Goal: Task Accomplishment & Management: Use online tool/utility

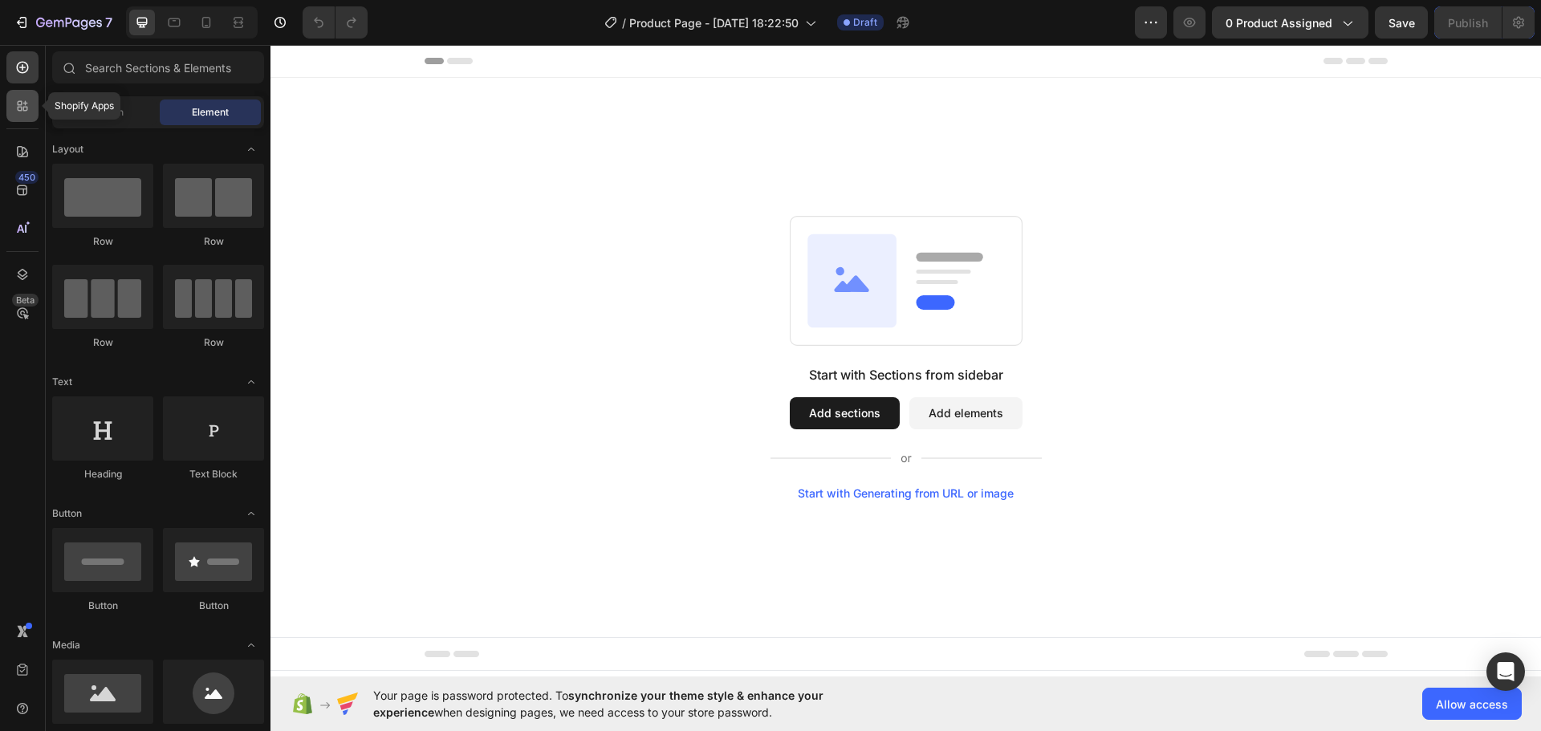
click at [17, 101] on icon at bounding box center [22, 106] width 16 height 16
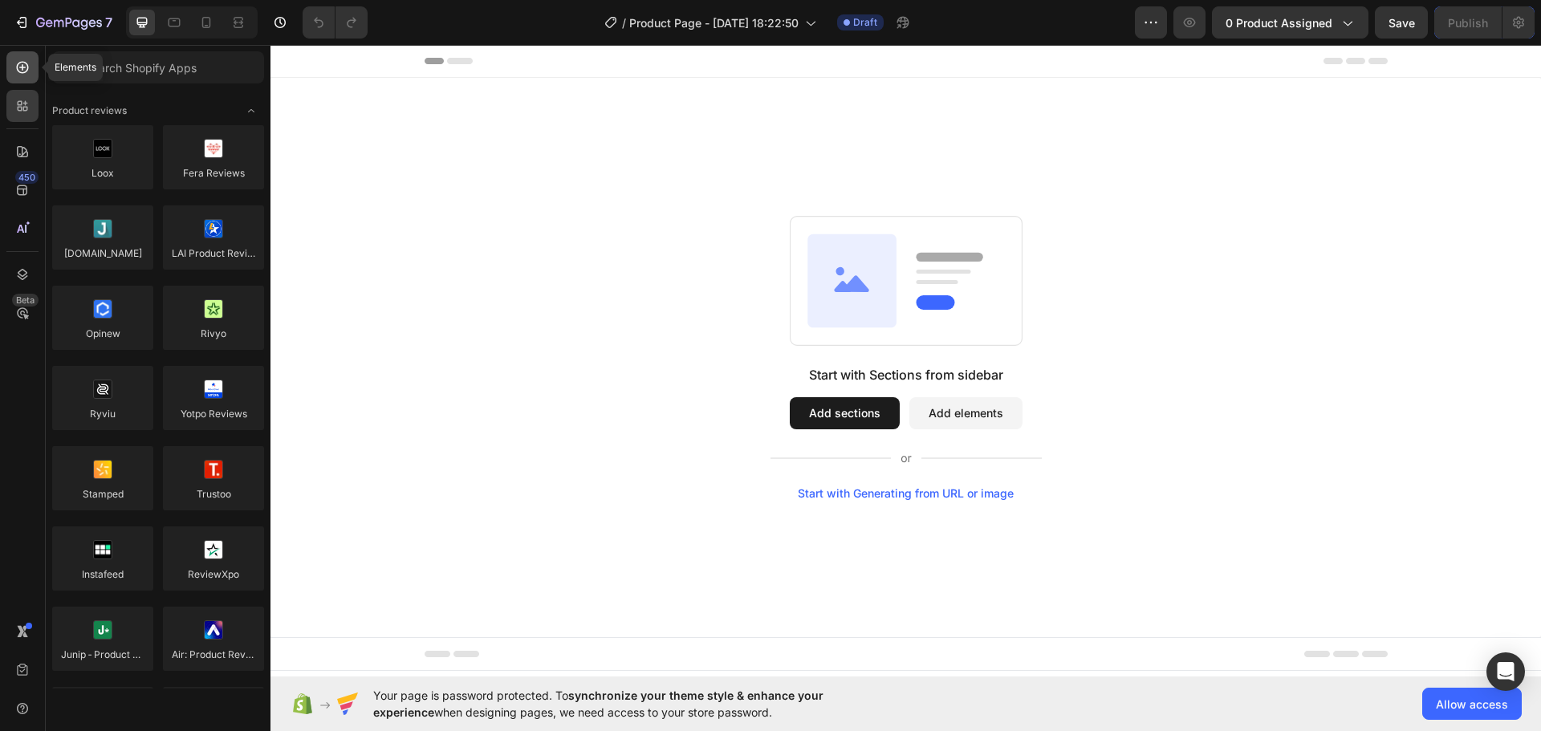
click at [25, 66] on icon at bounding box center [22, 67] width 16 height 16
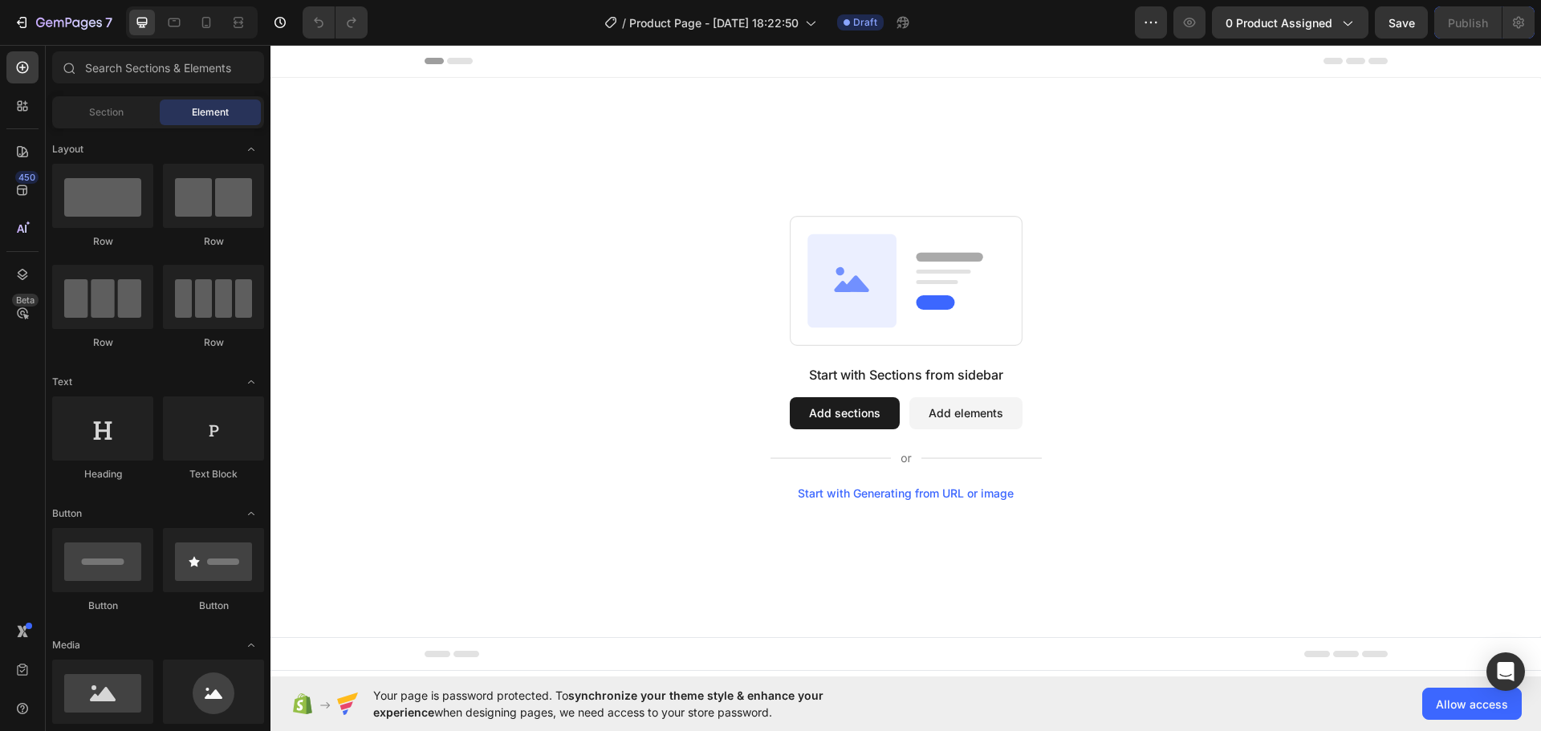
click at [182, 105] on div "Element" at bounding box center [210, 113] width 101 height 26
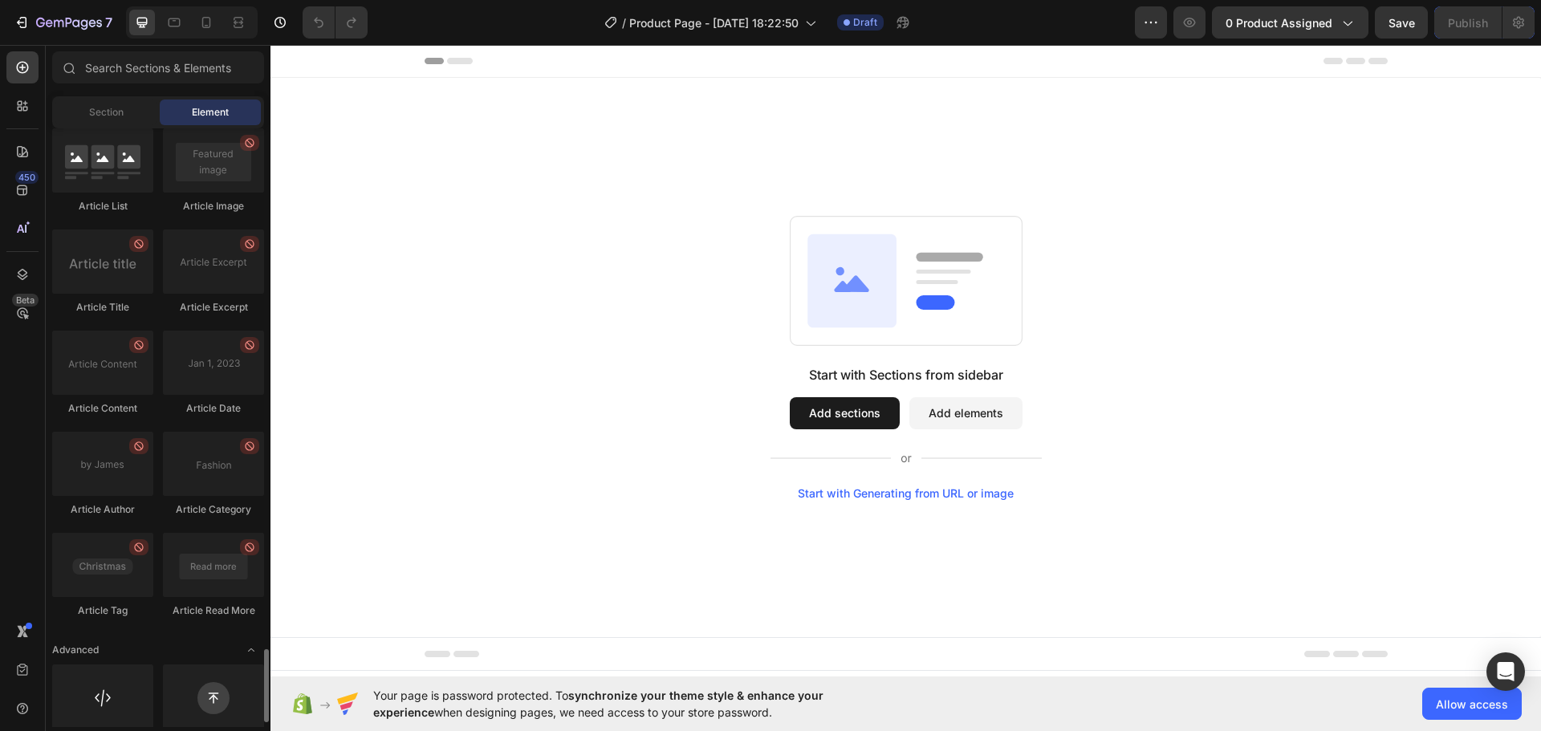
scroll to position [4264, 0]
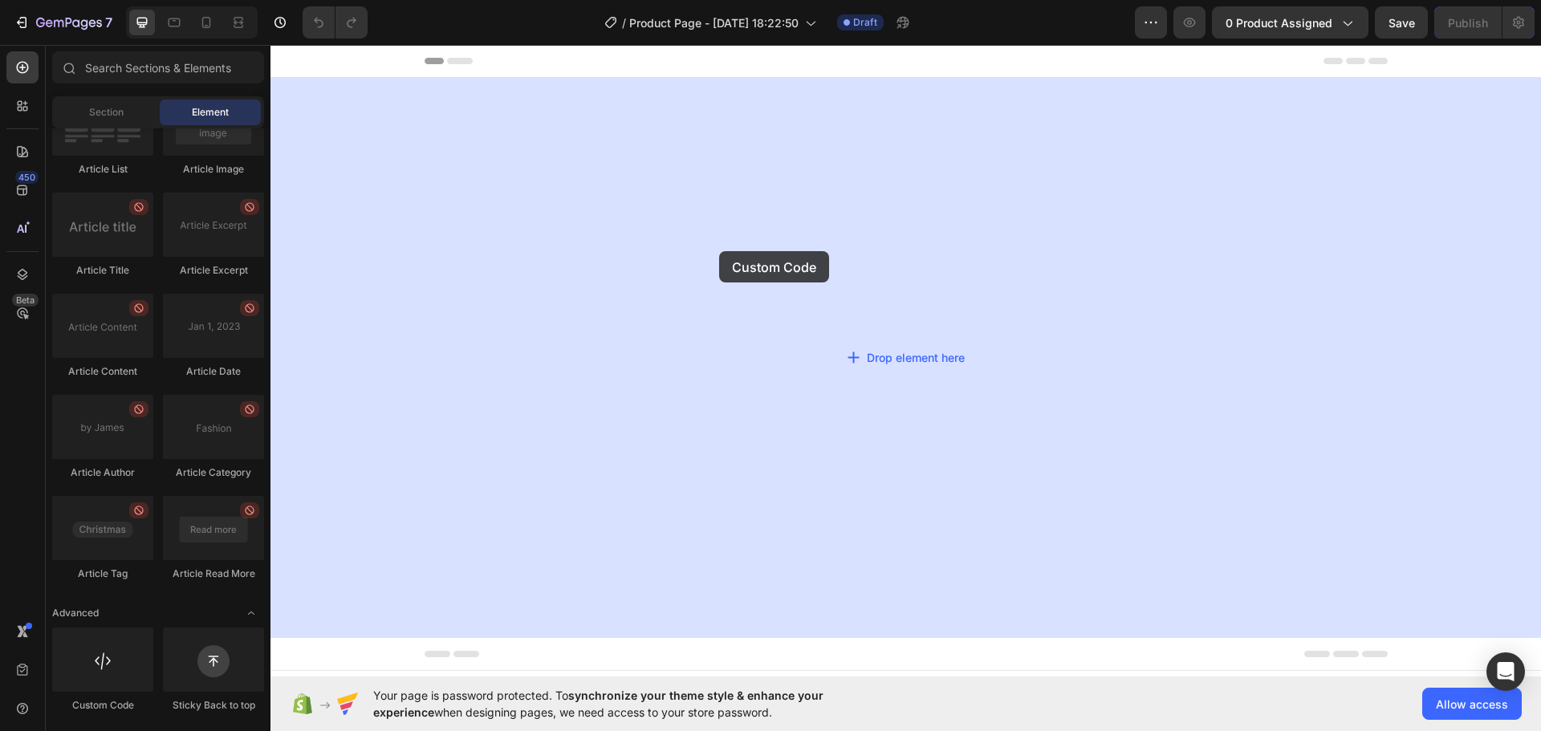
drag, startPoint x: 374, startPoint y: 725, endPoint x: 719, endPoint y: 251, distance: 586.1
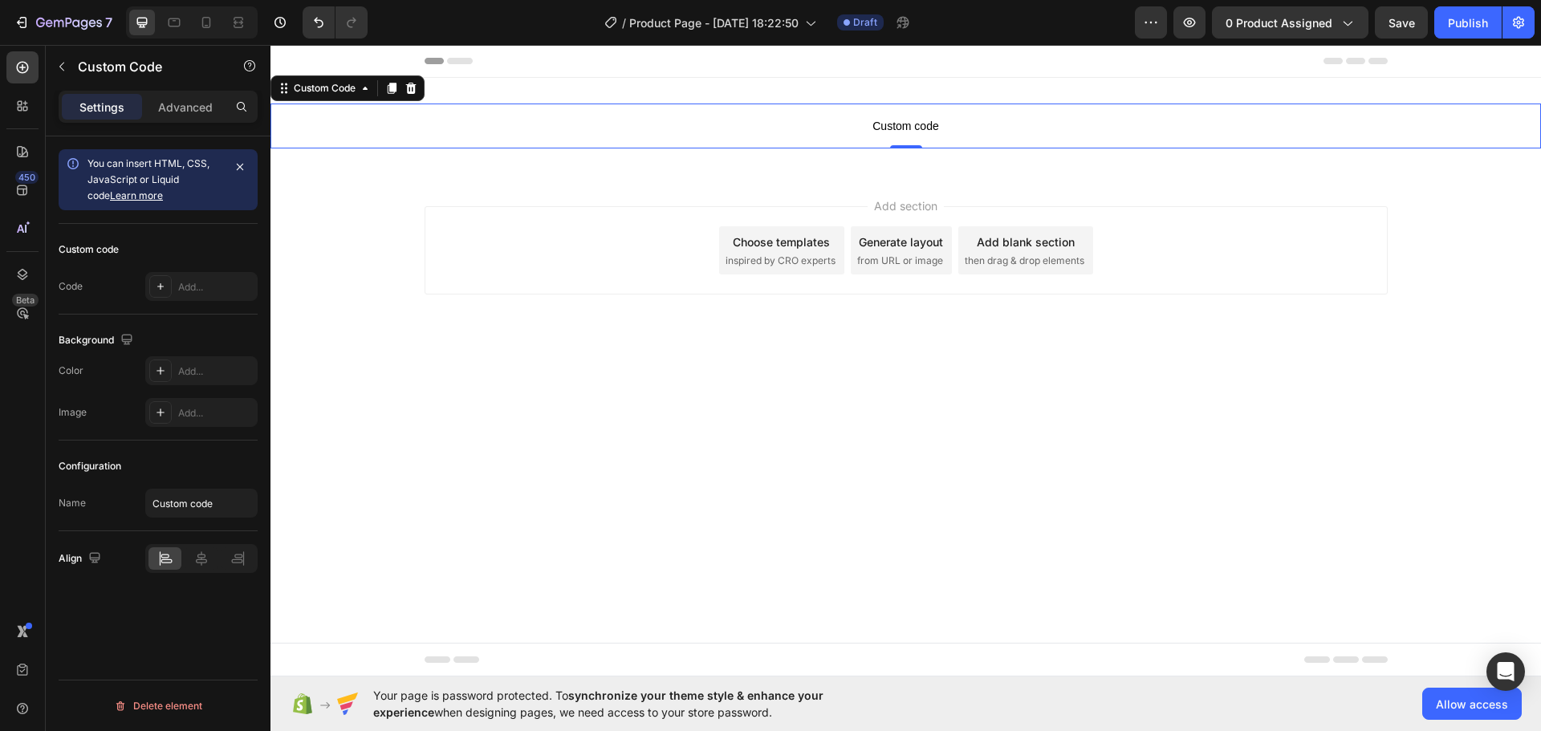
click at [624, 124] on span "Custom code" at bounding box center [906, 125] width 1271 height 19
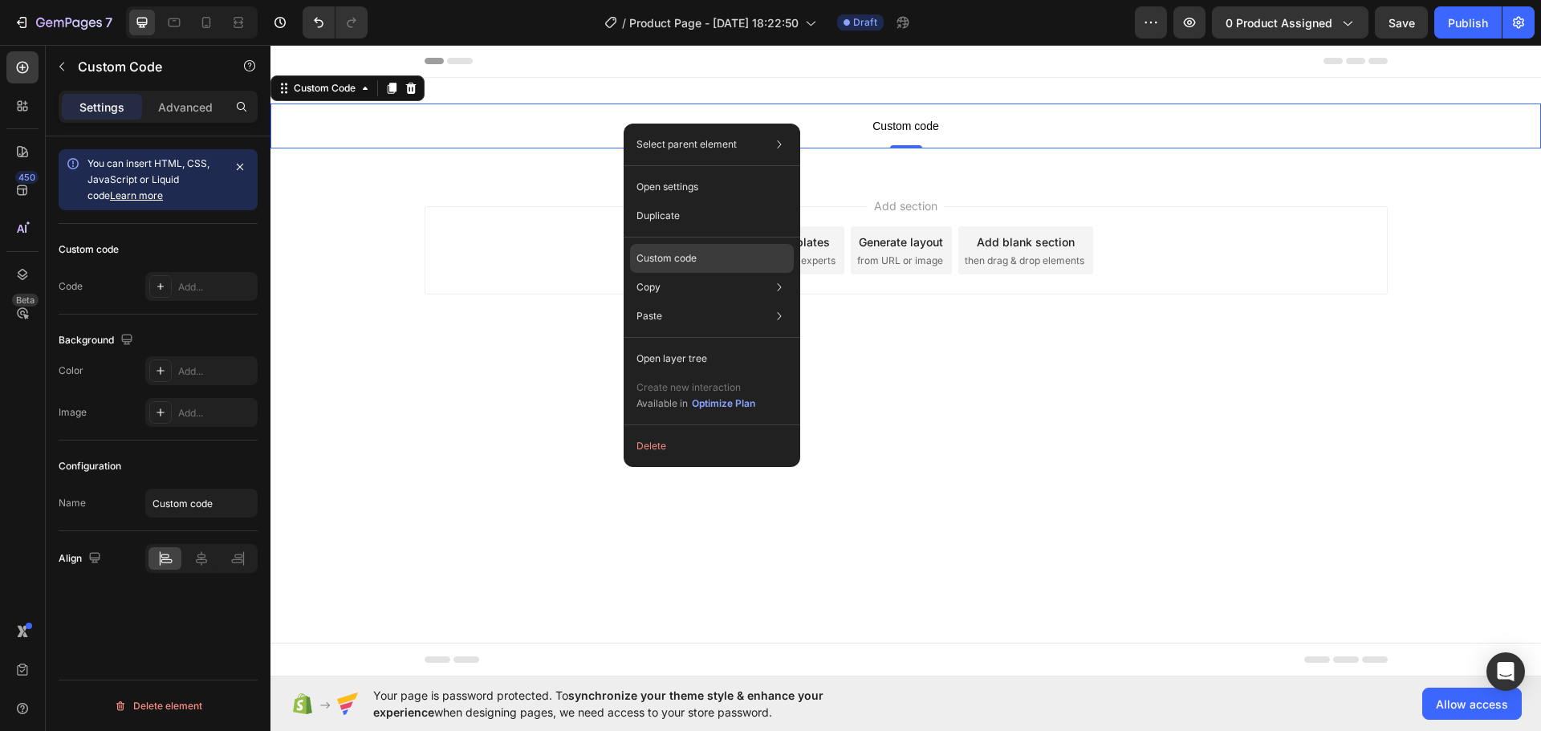
click at [669, 250] on div "Custom code" at bounding box center [712, 258] width 164 height 29
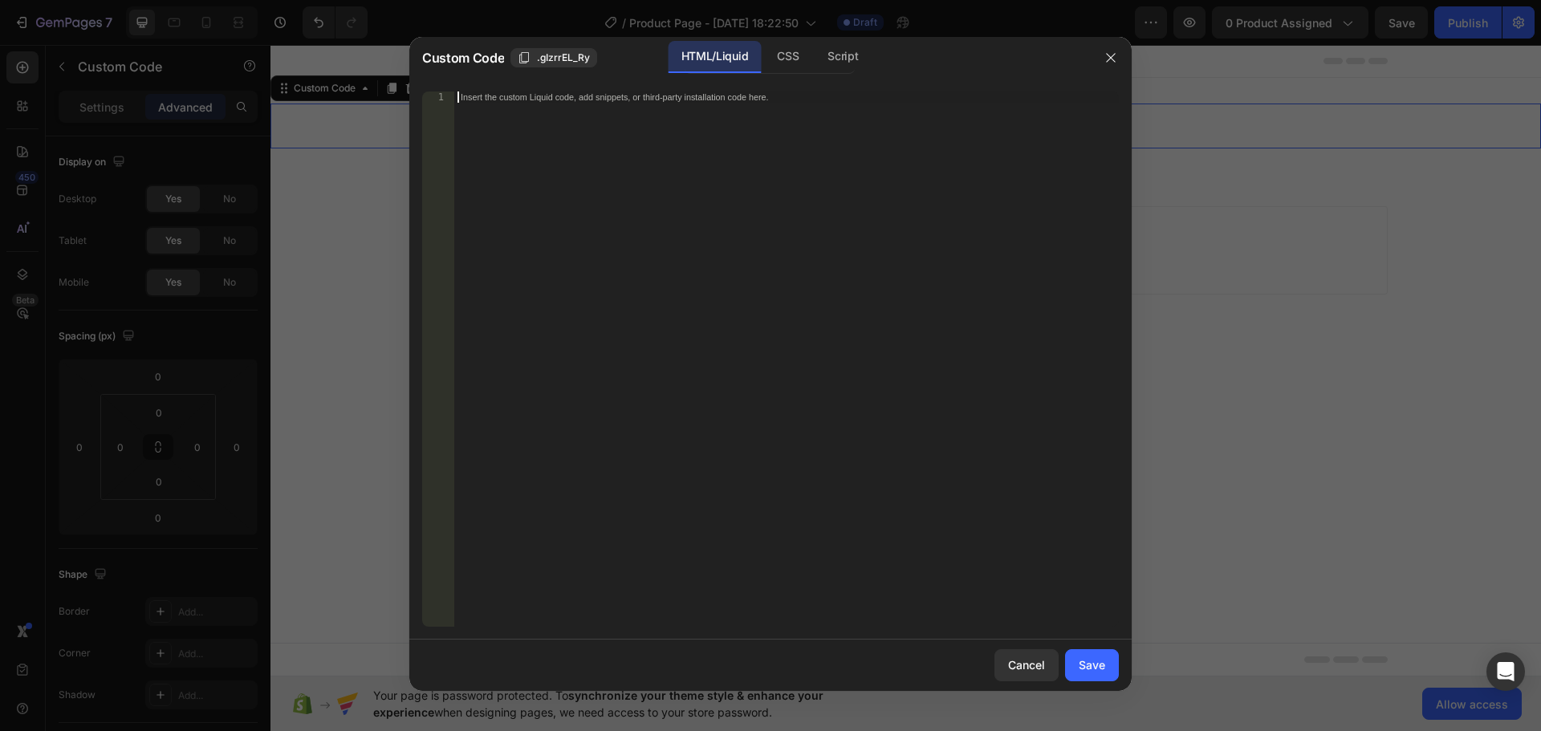
click at [527, 99] on div "Insert the custom Liquid code, add snippets, or third-party installation code h…" at bounding box center [753, 97] width 585 height 10
paste textarea "</div>"
type textarea "</div>"
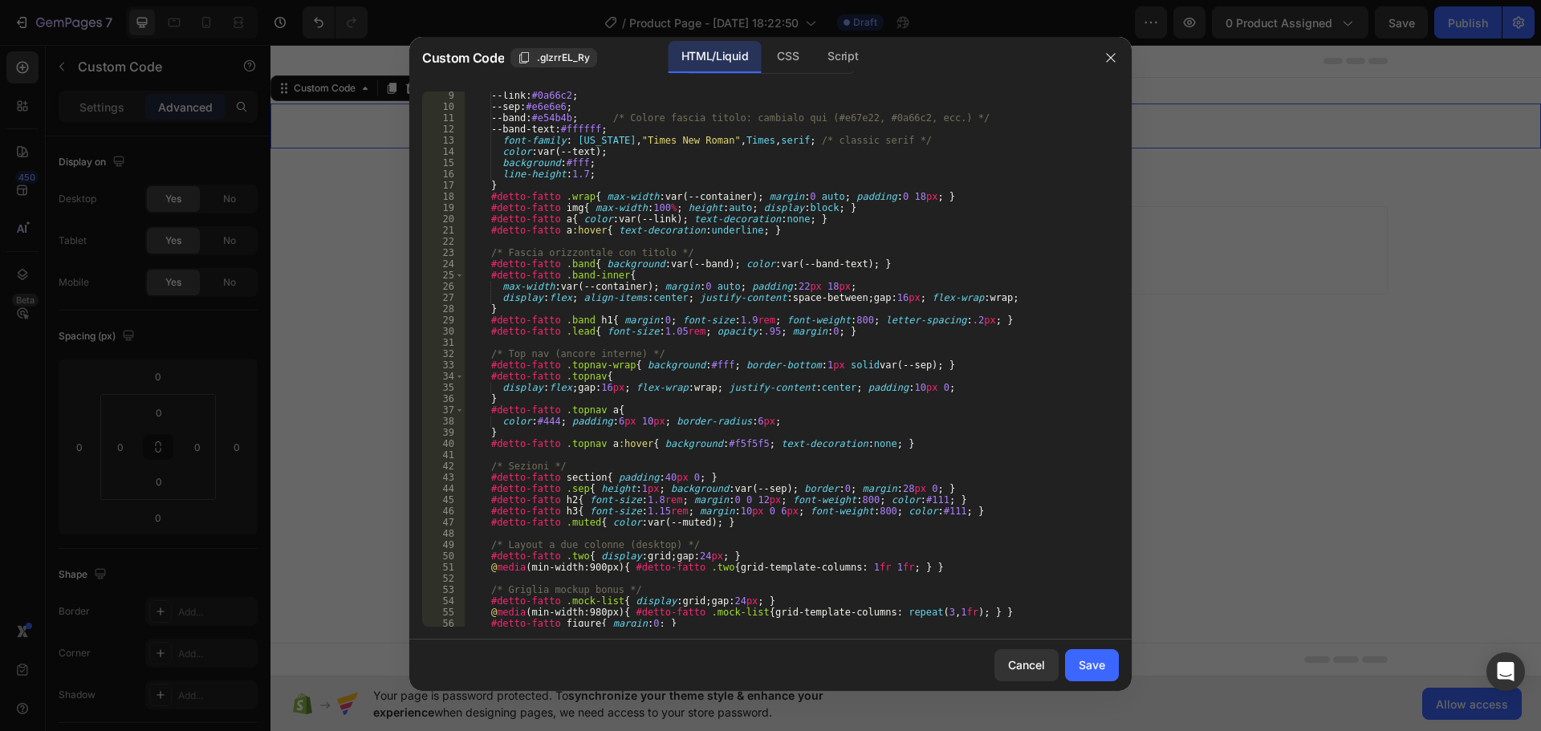
scroll to position [0, 0]
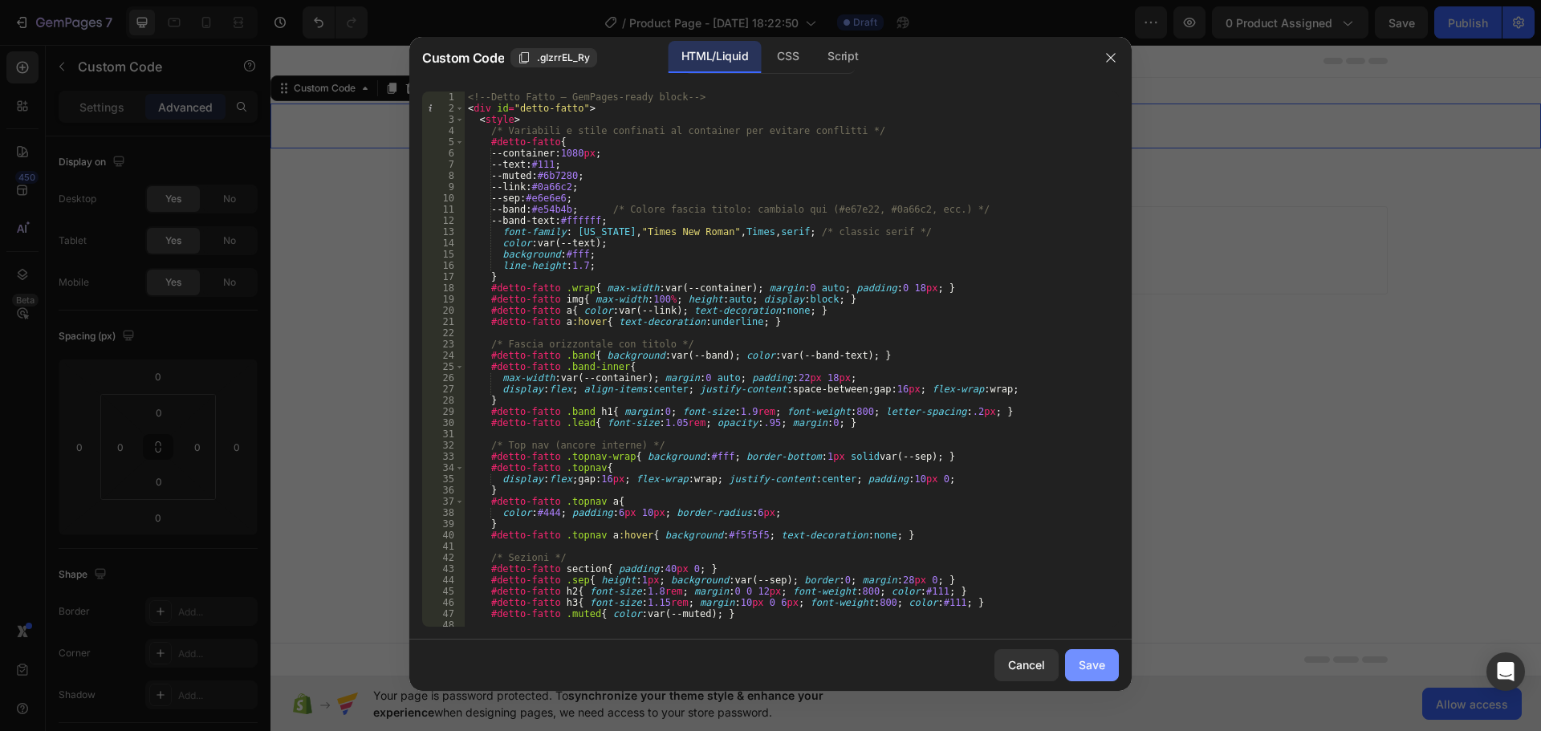
click at [1102, 662] on div "Save" at bounding box center [1092, 665] width 26 height 17
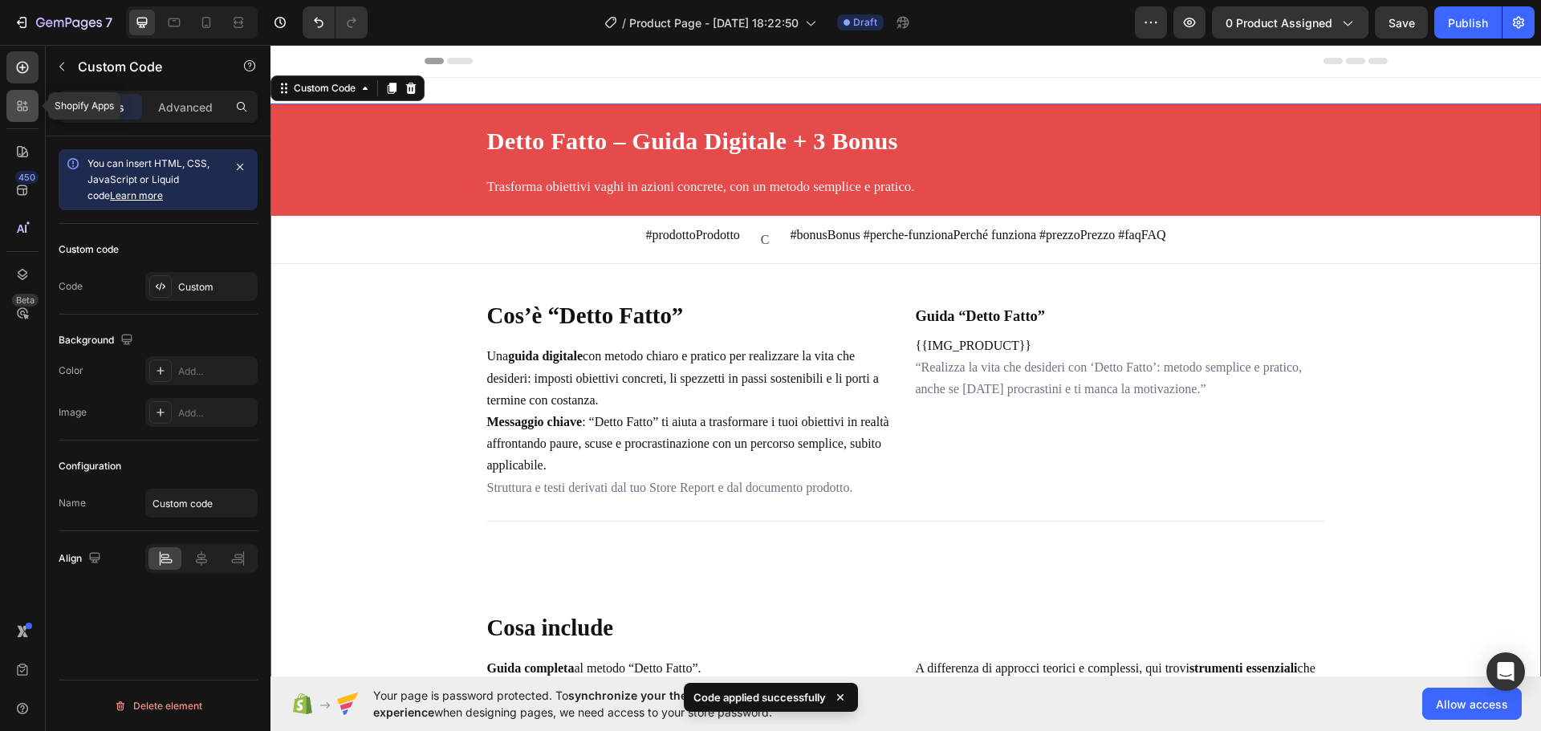
click at [24, 96] on div at bounding box center [22, 106] width 32 height 32
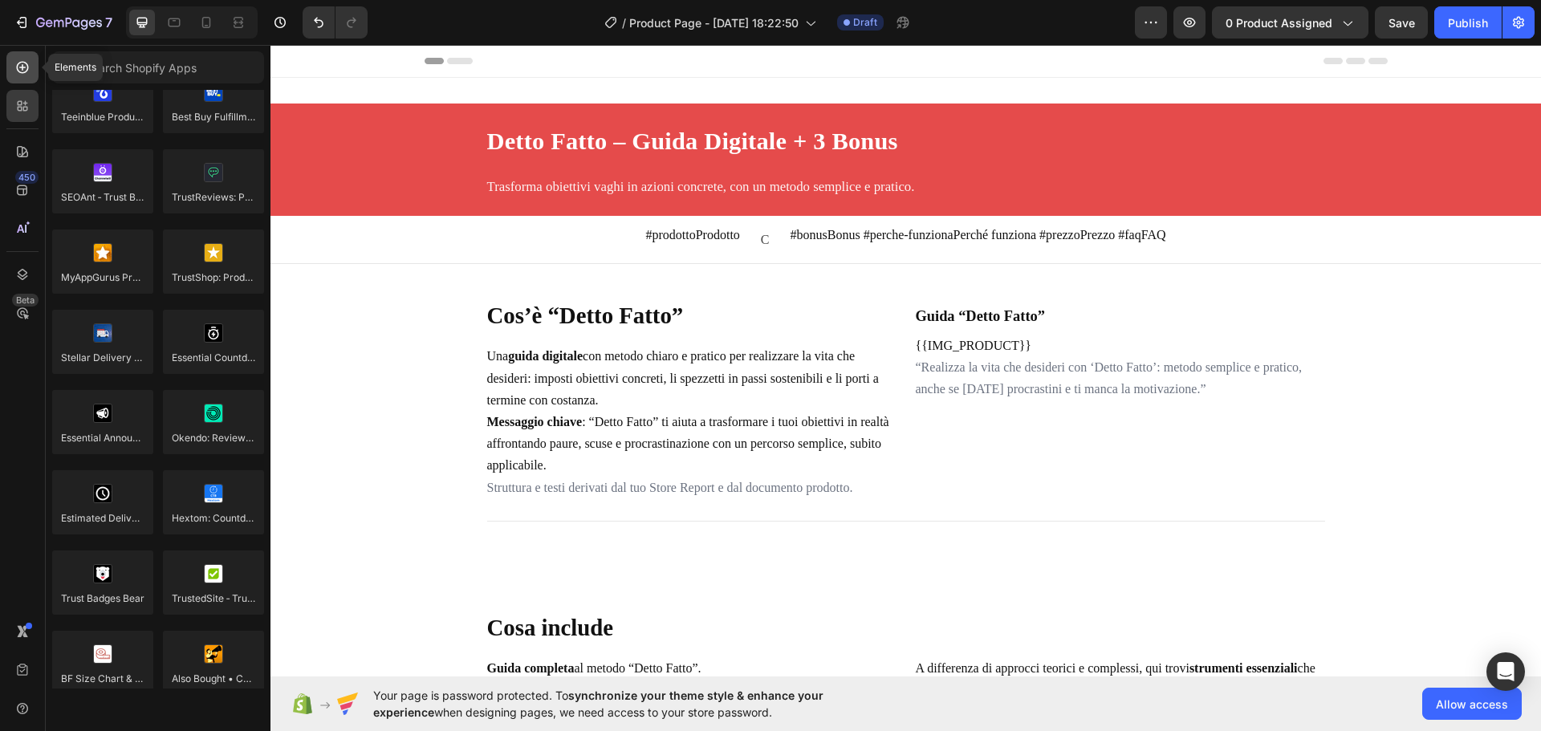
click at [24, 65] on icon at bounding box center [22, 67] width 16 height 16
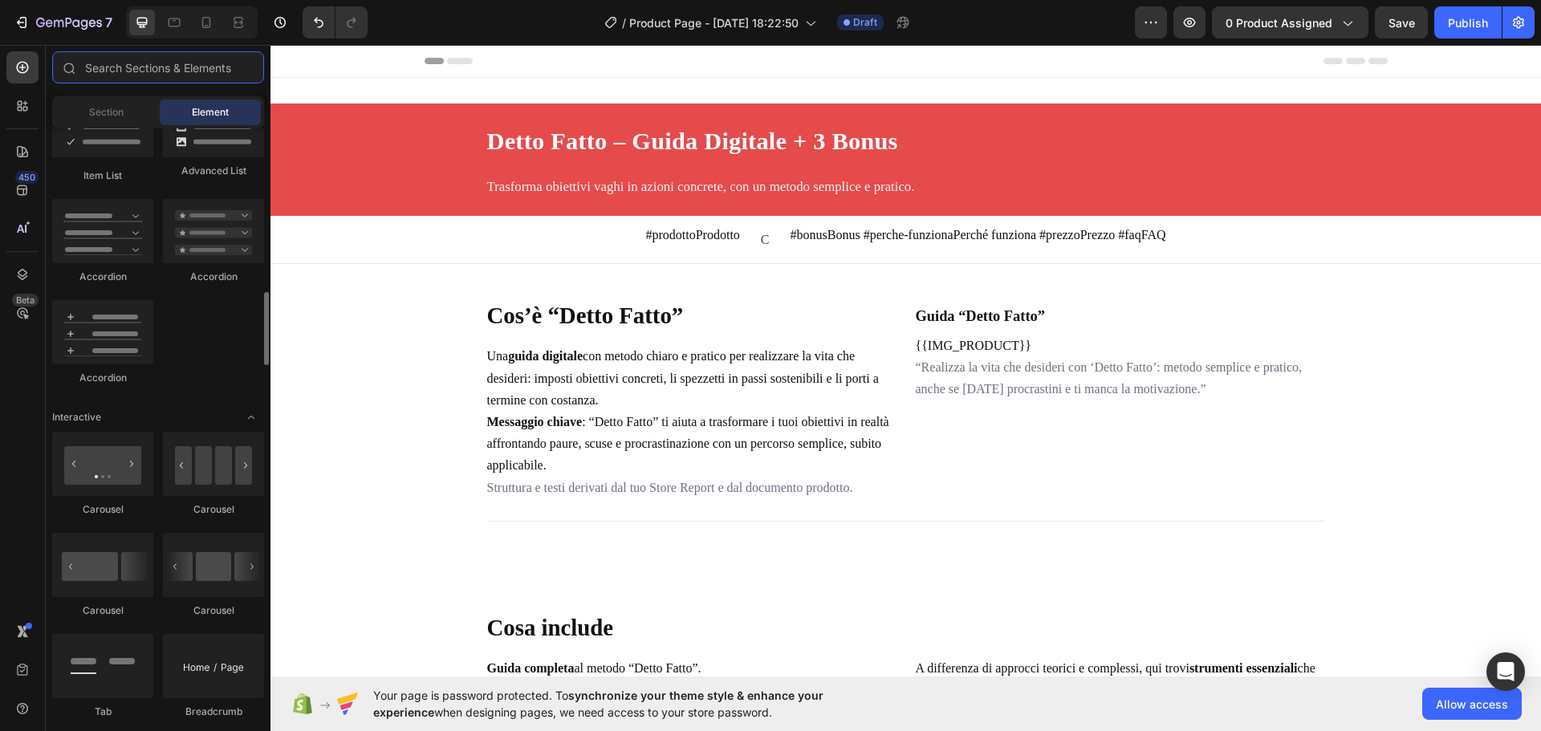
scroll to position [1337, 0]
drag, startPoint x: 100, startPoint y: 97, endPoint x: 99, endPoint y: 112, distance: 14.5
click at [99, 112] on div "Section Element" at bounding box center [158, 112] width 212 height 32
click at [99, 112] on span "Section" at bounding box center [106, 112] width 35 height 14
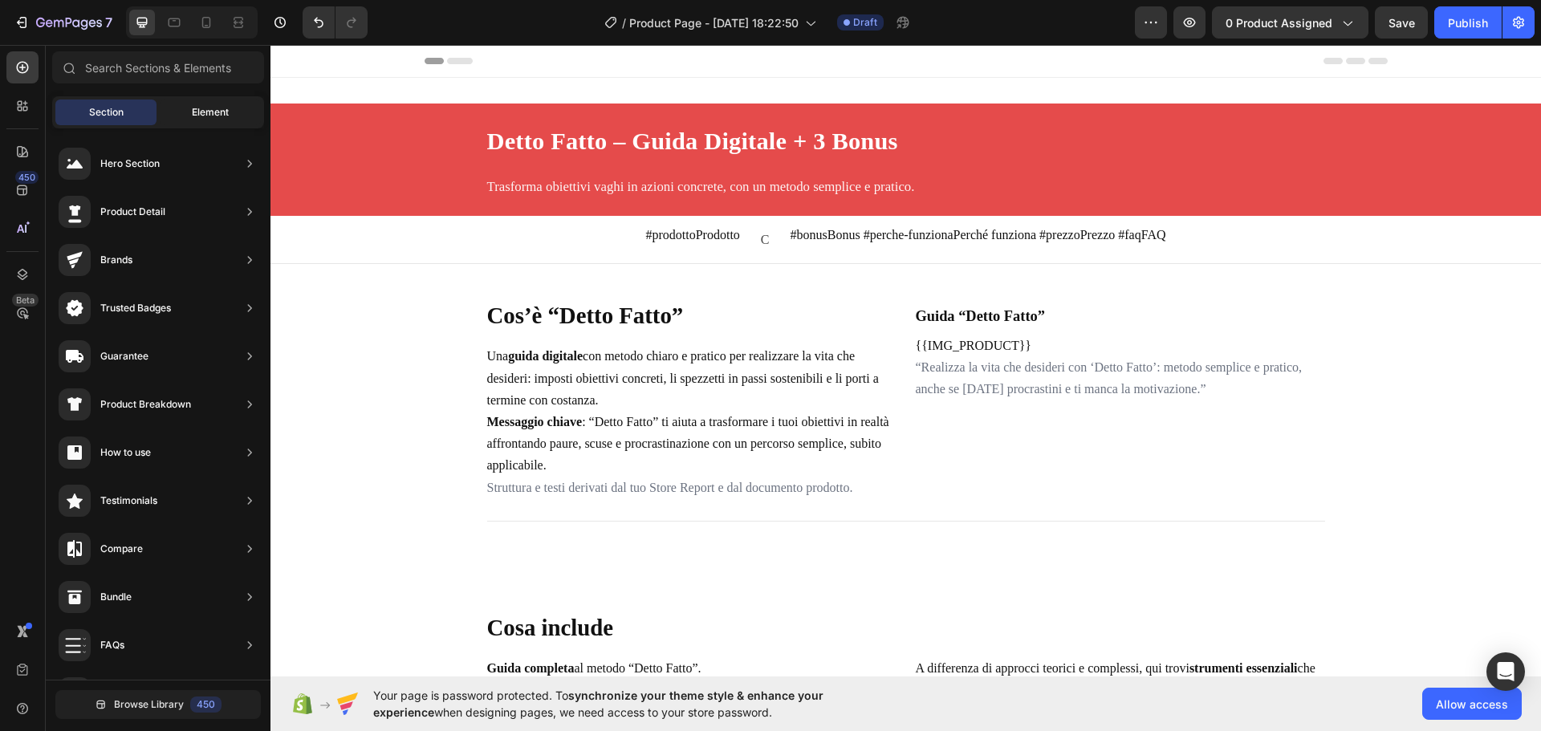
click at [208, 111] on span "Element" at bounding box center [210, 112] width 37 height 14
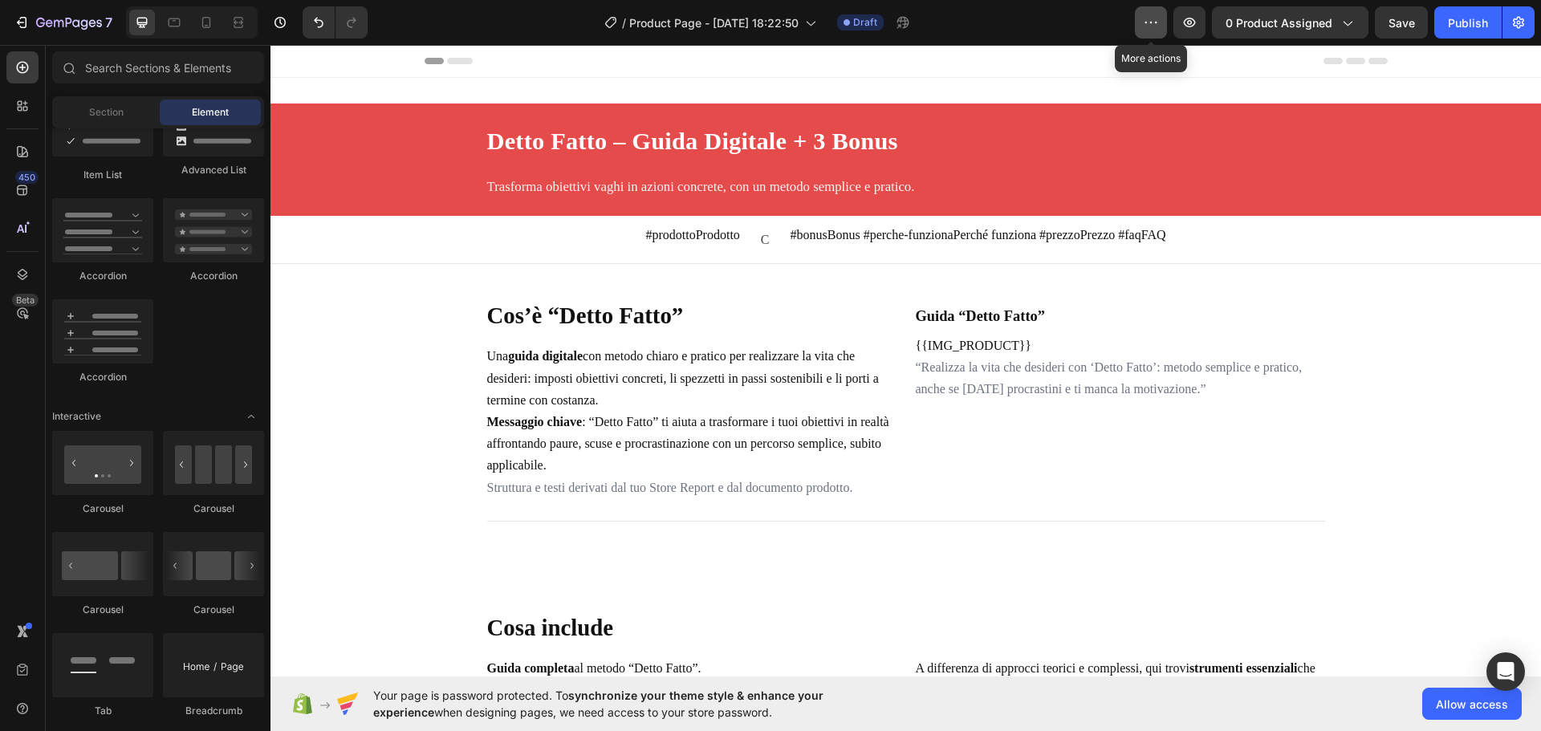
click at [1150, 17] on icon "button" at bounding box center [1151, 22] width 16 height 16
click at [22, 99] on icon at bounding box center [22, 106] width 16 height 16
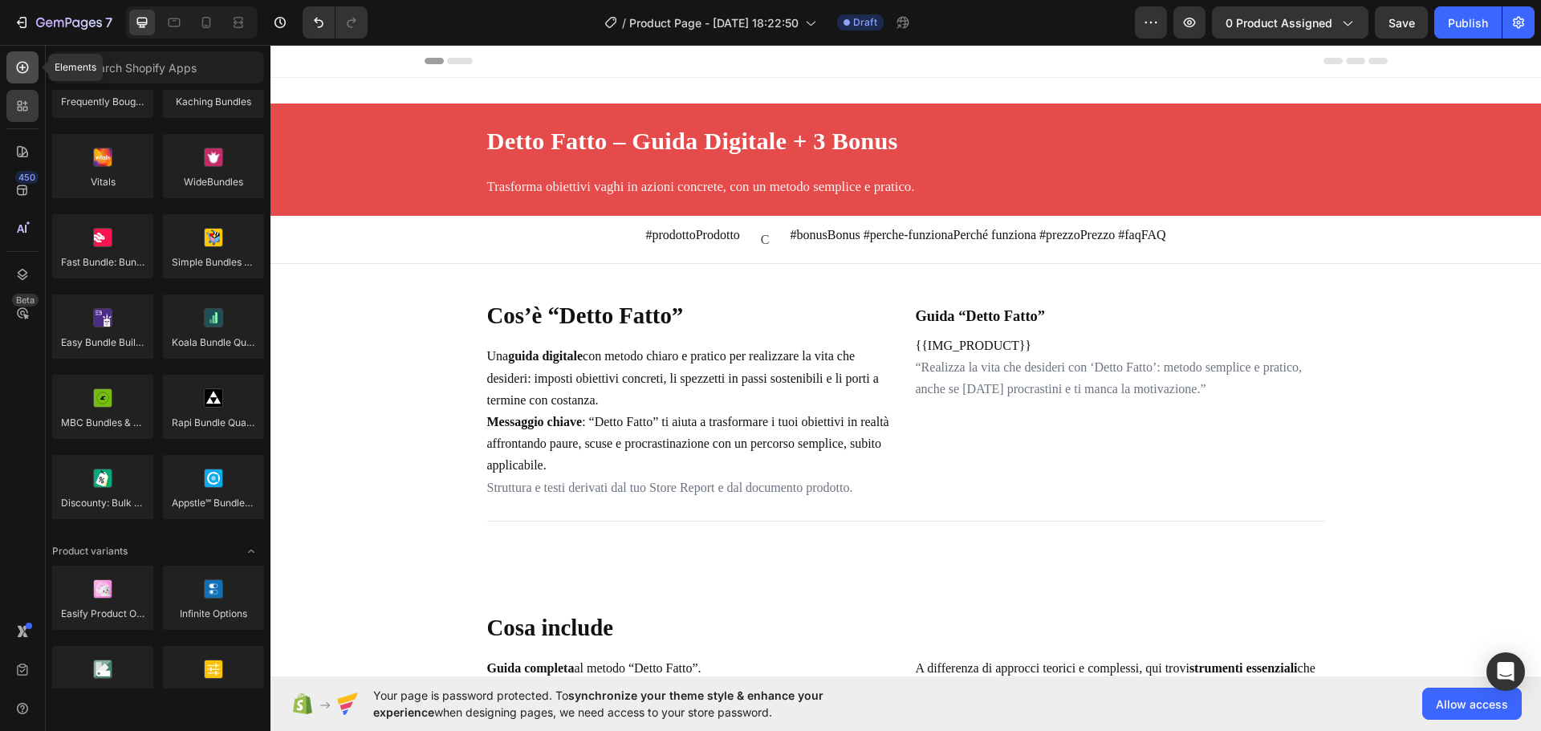
click at [26, 71] on icon at bounding box center [23, 68] width 12 height 12
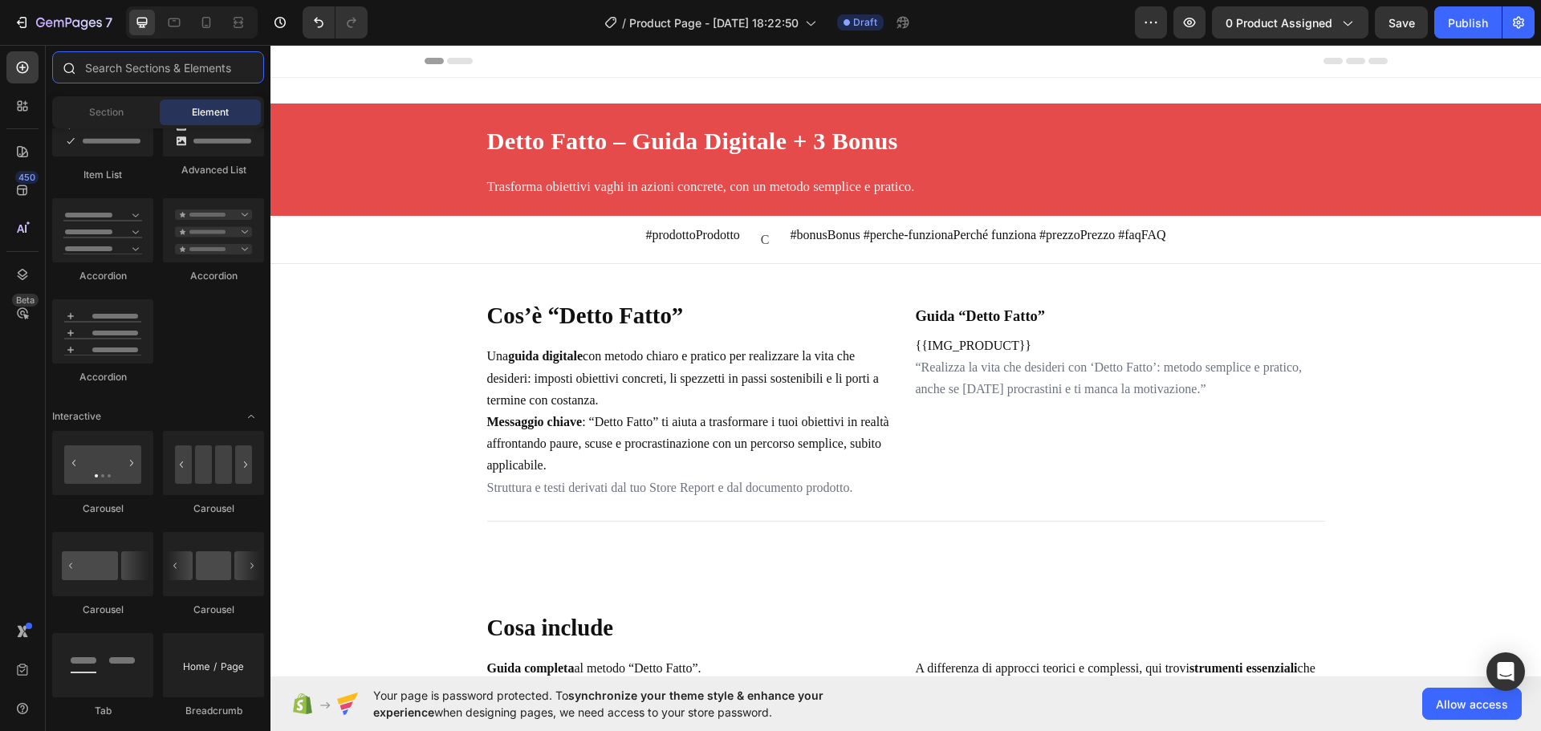
click at [108, 66] on input "text" at bounding box center [158, 67] width 212 height 32
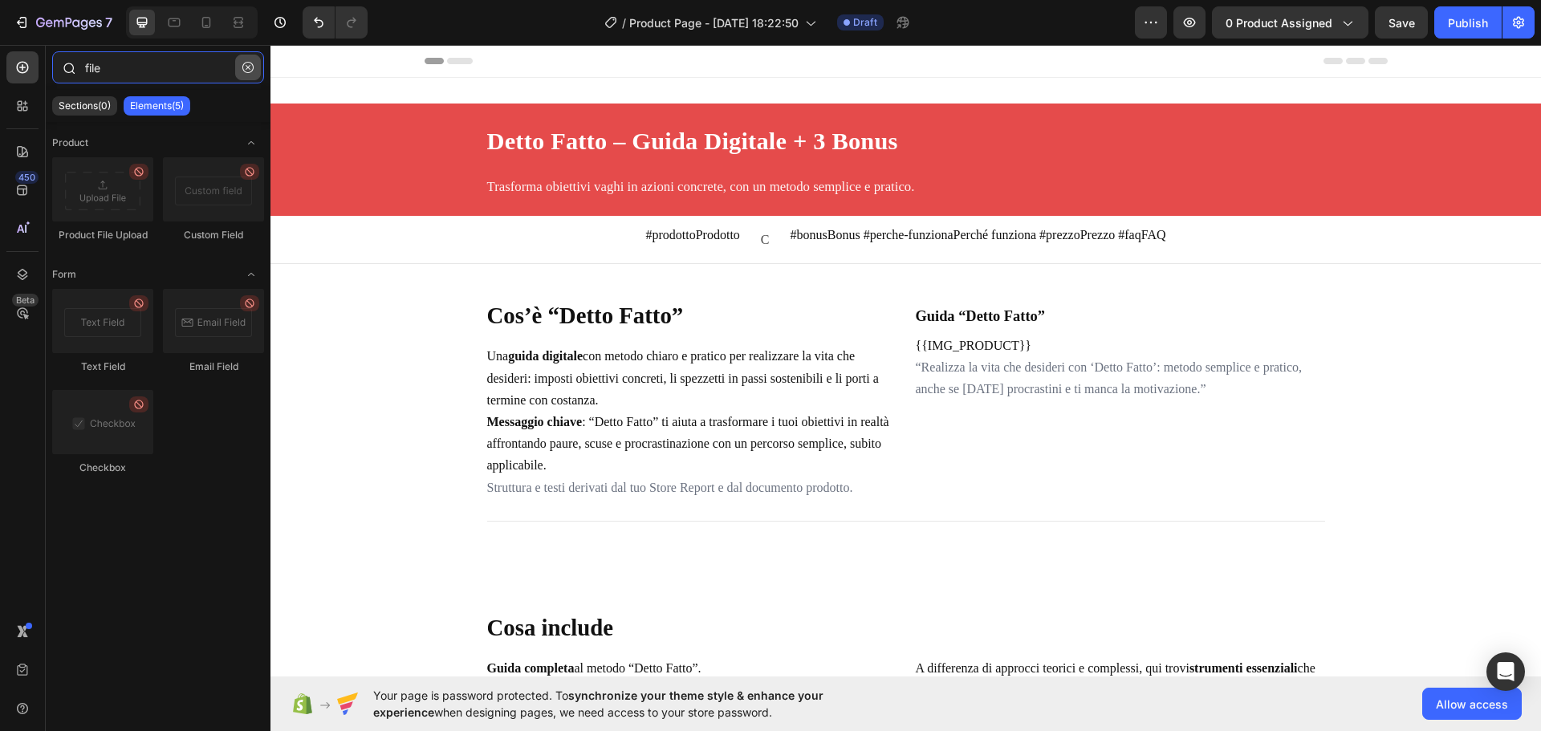
type input "file"
click at [246, 74] on button "button" at bounding box center [248, 68] width 26 height 26
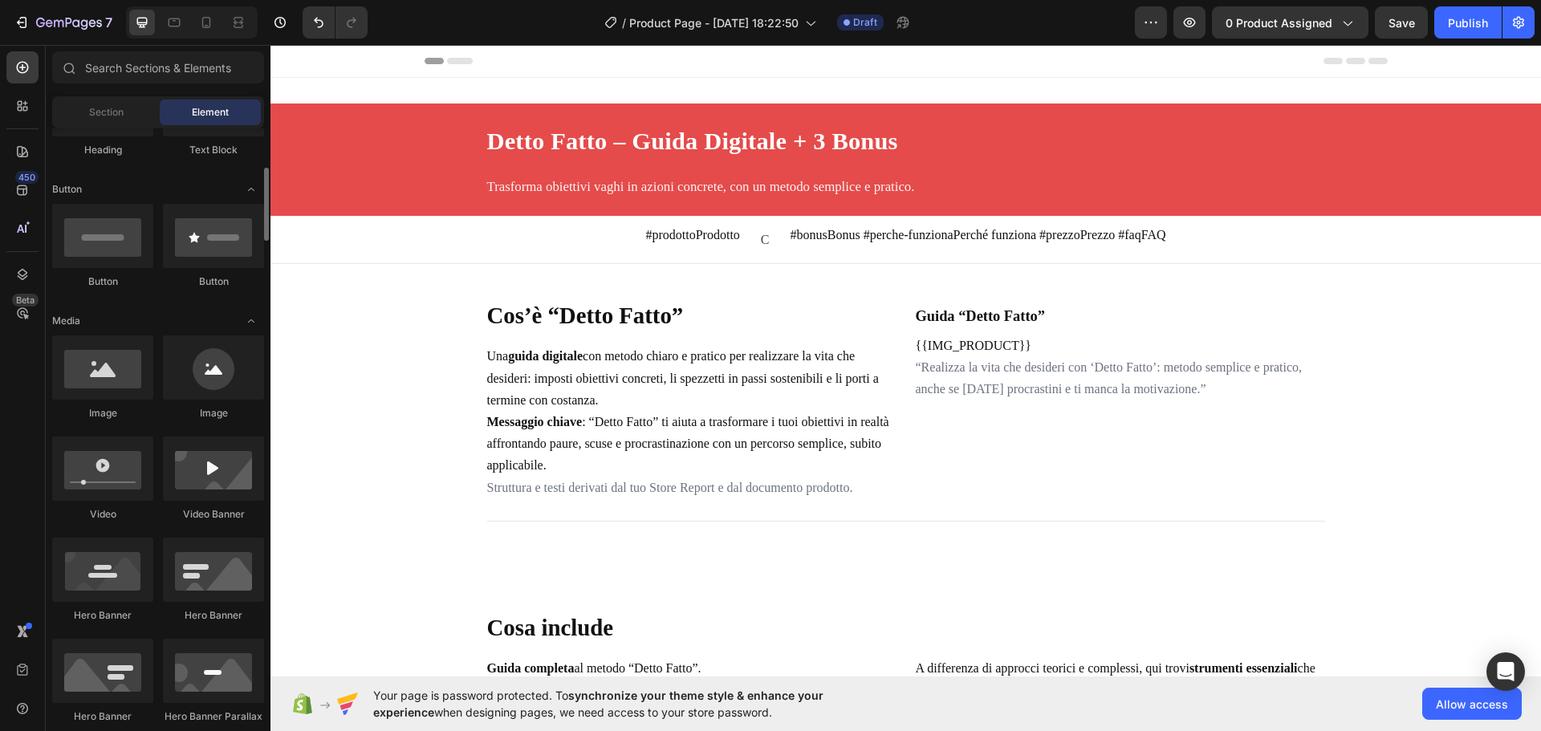
scroll to position [317, 0]
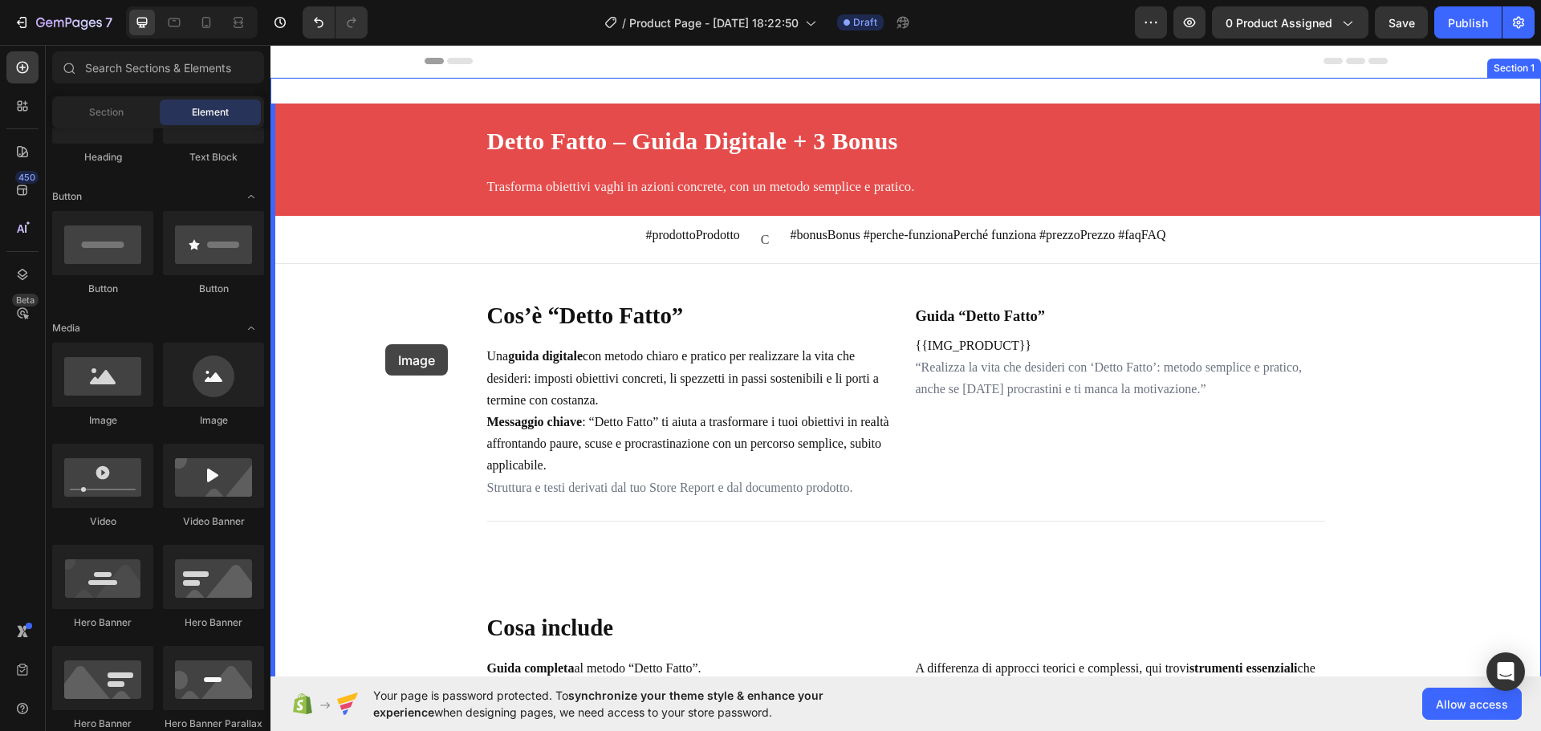
drag, startPoint x: 384, startPoint y: 415, endPoint x: 385, endPoint y: 345, distance: 69.9
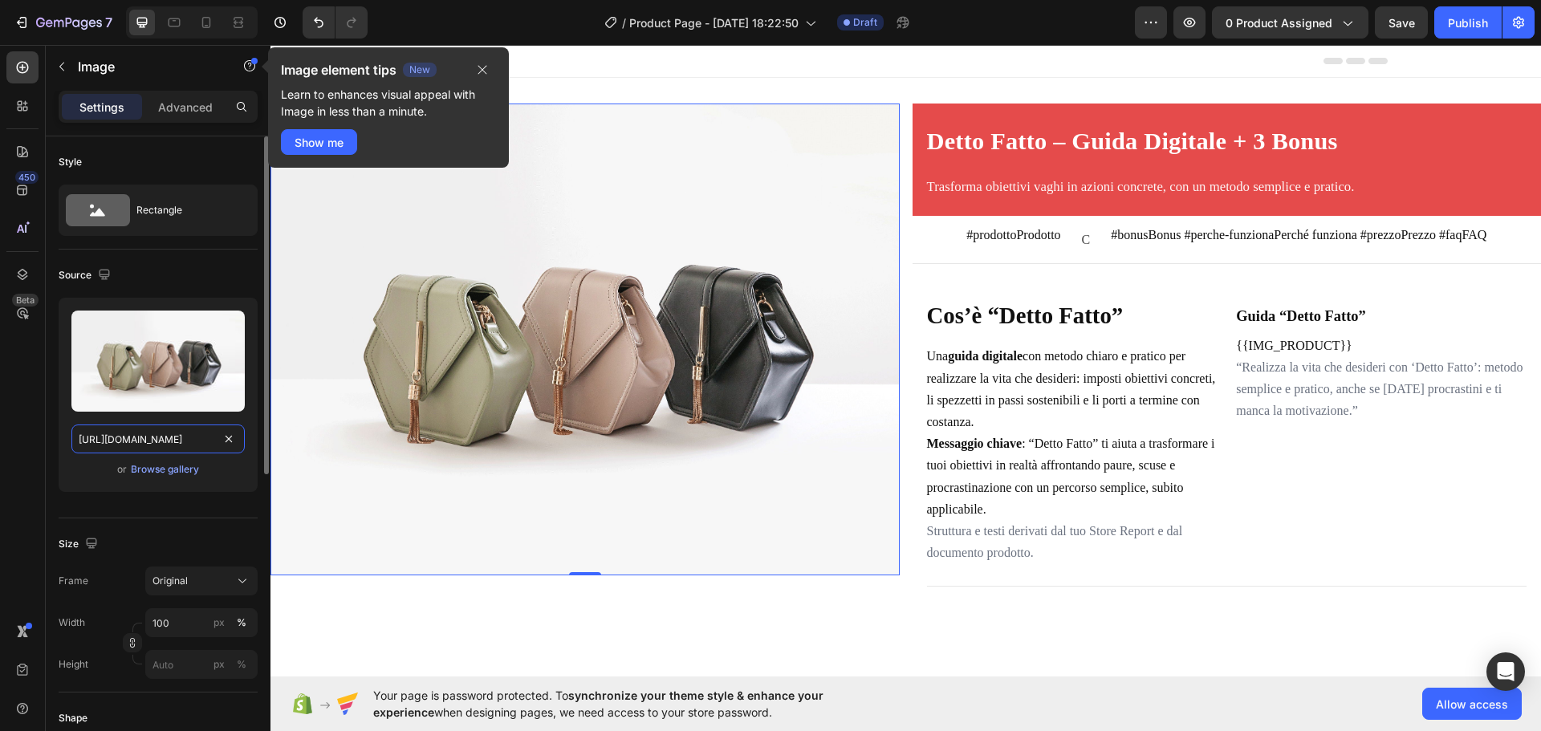
click at [167, 433] on input "https://cdn.shopify.com/s/files/1/2005/9307/files/image_demo.jpg" at bounding box center [157, 439] width 173 height 29
click at [161, 473] on div "Browse gallery" at bounding box center [165, 469] width 68 height 14
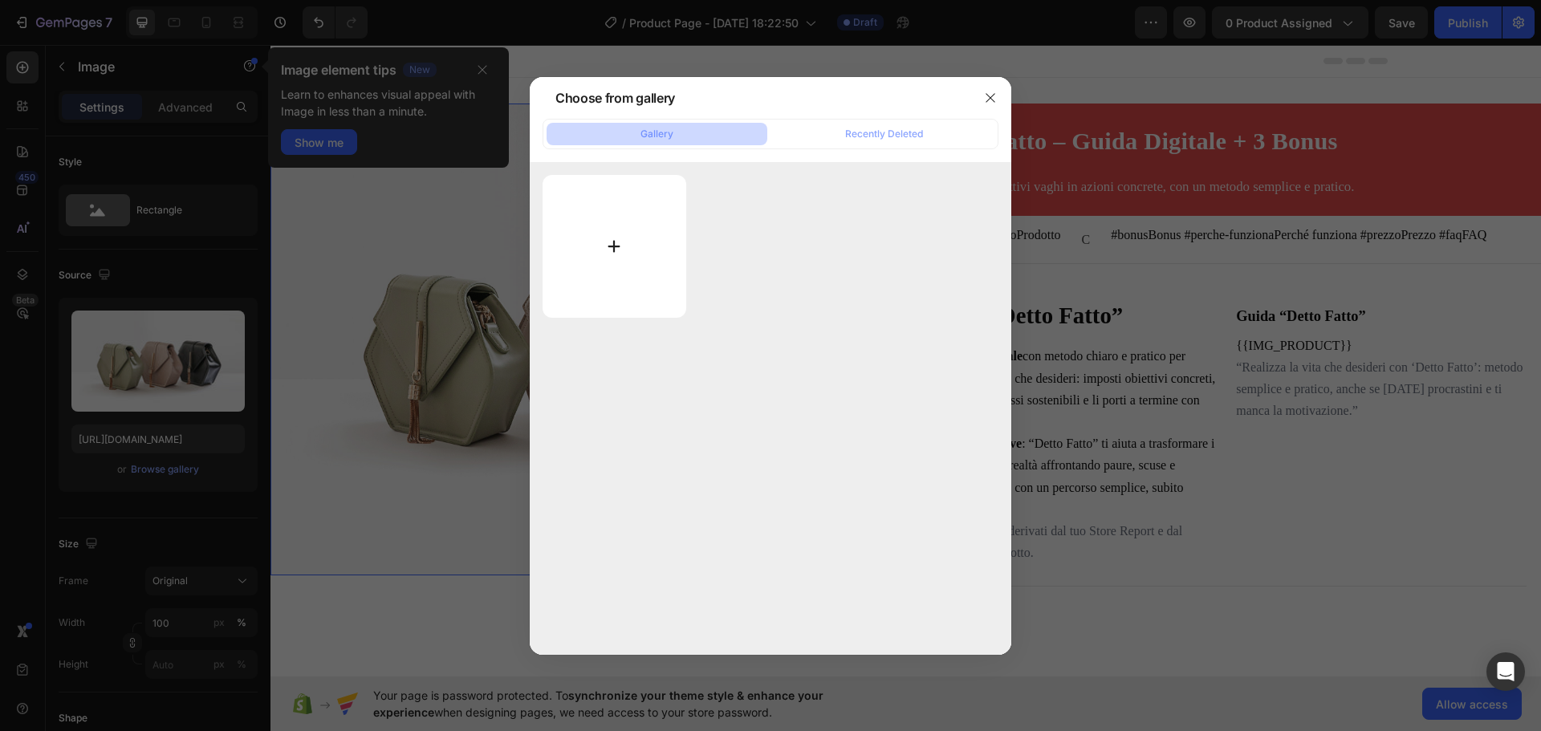
click at [642, 230] on input "file" at bounding box center [615, 246] width 144 height 143
type input "C:\fakepath\mockup-prodotto.jpg"
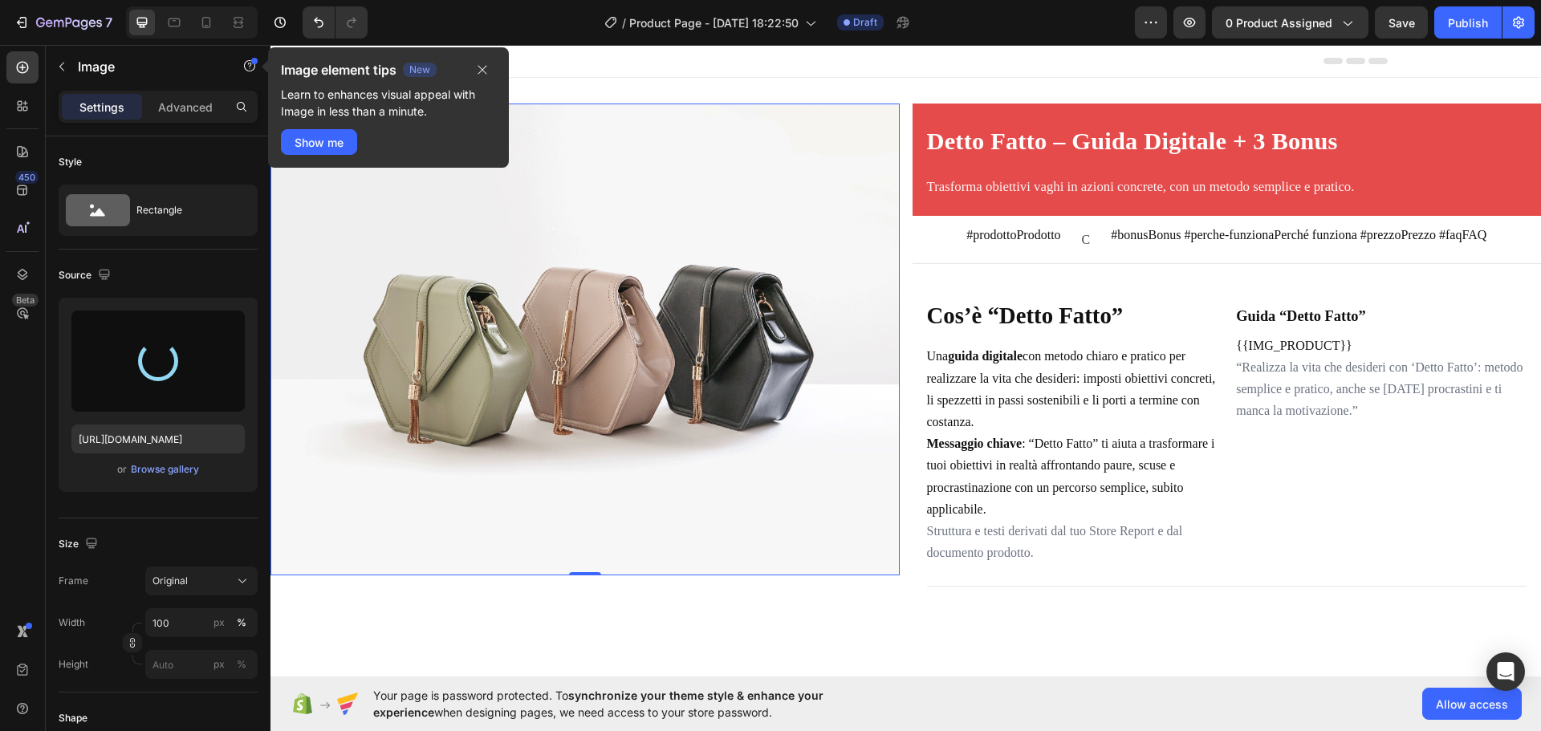
type input "https://cdn.shopify.com/s/files/1/0991/2198/7933/files/gempages_586442422863528…"
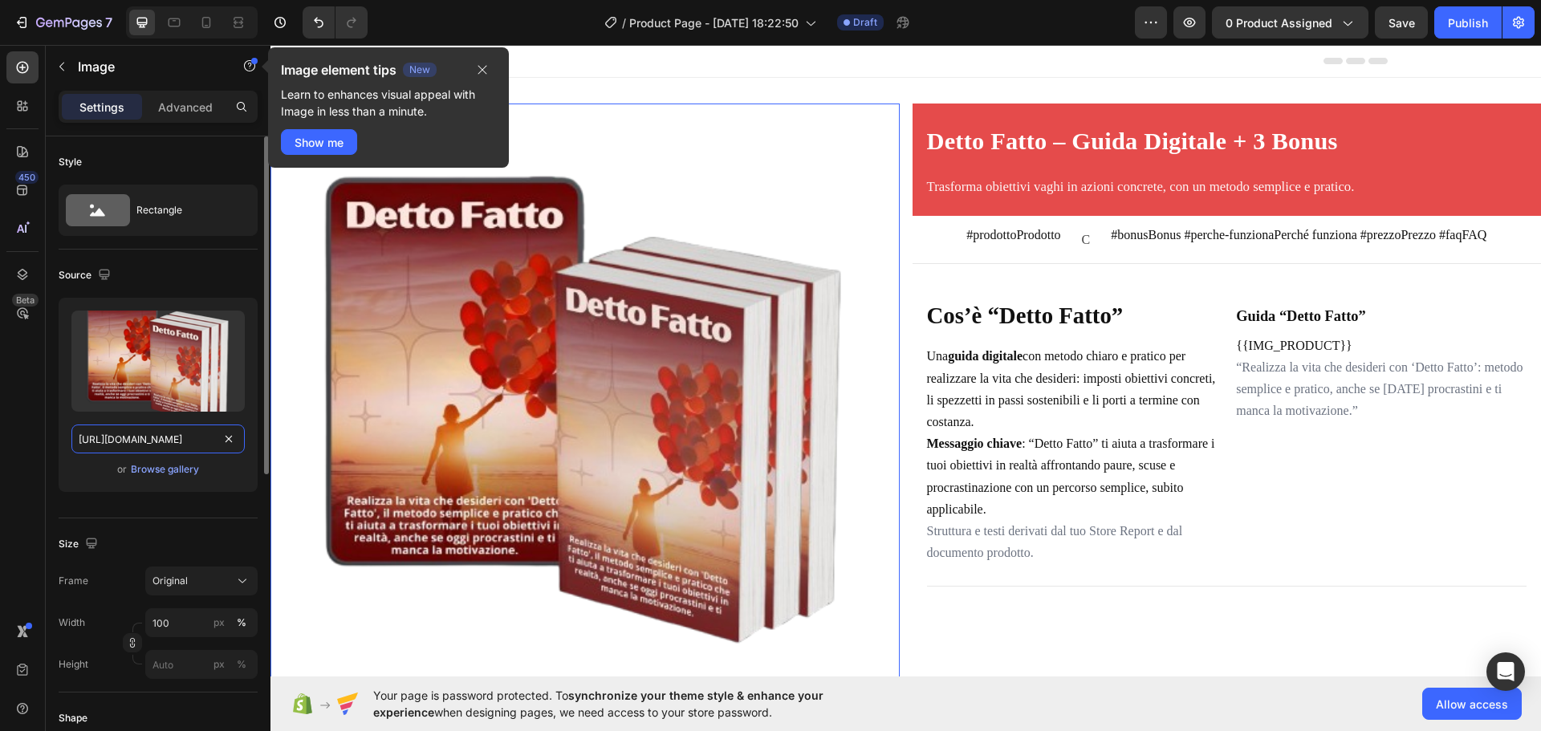
click at [185, 442] on input "https://cdn.shopify.com/s/files/1/0991/2198/7933/files/gempages_586442422863528…" at bounding box center [157, 439] width 173 height 29
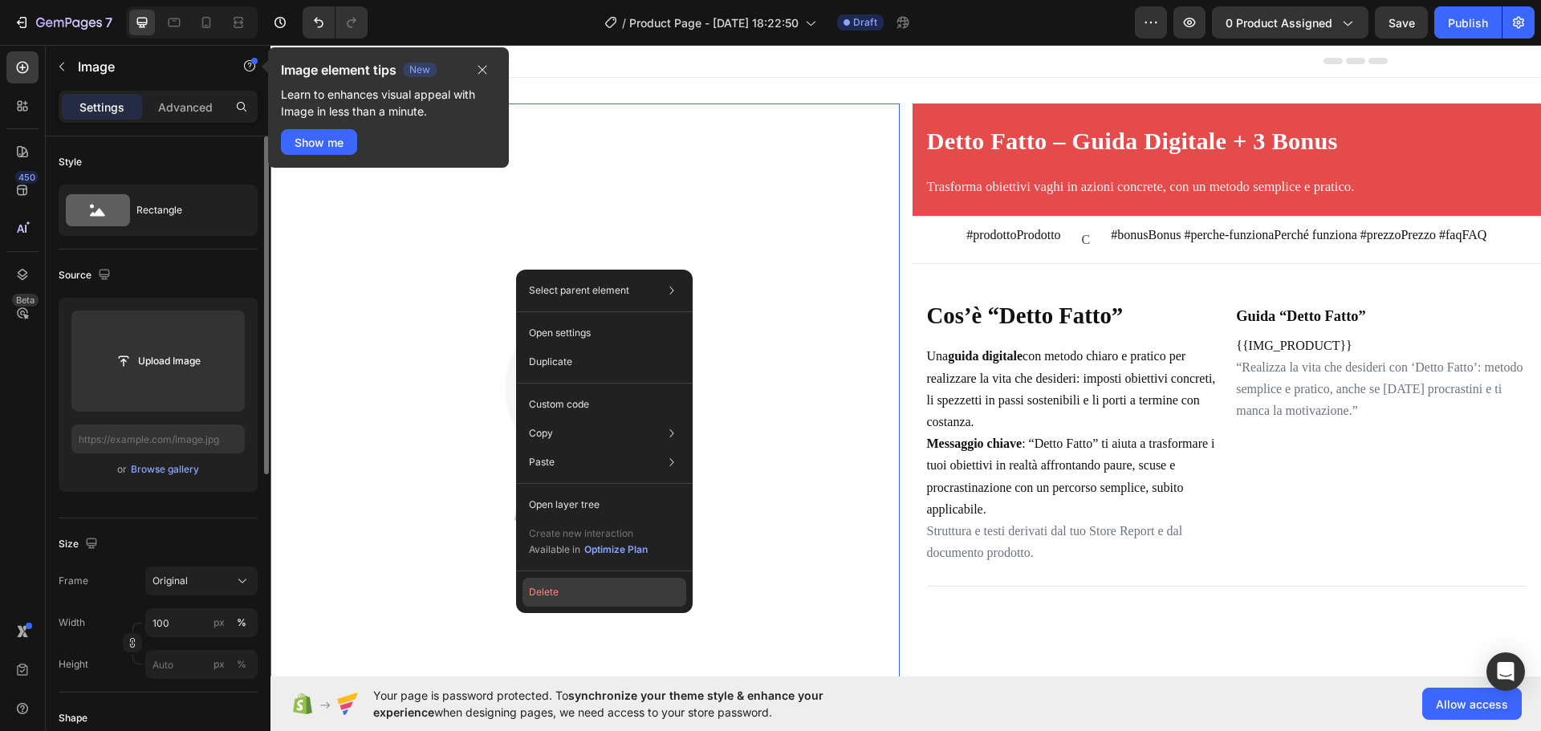
click at [542, 598] on button "Delete" at bounding box center [605, 592] width 164 height 29
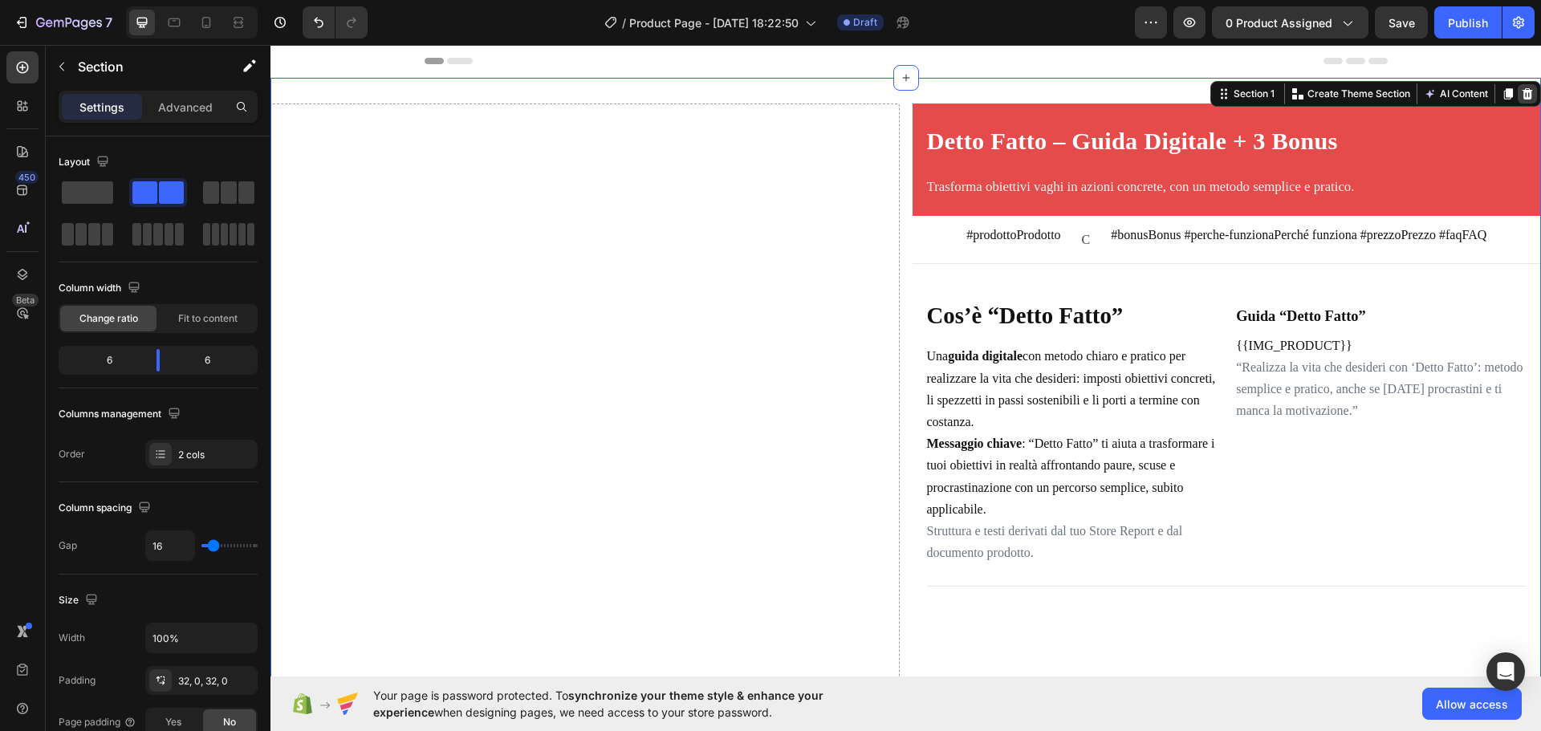
click at [1523, 93] on icon at bounding box center [1528, 93] width 10 height 11
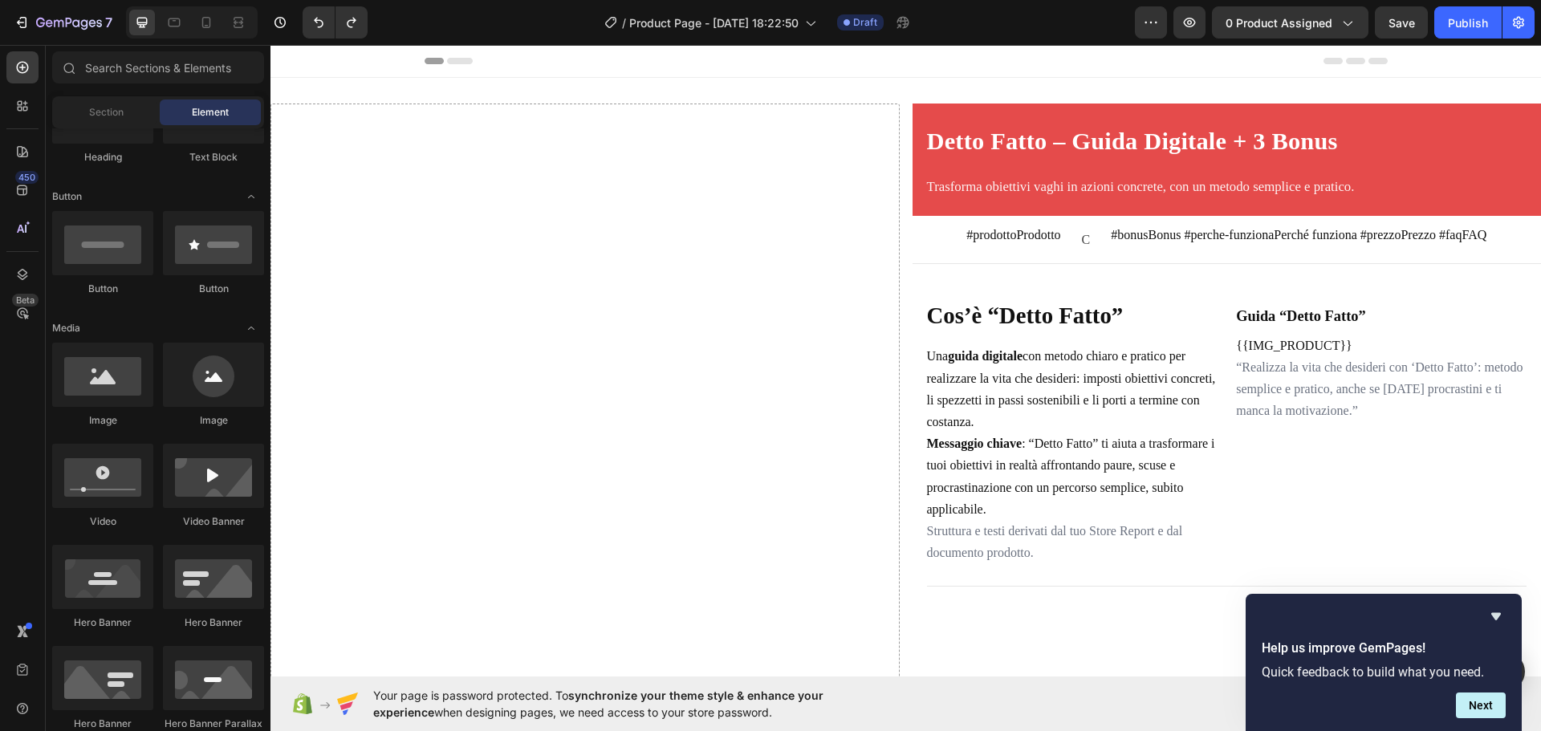
click at [455, 62] on icon at bounding box center [460, 61] width 26 height 6
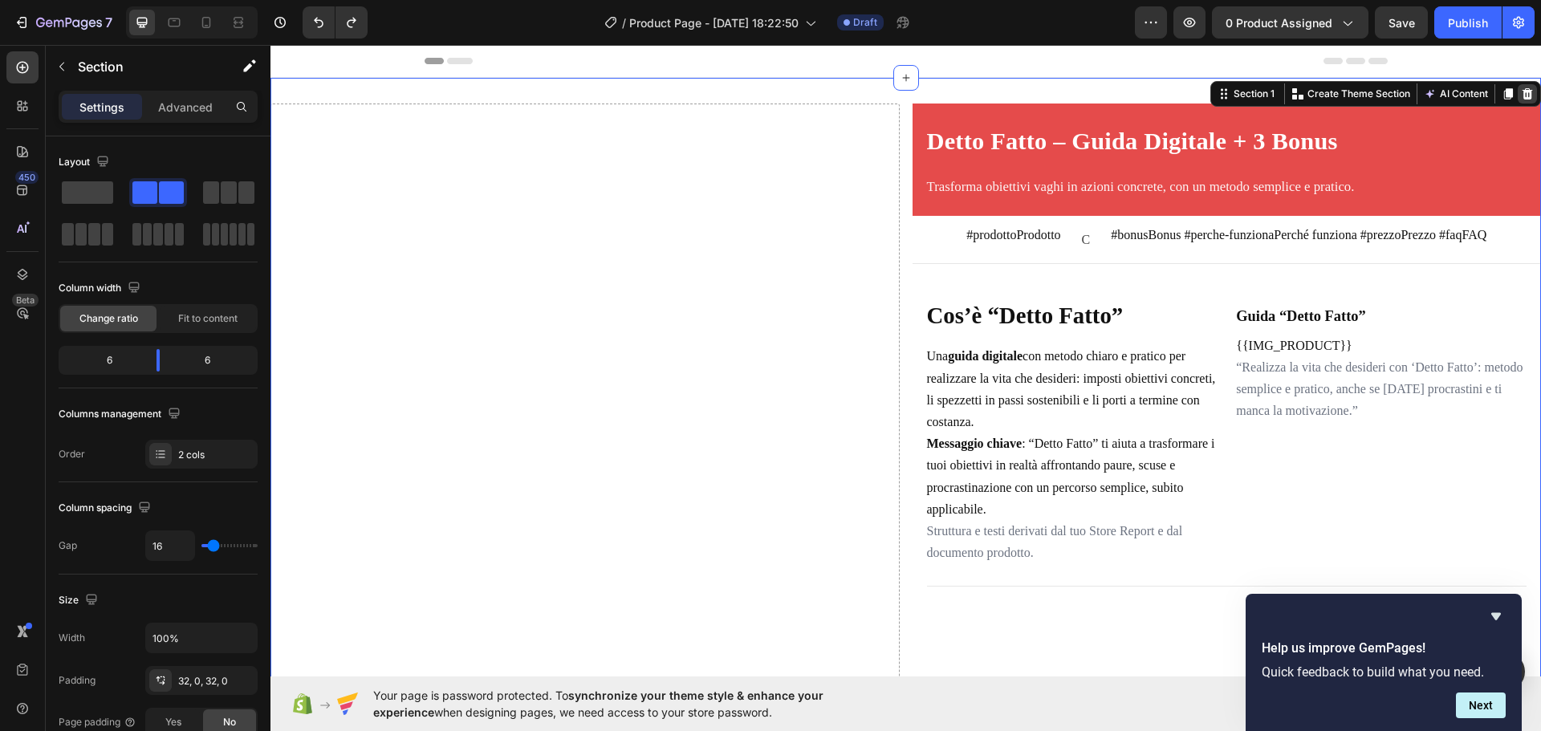
click at [1523, 95] on icon at bounding box center [1528, 93] width 10 height 11
click at [1521, 88] on icon at bounding box center [1527, 94] width 13 height 13
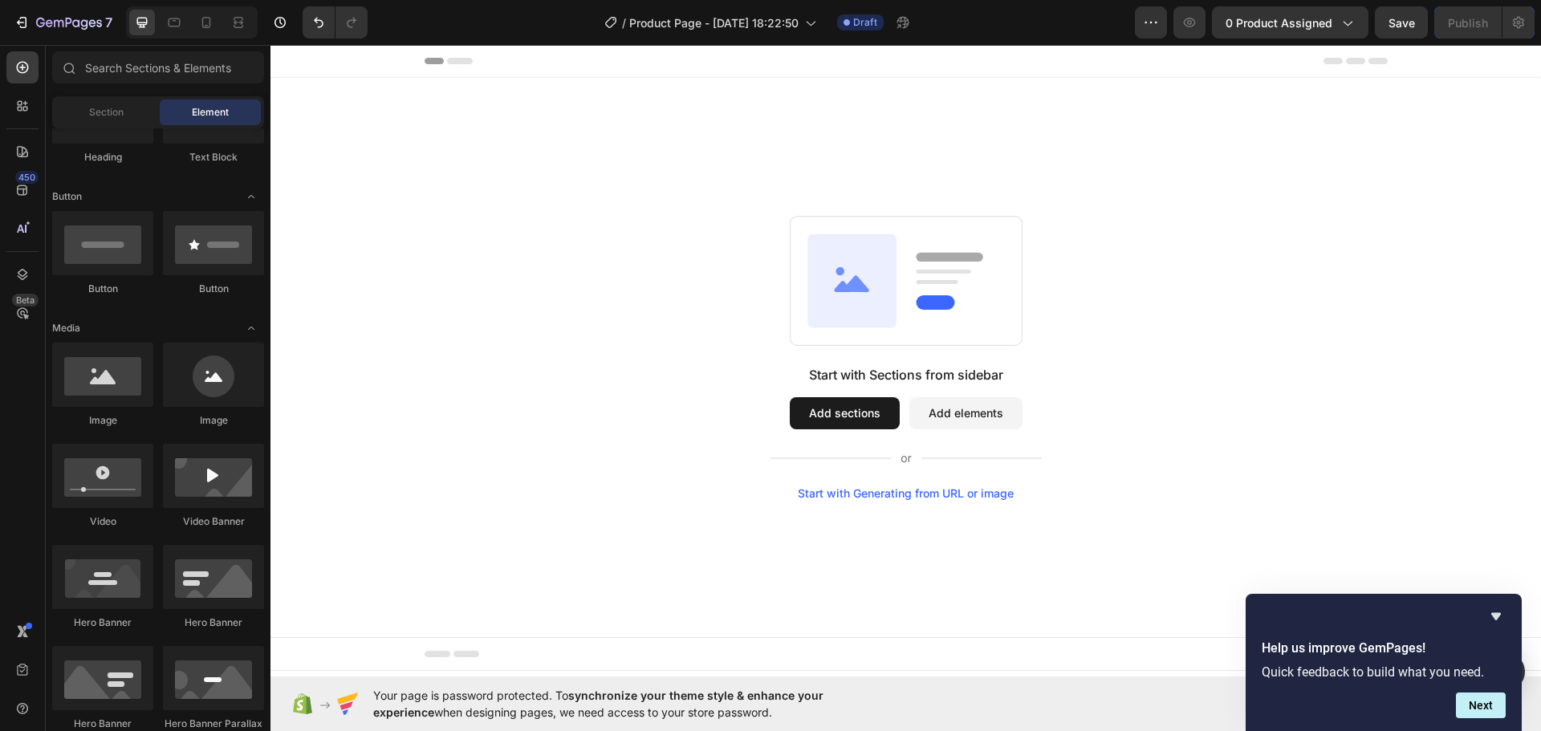
click at [206, 114] on span "Element" at bounding box center [210, 112] width 37 height 14
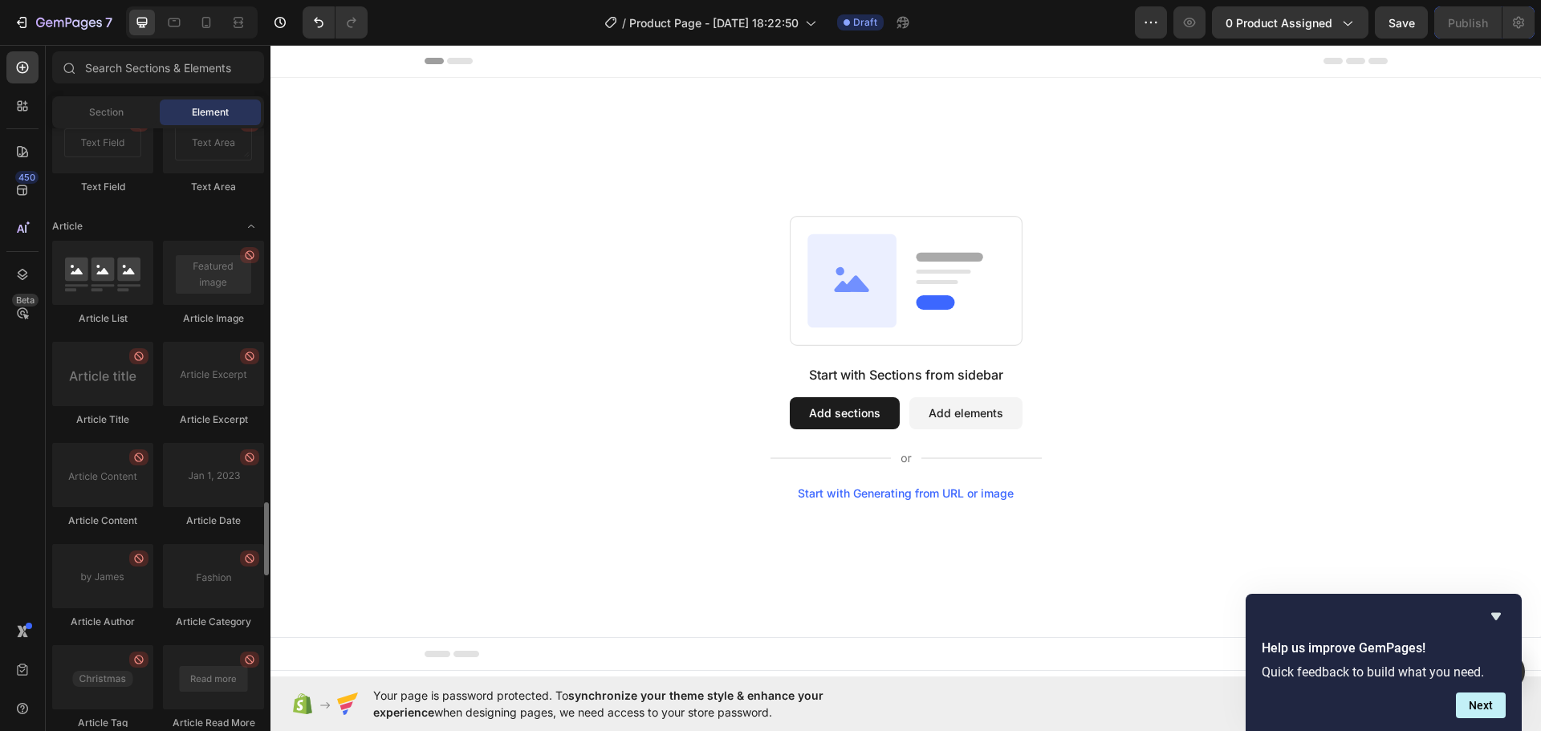
scroll to position [4264, 0]
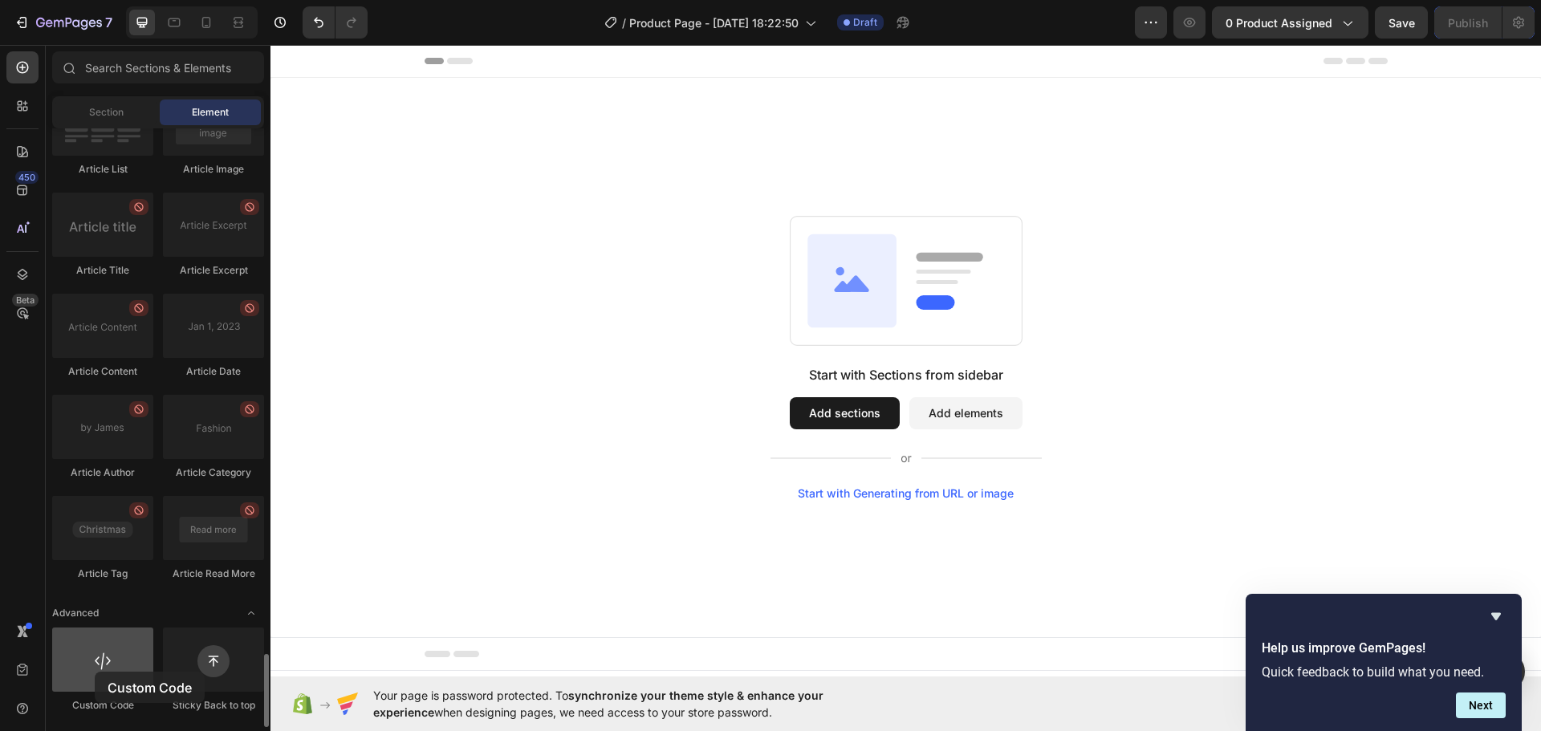
click at [95, 672] on div at bounding box center [102, 660] width 101 height 64
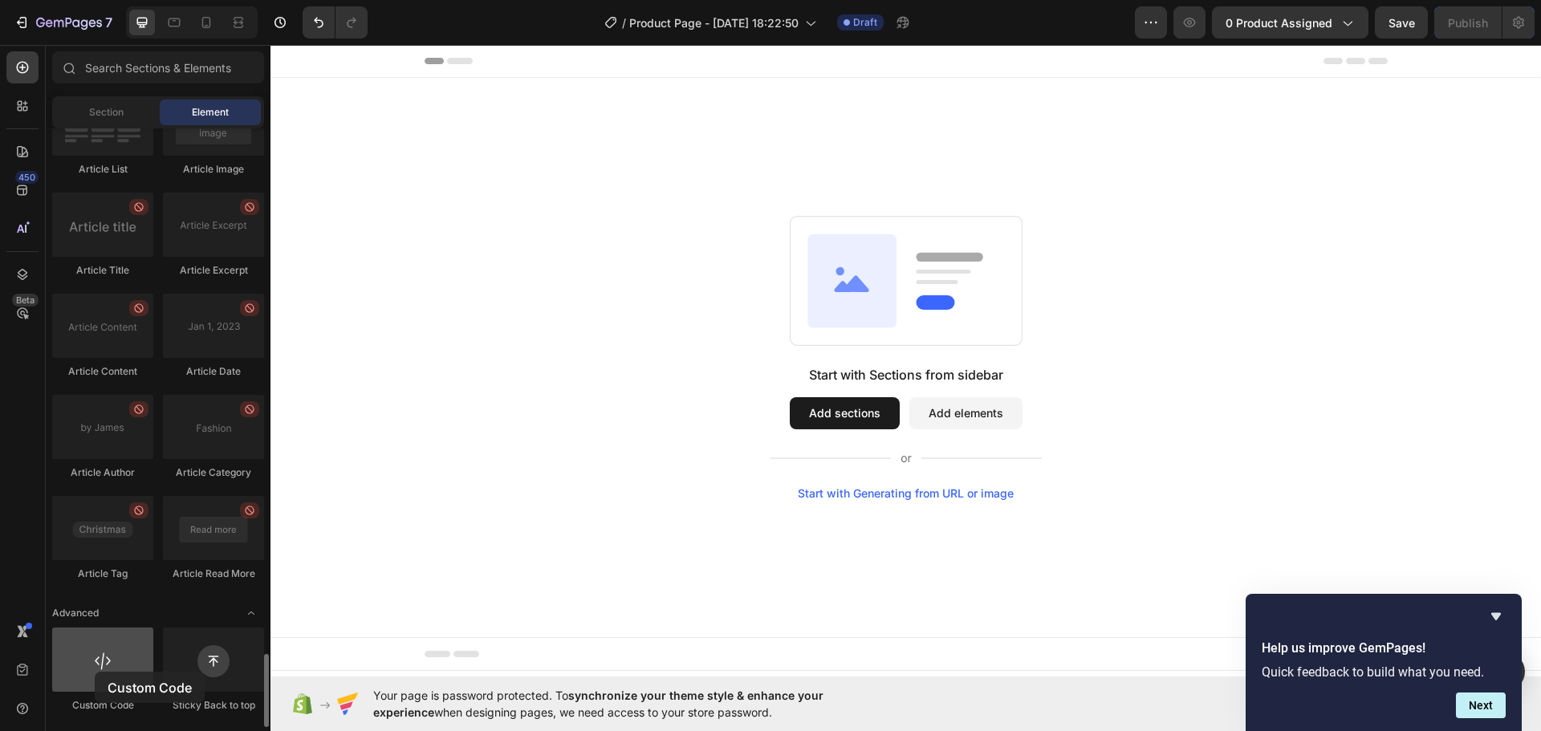
click at [95, 672] on div at bounding box center [102, 660] width 101 height 64
click at [106, 678] on div at bounding box center [102, 660] width 101 height 64
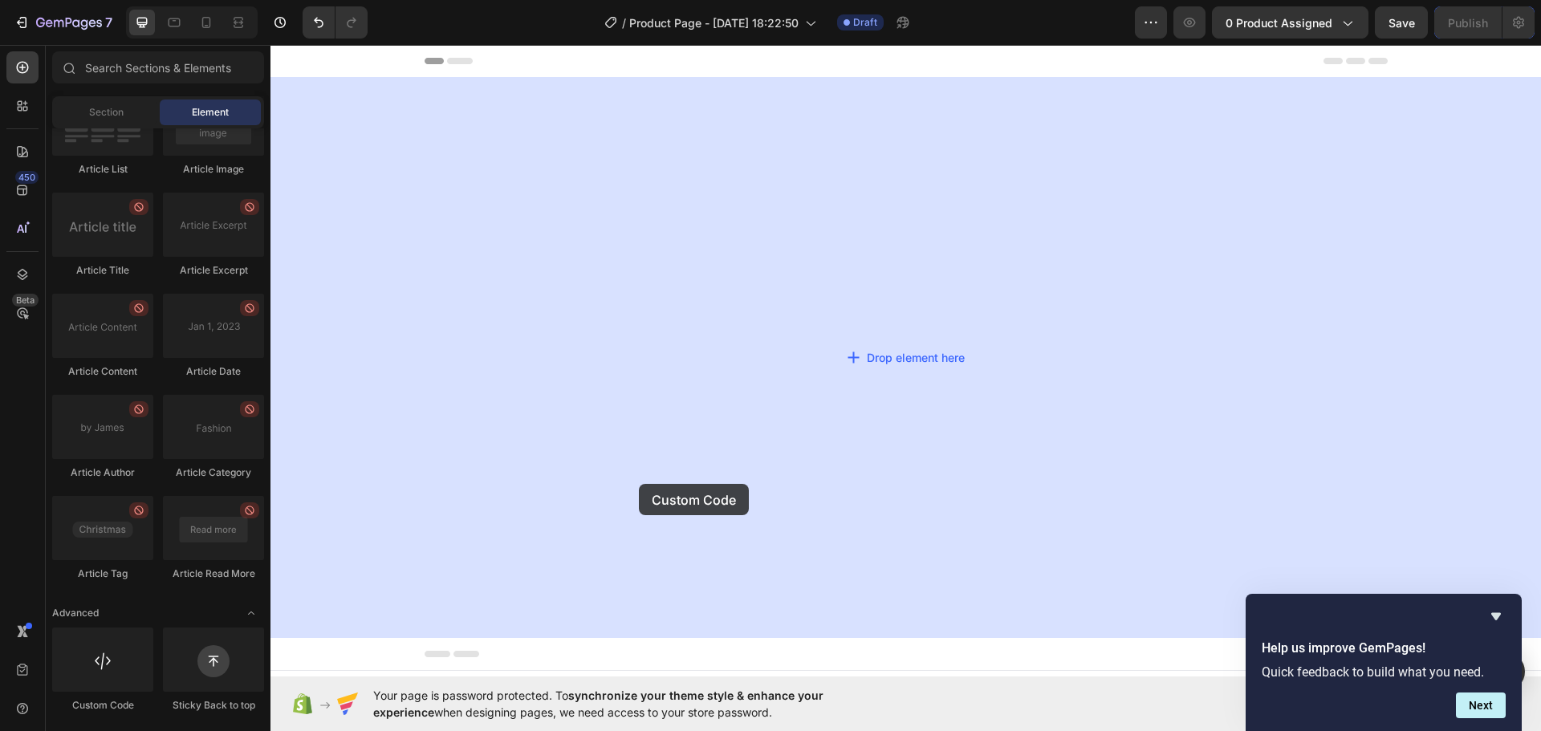
drag, startPoint x: 377, startPoint y: 723, endPoint x: 657, endPoint y: 477, distance: 373.1
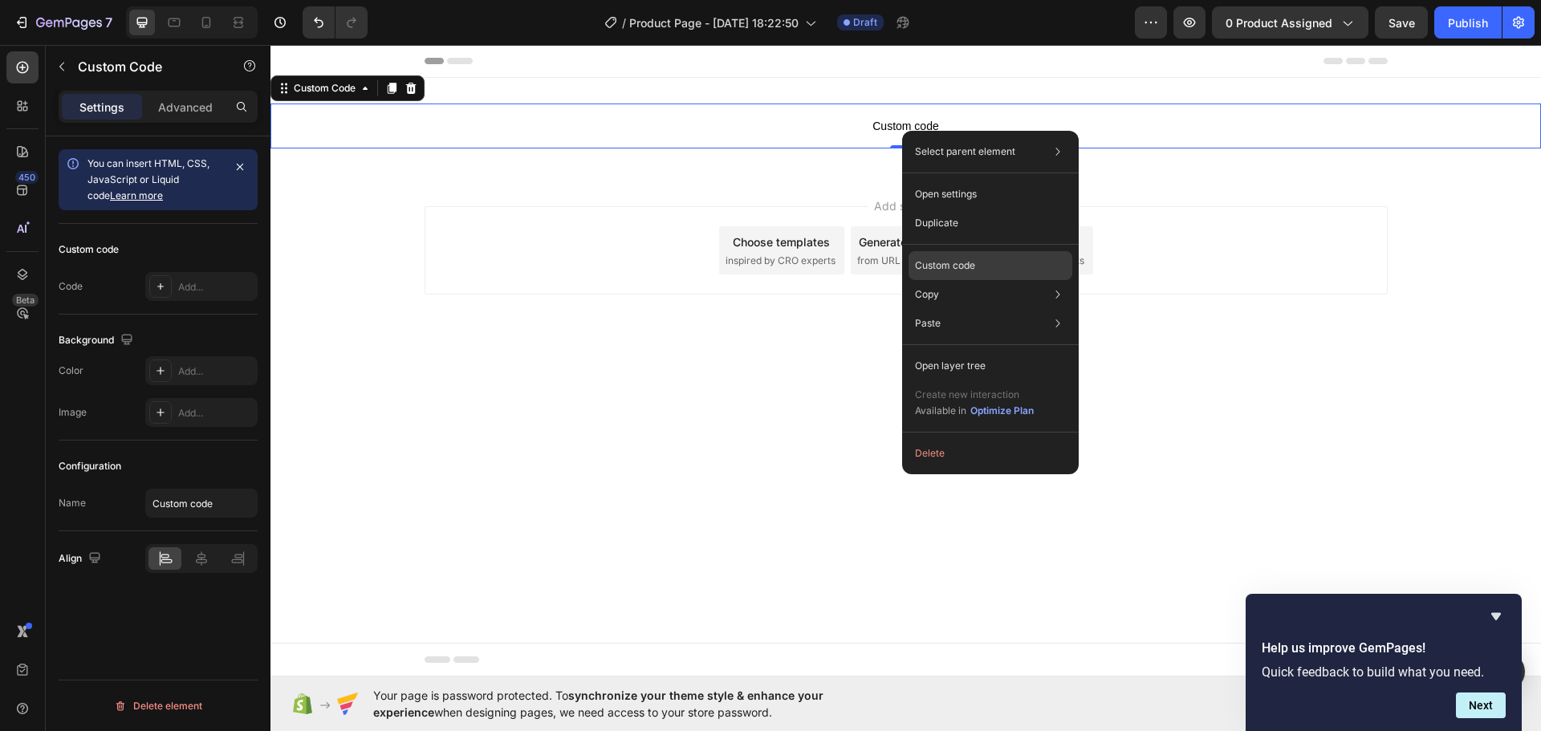
click at [923, 264] on p "Custom code" at bounding box center [945, 265] width 60 height 14
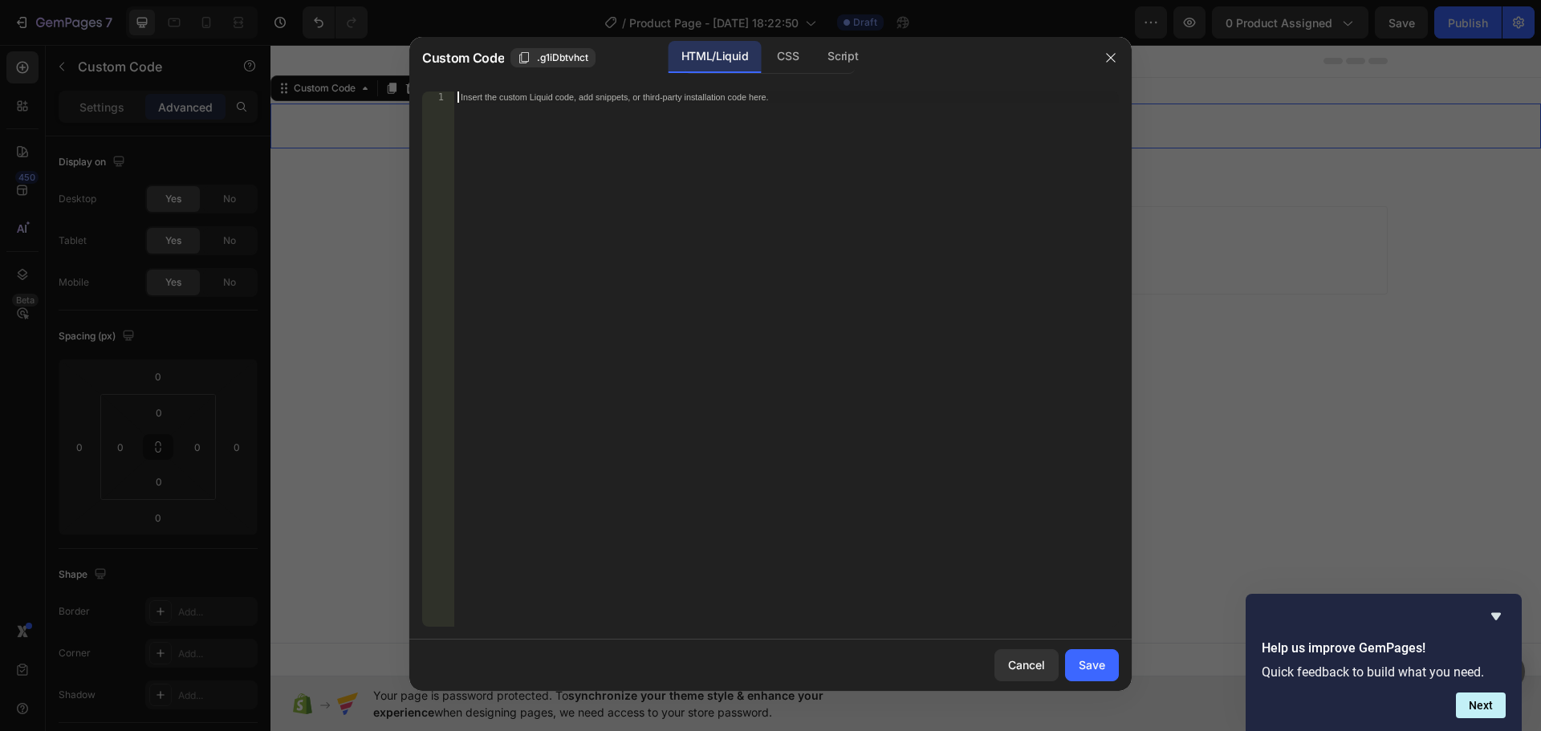
click at [530, 102] on div "Insert the custom Liquid code, add snippets, or third-party installation code h…" at bounding box center [753, 97] width 585 height 10
paste textarea "</div>"
type textarea "</div>"
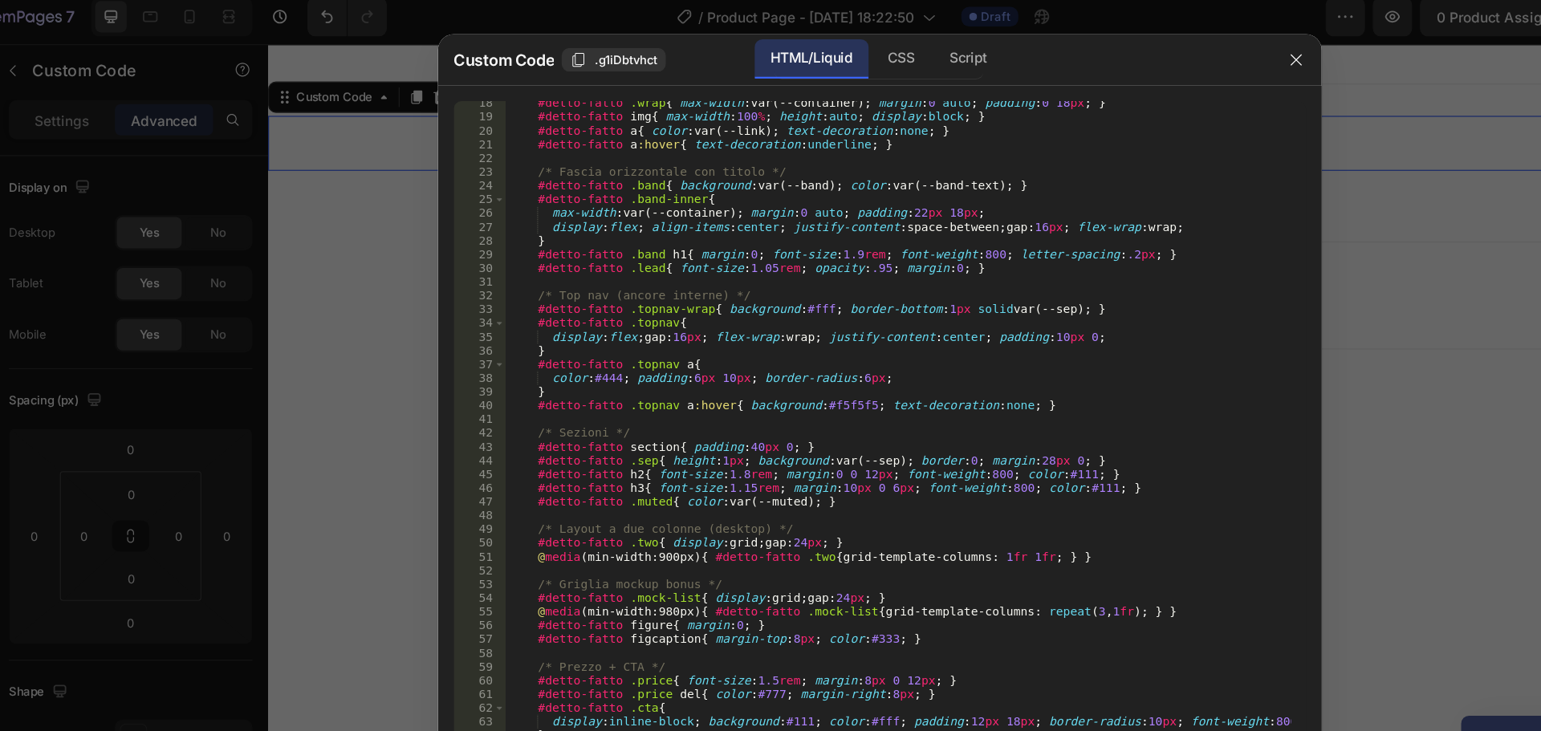
scroll to position [0, 0]
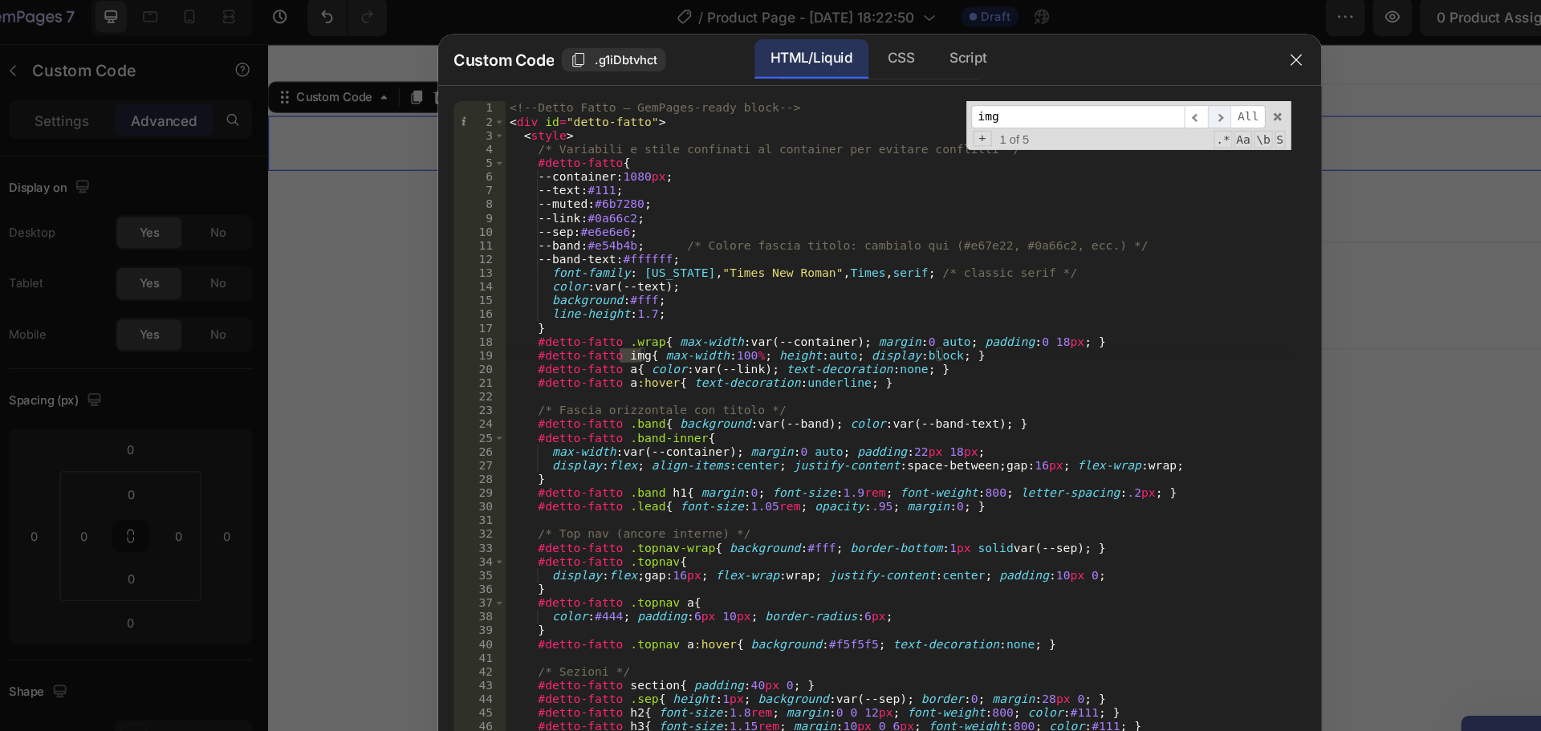
type input "img"
click at [1049, 104] on span "​" at bounding box center [1048, 105] width 19 height 20
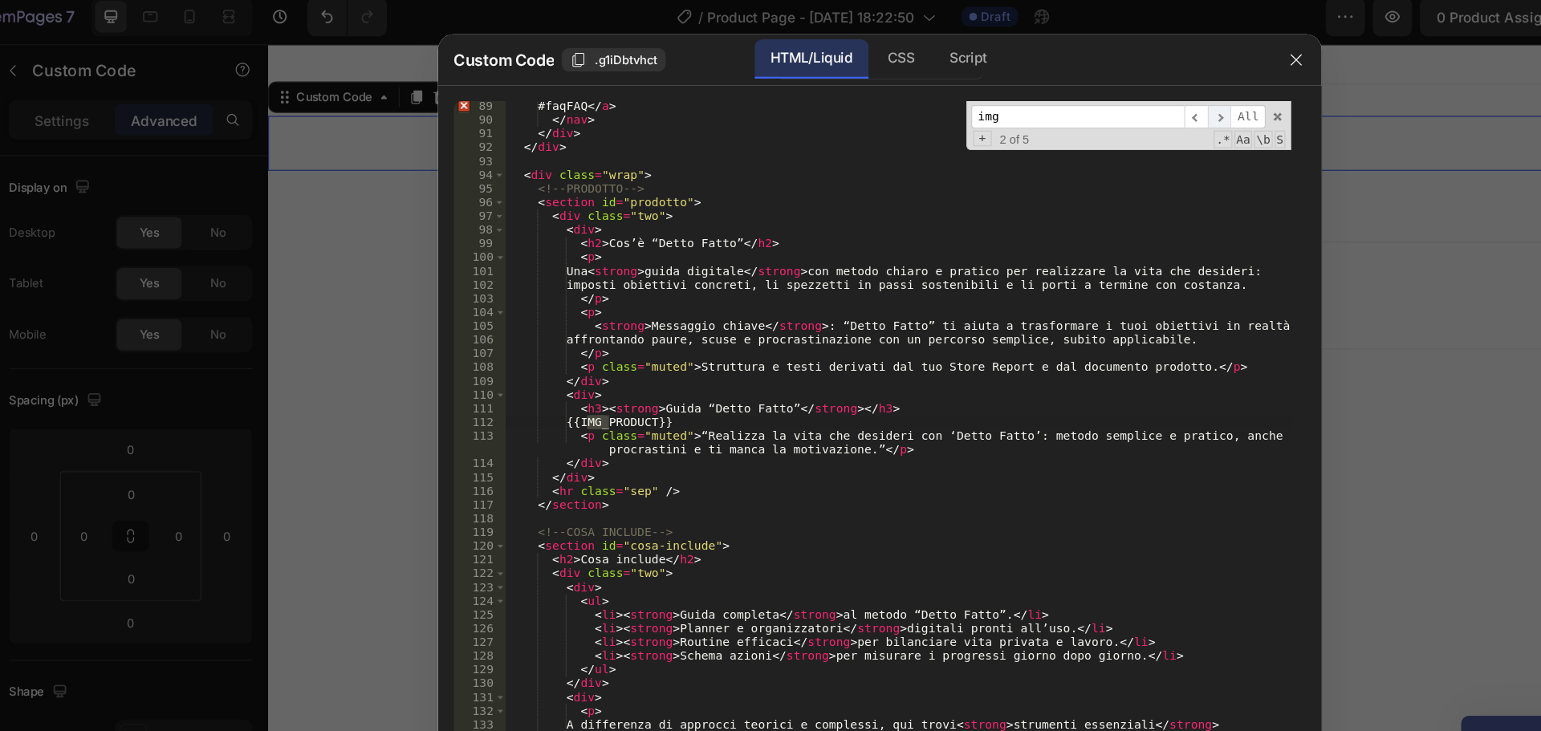
scroll to position [1003, 0]
click at [1026, 102] on span "​" at bounding box center [1029, 105] width 19 height 20
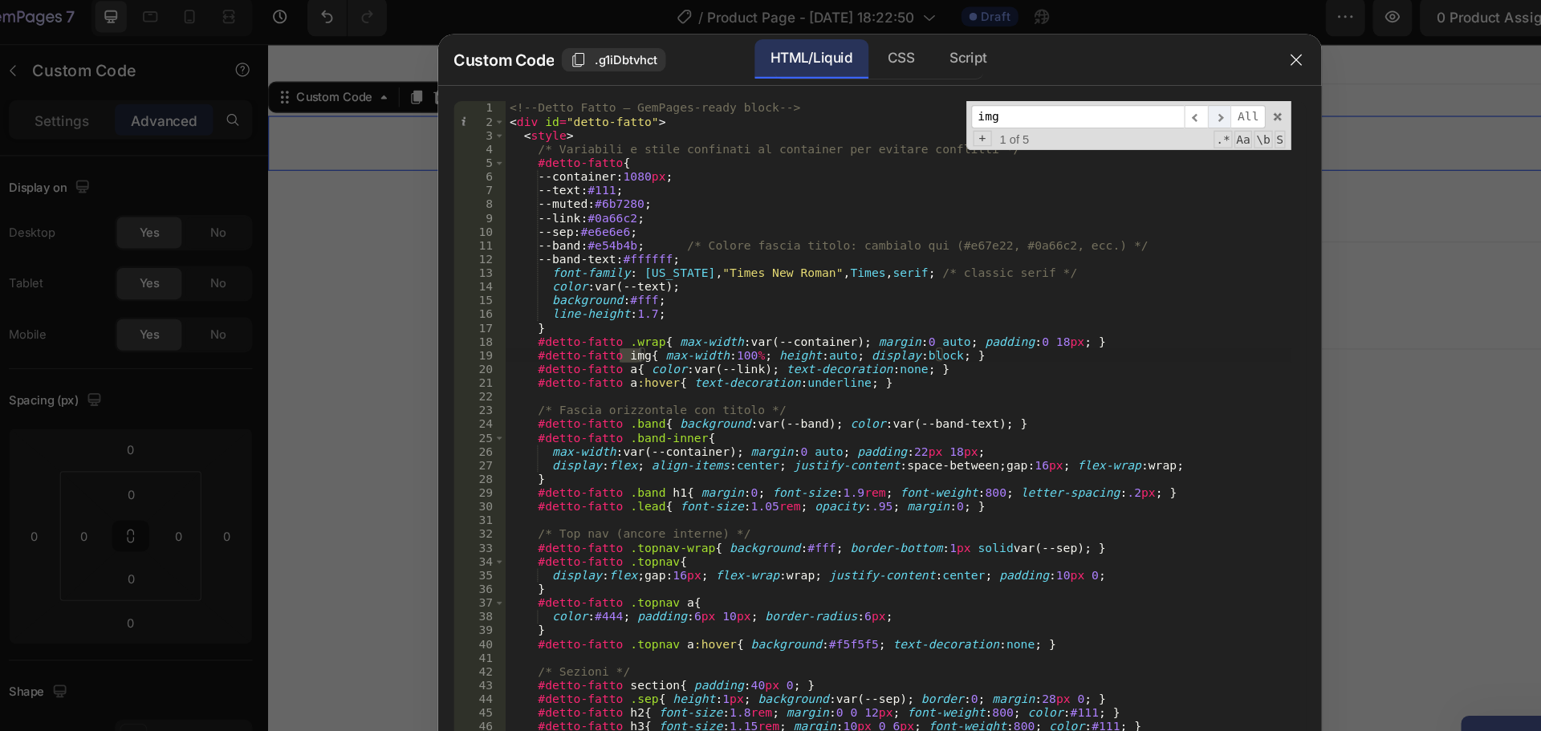
click at [1047, 105] on span "​" at bounding box center [1048, 105] width 19 height 20
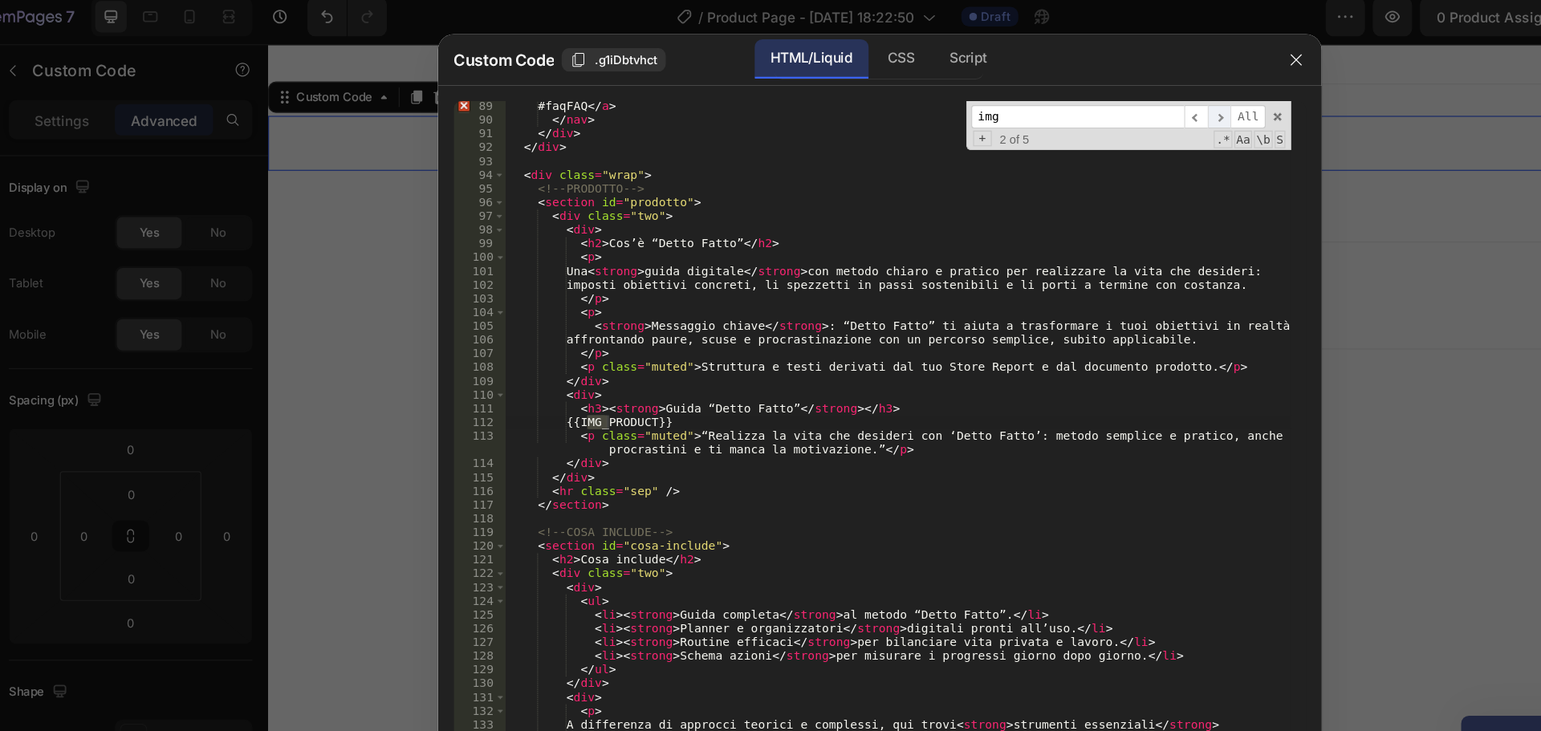
scroll to position [1003, 0]
click at [1047, 105] on span "​" at bounding box center [1048, 105] width 19 height 20
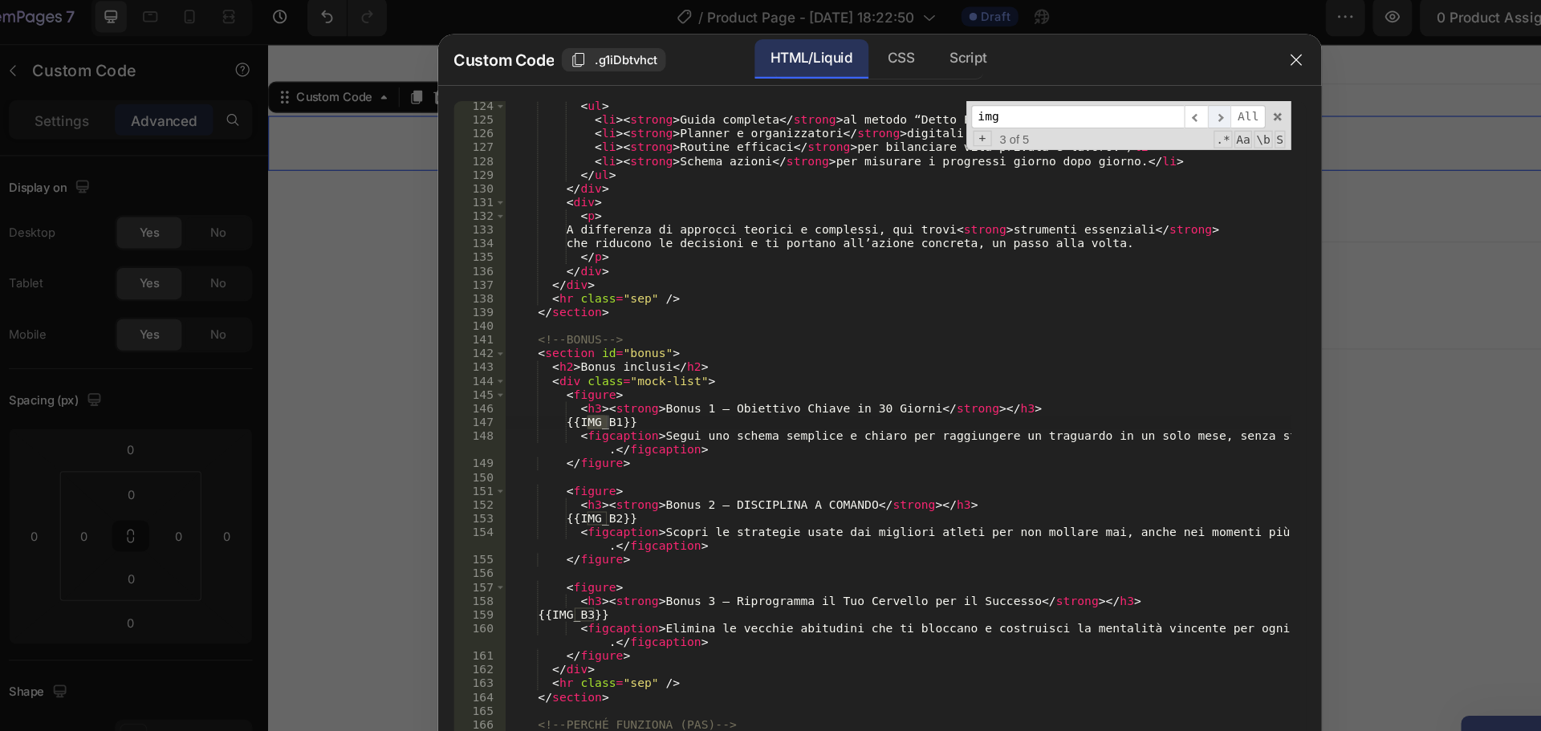
scroll to position [1407, 0]
click at [1047, 105] on span "​" at bounding box center [1048, 105] width 19 height 20
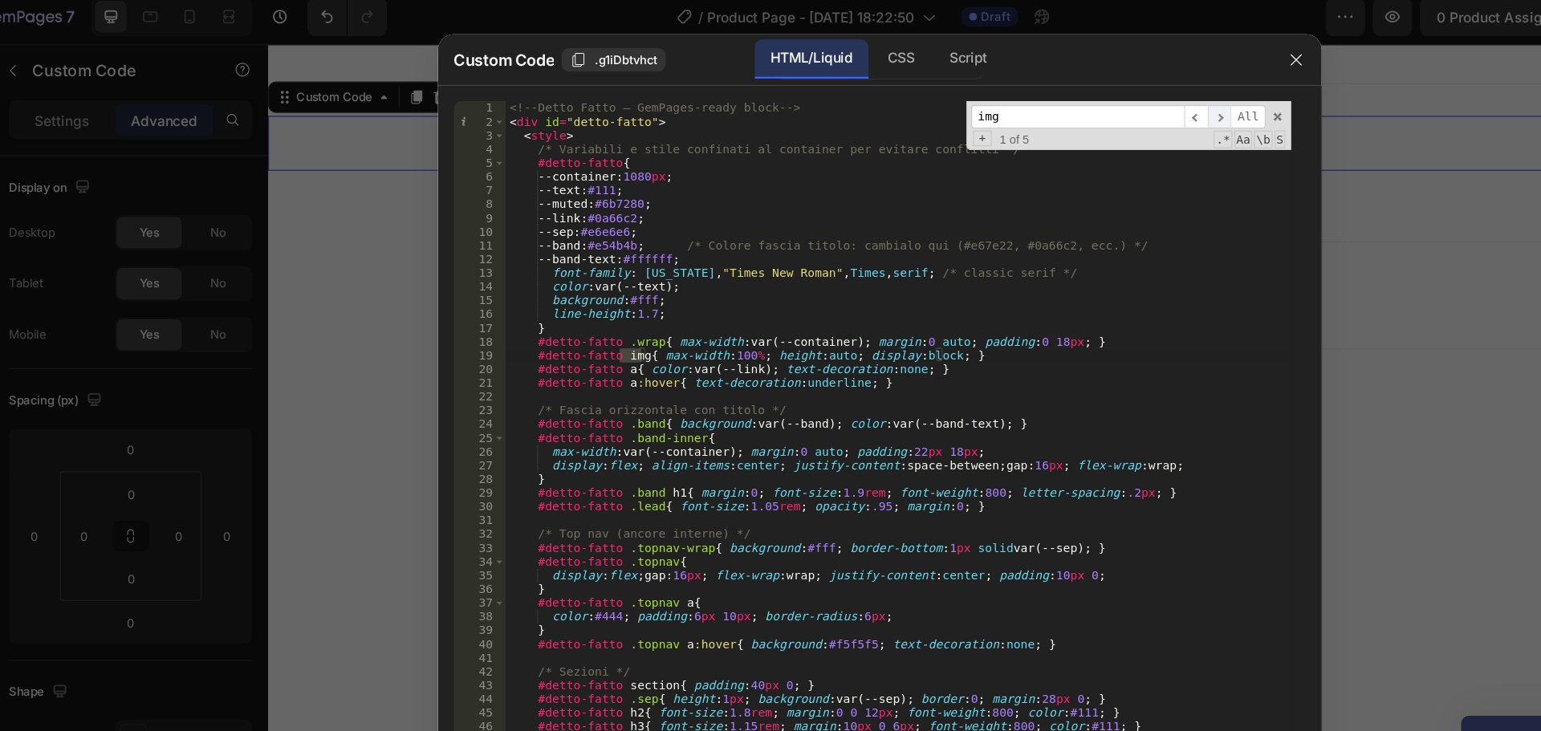
scroll to position [0, 0]
click at [1096, 103] on span at bounding box center [1095, 104] width 11 height 11
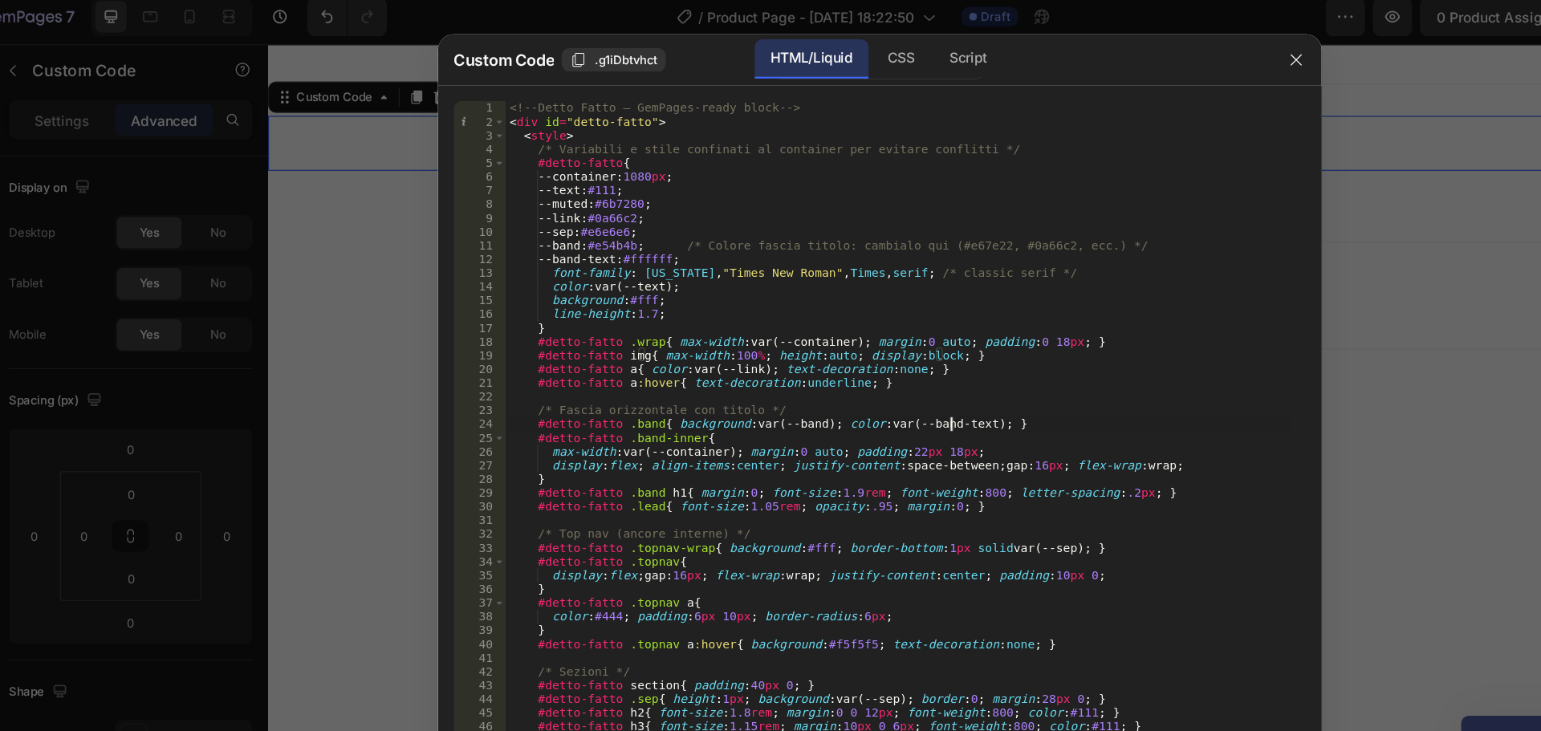
click at [830, 350] on div "<!-- Detto Fatto – GemPages-ready block --> < div id = "detto-fatto" > < style …" at bounding box center [786, 371] width 642 height 558
type textarea "#detto-fatto .band{ background:var(--band); color:var(--band-text); }"
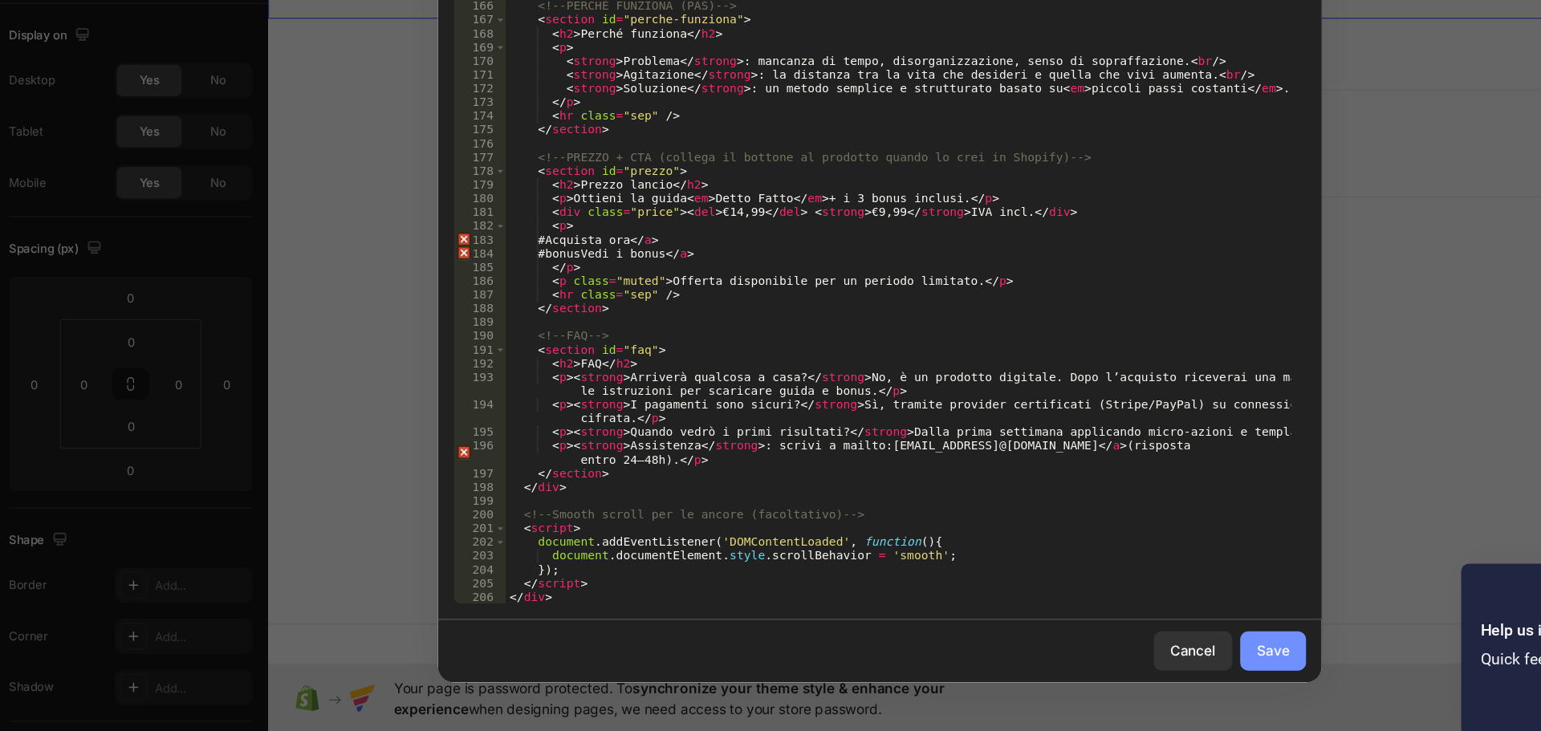
click at [1097, 678] on button "Save" at bounding box center [1092, 665] width 54 height 32
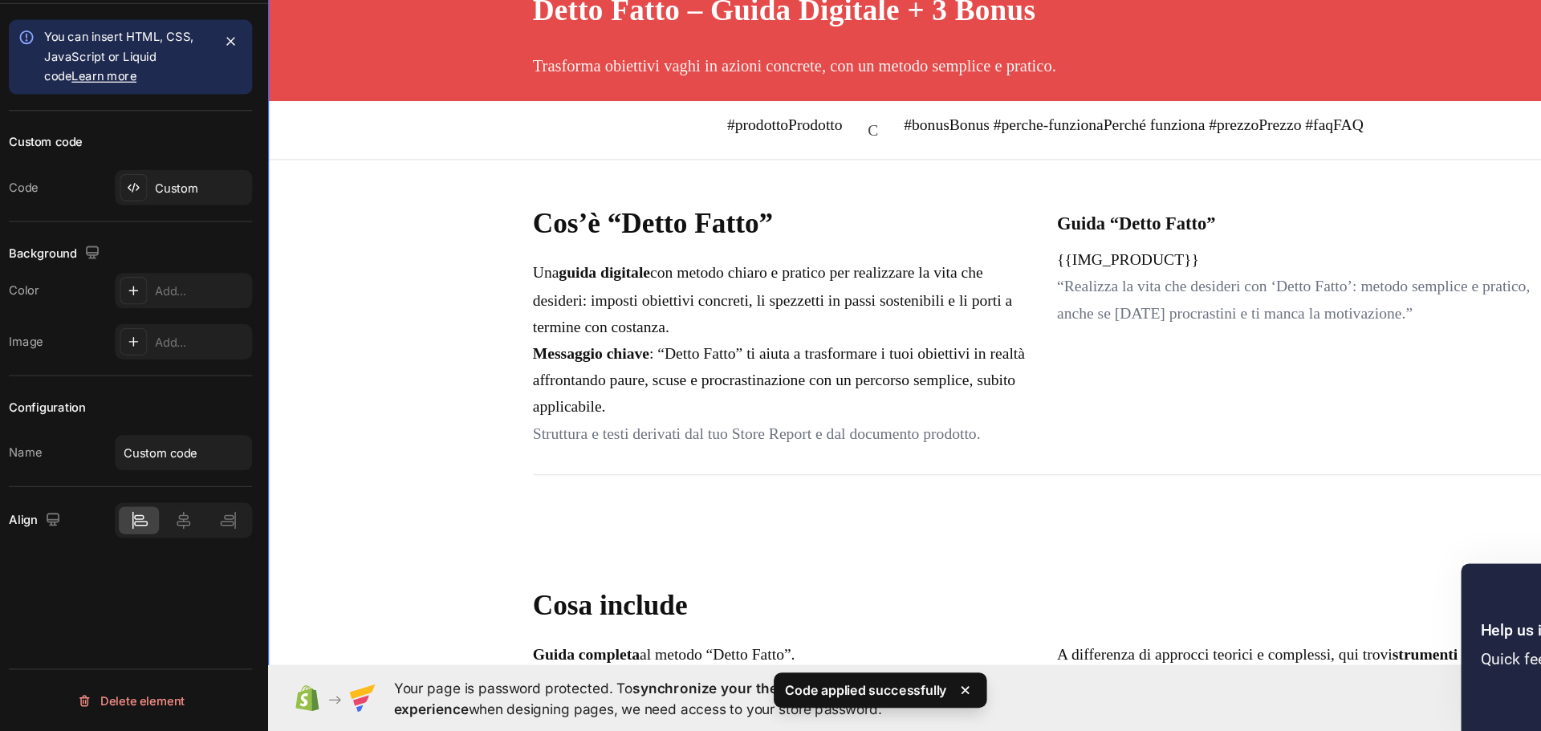
click at [845, 702] on icon at bounding box center [840, 698] width 16 height 16
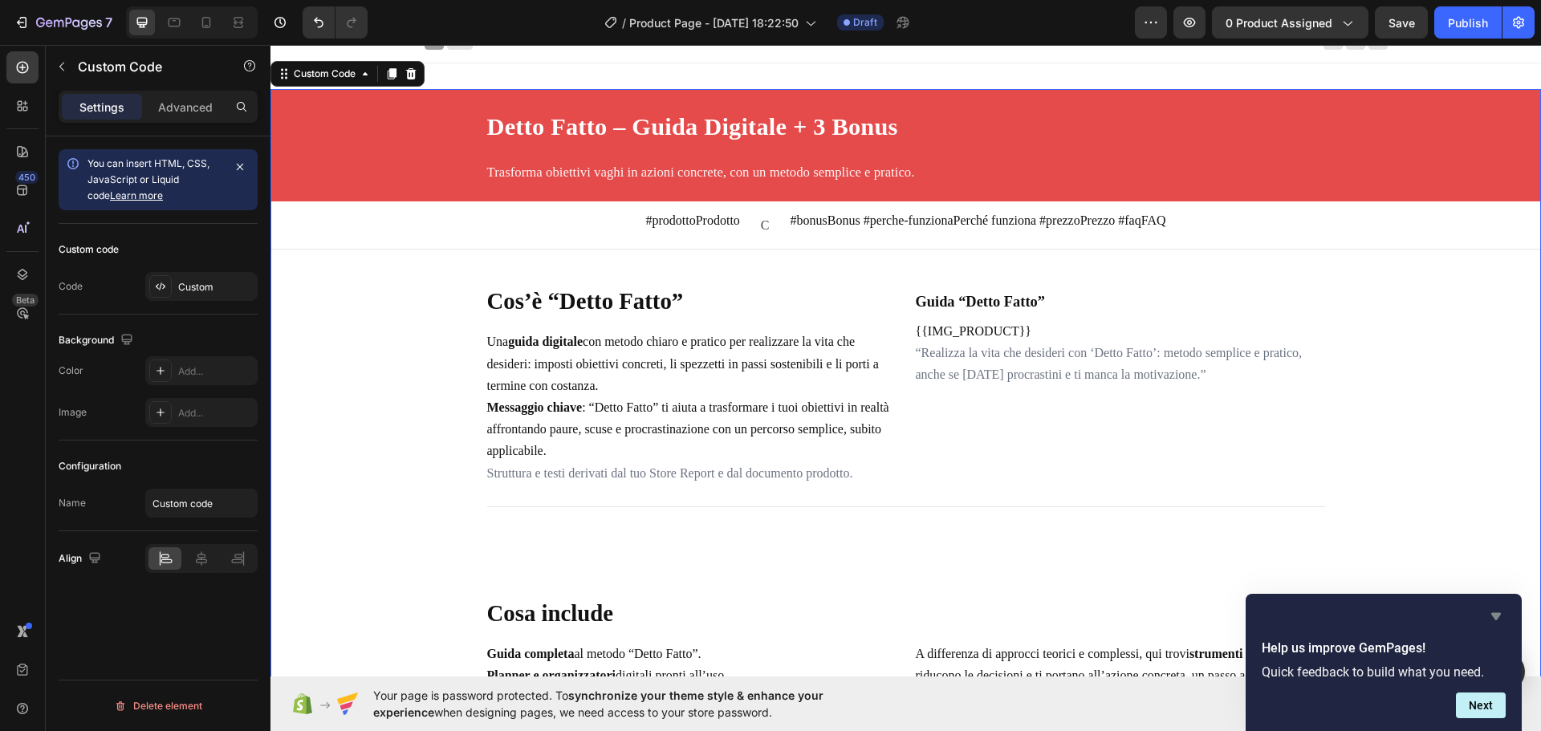
click at [1496, 625] on icon "Hide survey" at bounding box center [1496, 616] width 19 height 19
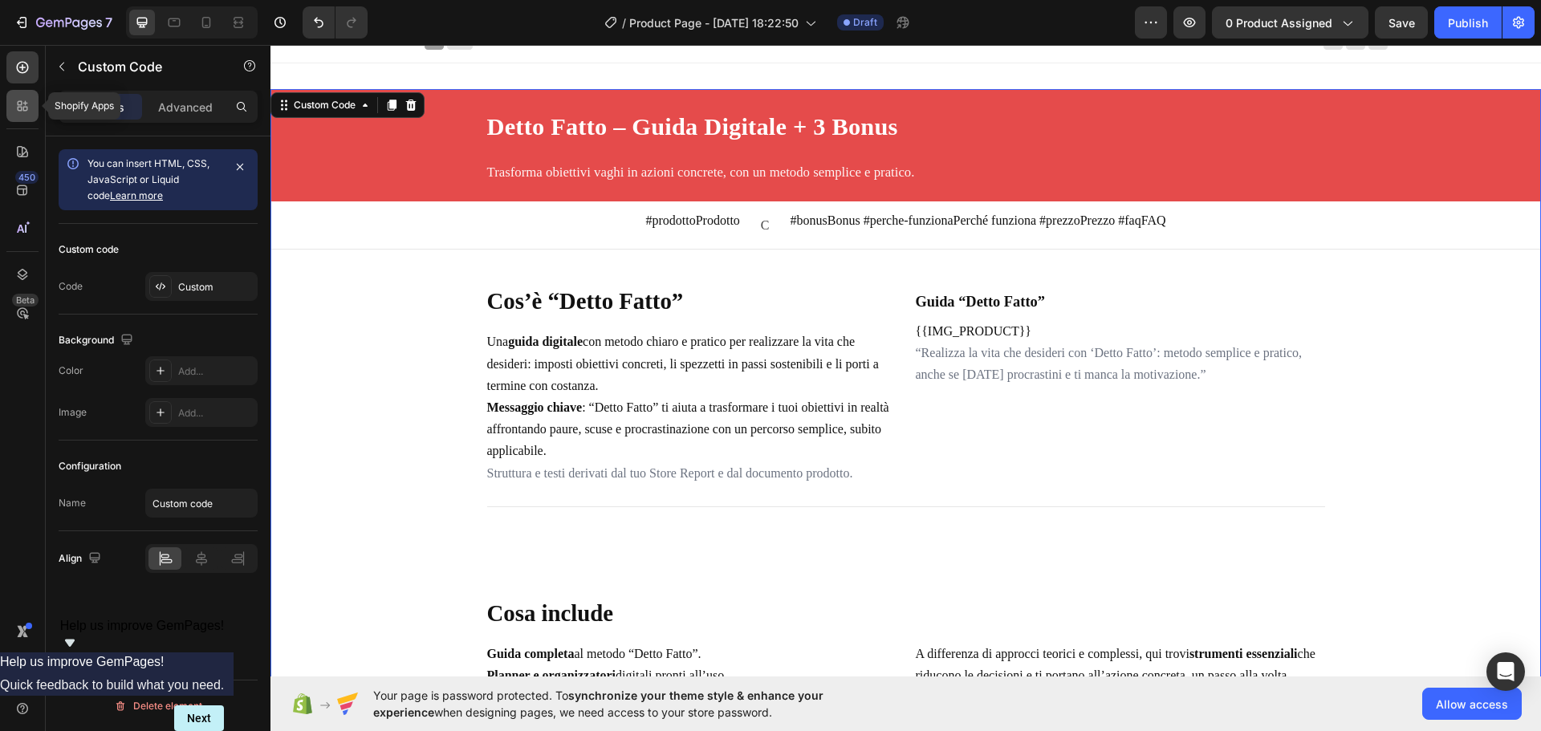
click at [20, 118] on div at bounding box center [22, 106] width 32 height 32
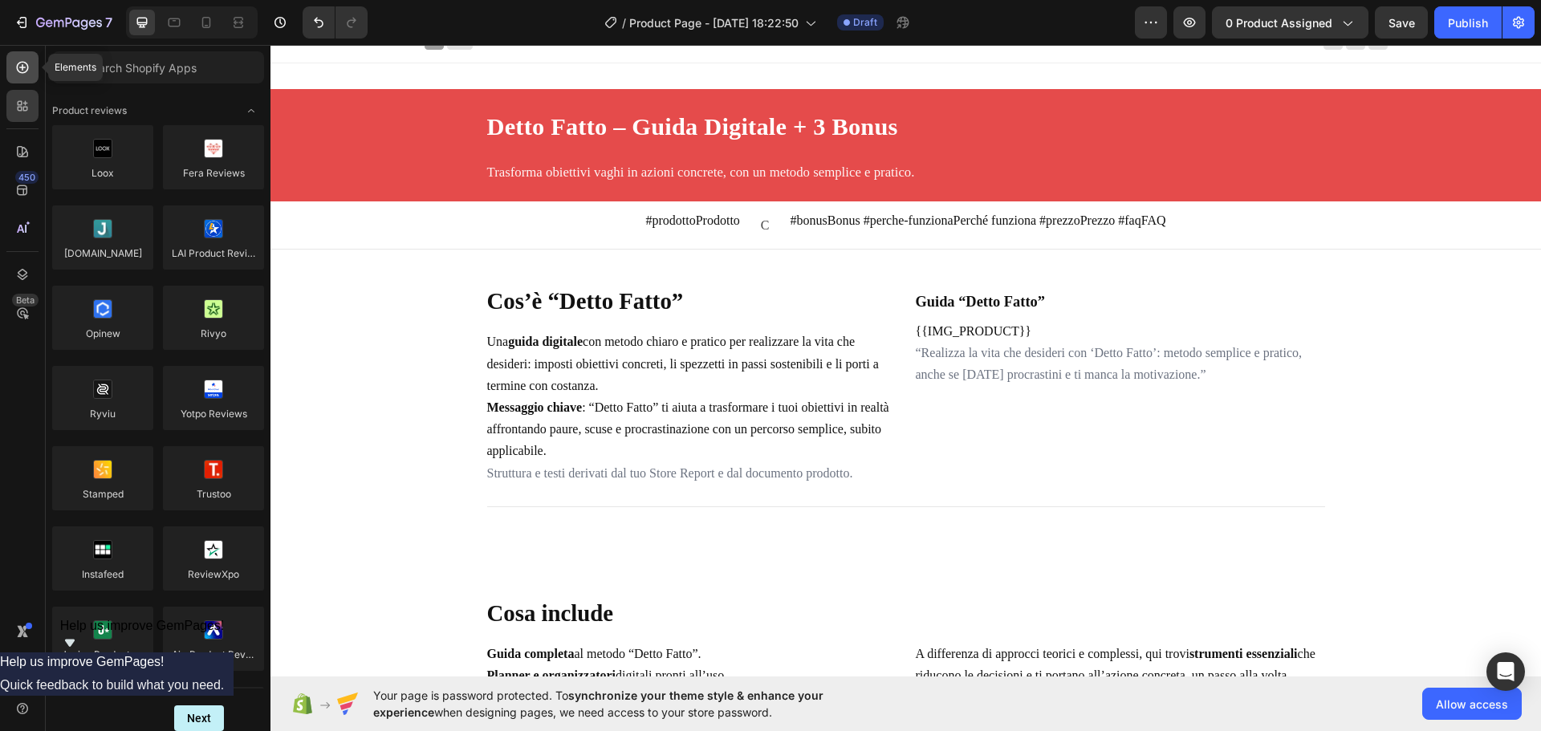
click at [24, 64] on icon at bounding box center [22, 67] width 16 height 16
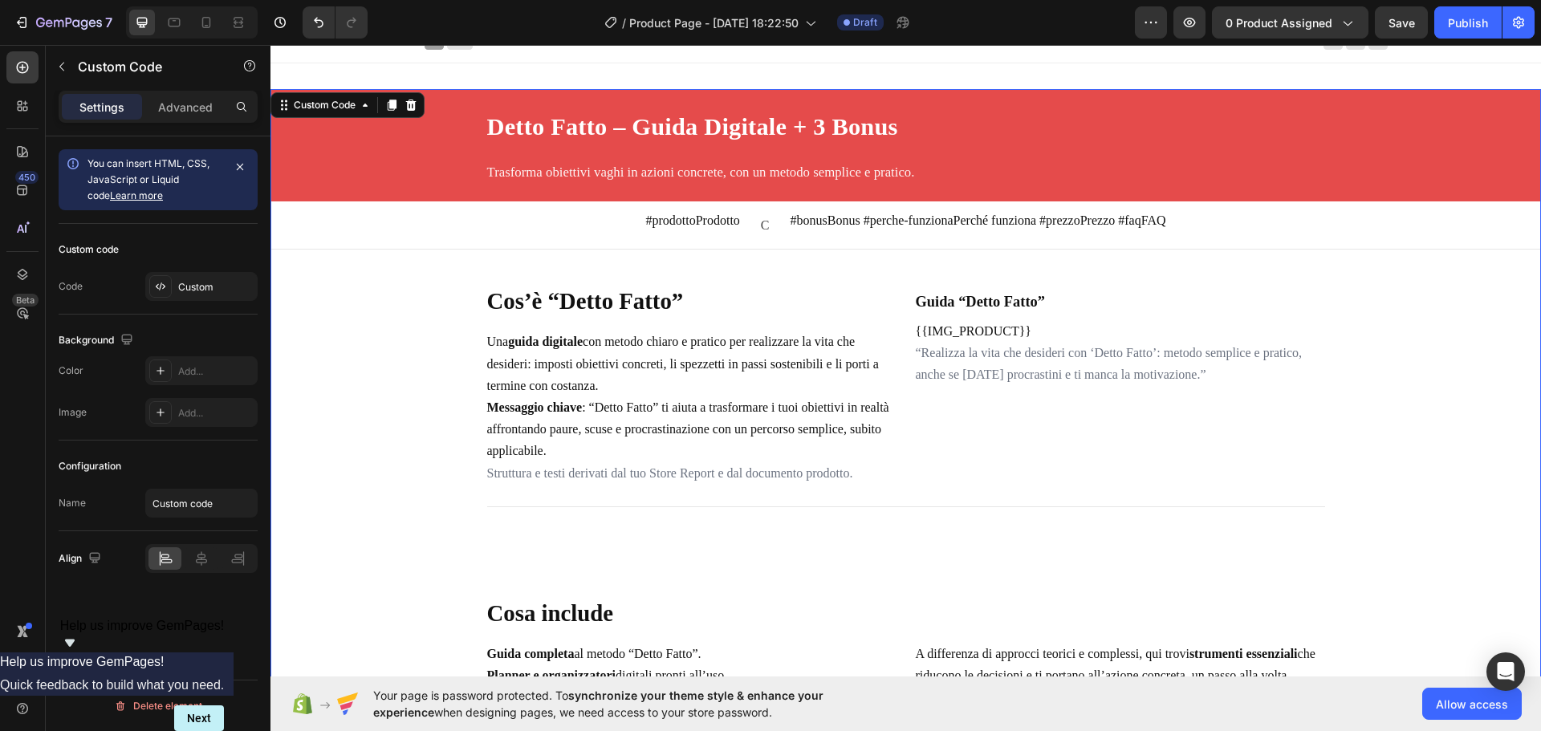
click at [341, 147] on div "Detto Fatto – Guida Digitale + 3 Bonus Trasforma obiettivi vaghi in azioni conc…" at bounding box center [906, 145] width 1271 height 112
click at [59, 61] on icon "button" at bounding box center [61, 66] width 13 height 13
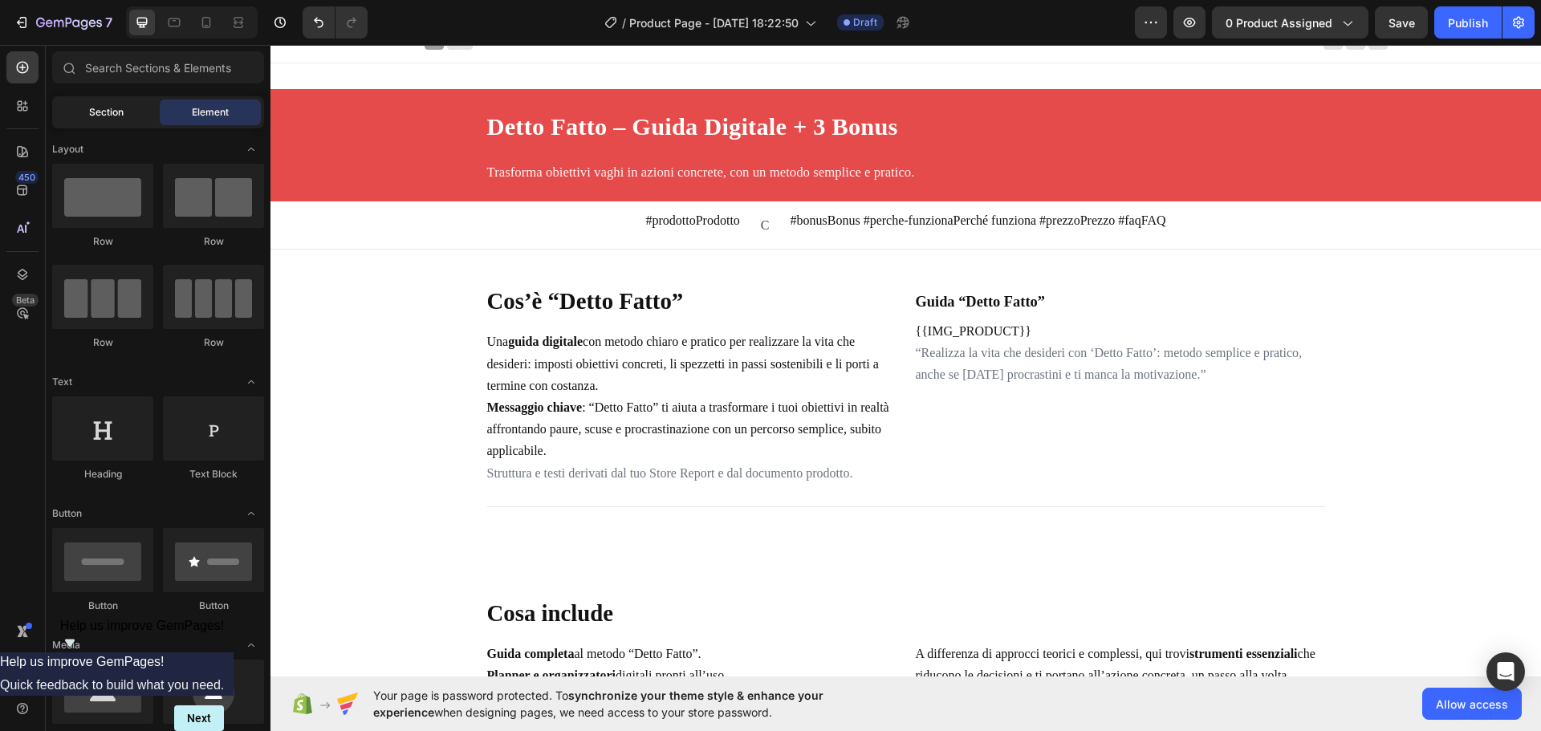
click at [101, 122] on div "Section" at bounding box center [105, 113] width 101 height 26
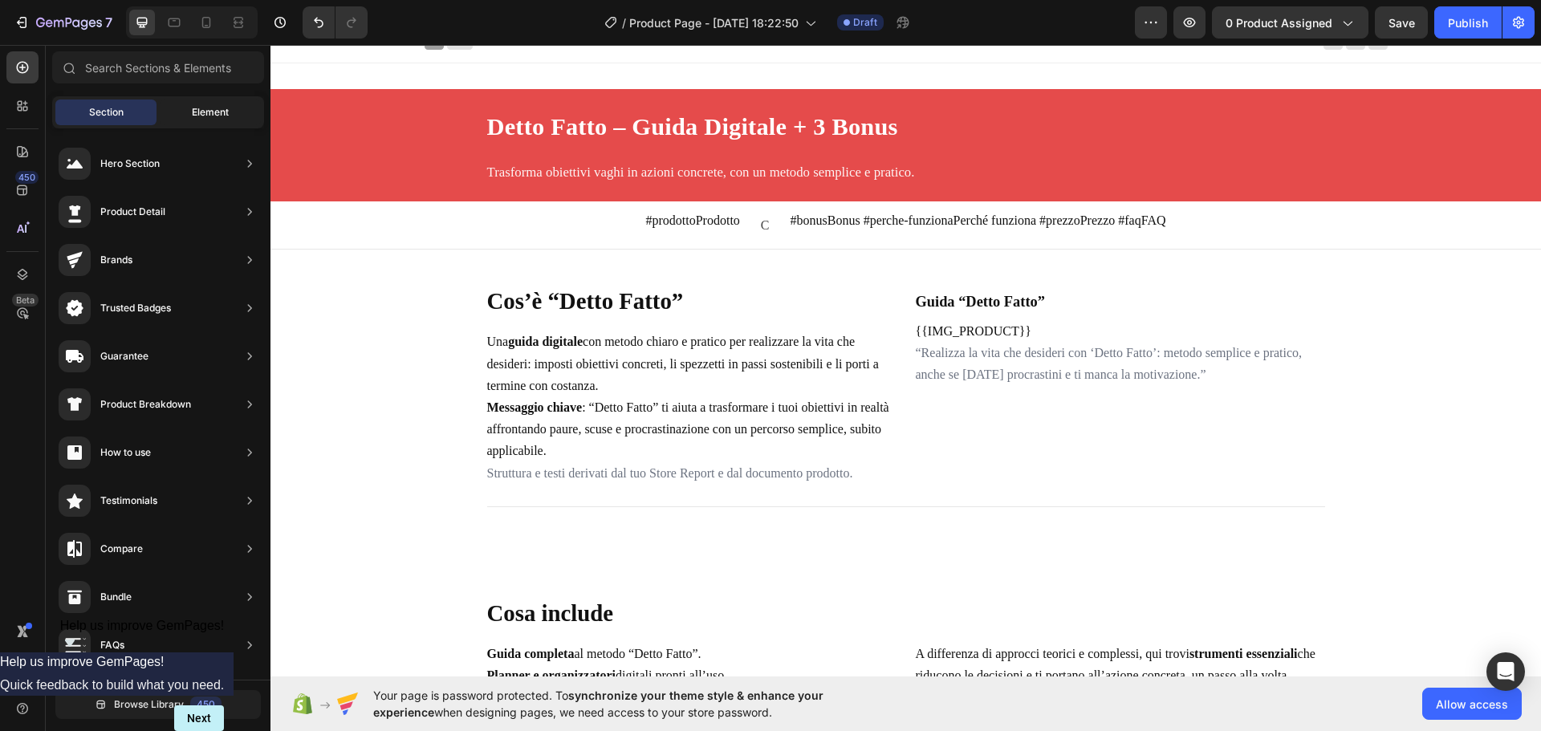
click at [204, 113] on span "Element" at bounding box center [210, 112] width 37 height 14
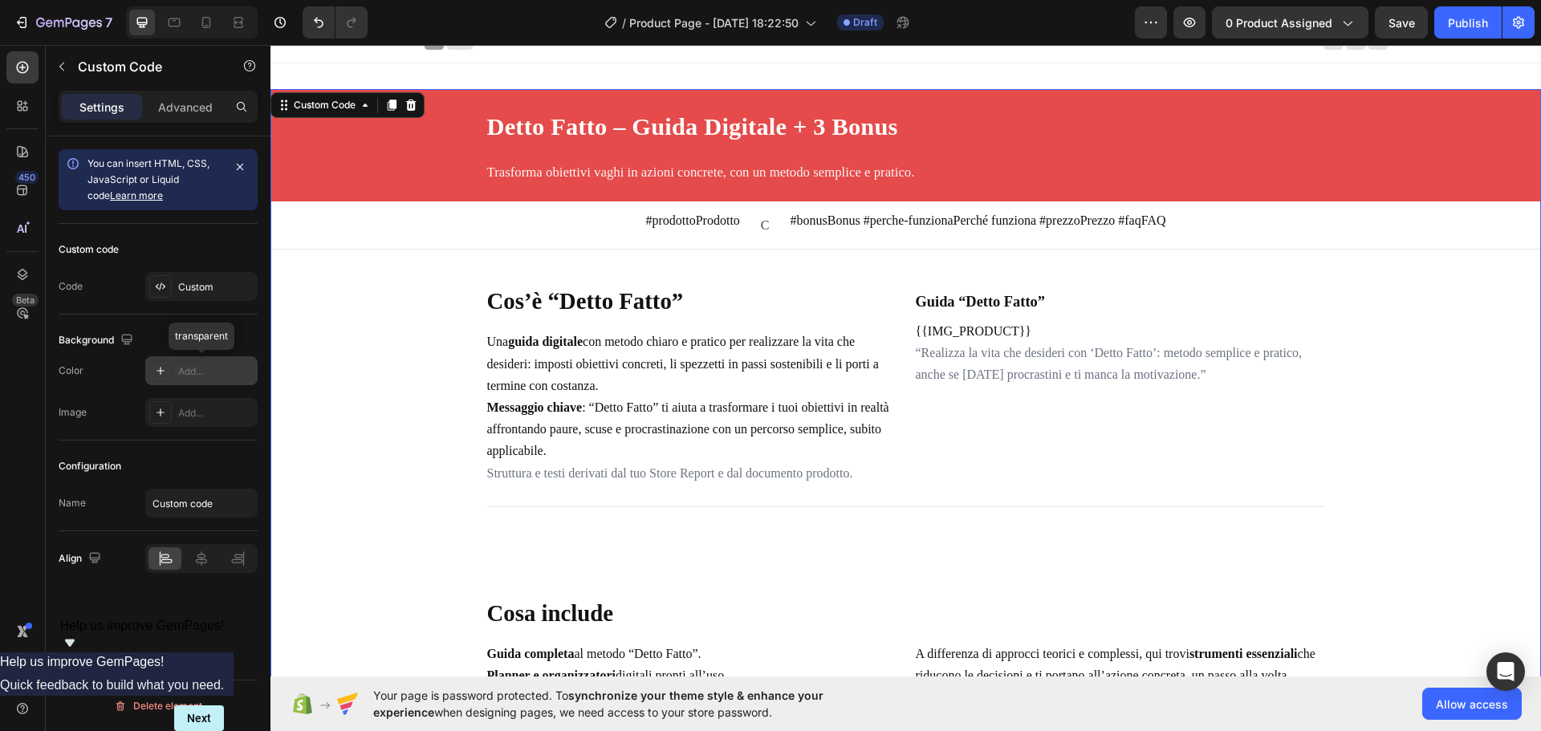
click at [215, 363] on div "Add..." at bounding box center [201, 370] width 112 height 29
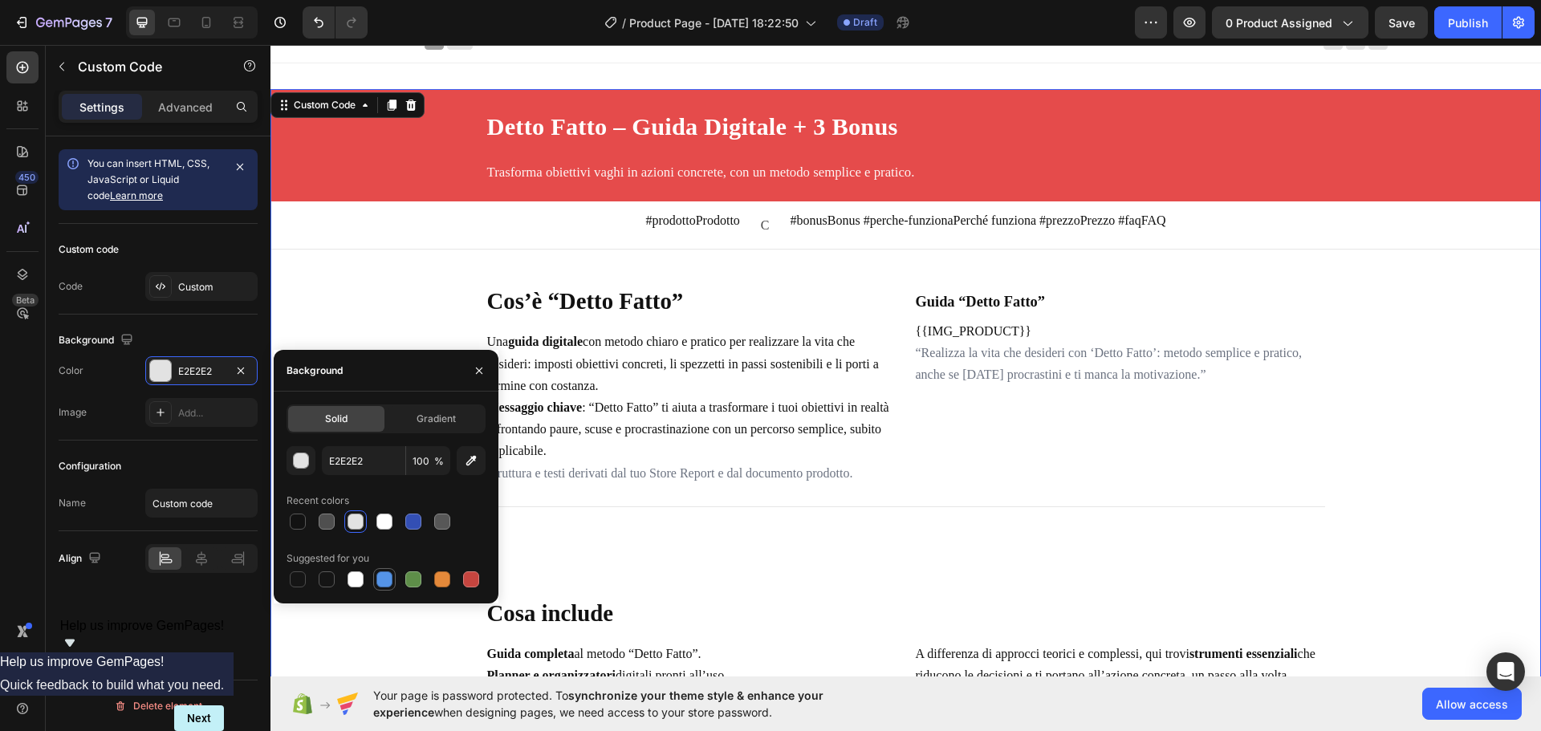
click at [381, 583] on div at bounding box center [385, 580] width 16 height 16
click at [354, 580] on div at bounding box center [356, 580] width 16 height 16
click at [336, 578] on div at bounding box center [326, 579] width 22 height 22
type input "151515"
click at [479, 371] on icon "button" at bounding box center [479, 370] width 6 height 6
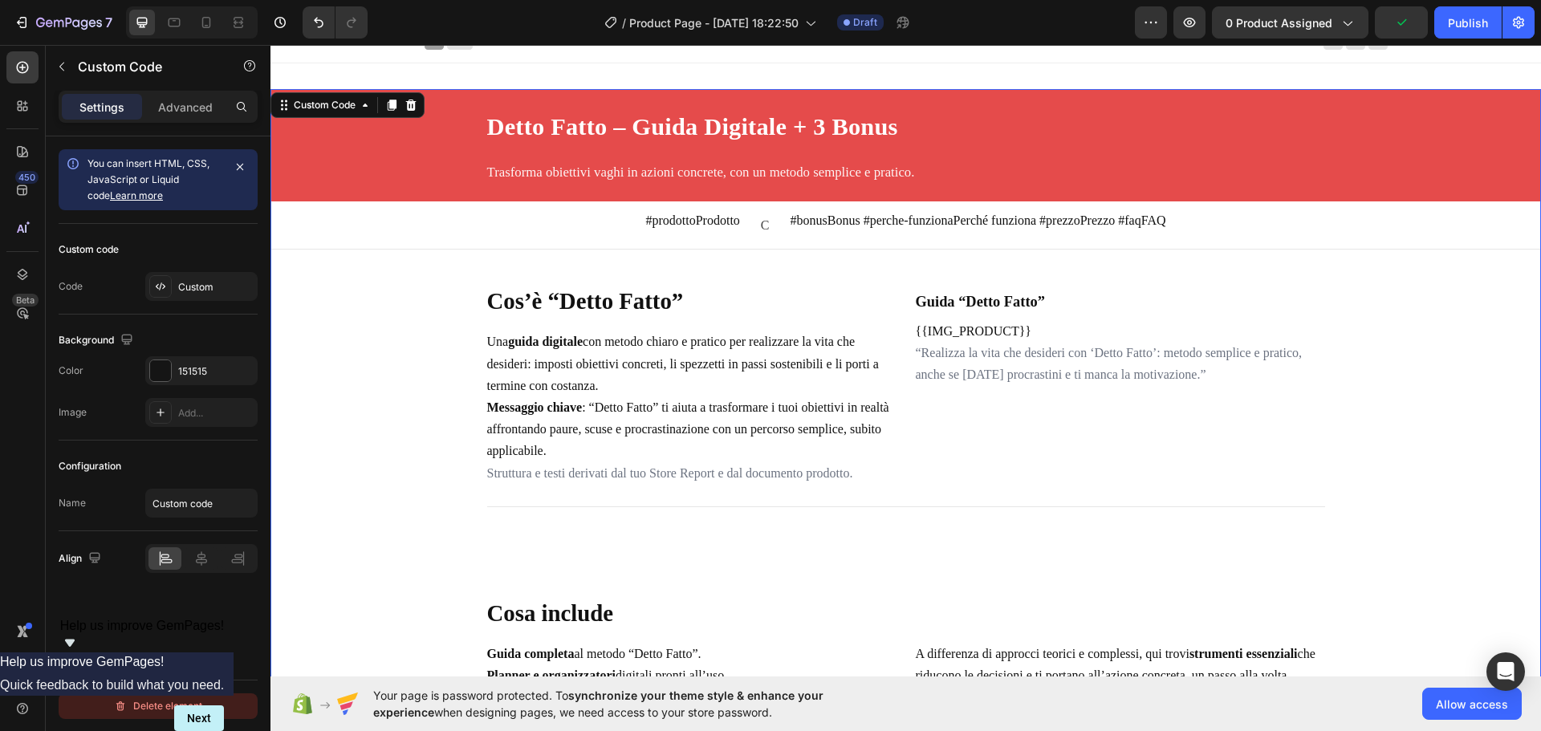
click at [191, 708] on div "Delete element" at bounding box center [158, 706] width 88 height 19
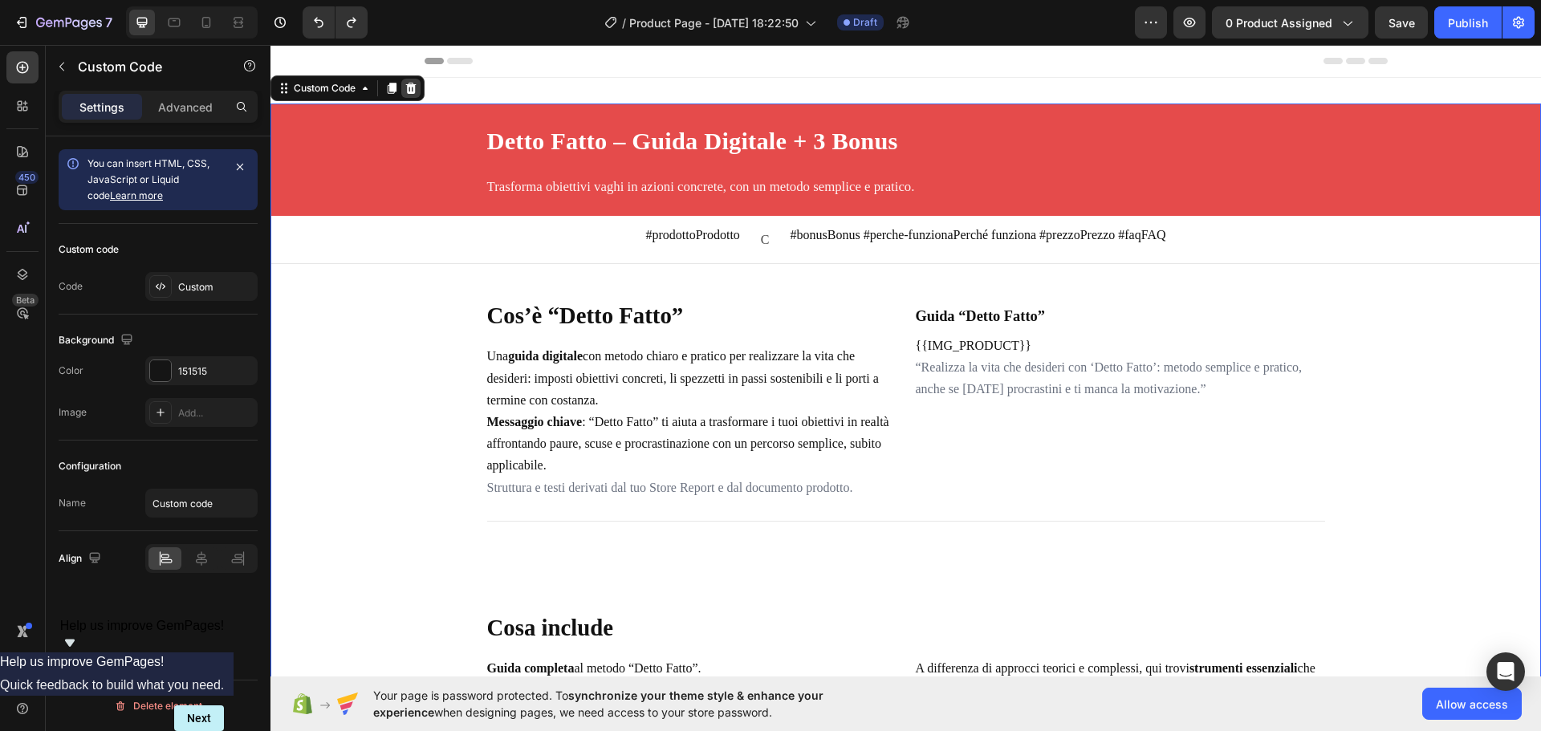
click at [413, 89] on icon at bounding box center [411, 88] width 10 height 11
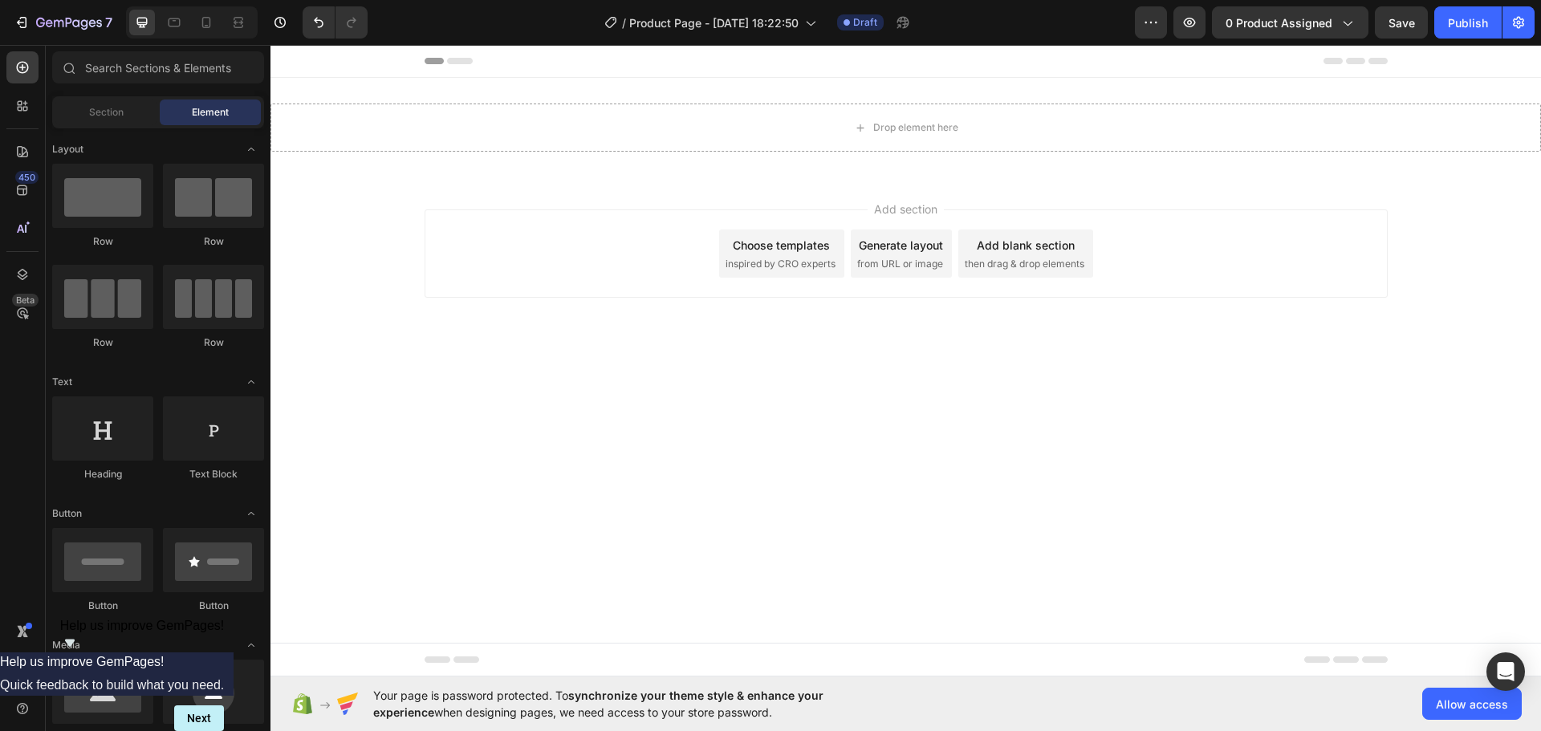
click at [798, 263] on span "inspired by CRO experts" at bounding box center [781, 264] width 110 height 14
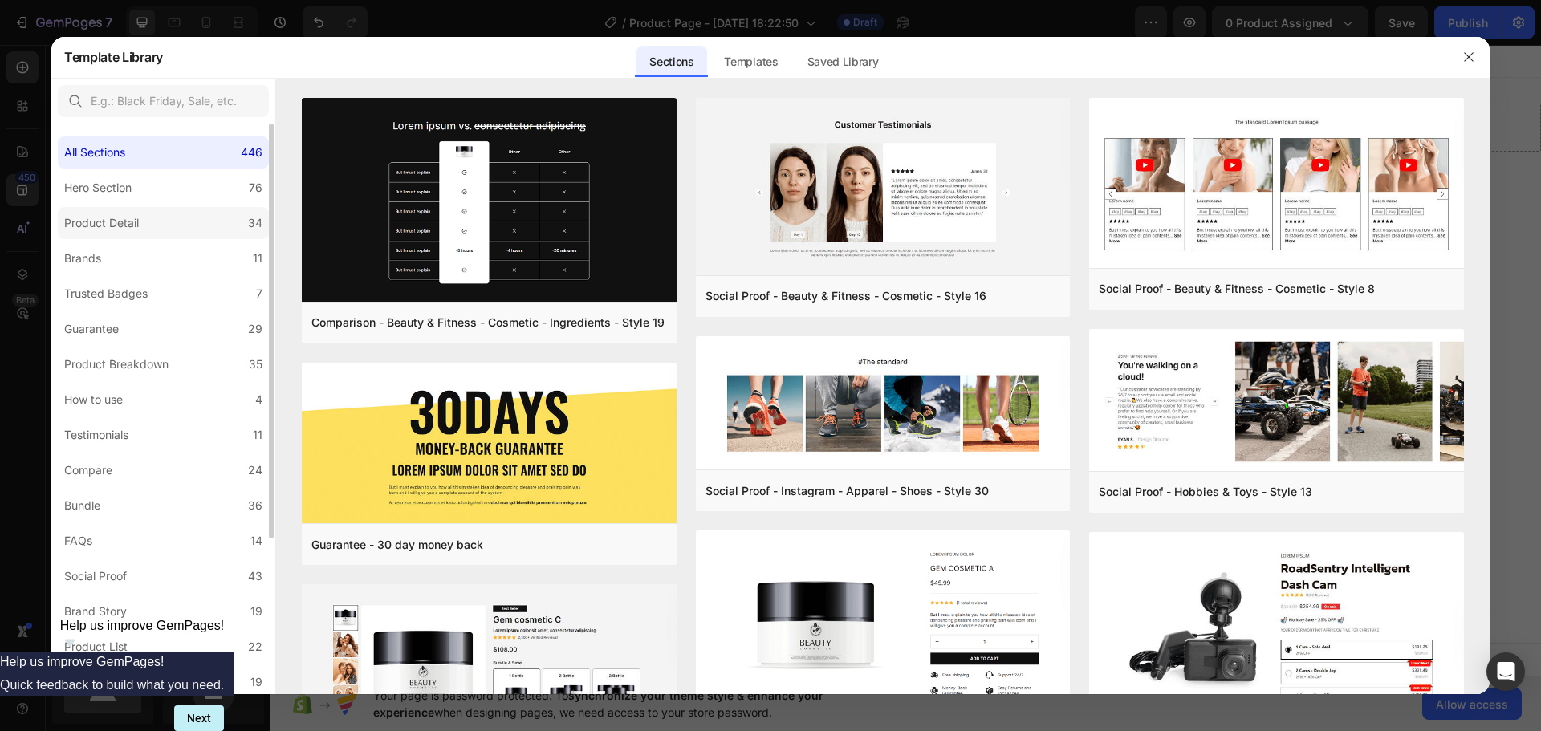
click at [118, 220] on div "Product Detail" at bounding box center [101, 223] width 75 height 19
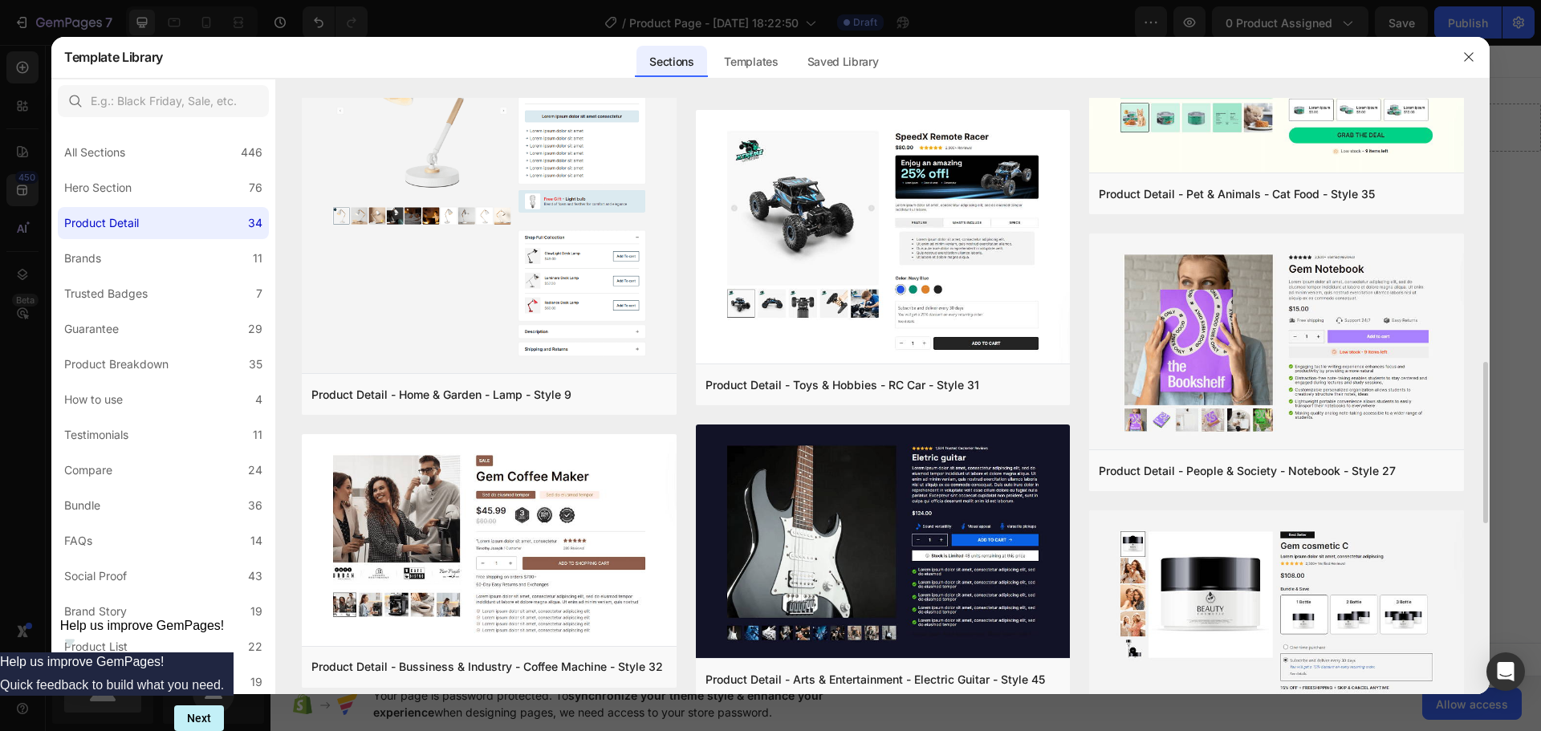
scroll to position [984, 0]
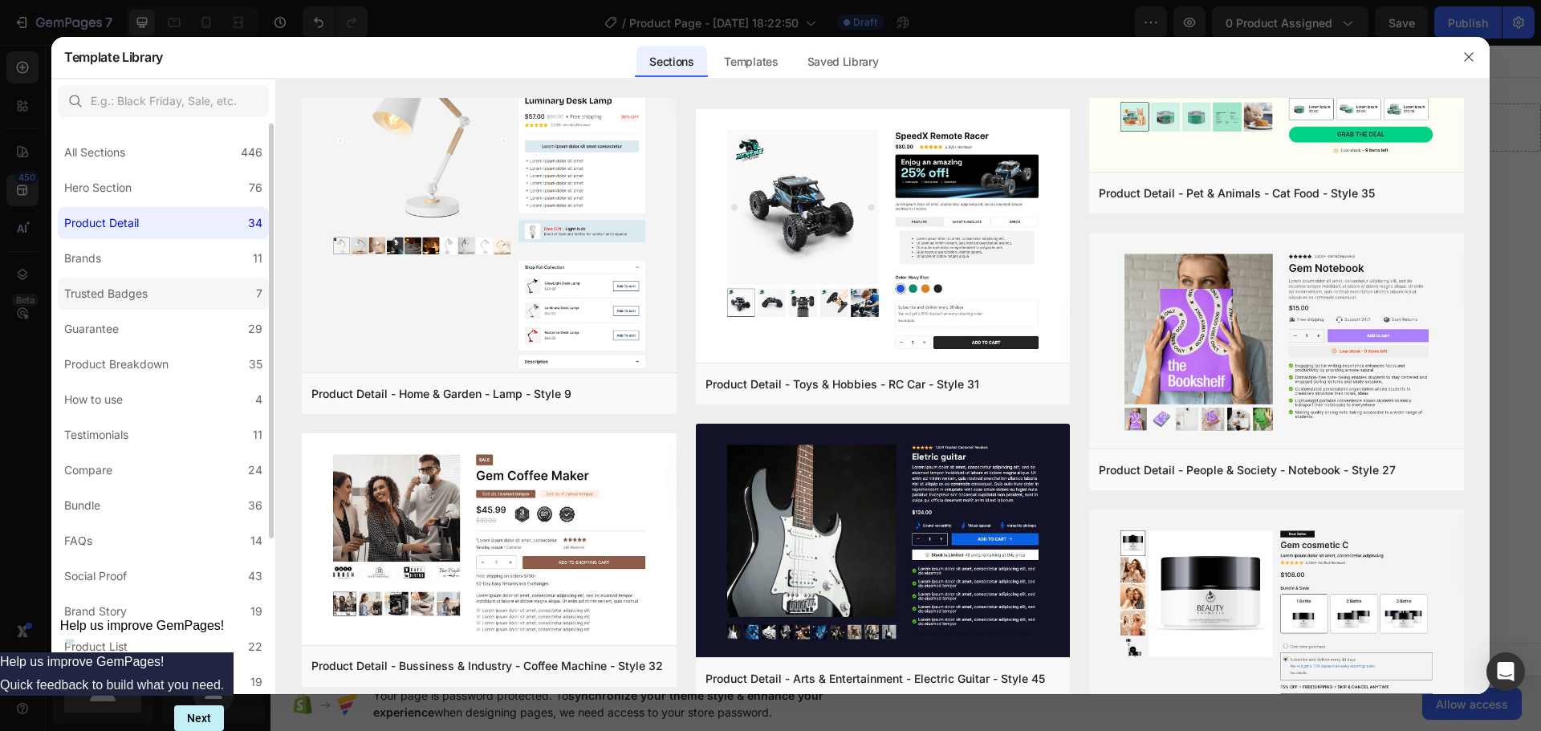
click at [154, 282] on label "Trusted Badges 7" at bounding box center [163, 294] width 211 height 32
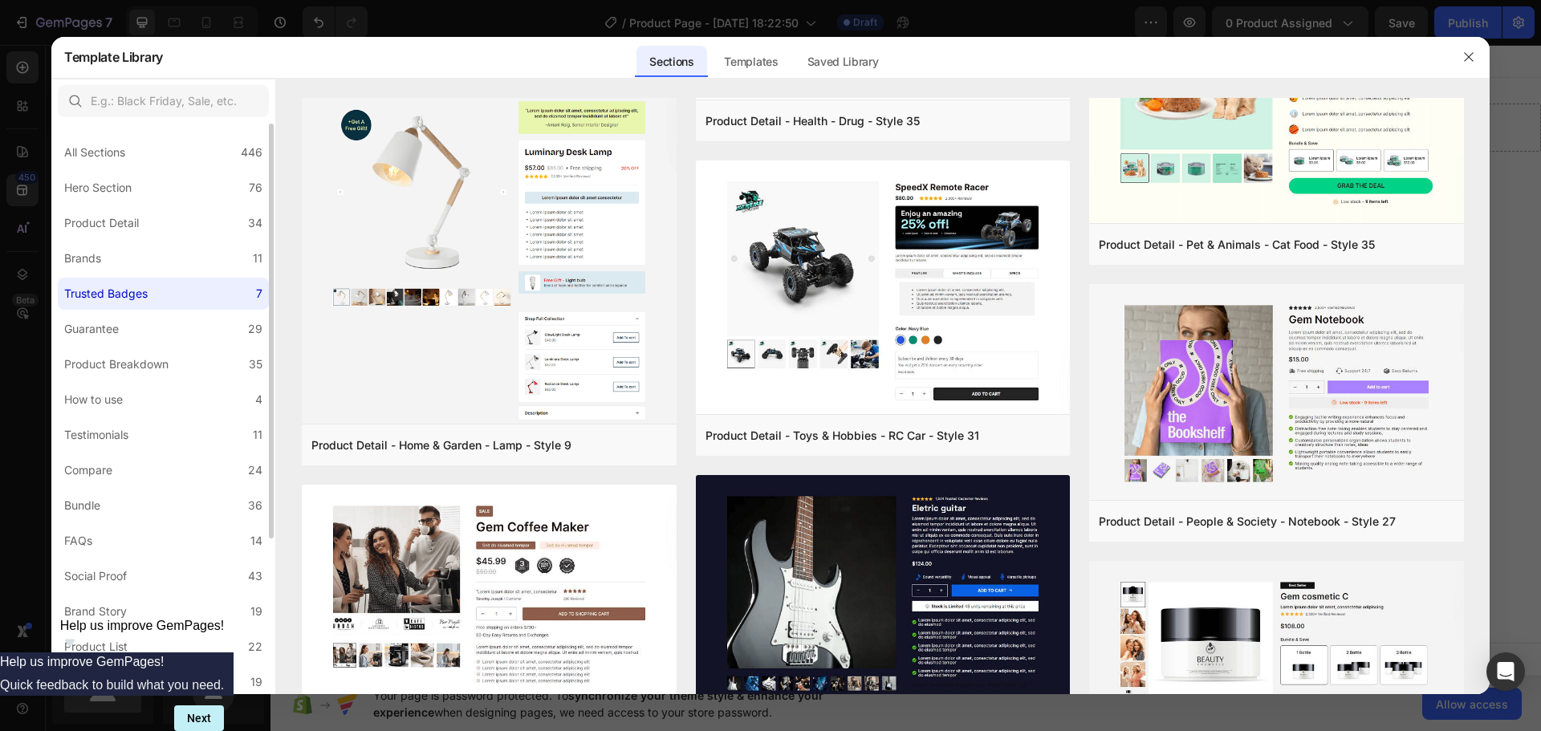
scroll to position [0, 0]
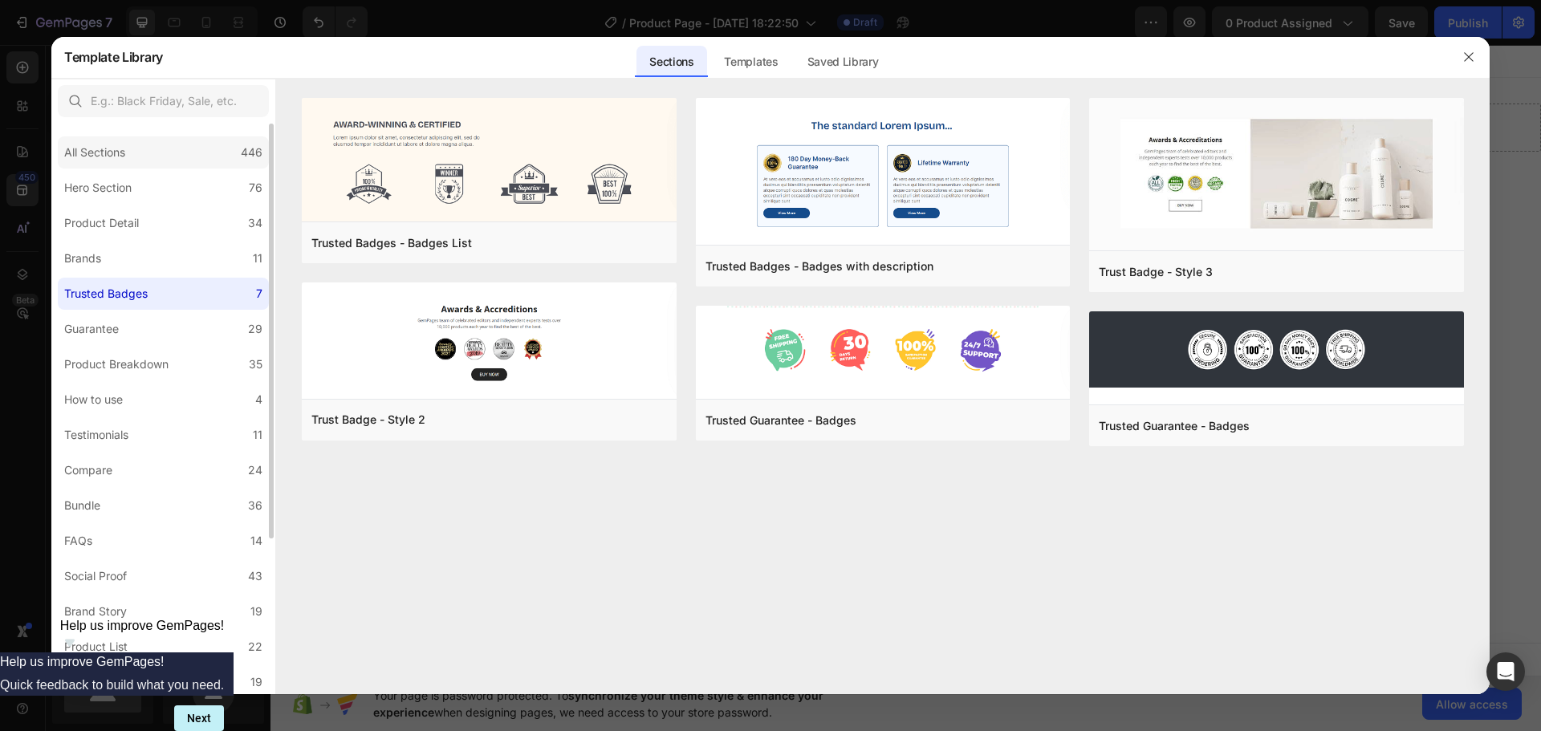
click at [182, 141] on div "All Sections 446" at bounding box center [163, 152] width 211 height 32
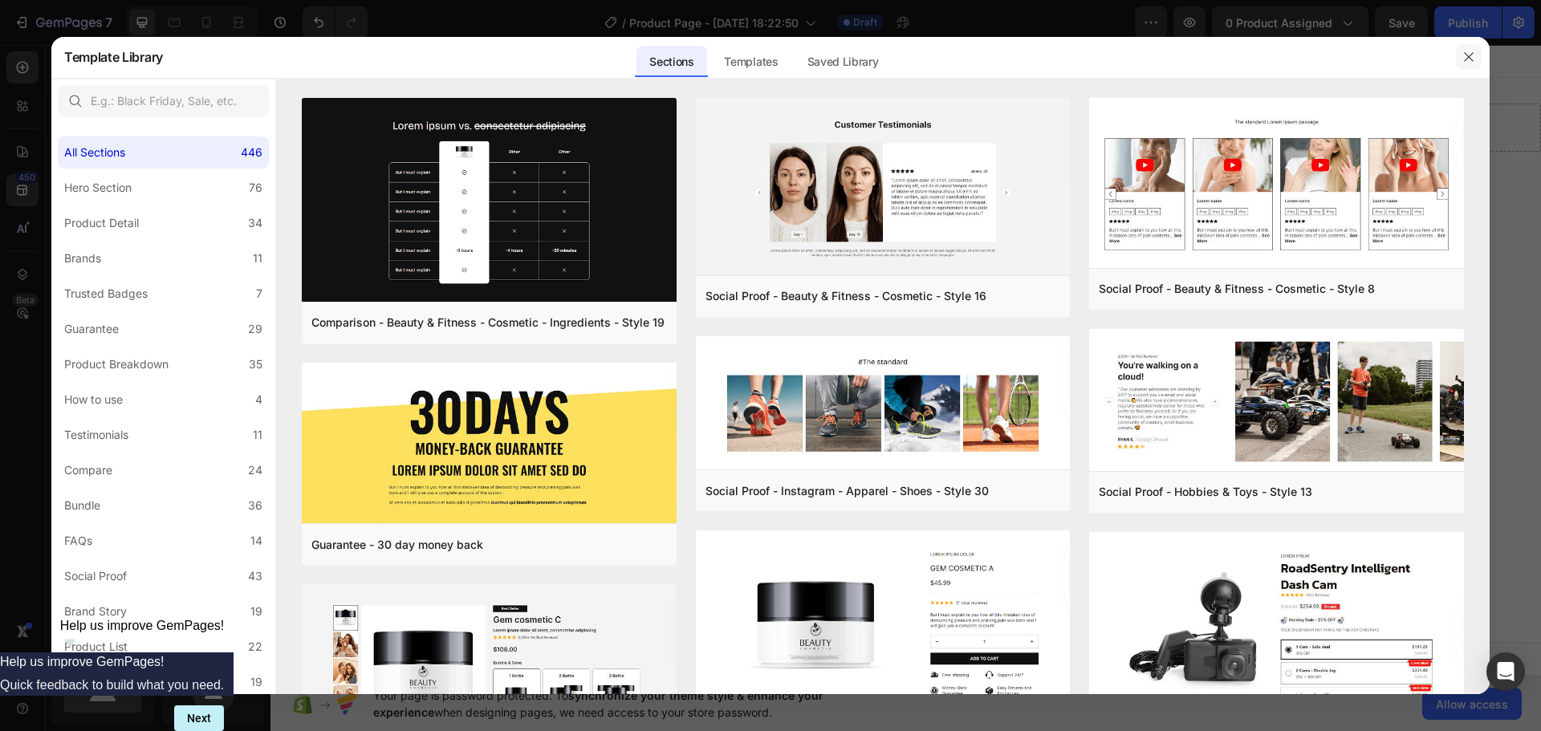
click at [1469, 55] on icon "button" at bounding box center [1469, 57] width 13 height 13
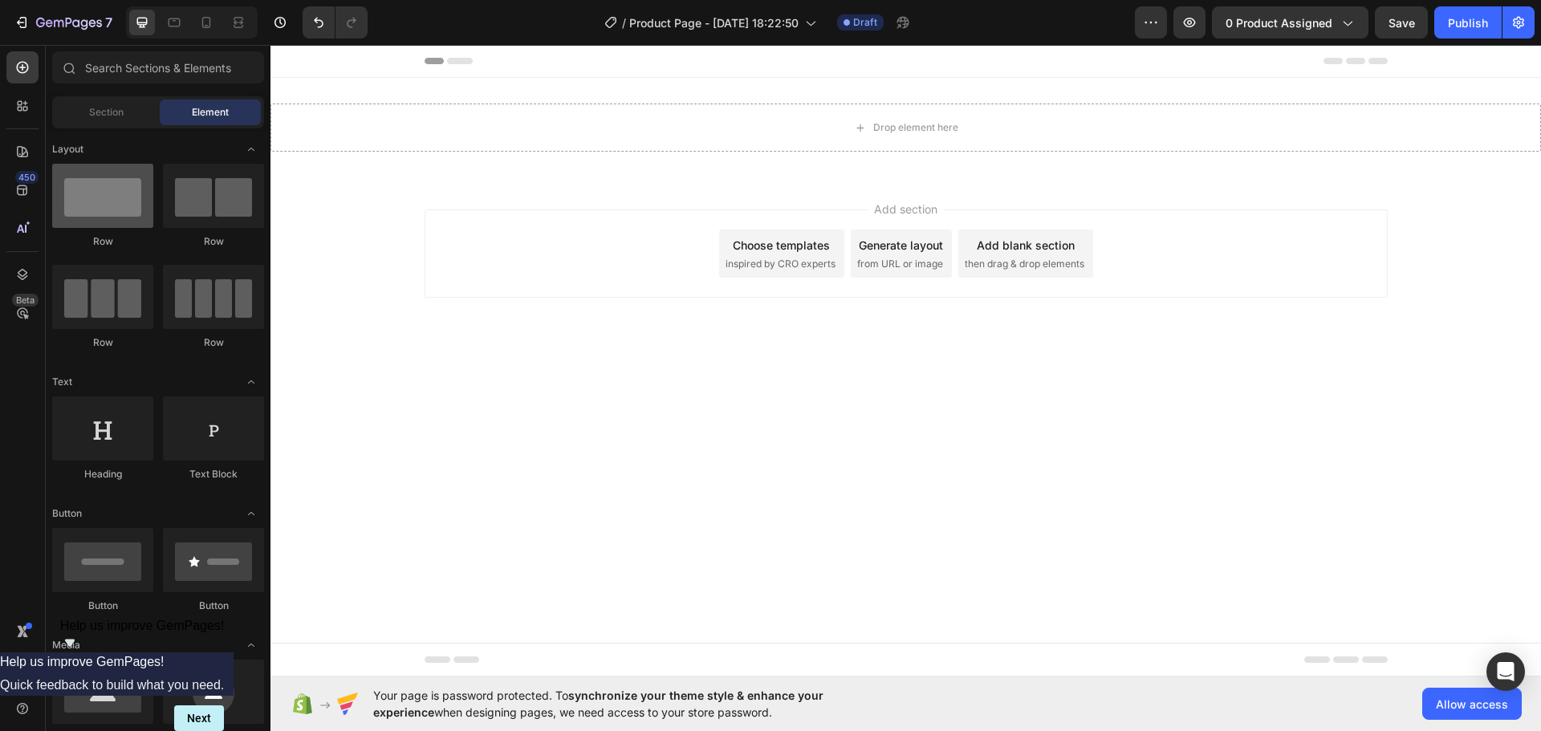
click at [121, 212] on div at bounding box center [102, 196] width 101 height 64
click at [127, 115] on div "Section" at bounding box center [105, 113] width 101 height 26
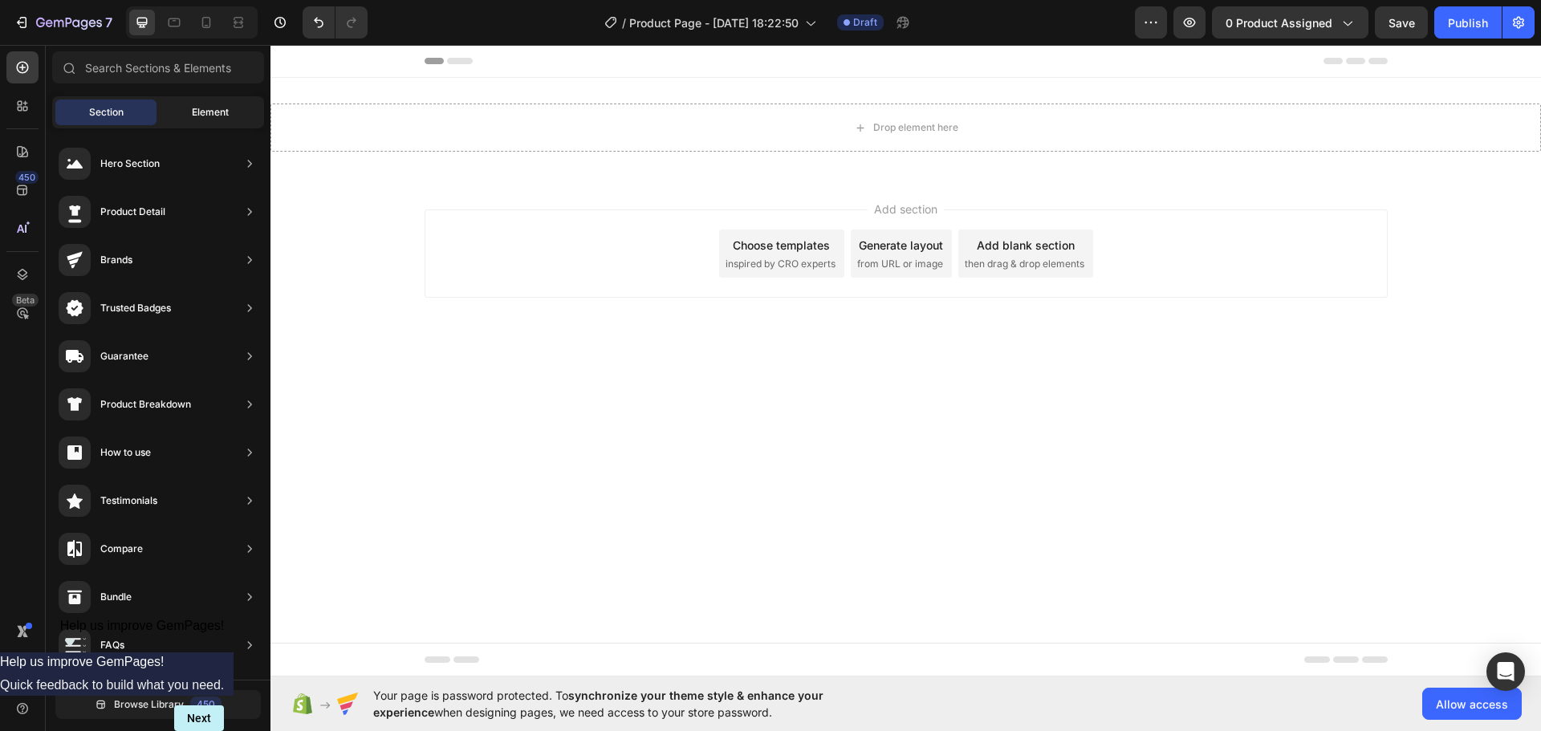
click at [212, 117] on span "Element" at bounding box center [210, 112] width 37 height 14
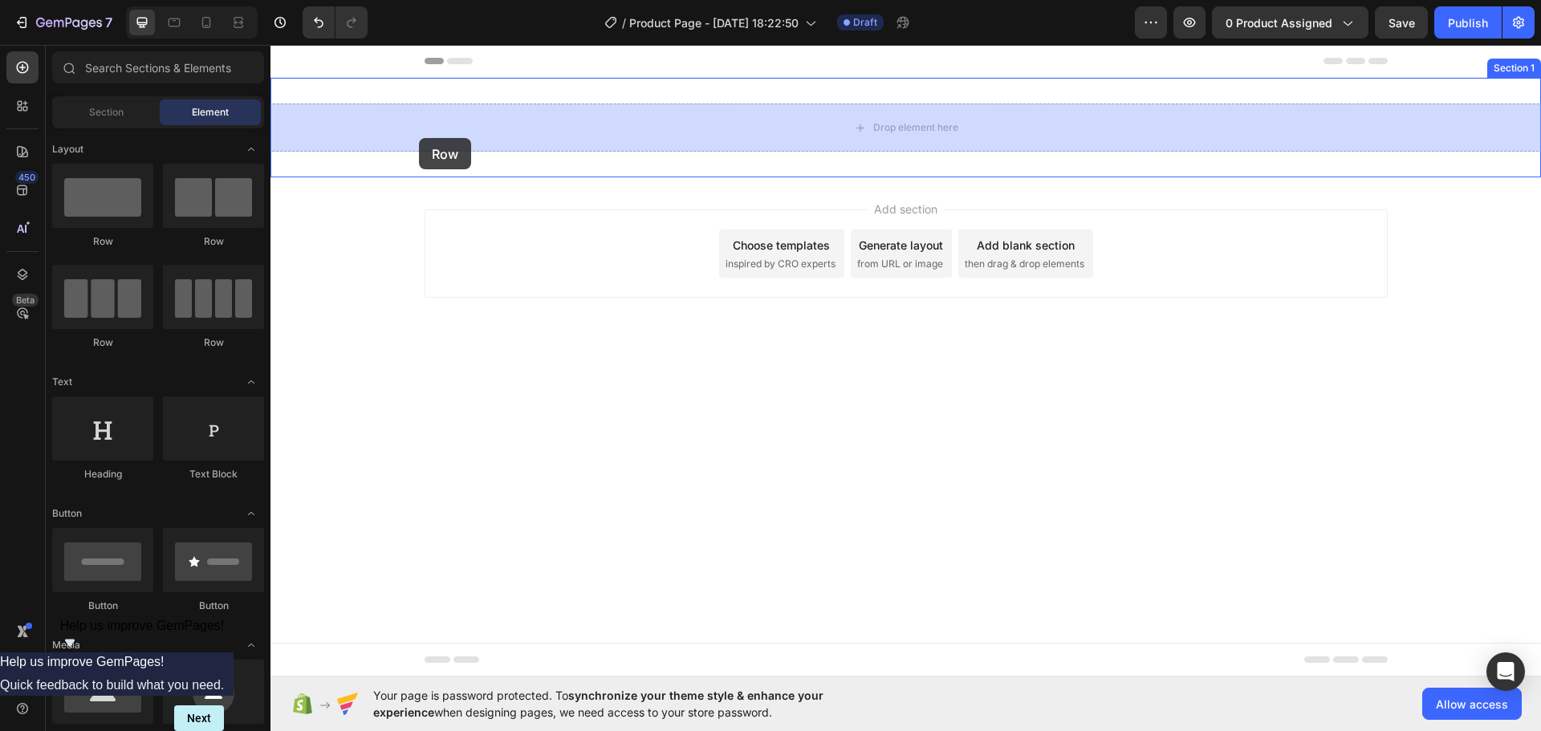
drag, startPoint x: 392, startPoint y: 249, endPoint x: 419, endPoint y: 138, distance: 114.1
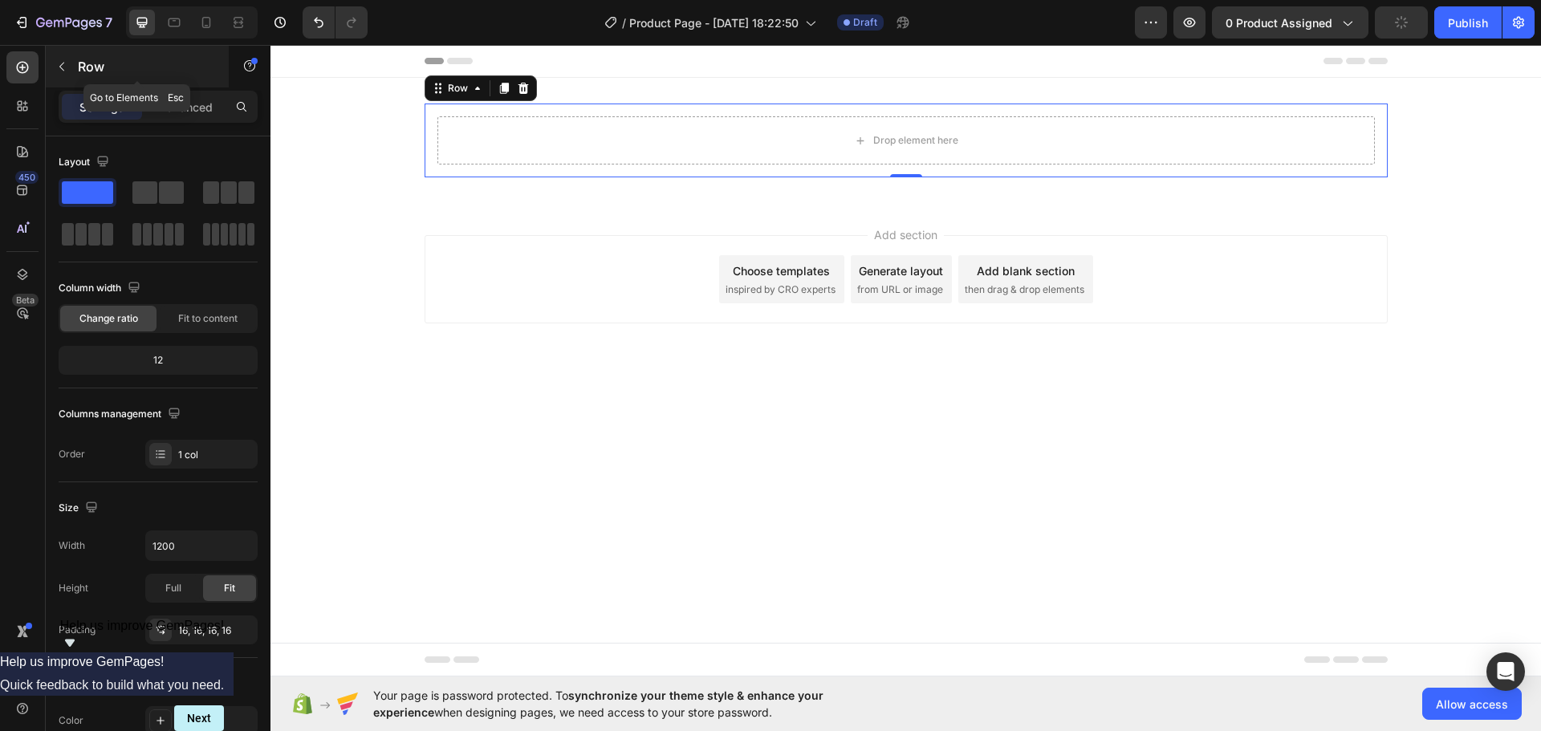
click at [71, 72] on button "button" at bounding box center [62, 67] width 26 height 26
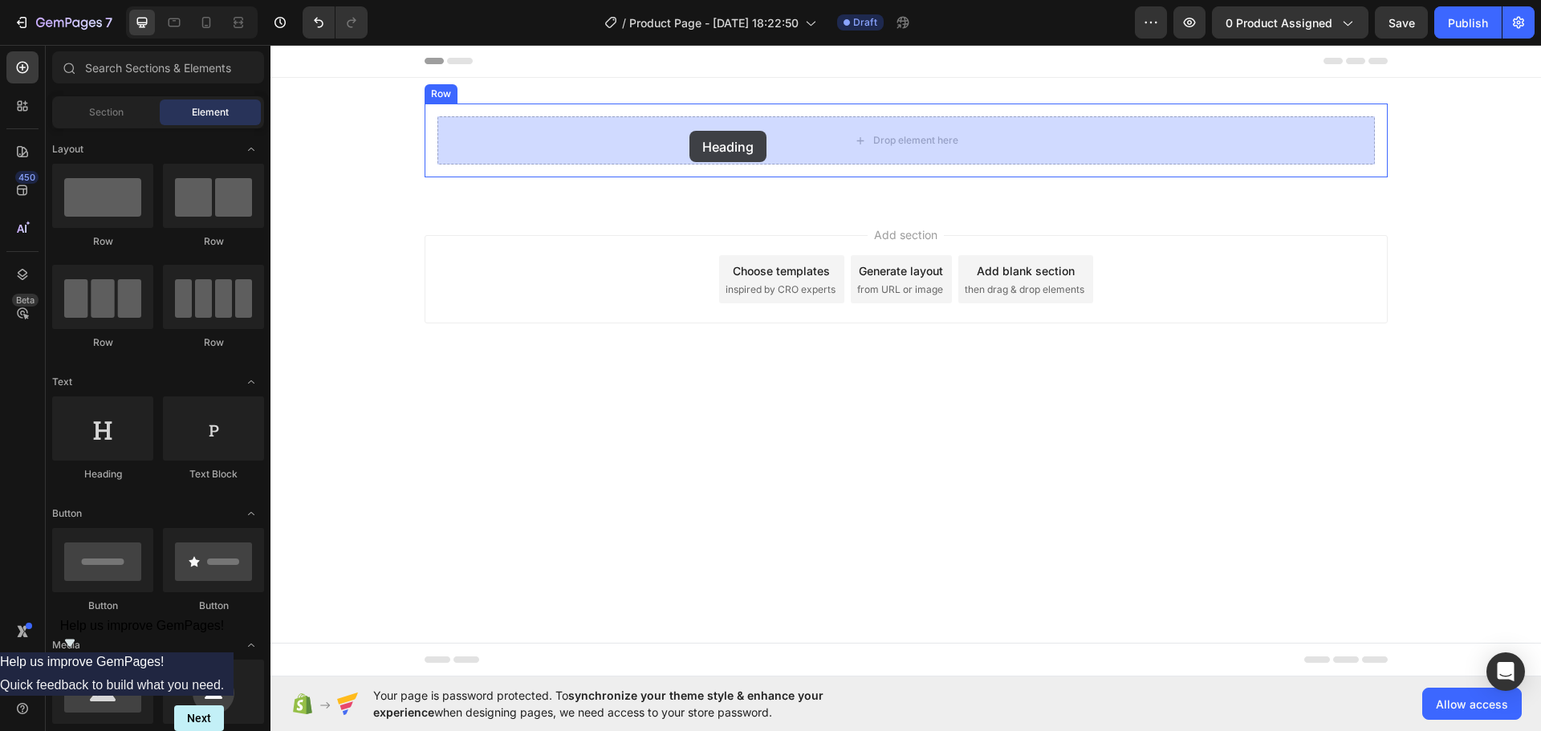
drag, startPoint x: 377, startPoint y: 492, endPoint x: 688, endPoint y: 131, distance: 476.5
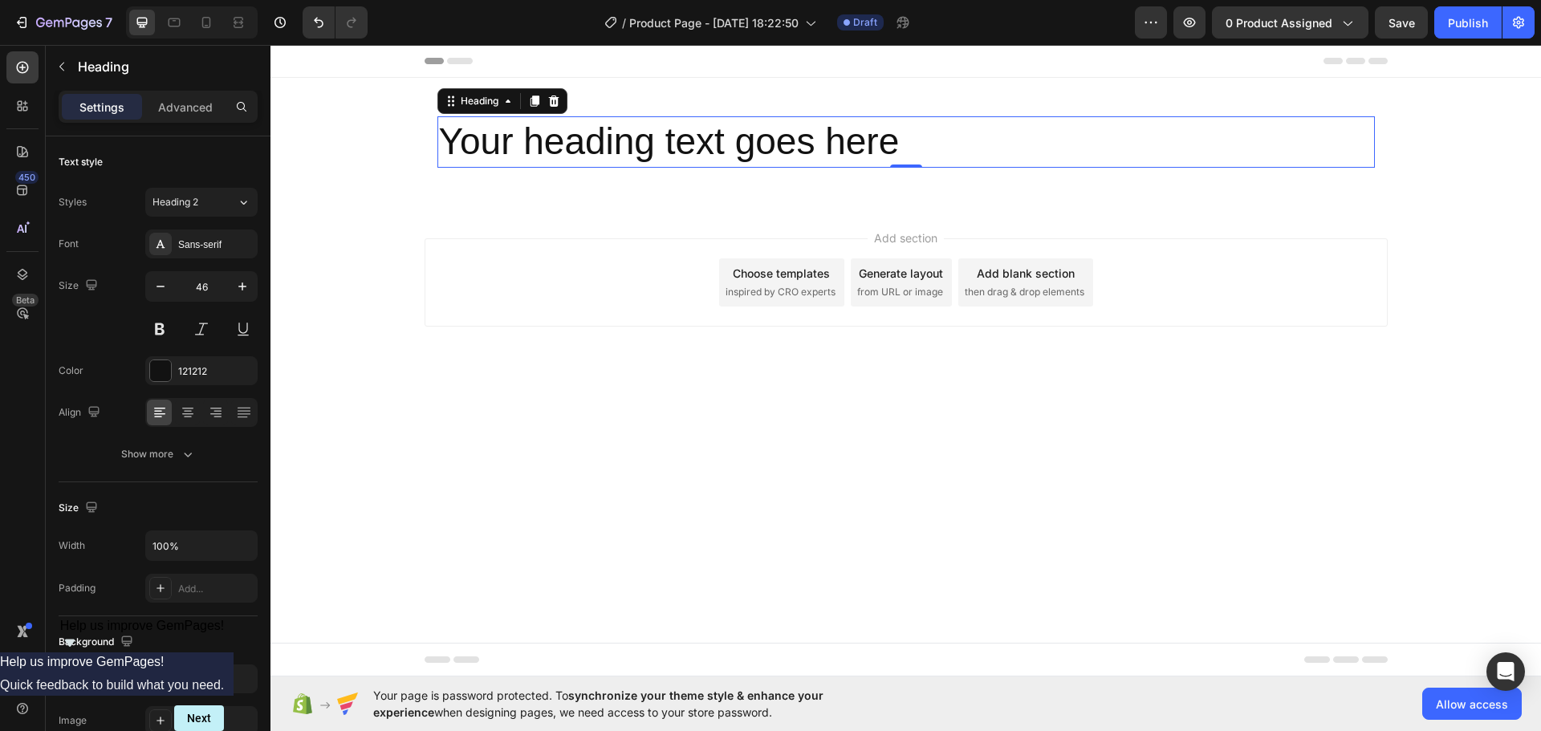
click at [889, 142] on p "Your heading text goes here" at bounding box center [906, 142] width 934 height 48
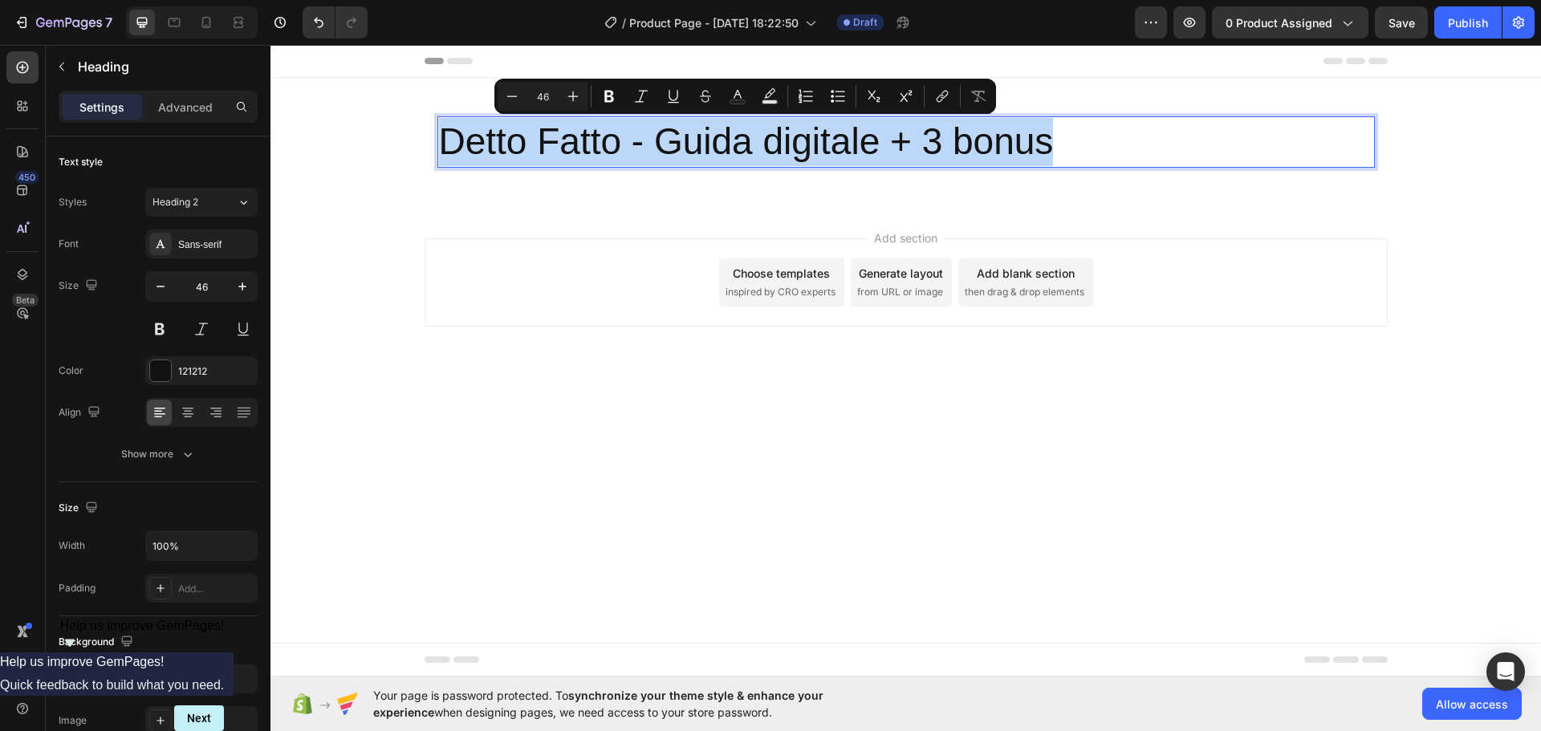
click at [1088, 163] on p "Detto Fatto - Guida digitale + 3 bonus" at bounding box center [906, 142] width 934 height 48
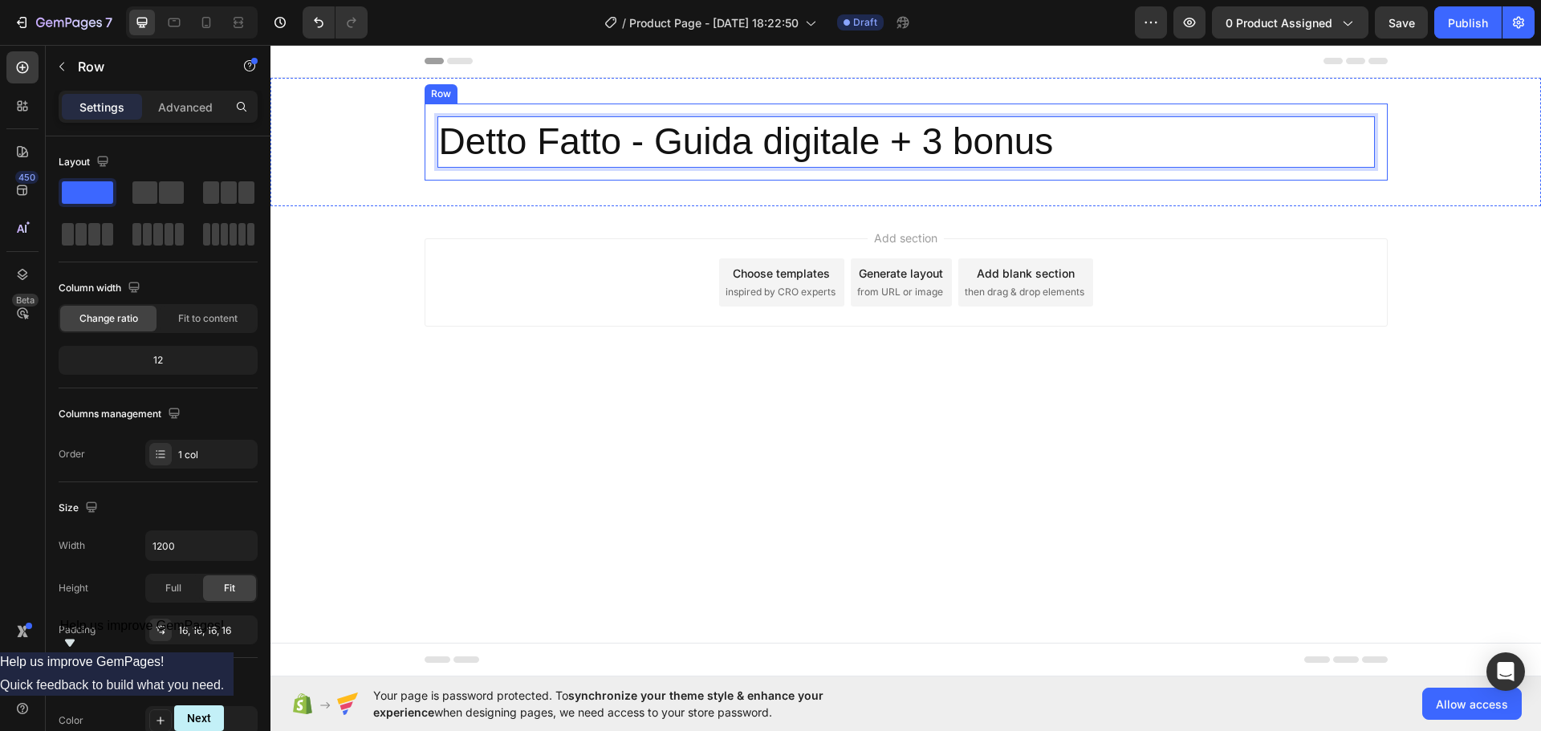
click at [1089, 169] on div "Detto Fatto - Guida digitale + 3 bonus Heading 0 Row" at bounding box center [906, 142] width 963 height 77
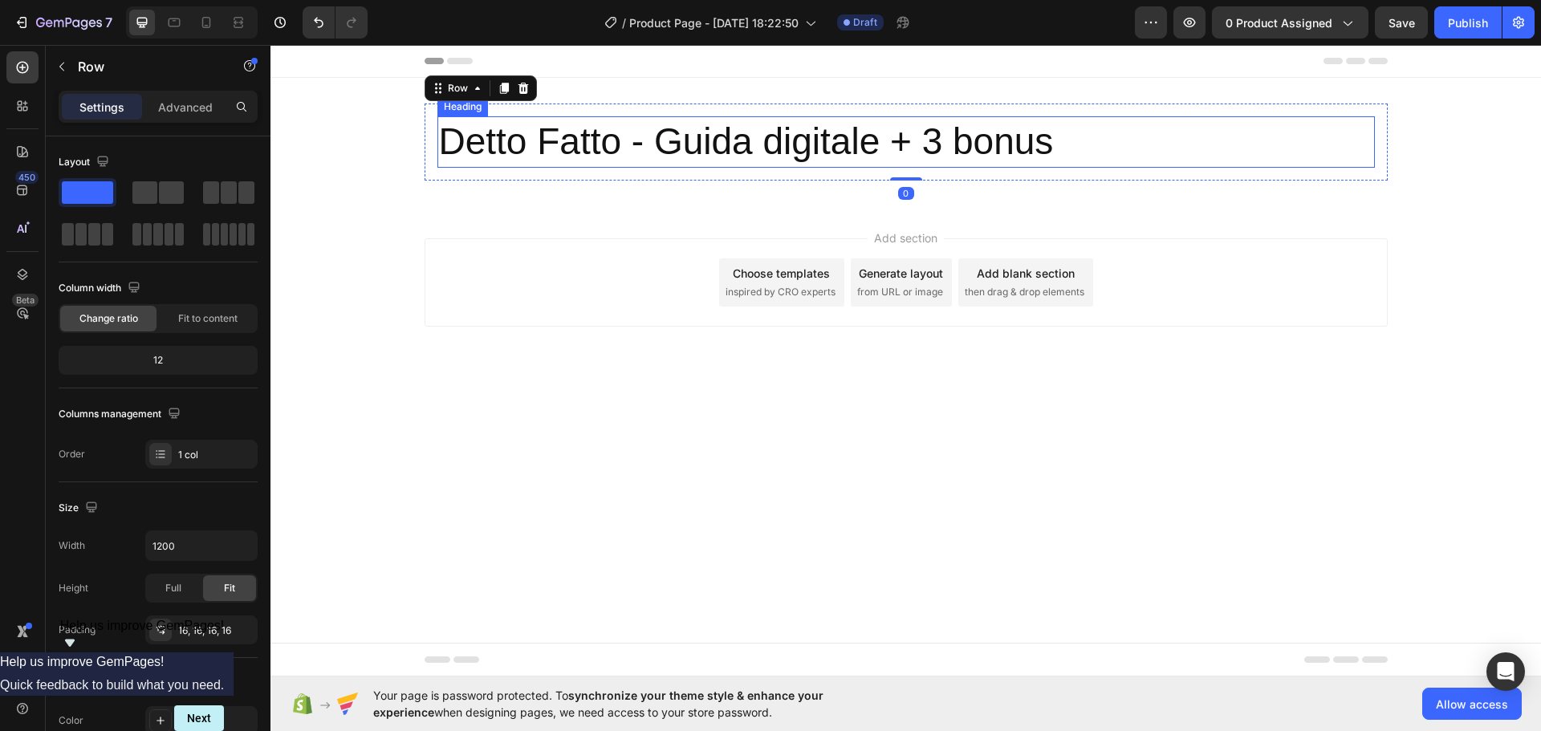
click at [1050, 133] on p "Detto Fatto - Guida digitale + 3 bonus" at bounding box center [906, 142] width 934 height 48
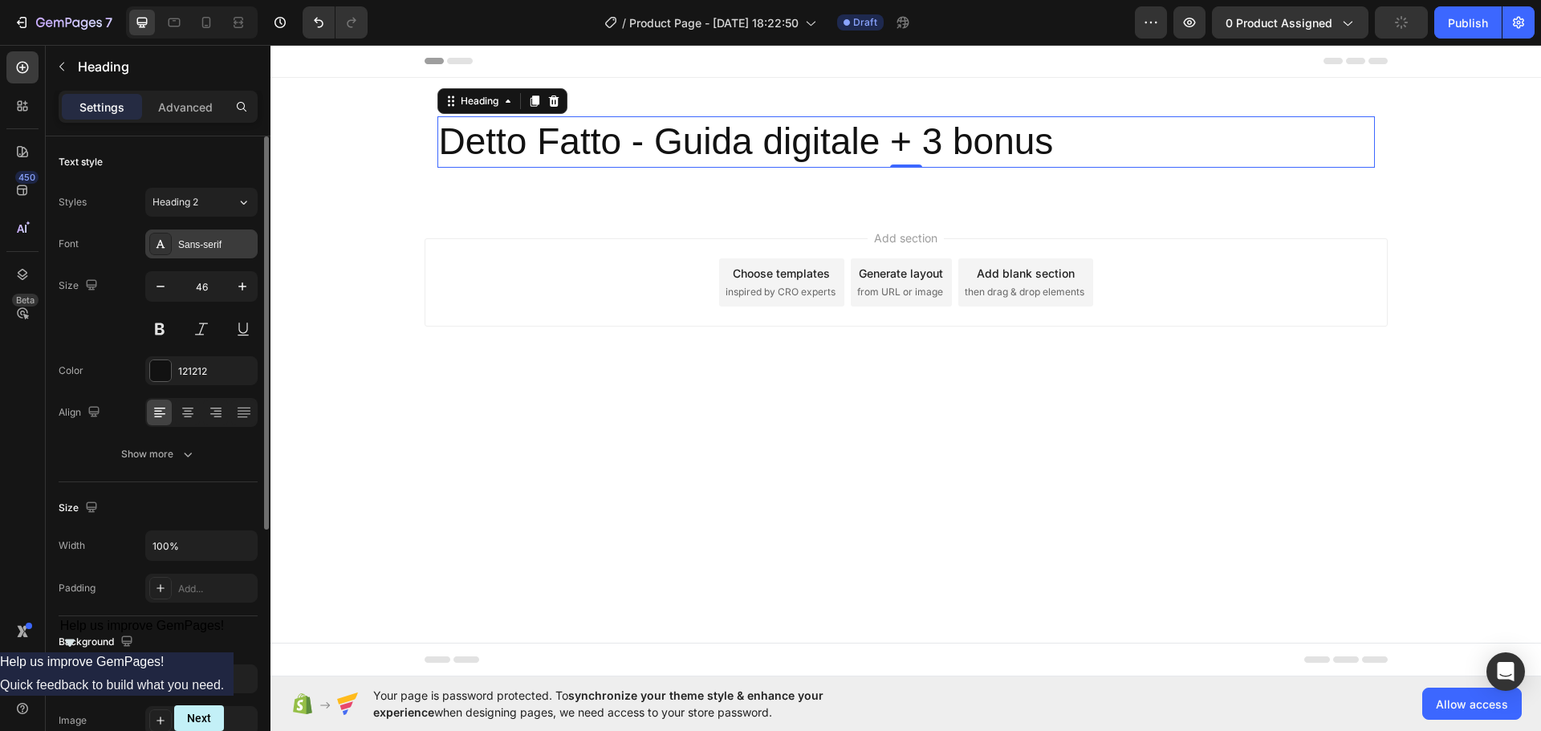
click at [193, 242] on div "Sans-serif" at bounding box center [215, 245] width 75 height 14
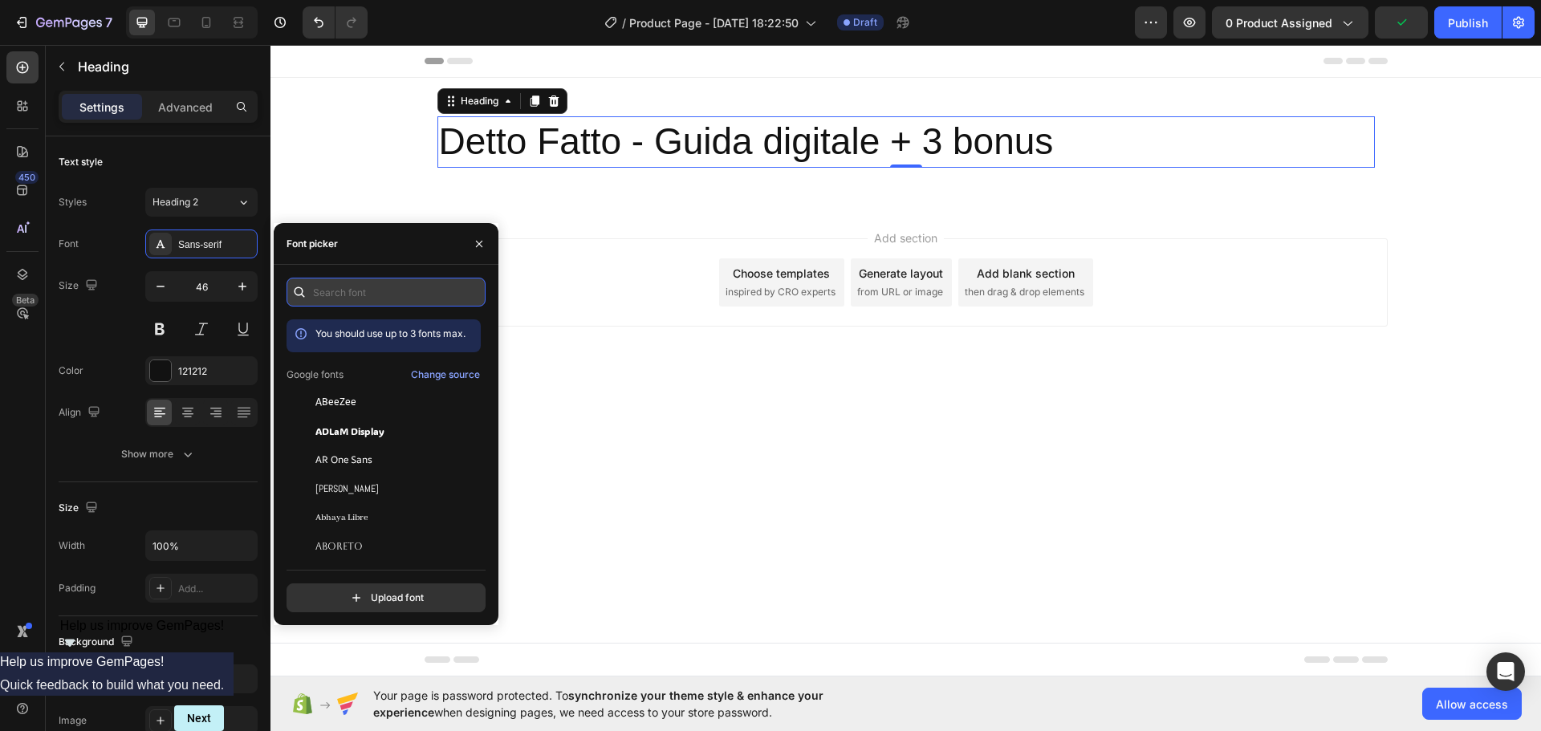
click at [326, 292] on input "text" at bounding box center [386, 292] width 199 height 29
type input "g"
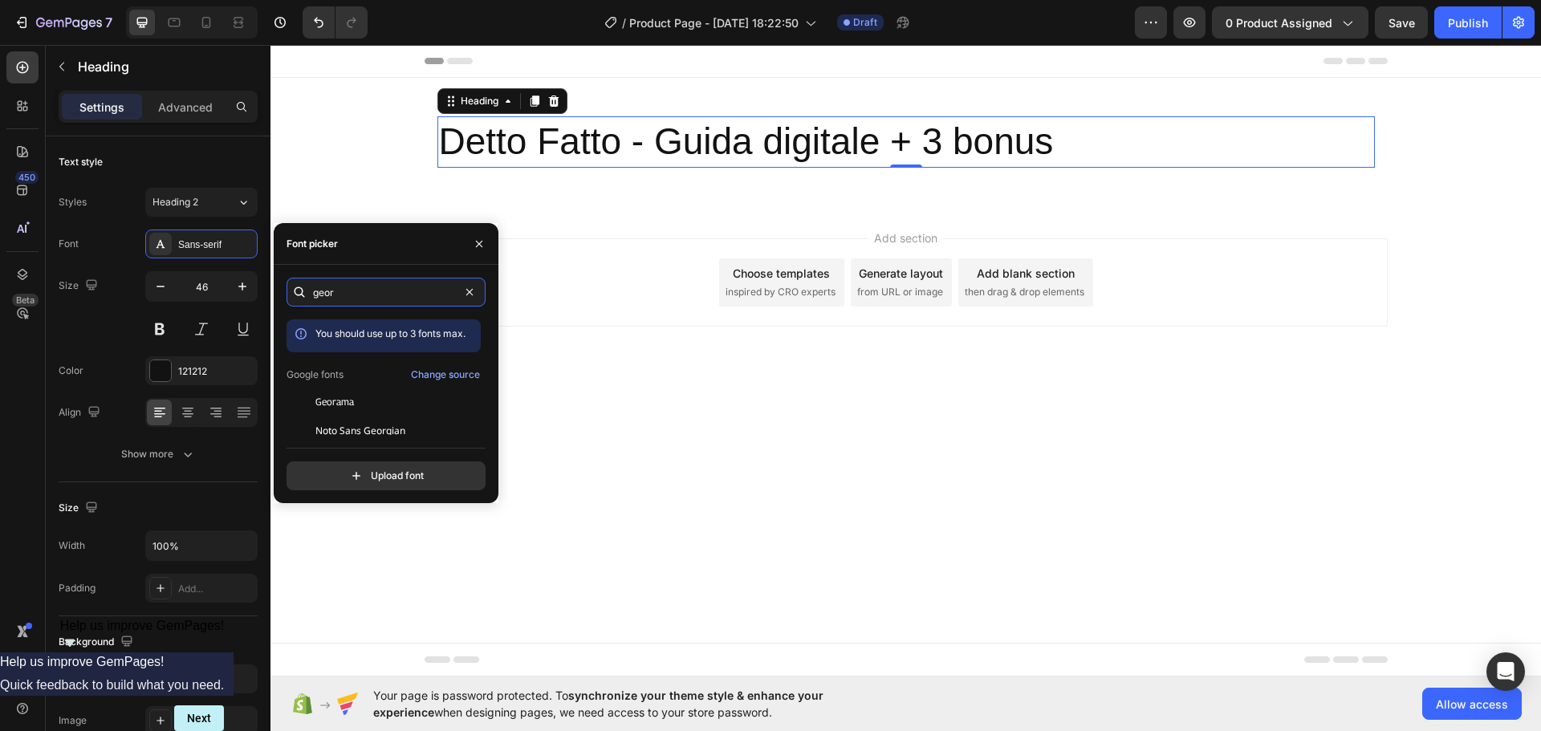
type input "geor"
click at [370, 438] on div "geor You should use up to 3 fonts max. Google fonts Change source Georama Noto …" at bounding box center [386, 384] width 199 height 213
click at [378, 433] on span "Noto Sans Georgian" at bounding box center [360, 431] width 90 height 14
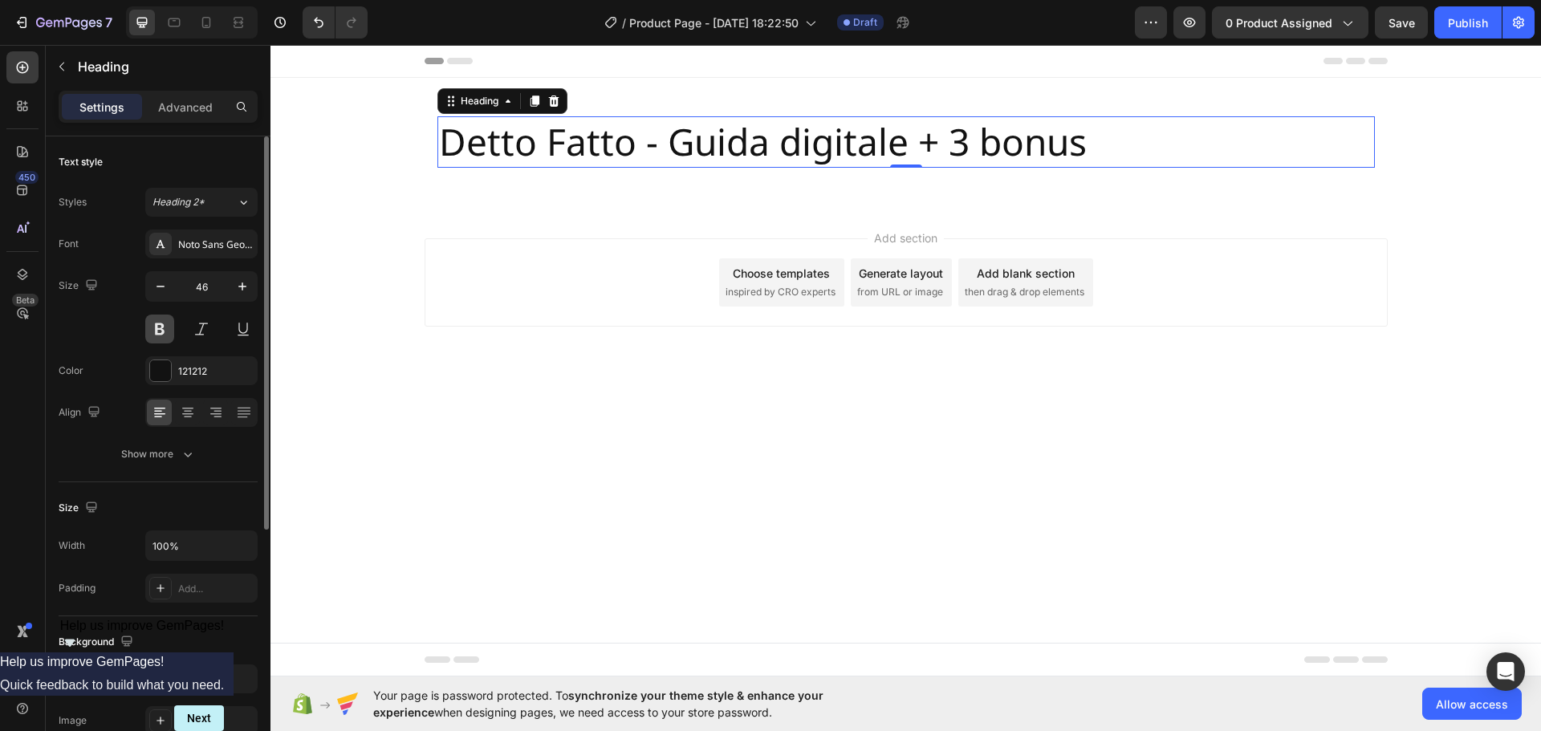
click at [165, 328] on button at bounding box center [159, 329] width 29 height 29
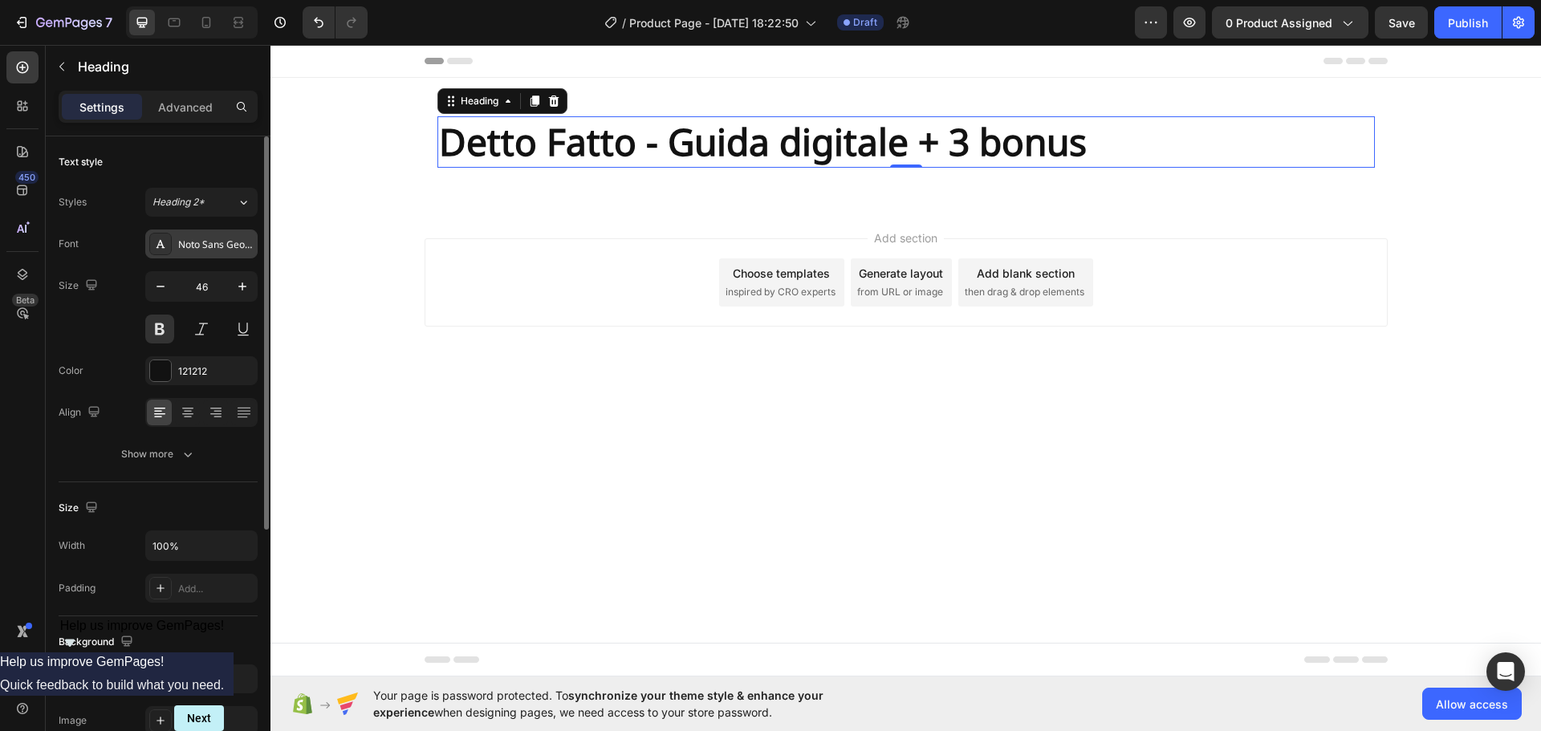
click at [185, 253] on div "Noto Sans Georgian" at bounding box center [201, 244] width 112 height 29
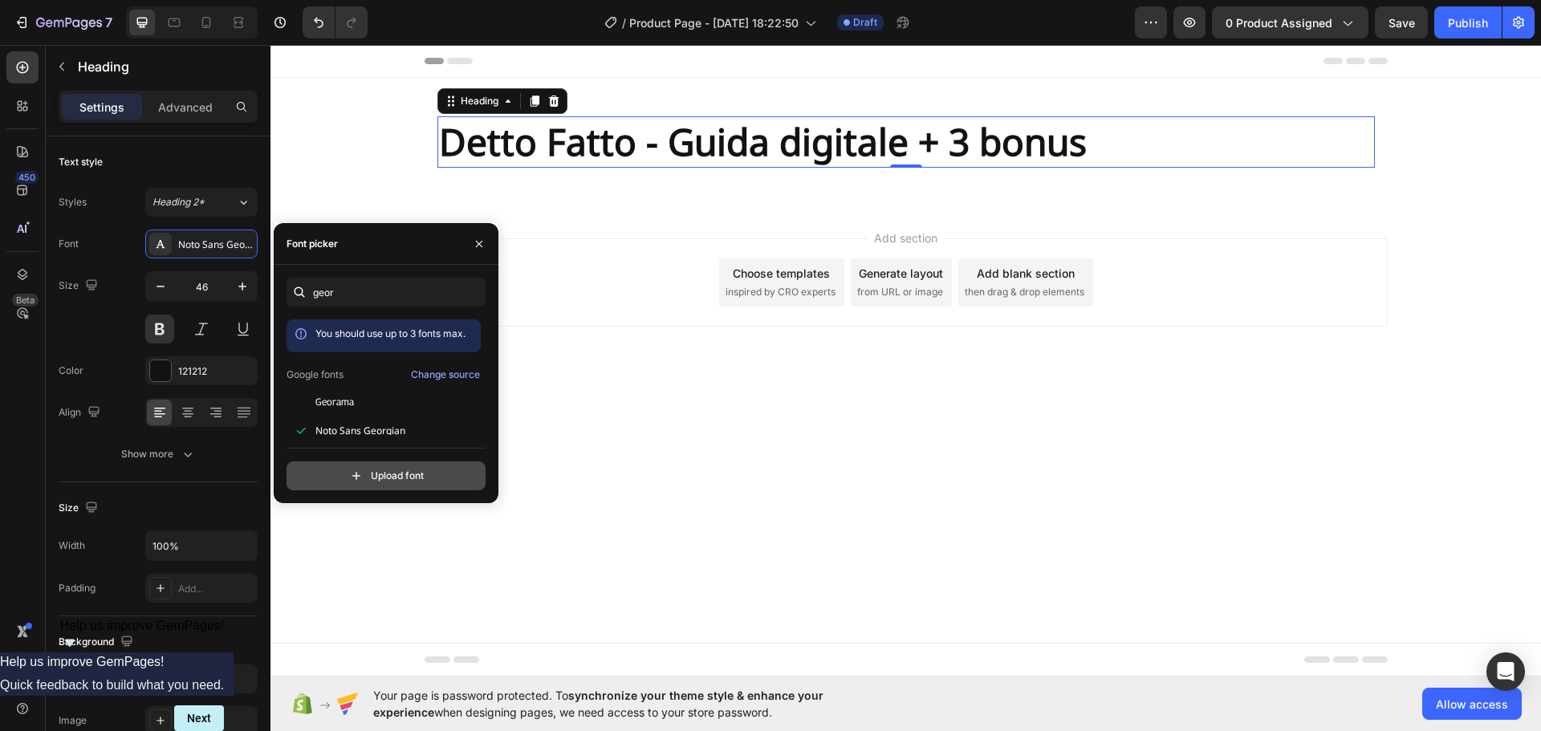
click at [364, 475] on input "file" at bounding box center [420, 475] width 401 height 27
click at [442, 377] on div "Change source" at bounding box center [445, 375] width 69 height 14
click at [382, 297] on input "geor" at bounding box center [386, 292] width 199 height 29
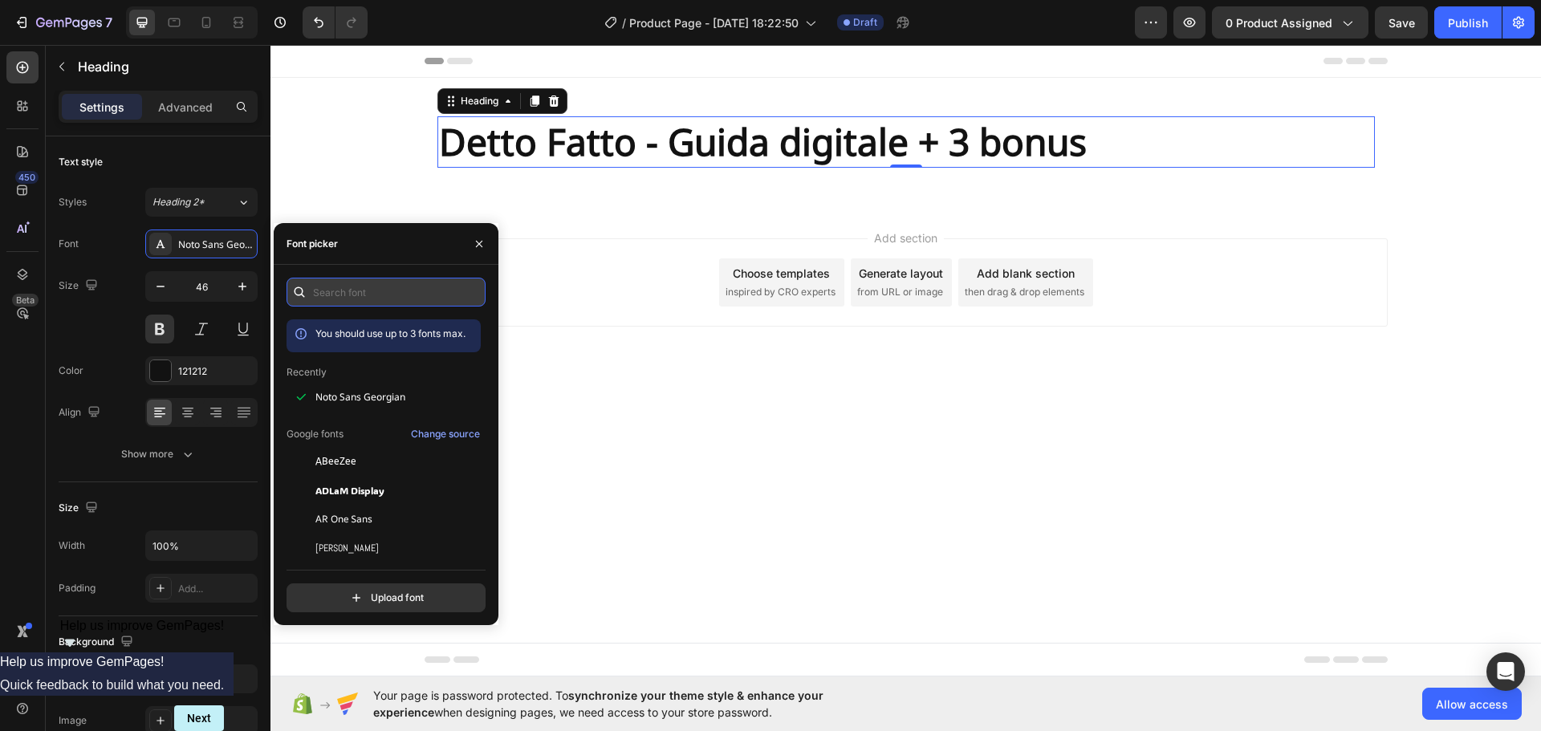
click at [374, 292] on input "text" at bounding box center [386, 292] width 199 height 29
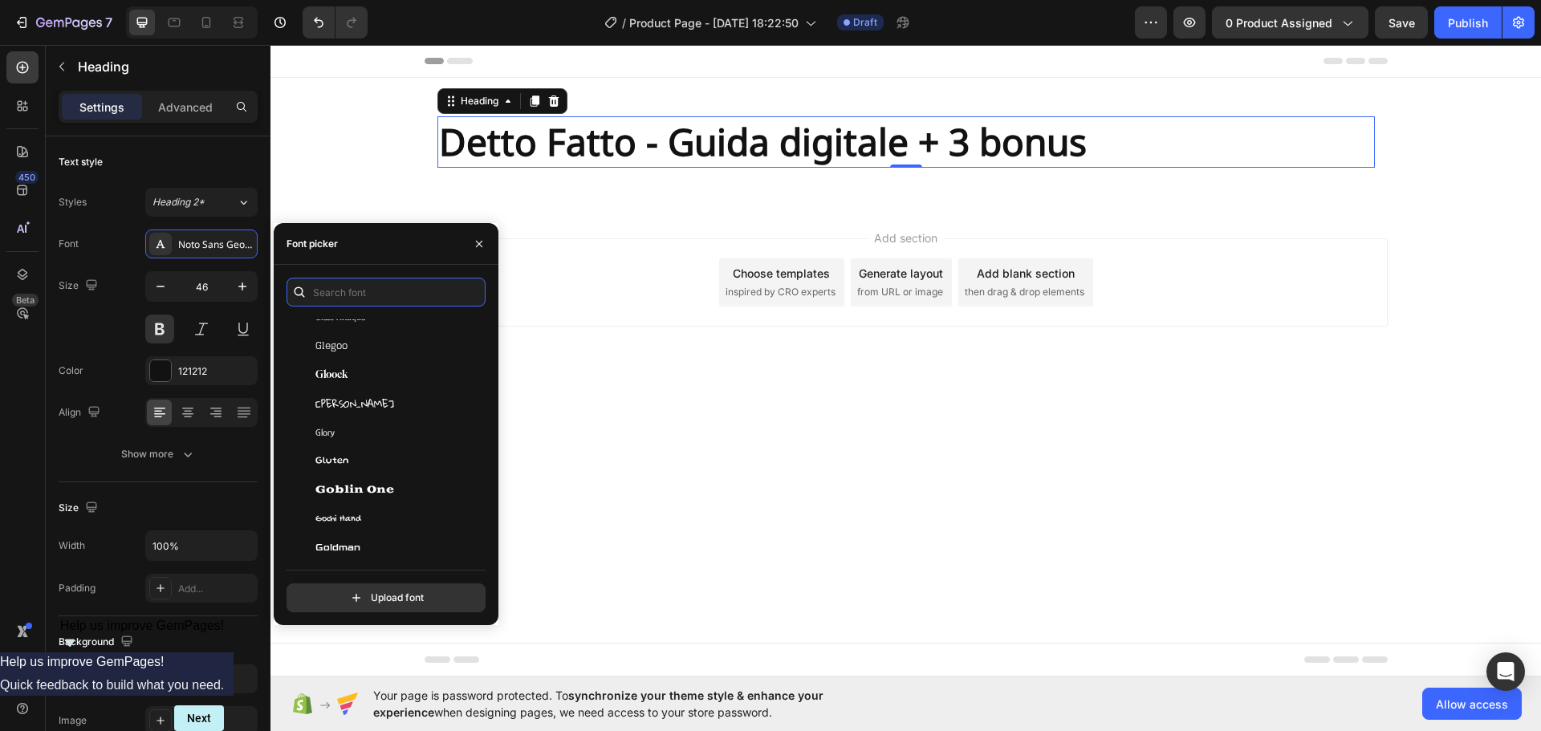
scroll to position [16293, 0]
click at [399, 478] on div "Goblin One" at bounding box center [384, 488] width 194 height 29
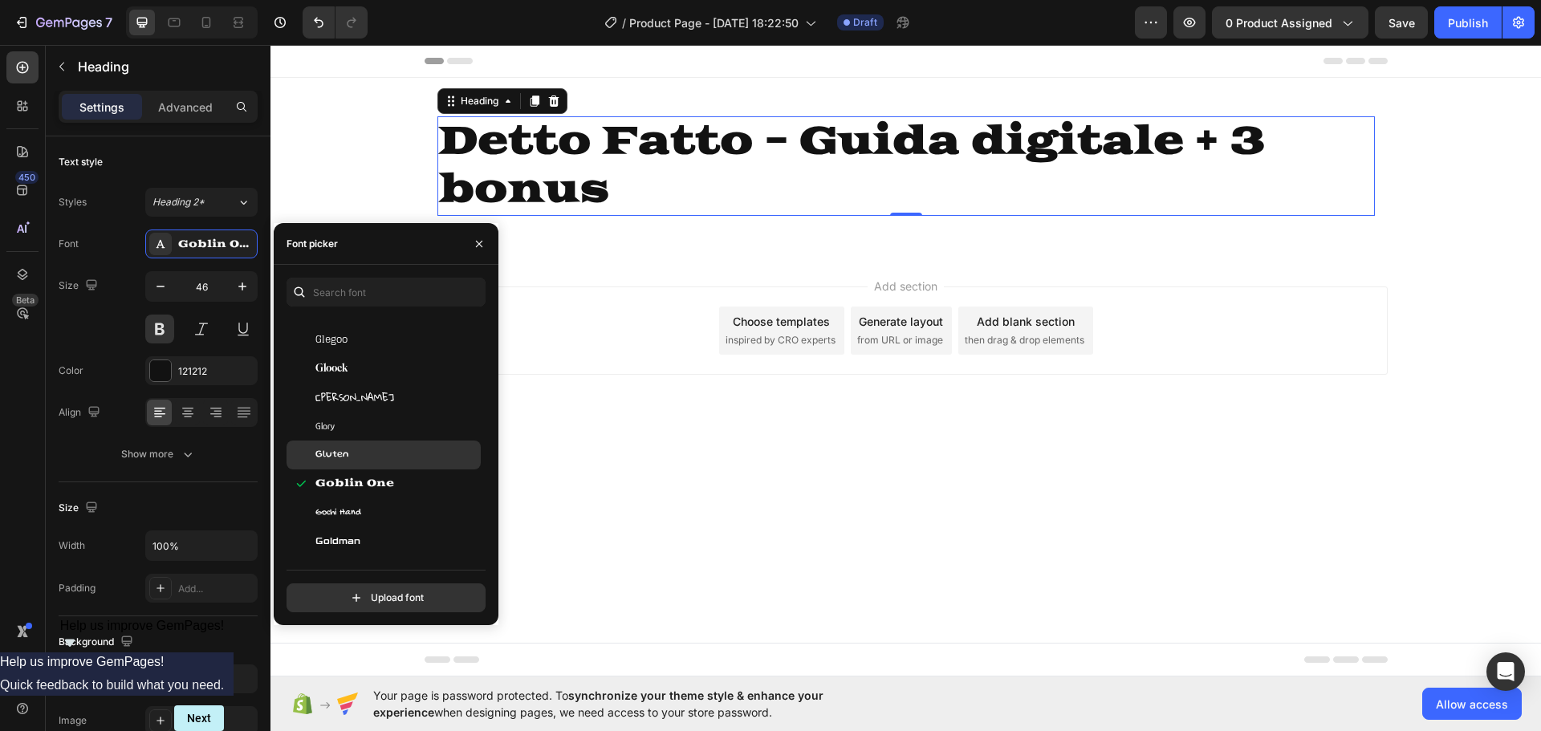
scroll to position [16328, 0]
click at [346, 359] on div "Gloock" at bounding box center [384, 367] width 194 height 29
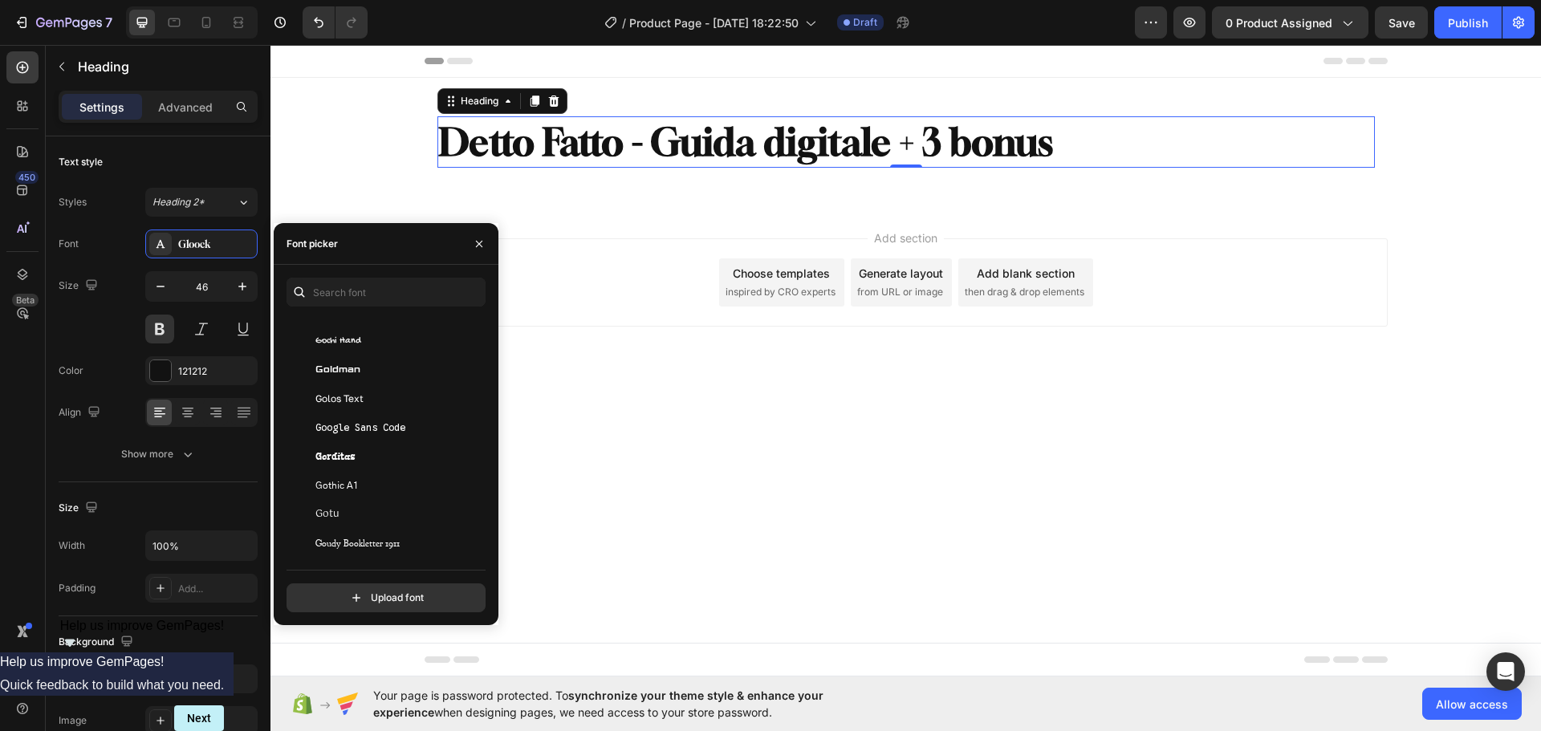
scroll to position [16529, 0]
click at [352, 480] on span "Gothic A1" at bounding box center [336, 484] width 43 height 14
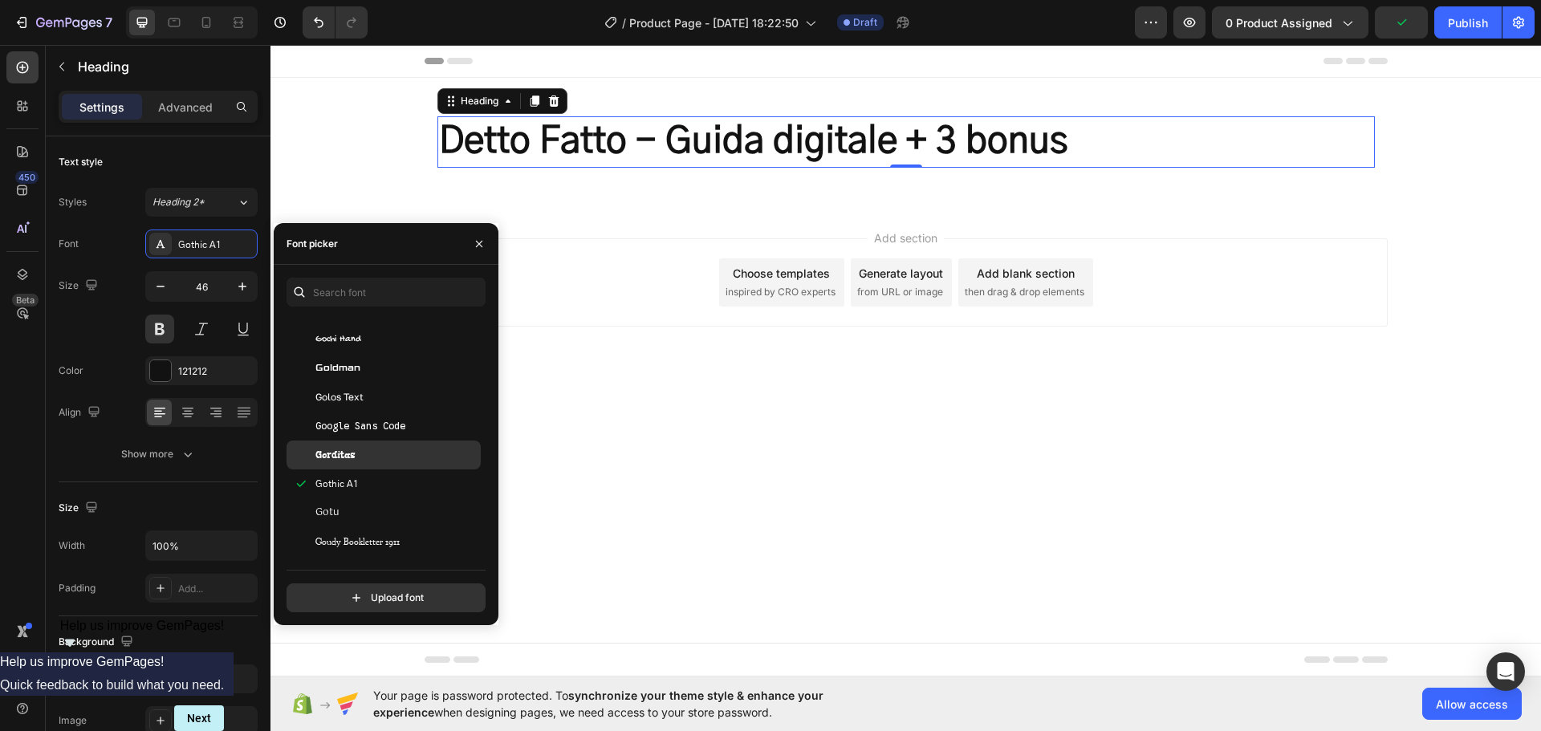
click at [350, 457] on span "Gorditas" at bounding box center [335, 455] width 40 height 14
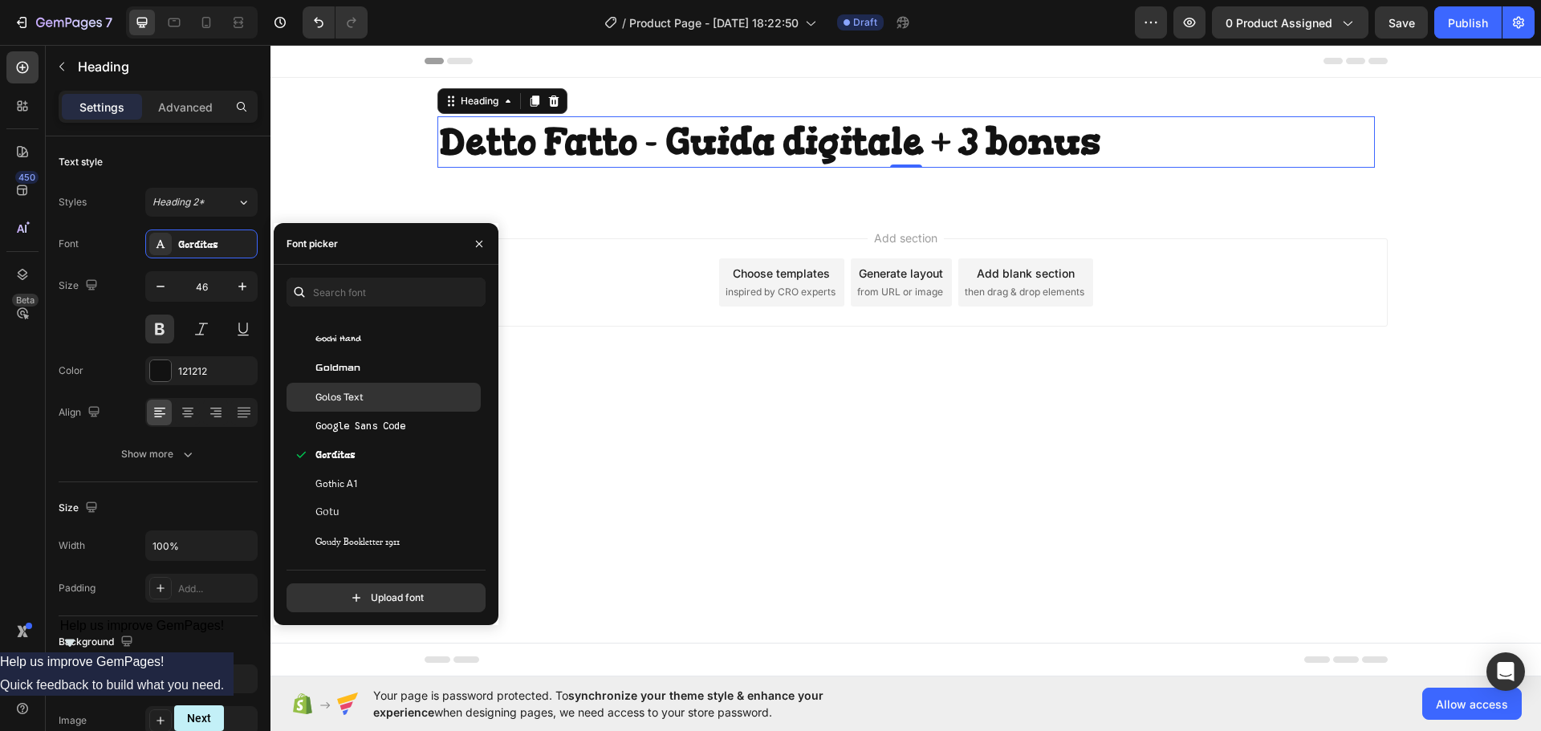
click at [352, 409] on div "Golos Text" at bounding box center [384, 397] width 194 height 29
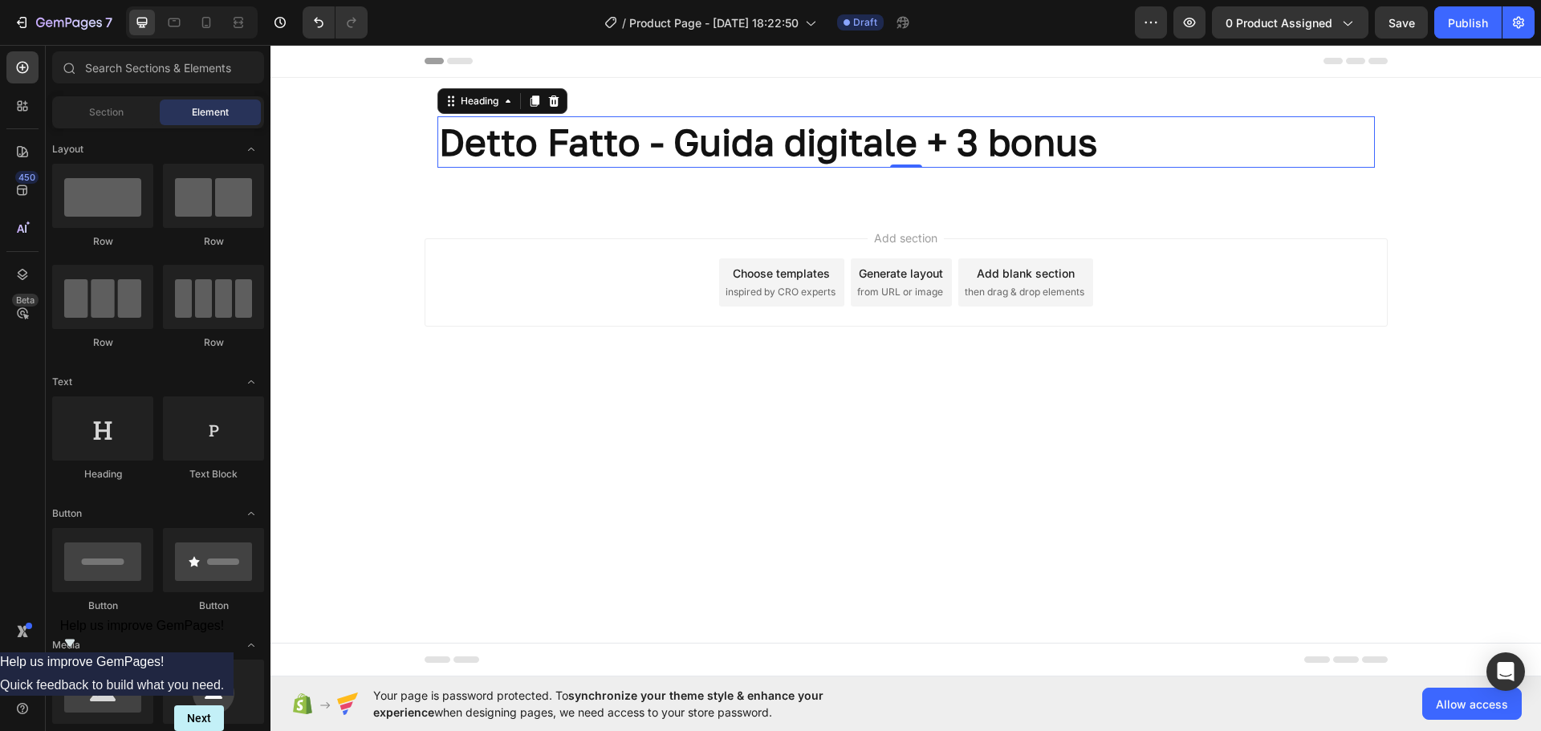
click at [691, 403] on div "Add section Choose templates inspired by CRO experts Generate layout from URL o…" at bounding box center [906, 304] width 1271 height 197
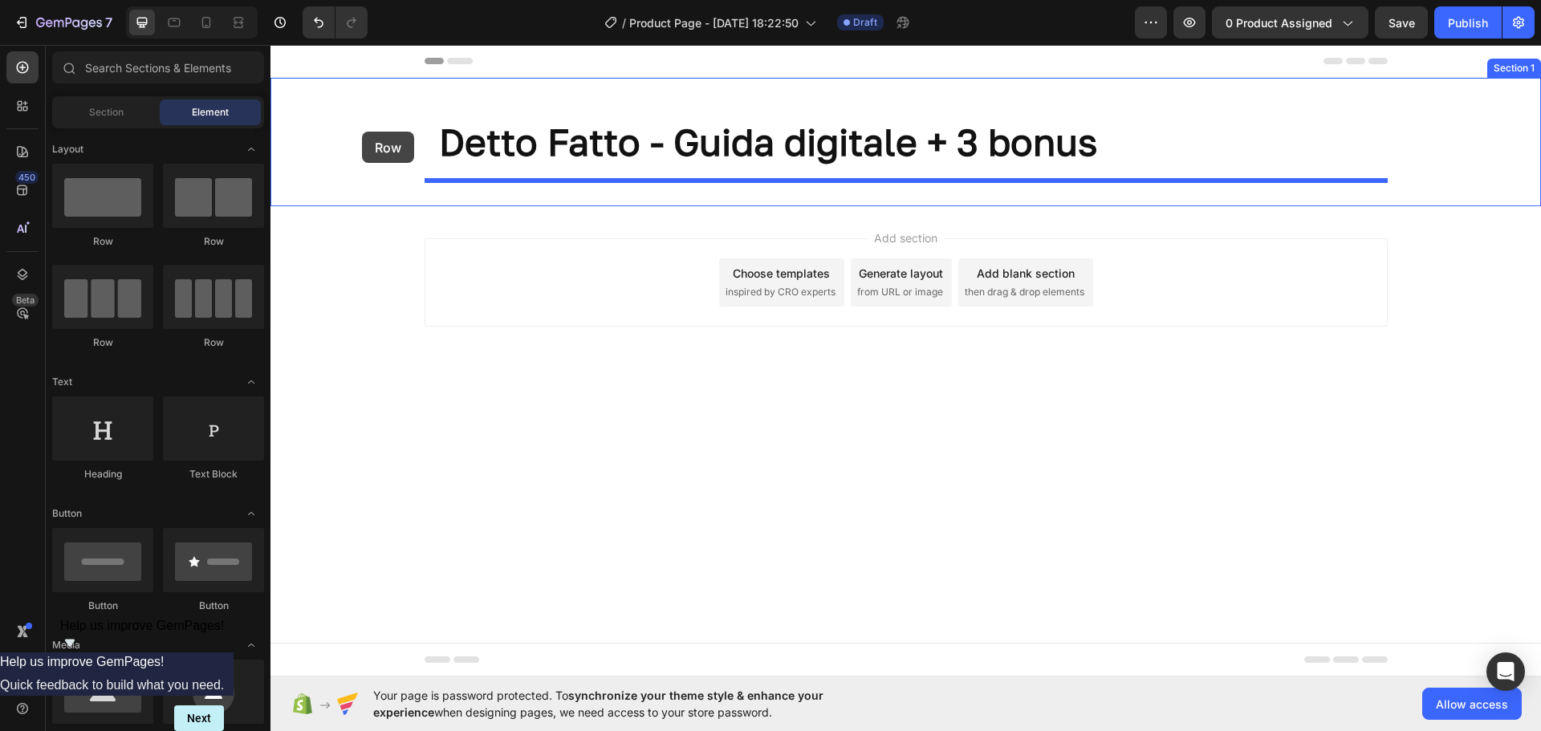
drag, startPoint x: 381, startPoint y: 271, endPoint x: 359, endPoint y: 129, distance: 143.9
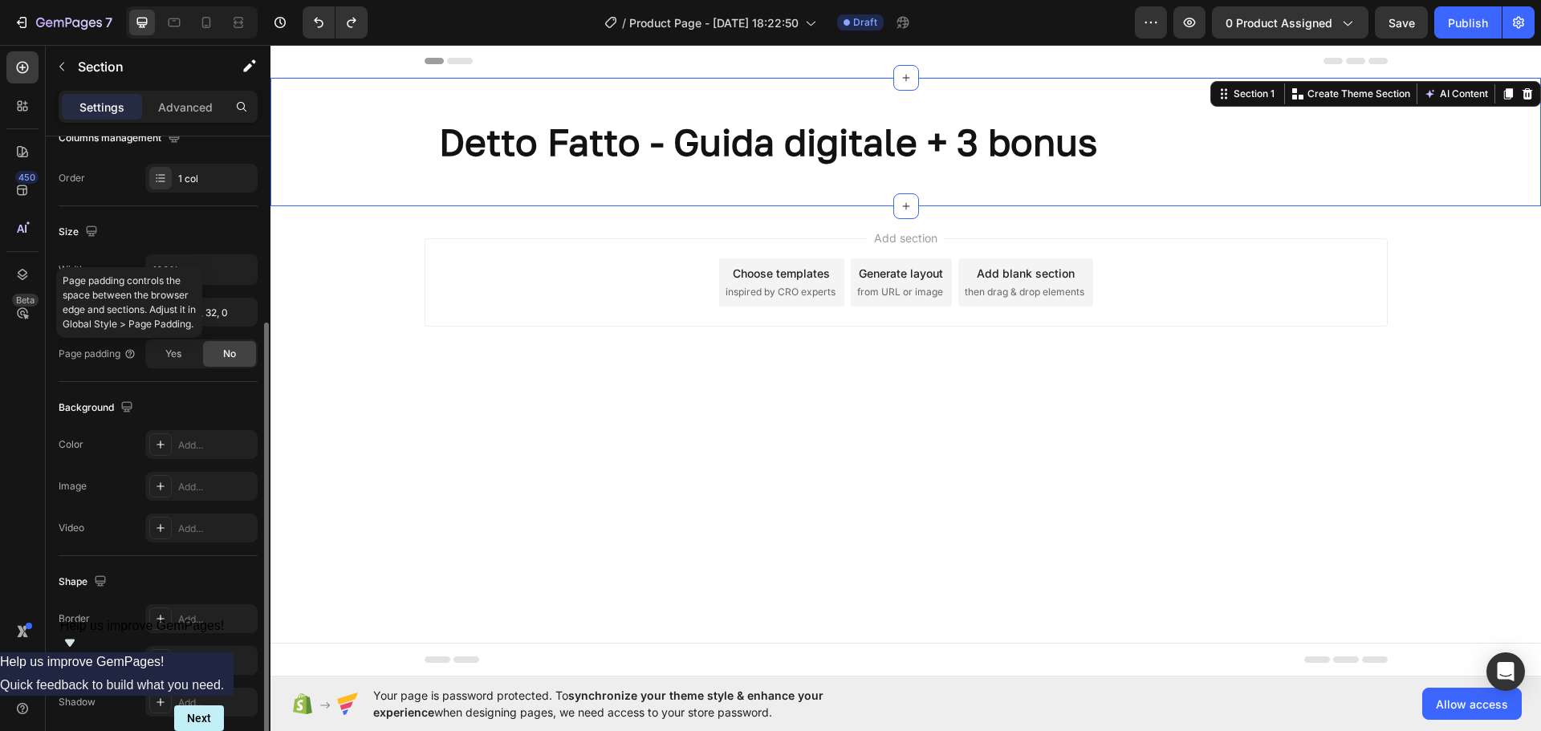
scroll to position [279, 0]
click at [157, 444] on icon at bounding box center [160, 441] width 13 height 13
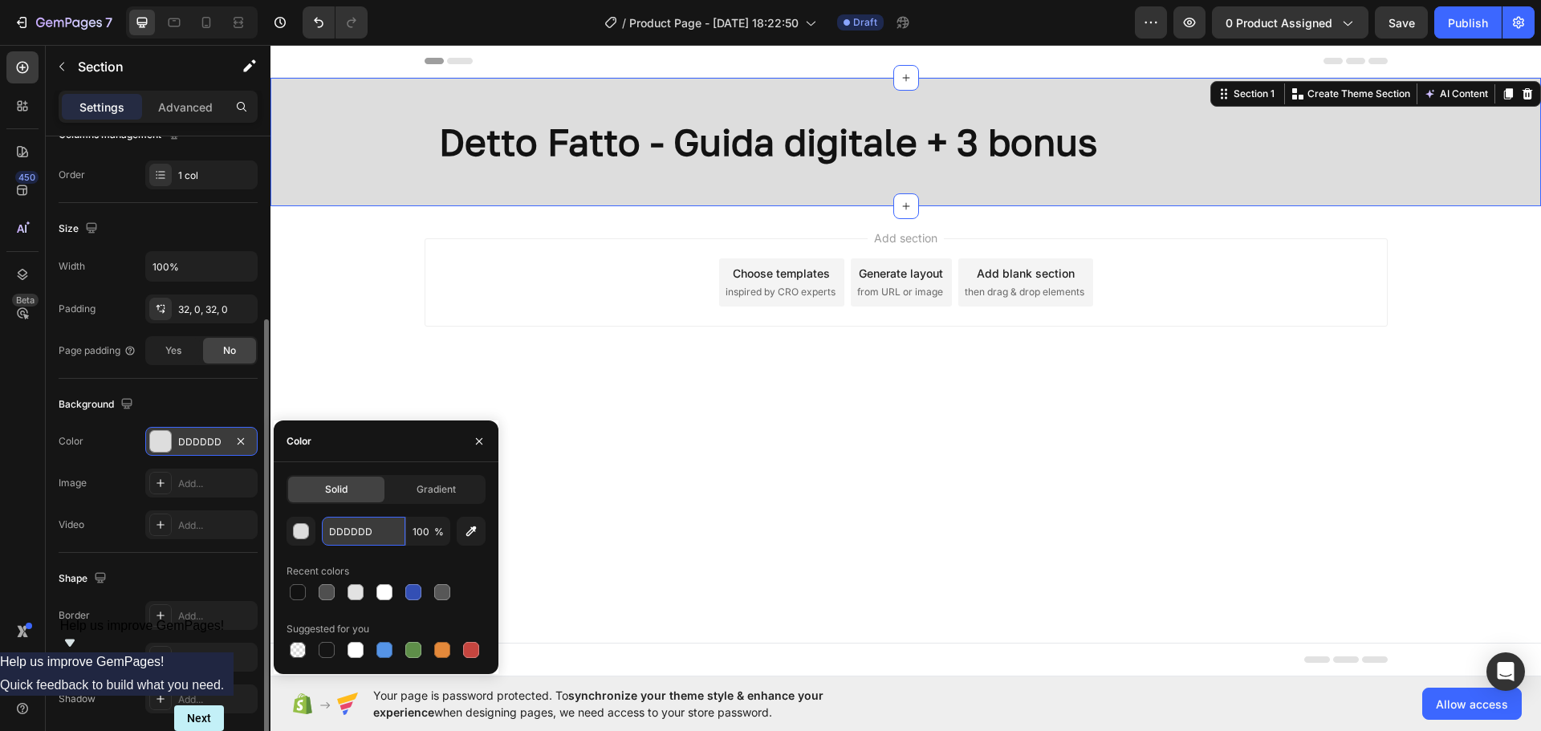
click at [376, 532] on input "DDDDDD" at bounding box center [363, 531] width 83 height 29
paste input "#690505"
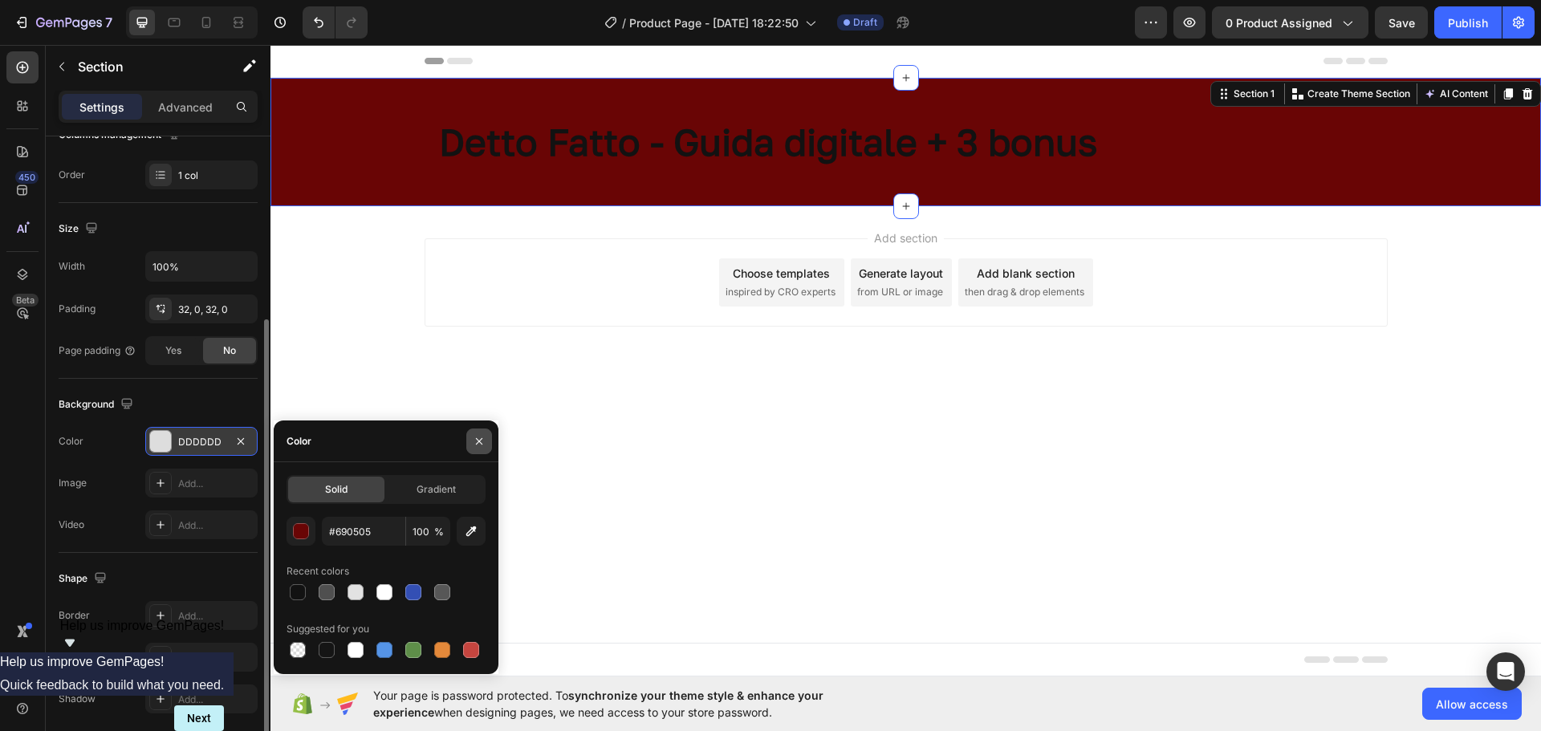
type input "690505"
click at [489, 442] on button "button" at bounding box center [479, 442] width 26 height 26
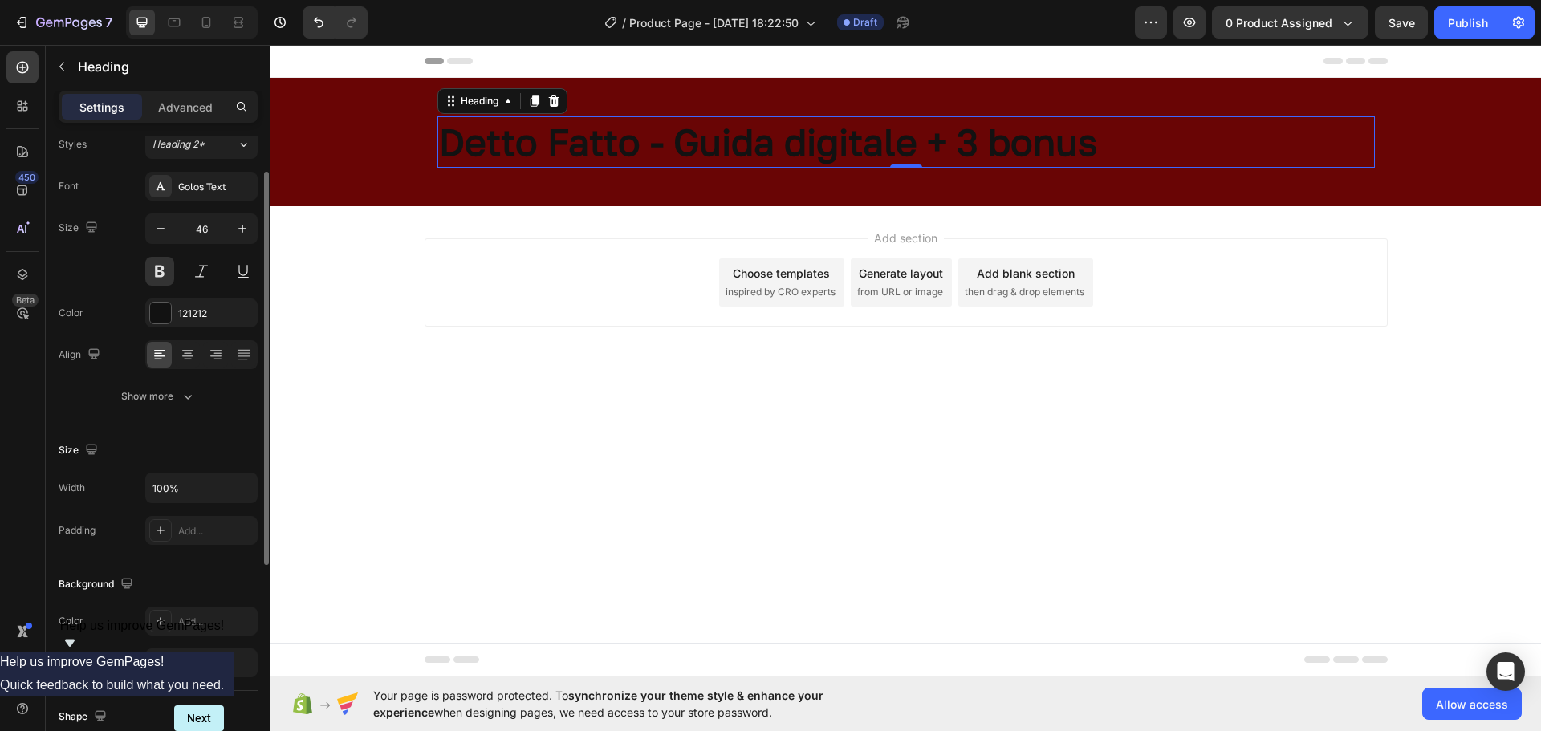
scroll to position [0, 0]
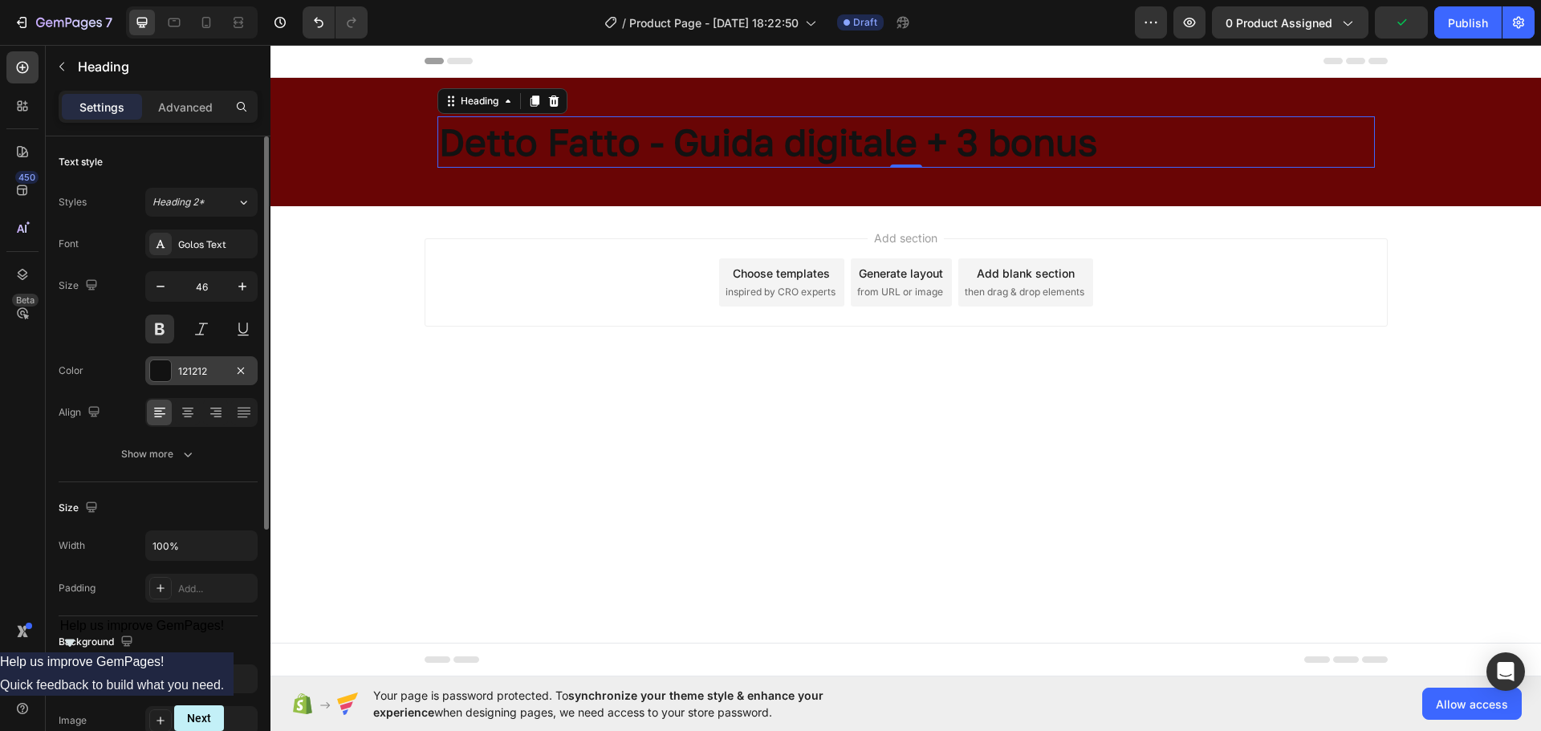
click at [206, 368] on div "121212" at bounding box center [201, 371] width 47 height 14
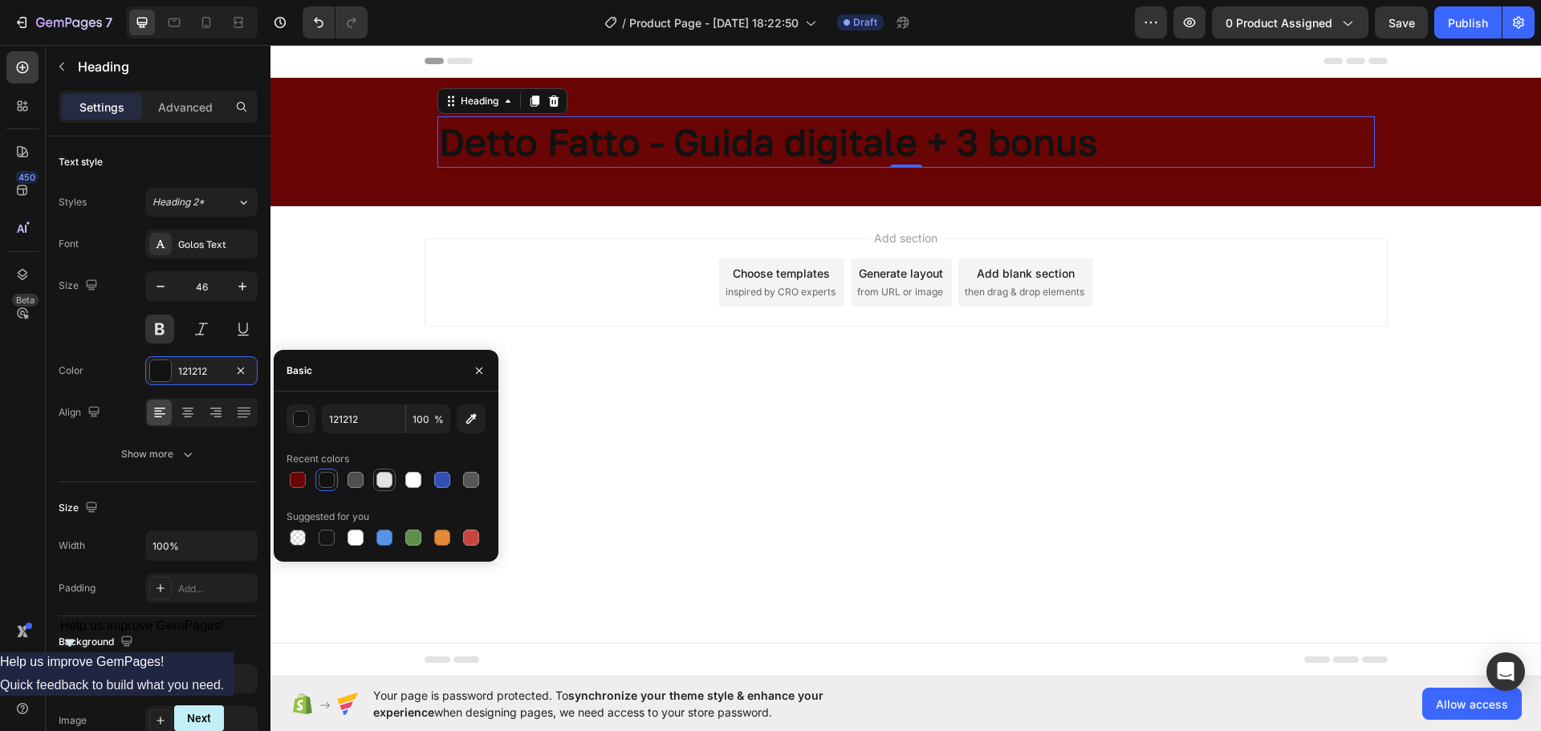
click at [389, 484] on div at bounding box center [385, 480] width 16 height 16
type input "E2E2E2"
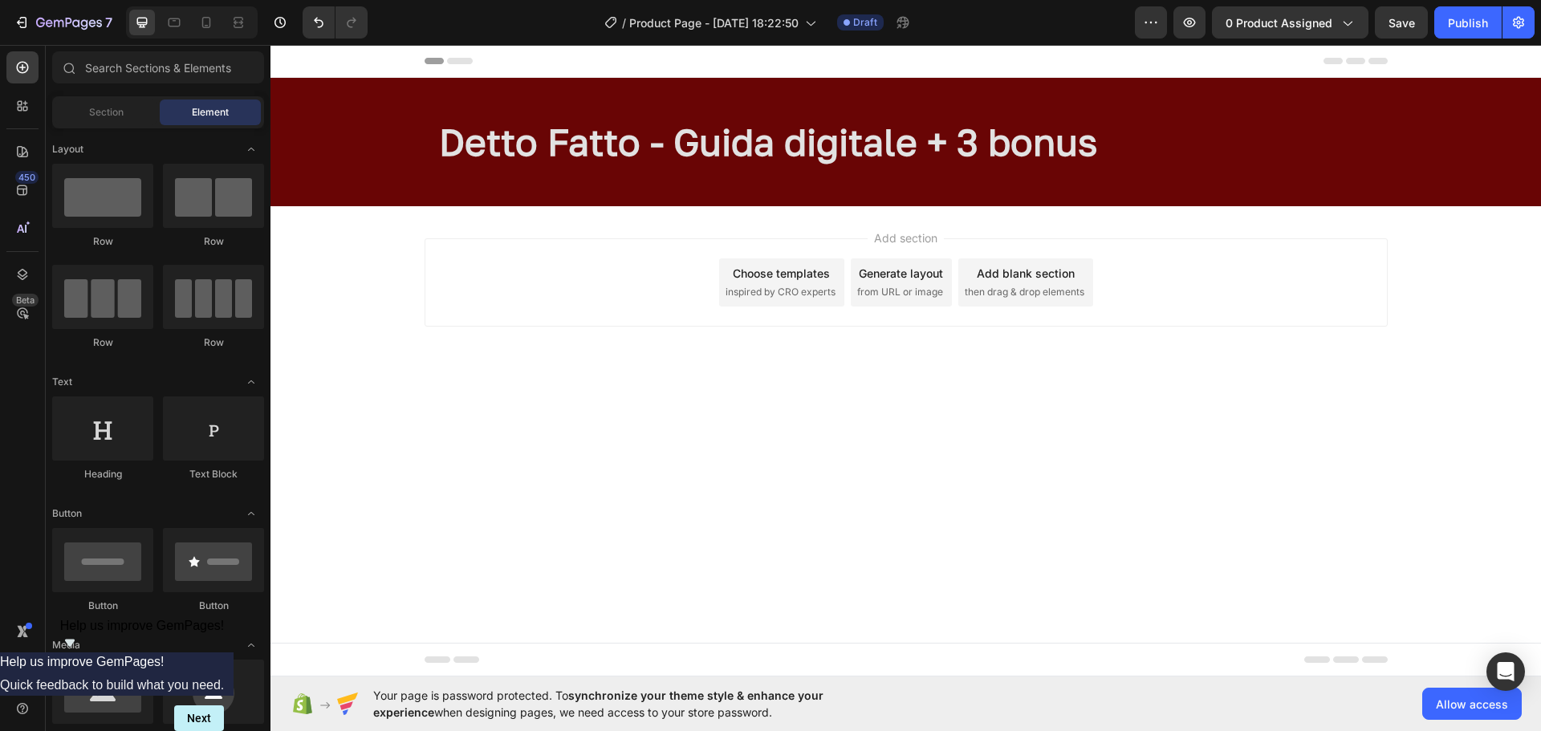
click at [612, 425] on body "Header Detto Fatto - Guida digitale + 3 bonus Heading Row Section 1 Root Start …" at bounding box center [906, 361] width 1271 height 632
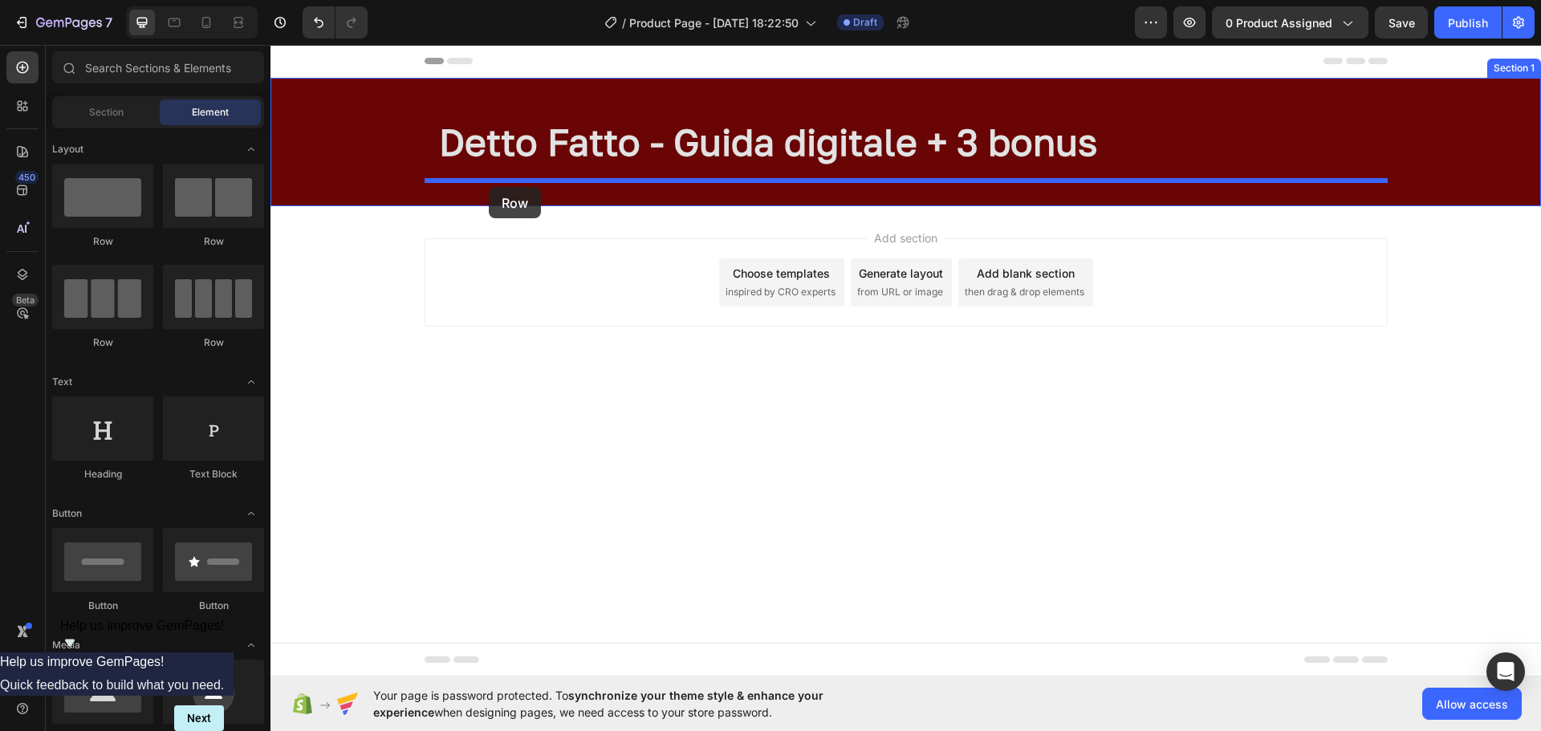
drag, startPoint x: 371, startPoint y: 234, endPoint x: 489, endPoint y: 187, distance: 126.9
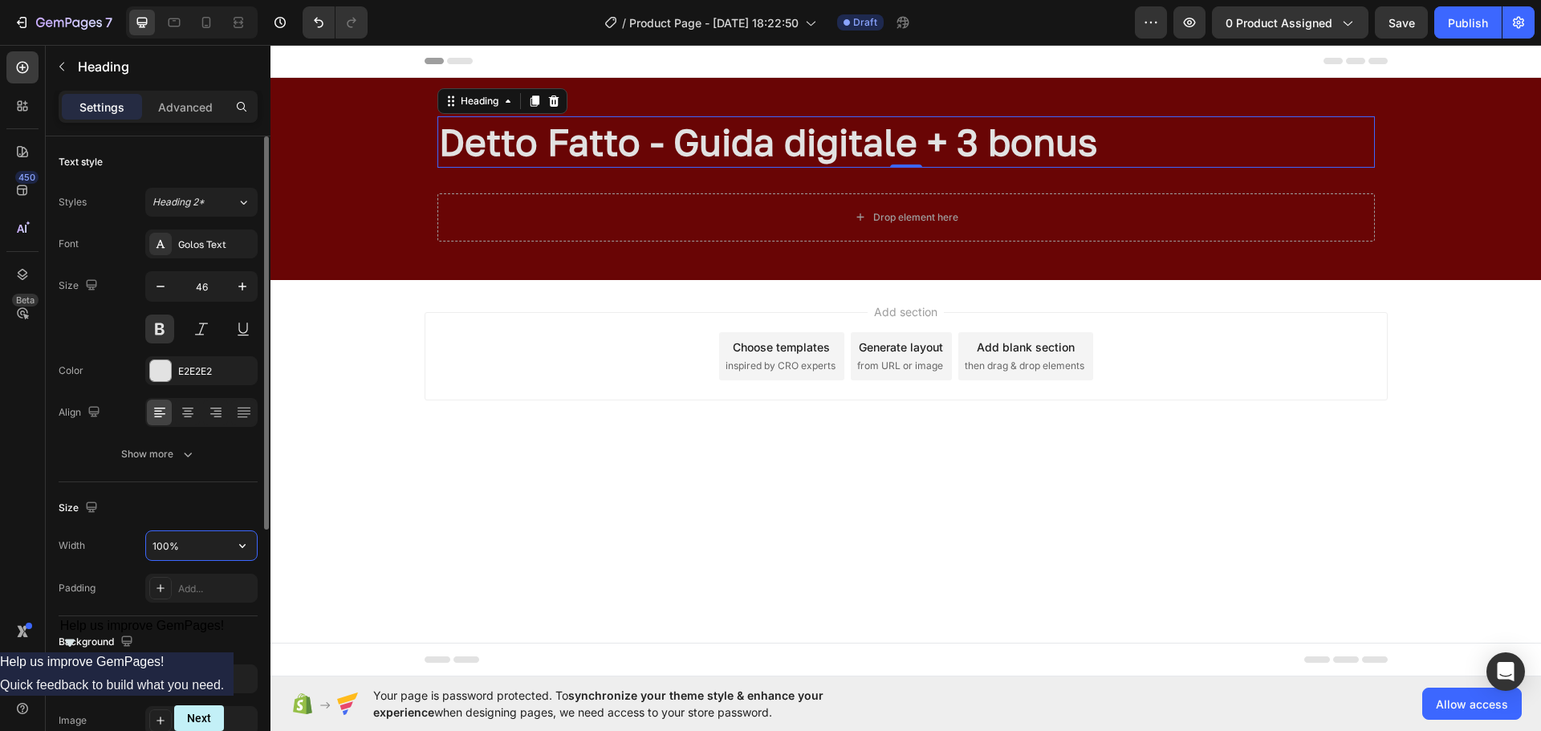
click at [174, 552] on input "100%" at bounding box center [201, 545] width 111 height 29
click at [222, 544] on input "100%" at bounding box center [201, 545] width 111 height 29
click at [250, 544] on icon "button" at bounding box center [242, 546] width 16 height 16
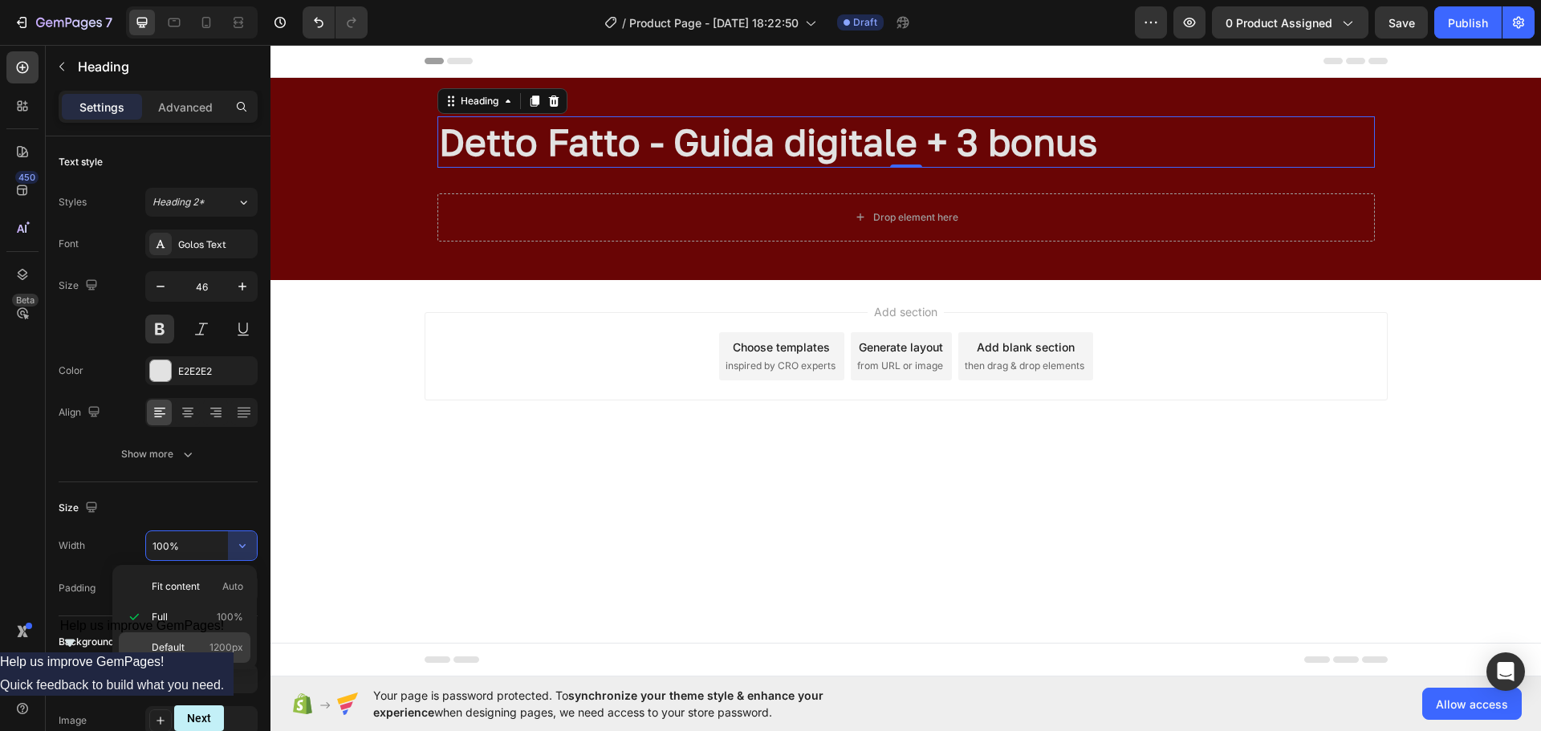
click at [181, 650] on span "Default" at bounding box center [168, 648] width 33 height 14
type input "1200"
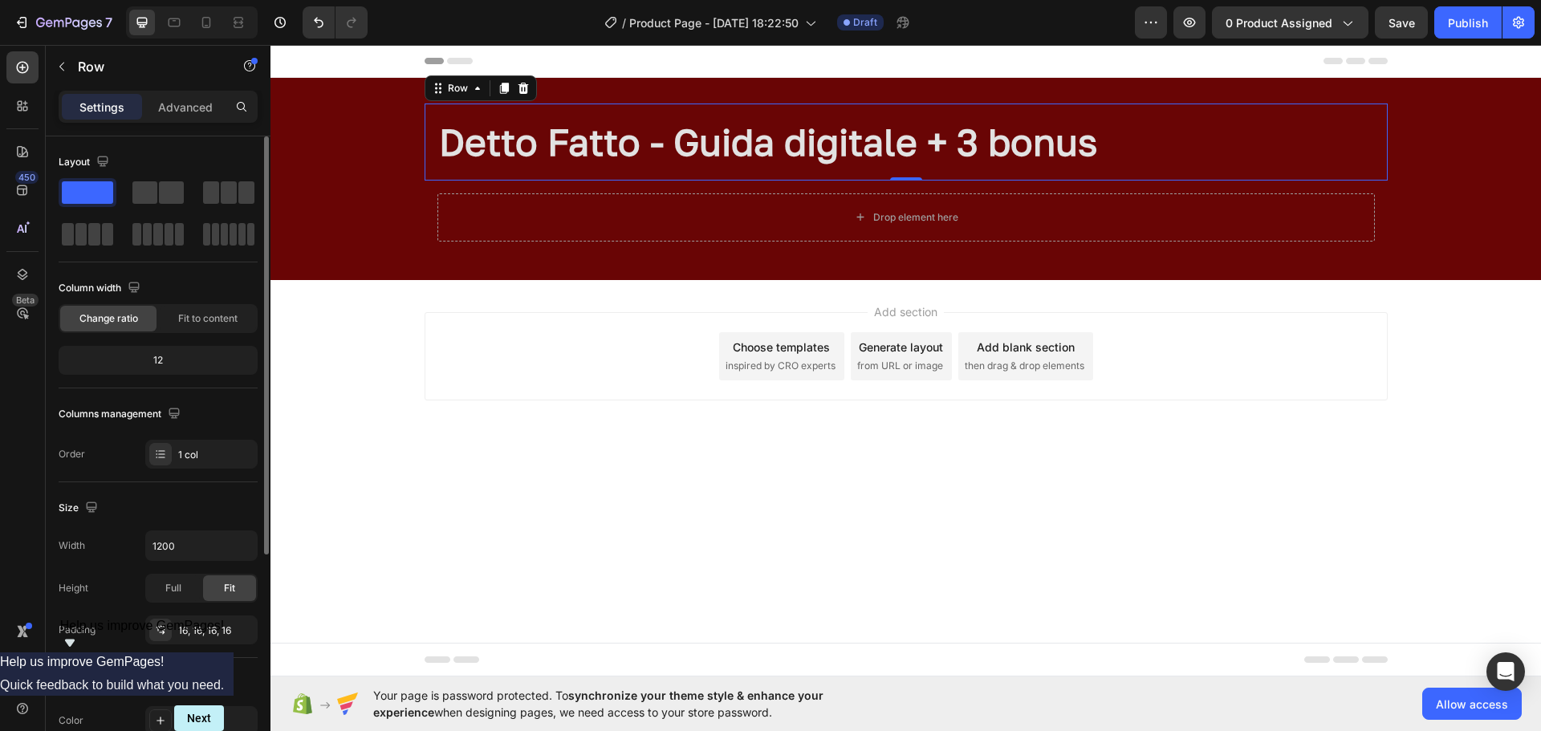
click at [181, 360] on div "12" at bounding box center [158, 360] width 193 height 22
click at [165, 360] on div "12" at bounding box center [158, 360] width 193 height 22
click at [168, 181] on div at bounding box center [158, 192] width 58 height 29
drag, startPoint x: 903, startPoint y: 178, endPoint x: 902, endPoint y: 155, distance: 23.3
click at [902, 155] on div "Detto Fatto - Guida digitale + 3 bonus Heading Row 0" at bounding box center [906, 142] width 963 height 77
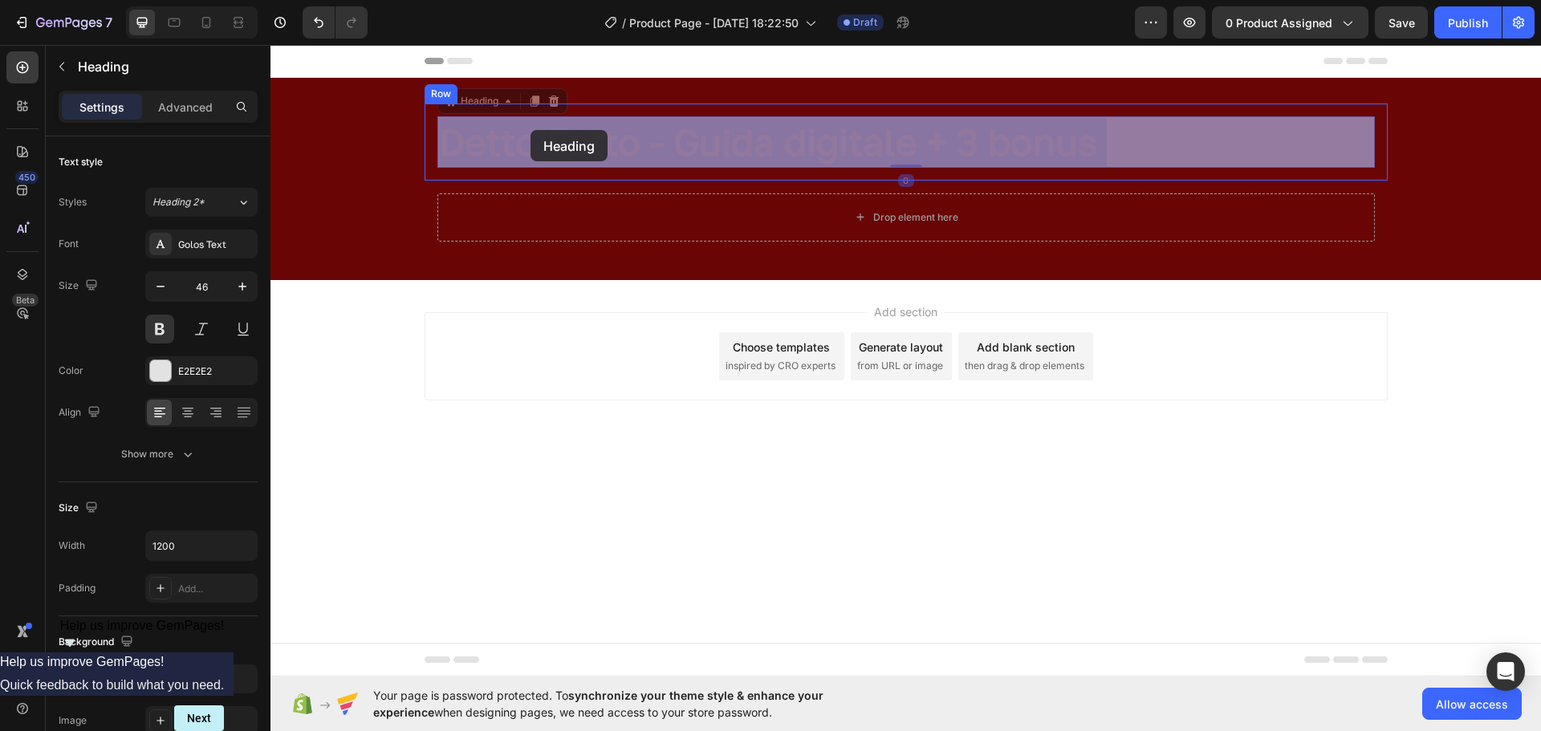
drag, startPoint x: 438, startPoint y: 143, endPoint x: 528, endPoint y: 130, distance: 91.6
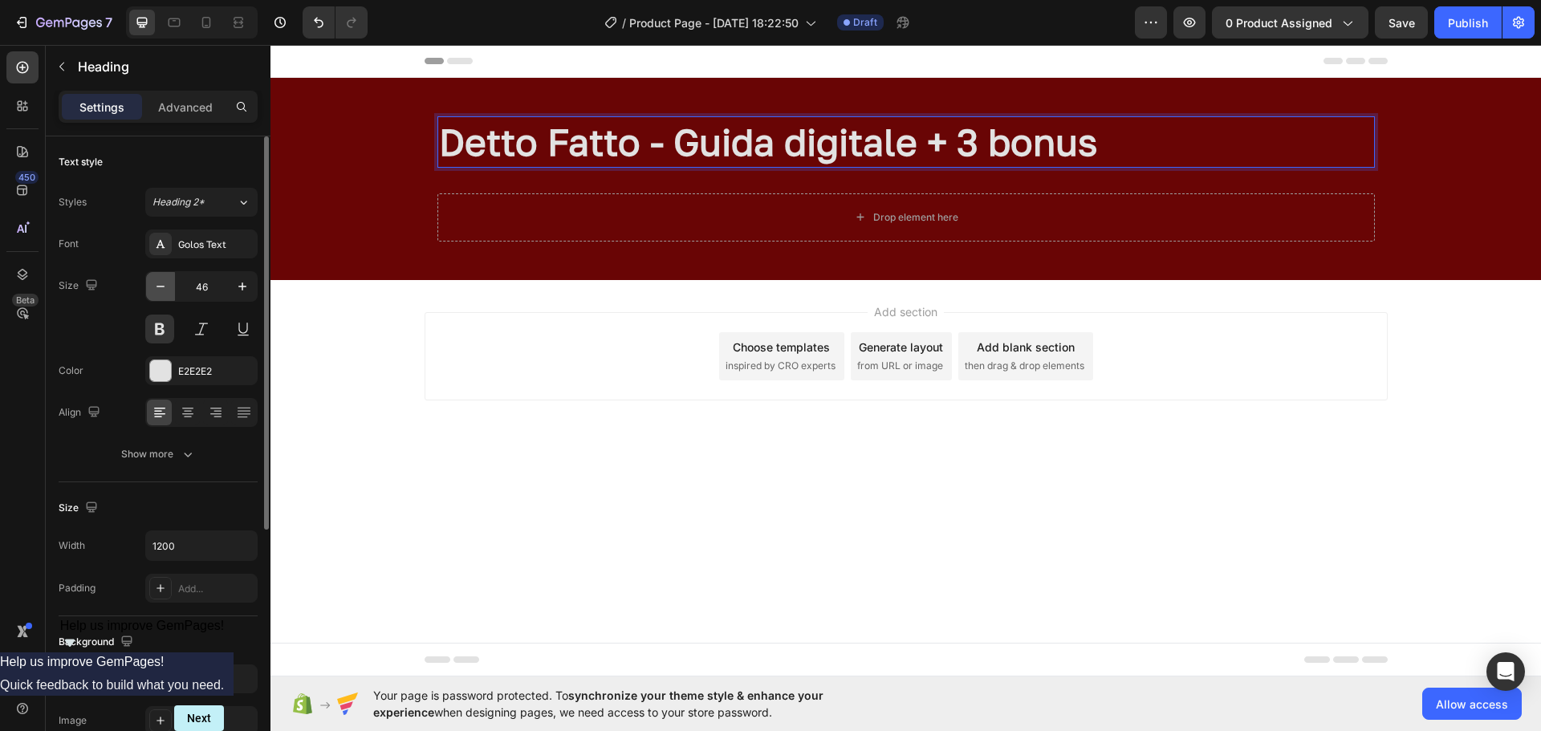
click at [153, 289] on icon "button" at bounding box center [161, 287] width 16 height 16
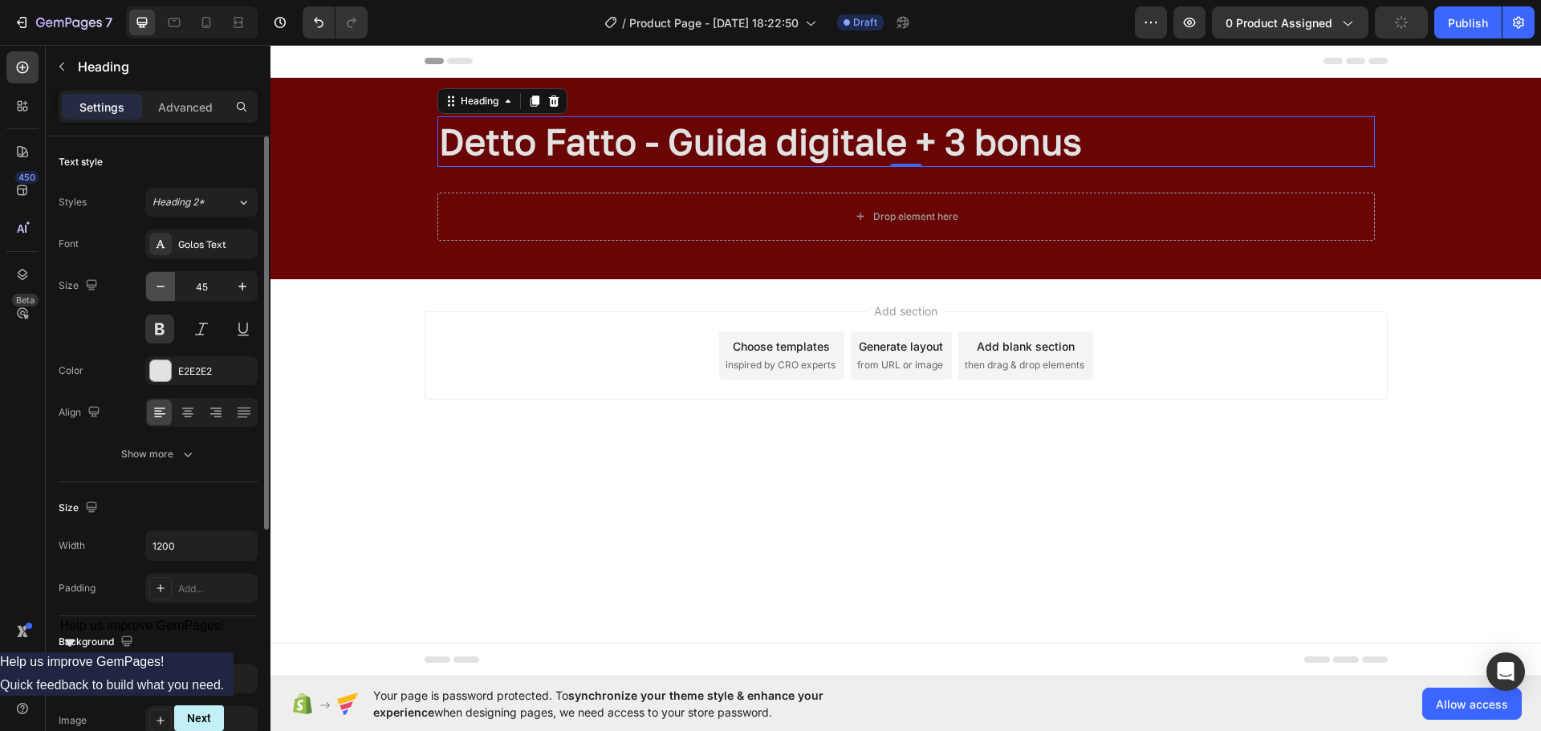
click at [153, 289] on icon "button" at bounding box center [161, 287] width 16 height 16
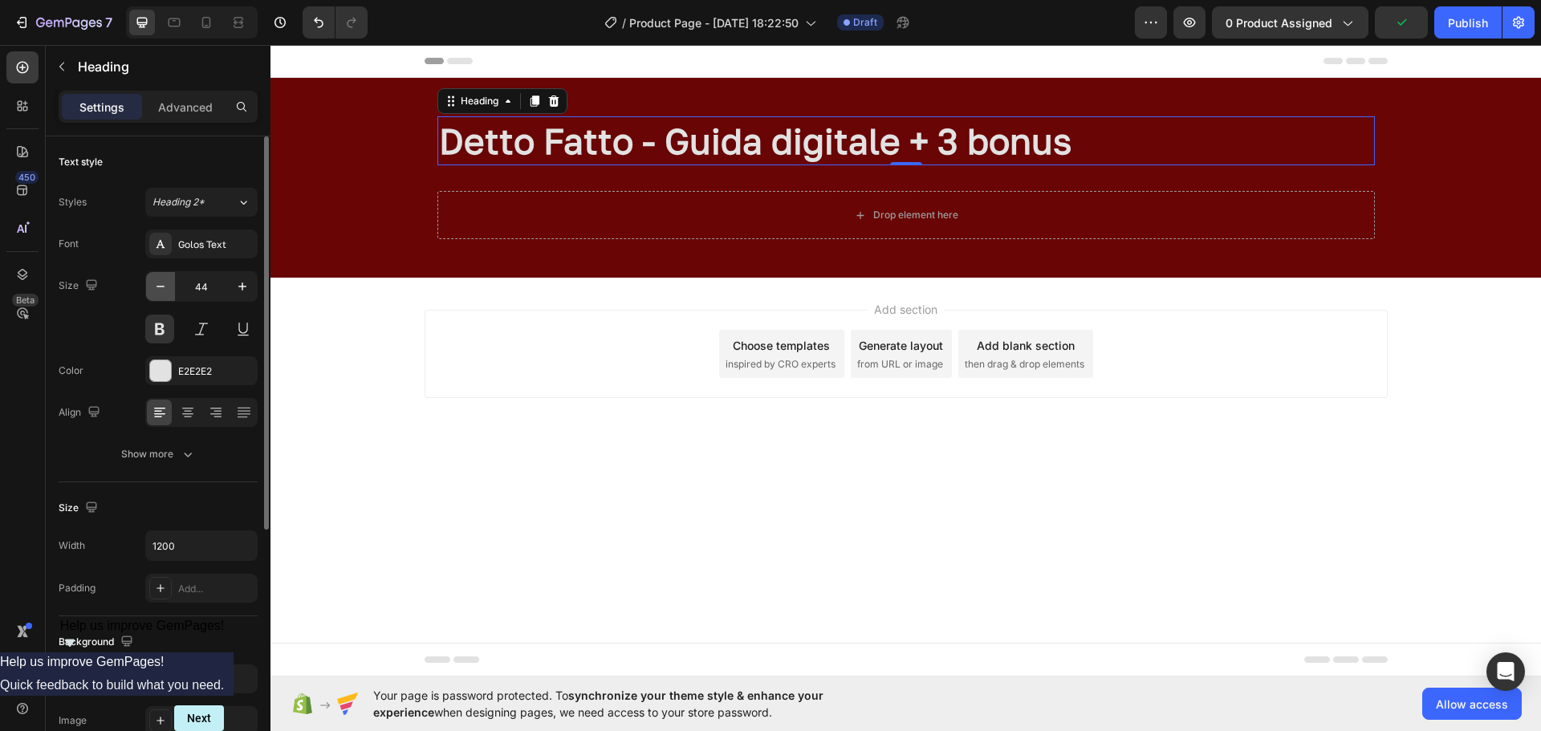
click at [153, 289] on icon "button" at bounding box center [161, 287] width 16 height 16
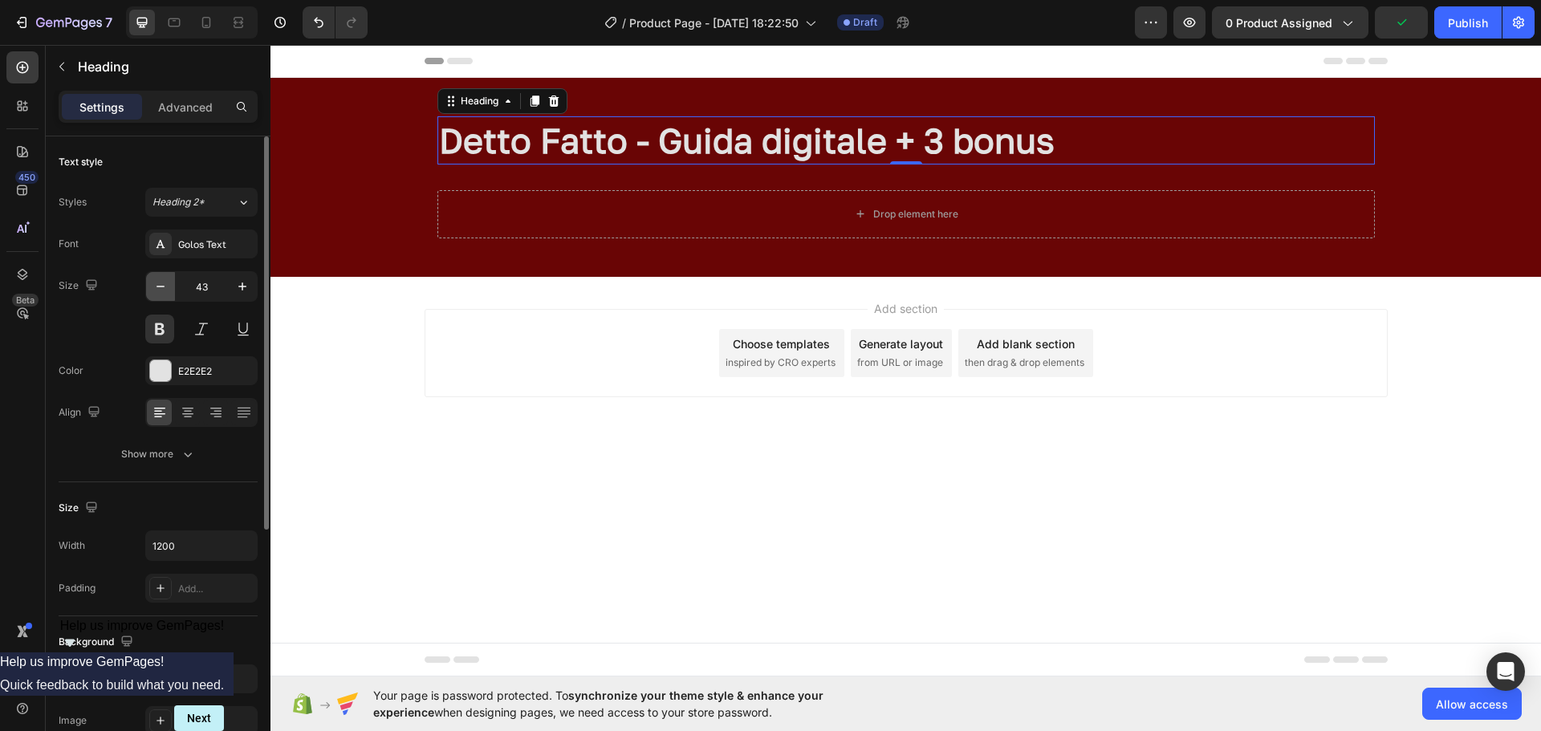
click at [153, 289] on icon "button" at bounding box center [161, 287] width 16 height 16
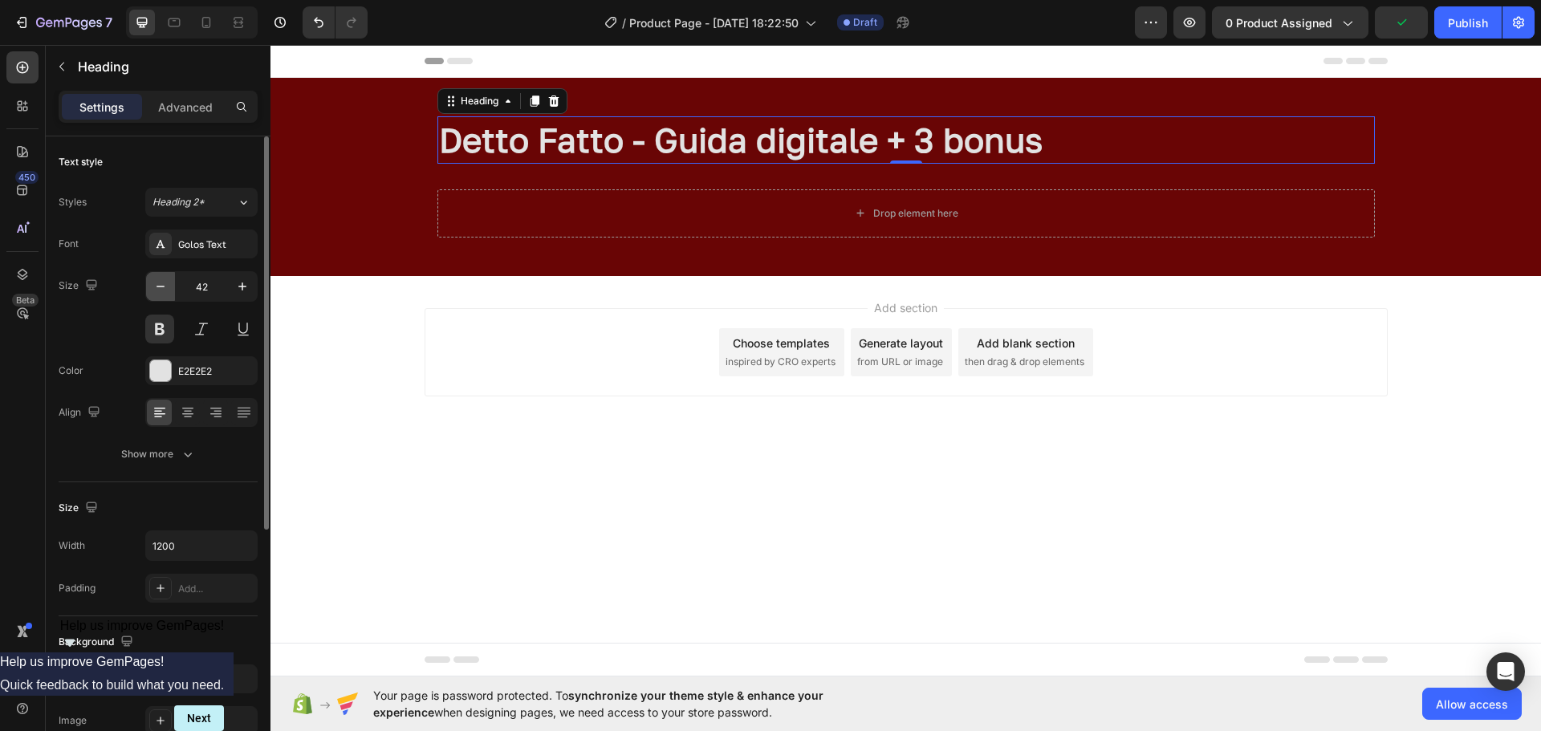
click at [153, 289] on icon "button" at bounding box center [161, 287] width 16 height 16
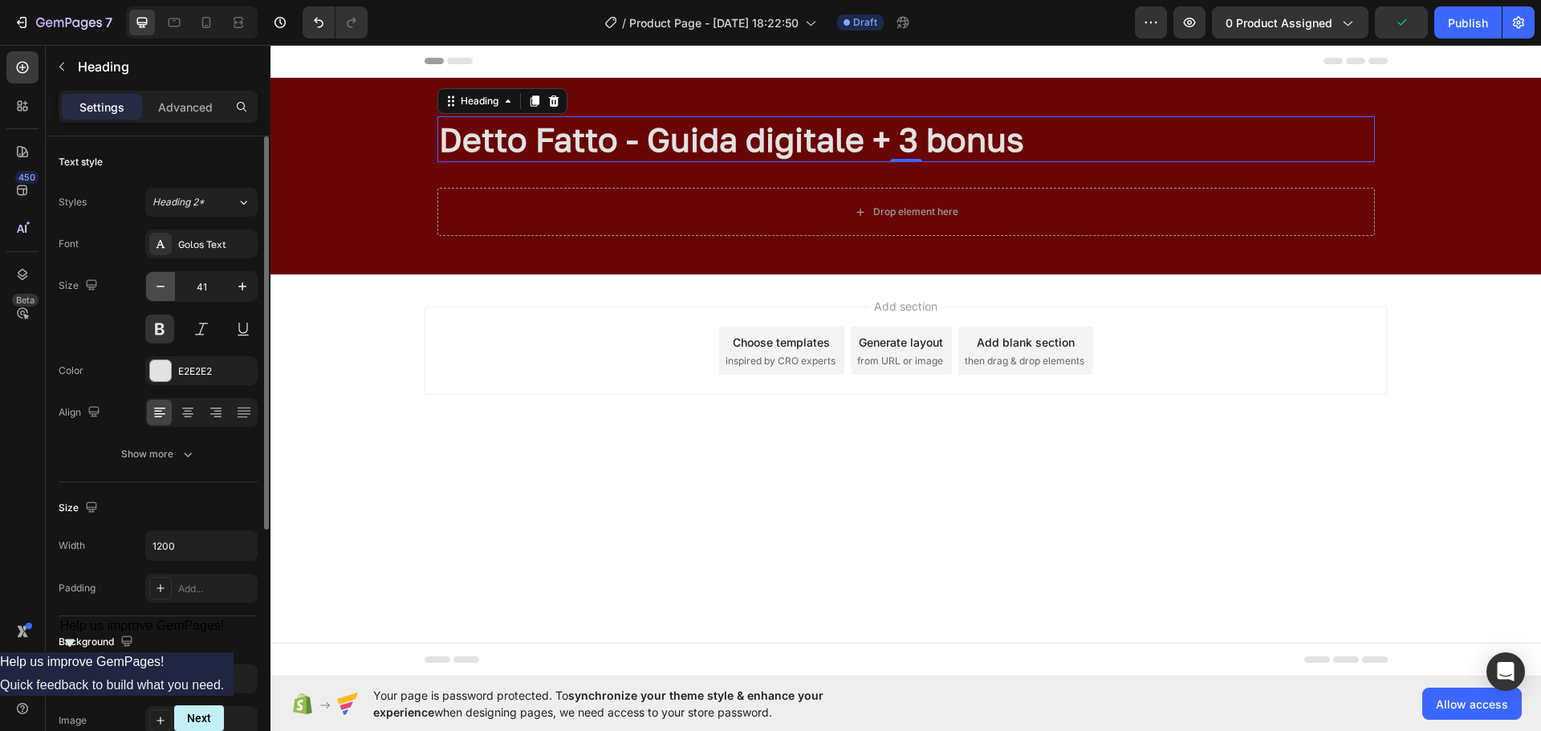
click at [153, 289] on icon "button" at bounding box center [161, 287] width 16 height 16
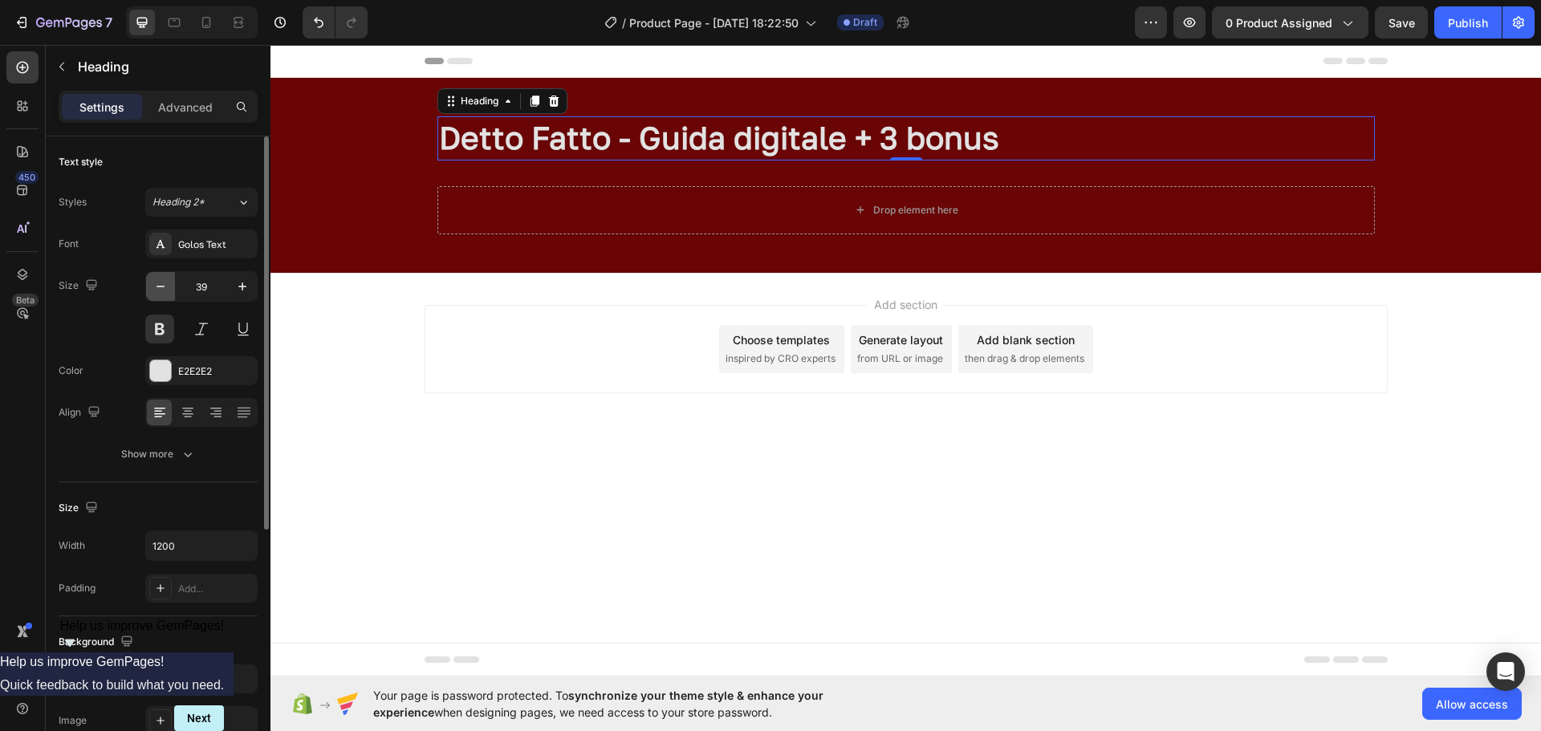
click at [153, 289] on icon "button" at bounding box center [161, 287] width 16 height 16
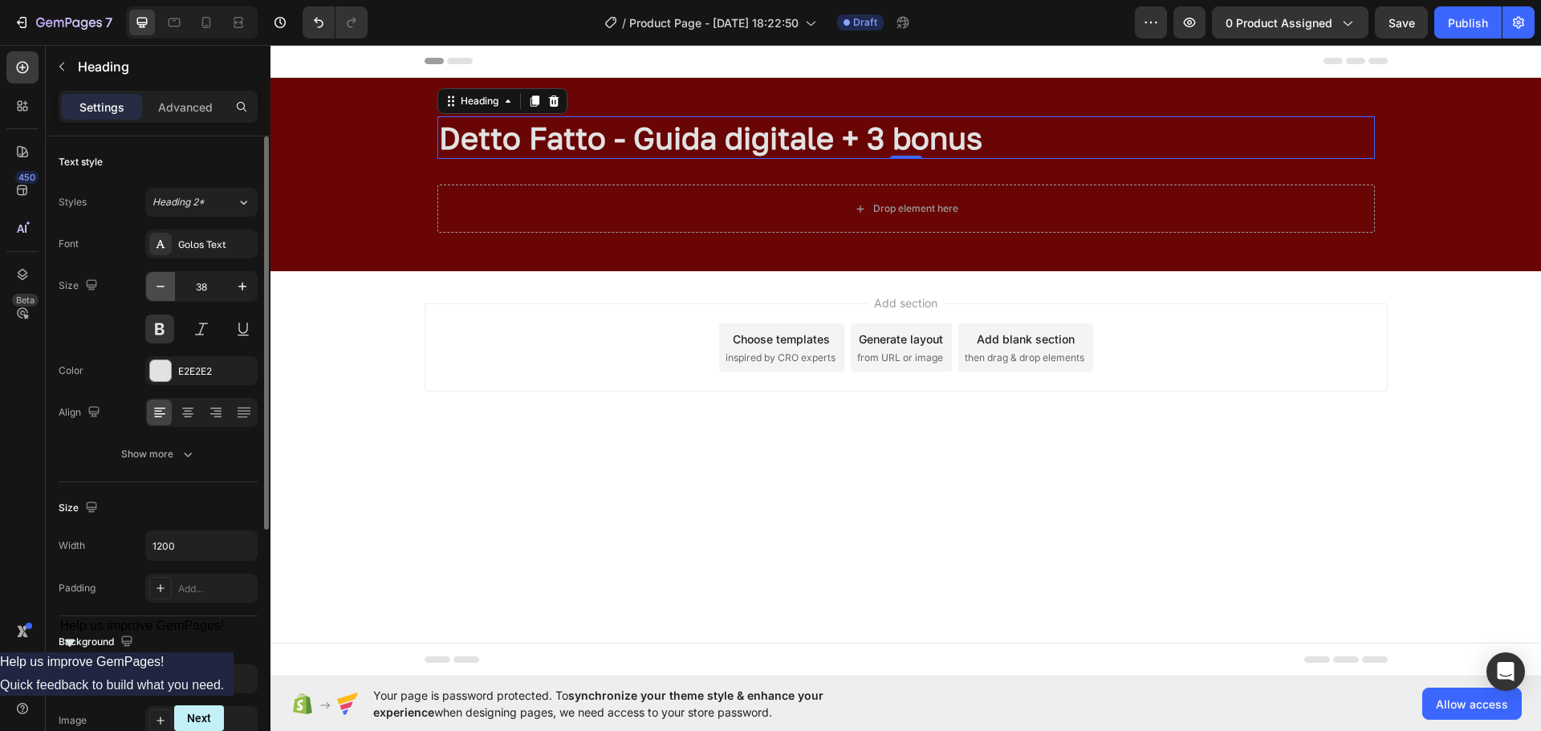
click at [153, 289] on icon "button" at bounding box center [161, 287] width 16 height 16
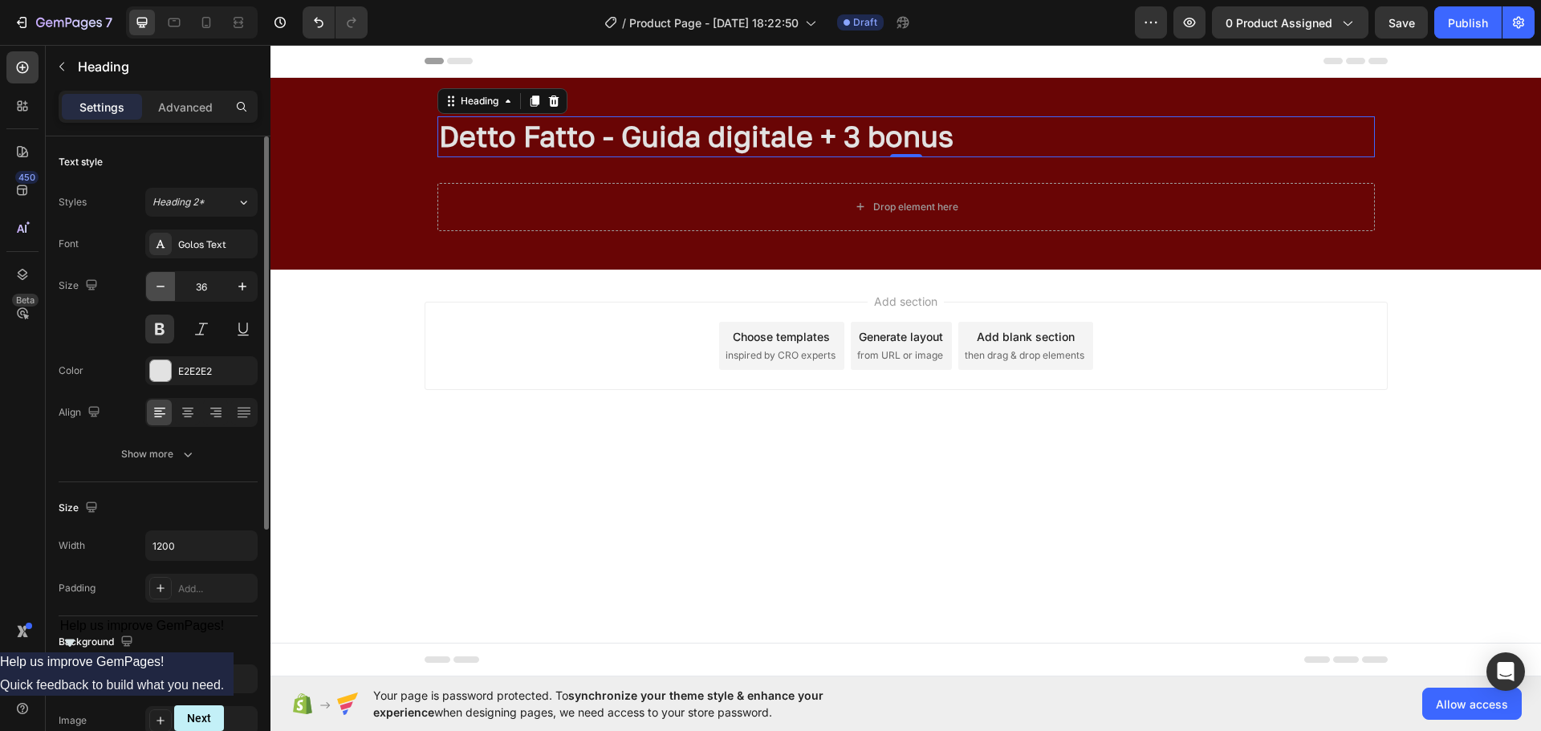
click at [153, 289] on icon "button" at bounding box center [161, 287] width 16 height 16
type input "34"
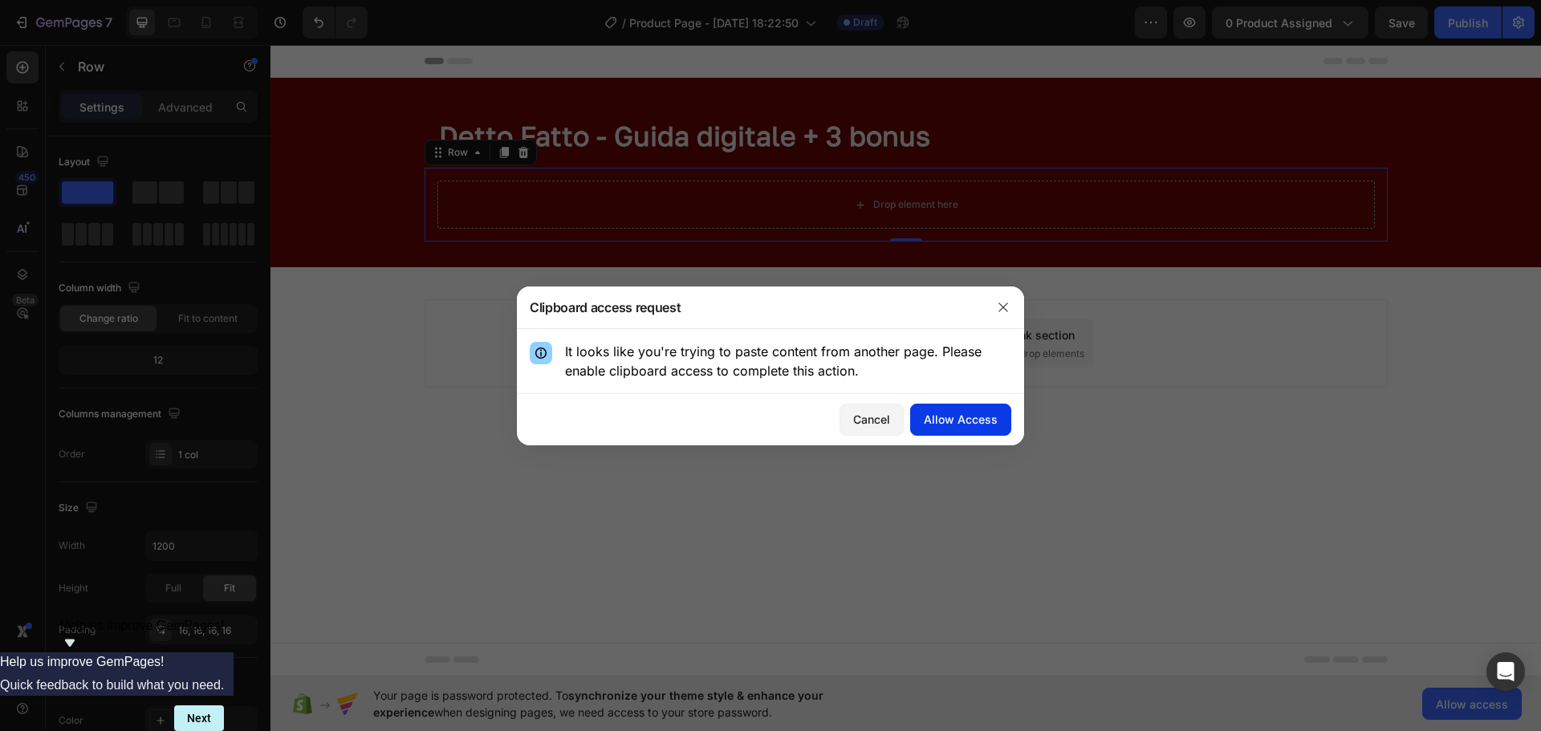
click at [930, 421] on div "Allow Access" at bounding box center [961, 419] width 74 height 17
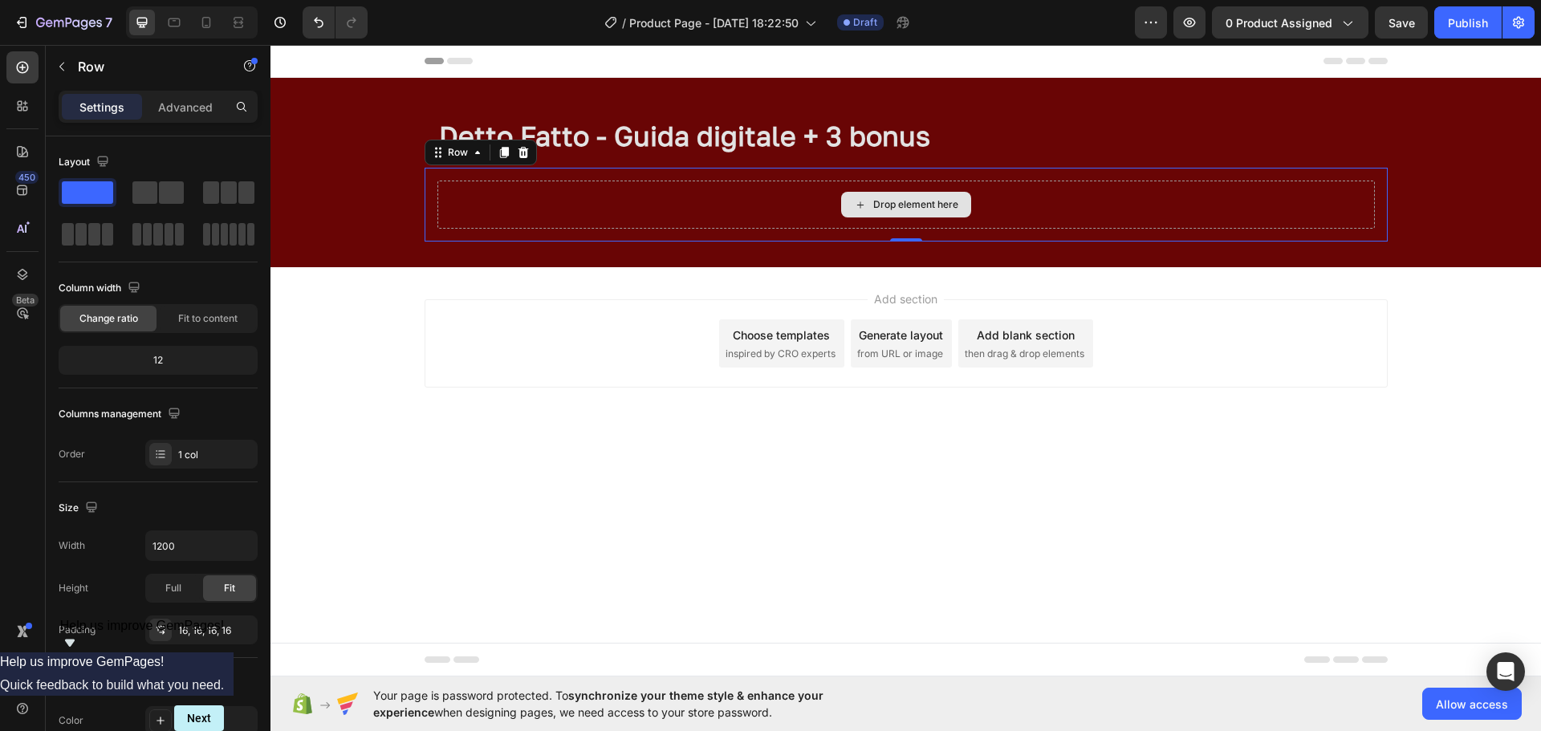
click at [478, 201] on div "Drop element here" at bounding box center [907, 205] width 938 height 48
click at [478, 205] on div "Drop element here" at bounding box center [907, 205] width 938 height 48
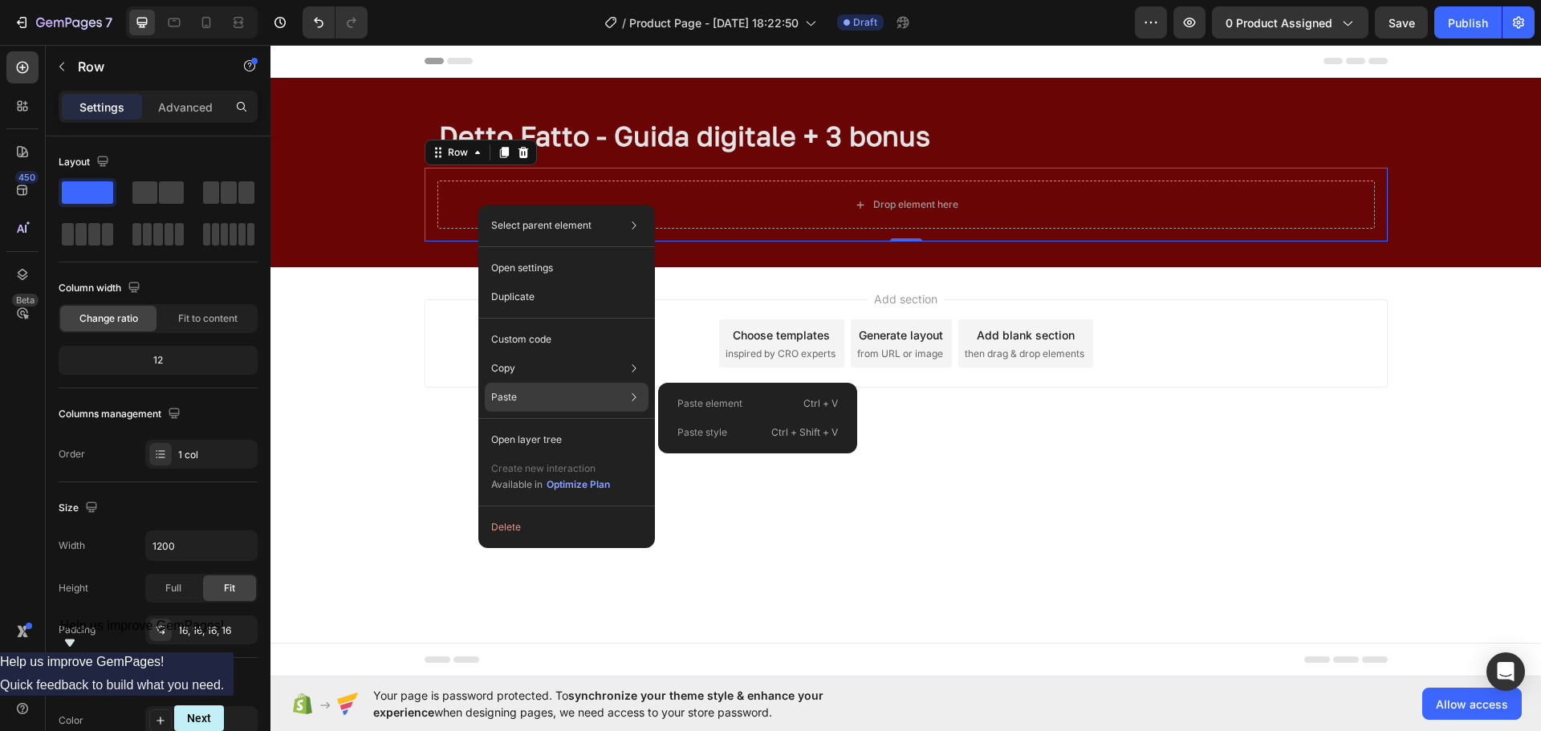
click at [507, 398] on p "Paste" at bounding box center [504, 397] width 26 height 14
click at [718, 401] on p "Paste element" at bounding box center [710, 404] width 65 height 14
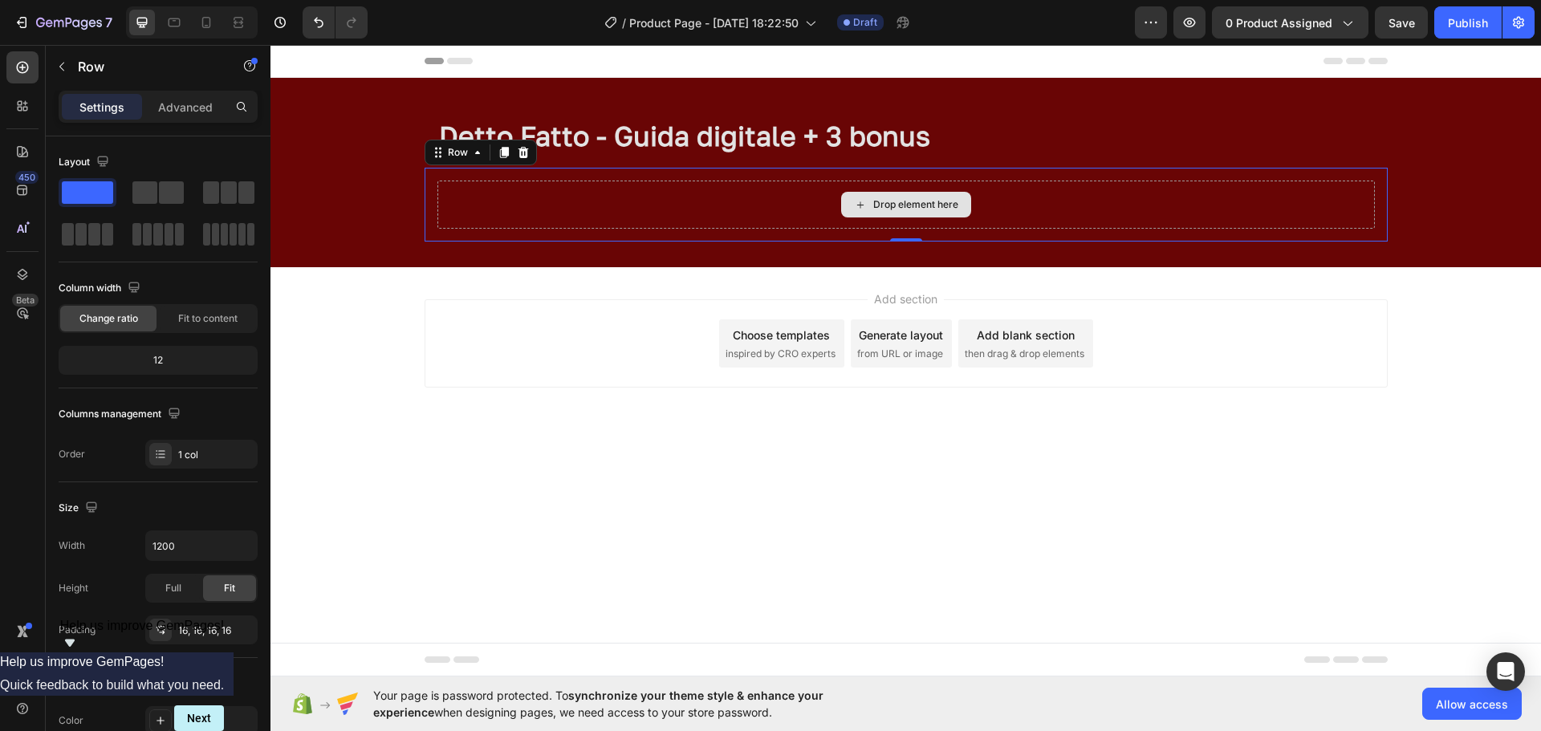
click at [727, 190] on div "Drop element here" at bounding box center [907, 205] width 938 height 48
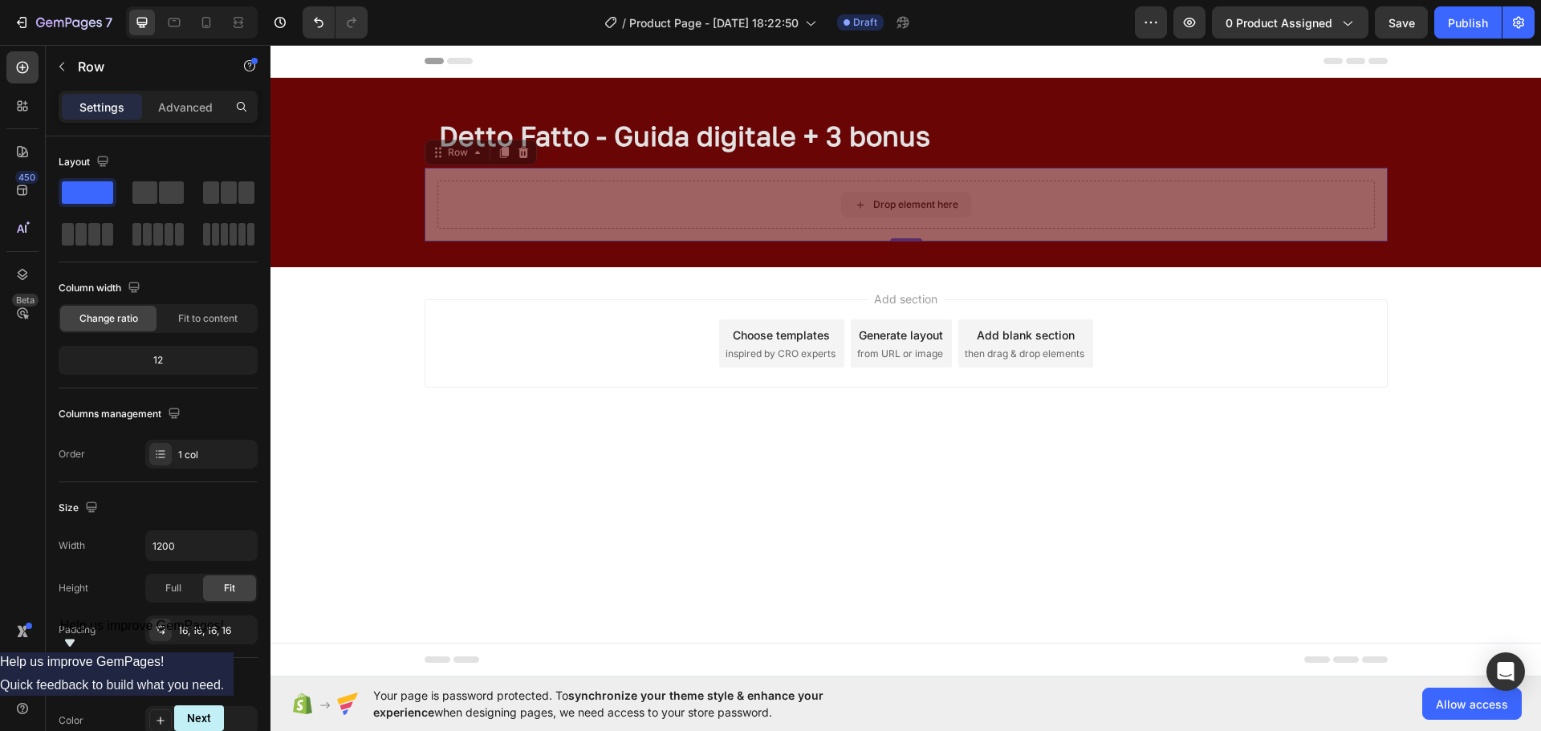
click at [271, 45] on div at bounding box center [271, 45] width 0 height 0
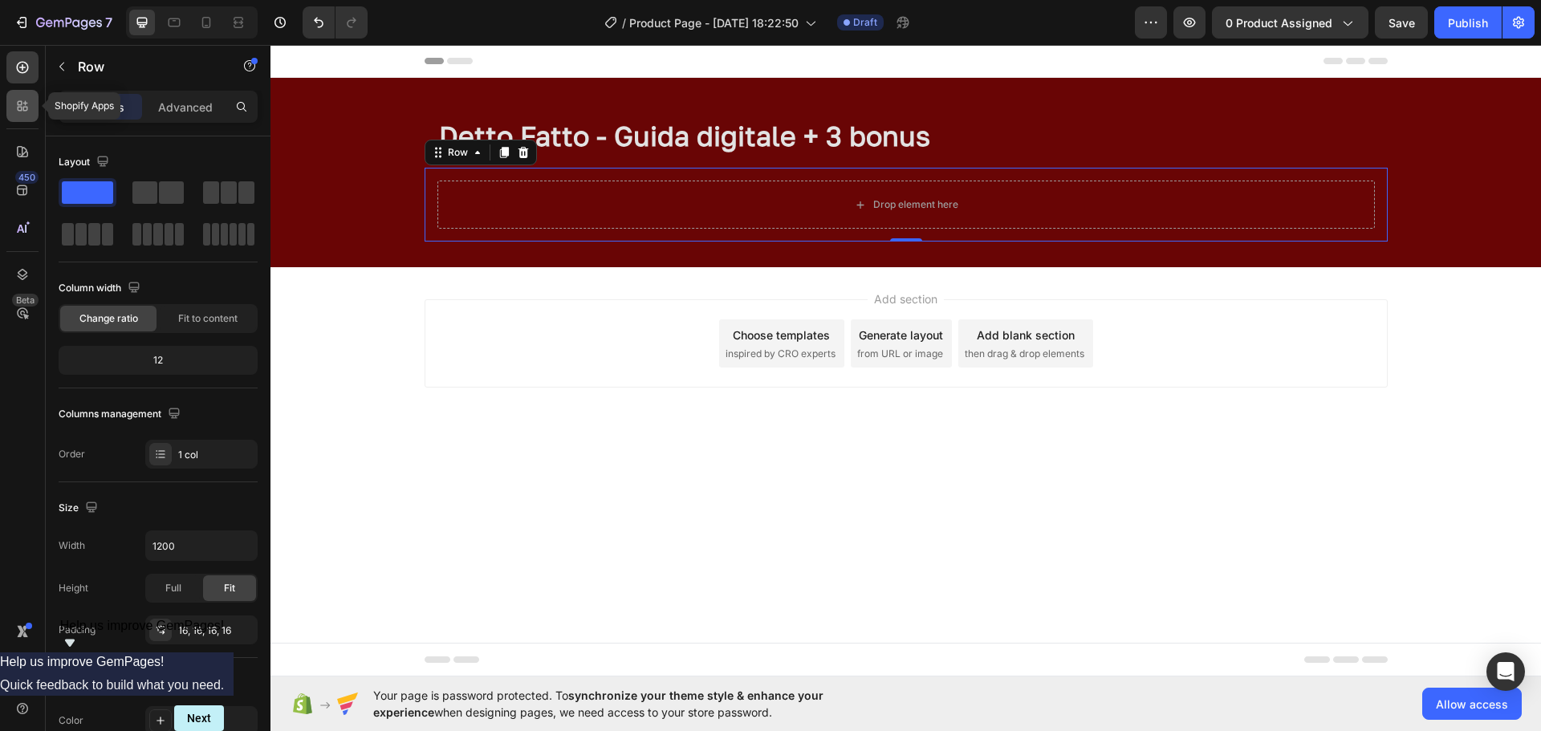
click at [14, 95] on div at bounding box center [22, 106] width 32 height 32
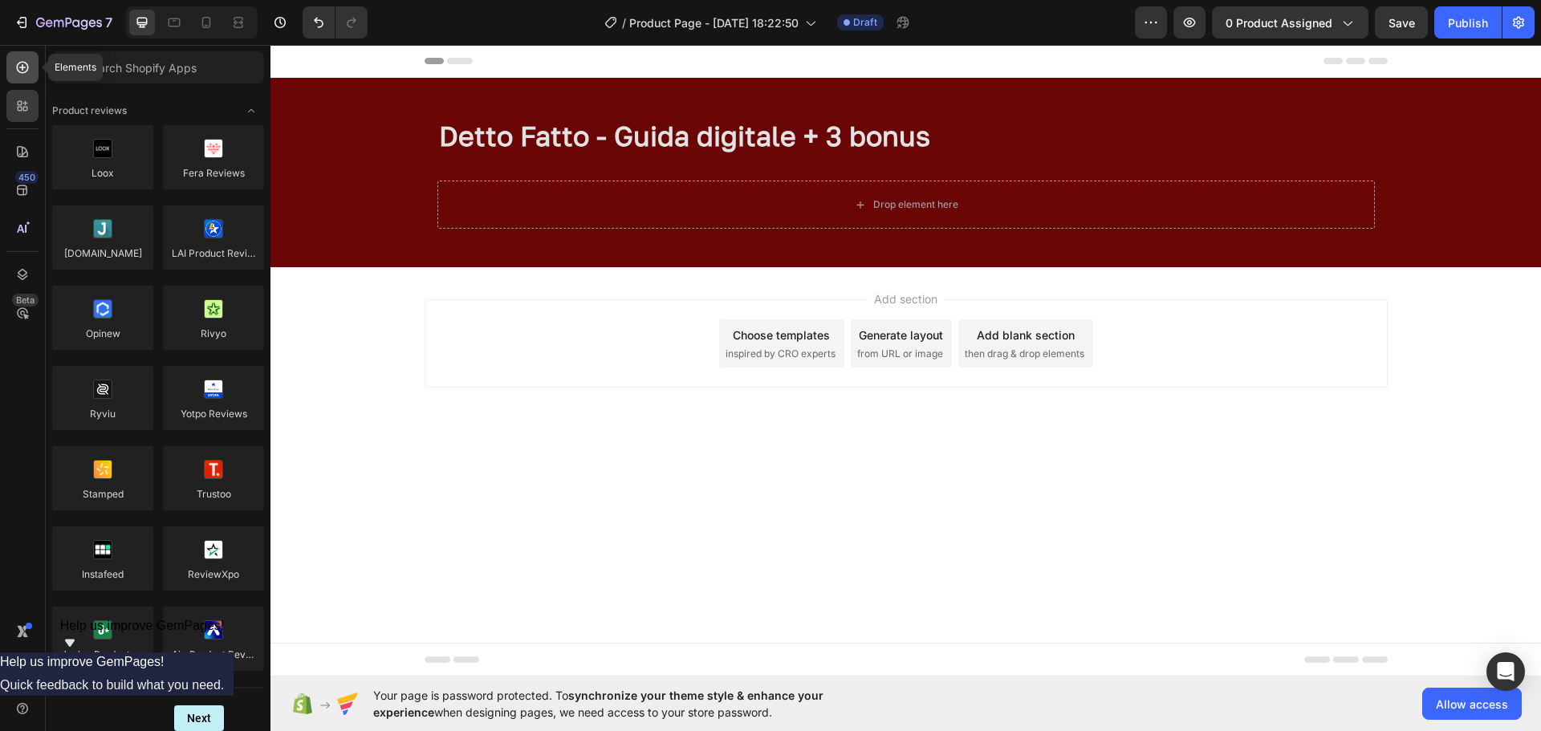
click at [25, 55] on div at bounding box center [22, 67] width 32 height 32
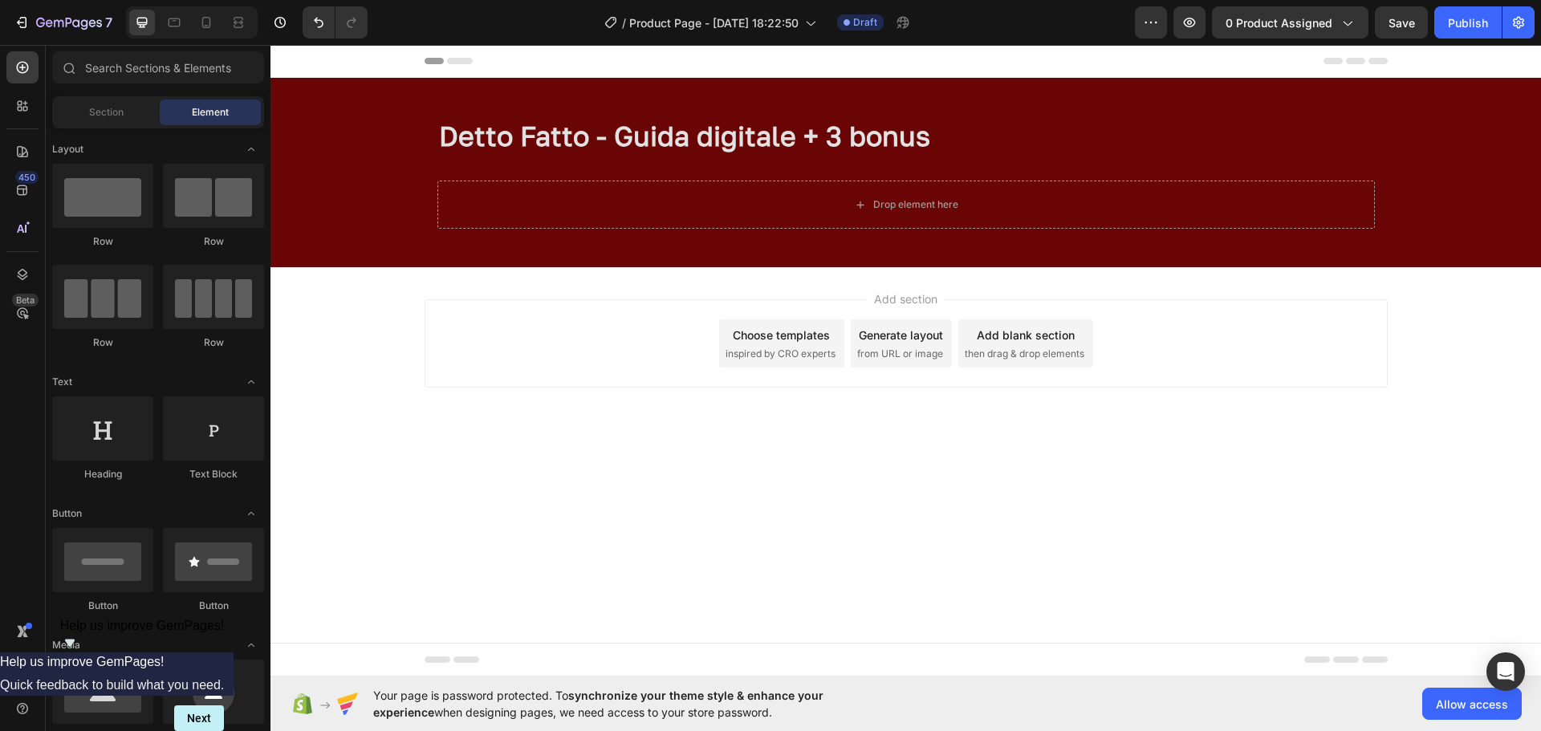
click at [205, 121] on div "Element" at bounding box center [210, 113] width 101 height 26
click at [124, 448] on div at bounding box center [102, 429] width 101 height 64
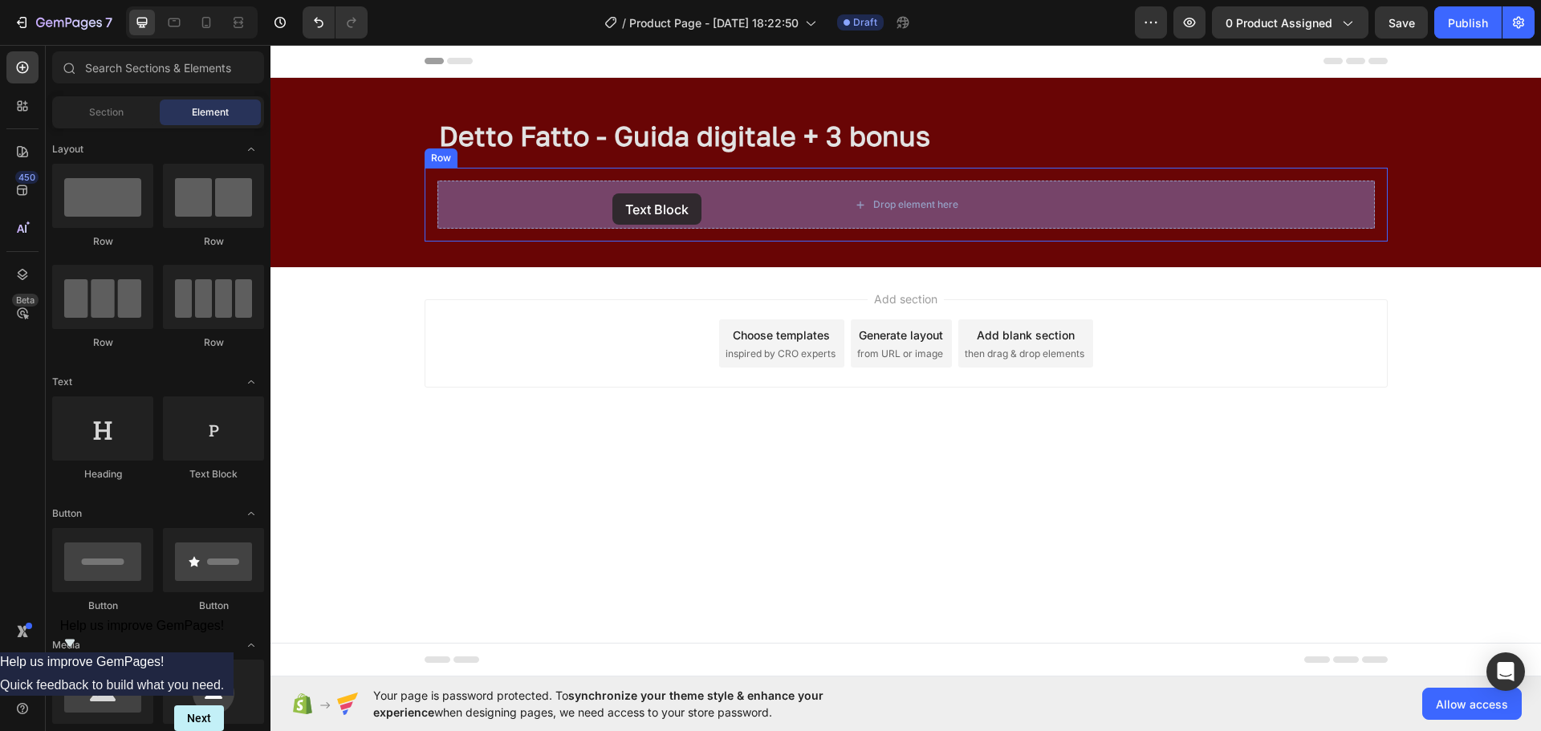
drag, startPoint x: 486, startPoint y: 487, endPoint x: 613, endPoint y: 193, distance: 320.0
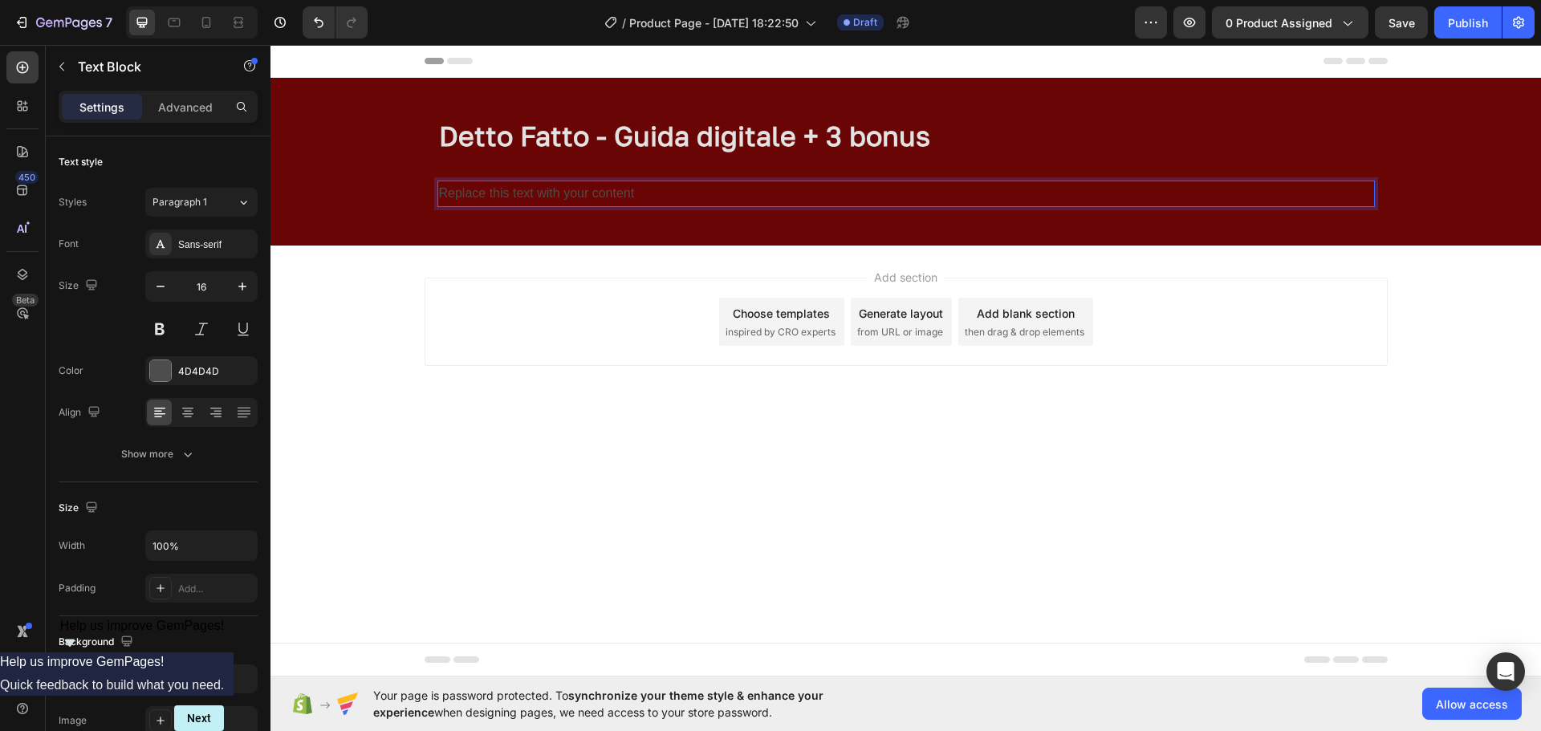
click at [545, 194] on div "Replace this text with your content" at bounding box center [907, 194] width 938 height 26
click at [545, 194] on p "Replace this text with your content" at bounding box center [906, 193] width 934 height 23
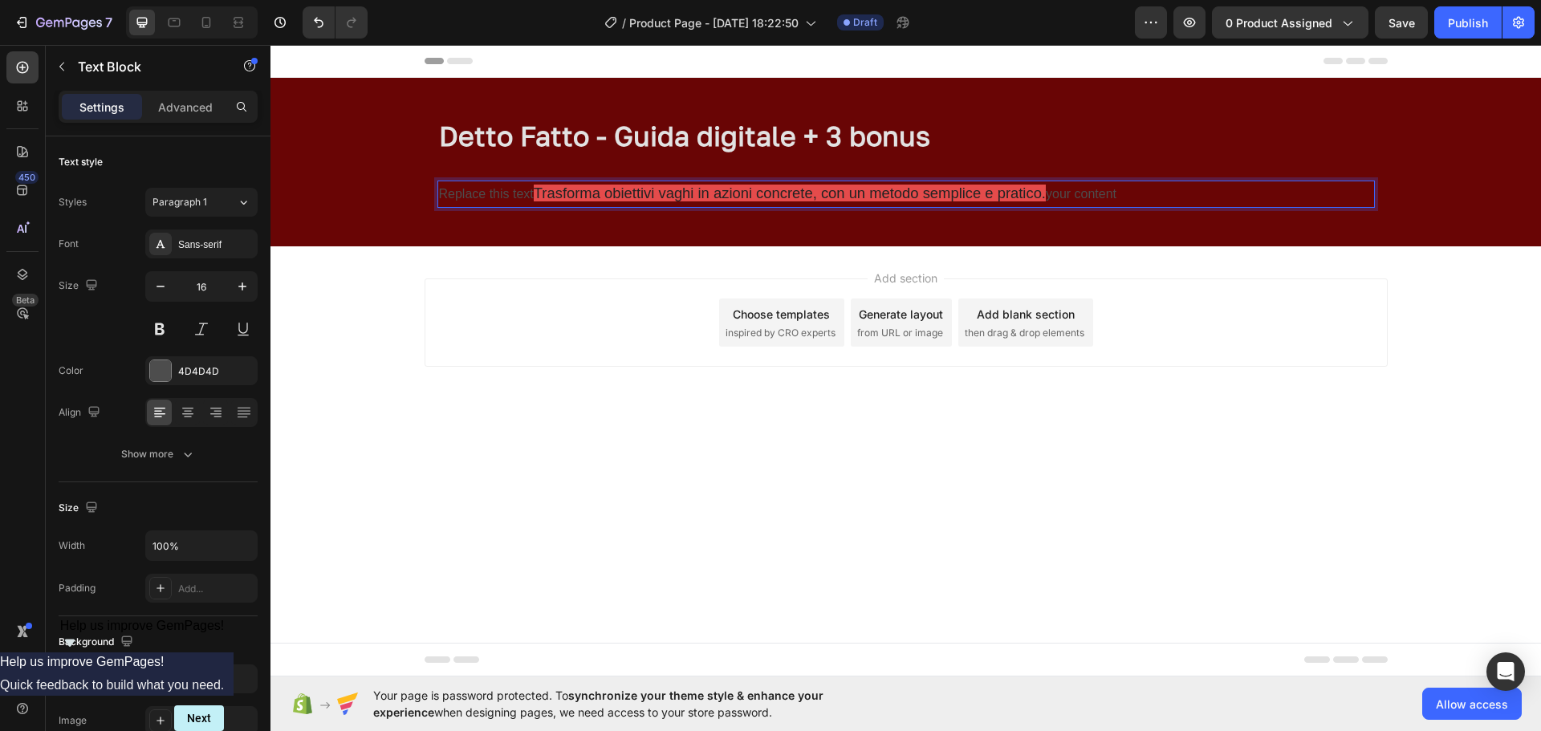
click at [545, 194] on span "Trasforma obiettivi vaghi in azioni concrete, con un metodo semplice e pratico." at bounding box center [790, 193] width 512 height 17
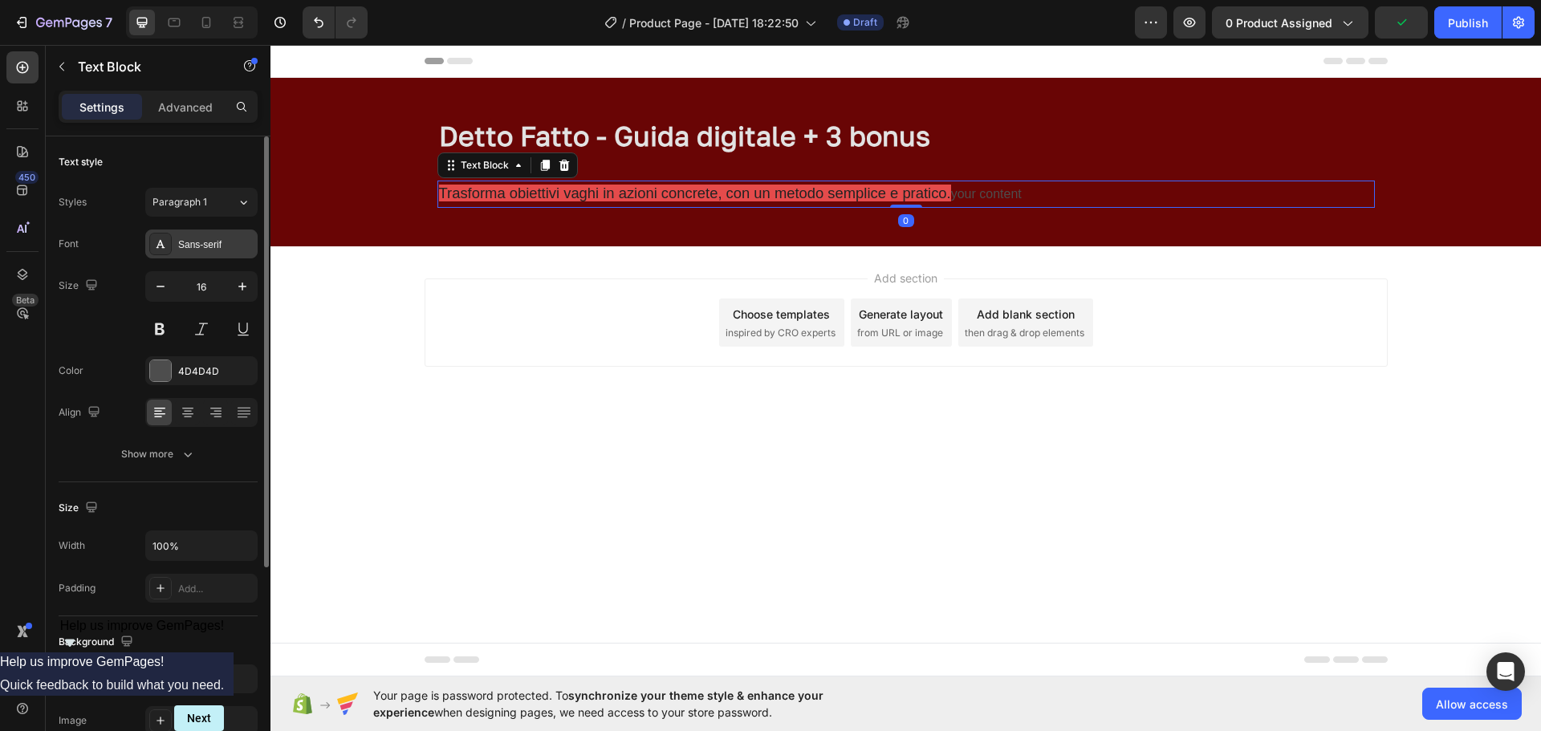
click at [201, 242] on div "Sans-serif" at bounding box center [215, 245] width 75 height 14
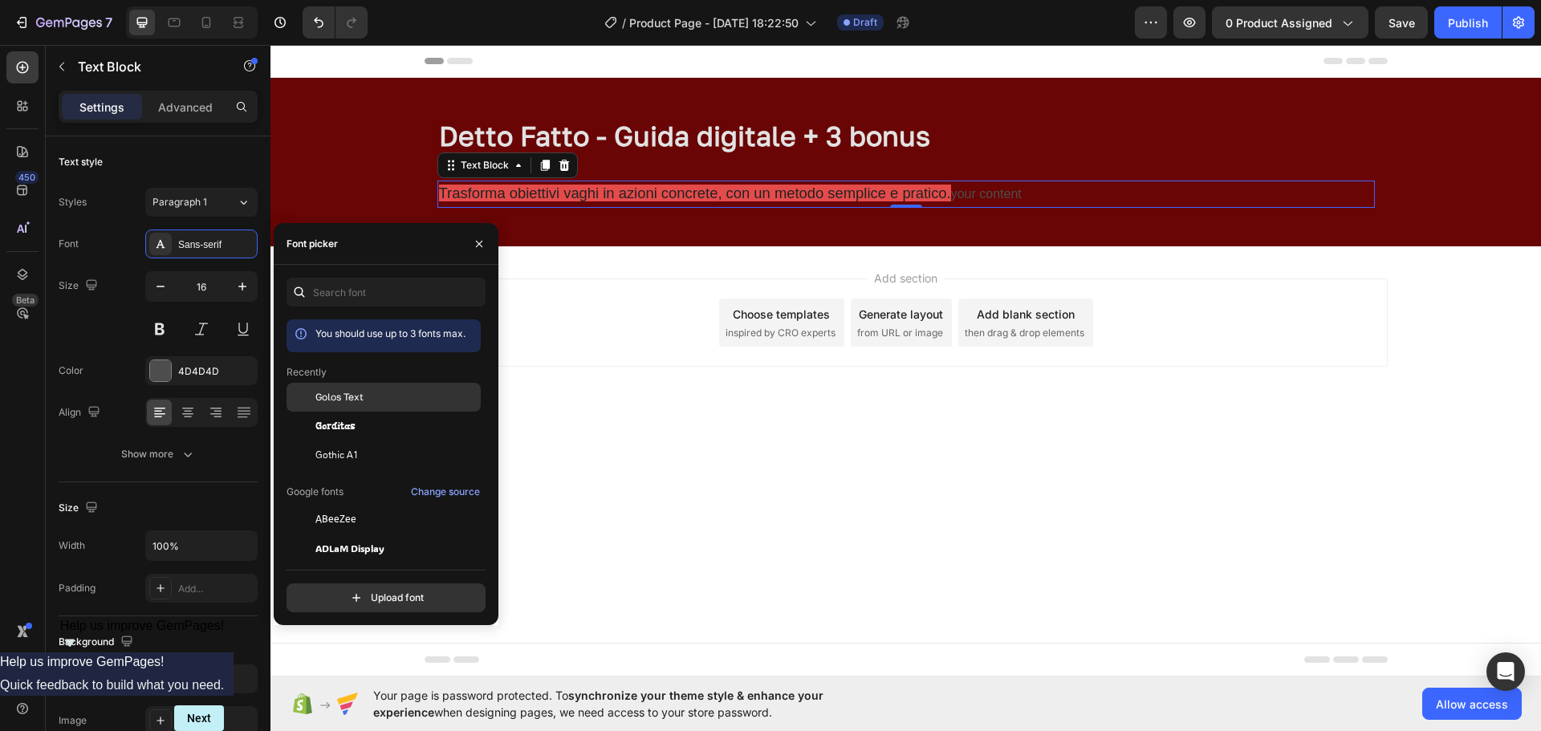
click at [328, 393] on span "Golos Text" at bounding box center [339, 397] width 48 height 14
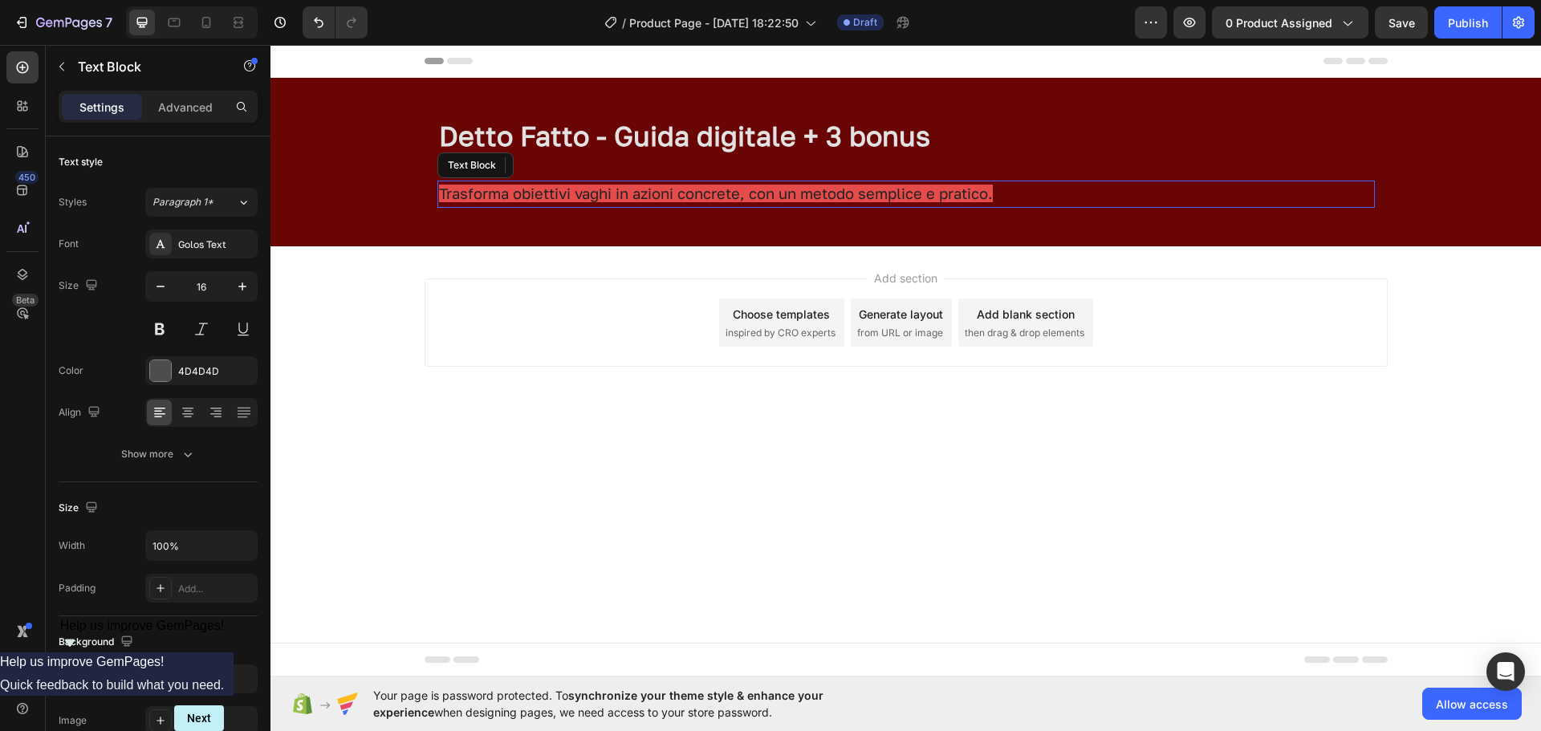
click at [927, 193] on span "Trasforma obiettivi vaghi in azioni concrete, con un metodo semplice e pratico." at bounding box center [716, 194] width 554 height 18
click at [243, 194] on icon at bounding box center [244, 202] width 14 height 16
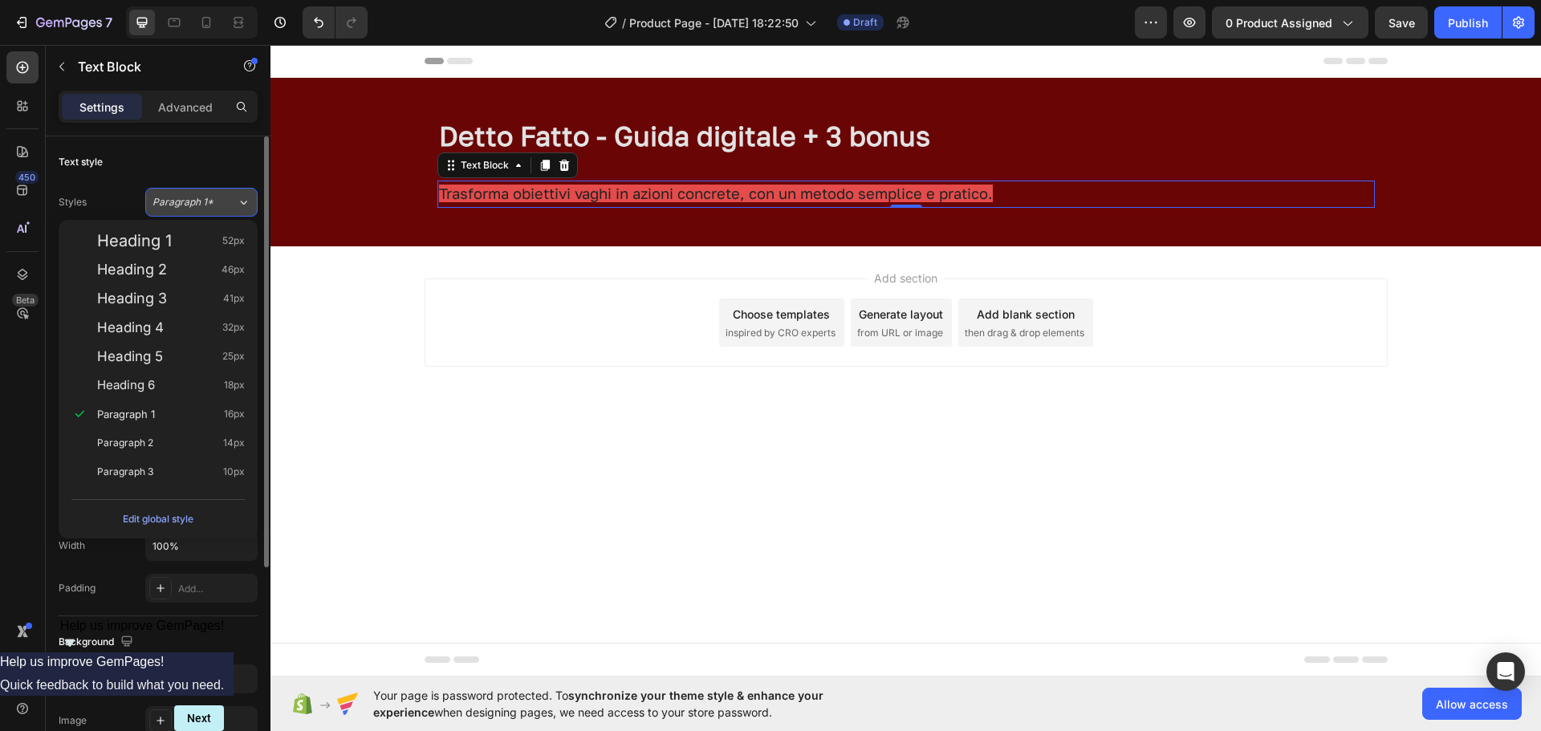
click at [243, 194] on icon at bounding box center [244, 202] width 14 height 16
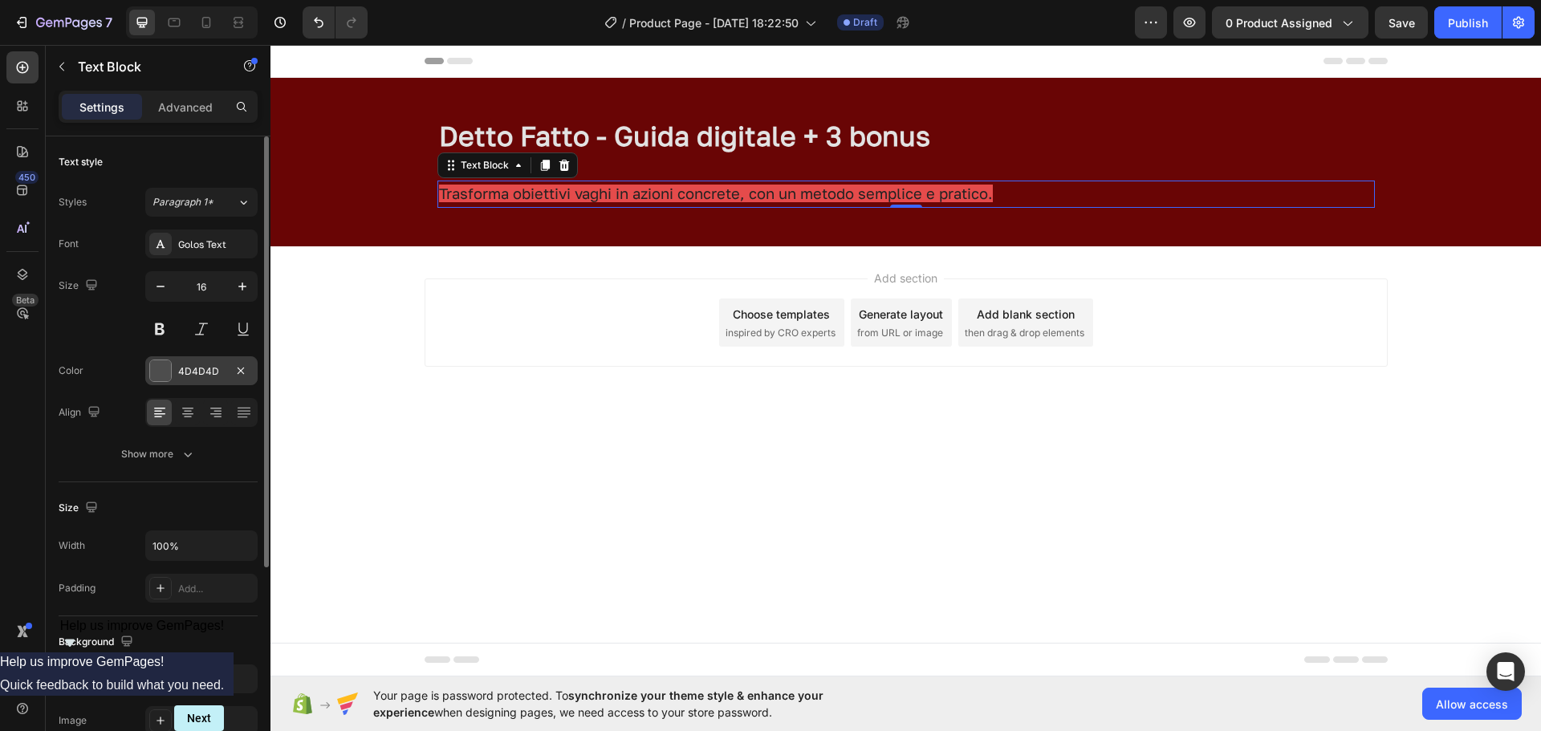
click at [193, 377] on div "4D4D4D" at bounding box center [201, 371] width 47 height 14
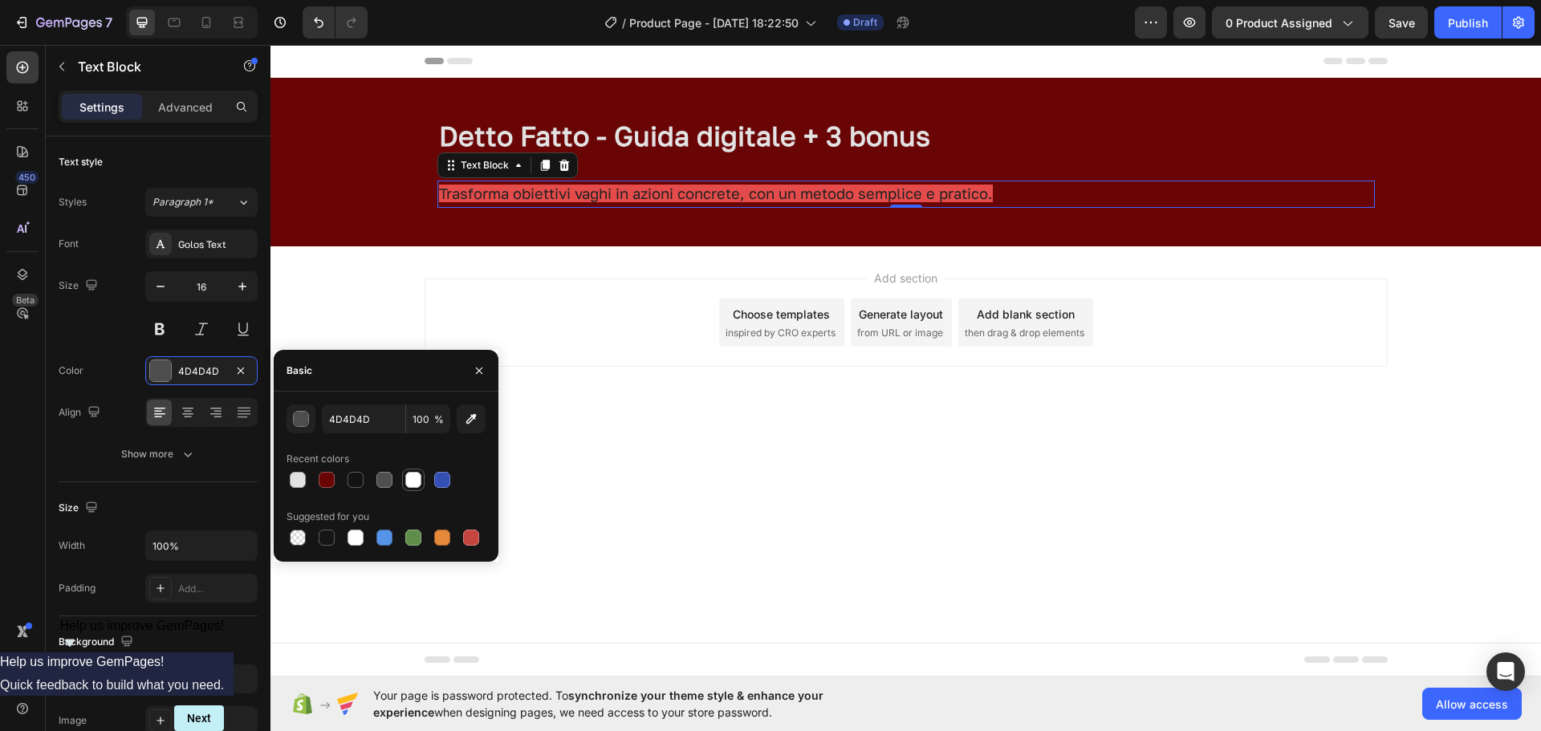
click at [410, 486] on div at bounding box center [413, 480] width 16 height 16
type input "FFFFFF"
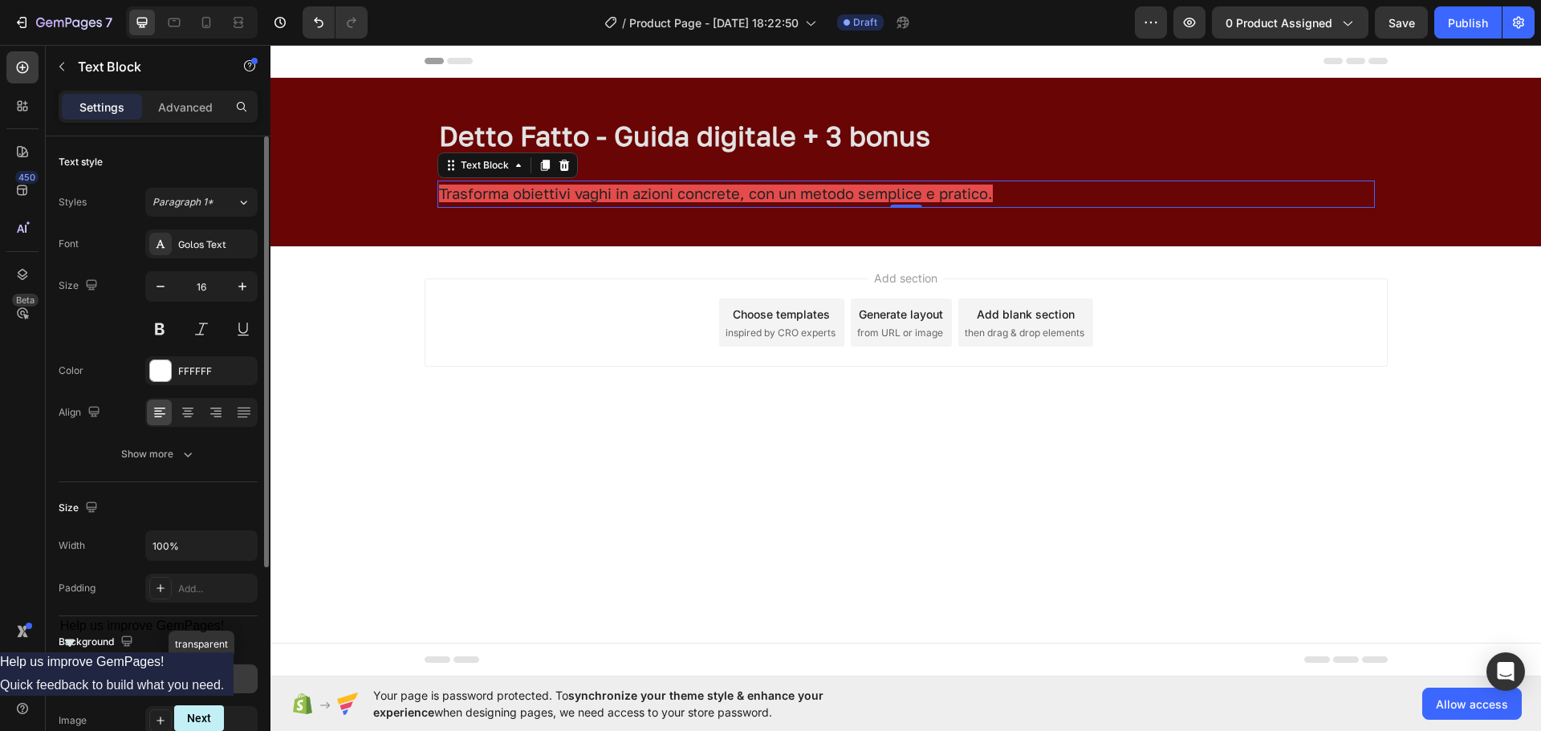
click at [187, 686] on div "Add..." at bounding box center [215, 680] width 75 height 14
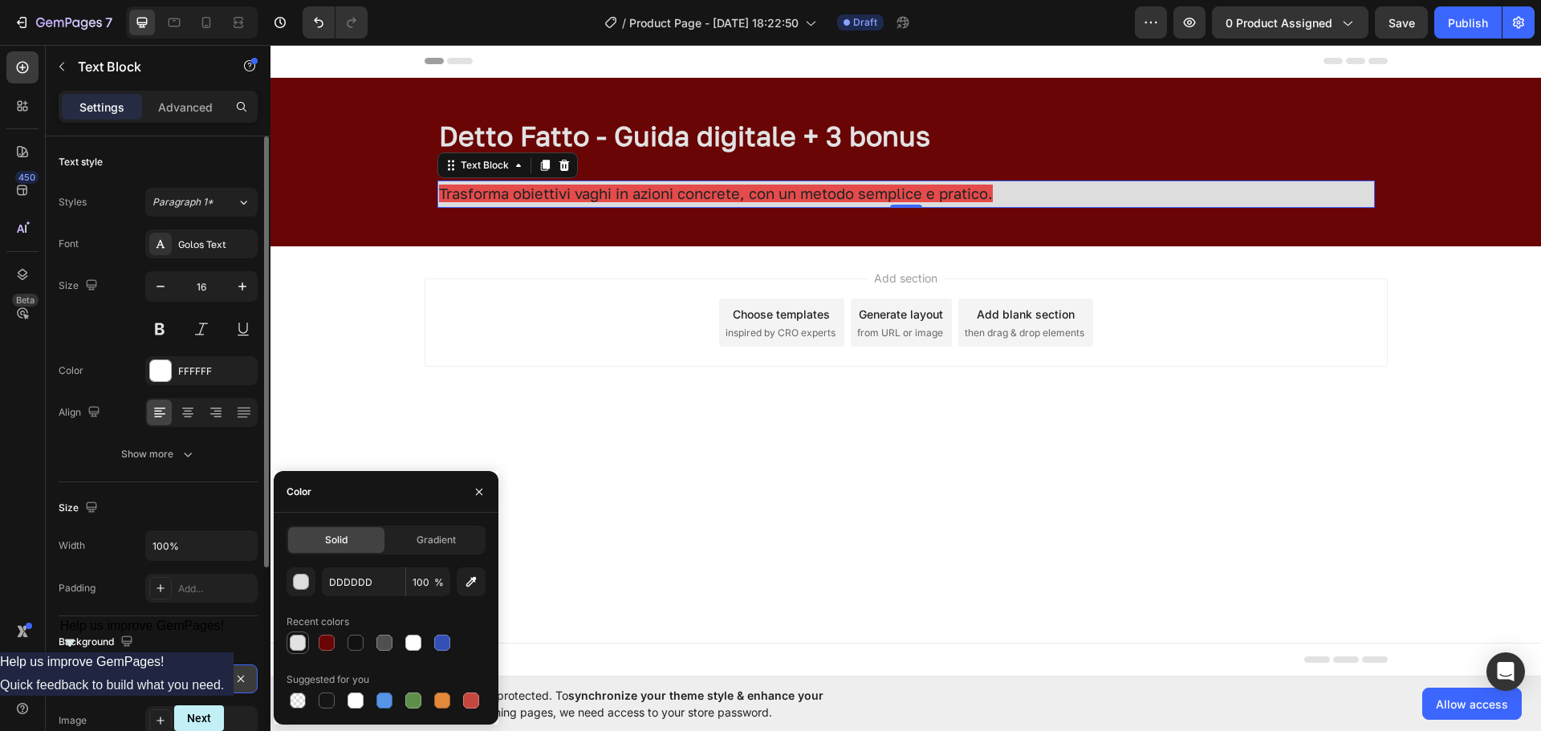
click at [299, 648] on div at bounding box center [298, 643] width 16 height 16
click at [299, 702] on div at bounding box center [298, 701] width 16 height 16
type input "000000"
type input "0"
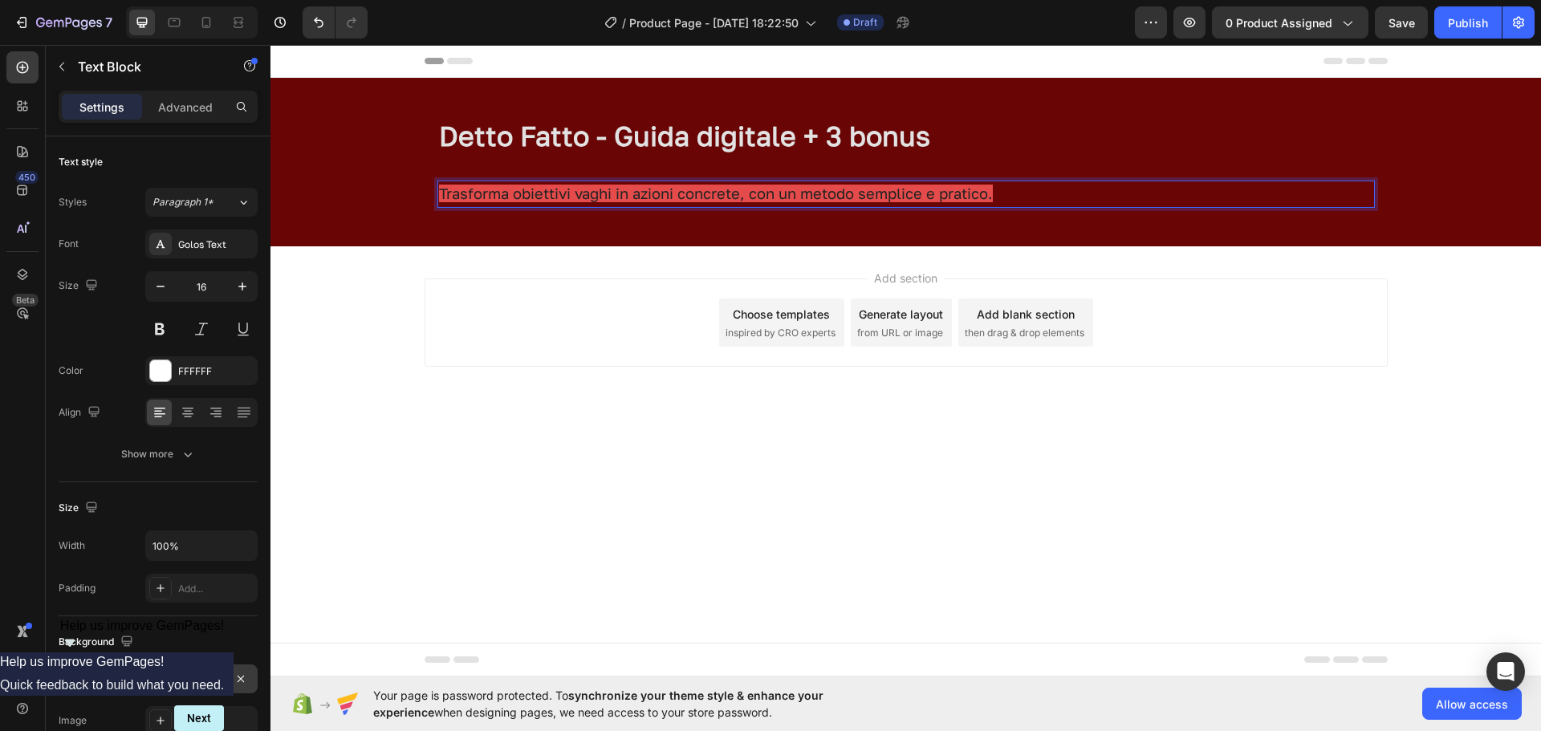
click at [991, 195] on span "Trasforma obiettivi vaghi in azioni concrete, con un metodo semplice e pratico." at bounding box center [716, 194] width 554 height 18
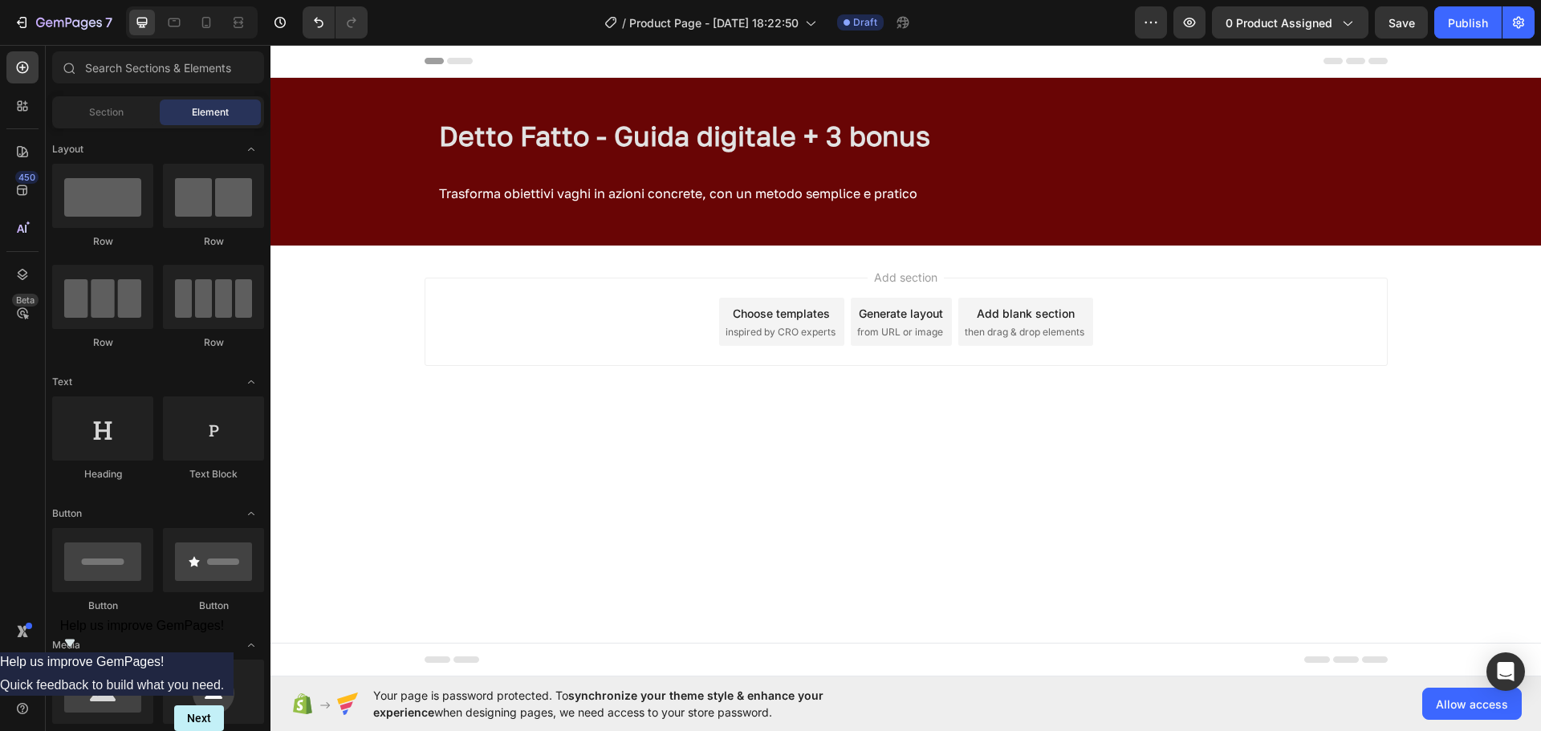
click at [1383, 336] on div "Add section Choose templates inspired by CRO experts Generate layout from URL o…" at bounding box center [906, 322] width 963 height 88
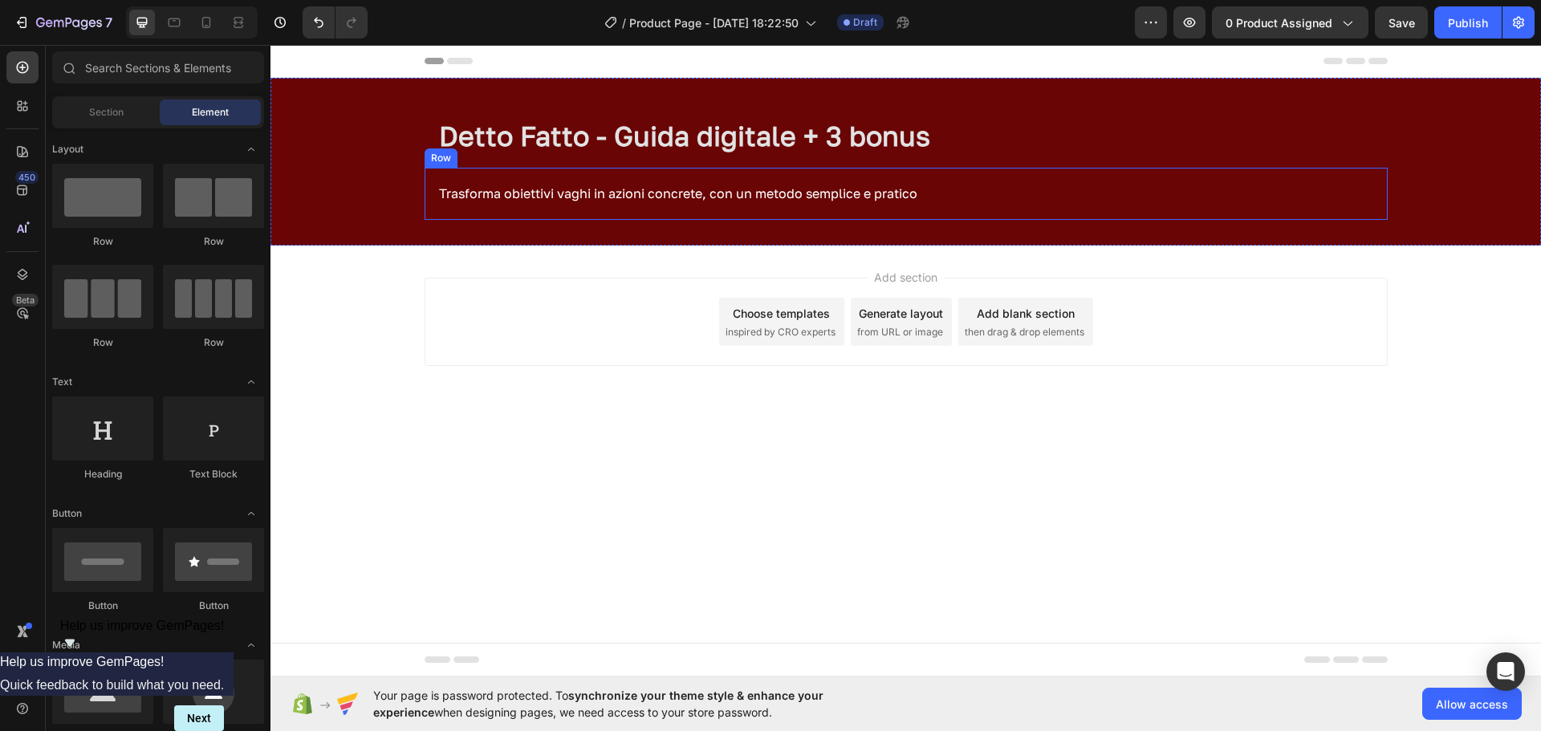
click at [845, 161] on div "Detto Fatto - Guida digitale + 3 bonus Heading Row" at bounding box center [906, 136] width 963 height 64
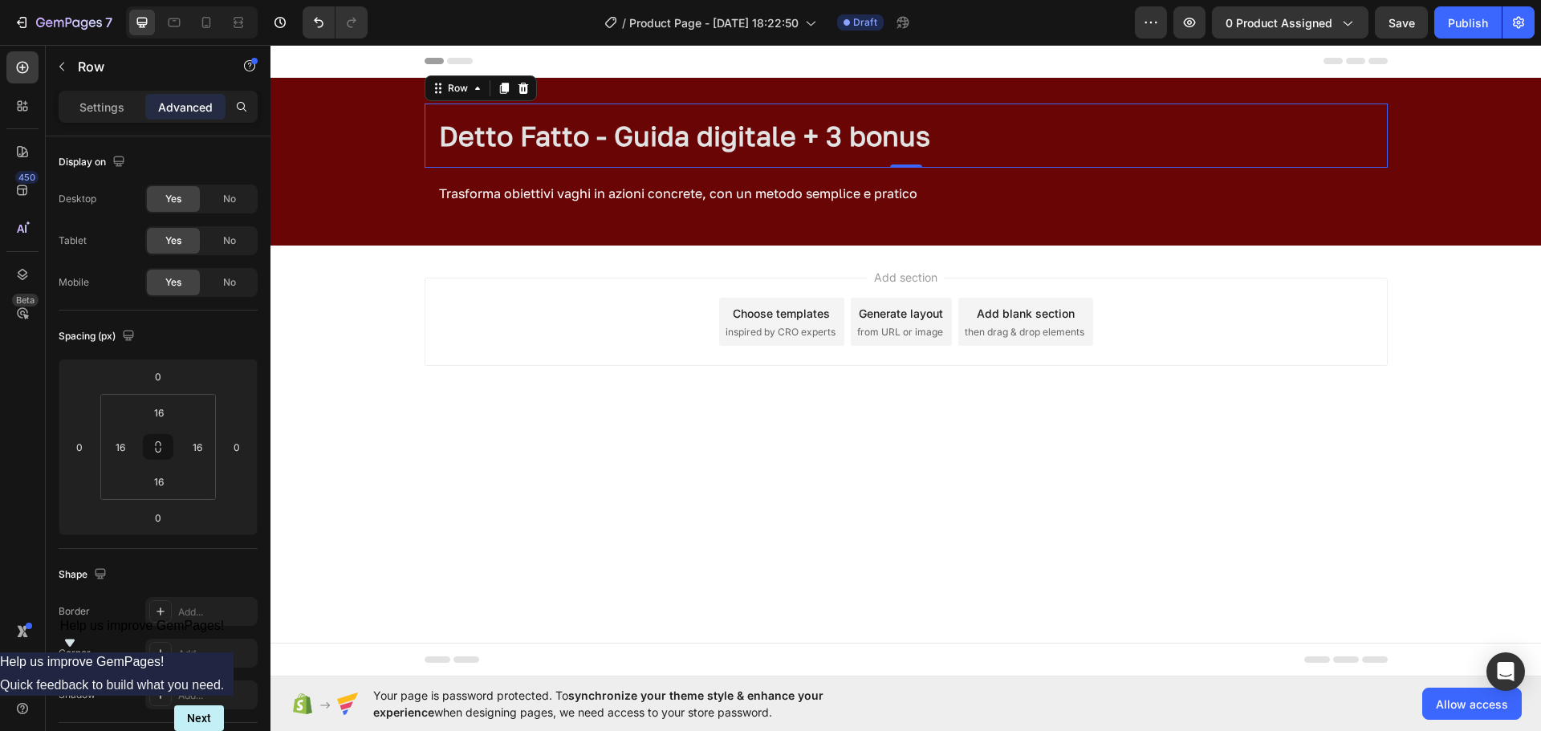
click at [124, 92] on div "Settings Advanced" at bounding box center [158, 107] width 199 height 32
click at [108, 107] on p "Settings" at bounding box center [101, 107] width 45 height 17
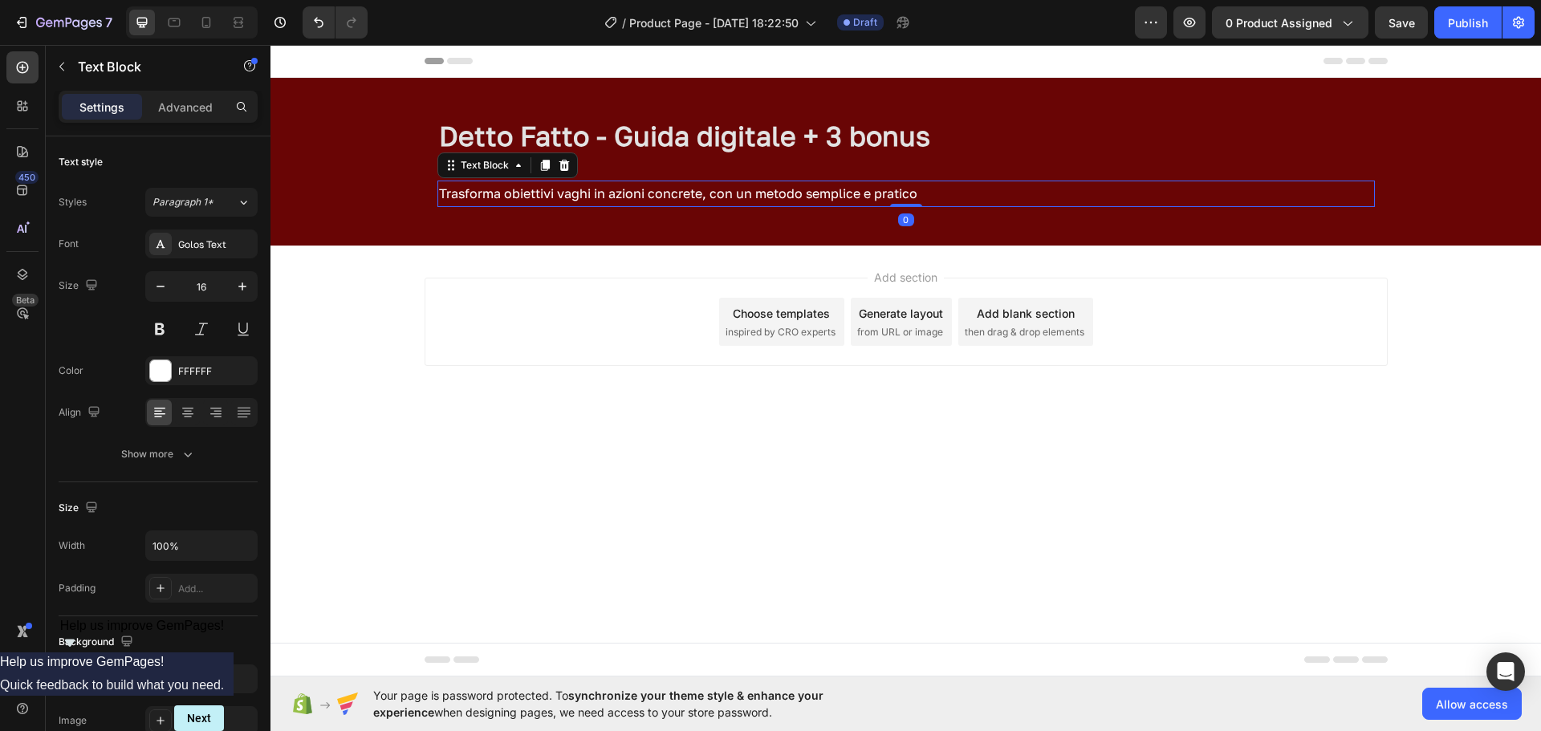
click at [596, 195] on p "Trasforma obiettivi vaghi in azioni concrete, con un metodo semplice e pratico" at bounding box center [906, 193] width 934 height 23
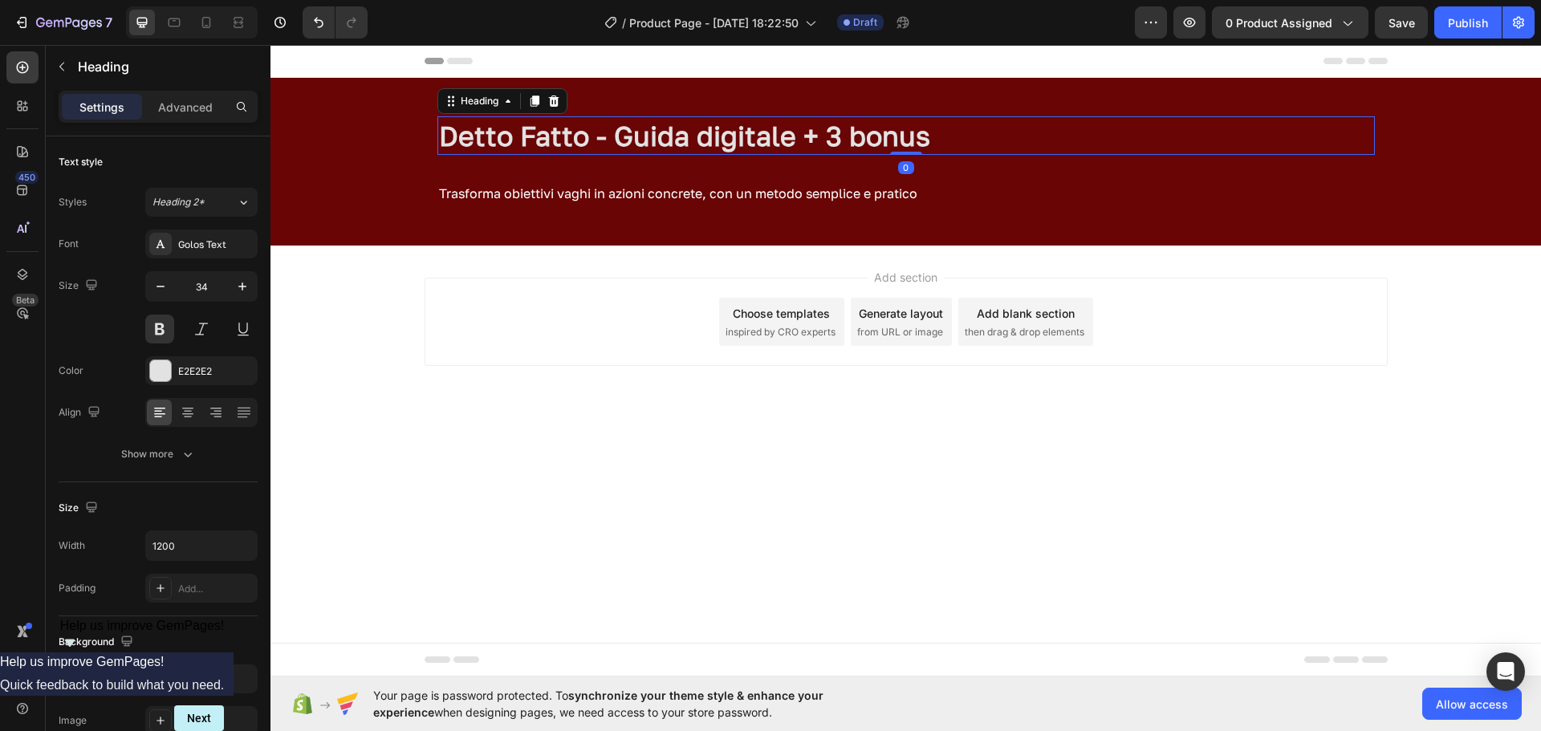
click at [581, 148] on p "Detto Fatto - Guida digitale + 3 bonus" at bounding box center [906, 135] width 934 height 35
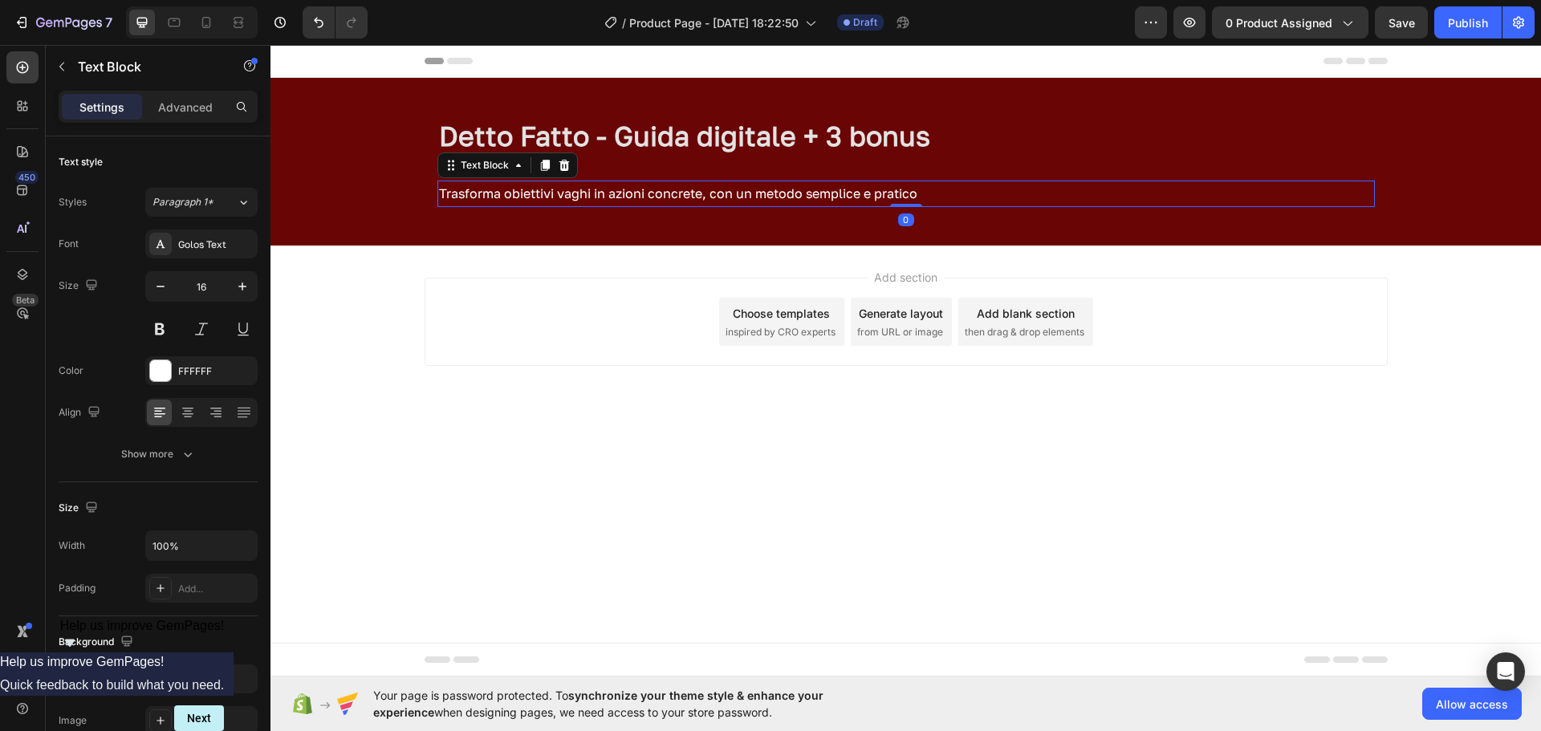
click at [580, 197] on p "Trasforma obiettivi vaghi in azioni concrete, con un metodo semplice e pratico" at bounding box center [906, 193] width 934 height 23
click at [928, 186] on p "Trasforma obiettivi vaghi in azioni concrete, con un metodo semplice e pratico" at bounding box center [906, 193] width 934 height 23
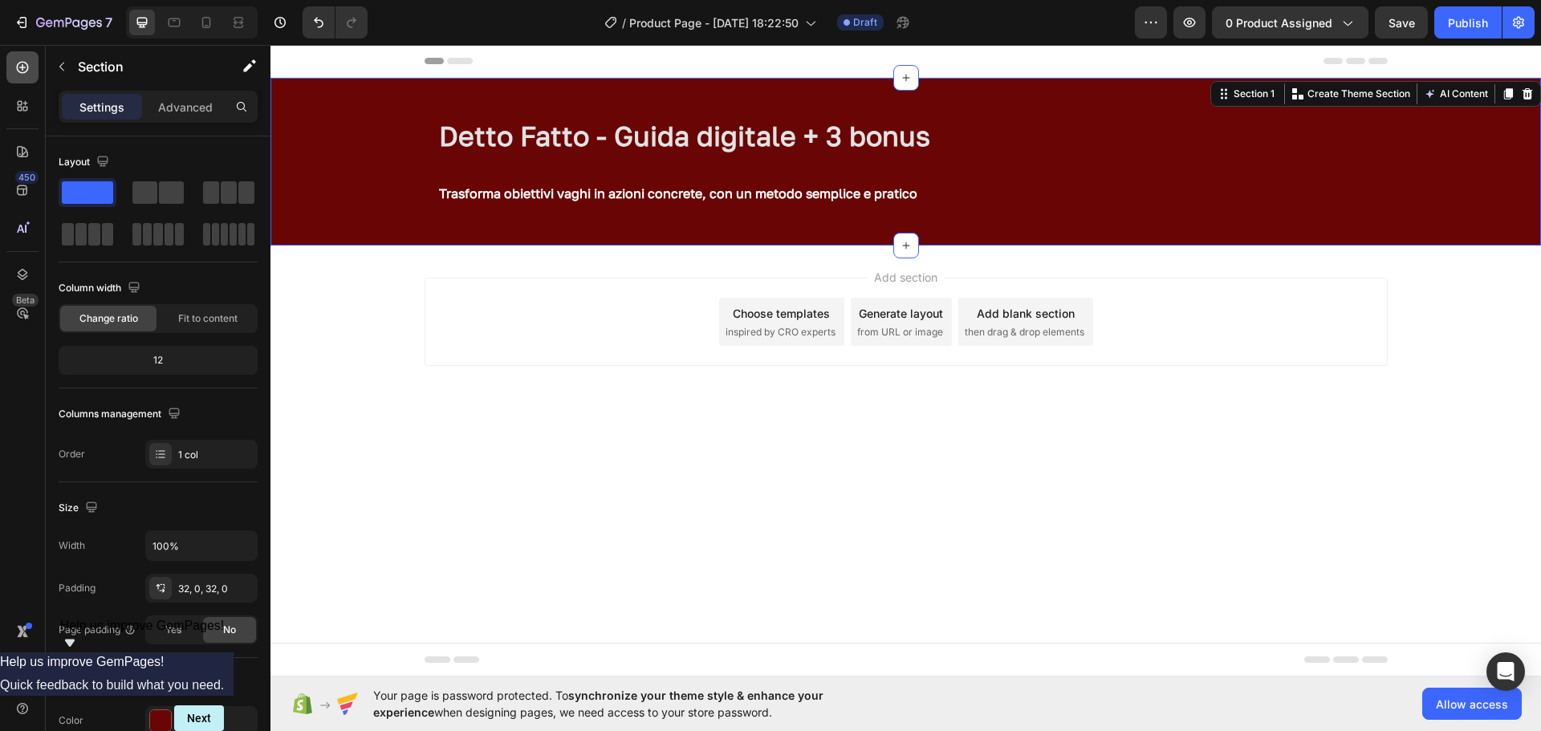
click at [22, 75] on div at bounding box center [22, 67] width 32 height 32
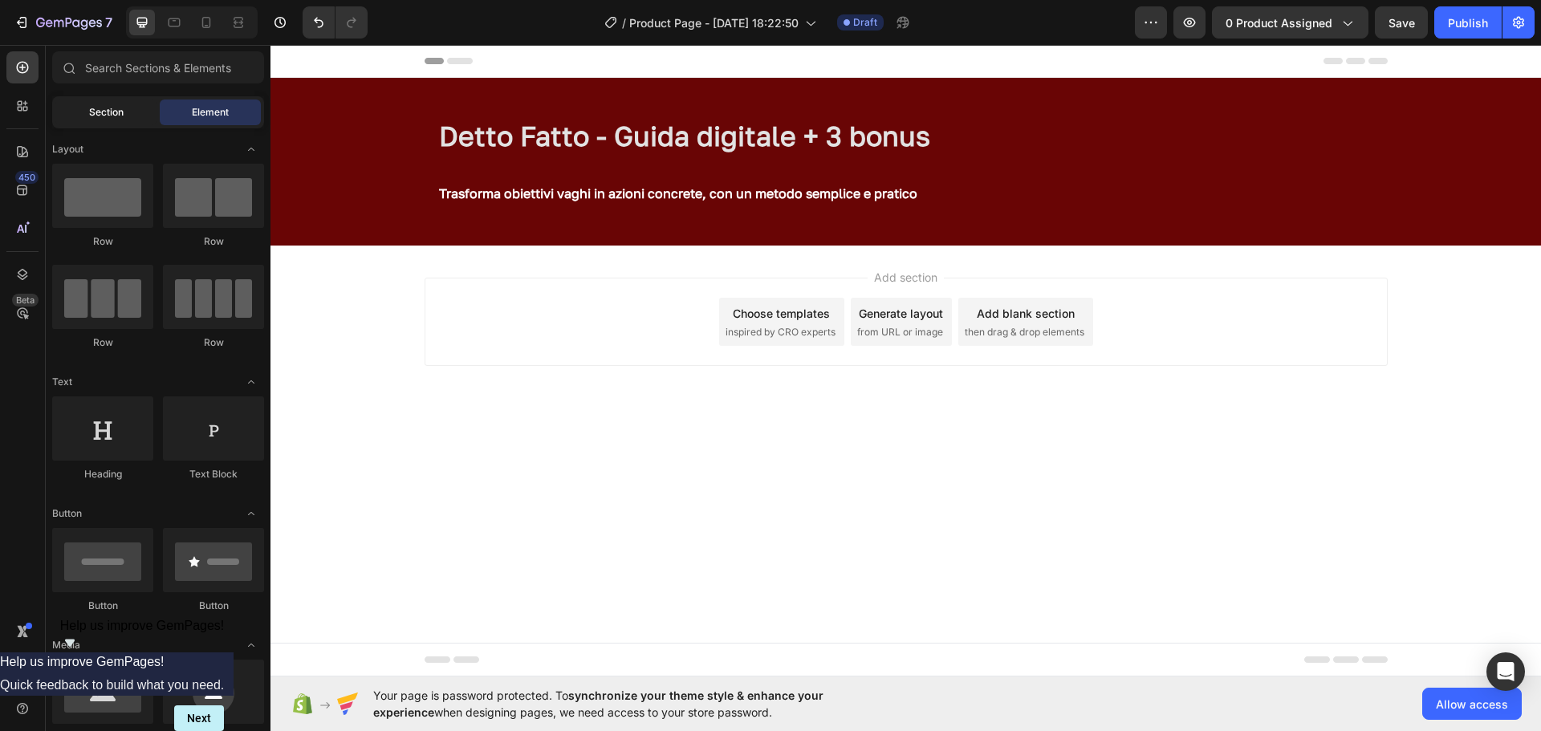
click at [108, 116] on span "Section" at bounding box center [106, 112] width 35 height 14
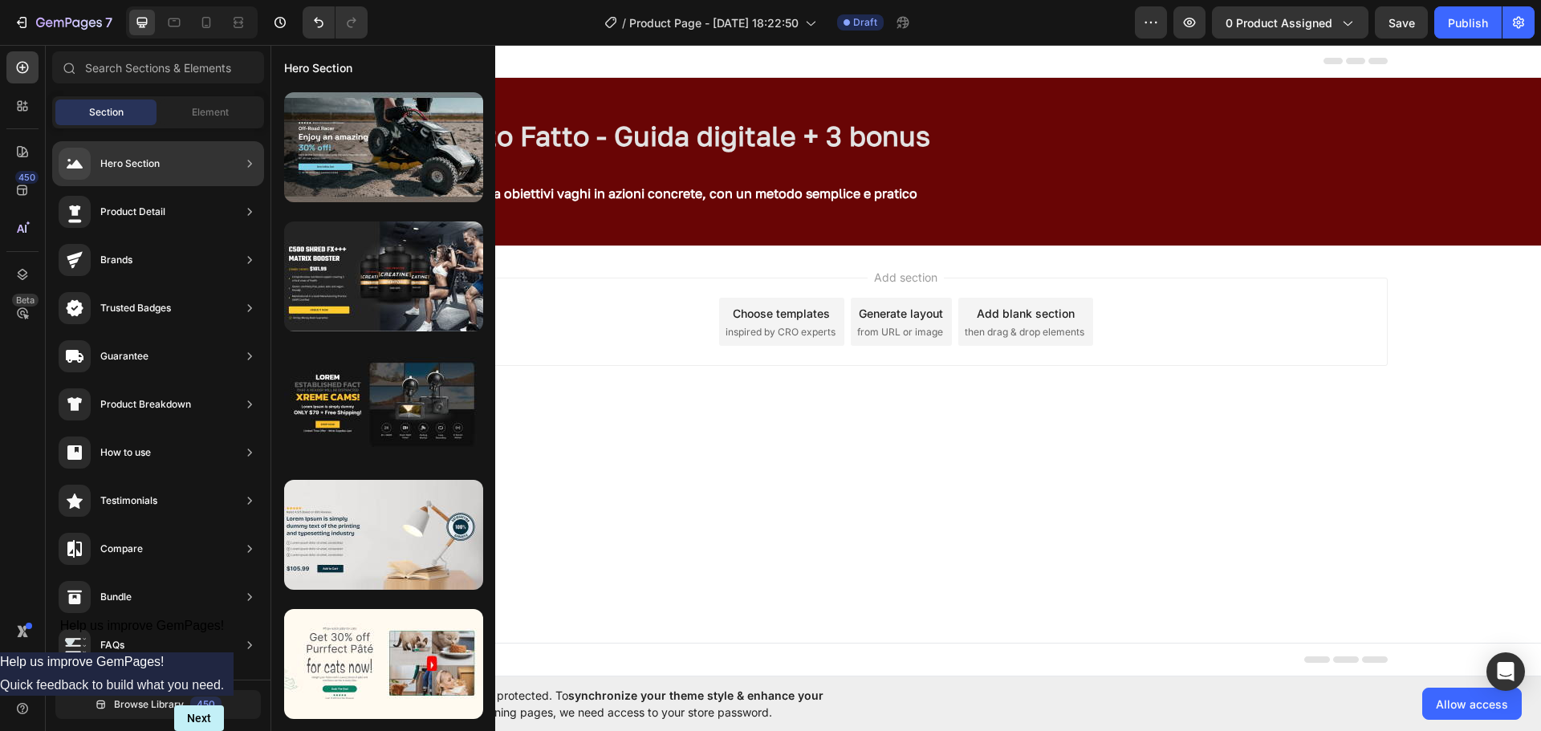
click at [121, 155] on div "Hero Section" at bounding box center [109, 164] width 101 height 32
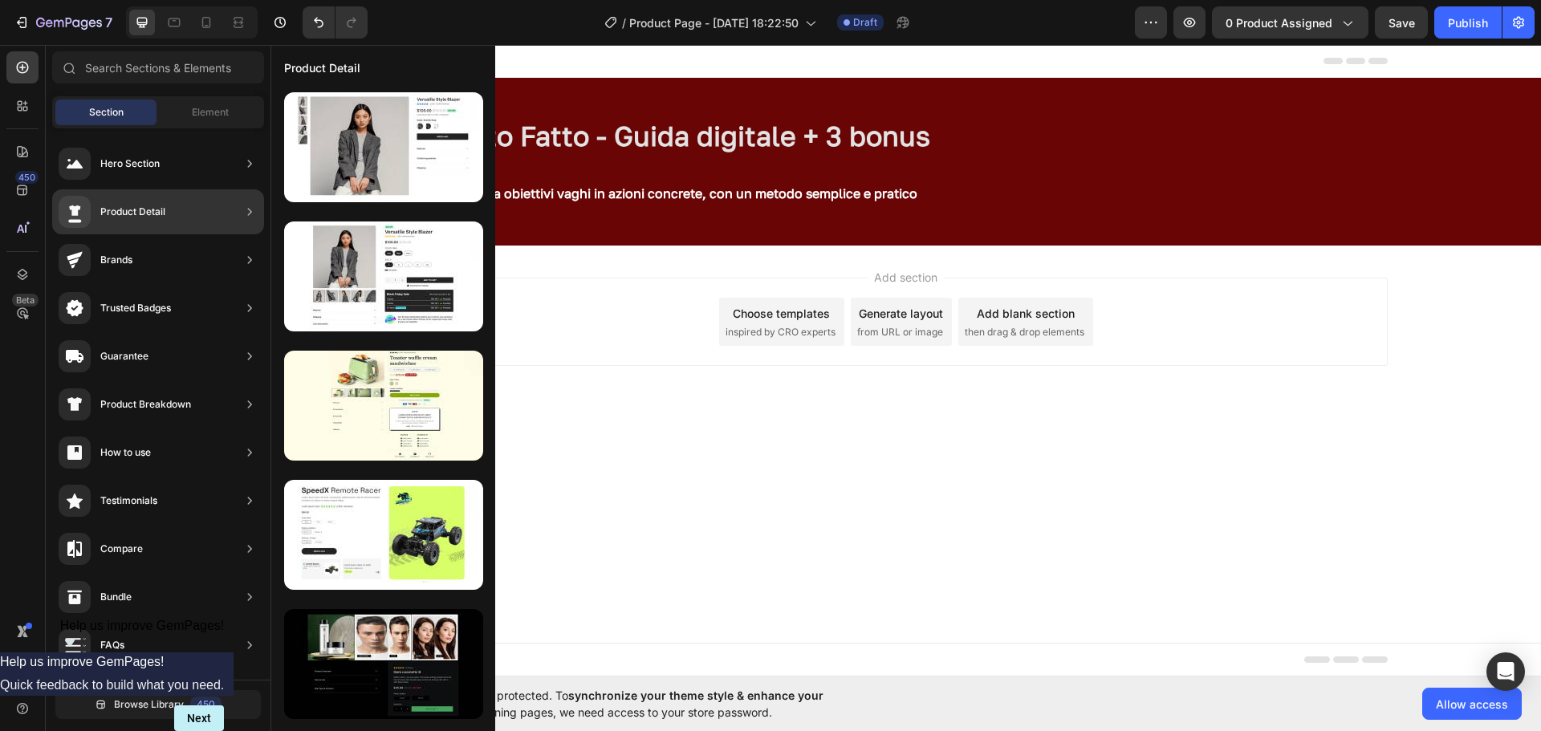
click at [123, 197] on div "Product Detail" at bounding box center [112, 212] width 107 height 32
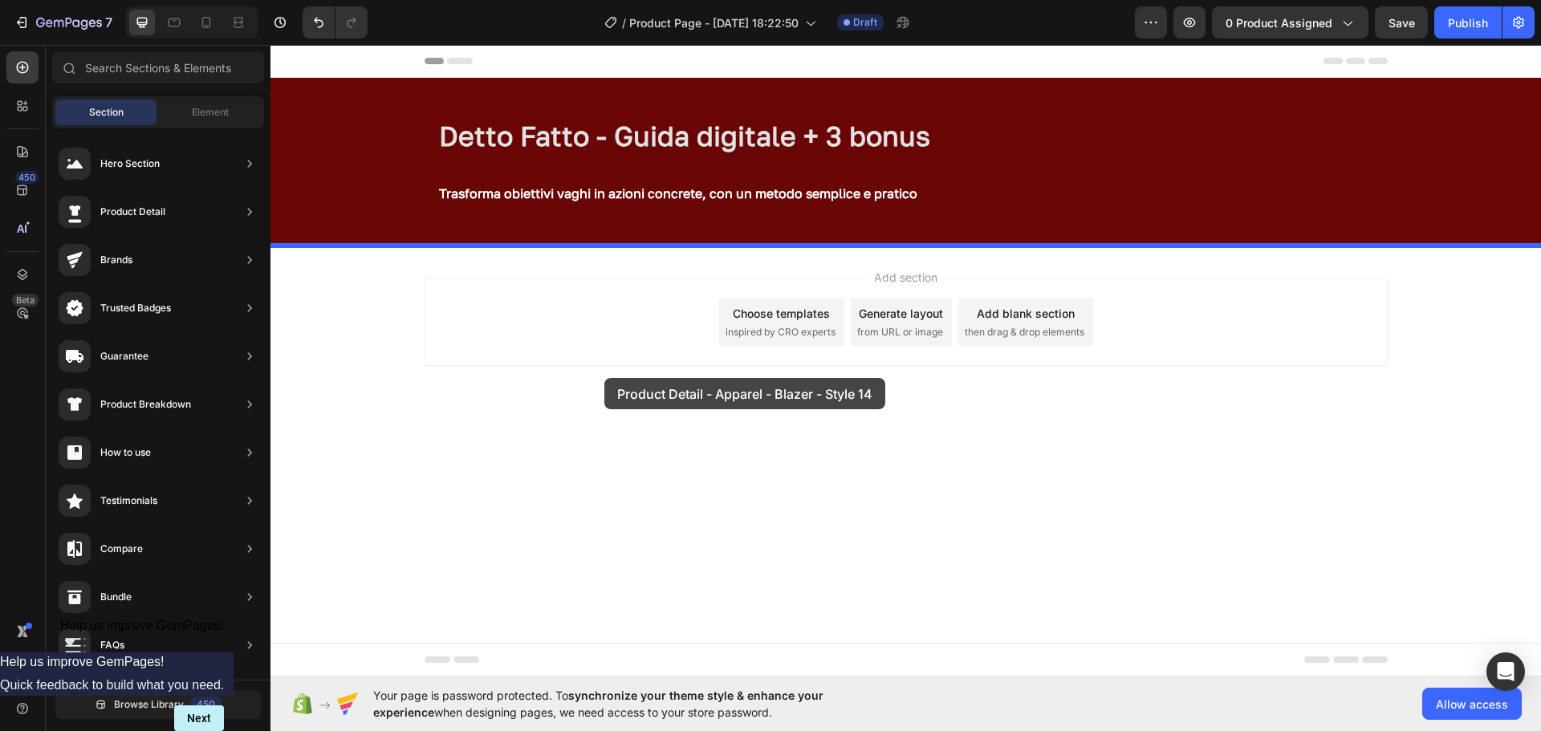
drag, startPoint x: 588, startPoint y: 199, endPoint x: 603, endPoint y: 378, distance: 179.7
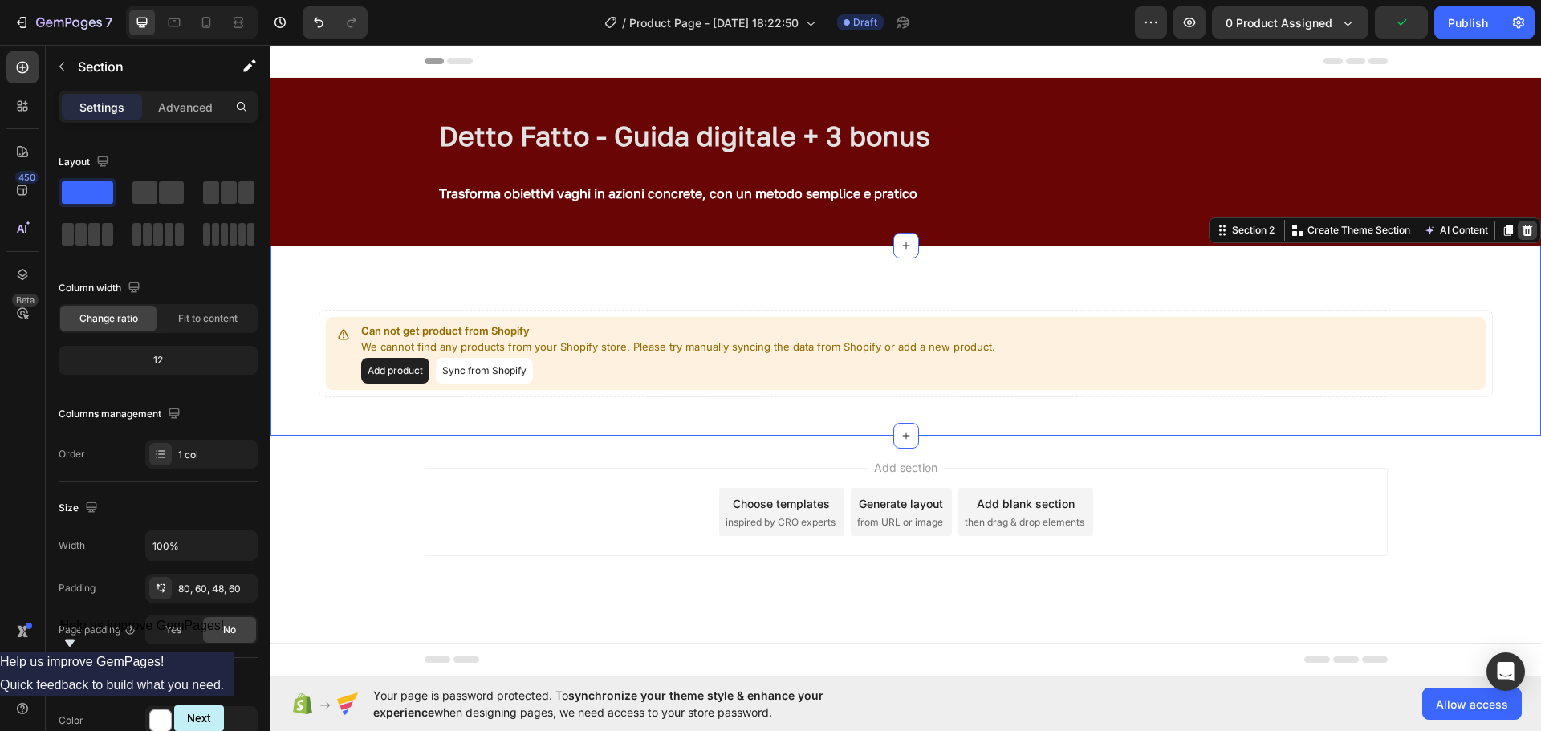
click at [1525, 226] on icon at bounding box center [1528, 230] width 10 height 11
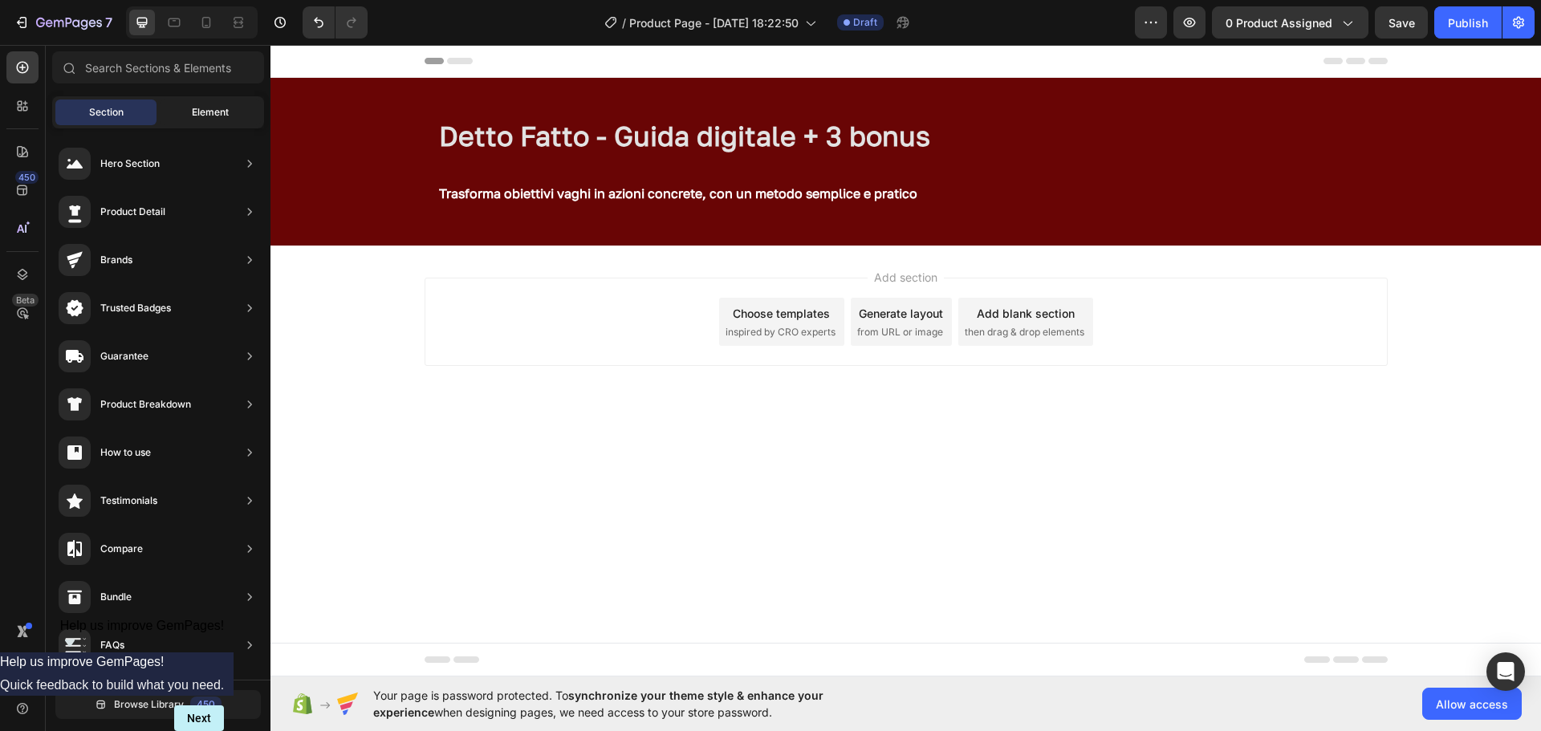
click at [188, 106] on div "Element" at bounding box center [210, 113] width 101 height 26
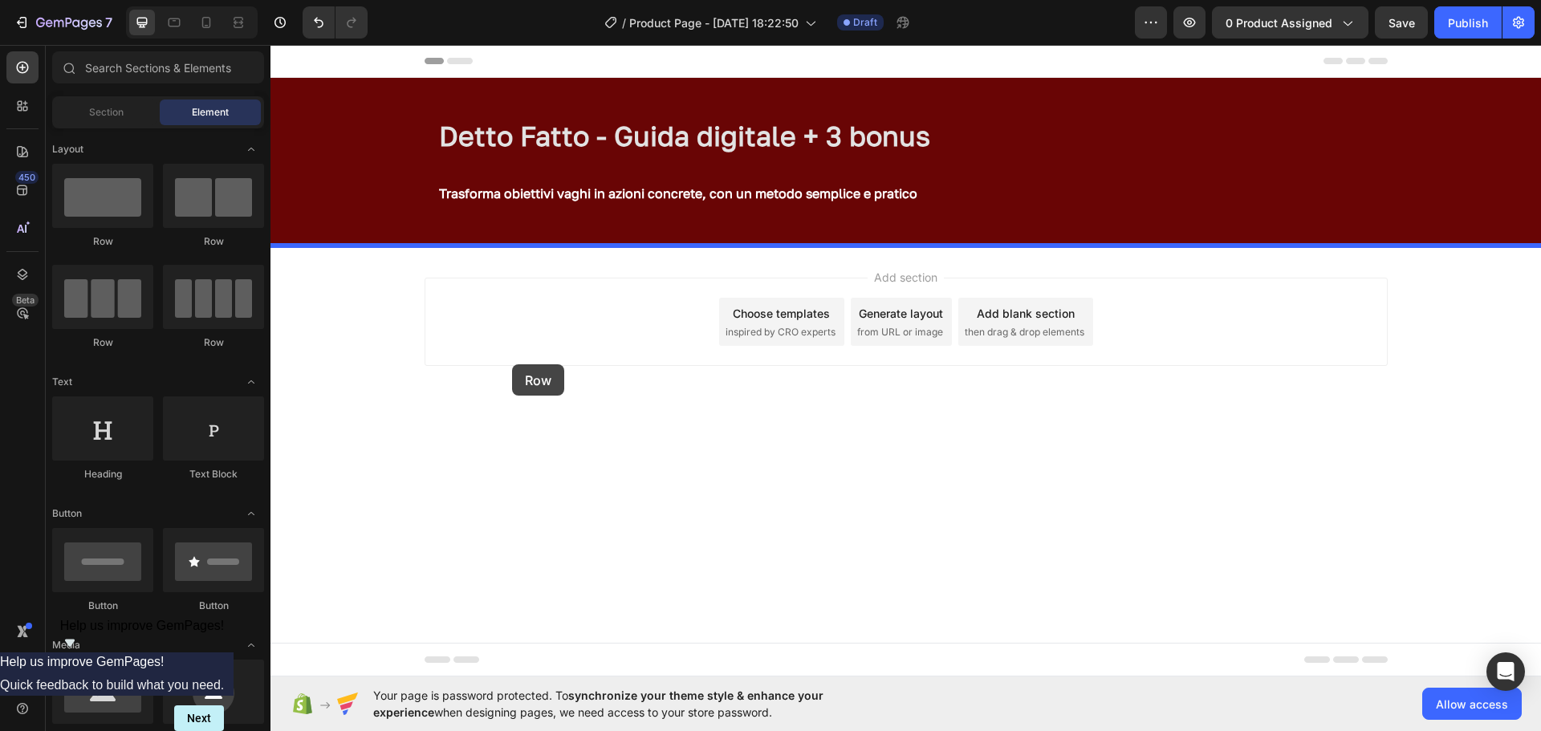
drag, startPoint x: 372, startPoint y: 233, endPoint x: 517, endPoint y: 365, distance: 196.0
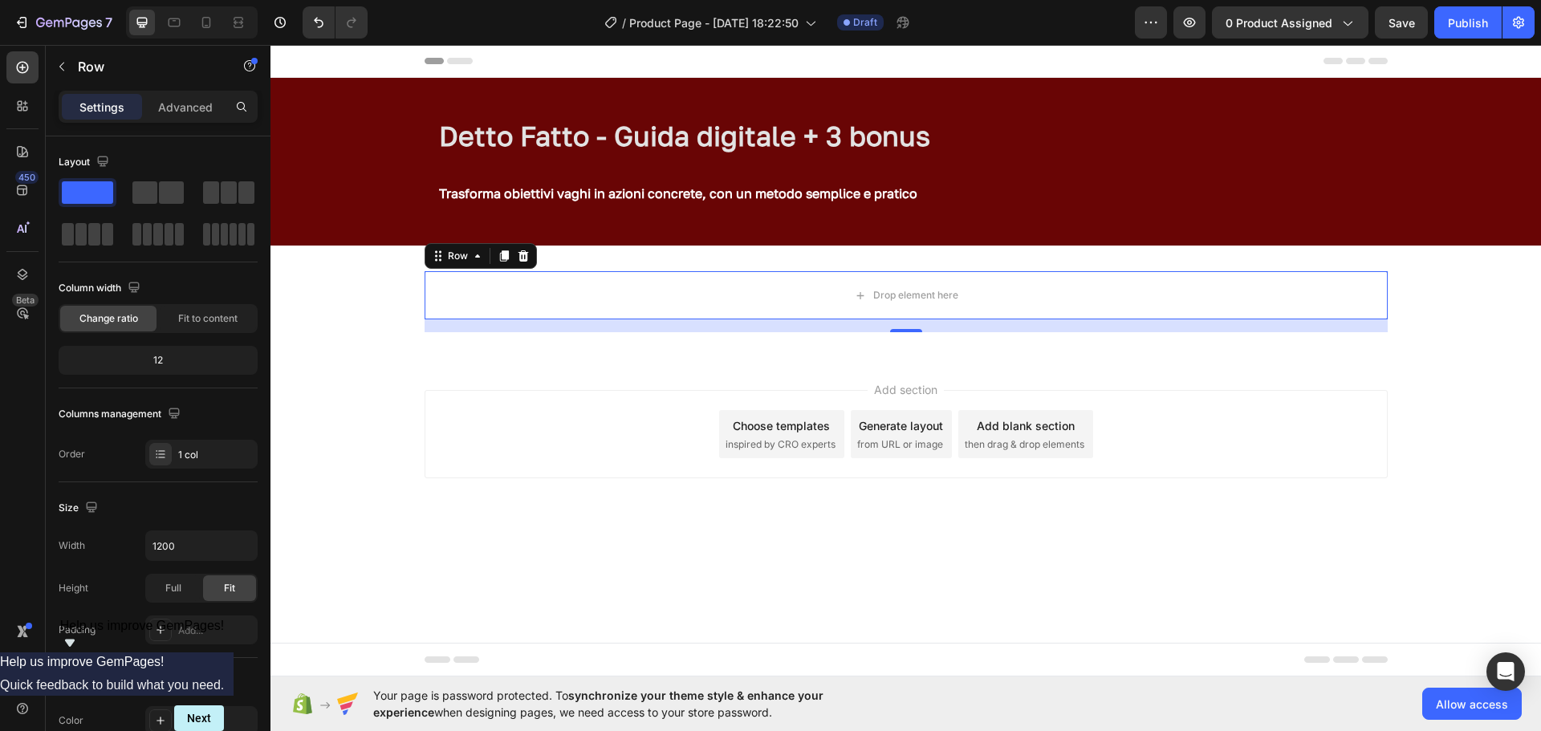
click at [39, 66] on div "450 Beta" at bounding box center [23, 388] width 46 height 686
click at [32, 66] on div at bounding box center [22, 67] width 32 height 32
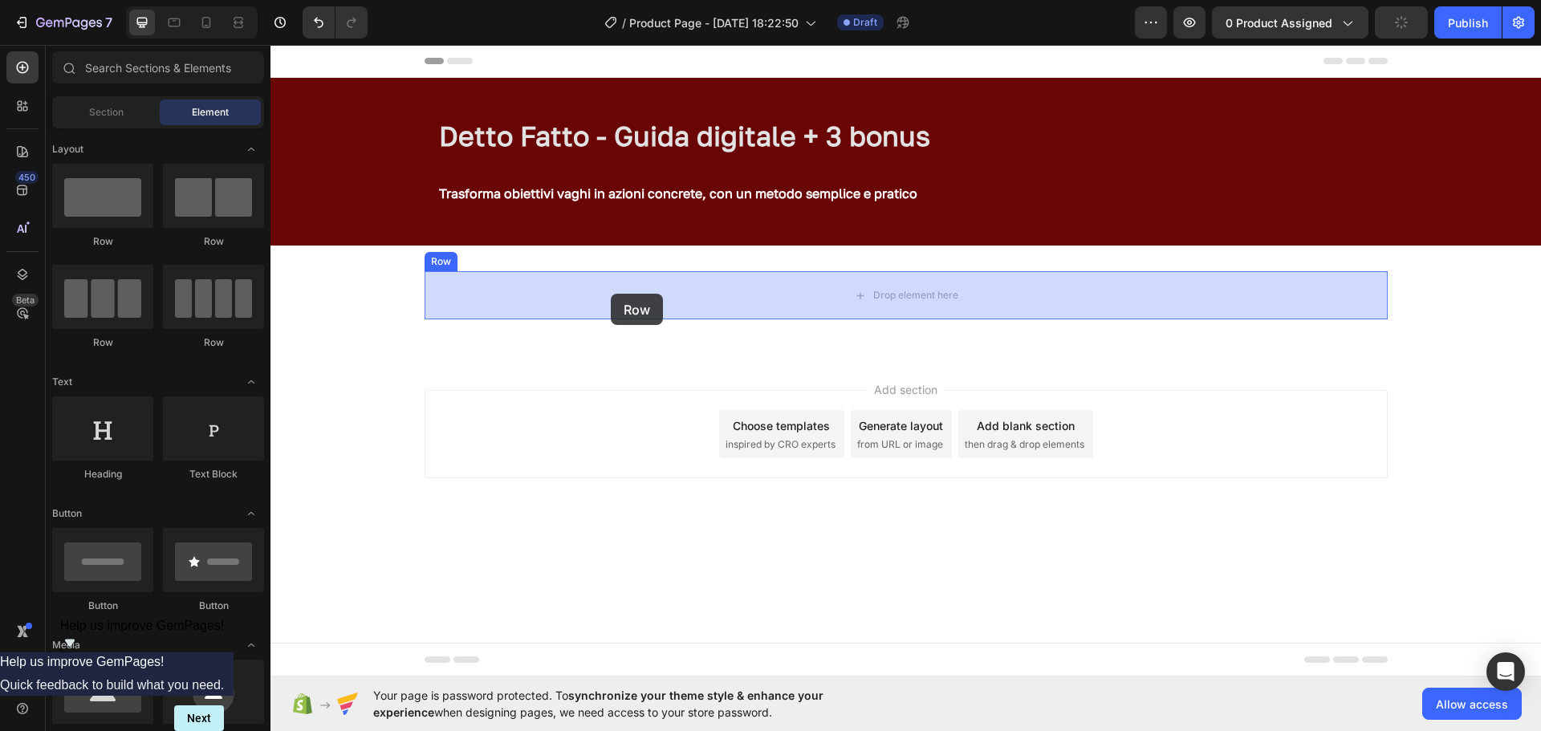
drag, startPoint x: 382, startPoint y: 283, endPoint x: 613, endPoint y: 291, distance: 231.3
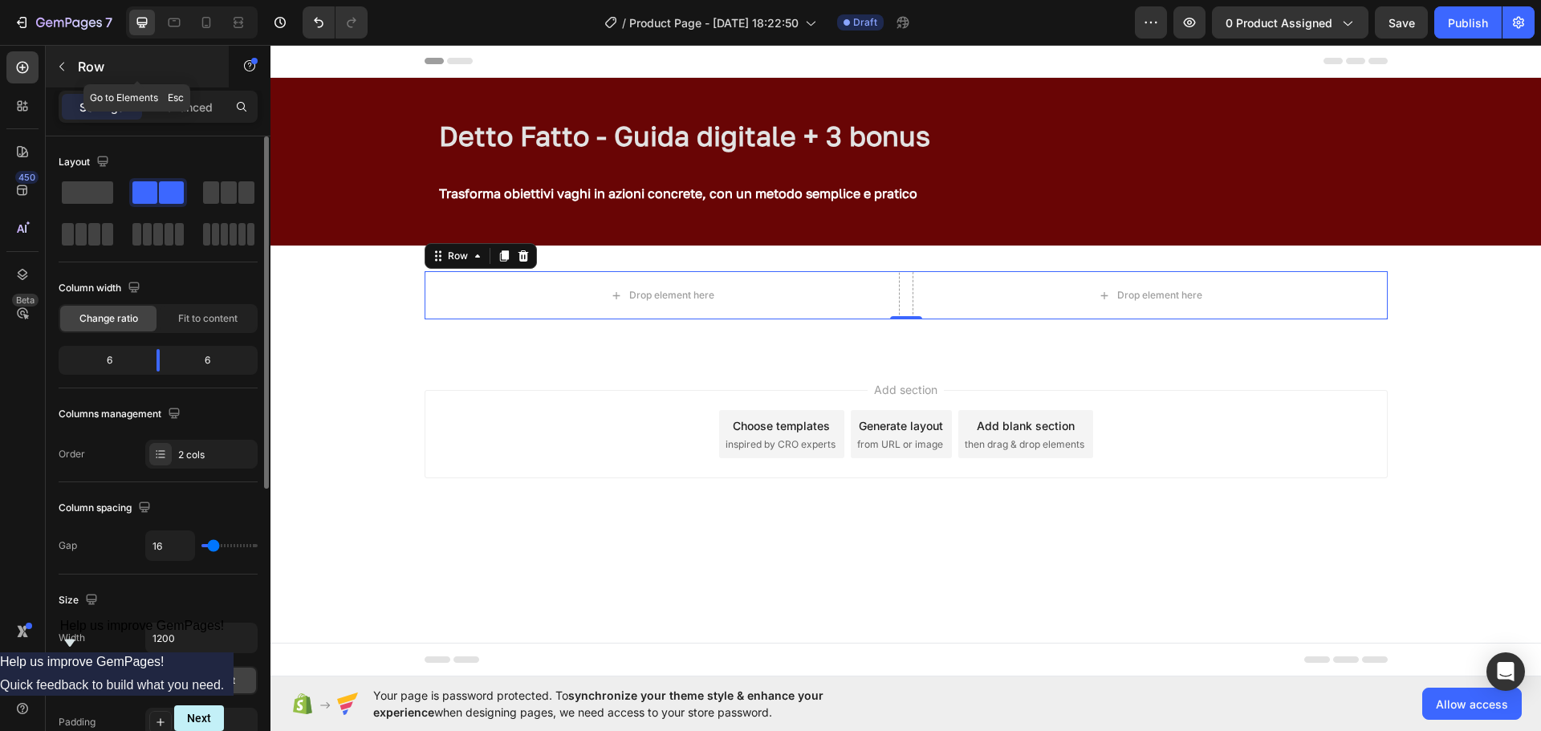
click at [60, 78] on button "button" at bounding box center [62, 67] width 26 height 26
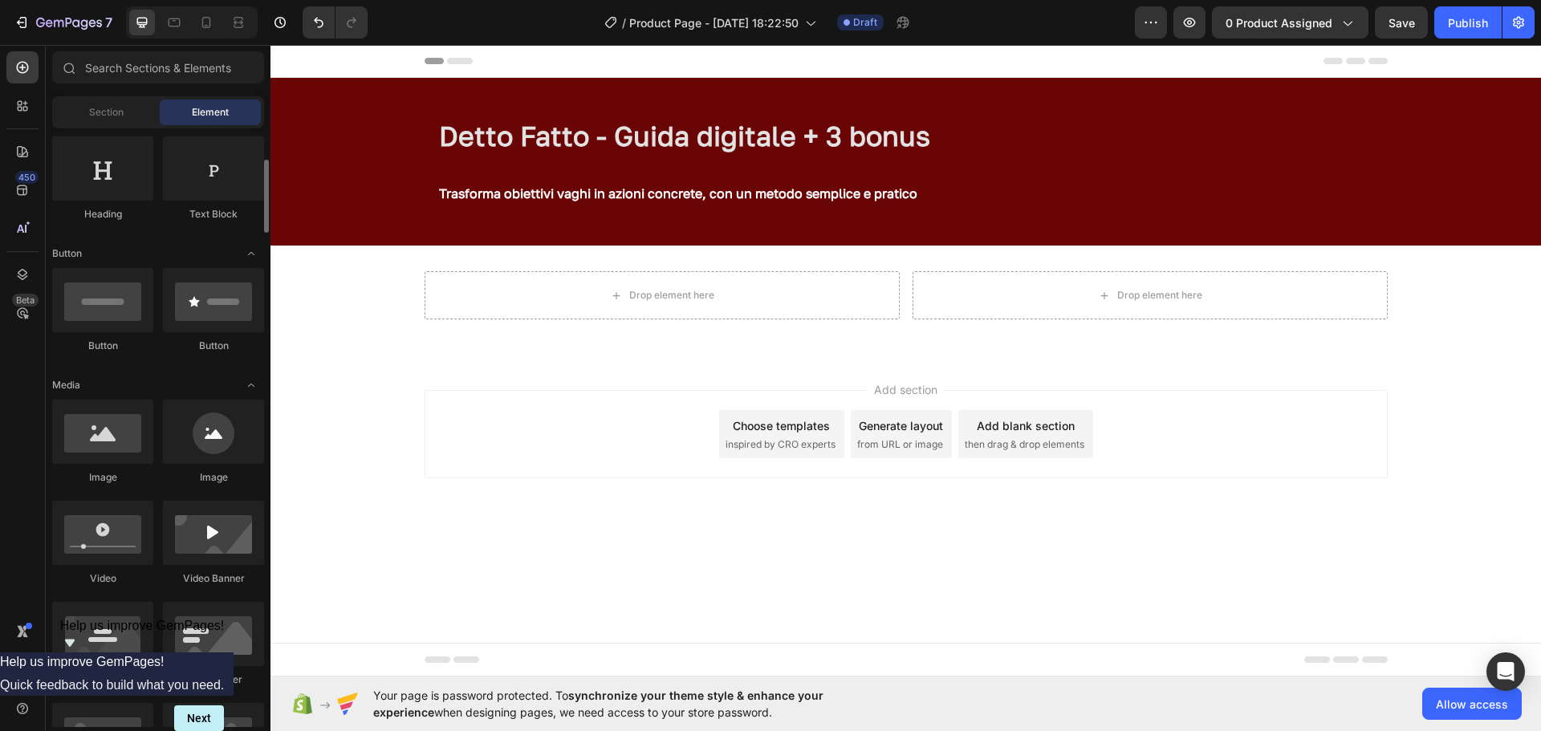
scroll to position [321, 0]
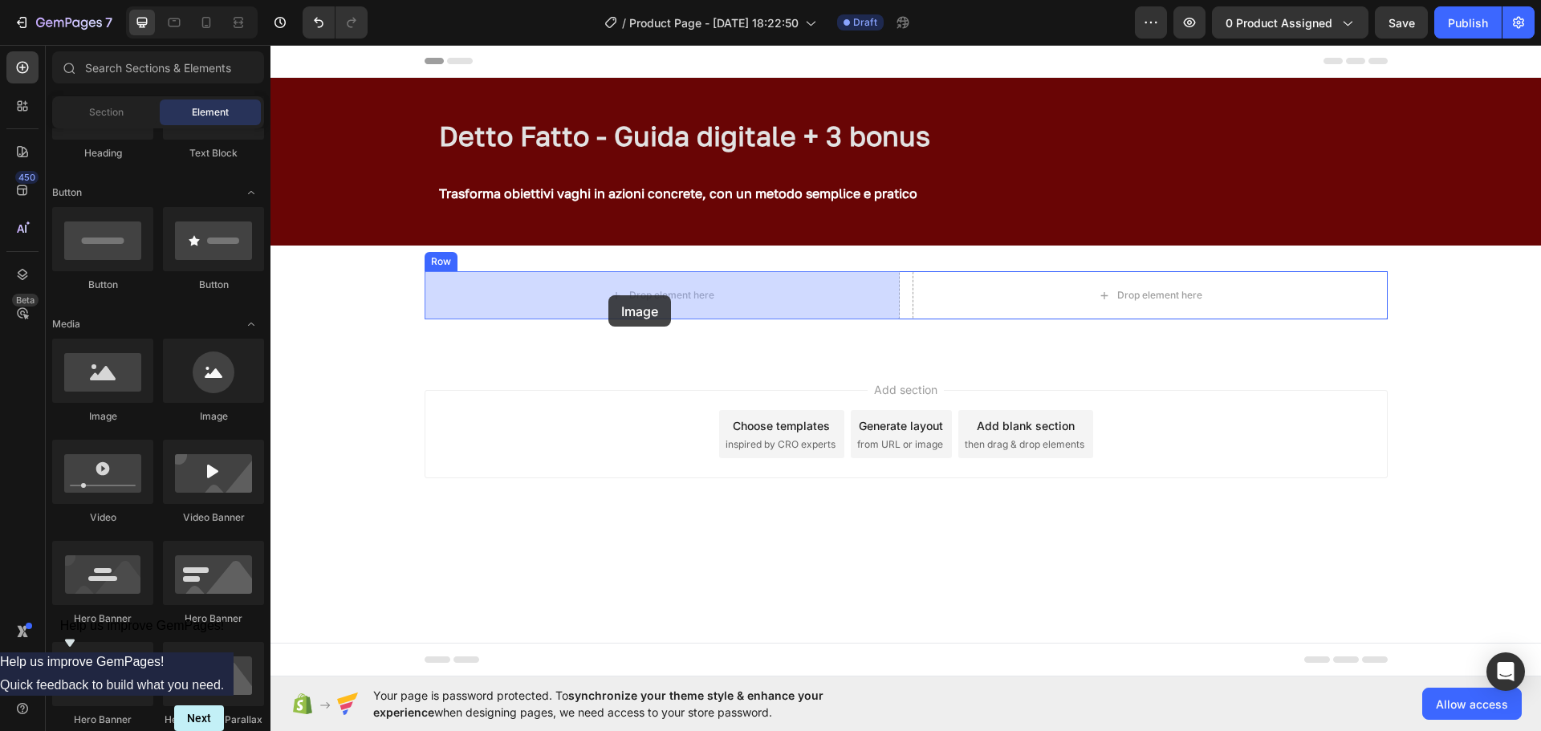
drag, startPoint x: 370, startPoint y: 425, endPoint x: 609, endPoint y: 295, distance: 271.6
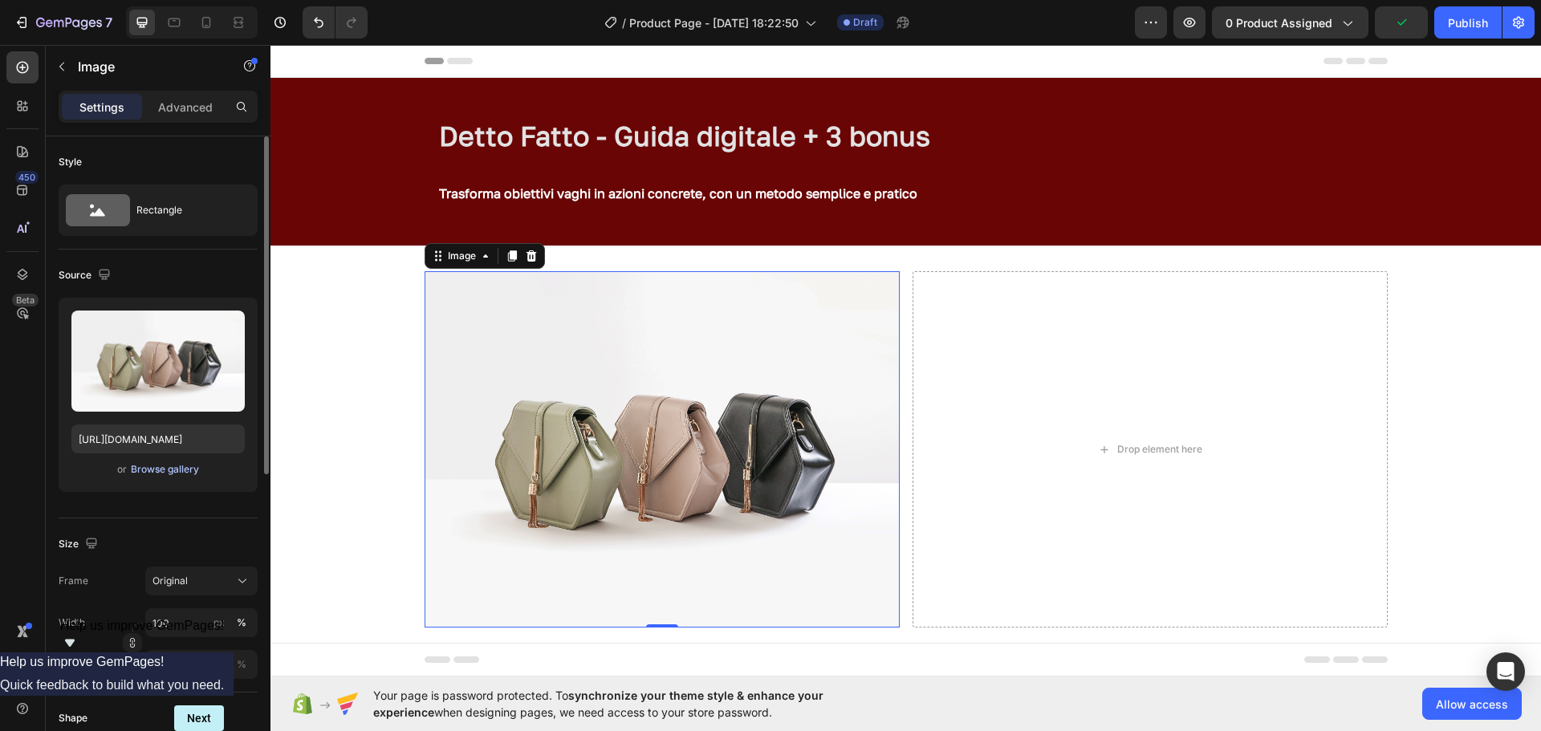
click at [159, 472] on div "Browse gallery" at bounding box center [165, 469] width 68 height 14
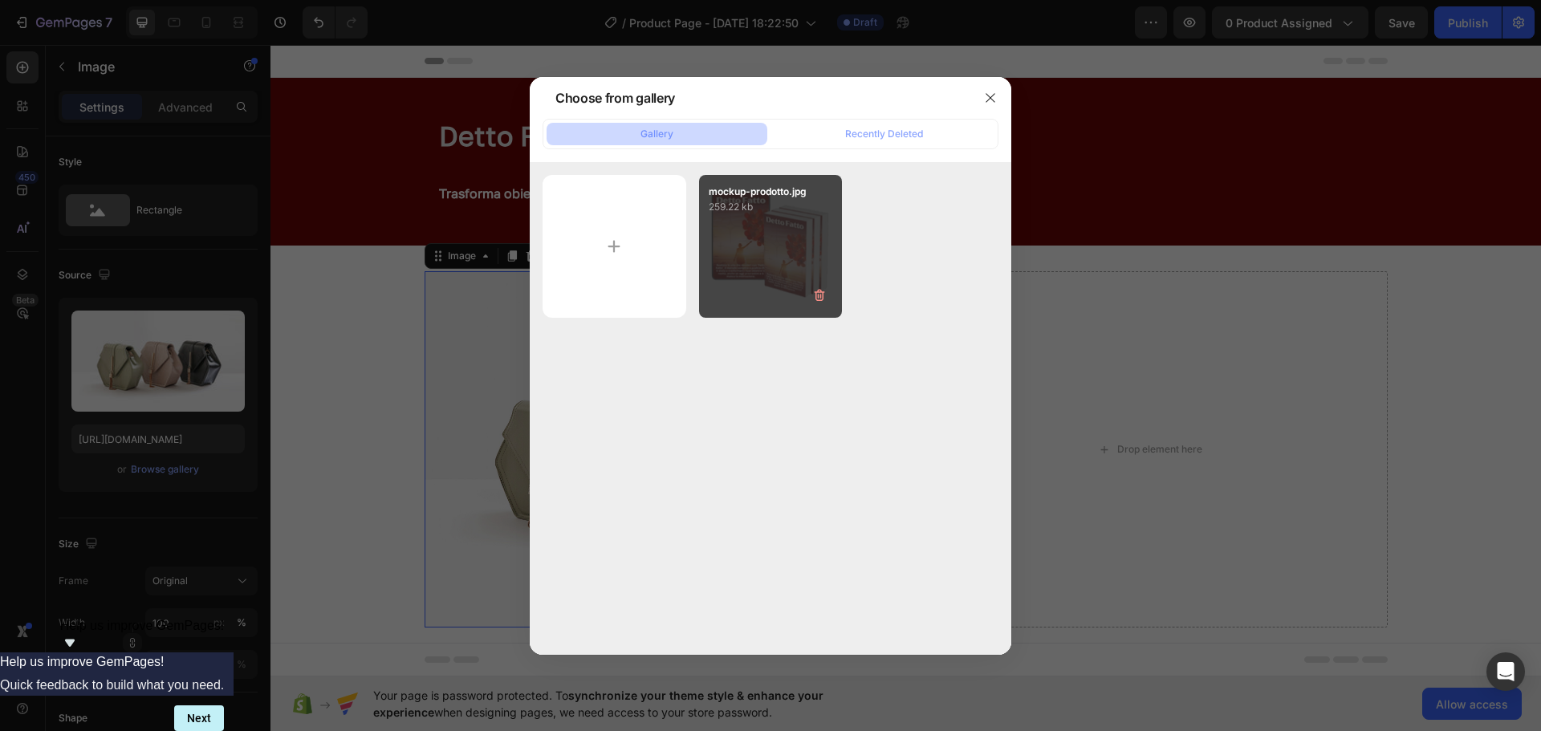
click at [842, 223] on div "mockup-prodotto.jpg 259.22 kb" at bounding box center [771, 247] width 144 height 144
type input "https://cdn.shopify.com/s/files/1/0991/2198/7933/files/gempages_586442422863528…"
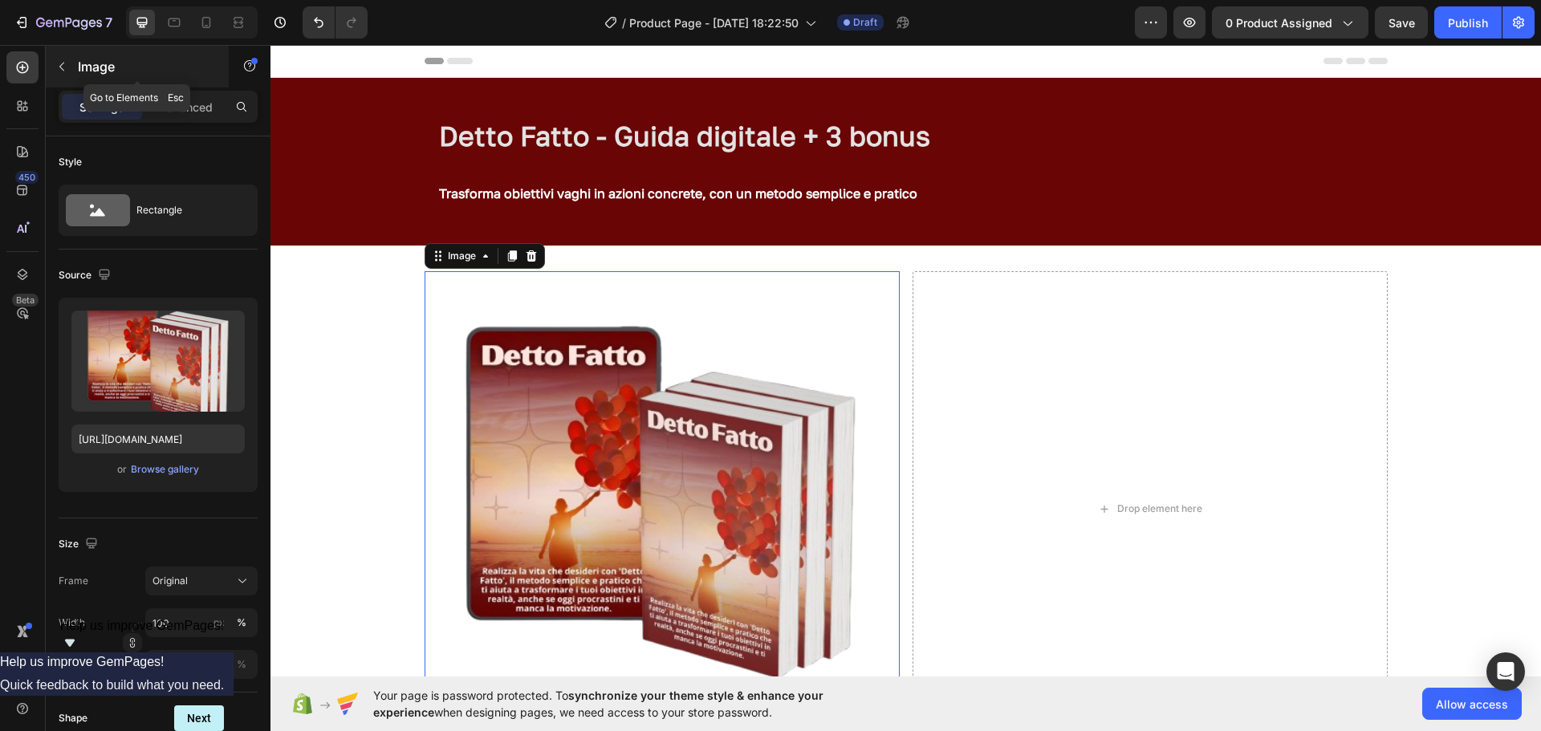
click at [58, 54] on button "button" at bounding box center [62, 67] width 26 height 26
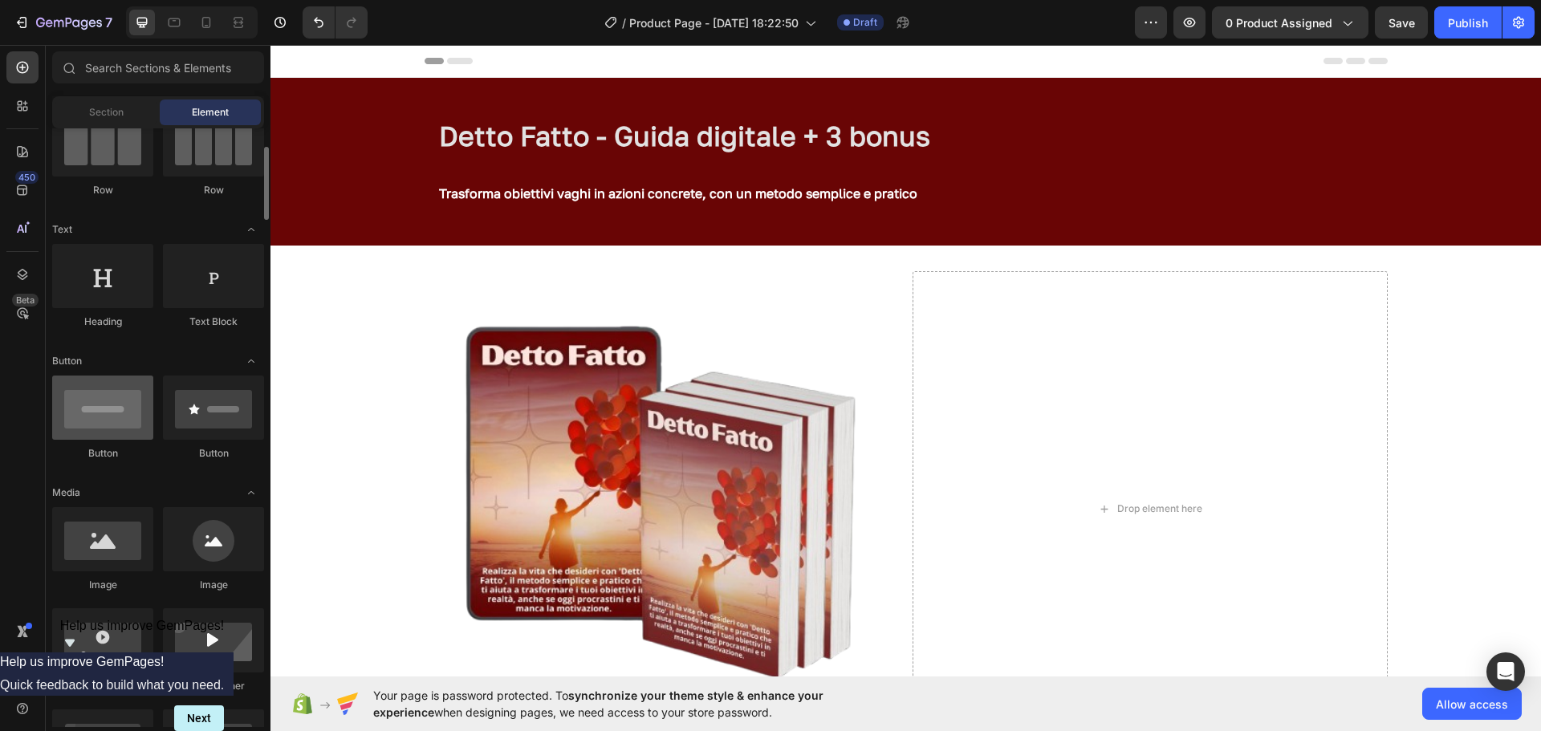
scroll to position [152, 0]
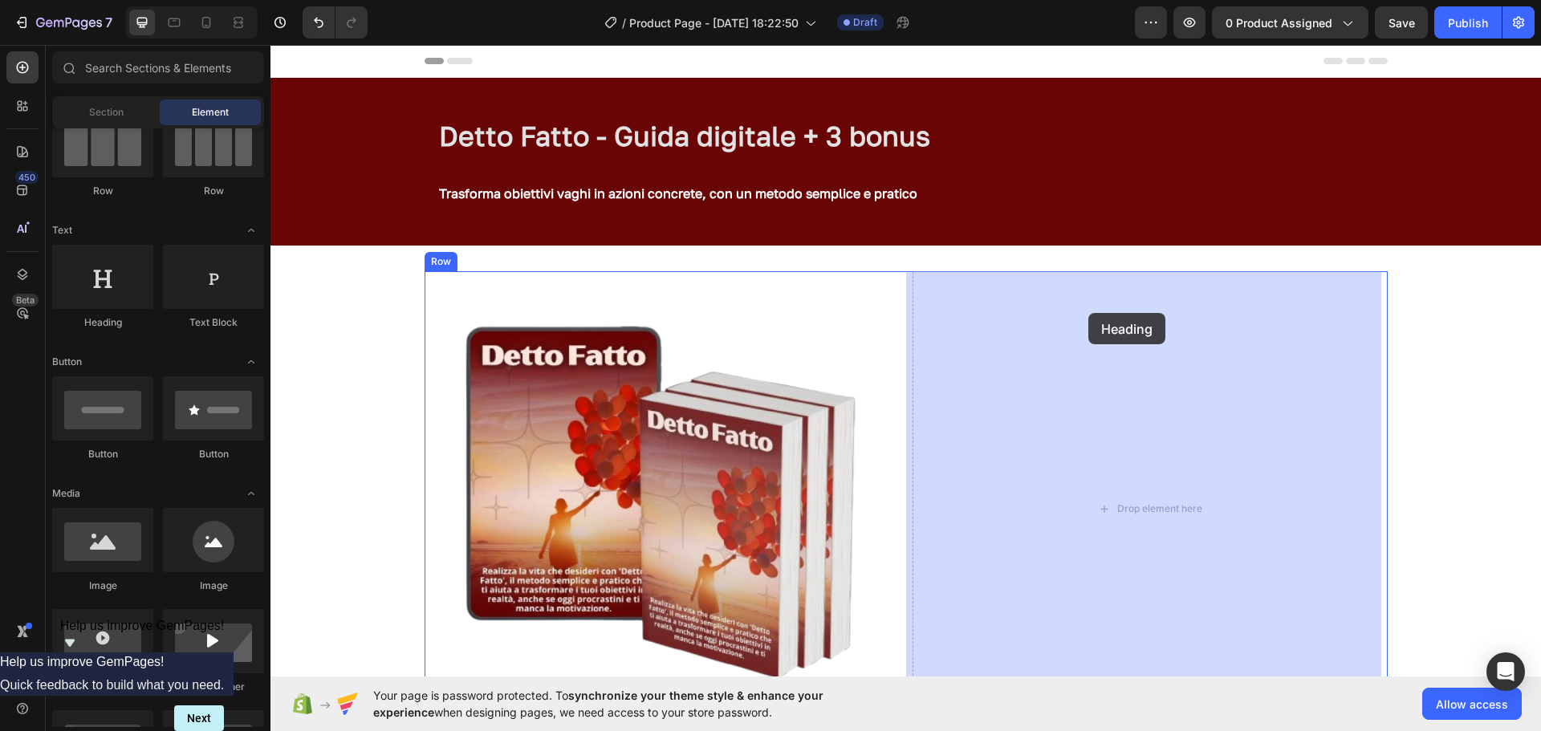
drag, startPoint x: 370, startPoint y: 328, endPoint x: 1089, endPoint y: 315, distance: 718.6
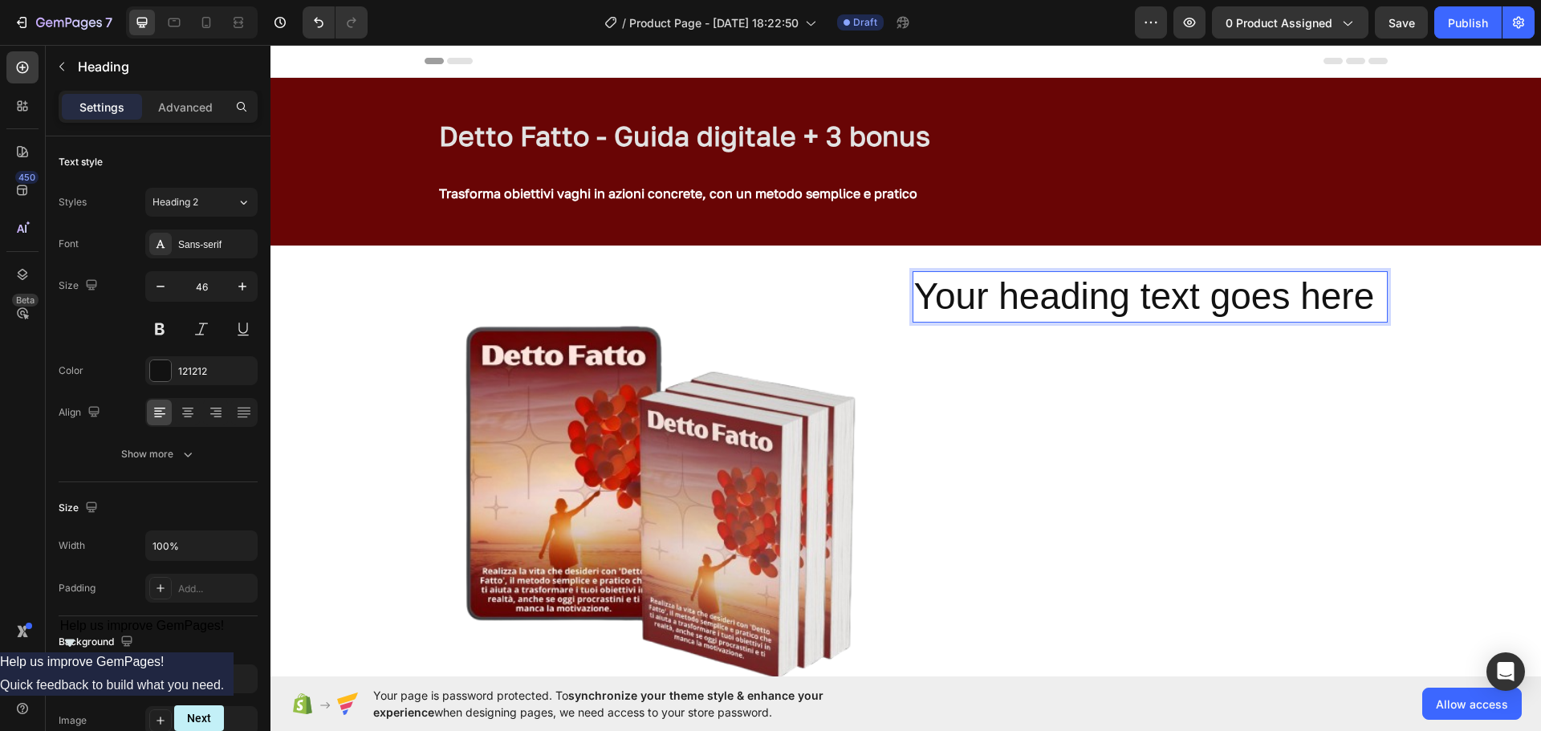
click at [1367, 302] on h2 "Your heading text goes here" at bounding box center [1150, 296] width 475 height 51
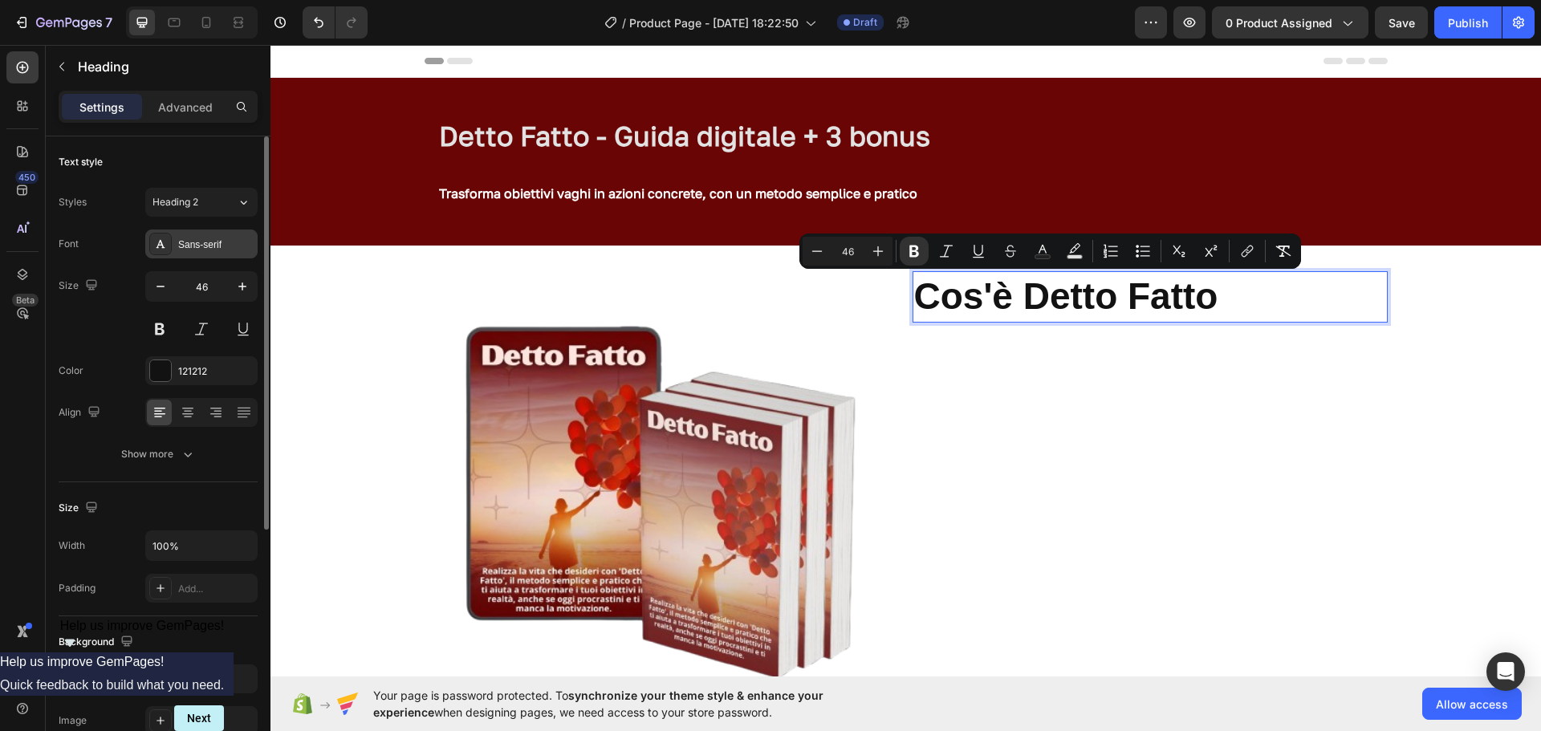
click at [207, 238] on div "Sans-serif" at bounding box center [215, 245] width 75 height 14
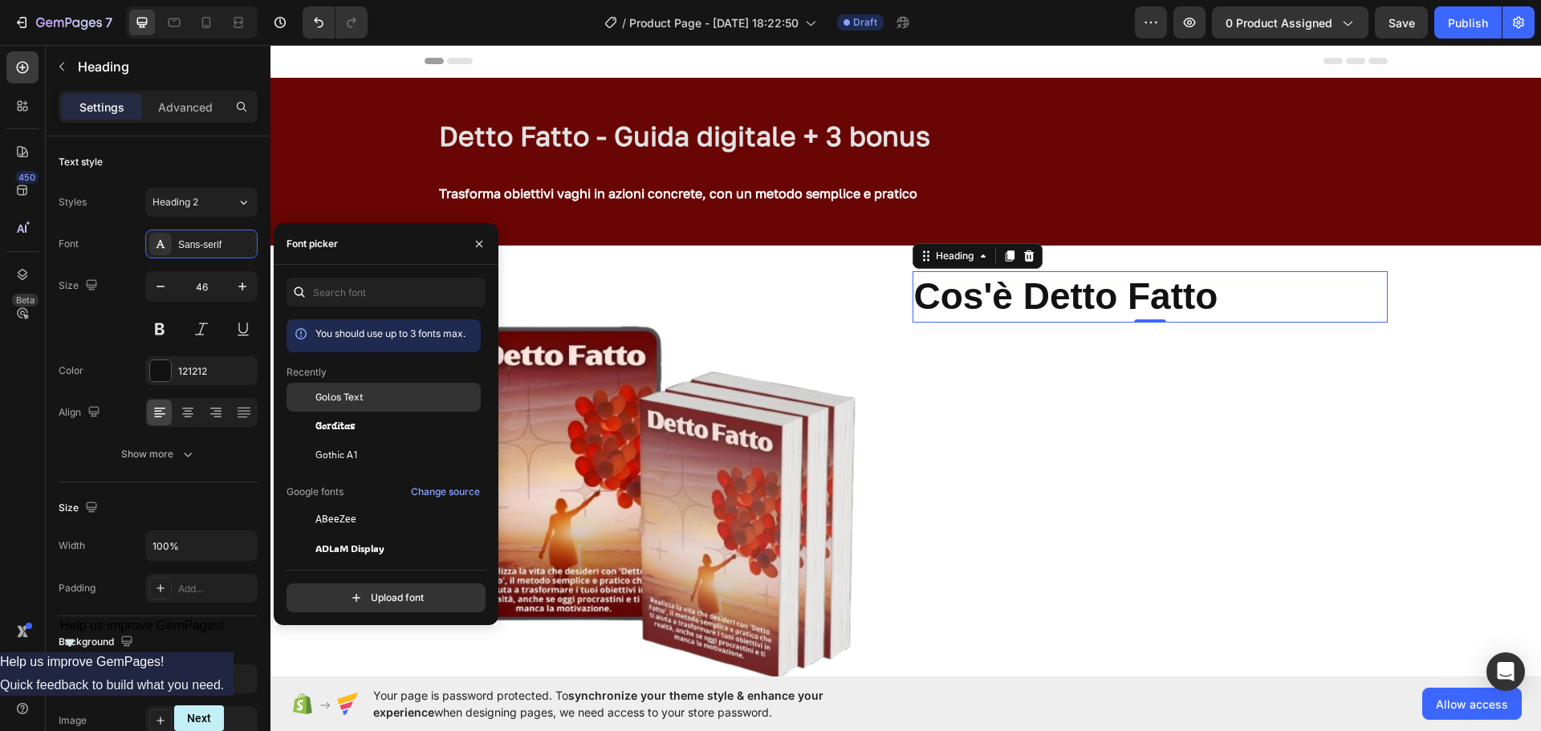
click at [345, 397] on span "Golos Text" at bounding box center [339, 397] width 48 height 14
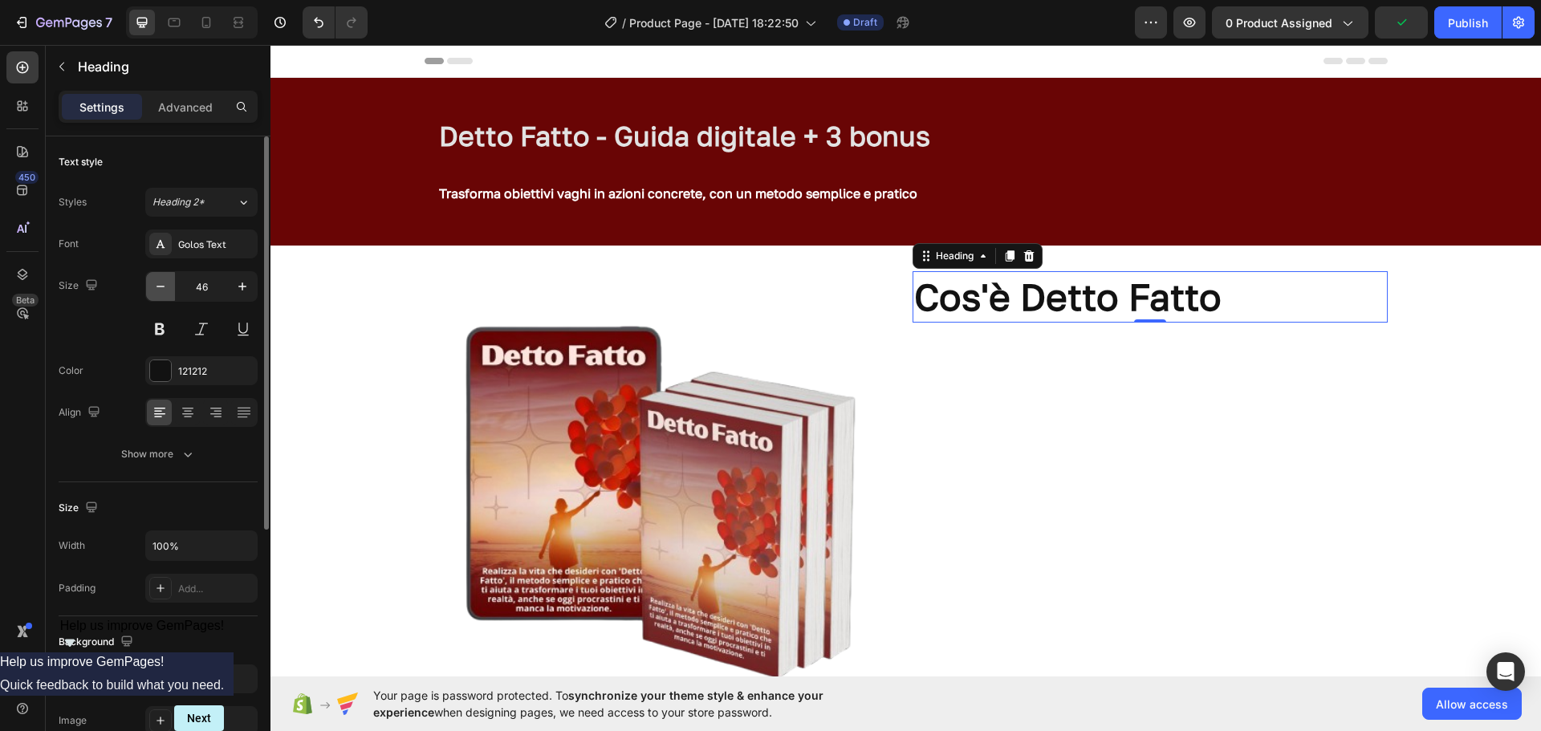
click at [170, 287] on button "button" at bounding box center [160, 286] width 29 height 29
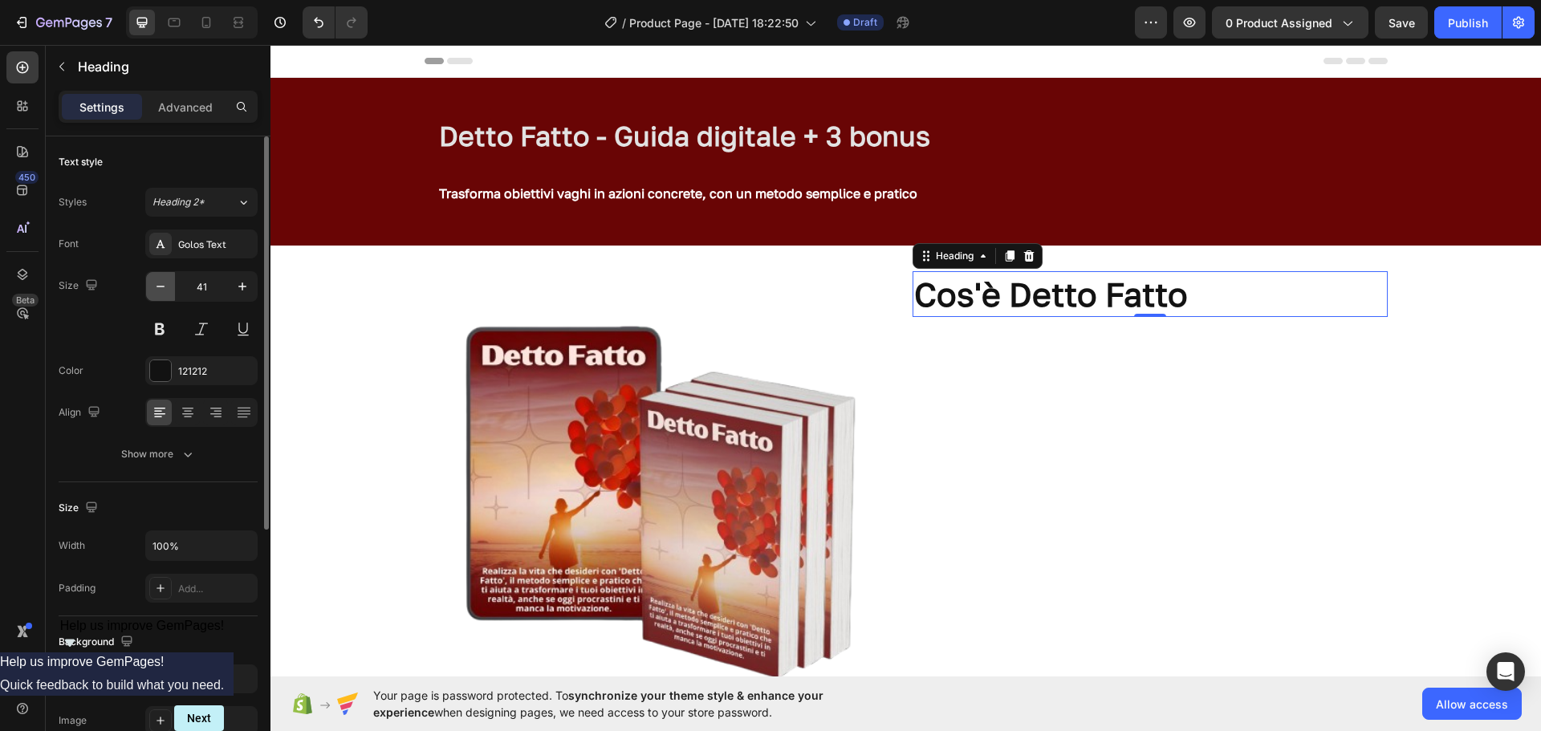
click at [170, 287] on button "button" at bounding box center [160, 286] width 29 height 29
click at [232, 286] on button "button" at bounding box center [242, 286] width 29 height 29
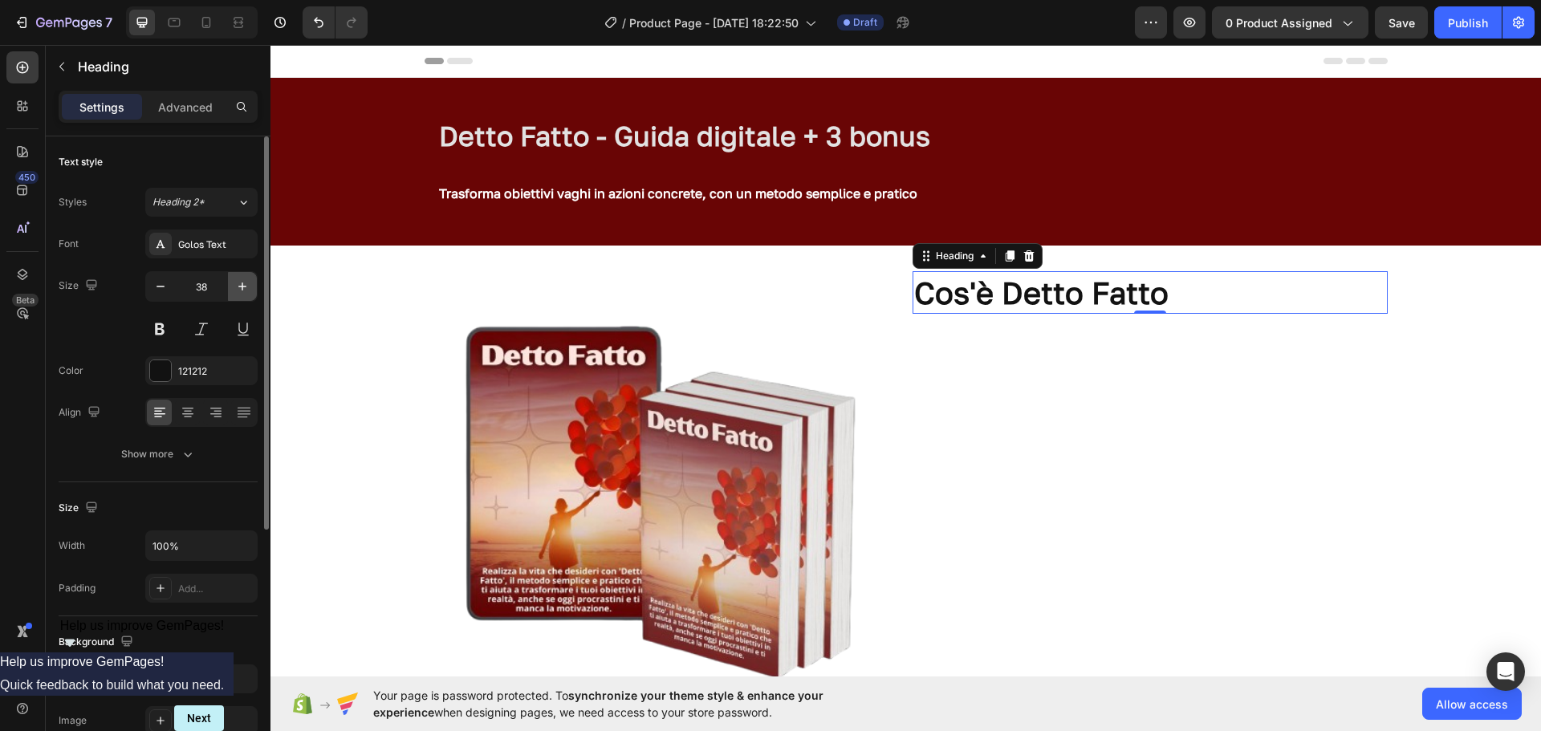
click at [232, 286] on button "button" at bounding box center [242, 286] width 29 height 29
type input "39"
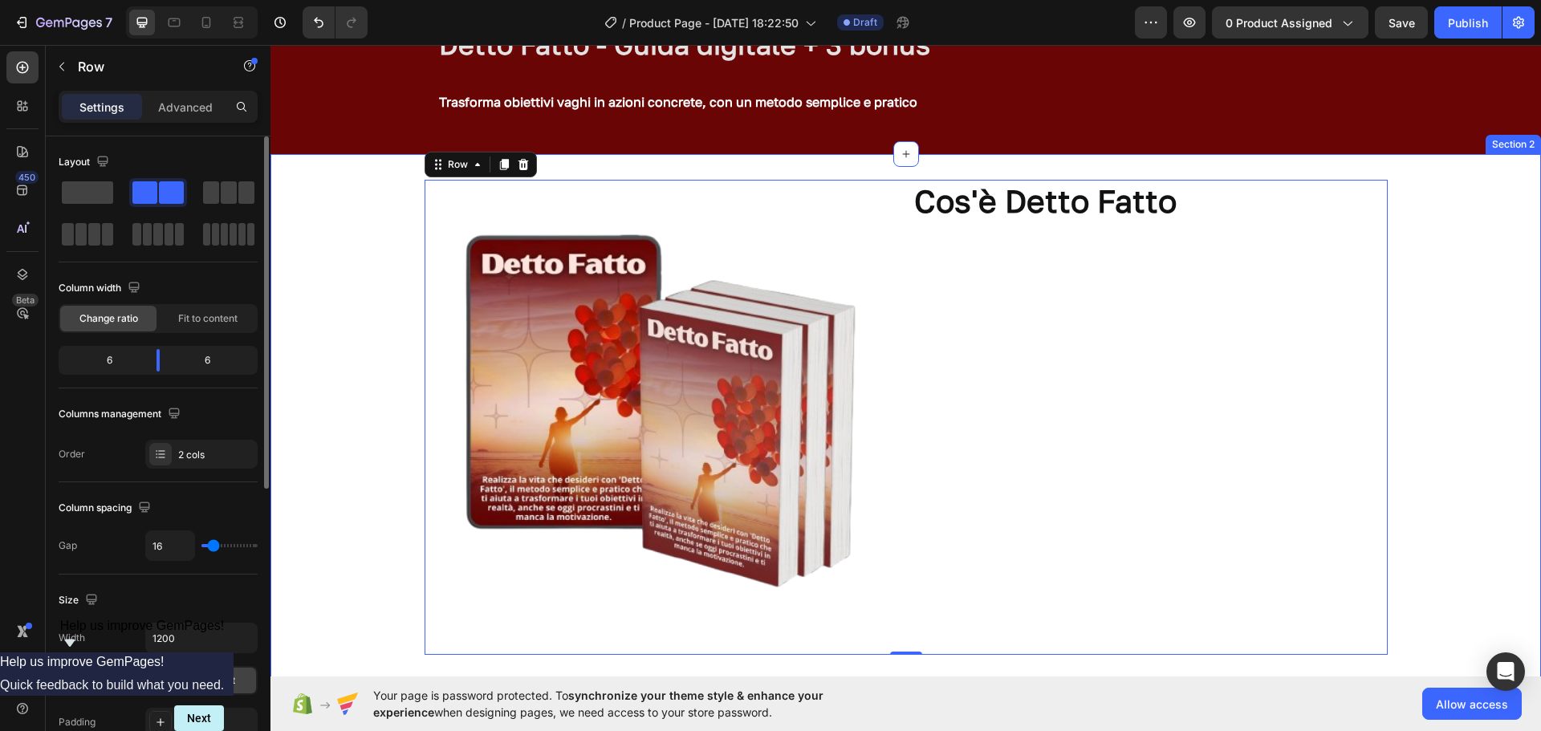
scroll to position [92, 0]
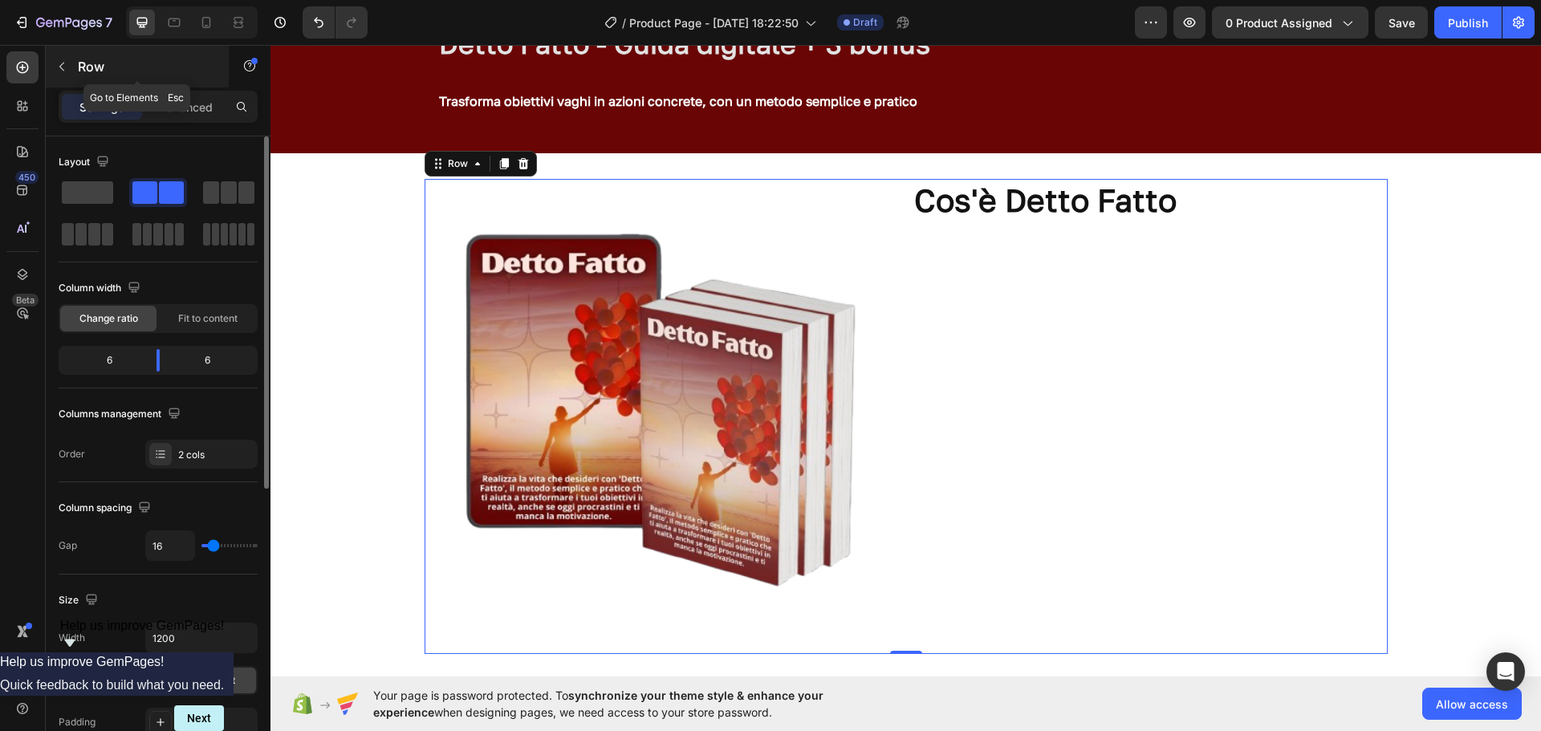
click at [71, 63] on button "button" at bounding box center [62, 67] width 26 height 26
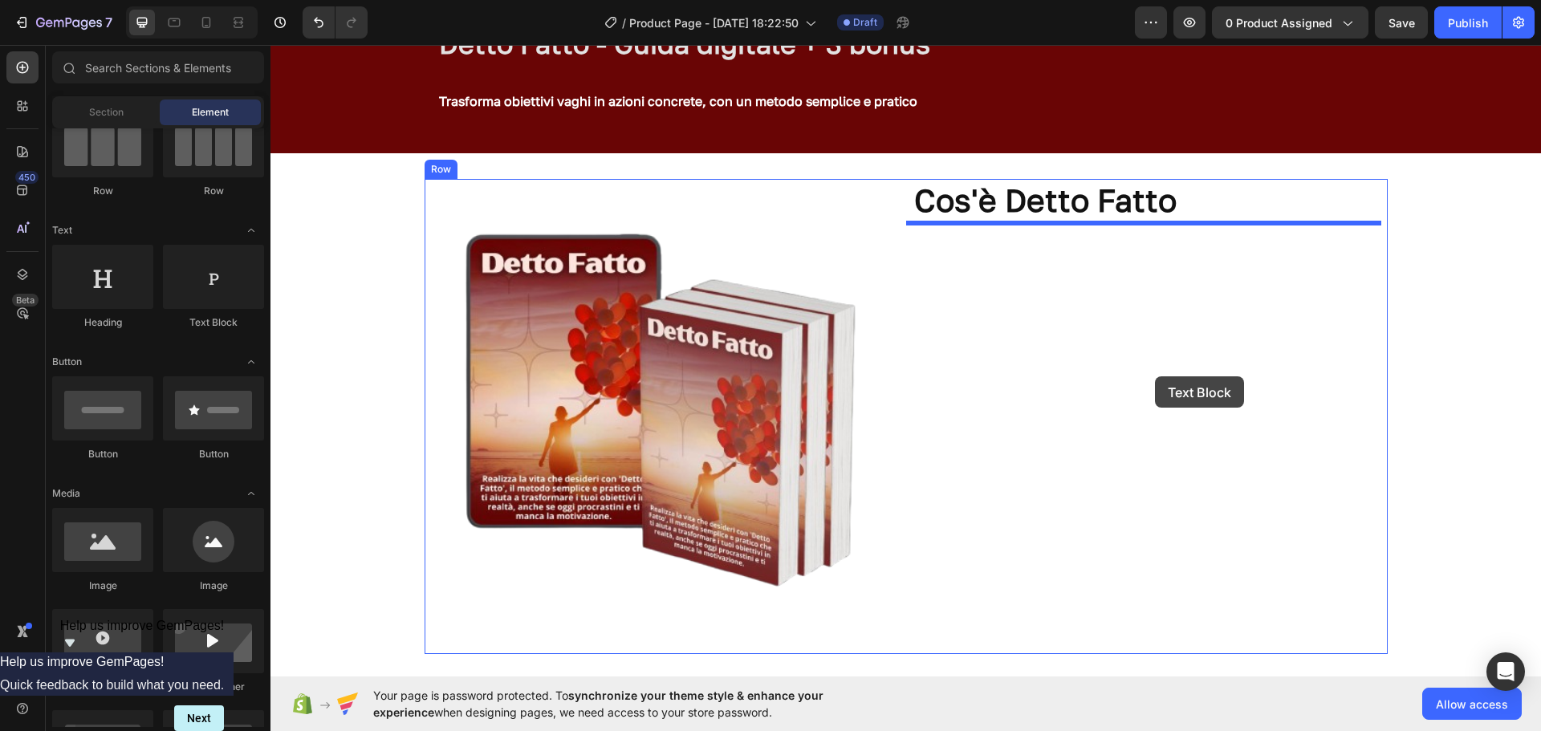
drag, startPoint x: 462, startPoint y: 328, endPoint x: 1155, endPoint y: 377, distance: 694.5
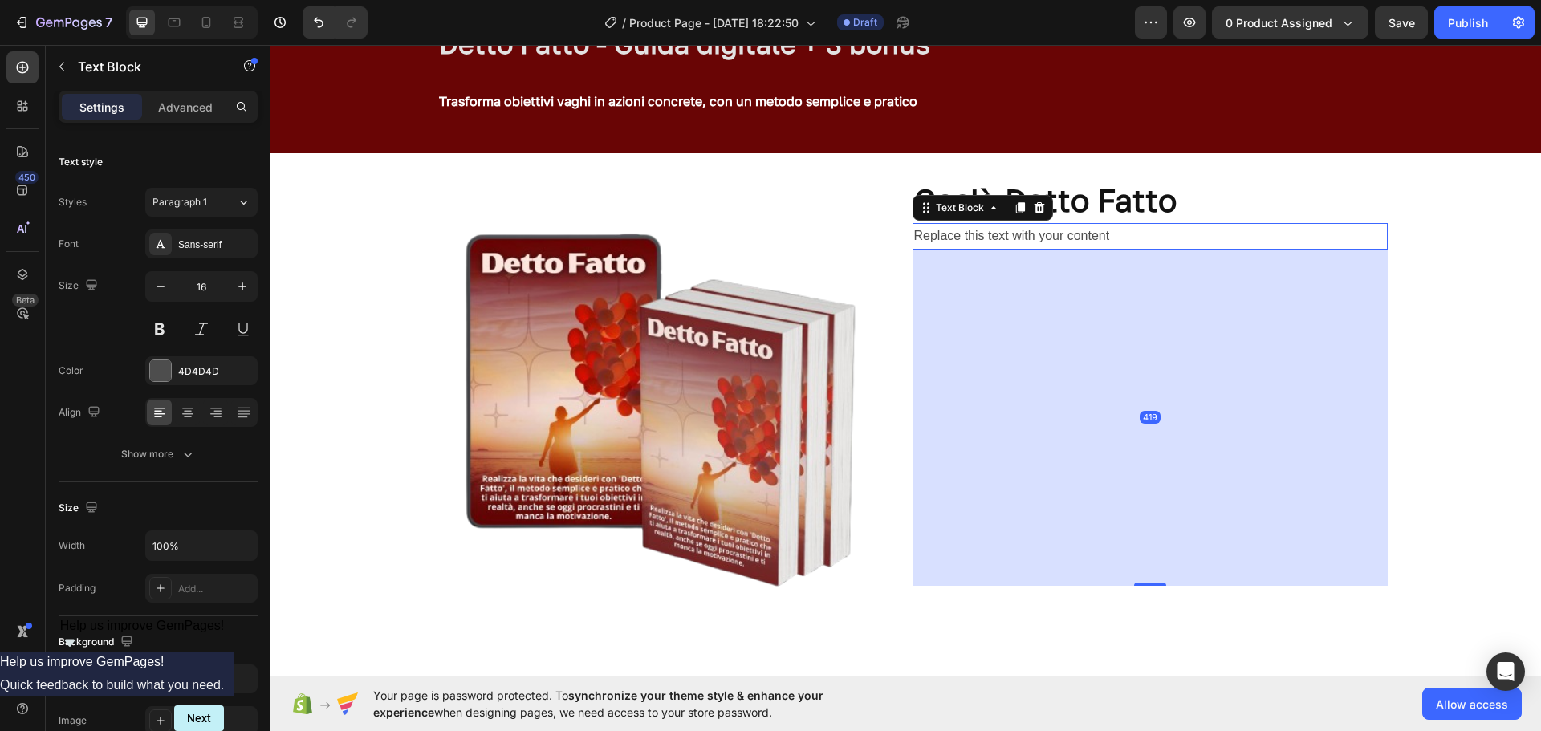
drag, startPoint x: 1143, startPoint y: 249, endPoint x: 1173, endPoint y: 589, distance: 341.7
click at [1173, 250] on div "419" at bounding box center [1150, 250] width 475 height 0
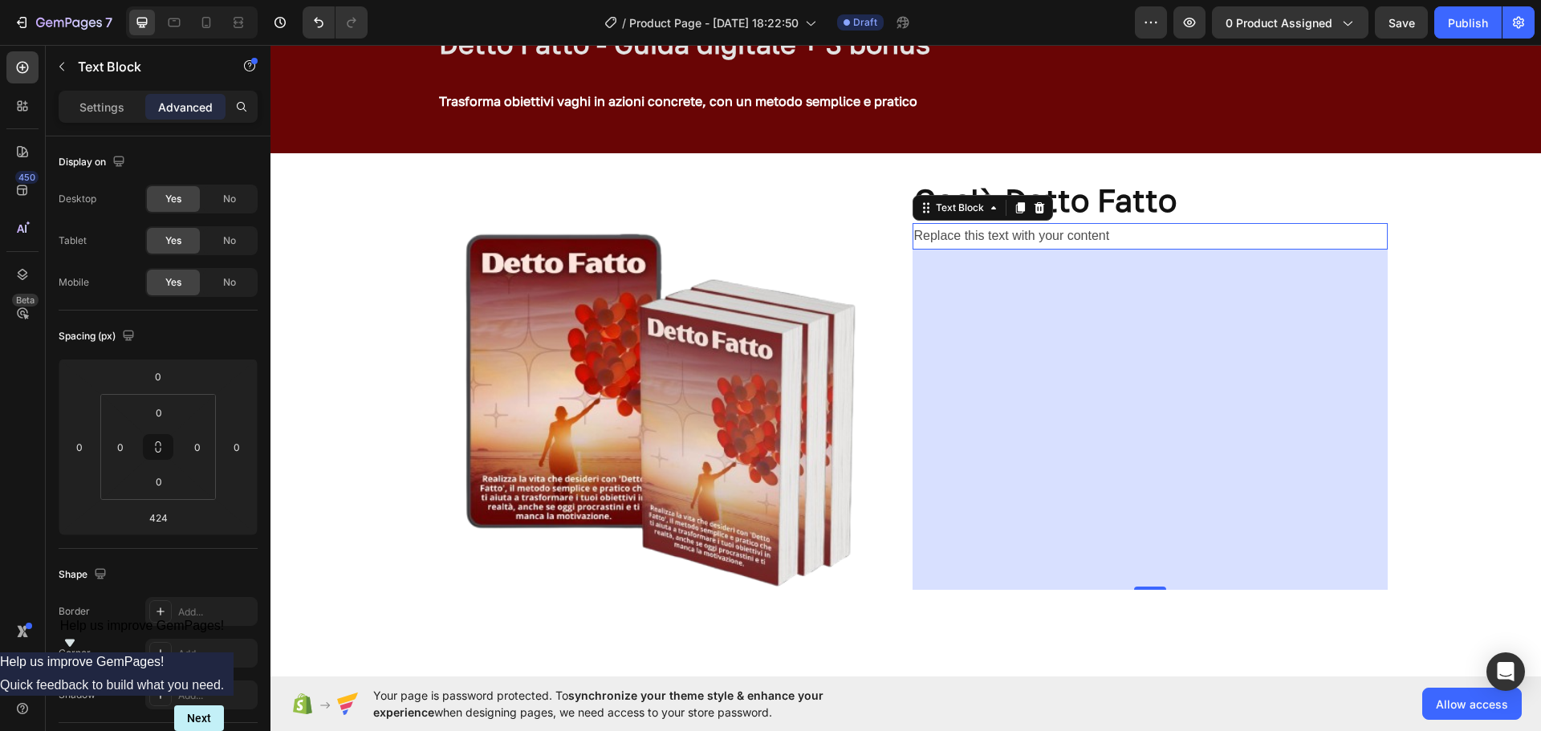
click at [1049, 315] on div "424" at bounding box center [1150, 420] width 475 height 340
click at [1016, 233] on p "Replace this text with your content" at bounding box center [1150, 236] width 472 height 23
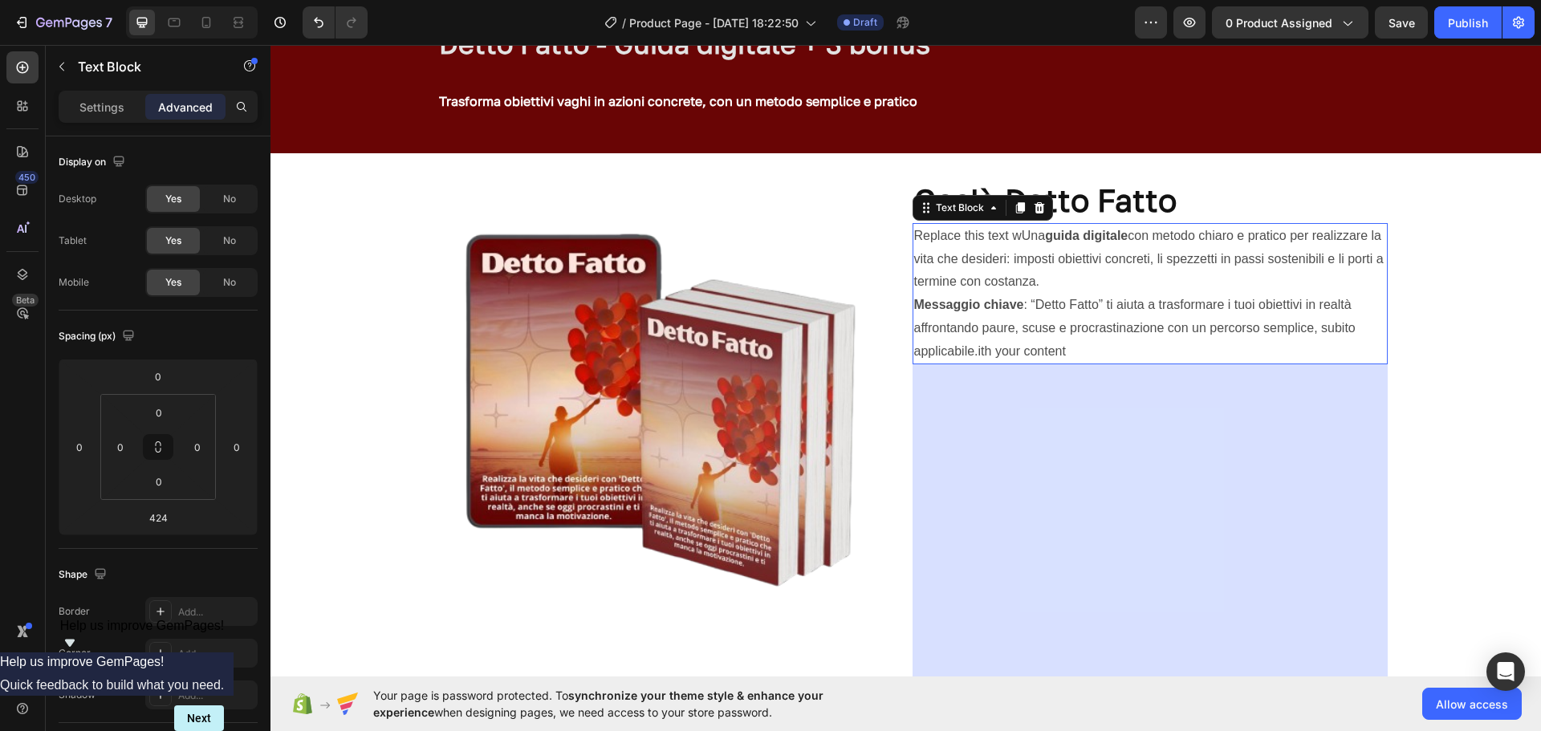
click at [1017, 230] on p "Replace this text wUna guida digitale con metodo chiaro e pratico per realizzar…" at bounding box center [1150, 259] width 472 height 69
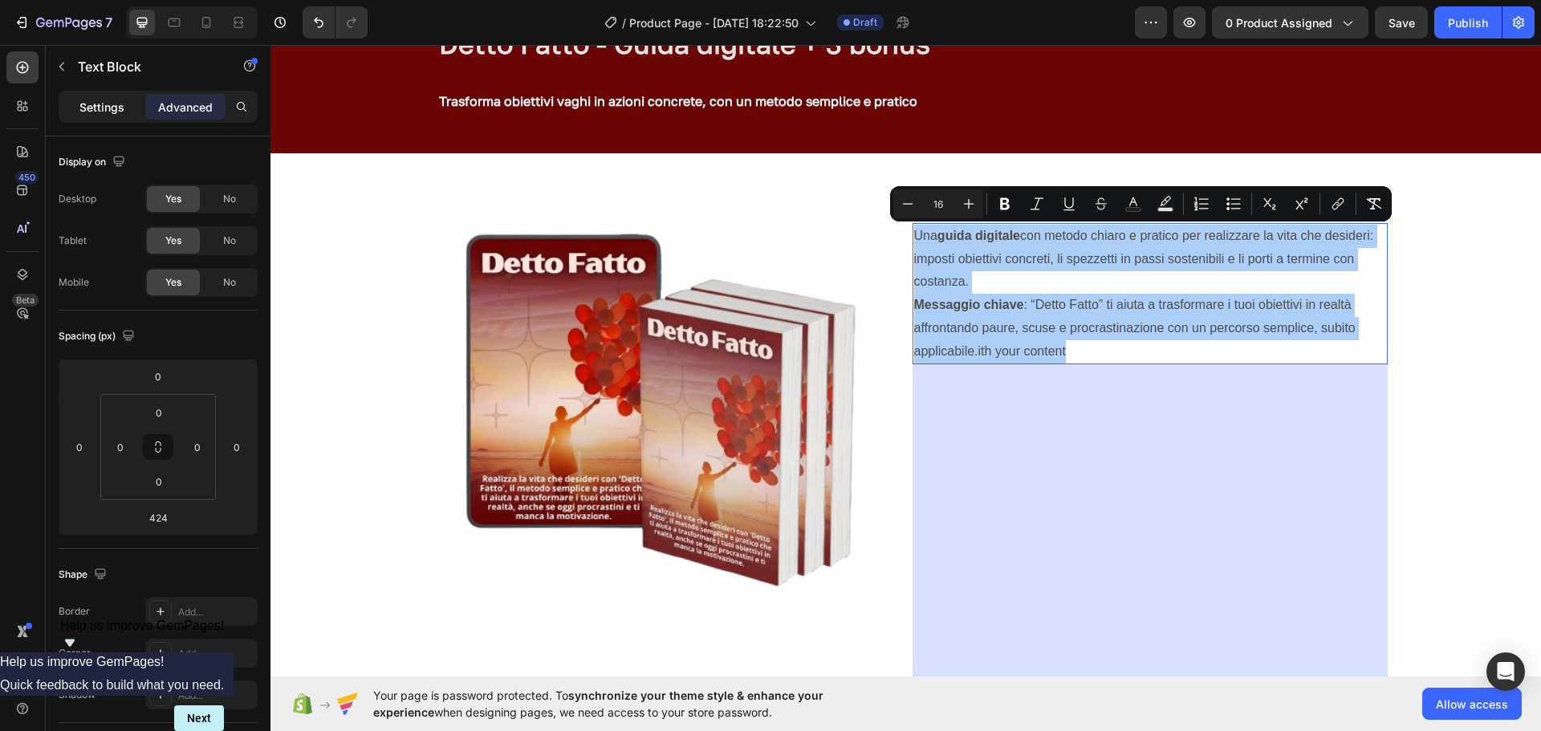
click at [120, 108] on p "Settings" at bounding box center [101, 107] width 45 height 17
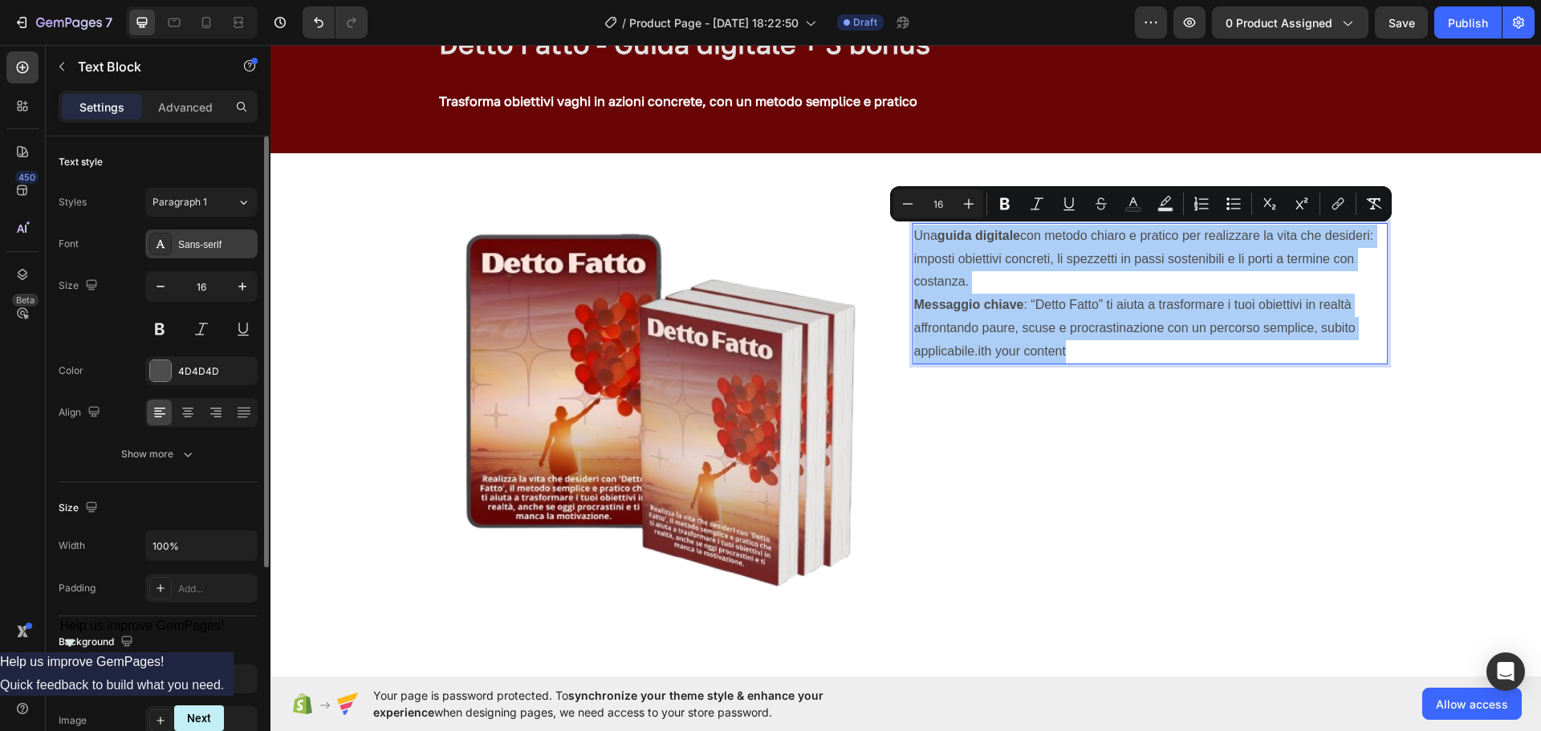
click at [234, 239] on div "Sans-serif" at bounding box center [215, 245] width 75 height 14
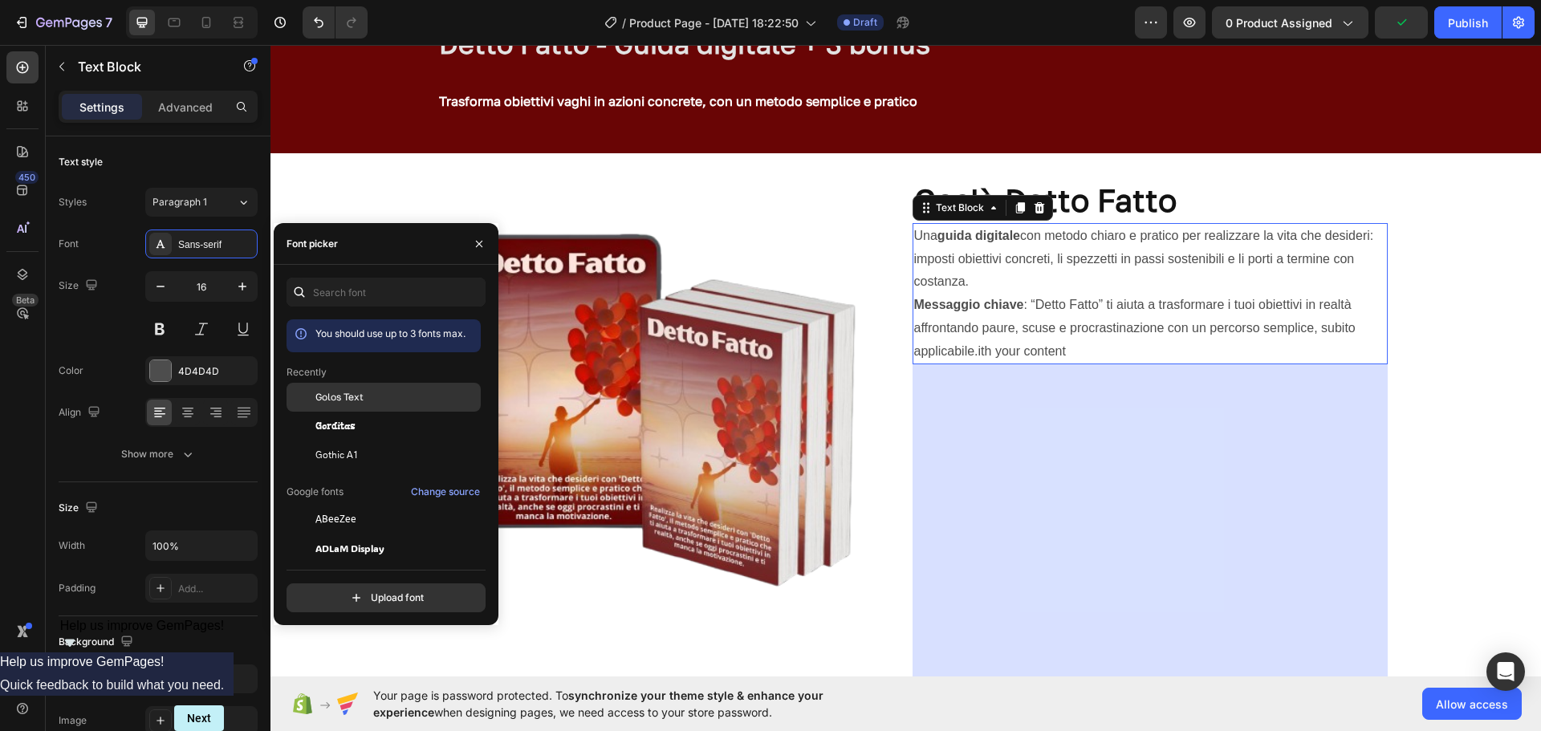
click at [322, 399] on span "Golos Text" at bounding box center [339, 397] width 48 height 14
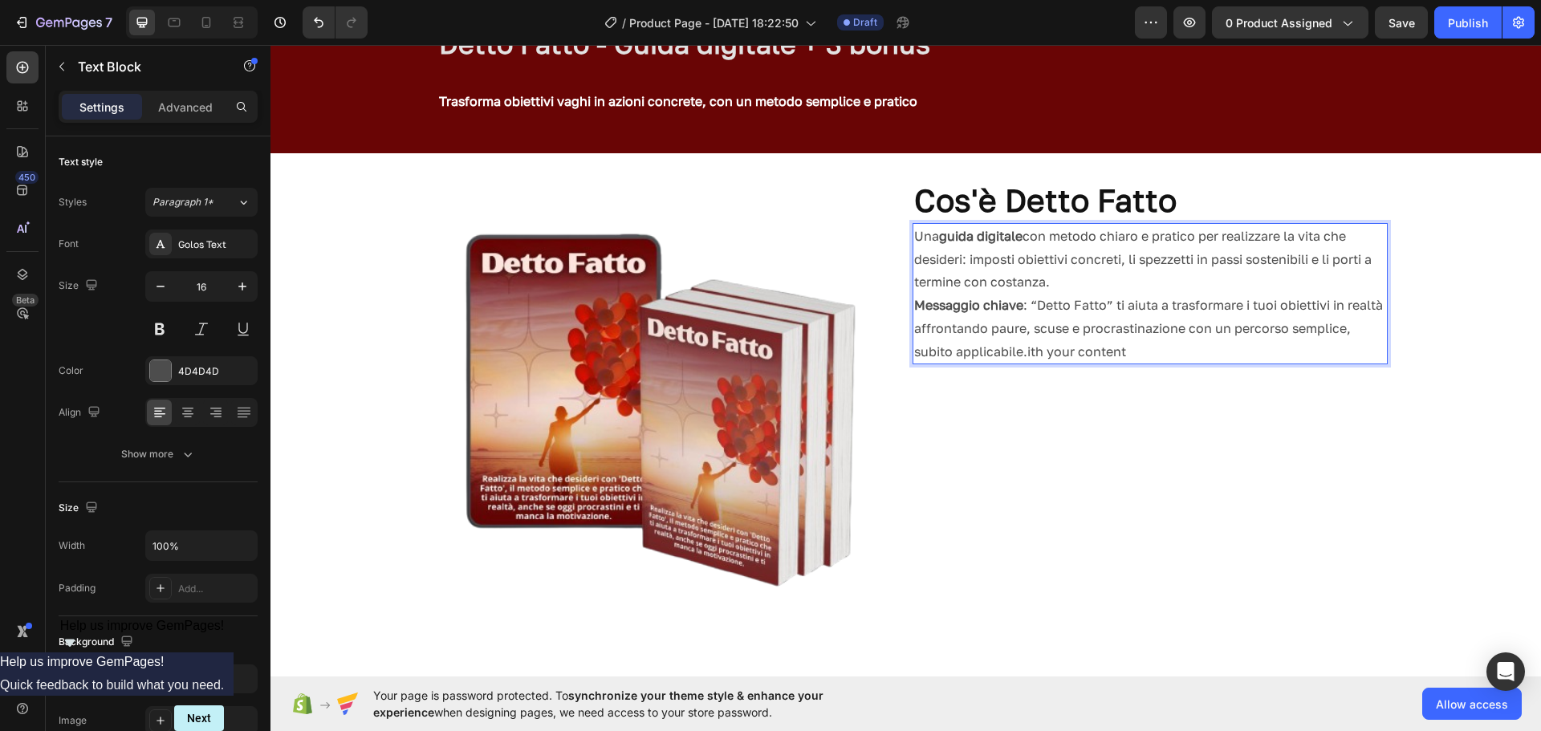
click at [1019, 305] on p "Messaggio chiave : “Detto Fatto” ti aiuta a trasformare i tuoi obiettivi in rea…" at bounding box center [1150, 328] width 472 height 69
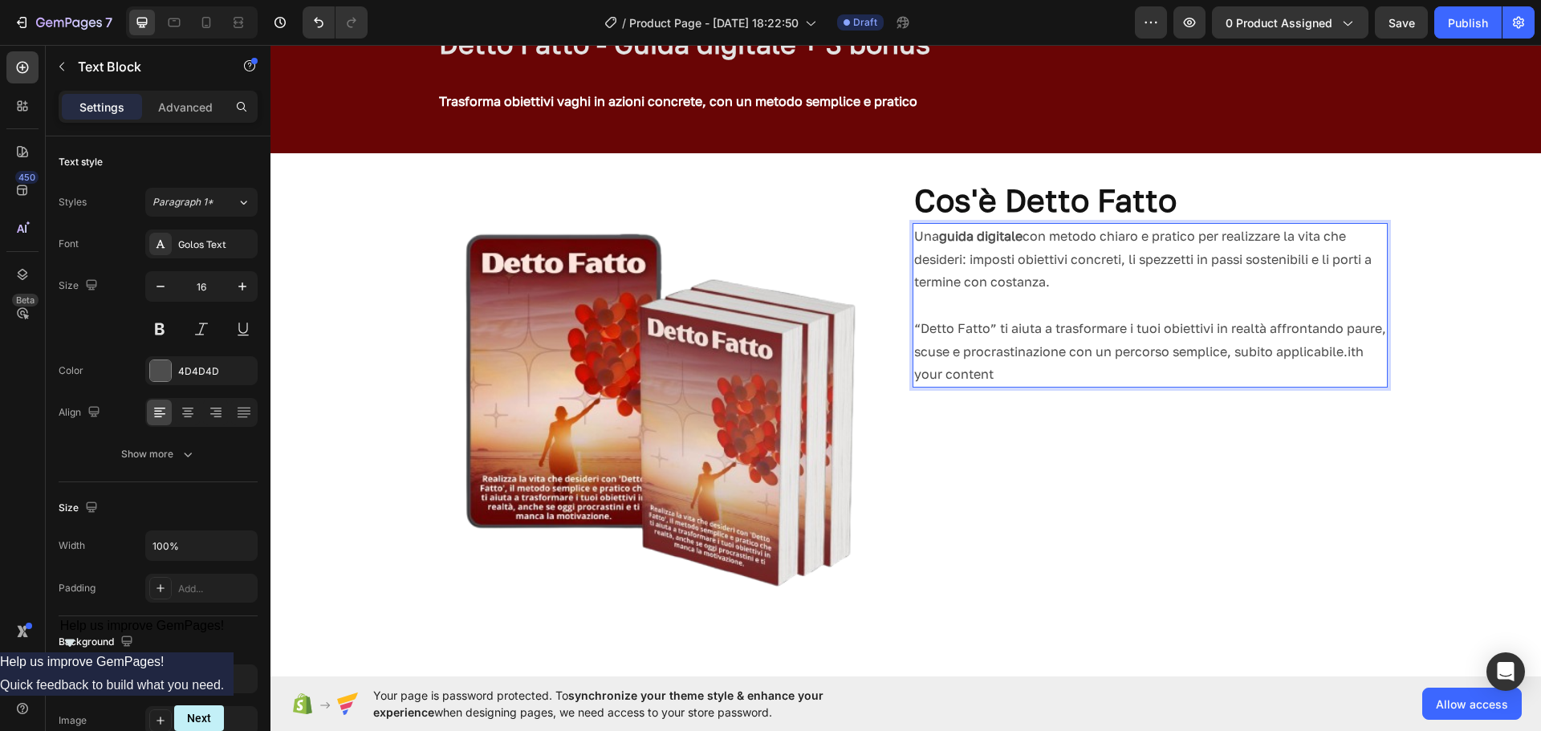
click at [1095, 378] on p "“Detto Fatto” ti aiuta a trasformare i tuoi obiettivi in realtà affrontando pau…" at bounding box center [1150, 351] width 472 height 69
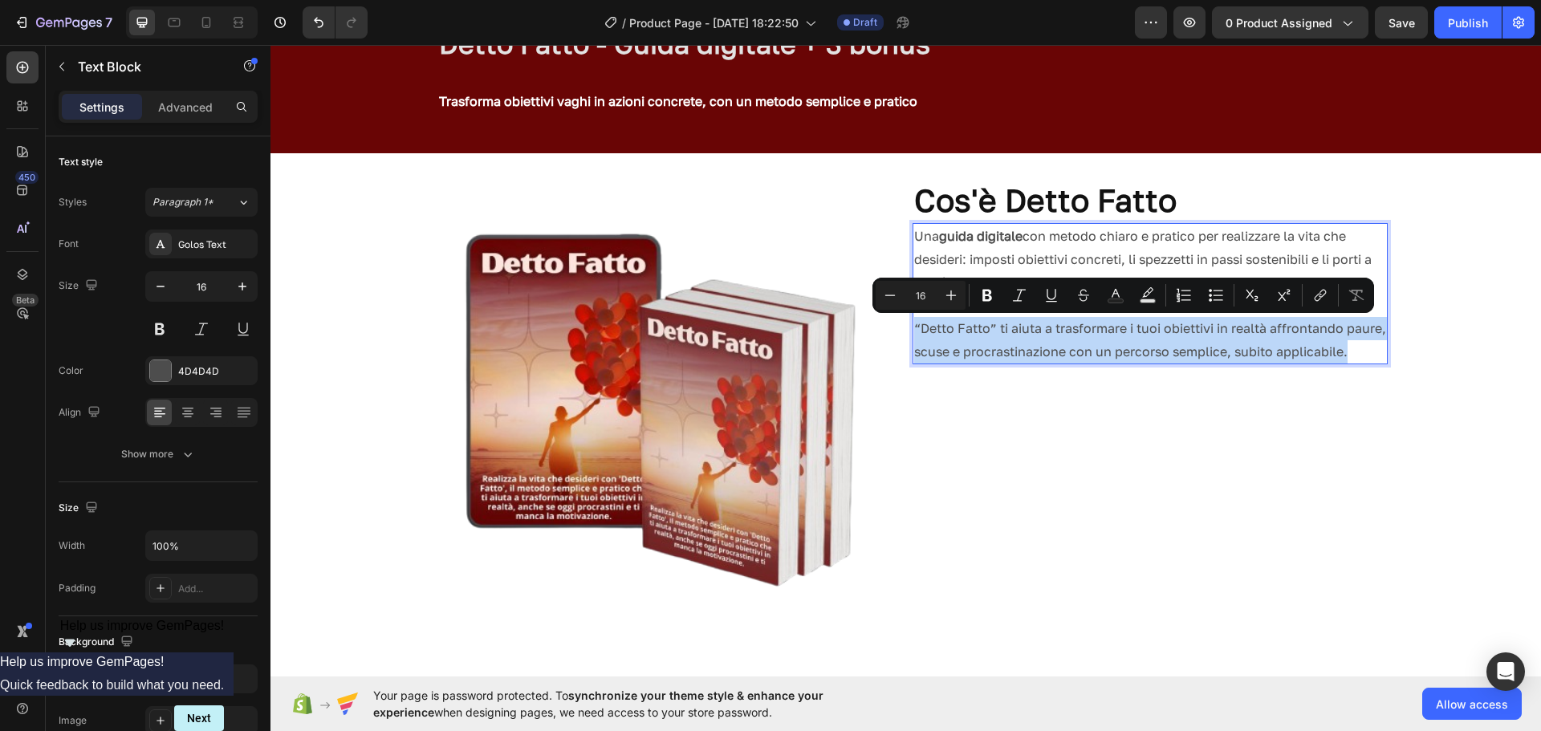
drag, startPoint x: 1021, startPoint y: 373, endPoint x: 906, endPoint y: 332, distance: 121.9
click at [913, 332] on div "Una guida digitale con metodo chiaro e pratico per realizzare la vita che desid…" at bounding box center [1150, 294] width 475 height 142
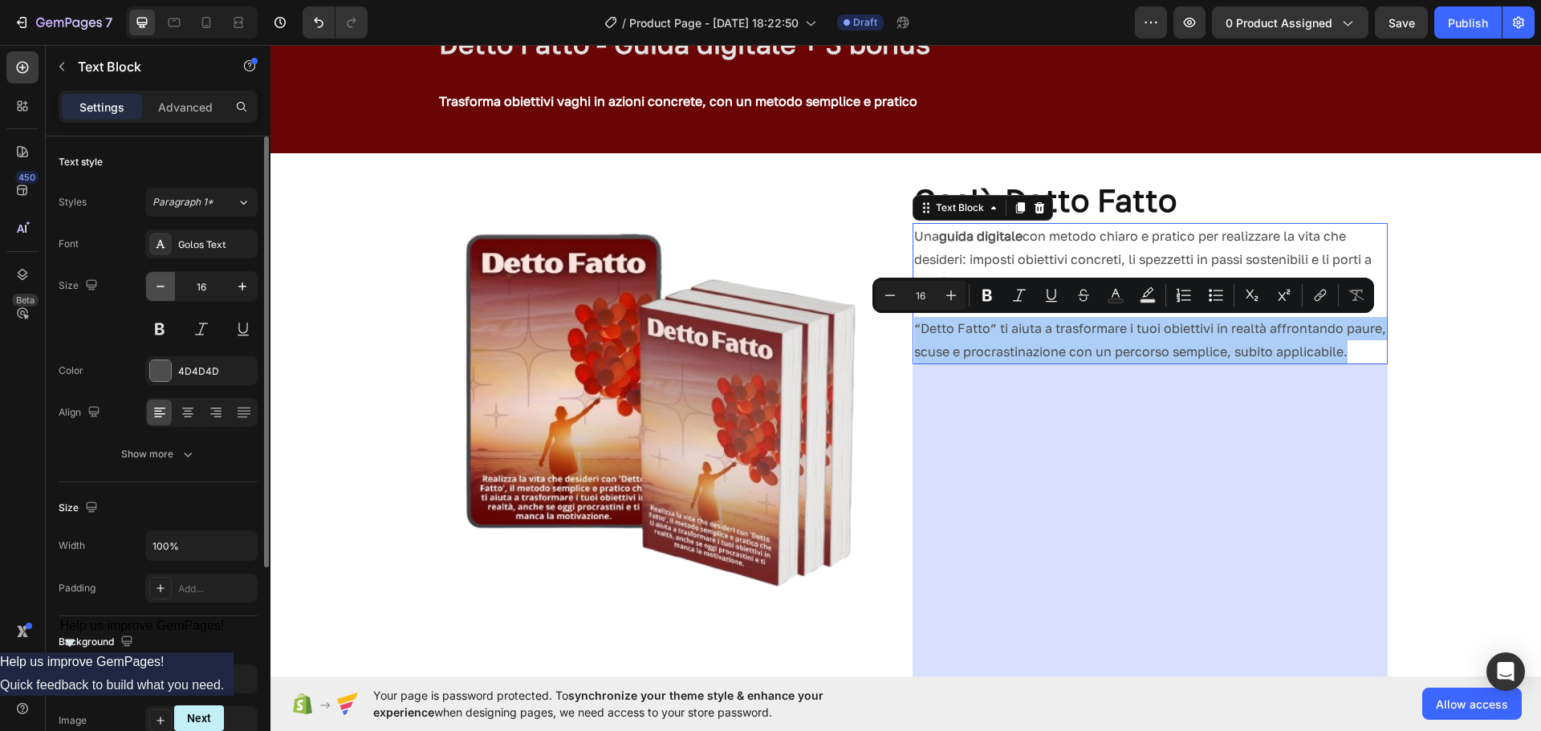
click at [169, 292] on button "button" at bounding box center [160, 286] width 29 height 29
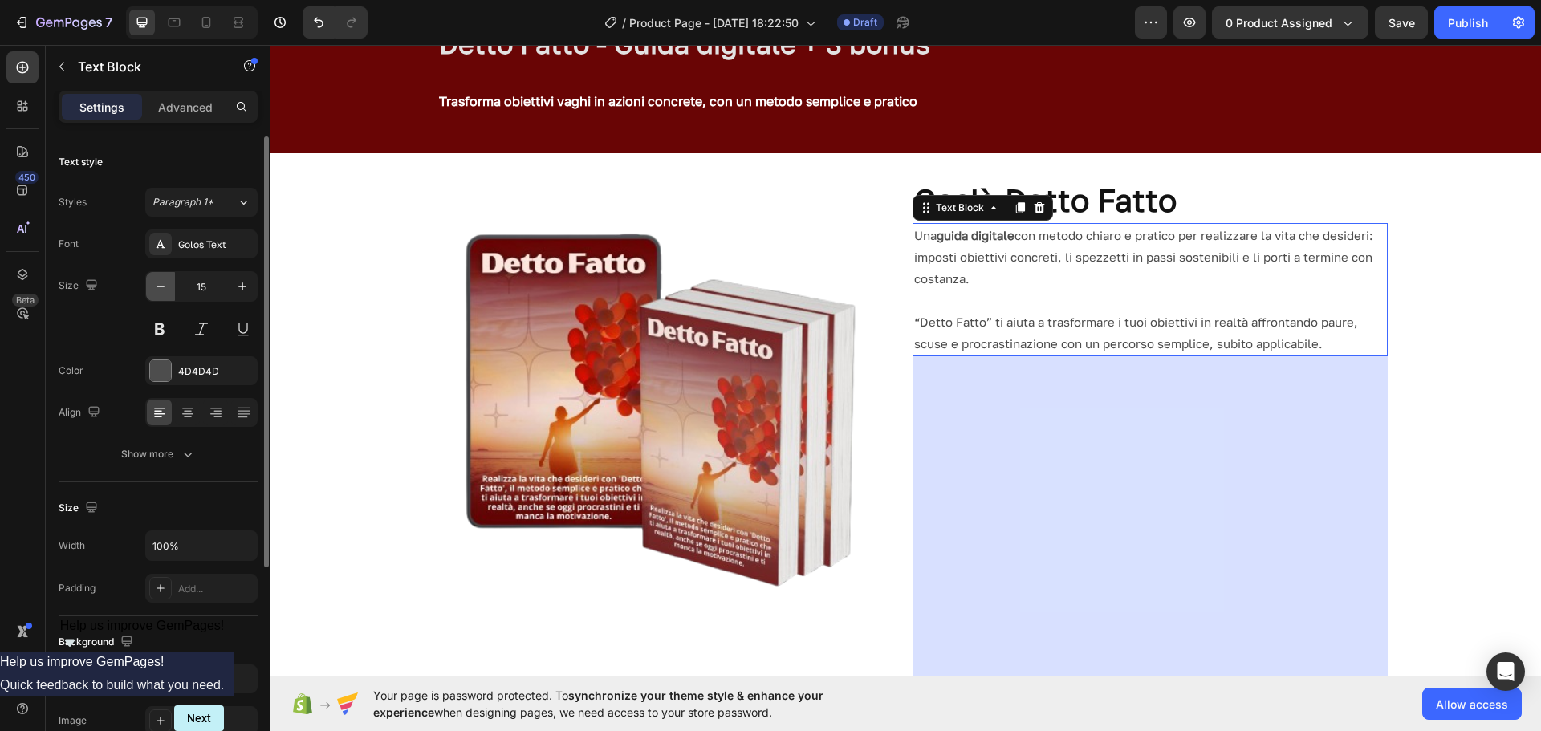
click at [169, 292] on button "button" at bounding box center [160, 286] width 29 height 29
type input "14"
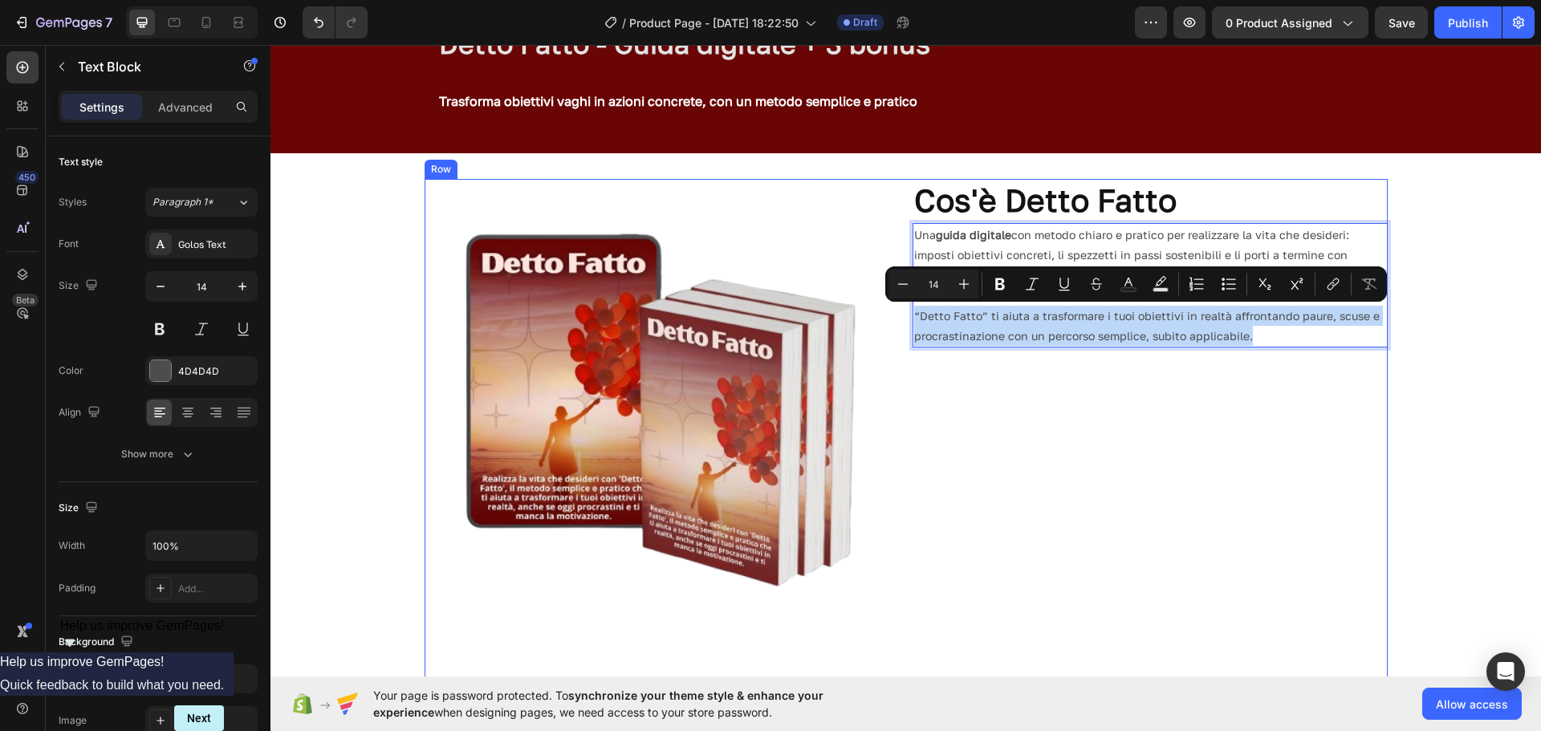
drag, startPoint x: 1250, startPoint y: 336, endPoint x: 906, endPoint y: 307, distance: 345.5
click at [906, 307] on div "Image ⁠⁠⁠⁠⁠⁠⁠ Cos'è Detto Fatto Heading Una guida digitale con metodo chiaro e …" at bounding box center [906, 433] width 963 height 509
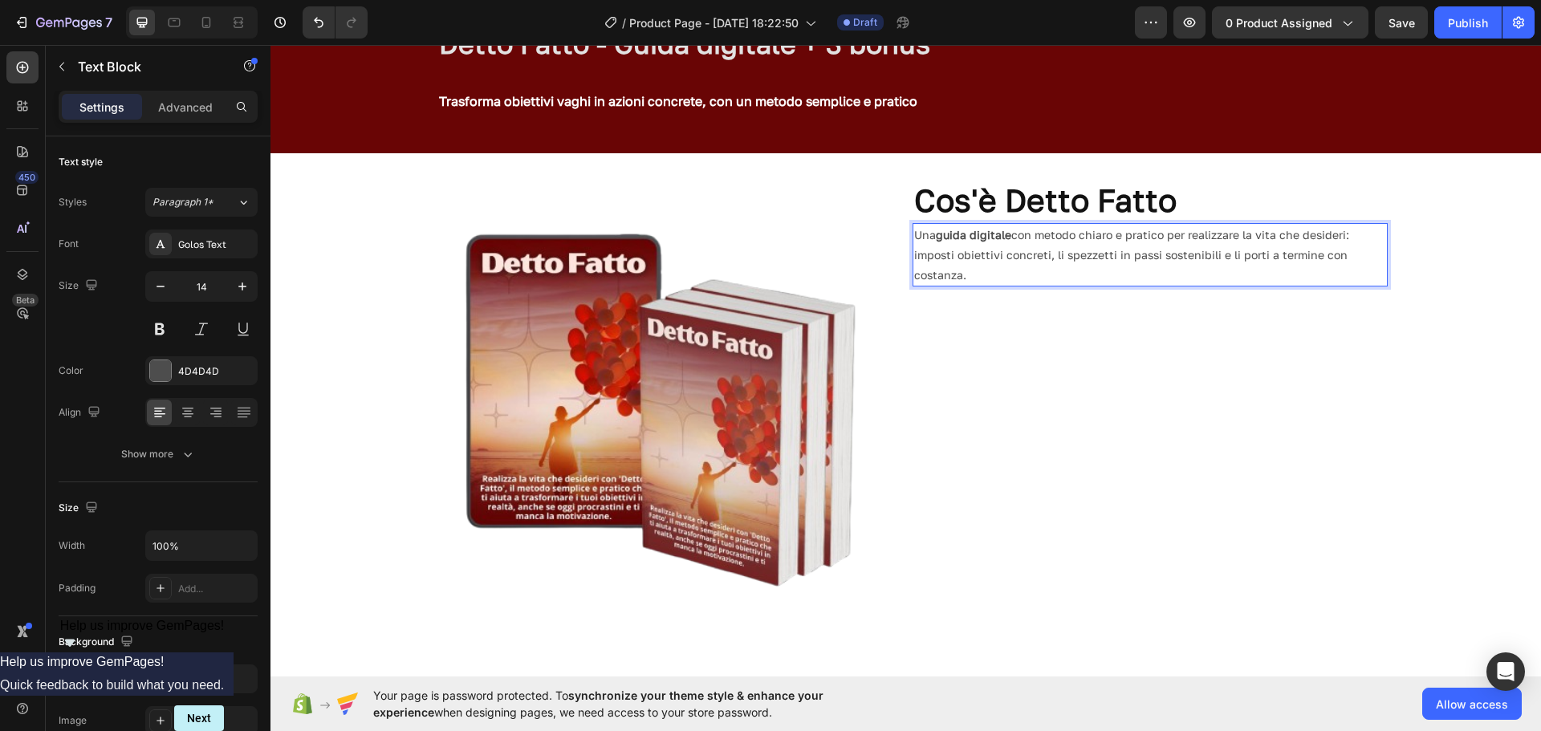
click at [1034, 287] on div "Una guida digitale con metodo chiaro e pratico per realizzare la vita che desid…" at bounding box center [1150, 255] width 475 height 64
click at [244, 283] on icon "button" at bounding box center [242, 287] width 16 height 16
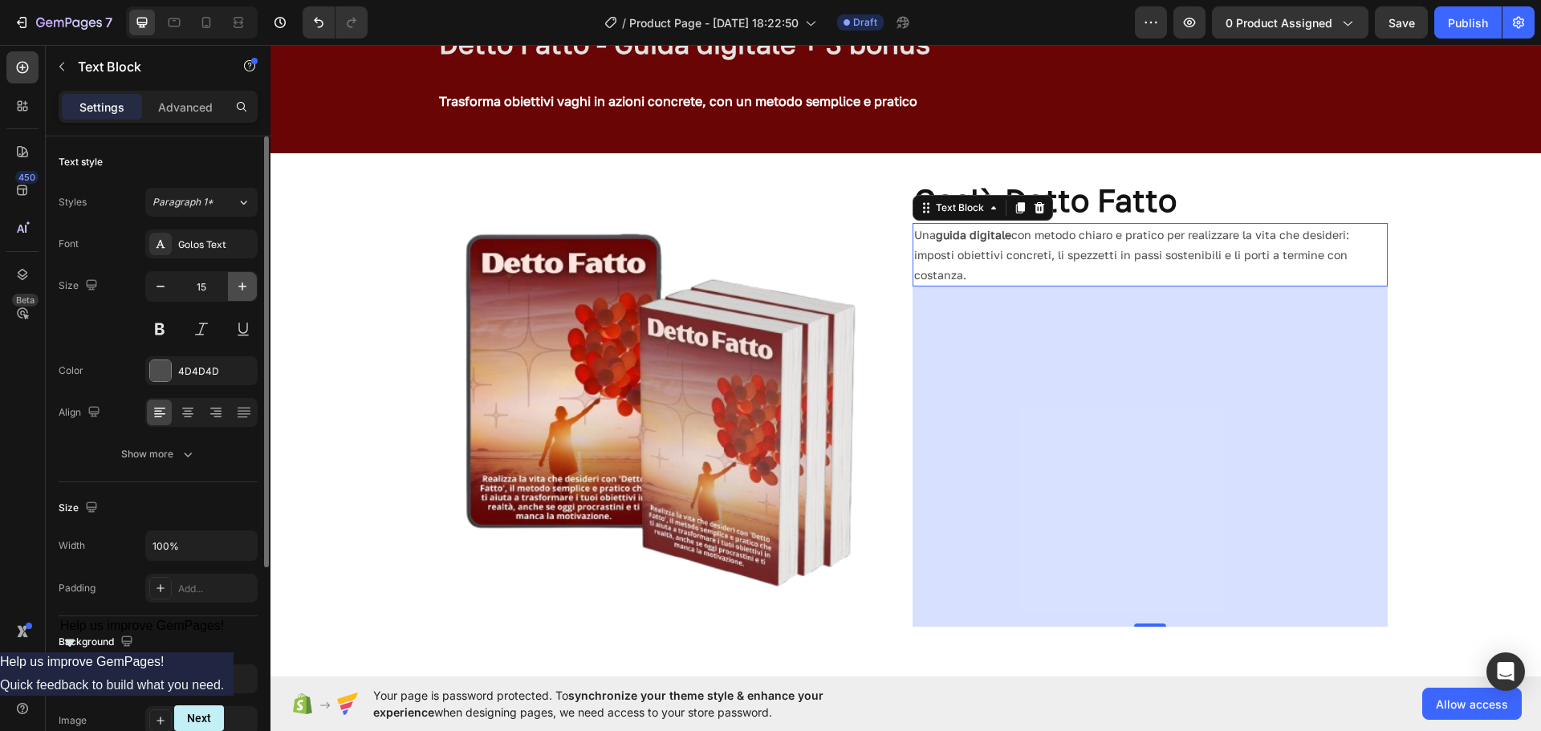
click at [244, 283] on icon "button" at bounding box center [242, 287] width 16 height 16
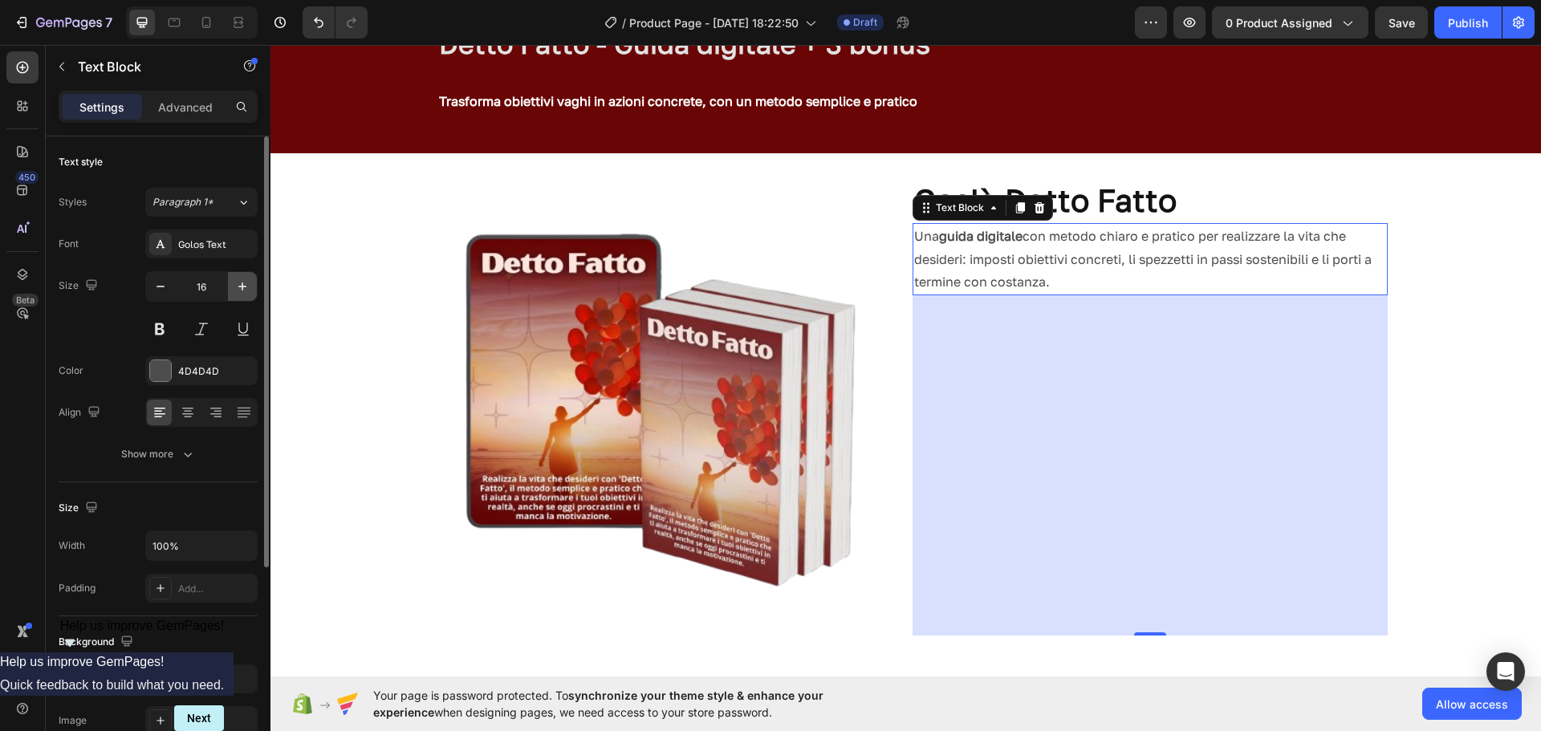
click at [244, 283] on icon "button" at bounding box center [242, 287] width 16 height 16
type input "17"
click at [174, 376] on div "4D4D4D" at bounding box center [201, 370] width 112 height 29
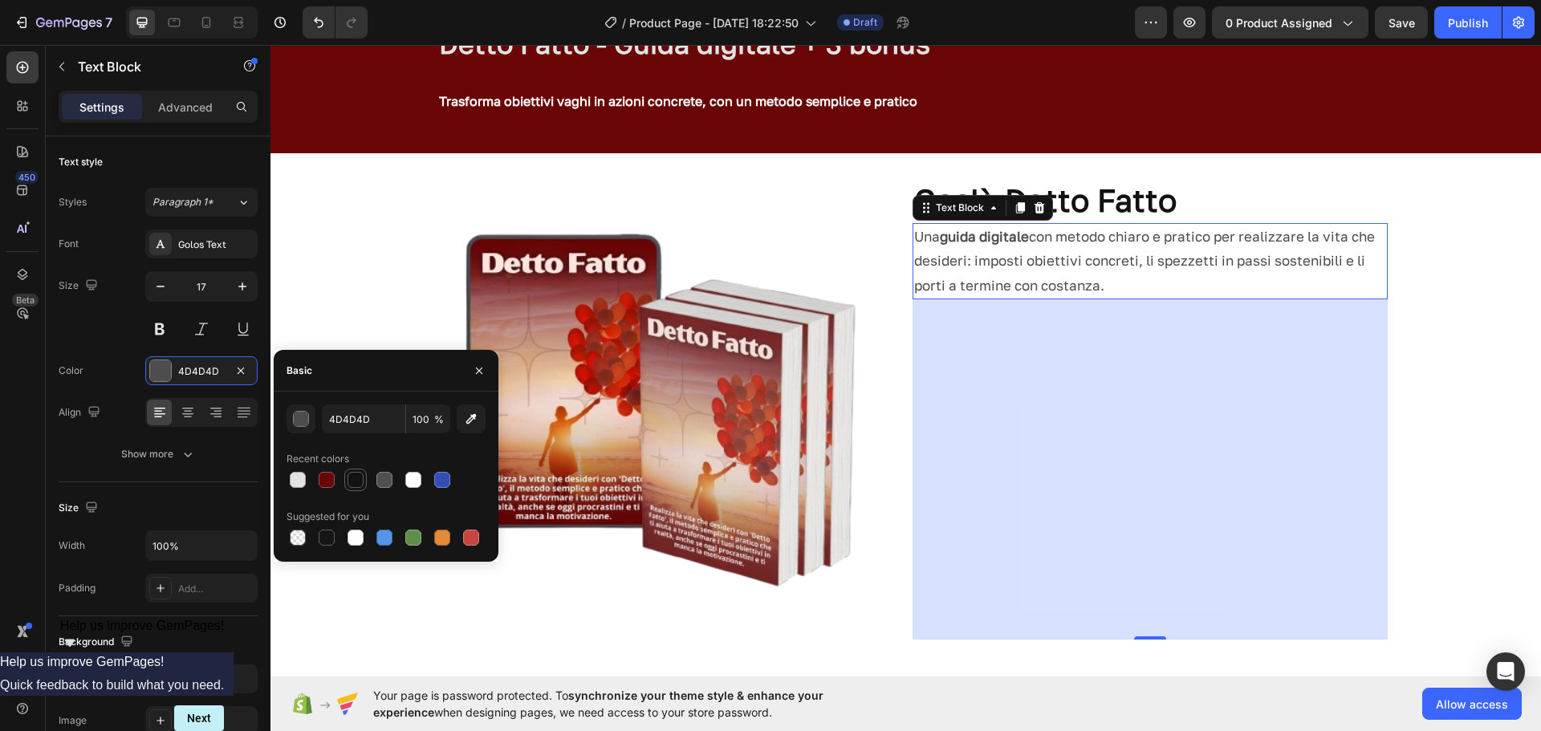
click at [356, 486] on div at bounding box center [356, 480] width 16 height 16
type input "121212"
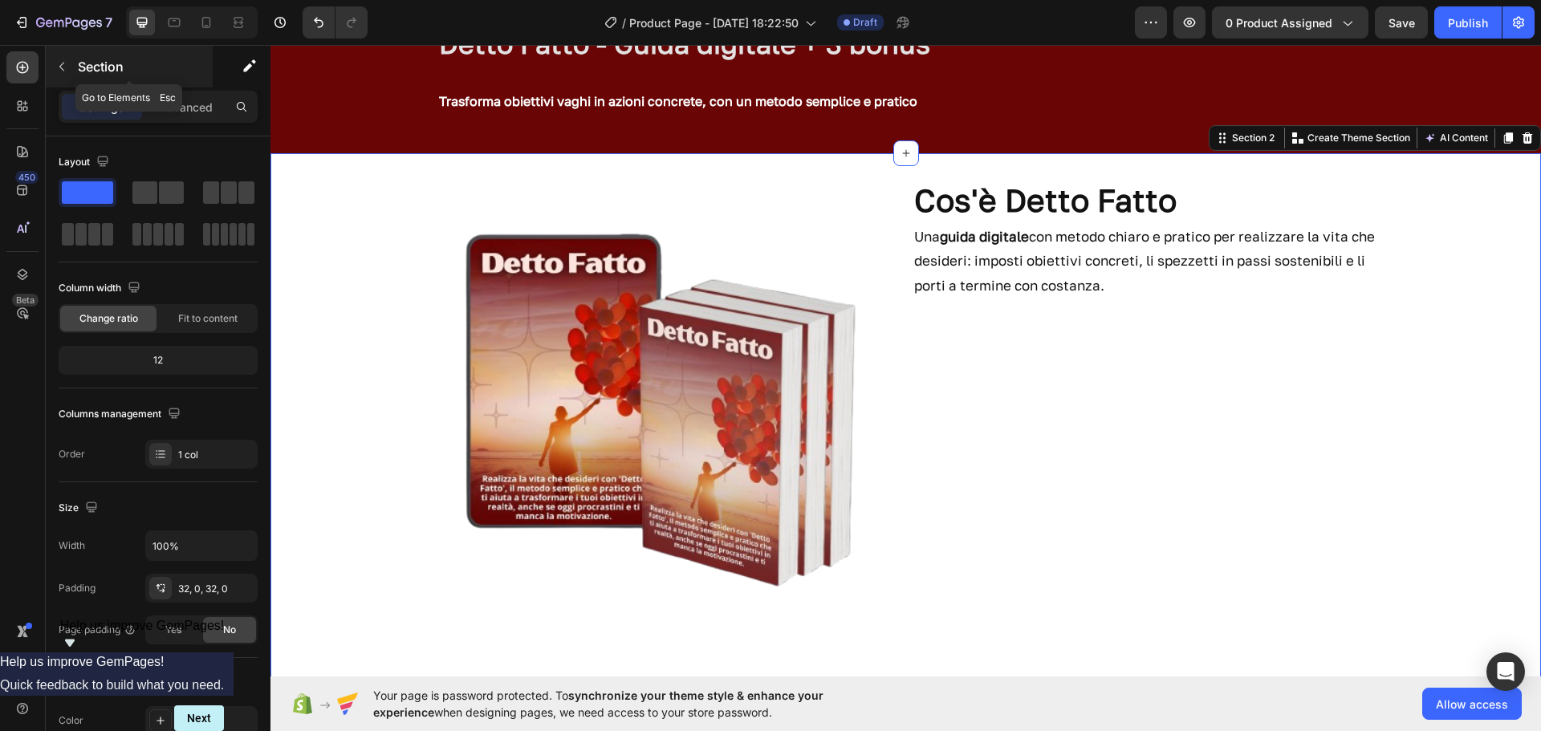
click at [70, 66] on button "button" at bounding box center [62, 67] width 26 height 26
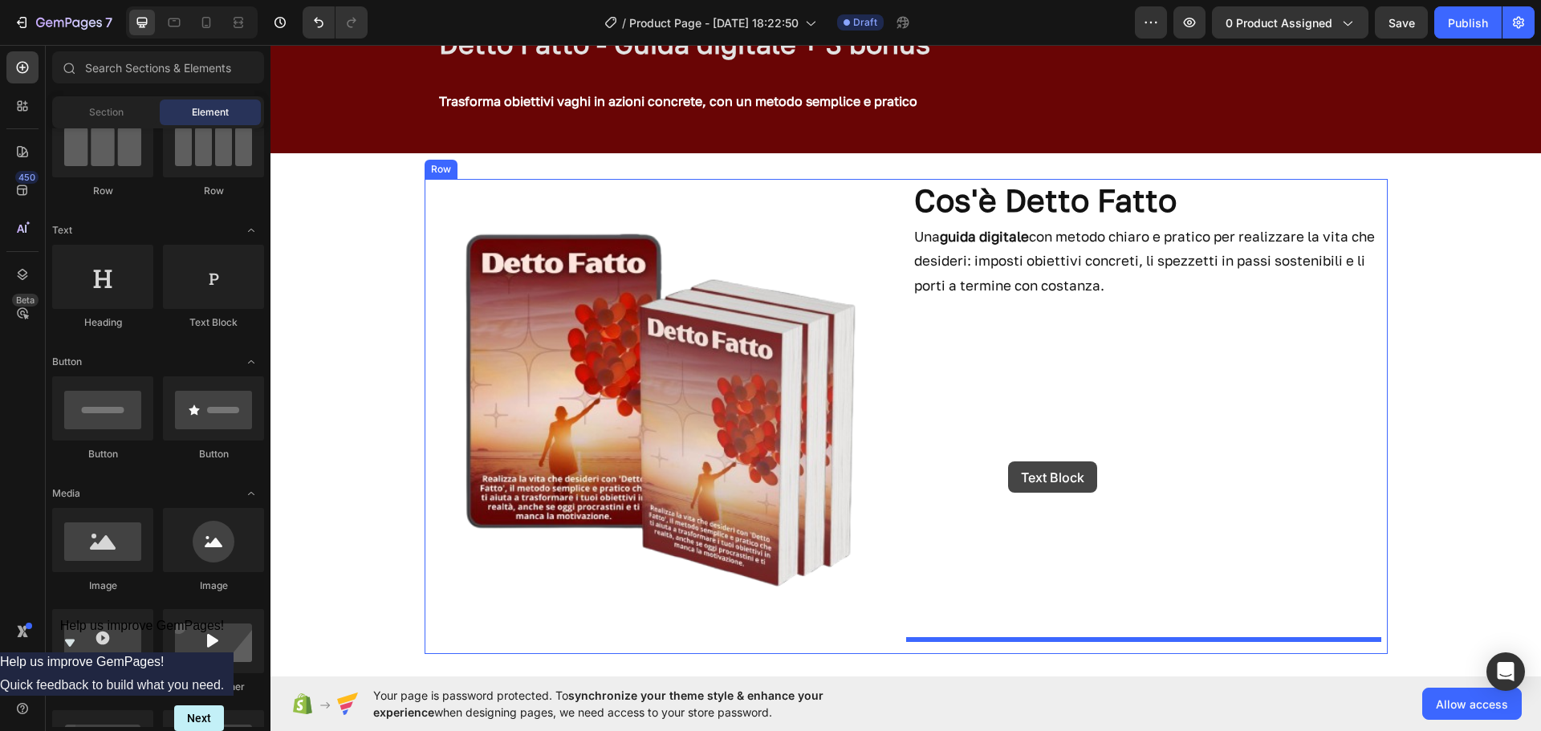
drag, startPoint x: 498, startPoint y: 350, endPoint x: 1008, endPoint y: 462, distance: 522.6
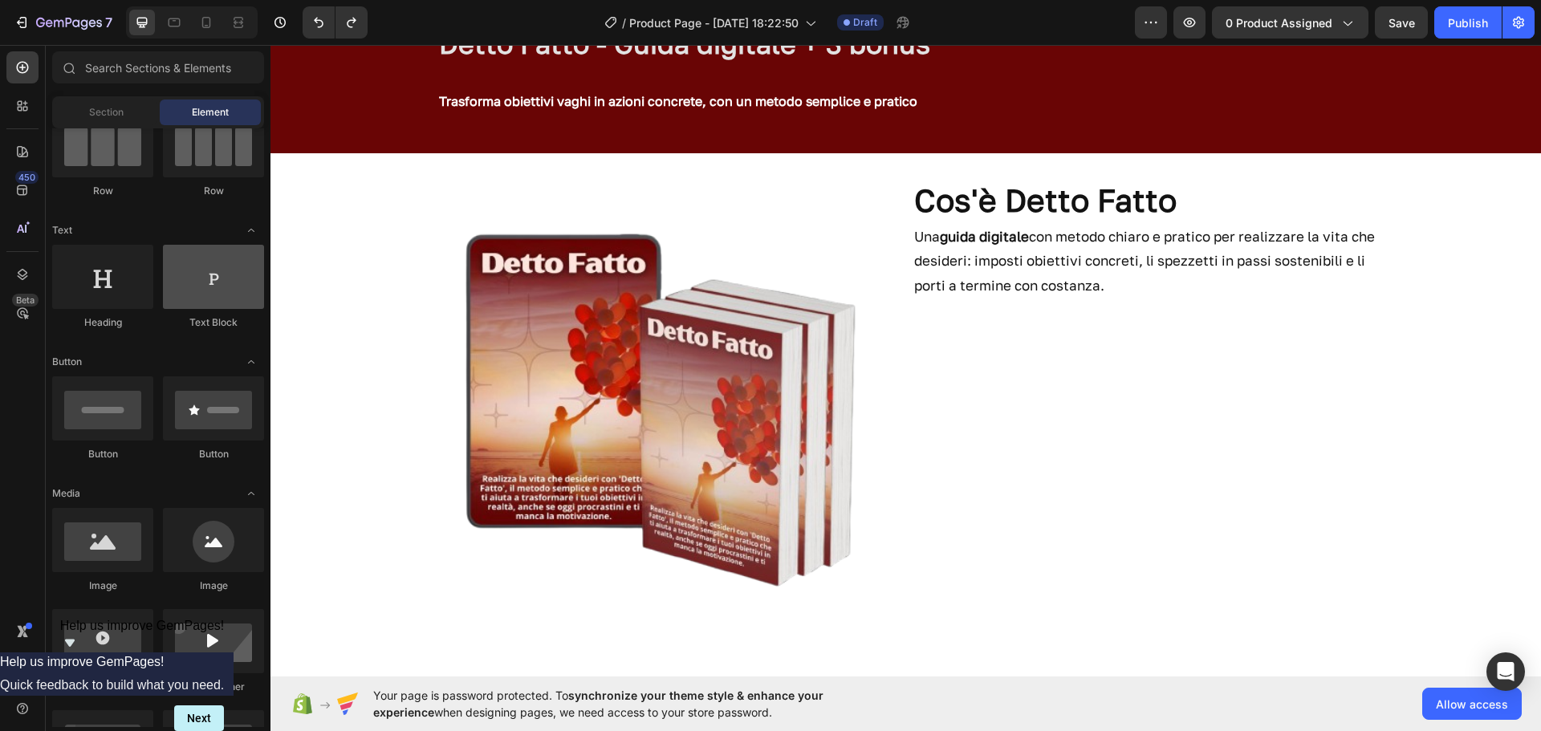
scroll to position [0, 0]
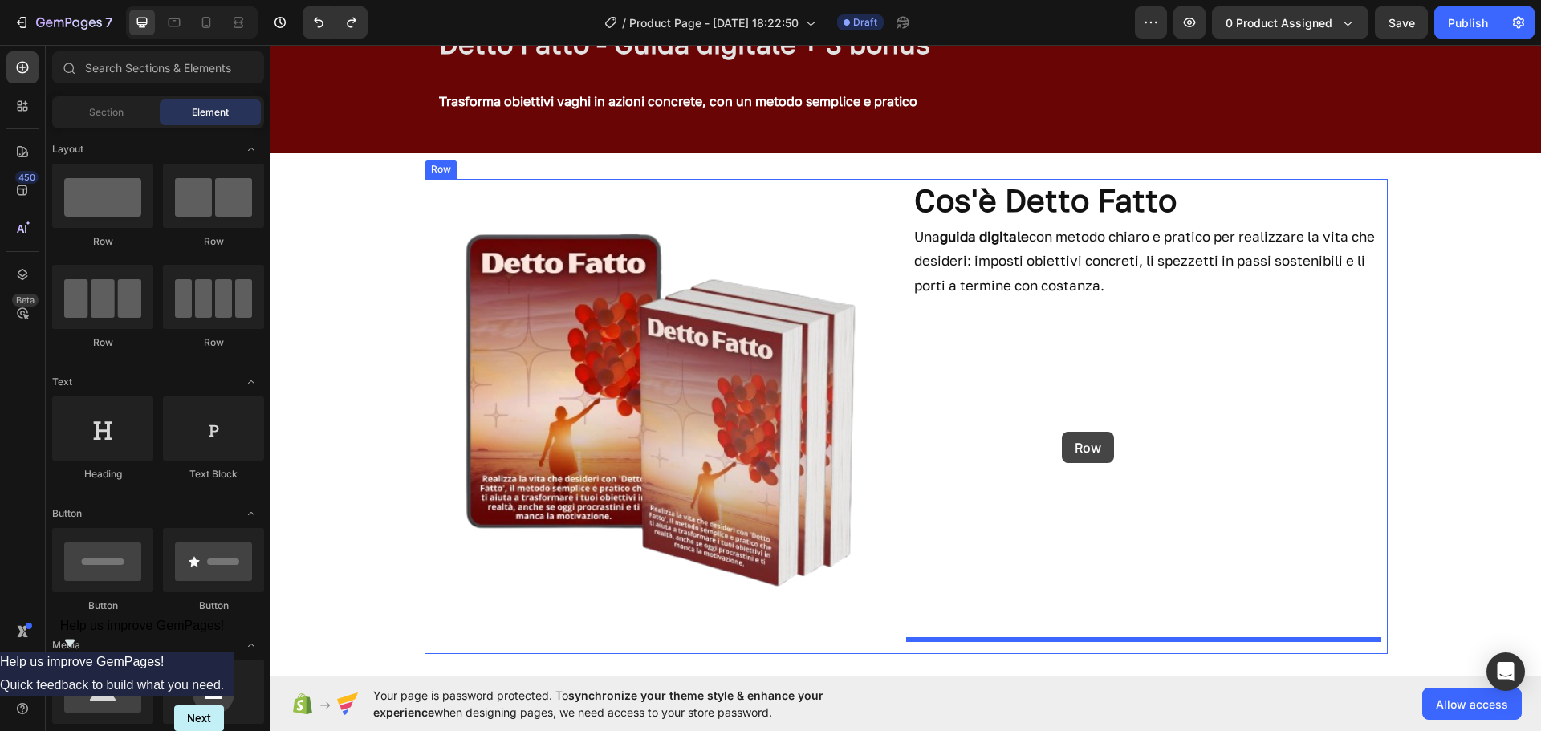
drag, startPoint x: 379, startPoint y: 268, endPoint x: 1055, endPoint y: 432, distance: 695.5
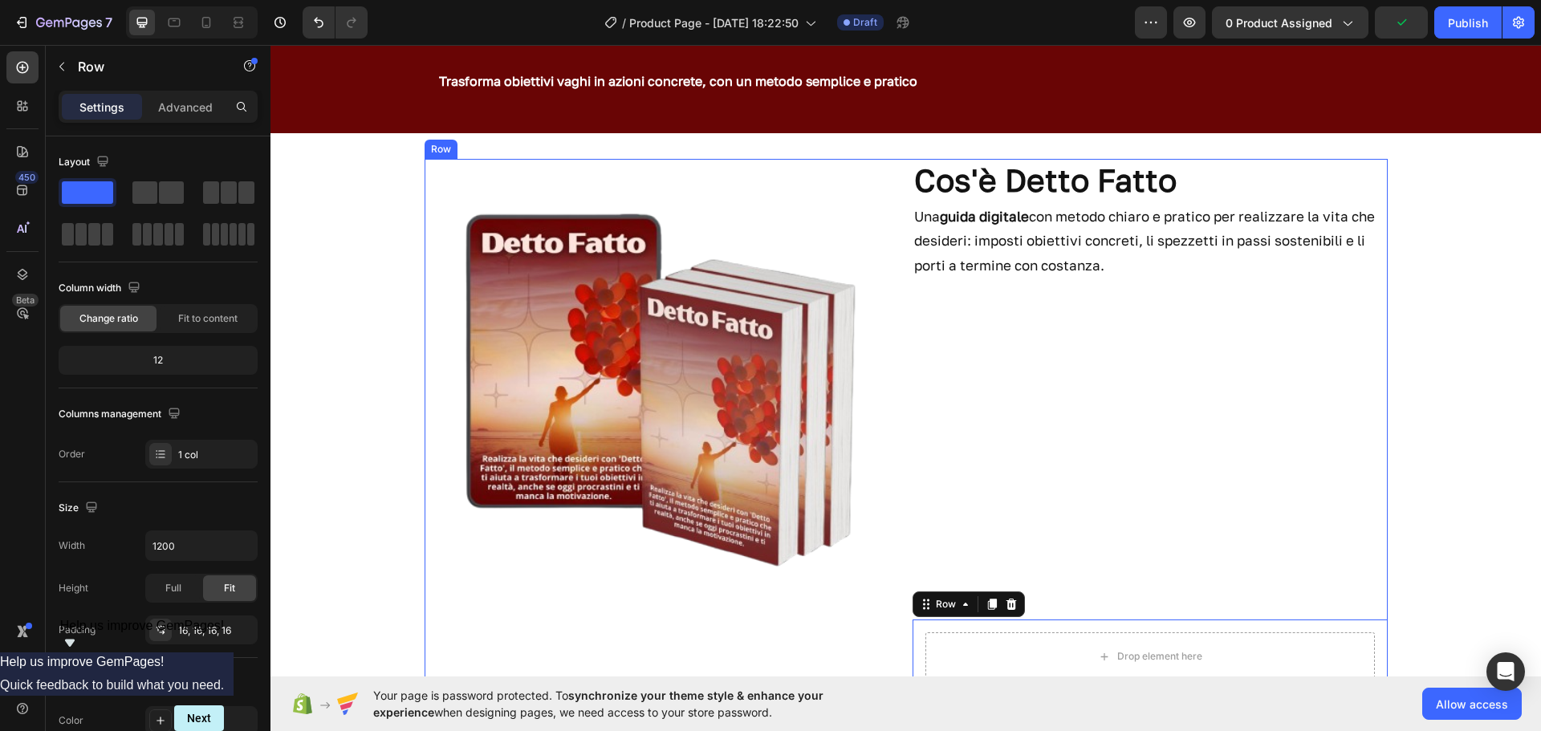
scroll to position [112, 0]
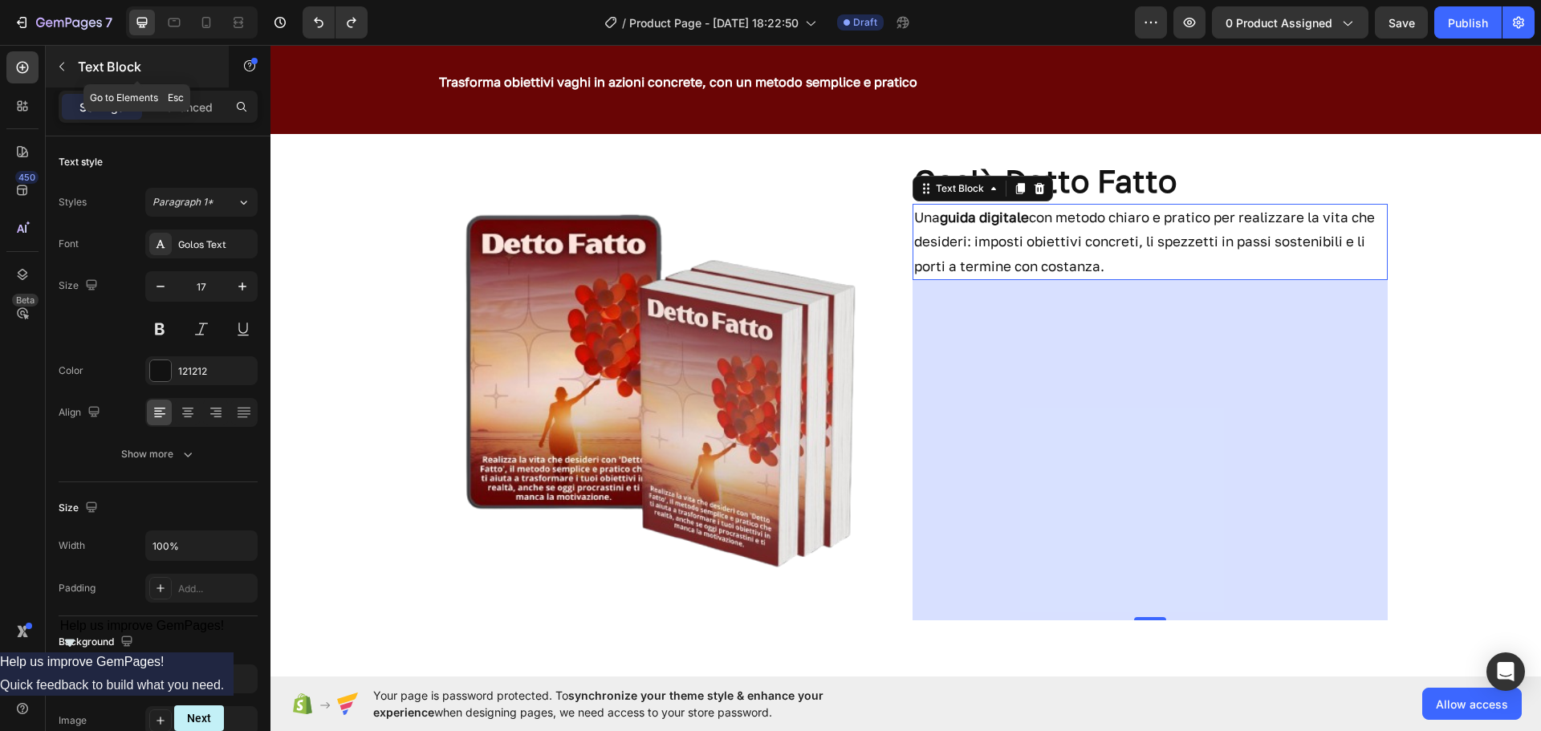
click at [62, 67] on icon "button" at bounding box center [61, 66] width 13 height 13
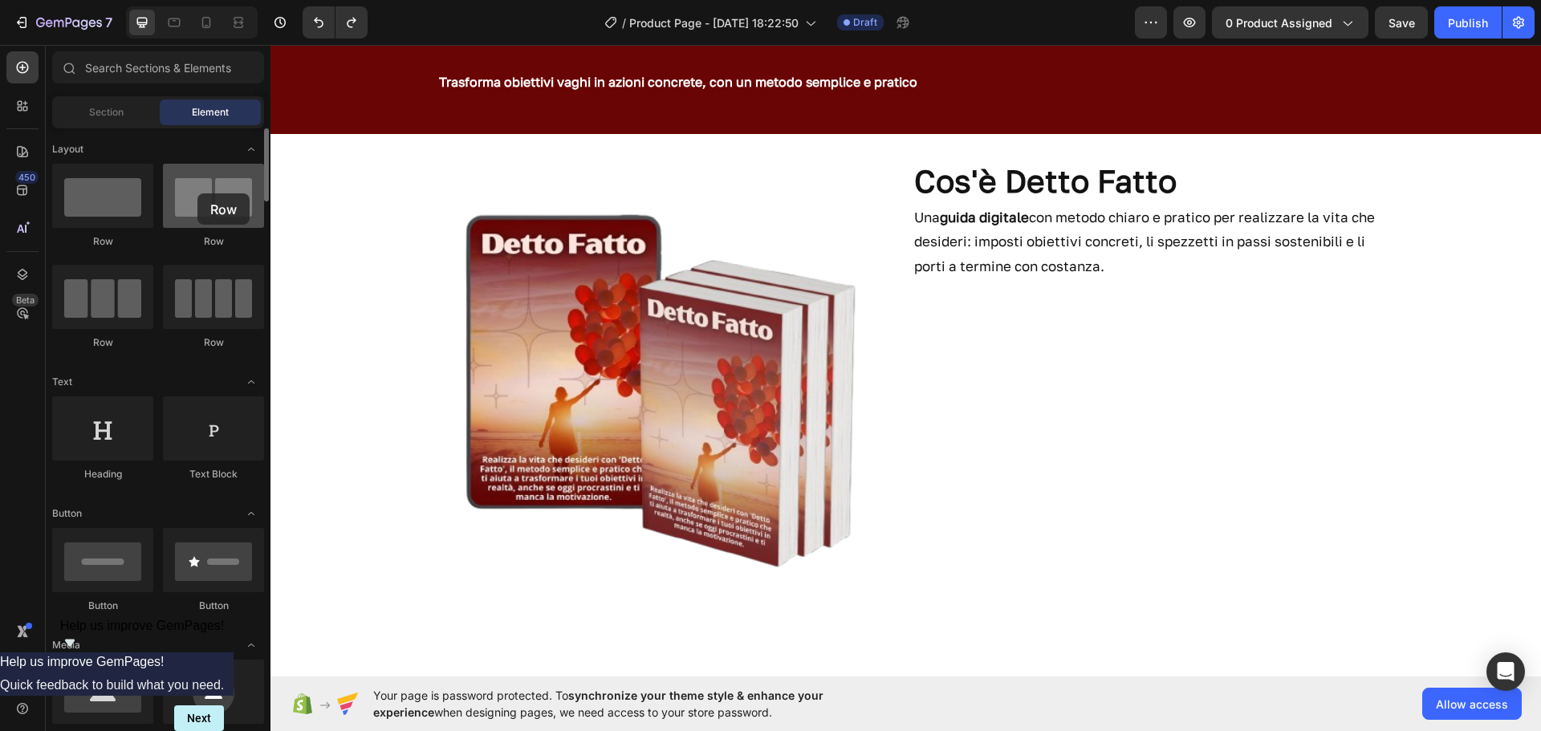
click at [197, 193] on div at bounding box center [213, 196] width 101 height 64
click at [193, 197] on div at bounding box center [213, 196] width 101 height 64
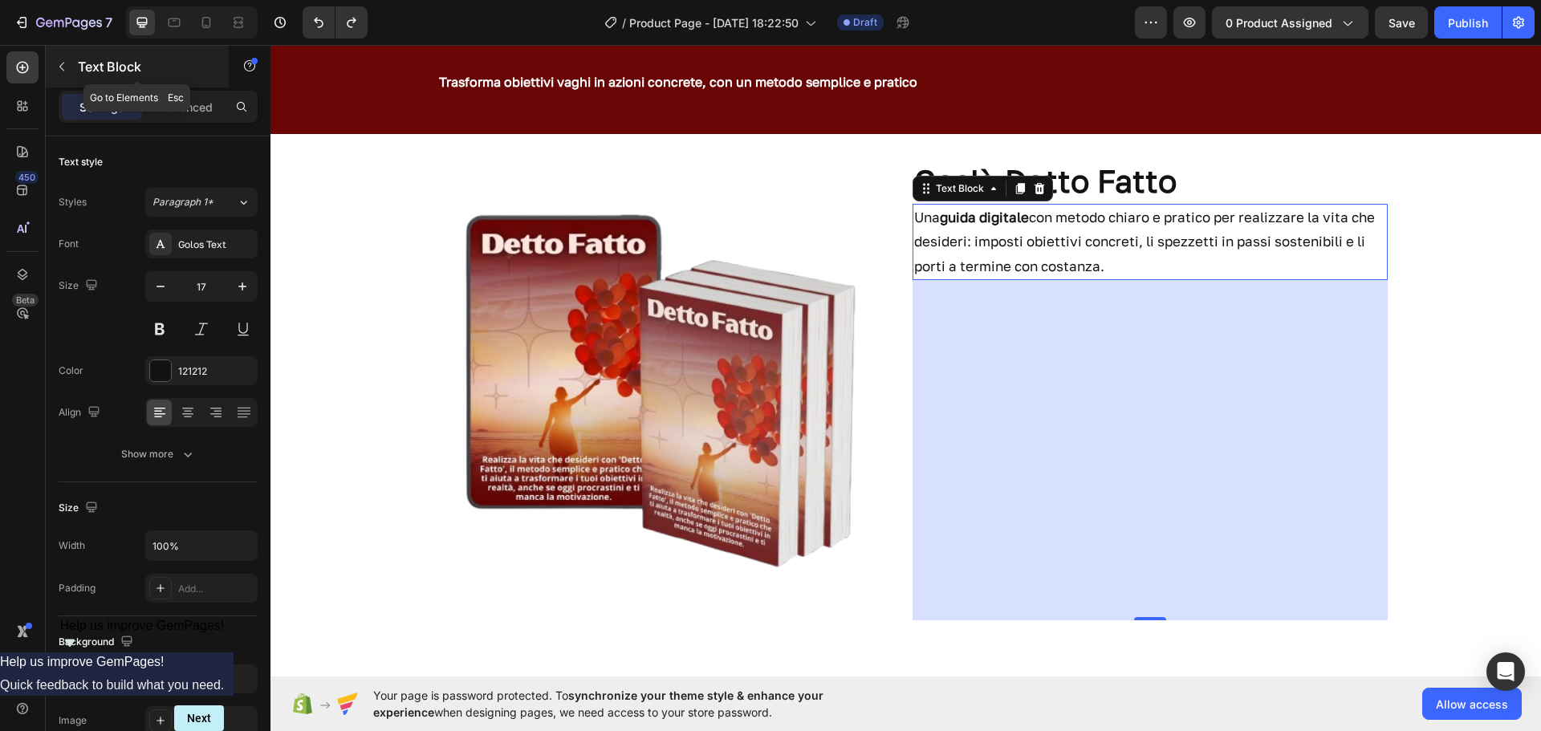
click at [59, 62] on icon "button" at bounding box center [61, 66] width 13 height 13
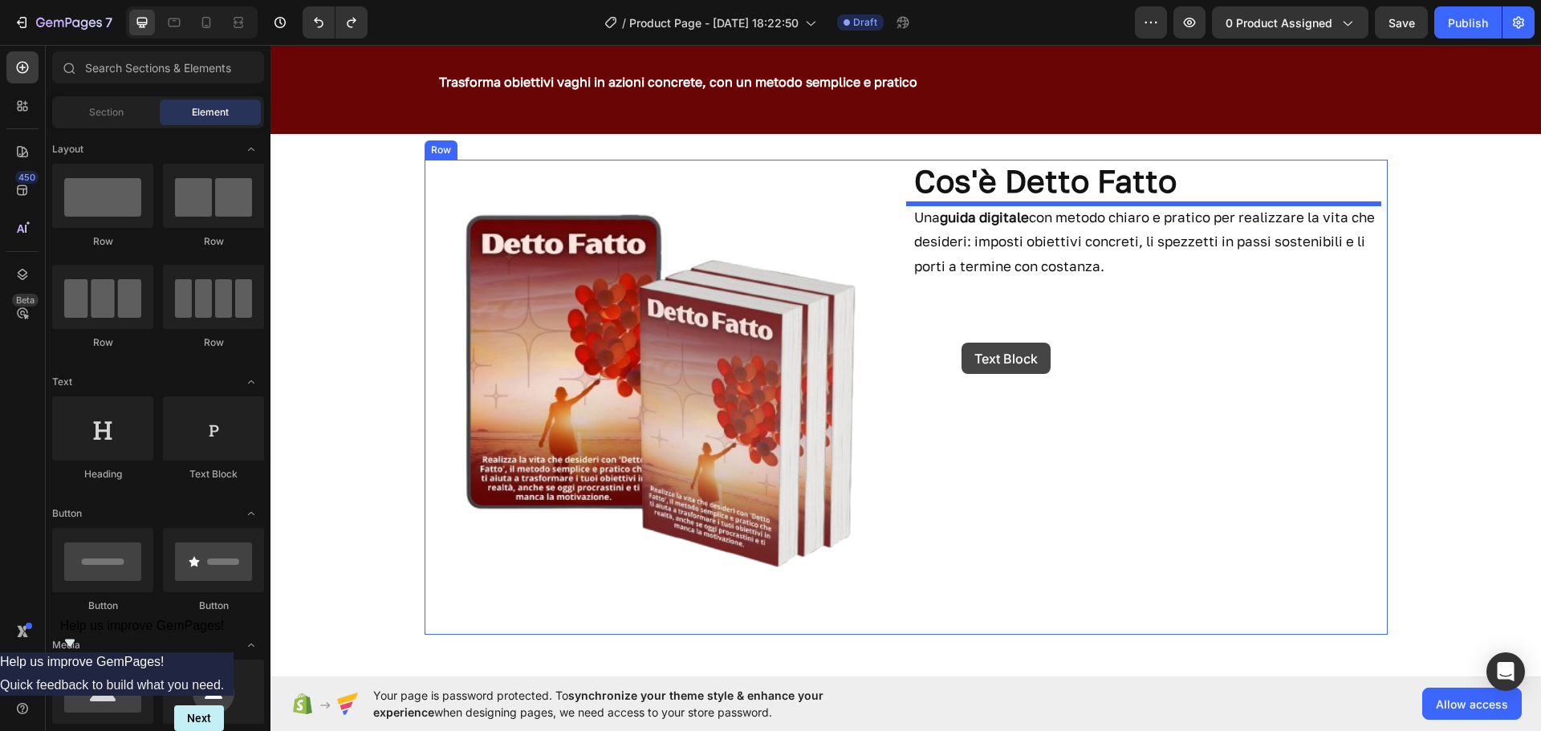
drag, startPoint x: 476, startPoint y: 500, endPoint x: 955, endPoint y: 340, distance: 505.2
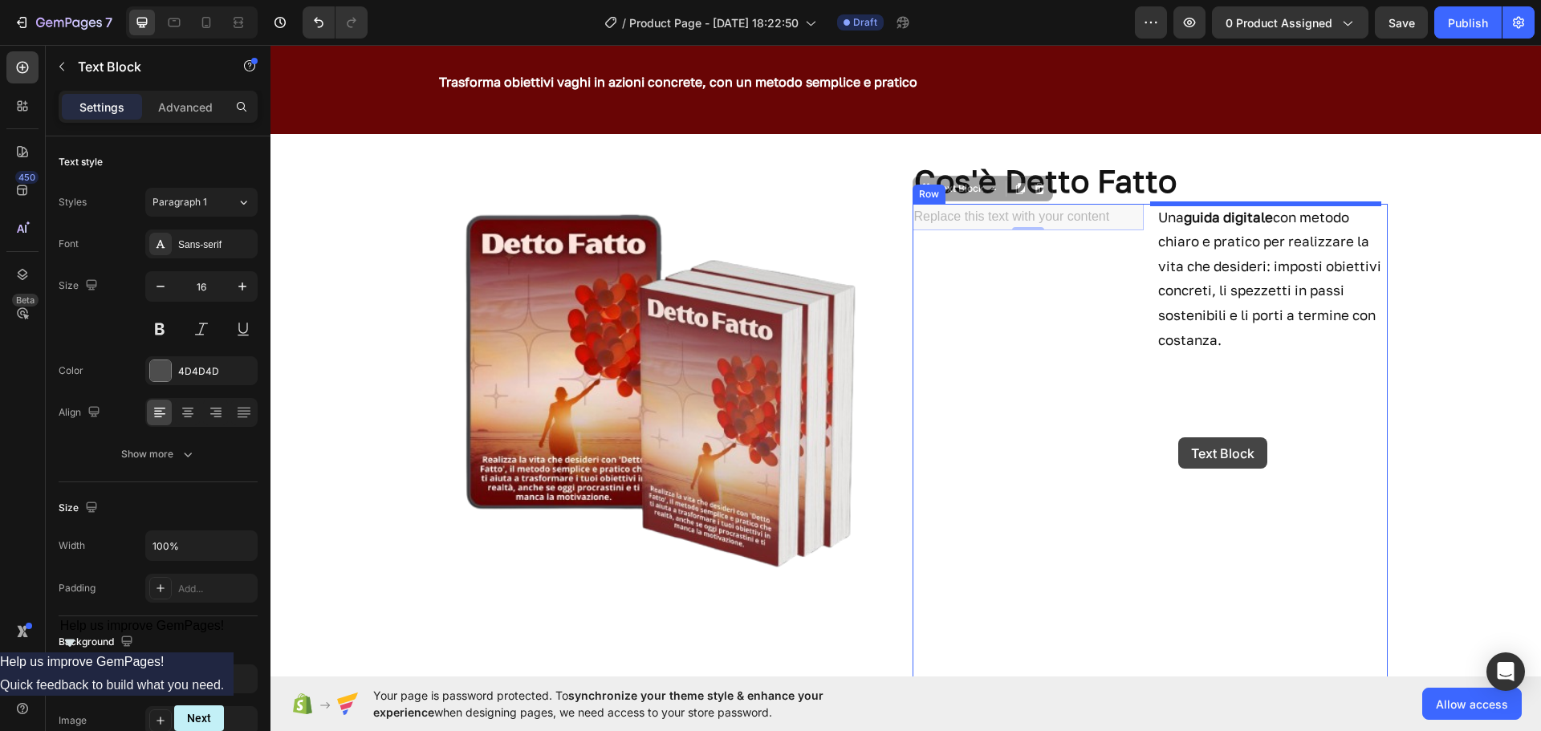
drag, startPoint x: 1090, startPoint y: 218, endPoint x: 1176, endPoint y: 447, distance: 245.1
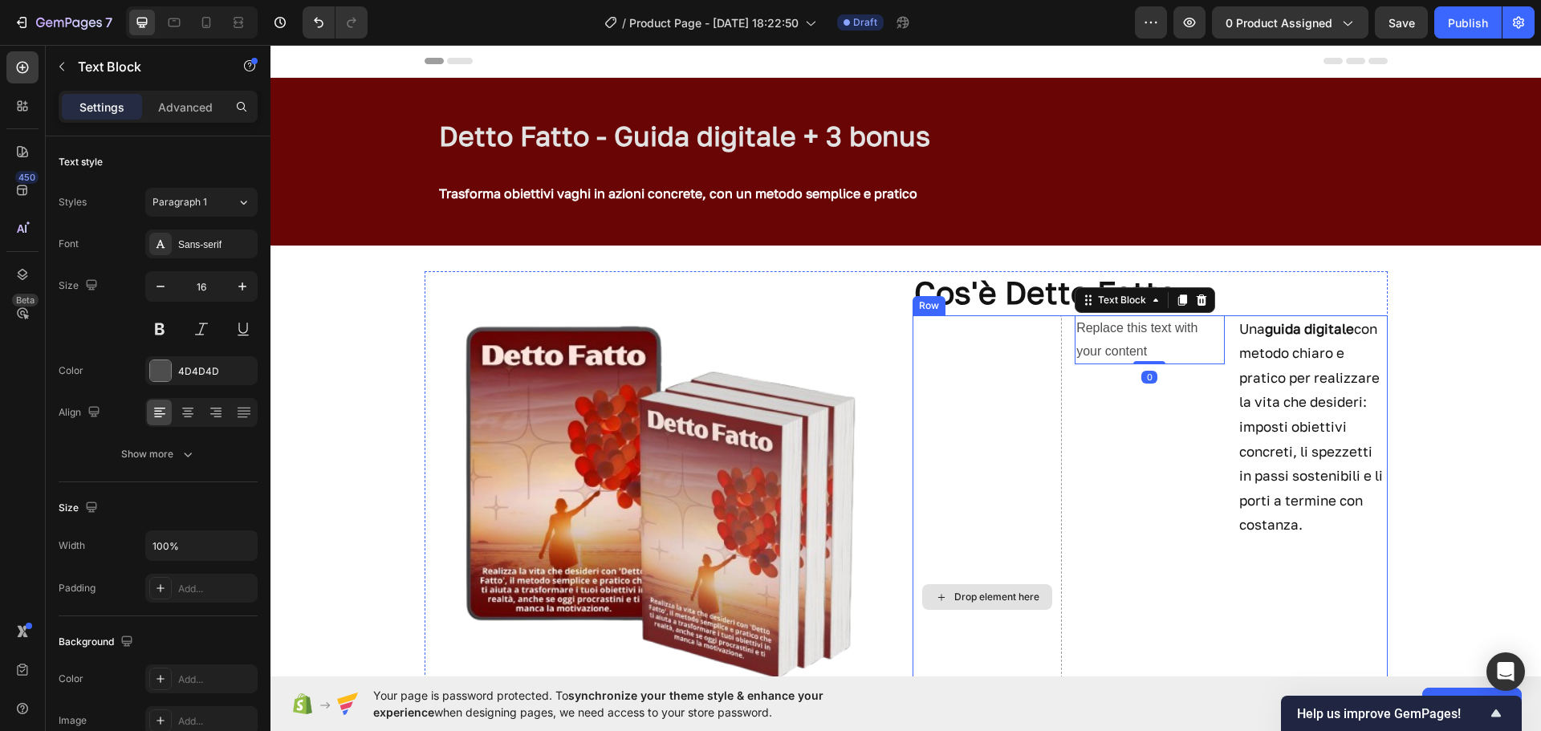
scroll to position [112, 0]
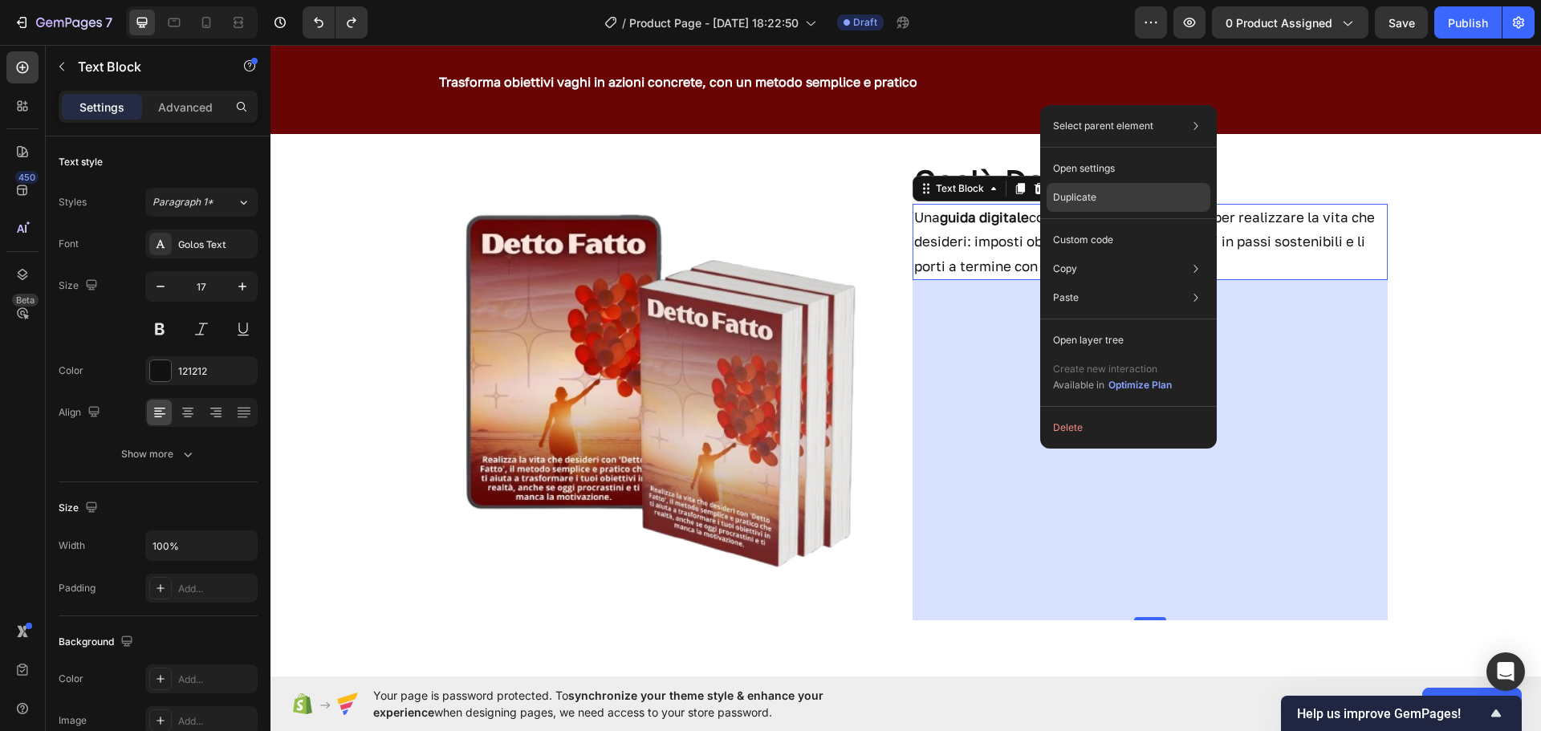
click at [1098, 197] on div "Duplicate" at bounding box center [1129, 197] width 164 height 29
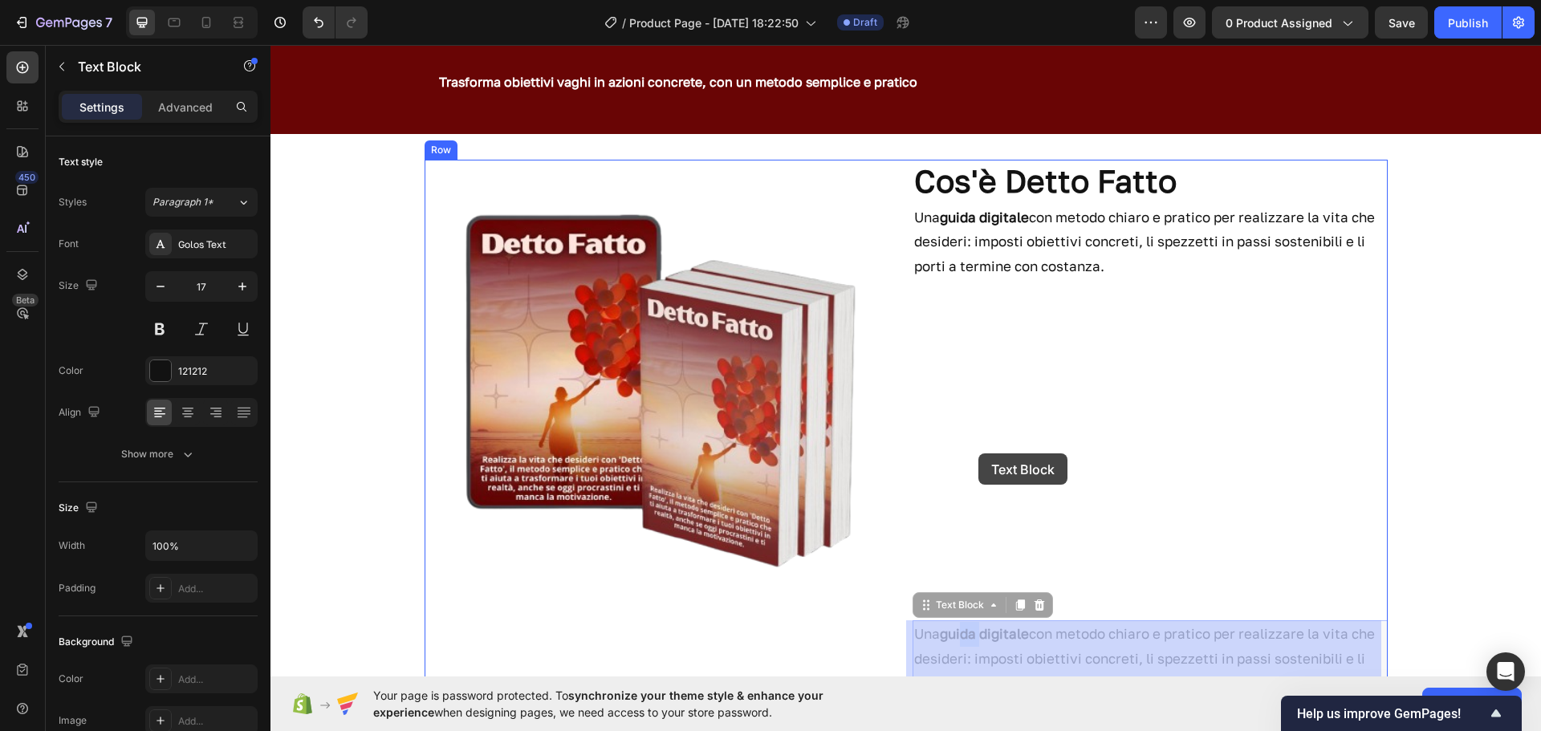
drag, startPoint x: 959, startPoint y: 621, endPoint x: 980, endPoint y: 446, distance: 177.1
click at [980, 446] on div "Header Detto Fatto - Guida digitale + 3 bonus Heading Row Trasforma obiettivi v…" at bounding box center [906, 620] width 1271 height 1374
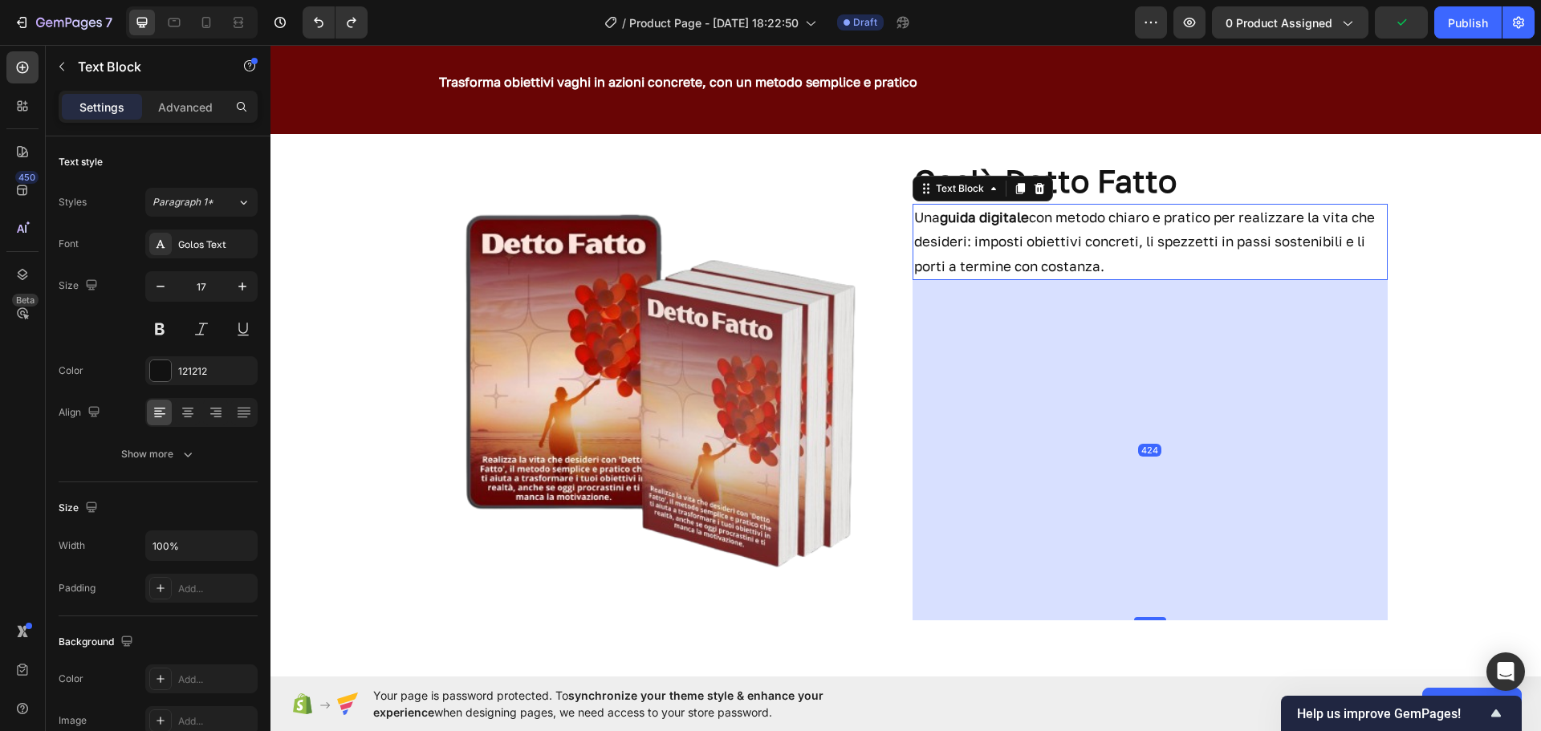
click at [1106, 280] on div "424" at bounding box center [1150, 450] width 475 height 340
click at [1033, 184] on icon at bounding box center [1039, 188] width 13 height 13
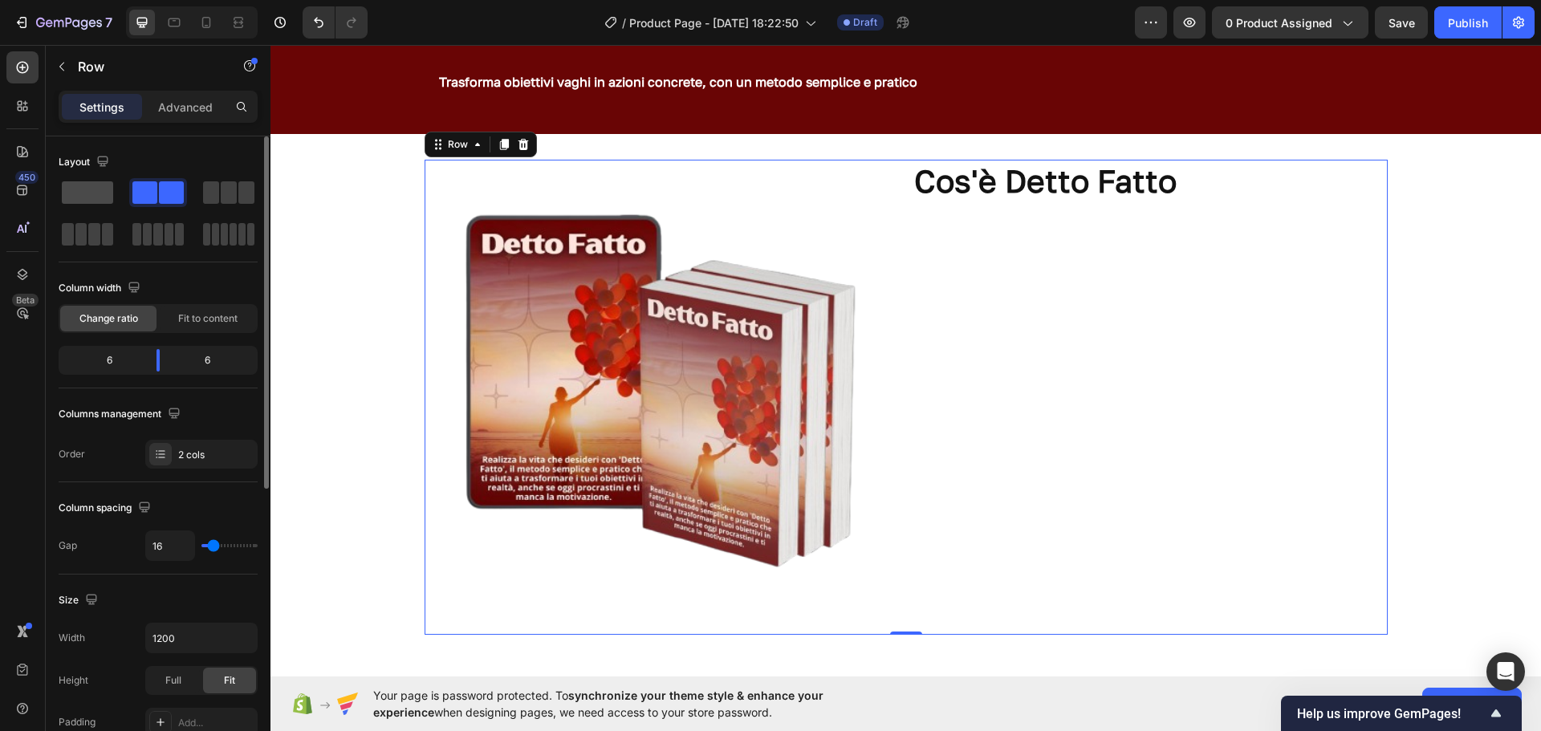
click at [86, 185] on span at bounding box center [87, 192] width 51 height 22
click at [79, 64] on p "Row" at bounding box center [146, 66] width 136 height 19
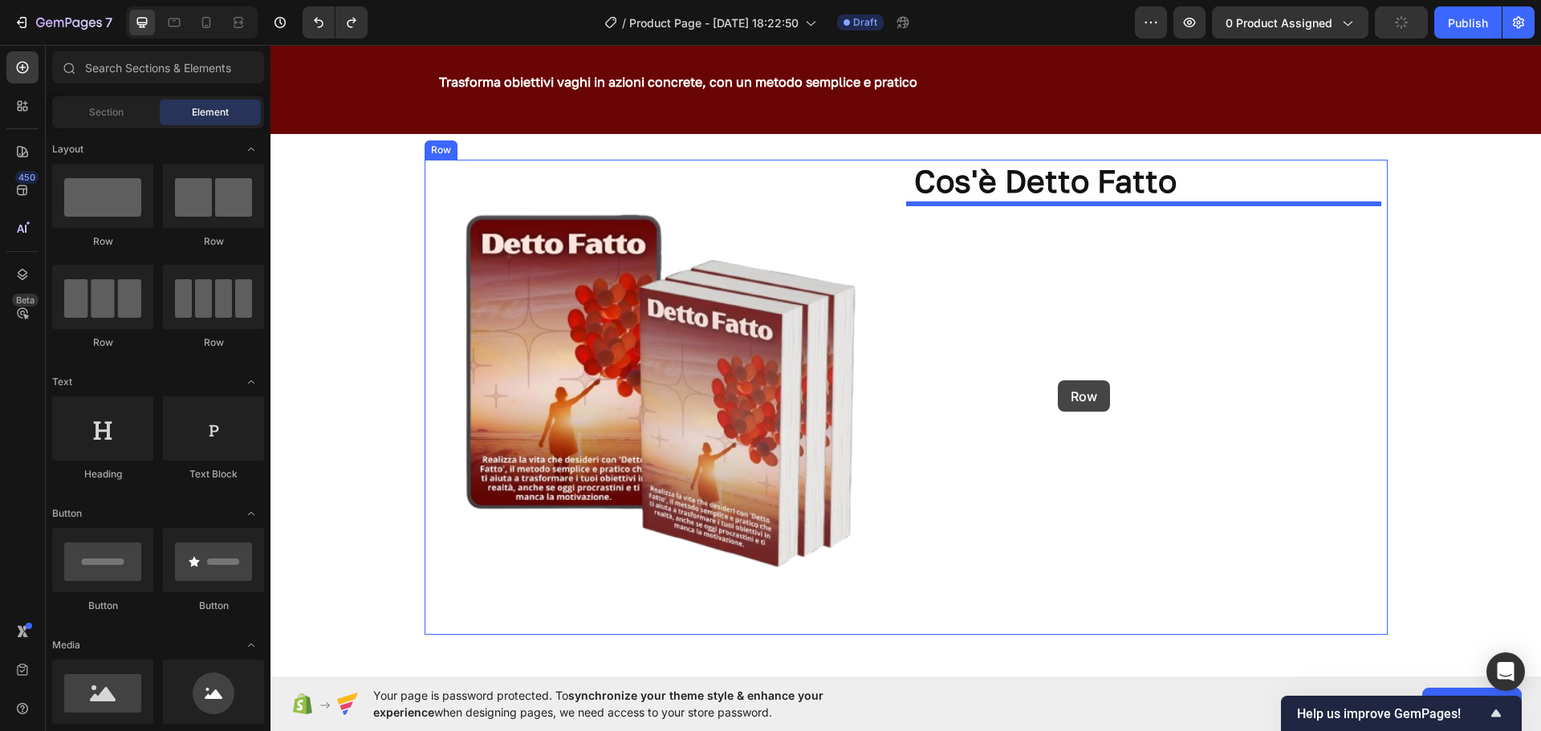
drag, startPoint x: 366, startPoint y: 247, endPoint x: 1058, endPoint y: 381, distance: 704.7
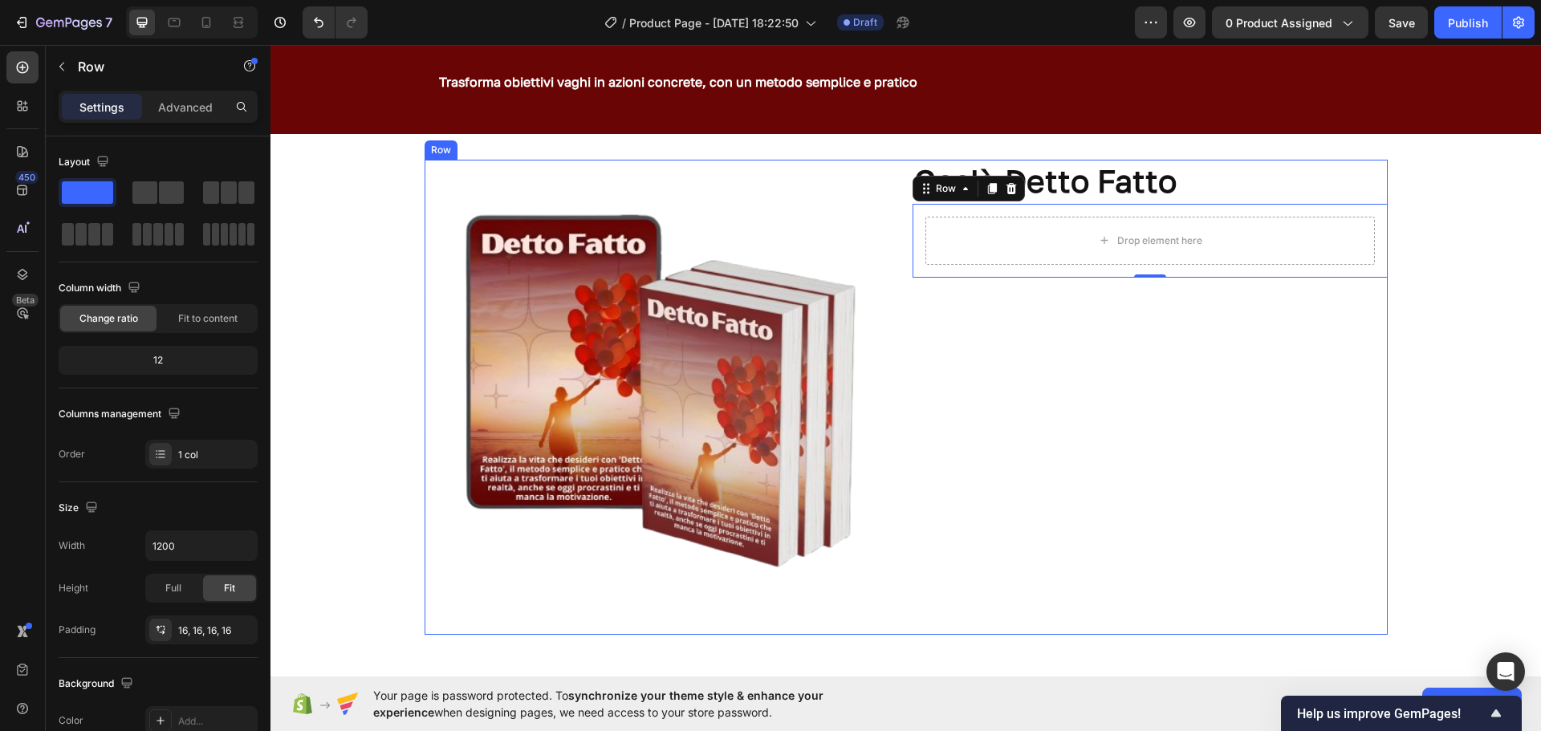
drag, startPoint x: 348, startPoint y: 239, endPoint x: 1140, endPoint y: 421, distance: 813.0
click at [85, 59] on p "Row" at bounding box center [146, 66] width 136 height 19
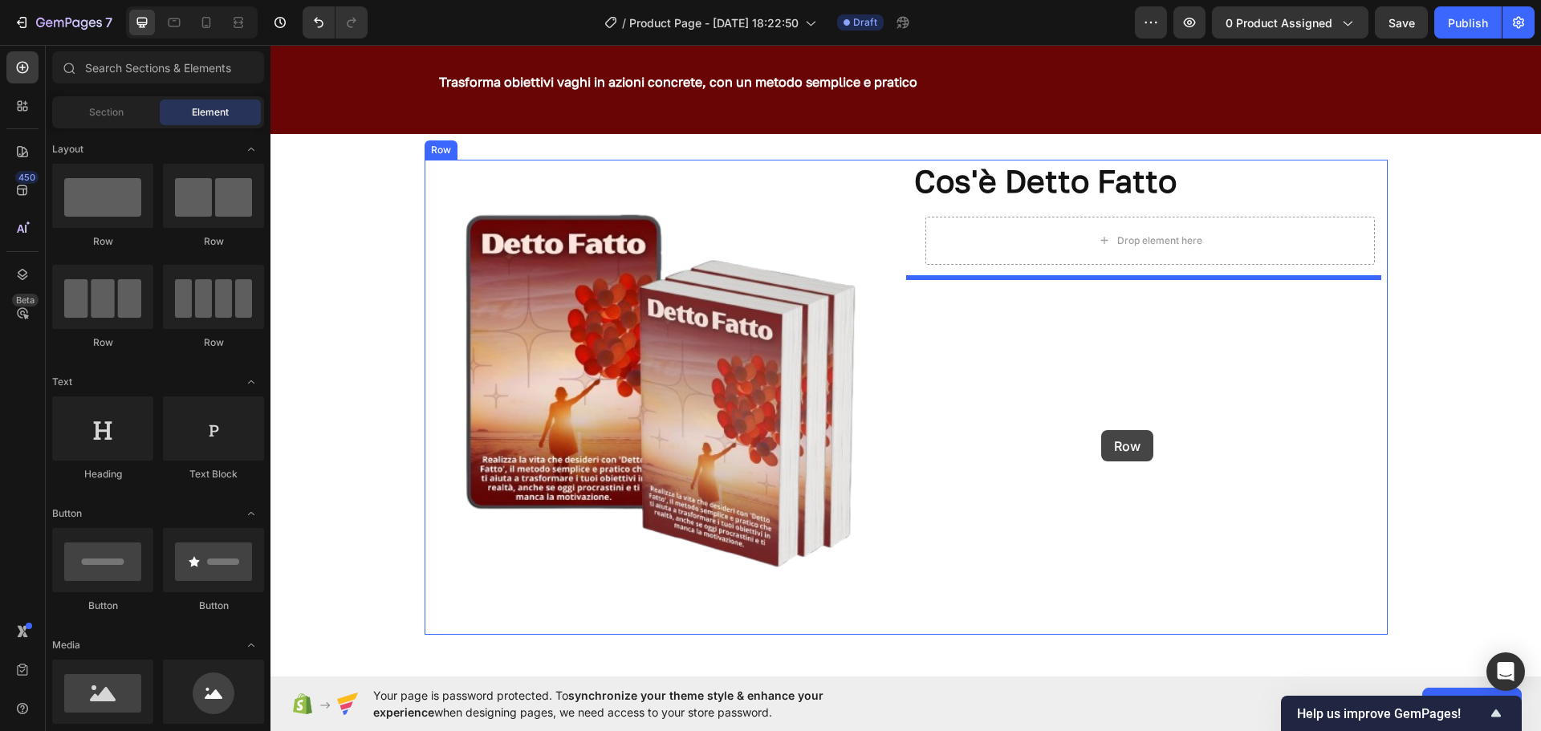
drag, startPoint x: 384, startPoint y: 266, endPoint x: 1101, endPoint y: 430, distance: 736.3
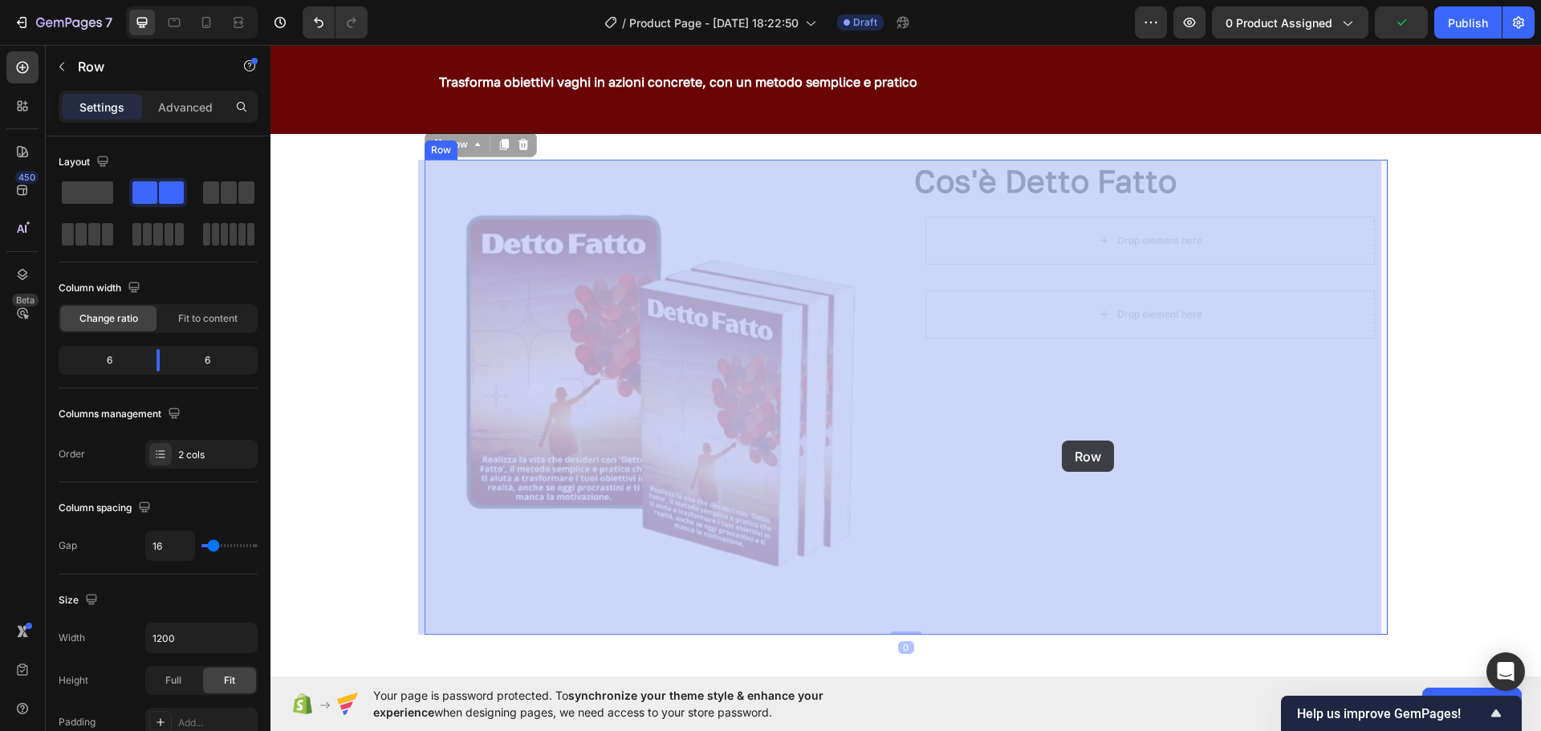
drag, startPoint x: 1051, startPoint y: 352, endPoint x: 1062, endPoint y: 441, distance: 89.8
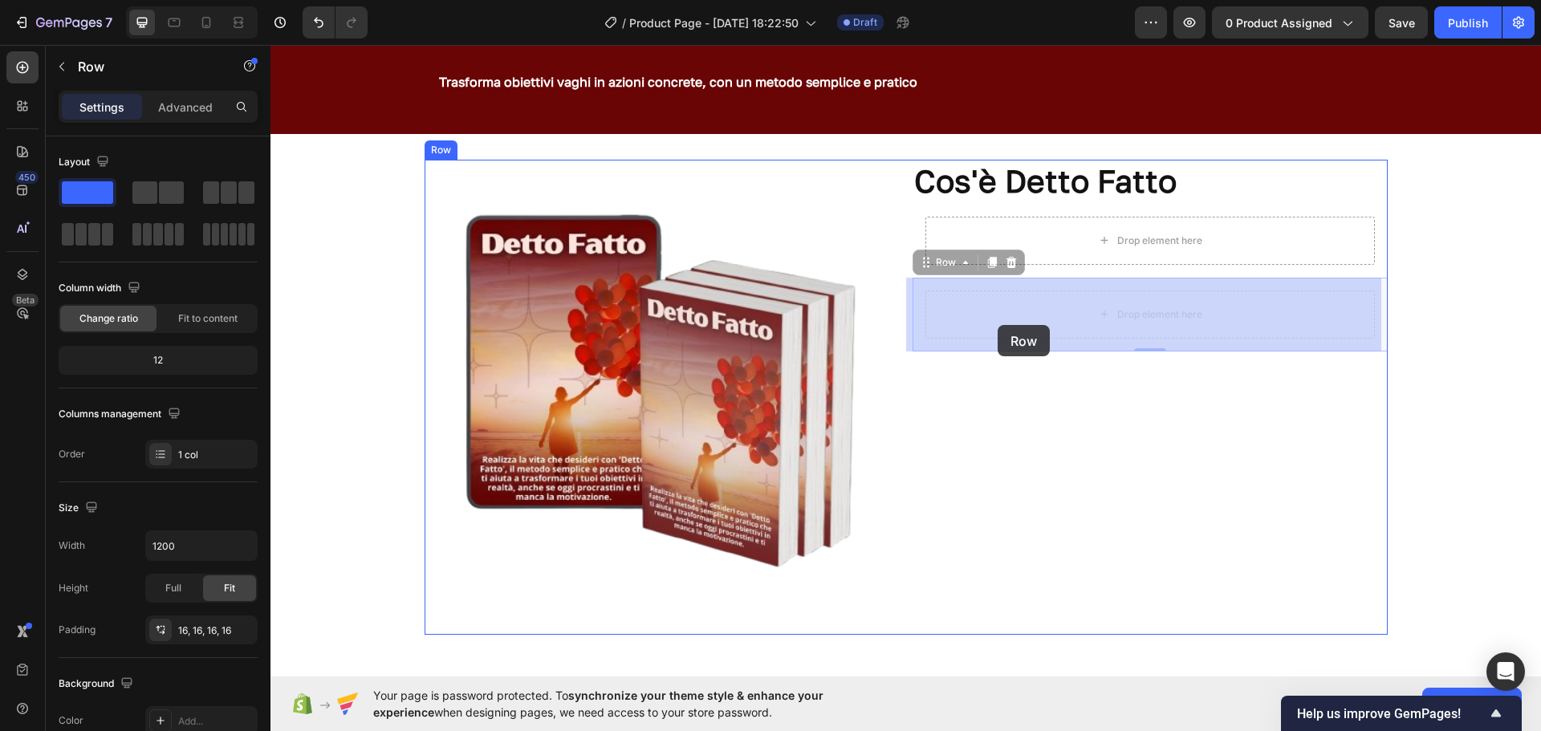
drag, startPoint x: 983, startPoint y: 350, endPoint x: 998, endPoint y: 321, distance: 32.7
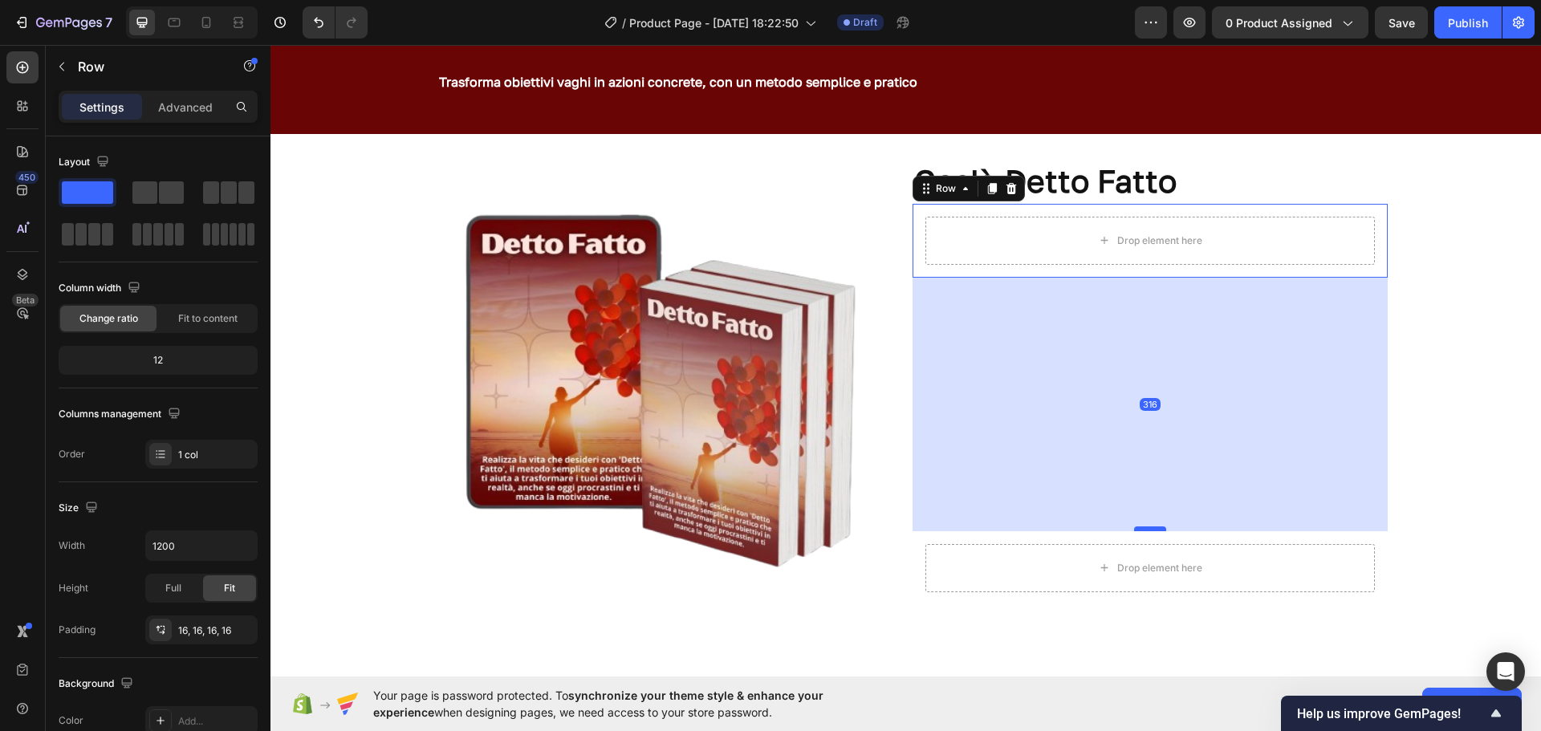
drag, startPoint x: 1143, startPoint y: 275, endPoint x: 1133, endPoint y: 529, distance: 253.9
click at [1134, 529] on div at bounding box center [1150, 529] width 32 height 5
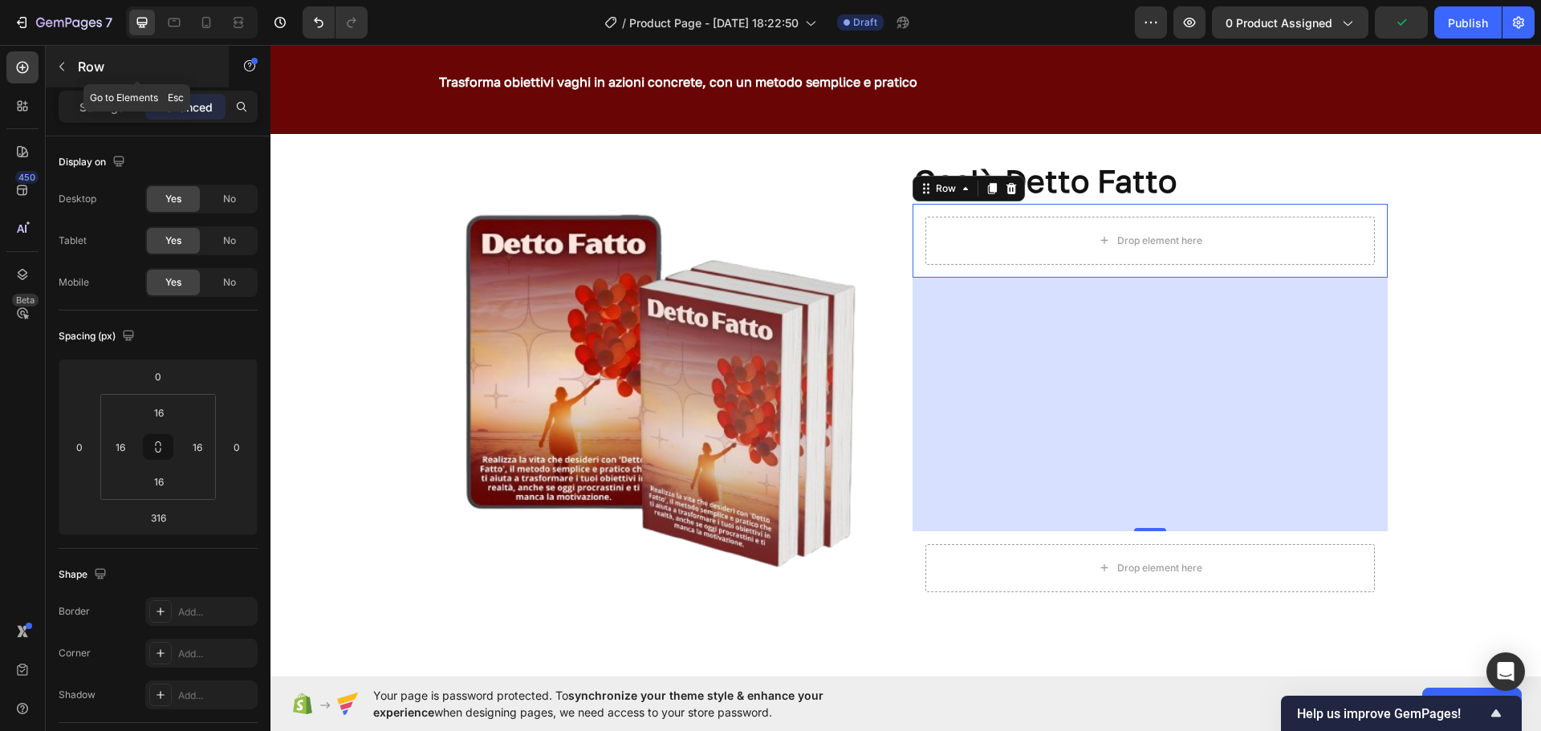
click at [77, 71] on div "Row" at bounding box center [137, 67] width 183 height 42
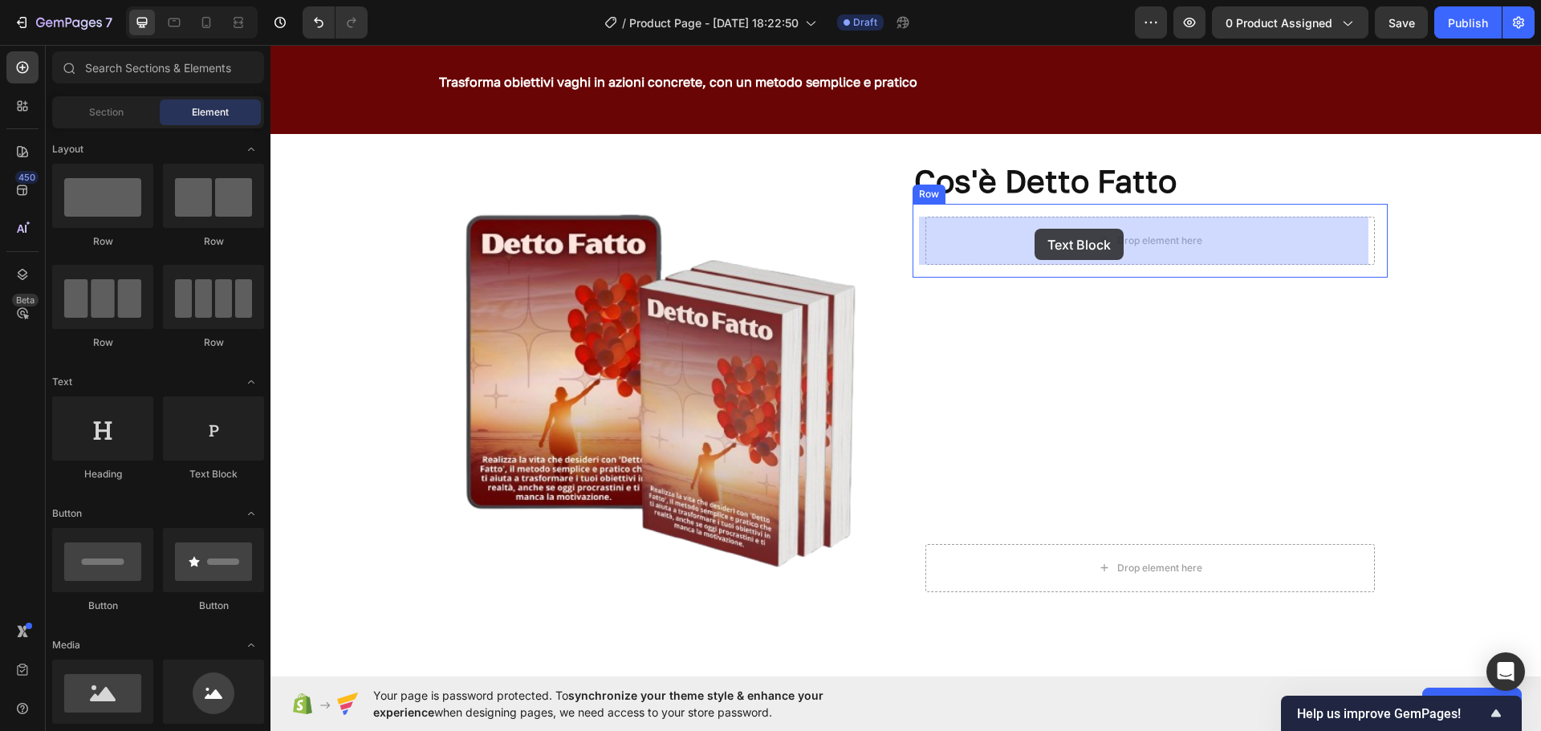
drag, startPoint x: 478, startPoint y: 486, endPoint x: 1033, endPoint y: 230, distance: 611.7
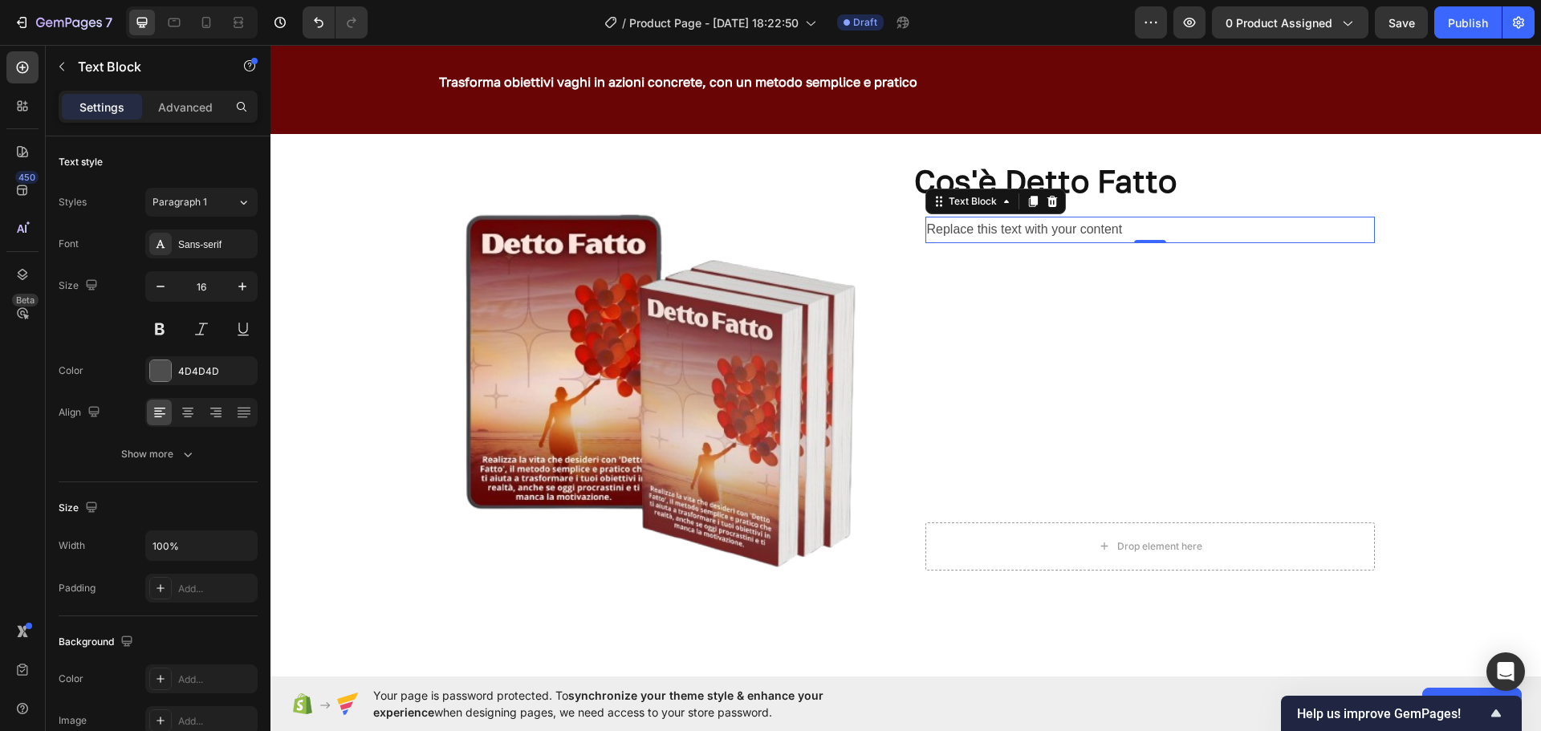
click at [1126, 227] on p "Replace this text with your content" at bounding box center [1150, 229] width 446 height 23
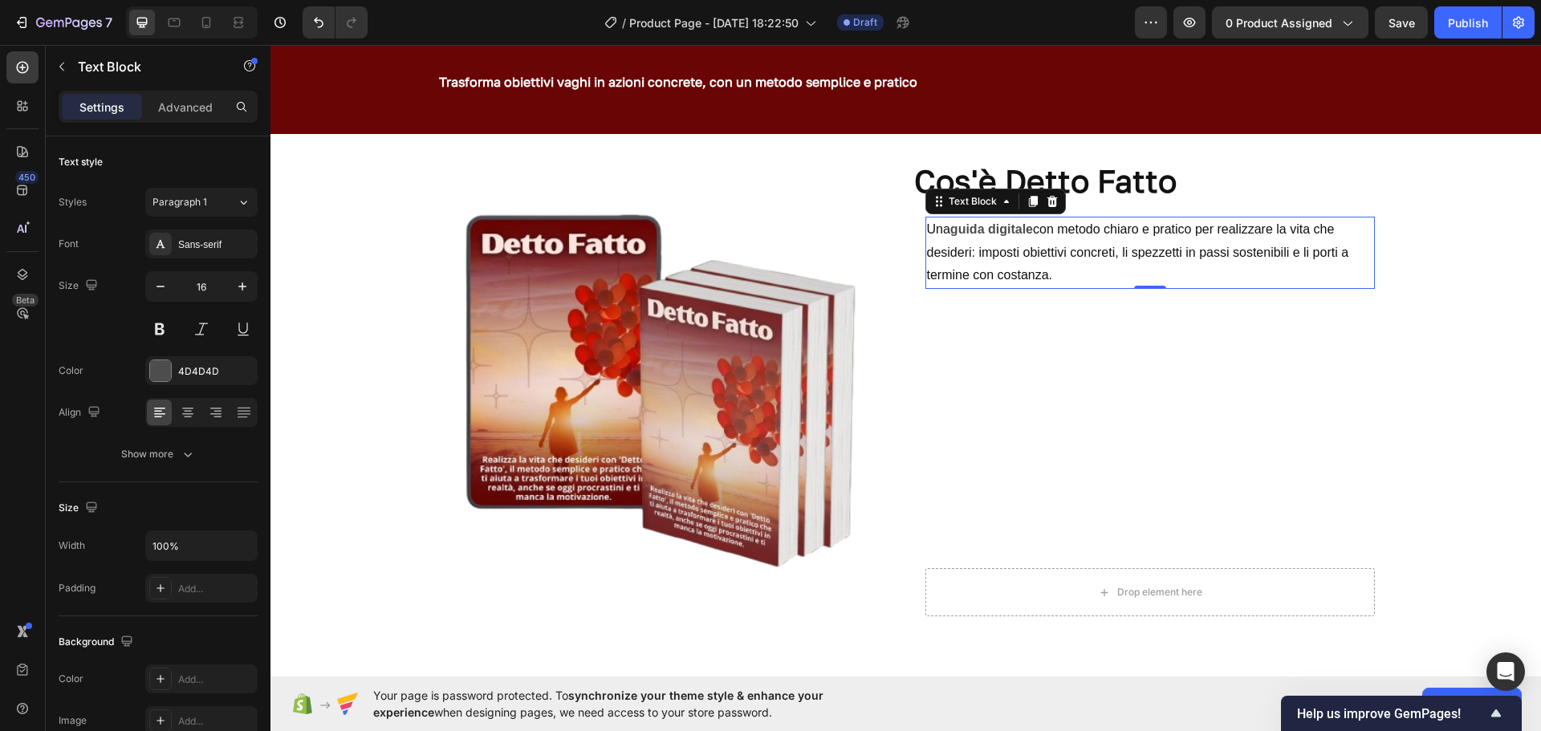
click at [1126, 227] on span "con metodo chiaro e pratico per realizzare la vita che desideri: imposti obiett…" at bounding box center [1138, 252] width 422 height 60
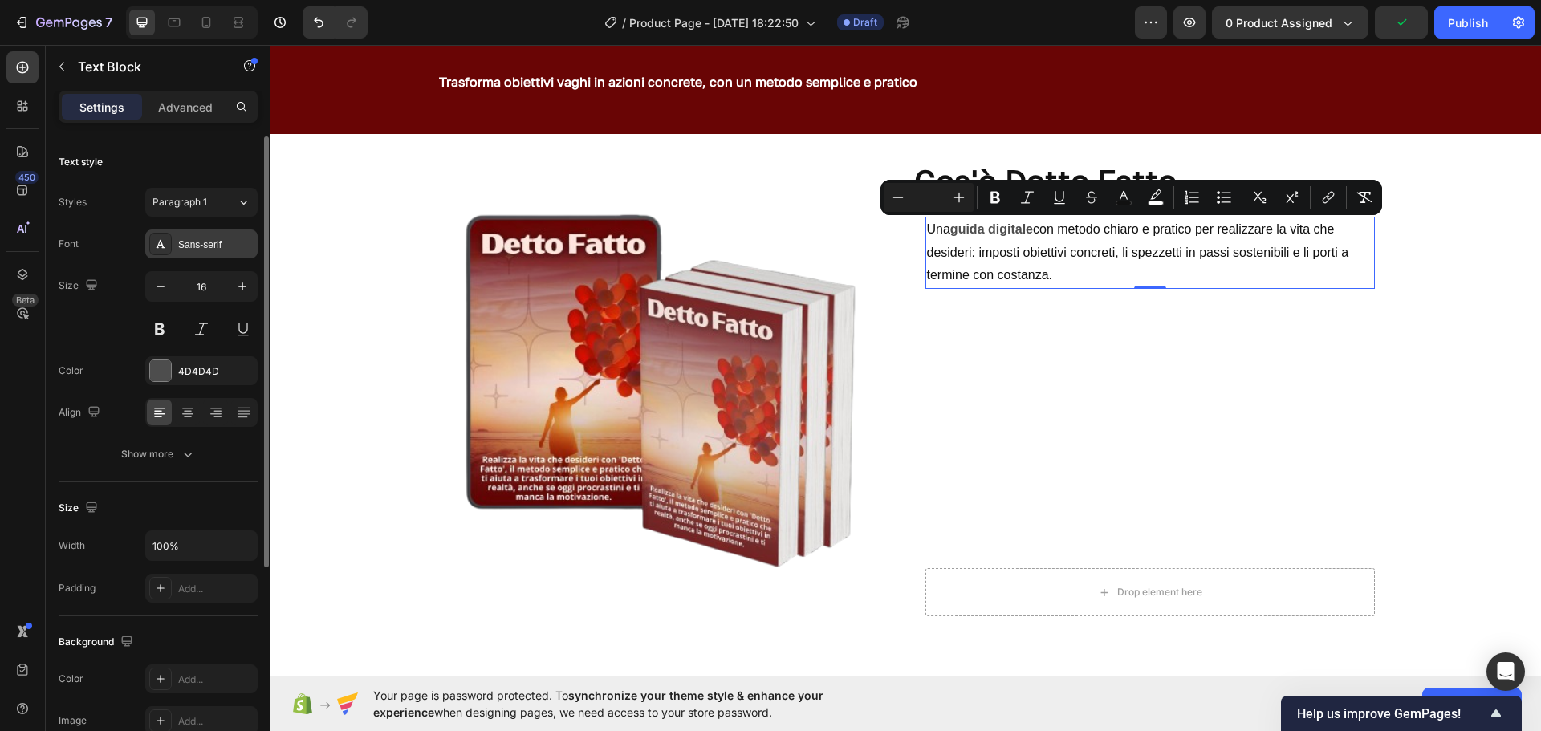
click at [196, 243] on div "Sans-serif" at bounding box center [215, 245] width 75 height 14
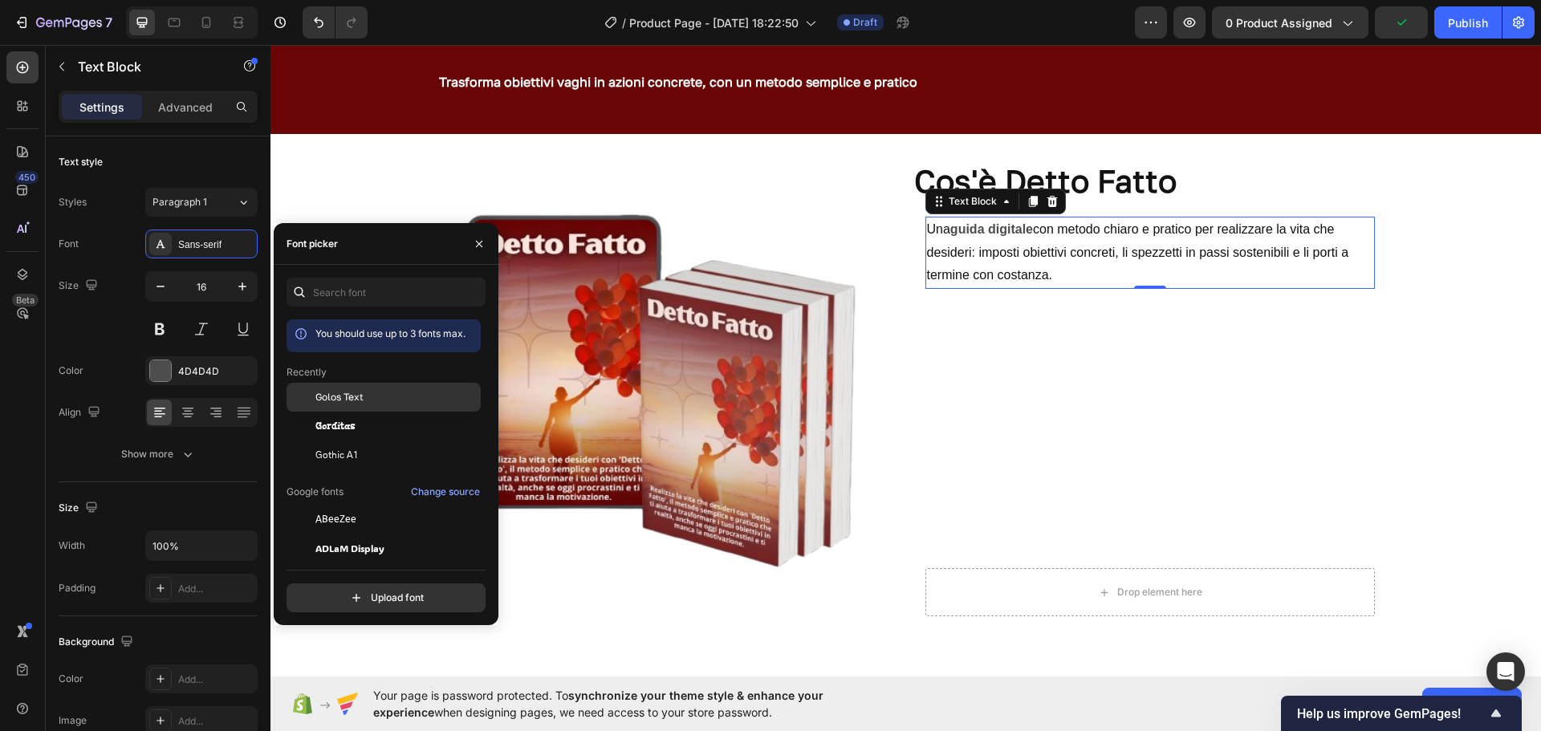
click at [305, 393] on div at bounding box center [301, 397] width 29 height 29
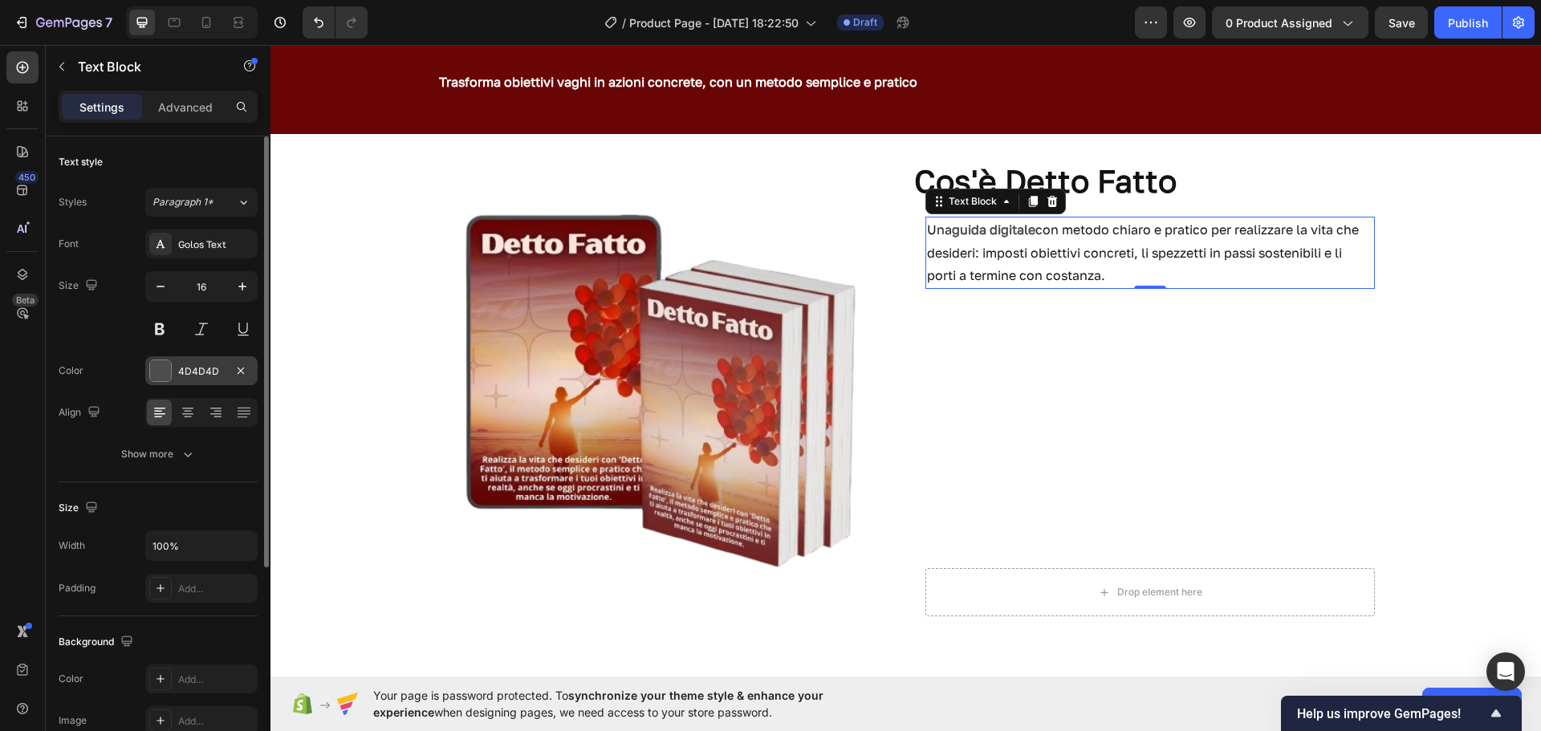
click at [166, 366] on div at bounding box center [160, 370] width 21 height 21
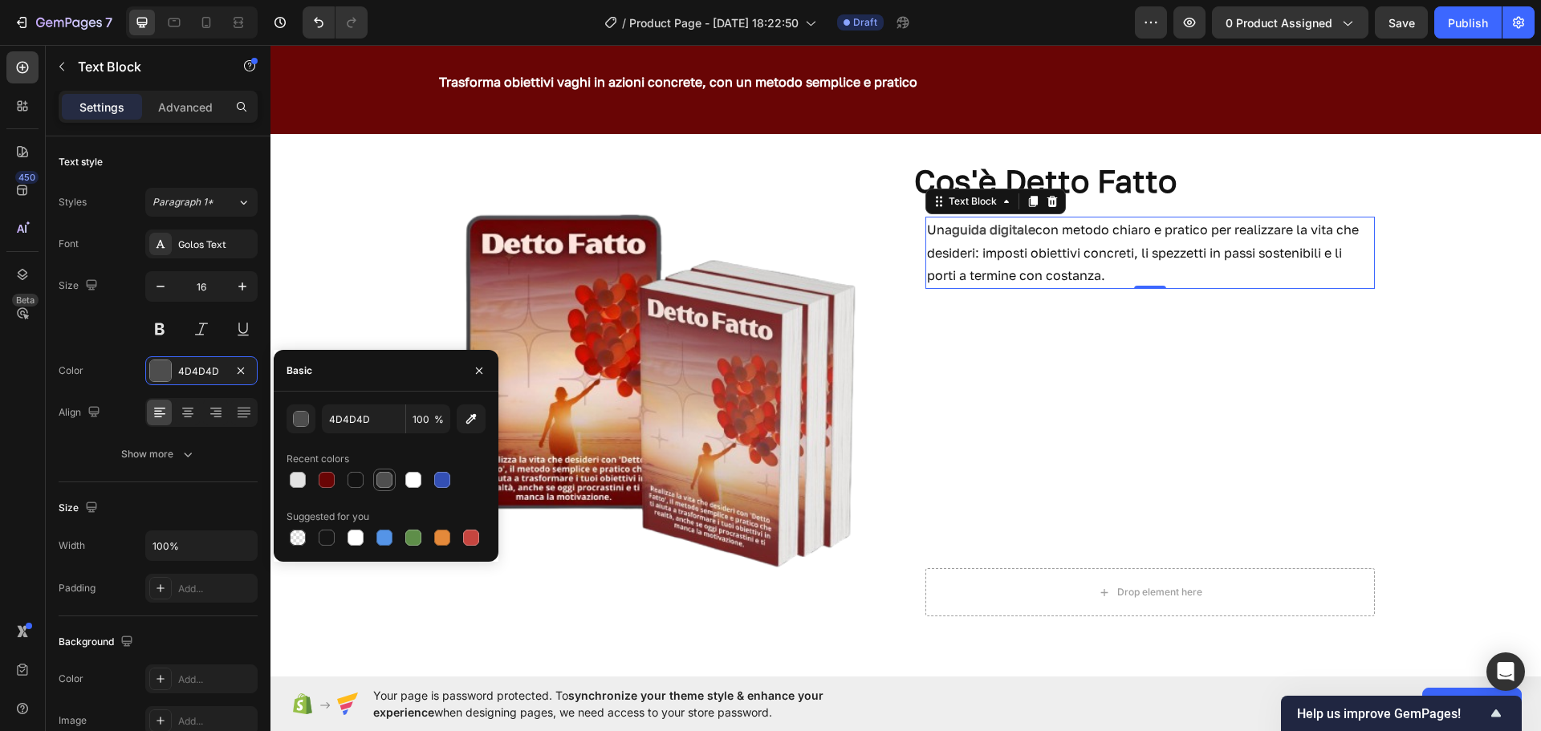
drag, startPoint x: 348, startPoint y: 482, endPoint x: 382, endPoint y: 482, distance: 33.7
click at [382, 482] on div at bounding box center [386, 480] width 199 height 22
click at [382, 482] on div at bounding box center [385, 480] width 16 height 16
click at [299, 480] on div at bounding box center [298, 480] width 16 height 16
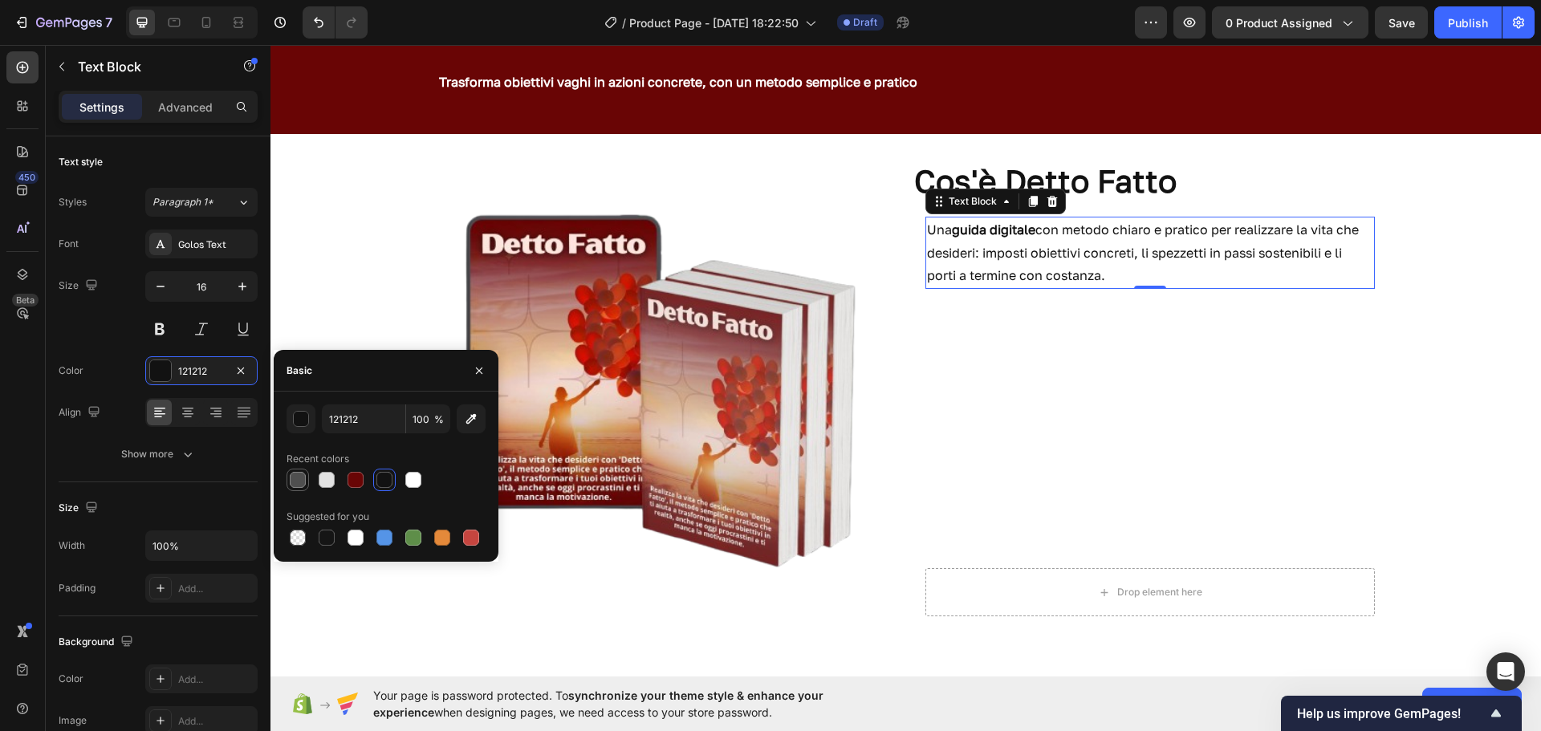
type input "4F4F4F"
click at [293, 424] on div "button" at bounding box center [301, 419] width 16 height 16
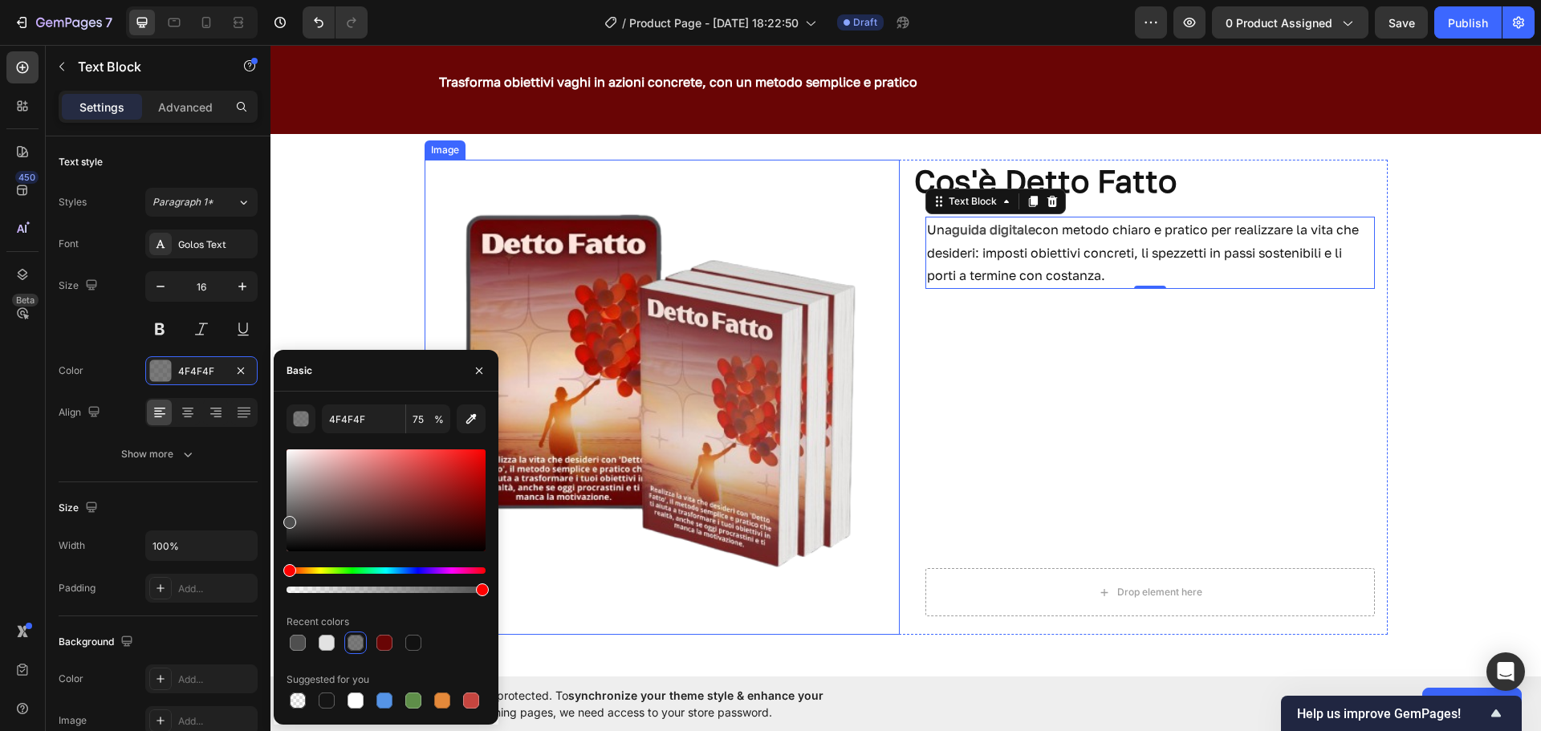
drag, startPoint x: 750, startPoint y: 636, endPoint x: 501, endPoint y: 588, distance: 253.3
type input "100"
click at [478, 364] on icon "button" at bounding box center [479, 370] width 13 height 13
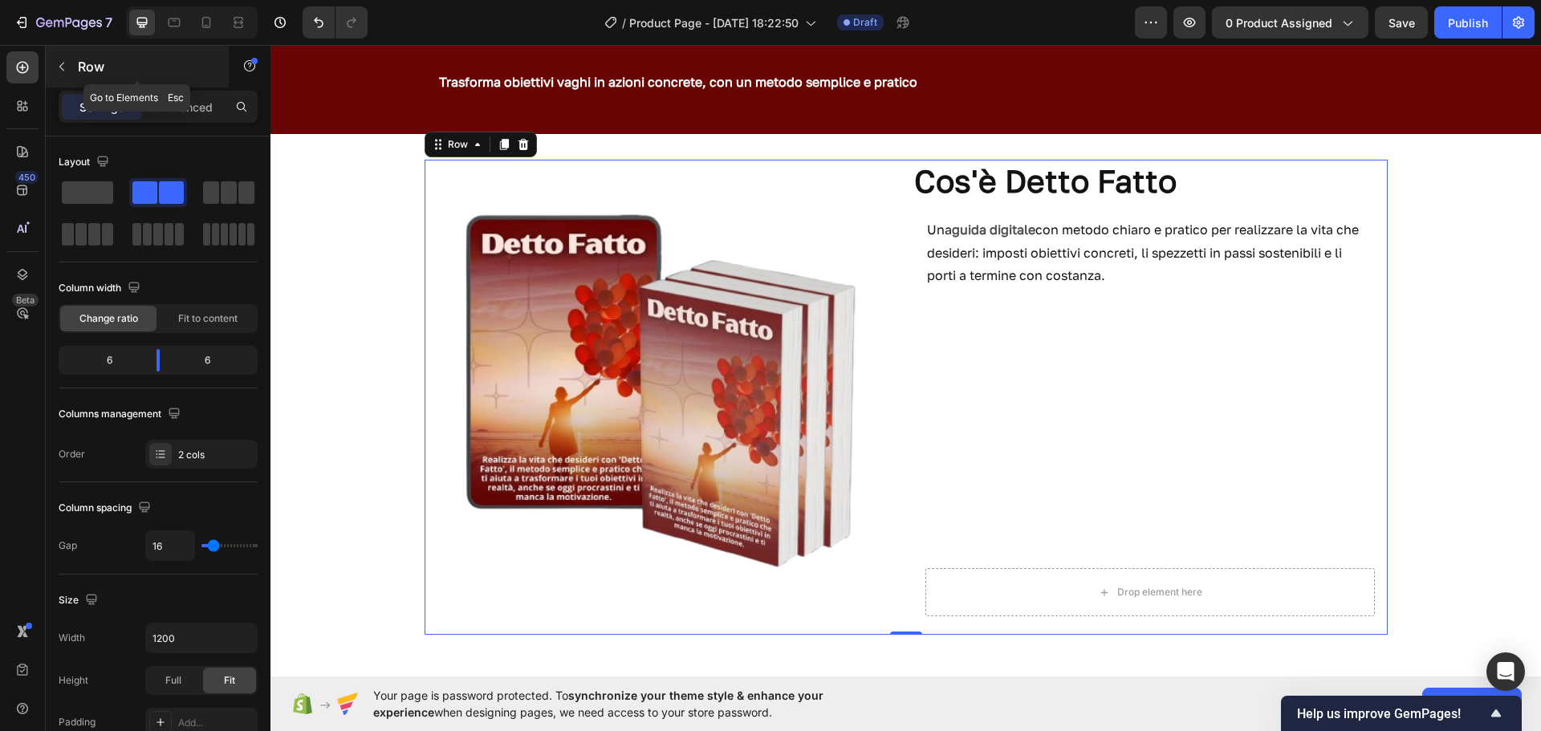
click at [68, 71] on button "button" at bounding box center [62, 67] width 26 height 26
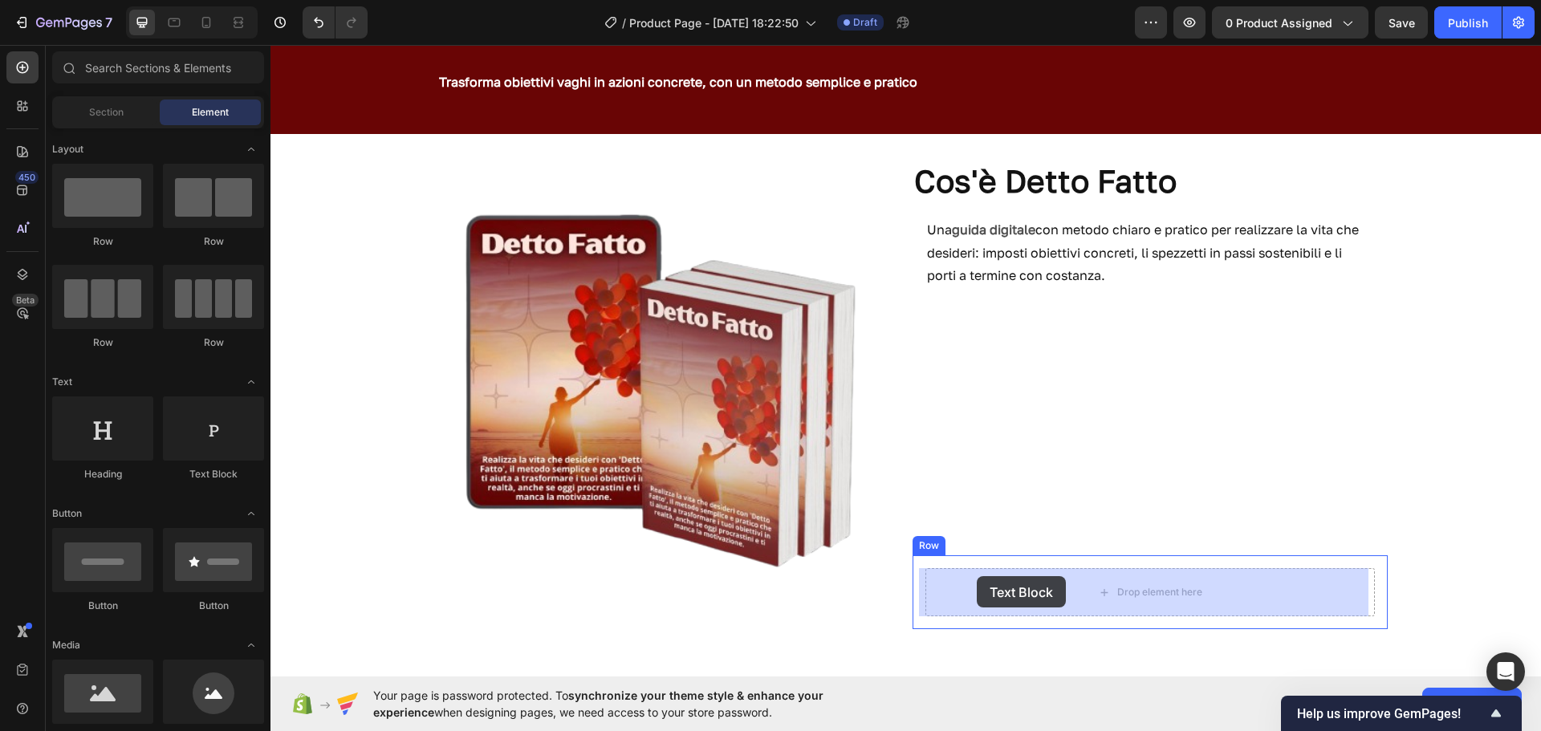
drag, startPoint x: 438, startPoint y: 476, endPoint x: 995, endPoint y: 581, distance: 567.0
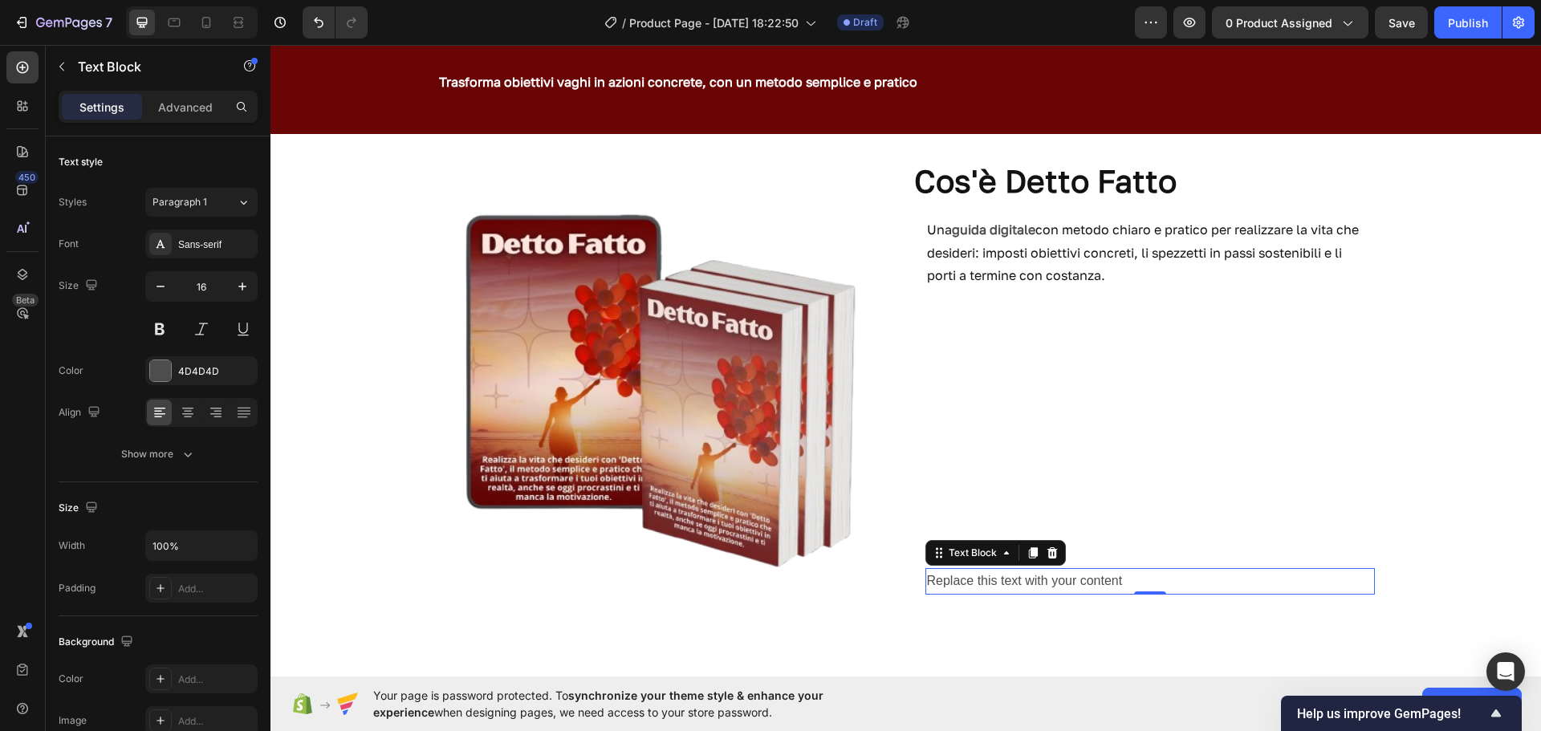
click at [1133, 584] on p "Replace this text with your content" at bounding box center [1150, 581] width 446 height 23
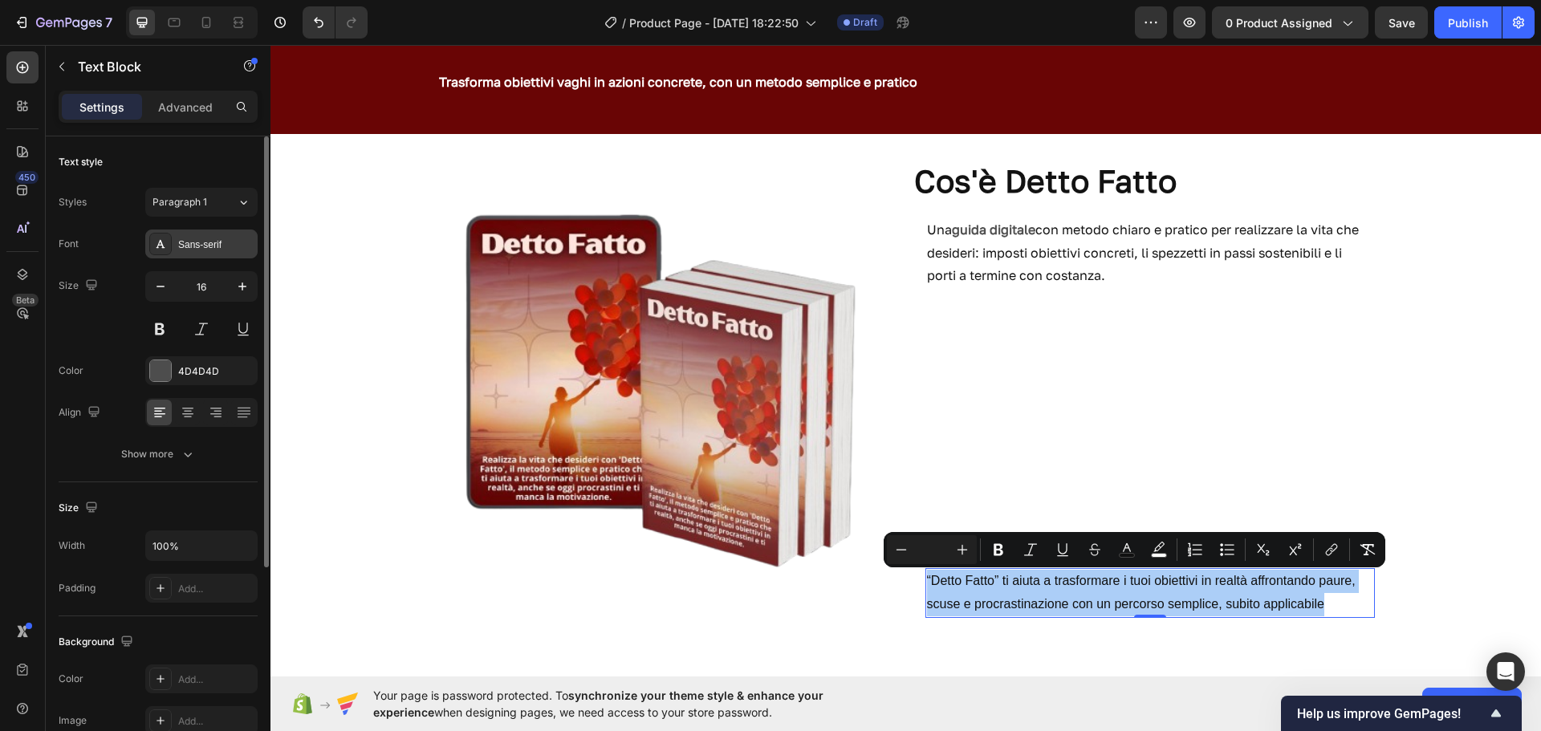
click at [208, 245] on div "Sans-serif" at bounding box center [215, 245] width 75 height 14
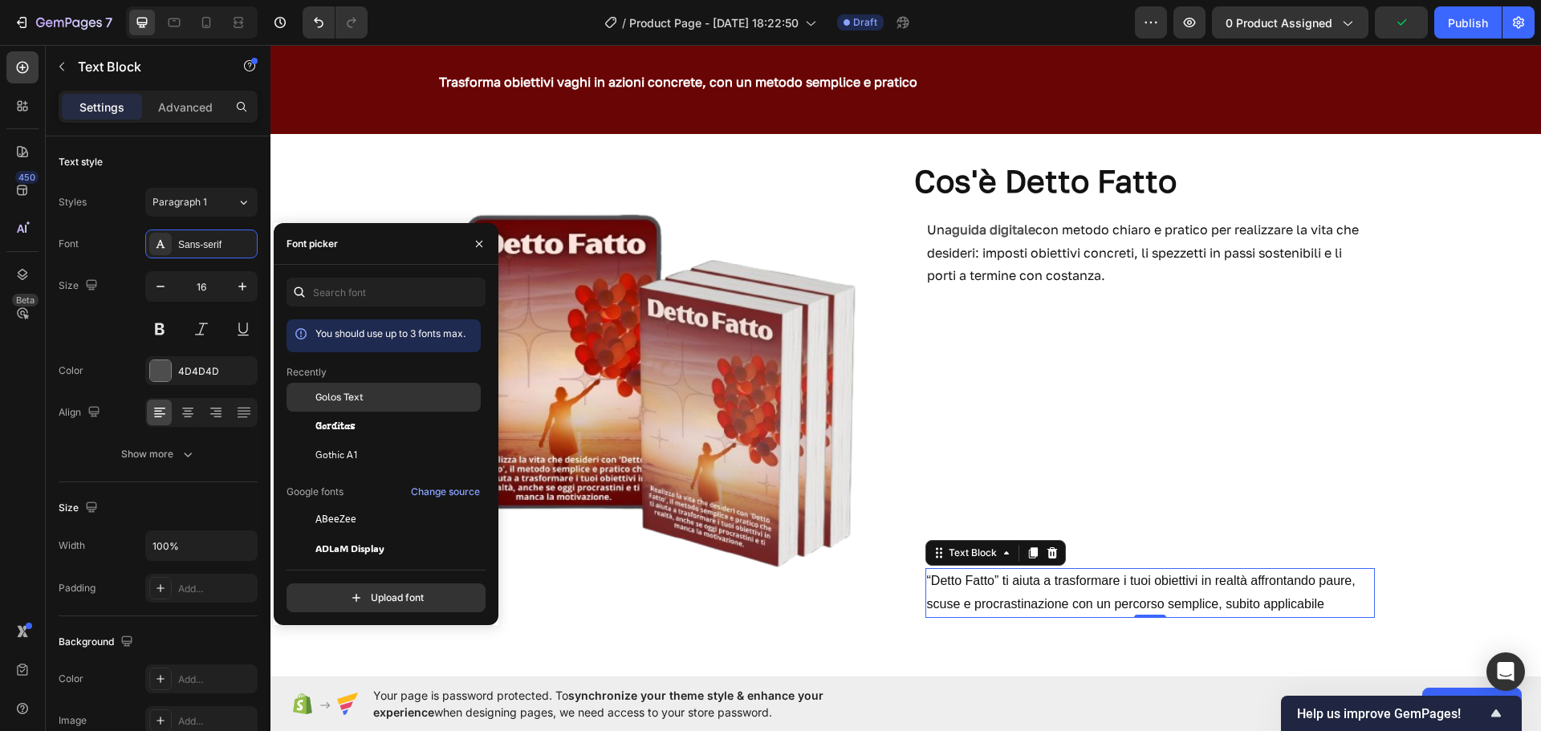
click at [325, 392] on span "Golos Text" at bounding box center [339, 397] width 48 height 14
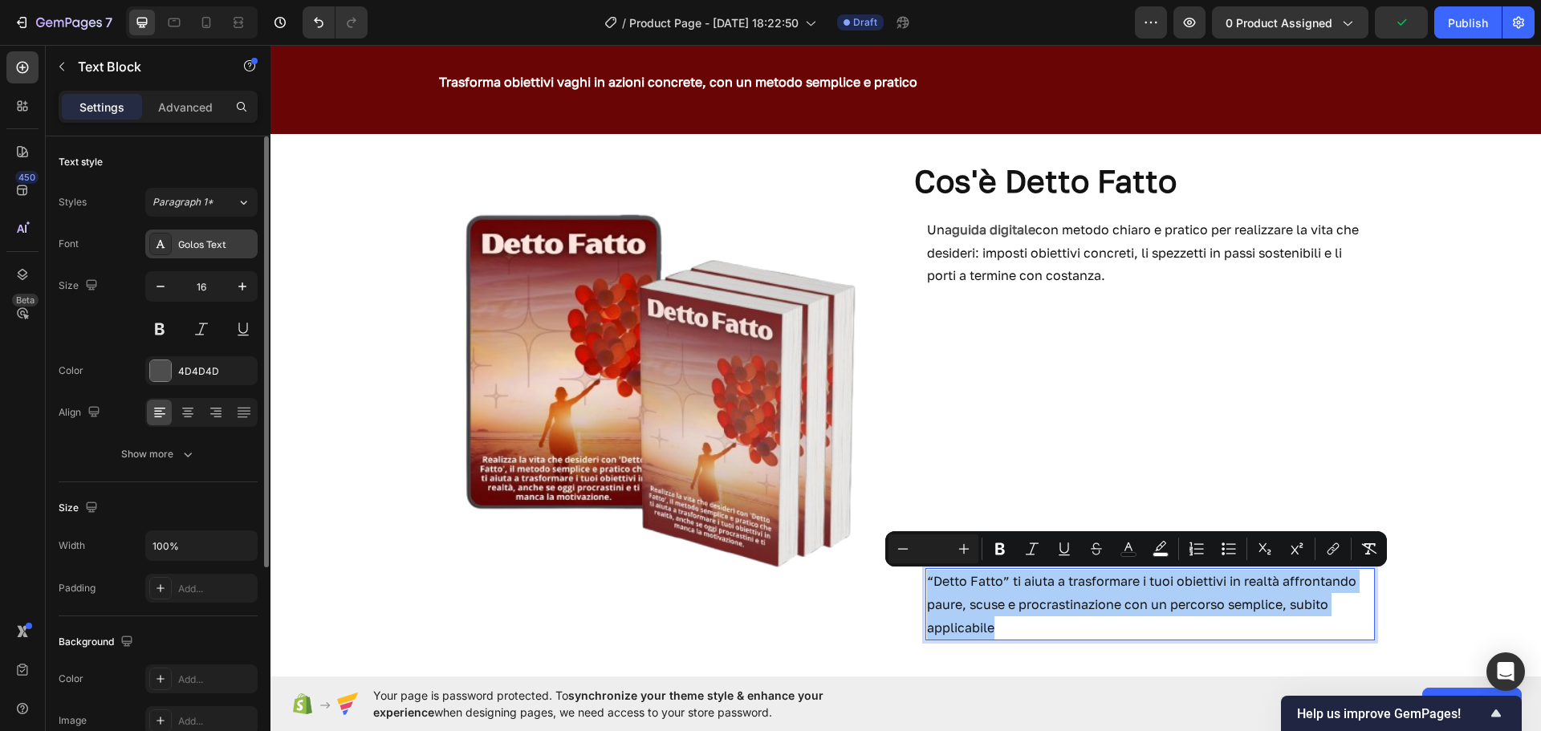
click at [203, 234] on div "Golos Text" at bounding box center [201, 244] width 112 height 29
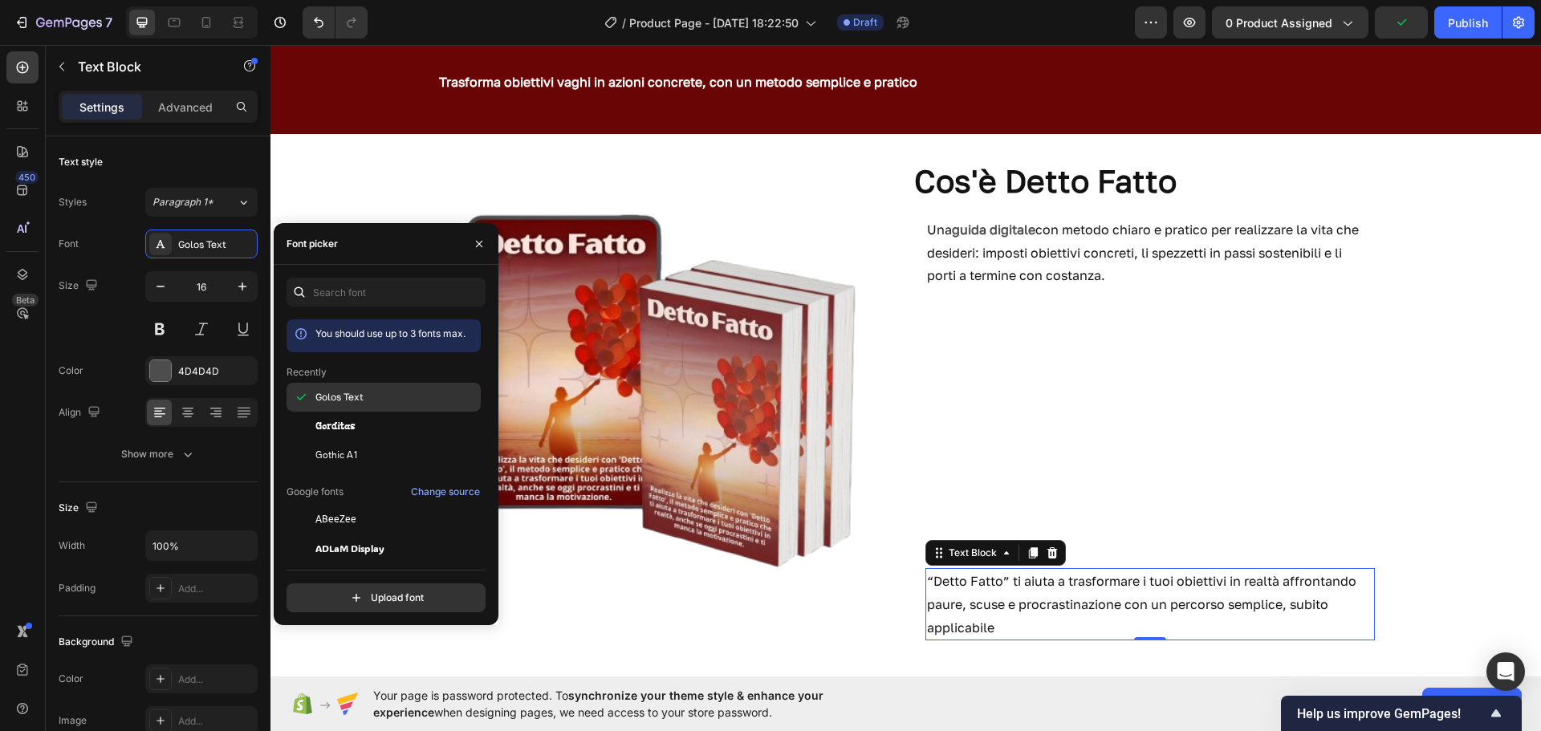
click at [339, 393] on span "Golos Text" at bounding box center [339, 397] width 48 height 14
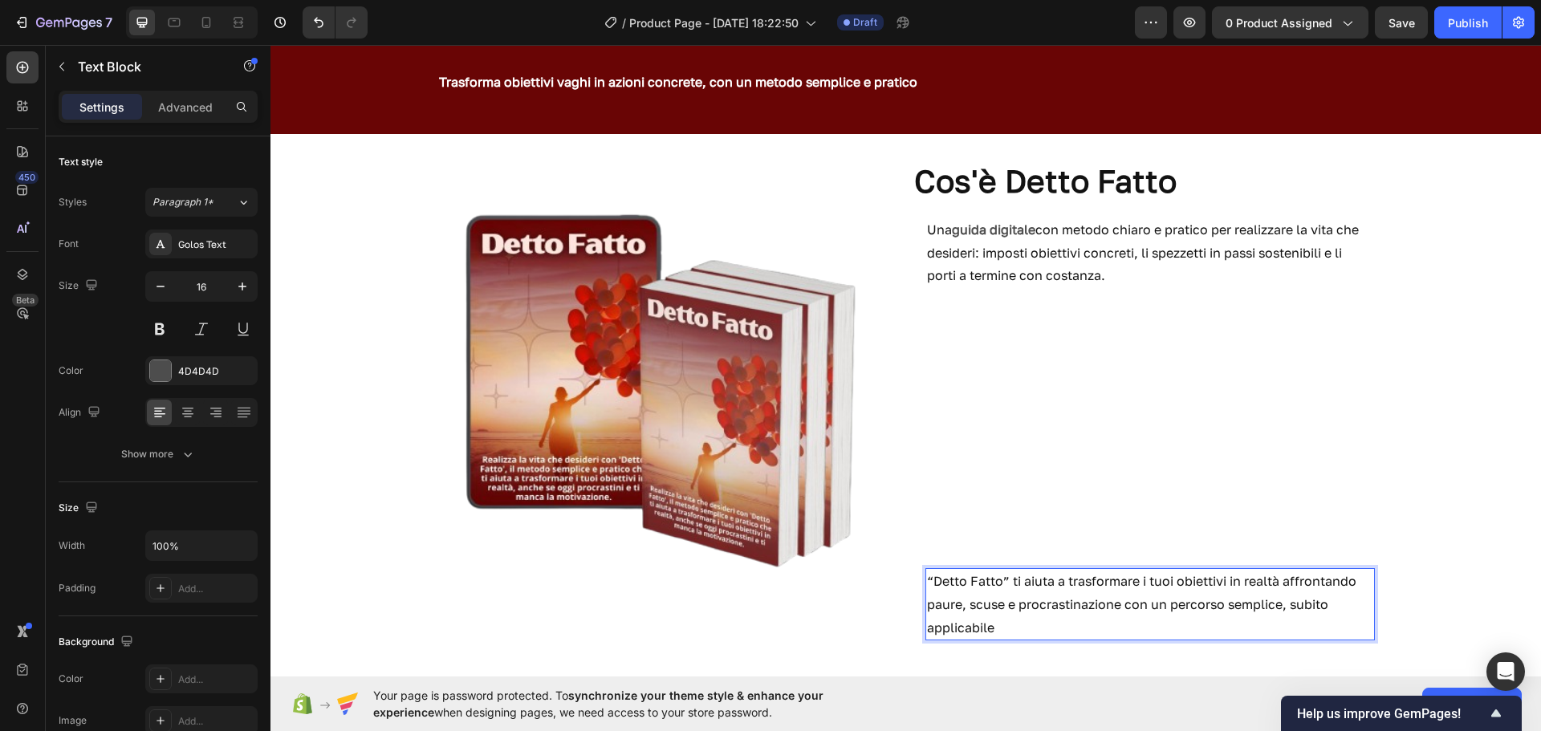
click at [1003, 576] on span "“Detto Fatto” ti aiuta a trasformare i tuoi obiettivi in realtà affrontando pau…" at bounding box center [1141, 604] width 429 height 63
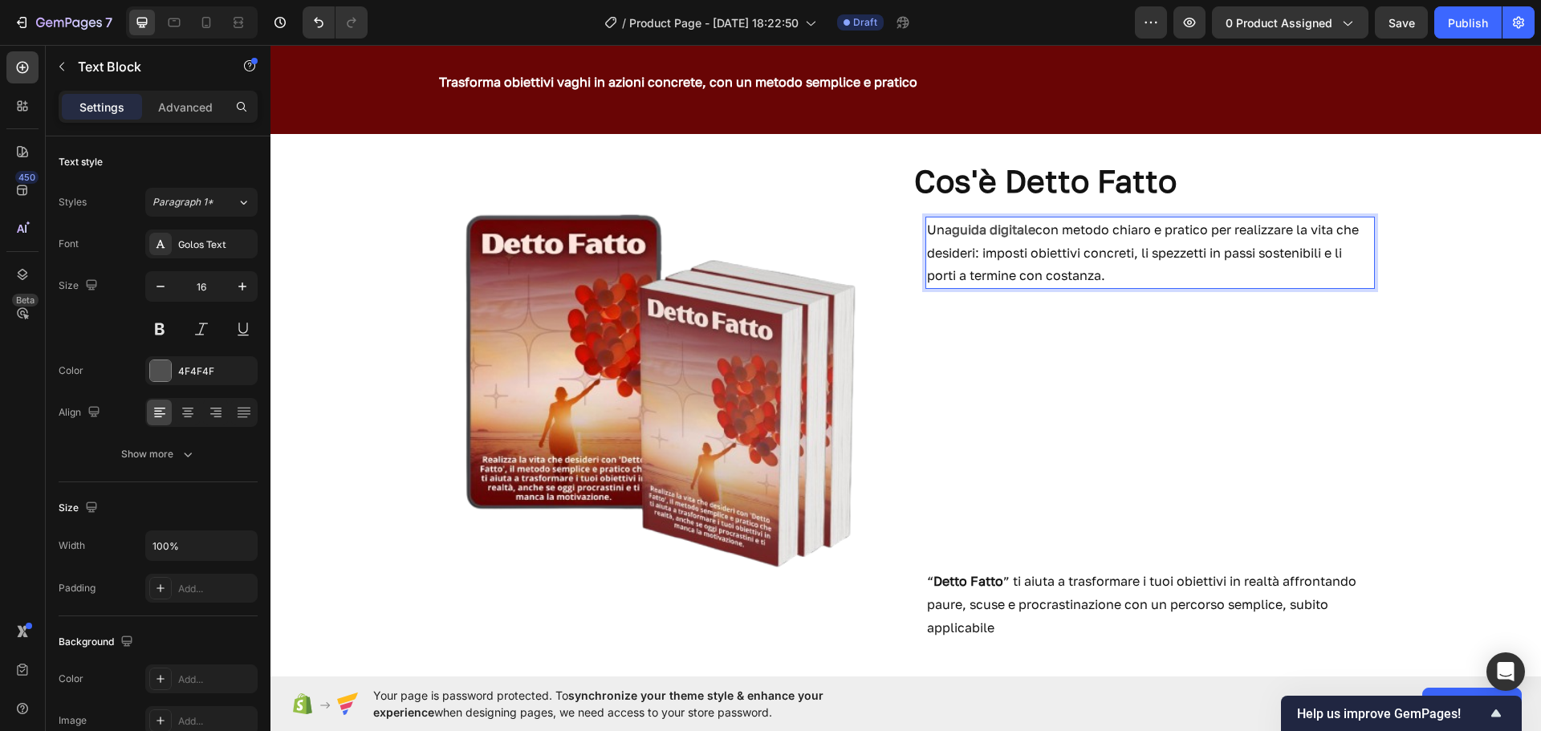
drag, startPoint x: 1108, startPoint y: 284, endPoint x: 1134, endPoint y: 278, distance: 26.5
click at [1134, 278] on p "Una guida digitale con metodo chiaro e pratico per realizzare la vita che desid…" at bounding box center [1150, 252] width 446 height 69
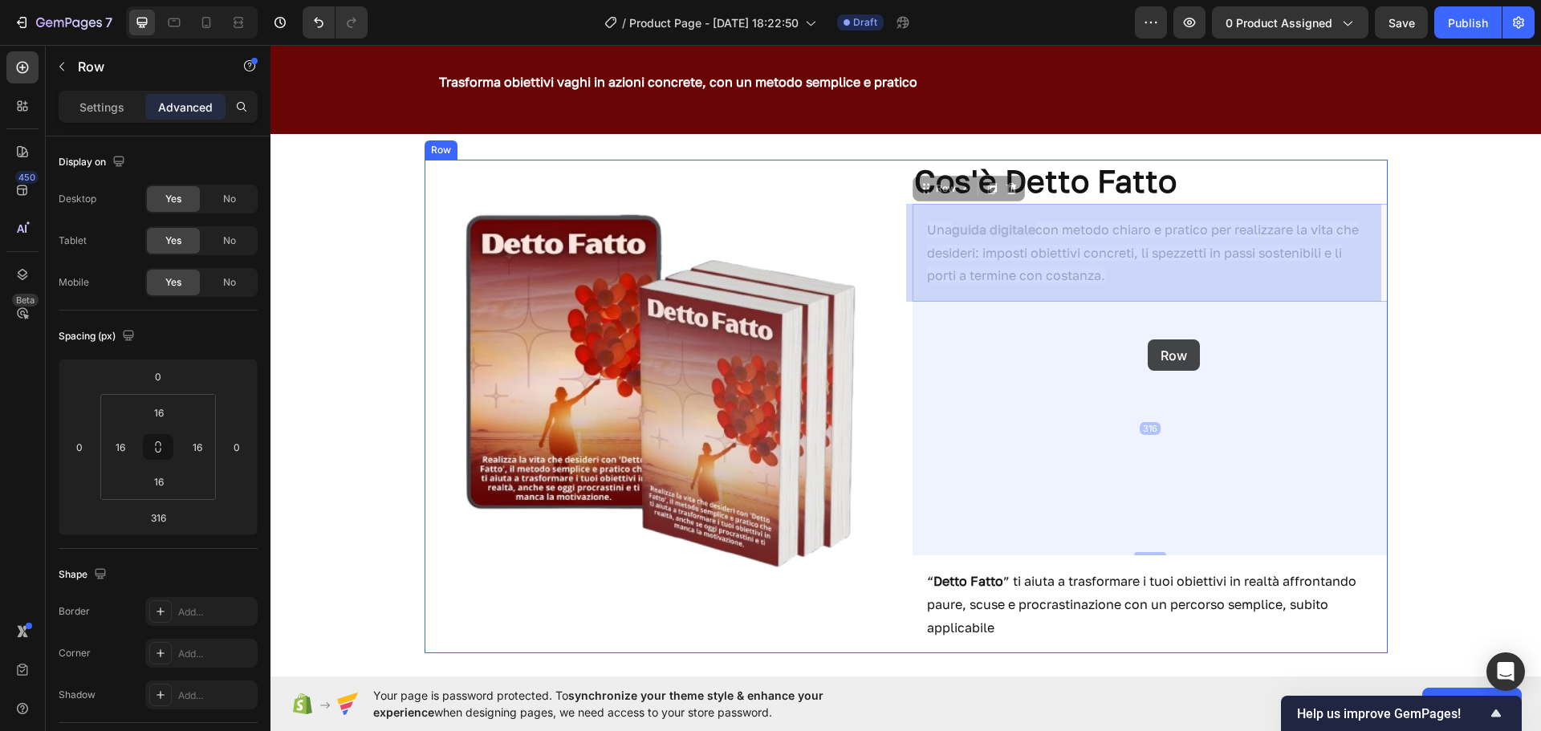
drag, startPoint x: 1148, startPoint y: 290, endPoint x: 1148, endPoint y: 340, distance: 49.8
click at [1148, 340] on div "Header Detto Fatto - Guida digitale + 3 bonus Heading Row Trasforma obiettivi v…" at bounding box center [906, 428] width 1271 height 990
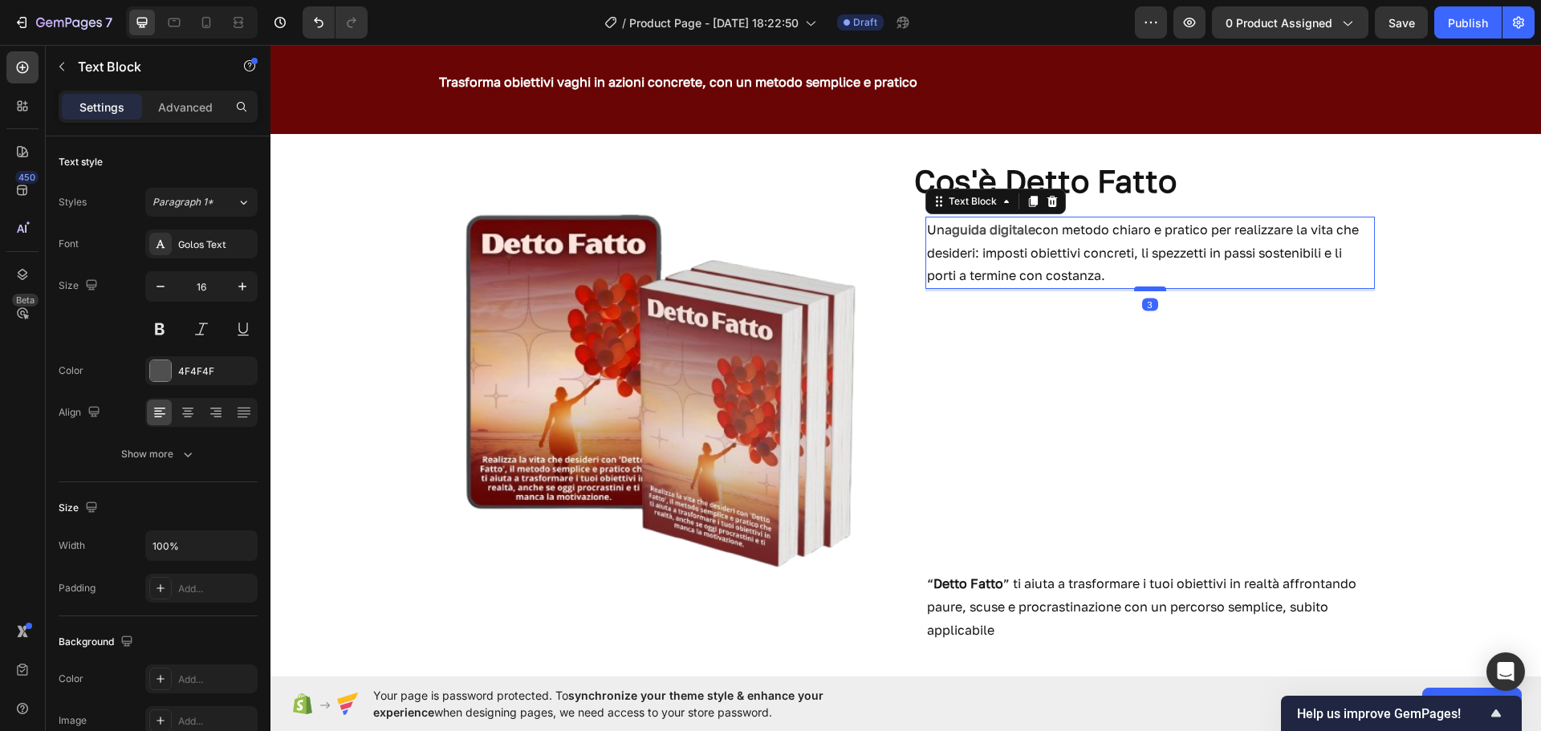
click at [1143, 289] on div at bounding box center [1150, 289] width 32 height 5
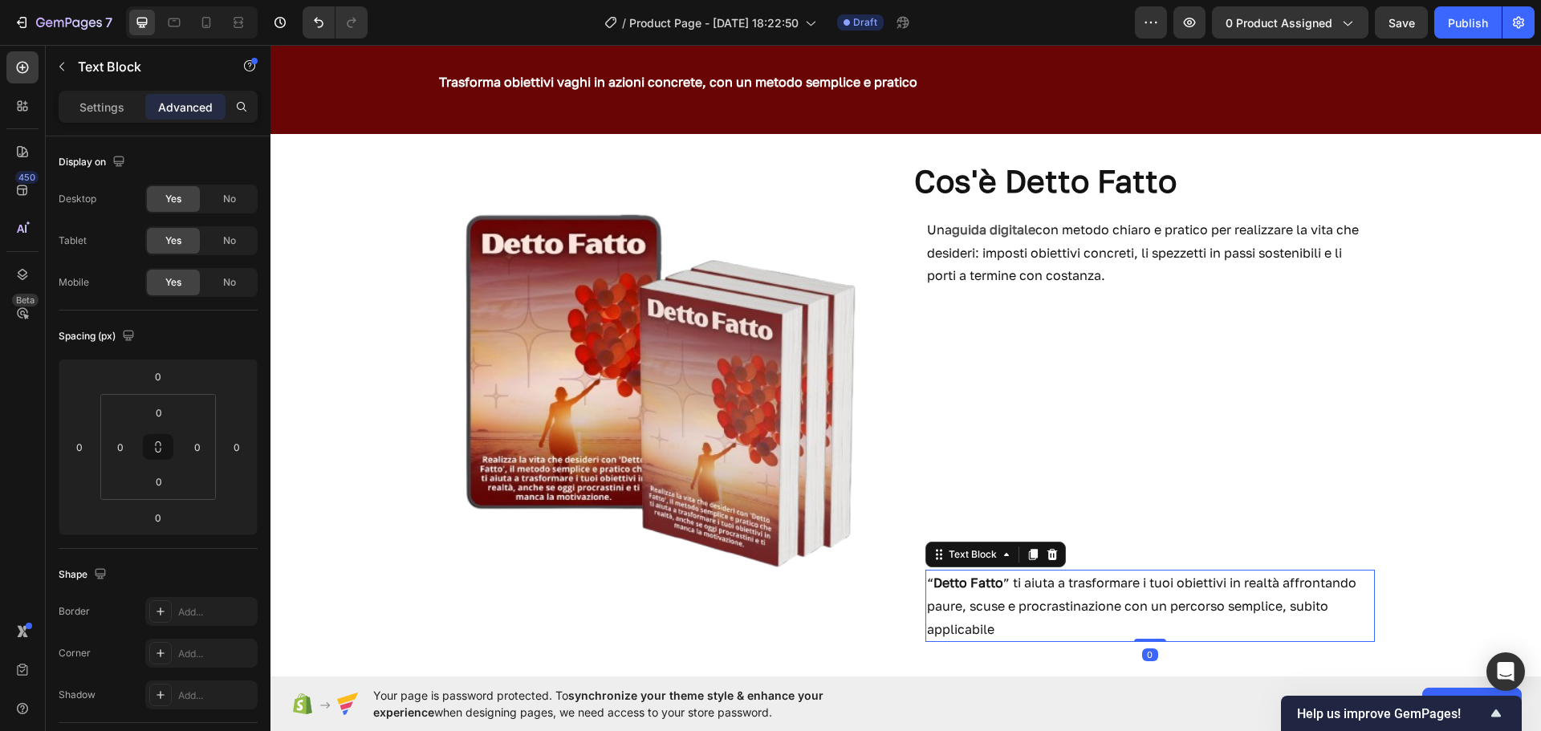
click at [1126, 570] on div "“ Detto Fatto ” ti aiuta a trasformare i tuoi obiettivi in realtà affrontando p…" at bounding box center [1151, 606] width 450 height 72
drag, startPoint x: 933, startPoint y: 557, endPoint x: 938, endPoint y: 508, distance: 49.3
click at [938, 508] on div "Cos'è Detto Fatto Heading Una guida digitale con metodo chiaro e pratico per re…" at bounding box center [1150, 407] width 475 height 495
drag, startPoint x: 946, startPoint y: 572, endPoint x: 950, endPoint y: 538, distance: 34.9
click at [950, 538] on div "Cos'è Detto Fatto Heading Una guida digitale con metodo chiaro e pratico per re…" at bounding box center [1150, 407] width 475 height 495
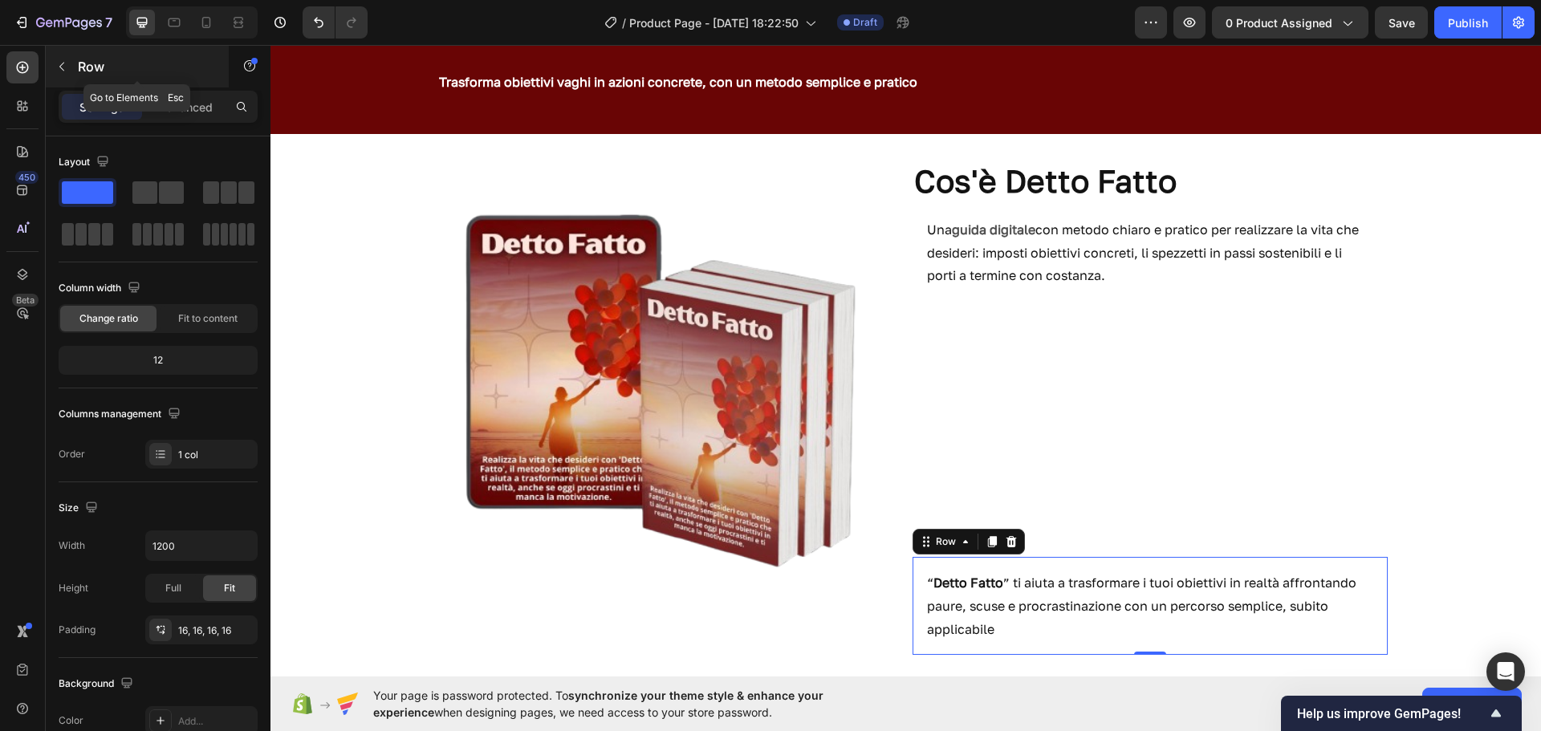
click at [65, 74] on button "button" at bounding box center [62, 67] width 26 height 26
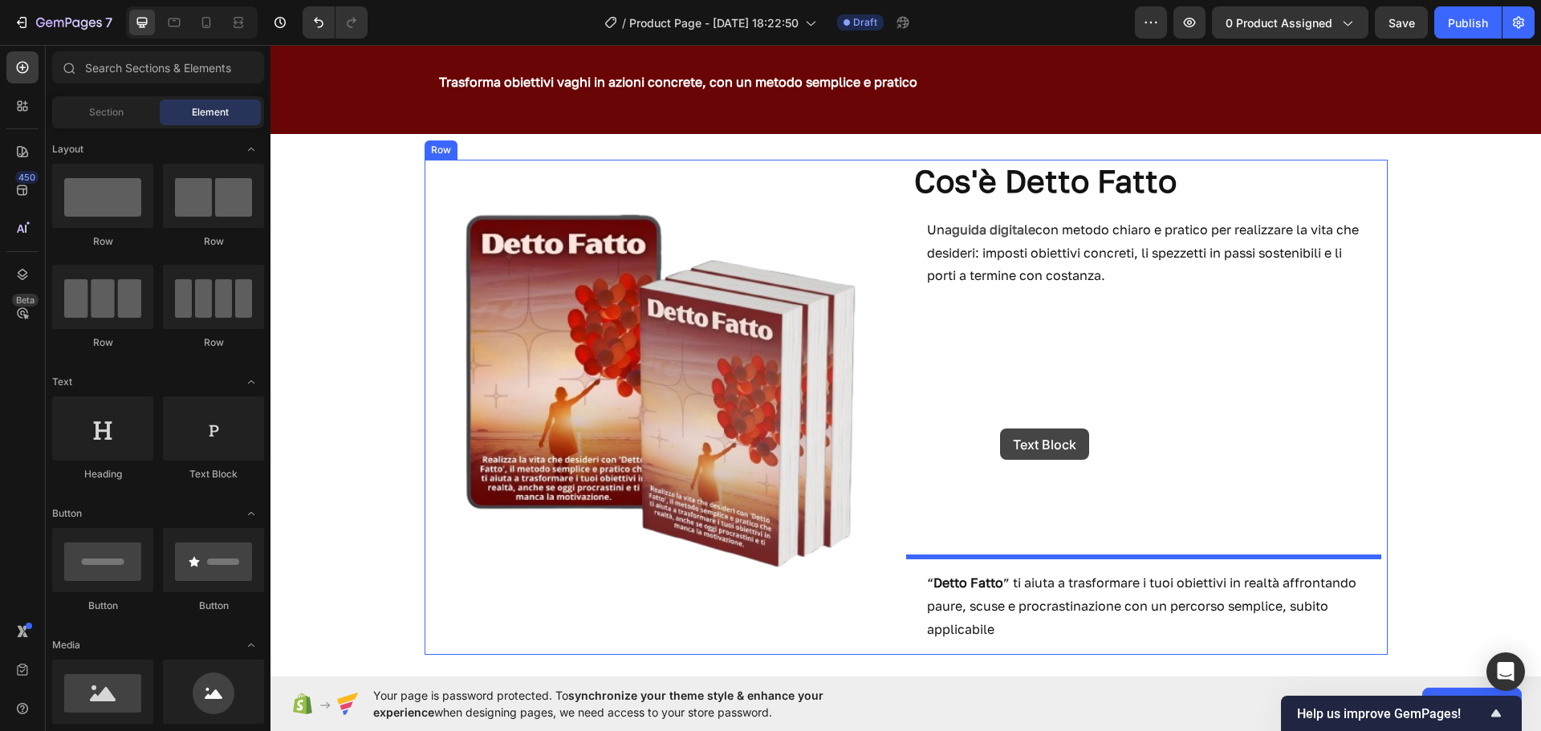
drag, startPoint x: 510, startPoint y: 497, endPoint x: 1000, endPoint y: 429, distance: 495.2
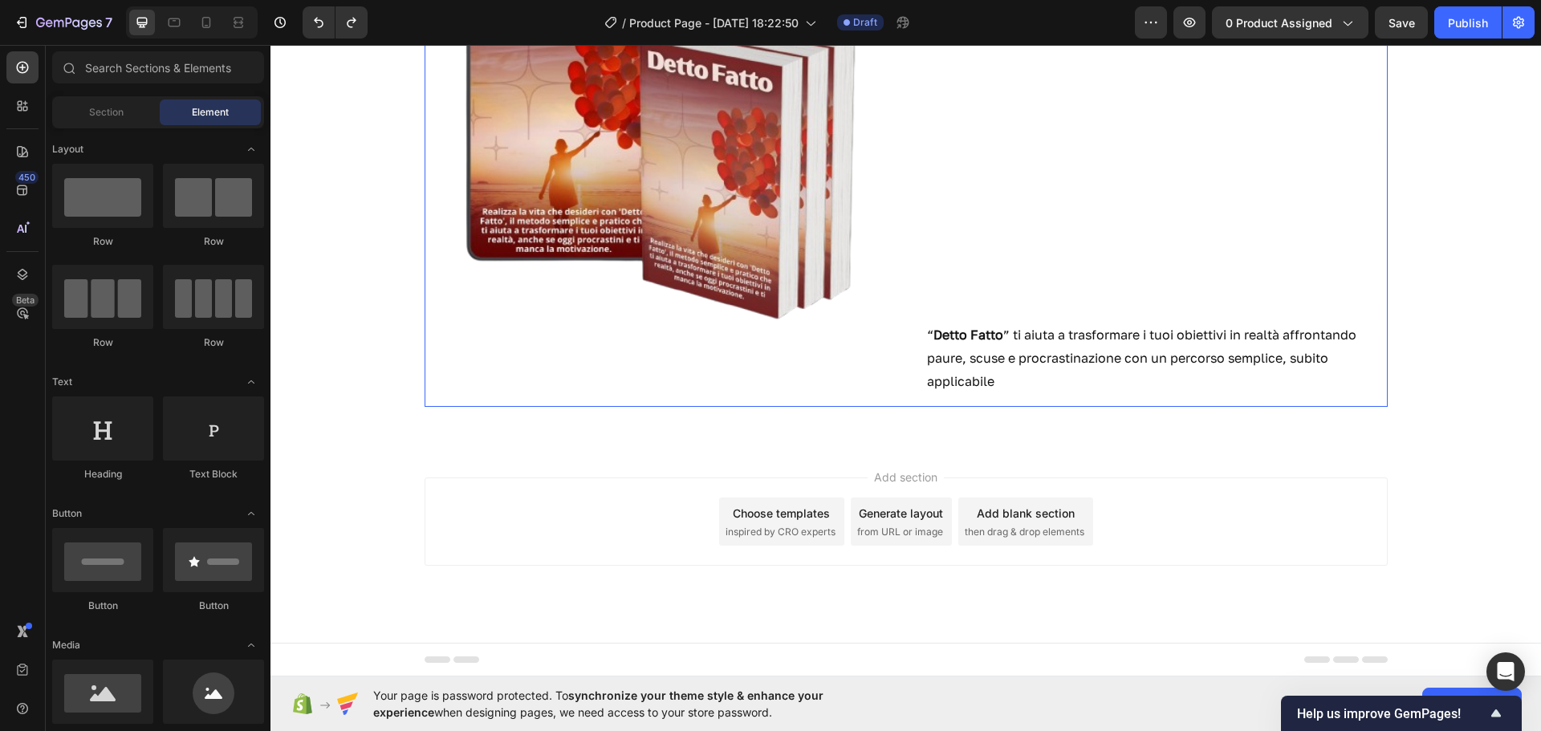
scroll to position [360, 0]
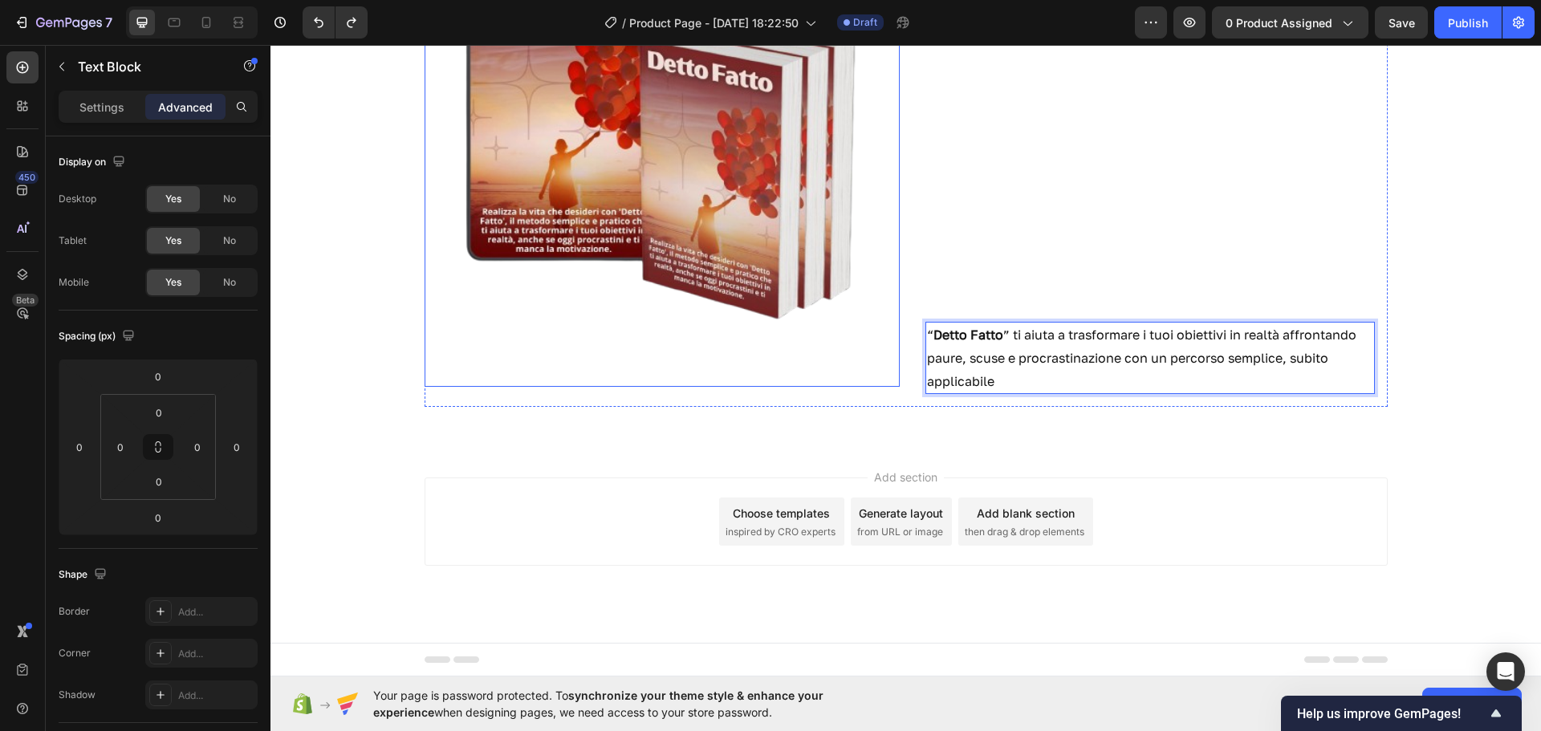
drag, startPoint x: 921, startPoint y: 354, endPoint x: 865, endPoint y: 356, distance: 56.2
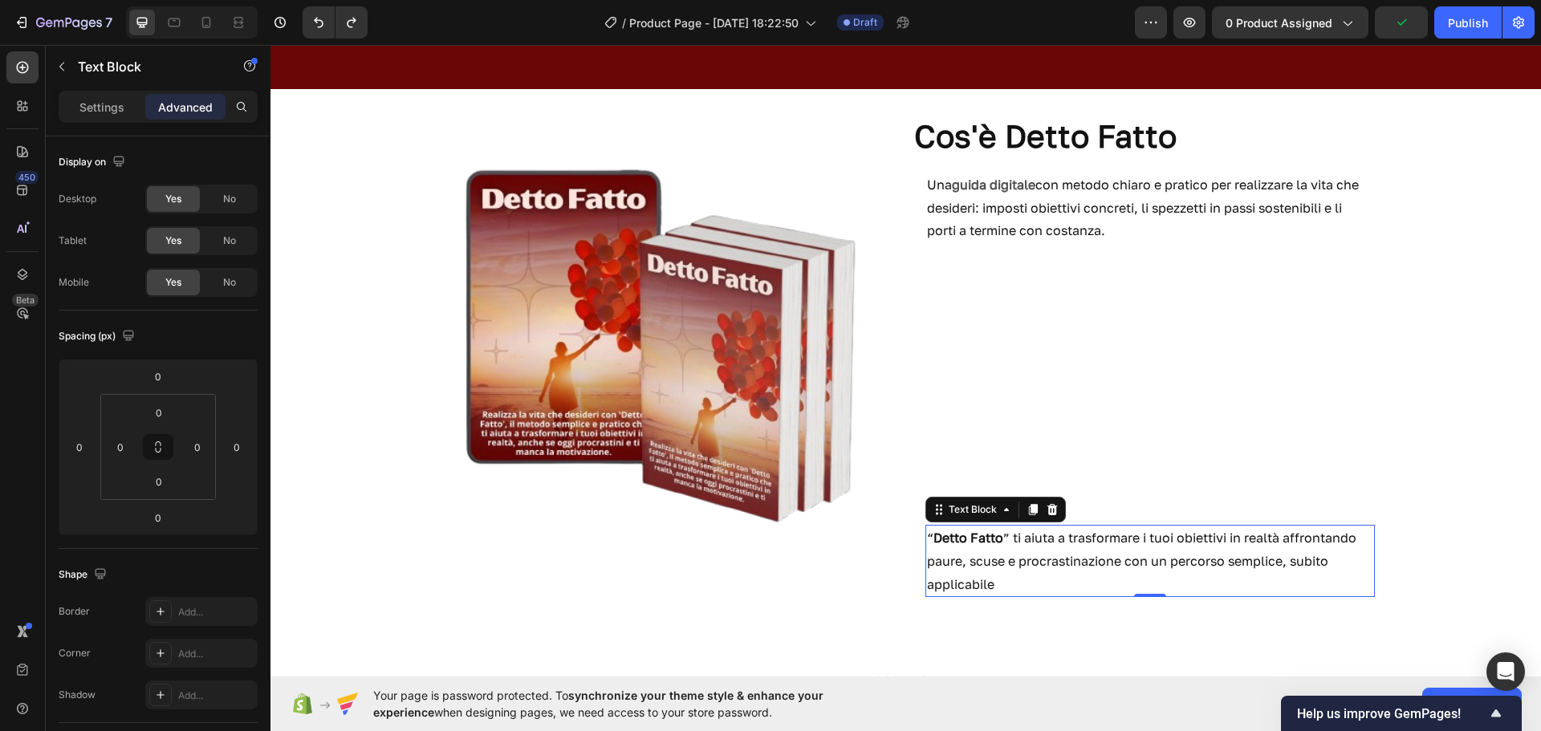
scroll to position [157, 0]
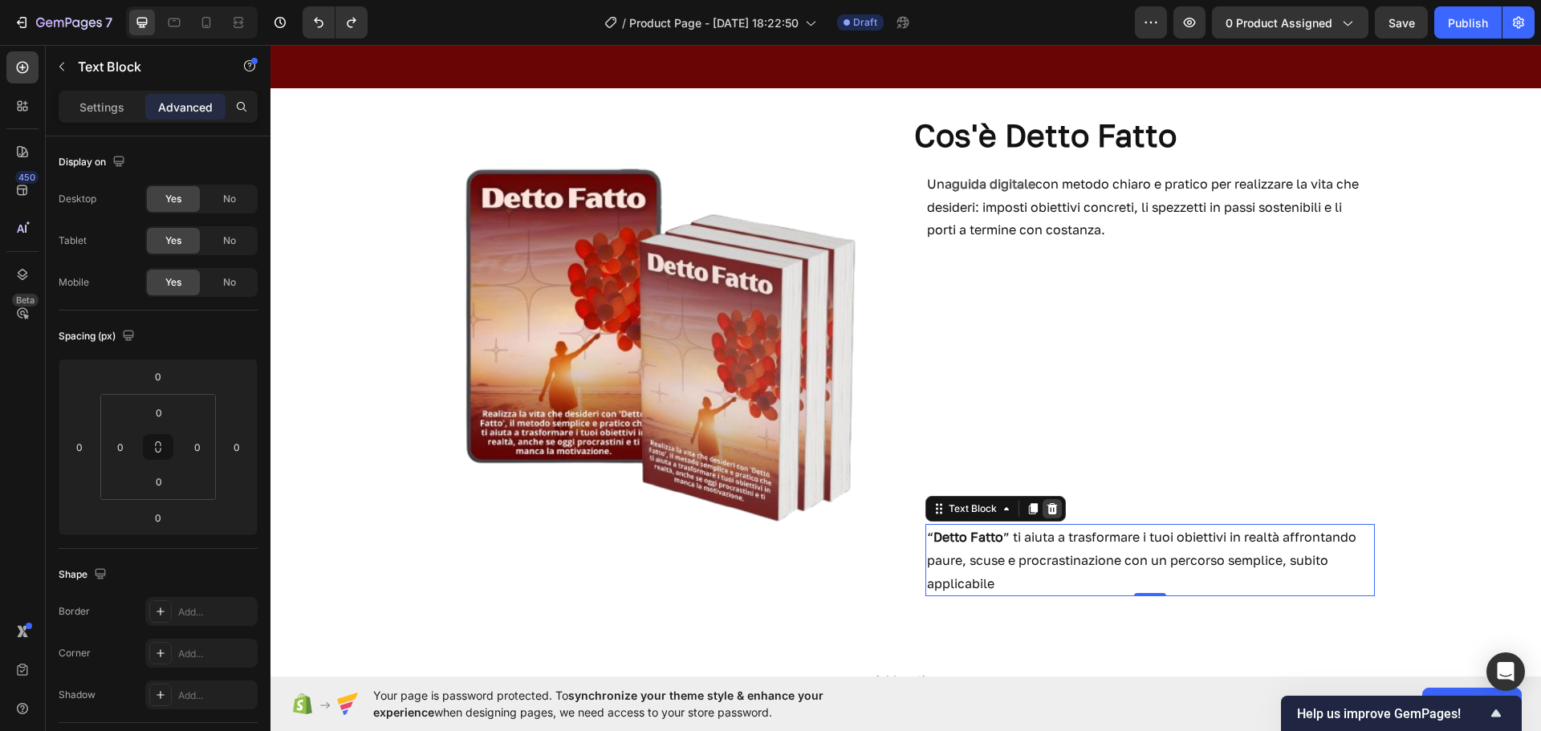
click at [1047, 510] on icon at bounding box center [1052, 508] width 10 height 11
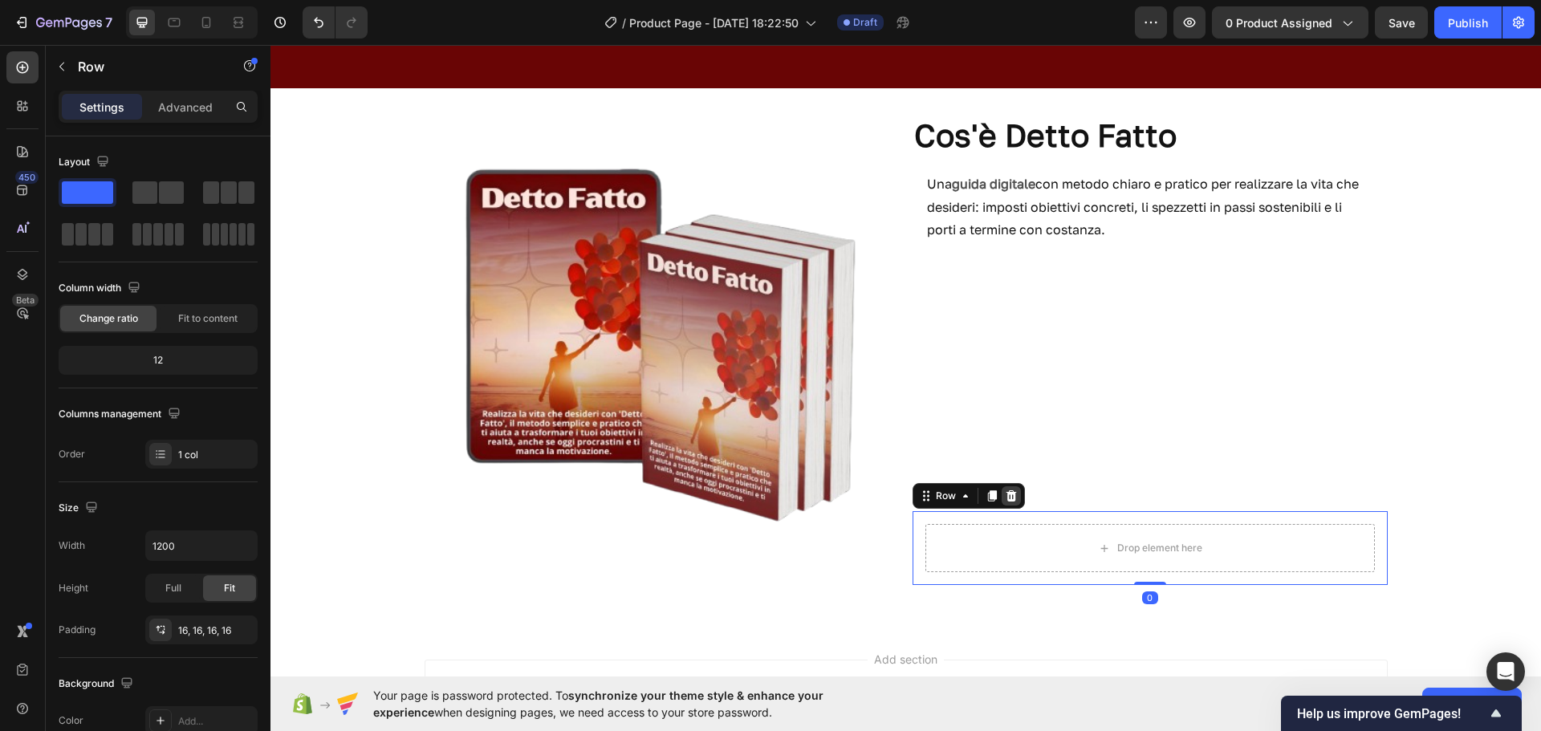
click at [1009, 496] on icon at bounding box center [1011, 496] width 13 height 13
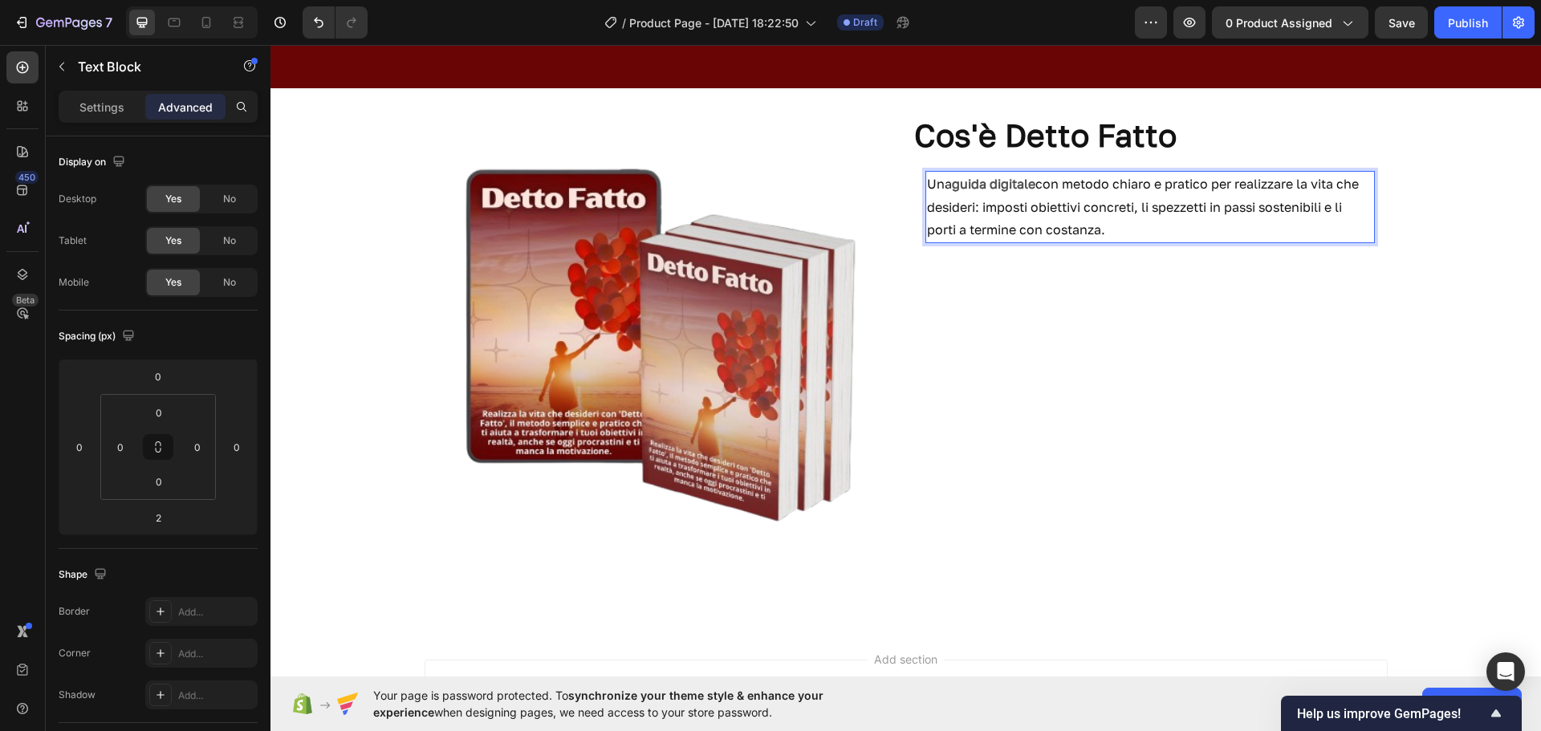
click at [1130, 230] on p "Una guida digitale con metodo chiaro e pratico per realizzare la vita che desid…" at bounding box center [1150, 207] width 446 height 69
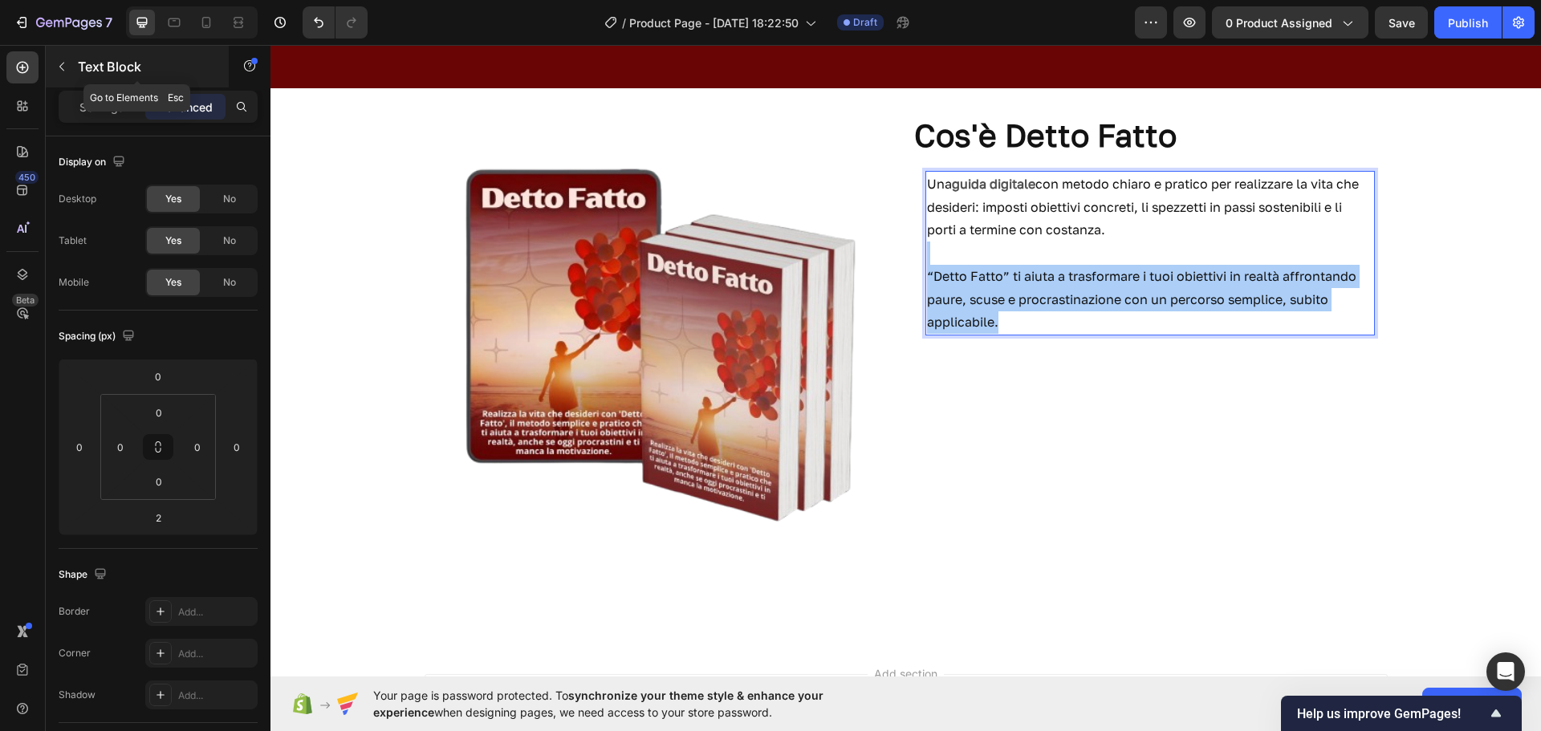
click at [71, 67] on button "button" at bounding box center [62, 67] width 26 height 26
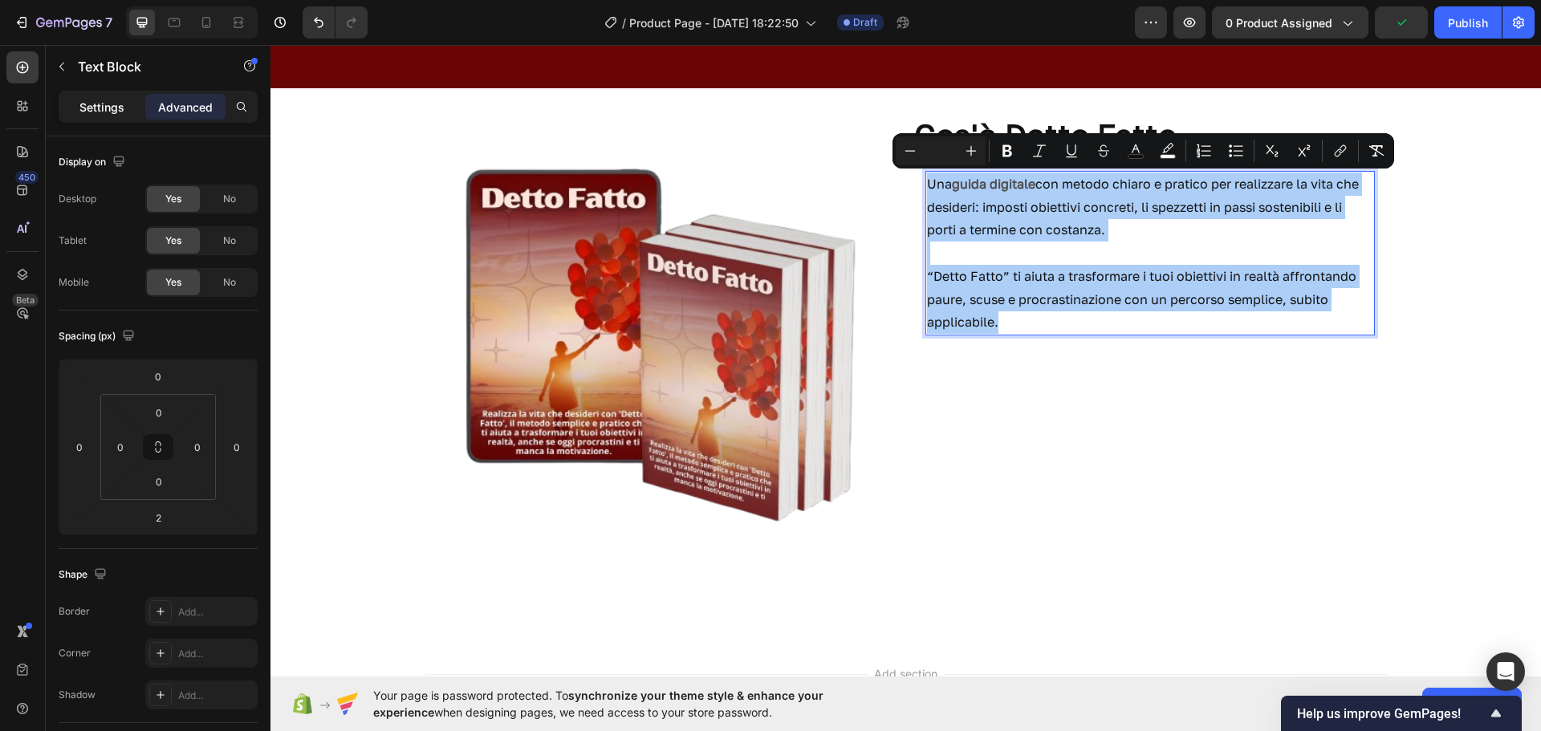
click at [108, 104] on p "Settings" at bounding box center [101, 107] width 45 height 17
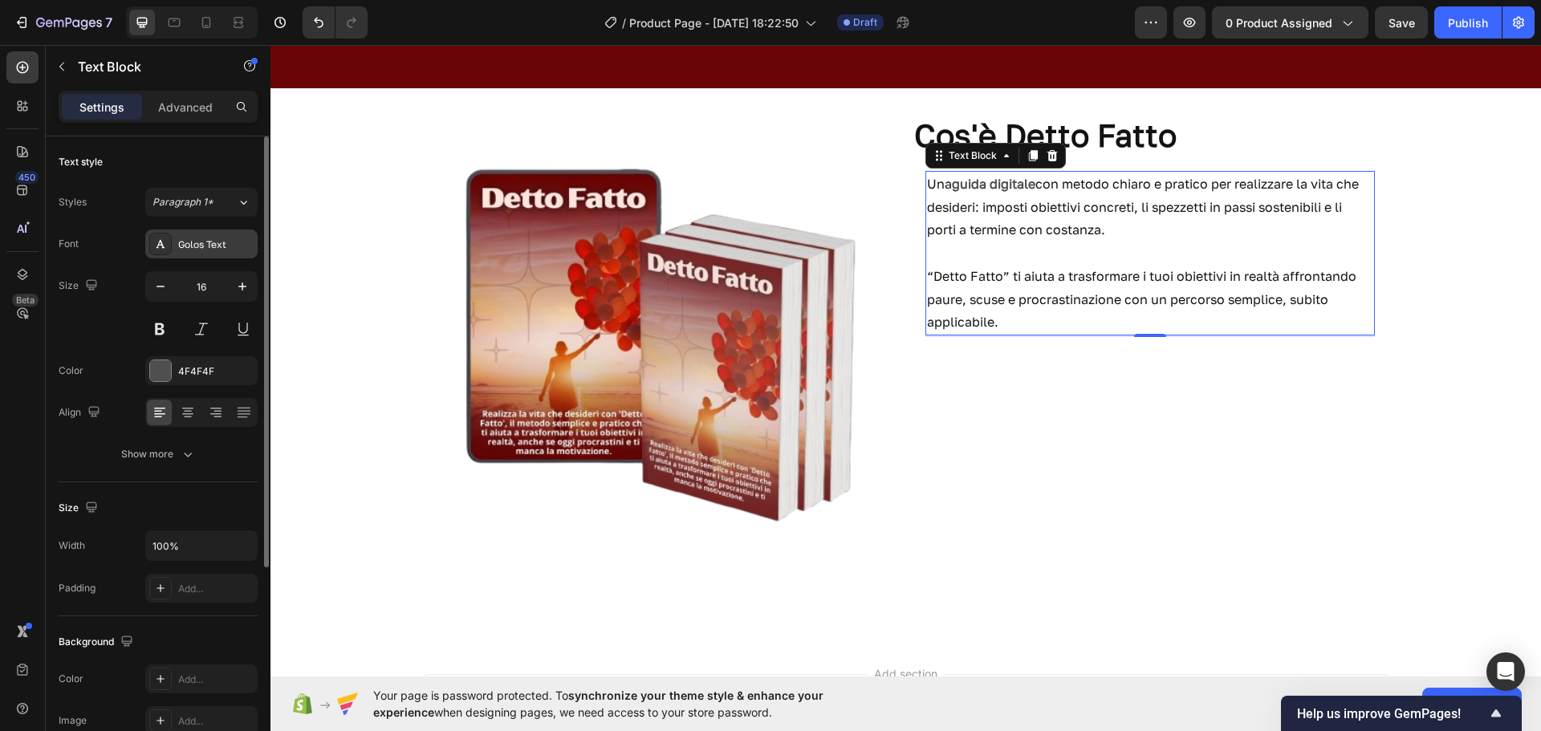
click at [204, 238] on div "Golos Text" at bounding box center [215, 245] width 75 height 14
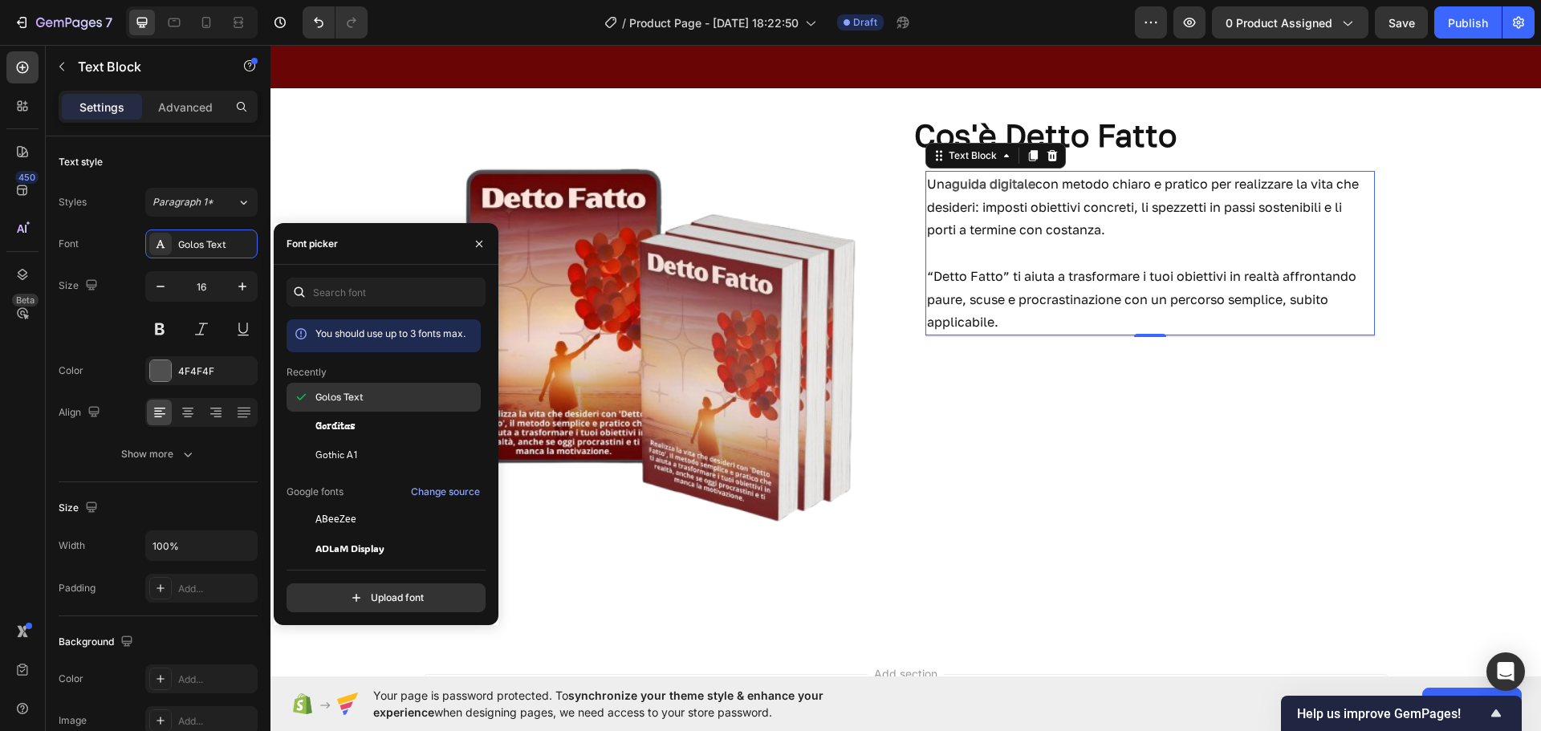
click at [321, 404] on span "Golos Text" at bounding box center [339, 397] width 48 height 14
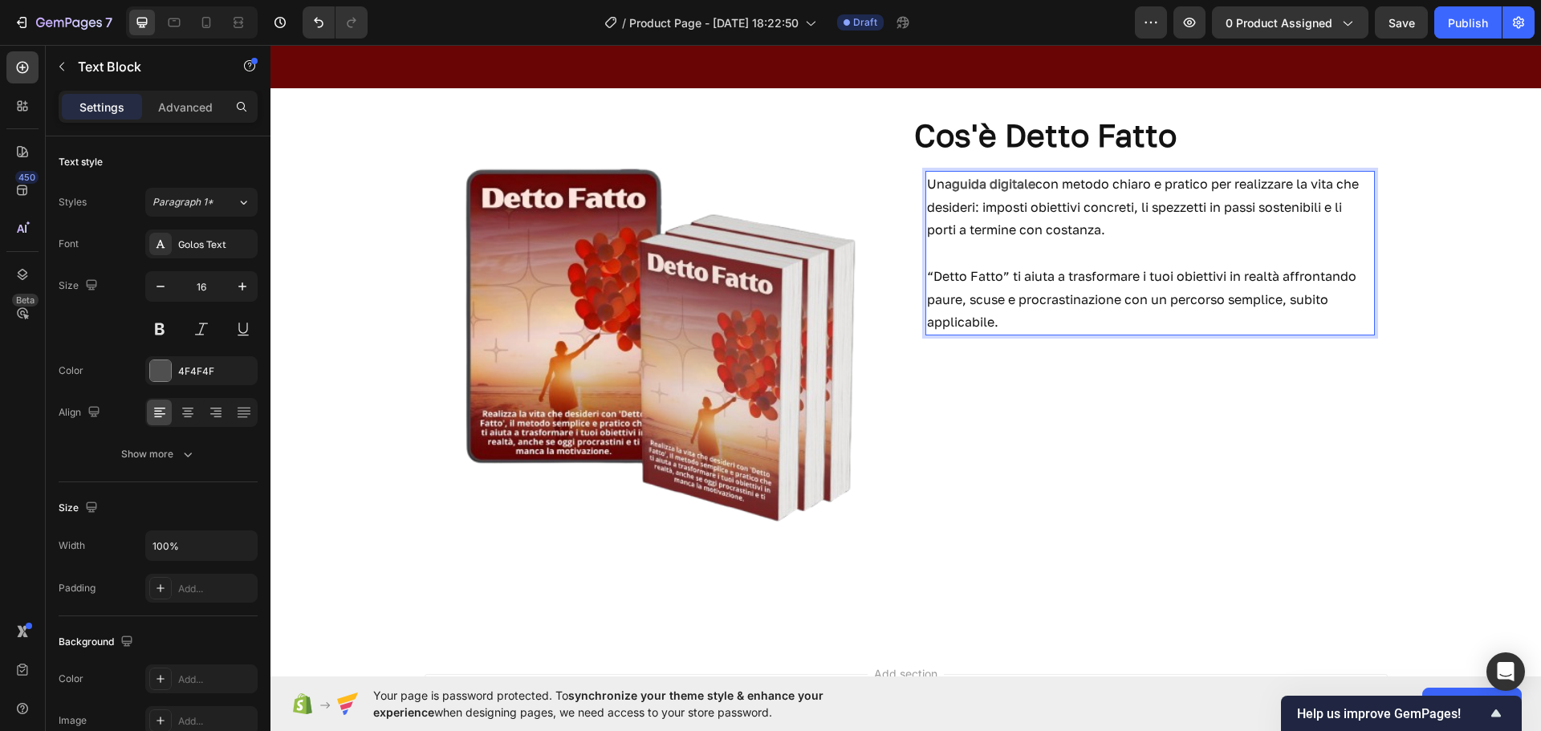
click at [999, 276] on span "“Detto Fatto” ti aiuta a trasformare i tuoi obiettivi in realtà affrontando pau…" at bounding box center [1141, 299] width 429 height 63
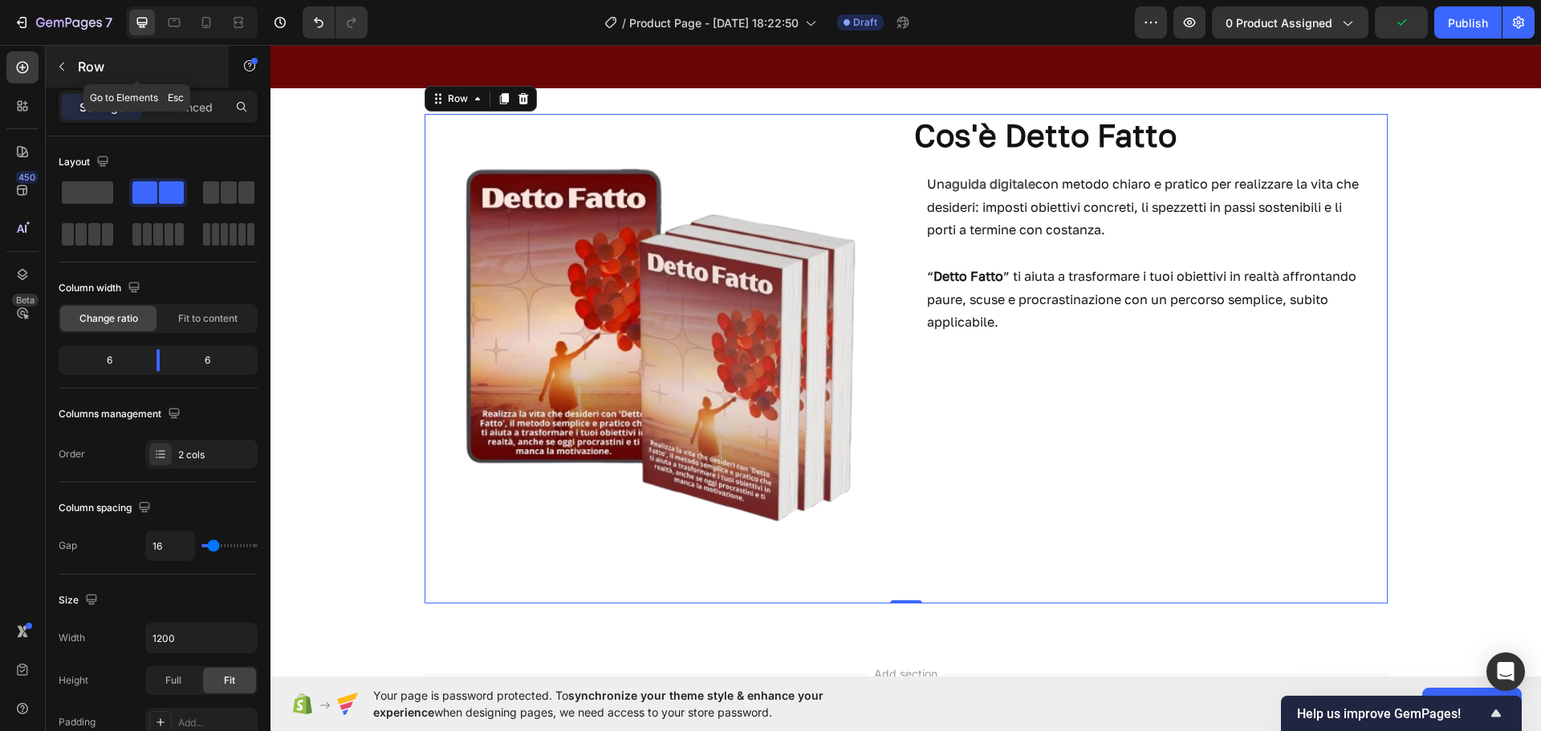
click at [70, 75] on button "button" at bounding box center [62, 67] width 26 height 26
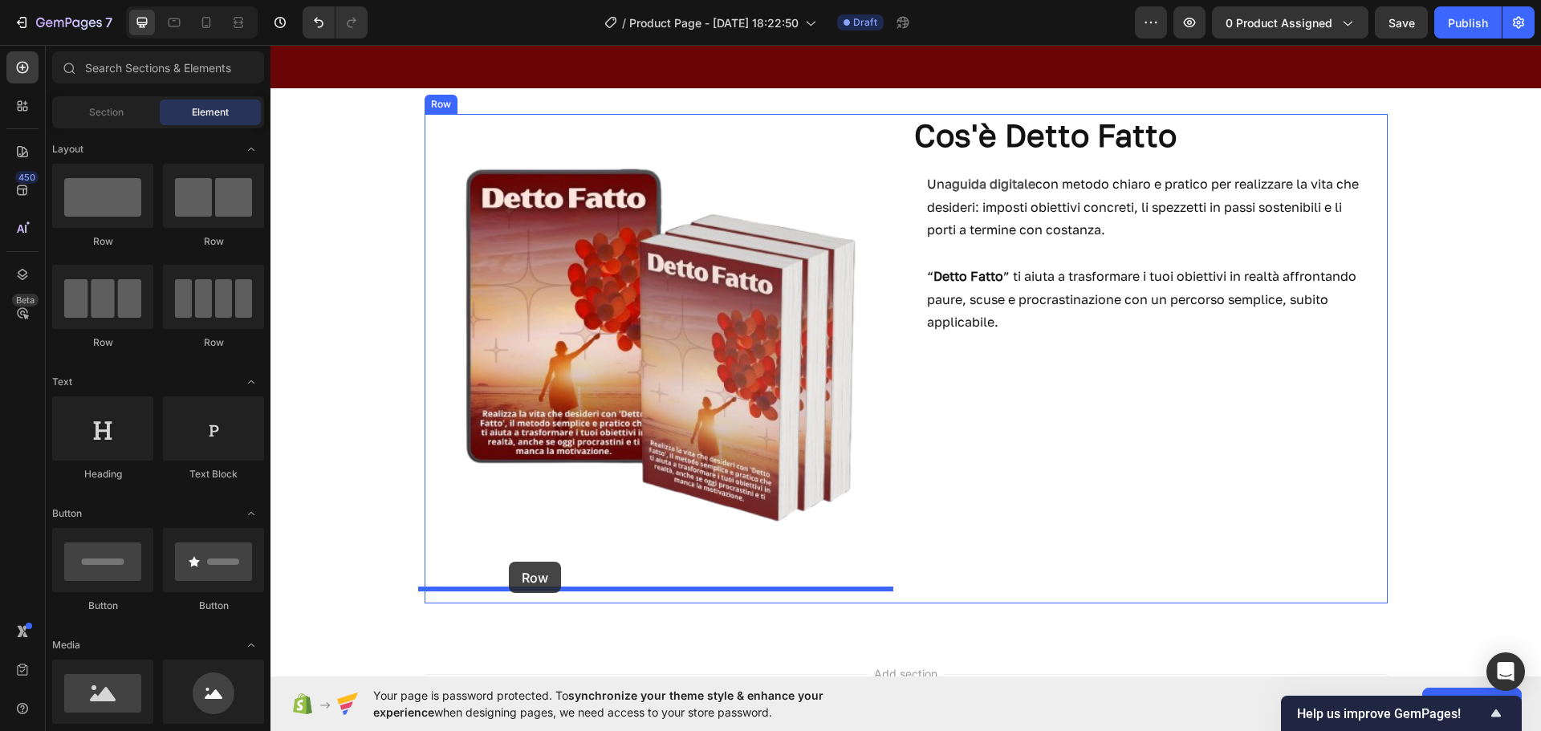
drag, startPoint x: 371, startPoint y: 246, endPoint x: 509, endPoint y: 562, distance: 344.4
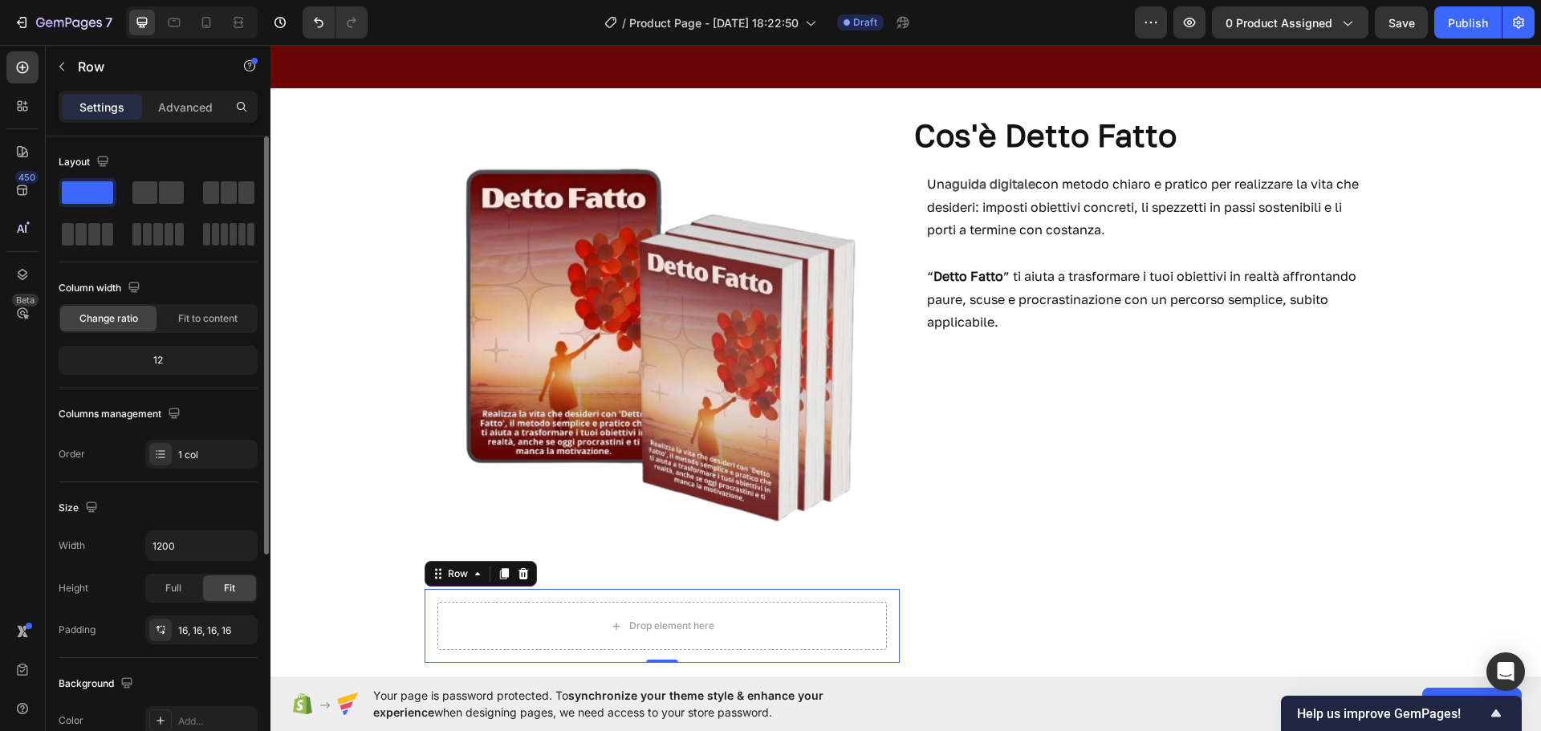
click at [110, 198] on span at bounding box center [87, 192] width 51 height 22
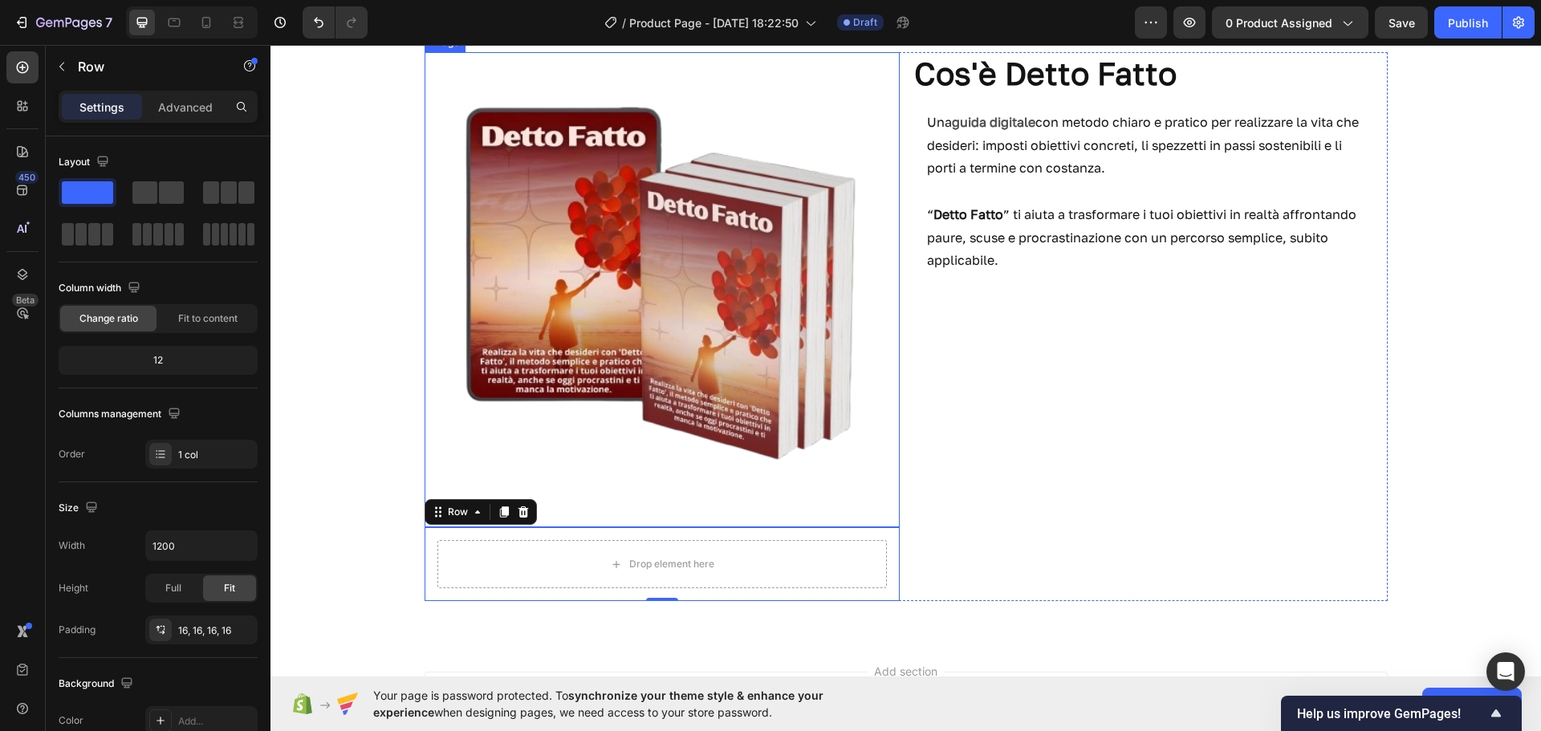
scroll to position [228, 0]
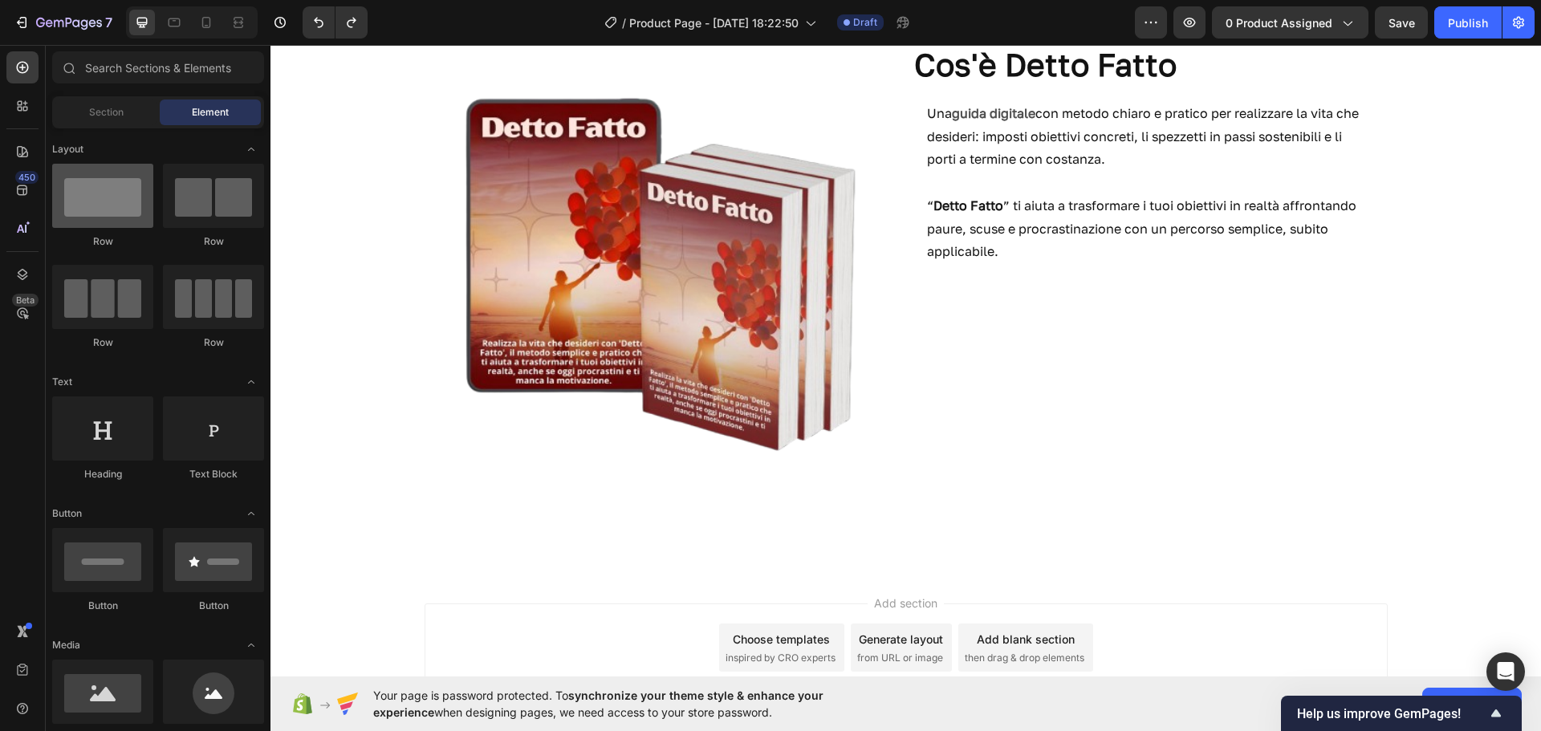
click at [116, 203] on div at bounding box center [102, 196] width 101 height 64
click at [87, 112] on div "Section" at bounding box center [105, 113] width 101 height 26
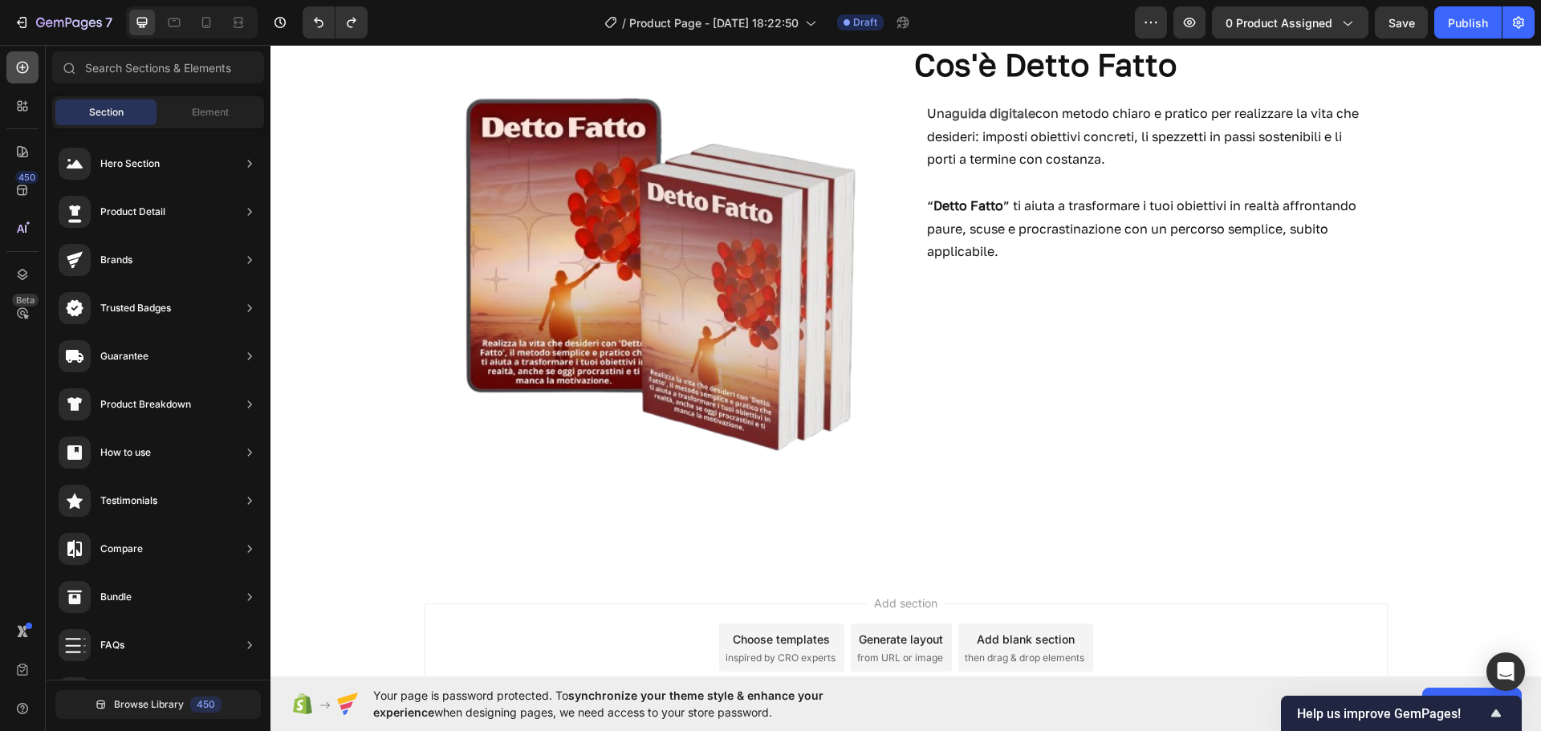
click at [28, 63] on icon at bounding box center [22, 67] width 16 height 16
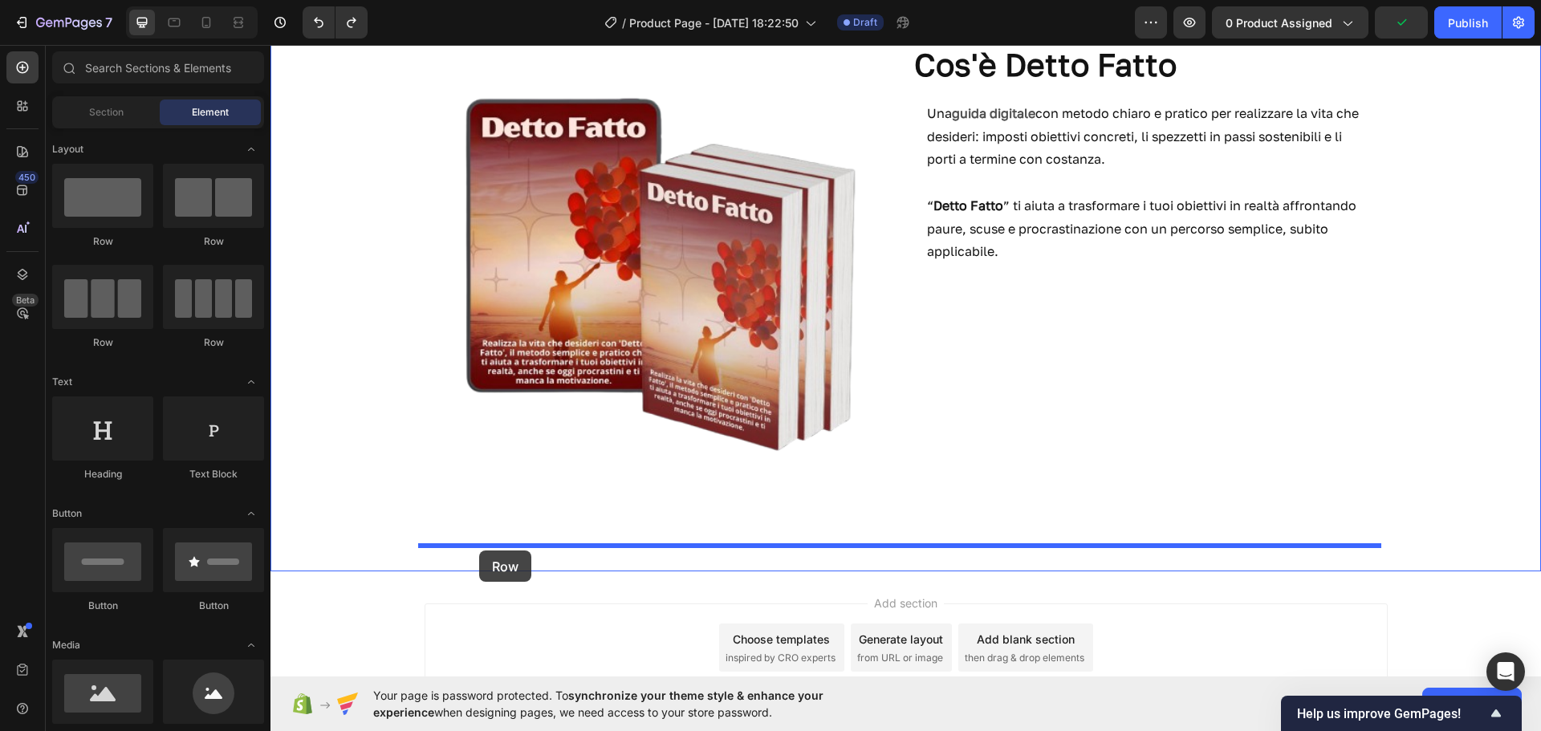
drag, startPoint x: 385, startPoint y: 251, endPoint x: 479, endPoint y: 551, distance: 313.8
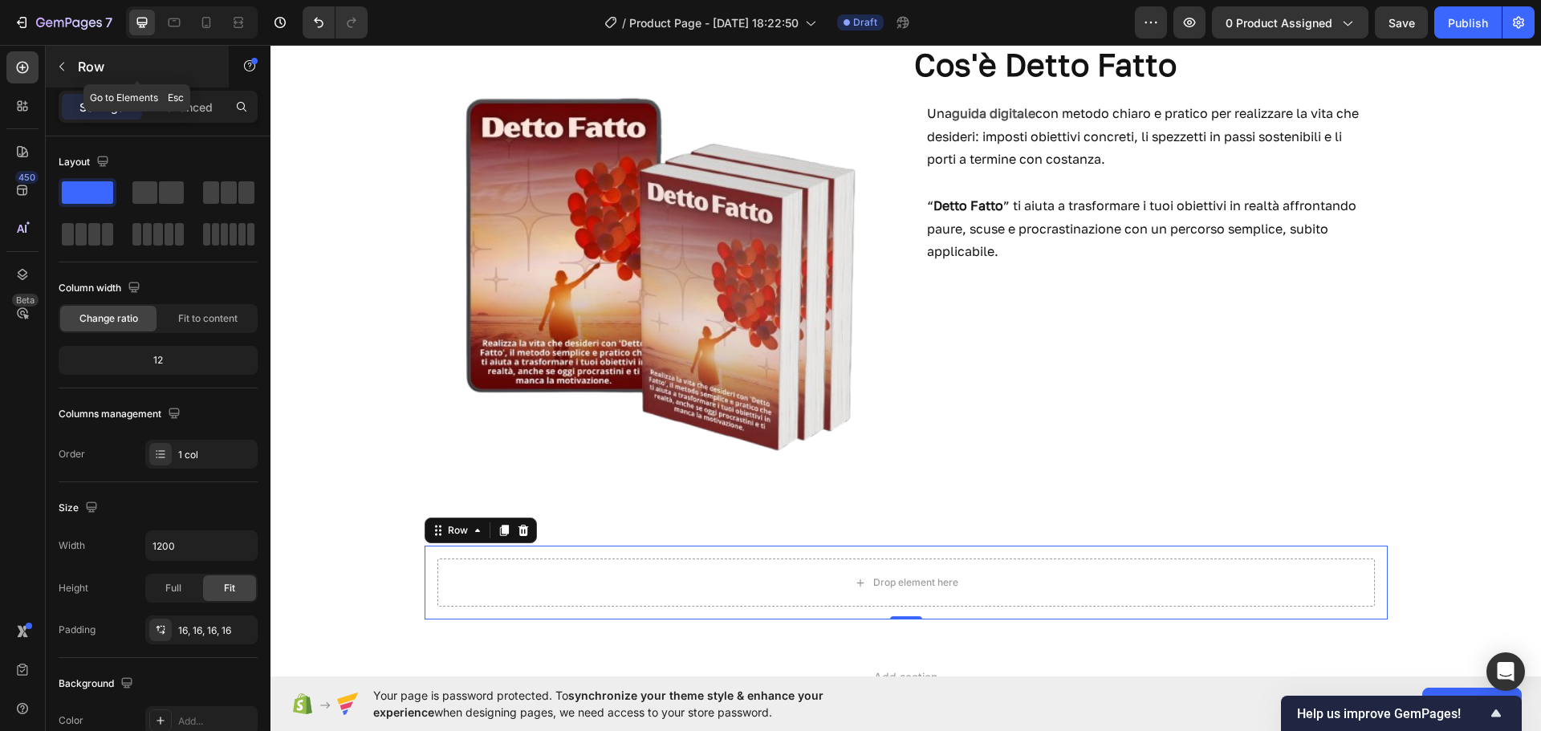
click at [81, 79] on div "Row" at bounding box center [137, 67] width 183 height 42
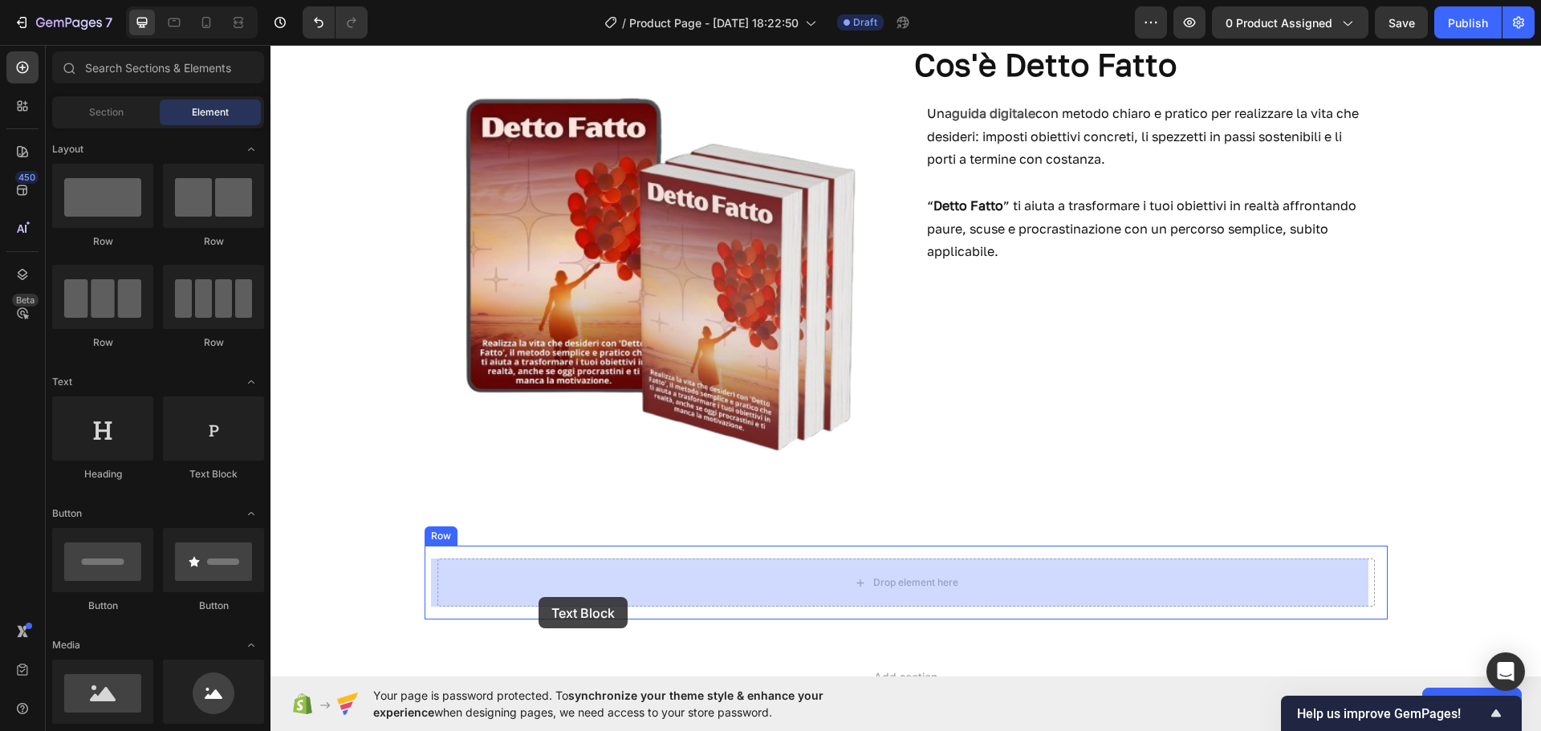
drag, startPoint x: 463, startPoint y: 490, endPoint x: 542, endPoint y: 591, distance: 127.5
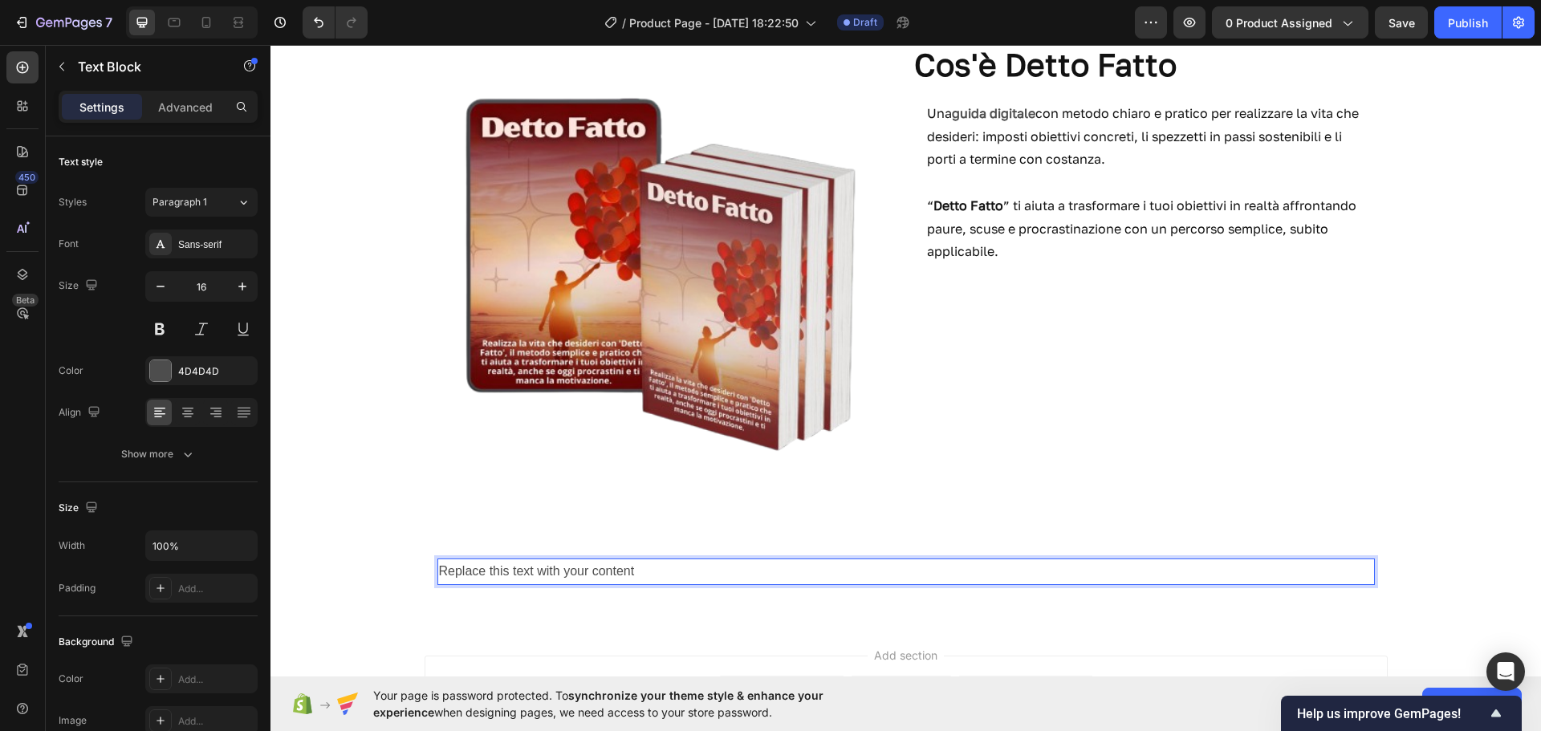
click at [608, 570] on div "Replace this text with your content" at bounding box center [907, 572] width 938 height 26
click at [608, 570] on p "Replace this text with your content" at bounding box center [906, 571] width 934 height 23
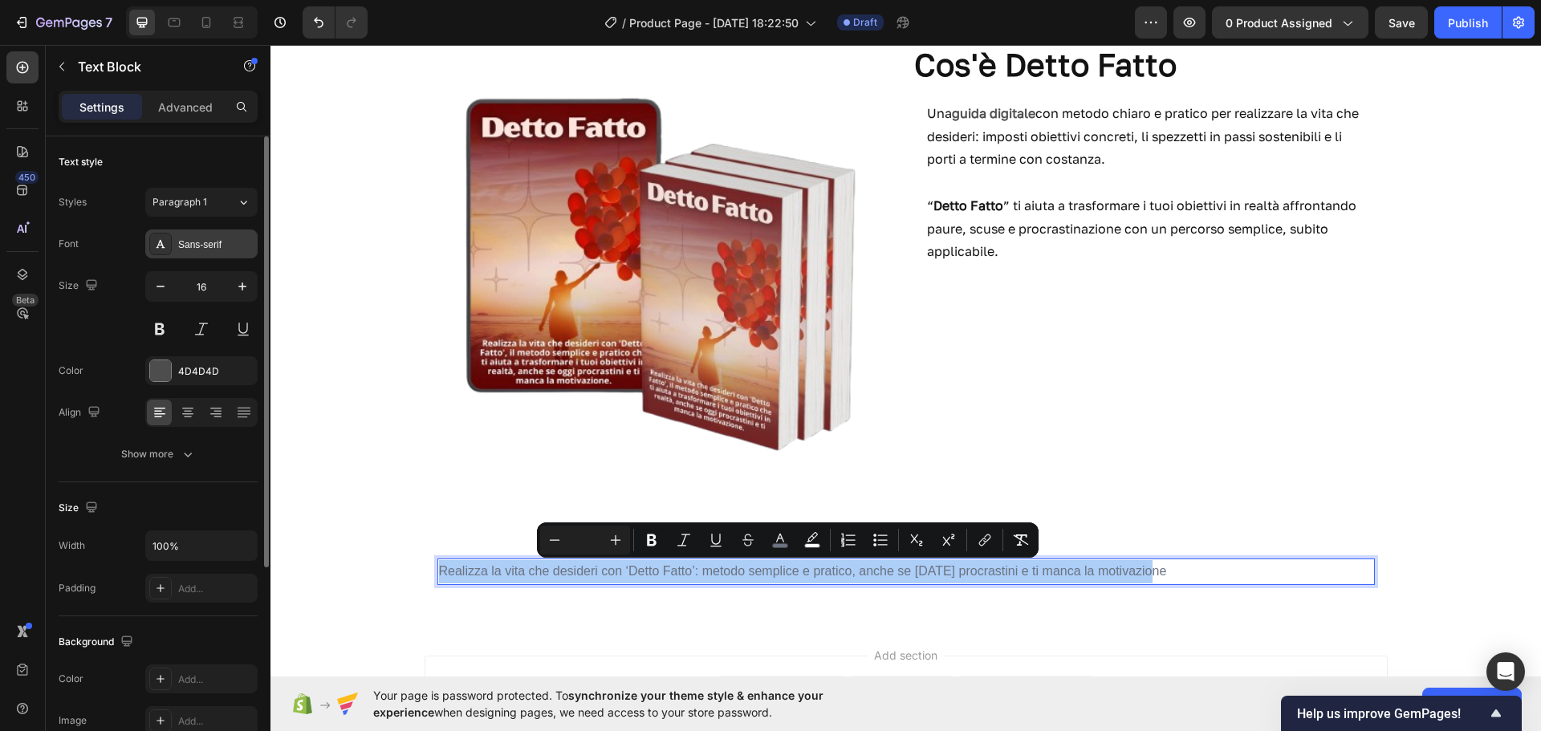
click at [208, 238] on div "Sans-serif" at bounding box center [215, 245] width 75 height 14
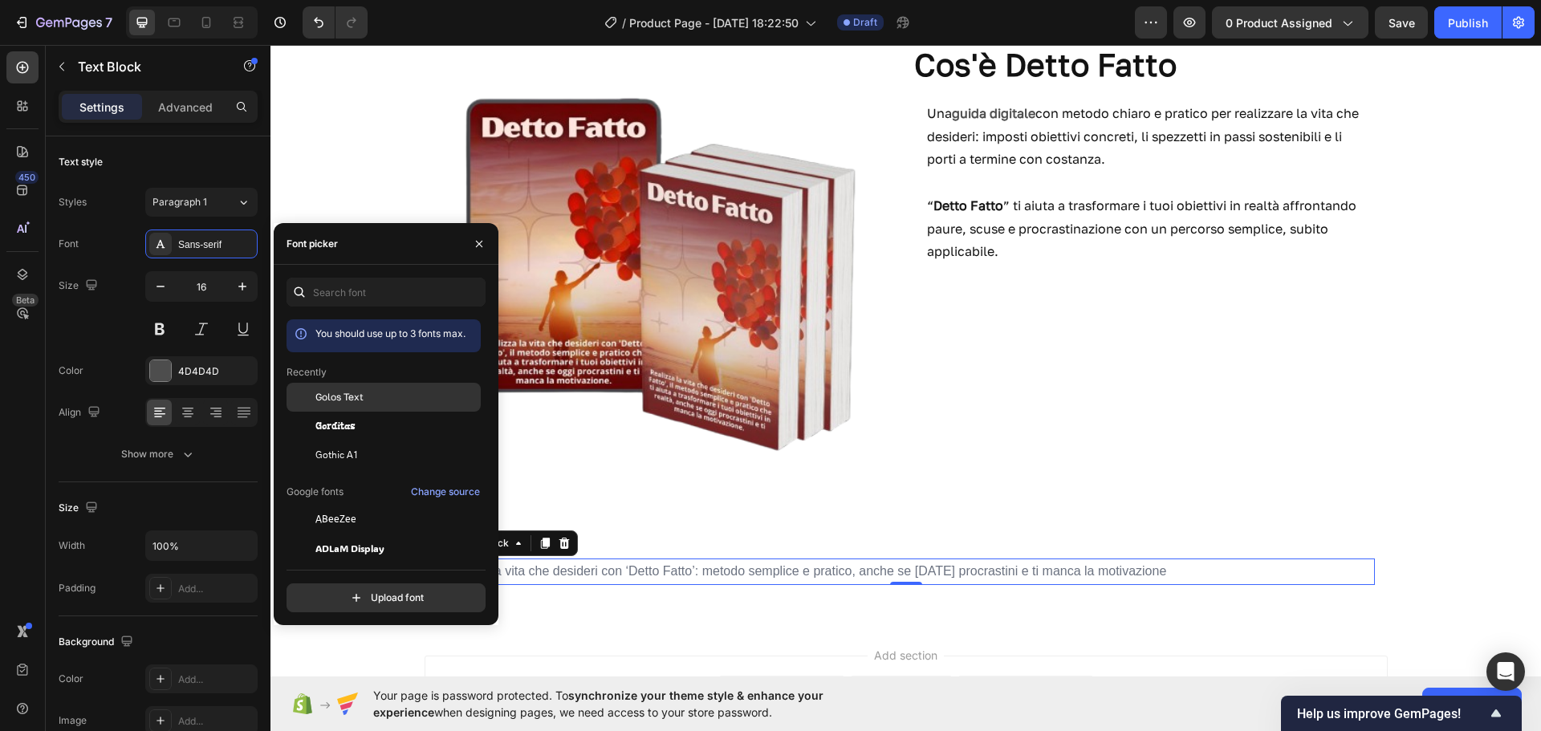
click at [336, 405] on div "Golos Text" at bounding box center [384, 397] width 194 height 29
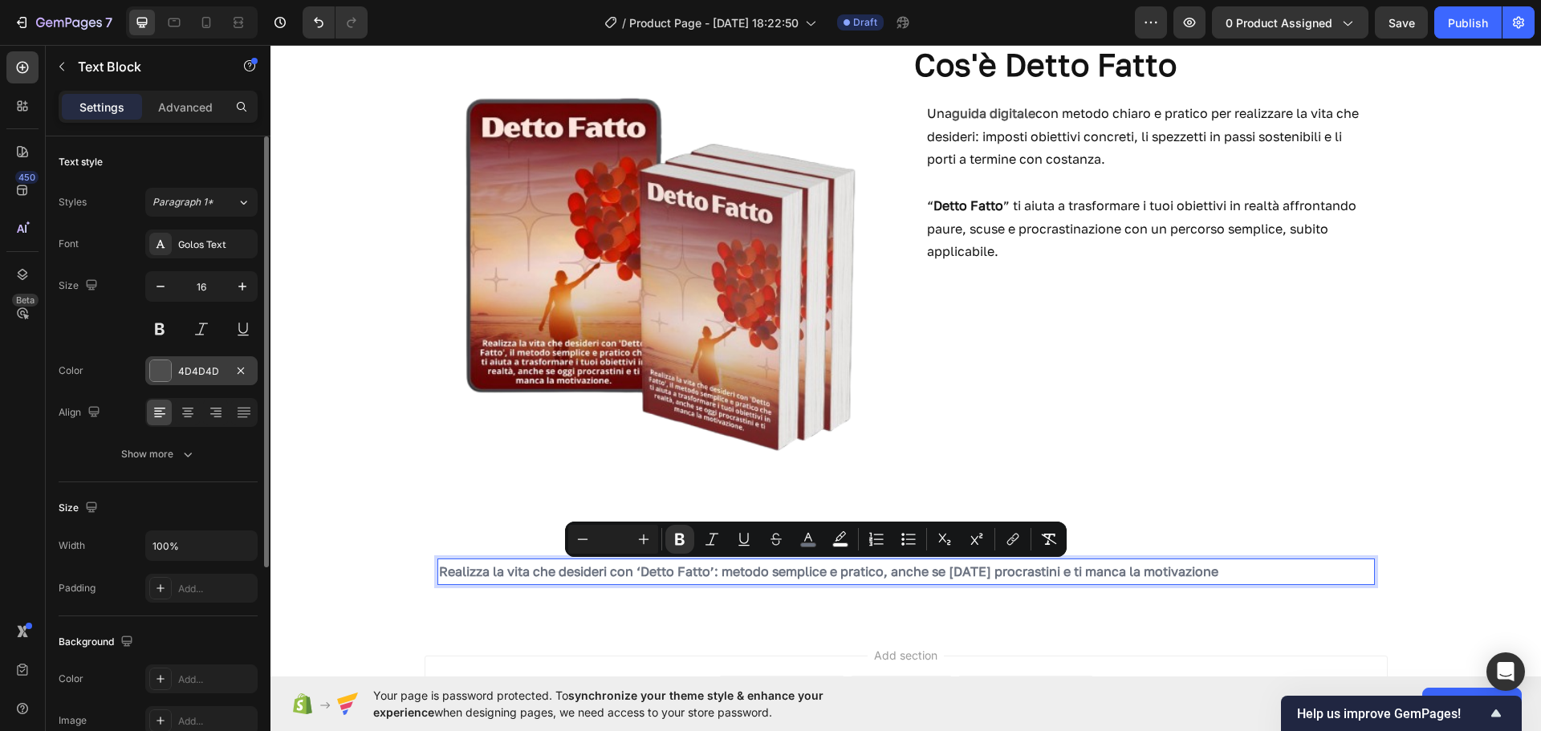
click at [164, 372] on div at bounding box center [160, 370] width 21 height 21
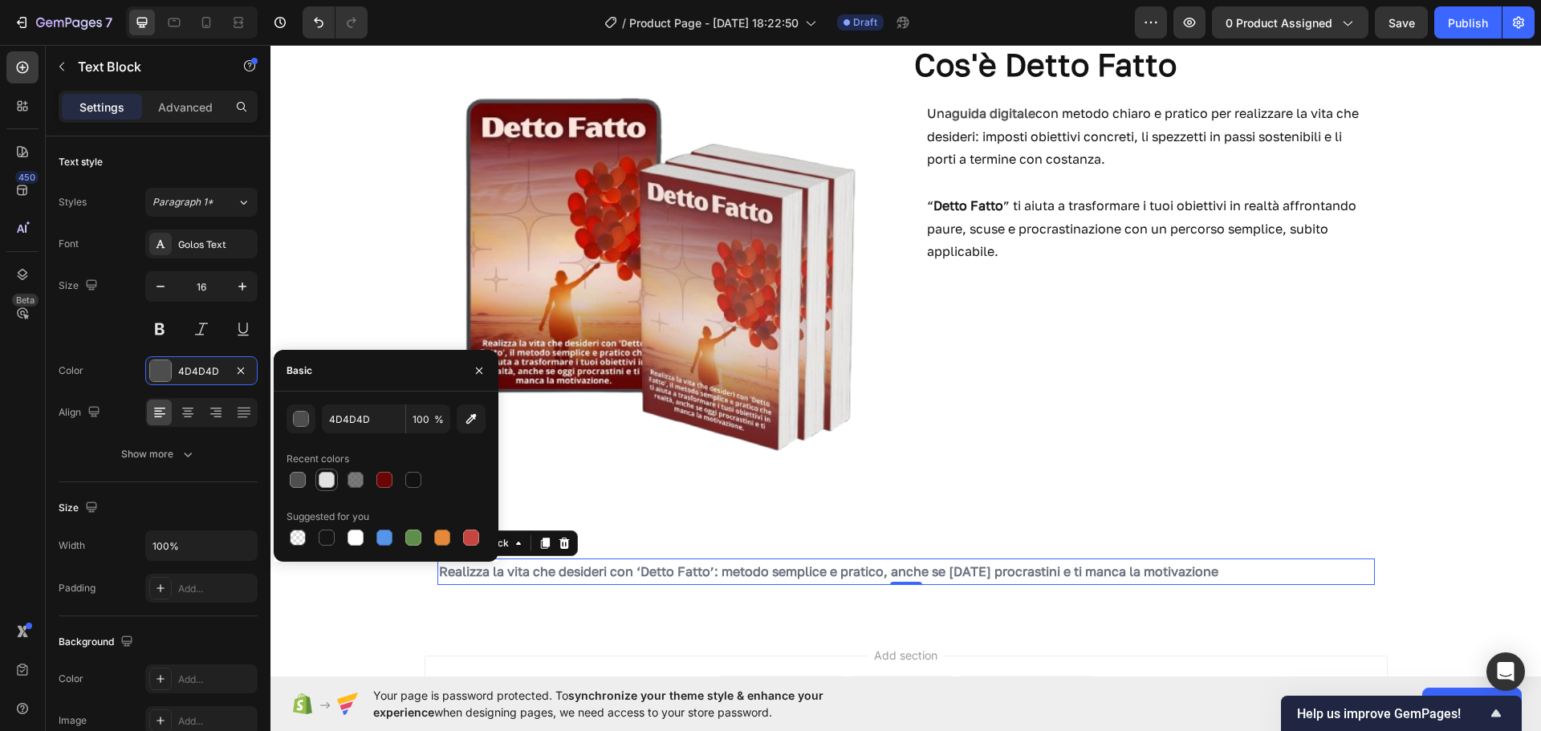
click at [331, 480] on div at bounding box center [327, 480] width 16 height 16
type input "E2E2E2"
click at [167, 681] on div at bounding box center [160, 679] width 22 height 22
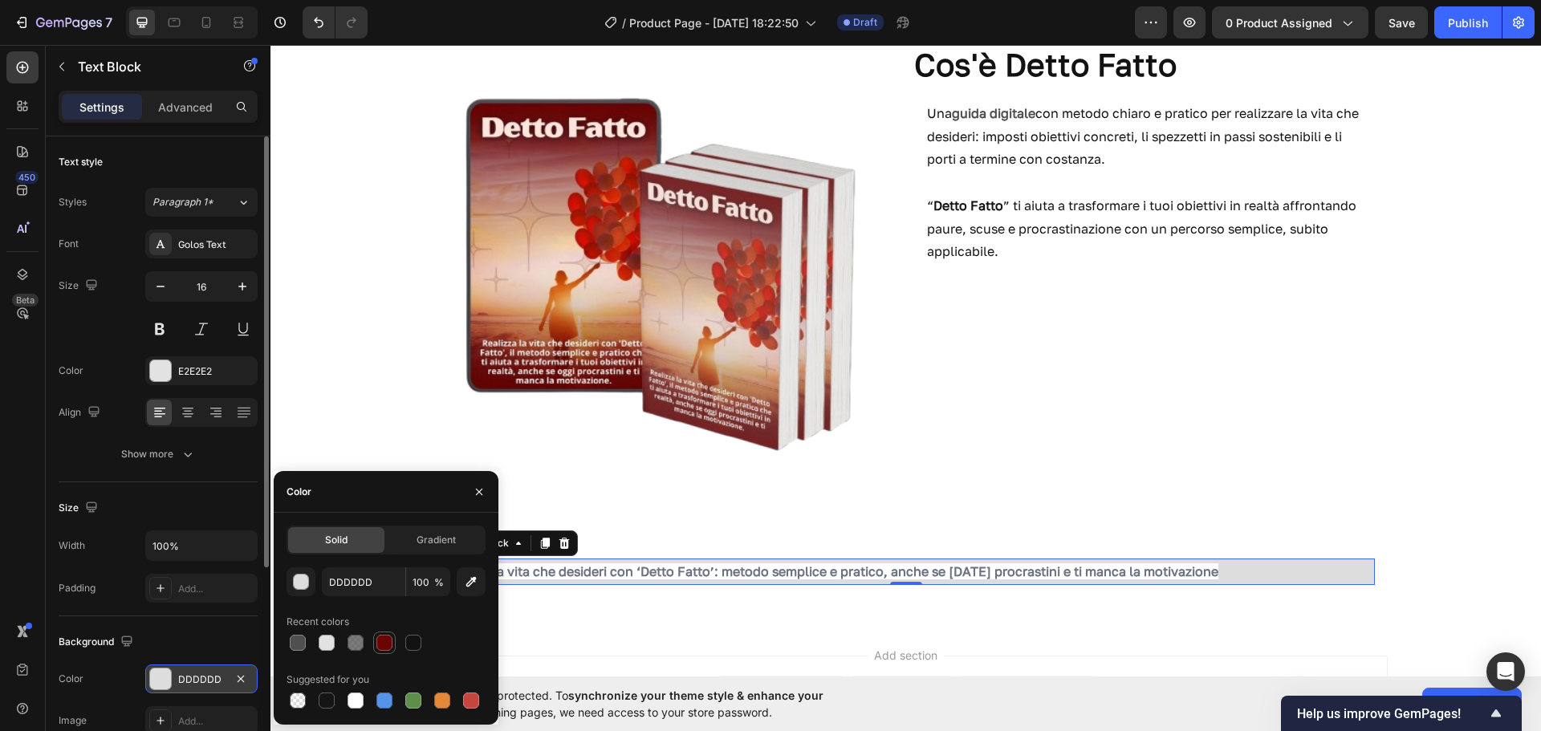
click at [381, 641] on div at bounding box center [385, 643] width 16 height 16
type input "690505"
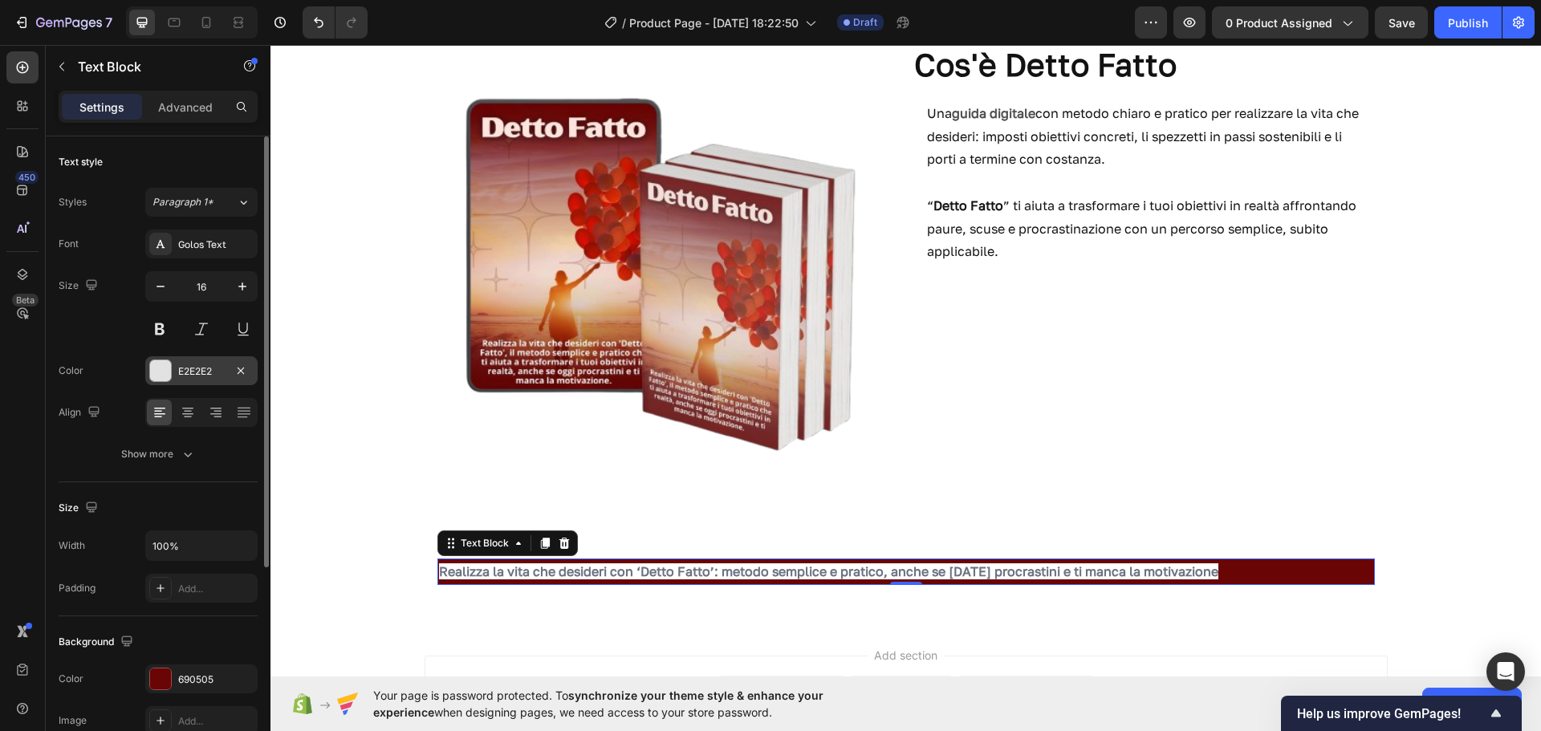
click at [168, 382] on div "E2E2E2" at bounding box center [201, 370] width 112 height 29
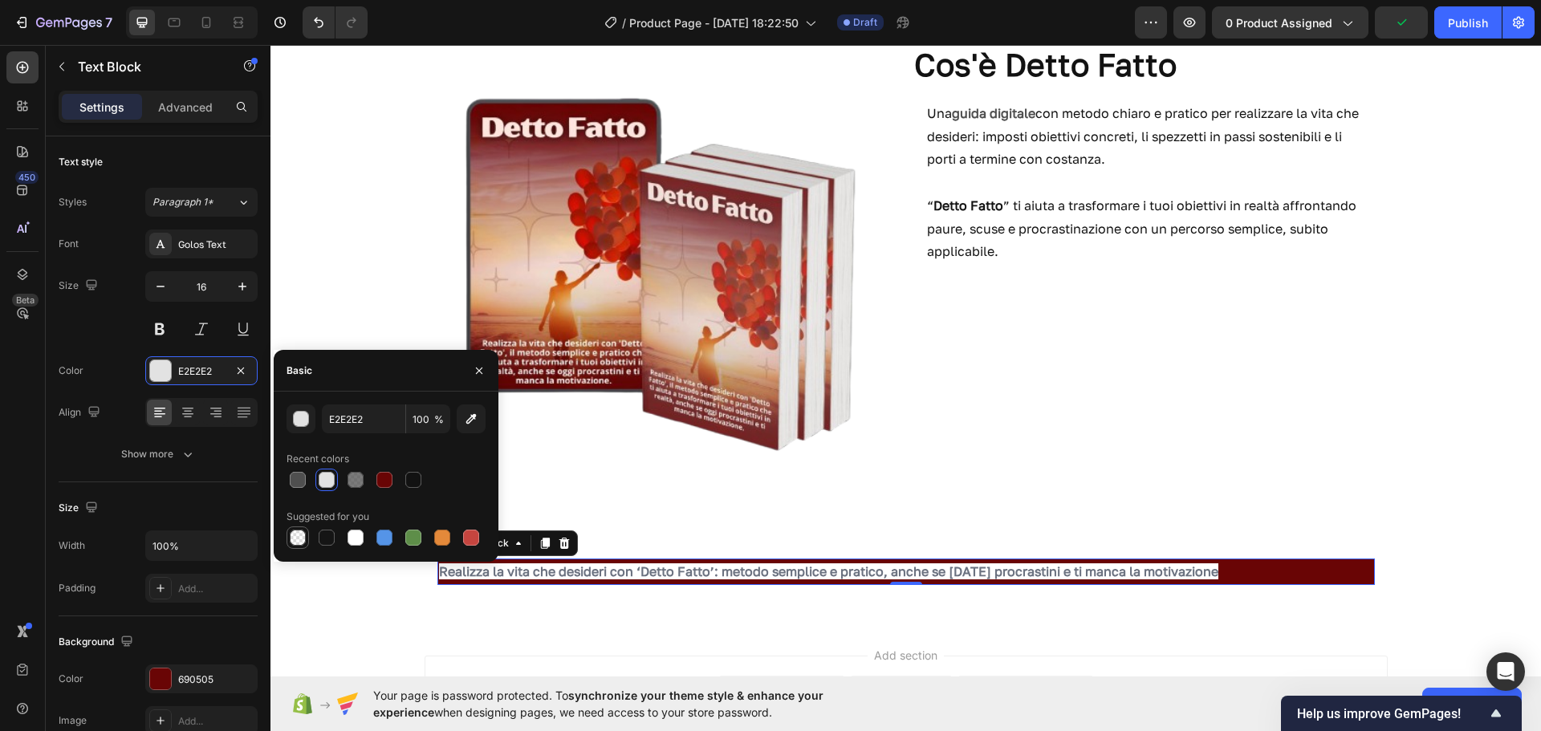
click at [299, 545] on div at bounding box center [298, 538] width 16 height 16
type input "000000"
type input "0"
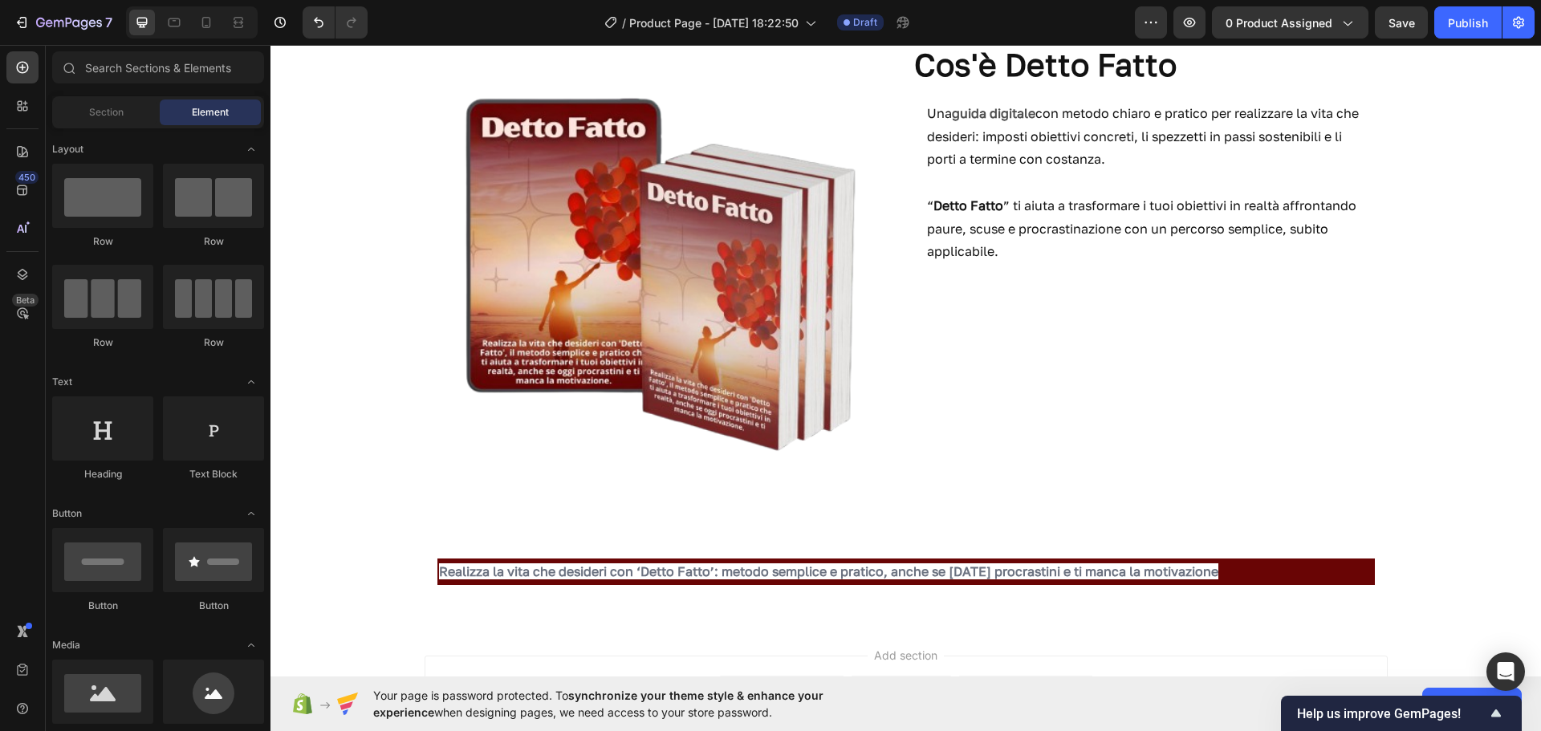
click at [404, 633] on div "Add section Choose templates inspired by CRO experts Generate layout from URL o…" at bounding box center [906, 722] width 1271 height 197
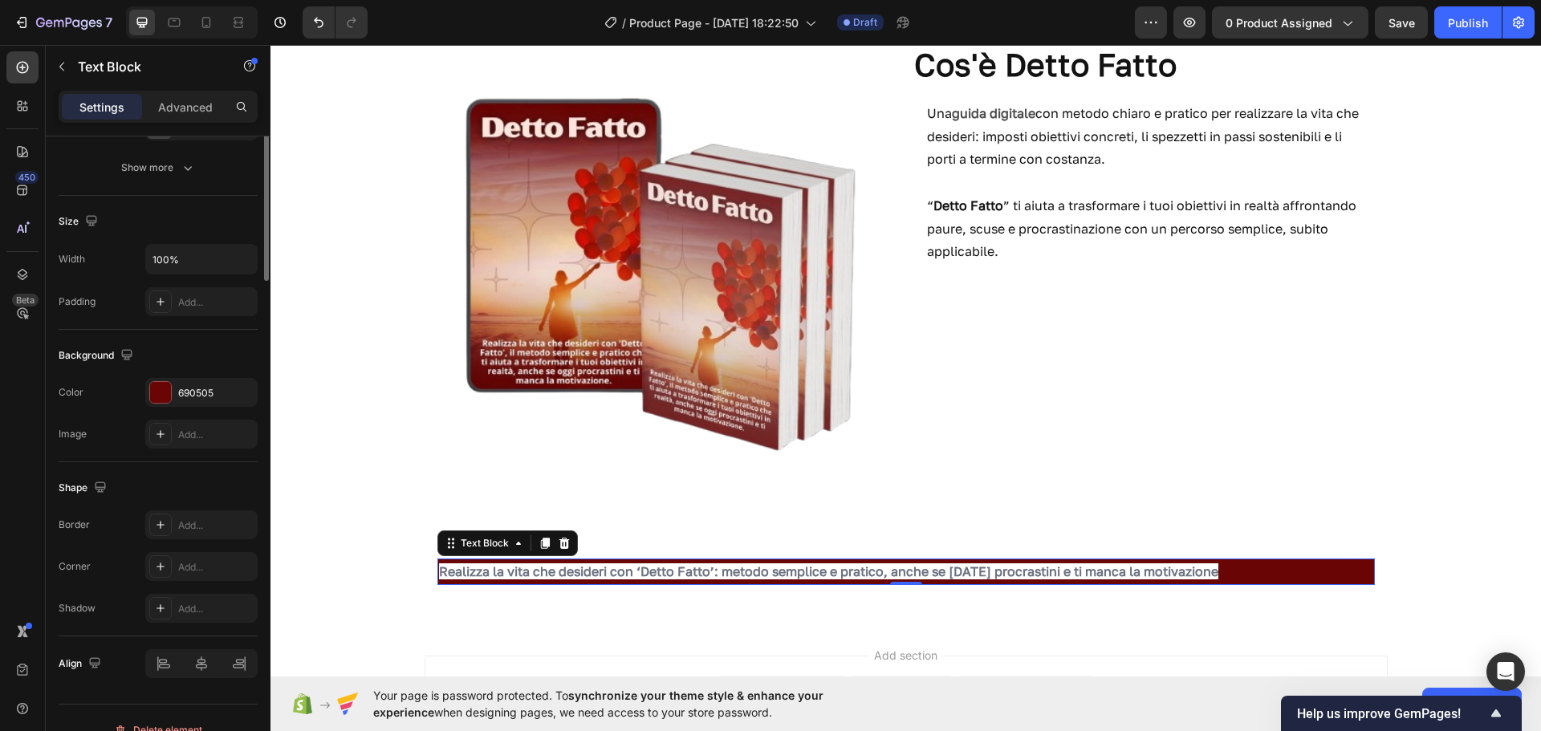
scroll to position [0, 0]
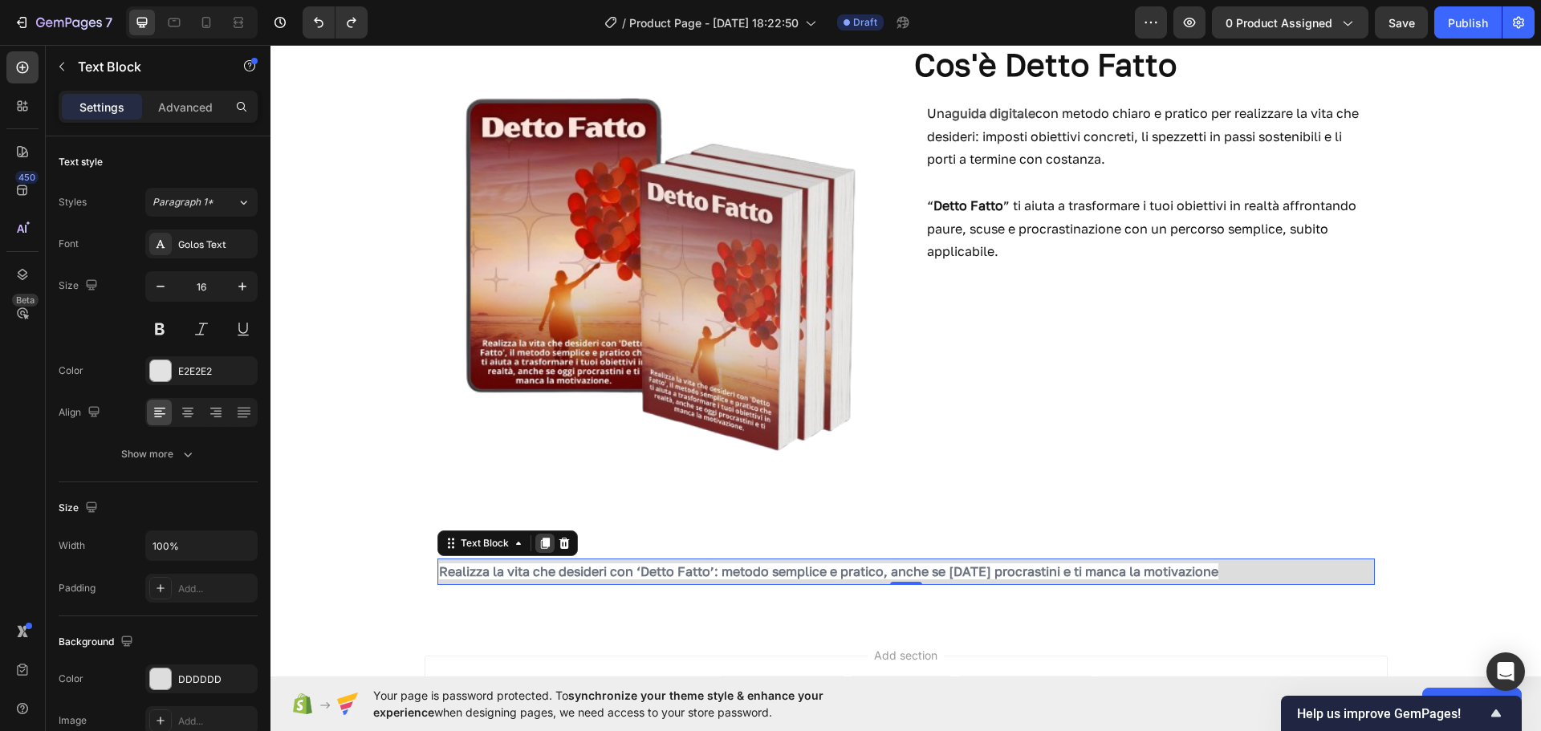
click at [539, 547] on icon at bounding box center [545, 543] width 13 height 13
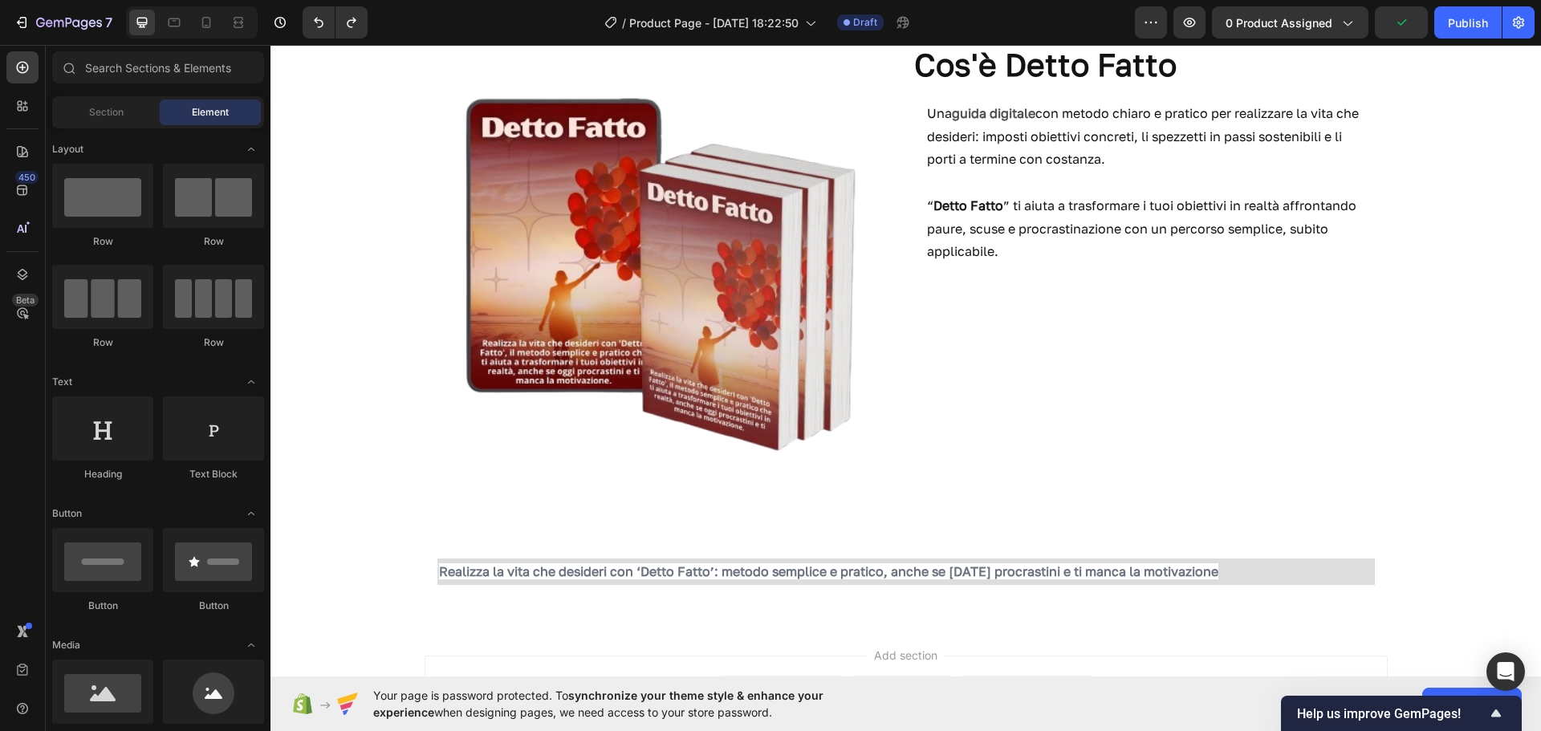
click at [538, 547] on div "Realizza la vita che desideri con ‘Detto Fatto’: metodo semplice e pratico, anc…" at bounding box center [906, 572] width 963 height 52
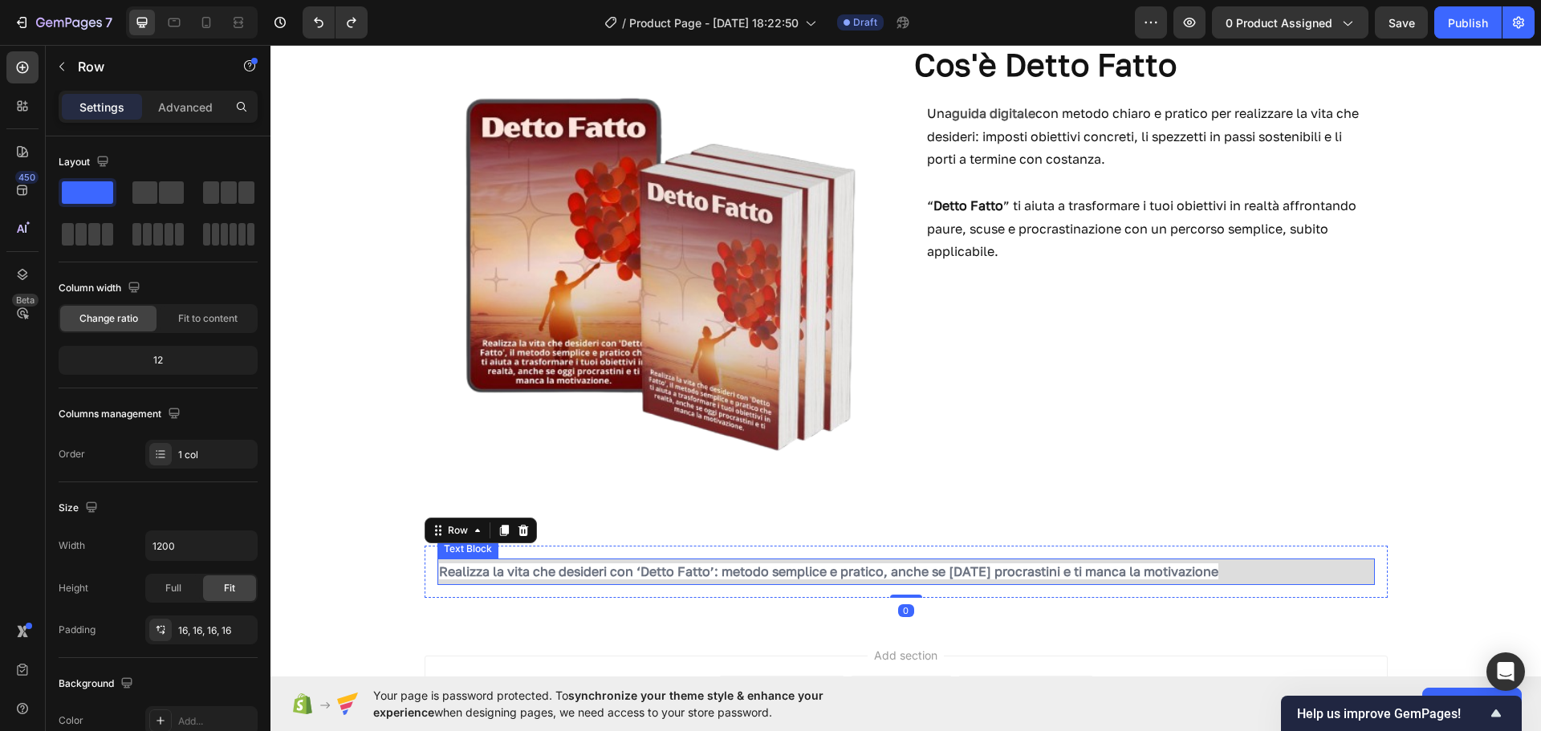
click at [825, 583] on p "Realizza la vita che desideri con ‘Detto Fatto’: metodo semplice e pratico, anc…" at bounding box center [906, 571] width 934 height 23
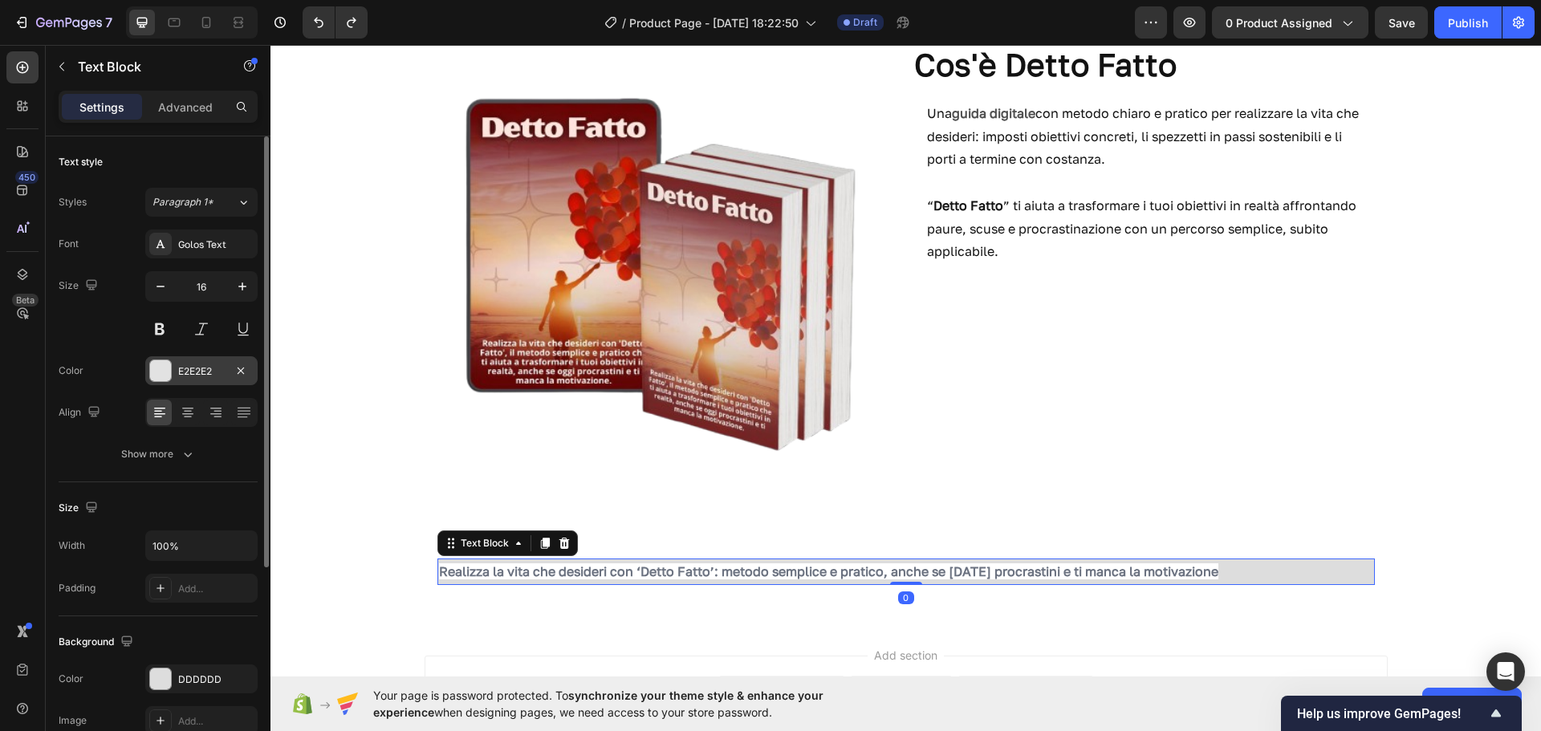
click at [185, 367] on div "E2E2E2" at bounding box center [201, 371] width 47 height 14
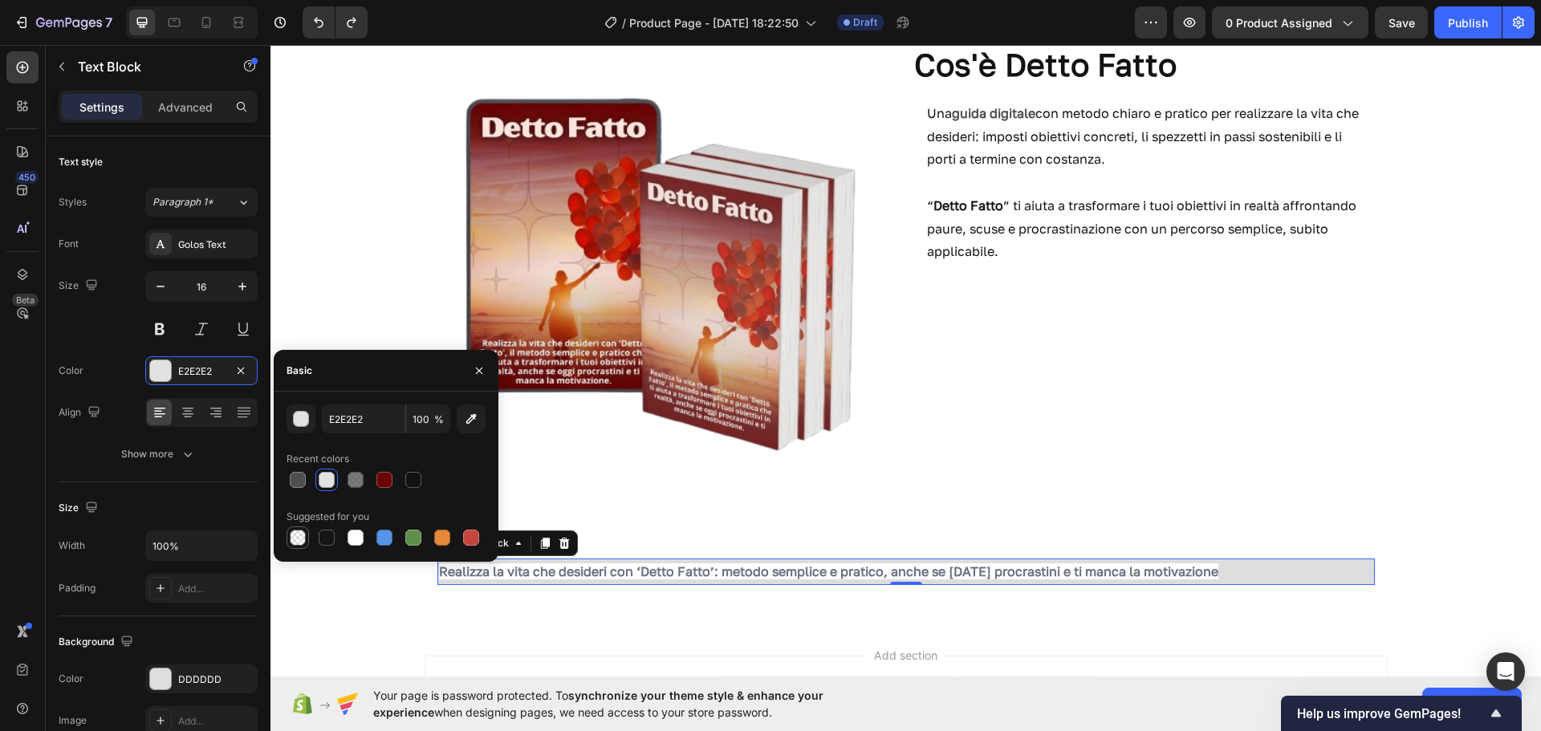
click at [301, 535] on div at bounding box center [298, 538] width 16 height 16
type input "000000"
type input "0"
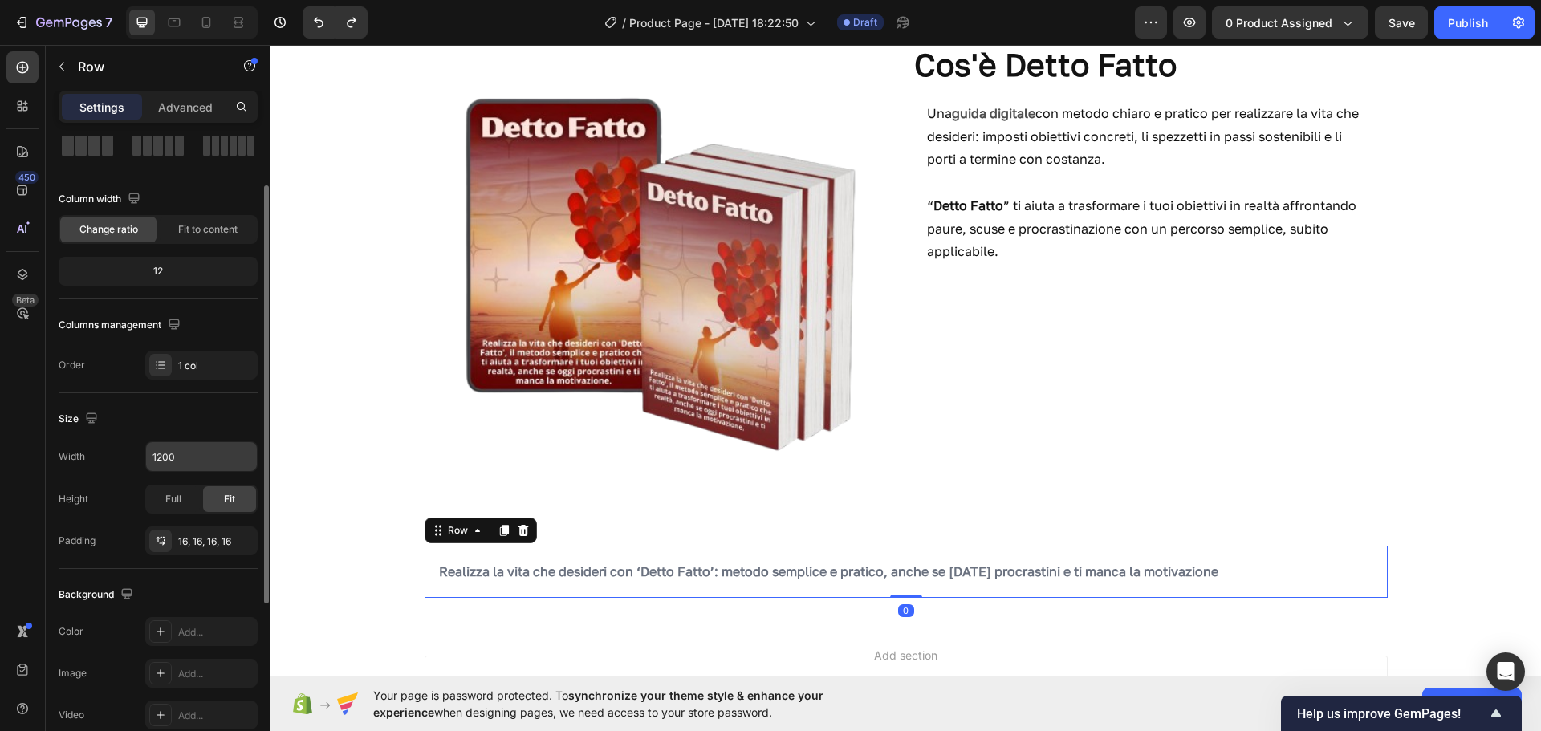
scroll to position [90, 0]
click at [165, 627] on icon at bounding box center [160, 631] width 13 height 13
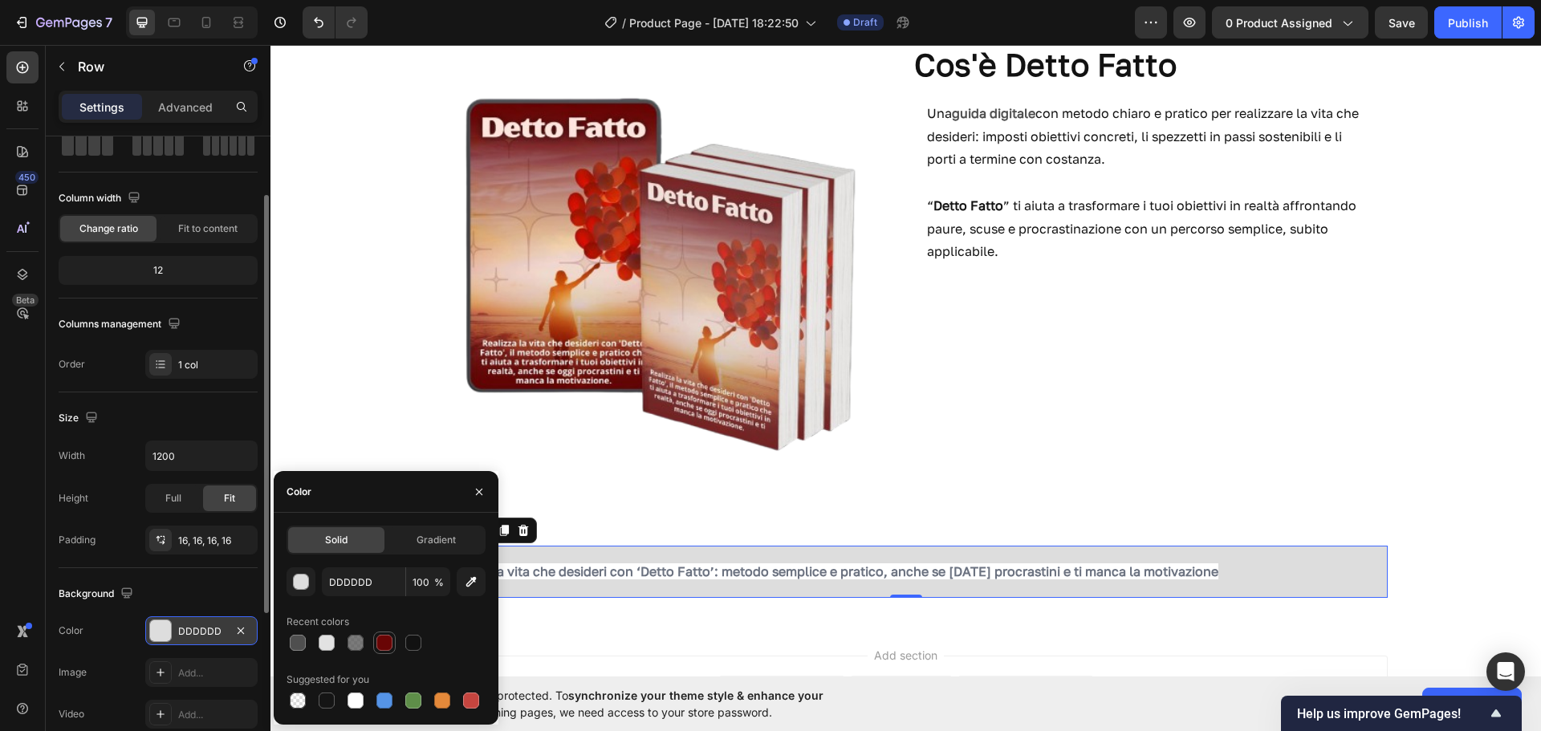
click at [383, 641] on div at bounding box center [385, 643] width 16 height 16
type input "690505"
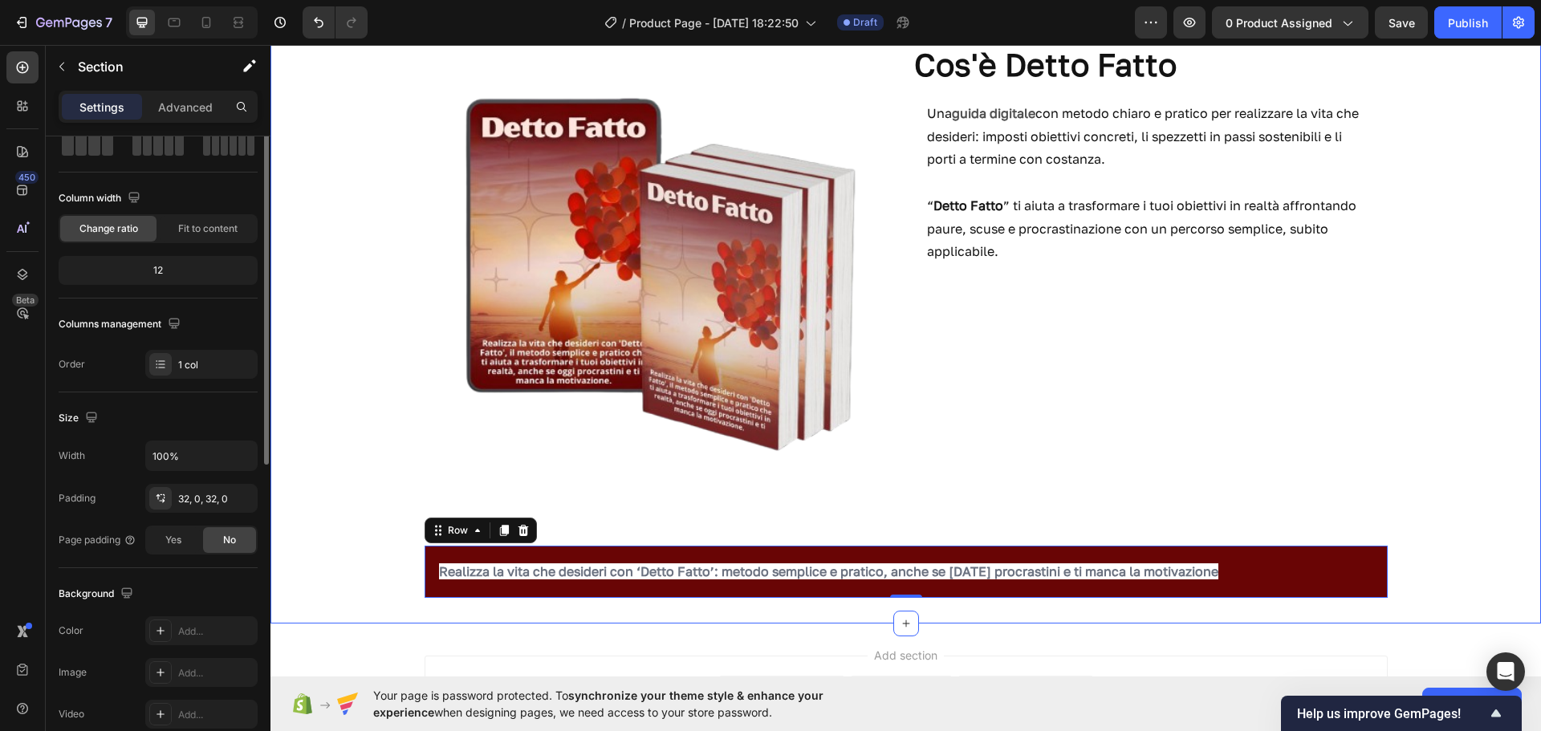
scroll to position [0, 0]
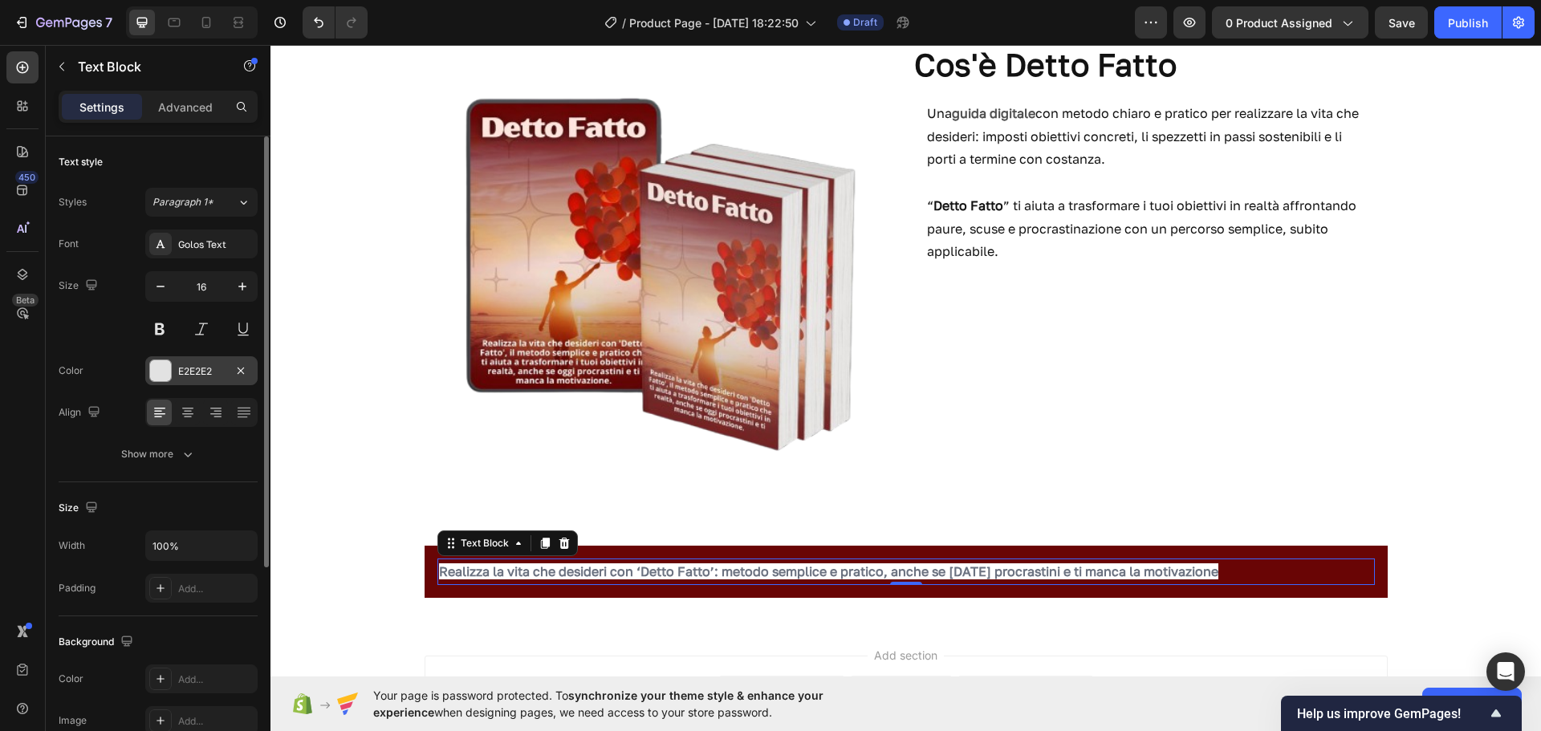
click at [161, 373] on div at bounding box center [160, 370] width 21 height 21
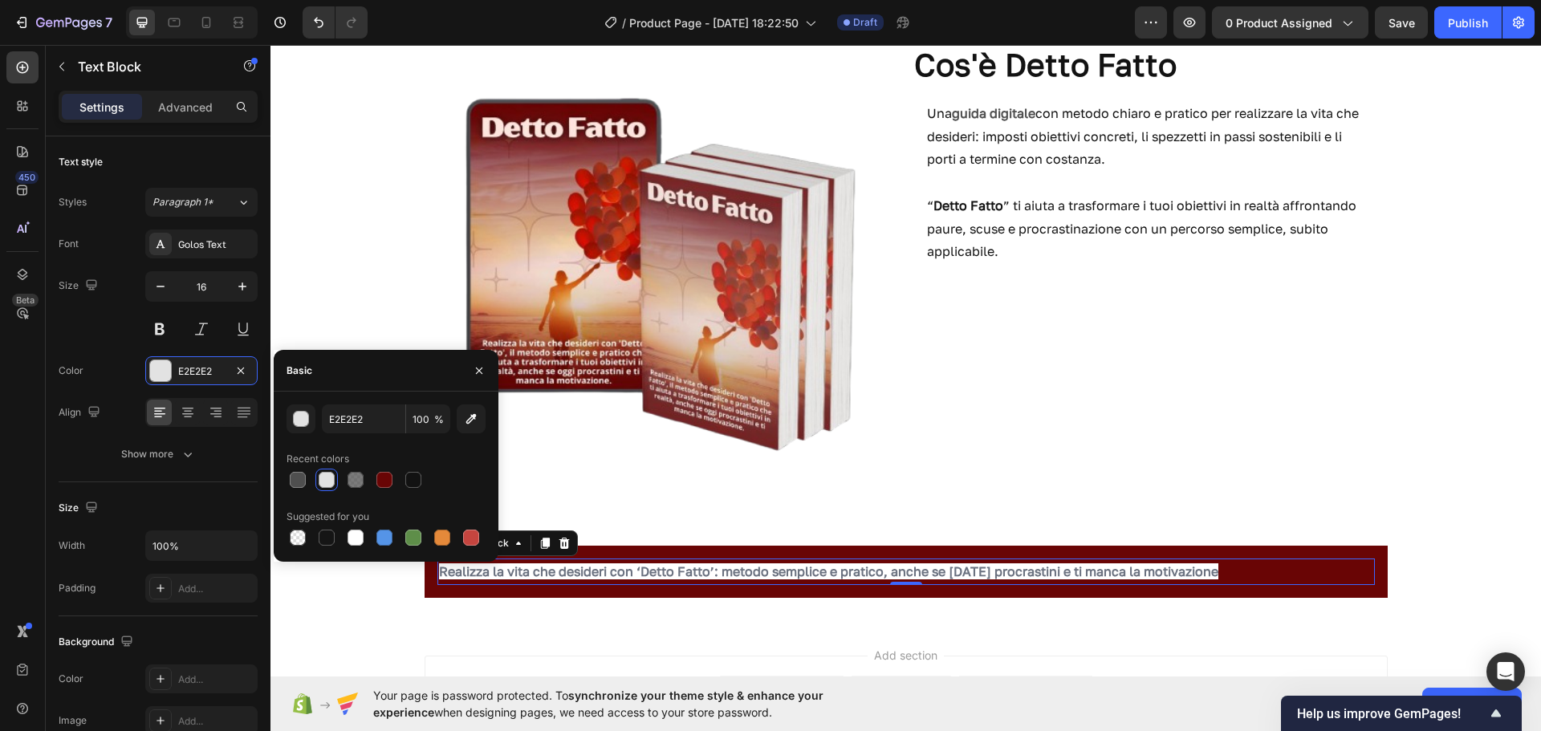
click at [328, 482] on div at bounding box center [327, 480] width 16 height 16
click at [392, 537] on div at bounding box center [385, 538] width 16 height 16
click at [414, 482] on div at bounding box center [413, 480] width 16 height 16
type input "121212"
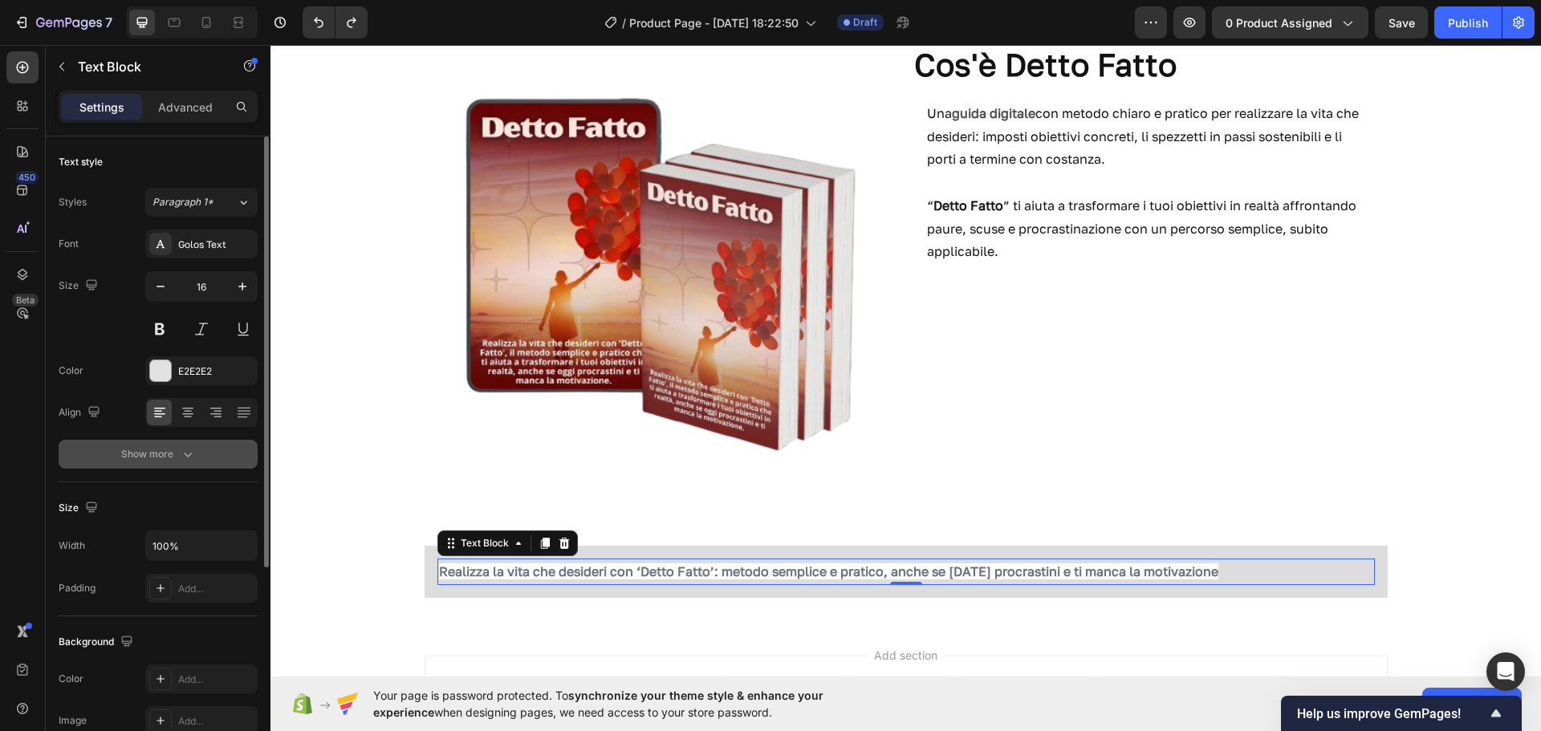
click at [176, 440] on button "Show more" at bounding box center [158, 454] width 199 height 29
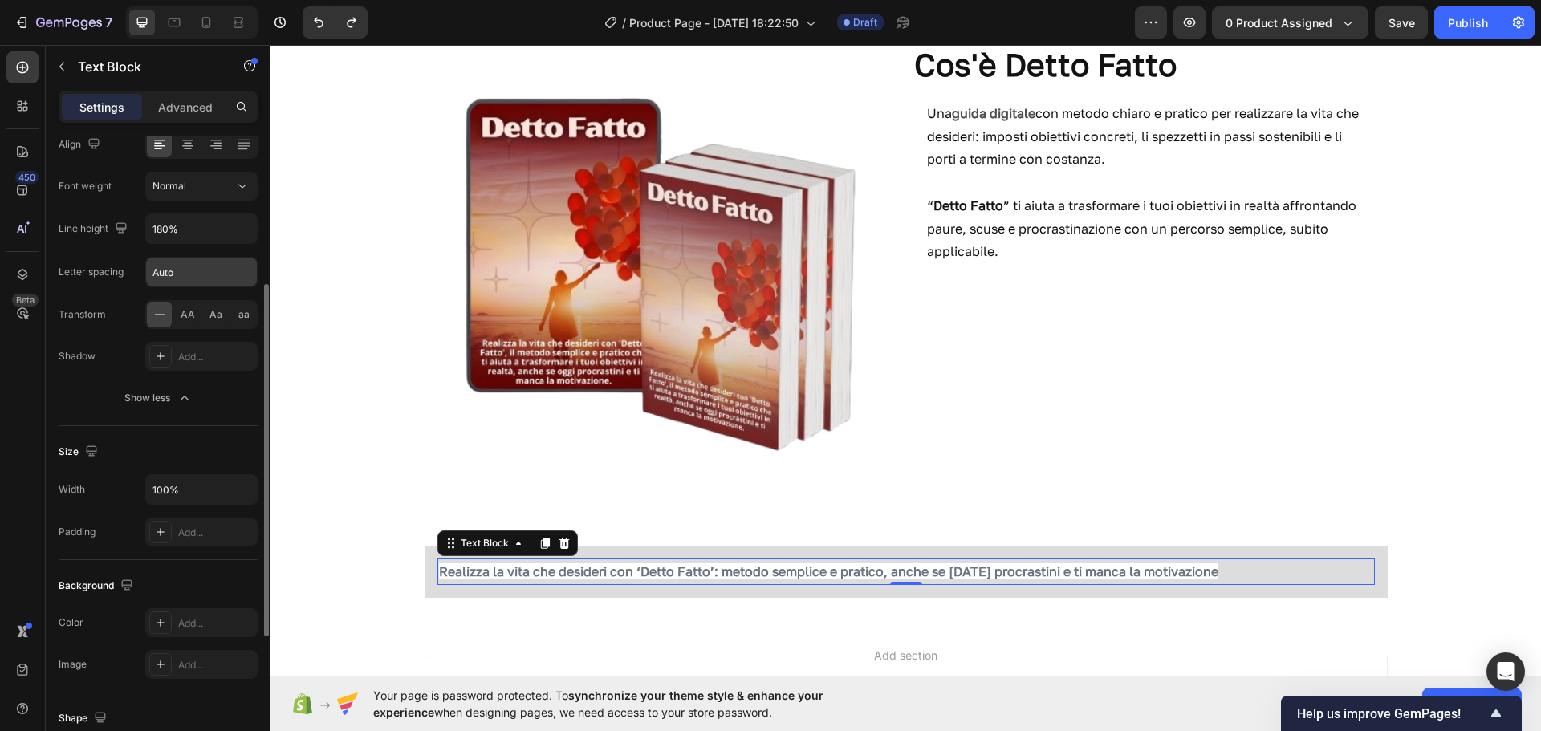
scroll to position [378, 0]
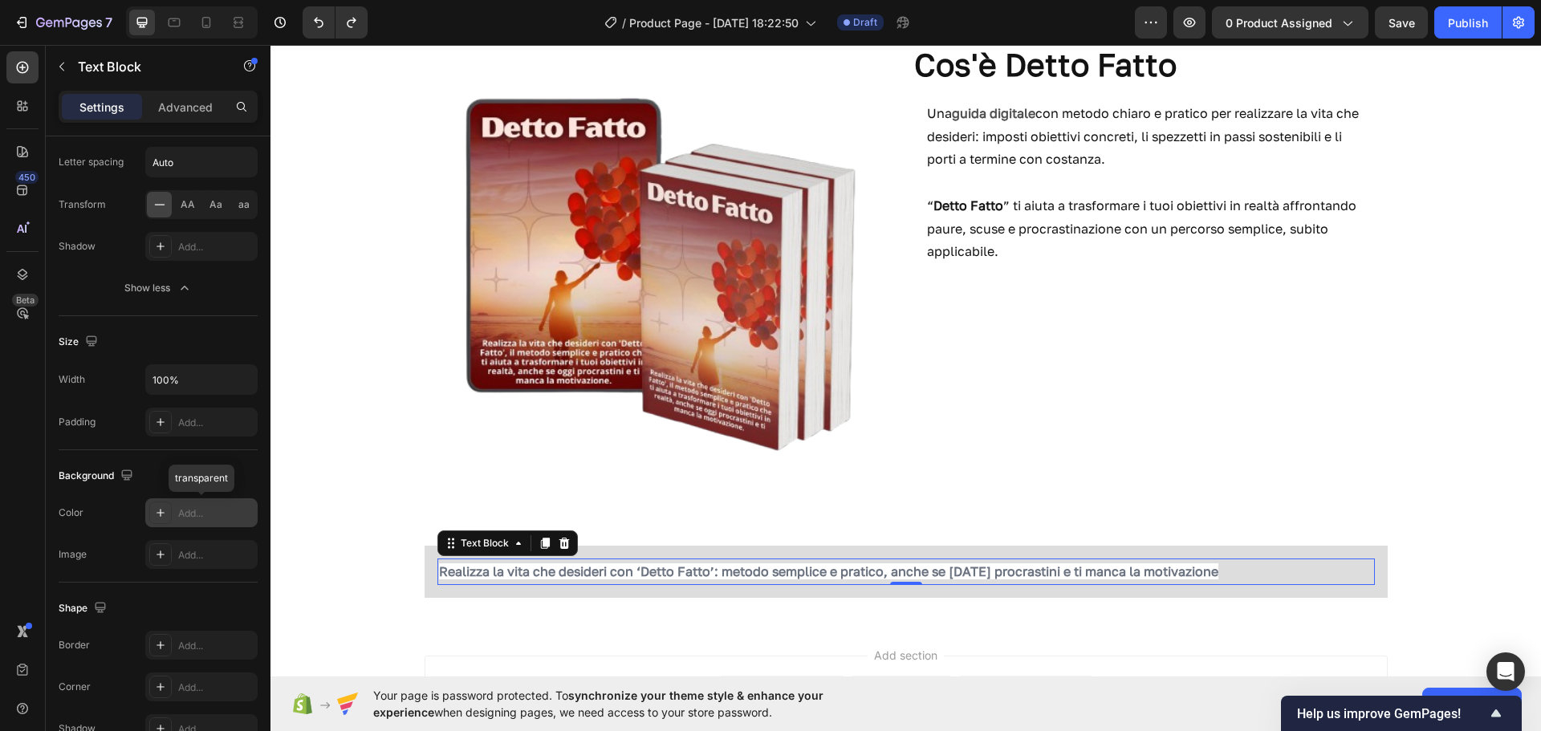
click at [162, 515] on icon at bounding box center [160, 513] width 13 height 13
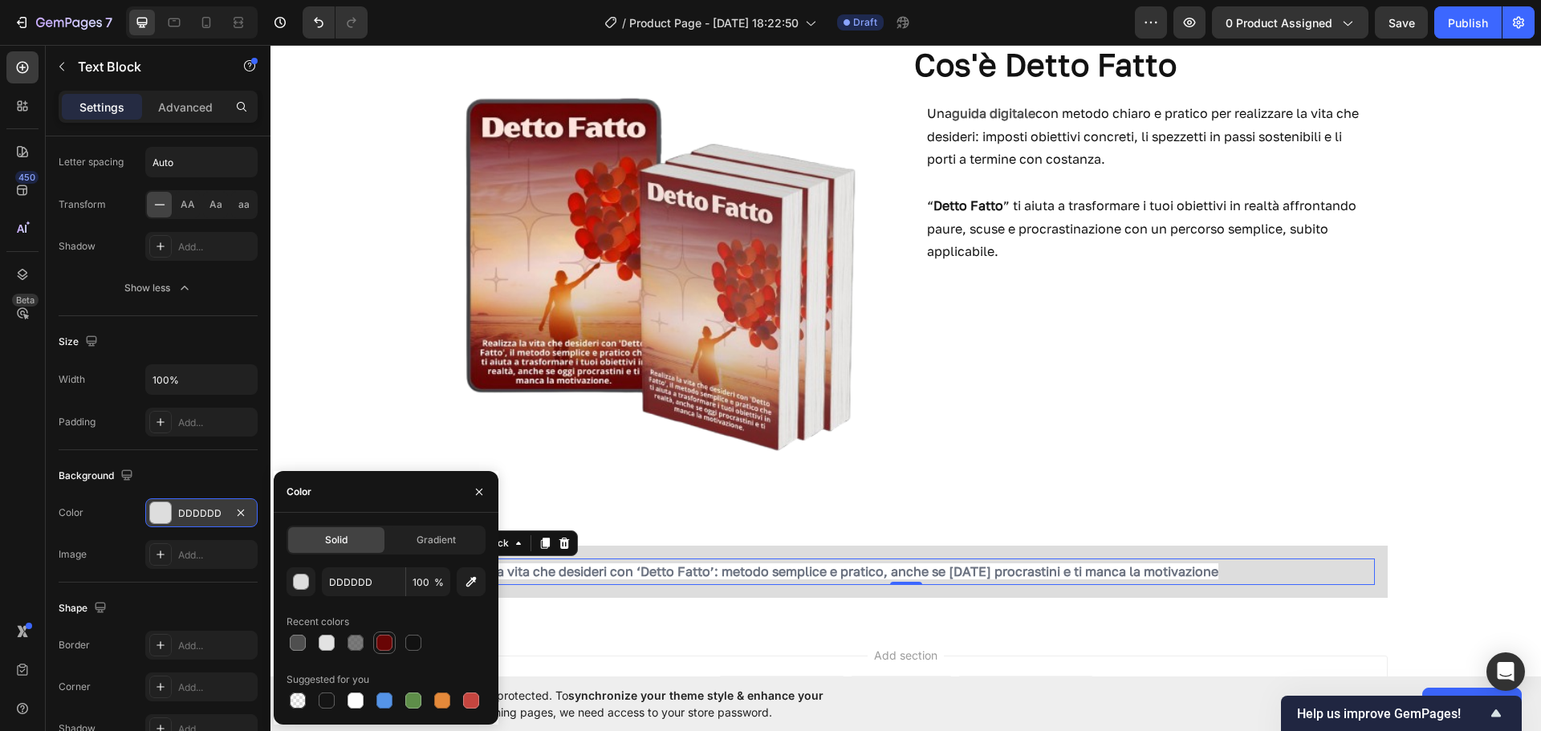
click at [376, 645] on div at bounding box center [384, 642] width 19 height 19
type input "690505"
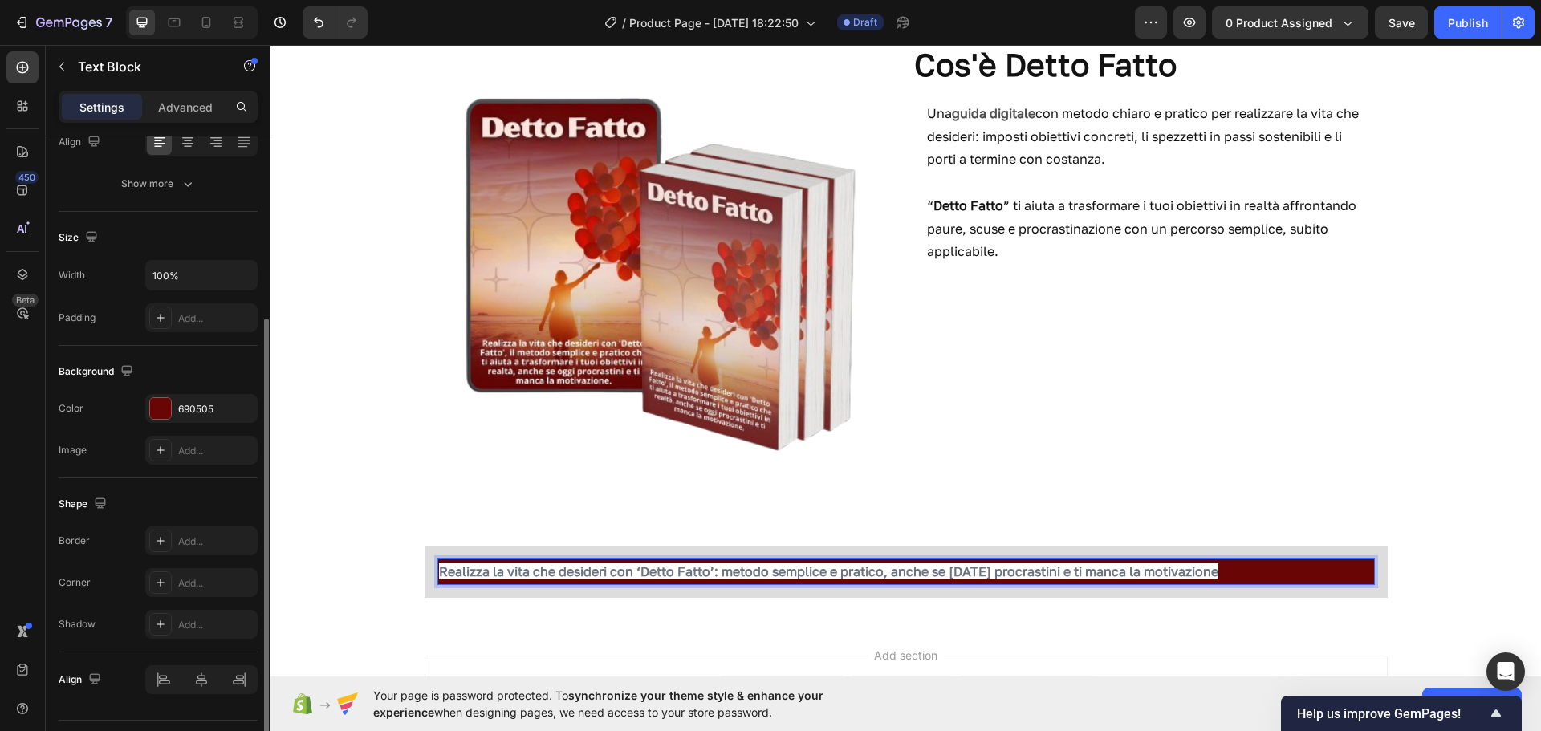
scroll to position [311, 0]
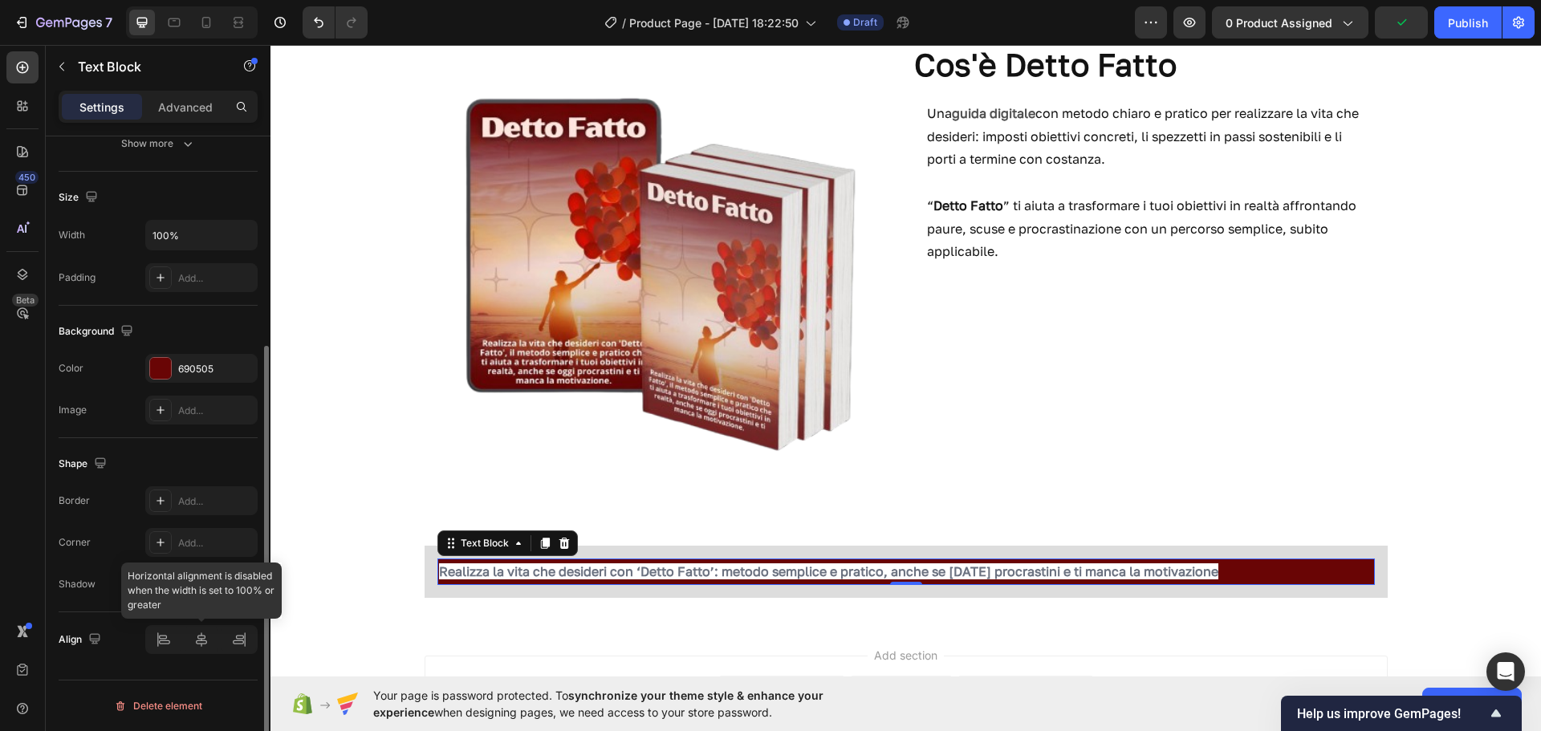
click at [195, 642] on div at bounding box center [201, 639] width 112 height 29
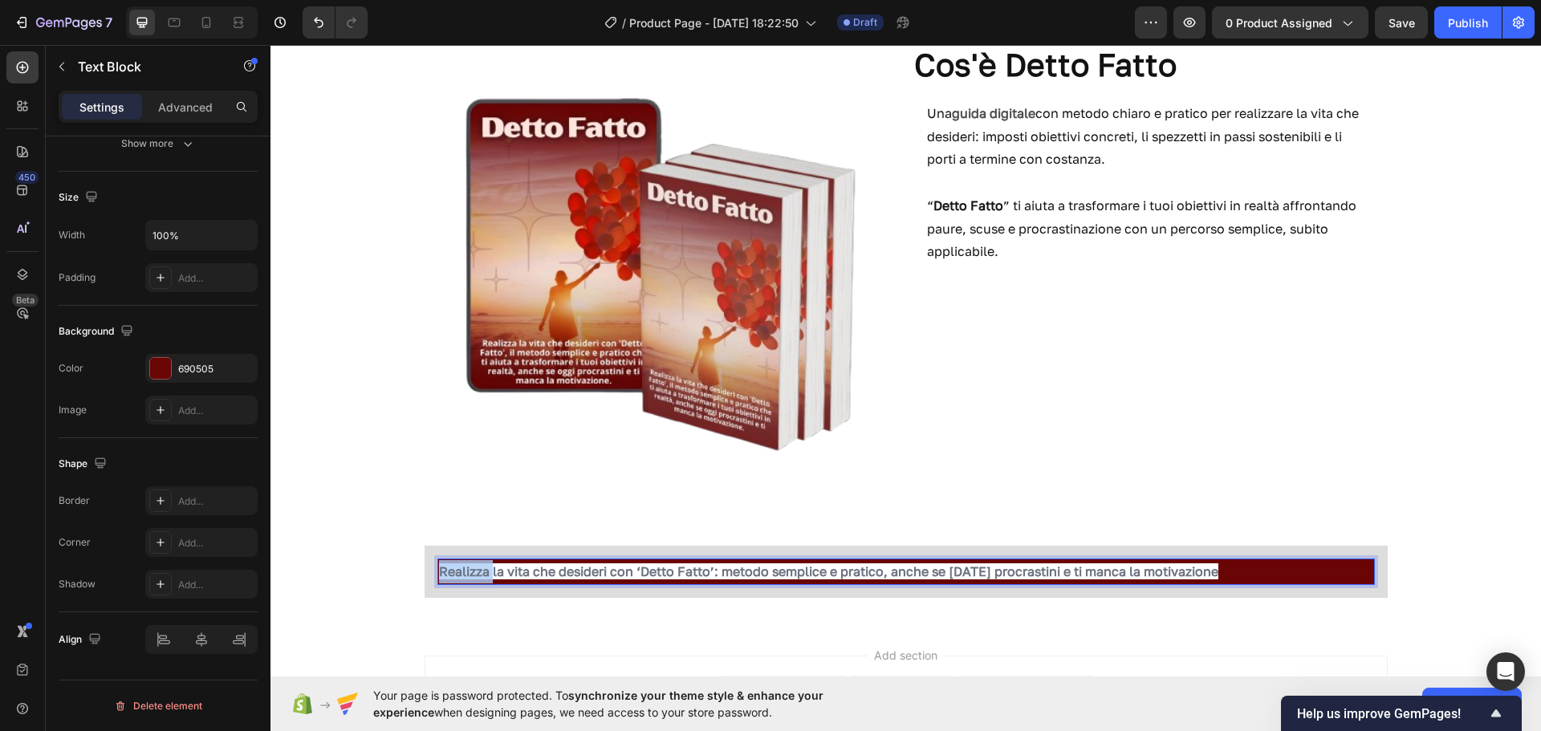
click at [453, 568] on strong "Realizza la vita che desideri con ‘Detto Fatto’: metodo semplice e pratico, anc…" at bounding box center [828, 572] width 779 height 16
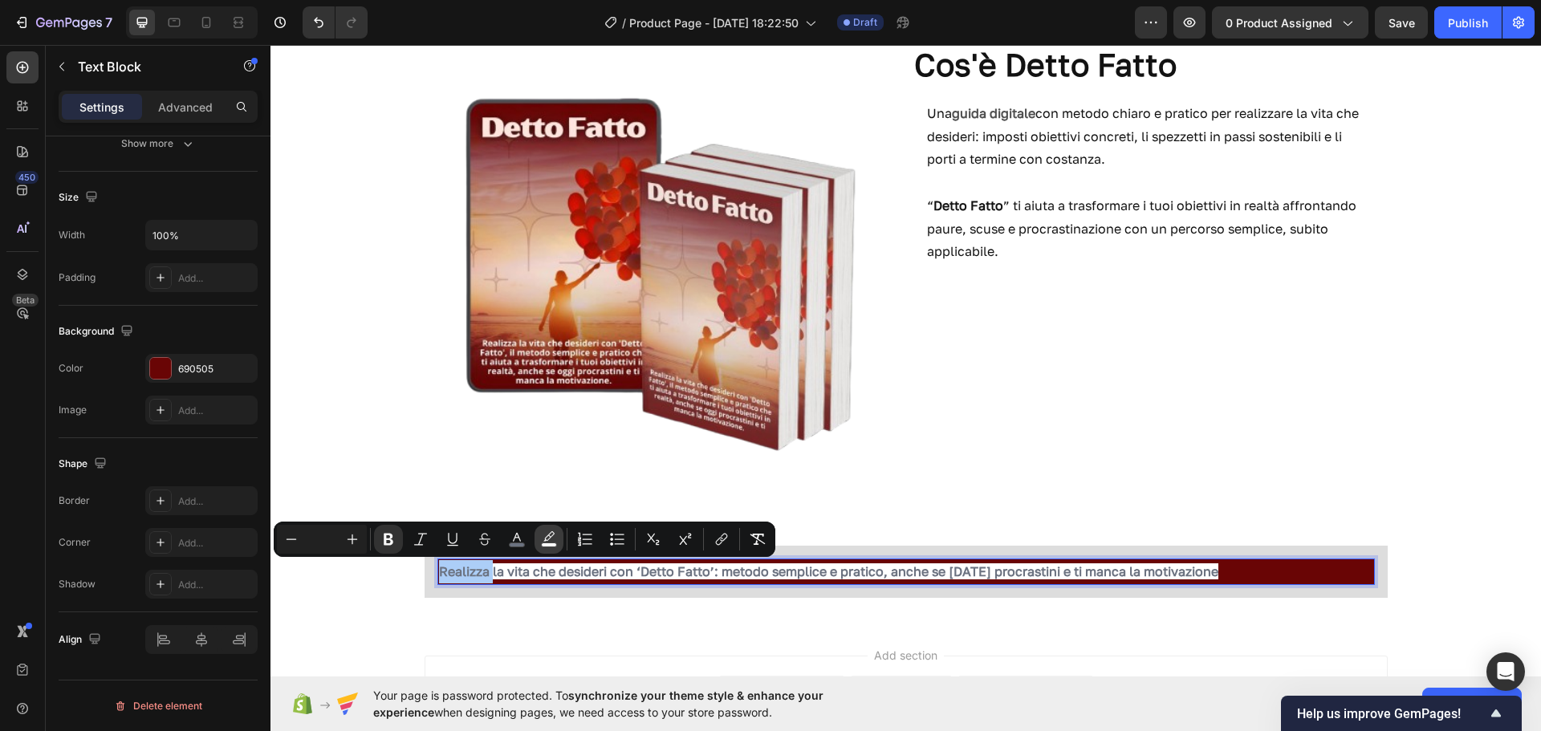
click at [556, 537] on icon "Editor contextual toolbar" at bounding box center [549, 539] width 16 height 16
type input "FFFFFF"
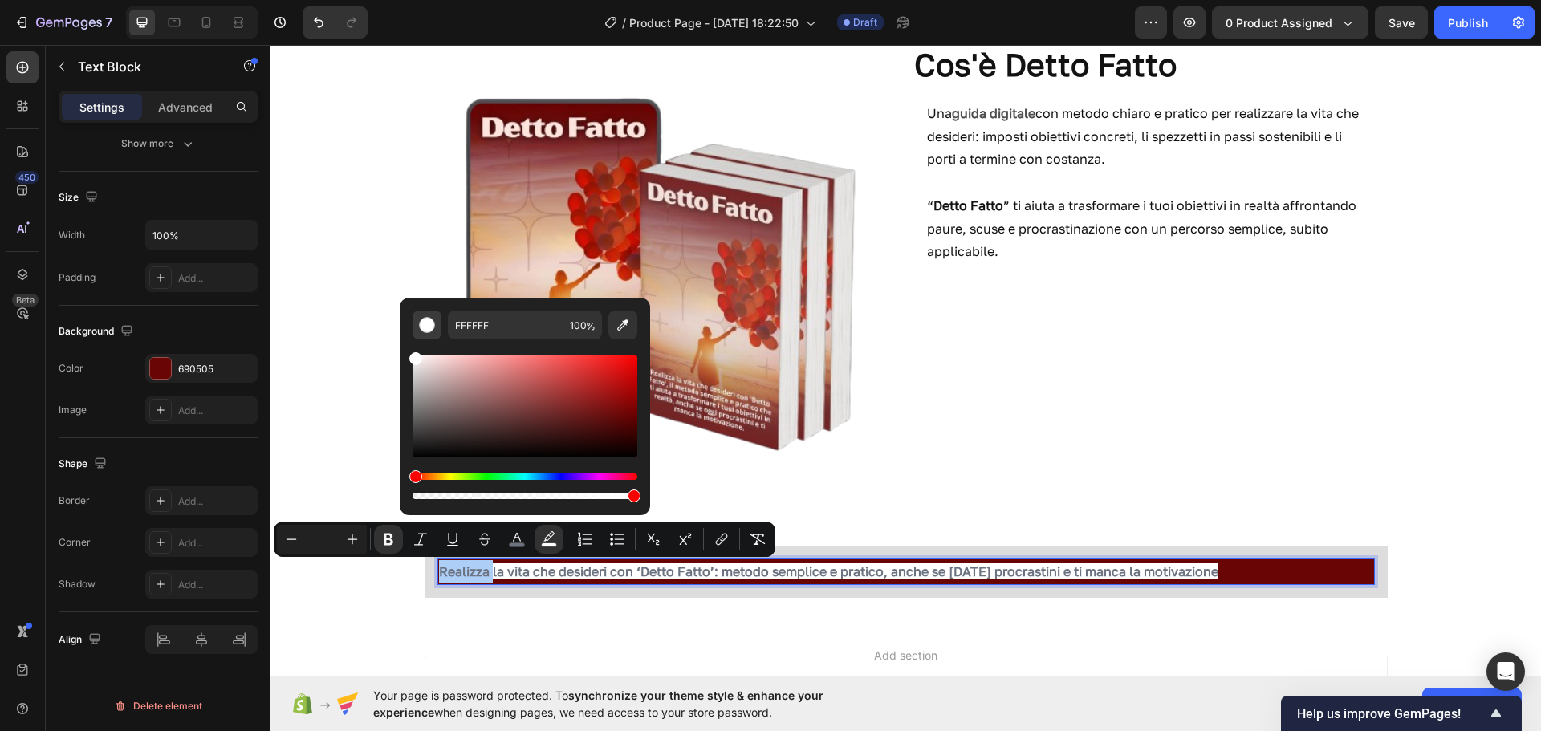
click at [433, 330] on div "Editor contextual toolbar" at bounding box center [427, 325] width 16 height 16
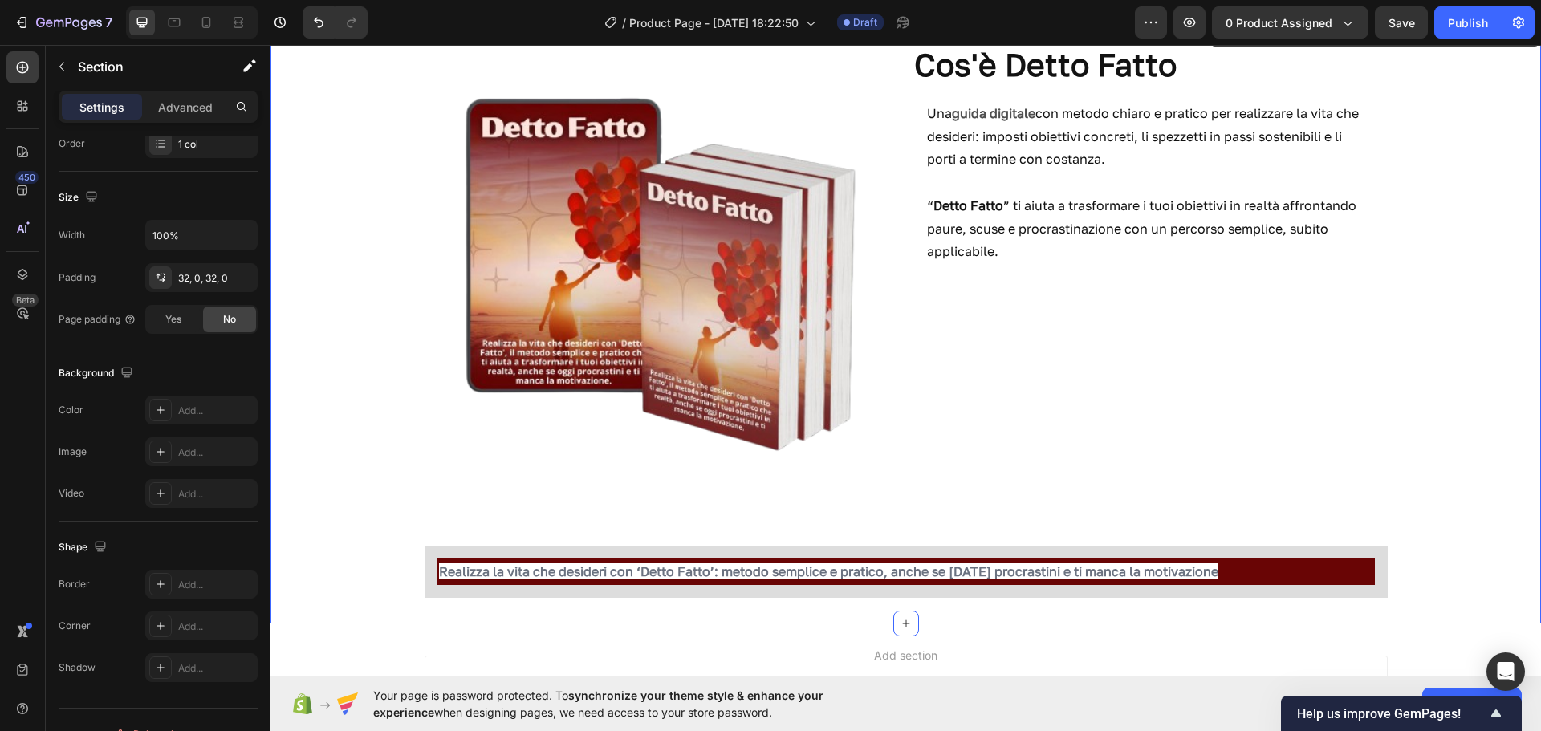
scroll to position [0, 0]
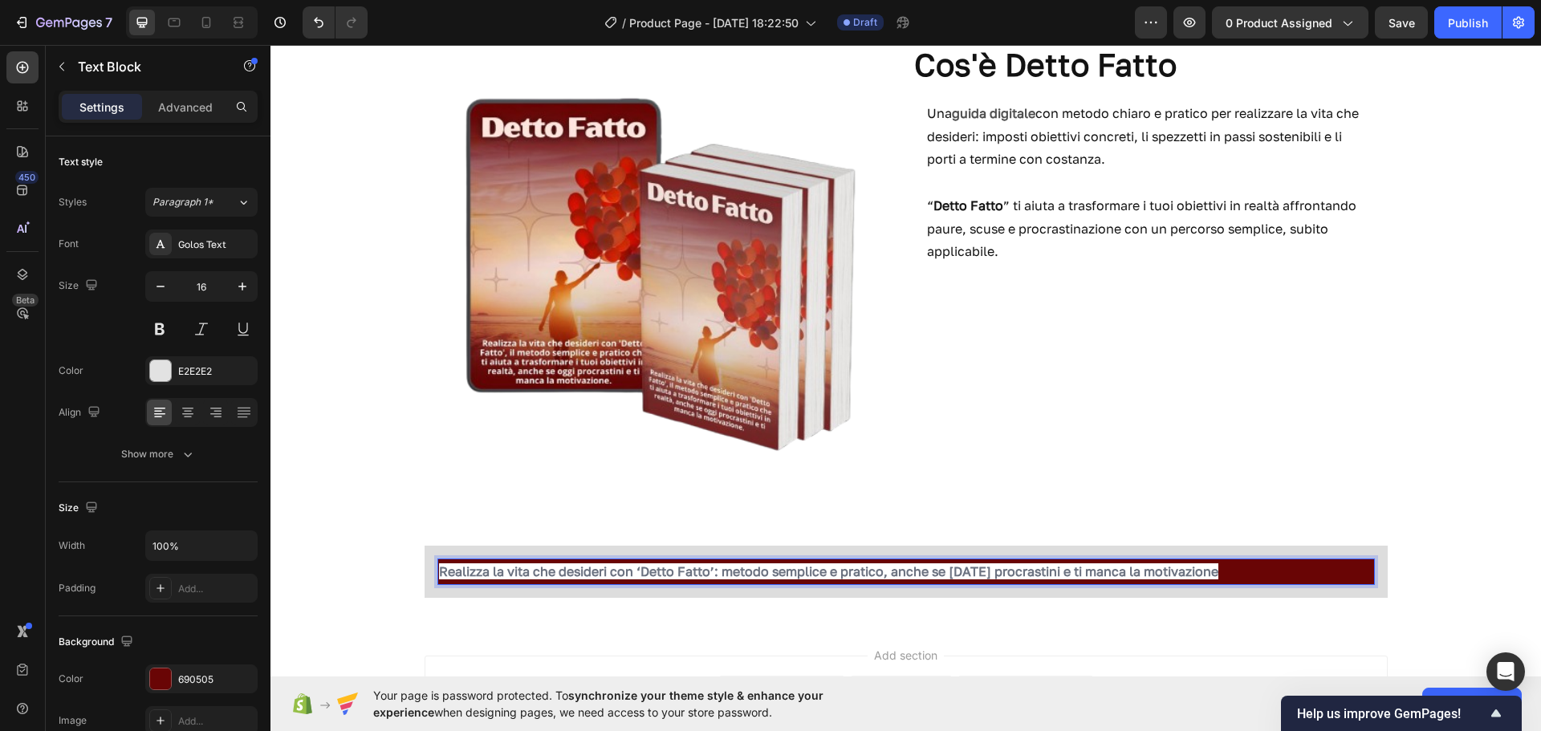
click at [1201, 570] on p "Realizza la vita che desideri con ‘Detto Fatto’: metodo semplice e pratico, anc…" at bounding box center [906, 571] width 934 height 23
click at [199, 104] on p "Advanced" at bounding box center [185, 107] width 55 height 17
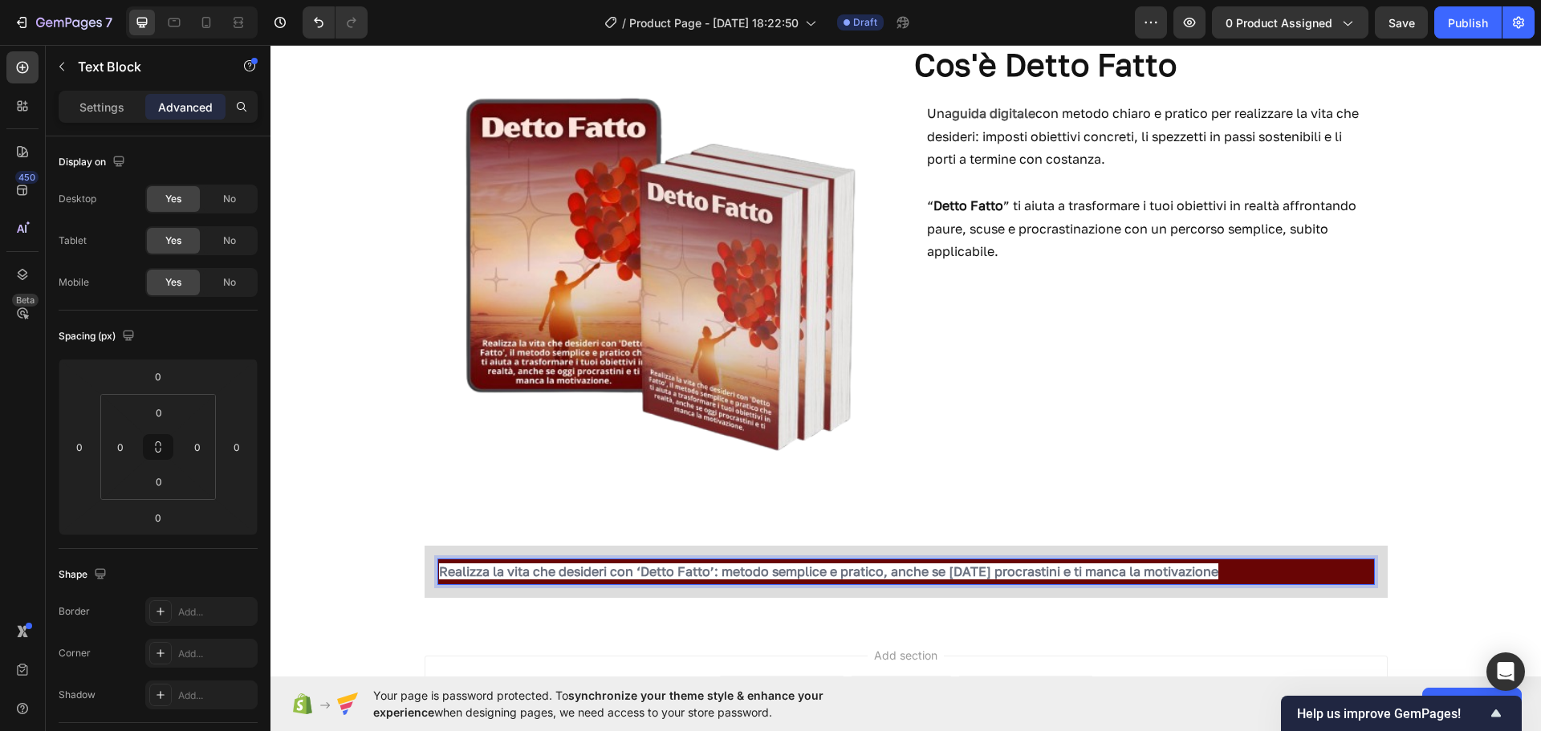
click at [703, 564] on strong "Realizza la vita che desideri con ‘Detto Fatto’: metodo semplice e pratico, anc…" at bounding box center [828, 572] width 779 height 16
click at [564, 547] on div at bounding box center [564, 543] width 19 height 19
click at [107, 104] on p "Settings" at bounding box center [101, 107] width 45 height 17
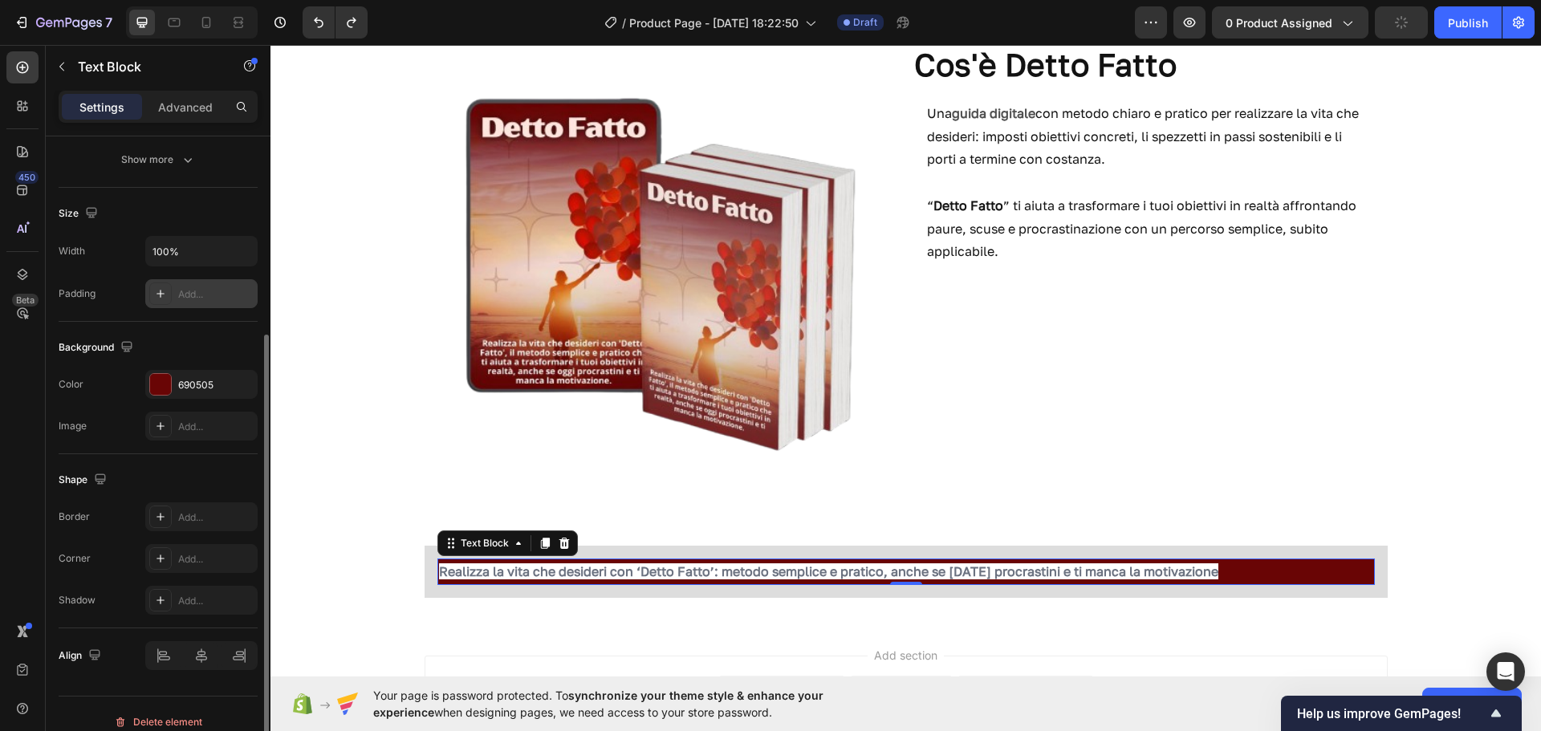
scroll to position [311, 0]
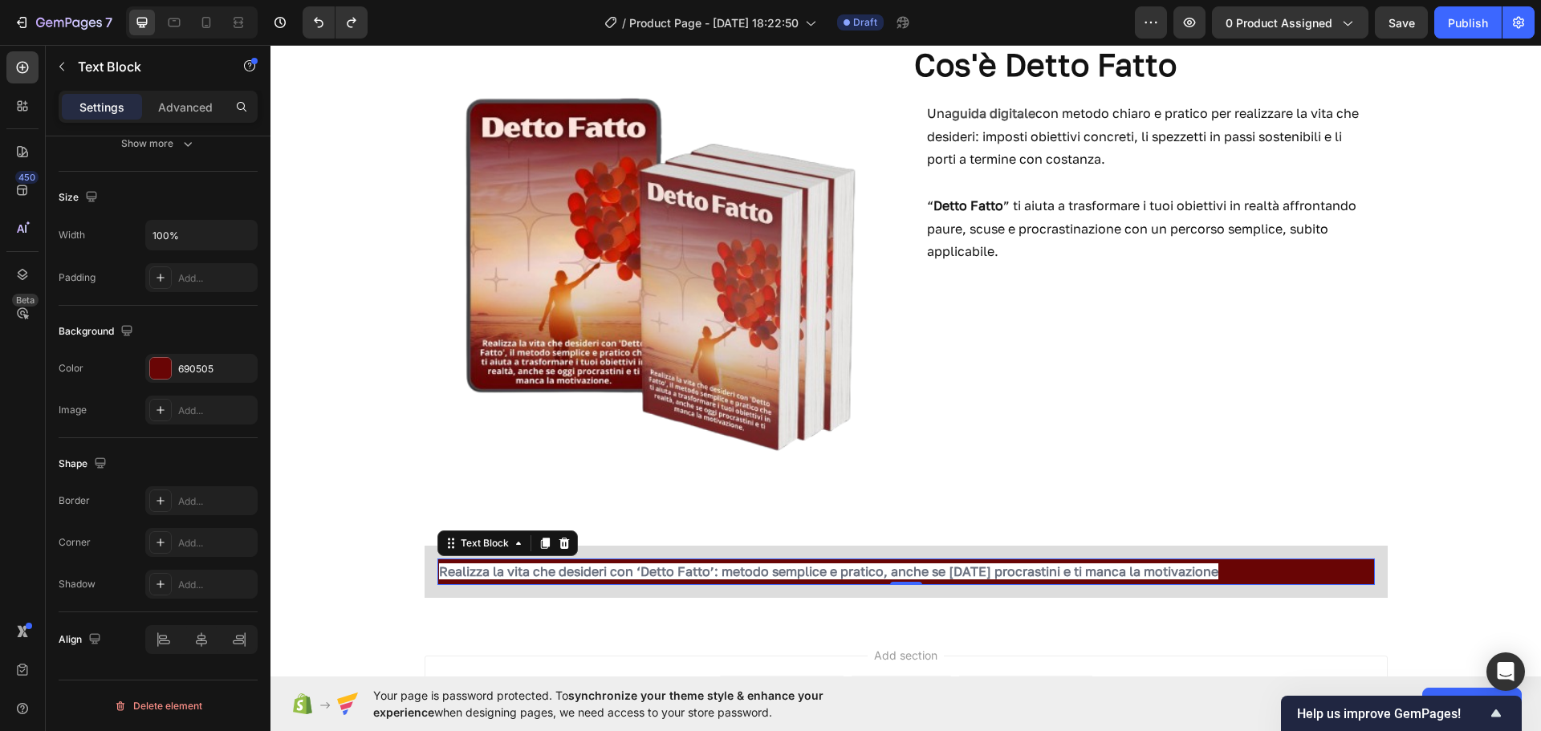
click at [637, 568] on strong "Realizza la vita che desideri con ‘Detto Fatto’: metodo semplice e pratico, anc…" at bounding box center [828, 572] width 779 height 16
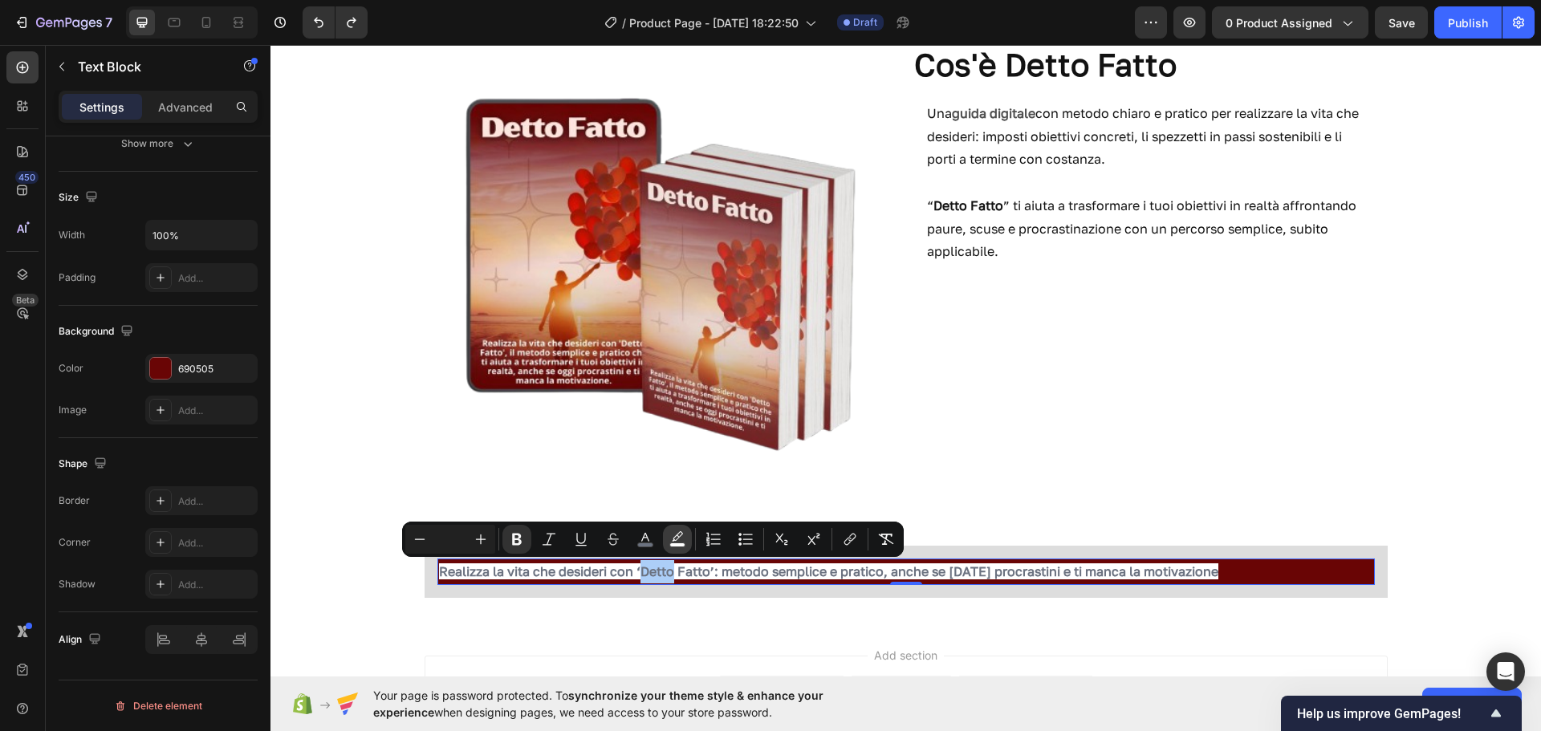
click at [678, 538] on icon "Editor contextual toolbar" at bounding box center [677, 536] width 11 height 10
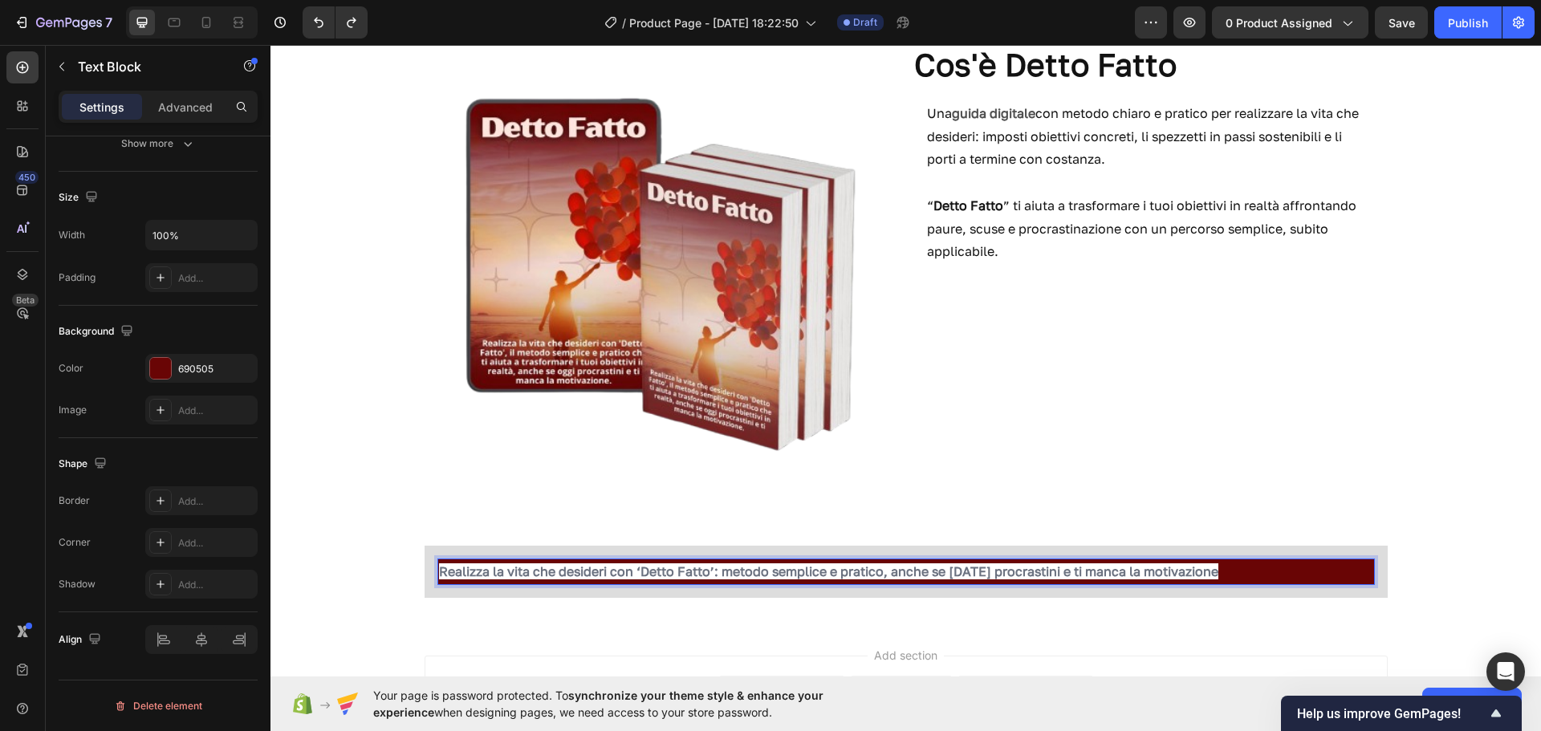
click at [688, 579] on strong "Realizza la vita che desideri con ‘Detto Fatto’: metodo semplice e pratico, anc…" at bounding box center [828, 572] width 779 height 16
click at [1219, 576] on p "Realizza la vita che desideri con ‘Detto Fatto’: metodo semplice e pratico, anc…" at bounding box center [906, 571] width 934 height 23
click at [1194, 572] on strong "Realizza la vita che desideri con ‘Detto Fatto’: metodo semplice e pratico, anc…" at bounding box center [828, 572] width 779 height 16
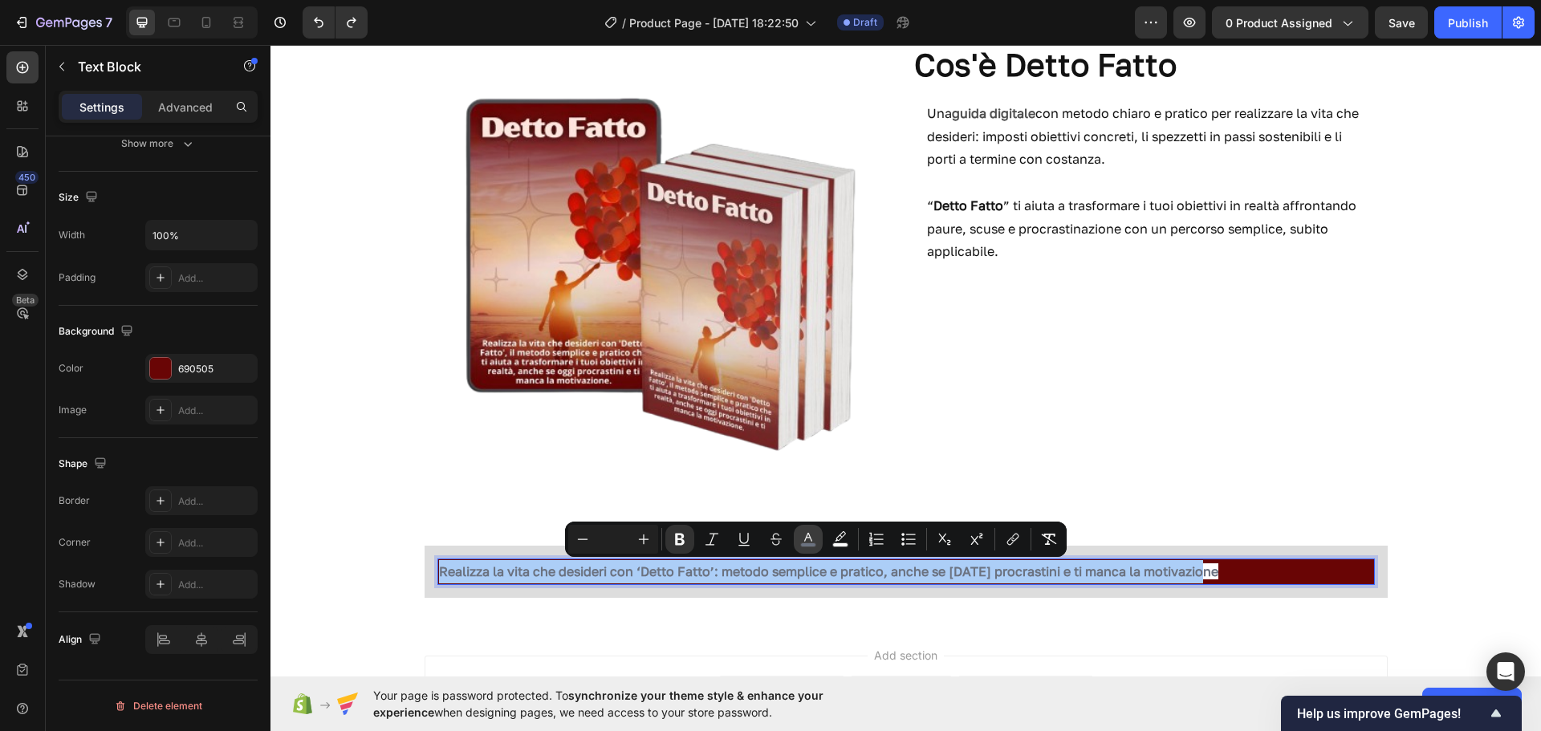
click at [813, 539] on icon "Editor contextual toolbar" at bounding box center [808, 539] width 16 height 16
type input "6B7280"
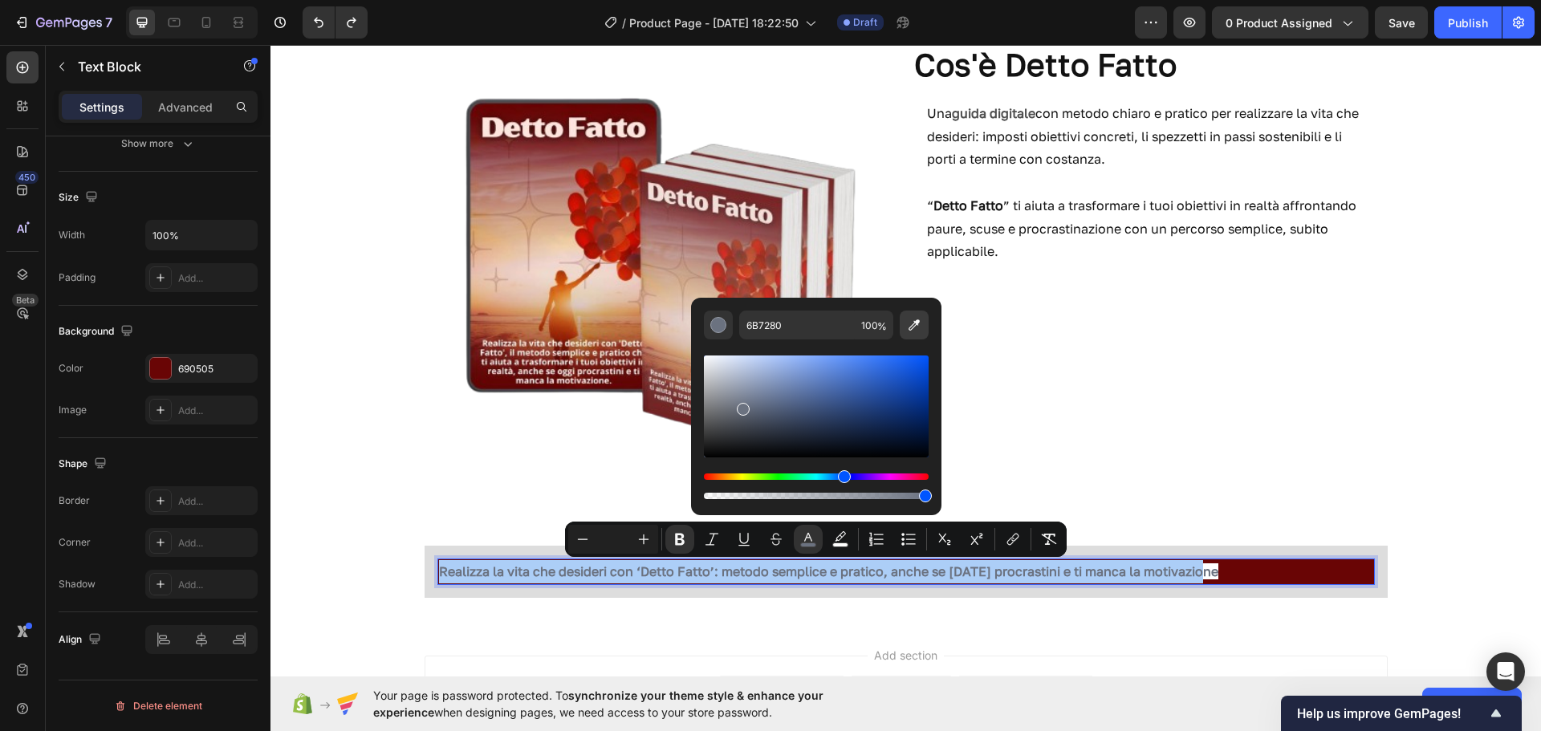
click at [909, 328] on icon "Editor contextual toolbar" at bounding box center [914, 325] width 16 height 16
type input "121212"
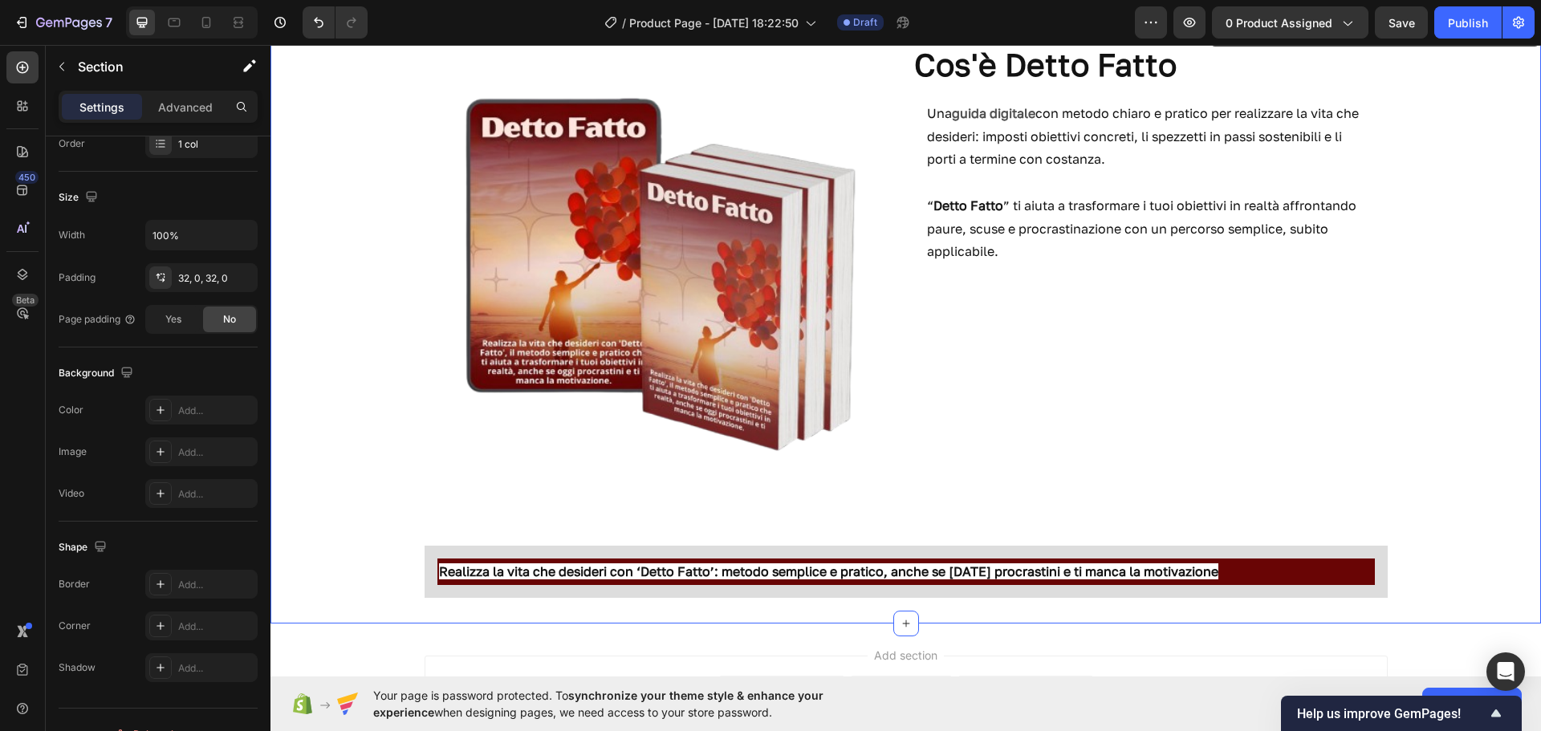
scroll to position [0, 0]
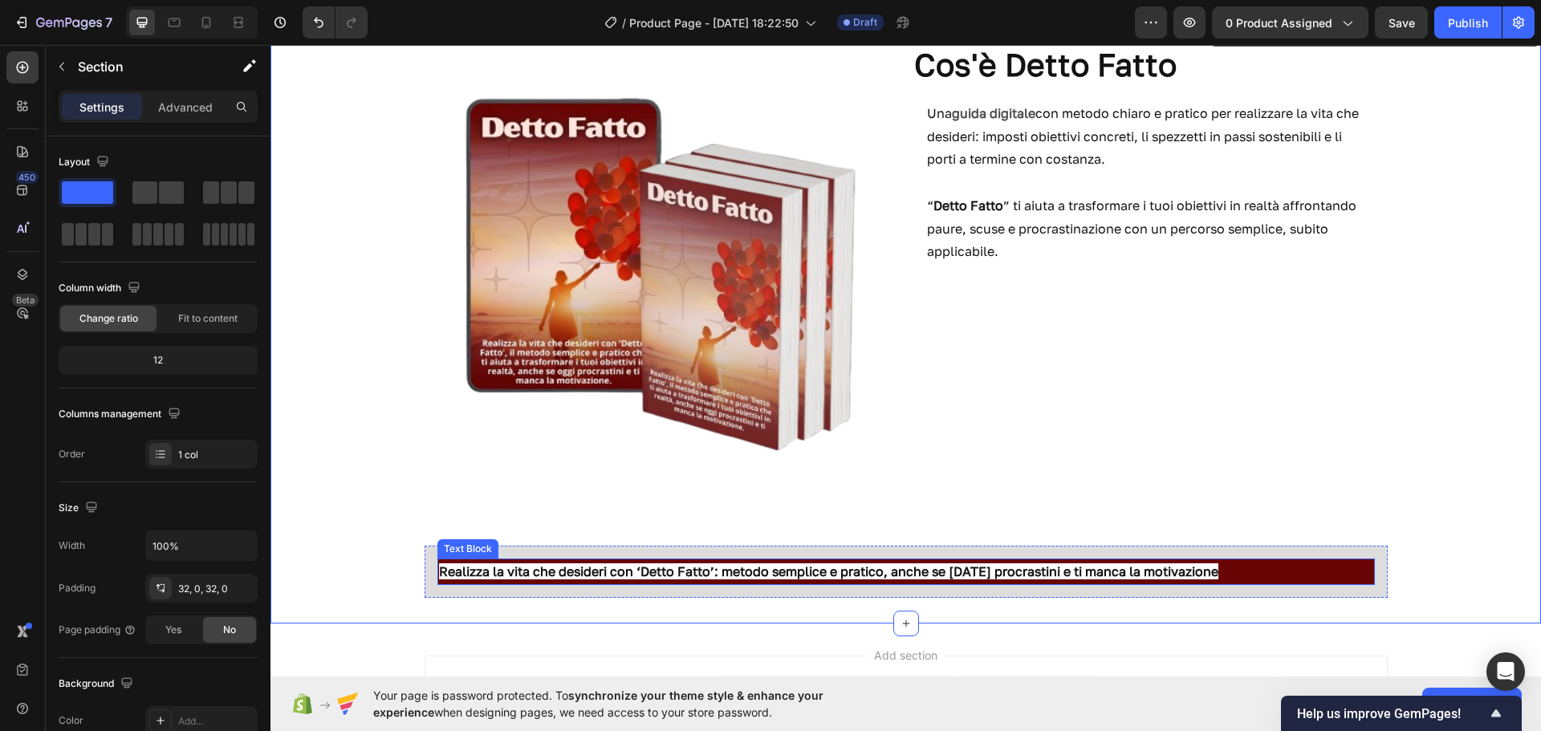
click at [1062, 568] on strong "Realizza la vita che desideri con ‘Detto Fatto’: metodo semplice e pratico, anc…" at bounding box center [828, 572] width 779 height 16
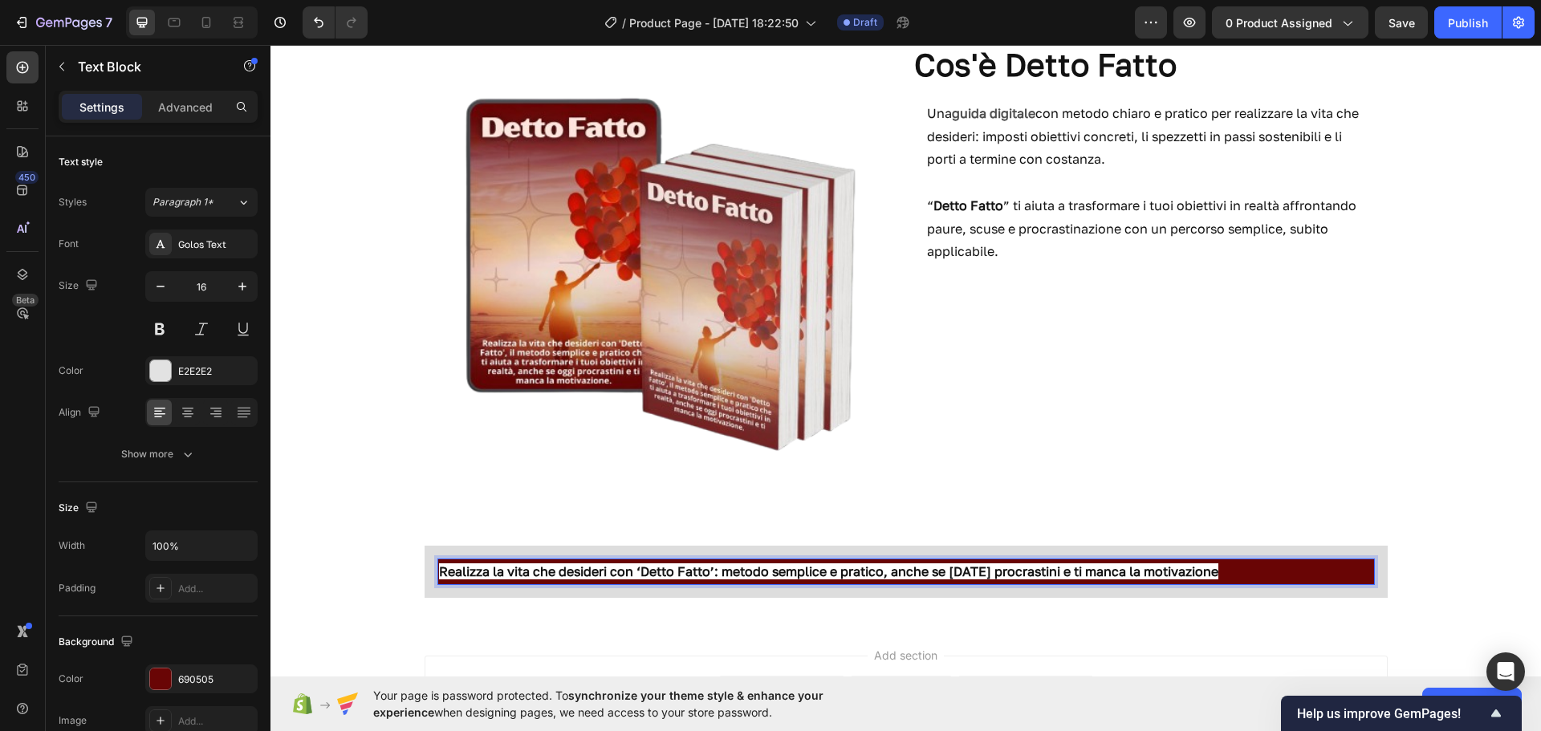
click at [1207, 569] on p "Realizza la vita che desideri con ‘Detto Fatto’: metodo semplice e pratico, anc…" at bounding box center [906, 571] width 934 height 23
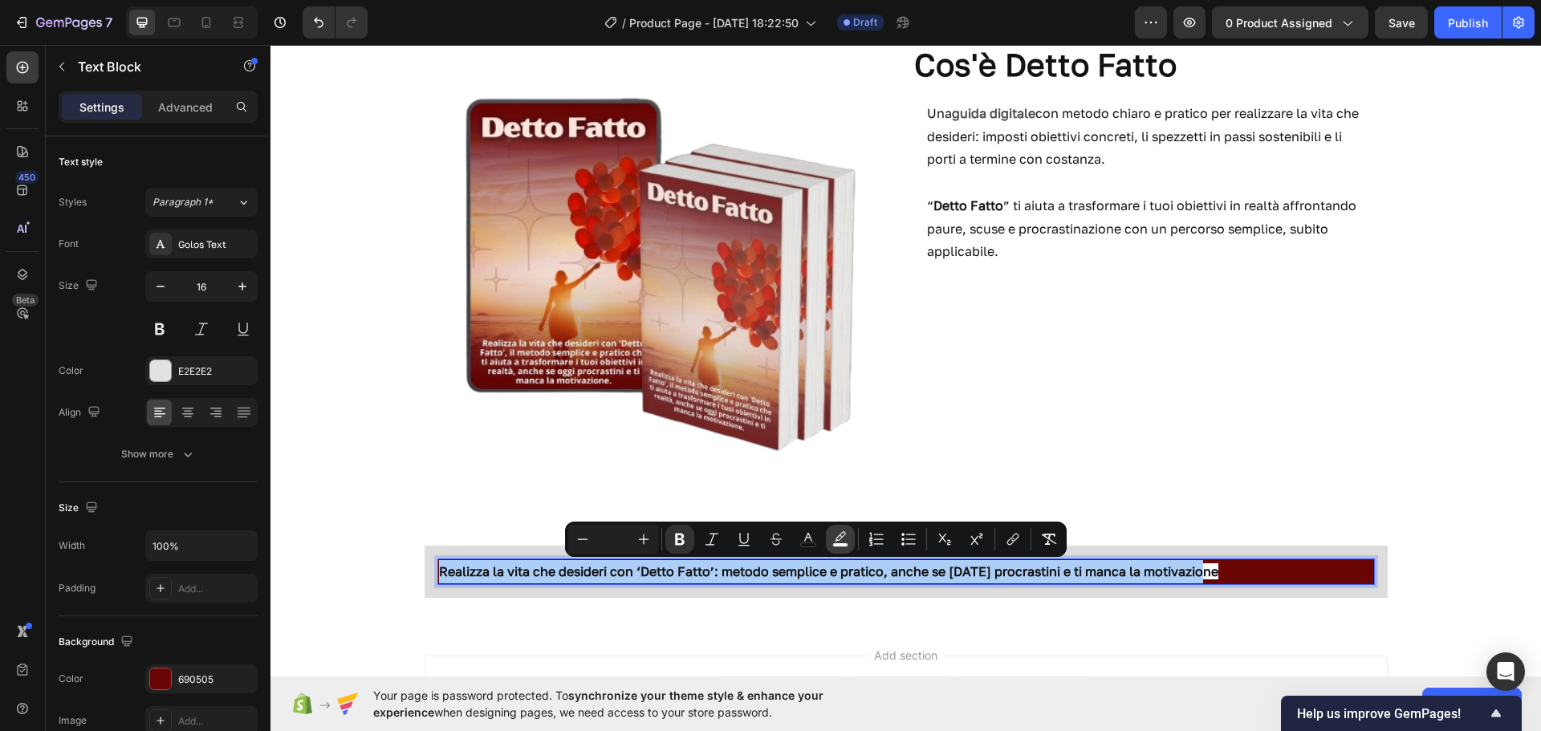
click at [844, 531] on icon "Editor contextual toolbar" at bounding box center [840, 539] width 16 height 16
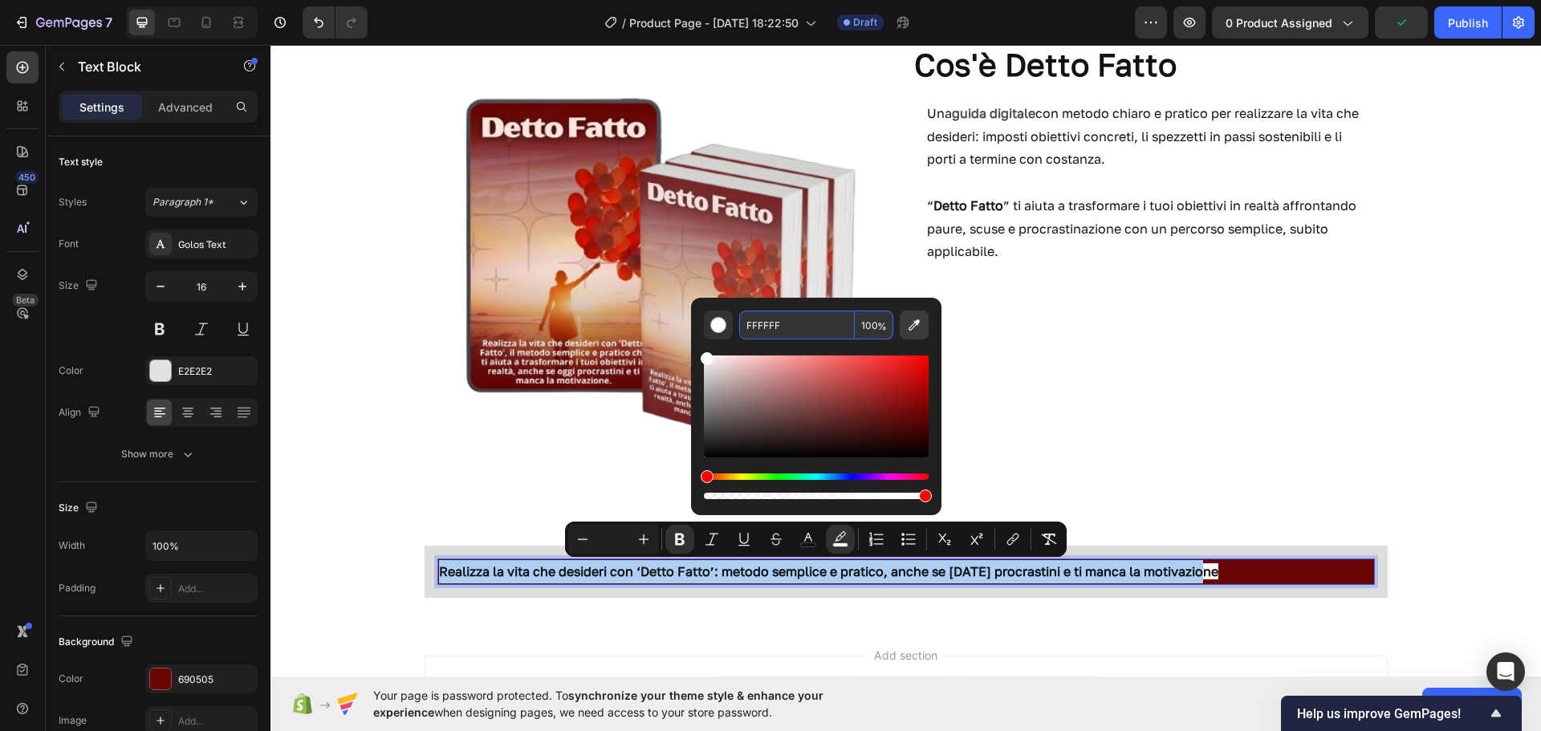
click at [917, 323] on icon "Editor contextual toolbar" at bounding box center [914, 325] width 11 height 11
type input "690505"
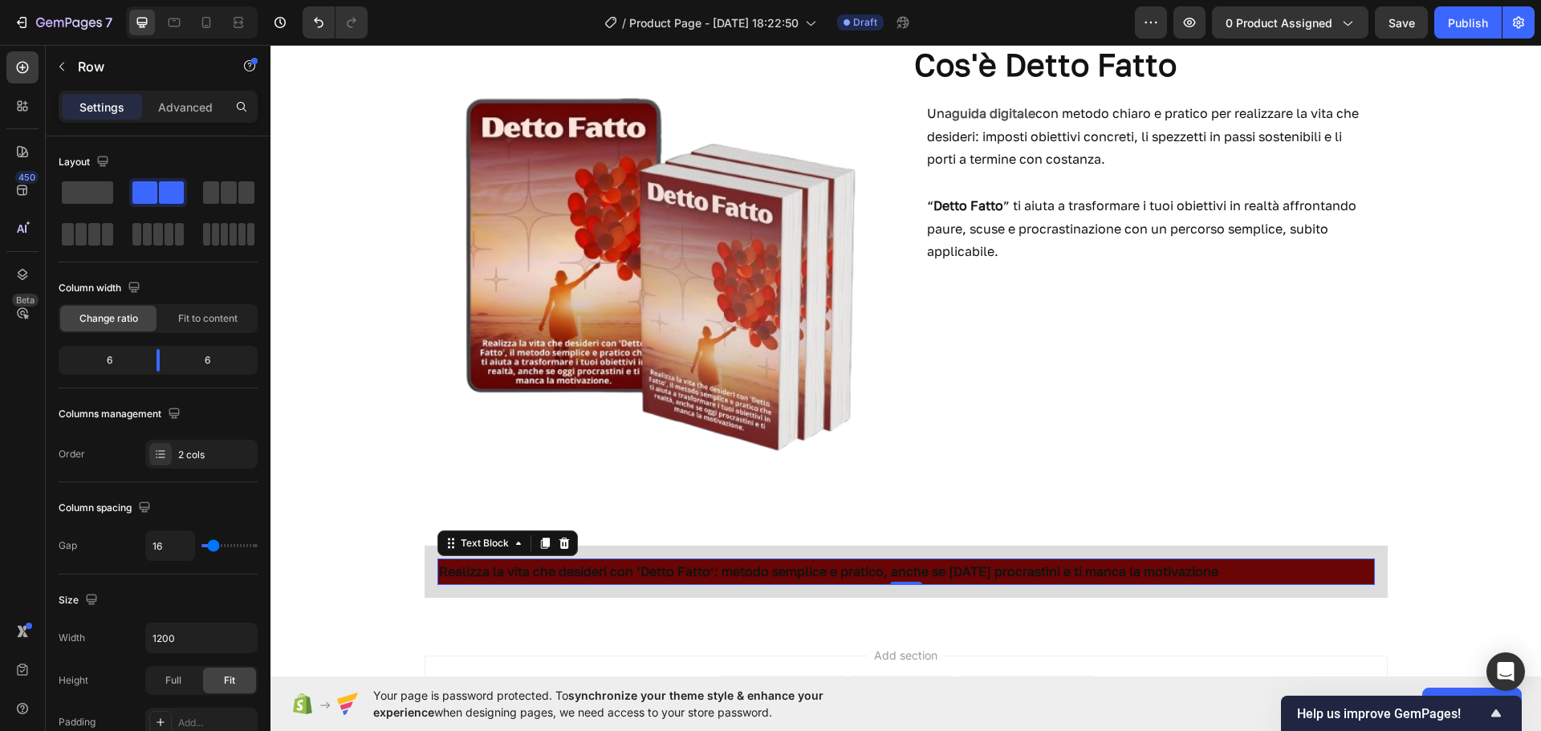
click at [1108, 576] on strong "Realizza la vita che desideri con ‘Detto Fatto’: metodo semplice e pratico, anc…" at bounding box center [828, 572] width 779 height 16
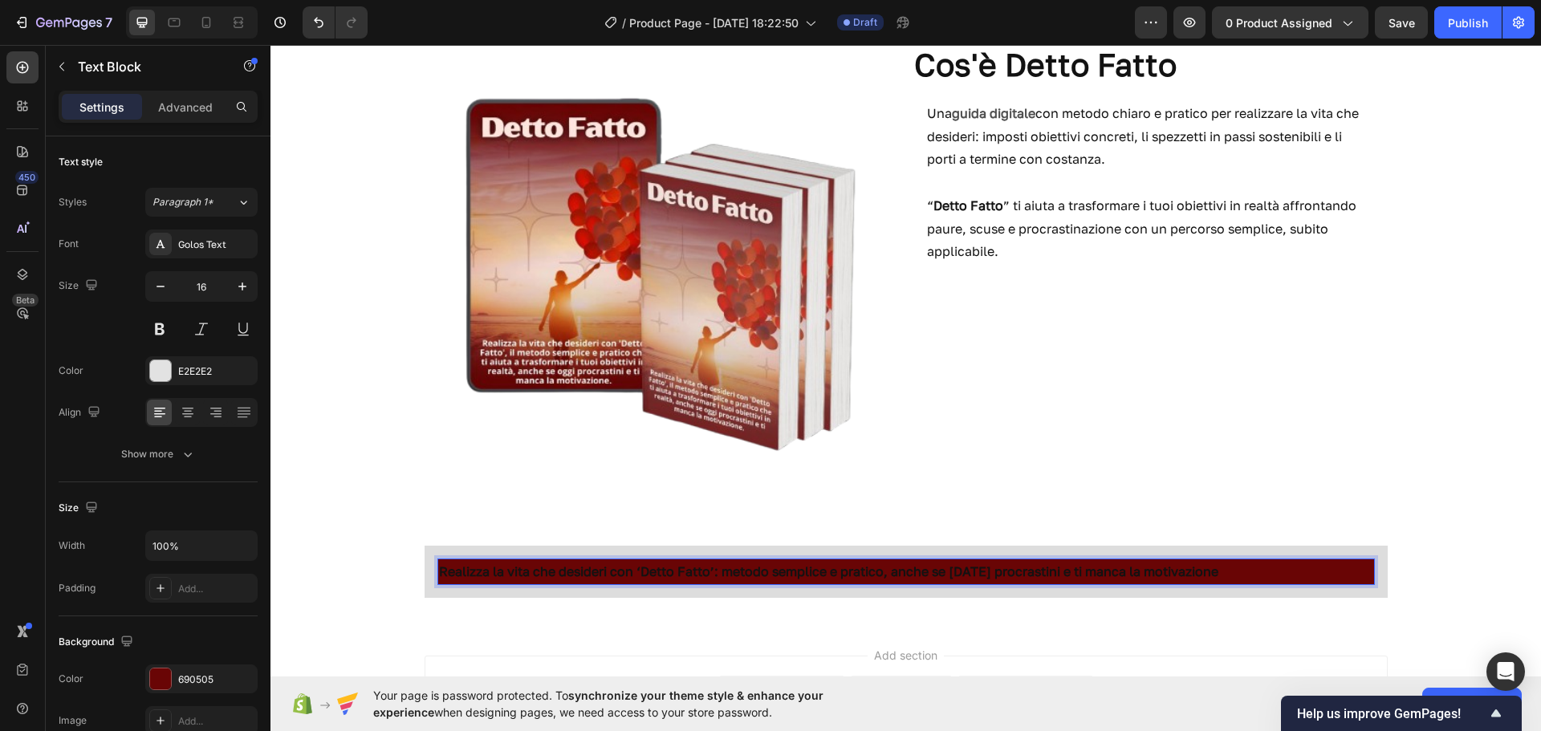
click at [1197, 572] on strong "Realizza la vita che desideri con ‘Detto Fatto’: metodo semplice e pratico, anc…" at bounding box center [828, 572] width 779 height 16
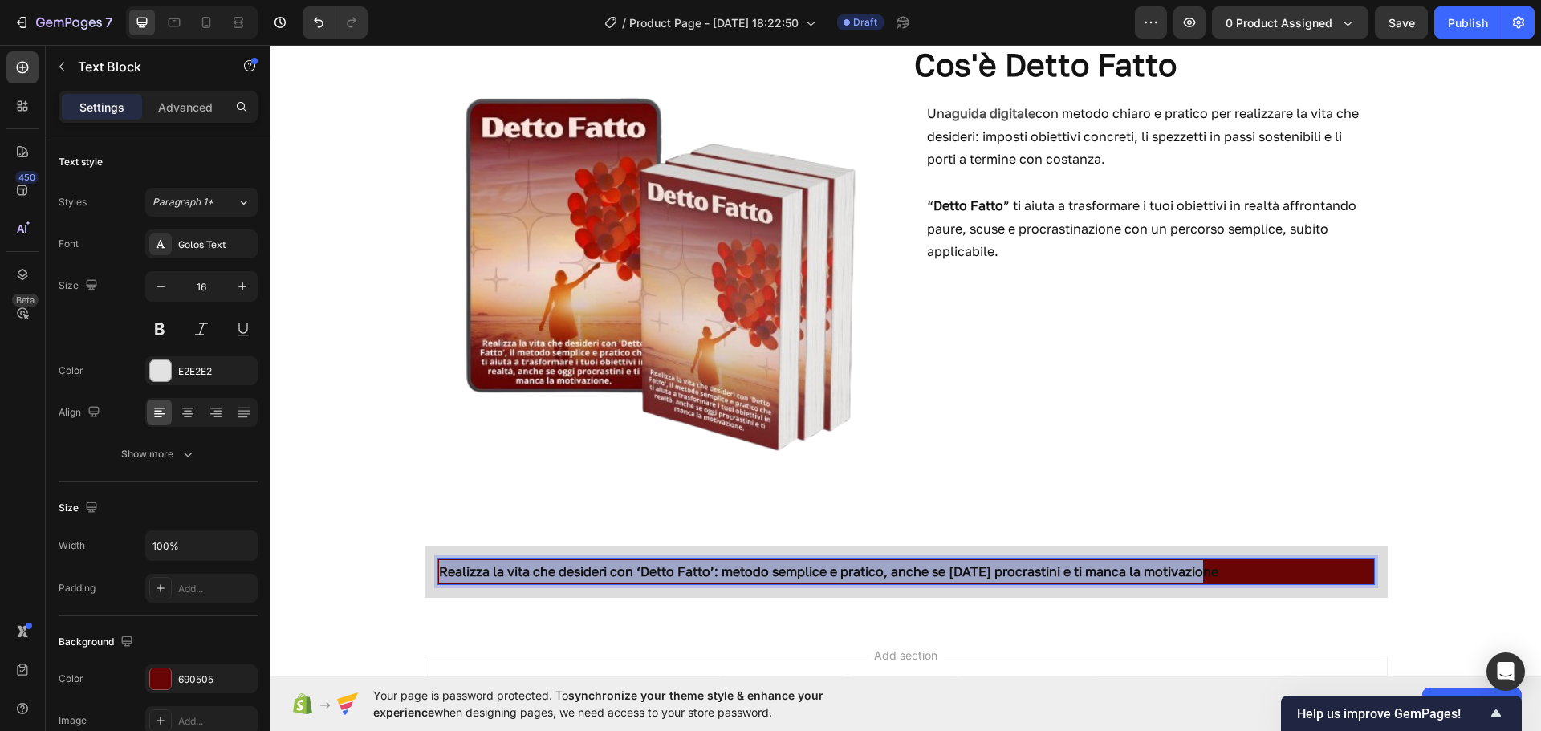
click at [1197, 572] on strong "Realizza la vita che desideri con ‘Detto Fatto’: metodo semplice e pratico, anc…" at bounding box center [828, 572] width 779 height 16
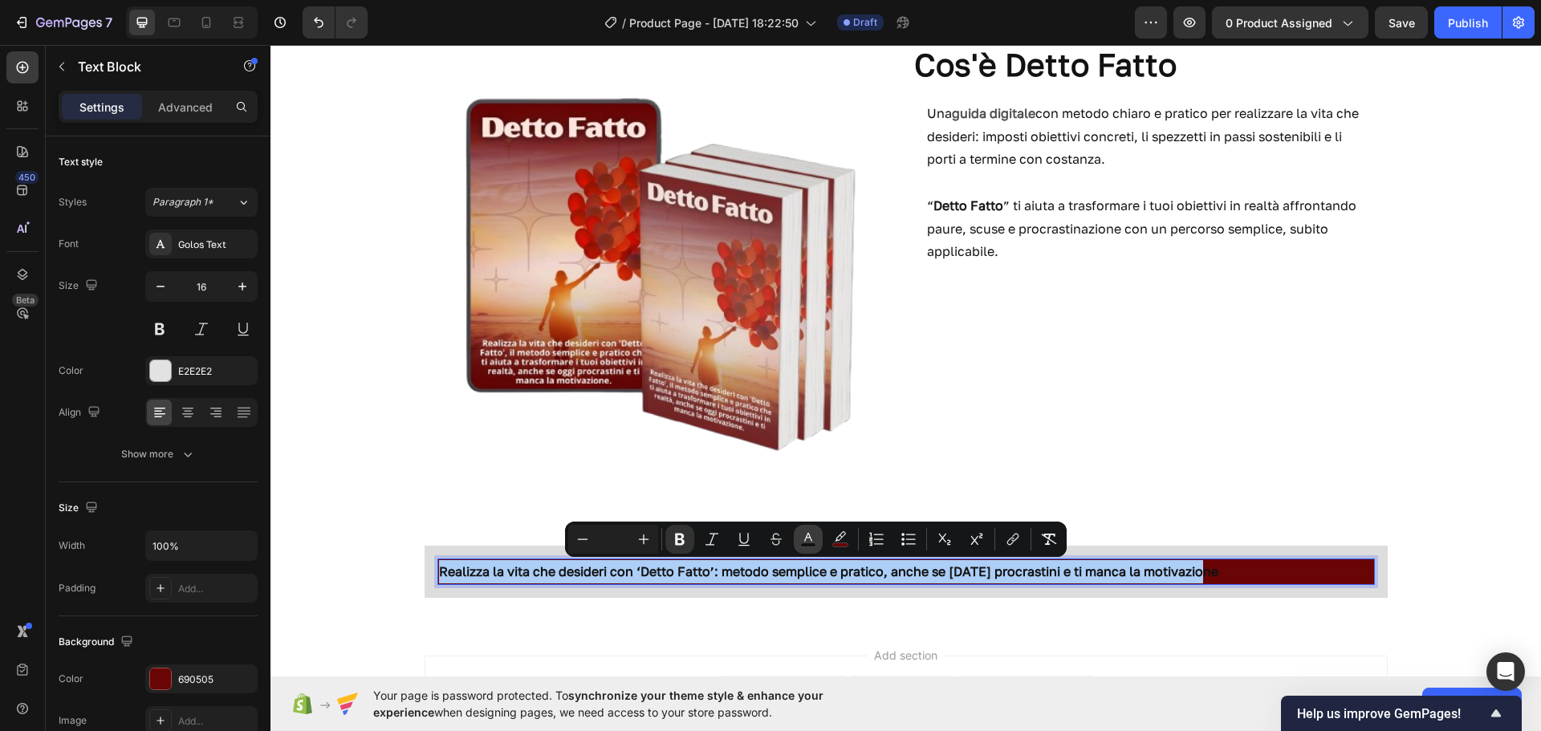
click at [812, 540] on icon "Editor contextual toolbar" at bounding box center [808, 537] width 8 height 9
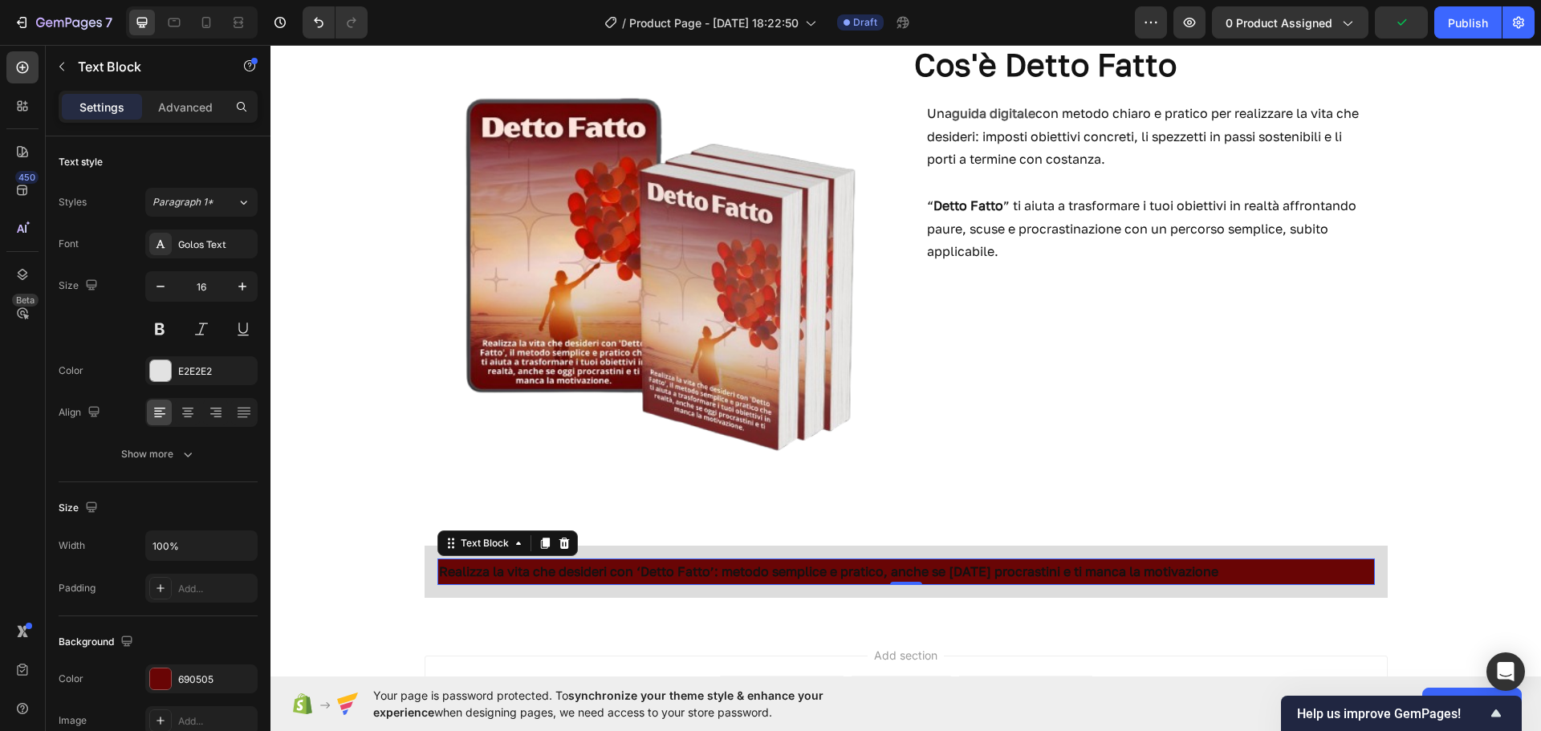
click at [1061, 566] on strong "Realizza la vita che desideri con ‘Detto Fatto’: metodo semplice e pratico, anc…" at bounding box center [828, 572] width 779 height 16
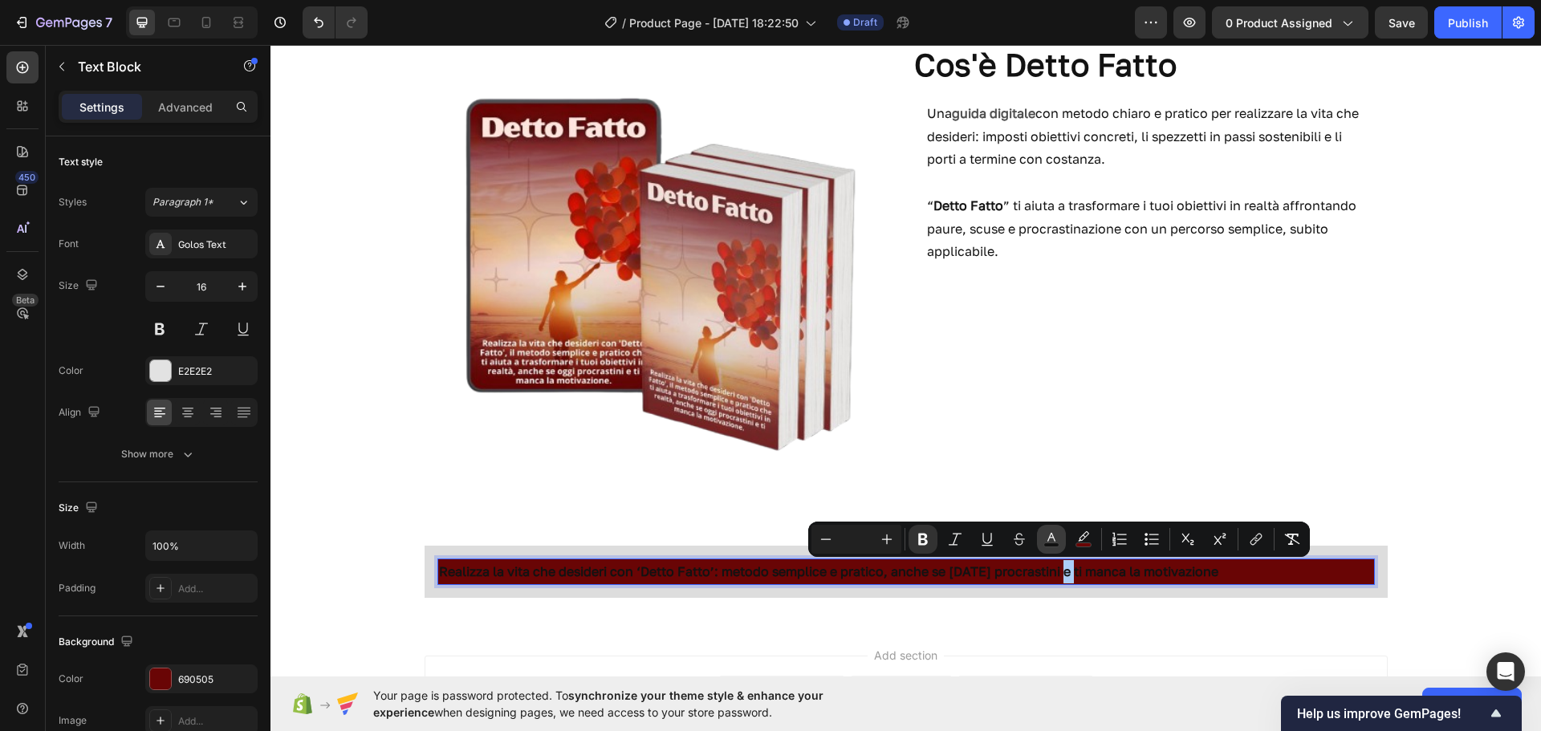
click at [1051, 541] on icon "Editor contextual toolbar" at bounding box center [1052, 539] width 16 height 16
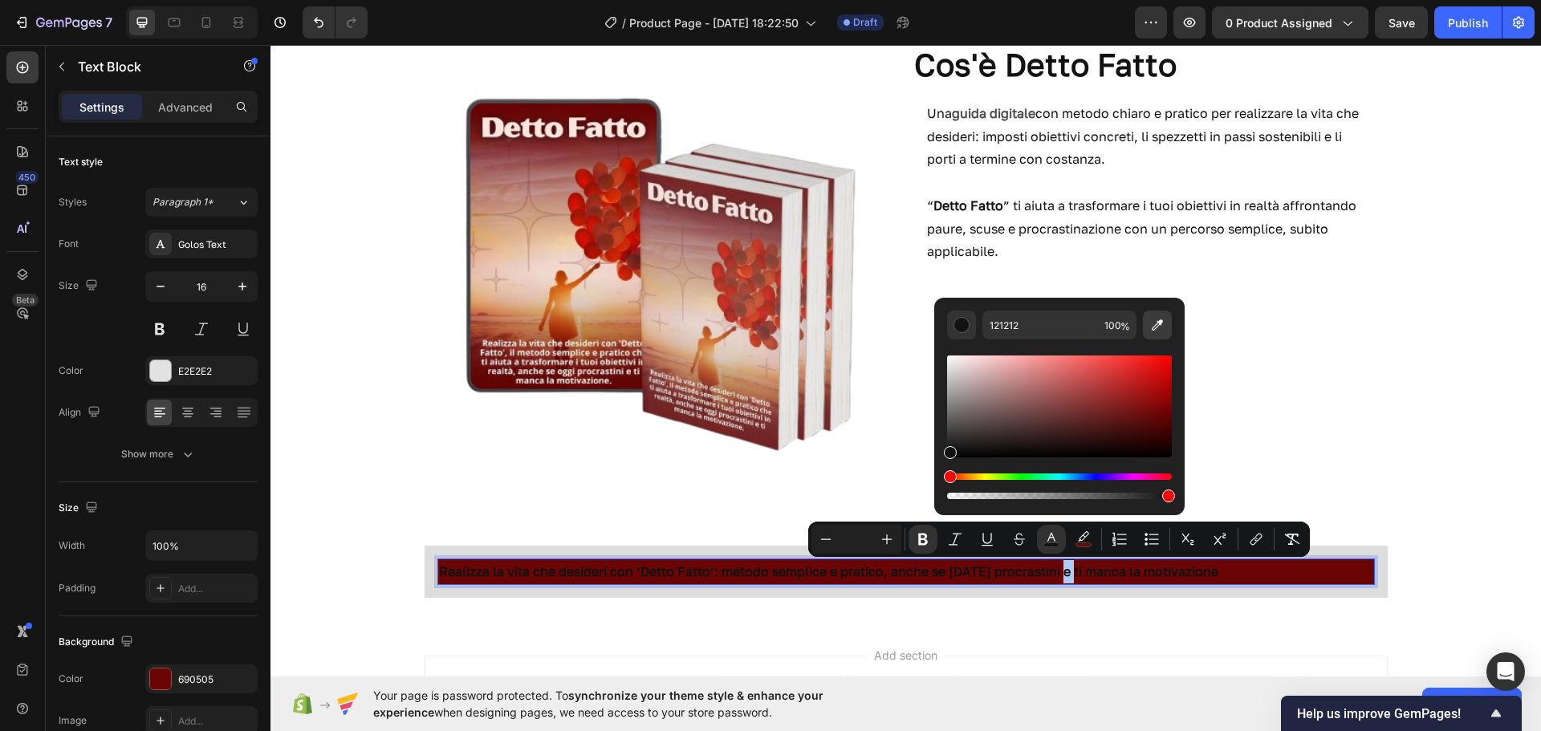
click at [1156, 323] on icon "Editor contextual toolbar" at bounding box center [1158, 325] width 16 height 16
type input "FFFFFF"
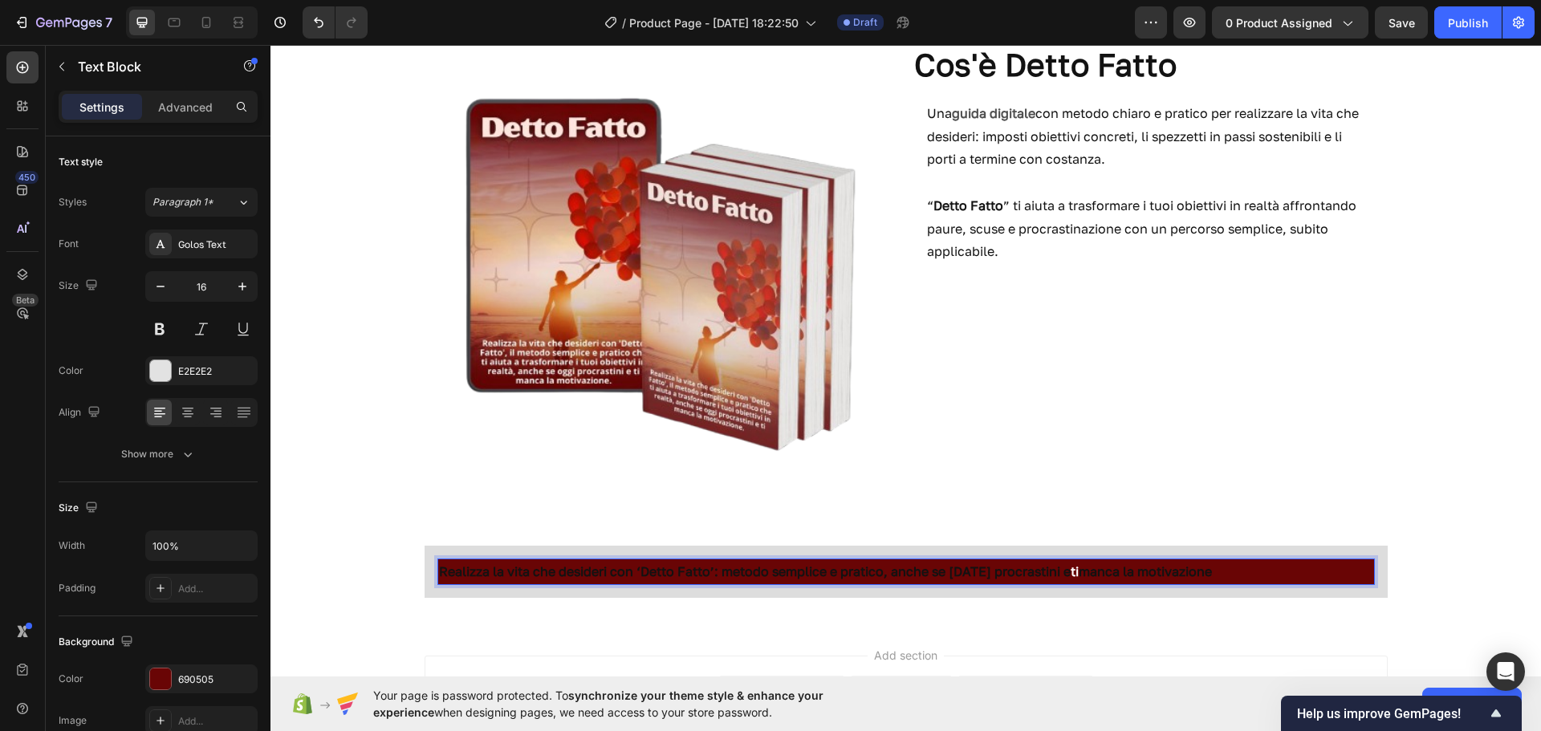
click at [1219, 566] on p "Realizza la vita che desideri con ‘Detto Fatto’: metodo semplice e pratico, anc…" at bounding box center [906, 571] width 934 height 23
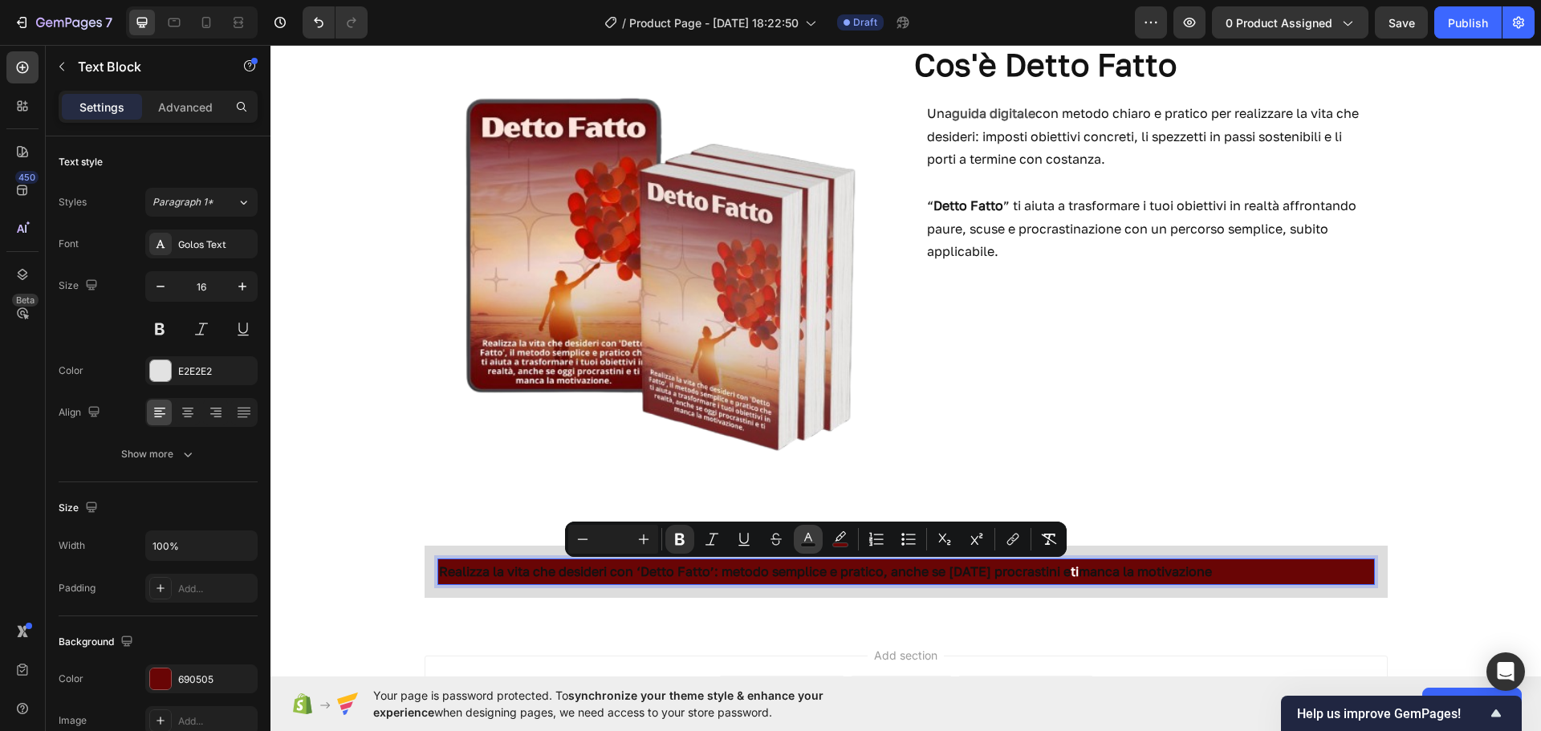
click at [794, 541] on button "color" at bounding box center [808, 539] width 29 height 29
type input "121212"
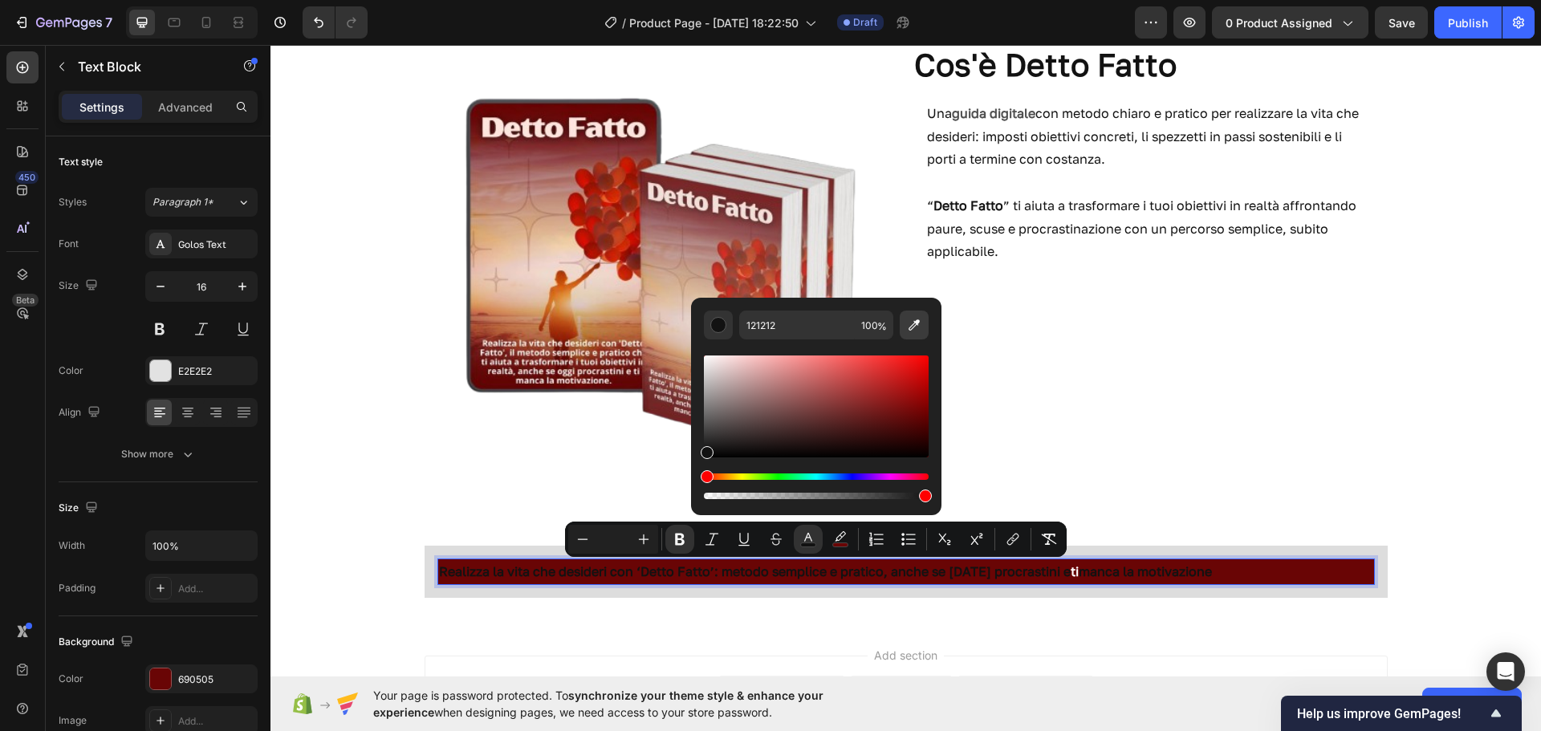
click at [914, 329] on icon "Editor contextual toolbar" at bounding box center [914, 325] width 16 height 16
type input "FFFFFF"
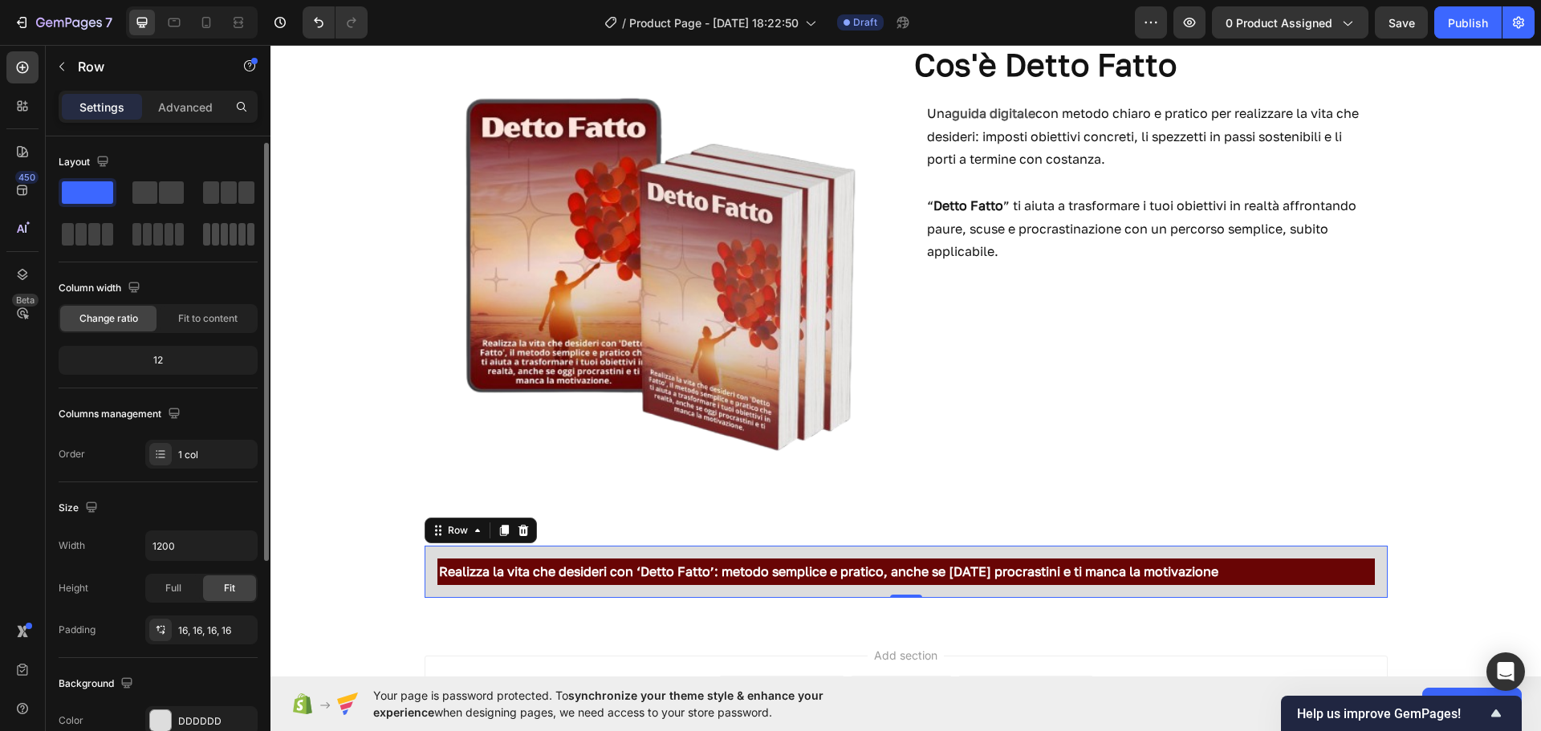
scroll to position [6, 0]
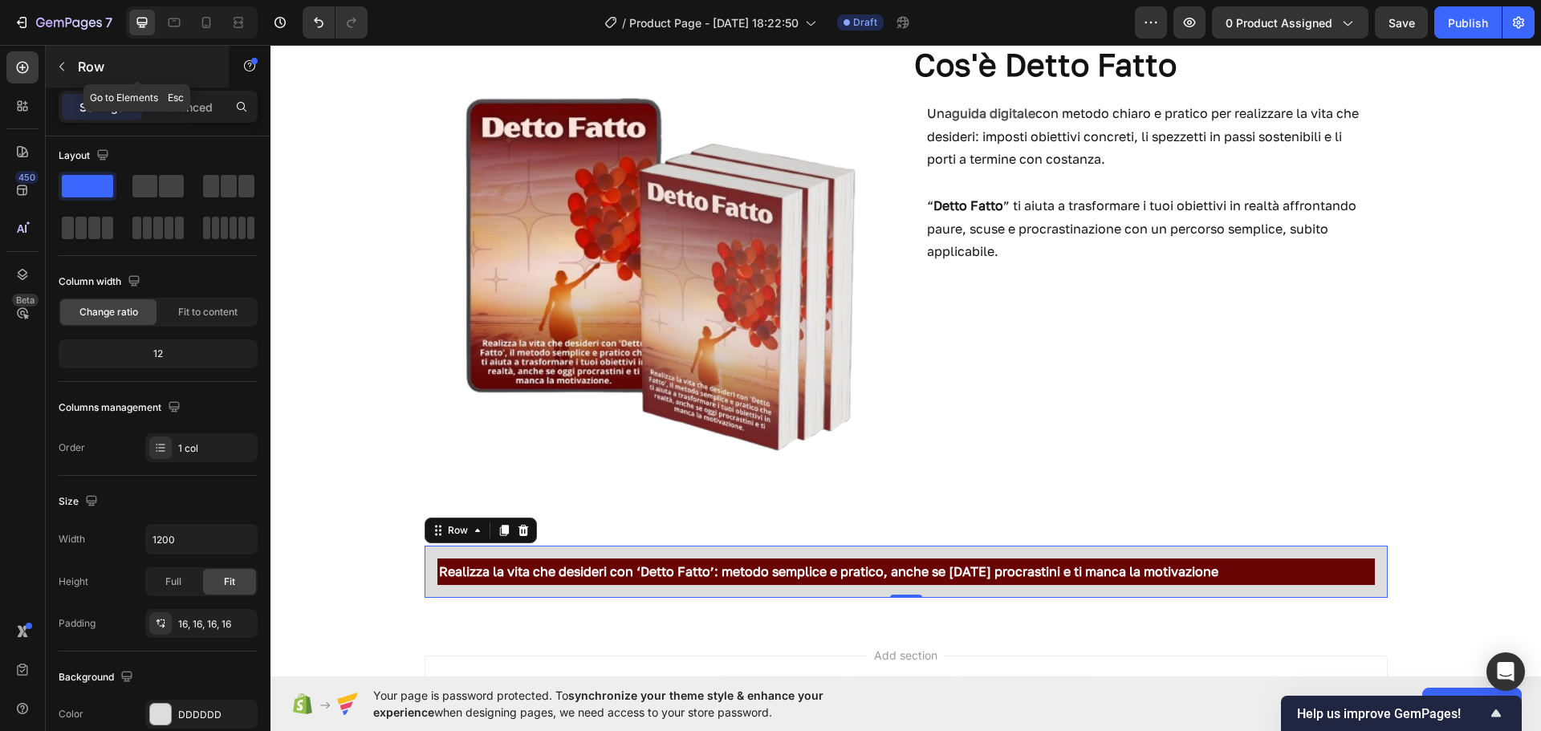
click at [52, 61] on button "button" at bounding box center [62, 67] width 26 height 26
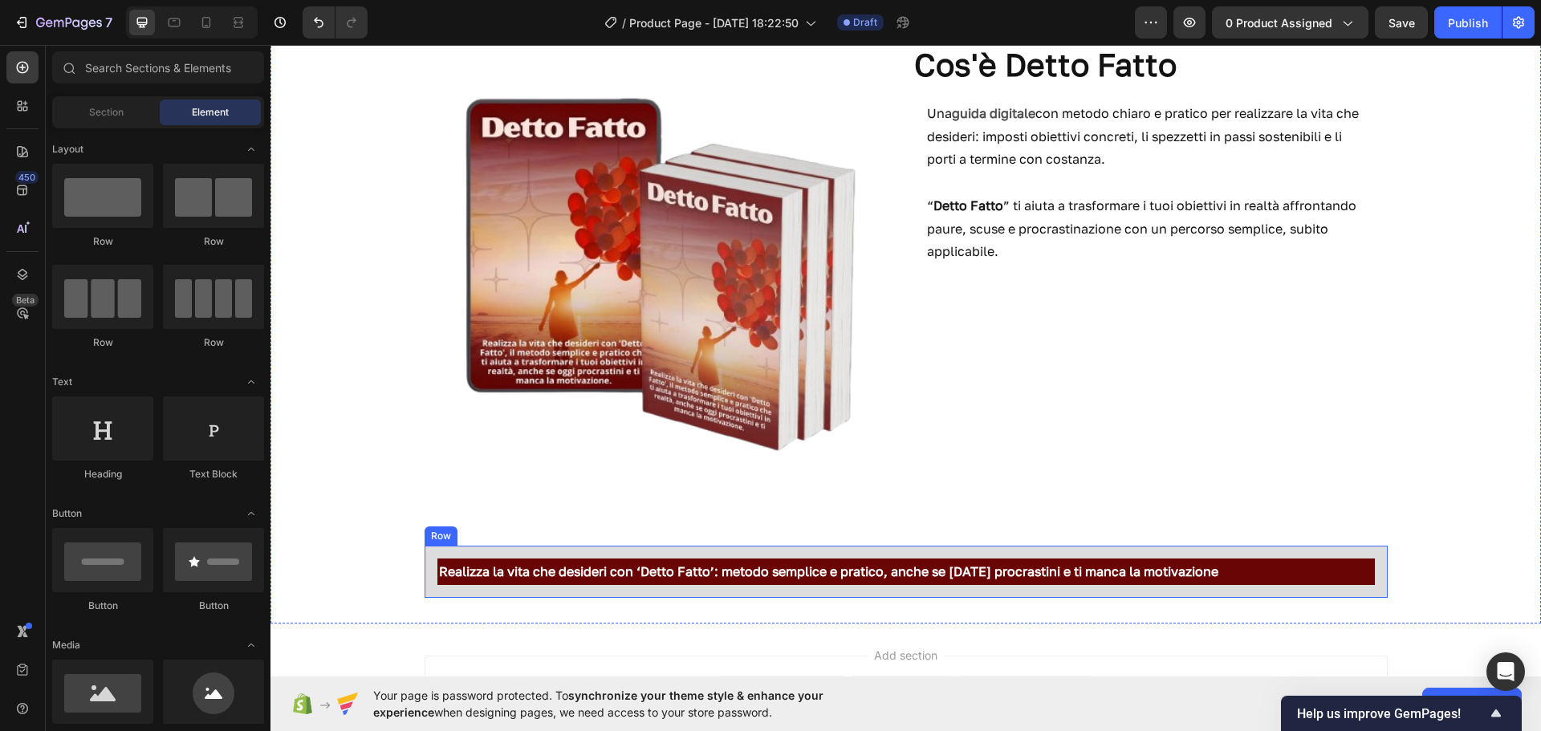
click at [430, 588] on div "Realizza la vita che desideri con ‘Detto Fatto’: metodo semplice e pratico, anc…" at bounding box center [906, 572] width 963 height 52
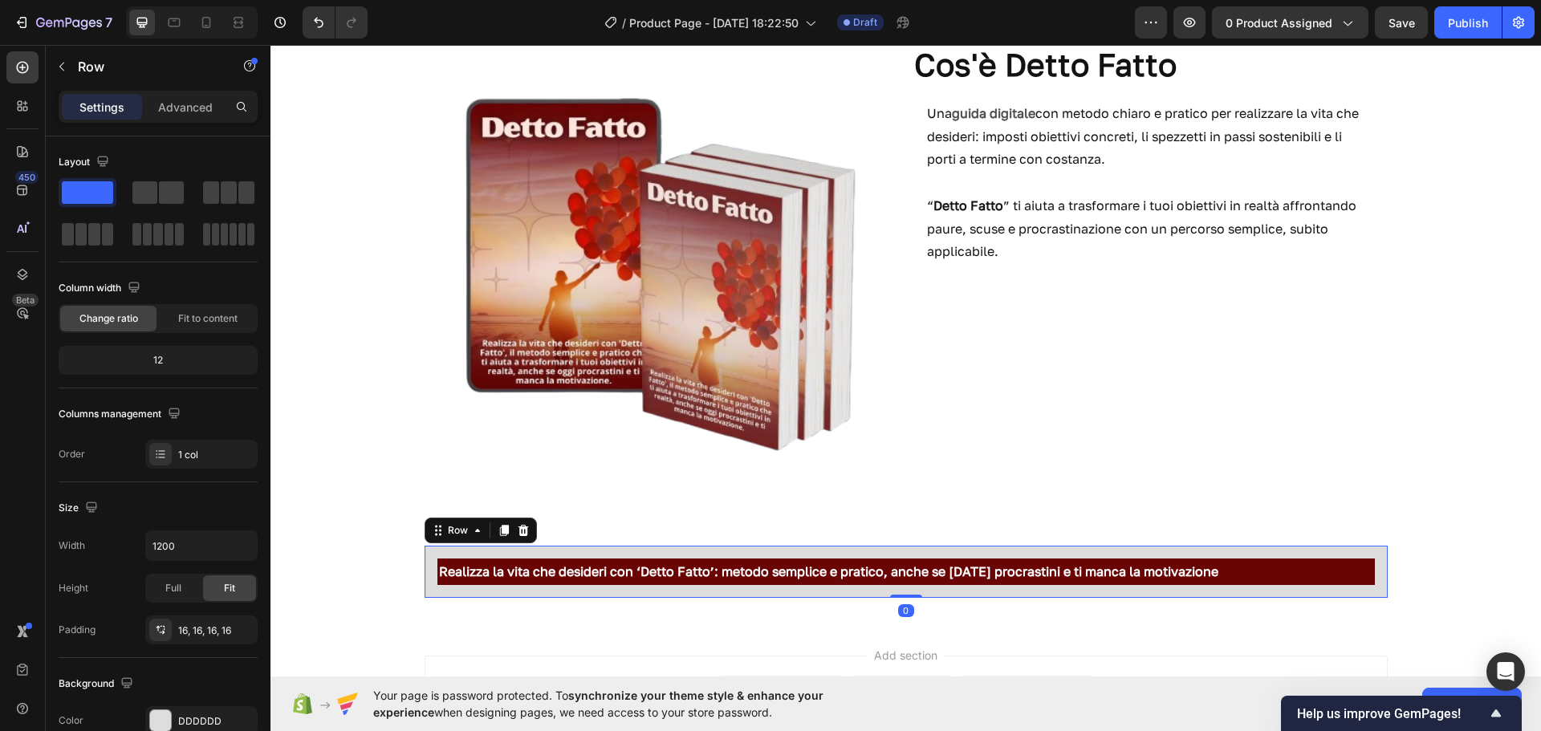
click at [430, 588] on div "Realizza la vita che desideri con ‘Detto Fatto’: metodo semplice e pratico, anc…" at bounding box center [906, 572] width 963 height 52
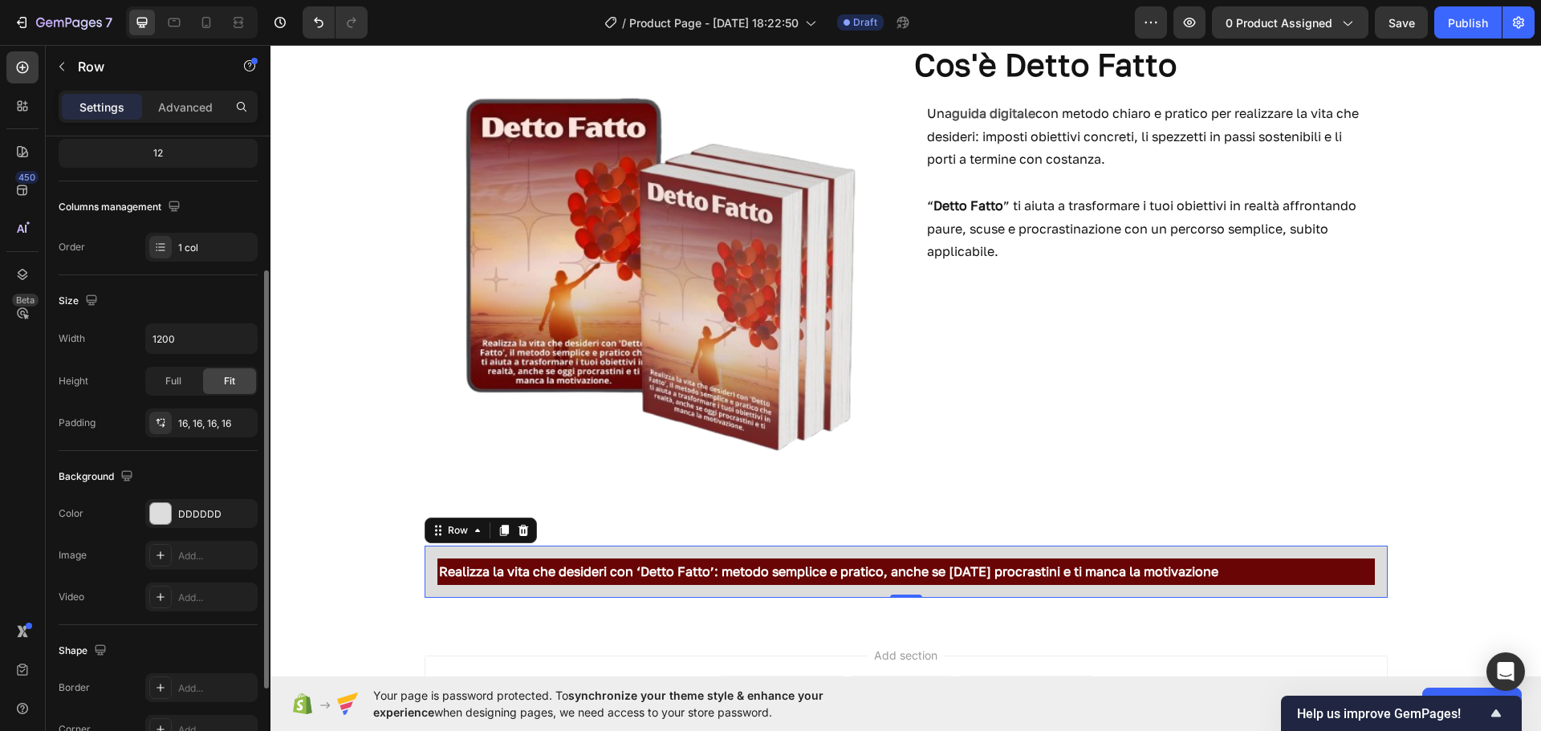
scroll to position [208, 0]
click at [199, 517] on div "DDDDDD" at bounding box center [201, 514] width 47 height 14
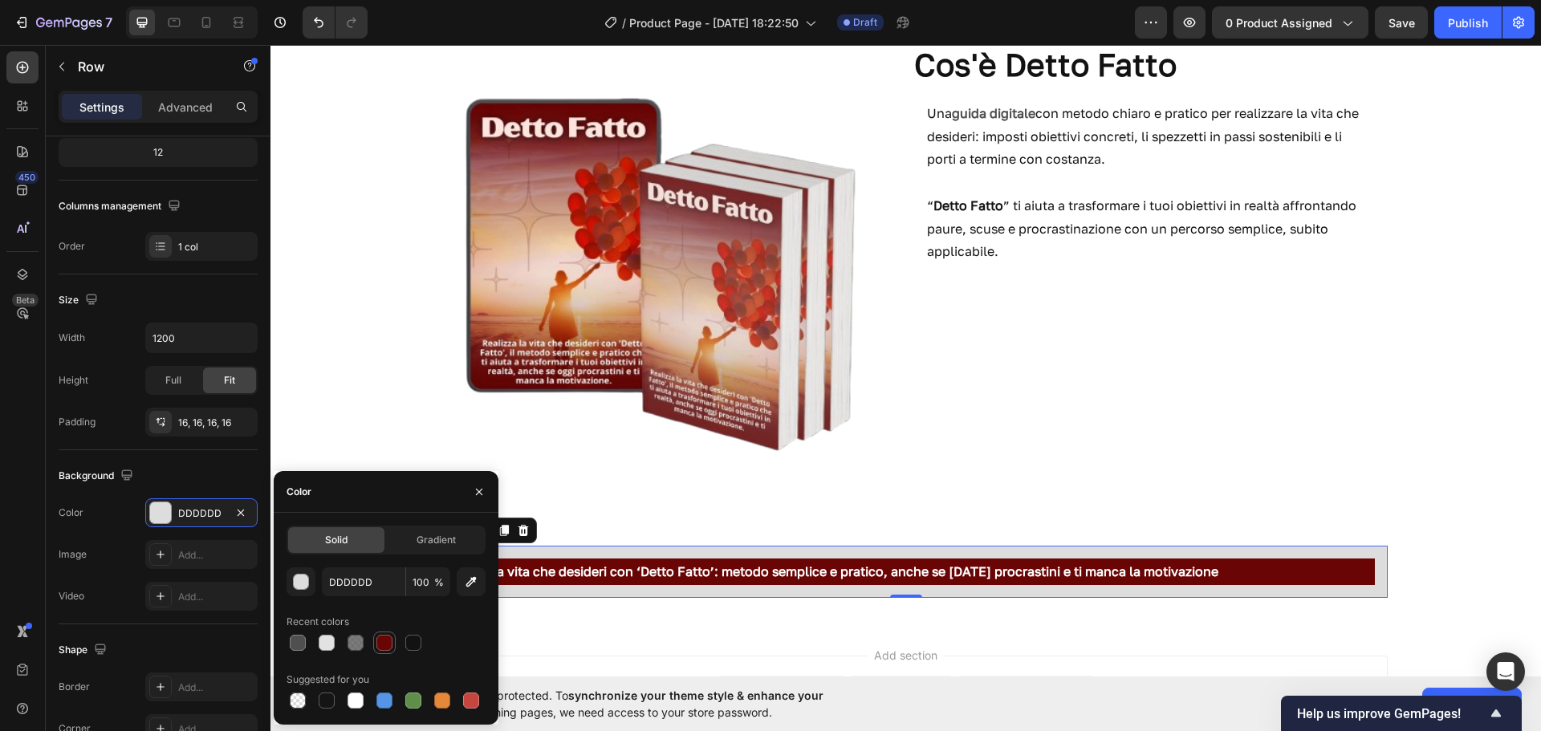
click at [381, 641] on div at bounding box center [385, 643] width 16 height 16
type input "690505"
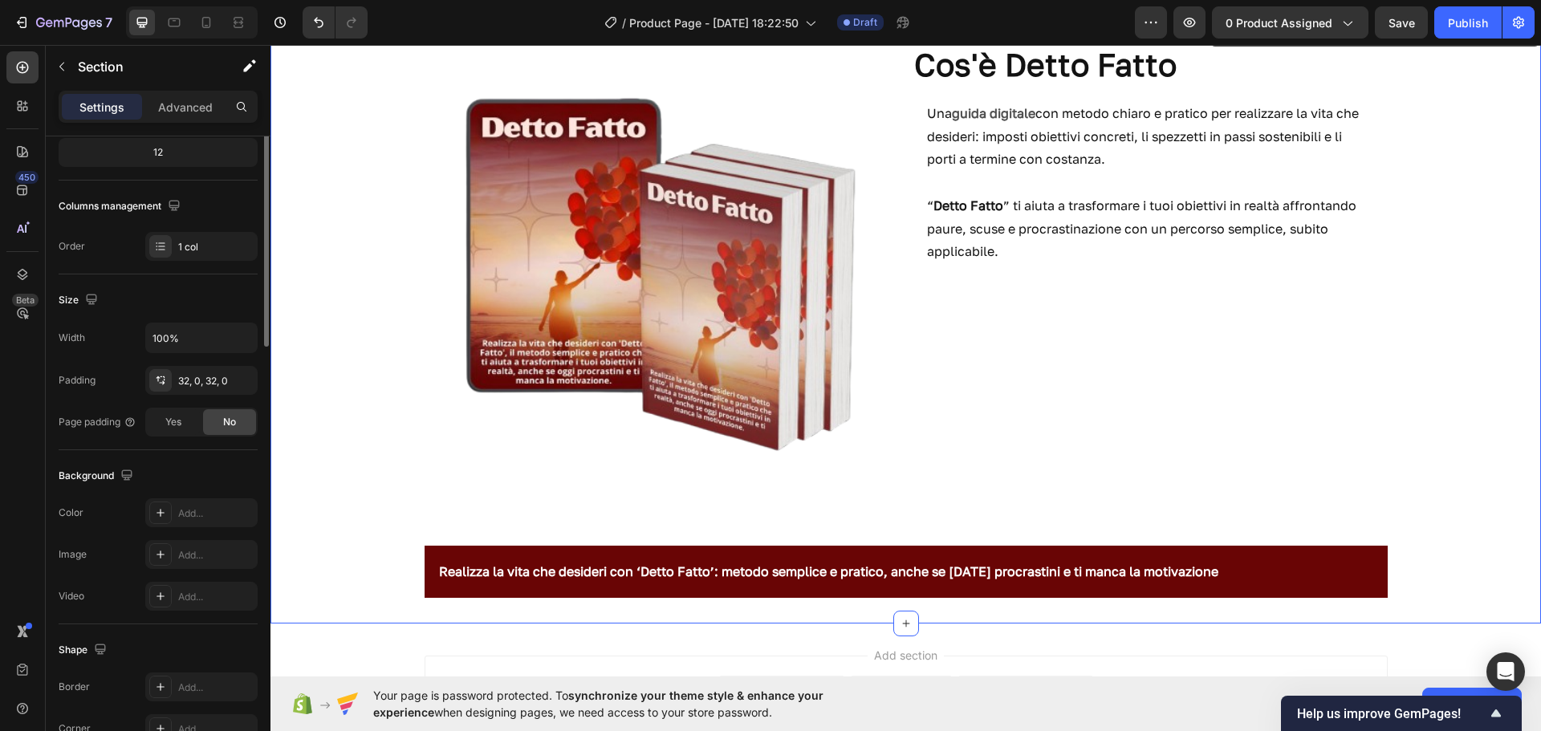
scroll to position [0, 0]
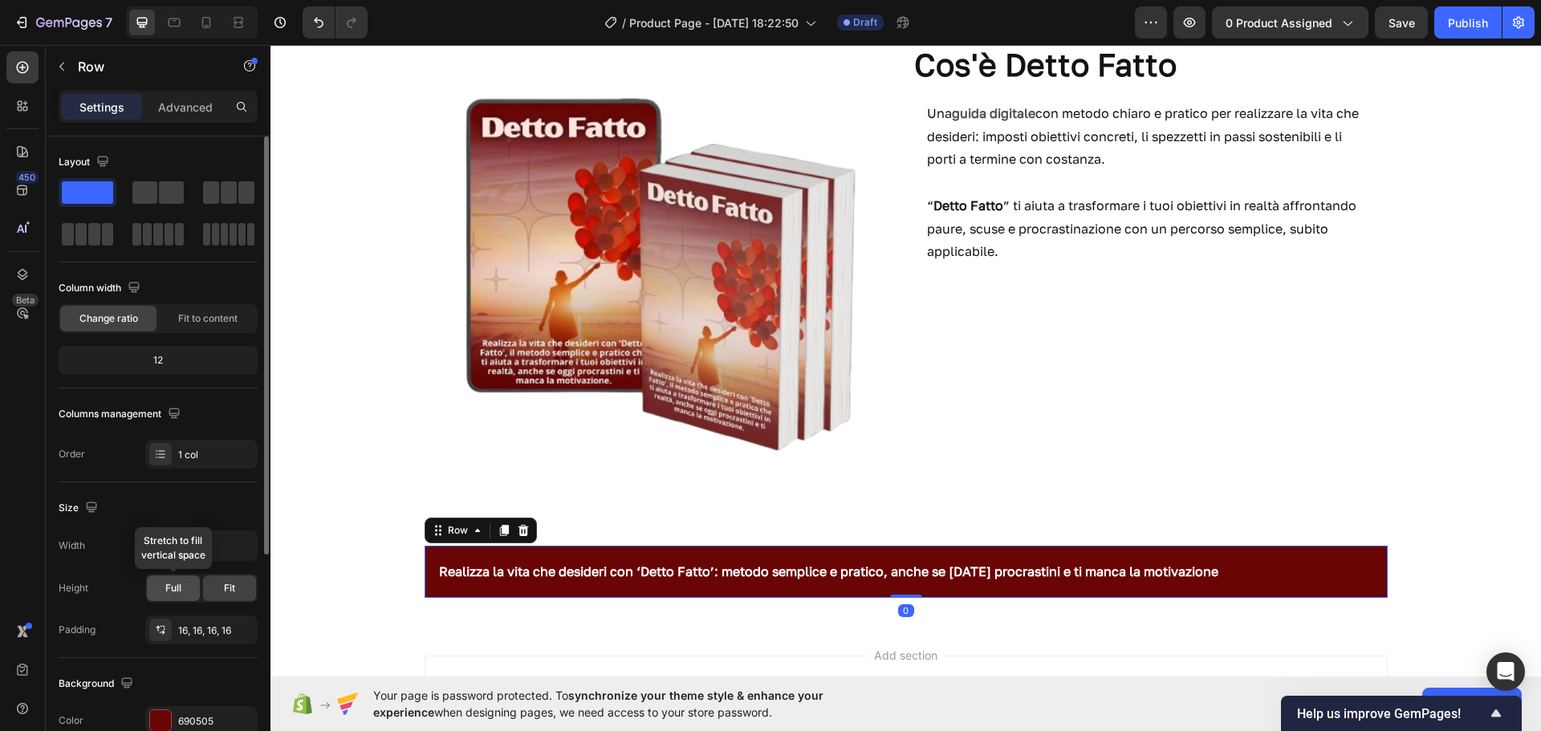
click at [183, 595] on div "Full" at bounding box center [173, 589] width 53 height 26
click at [235, 588] on span "Fit" at bounding box center [229, 588] width 11 height 14
click at [193, 588] on div "Full" at bounding box center [173, 589] width 53 height 26
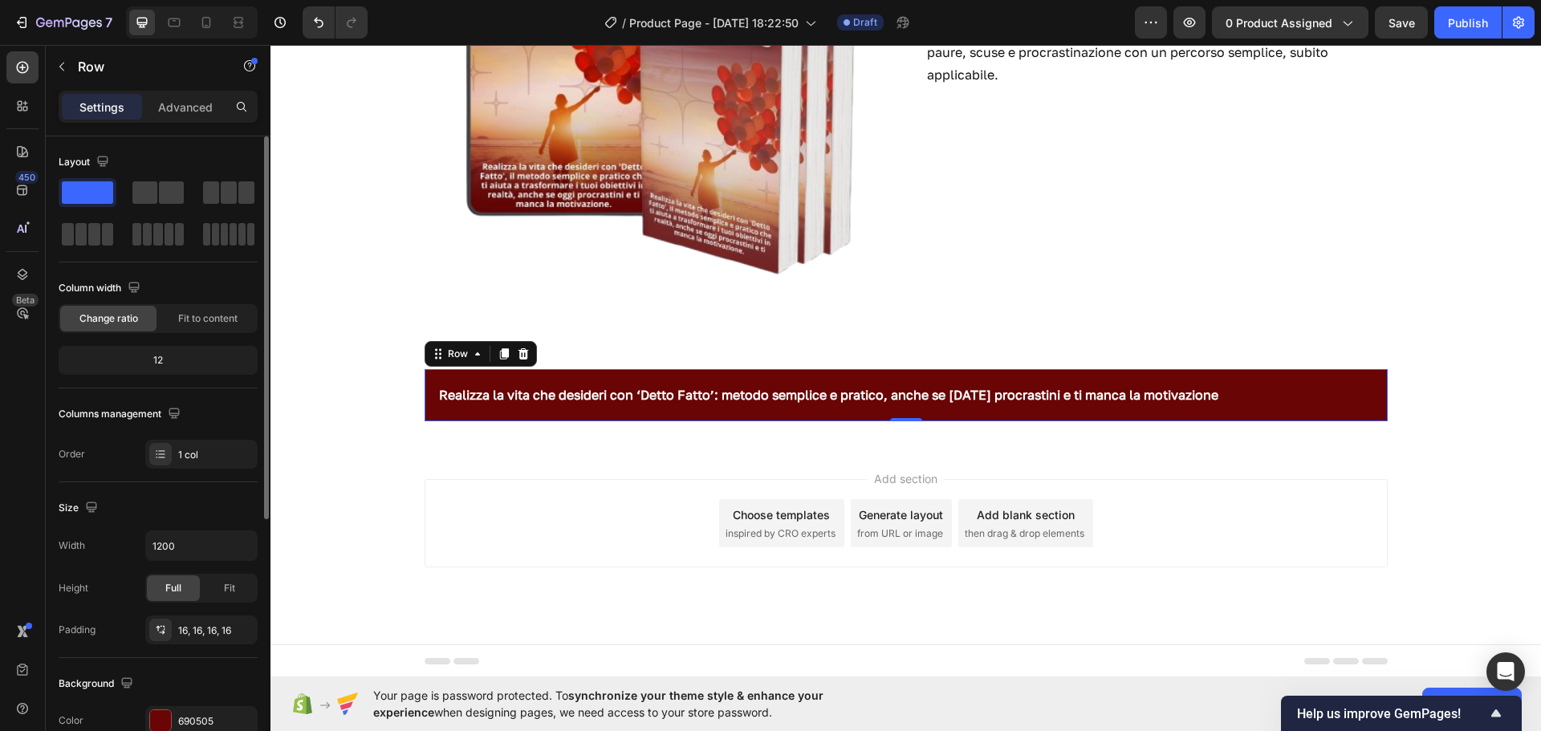
scroll to position [405, 0]
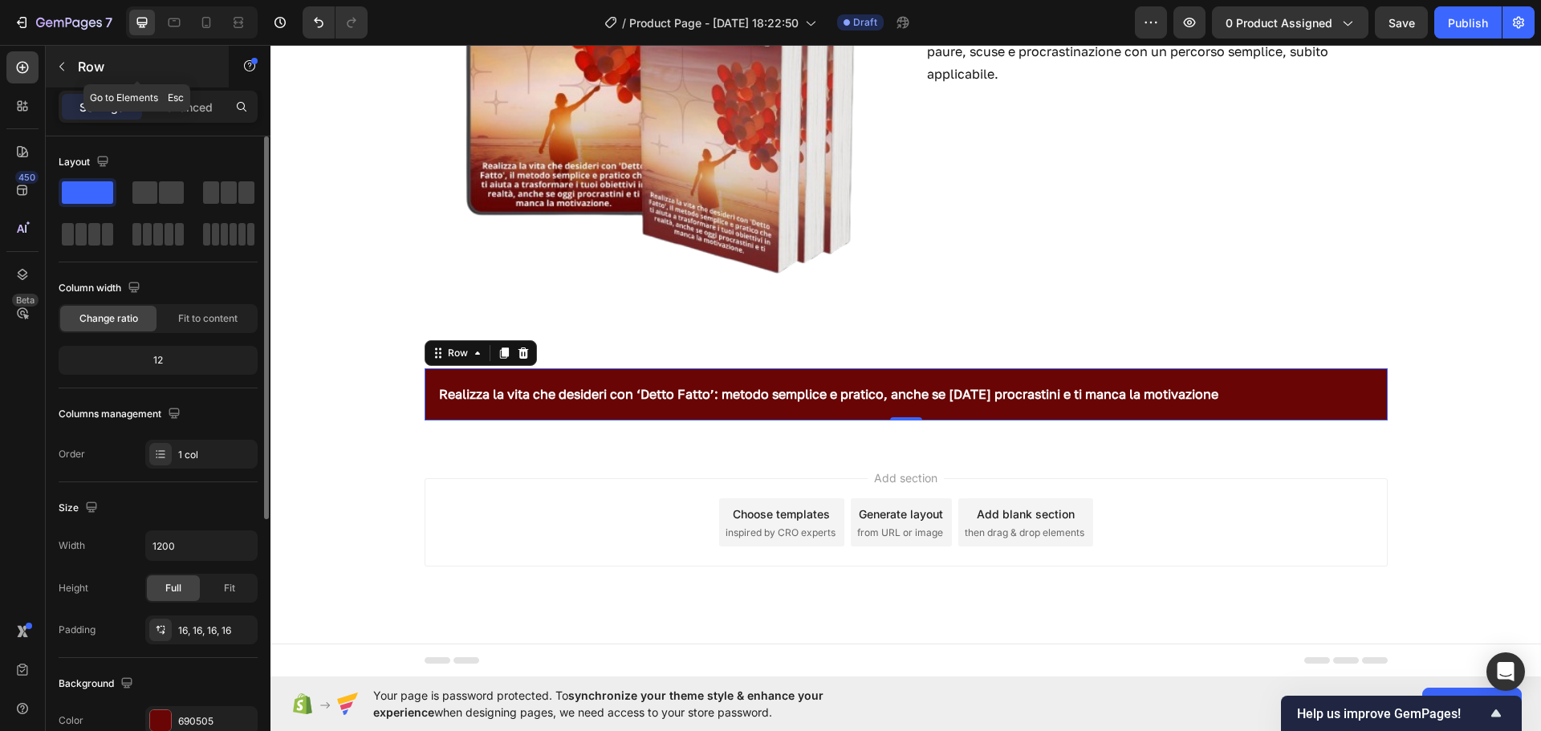
click at [68, 73] on button "button" at bounding box center [62, 67] width 26 height 26
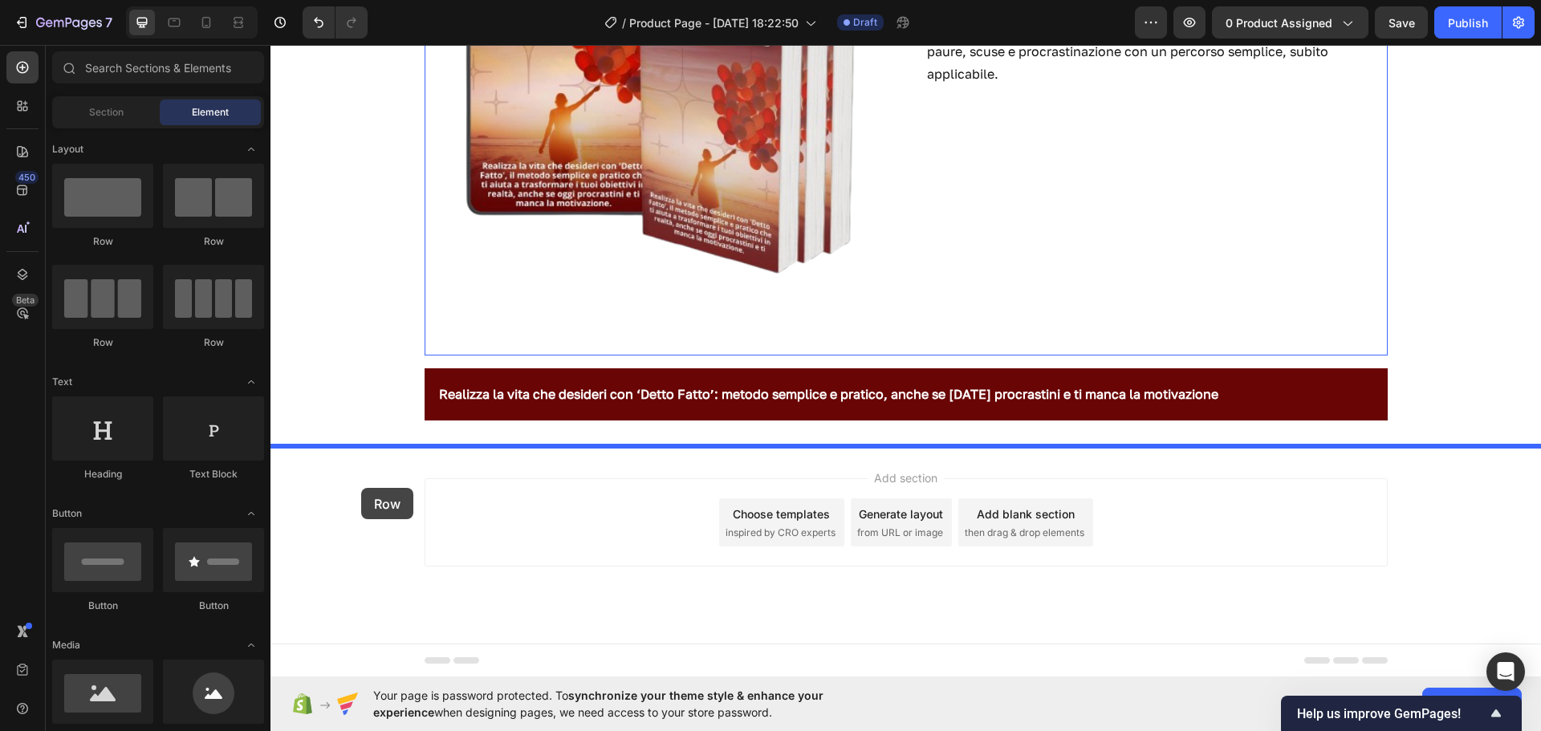
drag, startPoint x: 372, startPoint y: 239, endPoint x: 361, endPoint y: 488, distance: 249.1
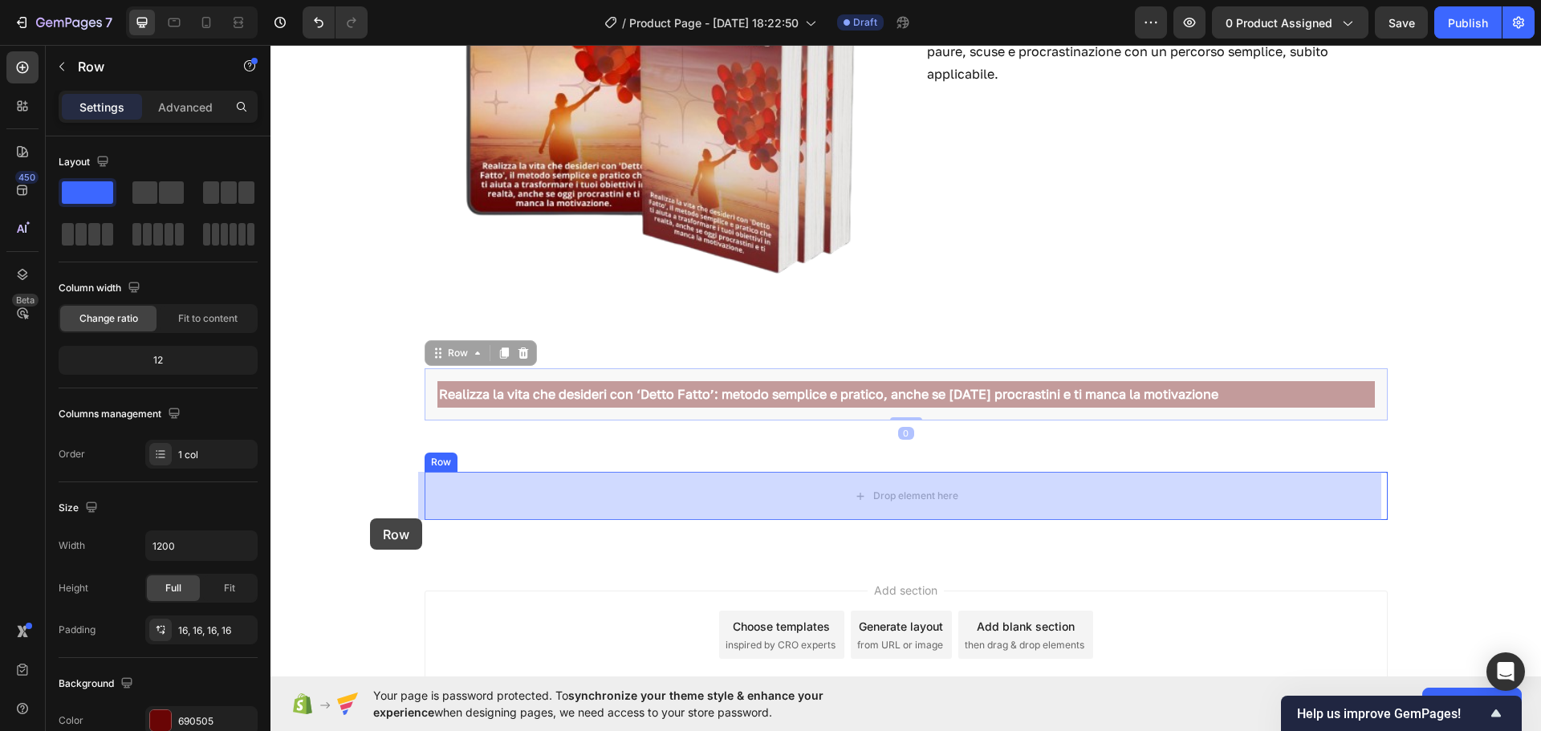
drag, startPoint x: 430, startPoint y: 408, endPoint x: 370, endPoint y: 516, distance: 124.0
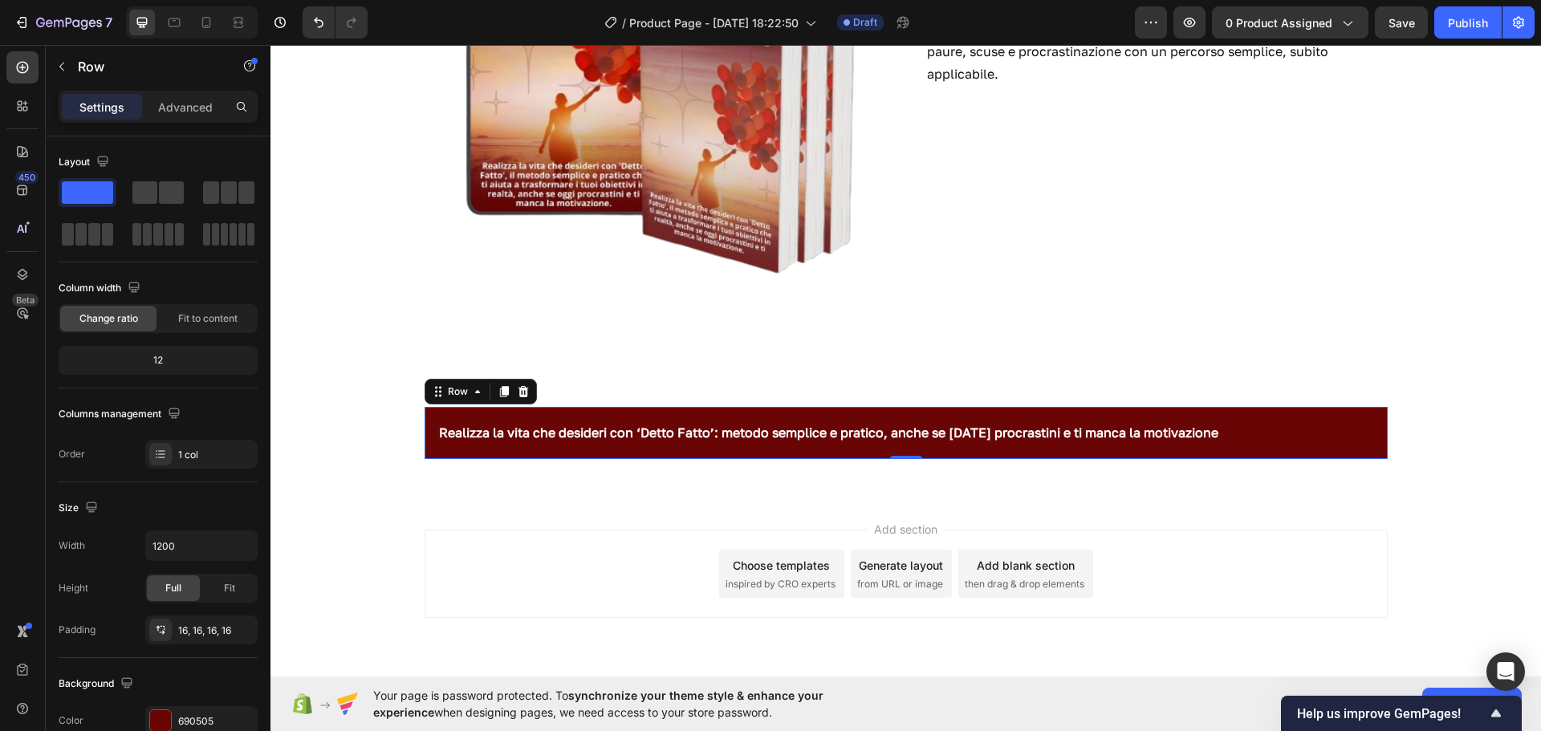
click at [425, 433] on div "Realizza la vita che desideri con ‘Detto Fatto’: metodo semplice e pratico, anc…" at bounding box center [906, 433] width 963 height 52
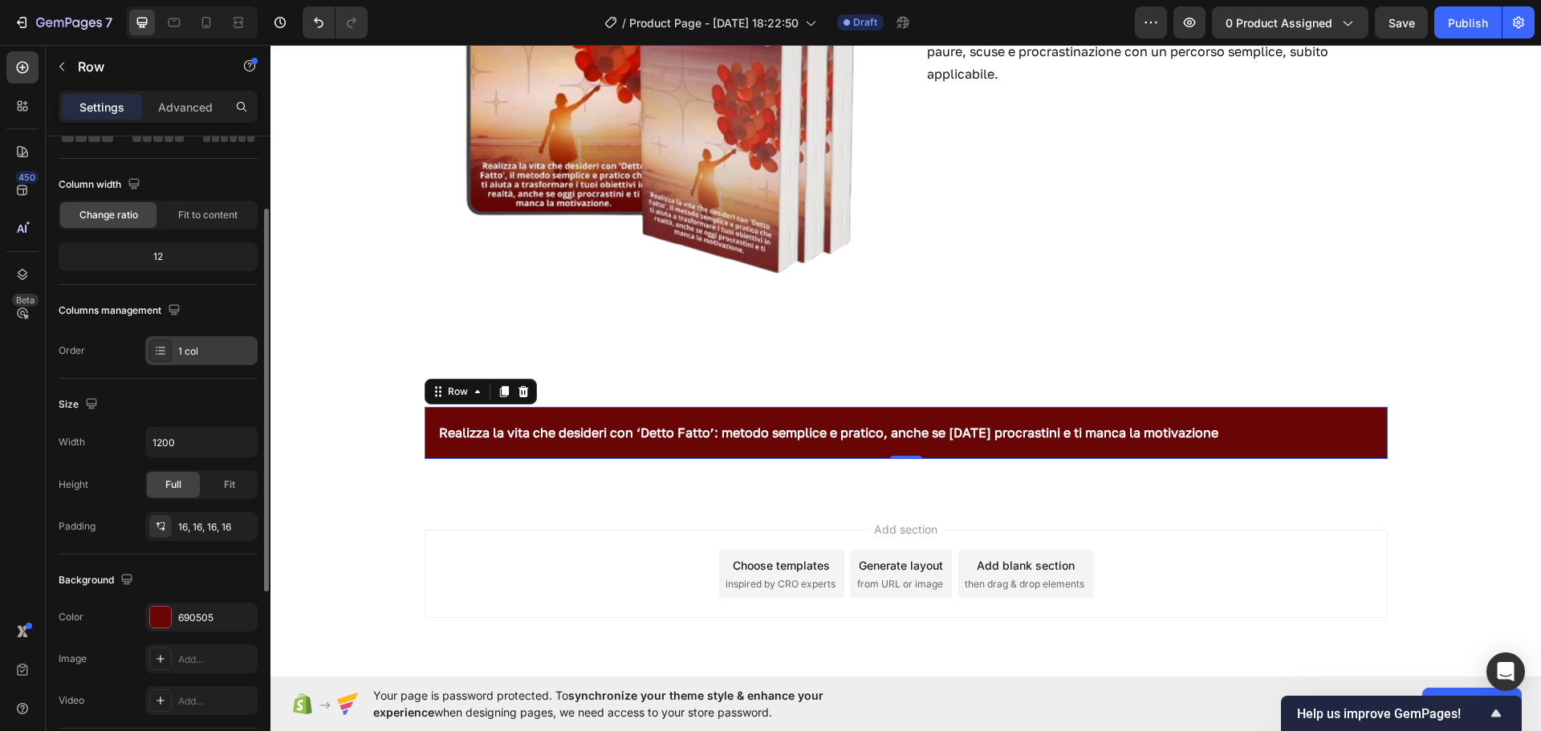
scroll to position [111, 0]
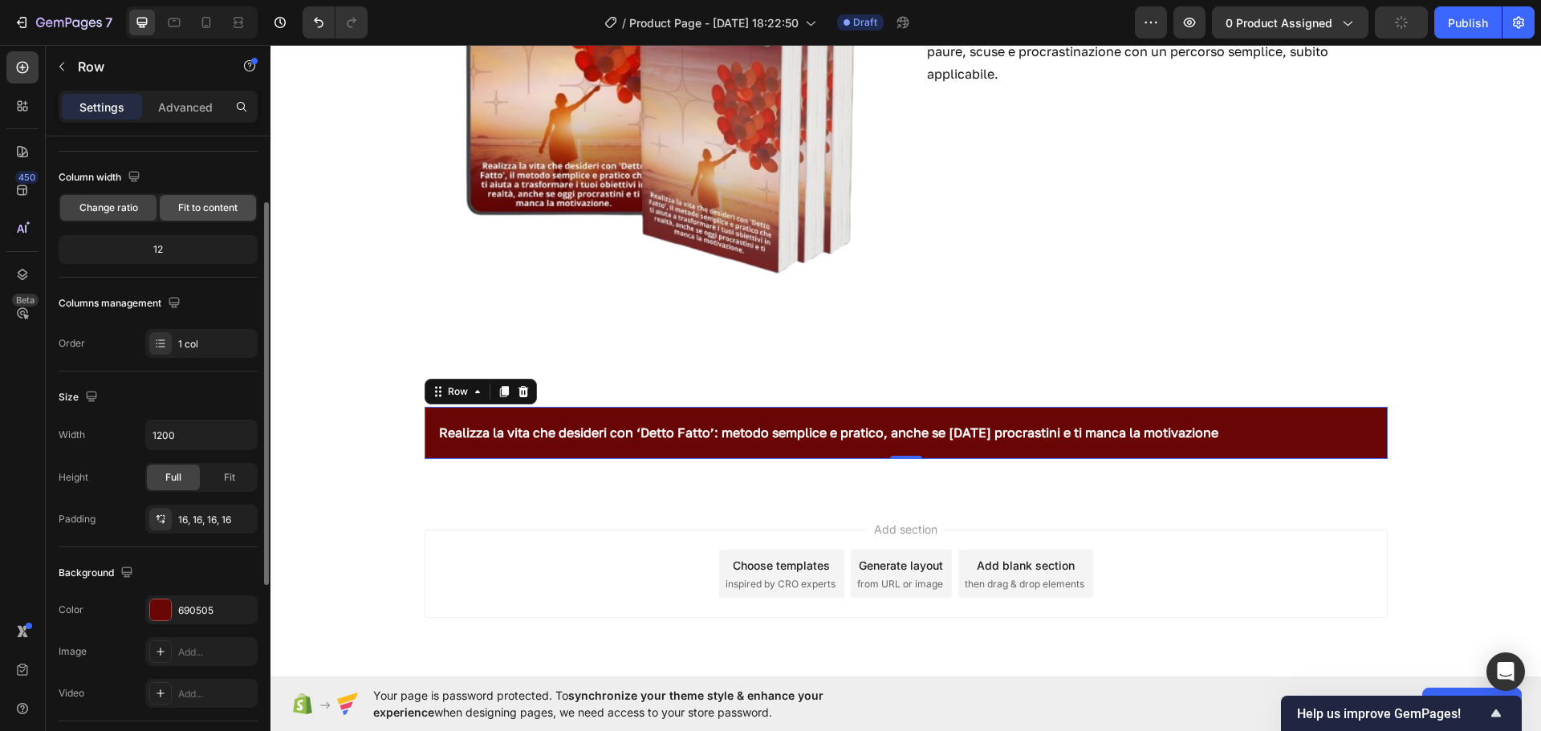
click at [220, 207] on span "Fit to content" at bounding box center [207, 208] width 59 height 14
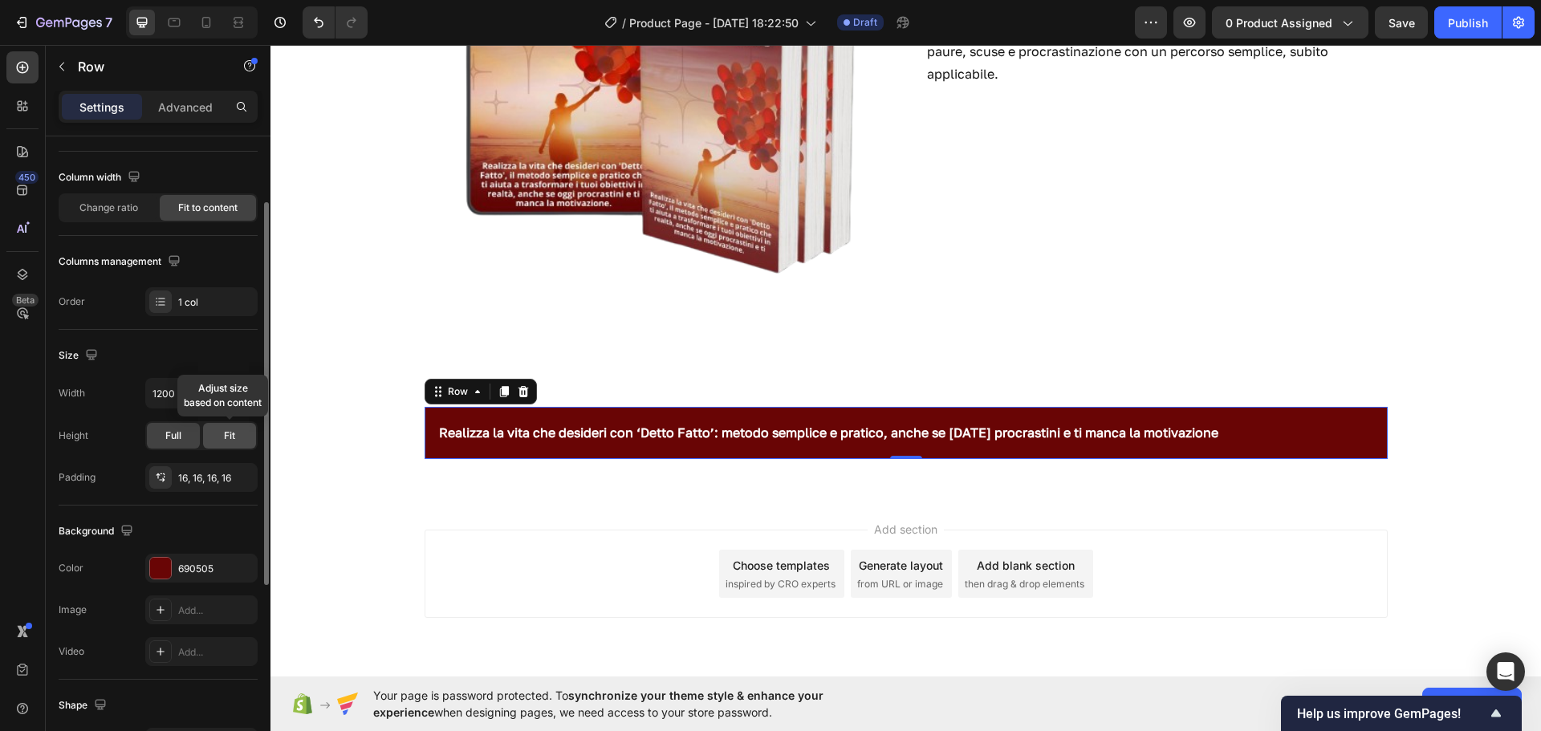
click at [218, 431] on div "Fit" at bounding box center [229, 436] width 53 height 26
click at [186, 431] on div "Full" at bounding box center [173, 436] width 53 height 26
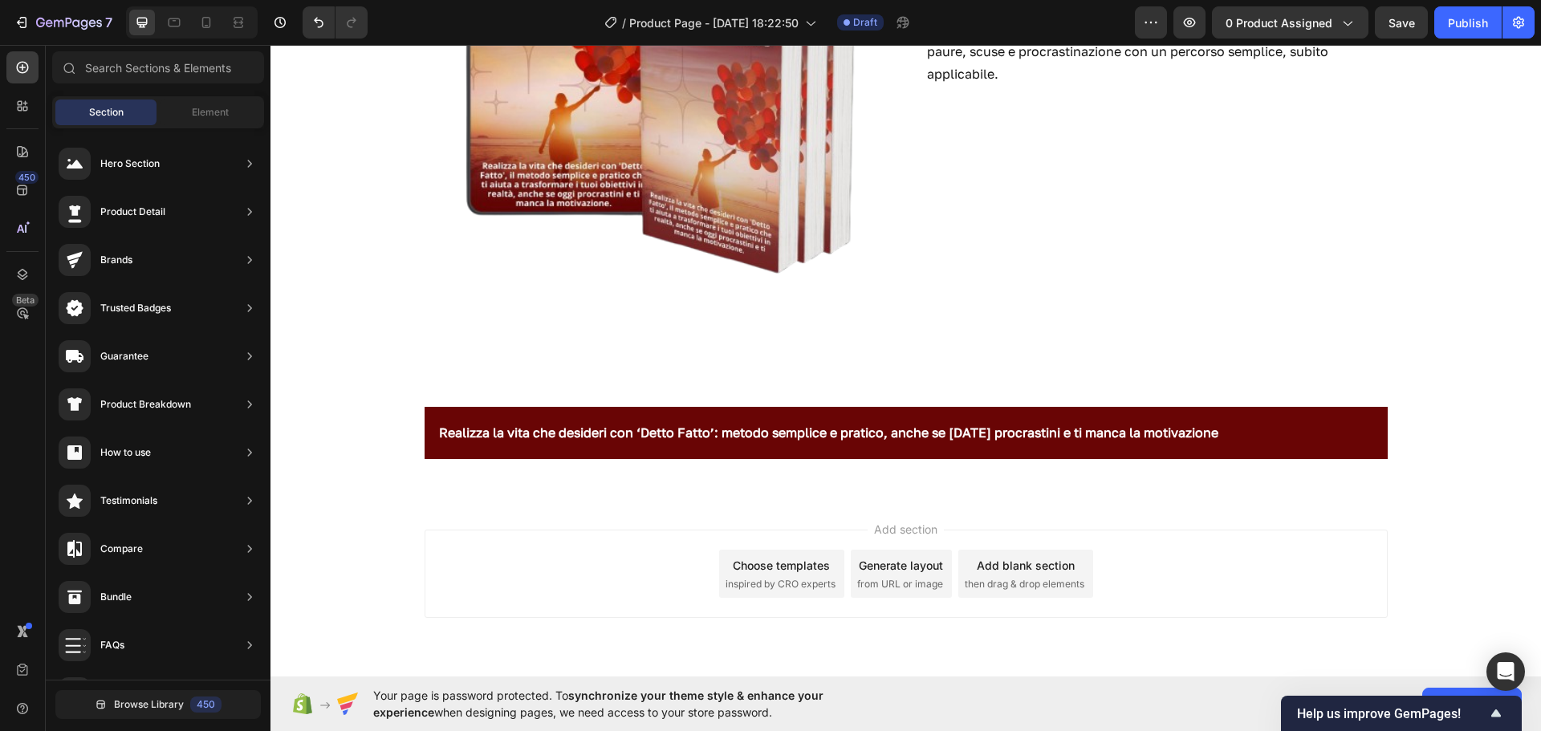
click at [441, 560] on div "Add section Choose templates inspired by CRO experts Generate layout from URL o…" at bounding box center [906, 574] width 963 height 88
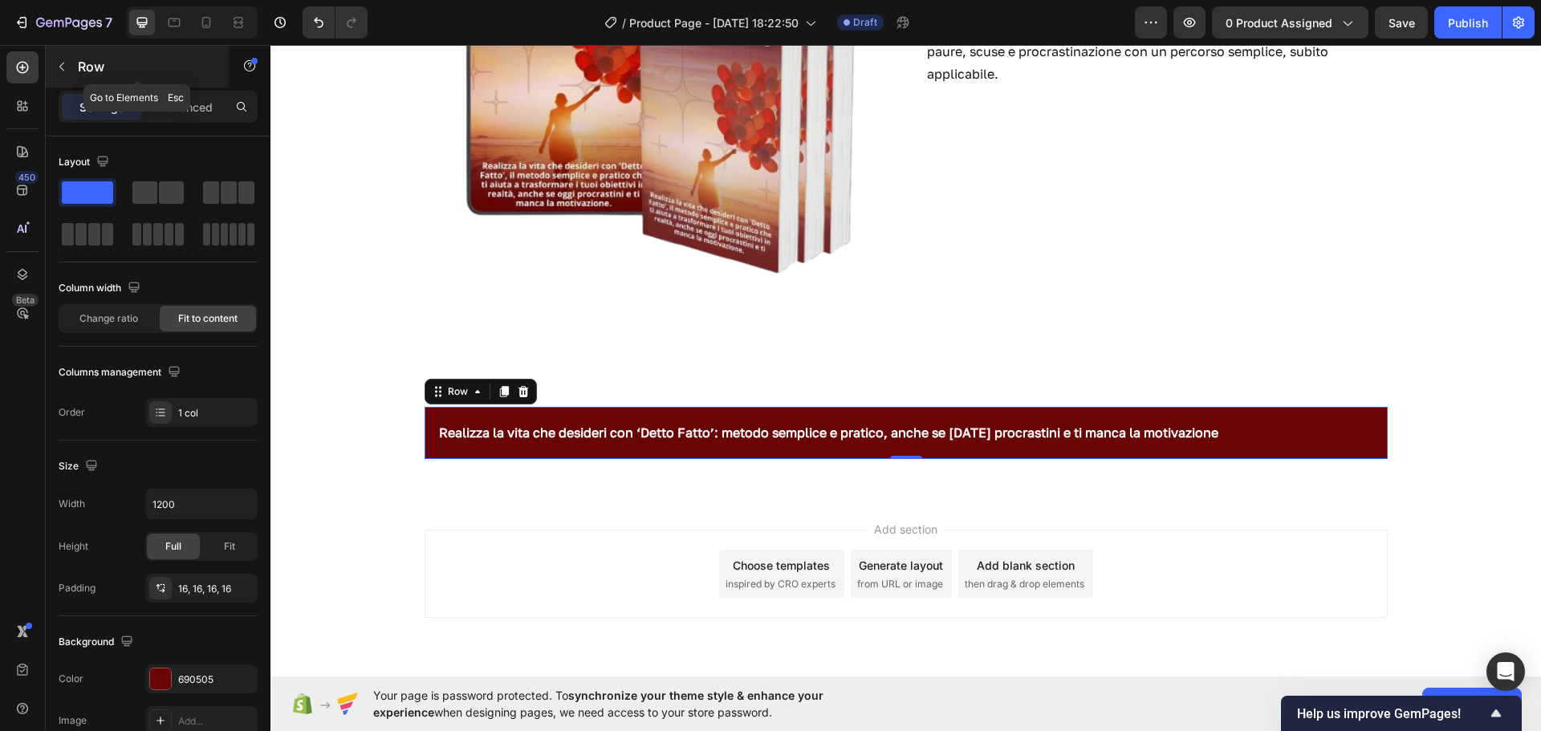
click at [74, 75] on button "button" at bounding box center [62, 67] width 26 height 26
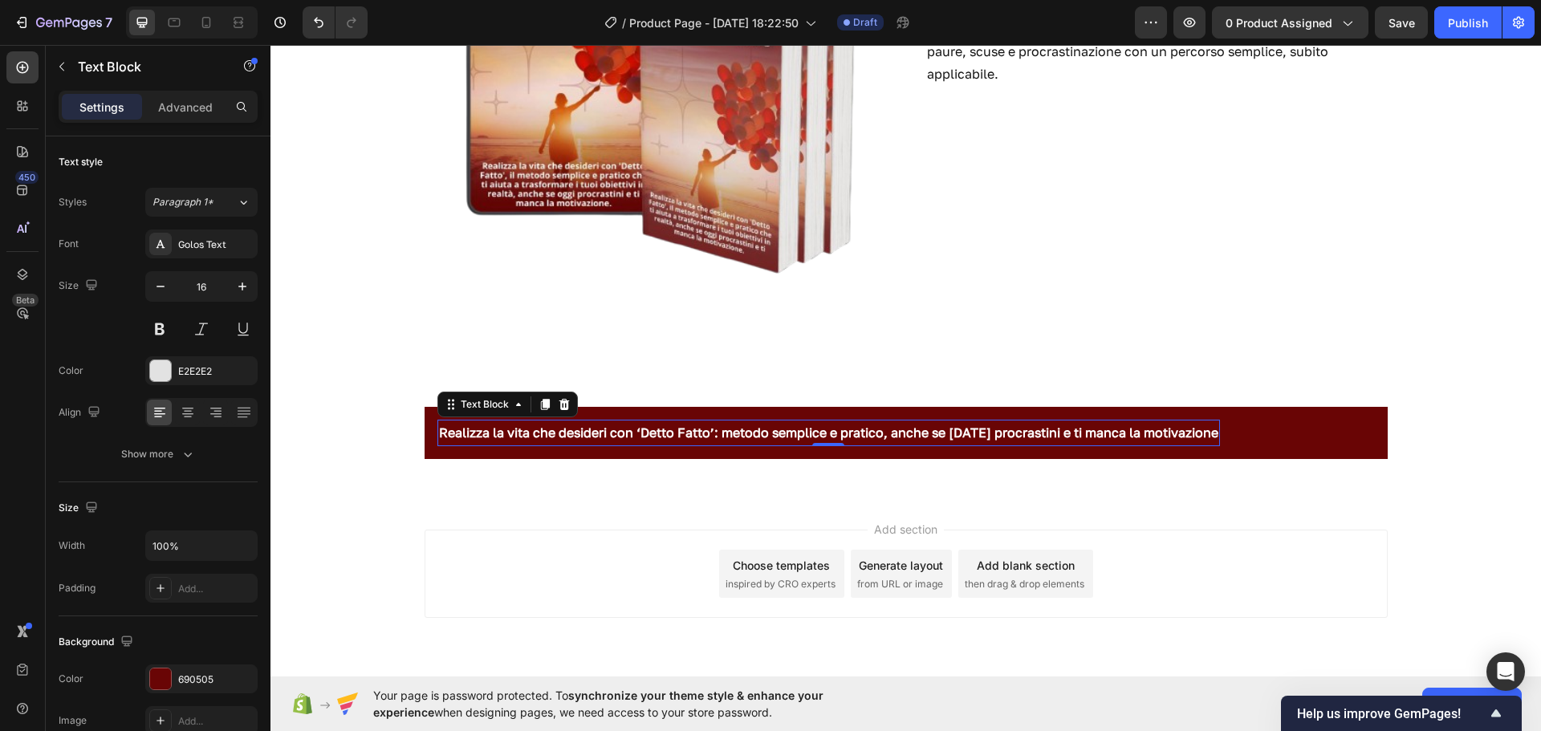
click at [509, 446] on div "Realizza la vita che desideri con ‘Detto Fatto’: metodo semplice e pratico, anc…" at bounding box center [829, 433] width 783 height 26
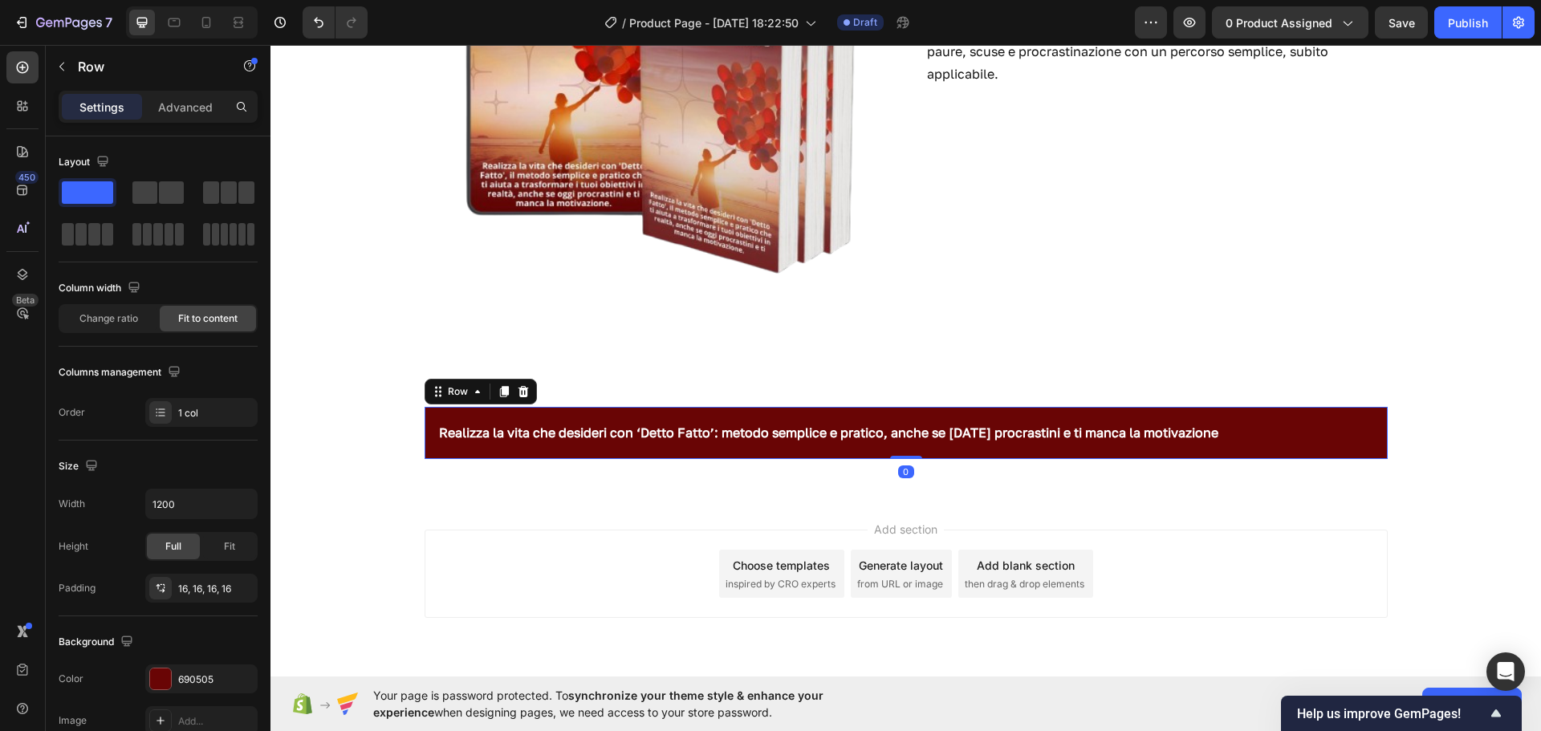
click at [487, 450] on div "Realizza la vita che desideri con ‘Detto Fatto’: metodo semplice e pratico, anc…" at bounding box center [906, 433] width 963 height 52
click at [241, 504] on icon "button" at bounding box center [242, 505] width 6 height 4
click at [181, 575] on p "Full 100%" at bounding box center [198, 575] width 92 height 14
type input "100%"
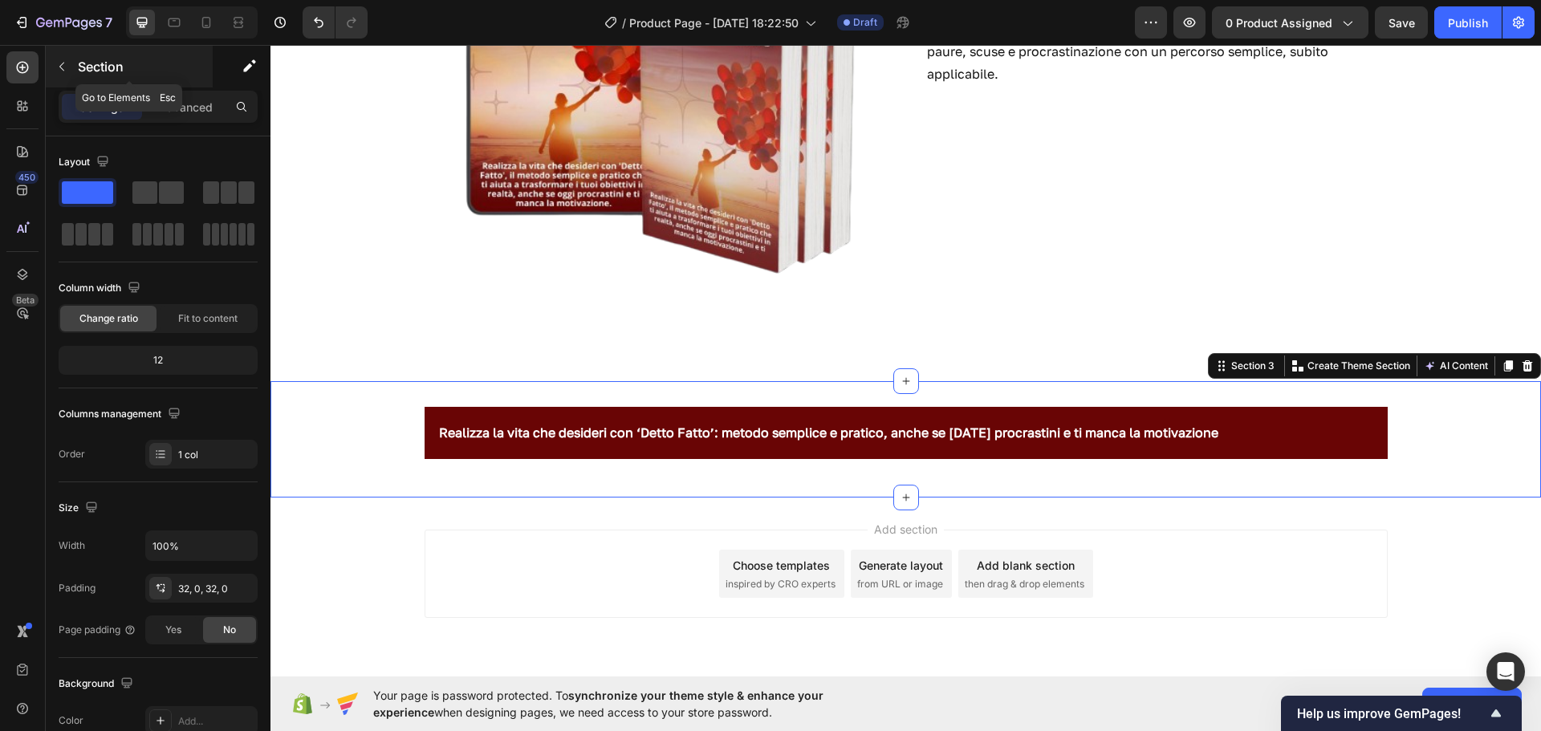
click at [68, 57] on button "button" at bounding box center [62, 67] width 26 height 26
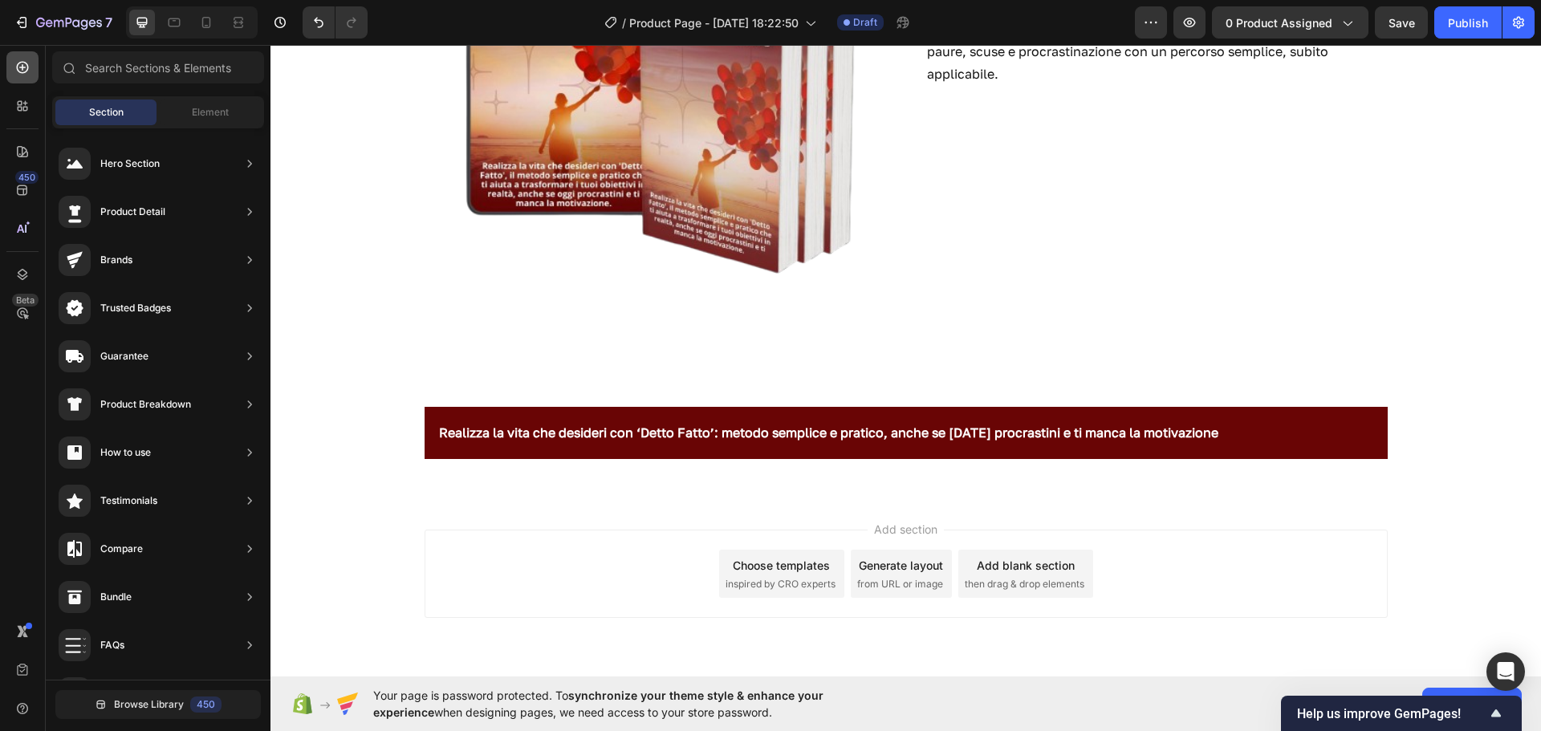
click at [29, 72] on icon at bounding box center [22, 67] width 16 height 16
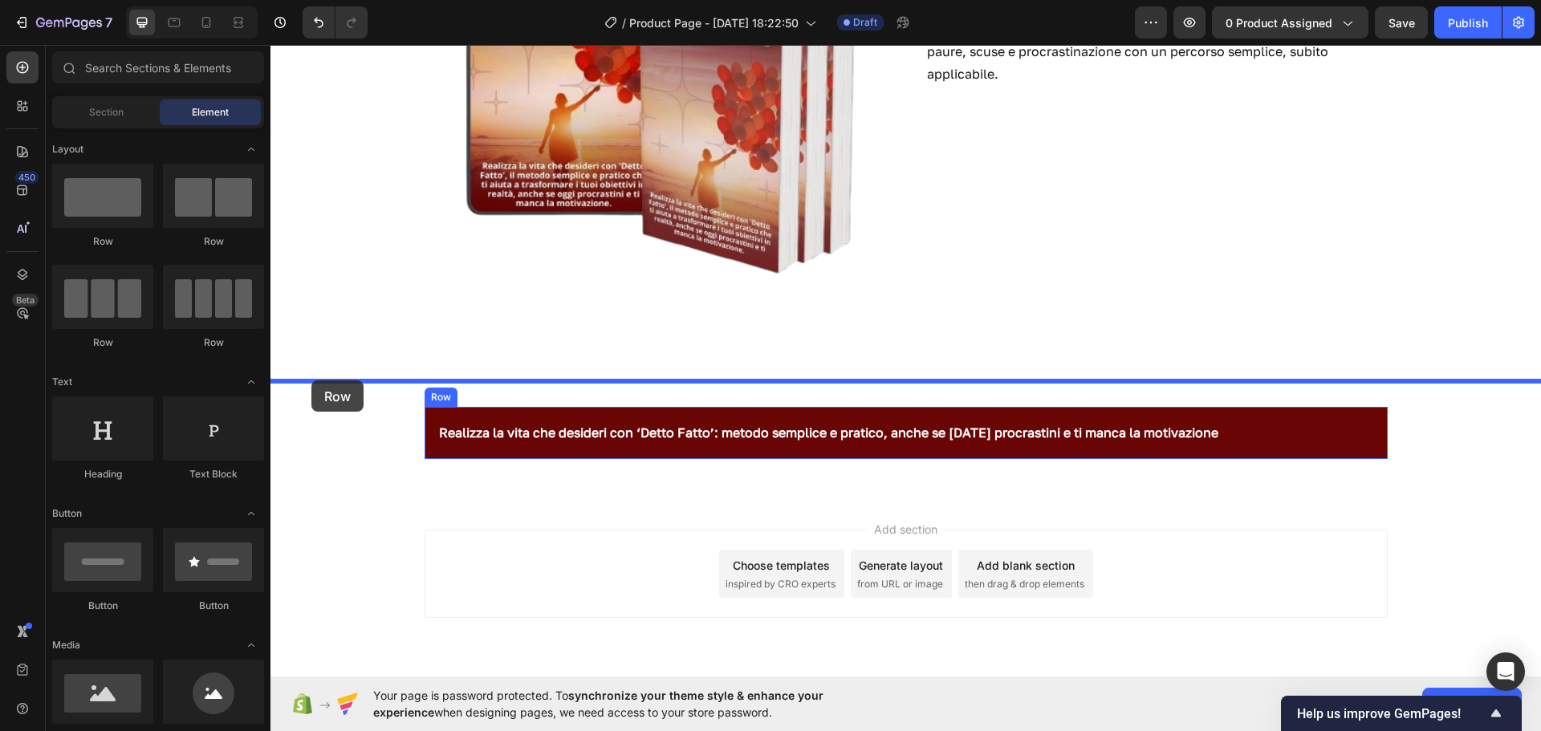
drag, startPoint x: 372, startPoint y: 244, endPoint x: 311, endPoint y: 381, distance: 149.8
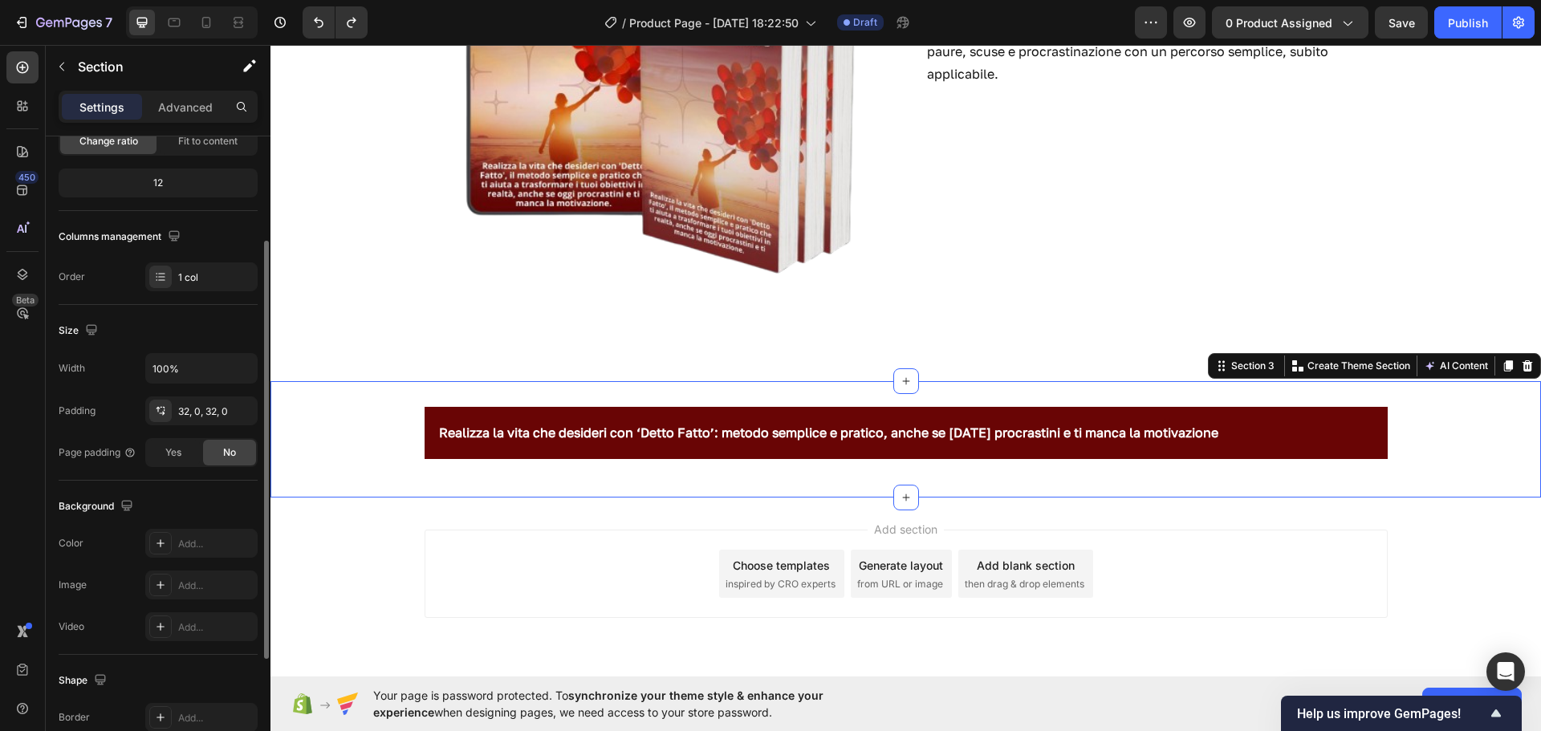
scroll to position [178, 0]
click at [157, 547] on icon at bounding box center [160, 542] width 13 height 13
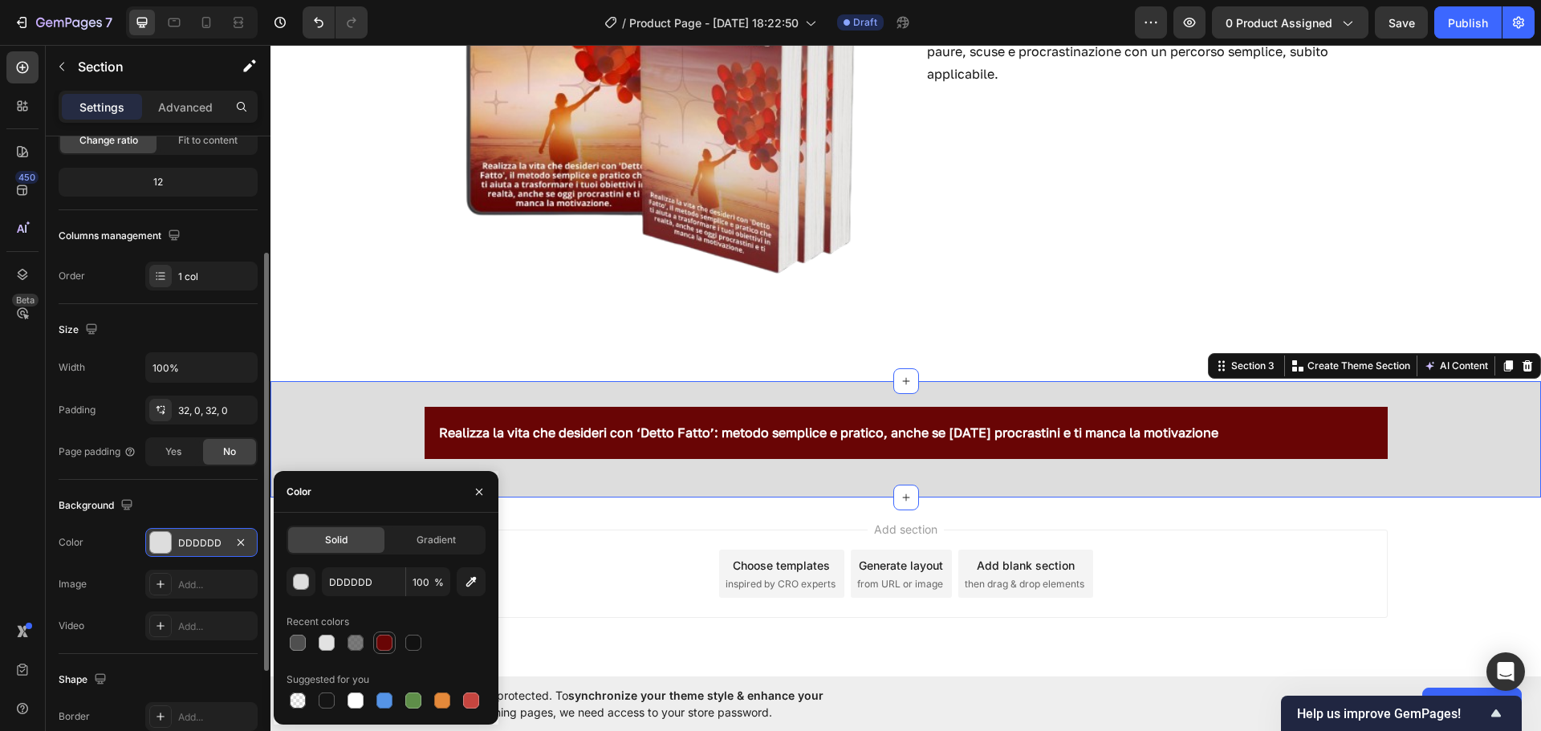
click at [379, 644] on div at bounding box center [385, 643] width 16 height 16
type input "690505"
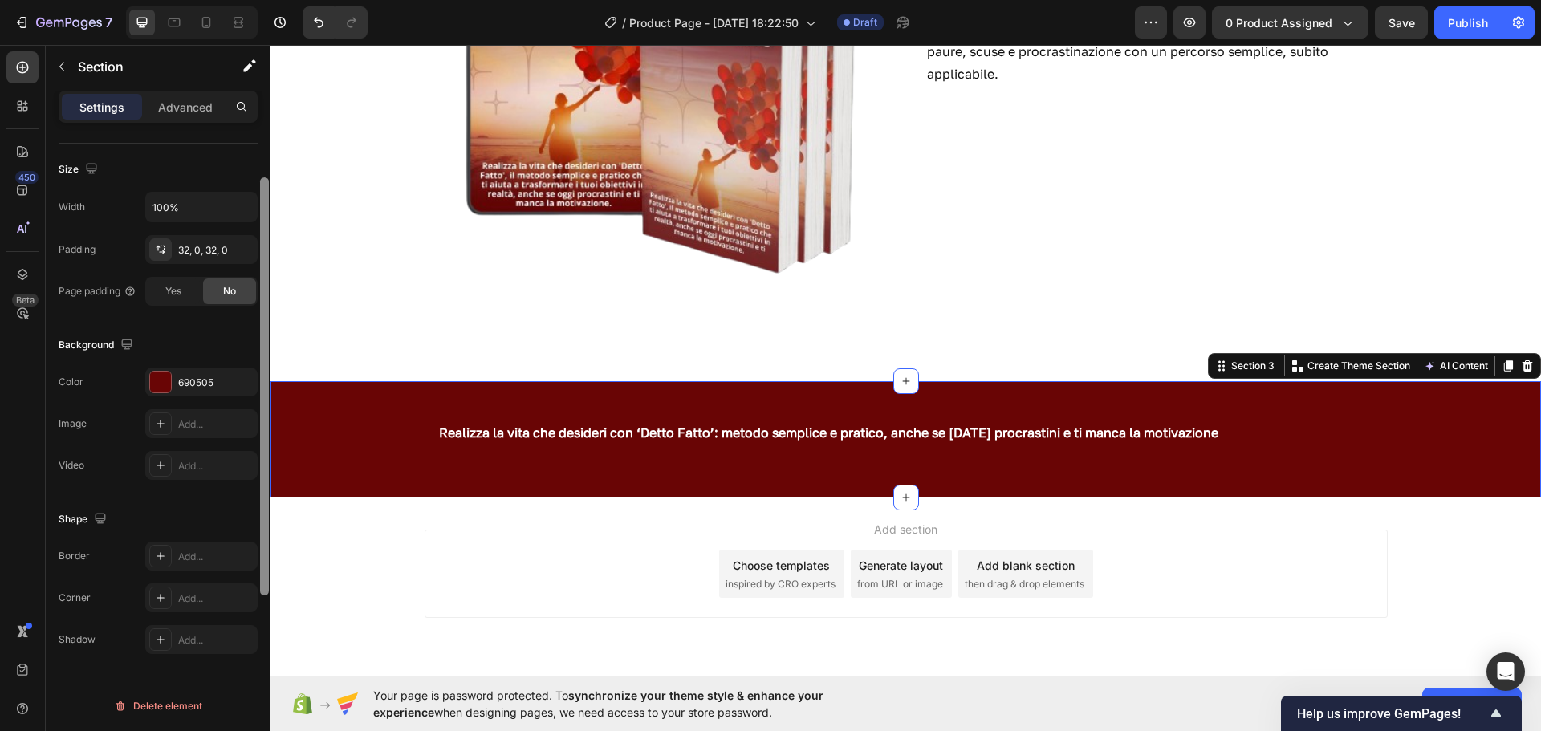
scroll to position [194, 0]
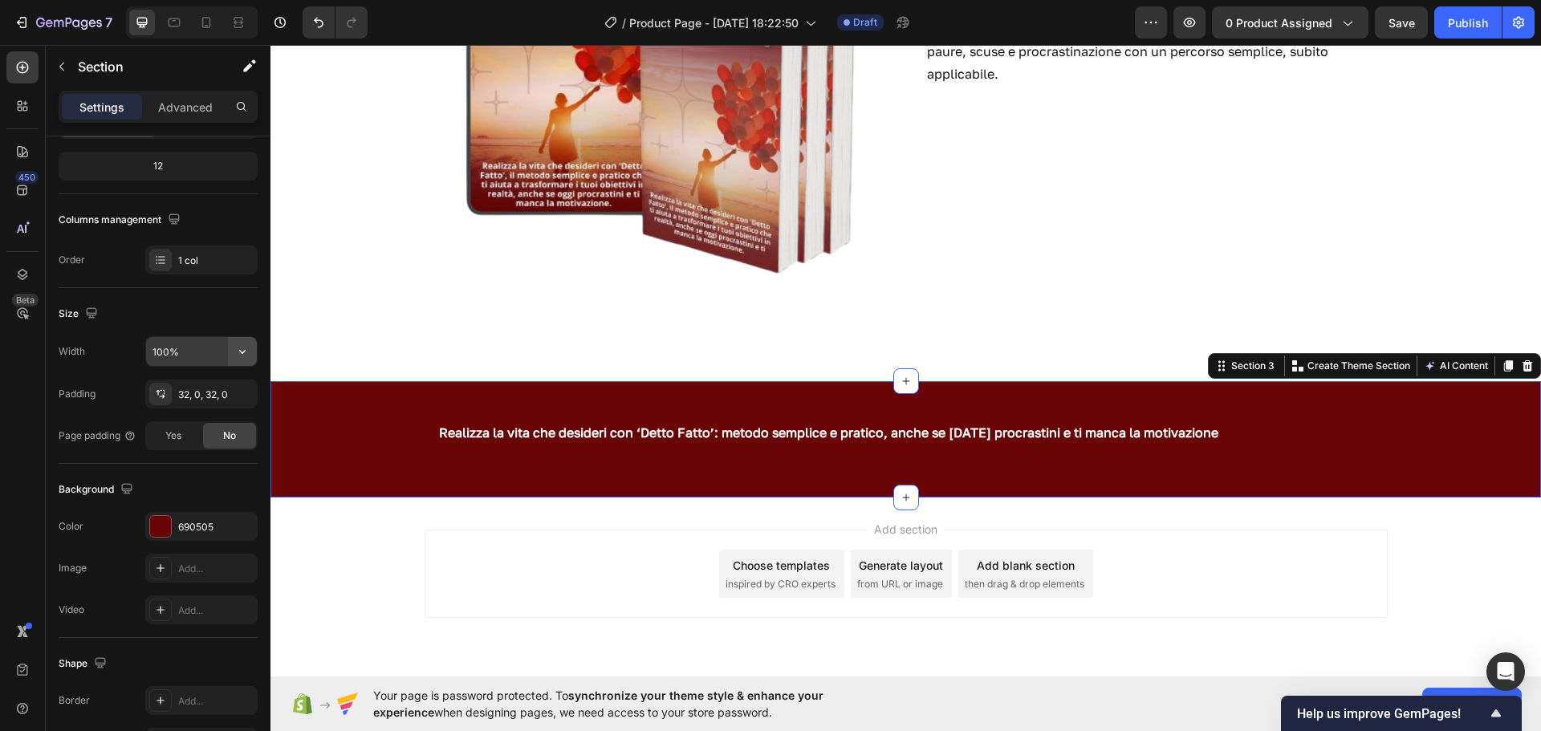
click at [239, 357] on icon "button" at bounding box center [242, 352] width 16 height 16
click at [197, 417] on p "Default 1200px" at bounding box center [198, 423] width 92 height 14
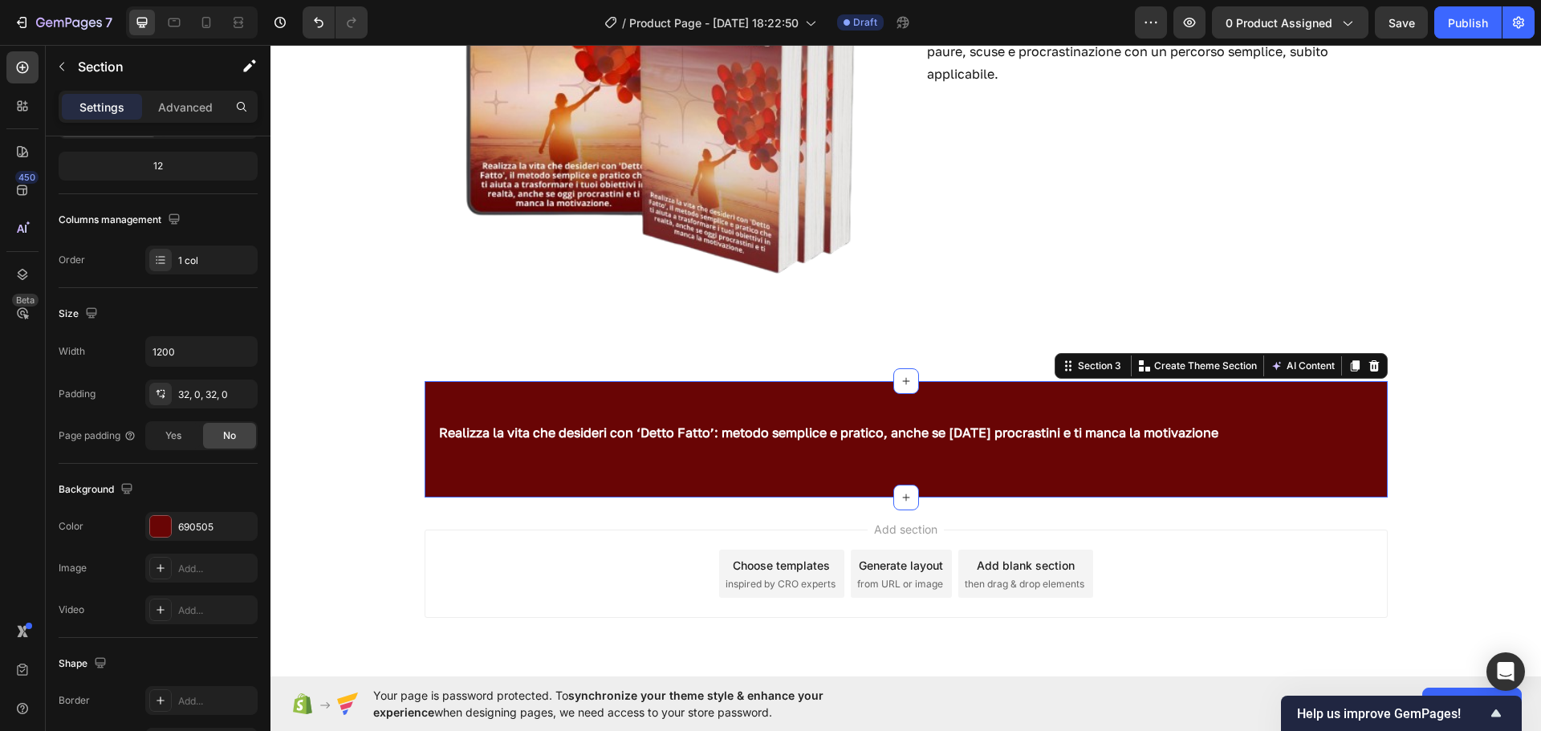
type input "100%"
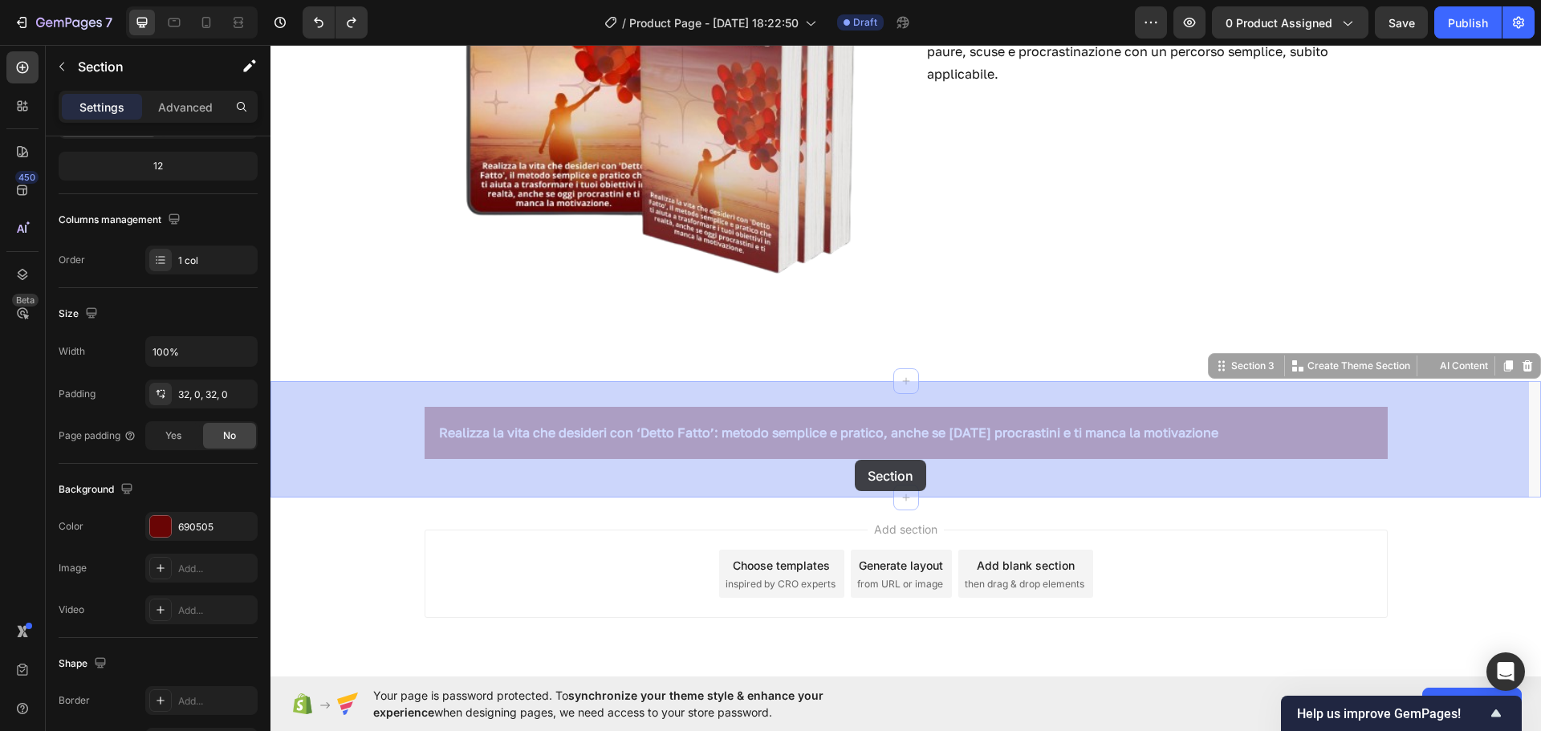
drag, startPoint x: 857, startPoint y: 491, endPoint x: 854, endPoint y: 460, distance: 31.4
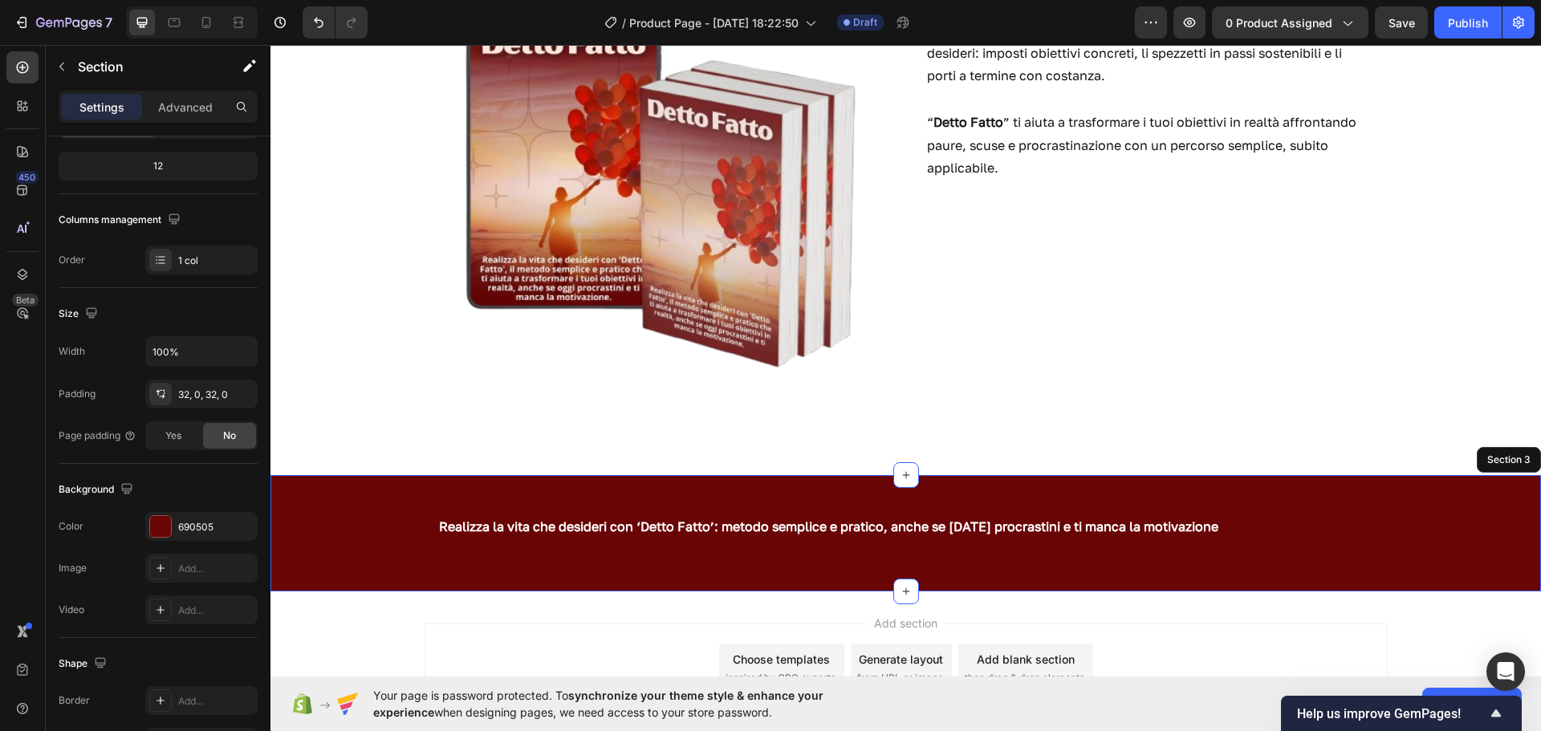
scroll to position [311, 0]
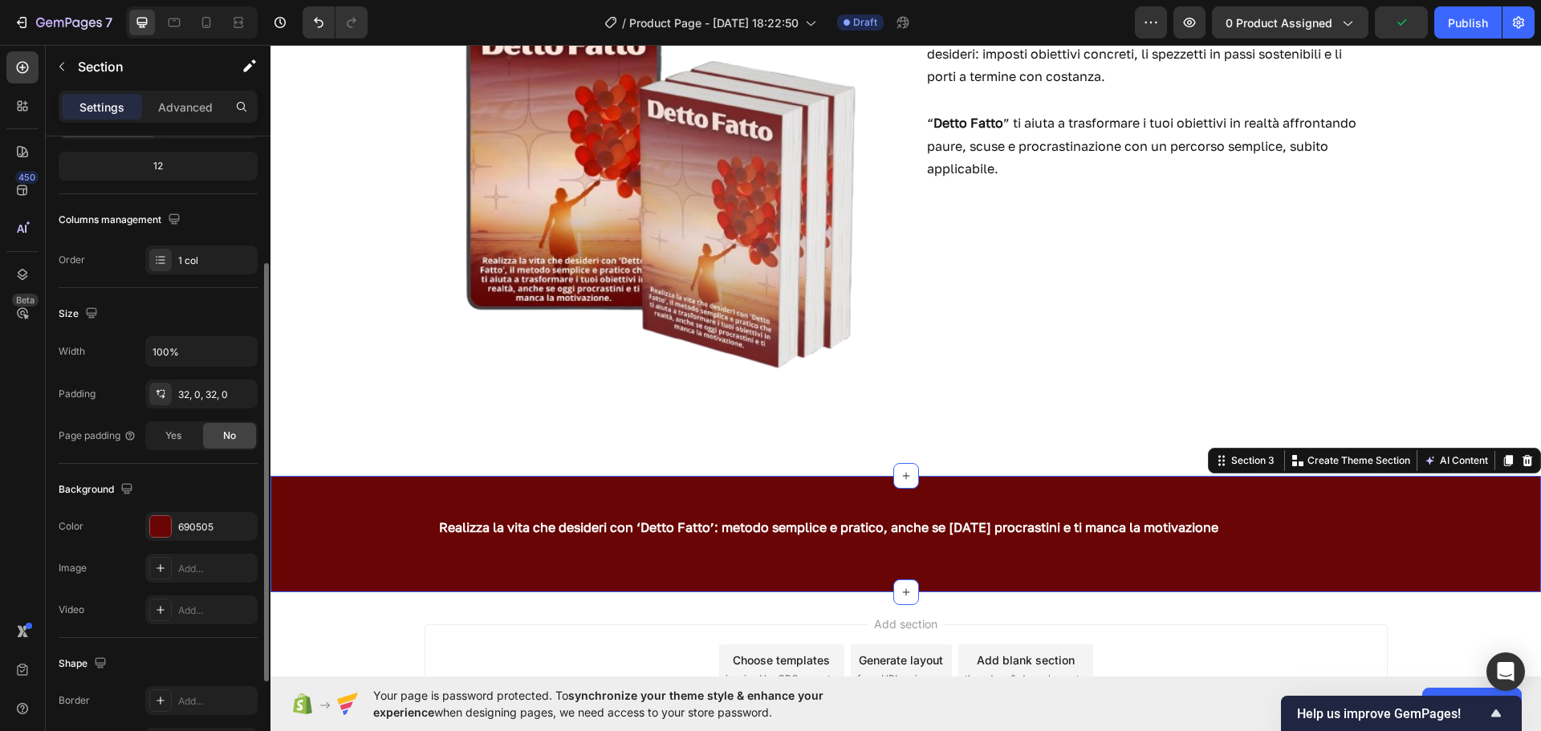
click at [157, 164] on div "12" at bounding box center [158, 166] width 193 height 22
click at [230, 397] on div "32, 0, 32, 0" at bounding box center [201, 394] width 112 height 29
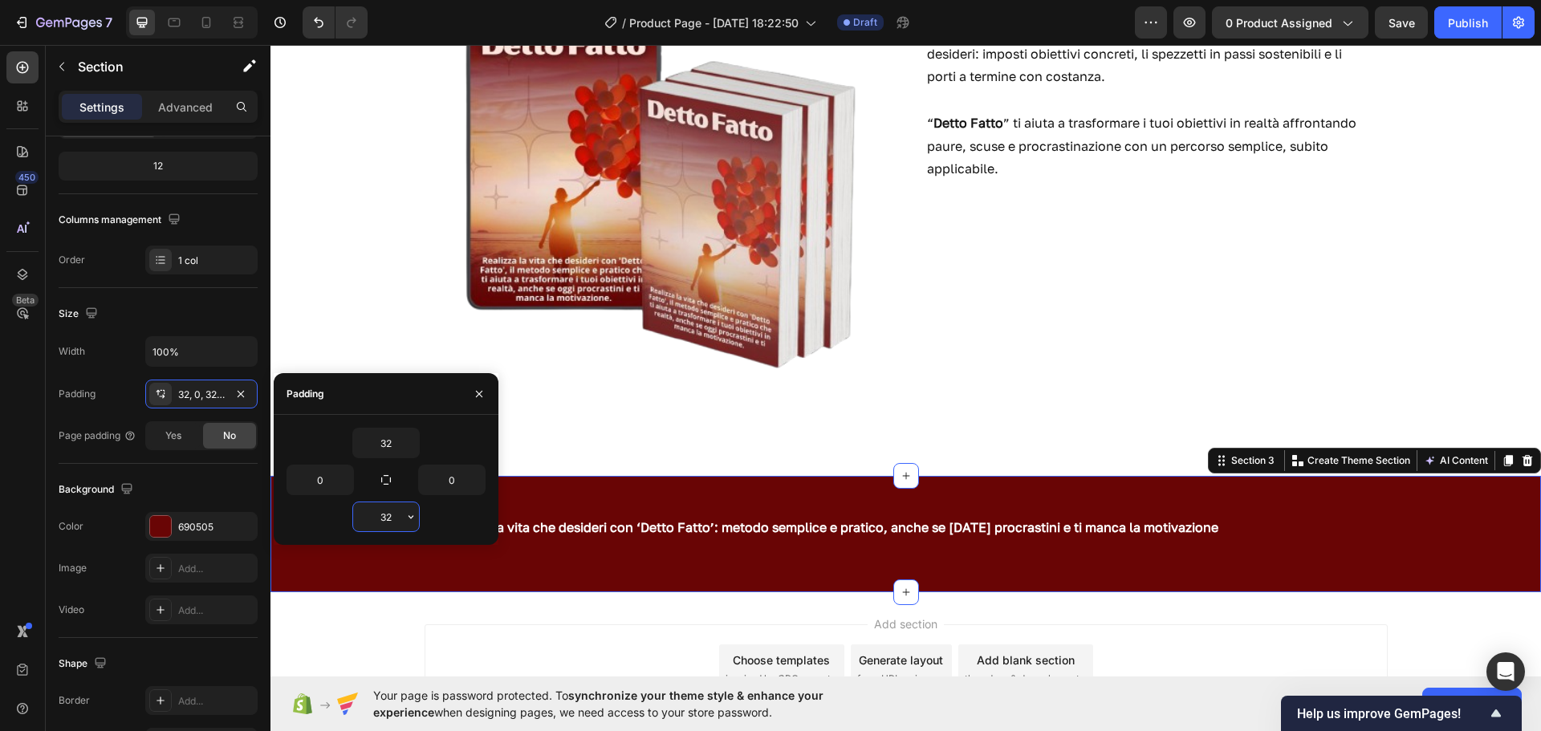
click at [376, 509] on input "32" at bounding box center [386, 517] width 66 height 29
click at [409, 519] on icon "button" at bounding box center [411, 517] width 13 height 13
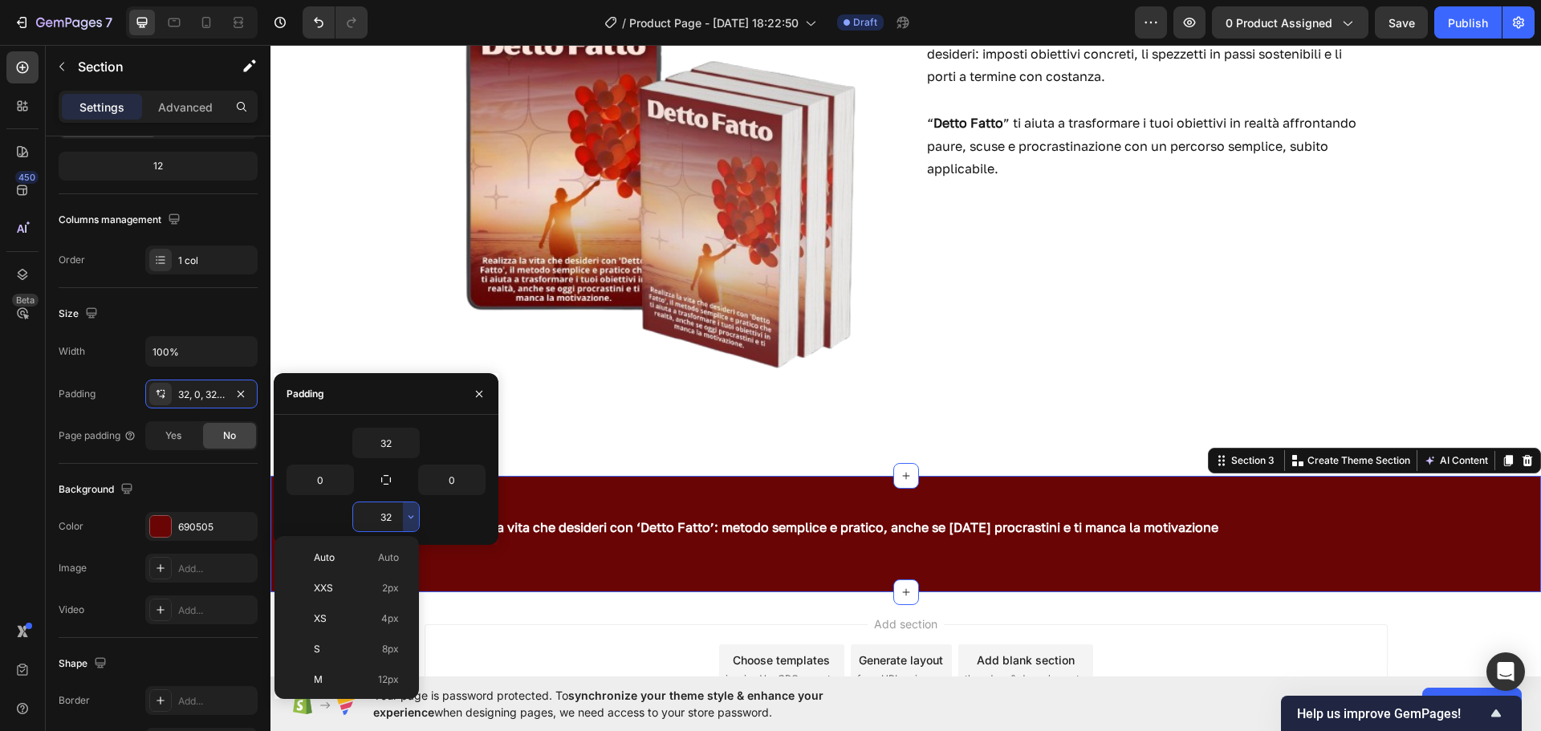
scroll to position [116, 0]
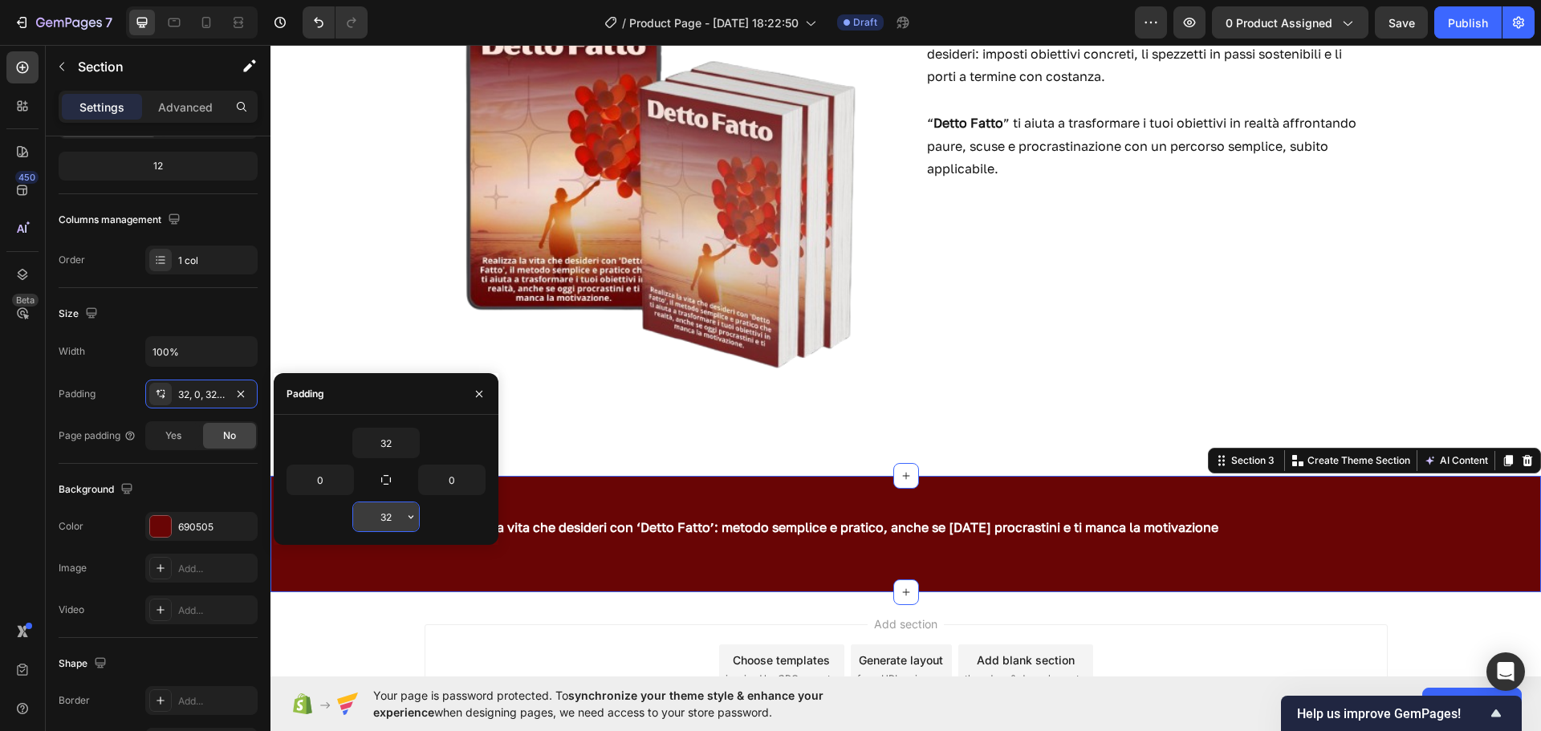
click at [409, 519] on icon "button" at bounding box center [411, 517] width 13 height 13
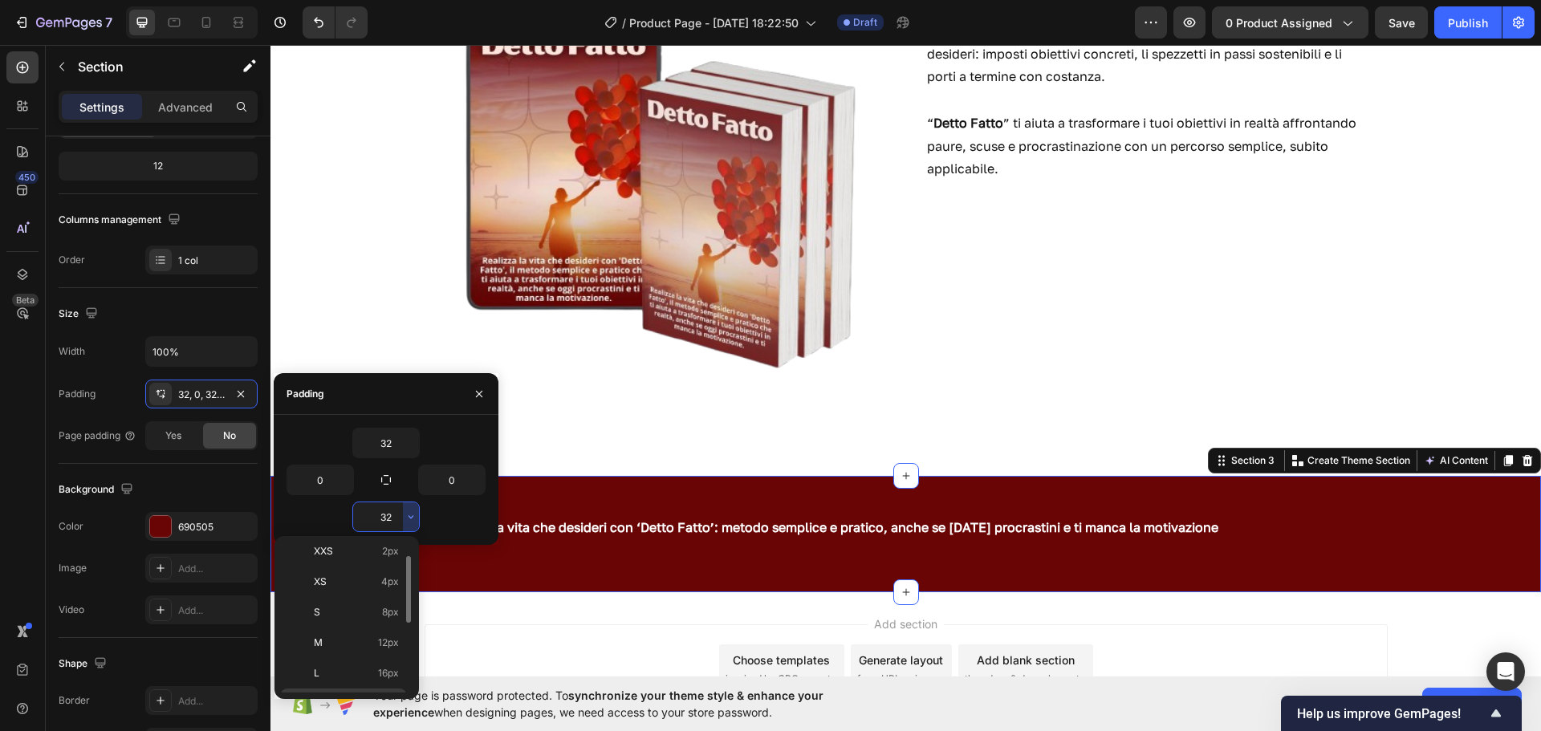
scroll to position [35, 0]
click at [316, 584] on span "XS" at bounding box center [320, 583] width 13 height 14
type input "4"
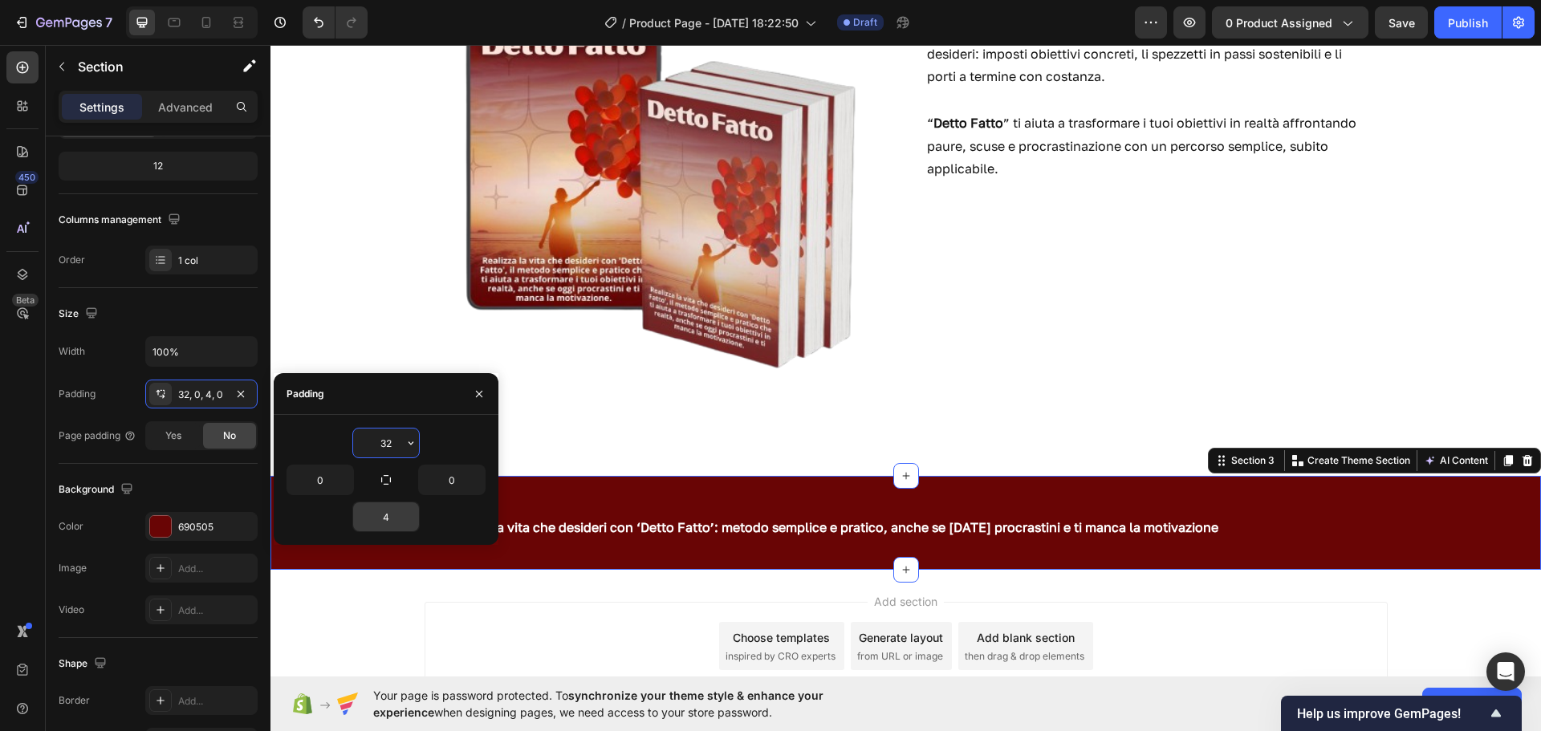
click at [384, 442] on input "32" at bounding box center [386, 443] width 66 height 29
click at [410, 445] on icon "button" at bounding box center [411, 443] width 13 height 13
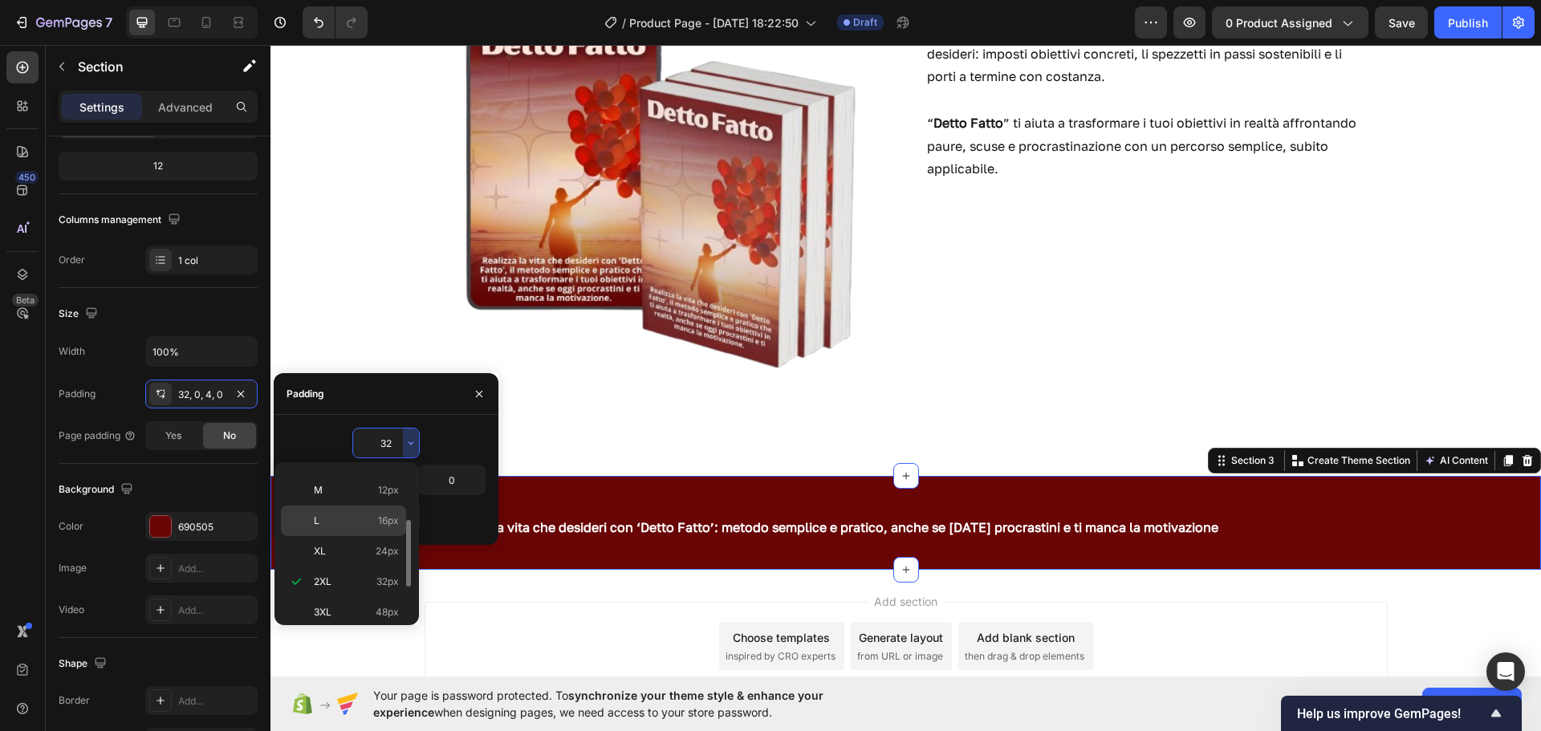
scroll to position [0, 0]
click at [328, 543] on p "XS 4px" at bounding box center [356, 545] width 85 height 14
type input "4"
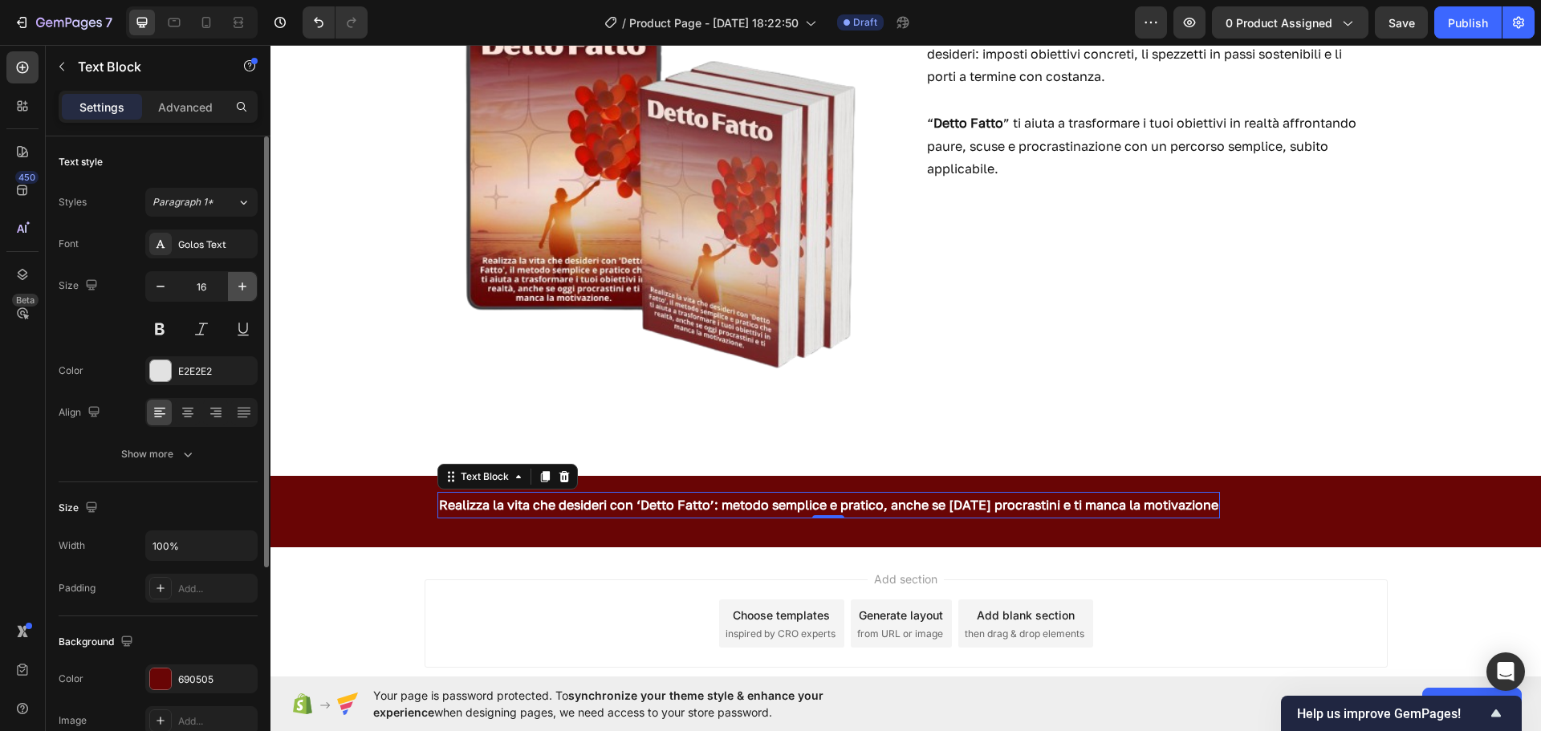
click at [235, 294] on icon "button" at bounding box center [242, 287] width 16 height 16
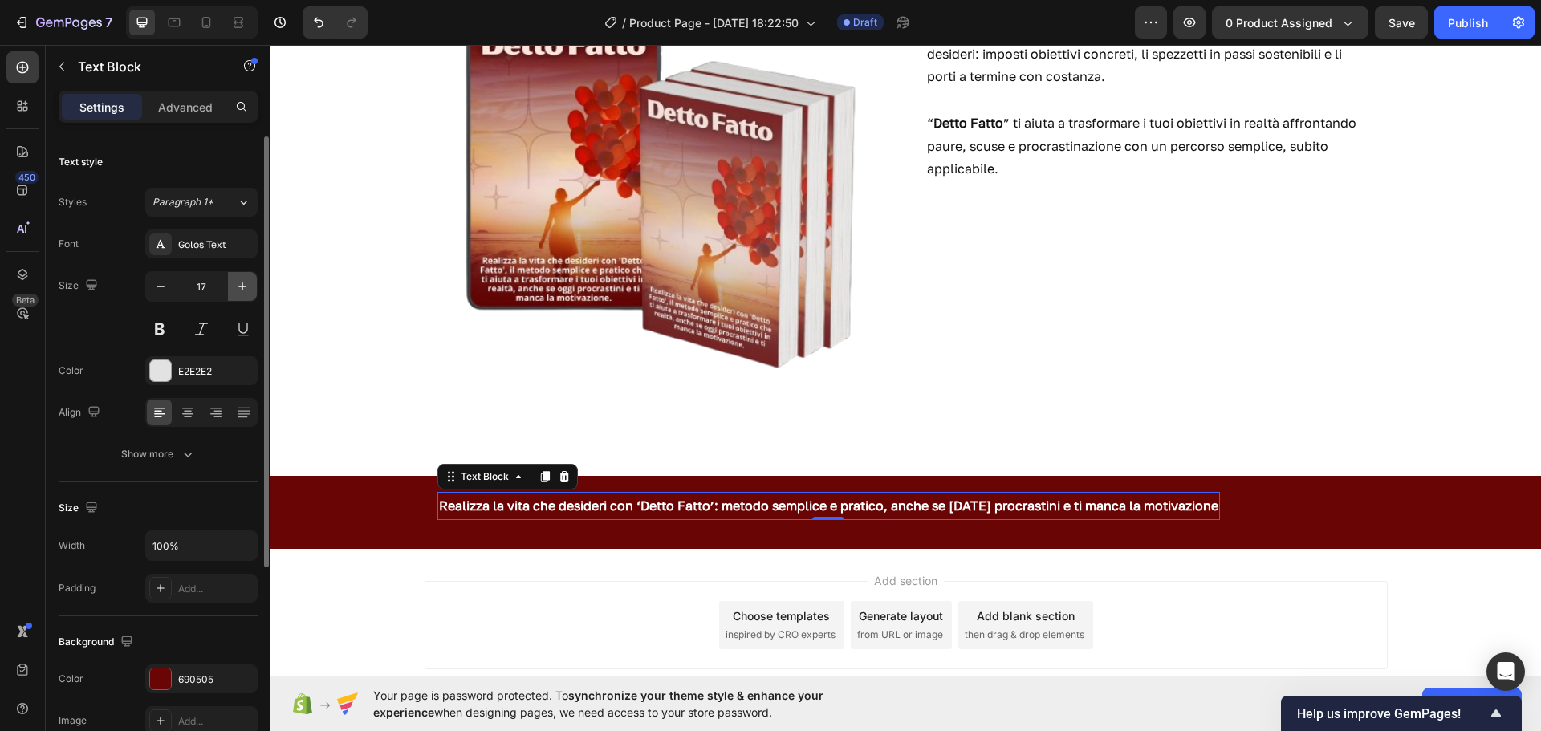
click at [235, 294] on icon "button" at bounding box center [242, 287] width 16 height 16
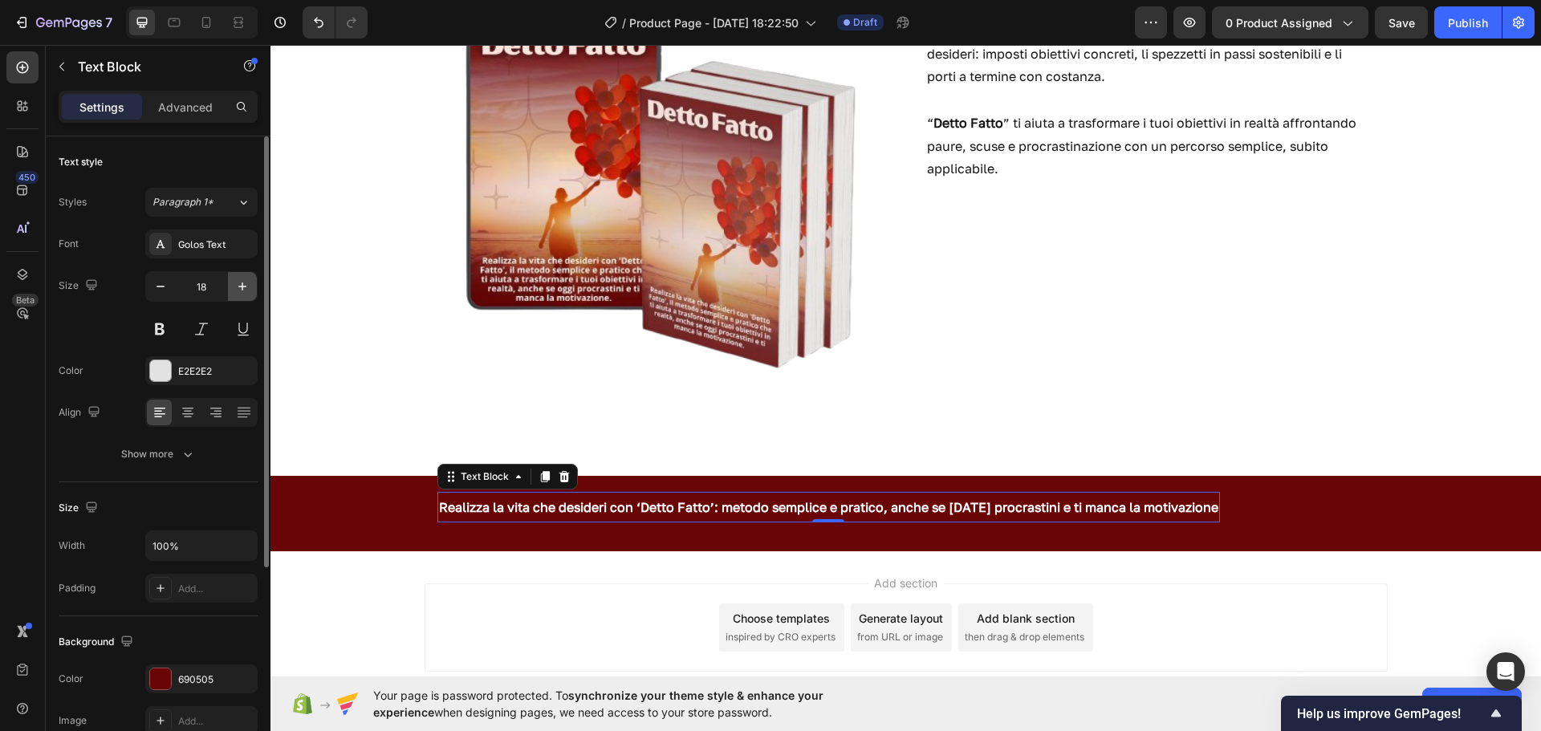
click at [235, 294] on icon "button" at bounding box center [242, 287] width 16 height 16
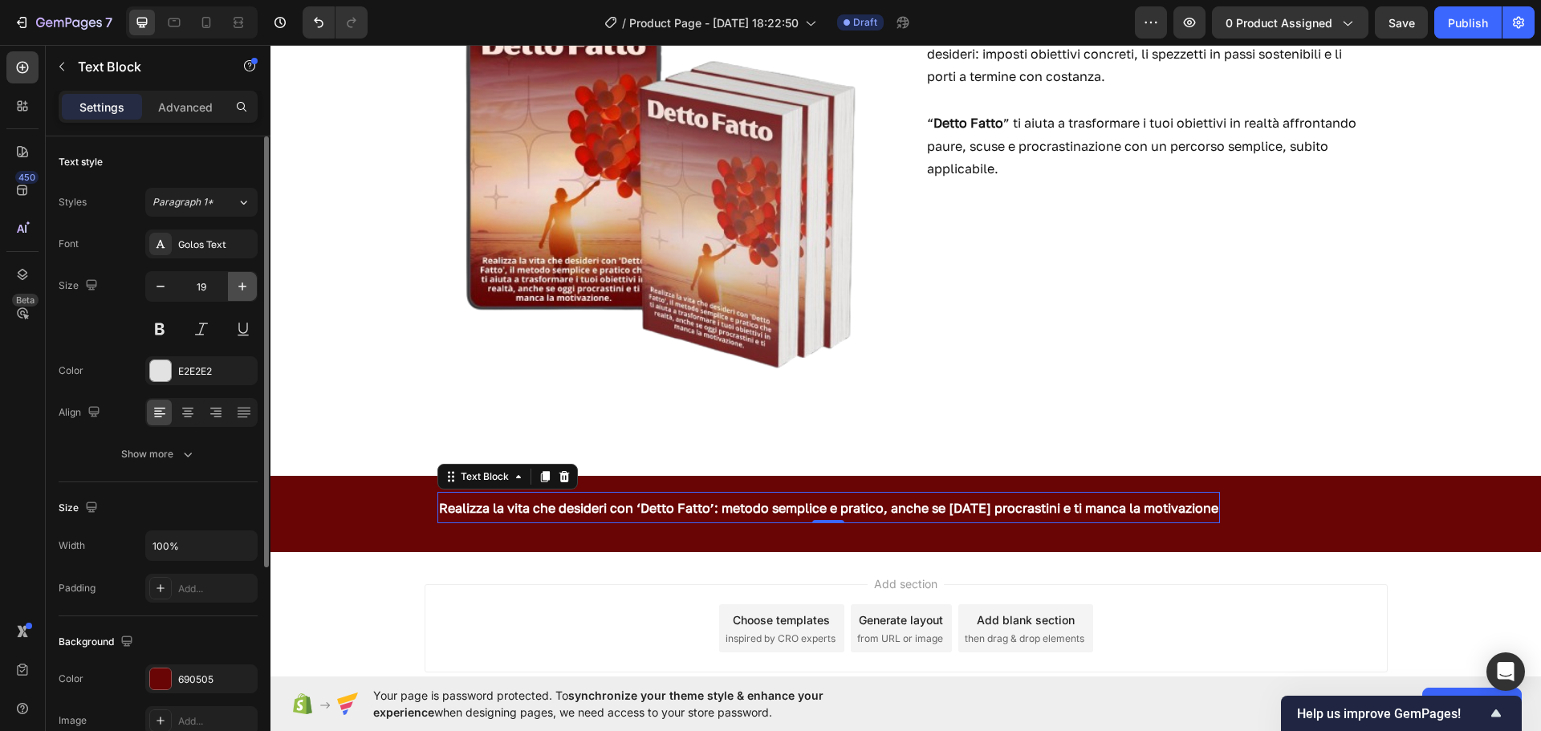
click at [235, 294] on icon "button" at bounding box center [242, 287] width 16 height 16
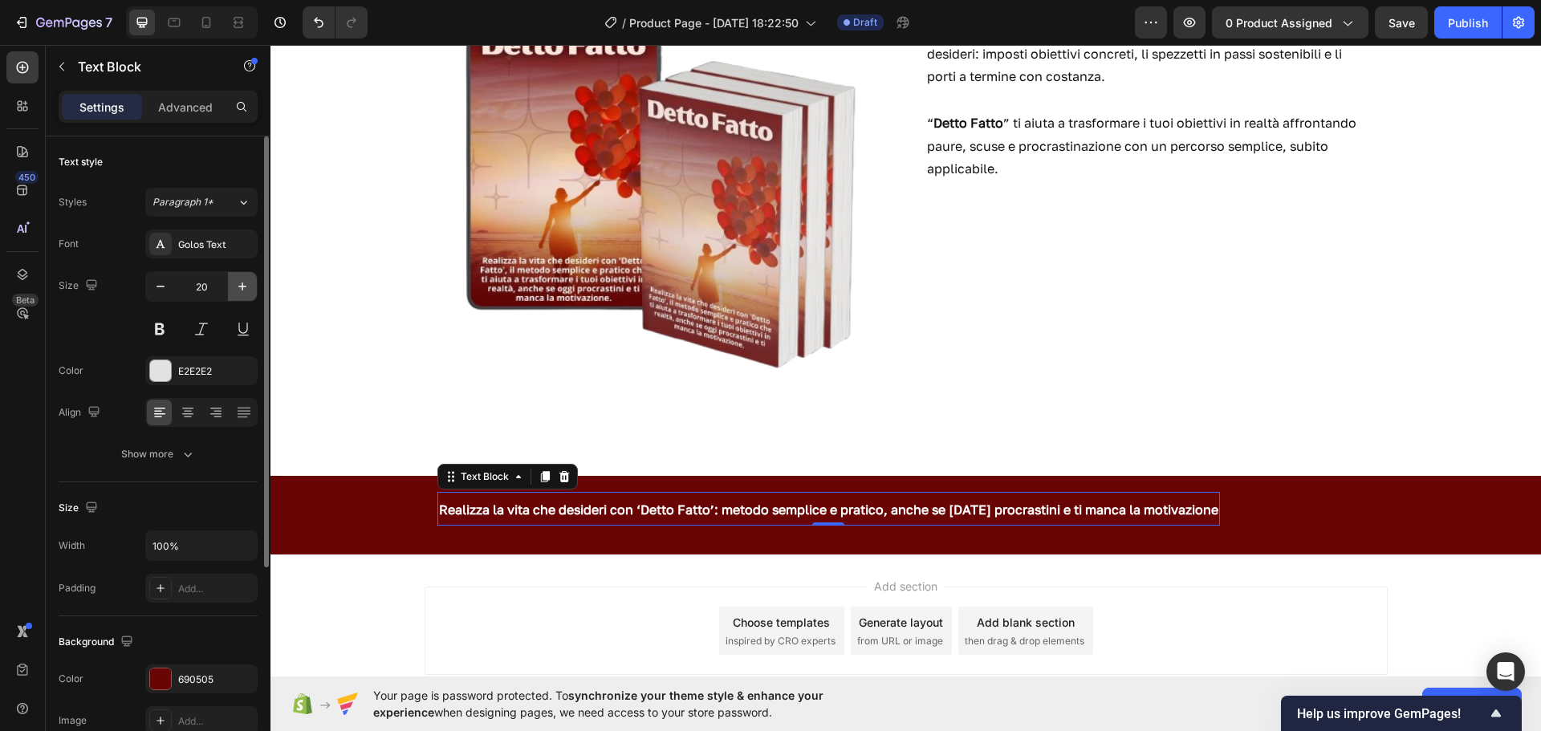
click at [235, 294] on icon "button" at bounding box center [242, 287] width 16 height 16
type input "21"
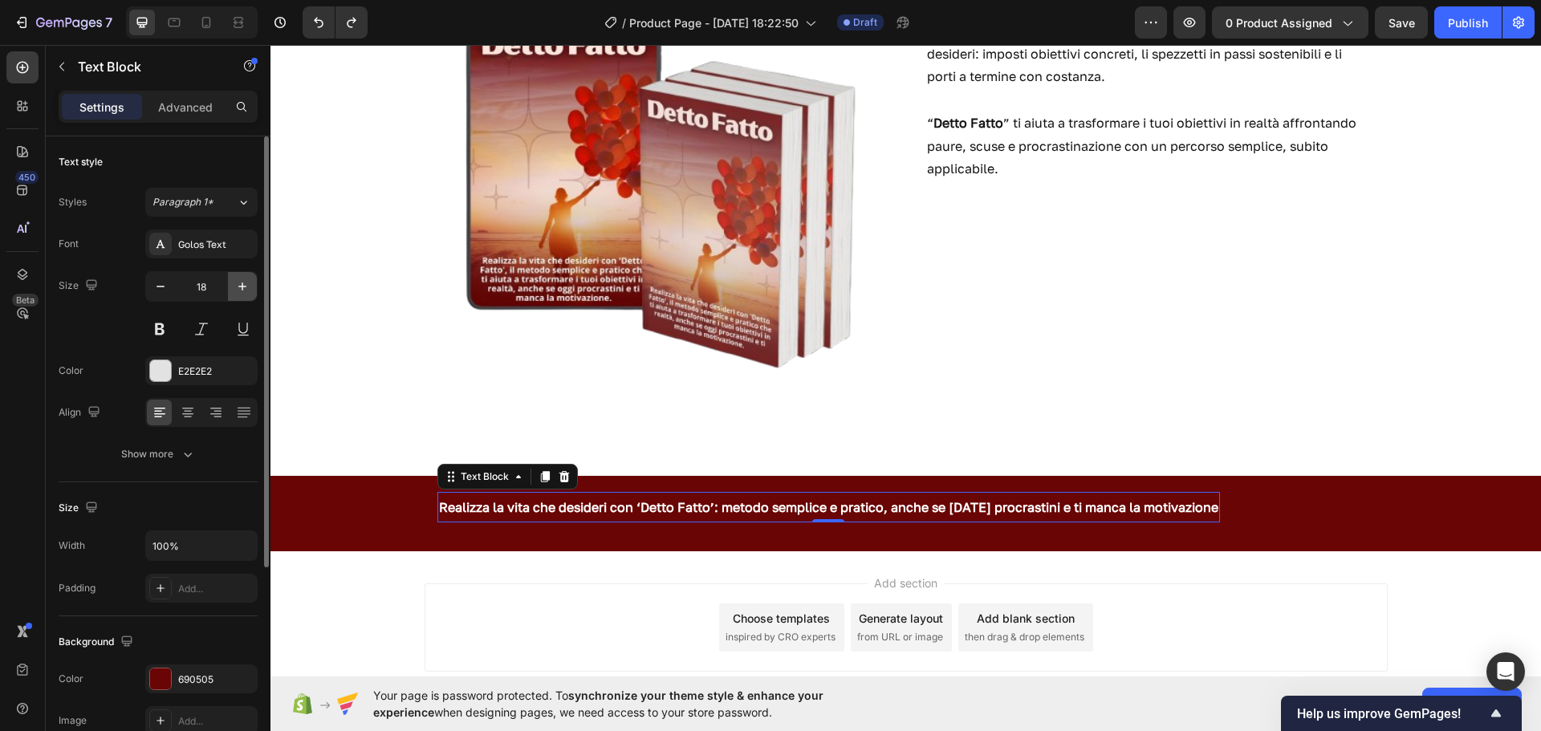
type input "17"
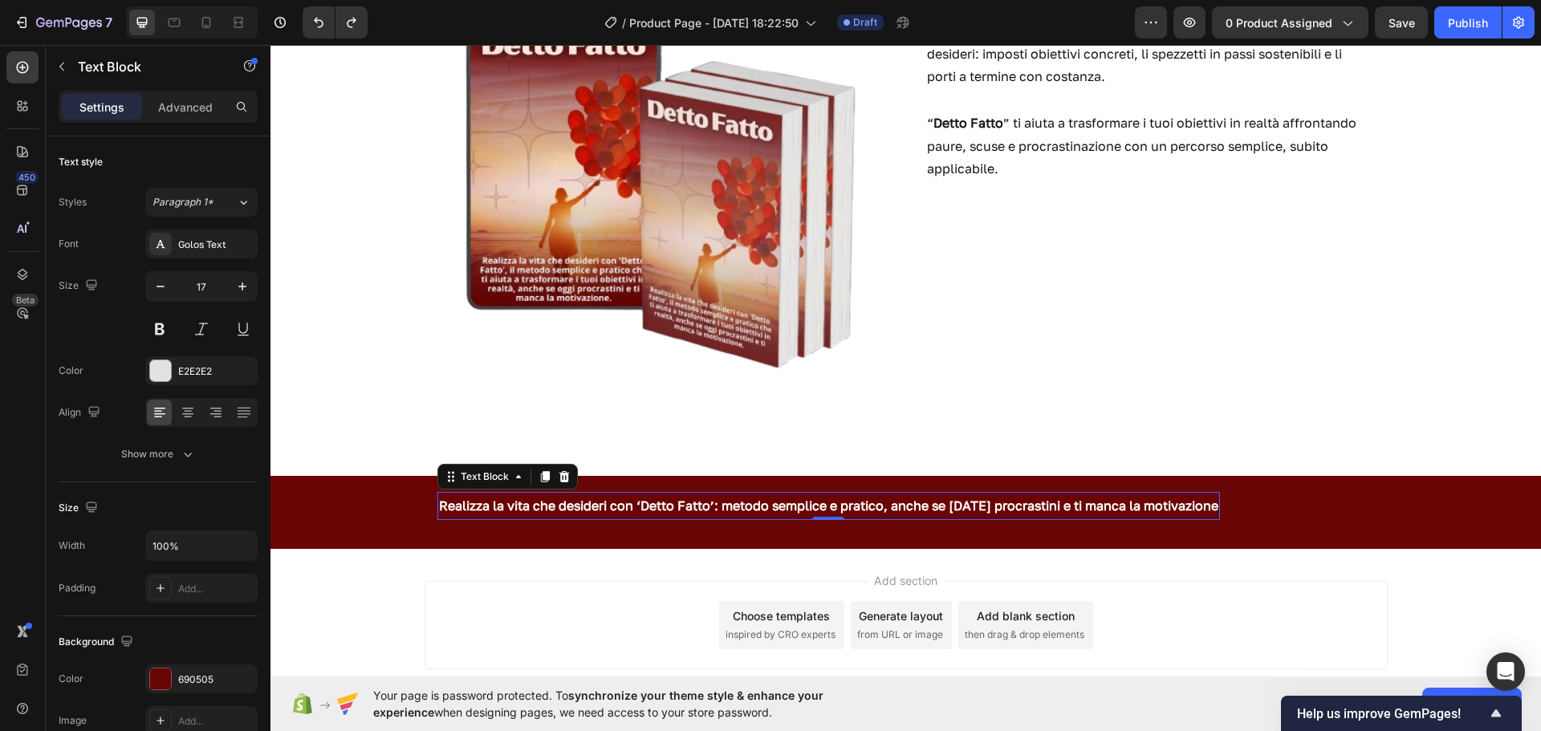
click at [1179, 511] on strong "Realizza la vita che desideri con ‘Detto Fatto’: metodo semplice e pratico, anc…" at bounding box center [828, 506] width 779 height 16
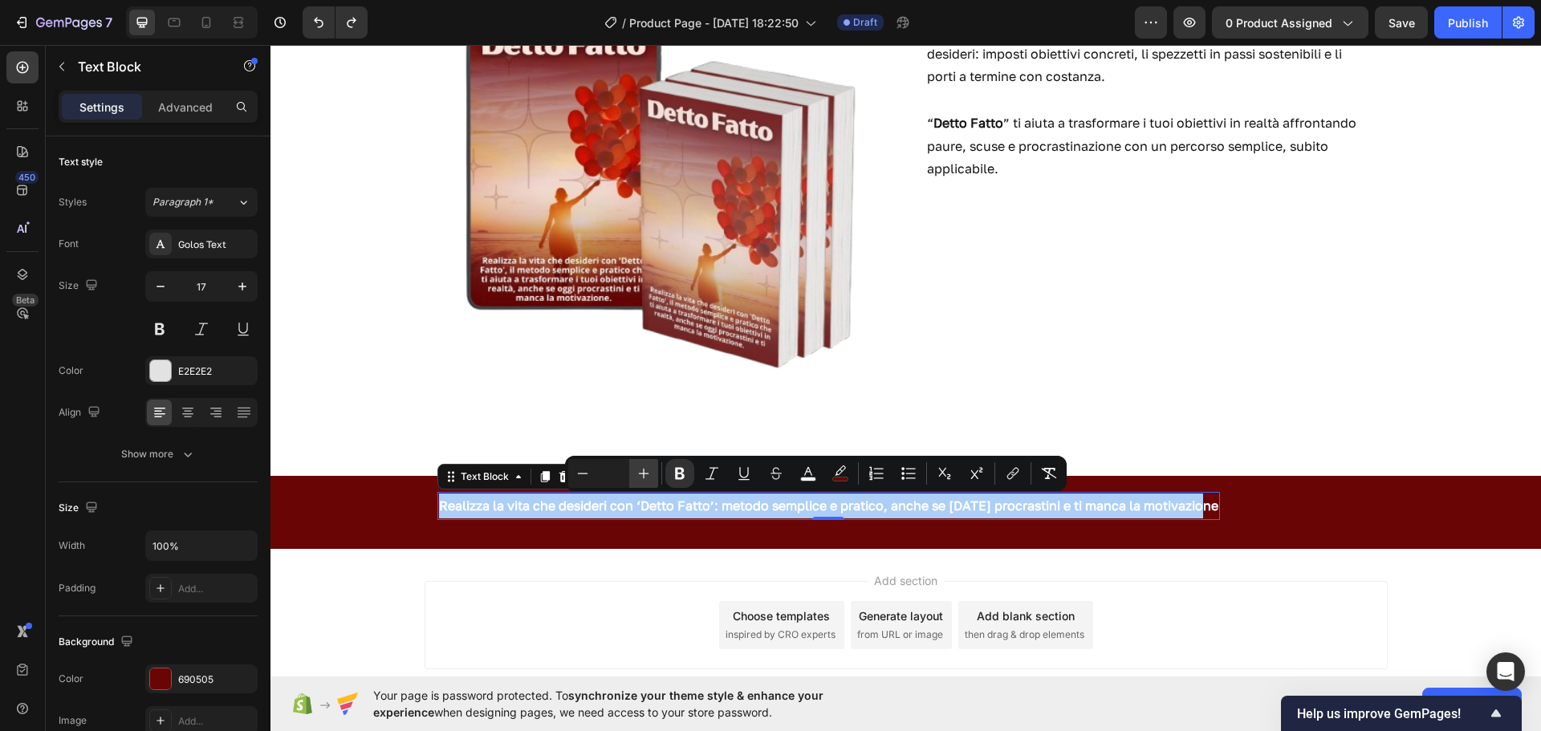
click at [641, 472] on icon "Editor contextual toolbar" at bounding box center [644, 474] width 16 height 16
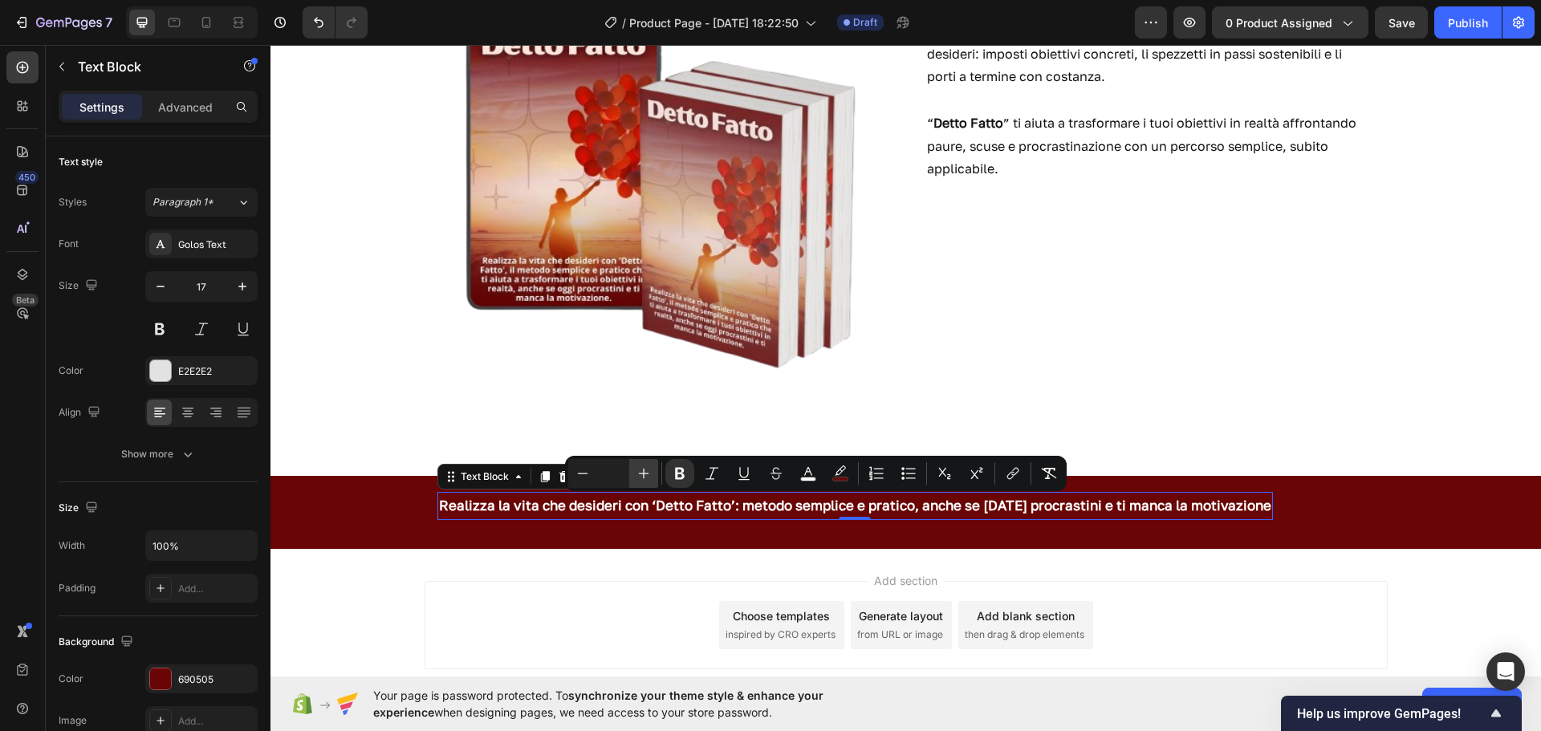
click at [641, 472] on icon "Editor contextual toolbar" at bounding box center [644, 474] width 16 height 16
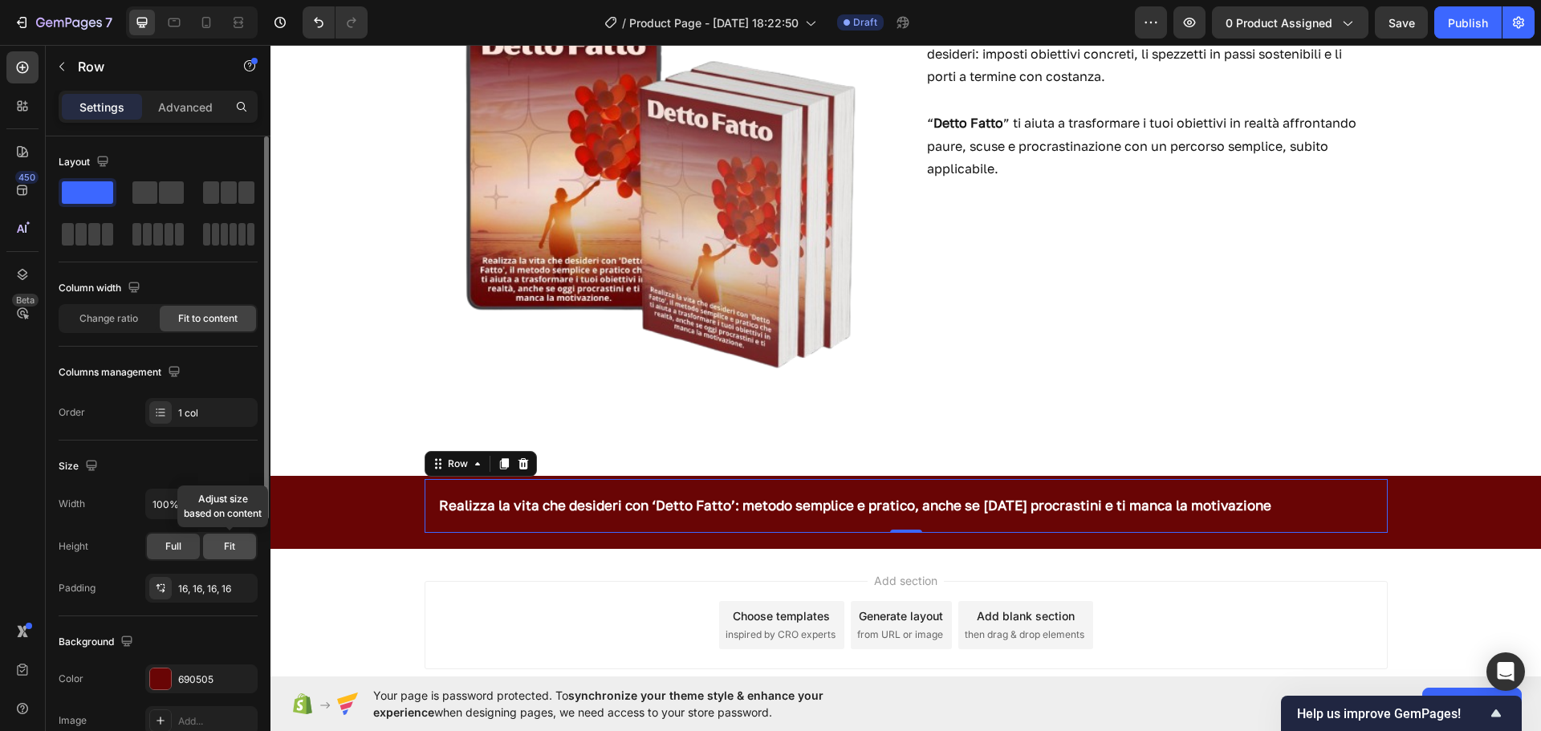
click at [232, 540] on span "Fit" at bounding box center [229, 546] width 11 height 14
click at [185, 541] on div "Full" at bounding box center [173, 547] width 53 height 26
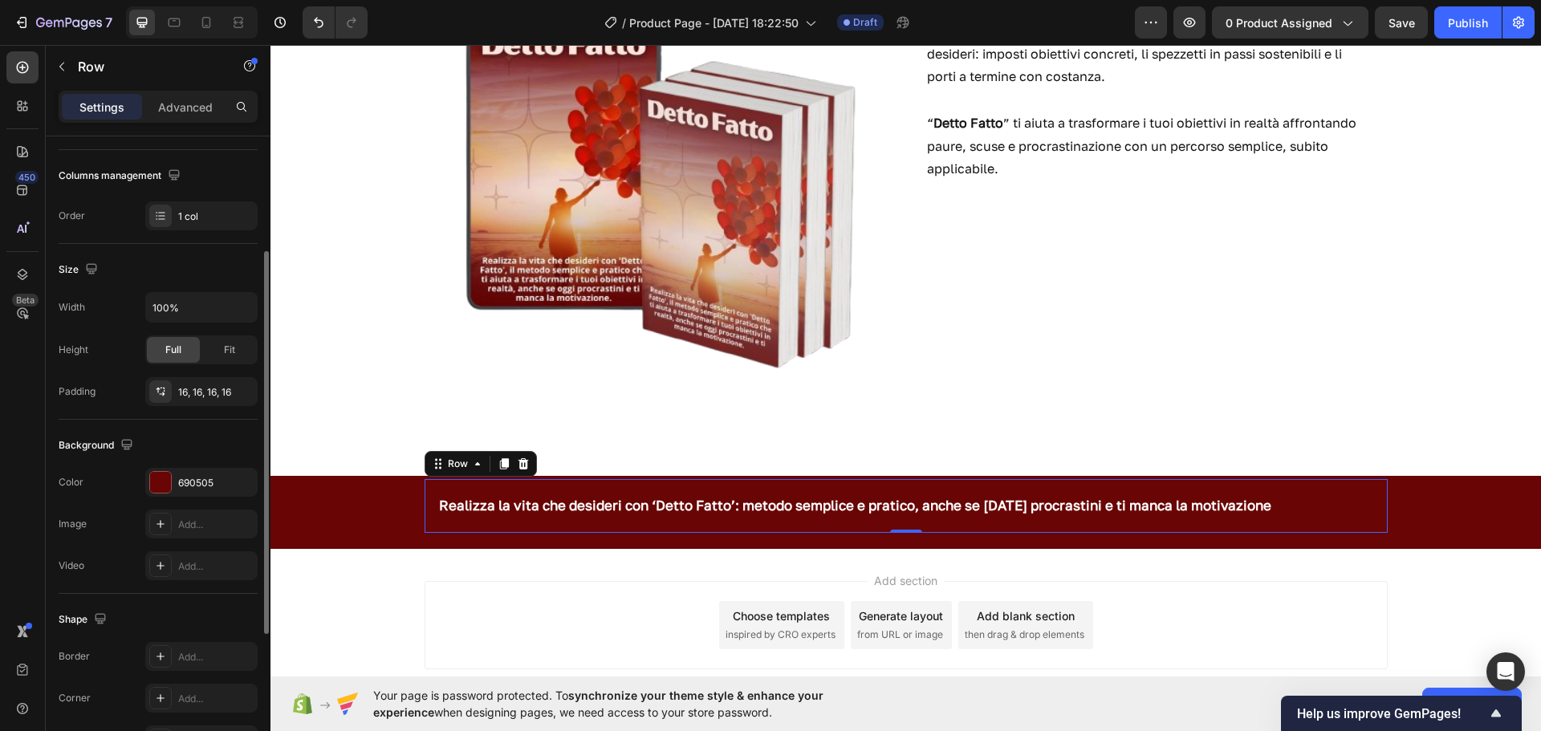
scroll to position [96, 0]
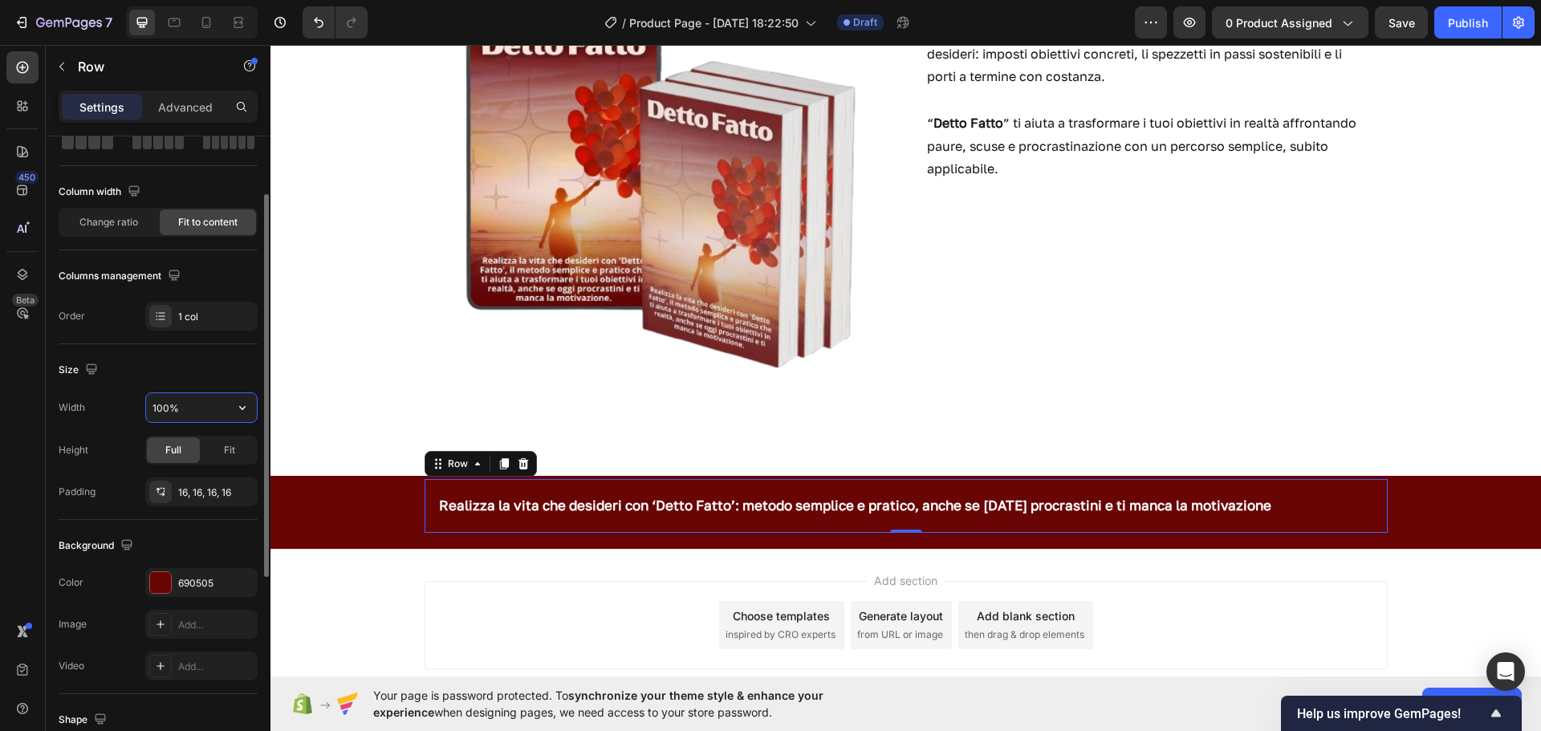
click at [196, 402] on input "100%" at bounding box center [201, 407] width 111 height 29
click at [241, 404] on icon "button" at bounding box center [242, 408] width 16 height 16
click at [218, 455] on span "1200px" at bounding box center [227, 449] width 34 height 14
click at [211, 409] on input "1200" at bounding box center [201, 407] width 111 height 29
click at [238, 410] on icon "button" at bounding box center [242, 408] width 16 height 16
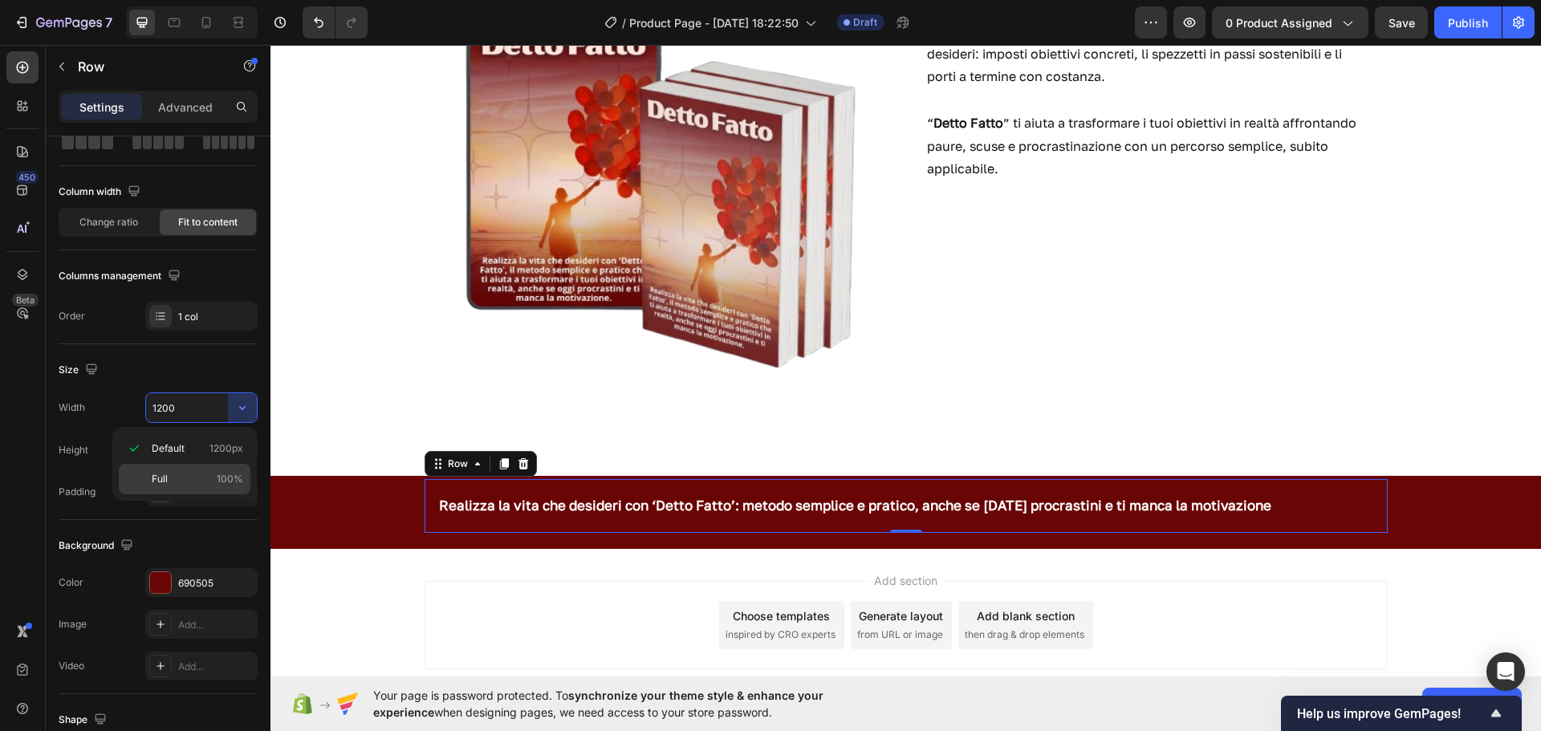
click at [173, 479] on p "Full 100%" at bounding box center [198, 479] width 92 height 14
type input "100%"
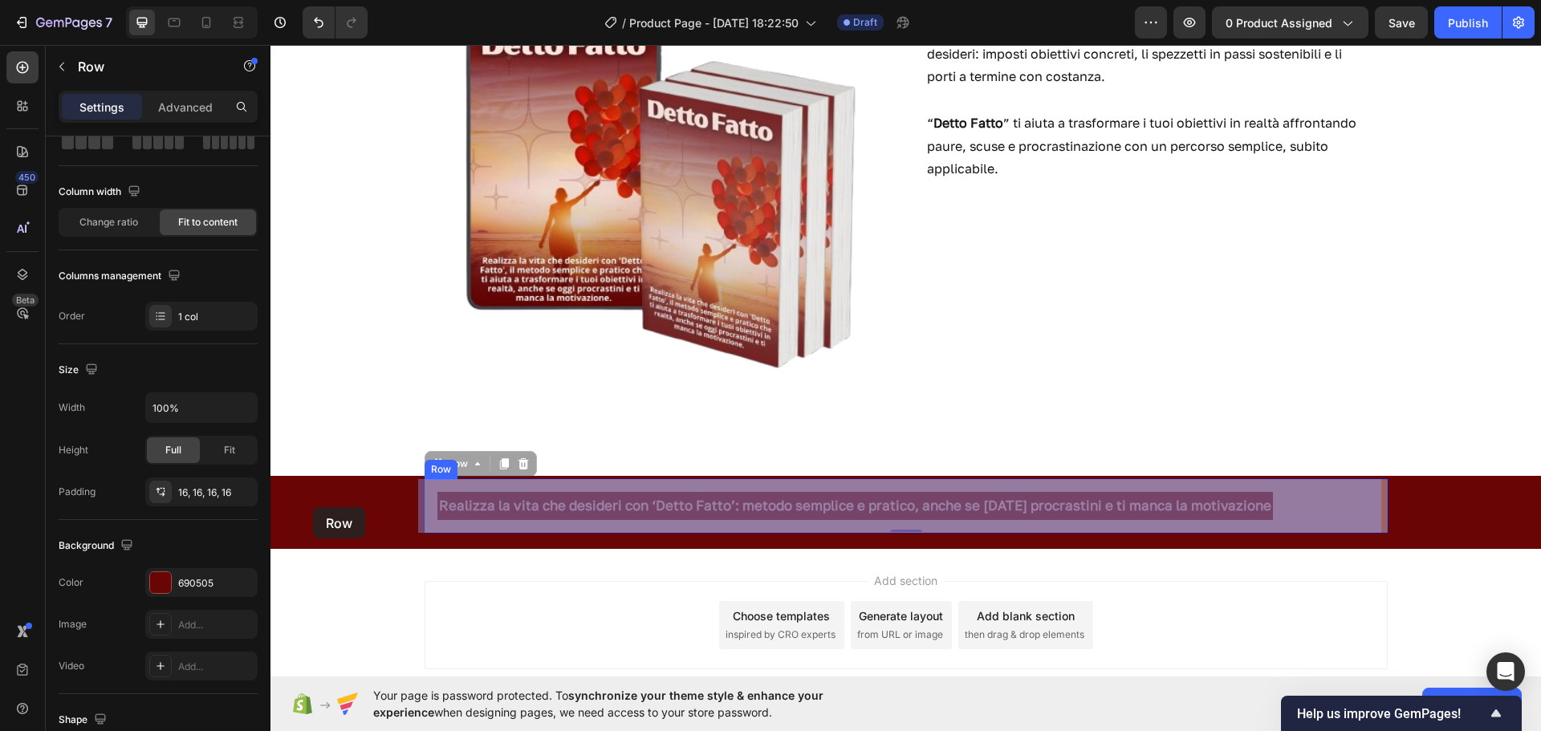
drag, startPoint x: 421, startPoint y: 508, endPoint x: 316, endPoint y: 507, distance: 104.4
click at [316, 507] on div "Header Image Cos'è Detto Fatto Heading Una guida digitale con metodo chiaro e p…" at bounding box center [906, 257] width 1271 height 1046
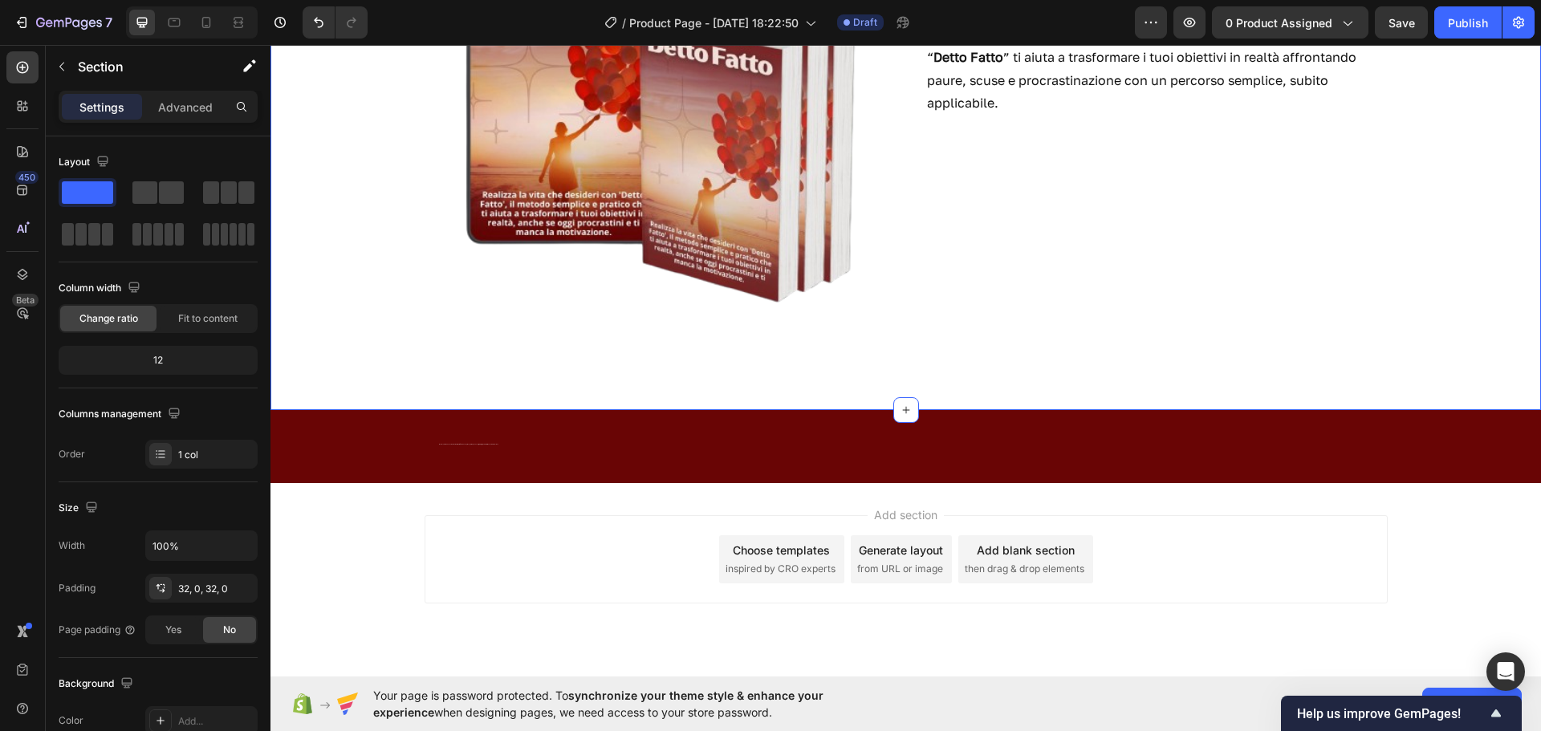
scroll to position [414, 0]
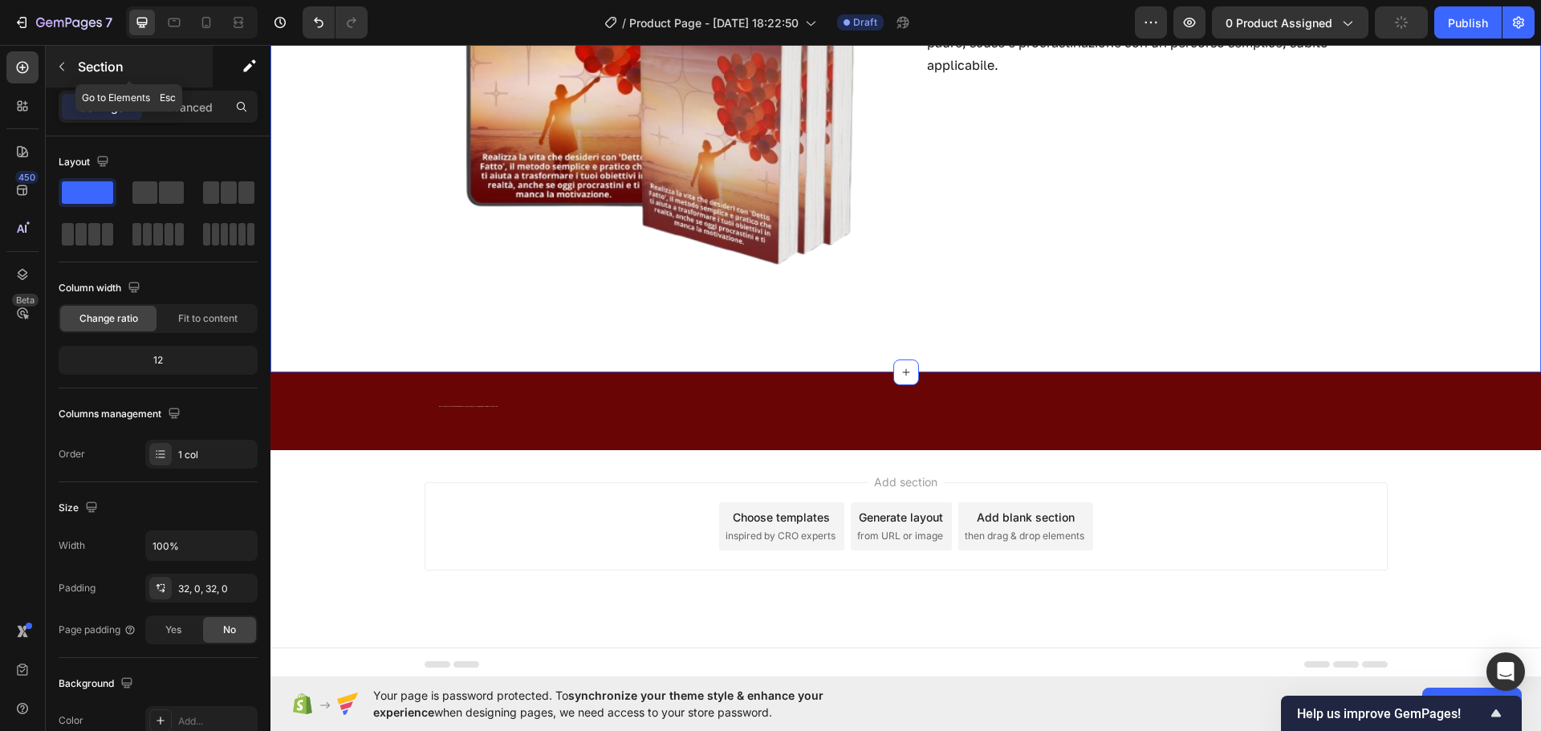
click at [84, 70] on p "Section" at bounding box center [144, 66] width 132 height 19
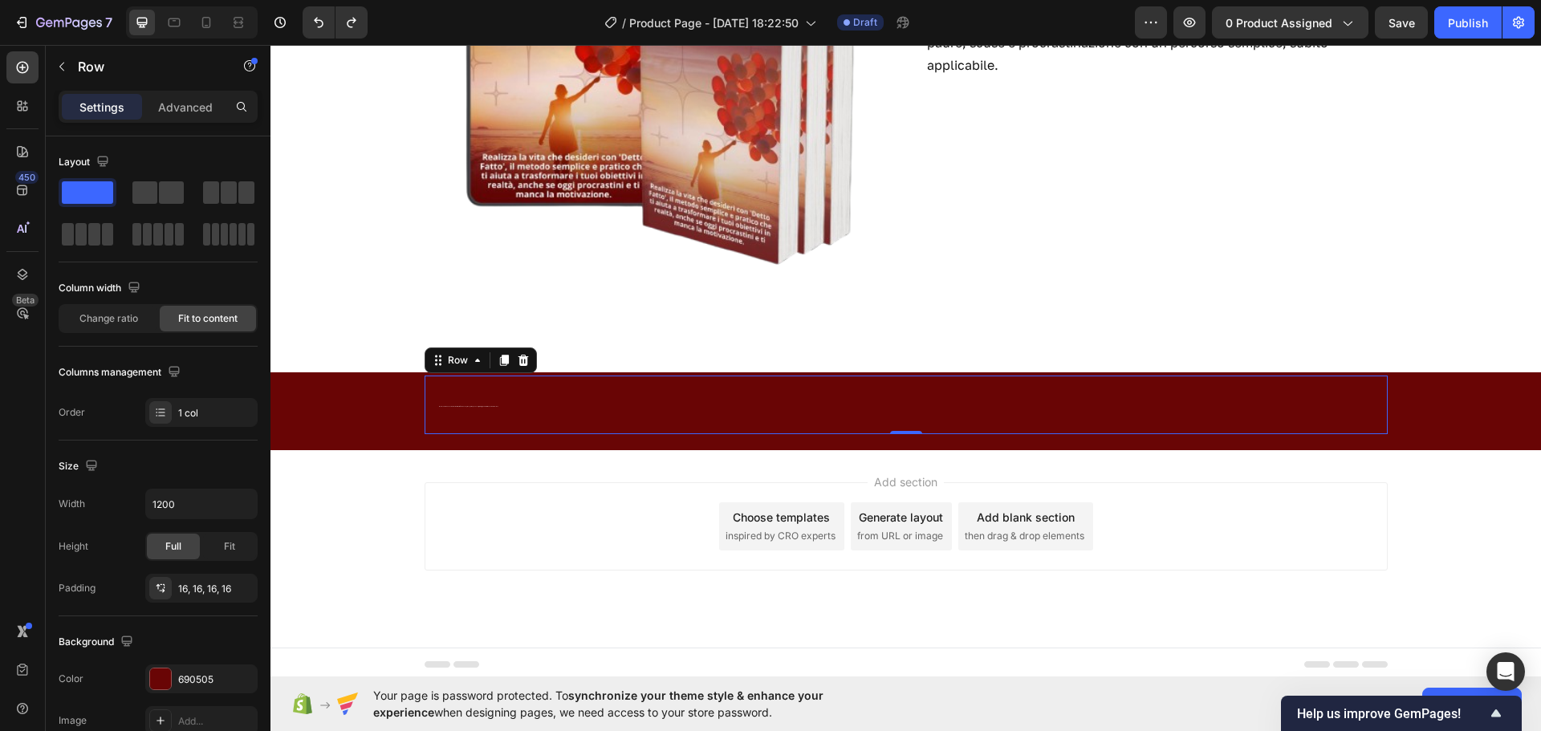
type input "100%"
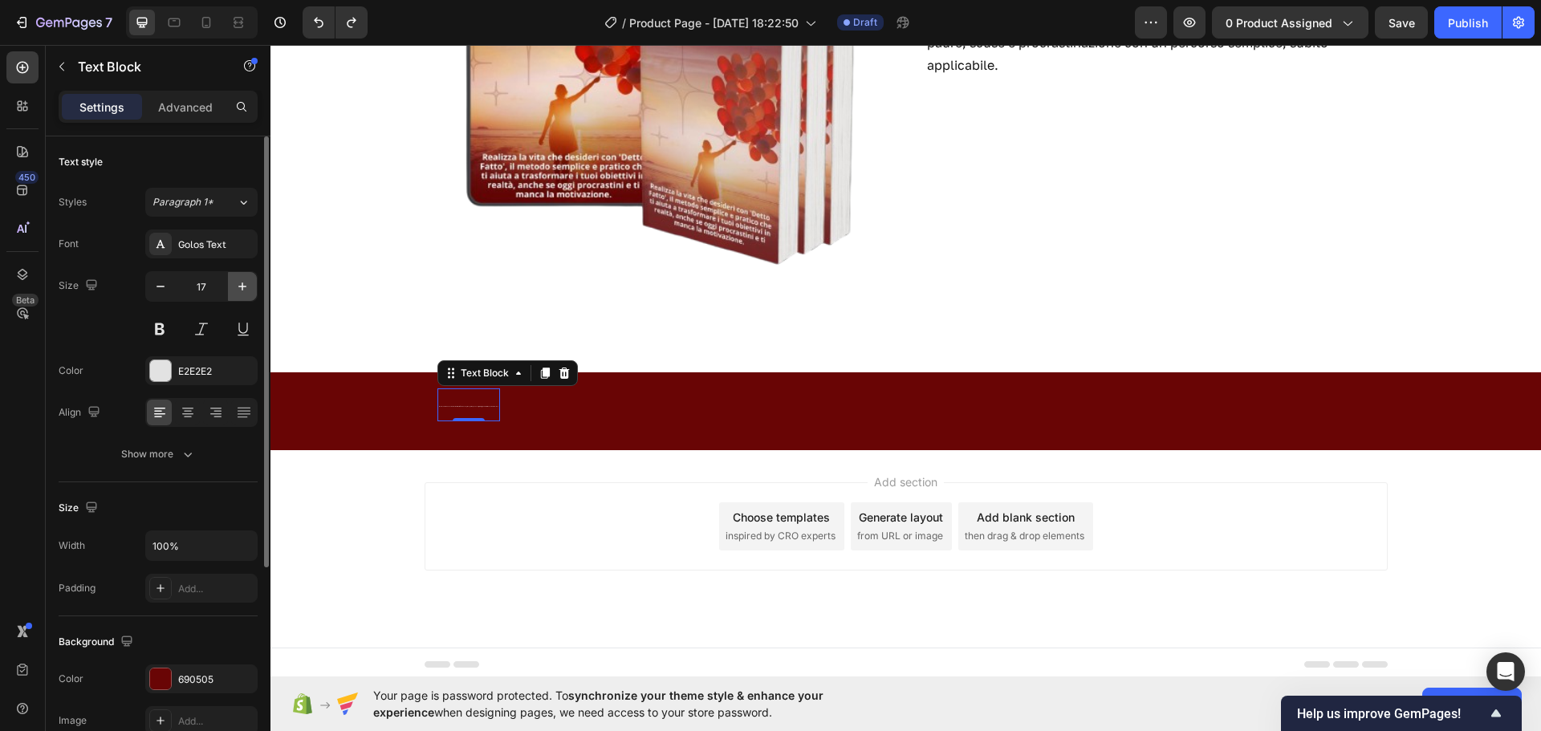
click at [245, 287] on icon "button" at bounding box center [242, 287] width 16 height 16
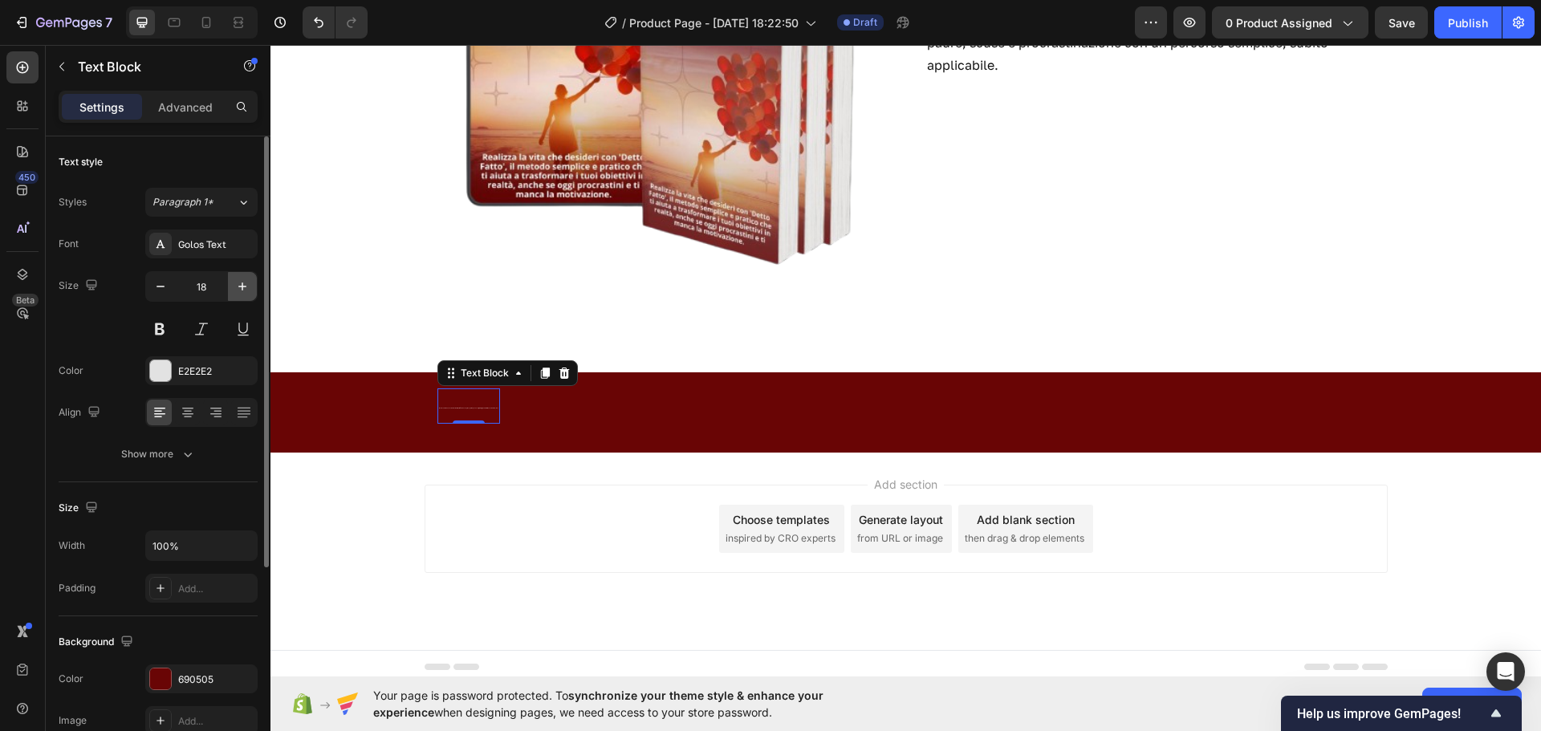
click at [245, 287] on icon "button" at bounding box center [242, 287] width 16 height 16
type input "19"
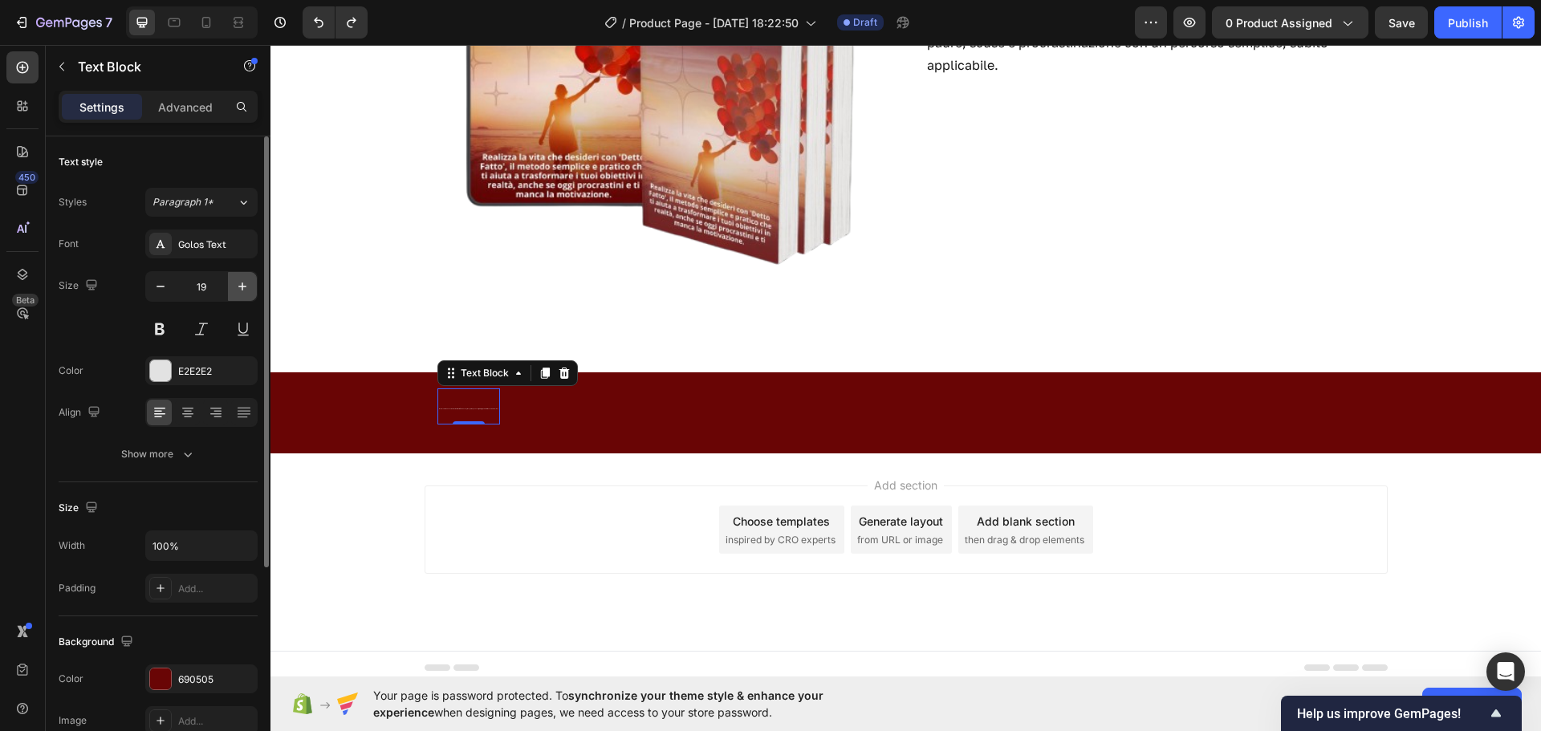
type input "18"
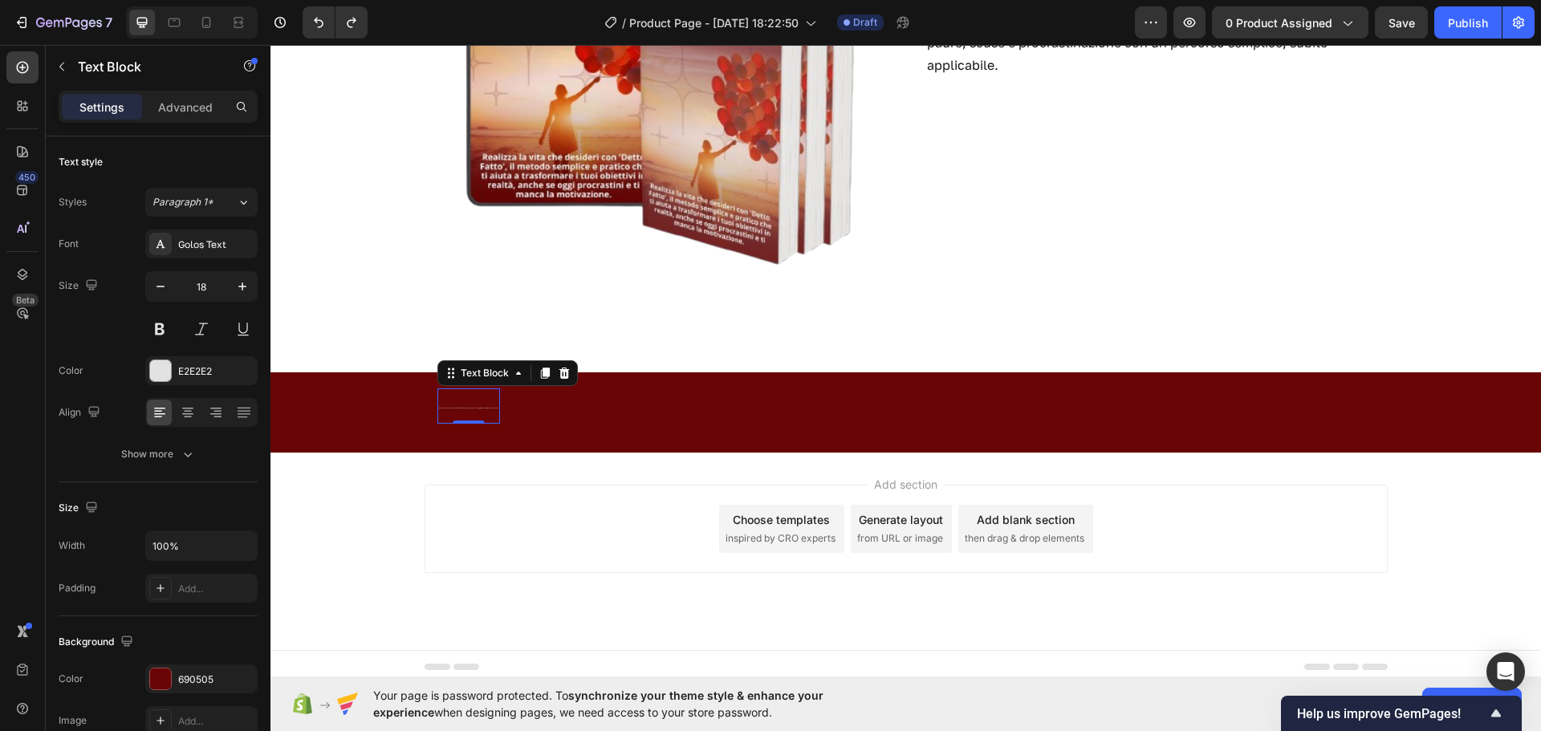
click at [478, 404] on p "Realizza la vita che desideri con ‘Detto Fatto’: metodo semplice e pratico, anc…" at bounding box center [468, 405] width 59 height 31
click at [449, 409] on p "Realizza la vita che desideri con ‘Detto Fatto’: metodo semplice e pratico, anc…" at bounding box center [468, 405] width 59 height 31
click at [560, 376] on icon at bounding box center [564, 373] width 10 height 11
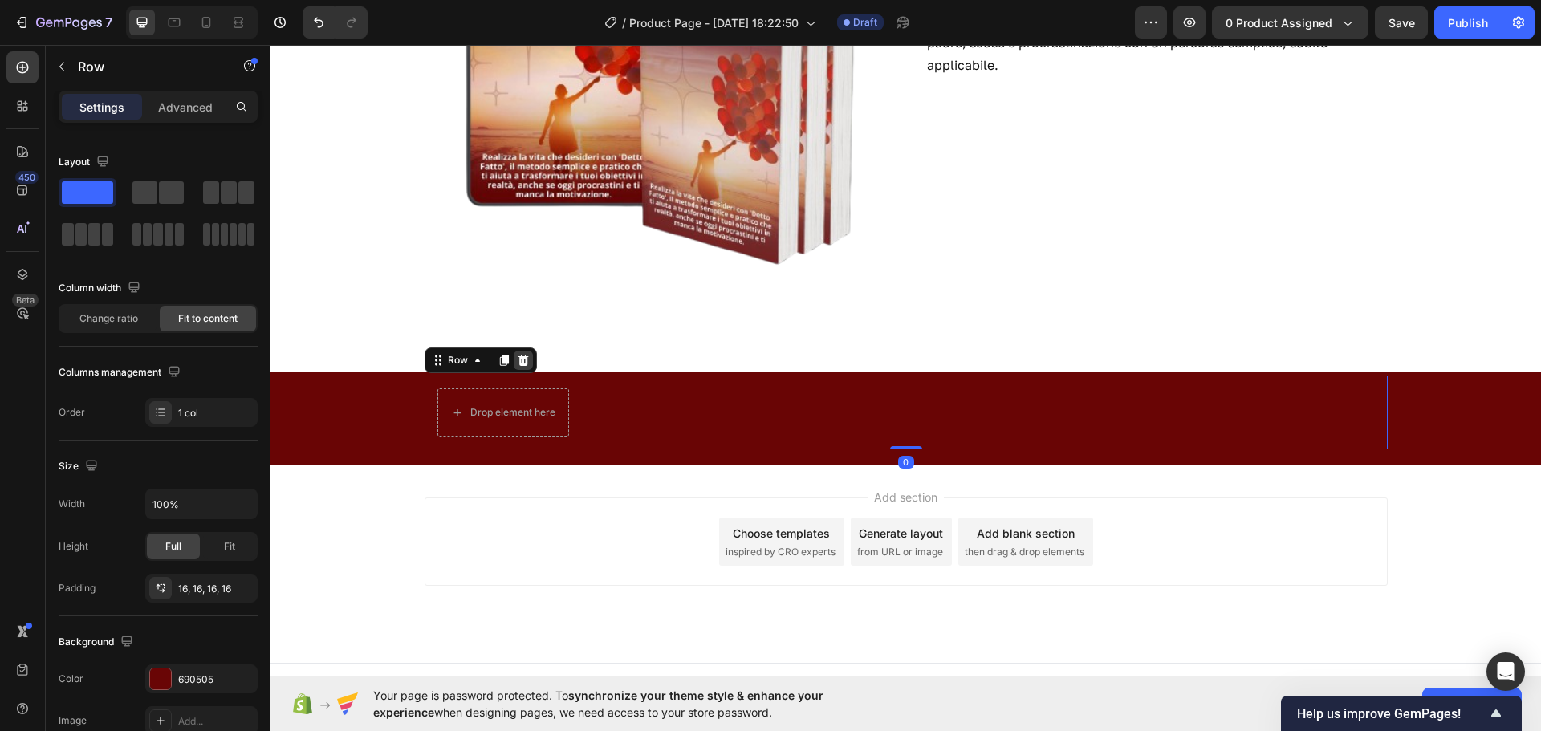
click at [520, 359] on icon at bounding box center [523, 360] width 10 height 11
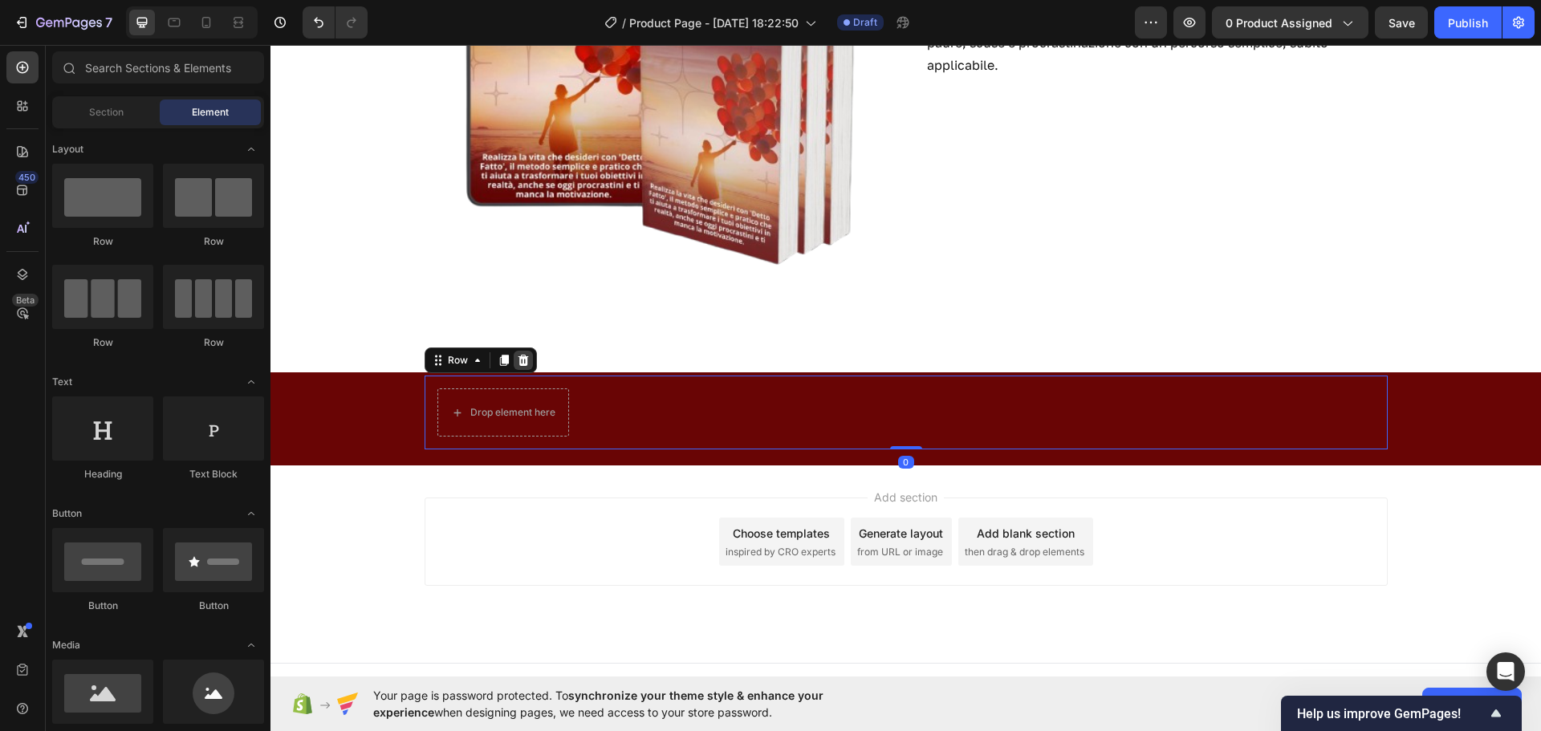
scroll to position [409, 0]
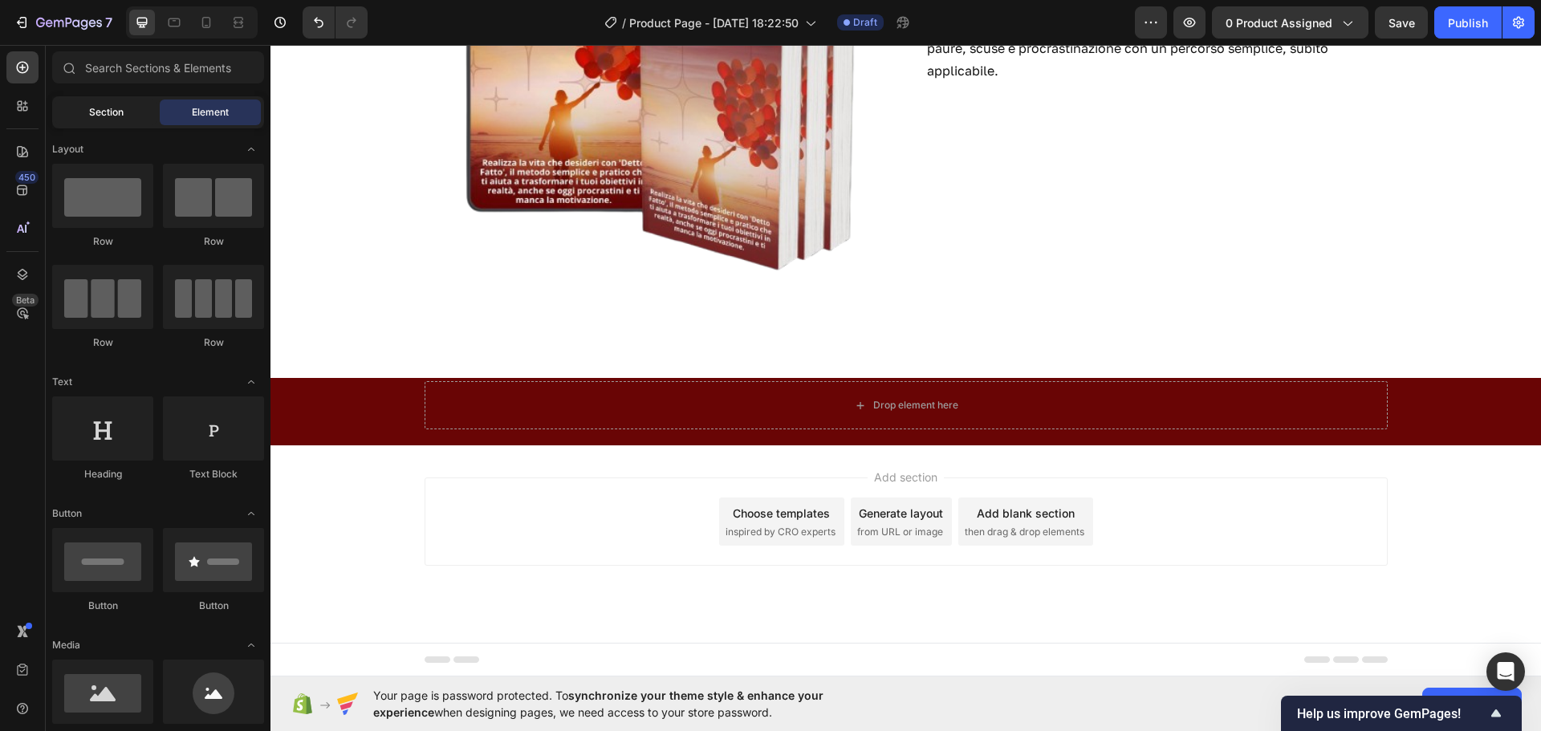
click at [107, 114] on span "Section" at bounding box center [106, 112] width 35 height 14
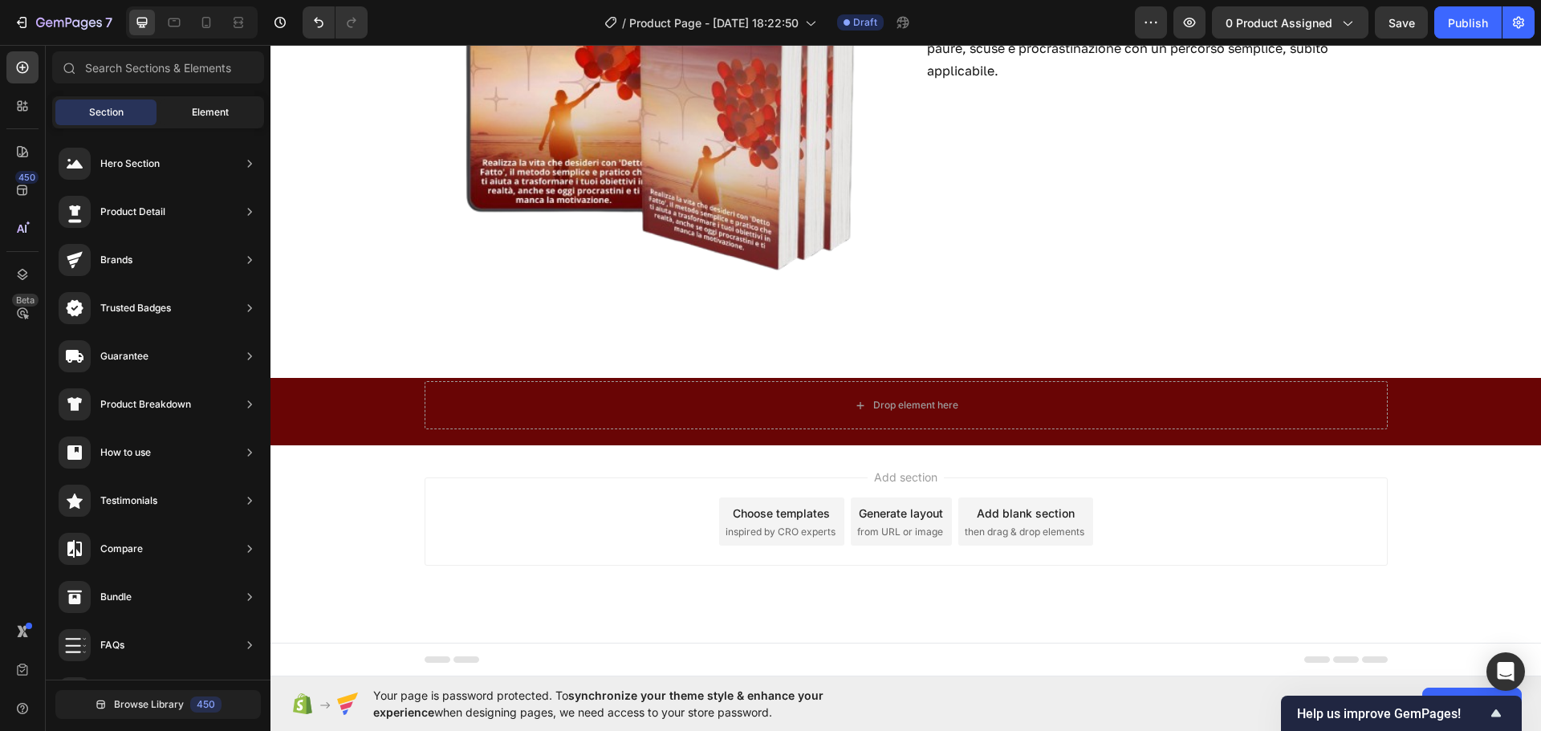
click at [170, 118] on div "Element" at bounding box center [210, 113] width 101 height 26
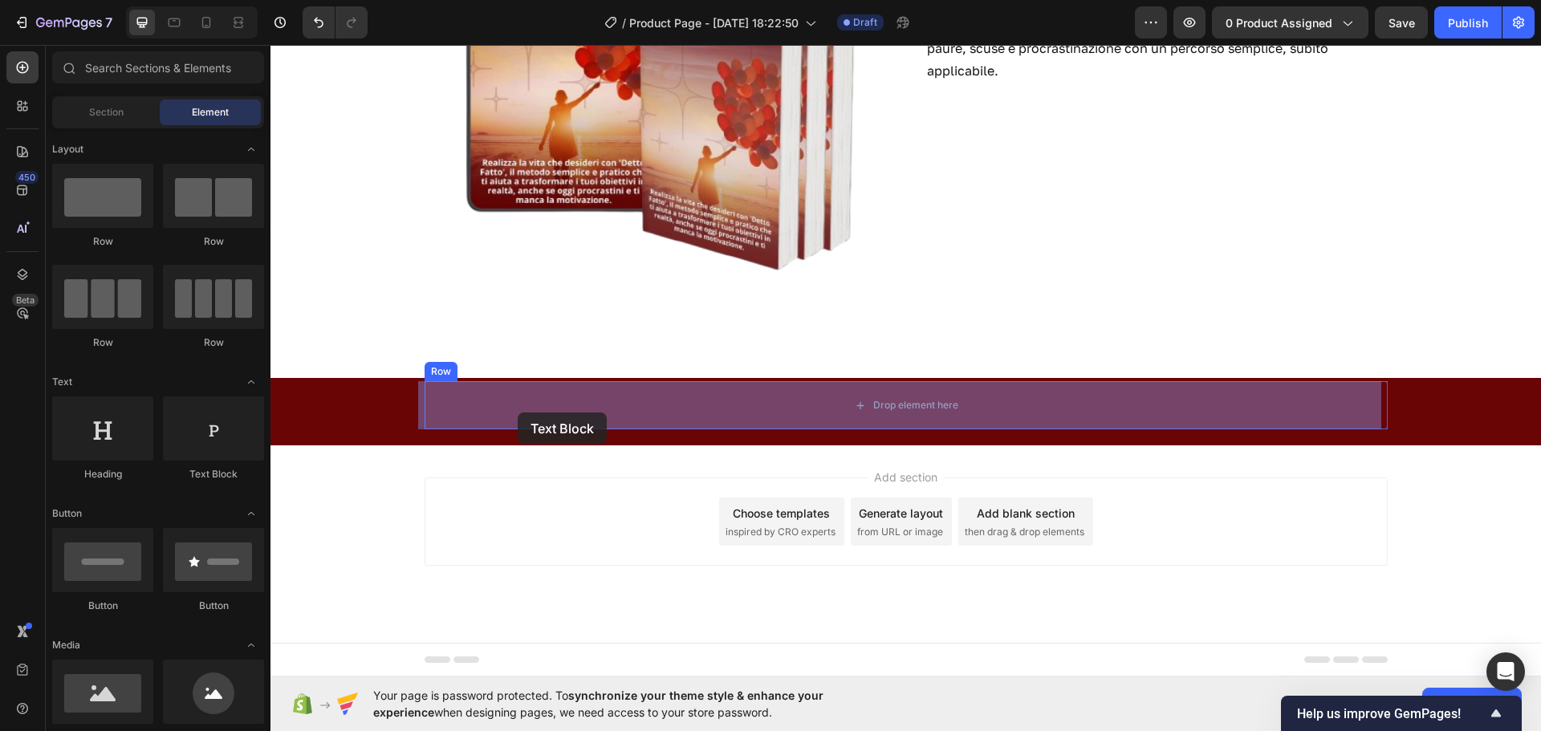
drag, startPoint x: 472, startPoint y: 493, endPoint x: 518, endPoint y: 413, distance: 92.4
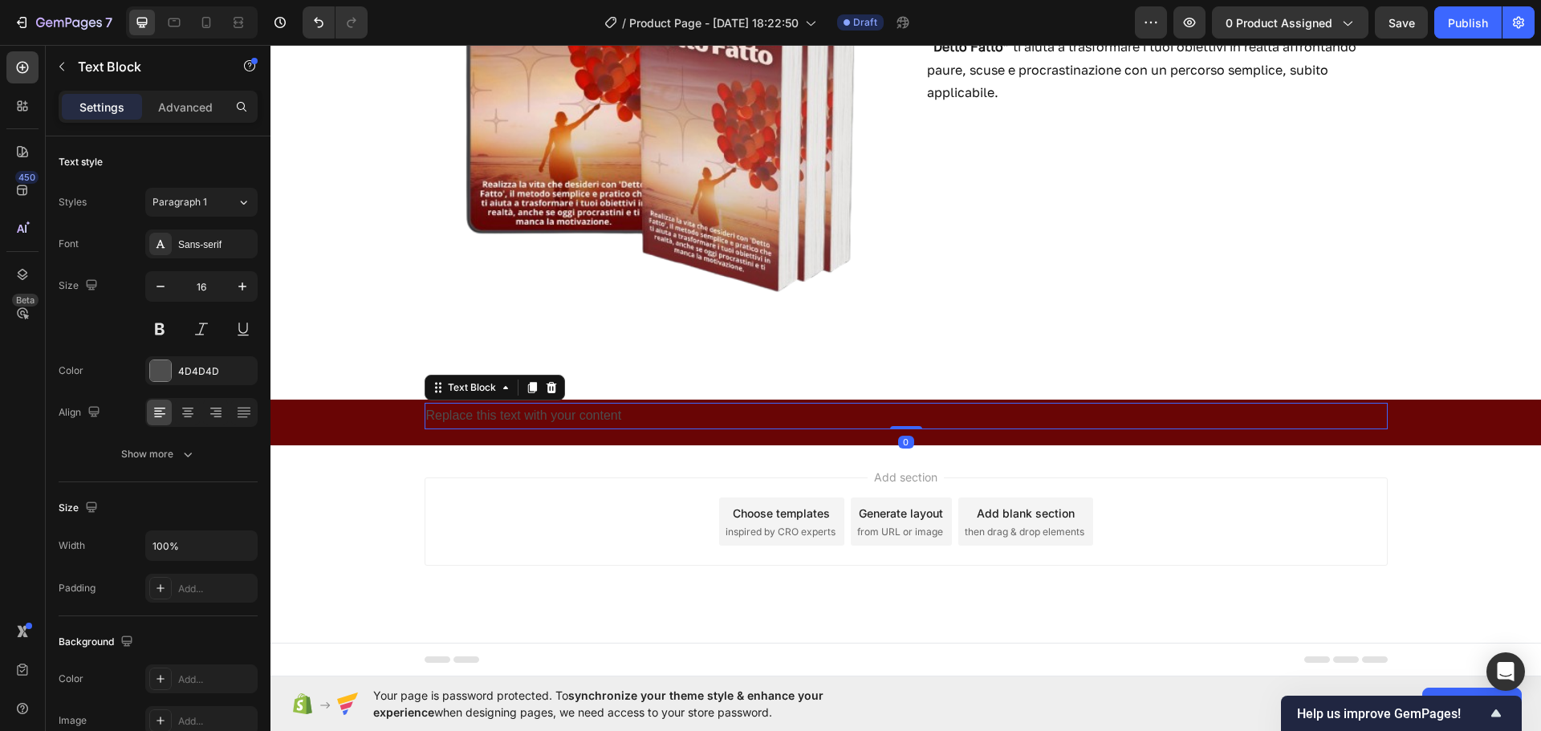
scroll to position [387, 0]
click at [702, 422] on p "Replace this text with your content" at bounding box center [906, 416] width 960 height 23
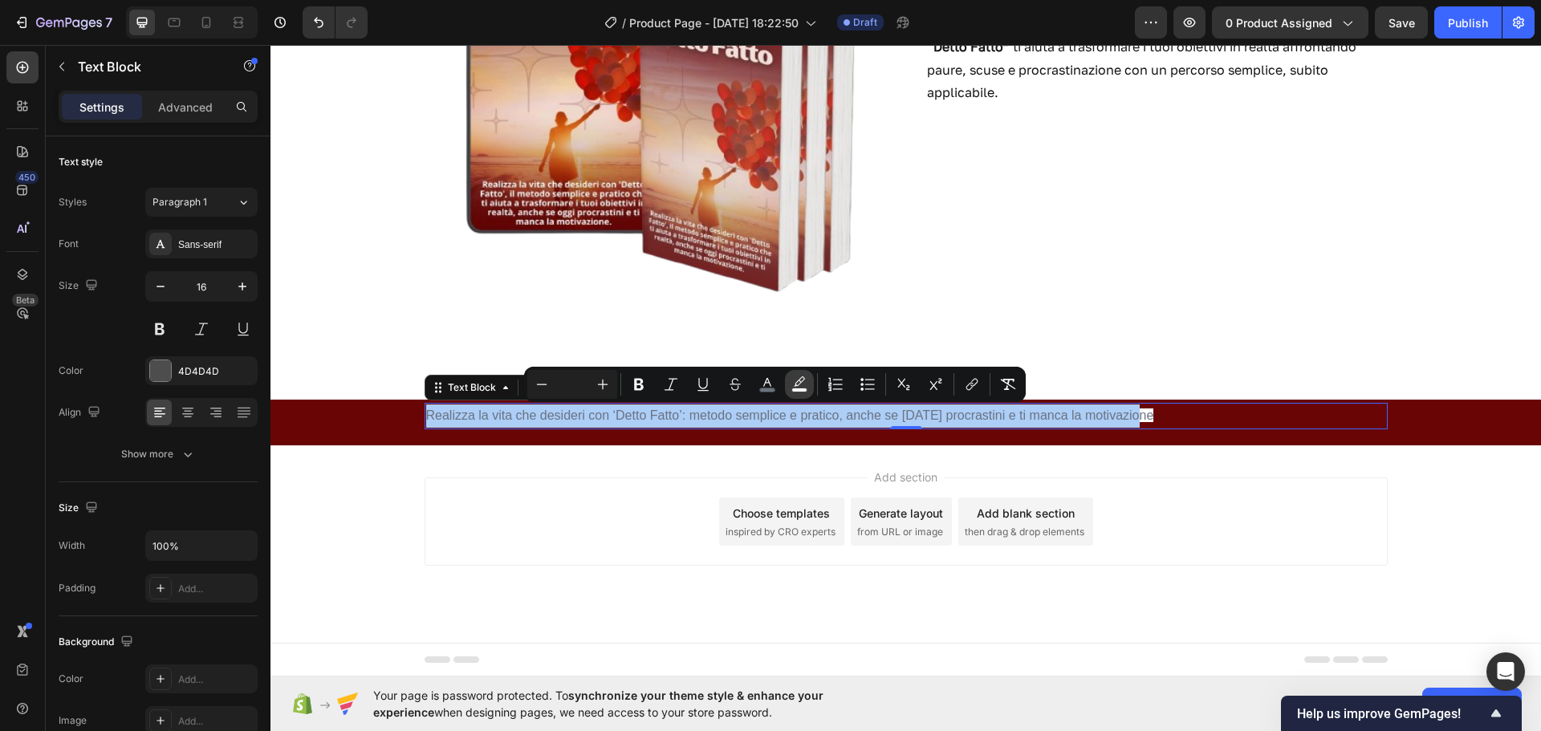
click at [800, 376] on button "color" at bounding box center [799, 384] width 29 height 29
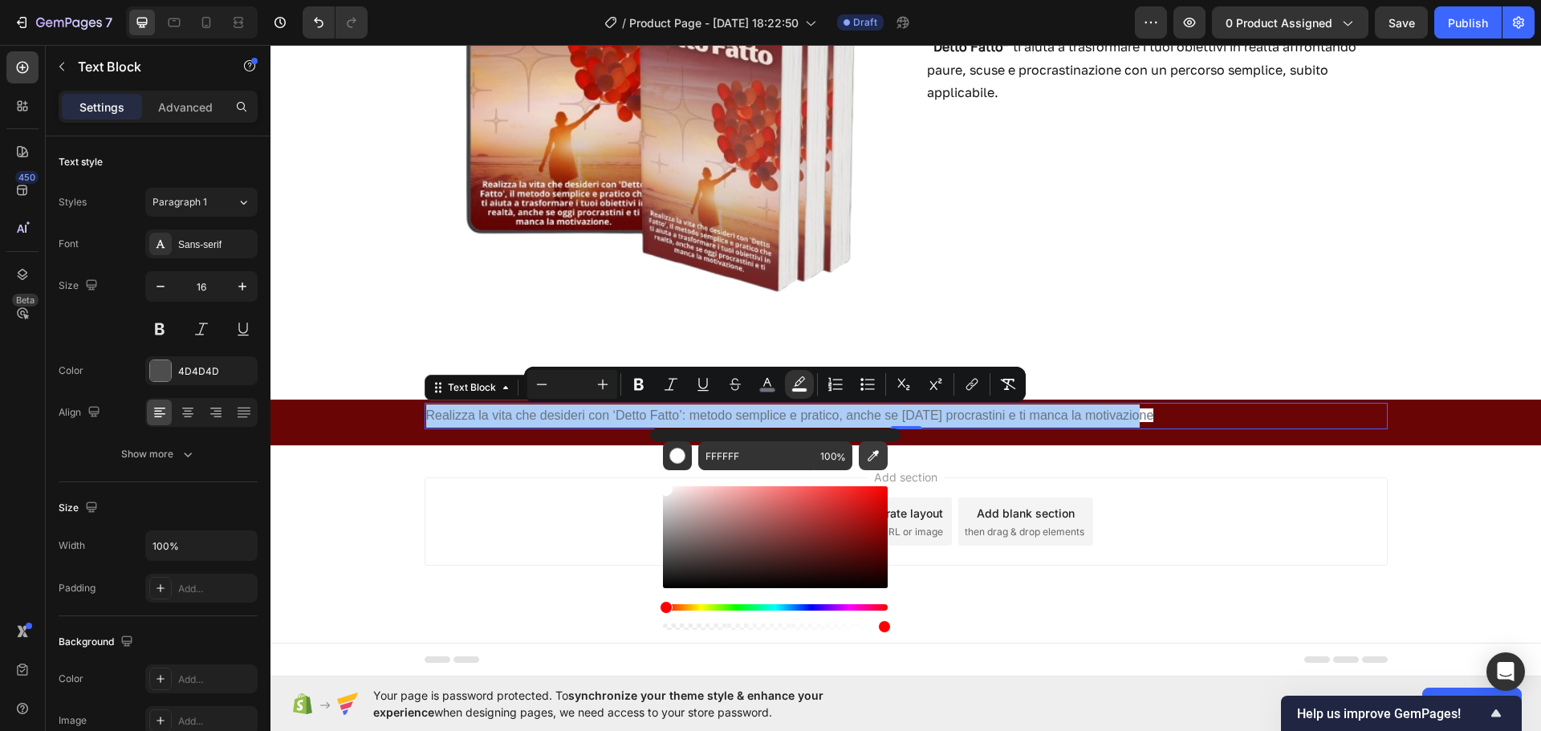
click at [869, 457] on icon "Editor contextual toolbar" at bounding box center [873, 456] width 16 height 16
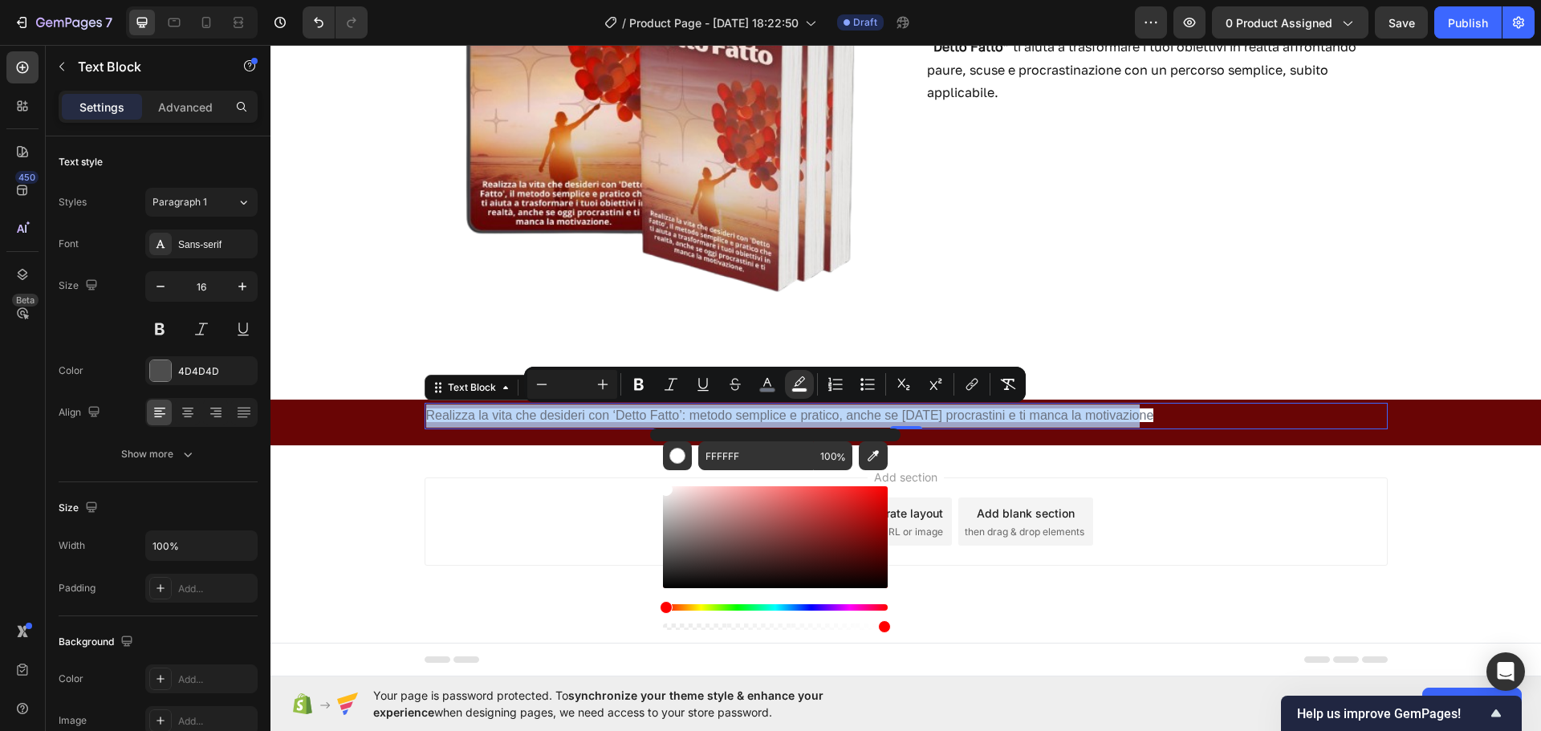
type input "690505"
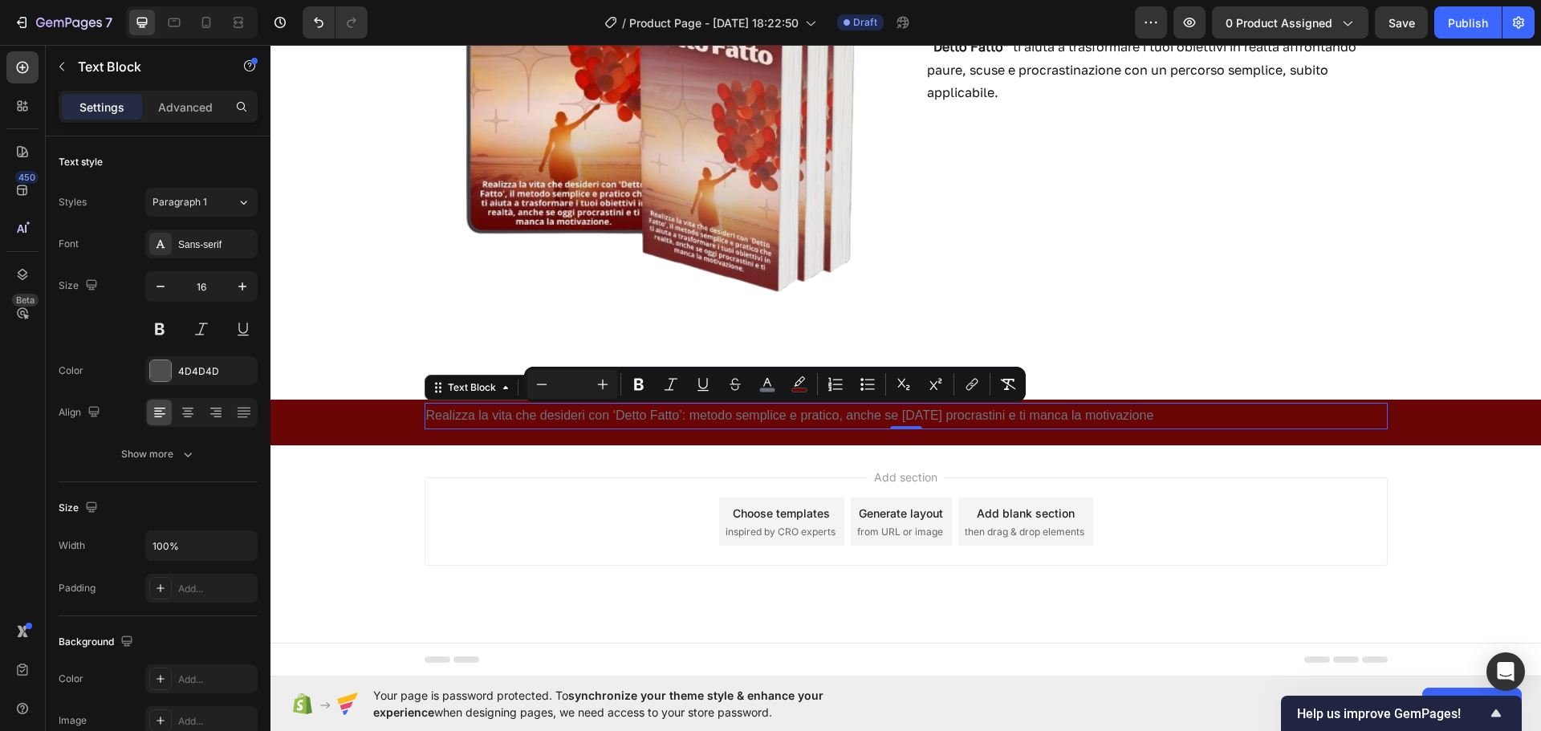
click at [1120, 414] on span "Realizza la vita che desideri con ‘Detto Fatto’: metodo semplice e pratico, anc…" at bounding box center [790, 416] width 728 height 14
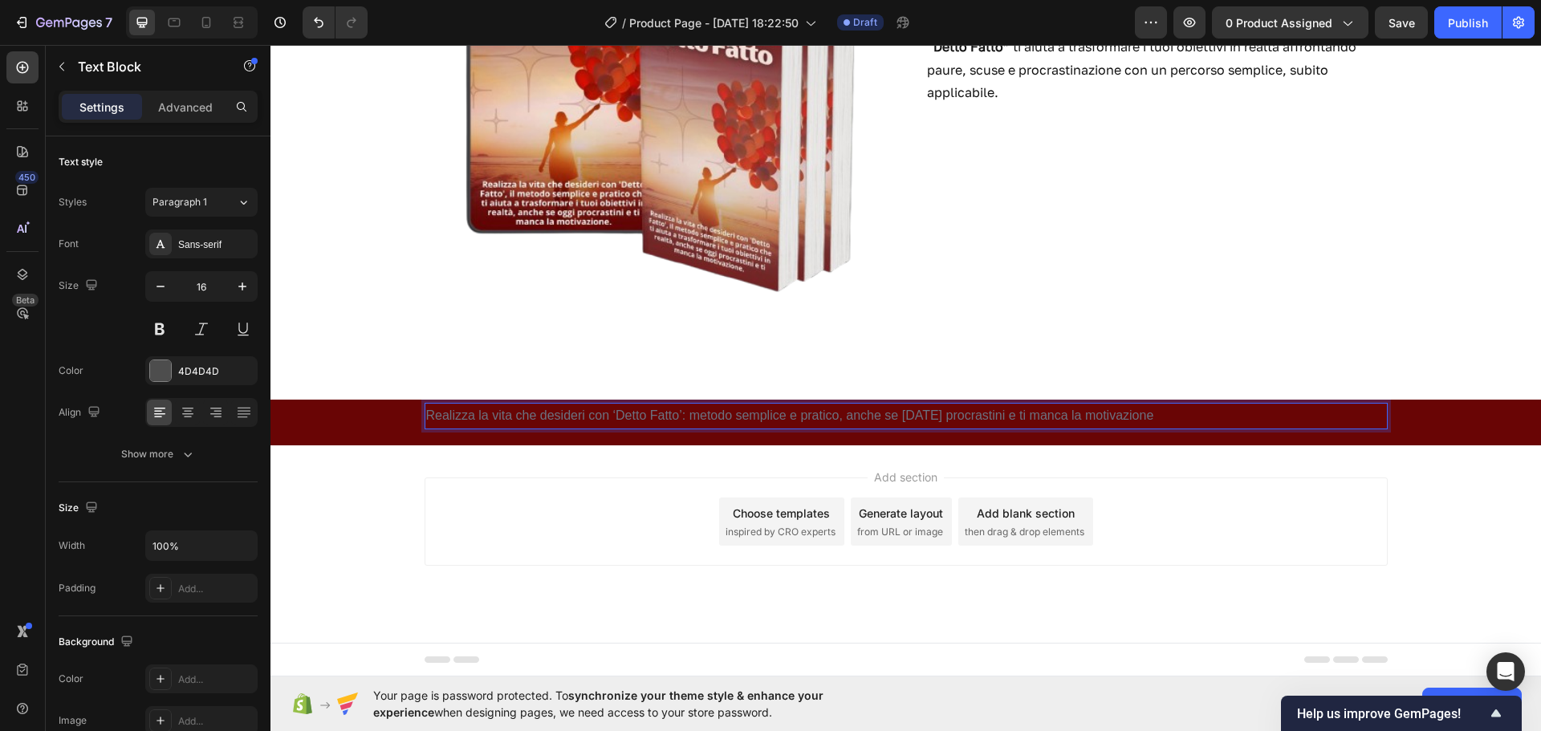
click at [1131, 414] on span "Realizza la vita che desideri con ‘Detto Fatto’: metodo semplice e pratico, anc…" at bounding box center [790, 416] width 728 height 14
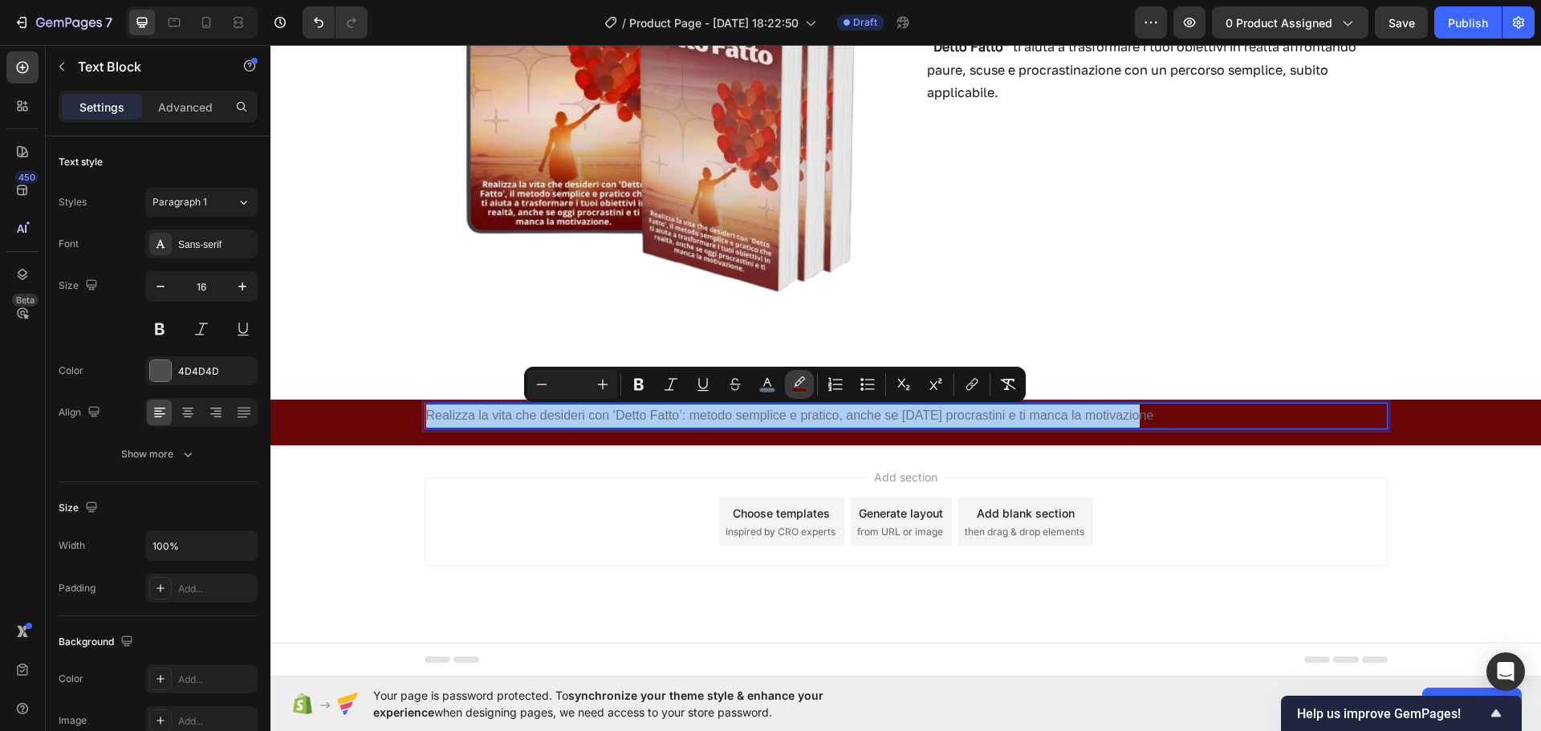
click at [804, 381] on icon "Editor contextual toolbar" at bounding box center [800, 385] width 16 height 16
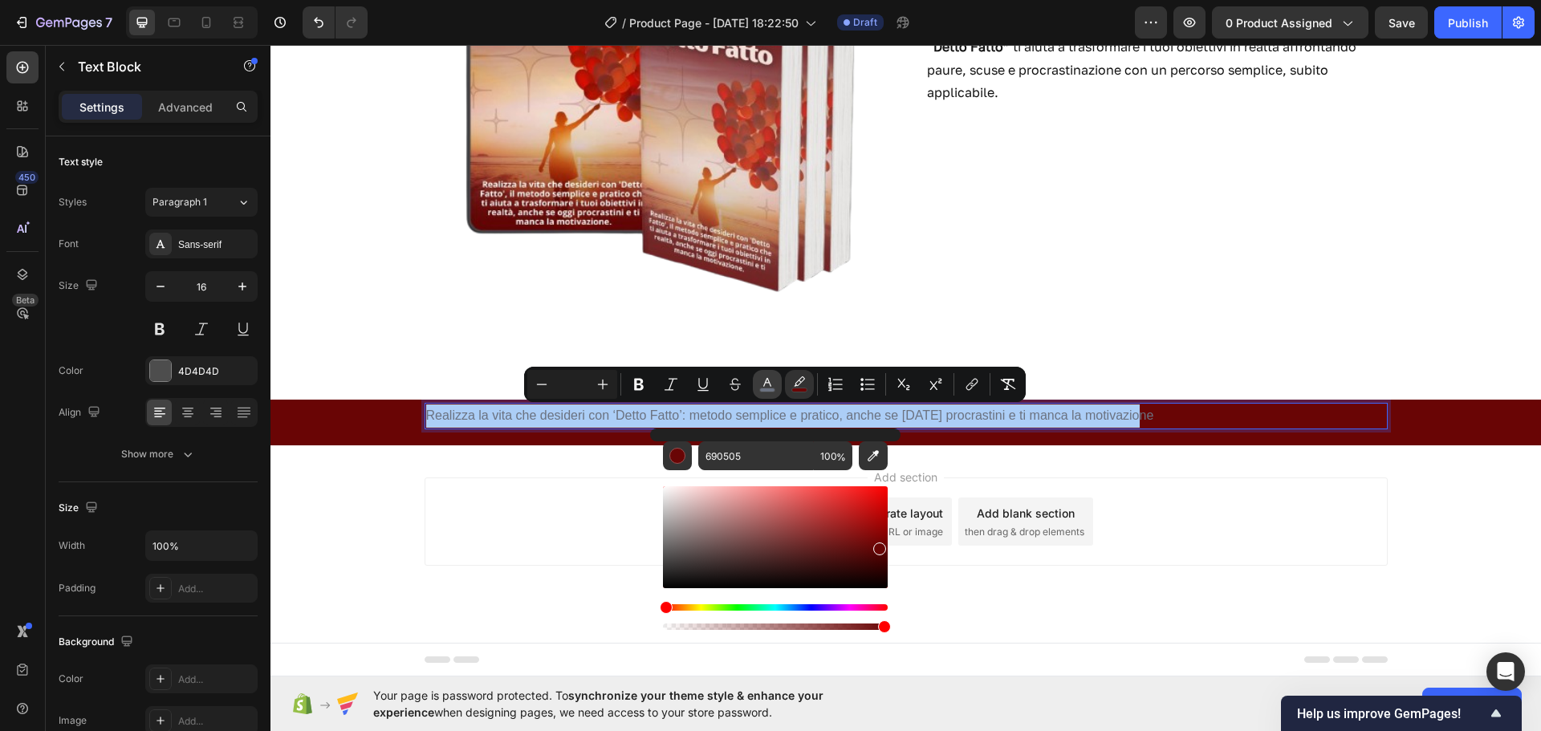
click at [775, 382] on button "color" at bounding box center [767, 384] width 29 height 29
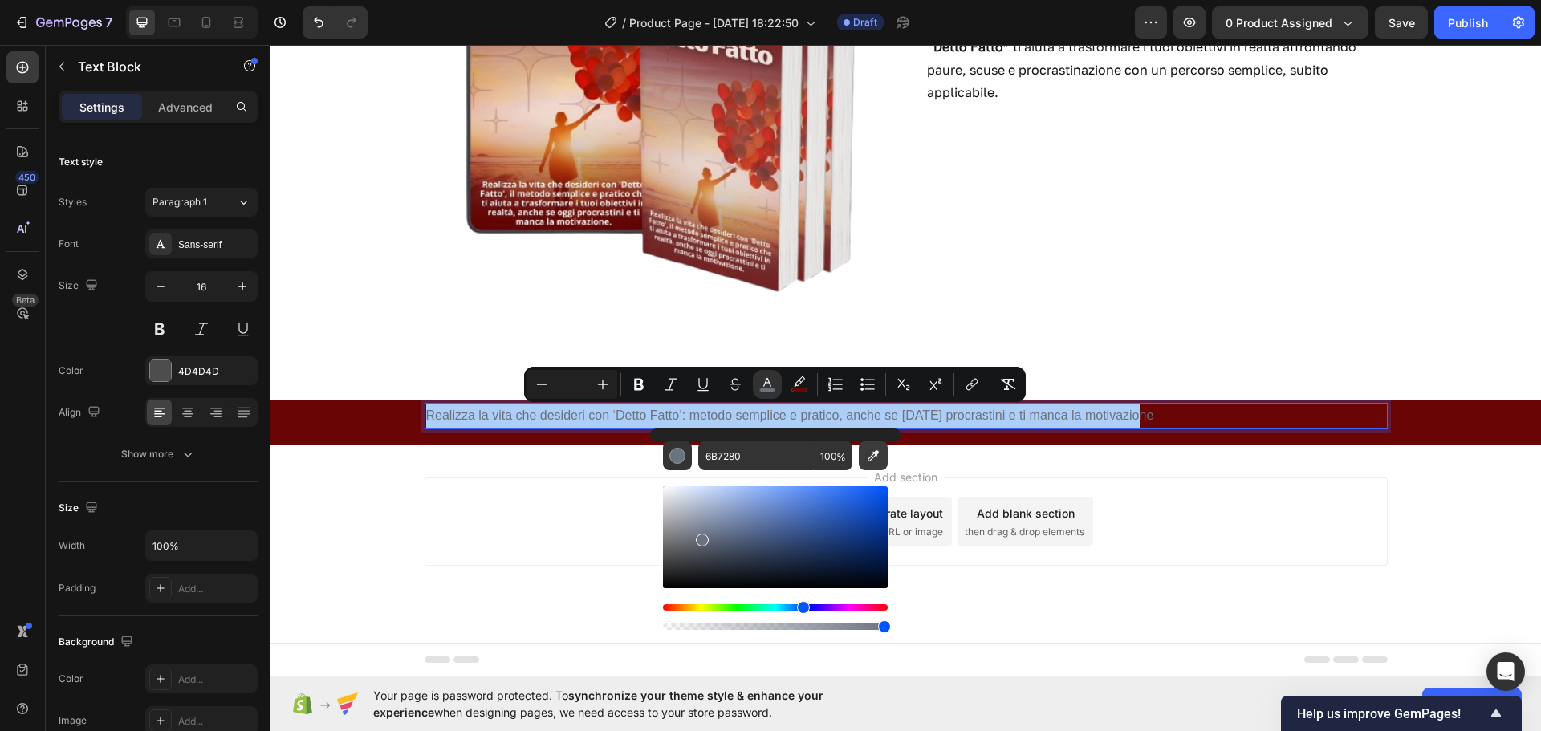
click at [880, 446] on button "Editor contextual toolbar" at bounding box center [873, 456] width 29 height 29
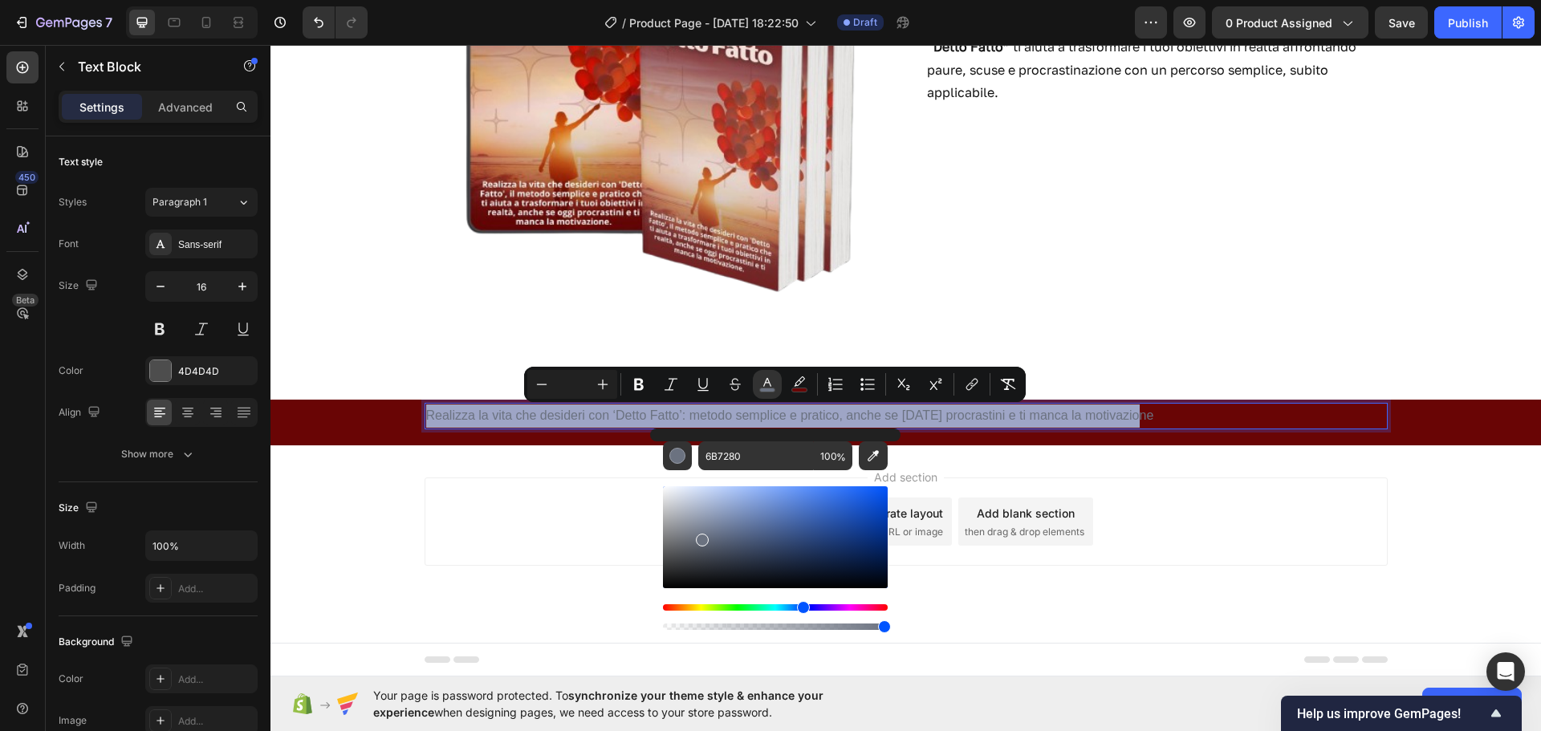
type input "FFFFFF"
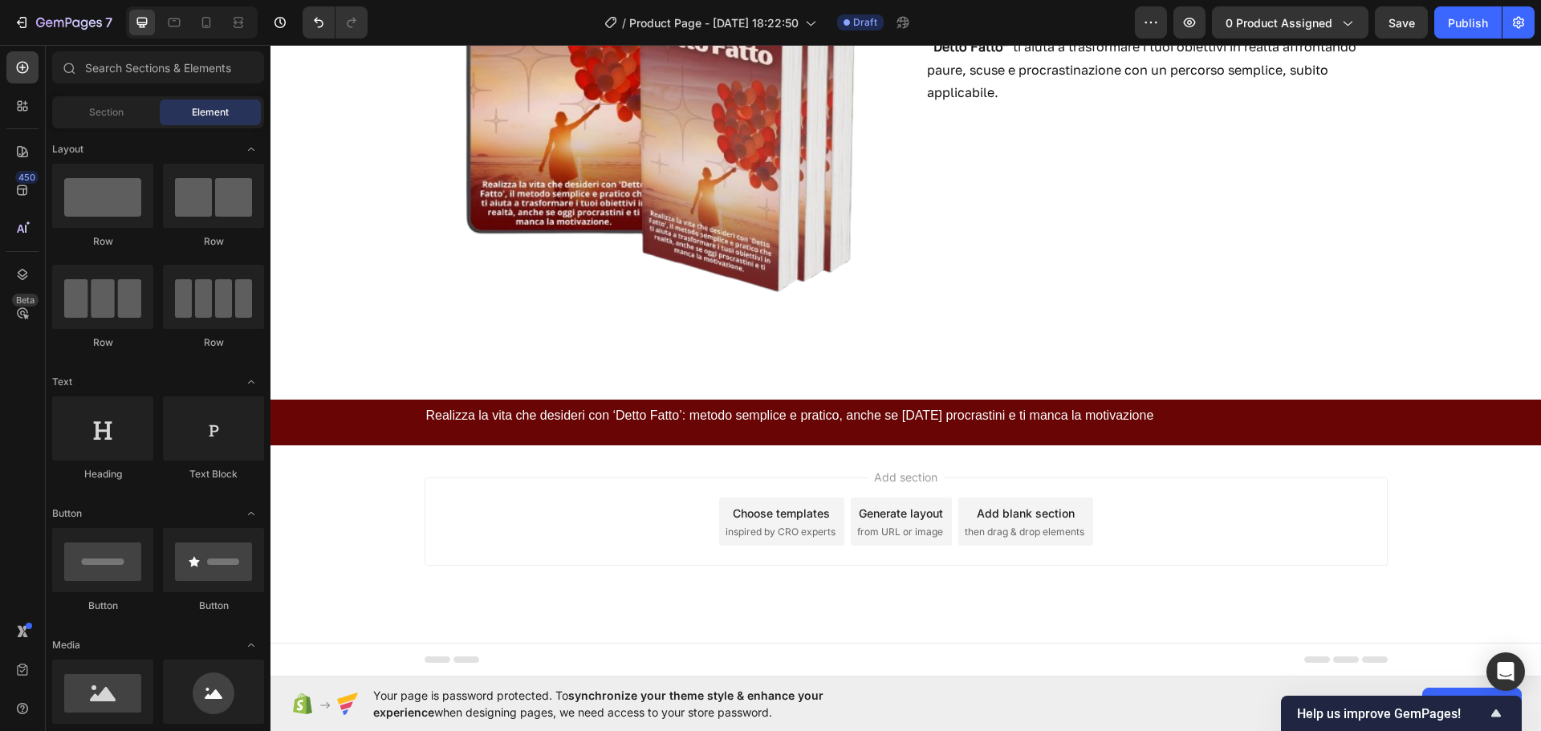
click at [1219, 507] on div "Add section Choose templates inspired by CRO experts Generate layout from URL o…" at bounding box center [906, 522] width 963 height 88
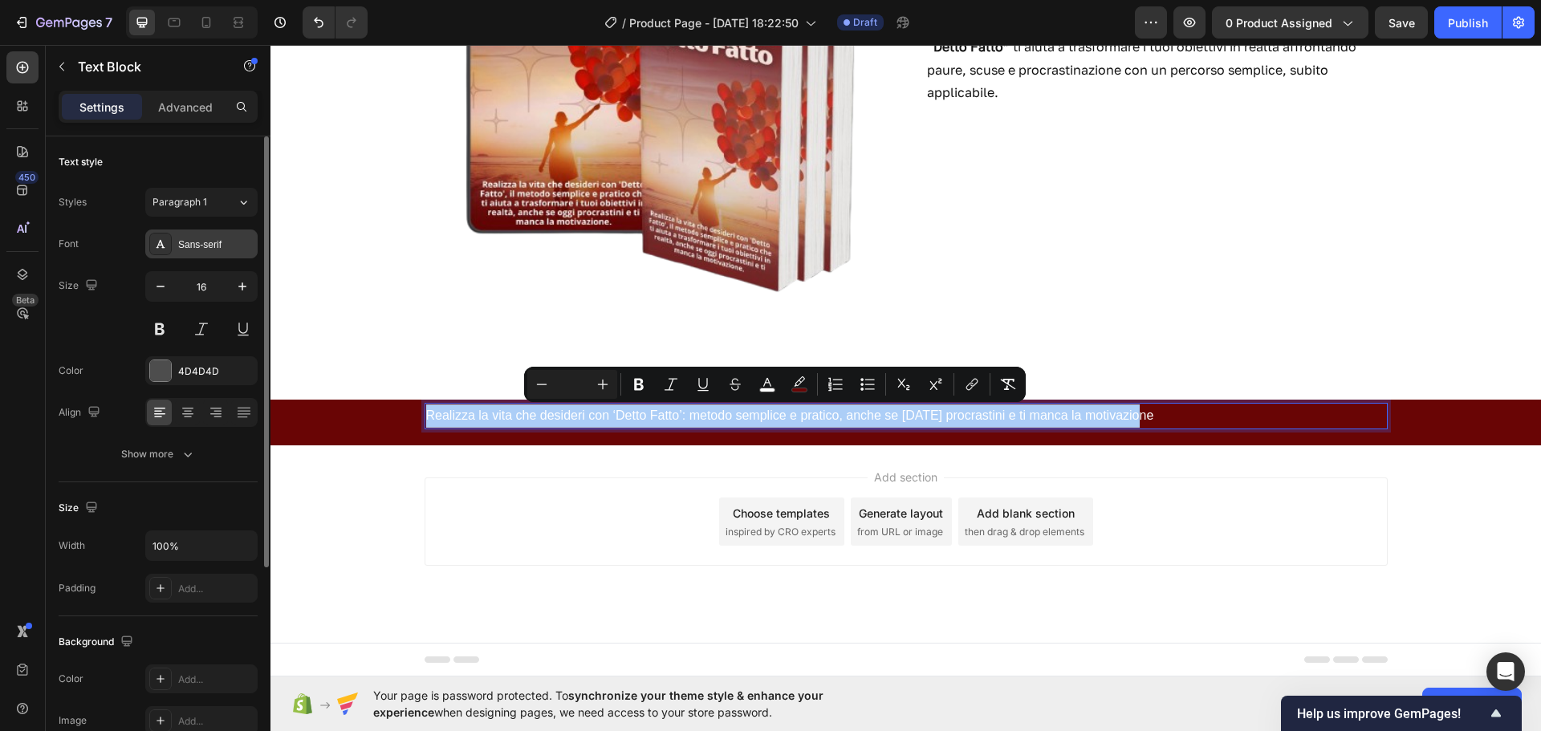
click at [201, 246] on div "Sans-serif" at bounding box center [215, 245] width 75 height 14
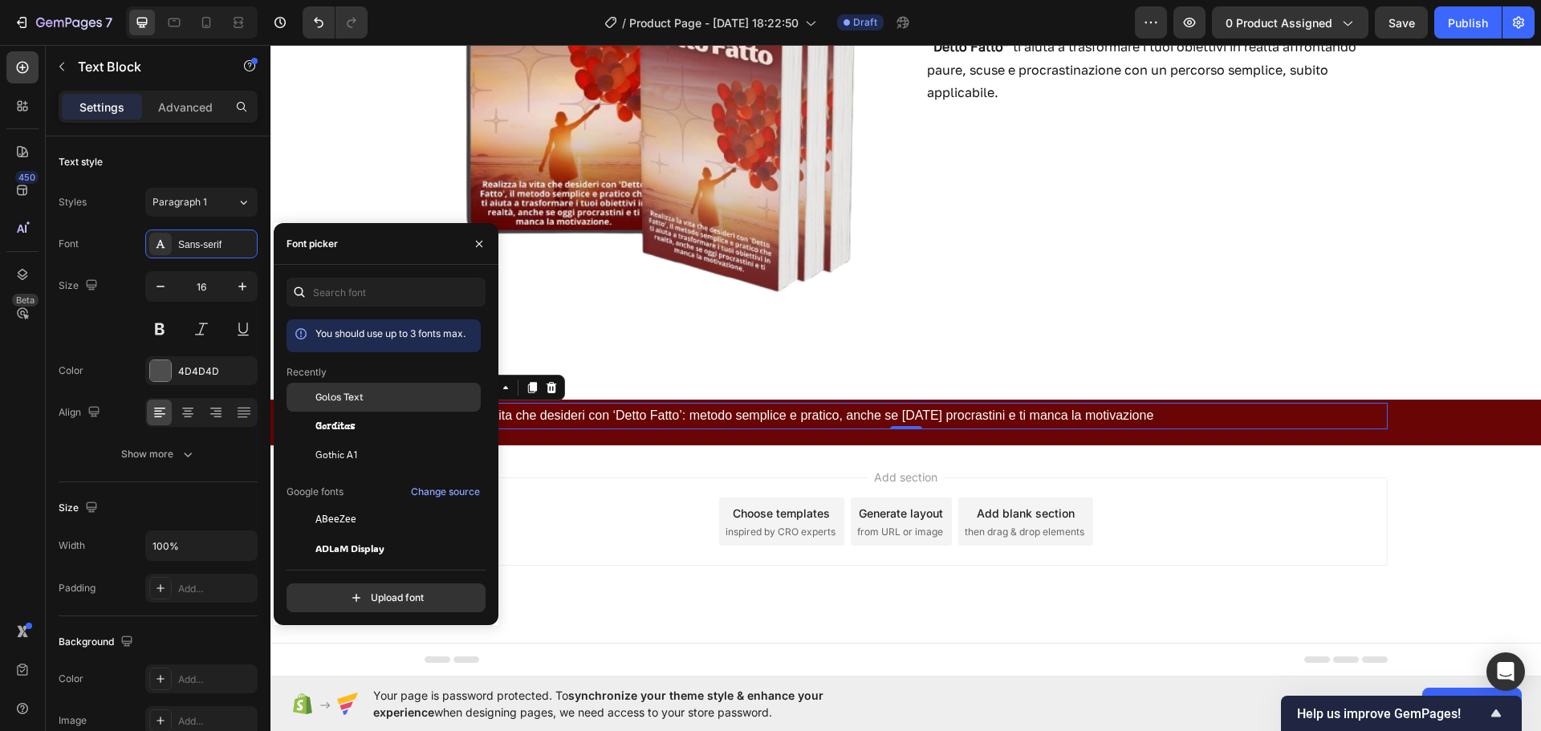
click at [330, 402] on span "Golos Text" at bounding box center [339, 397] width 48 height 14
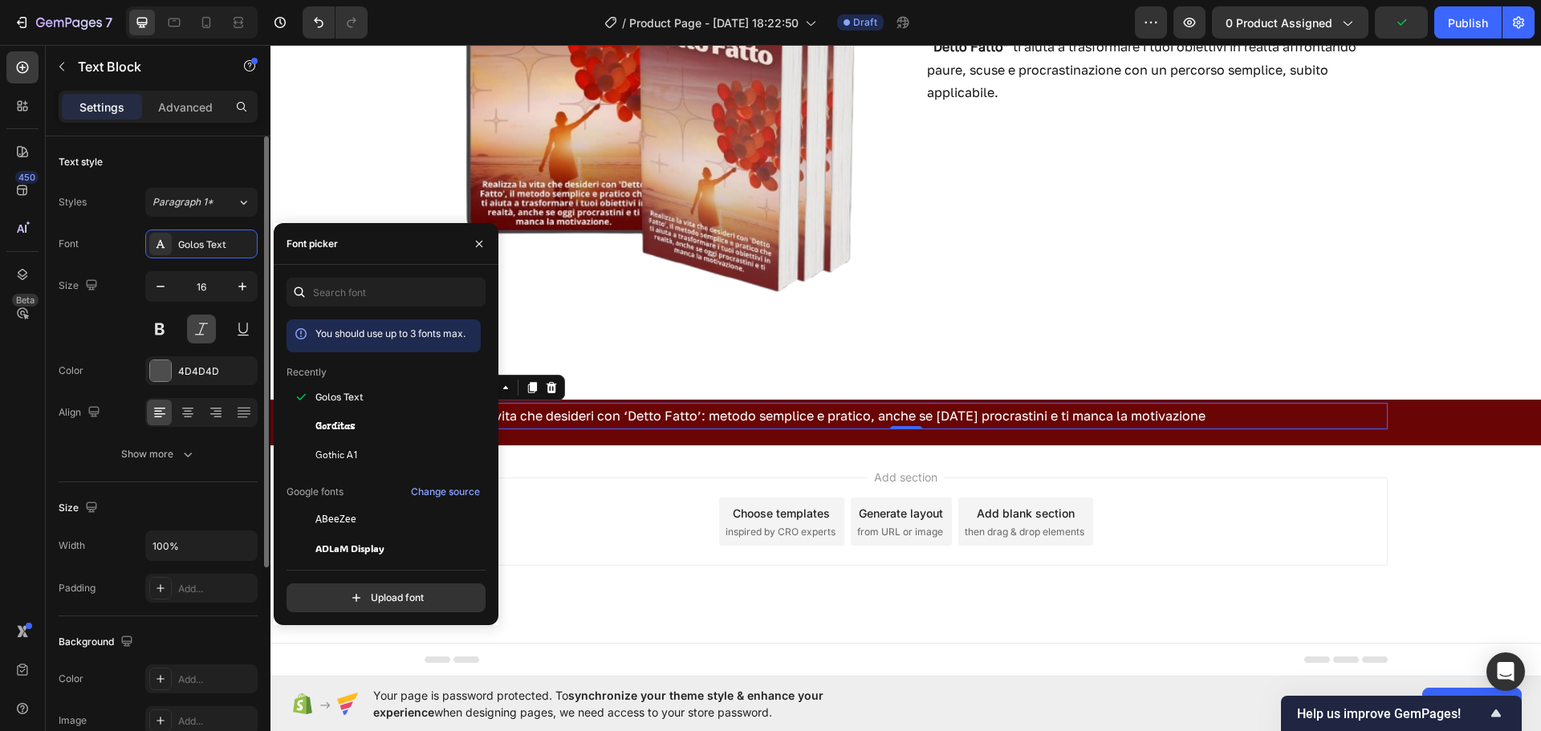
click at [198, 317] on button at bounding box center [201, 329] width 29 height 29
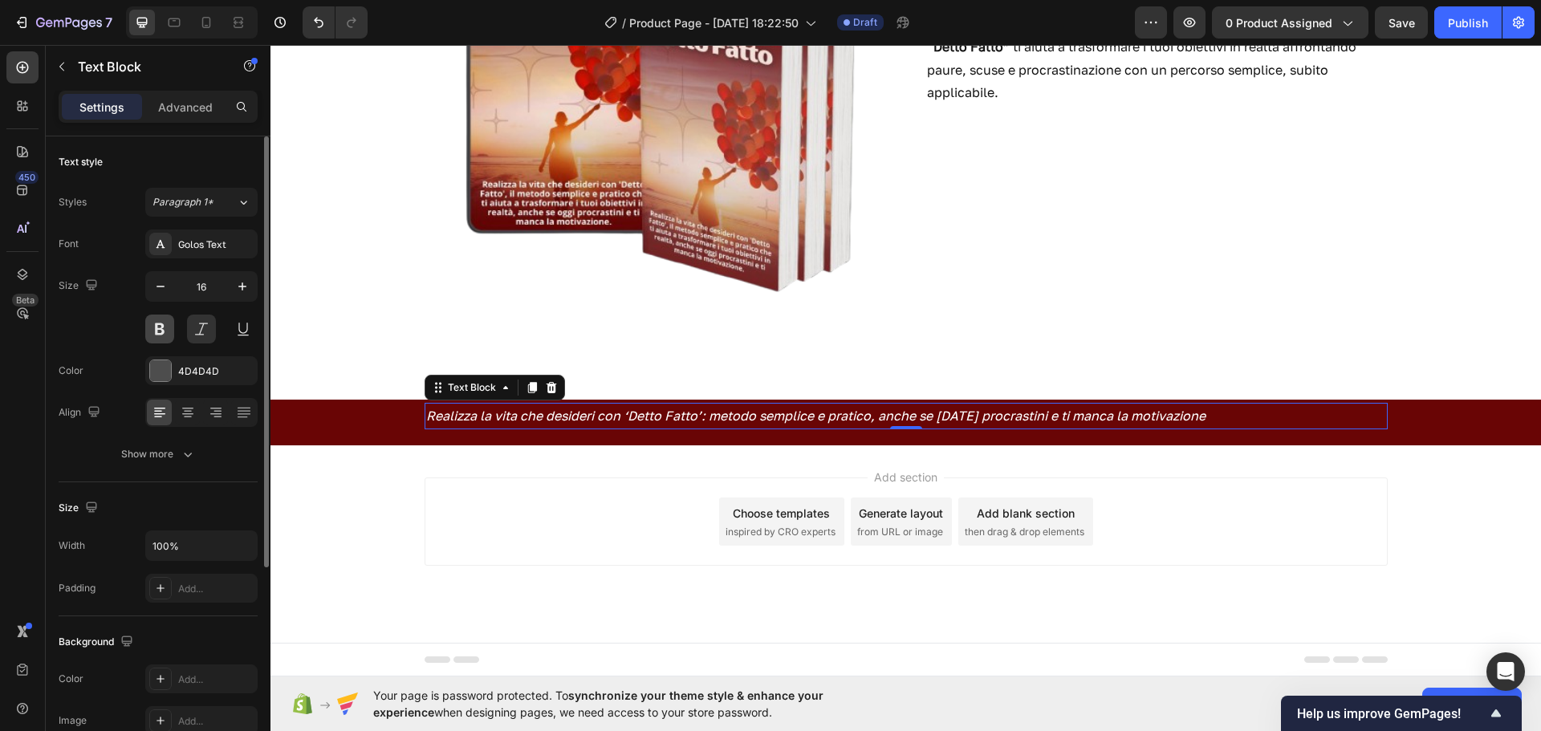
click at [169, 328] on button at bounding box center [159, 329] width 29 height 29
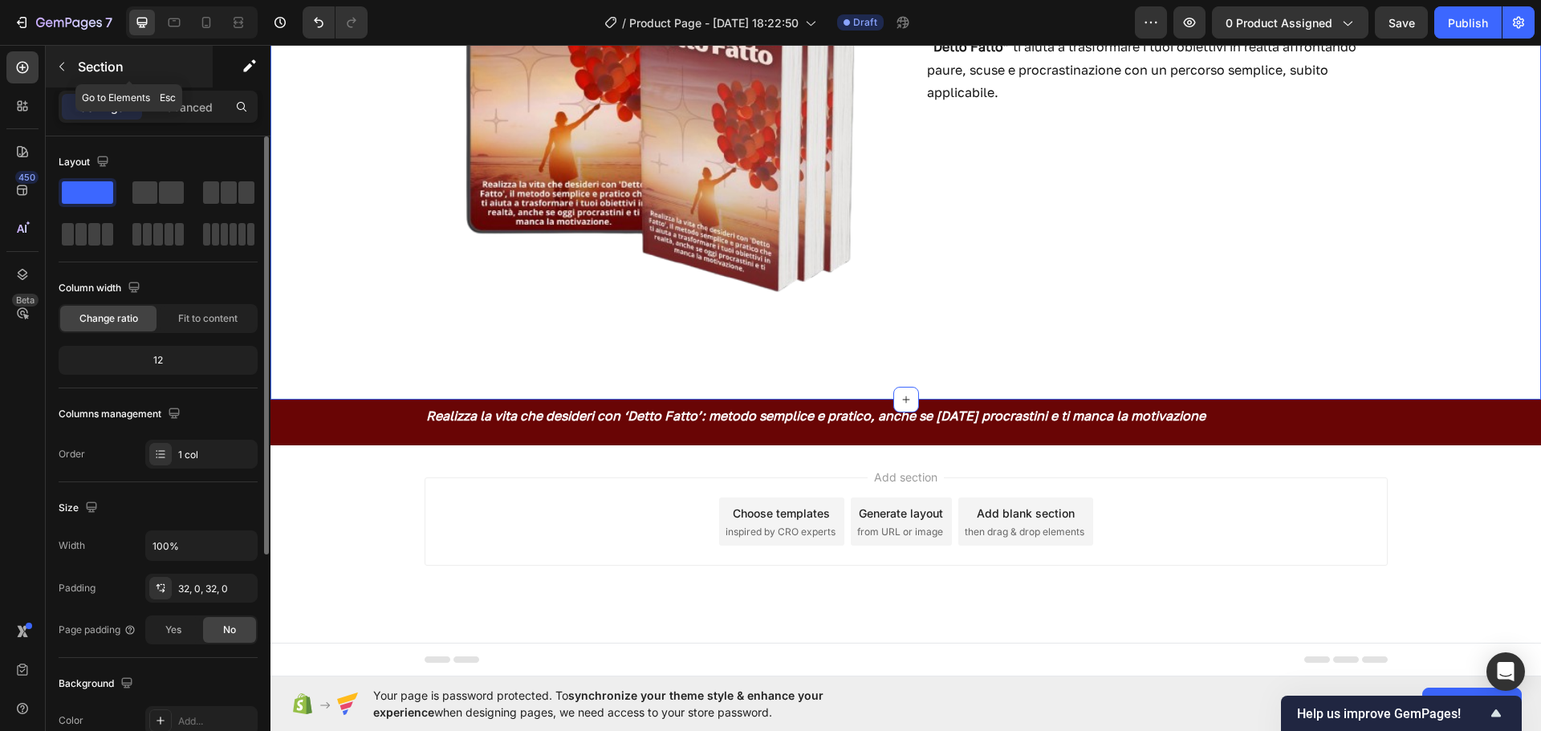
click at [55, 63] on icon "button" at bounding box center [61, 66] width 13 height 13
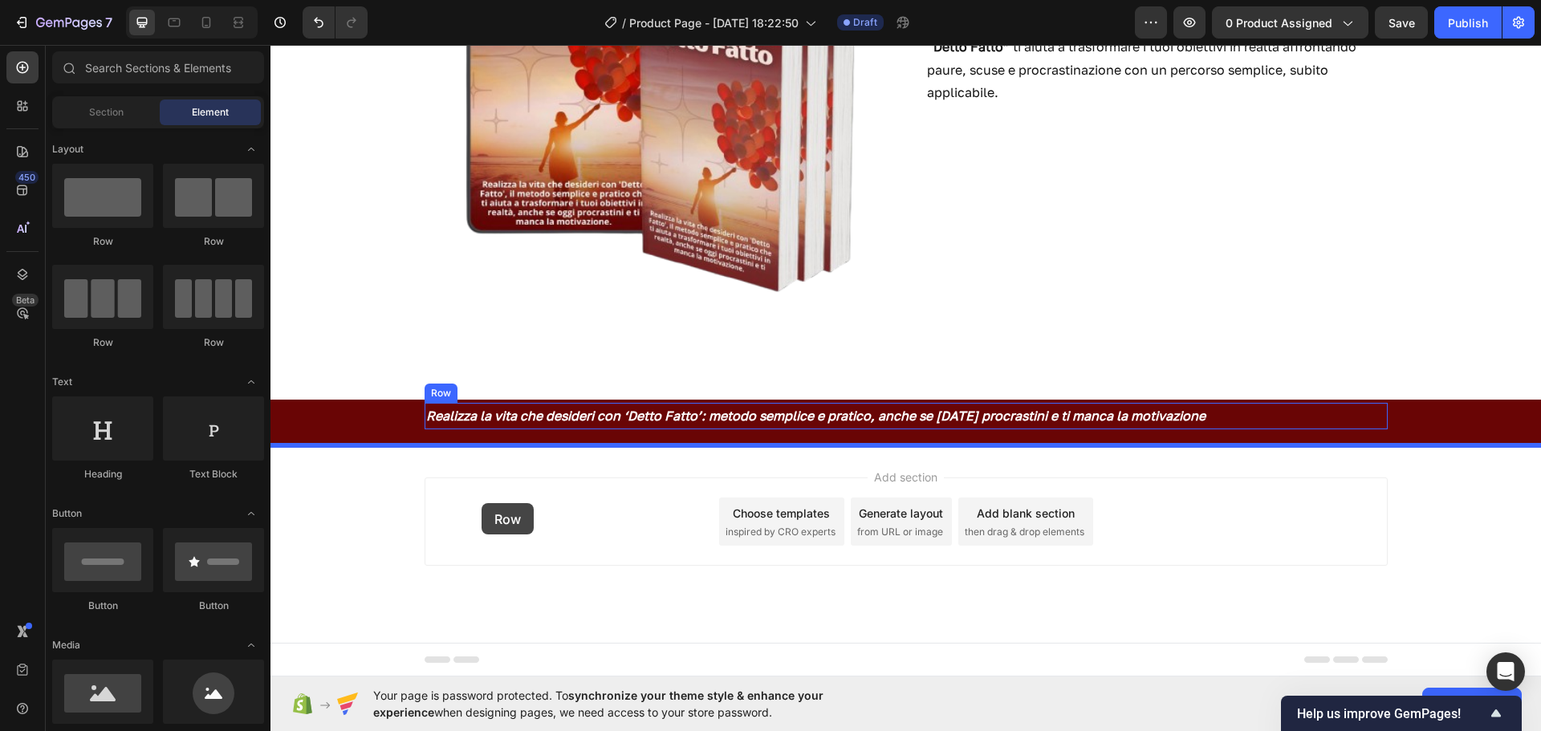
drag, startPoint x: 361, startPoint y: 242, endPoint x: 482, endPoint y: 503, distance: 287.3
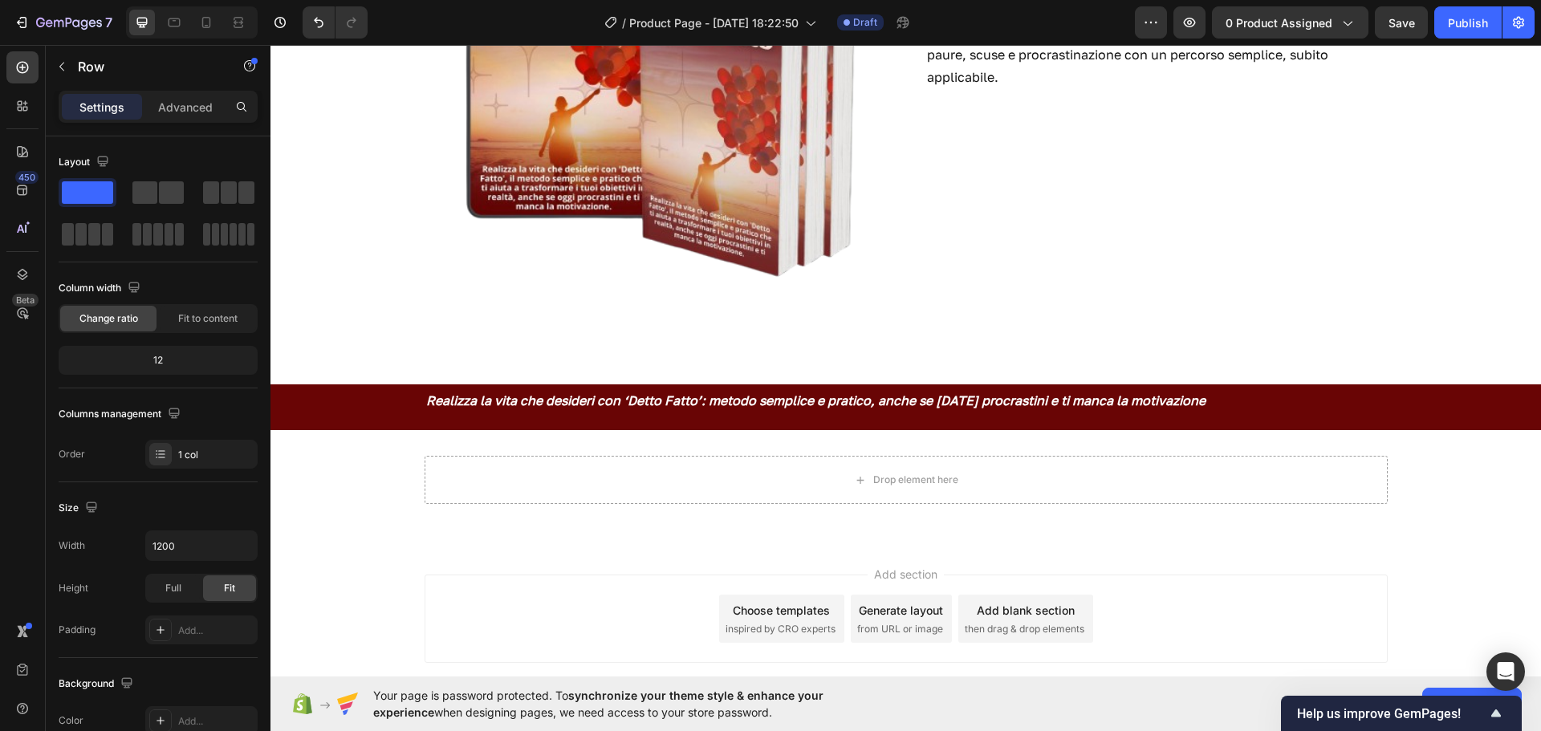
scroll to position [429, 0]
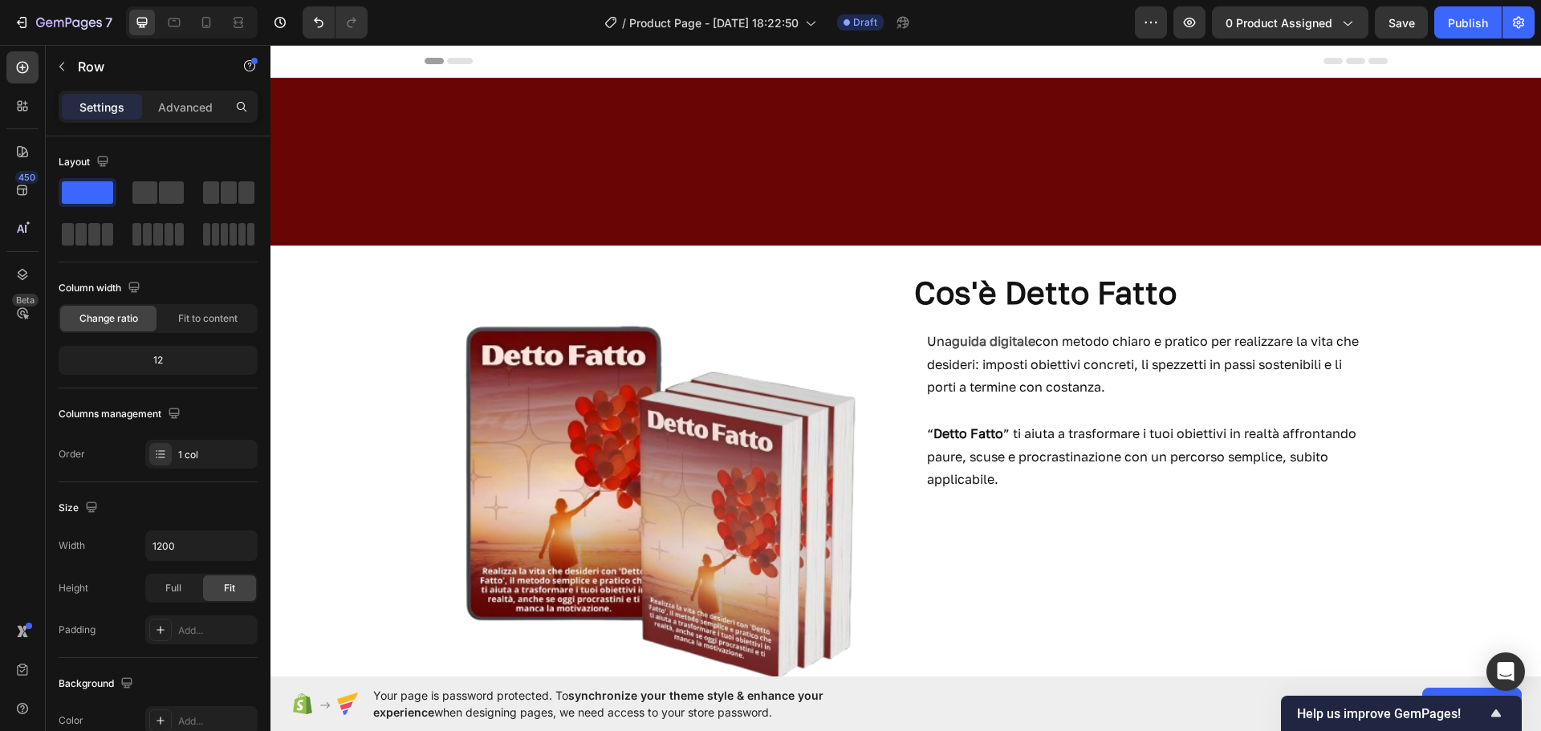
scroll to position [461, 0]
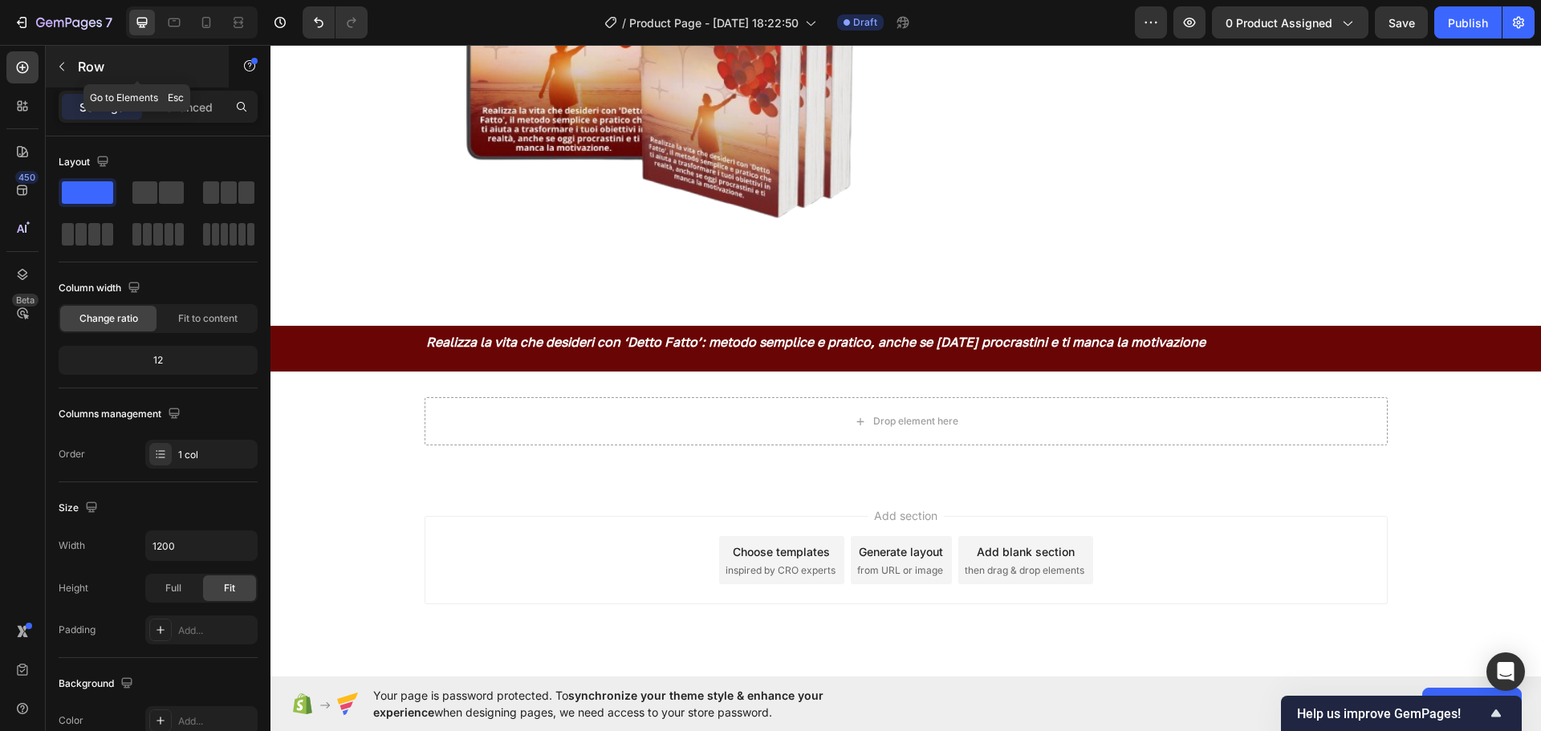
click at [81, 63] on p "Row" at bounding box center [146, 66] width 136 height 19
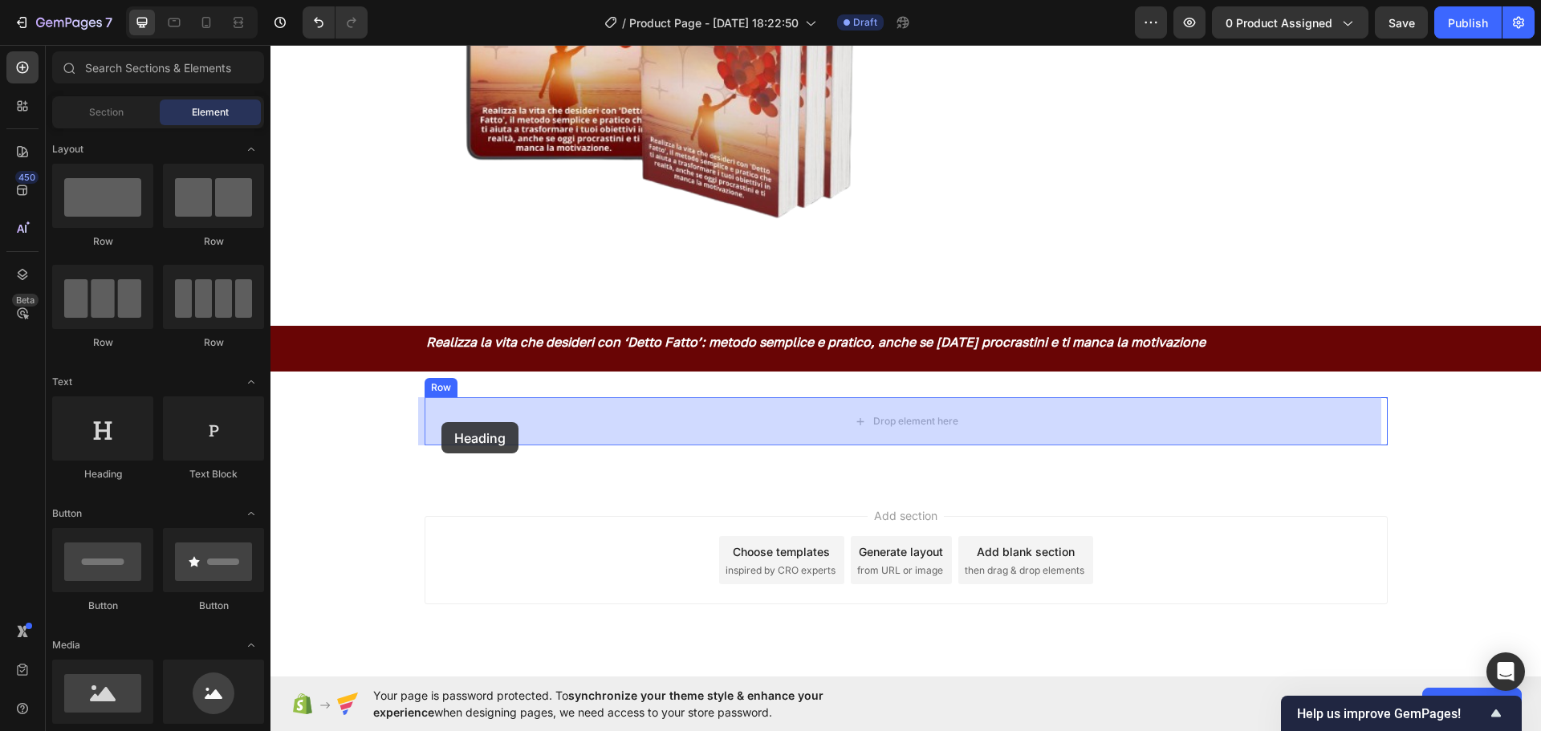
drag, startPoint x: 368, startPoint y: 495, endPoint x: 442, endPoint y: 422, distance: 102.7
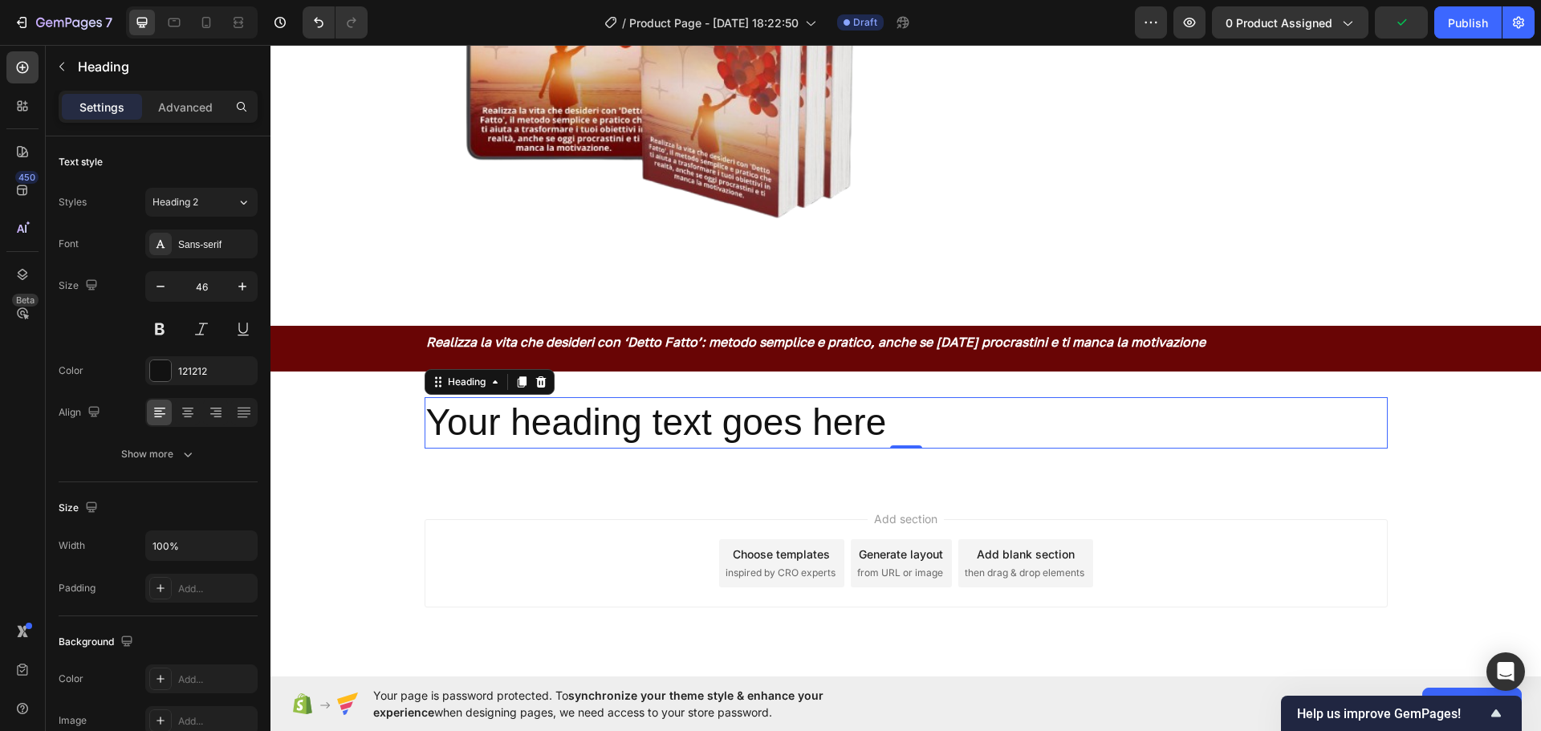
click at [908, 425] on p "Your heading text goes here" at bounding box center [906, 423] width 960 height 48
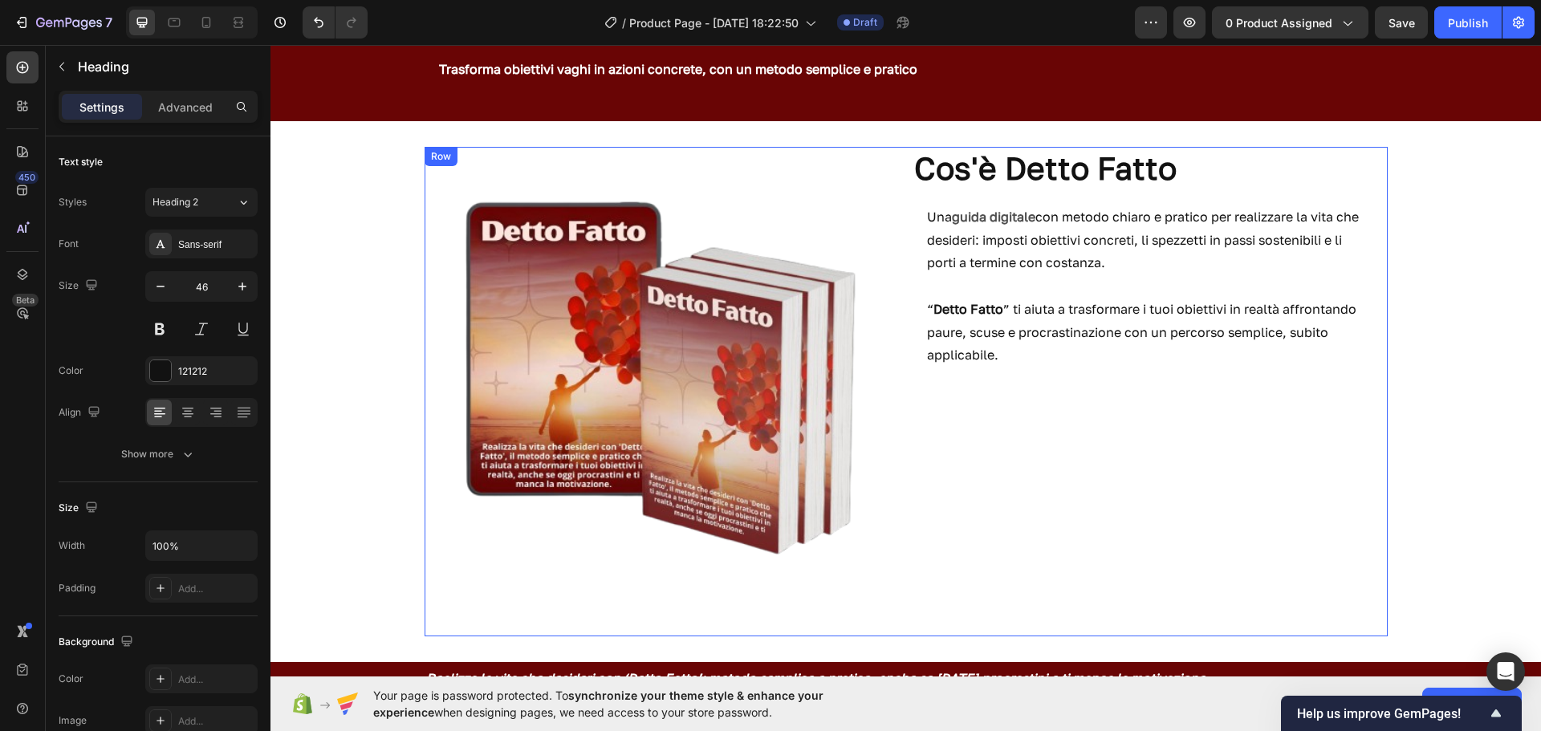
scroll to position [124, 0]
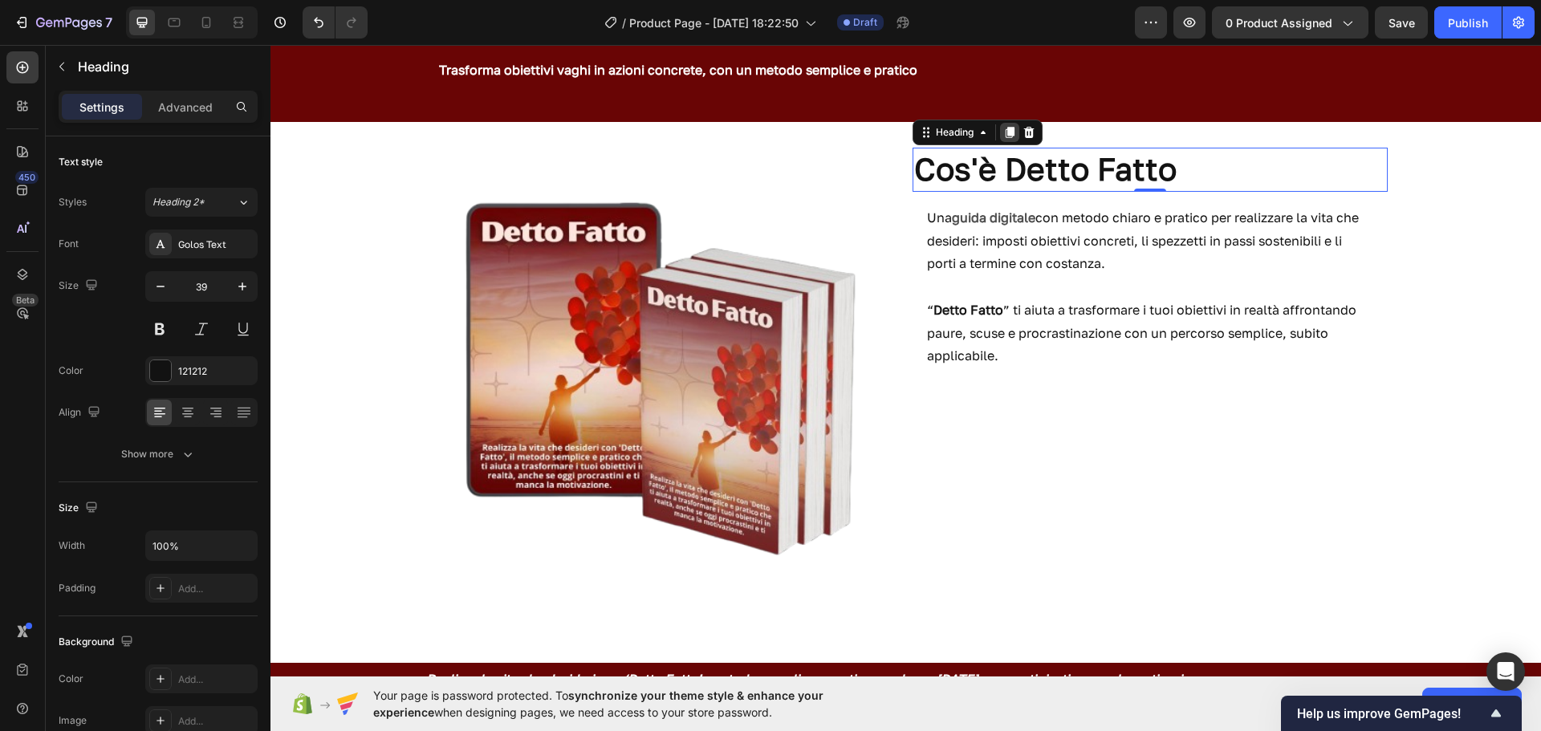
click at [1005, 133] on icon at bounding box center [1009, 132] width 9 height 11
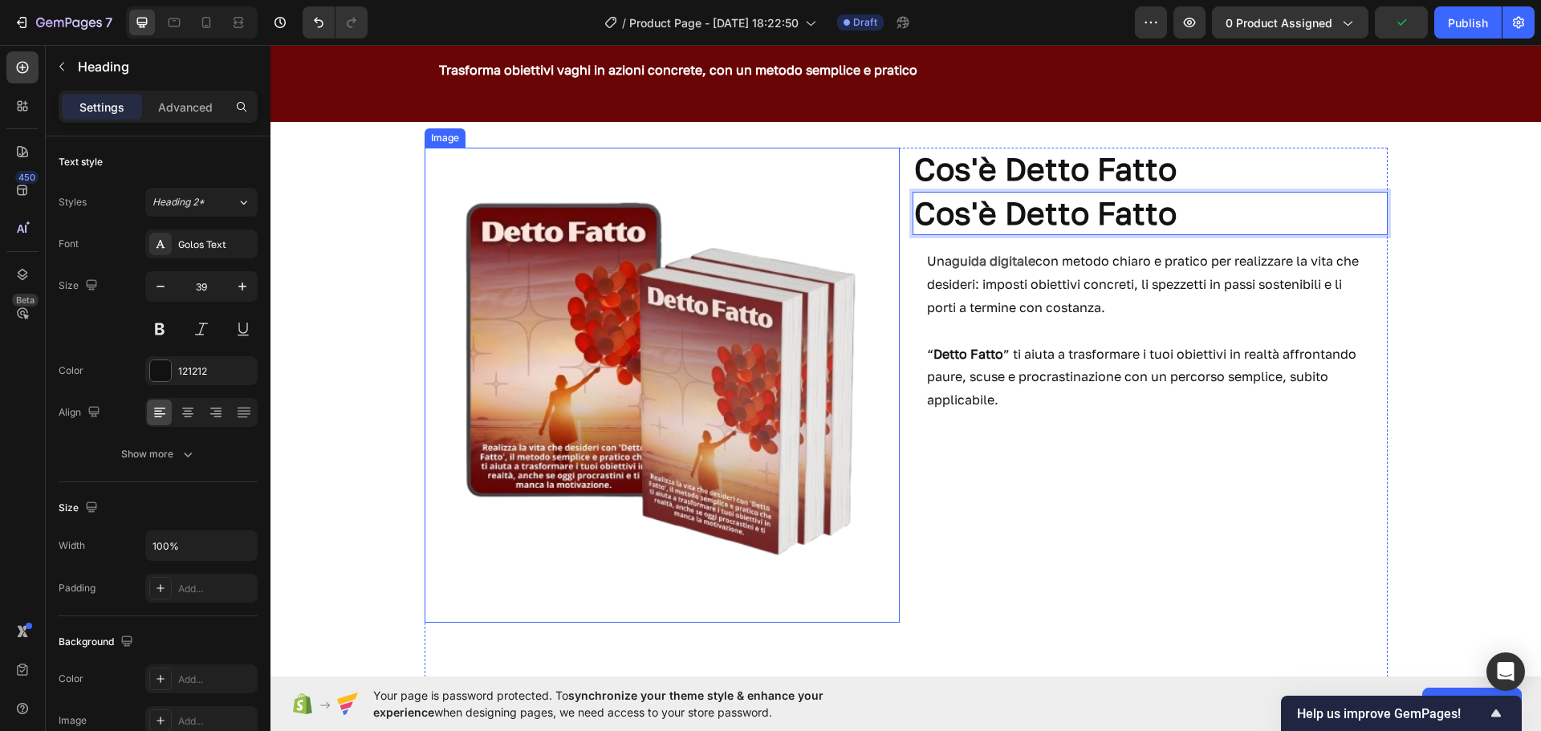
drag, startPoint x: 1009, startPoint y: 214, endPoint x: 857, endPoint y: 403, distance: 242.6
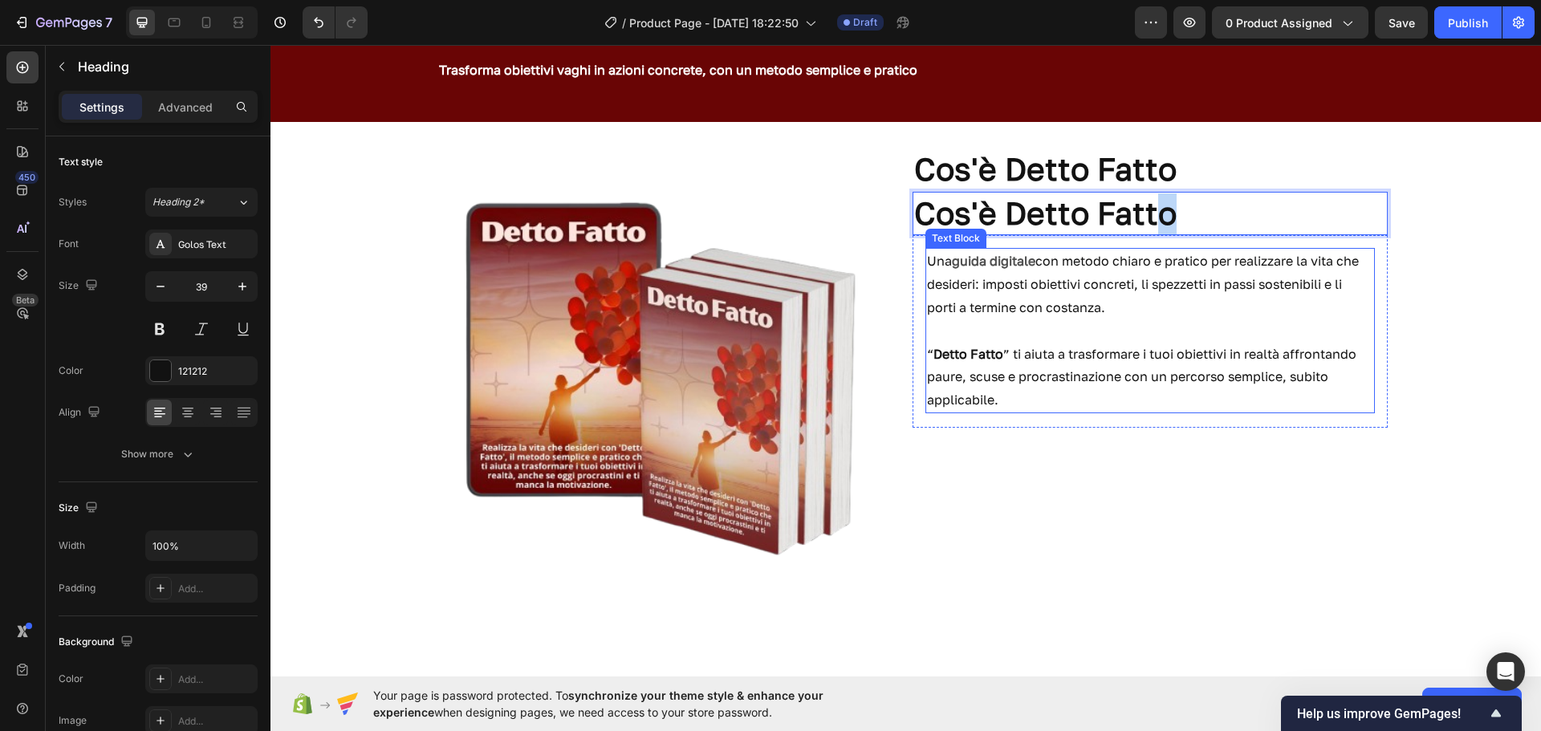
drag, startPoint x: 1186, startPoint y: 226, endPoint x: 1158, endPoint y: 267, distance: 49.7
click at [1158, 267] on div "Cos'è Detto Fatto Heading Cos'è Detto Fatto Heading 0 Una guida digitale con me…" at bounding box center [1150, 415] width 475 height 534
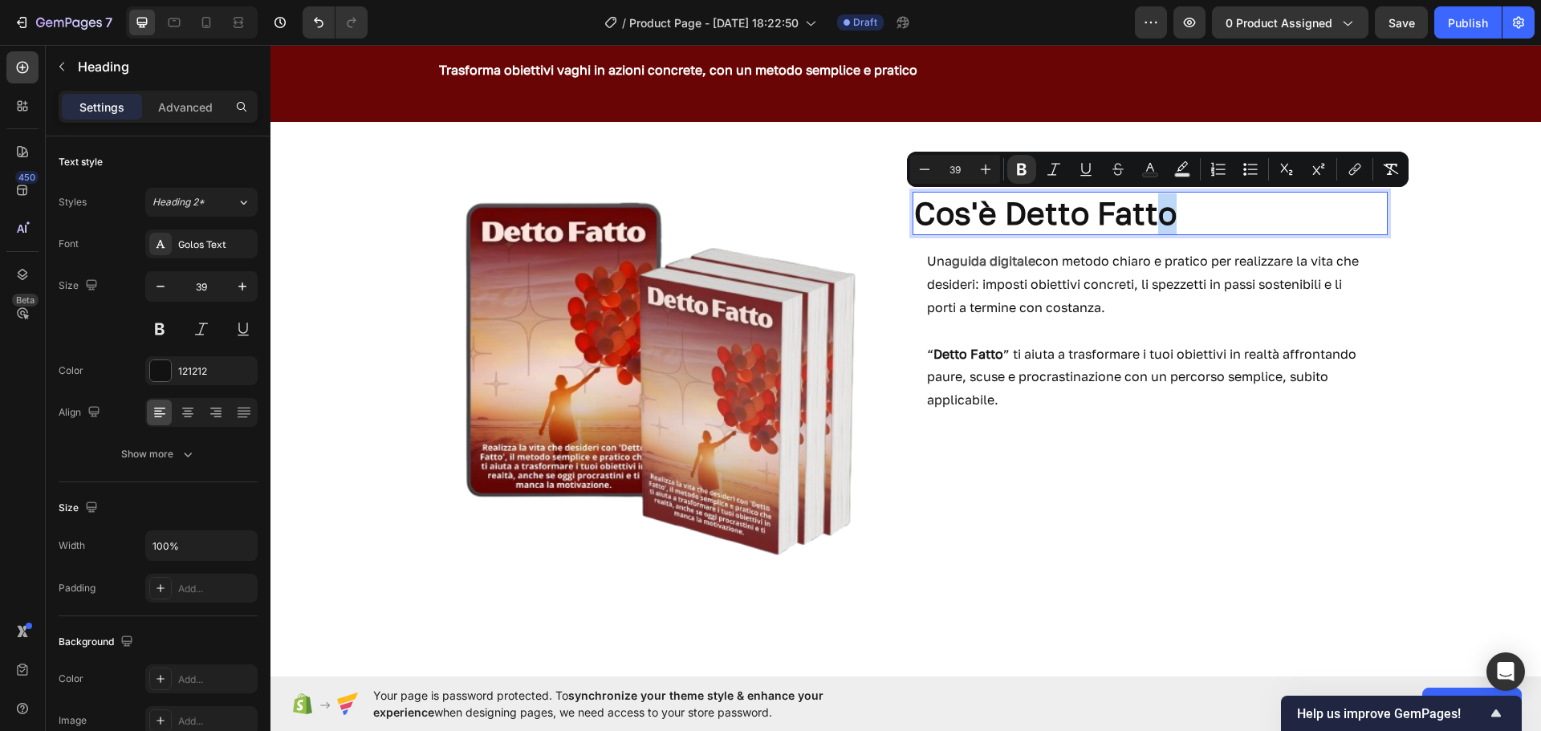
click at [1187, 192] on h2 "Cos'è Detto Fatto" at bounding box center [1150, 214] width 475 height 44
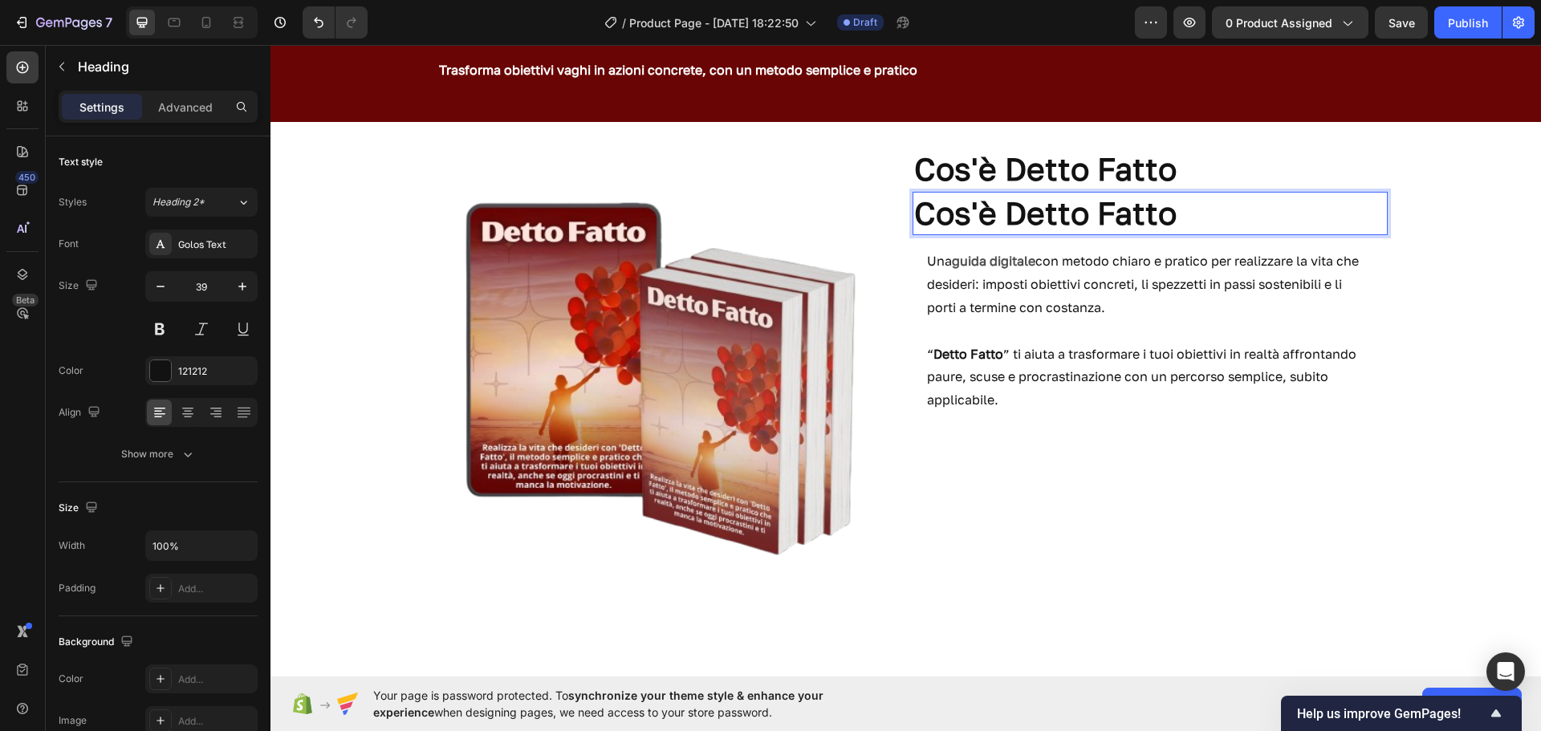
click at [1187, 202] on p "Cos'è Detto Fatto" at bounding box center [1150, 213] width 472 height 41
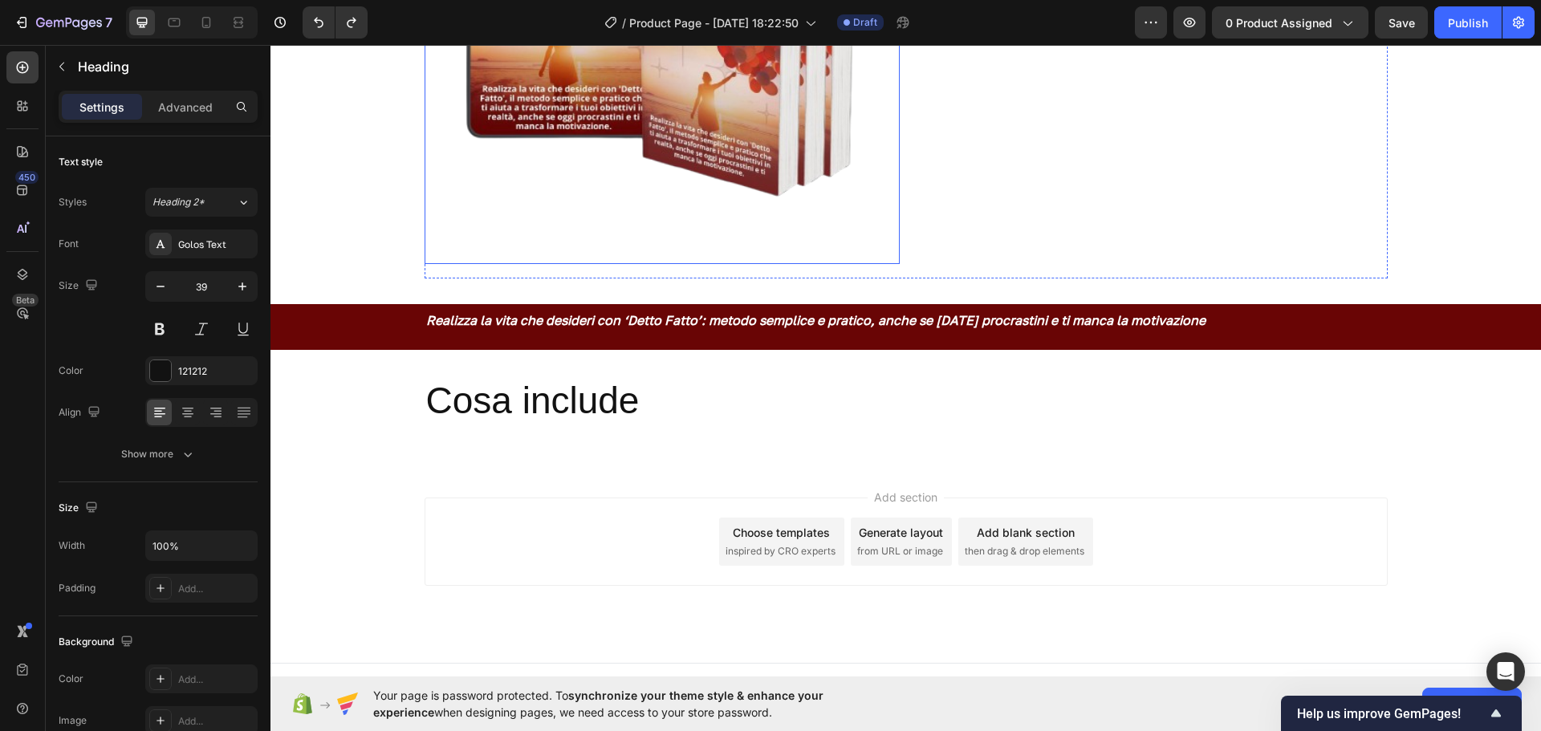
scroll to position [488, 0]
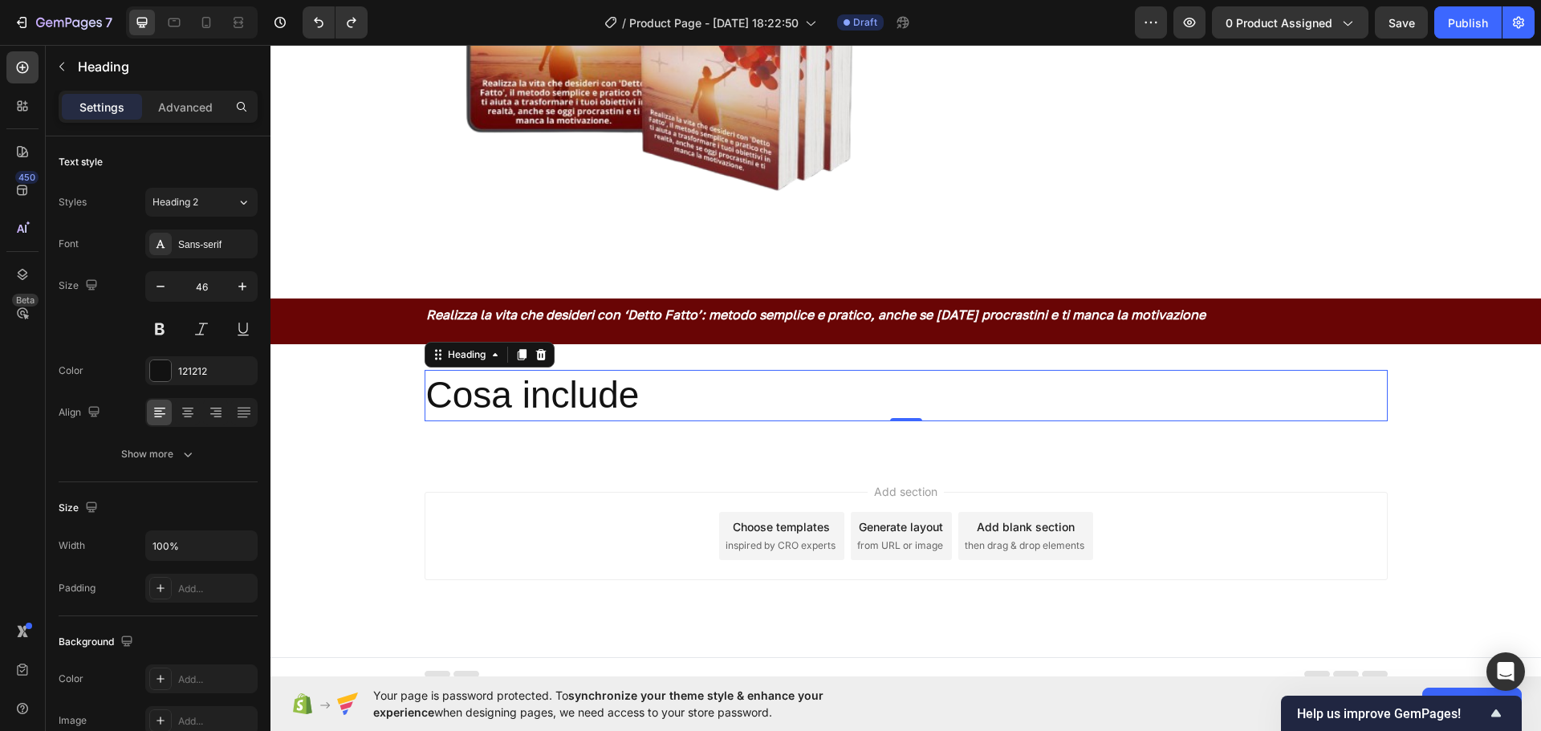
click at [632, 389] on p "Cosa include" at bounding box center [906, 396] width 960 height 48
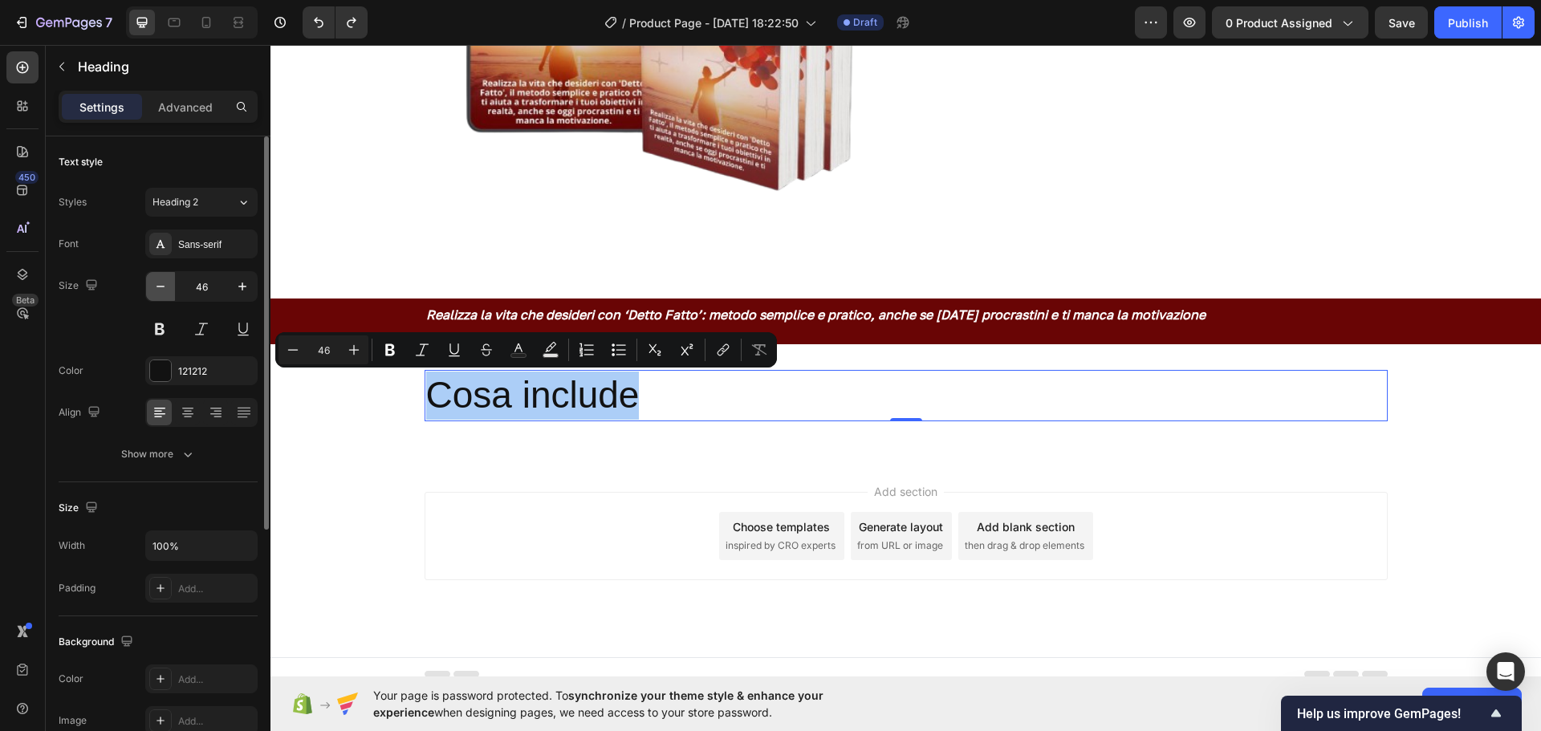
click at [157, 284] on icon "button" at bounding box center [161, 287] width 16 height 16
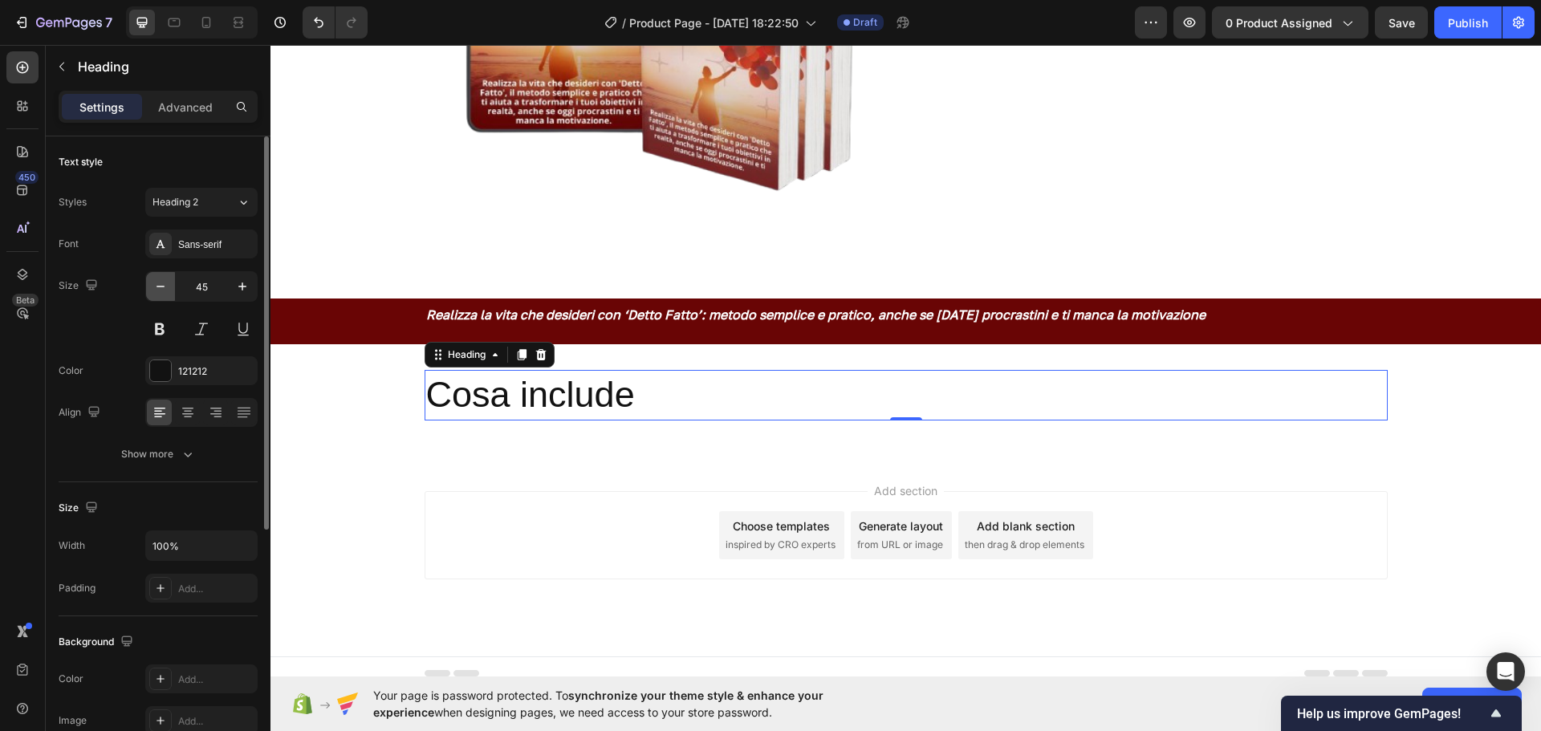
click at [157, 284] on icon "button" at bounding box center [161, 287] width 16 height 16
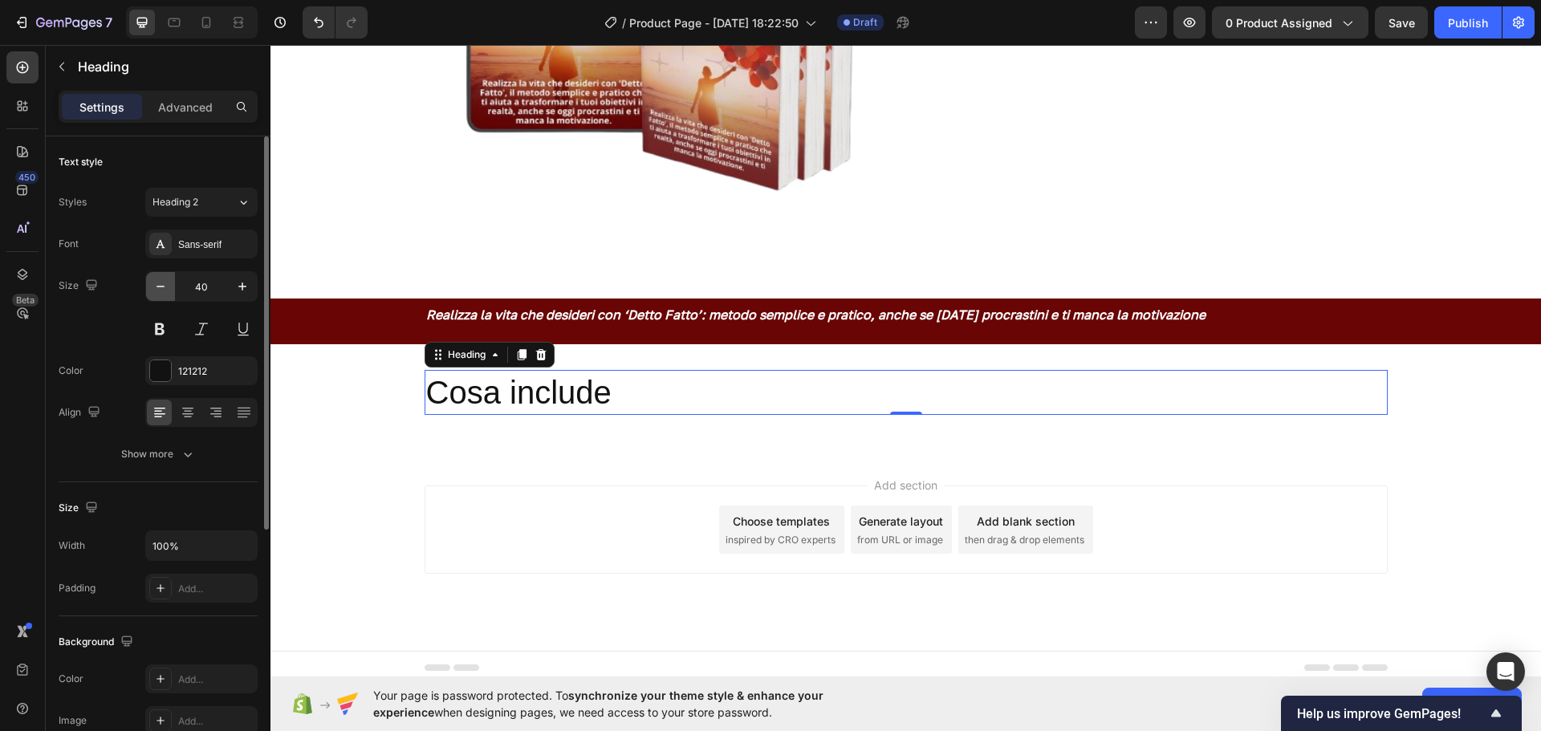
click at [157, 284] on icon "button" at bounding box center [161, 287] width 16 height 16
type input "39"
click at [201, 245] on div "Sans-serif" at bounding box center [215, 245] width 75 height 14
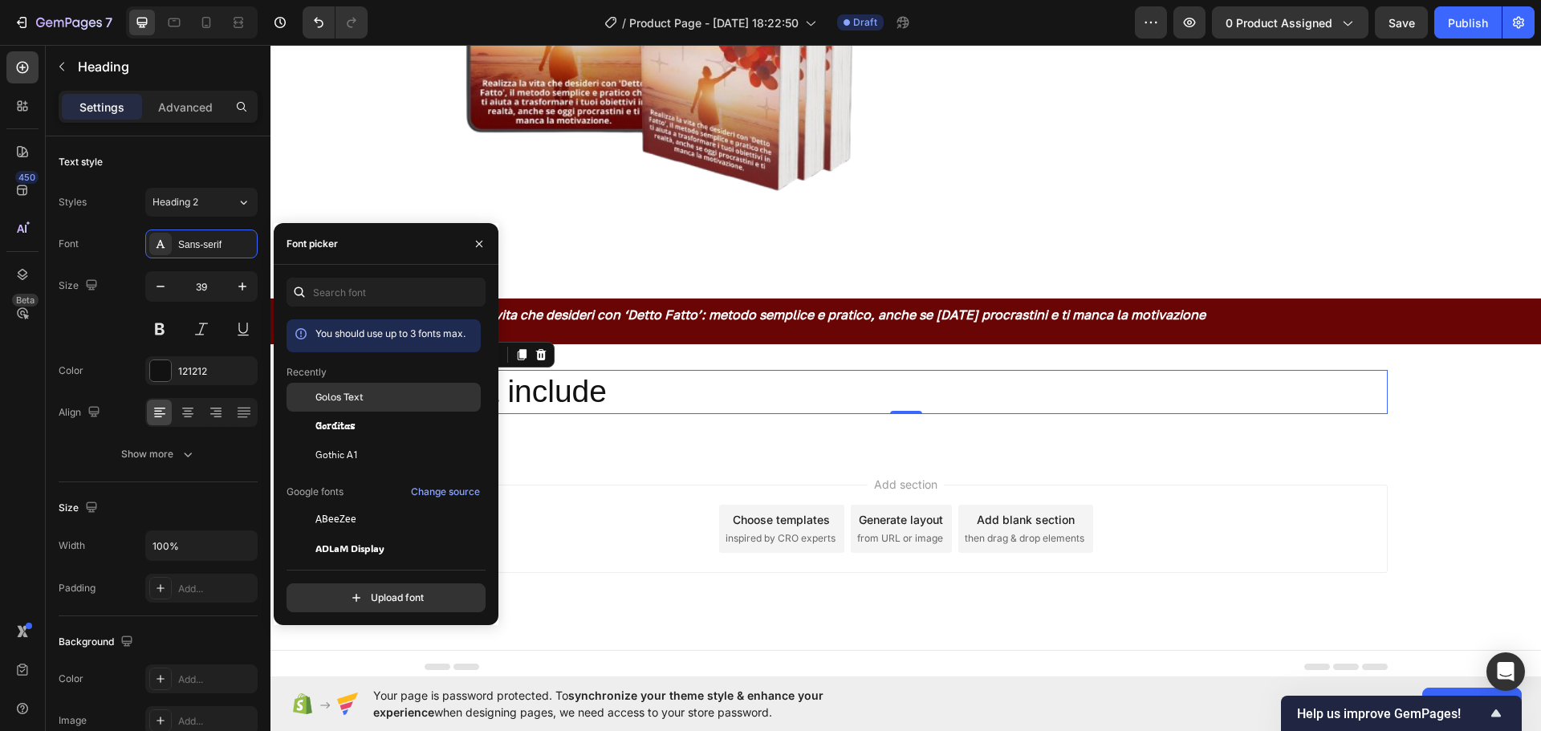
click at [330, 397] on span "Golos Text" at bounding box center [339, 397] width 48 height 14
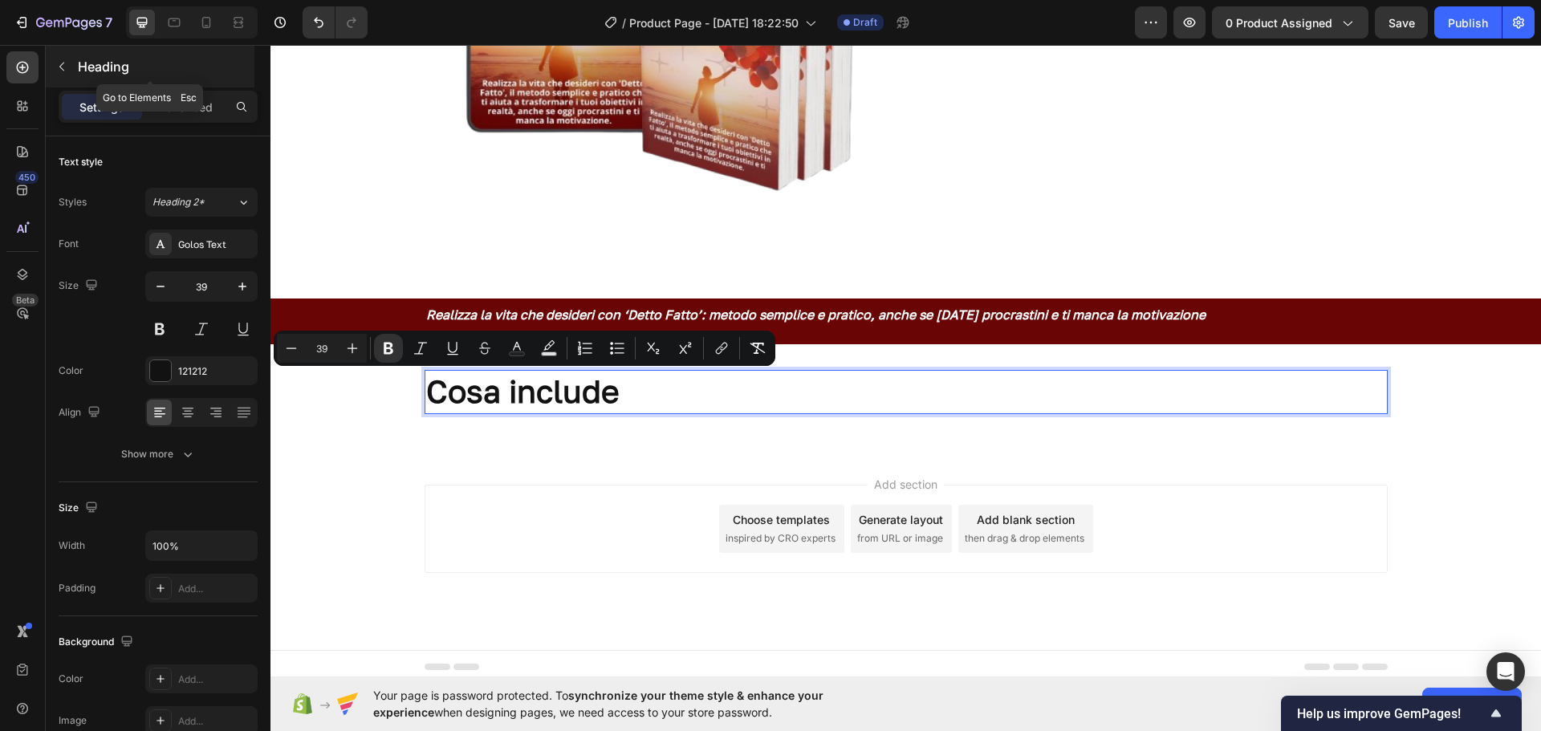
click at [59, 61] on icon "button" at bounding box center [61, 66] width 13 height 13
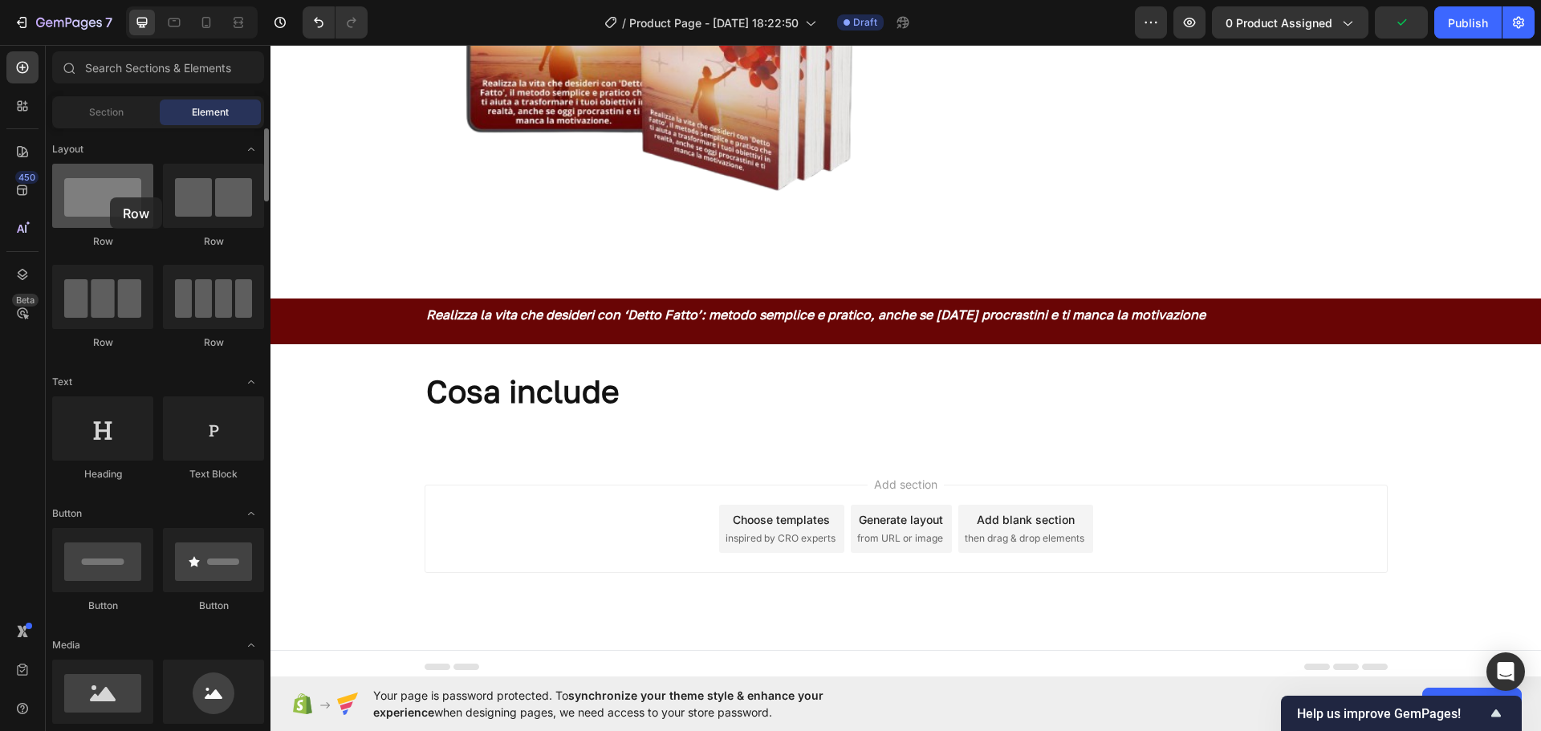
click at [110, 197] on div at bounding box center [102, 196] width 101 height 64
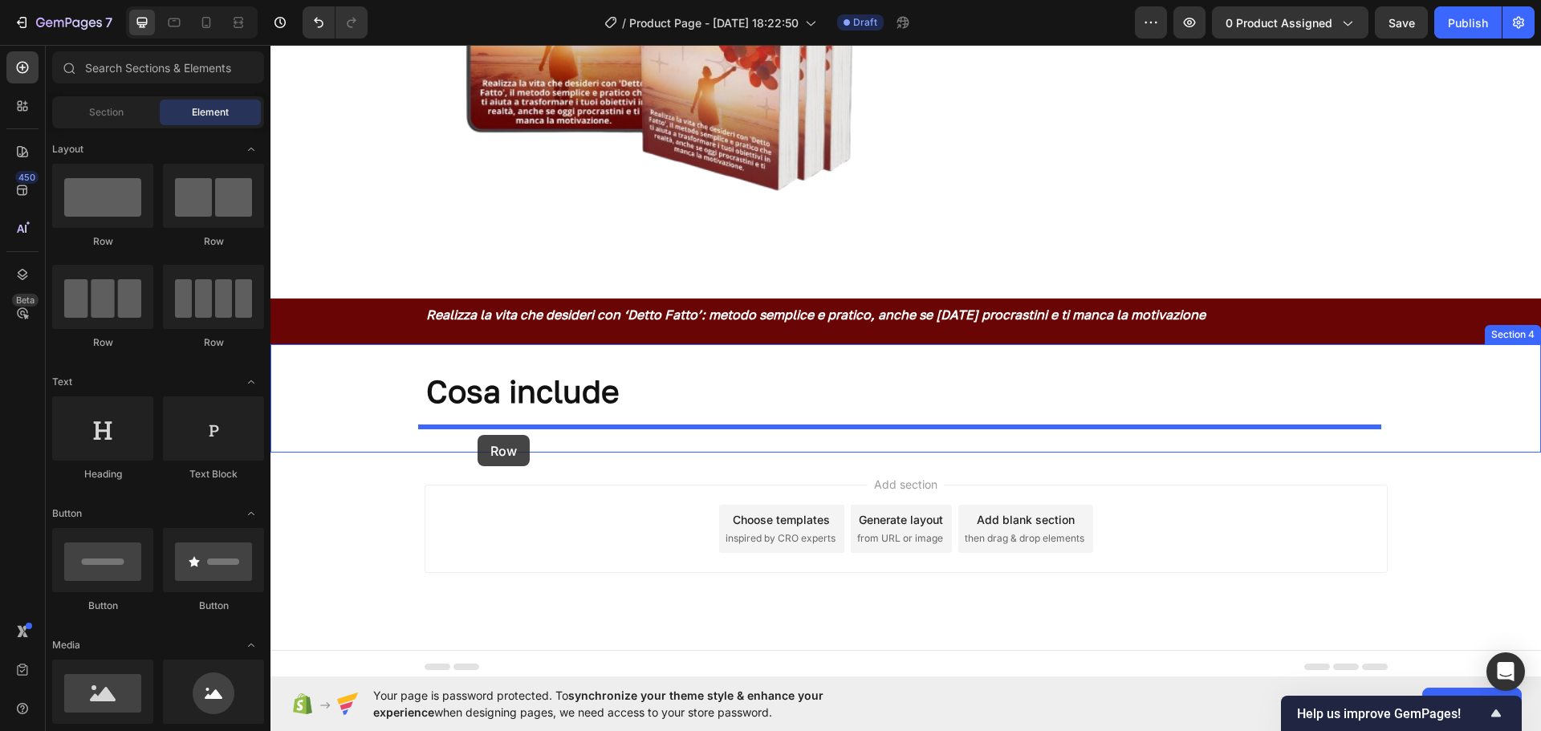
drag, startPoint x: 381, startPoint y: 243, endPoint x: 478, endPoint y: 435, distance: 215.1
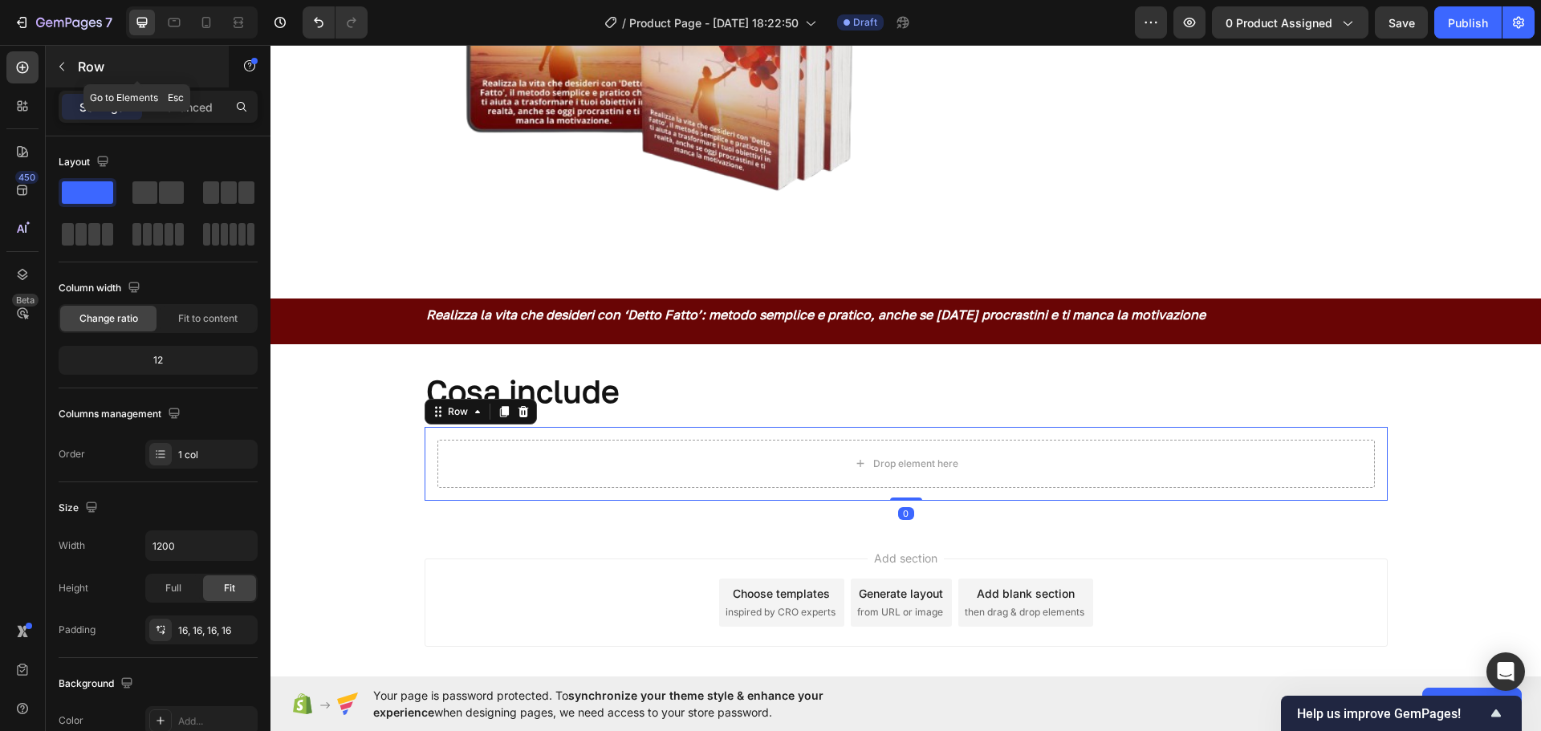
click at [63, 60] on icon "button" at bounding box center [61, 66] width 13 height 13
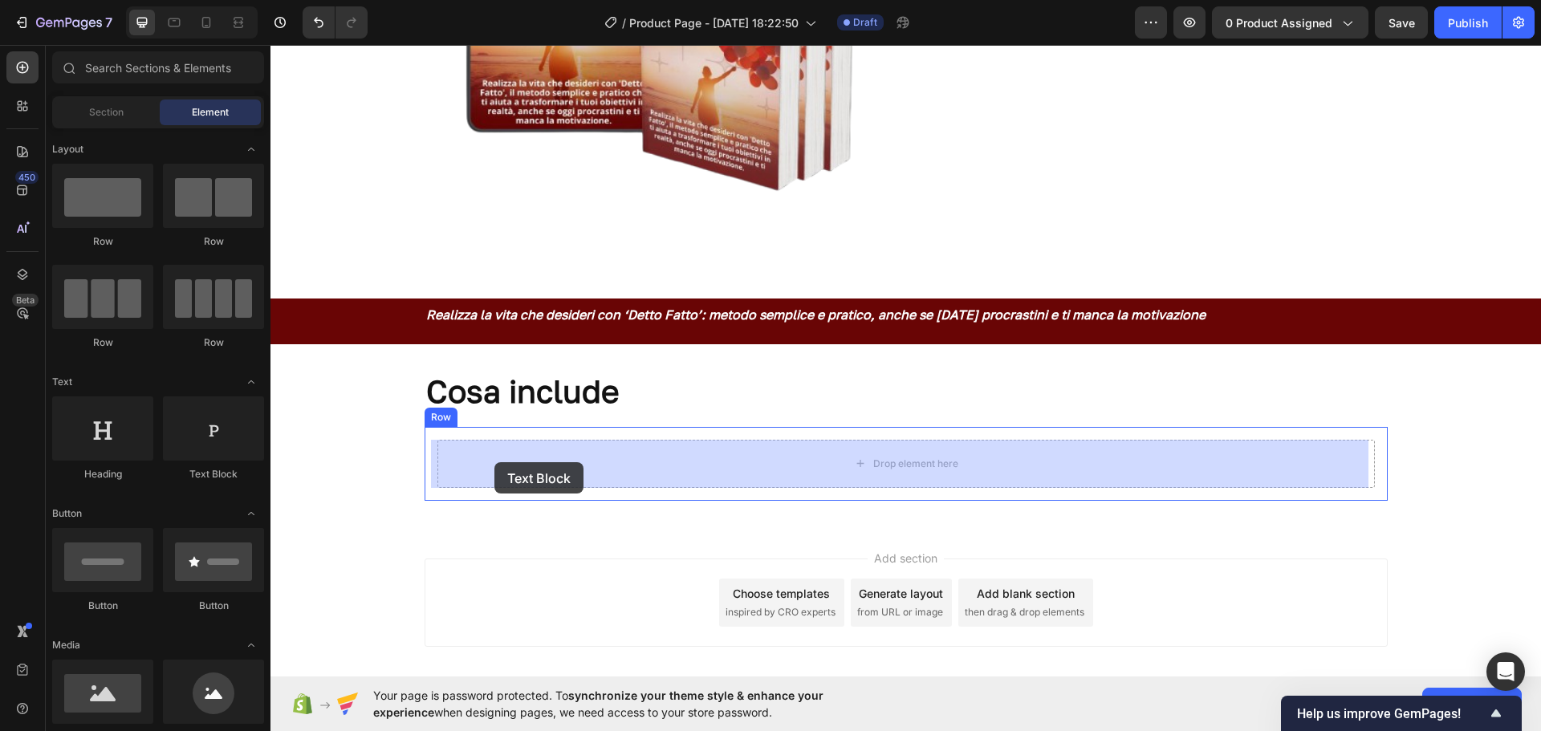
drag, startPoint x: 485, startPoint y: 503, endPoint x: 495, endPoint y: 462, distance: 42.1
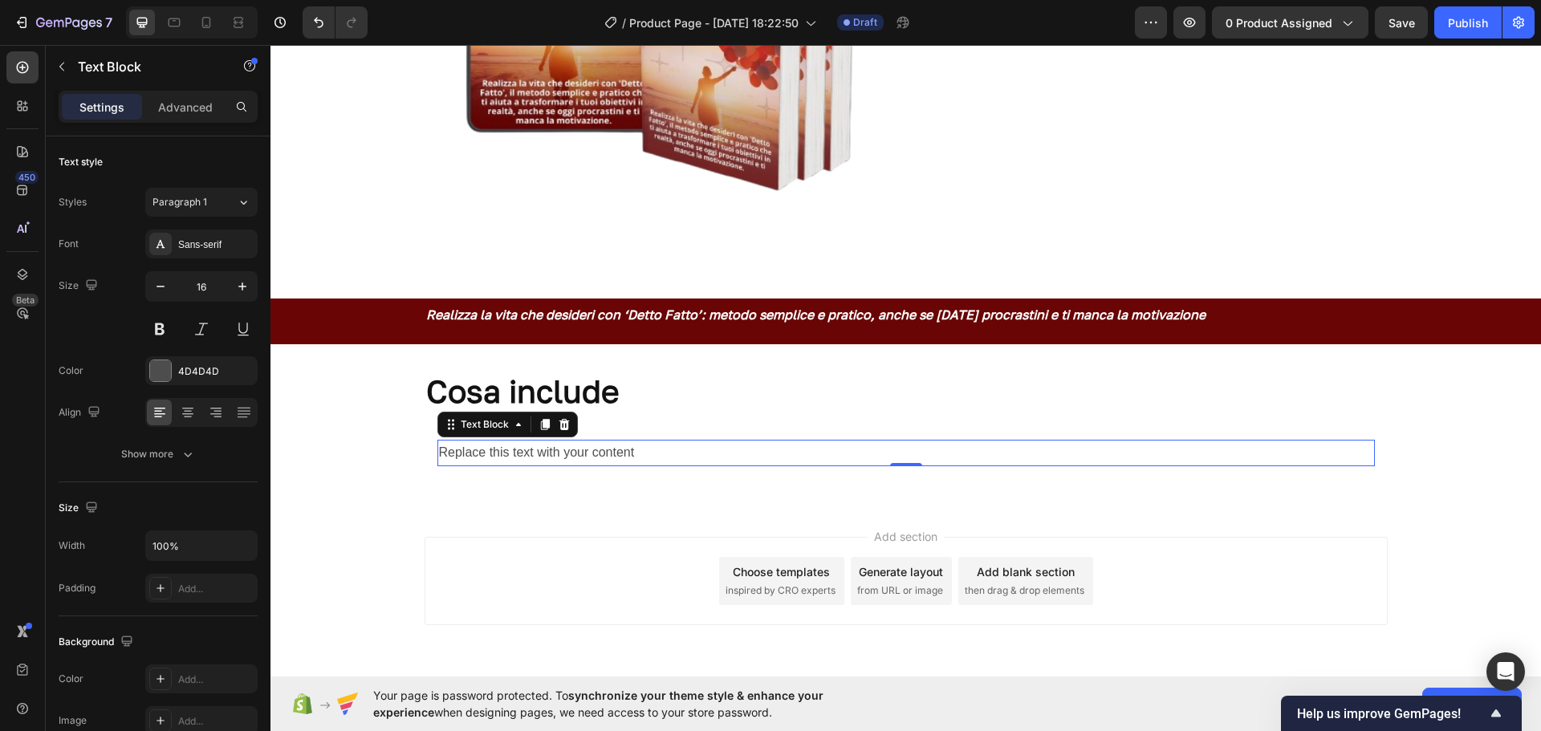
click at [759, 448] on p "Replace this text with your content" at bounding box center [906, 453] width 934 height 23
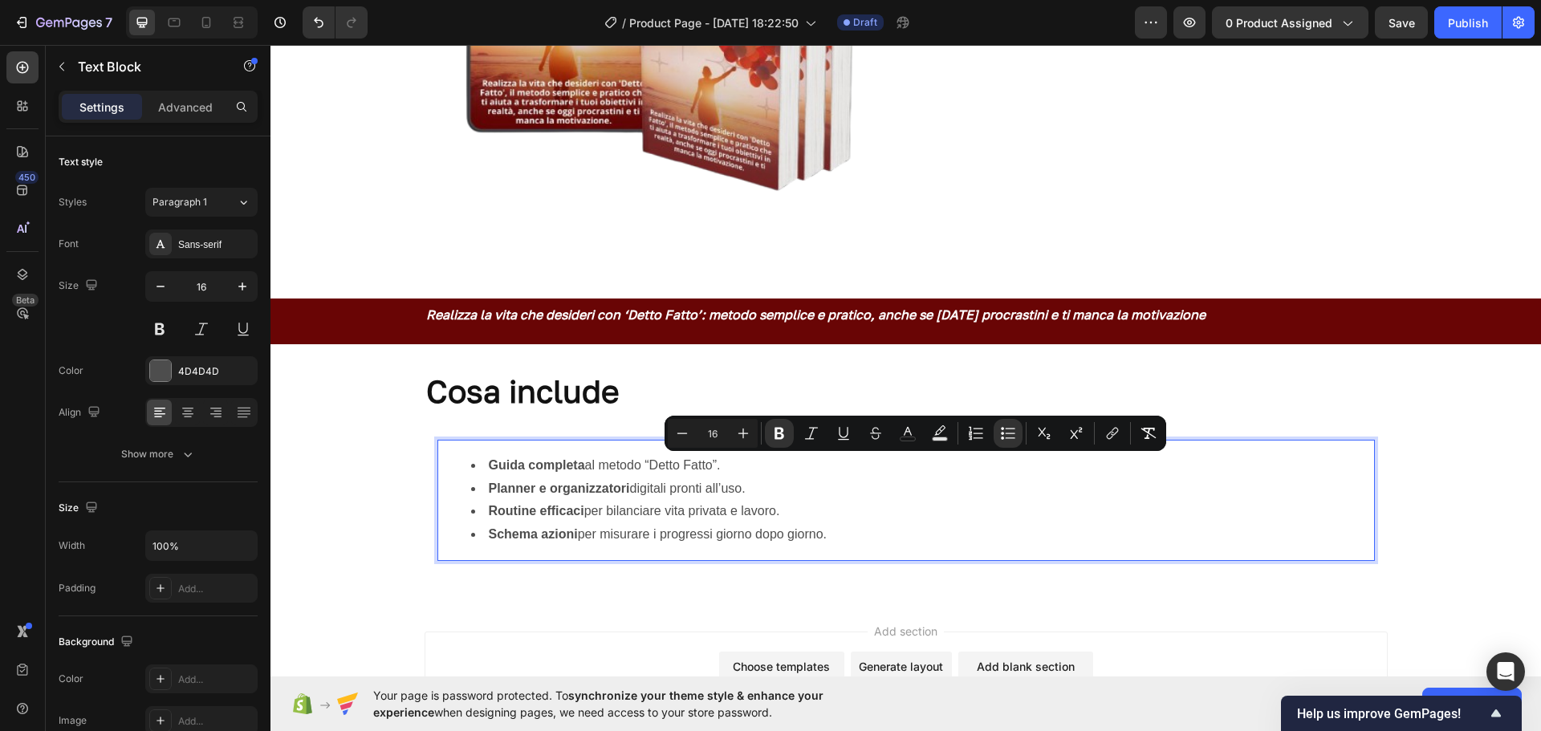
drag, startPoint x: 836, startPoint y: 536, endPoint x: 469, endPoint y: 470, distance: 372.9
click at [469, 470] on ul "Guida completa al metodo “Detto Fatto”. Planner e organizzatori digitali pronti…" at bounding box center [906, 500] width 934 height 92
click at [215, 238] on div "Sans-serif" at bounding box center [215, 245] width 75 height 14
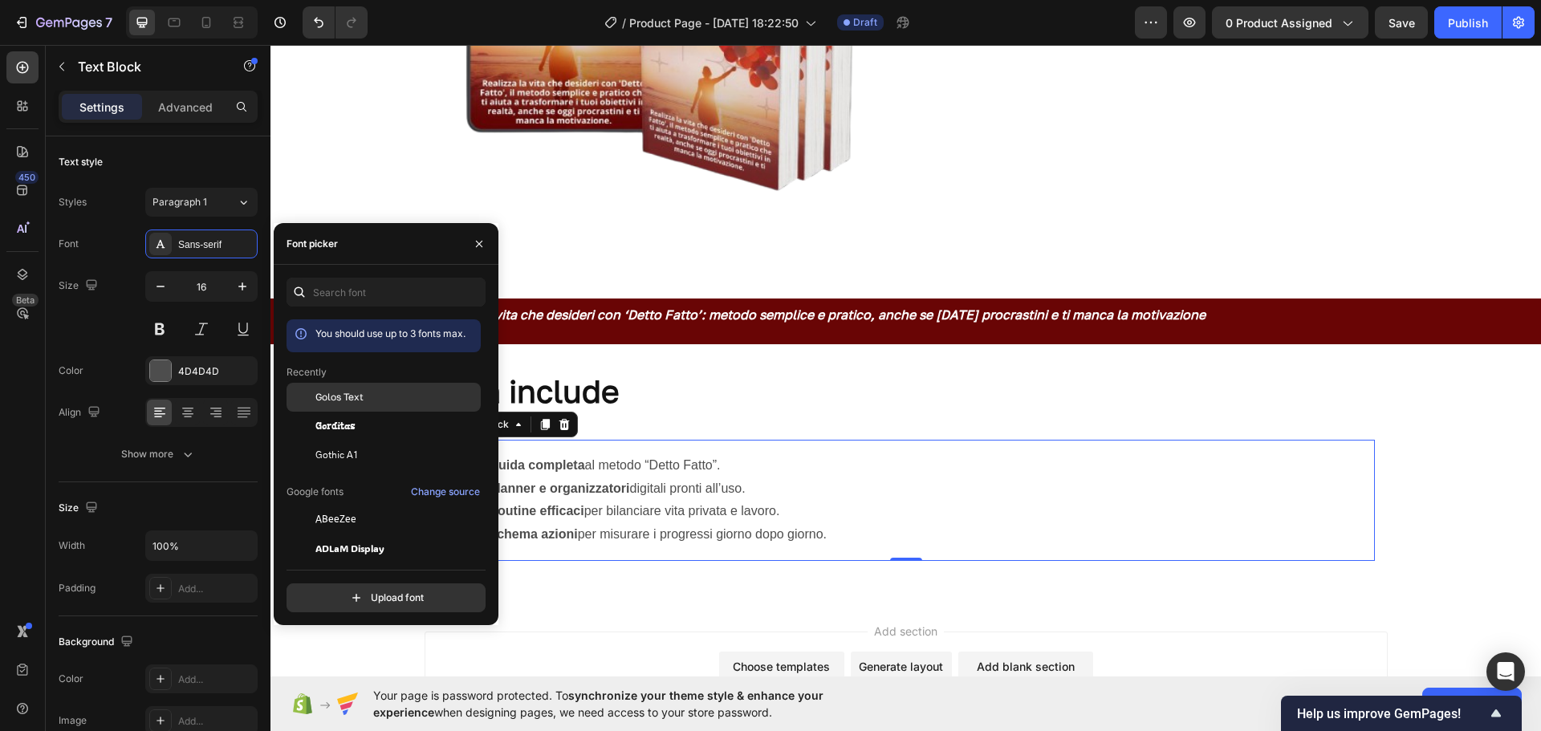
click at [333, 389] on div "Golos Text" at bounding box center [384, 397] width 194 height 29
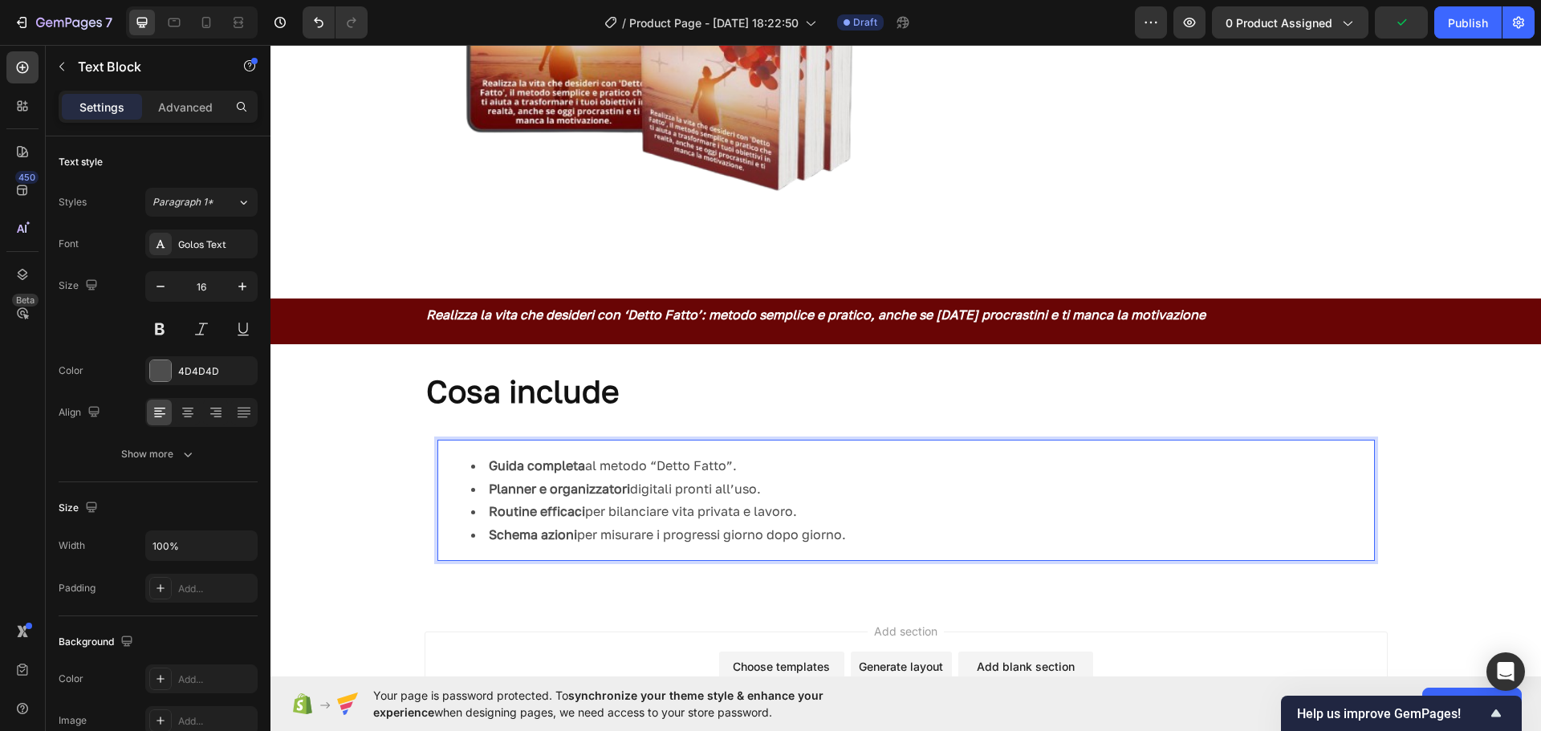
click at [540, 445] on div "Guida completa al metodo “Detto Fatto”. Planner e organizzatori digitali pronti…" at bounding box center [907, 500] width 938 height 121
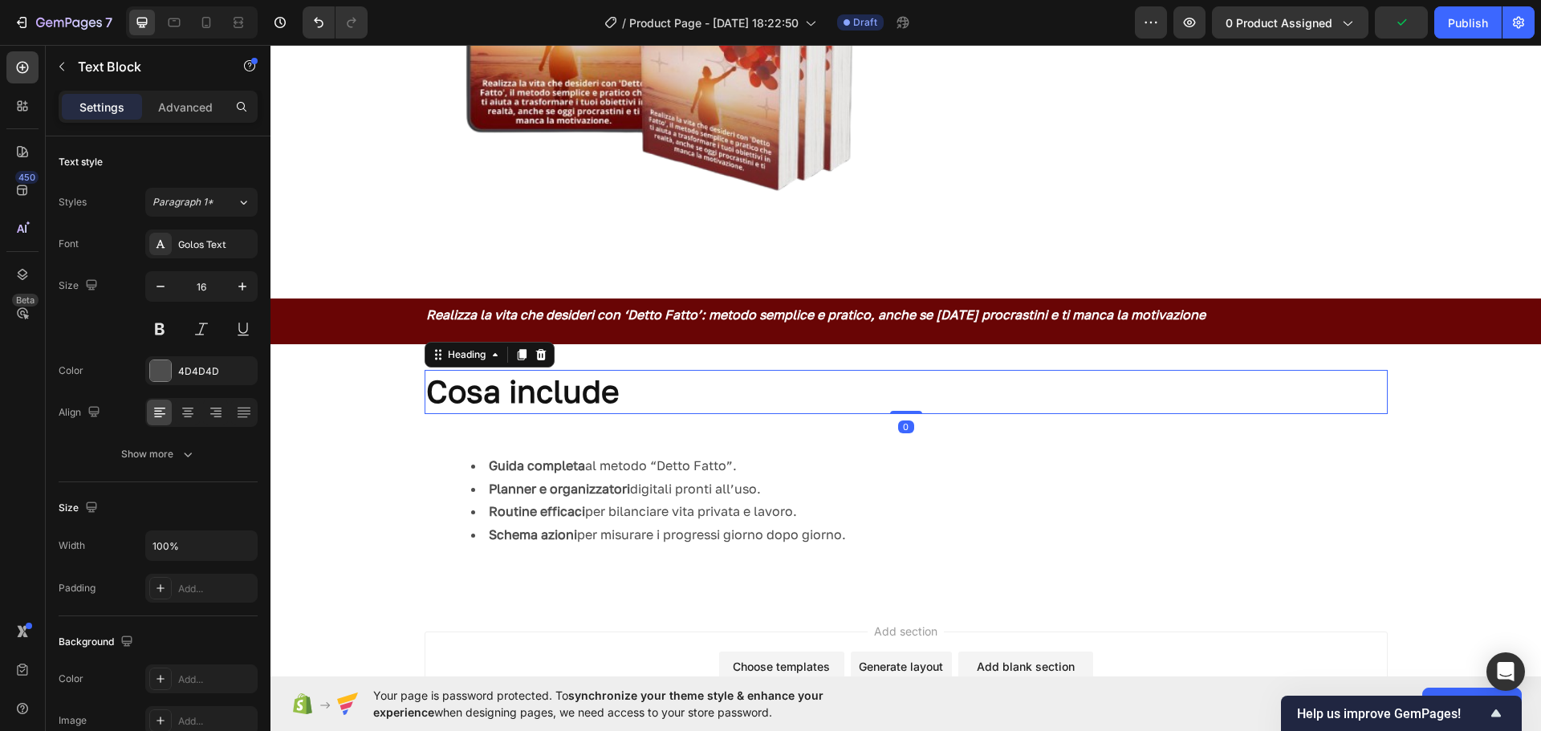
click at [521, 392] on strong "Cosa include" at bounding box center [522, 391] width 193 height 38
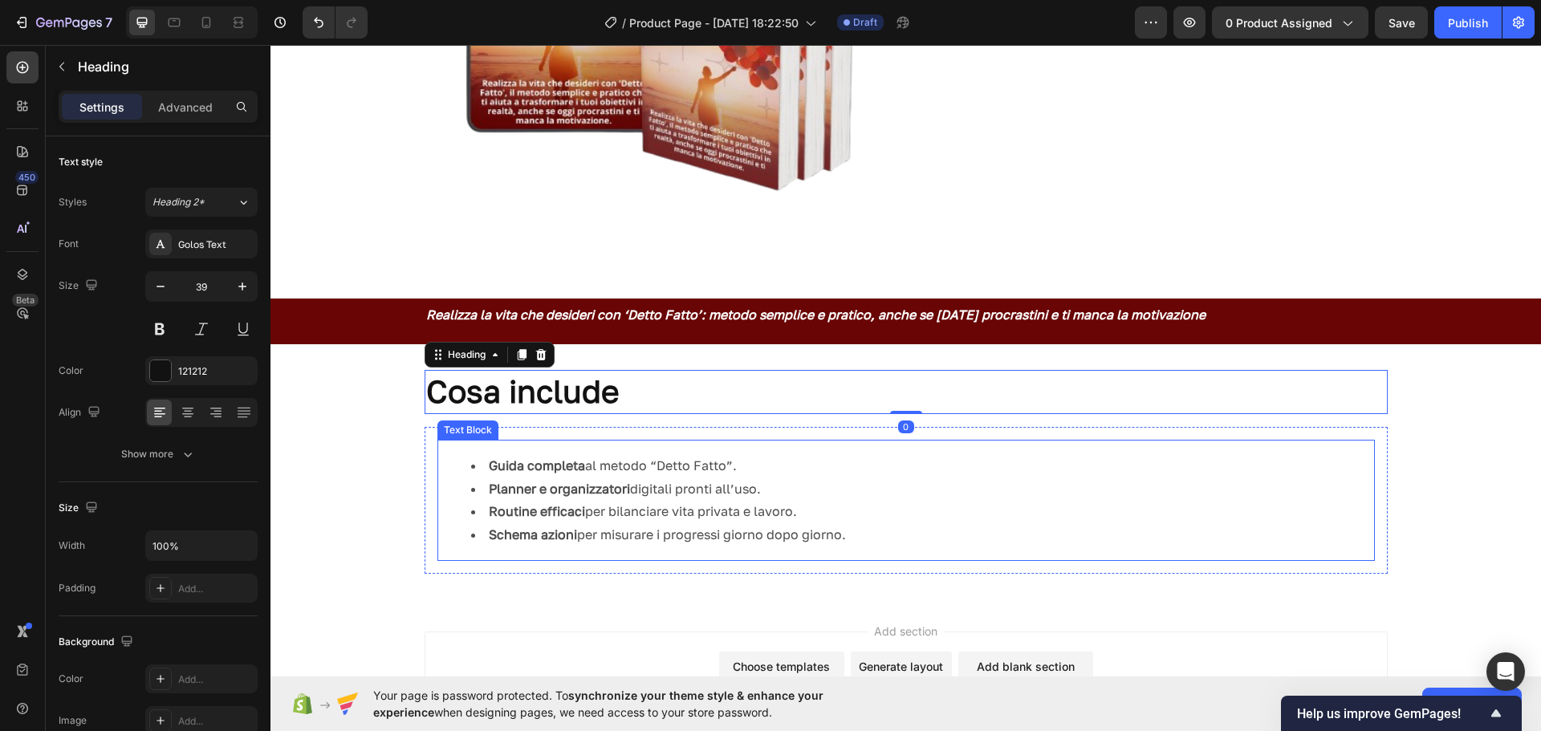
click at [533, 495] on strong "Planner e organizzatori" at bounding box center [559, 489] width 141 height 16
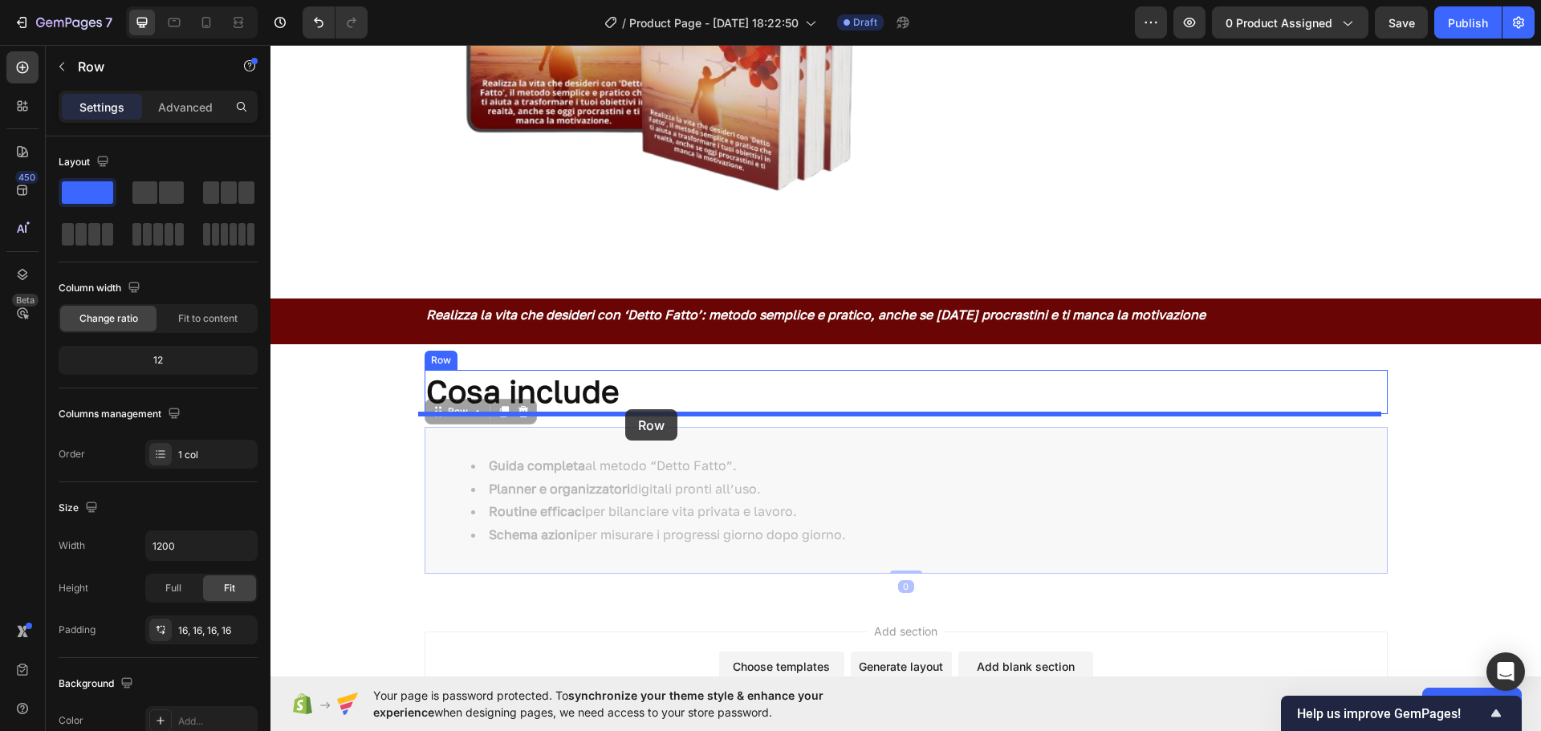
drag, startPoint x: 633, startPoint y: 437, endPoint x: 625, endPoint y: 409, distance: 28.2
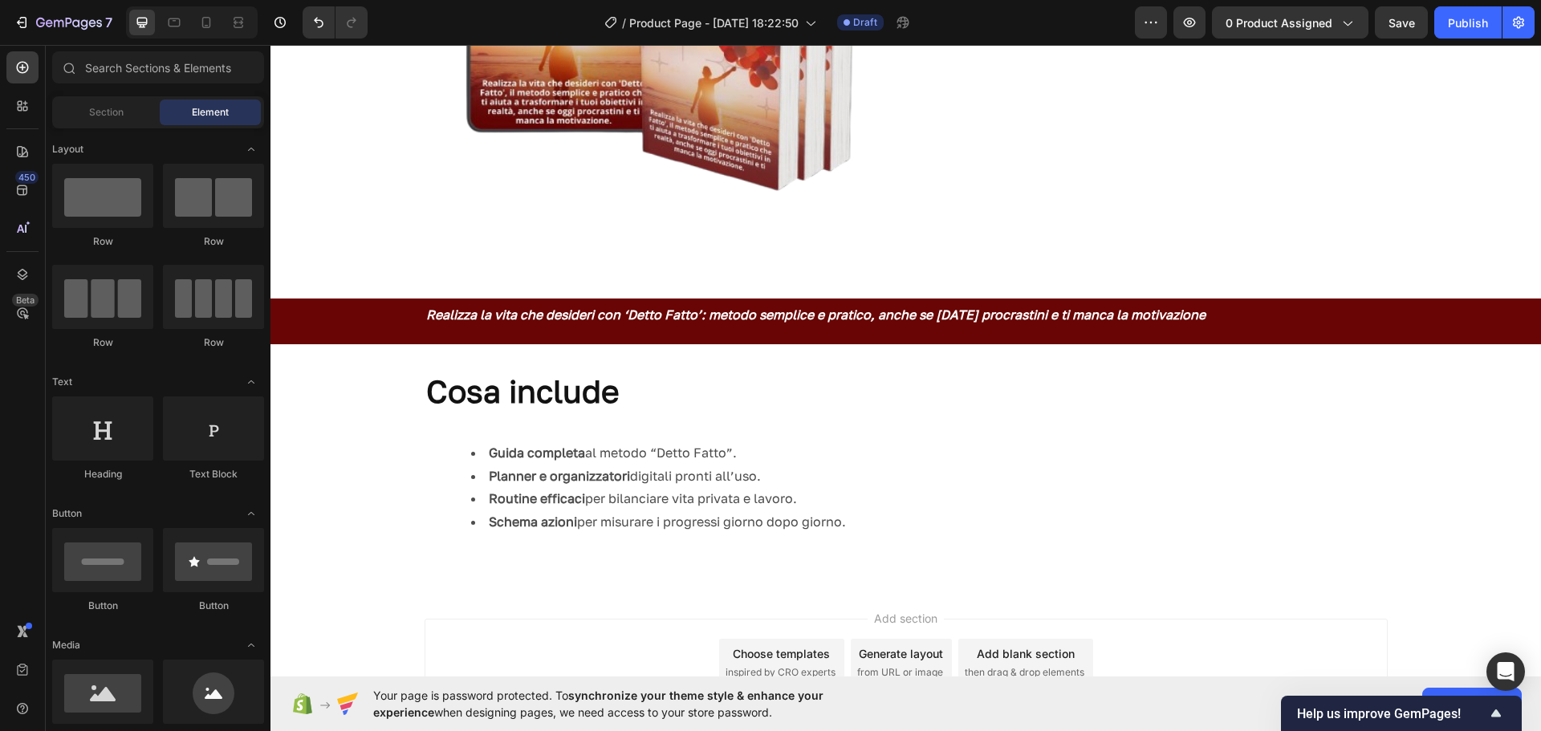
click at [348, 588] on div "Add section Choose templates inspired by CRO experts Generate layout from URL o…" at bounding box center [906, 685] width 1271 height 197
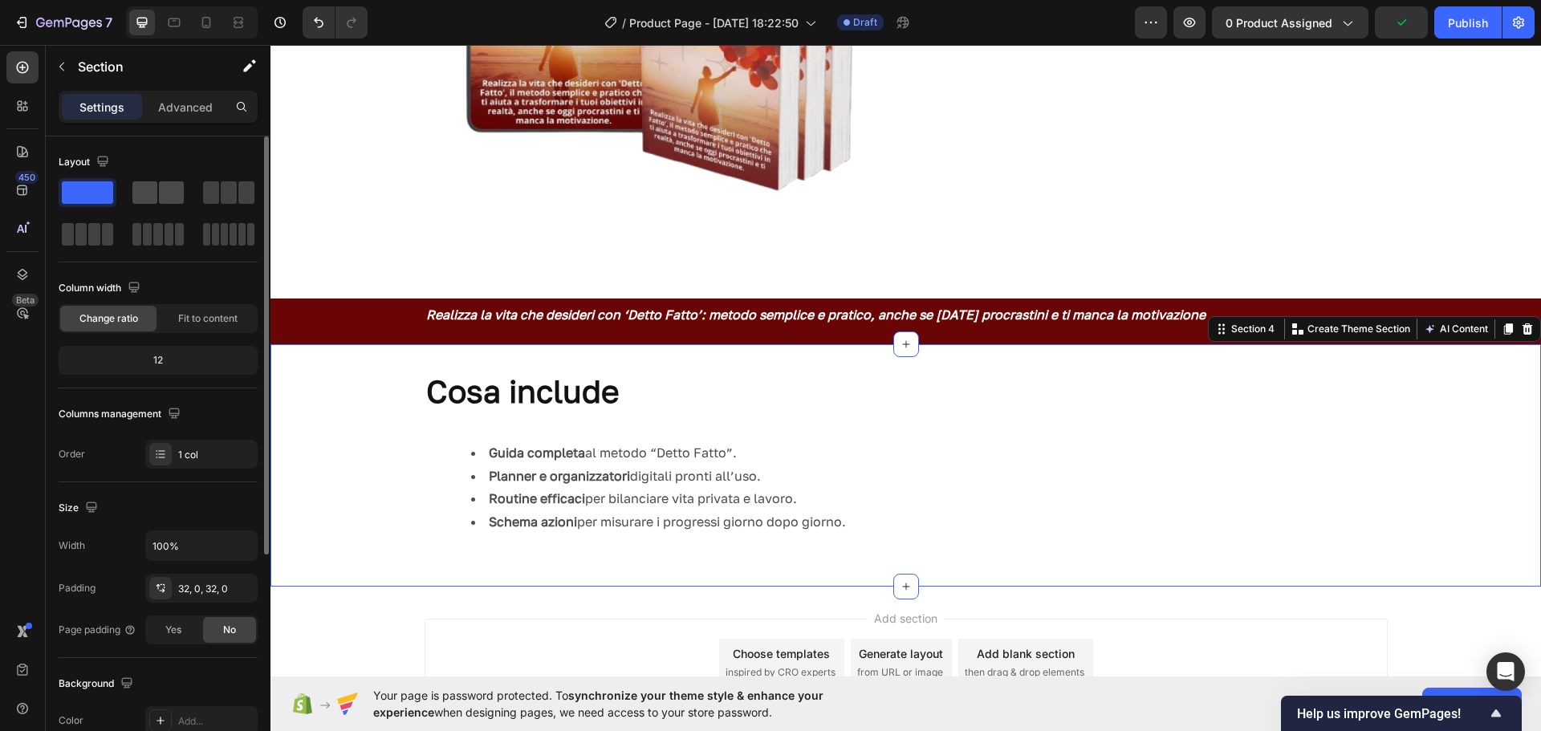
click at [164, 191] on span at bounding box center [171, 192] width 25 height 22
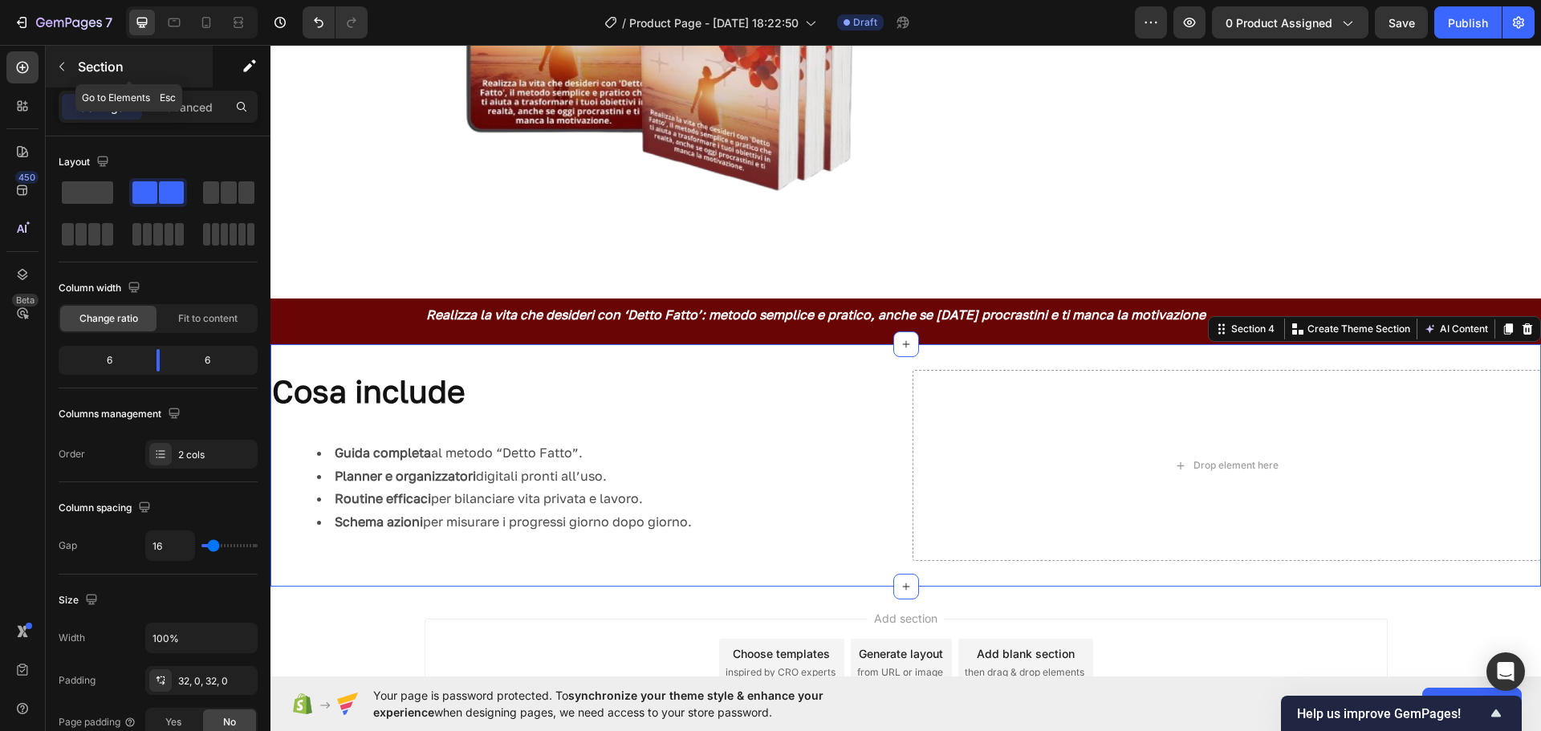
click at [69, 76] on button "button" at bounding box center [62, 67] width 26 height 26
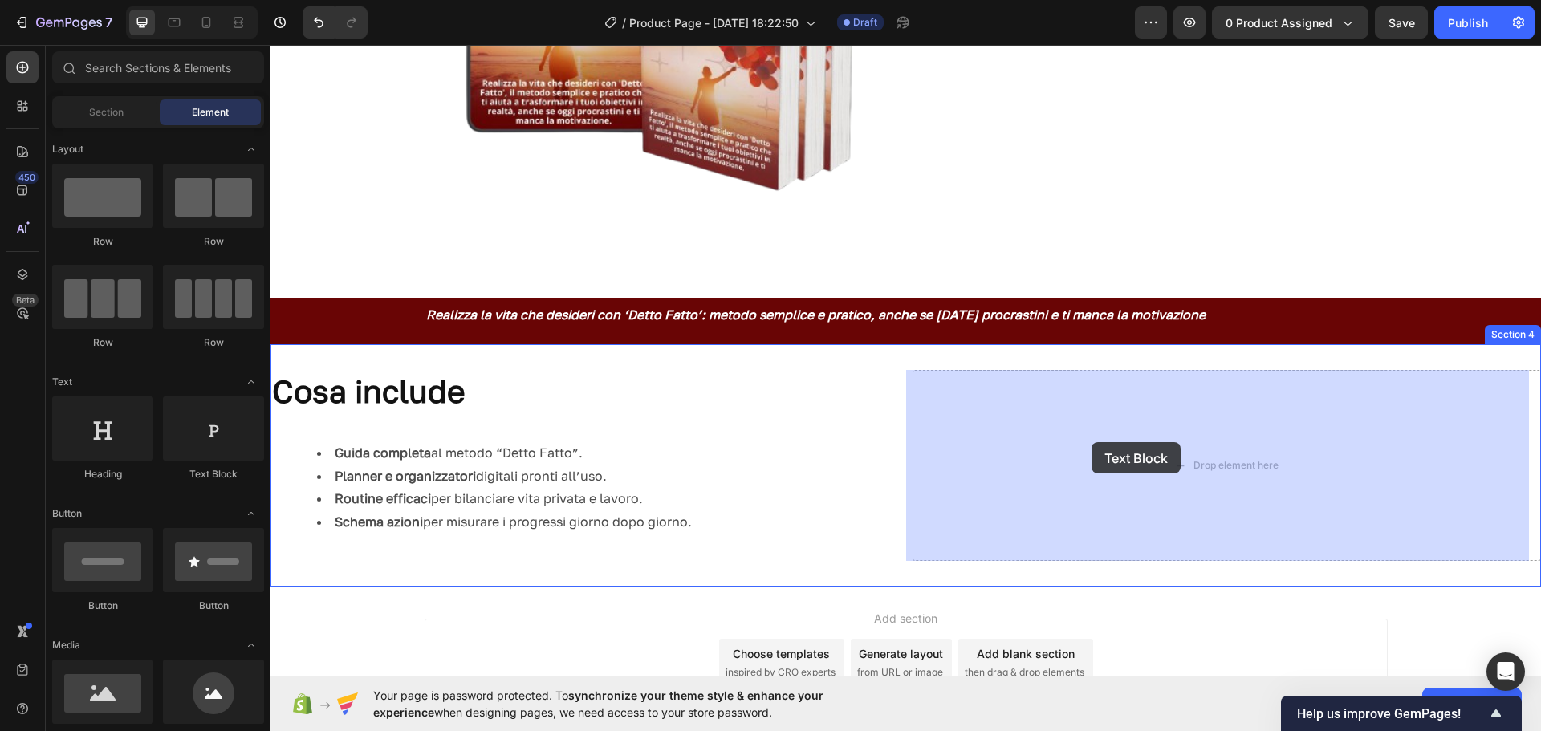
drag, startPoint x: 478, startPoint y: 472, endPoint x: 1091, endPoint y: 442, distance: 613.3
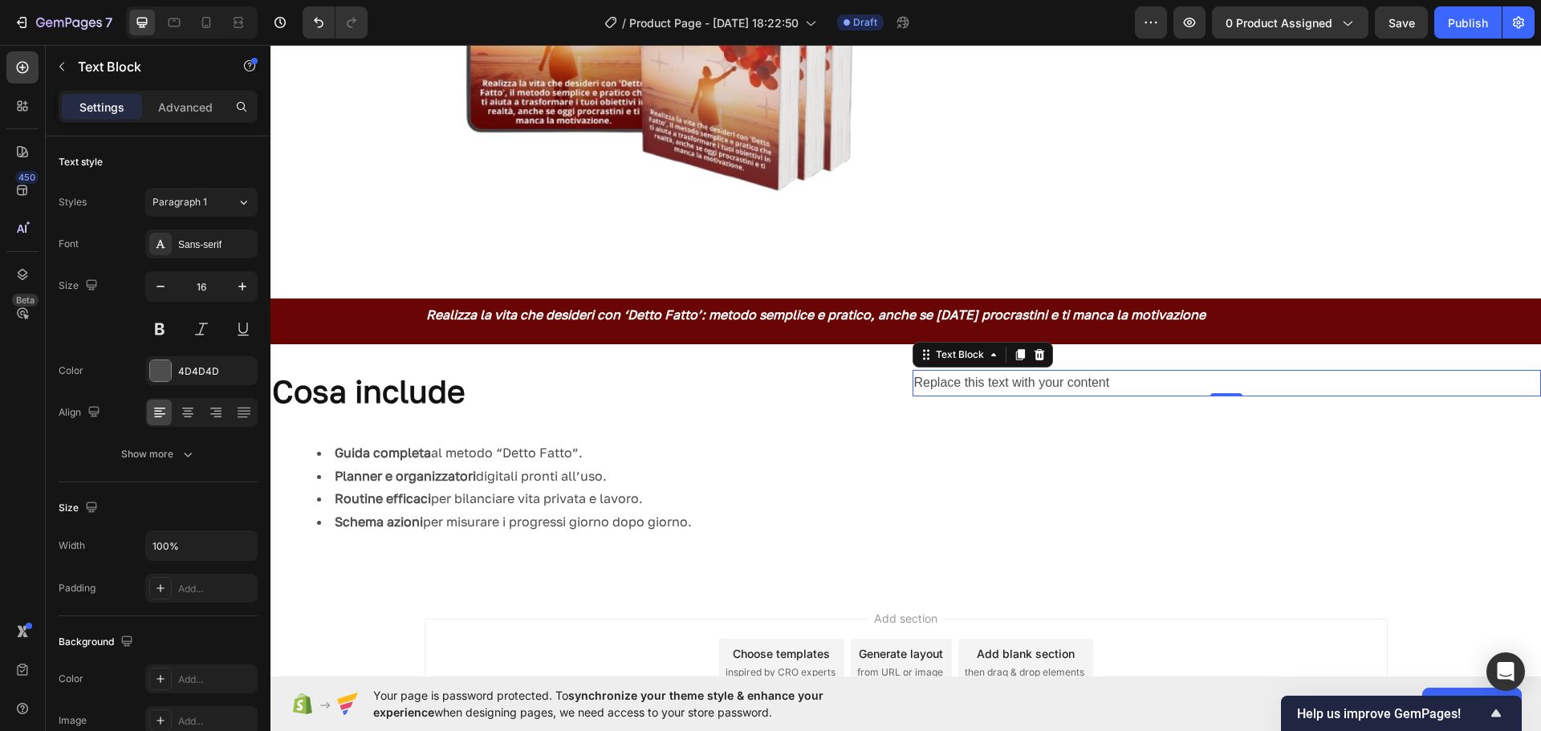
click at [1142, 375] on p "Replace this text with your content" at bounding box center [1227, 383] width 626 height 23
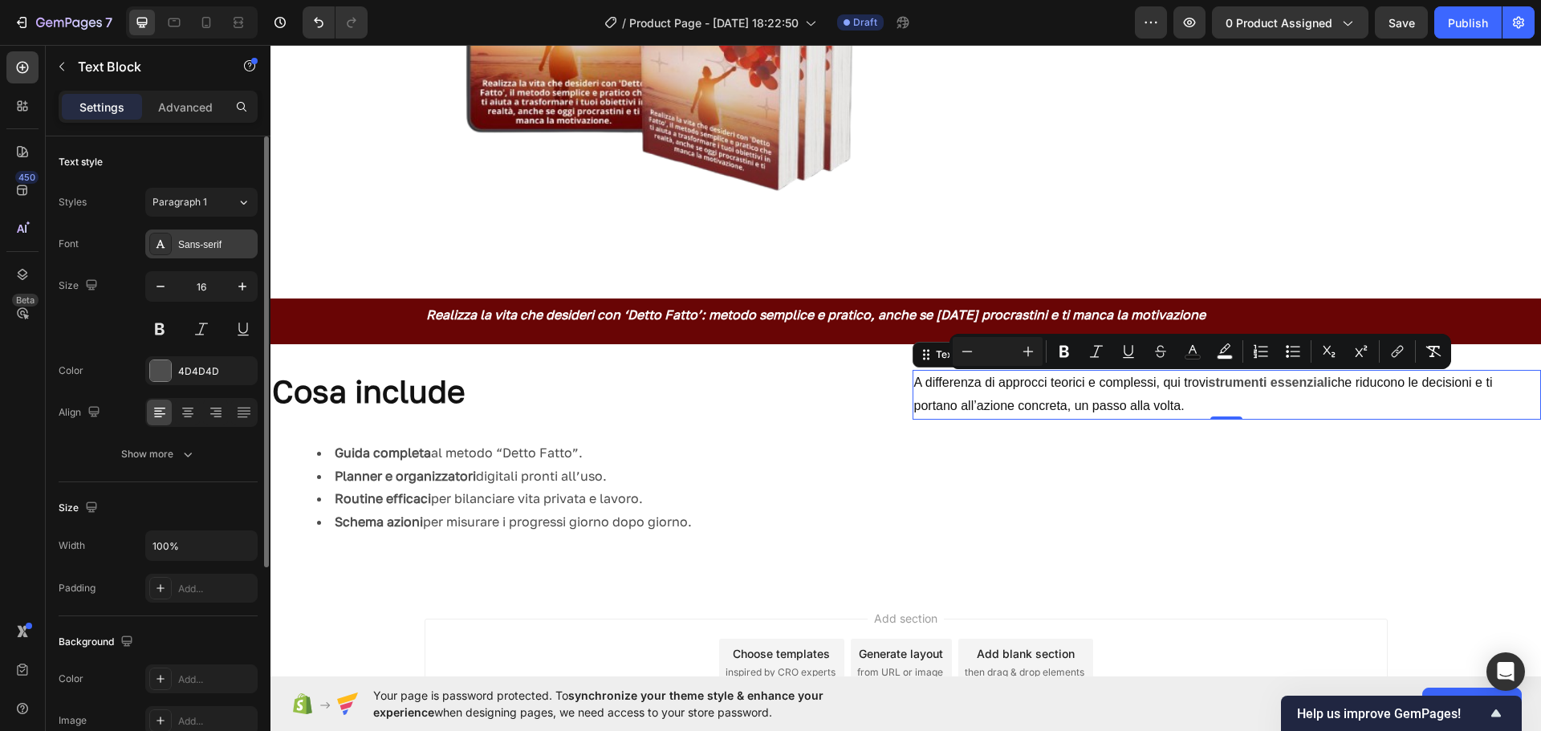
click at [228, 234] on div "Sans-serif" at bounding box center [201, 244] width 112 height 29
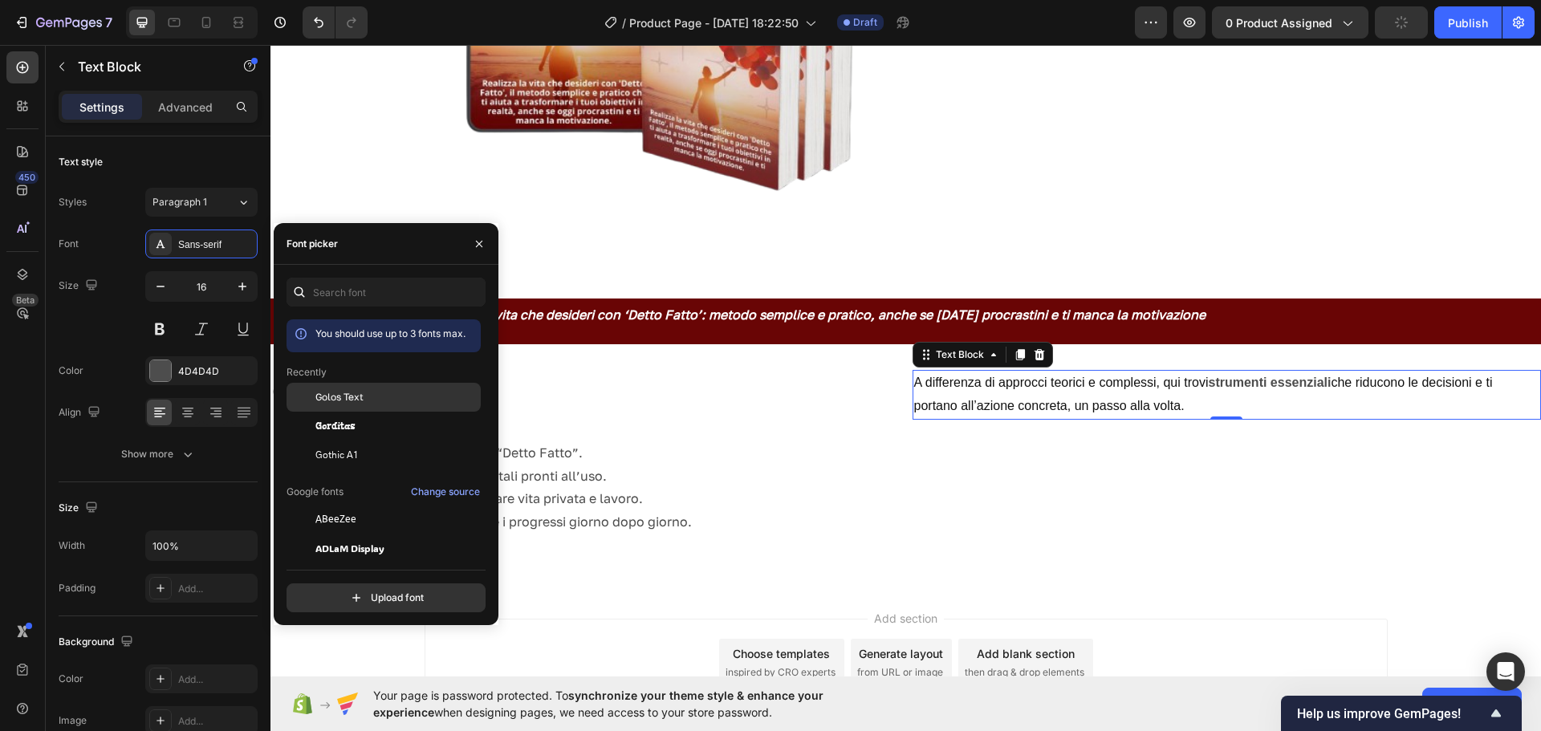
click at [336, 397] on span "Golos Text" at bounding box center [339, 397] width 48 height 14
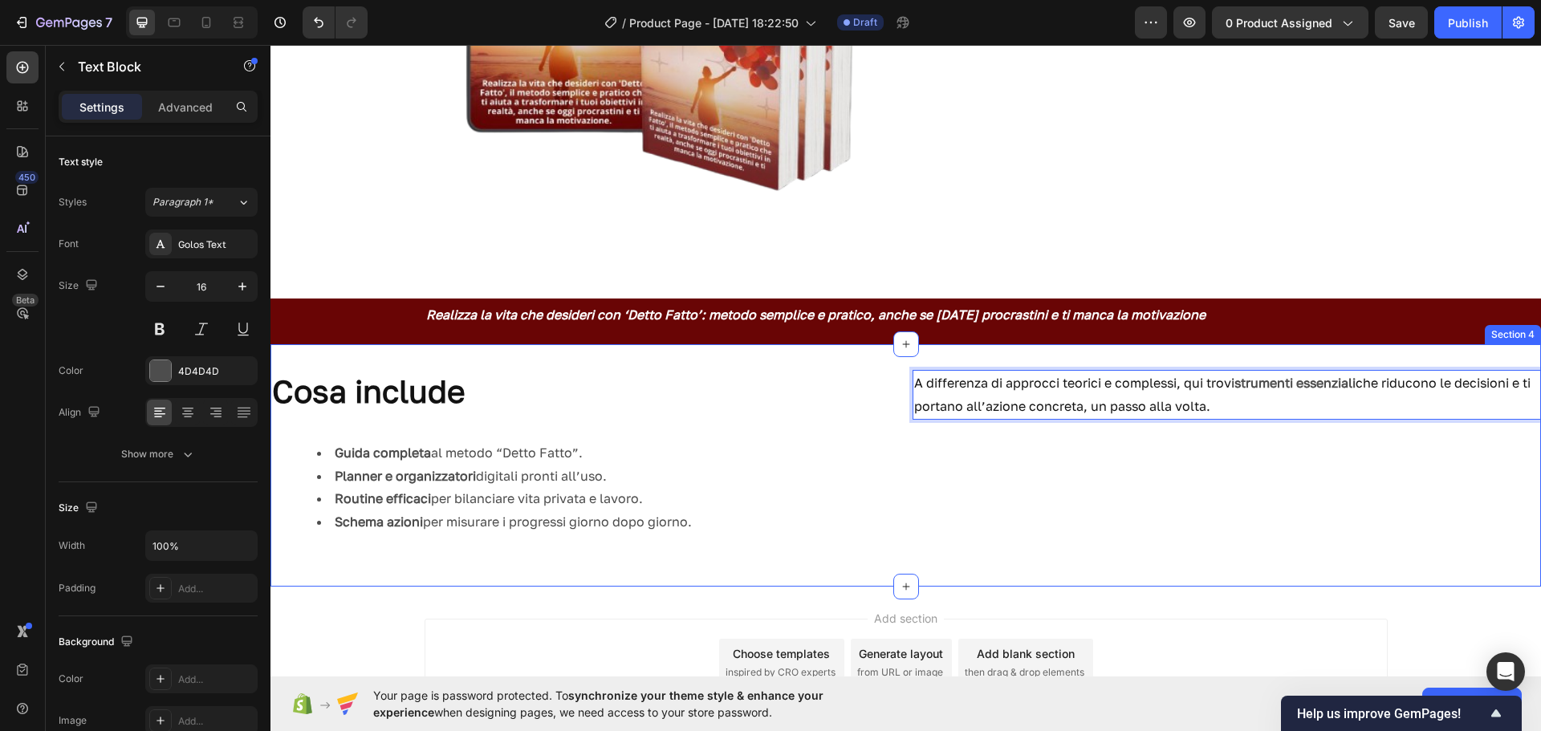
drag, startPoint x: 1042, startPoint y: 404, endPoint x: 1044, endPoint y: 477, distance: 73.1
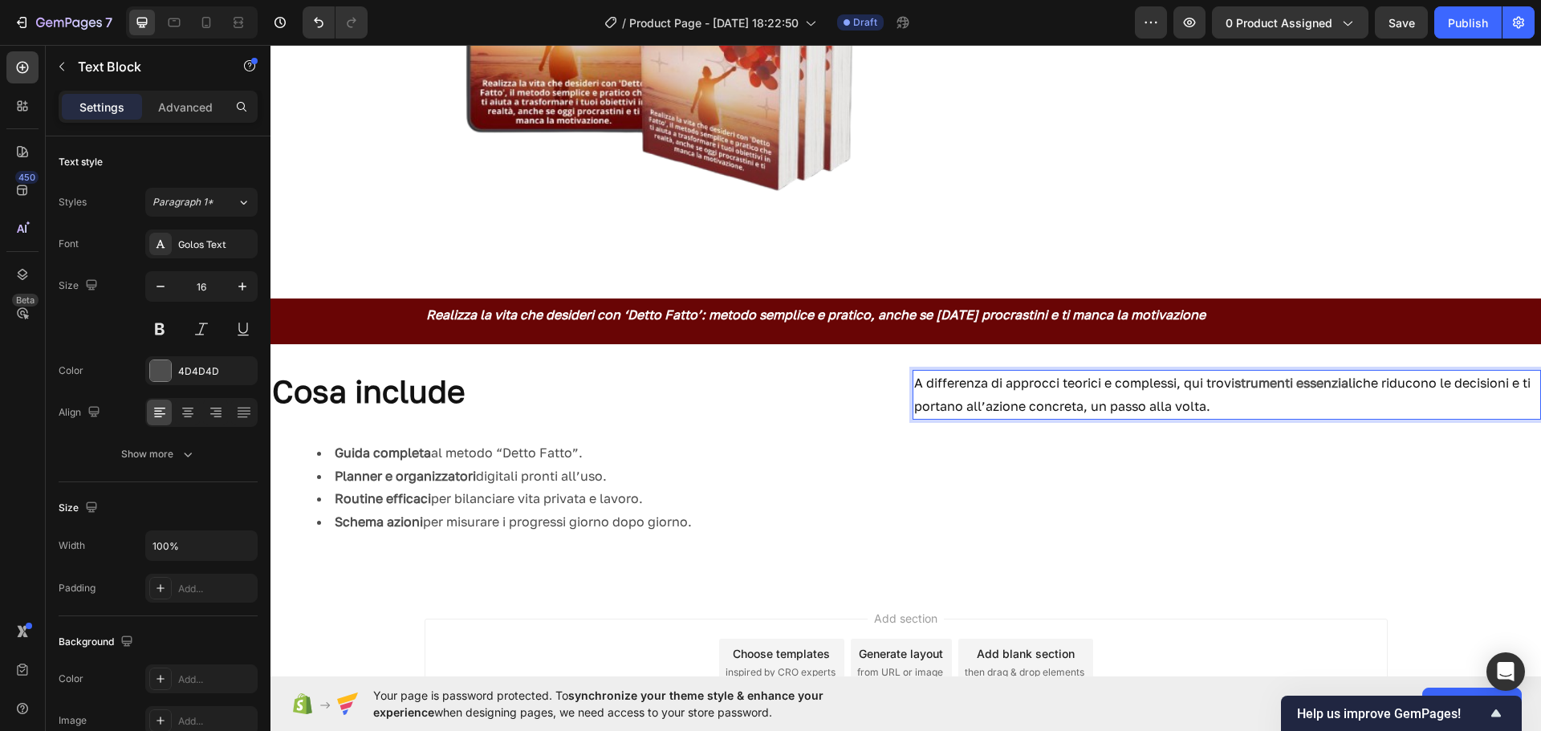
click at [1032, 417] on p "A differenza di approcci teorici e complessi, qui trovi strumenti essenziali ch…" at bounding box center [1227, 395] width 626 height 47
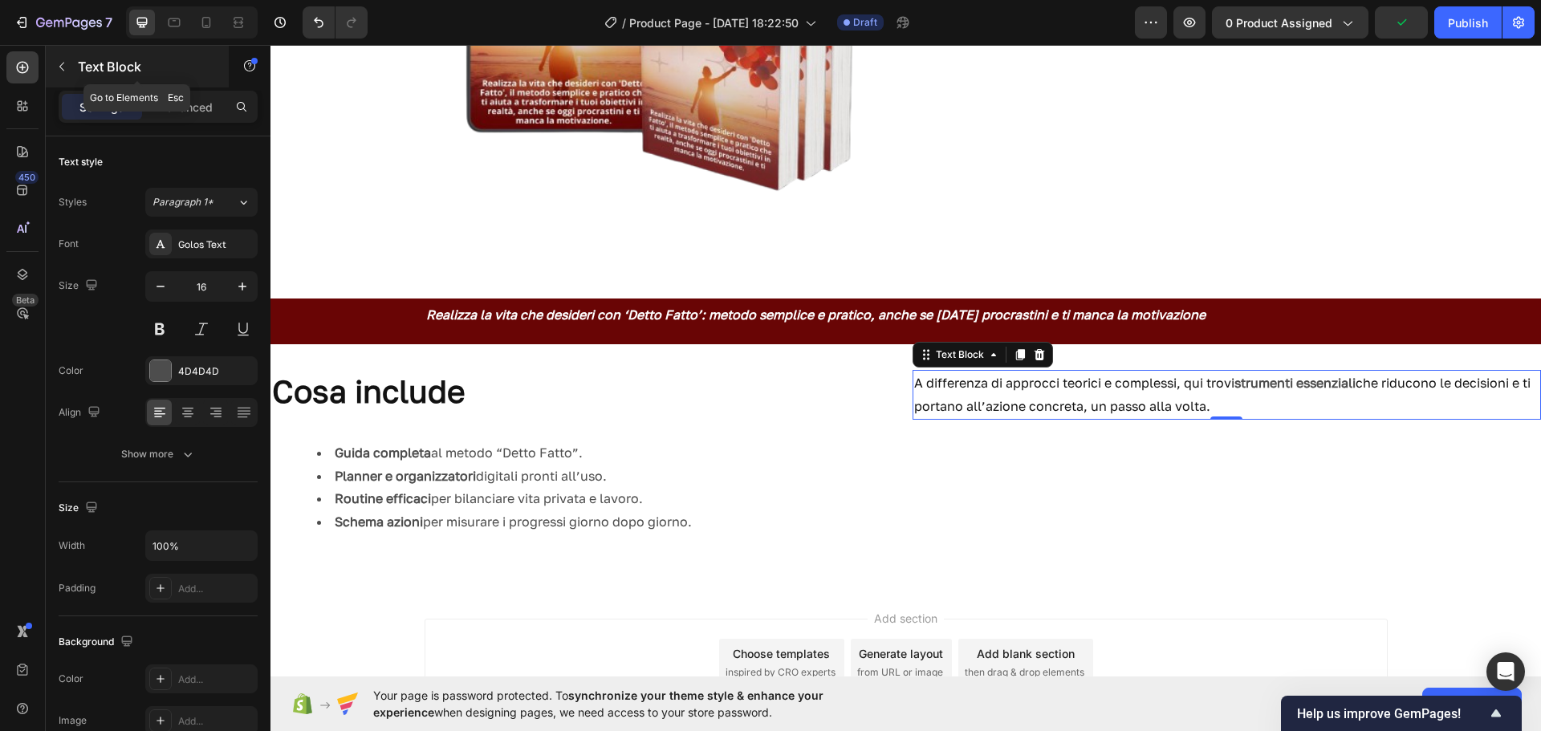
click at [99, 61] on p "Text Block" at bounding box center [146, 66] width 136 height 19
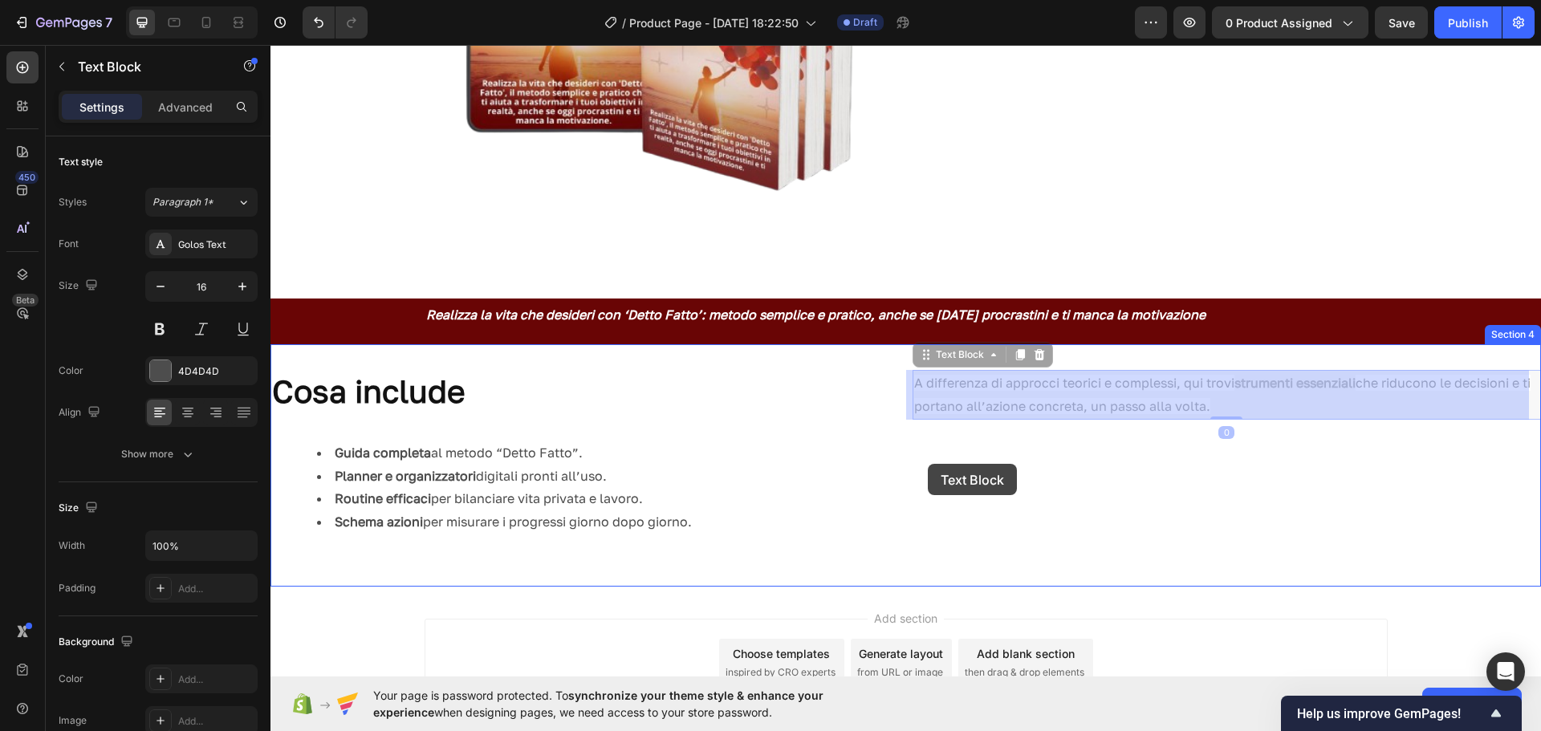
drag, startPoint x: 934, startPoint y: 395, endPoint x: 928, endPoint y: 464, distance: 69.3
click at [928, 464] on div "Header Image ⁠⁠⁠⁠⁠⁠⁠ Cos'è Detto Fatto Heading Una guida digitale con metodo ch…" at bounding box center [906, 187] width 1271 height 1261
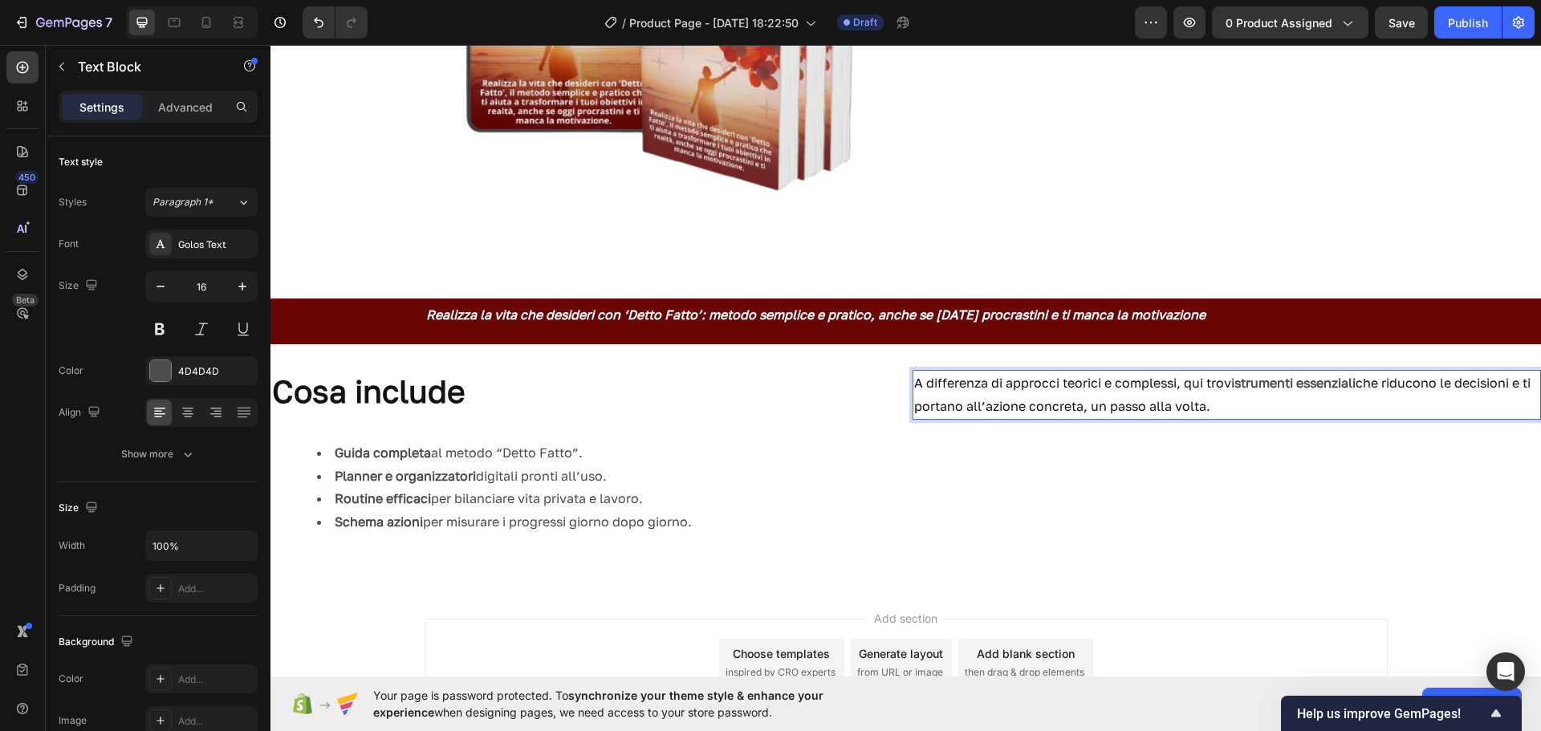
click at [1208, 411] on span "che riducono le decisioni e ti portano all’azione concreta, un passo alla volta." at bounding box center [1222, 394] width 617 height 39
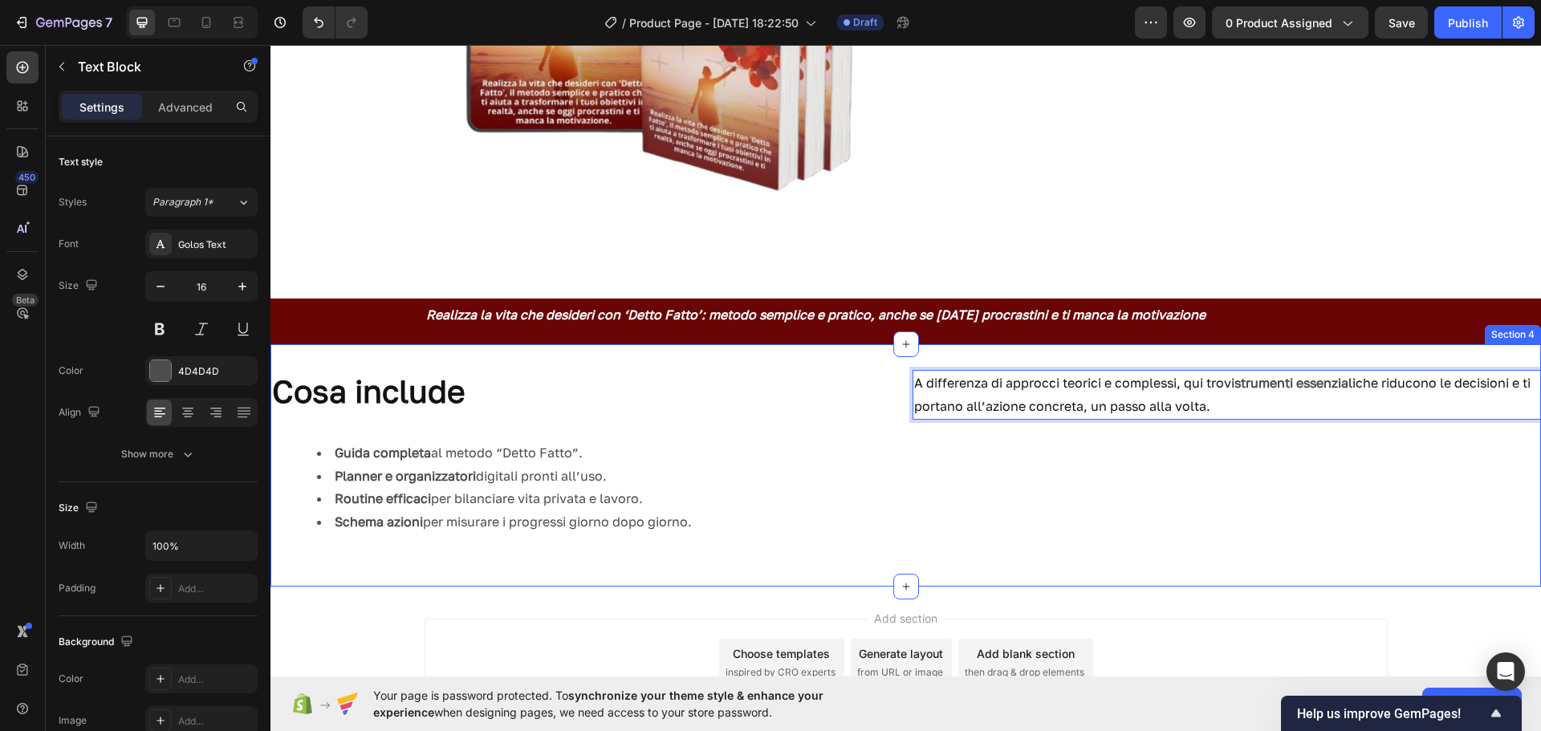
click at [1208, 425] on div "A differenza di approcci teorici e complessi, qui trovi strumenti essenziali ch…" at bounding box center [1227, 465] width 629 height 191
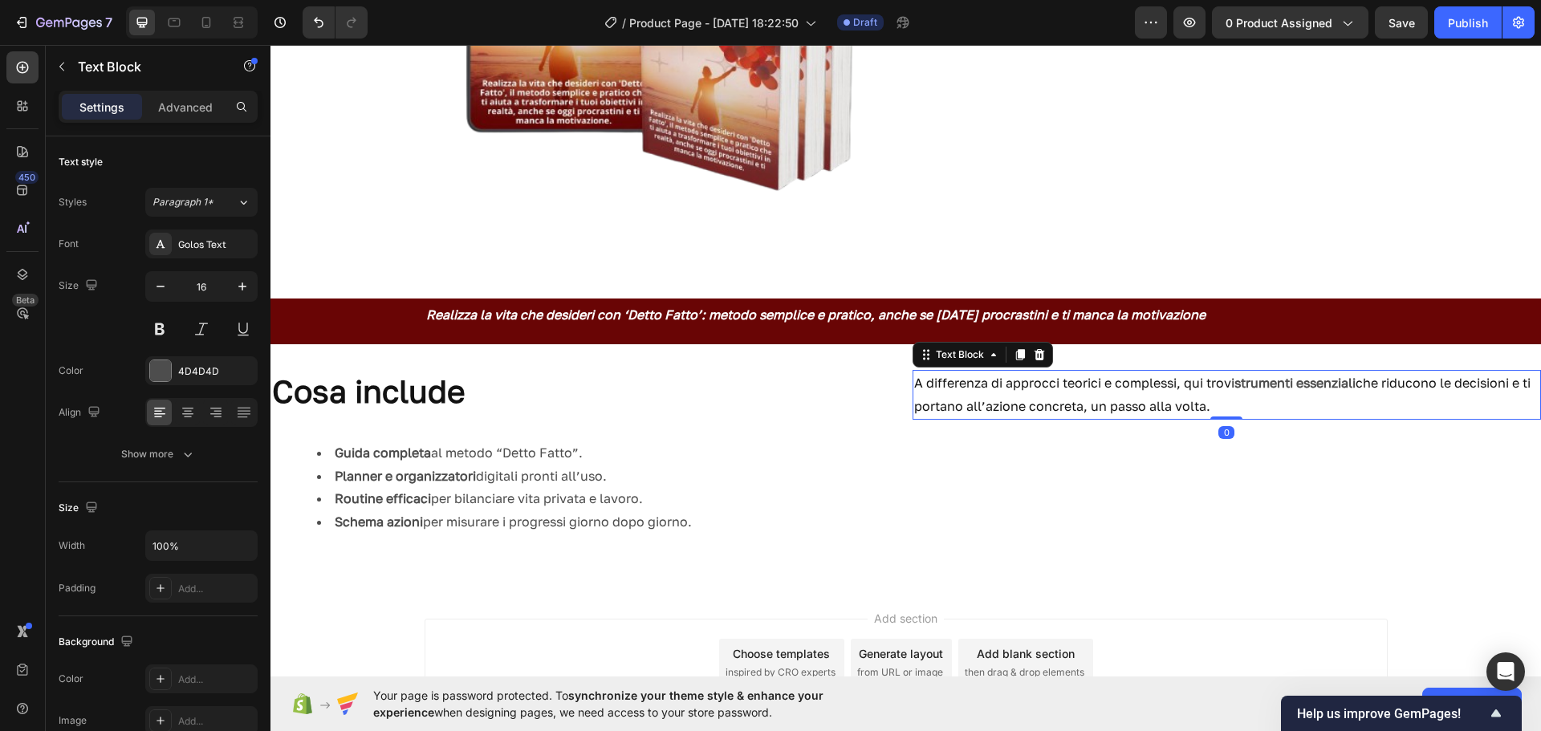
click at [1214, 413] on span "che riducono le decisioni e ti portano all’azione concreta, un passo alla volta." at bounding box center [1222, 394] width 617 height 39
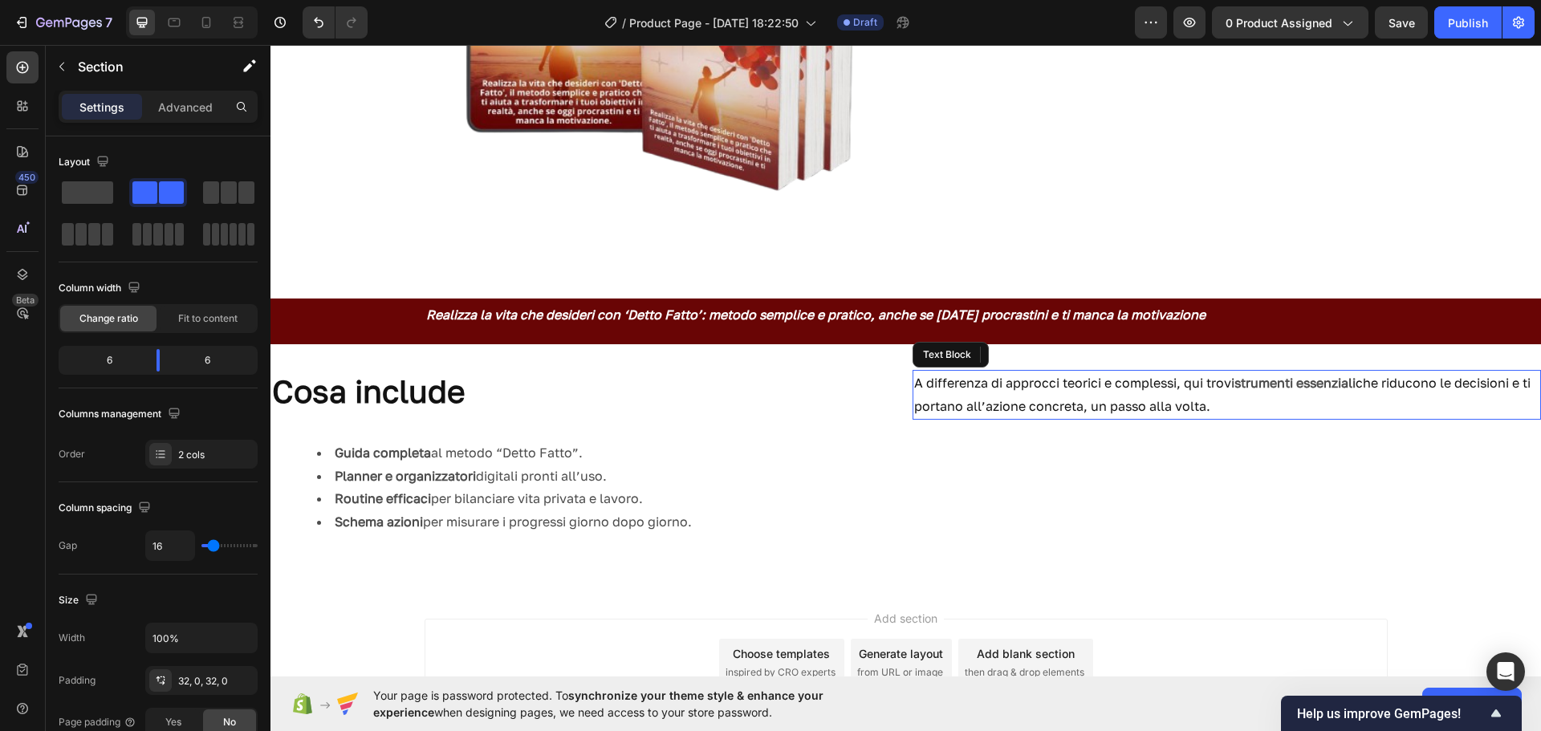
click at [1211, 412] on span "che riducono le decisioni e ti portano all’azione concreta, un passo alla volta." at bounding box center [1222, 394] width 617 height 39
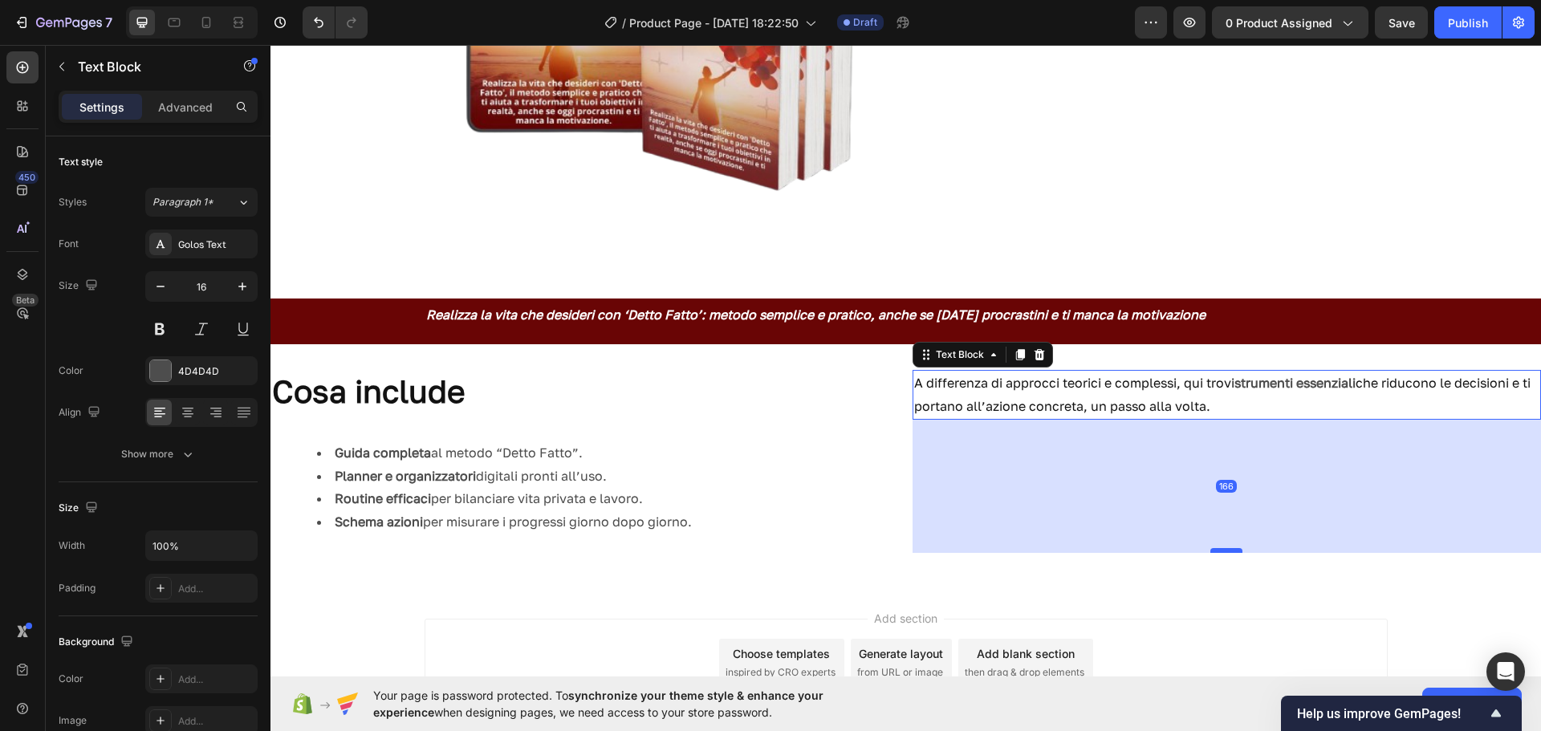
drag, startPoint x: 1219, startPoint y: 417, endPoint x: 1218, endPoint y: 552, distance: 134.1
click at [1218, 552] on div at bounding box center [1227, 550] width 32 height 5
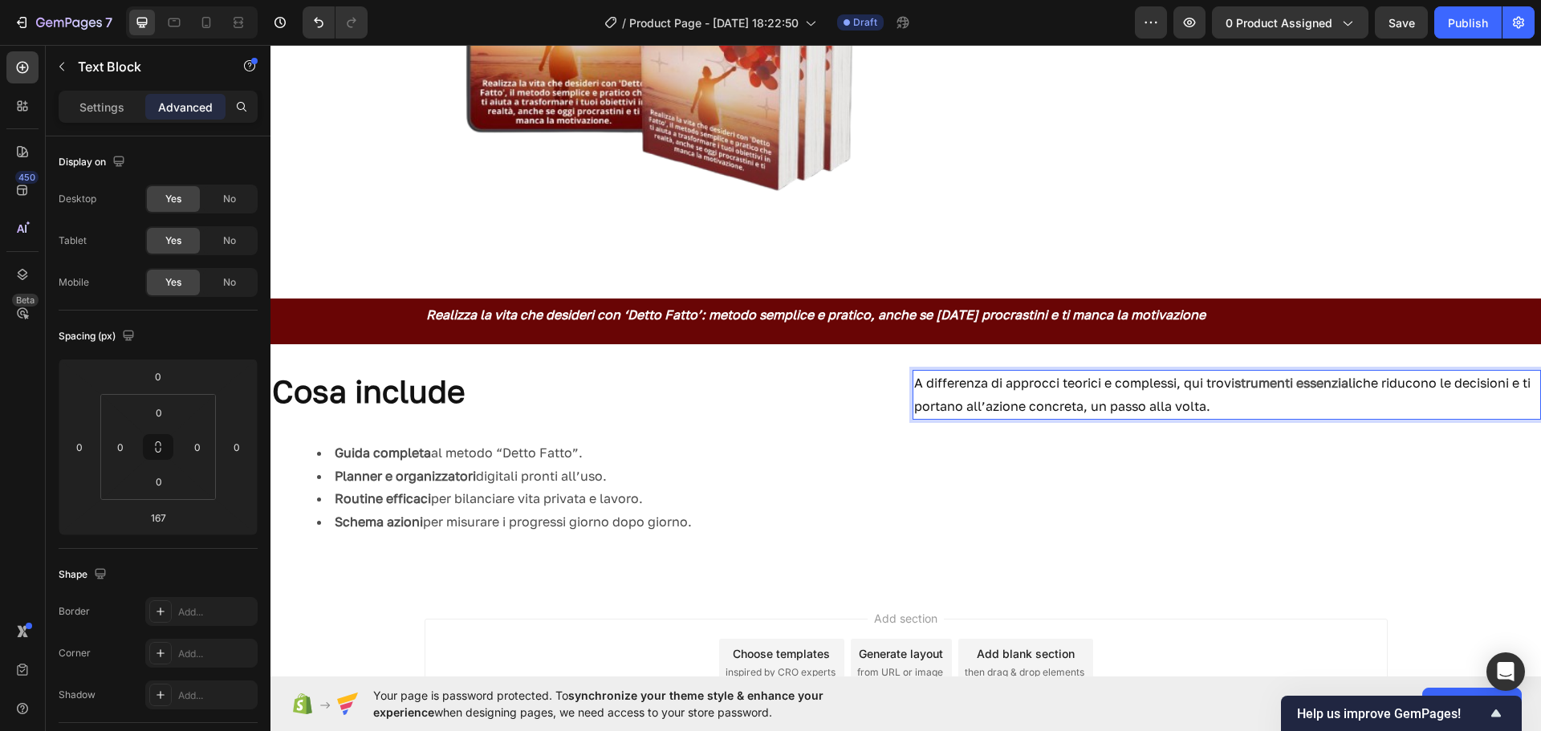
click at [1250, 411] on p "A differenza di approcci teorici e complessi, qui trovi strumenti essenziali ch…" at bounding box center [1227, 395] width 626 height 47
click at [166, 0] on html "7 / Product Page - Sep 28, 18:22:50 Draft Preview 0 product assigned Save Publi…" at bounding box center [770, 0] width 1541 height 0
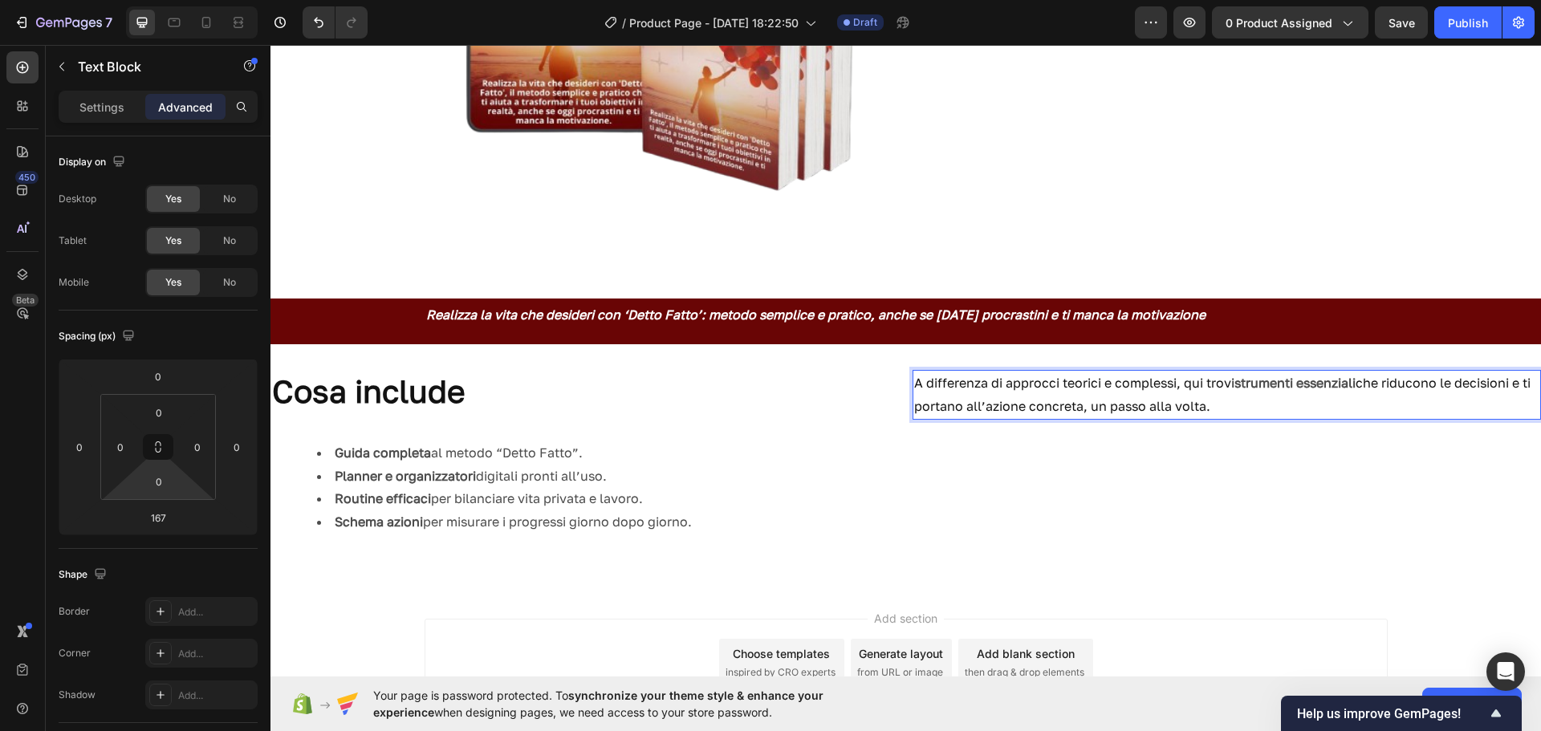
click at [166, 0] on html "7 / Product Page - Sep 28, 18:22:50 Draft Preview 0 product assigned Save Publi…" at bounding box center [770, 0] width 1541 height 0
click at [1008, 377] on span "A differenza di approcci teorici e complessi, qui trovi" at bounding box center [1074, 383] width 320 height 16
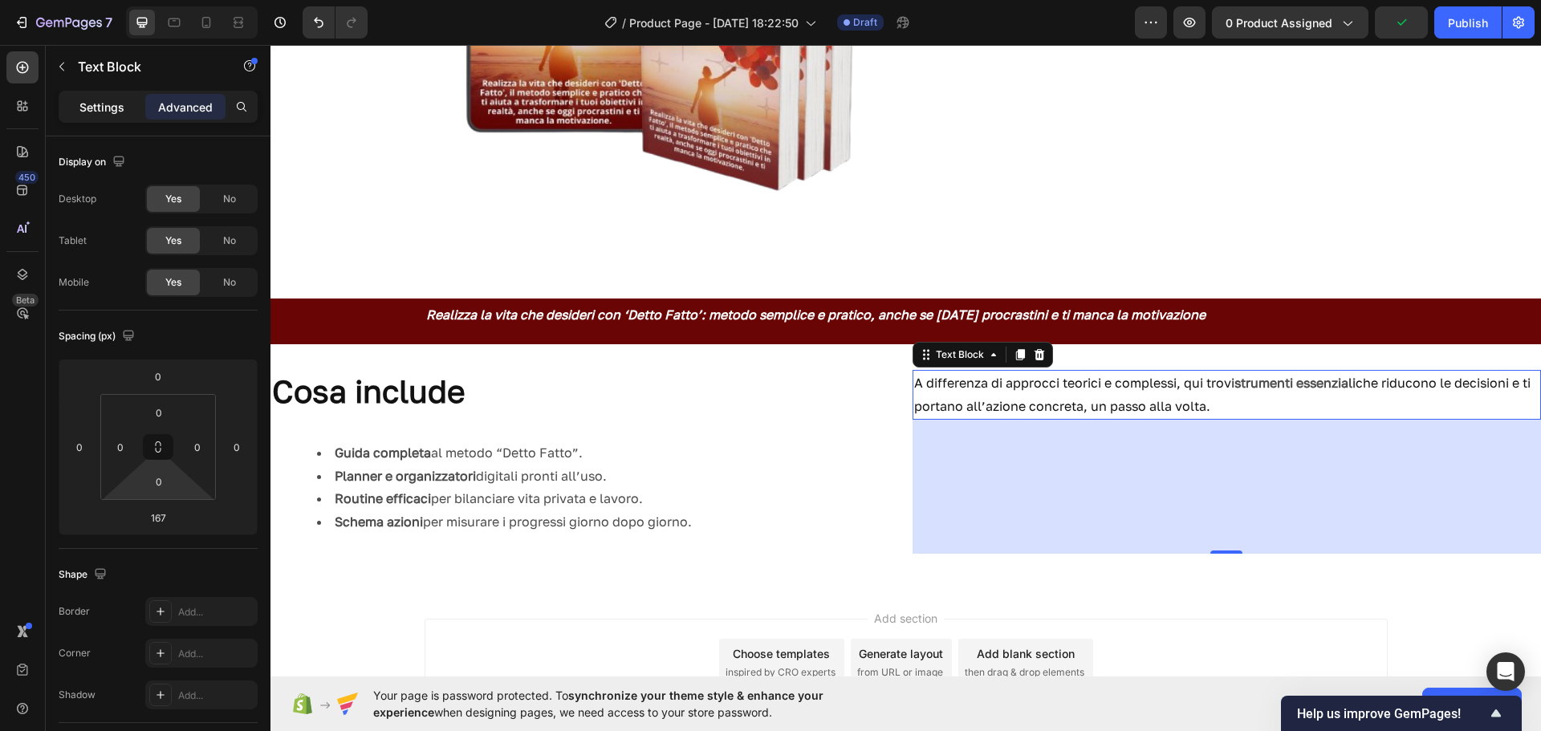
click at [107, 118] on div "Settings" at bounding box center [102, 107] width 80 height 26
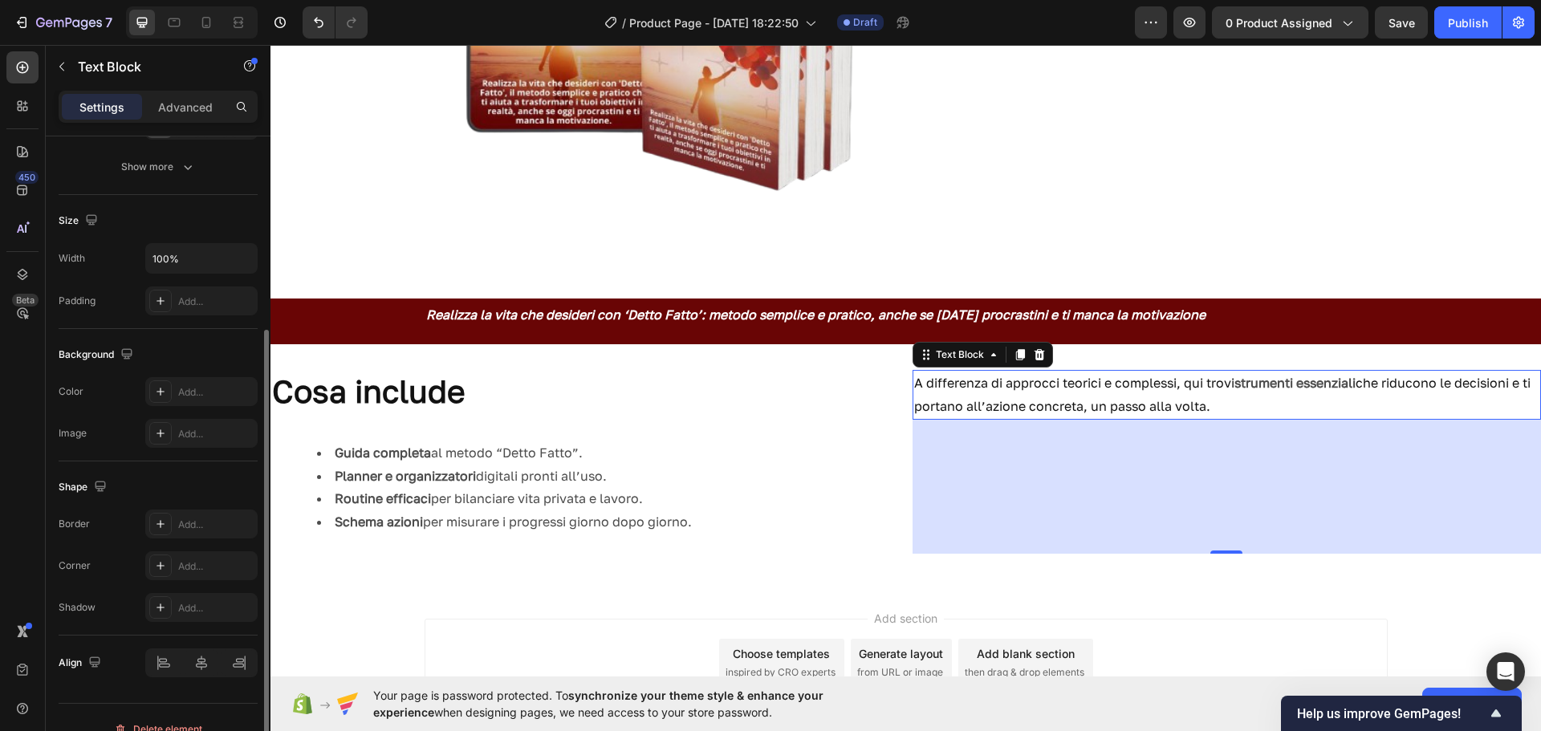
scroll to position [311, 0]
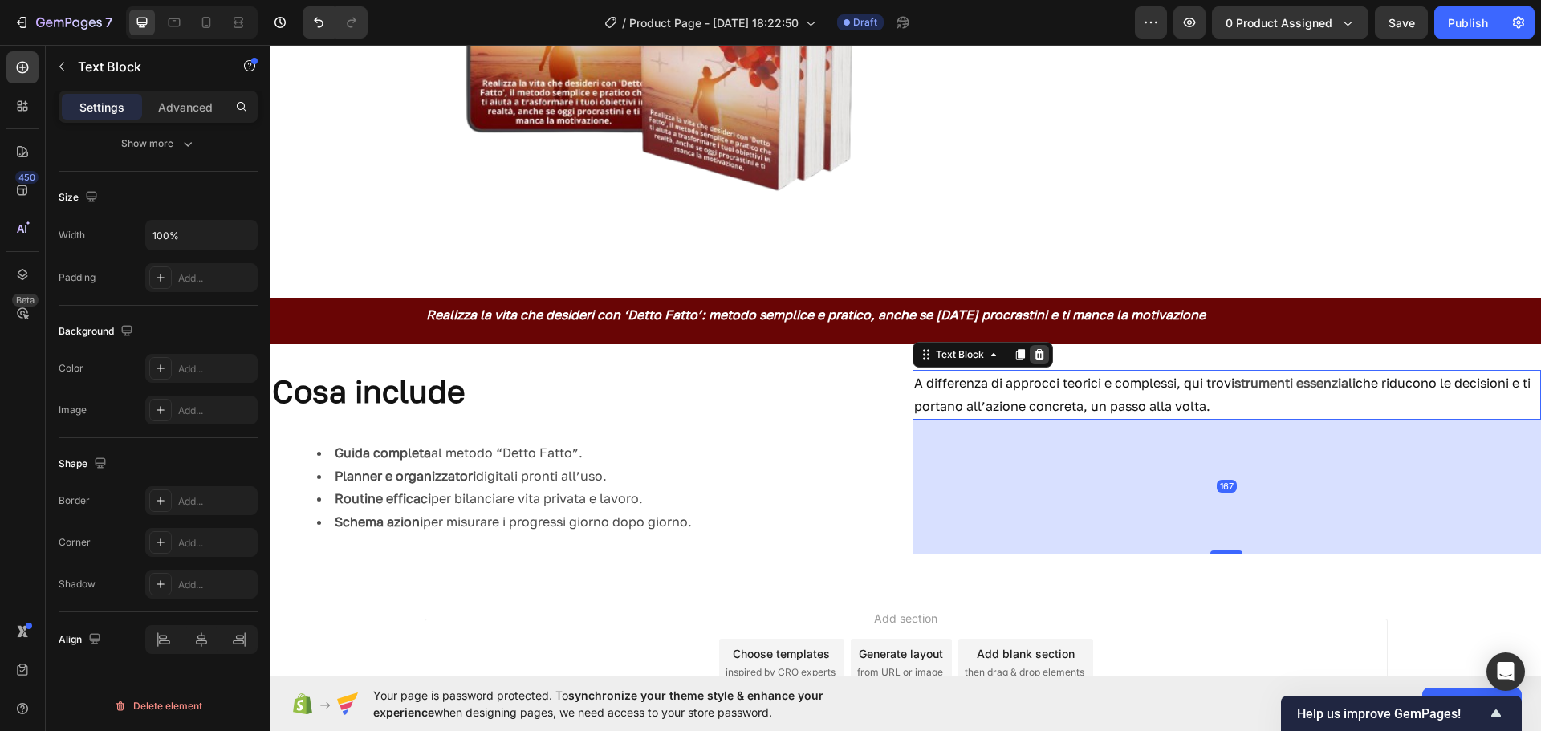
click at [1034, 353] on icon at bounding box center [1039, 354] width 10 height 11
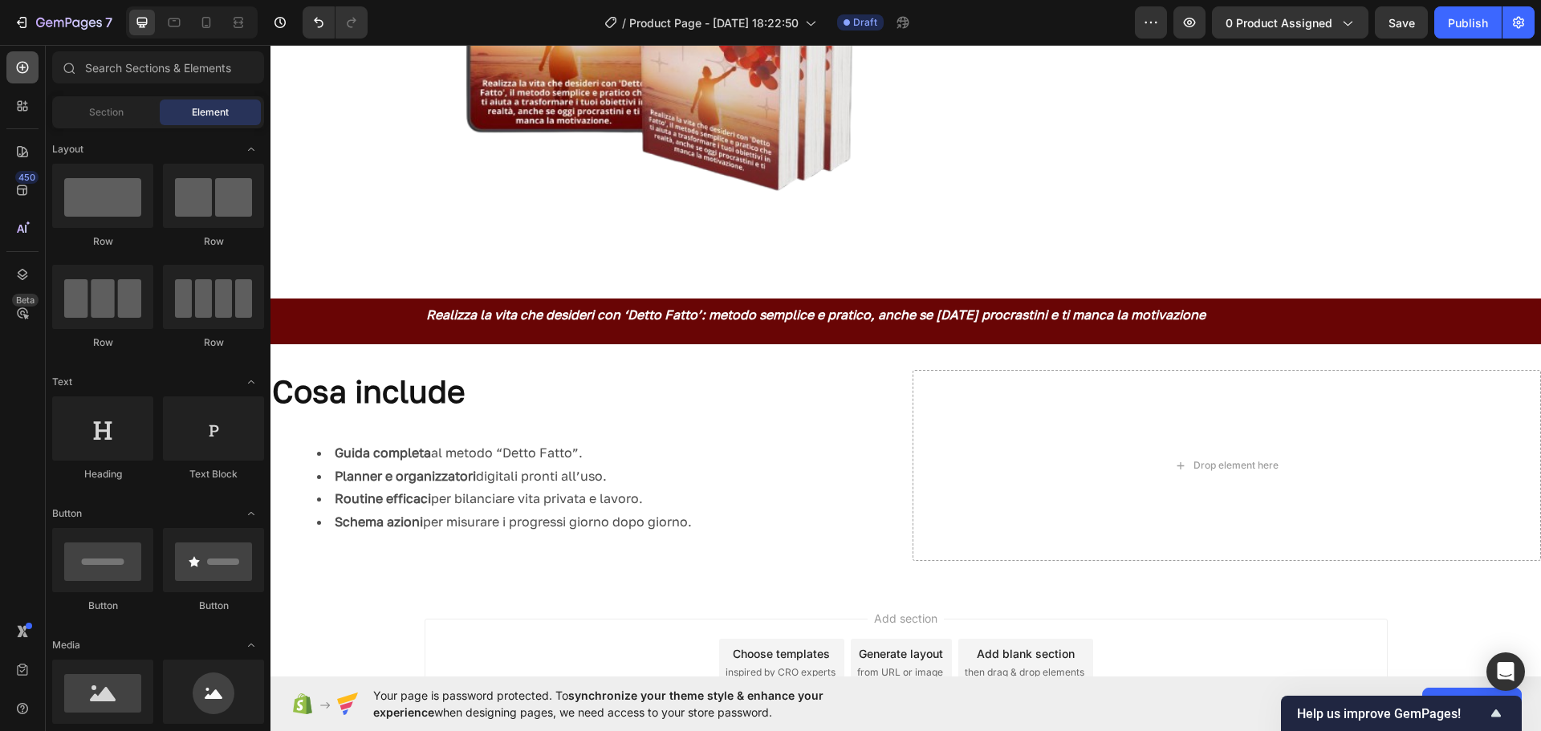
click at [27, 73] on icon at bounding box center [22, 67] width 16 height 16
click at [218, 117] on span "Element" at bounding box center [210, 112] width 37 height 14
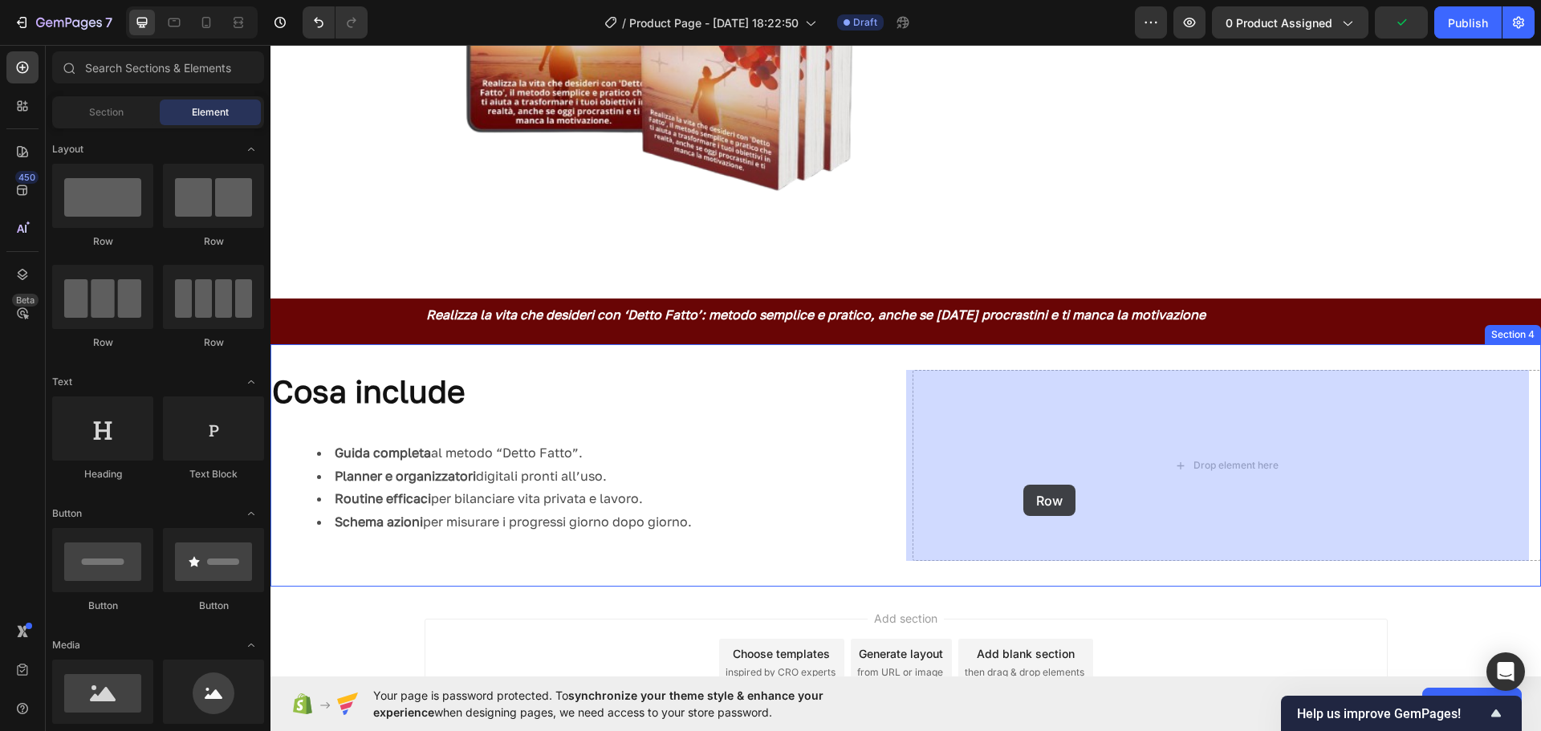
drag, startPoint x: 381, startPoint y: 252, endPoint x: 1024, endPoint y: 485, distance: 683.9
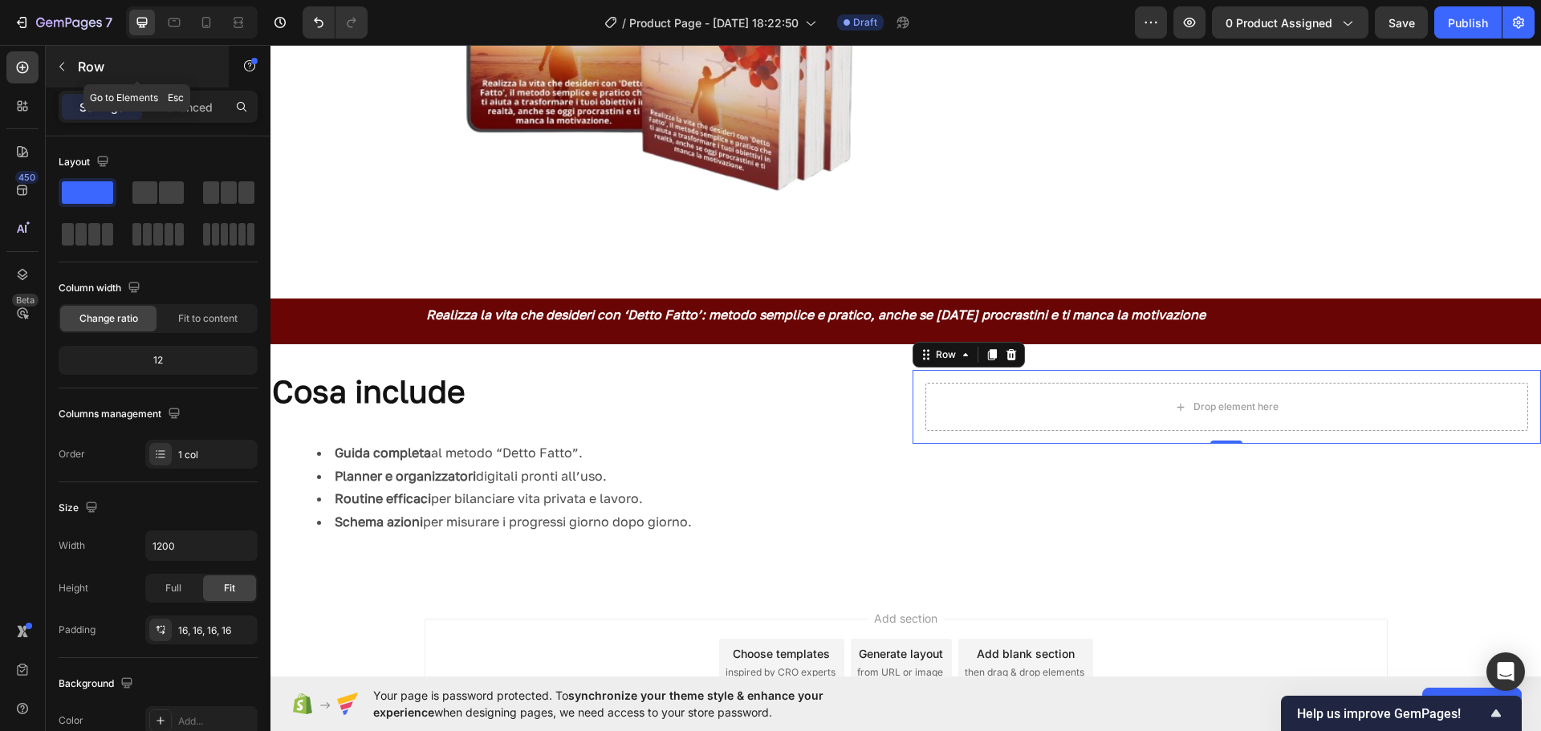
click at [77, 72] on div "Row" at bounding box center [137, 67] width 183 height 42
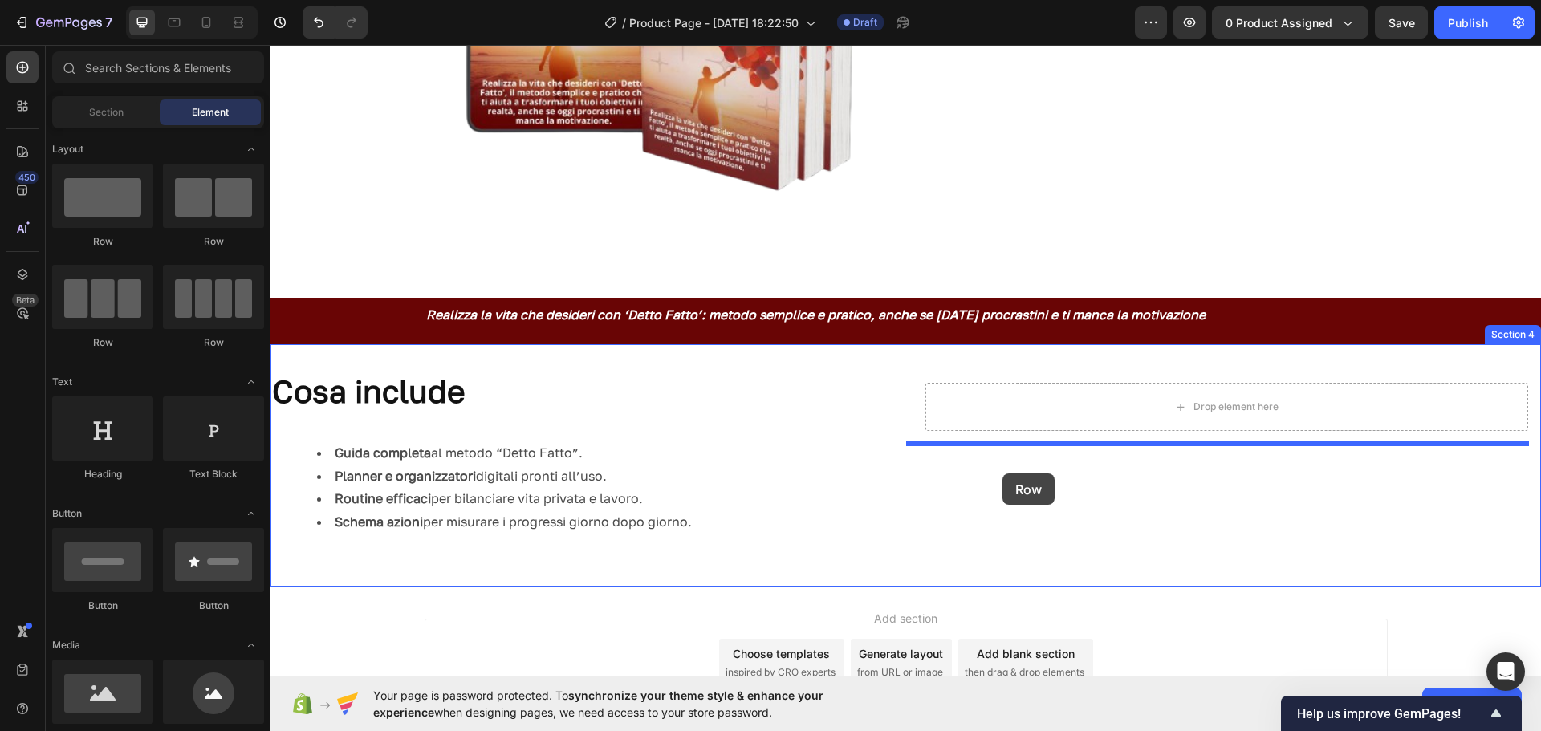
drag, startPoint x: 476, startPoint y: 250, endPoint x: 1003, endPoint y: 474, distance: 572.3
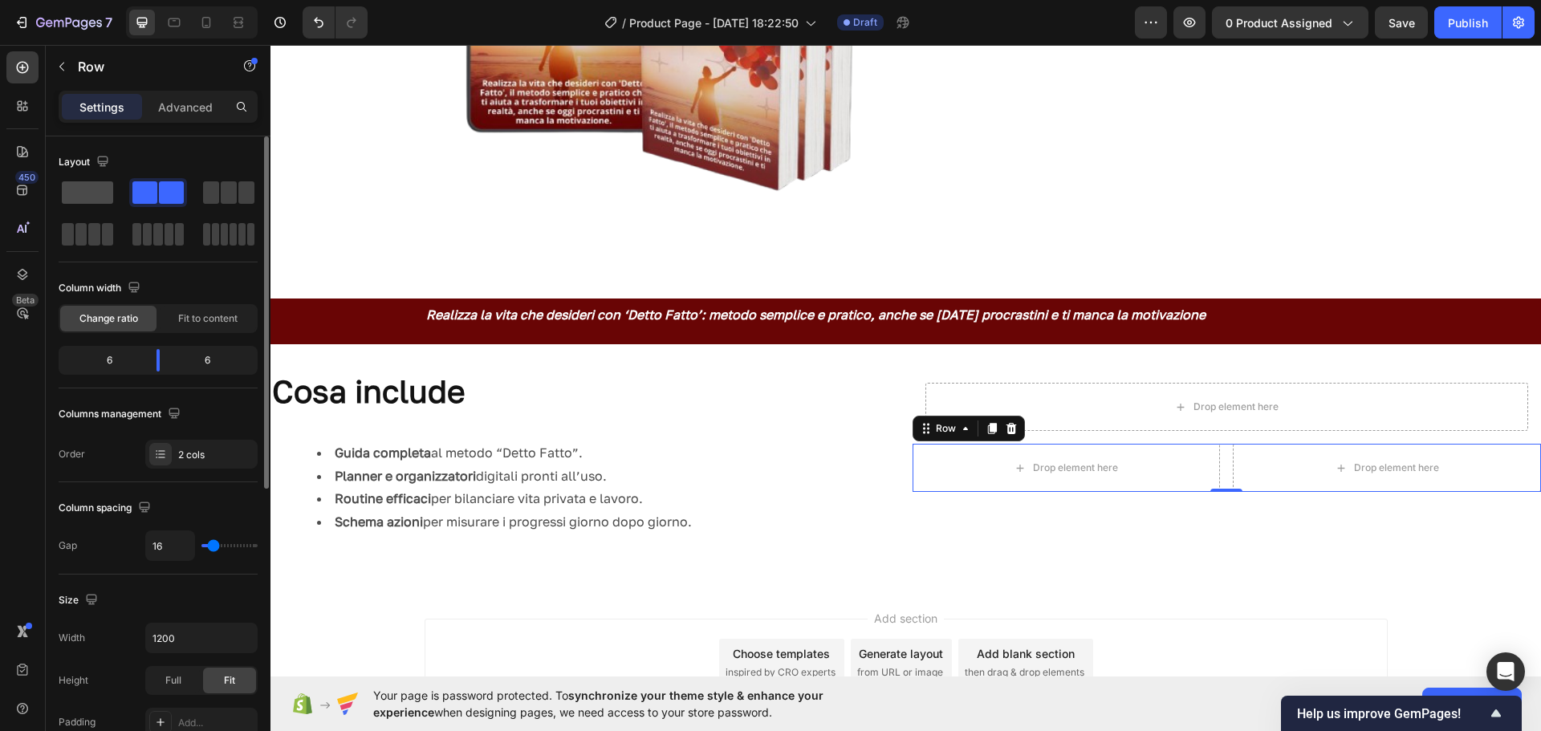
click at [87, 199] on span at bounding box center [87, 192] width 51 height 22
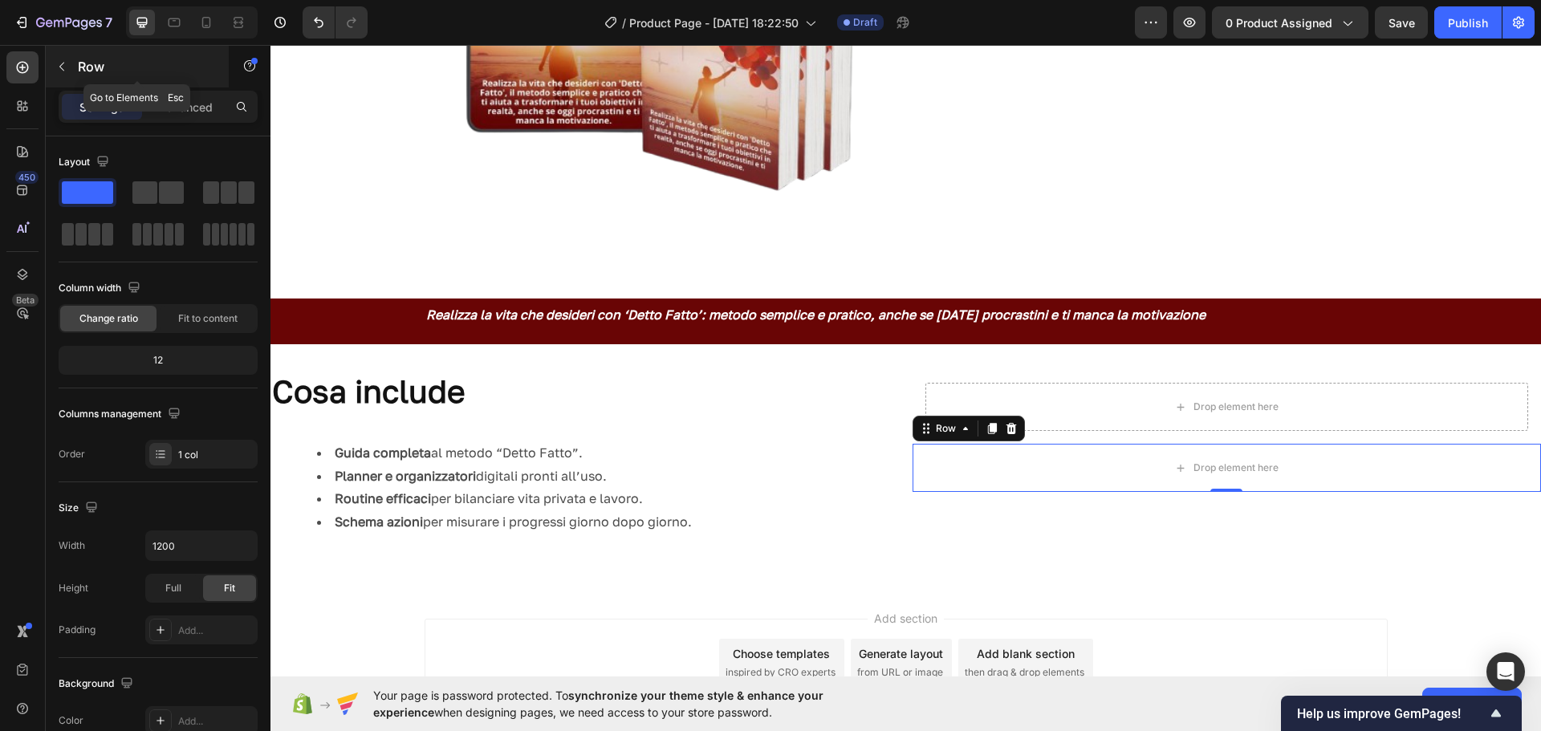
click at [65, 67] on icon "button" at bounding box center [61, 66] width 13 height 13
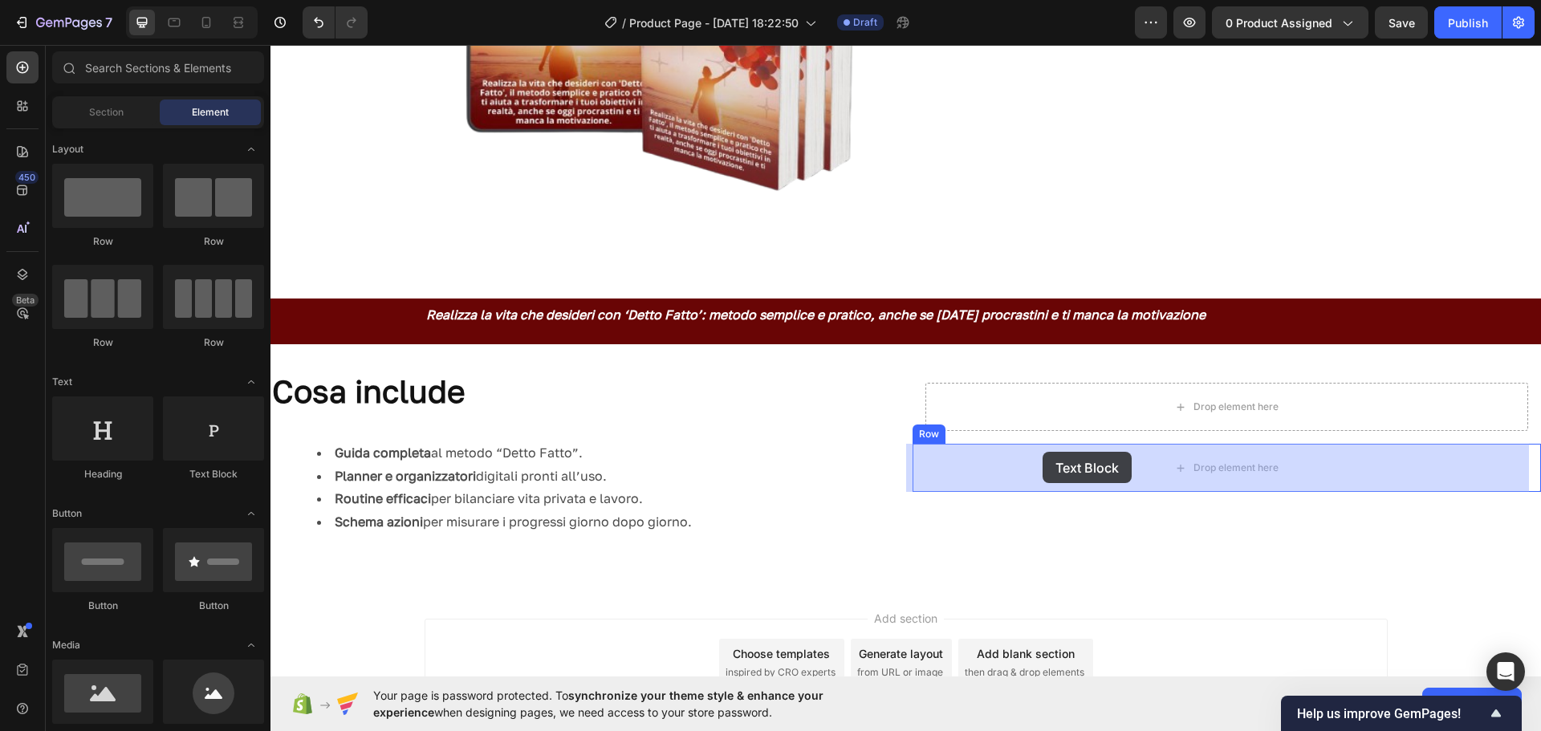
drag, startPoint x: 470, startPoint y: 489, endPoint x: 1043, endPoint y: 452, distance: 573.6
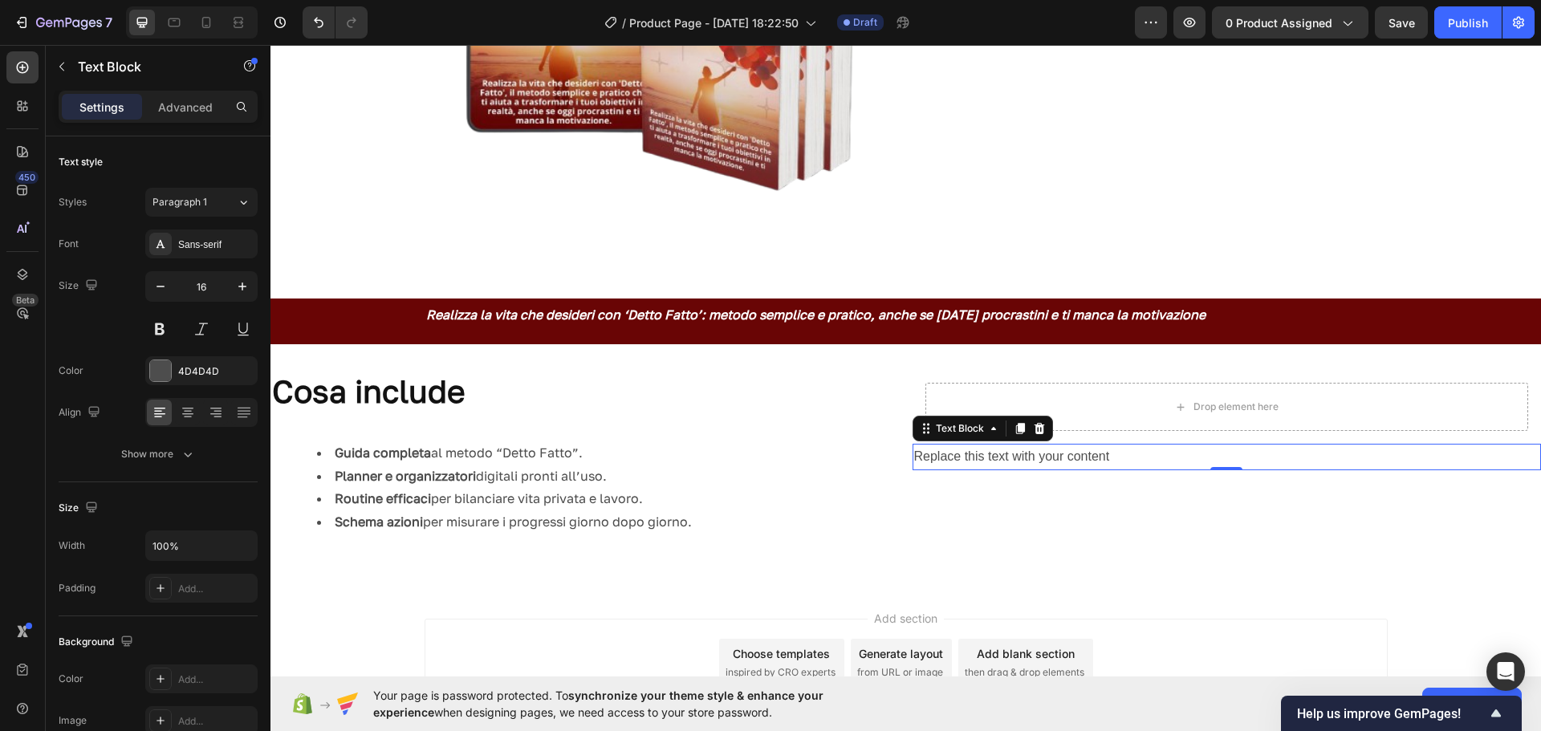
click at [1147, 454] on p "Replace this text with your content" at bounding box center [1227, 457] width 626 height 23
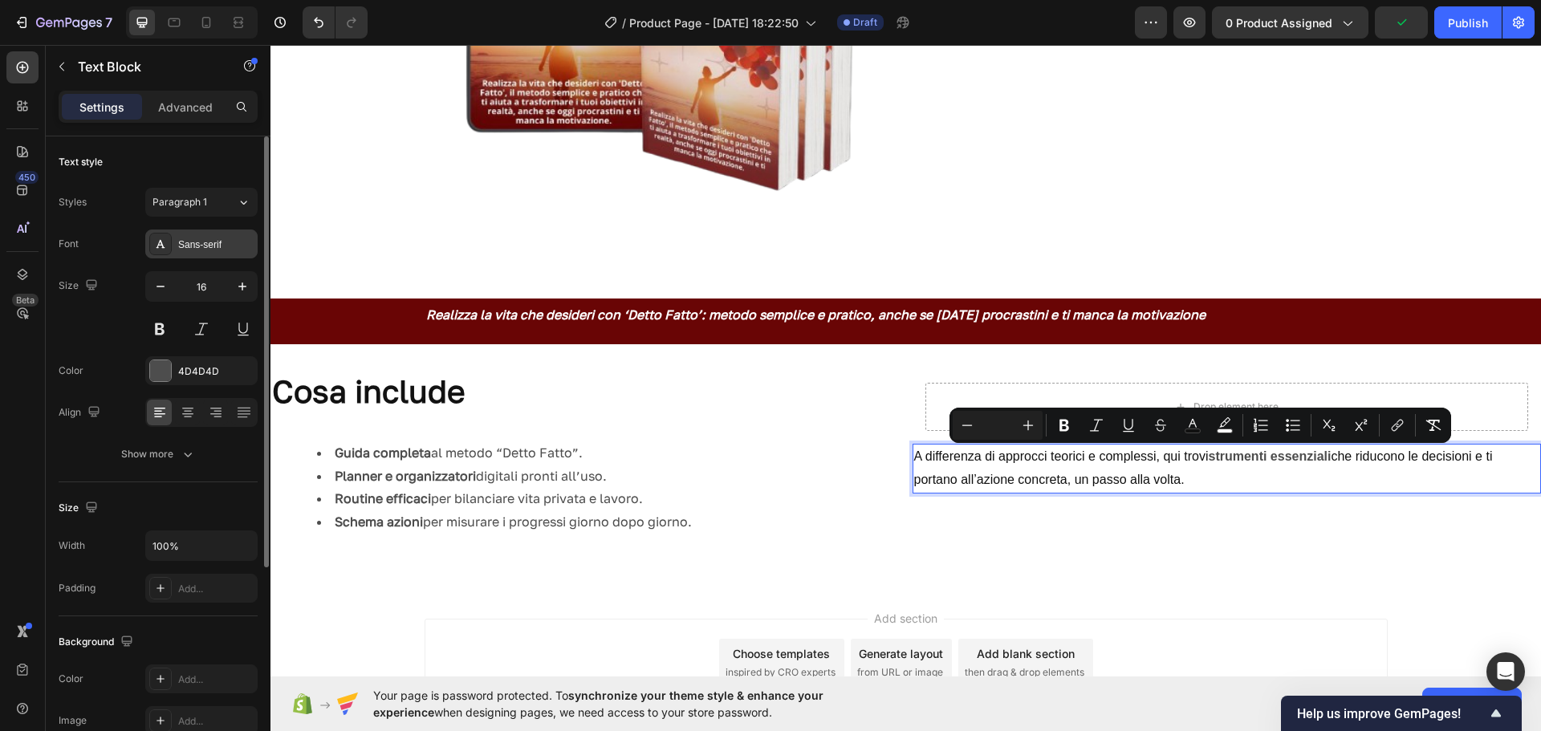
click at [191, 247] on div "Sans-serif" at bounding box center [215, 245] width 75 height 14
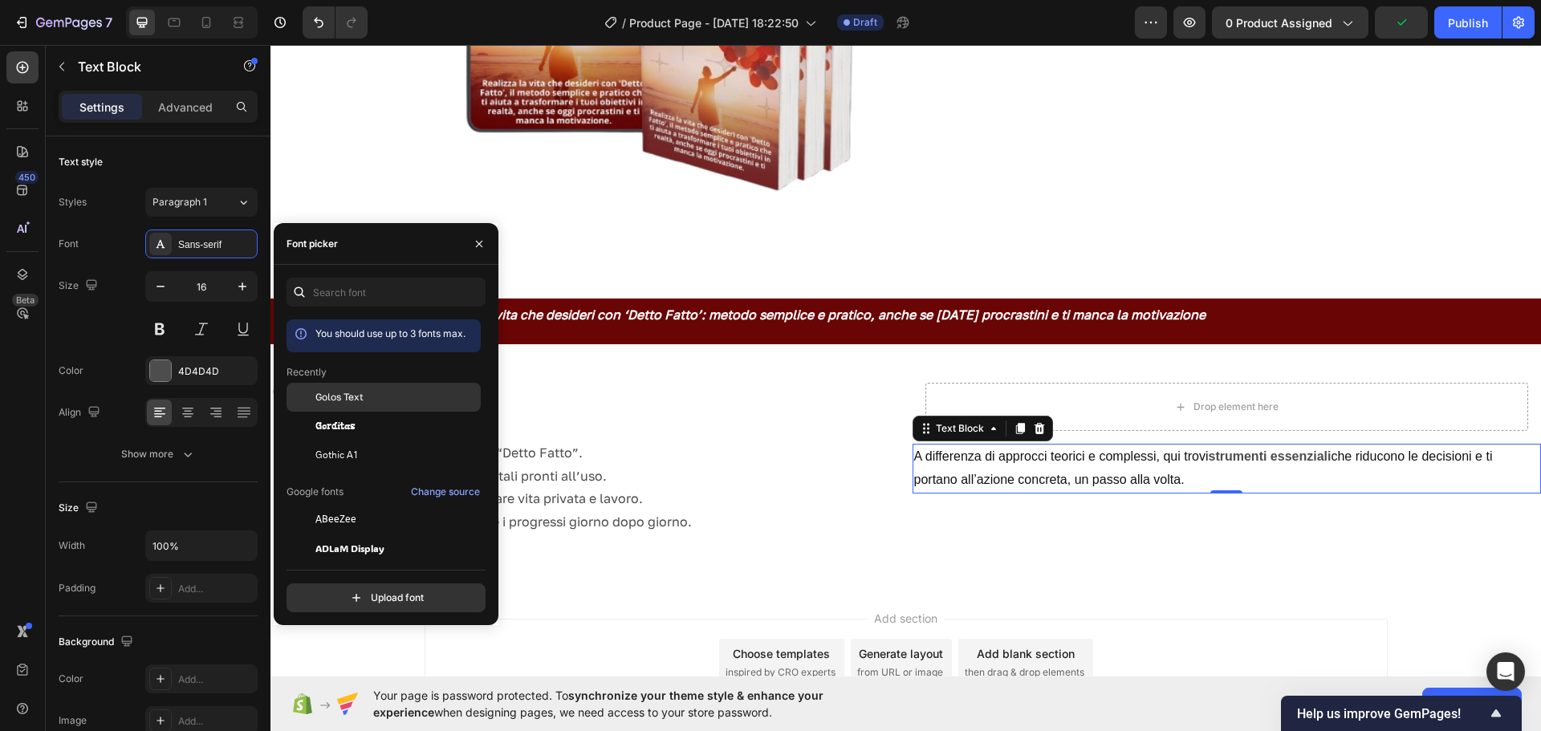
click at [337, 399] on span "Golos Text" at bounding box center [339, 397] width 48 height 14
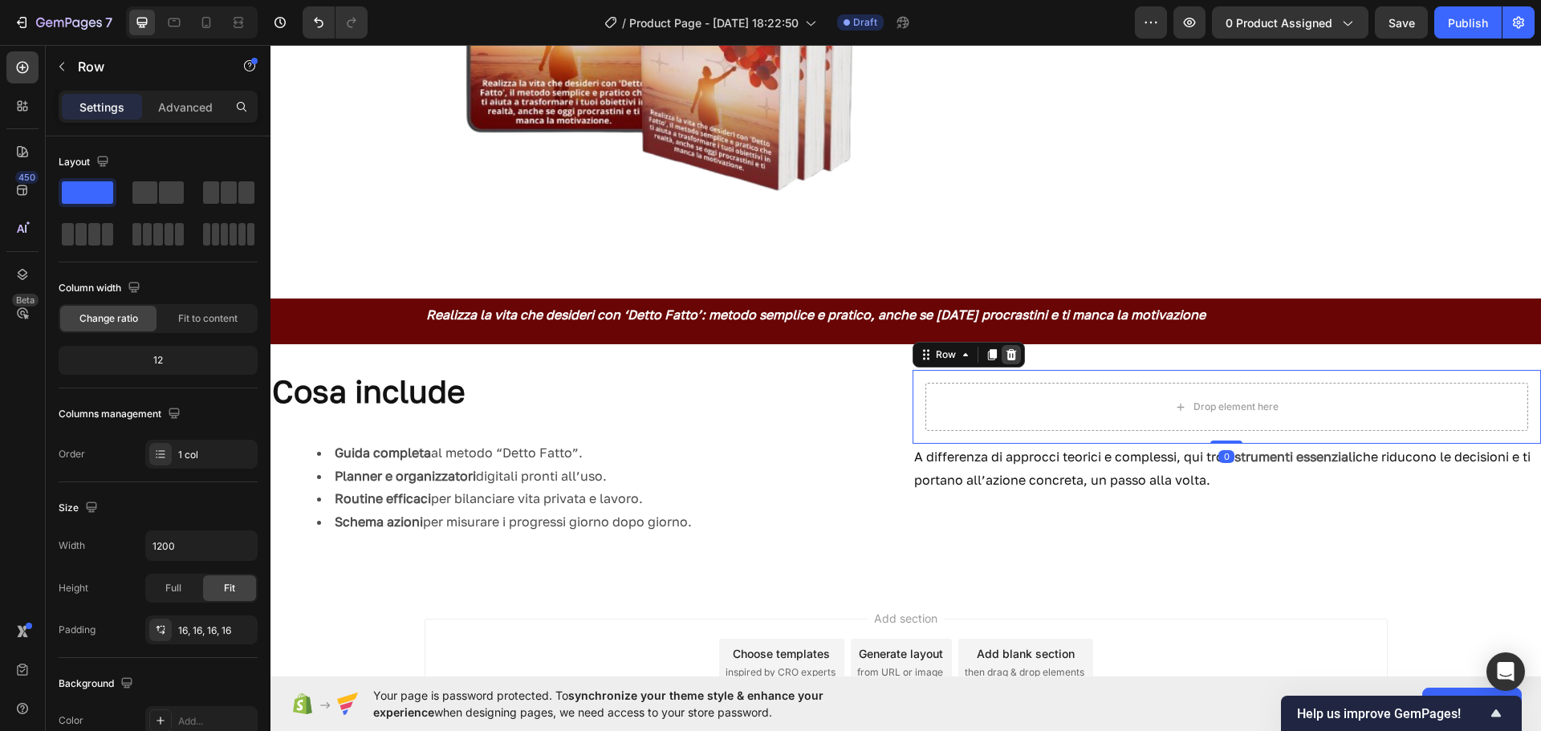
click at [1006, 354] on icon at bounding box center [1011, 354] width 10 height 11
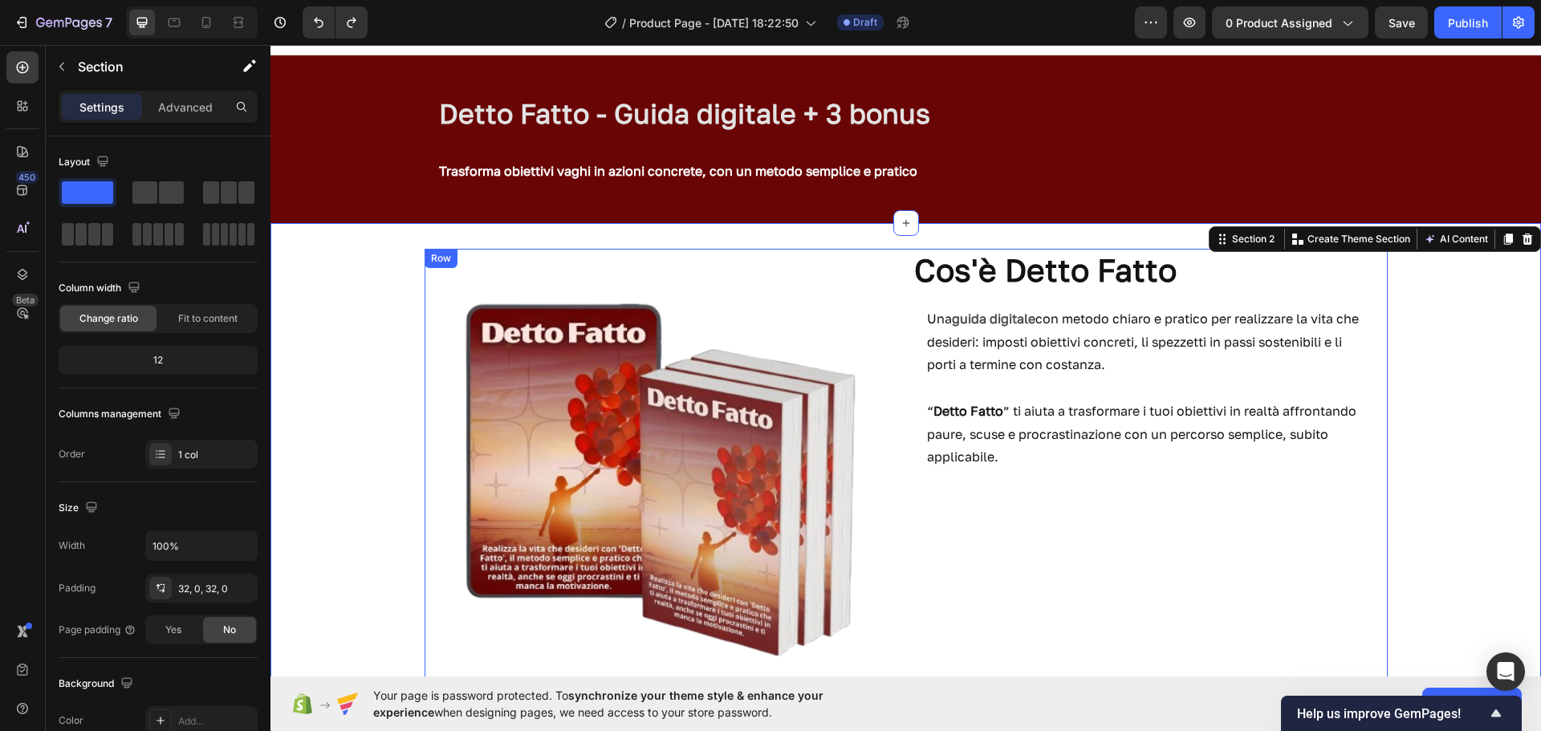
scroll to position [20, 0]
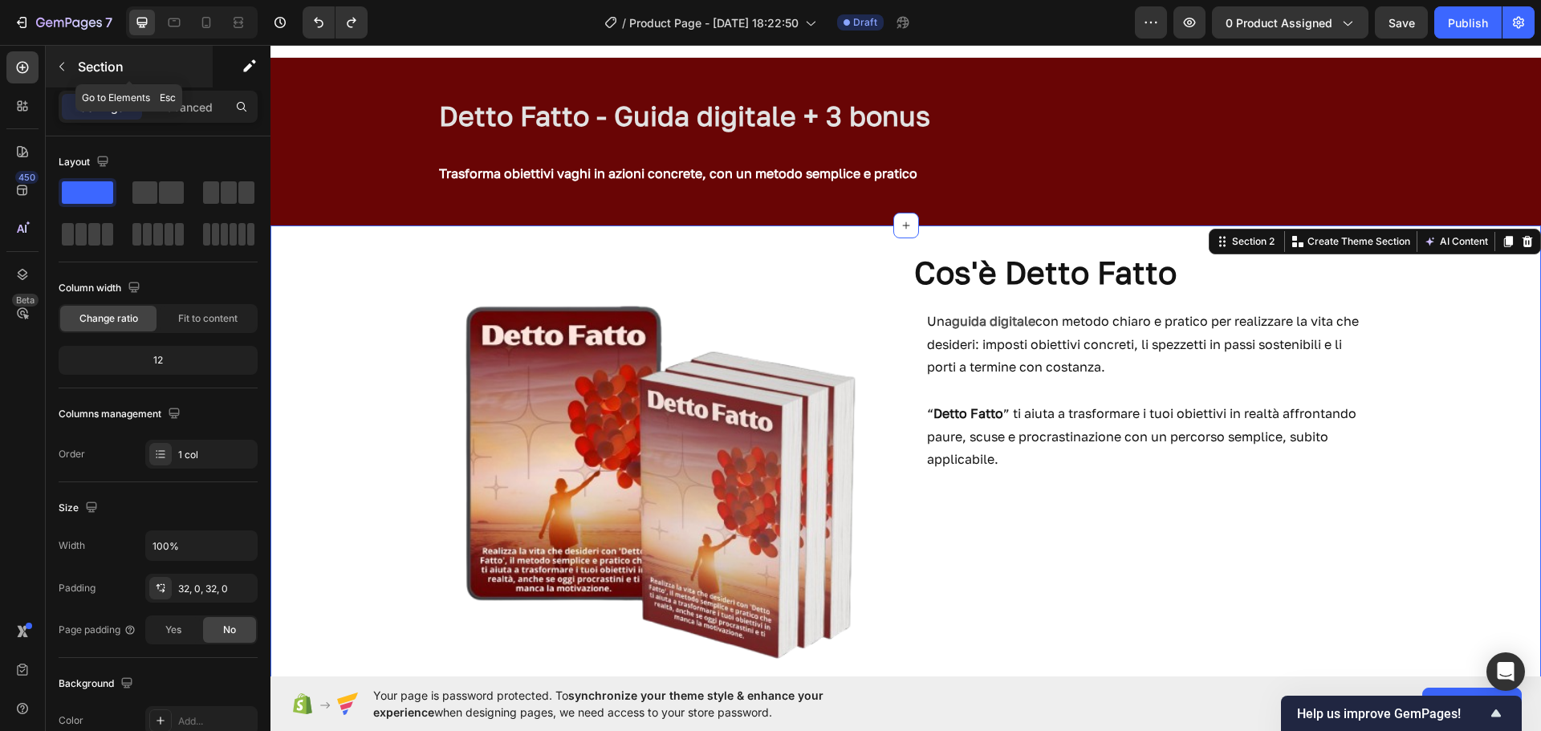
click at [61, 71] on icon "button" at bounding box center [61, 66] width 13 height 13
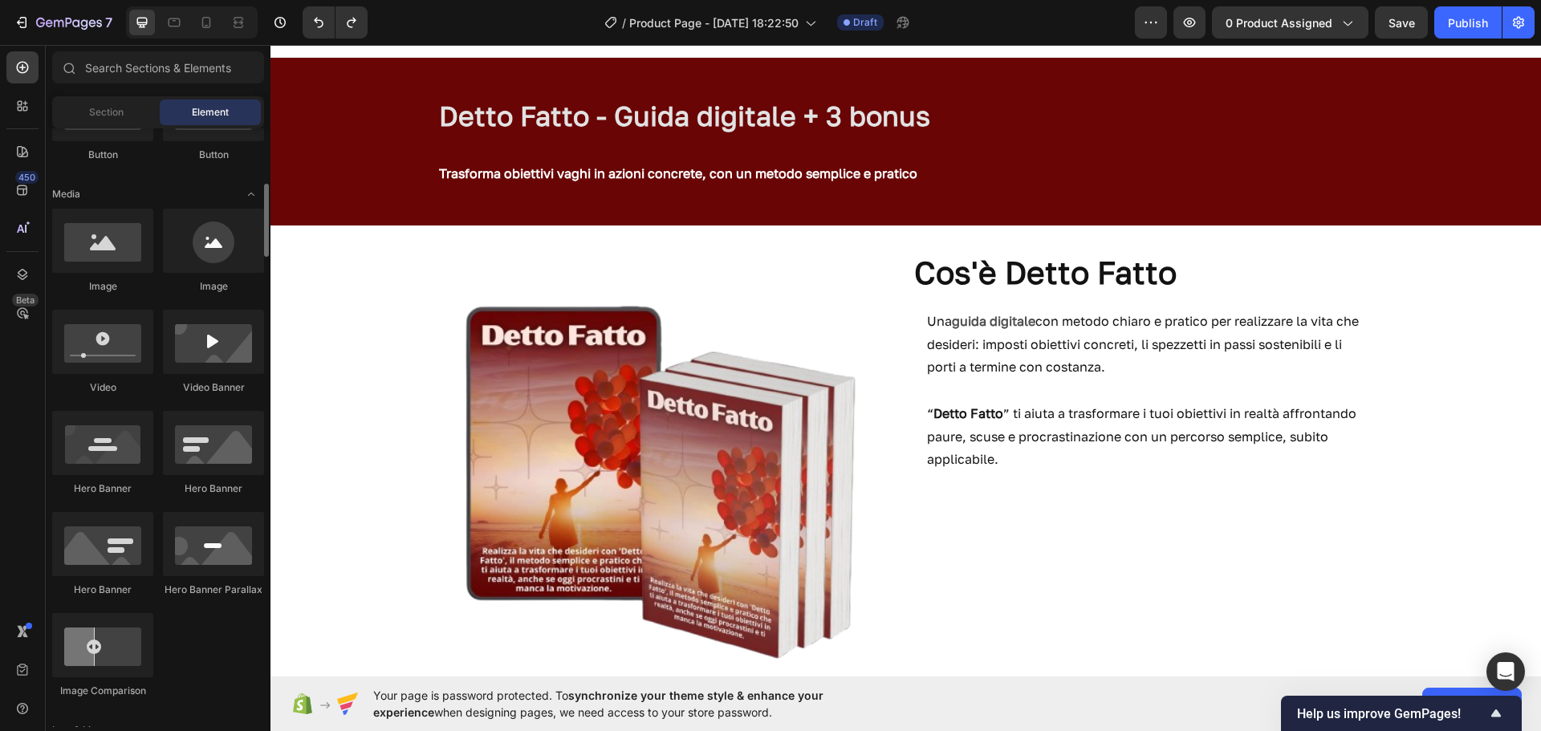
scroll to position [340, 0]
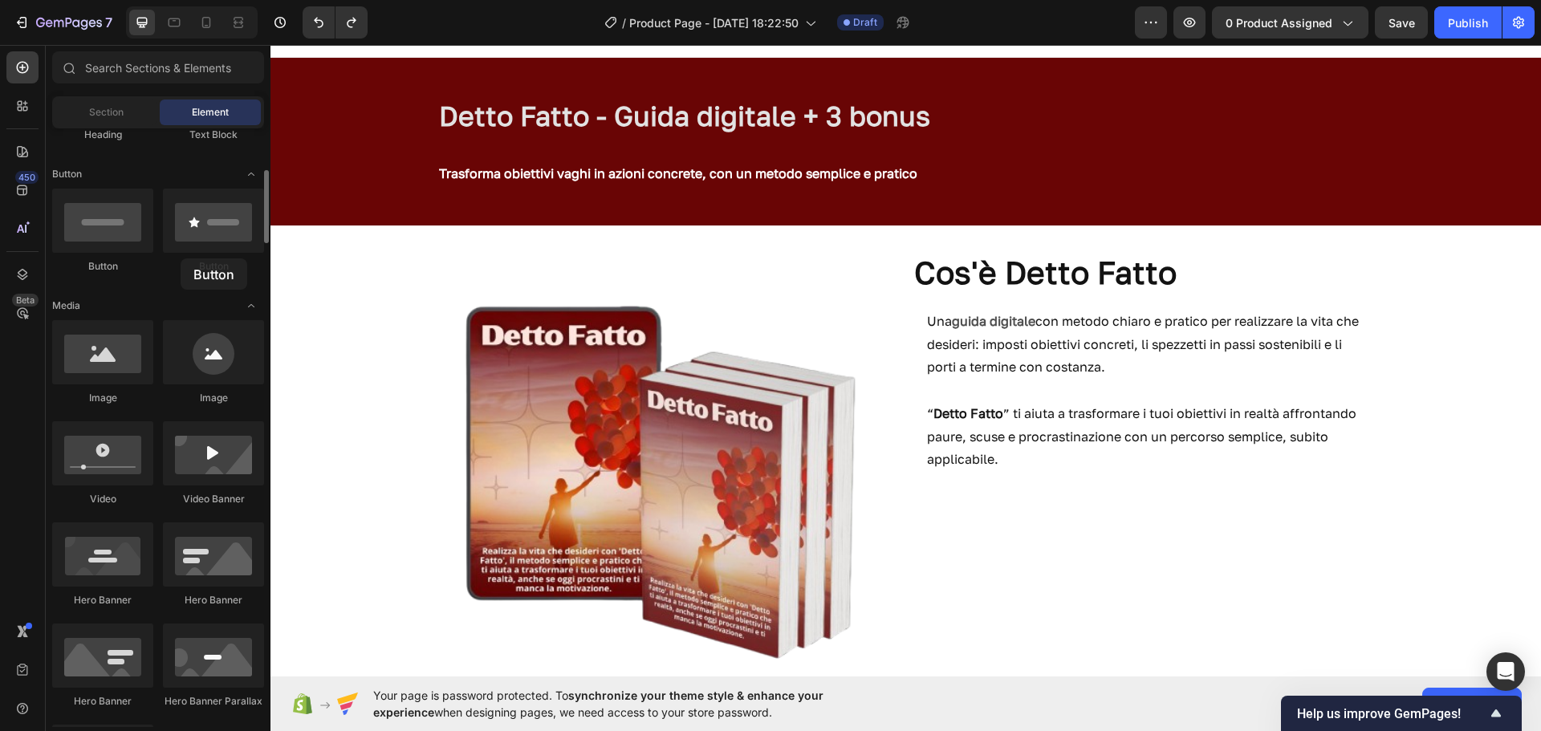
drag, startPoint x: 199, startPoint y: 210, endPoint x: 177, endPoint y: 283, distance: 76.2
click at [177, 283] on div "Button Button" at bounding box center [158, 239] width 212 height 100
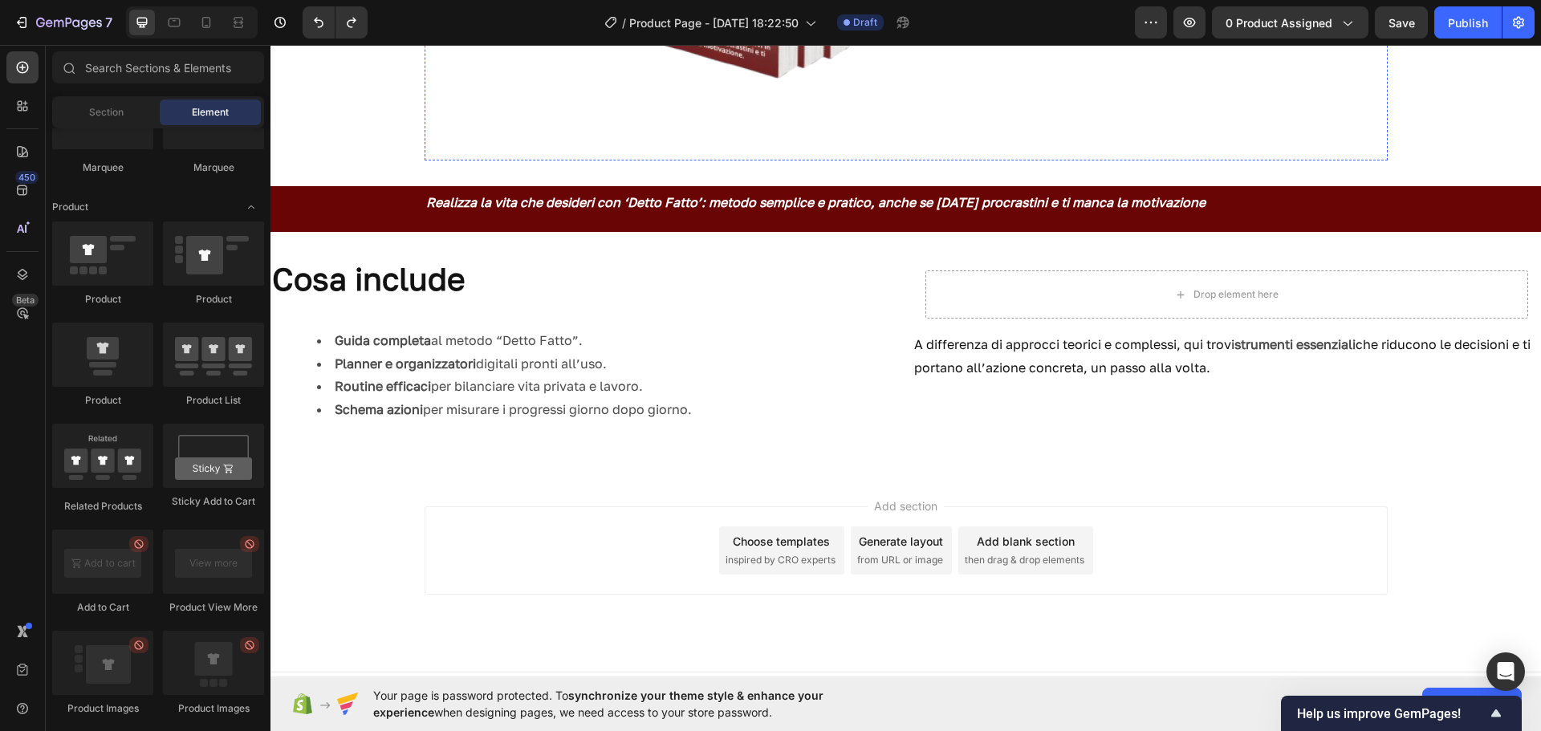
scroll to position [629, 0]
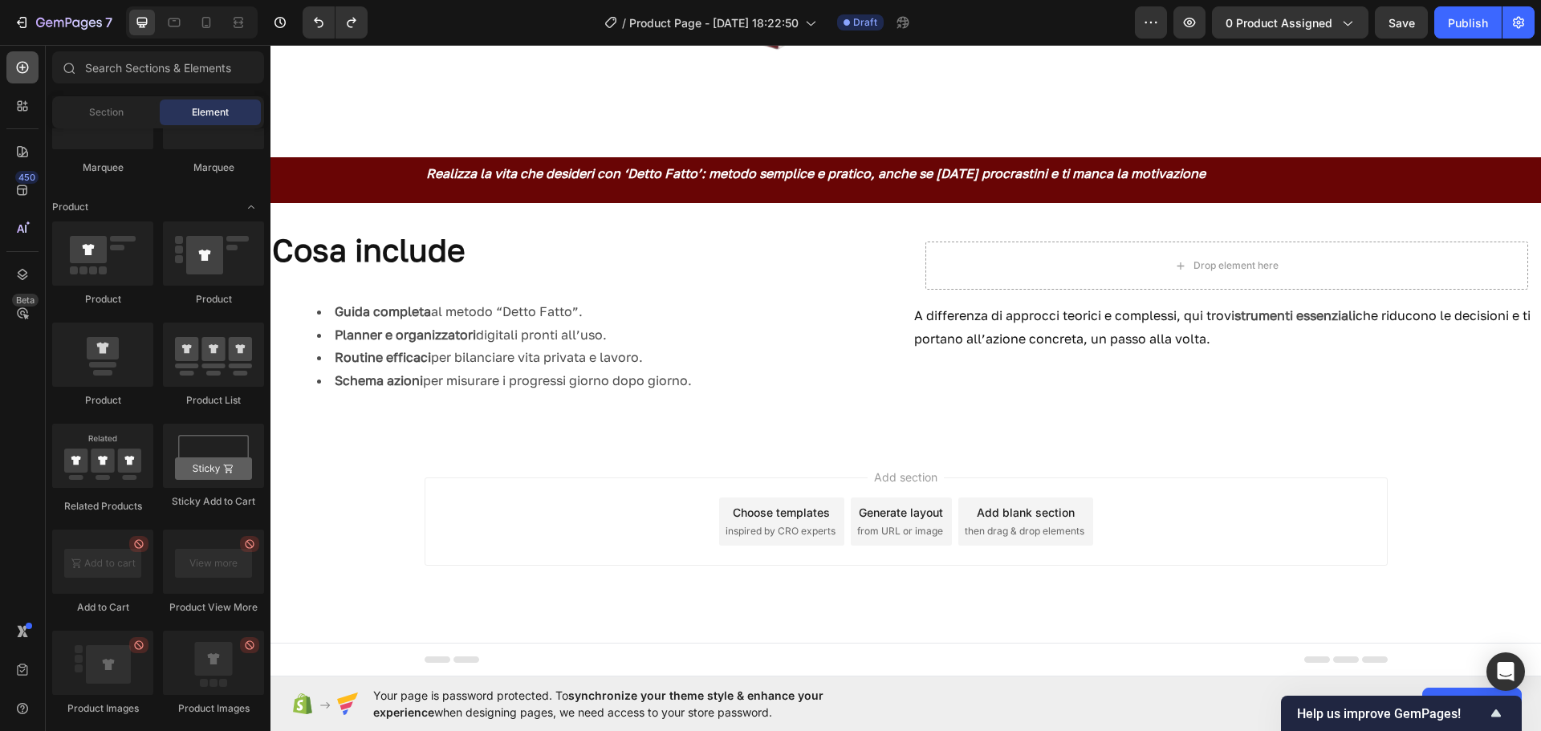
click at [25, 79] on div at bounding box center [22, 67] width 32 height 32
click at [97, 124] on div "Section" at bounding box center [105, 113] width 101 height 26
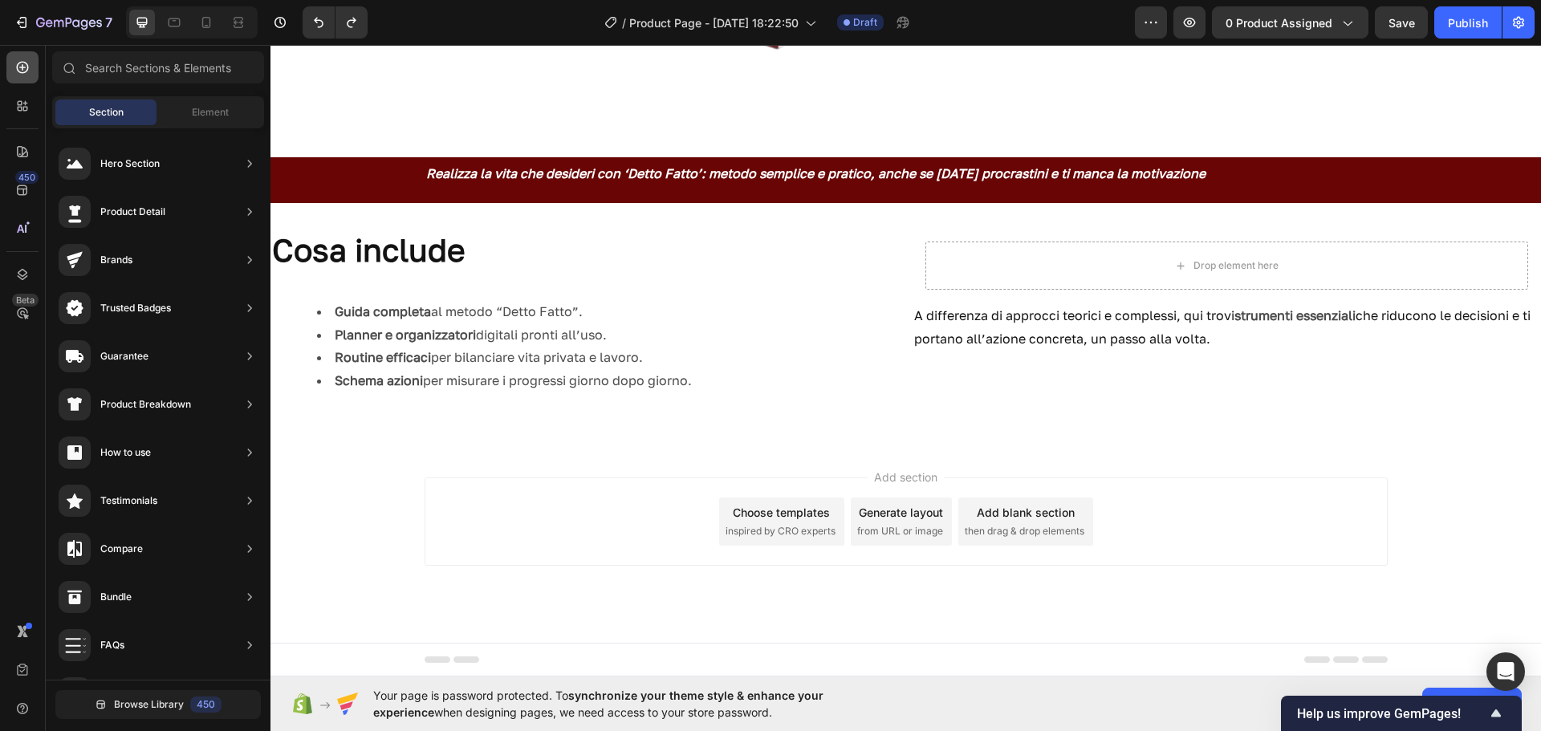
click at [30, 82] on div at bounding box center [22, 67] width 32 height 32
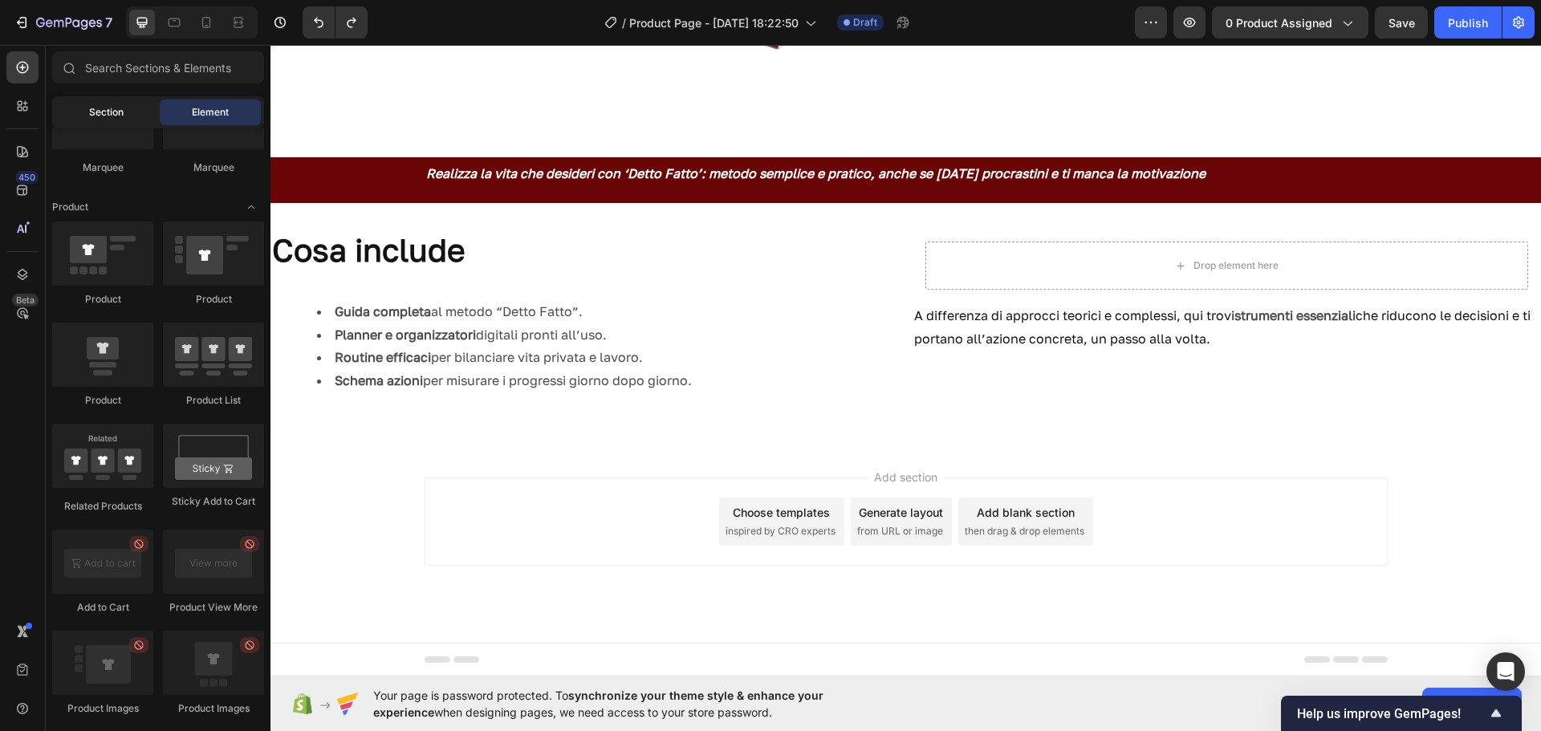
click at [110, 112] on span "Section" at bounding box center [106, 112] width 35 height 14
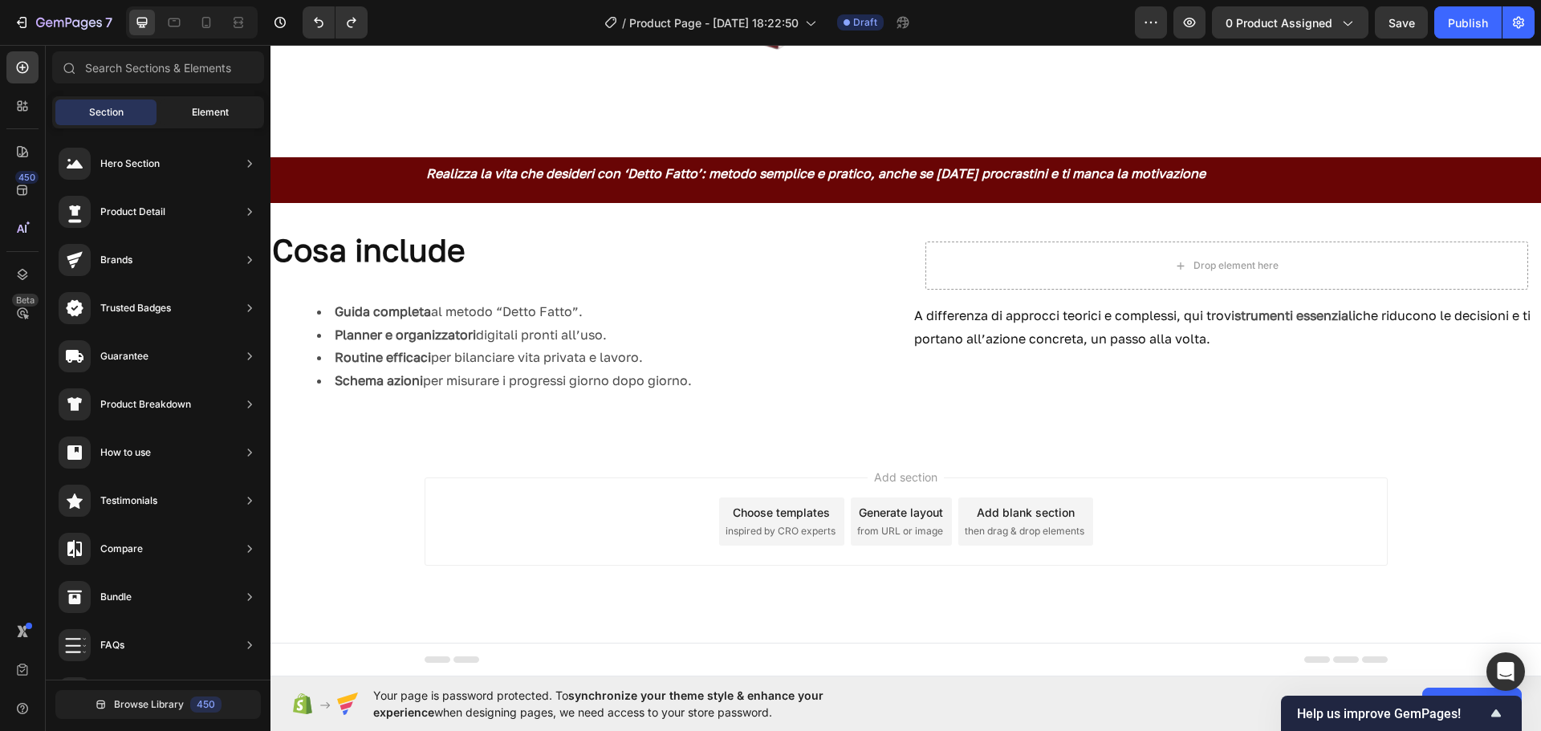
click at [209, 117] on span "Element" at bounding box center [210, 112] width 37 height 14
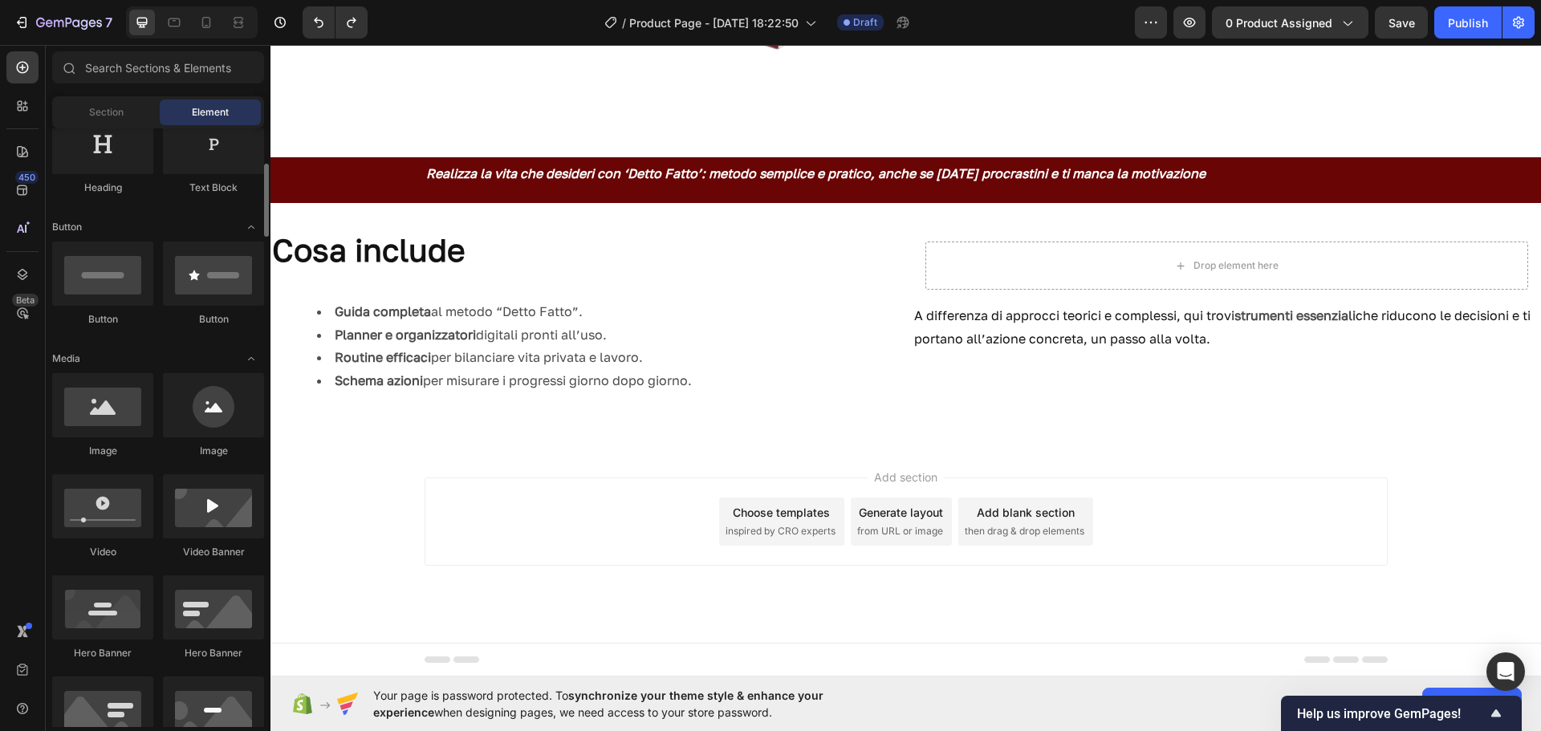
scroll to position [0, 0]
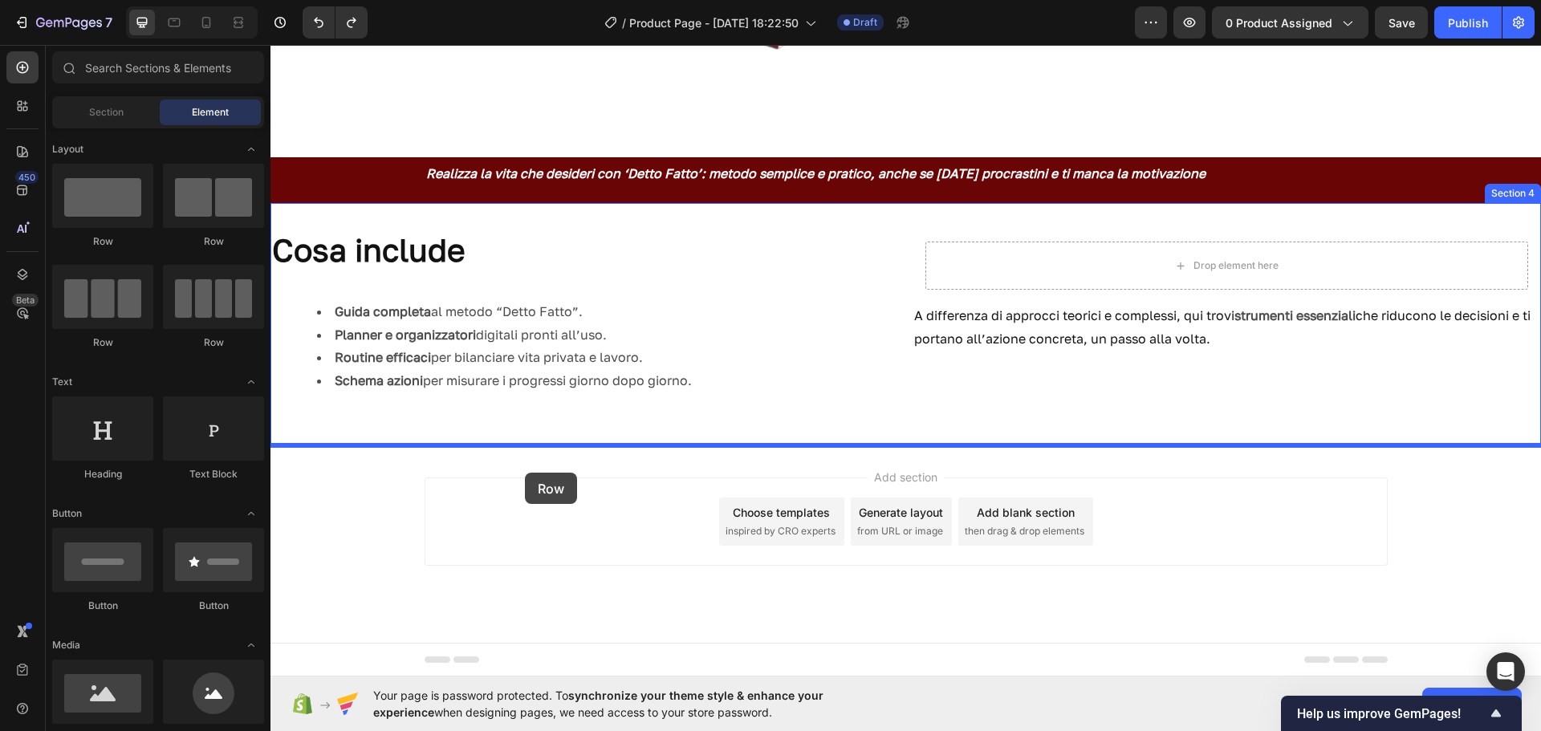
drag, startPoint x: 364, startPoint y: 245, endPoint x: 525, endPoint y: 473, distance: 278.8
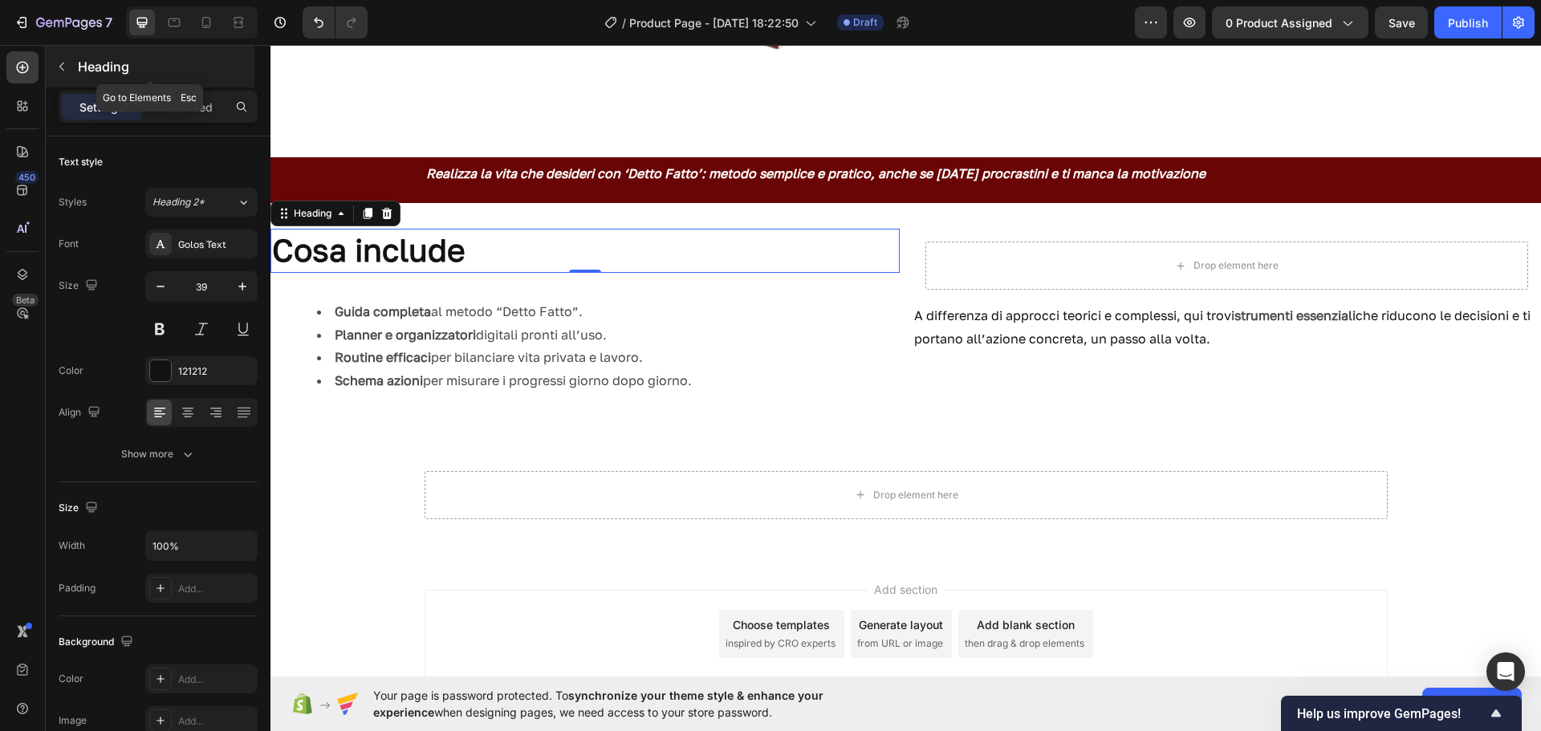
click at [60, 59] on button "button" at bounding box center [62, 67] width 26 height 26
click at [388, 222] on div at bounding box center [386, 213] width 19 height 19
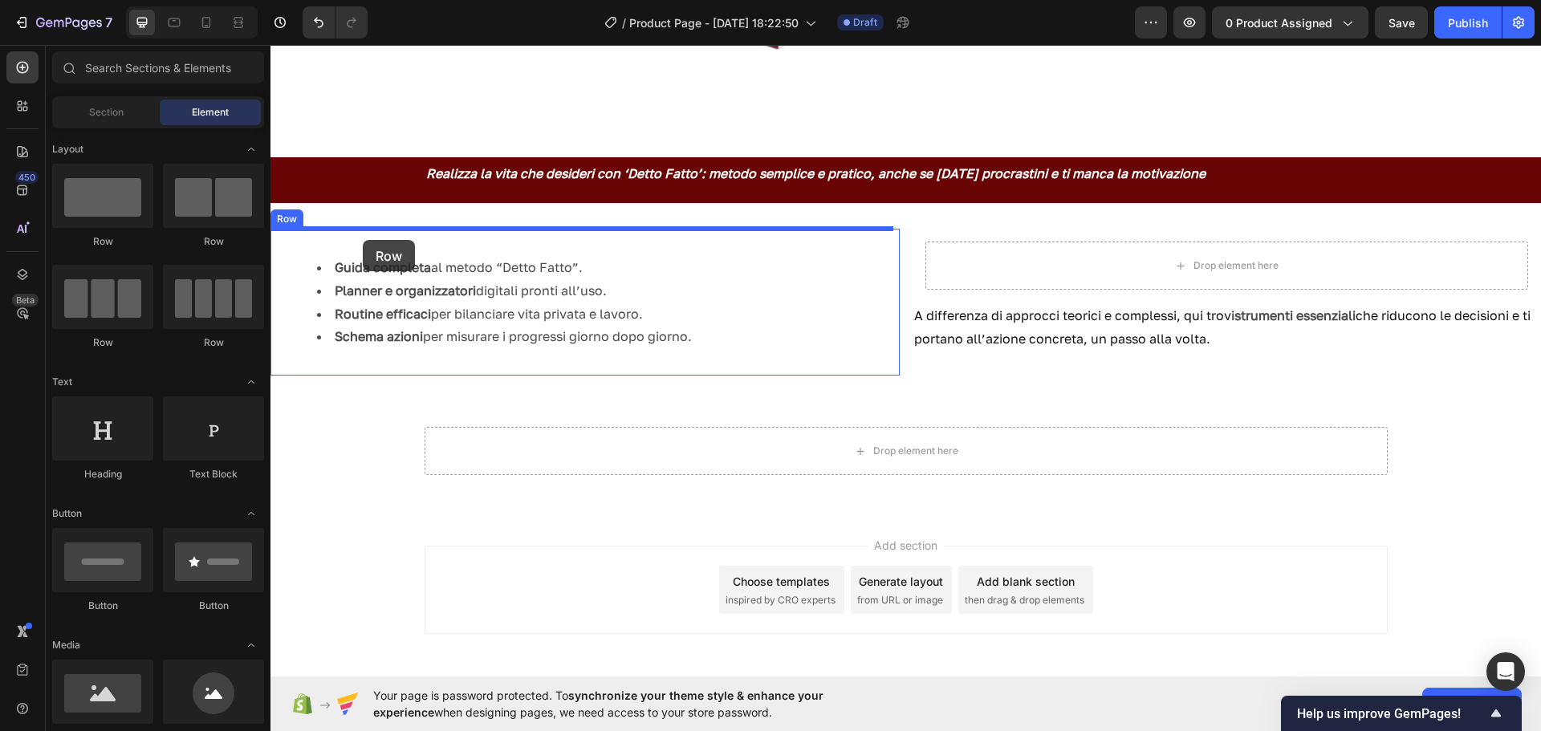
drag, startPoint x: 383, startPoint y: 234, endPoint x: 363, endPoint y: 240, distance: 20.8
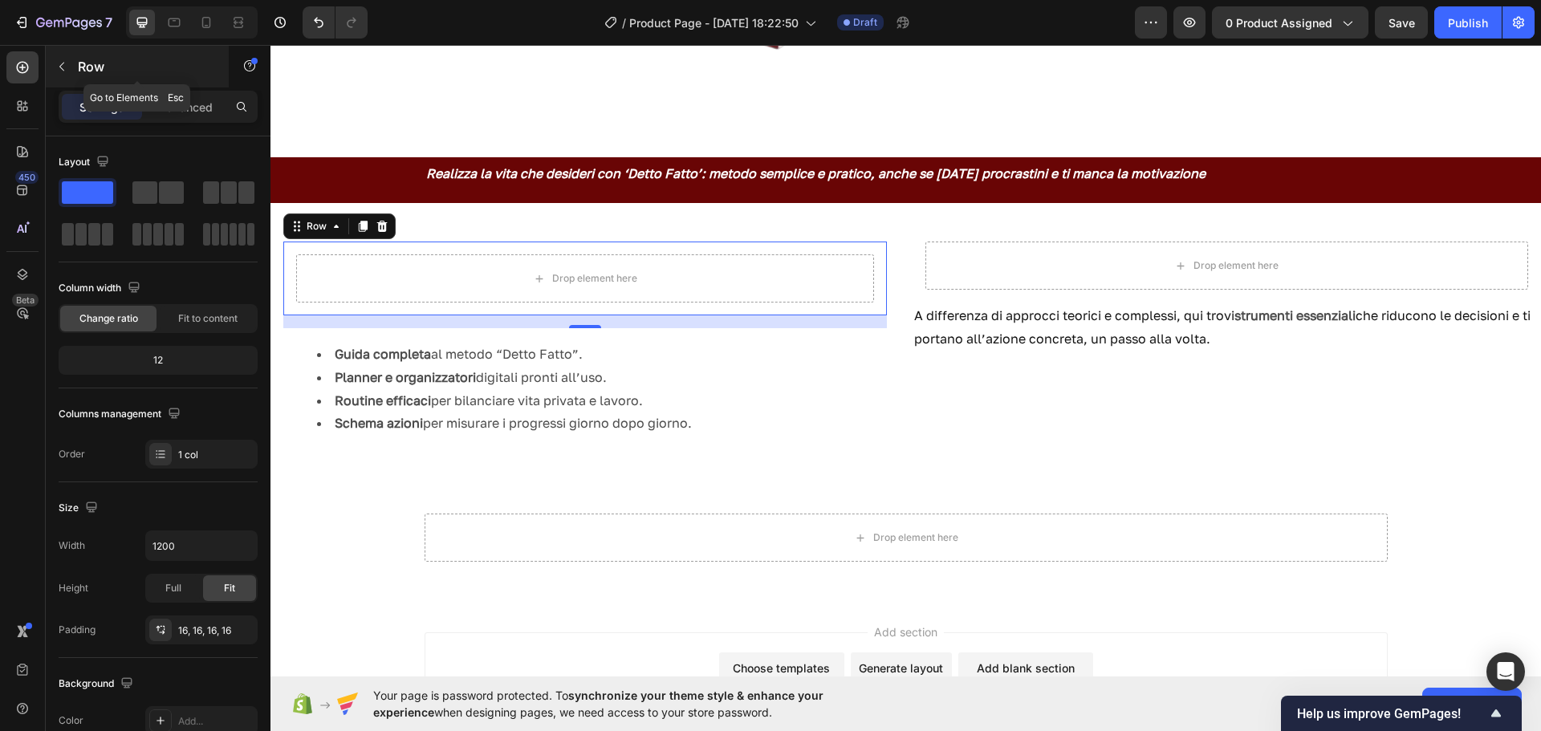
click at [70, 74] on button "button" at bounding box center [62, 67] width 26 height 26
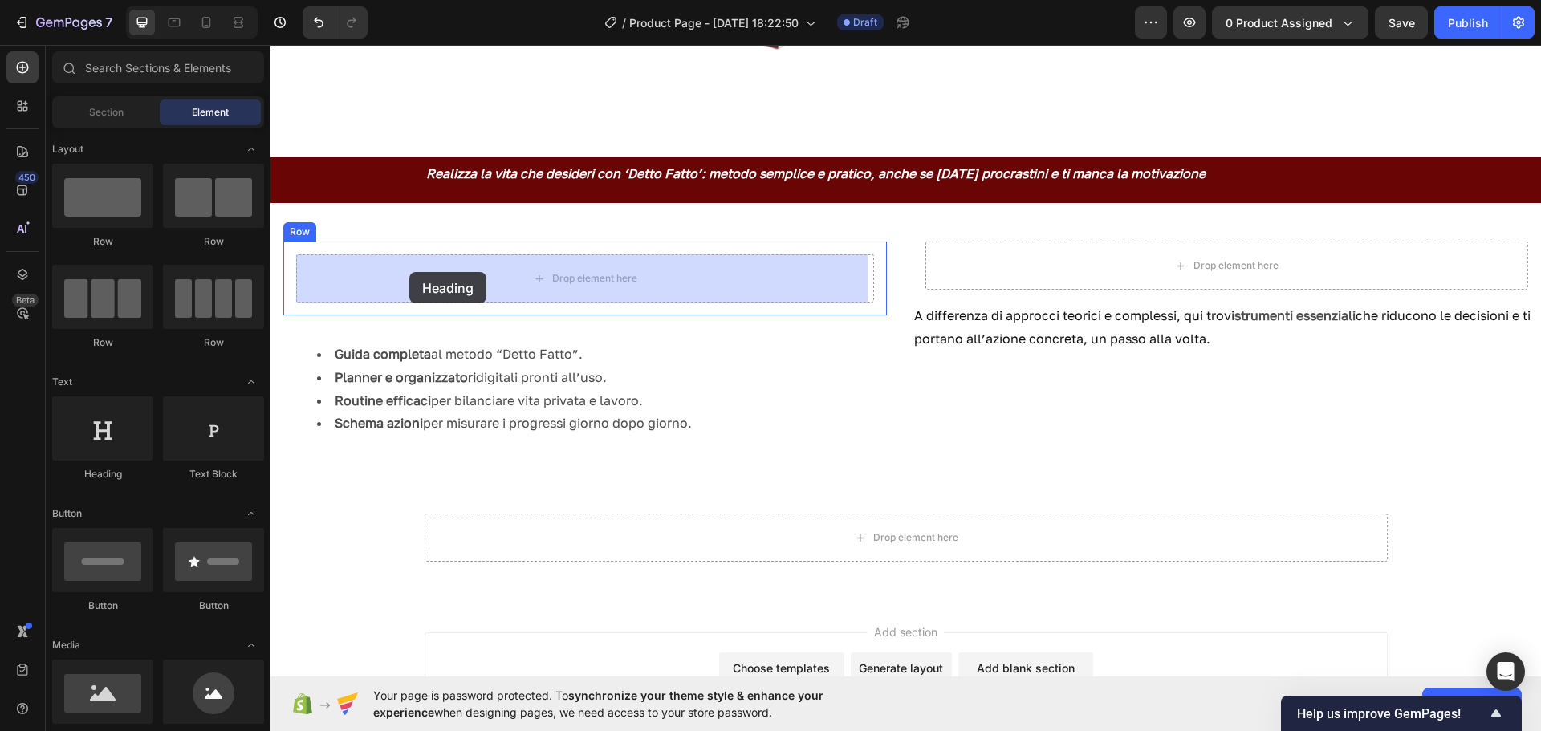
drag, startPoint x: 383, startPoint y: 488, endPoint x: 409, endPoint y: 272, distance: 217.6
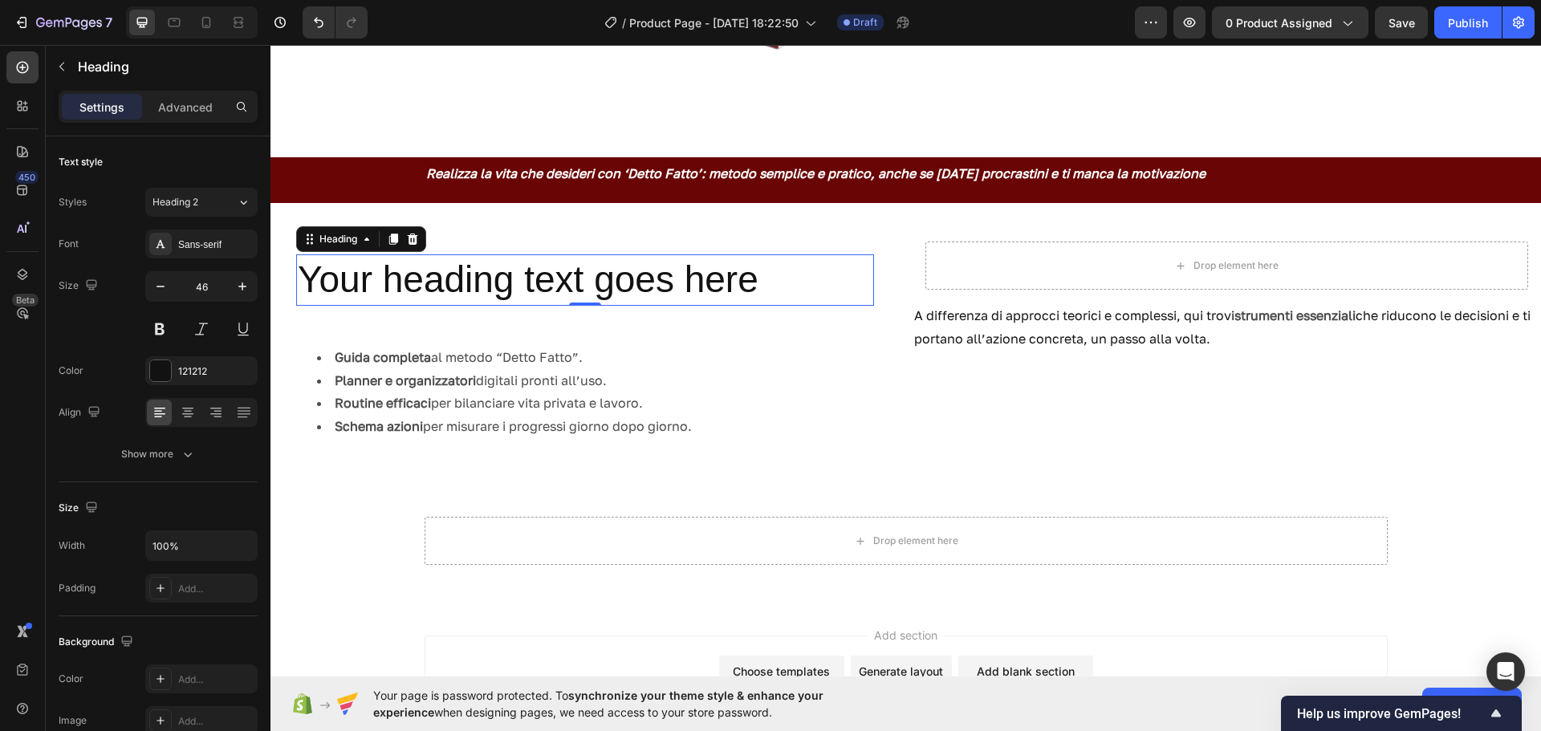
click at [779, 274] on p "Your heading text goes here" at bounding box center [585, 280] width 575 height 48
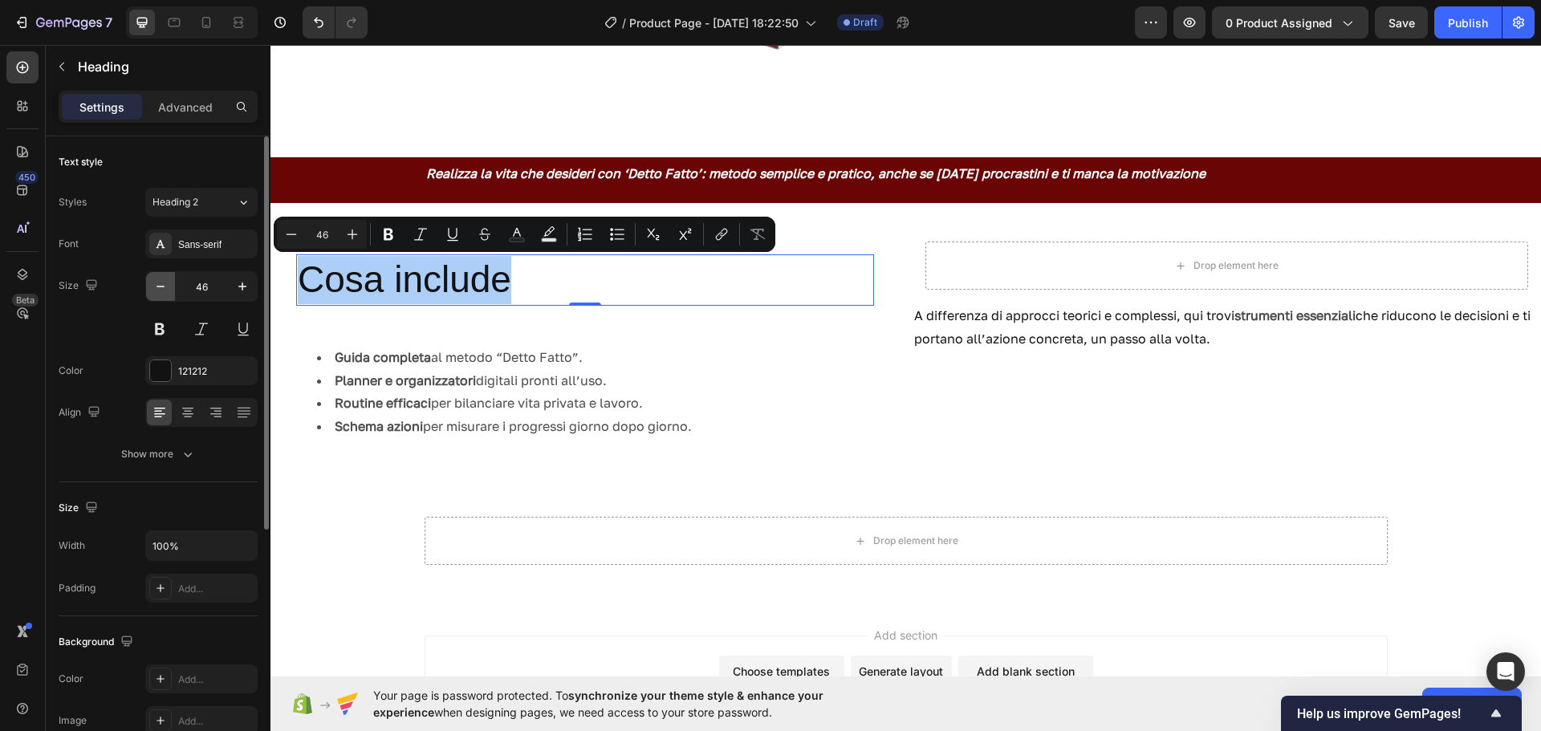
click at [159, 283] on icon "button" at bounding box center [161, 287] width 16 height 16
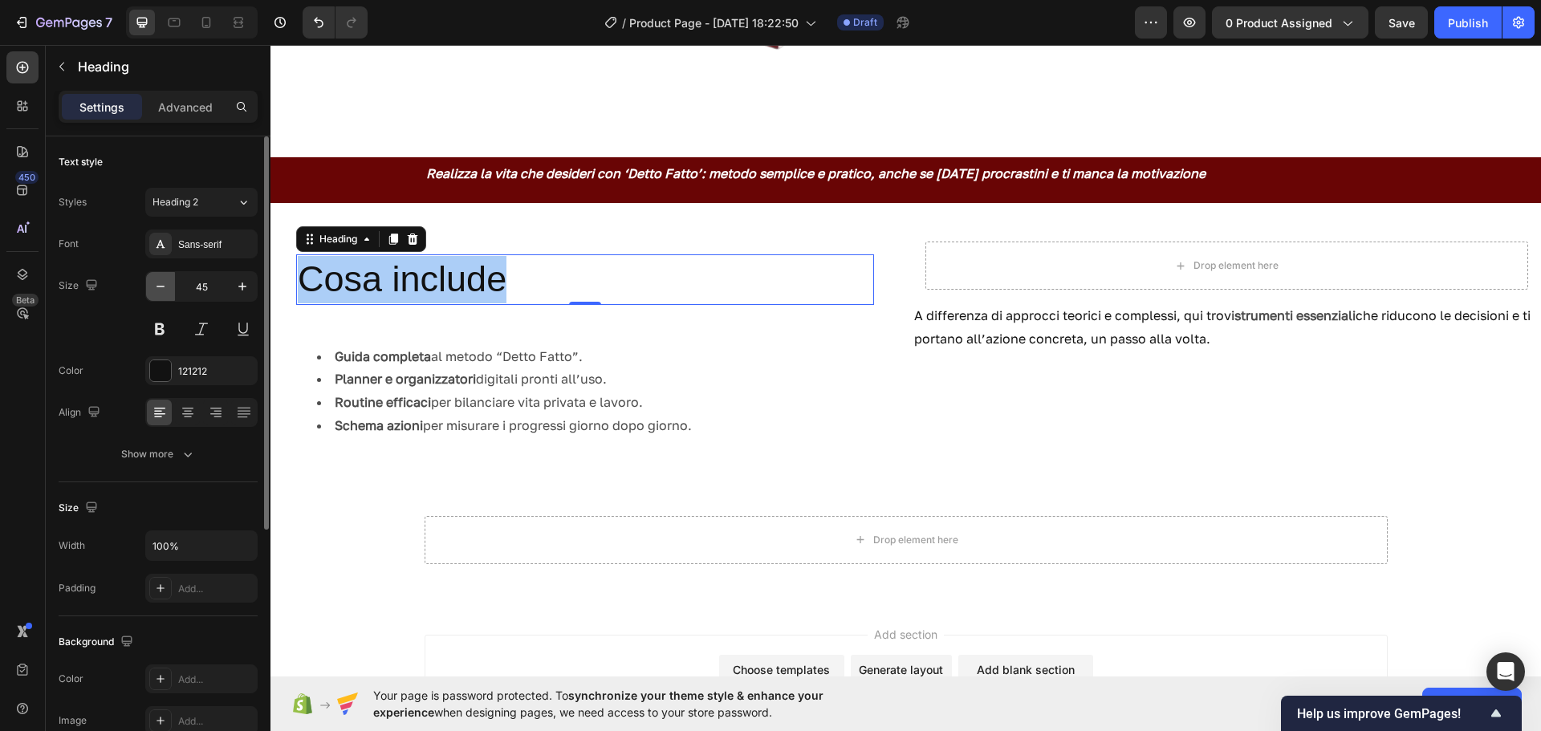
click at [159, 283] on icon "button" at bounding box center [161, 287] width 16 height 16
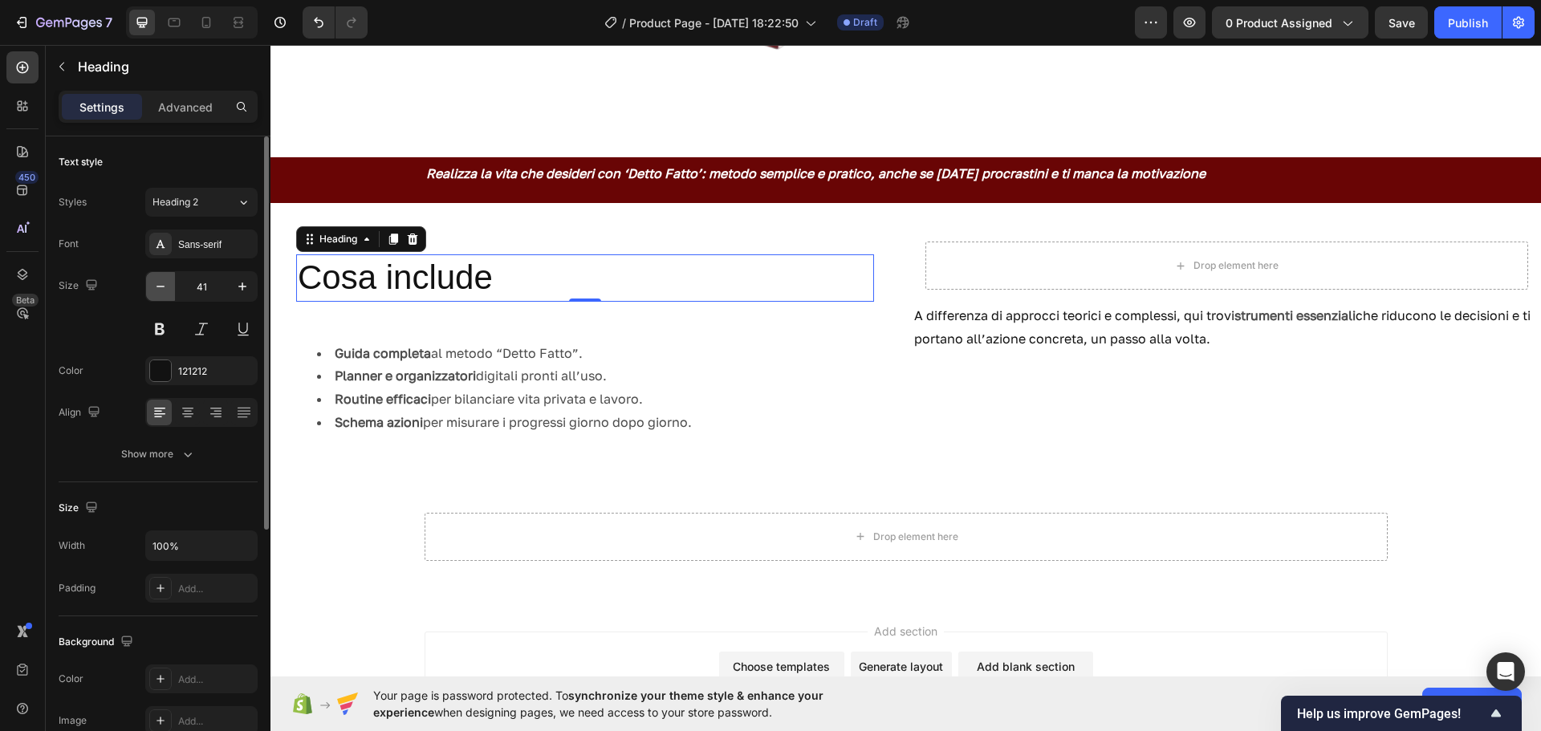
click at [159, 283] on icon "button" at bounding box center [161, 287] width 16 height 16
click at [242, 281] on icon "button" at bounding box center [242, 287] width 16 height 16
type input "39"
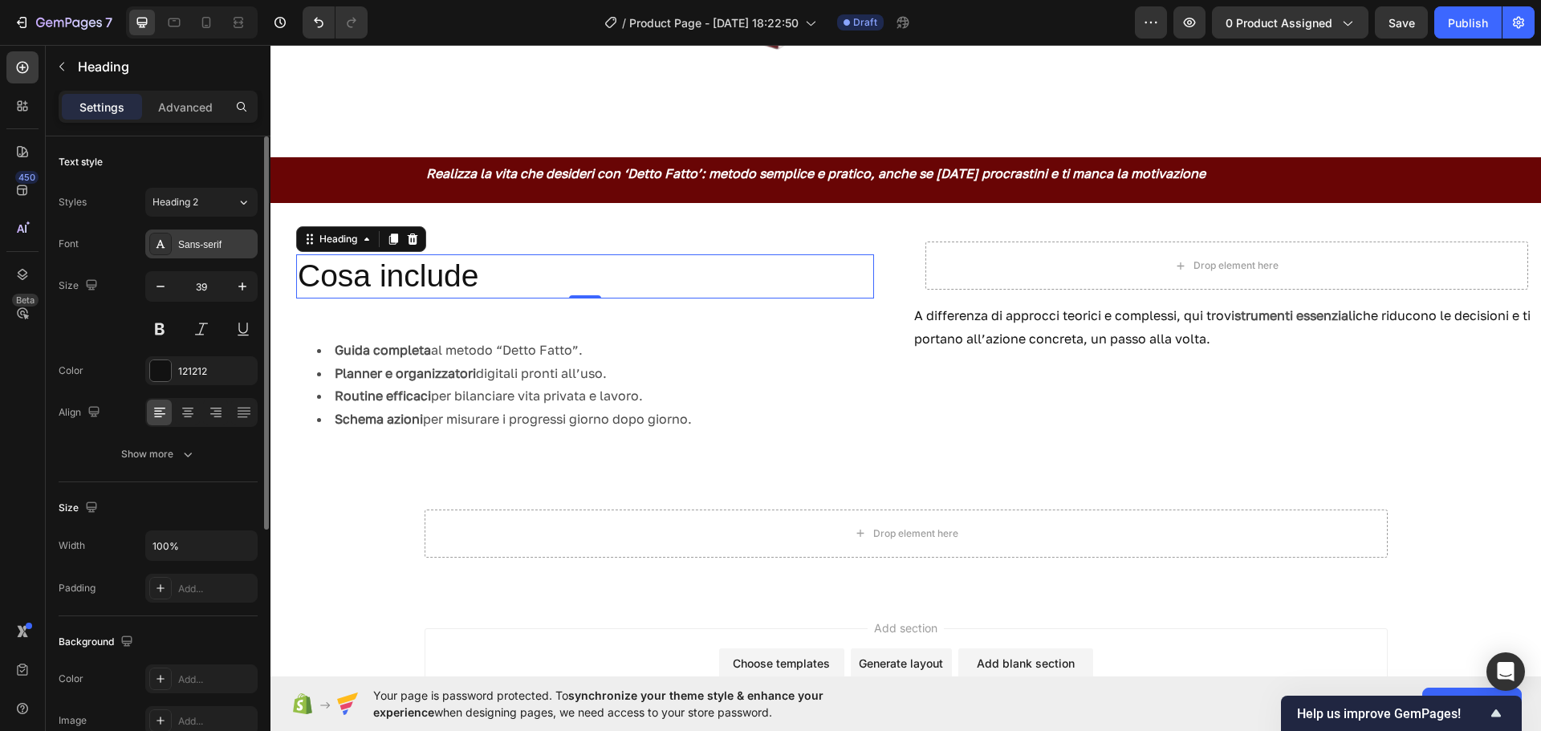
click at [225, 239] on div "Sans-serif" at bounding box center [215, 245] width 75 height 14
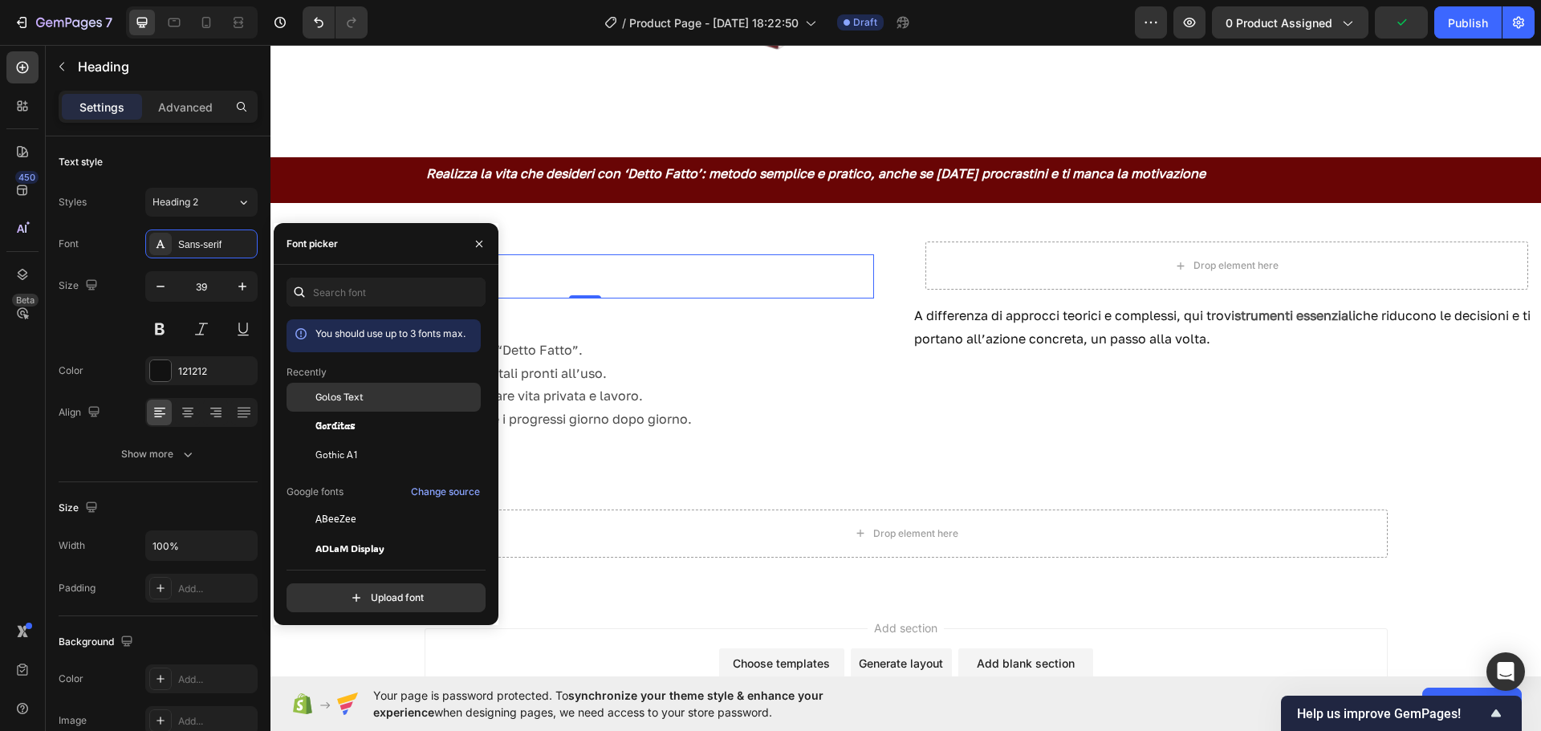
click at [347, 394] on span "Golos Text" at bounding box center [339, 397] width 48 height 14
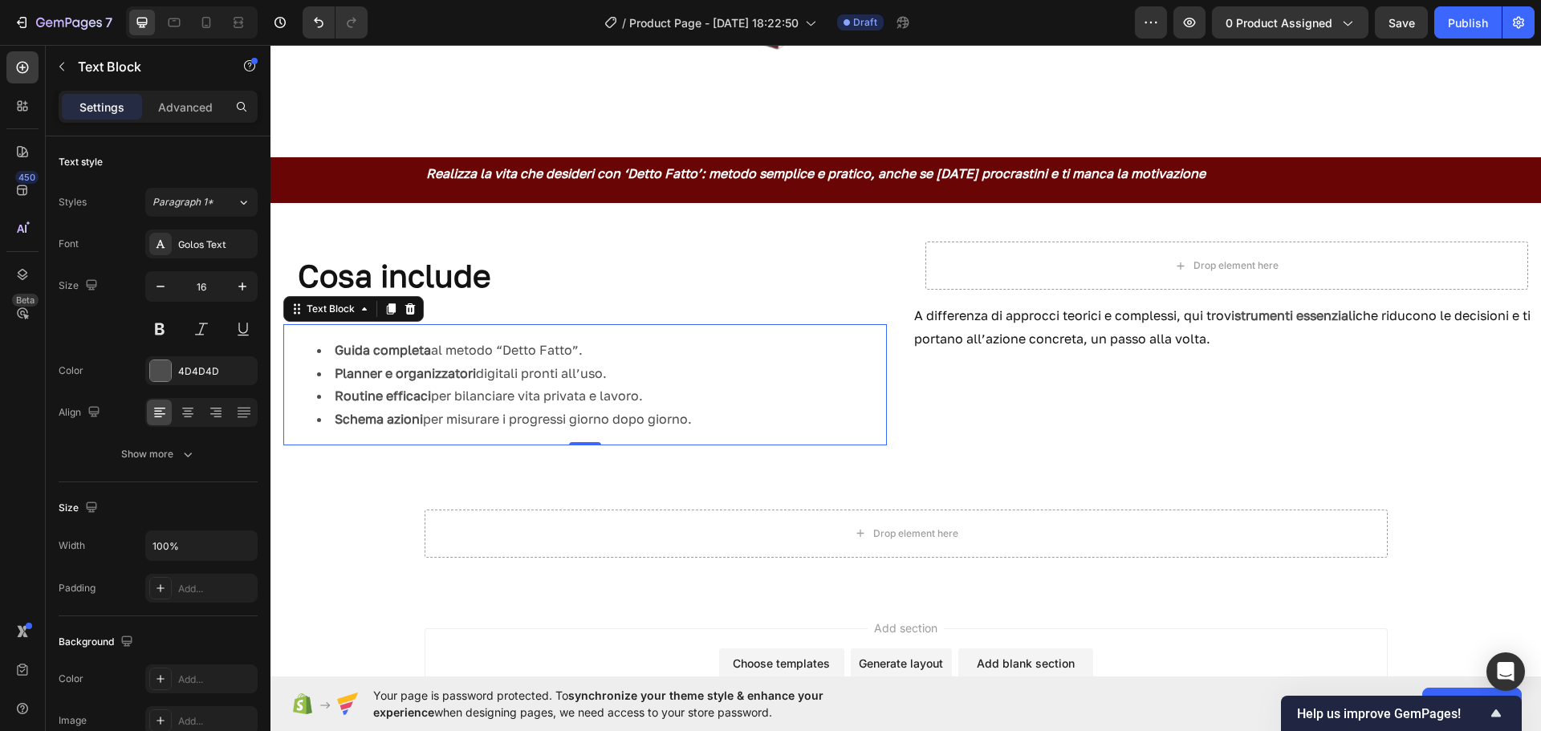
click at [587, 328] on div "Guida completa al metodo “Detto Fatto”. Planner e organizzatori digitali pronti…" at bounding box center [585, 384] width 604 height 121
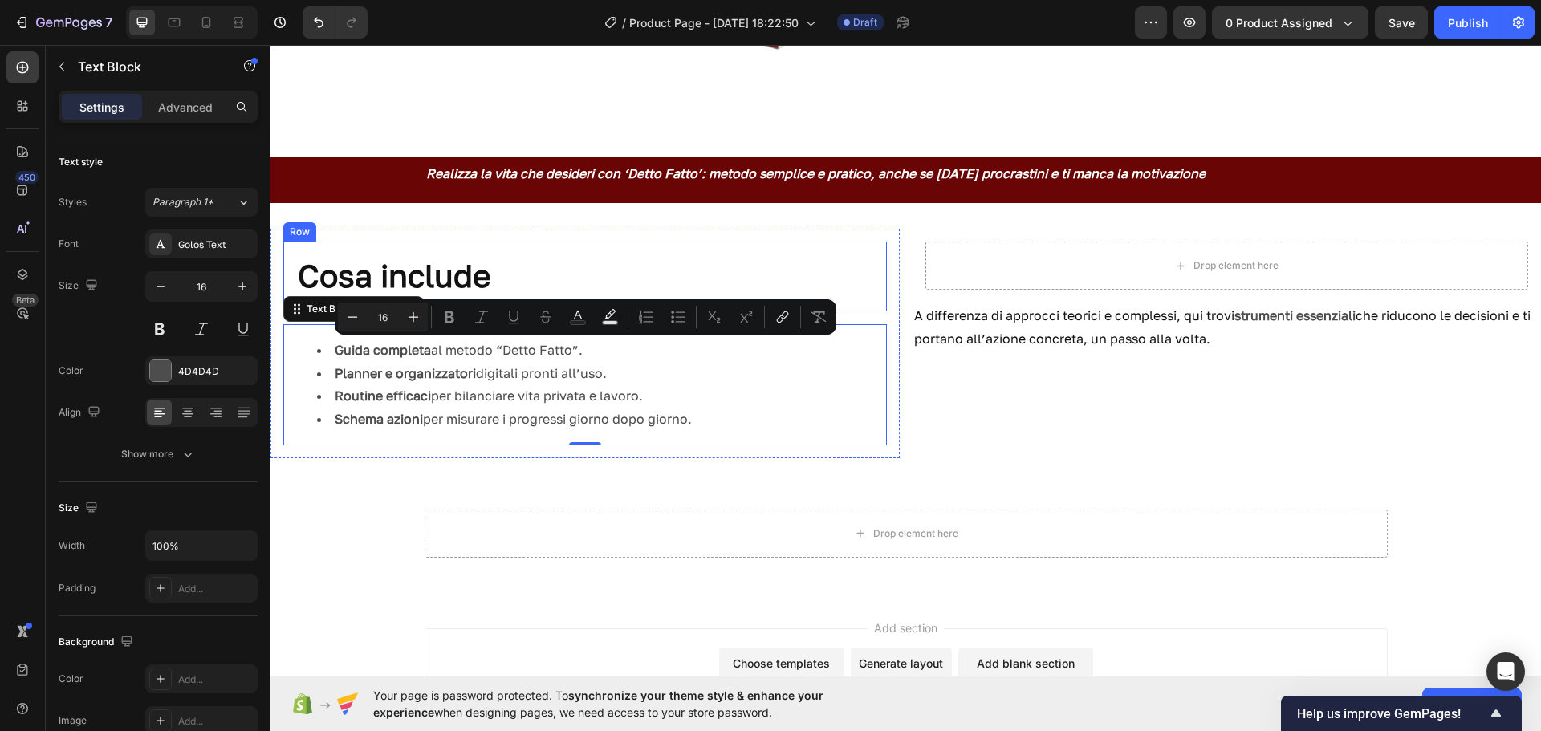
drag, startPoint x: 587, startPoint y: 328, endPoint x: 869, endPoint y: 350, distance: 283.5
click at [599, 305] on div "⁠⁠⁠⁠⁠⁠⁠ Cosa include Heading Row Guida completa al metodo “Detto Fatto”. Planne…" at bounding box center [585, 344] width 604 height 204
click at [586, 324] on rect "Editor contextual toolbar" at bounding box center [590, 323] width 15 height 4
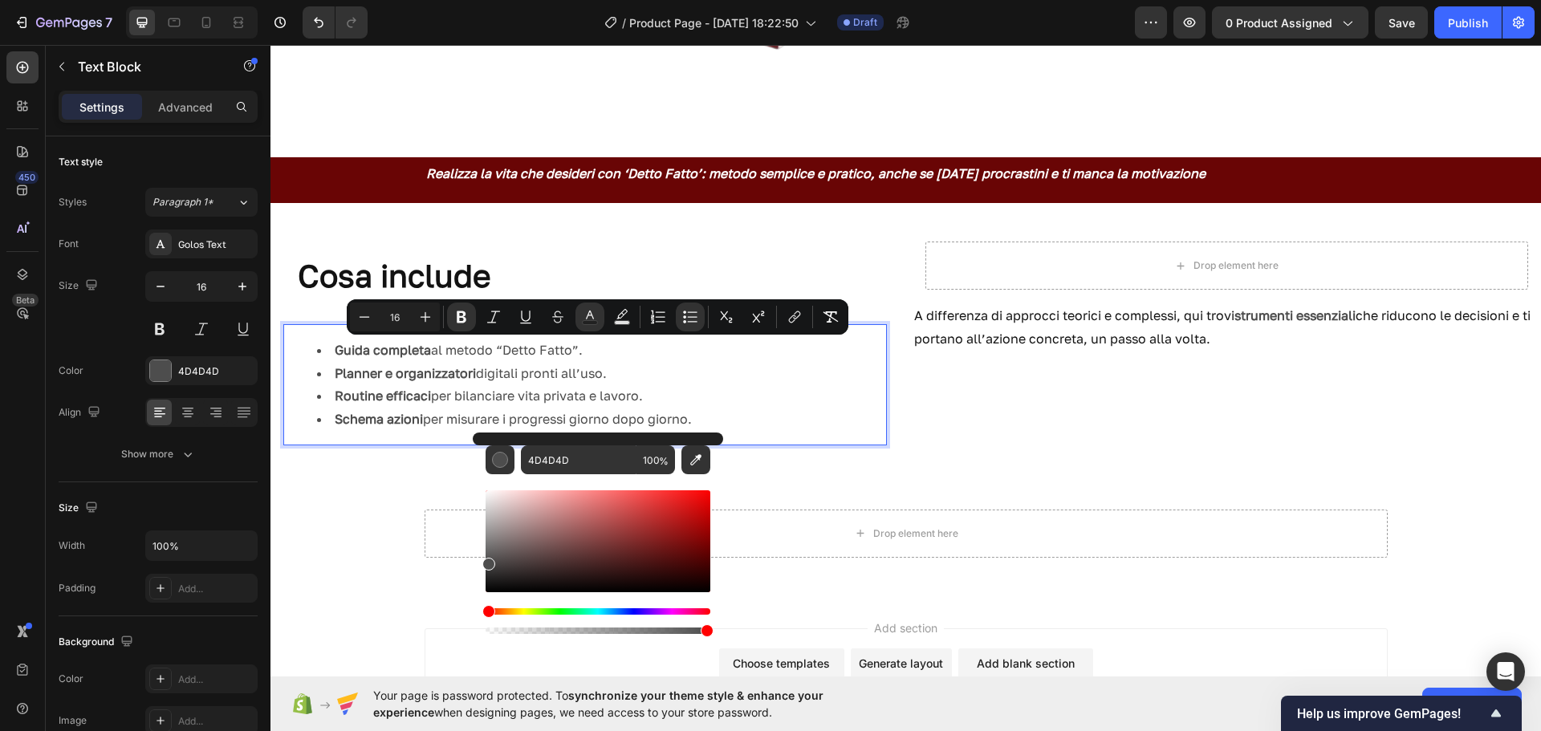
click at [669, 583] on div "Editor contextual toolbar" at bounding box center [598, 541] width 225 height 102
type input "160404"
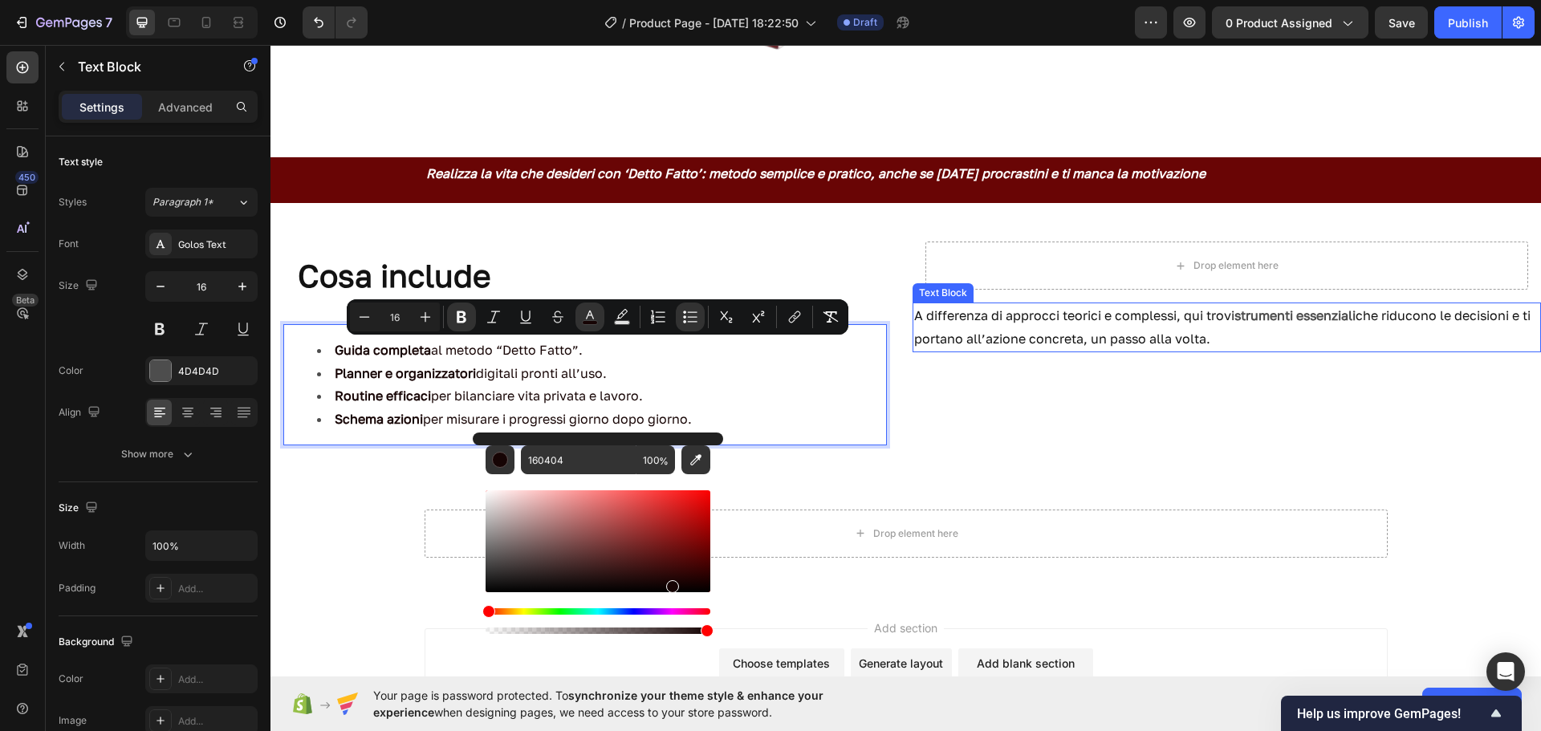
scroll to position [311, 0]
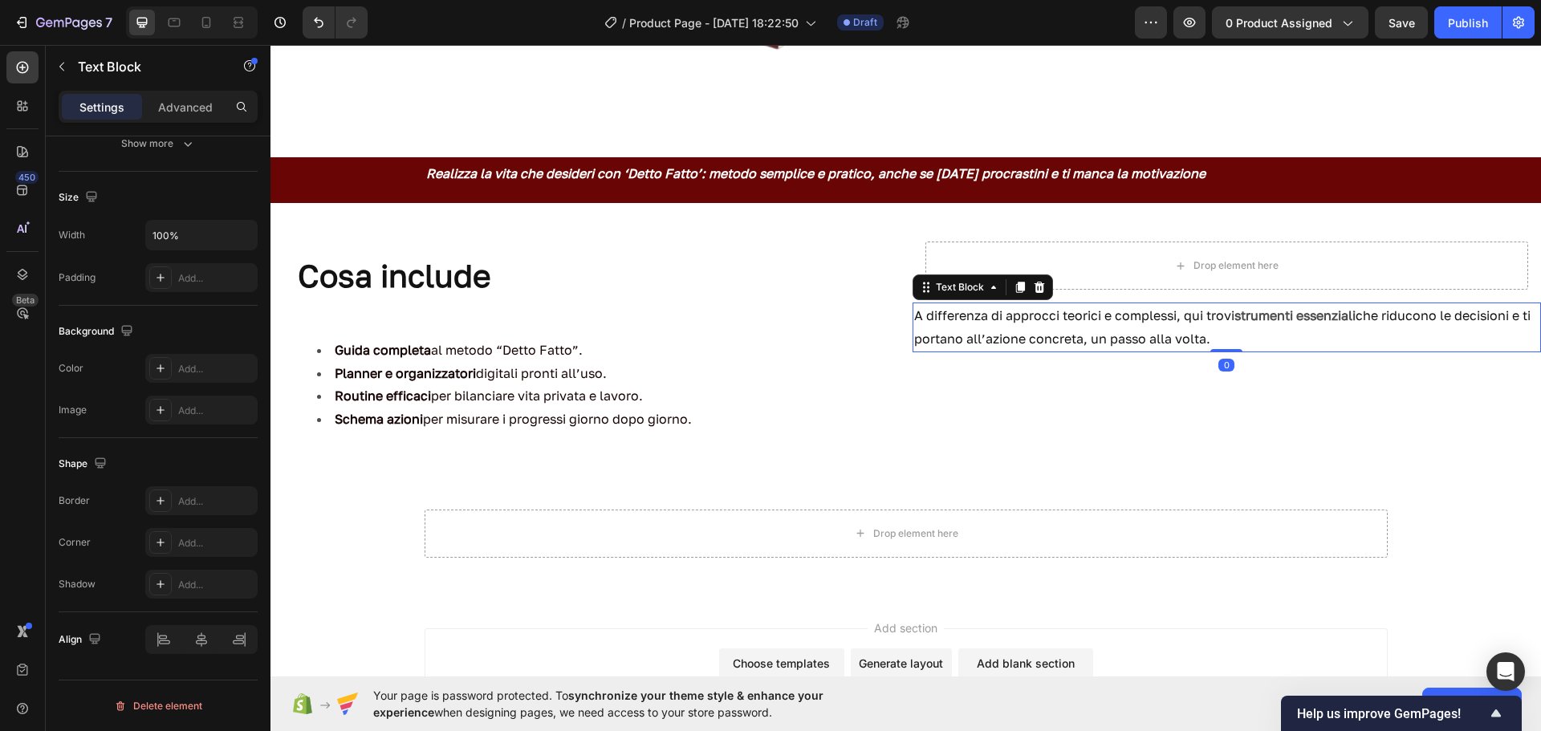
click at [1235, 337] on p "A differenza di approcci teorici e complessi, qui trovi strumenti essenziali ch…" at bounding box center [1227, 327] width 626 height 47
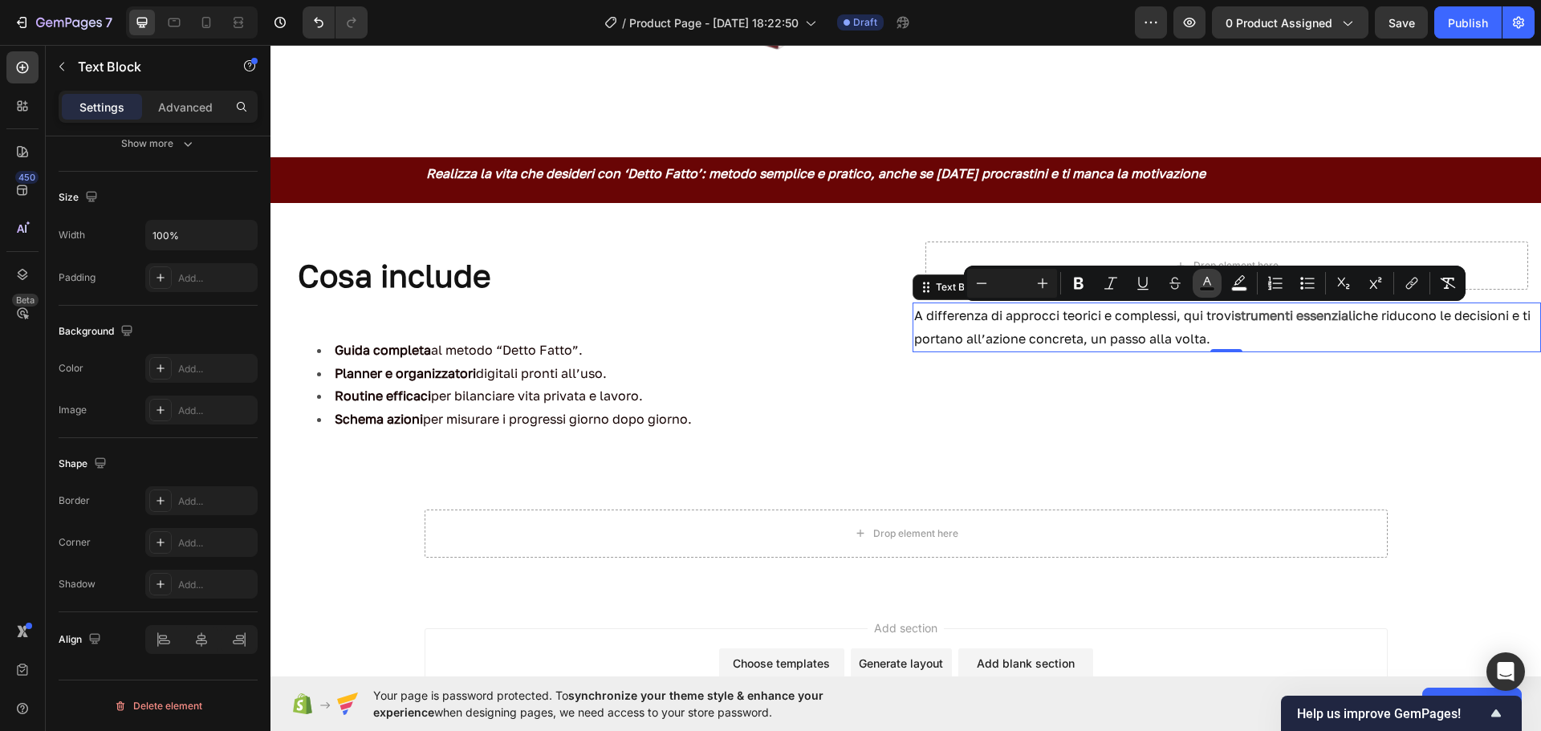
click at [1215, 283] on icon "Editor contextual toolbar" at bounding box center [1207, 283] width 16 height 16
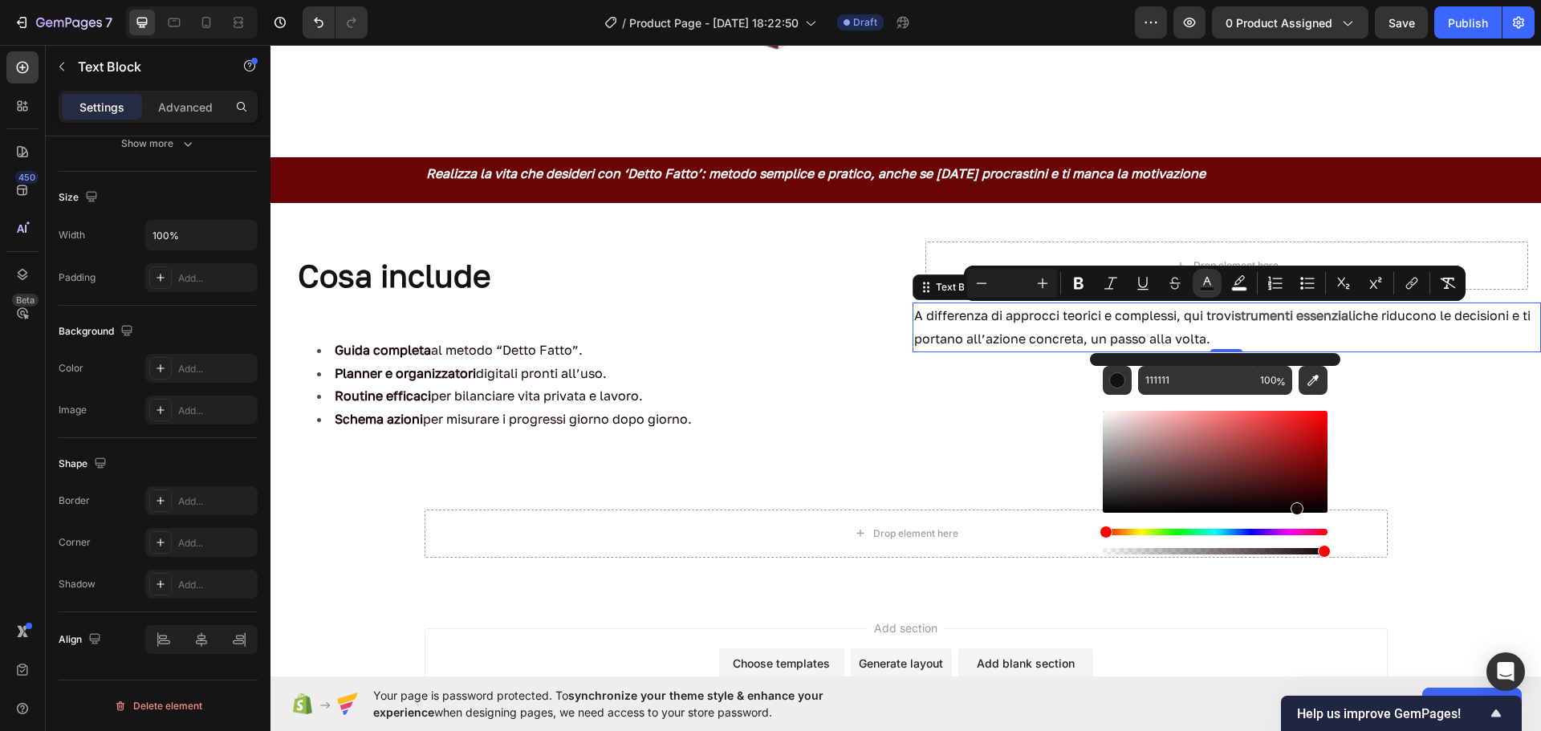
click at [1294, 505] on div "Editor contextual toolbar" at bounding box center [1215, 462] width 225 height 102
type input "110202"
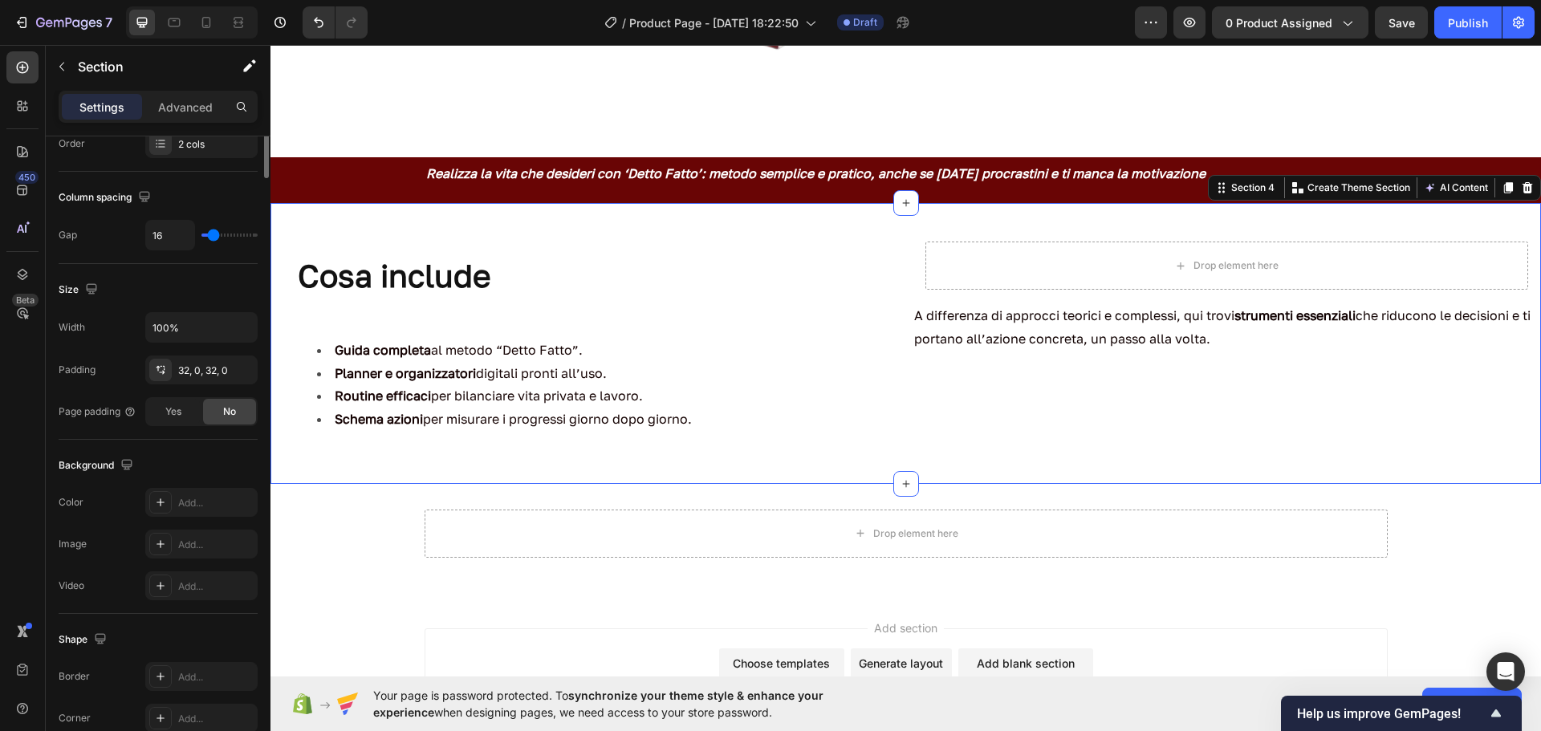
scroll to position [0, 0]
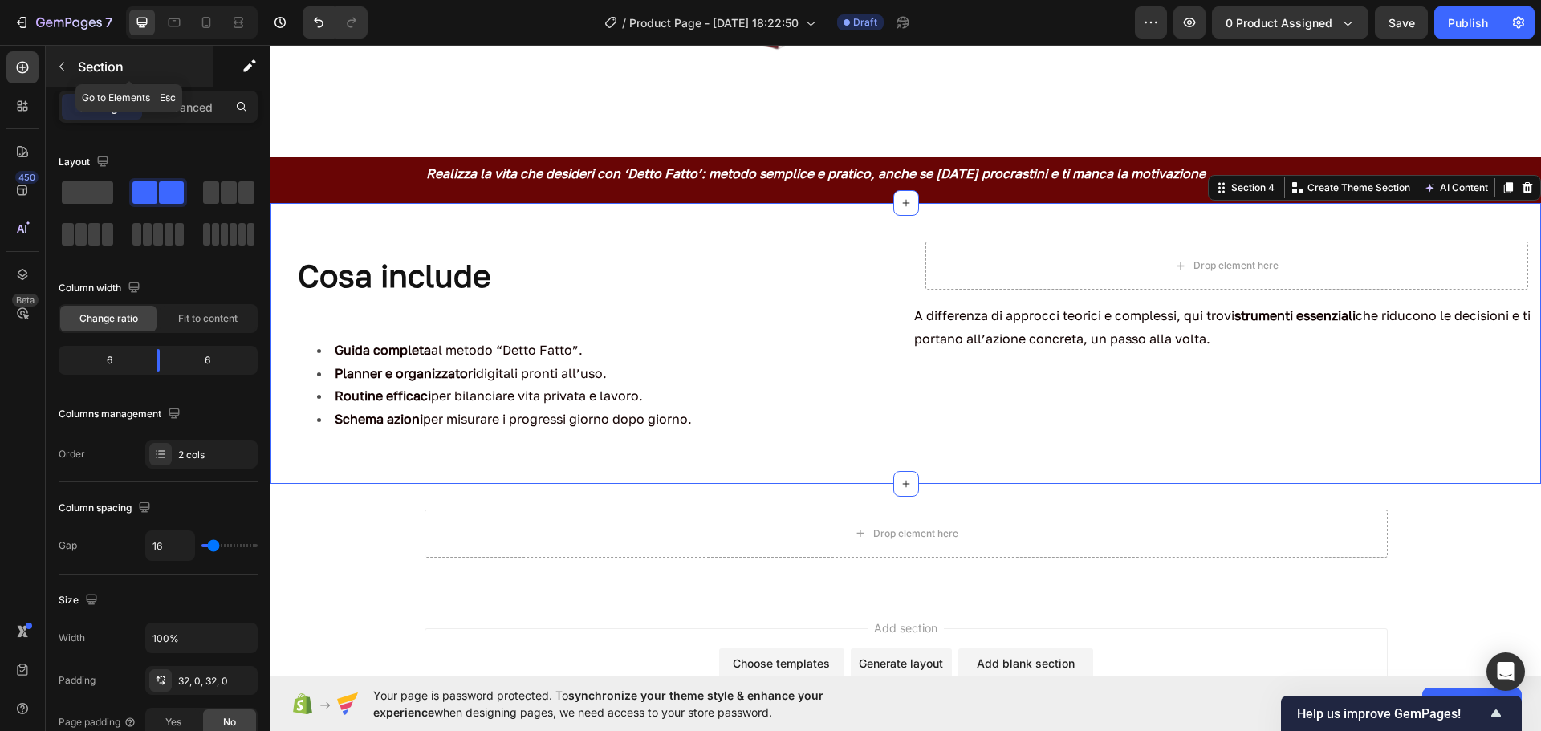
click at [68, 63] on button "button" at bounding box center [62, 67] width 26 height 26
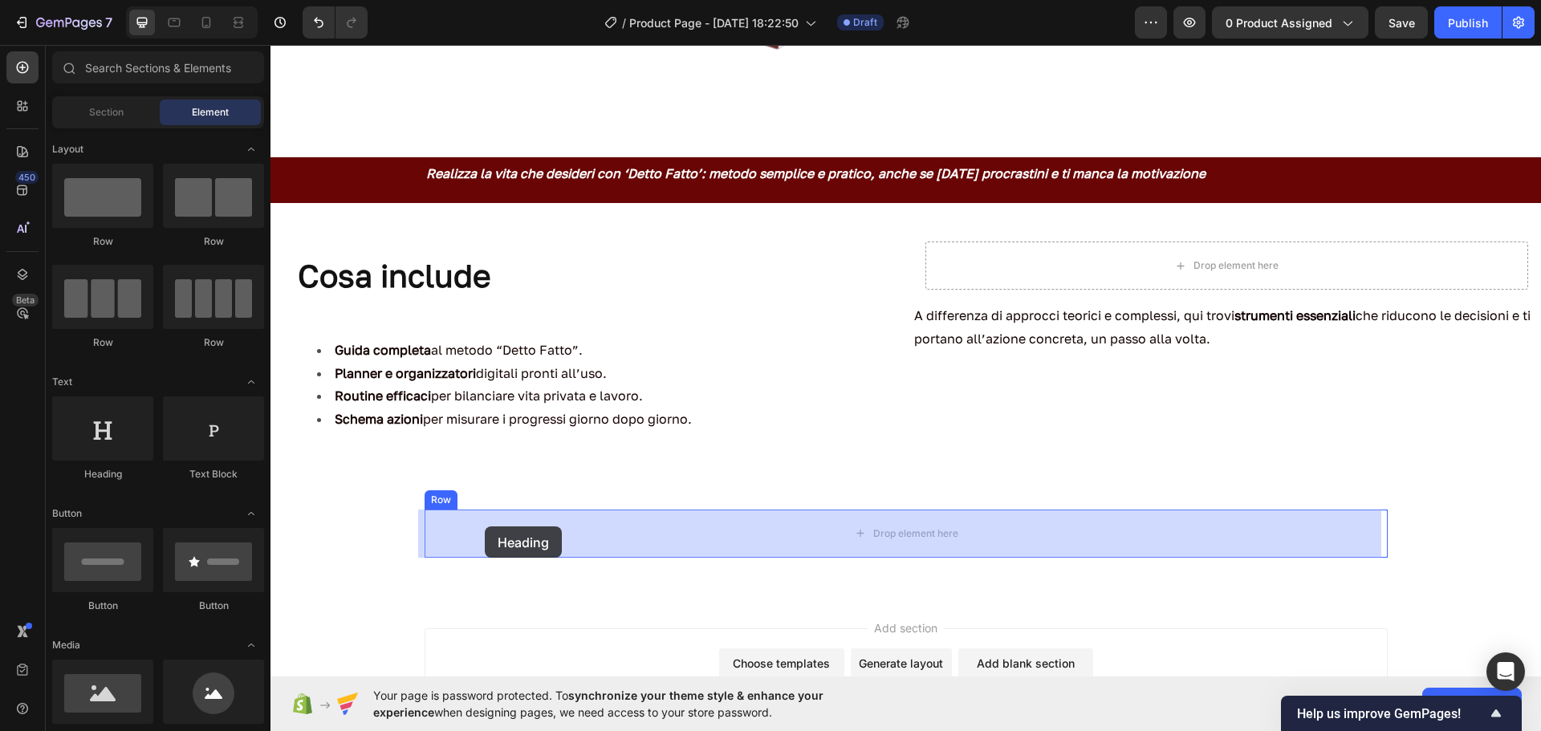
drag, startPoint x: 389, startPoint y: 482, endPoint x: 485, endPoint y: 527, distance: 106.0
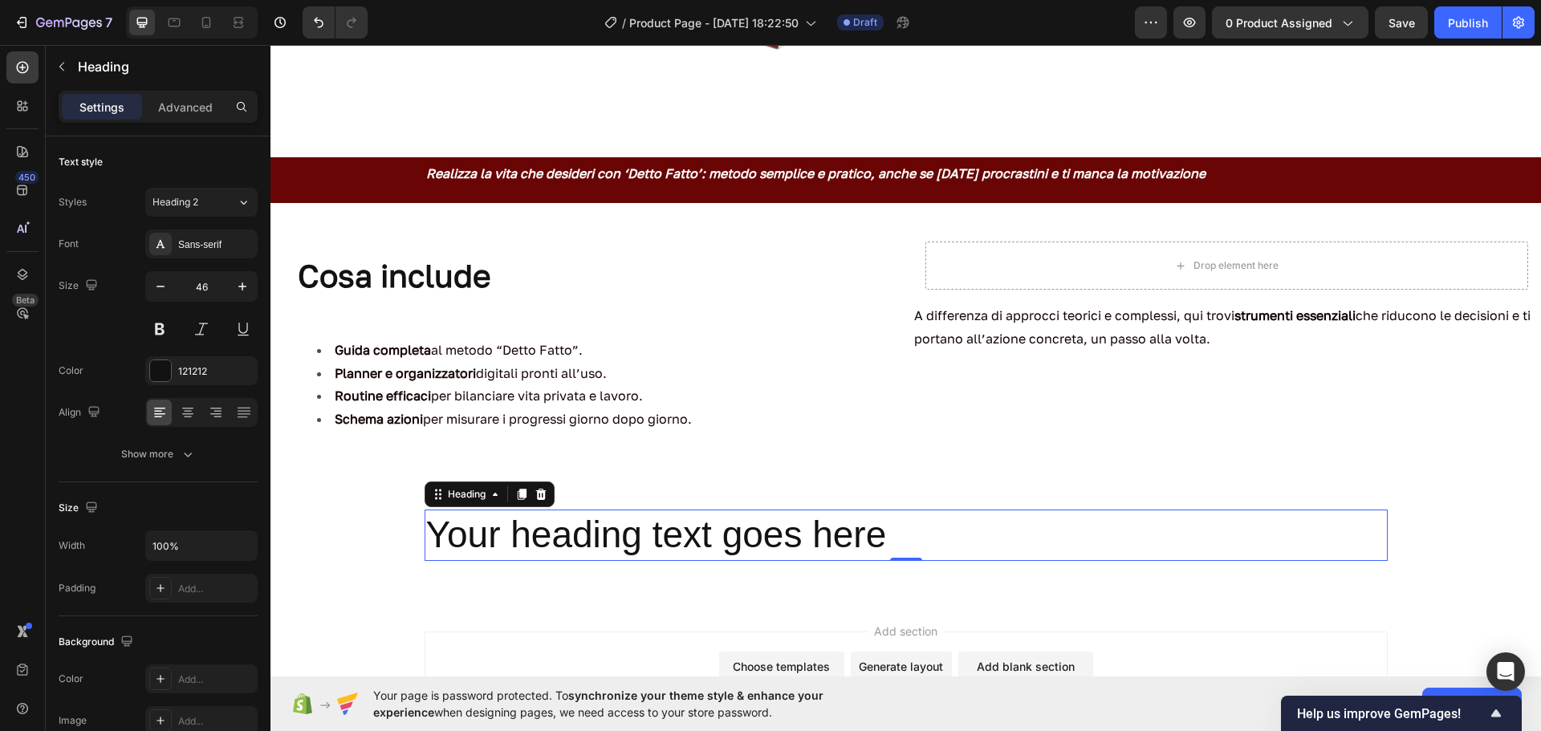
click at [911, 531] on p "Your heading text goes here" at bounding box center [906, 535] width 960 height 48
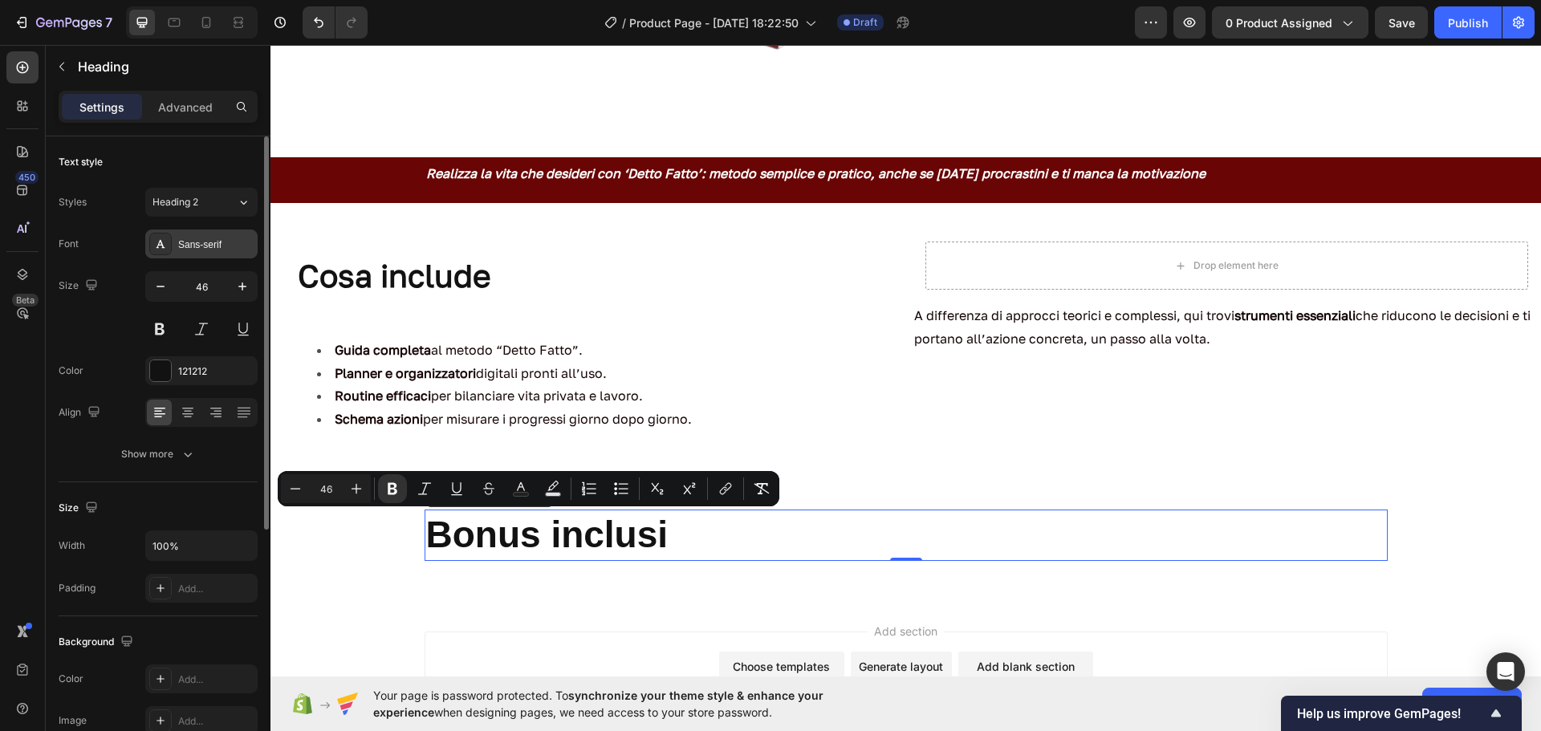
click at [226, 245] on div "Sans-serif" at bounding box center [215, 245] width 75 height 14
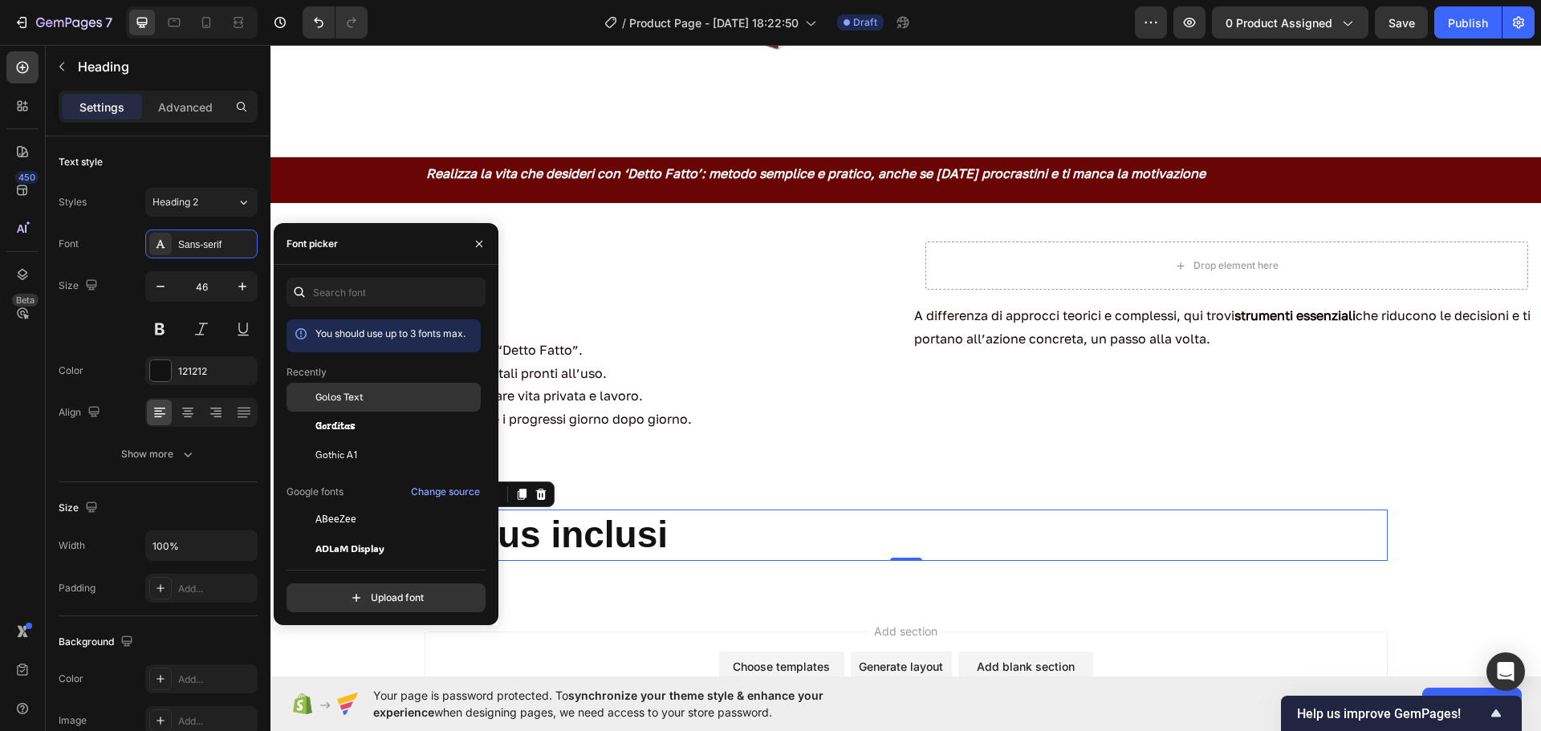
click at [340, 396] on span "Golos Text" at bounding box center [339, 397] width 48 height 14
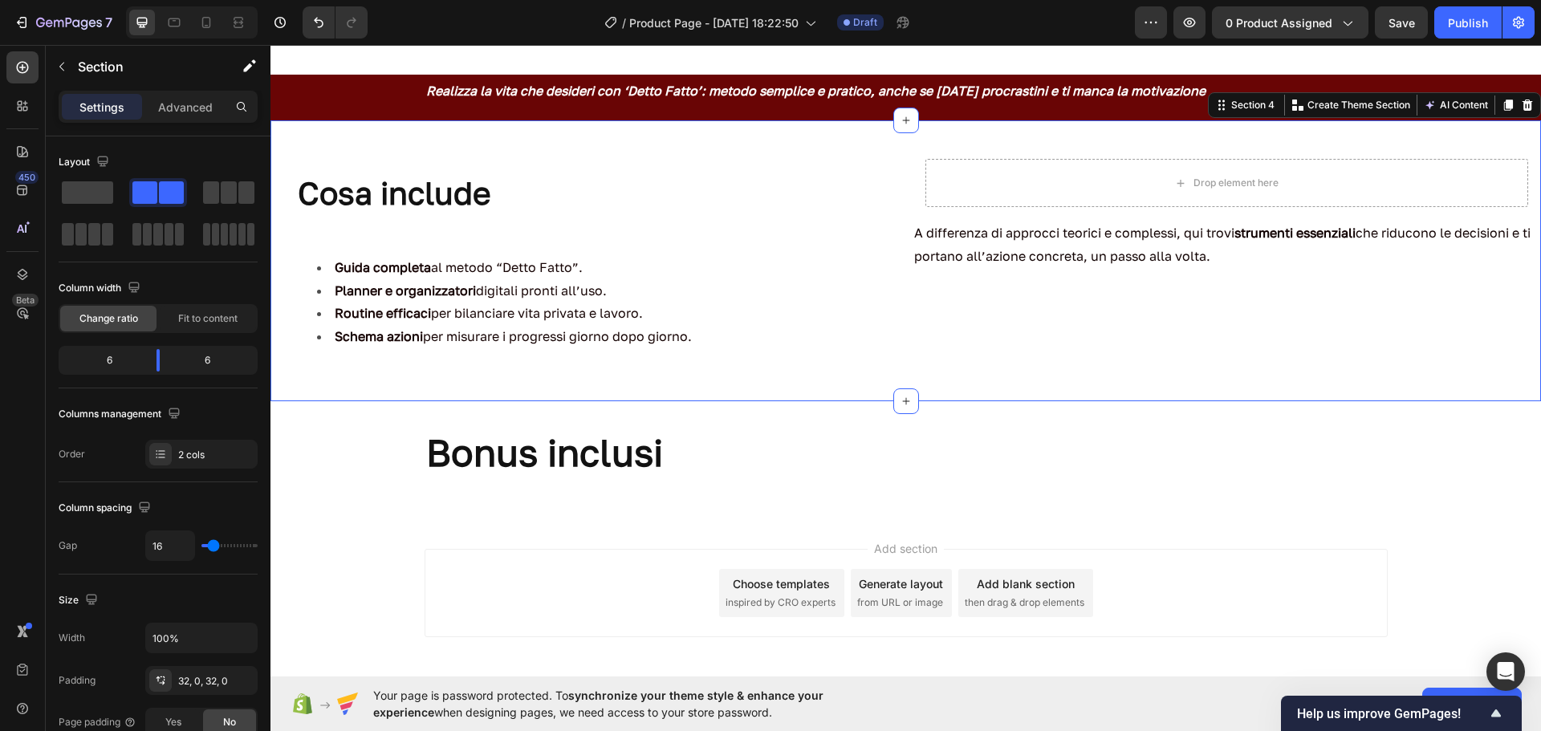
scroll to position [784, 0]
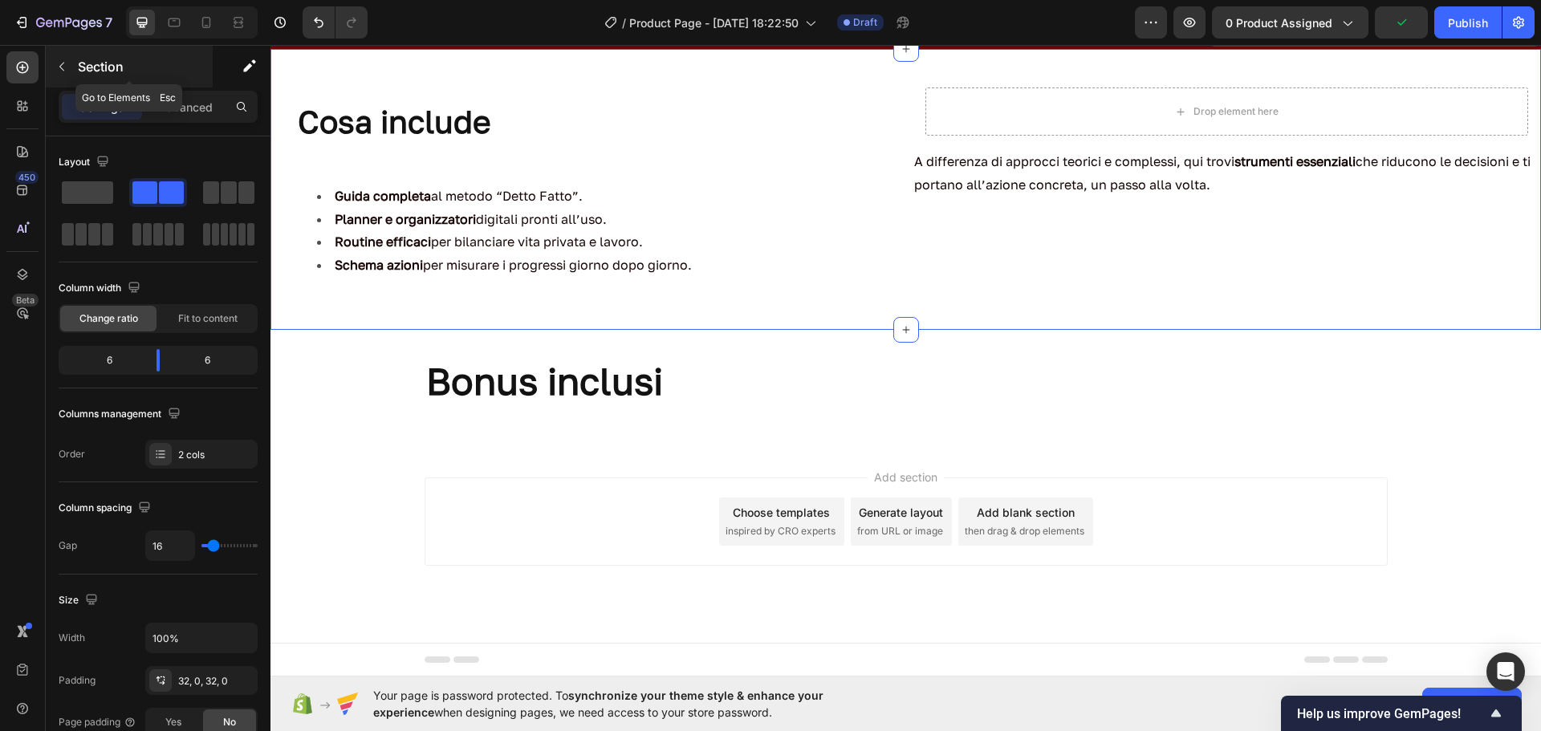
click at [60, 70] on icon "button" at bounding box center [61, 66] width 13 height 13
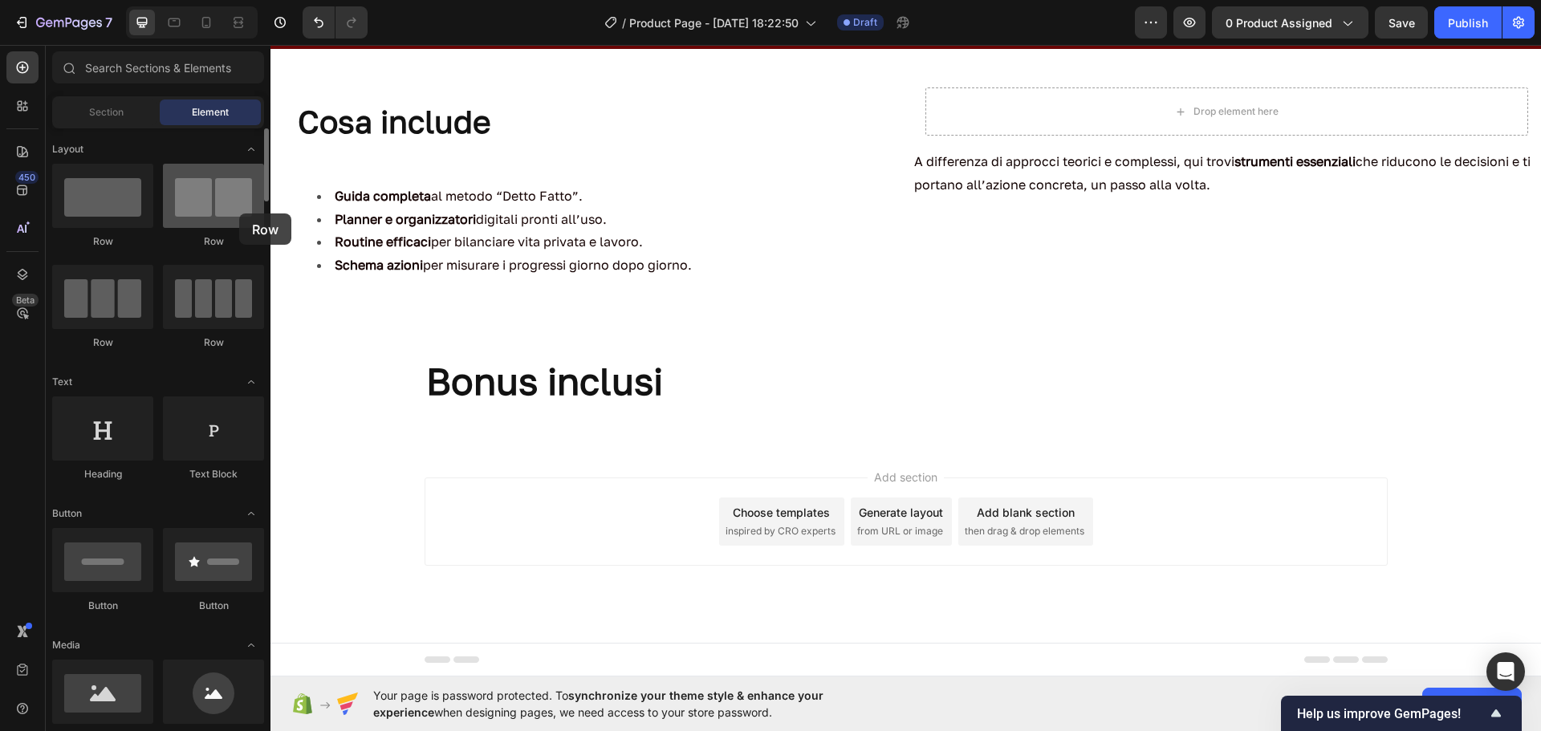
click at [239, 214] on div at bounding box center [213, 196] width 101 height 64
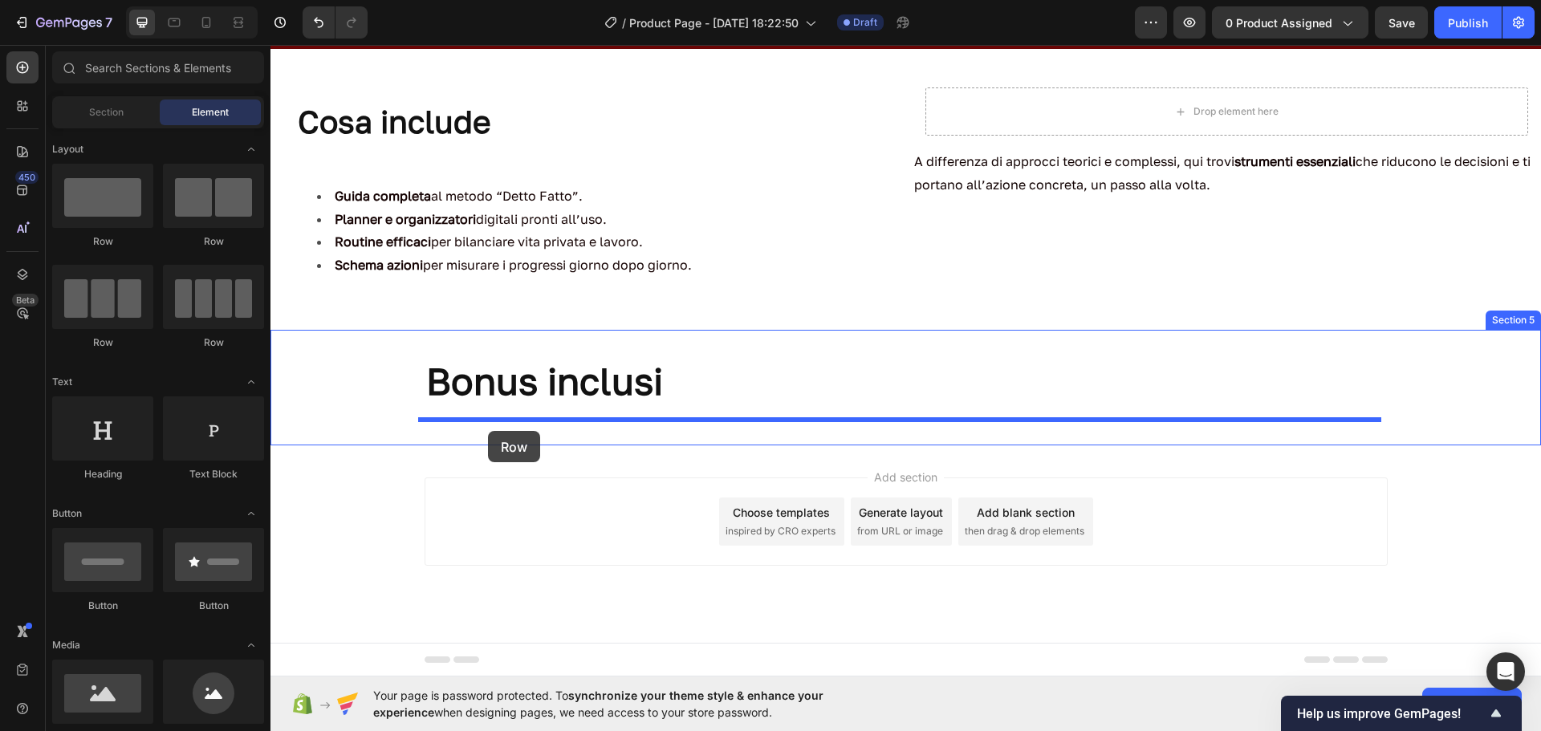
drag, startPoint x: 374, startPoint y: 250, endPoint x: 488, endPoint y: 431, distance: 214.3
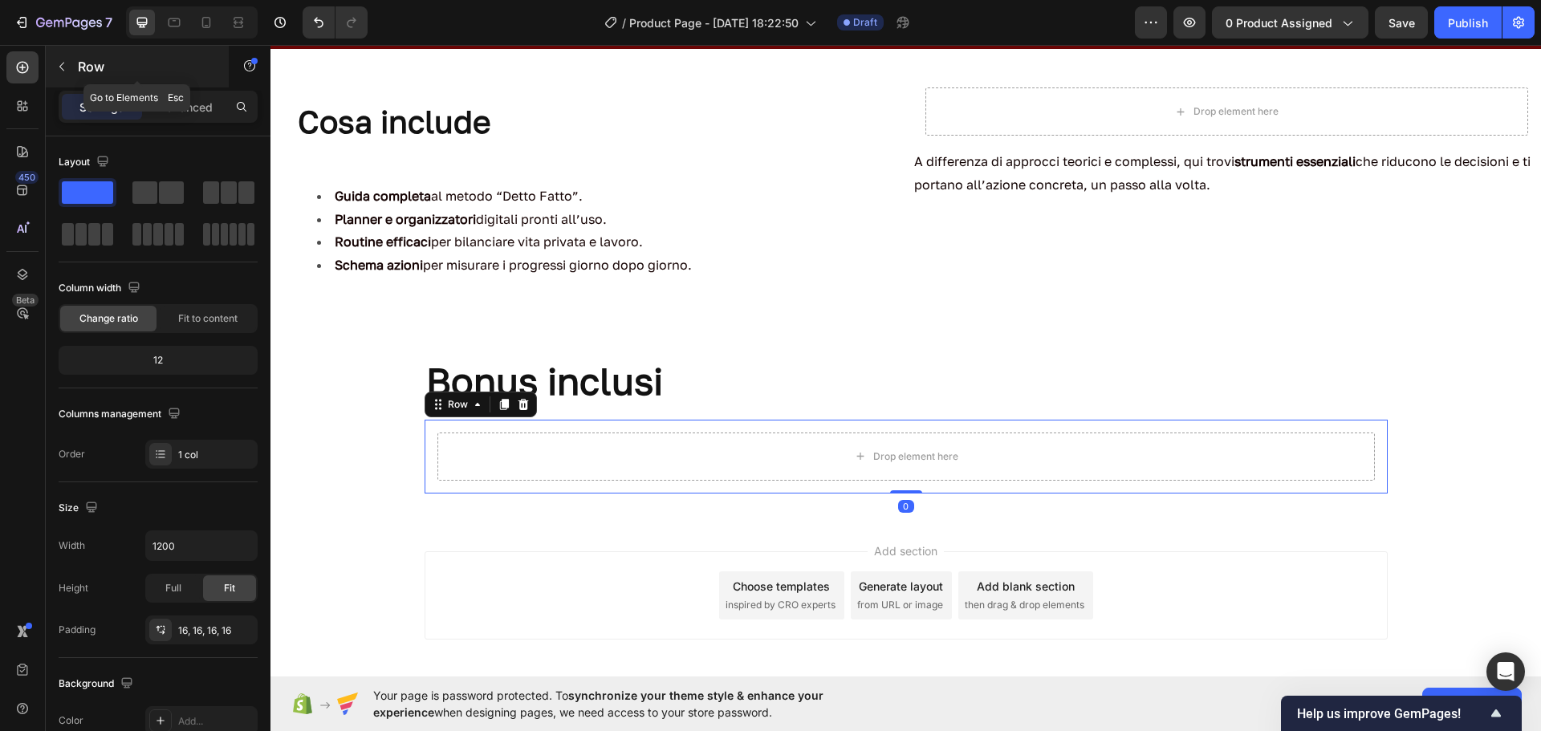
click at [63, 63] on icon "button" at bounding box center [61, 67] width 5 height 9
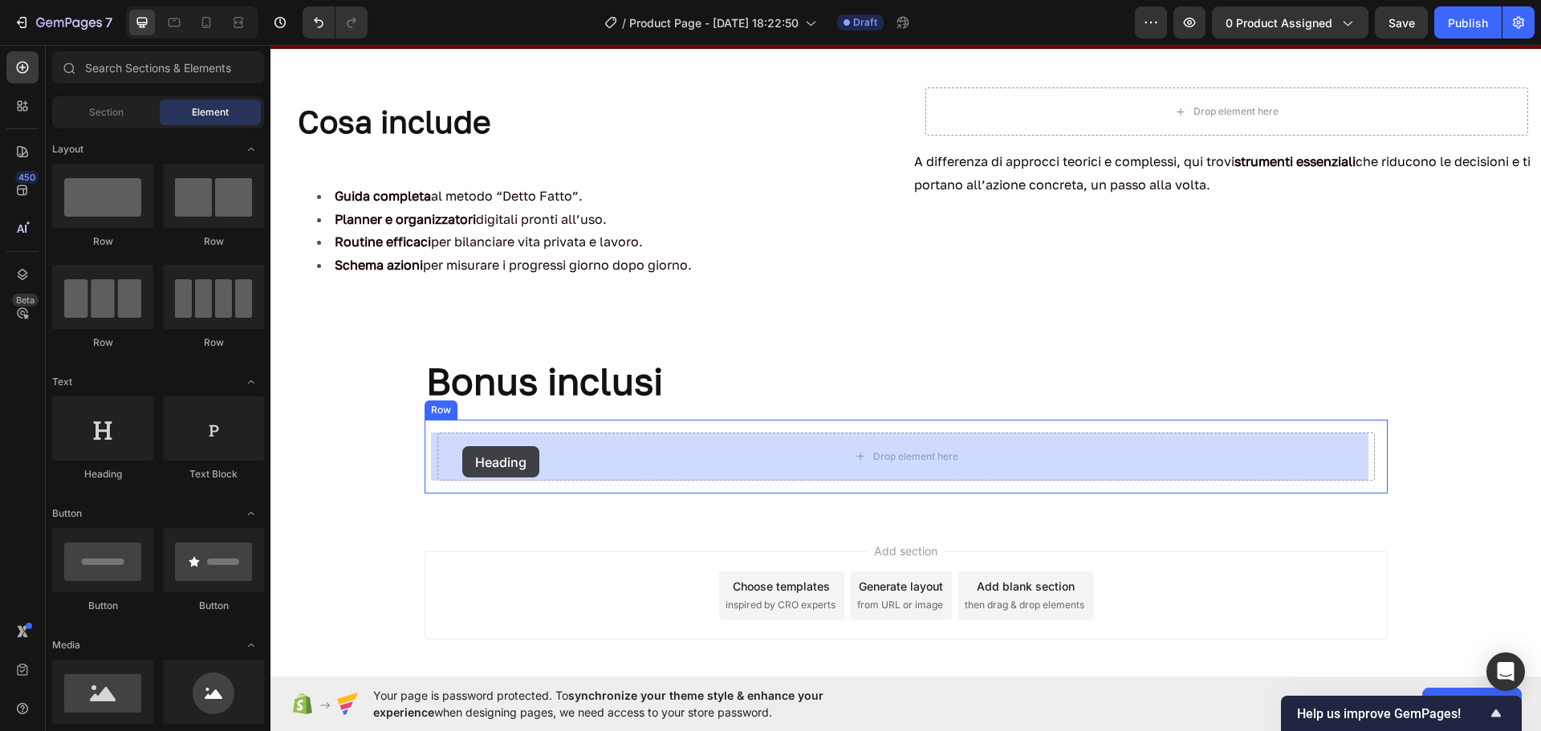
drag, startPoint x: 372, startPoint y: 492, endPoint x: 462, endPoint y: 446, distance: 100.9
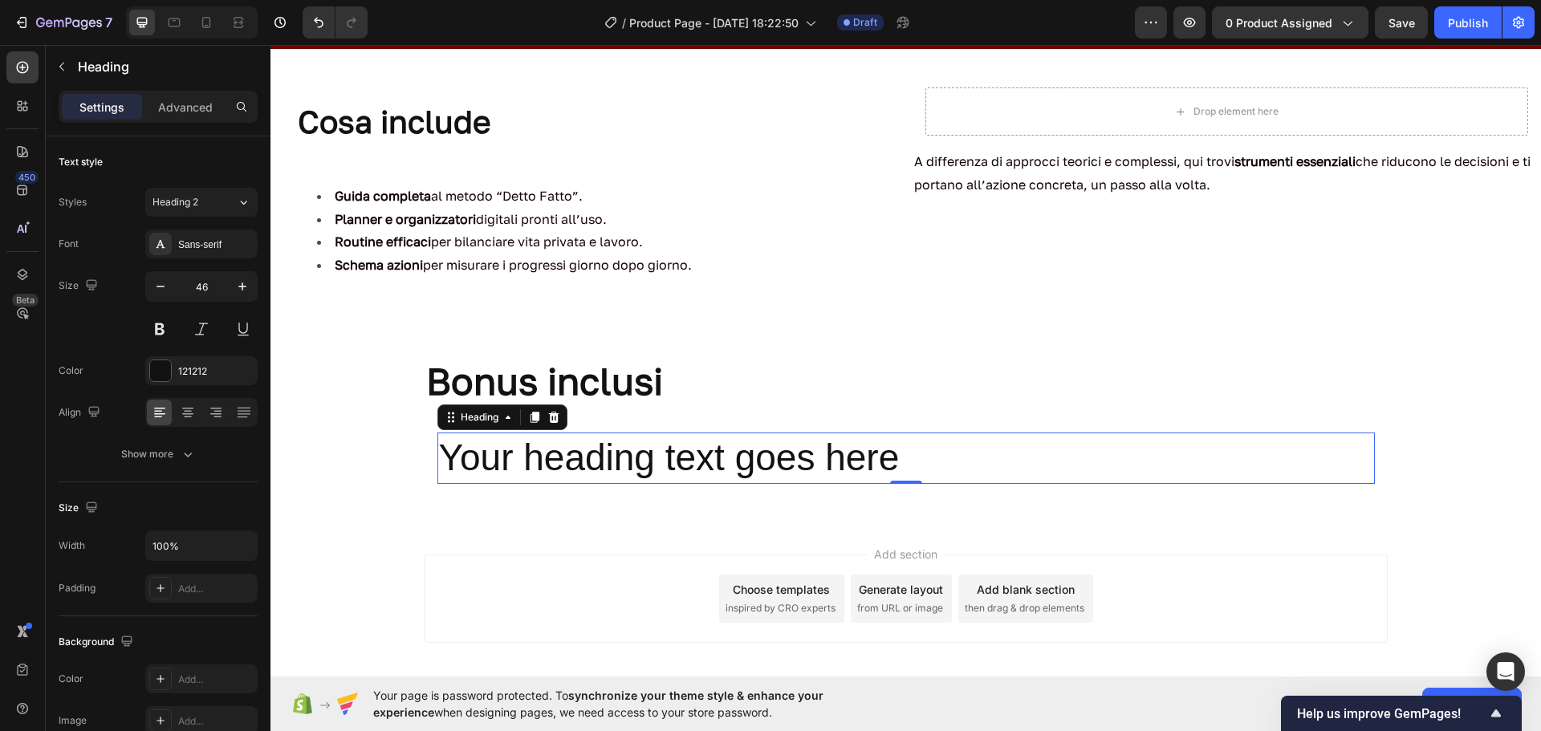
click at [897, 466] on p "Your heading text goes here" at bounding box center [906, 458] width 934 height 48
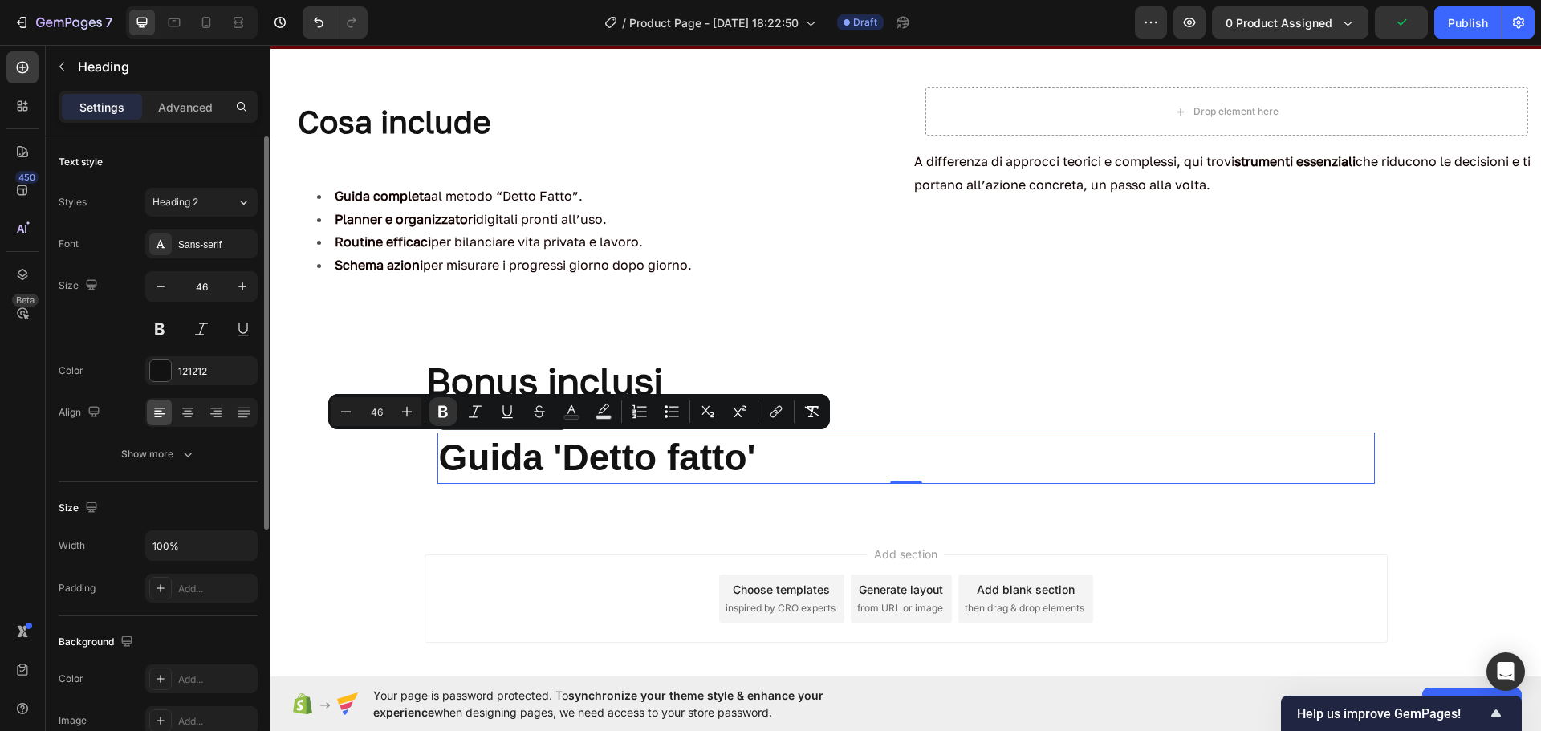
click at [174, 226] on div "Styles Heading 2 Font Sans-serif Size 46 Color 121212 Align Show more" at bounding box center [158, 328] width 199 height 281
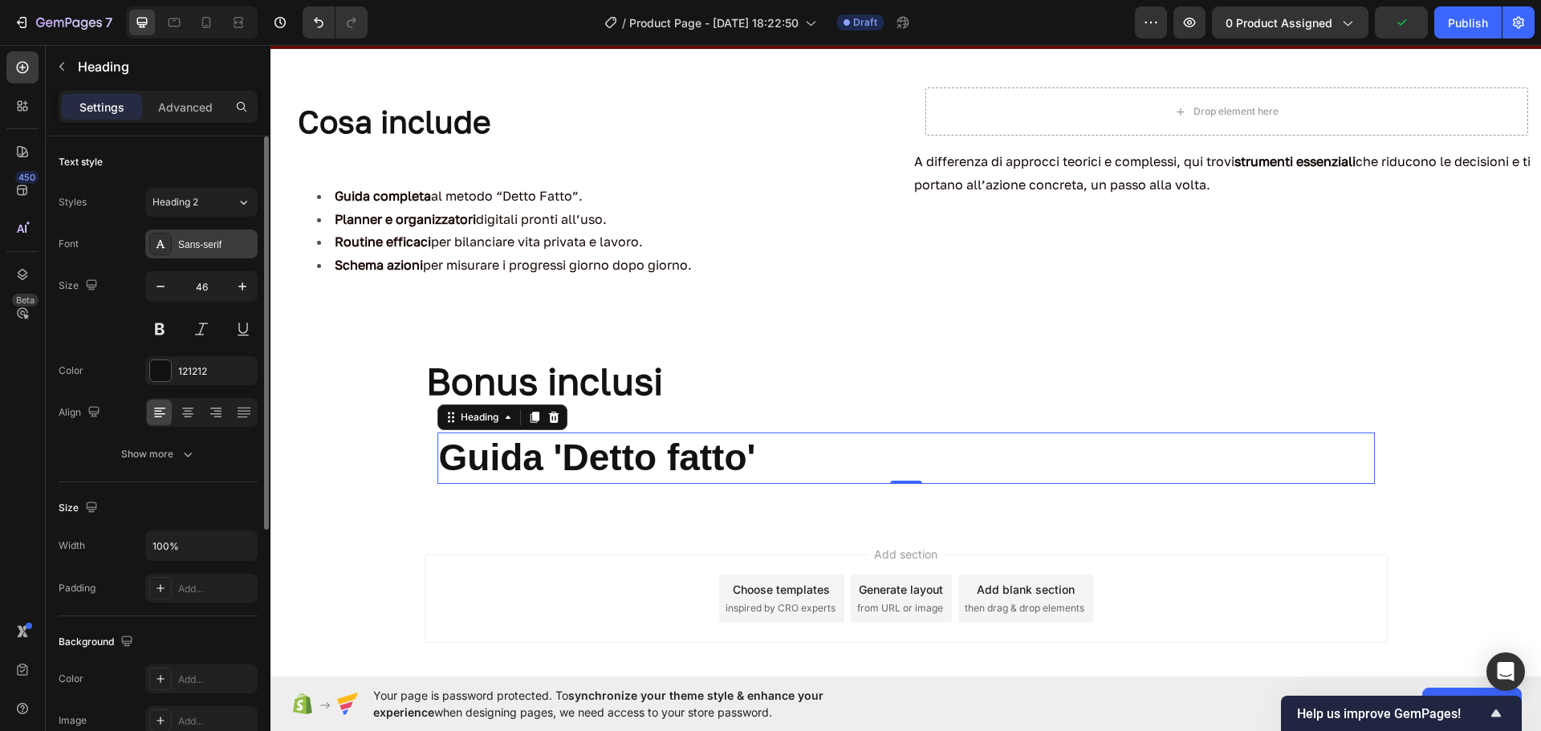
click at [188, 231] on div "Sans-serif" at bounding box center [201, 244] width 112 height 29
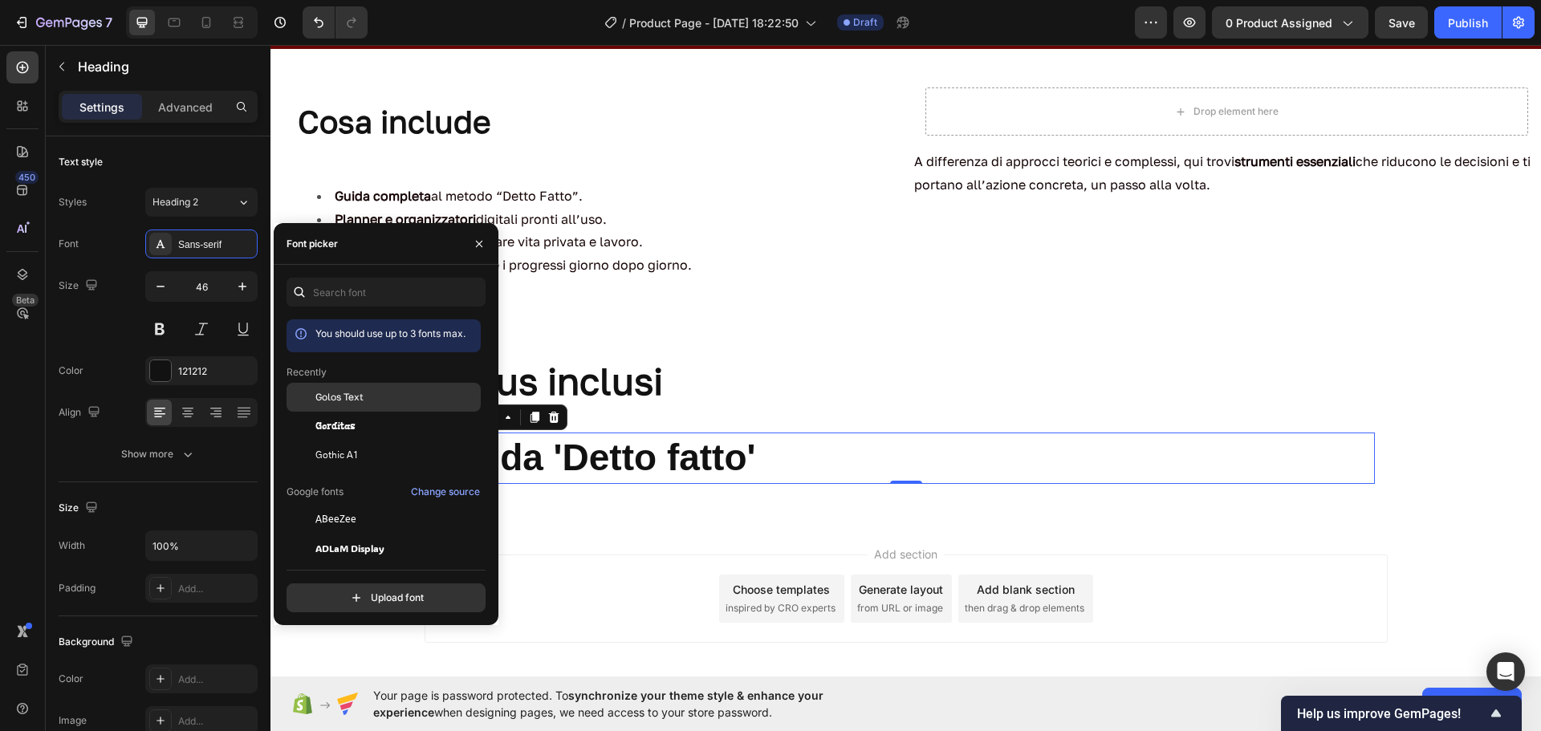
click at [345, 401] on span "Golos Text" at bounding box center [339, 397] width 48 height 14
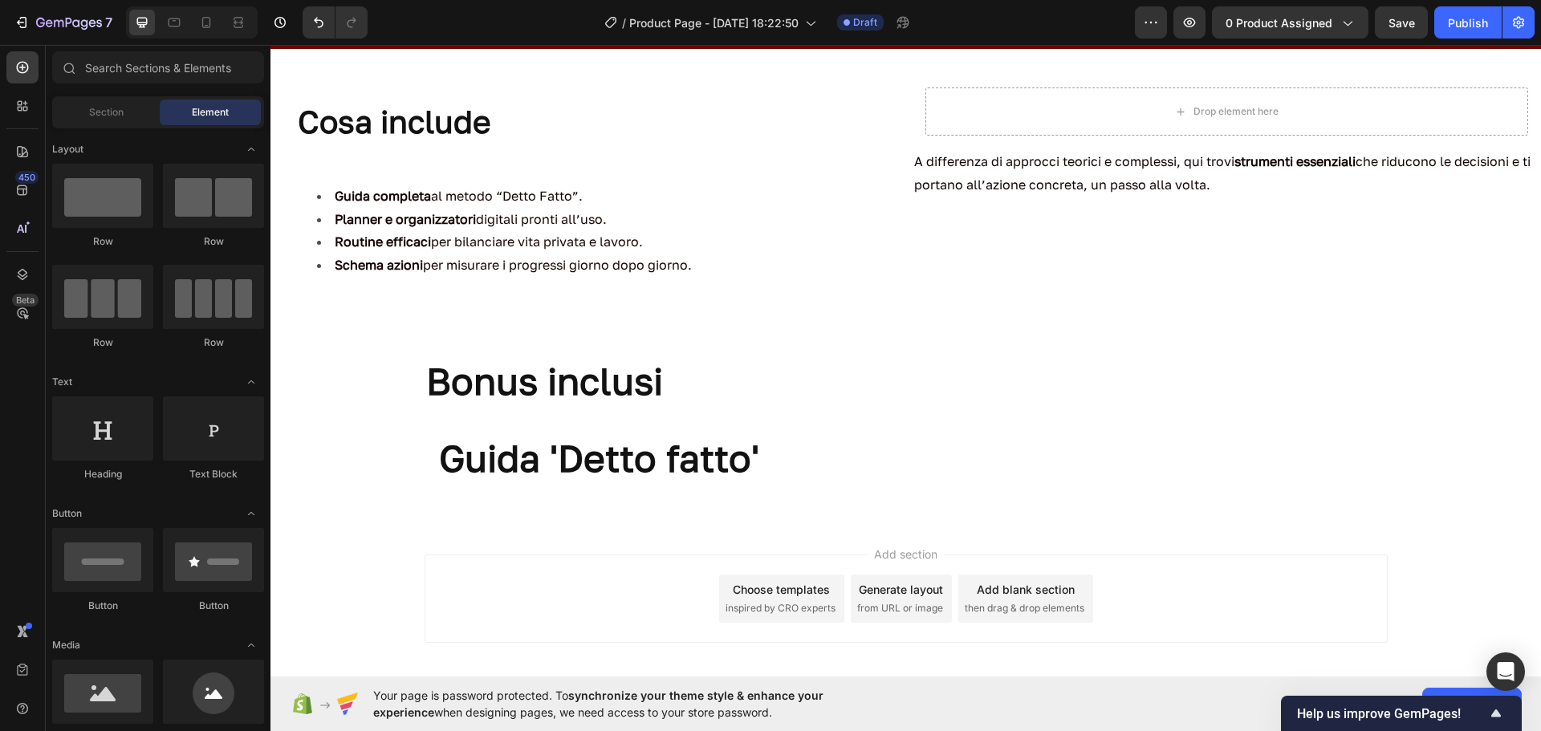
click at [582, 566] on div "Add section Choose templates inspired by CRO experts Generate layout from URL o…" at bounding box center [906, 599] width 963 height 88
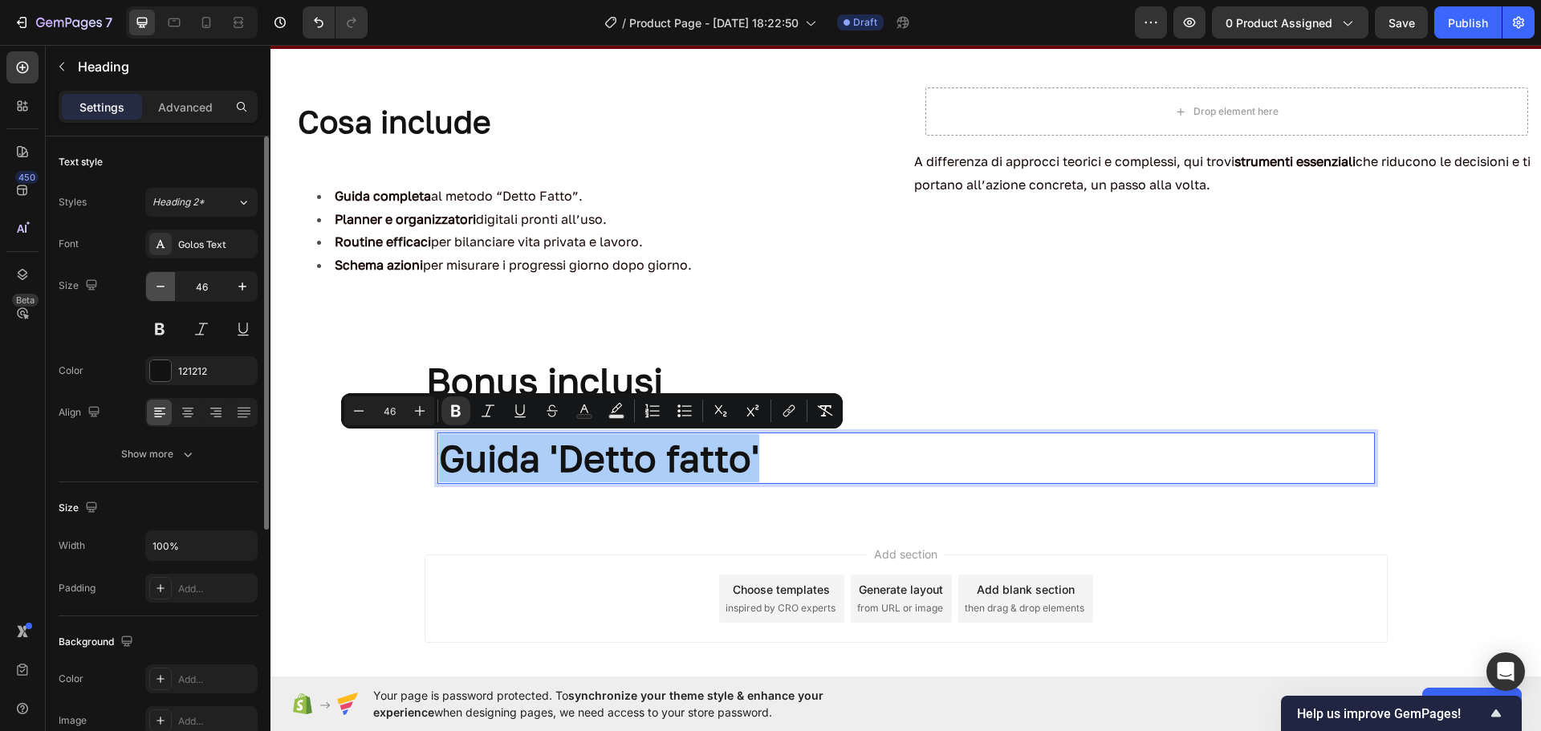
click at [161, 286] on icon "button" at bounding box center [161, 287] width 16 height 16
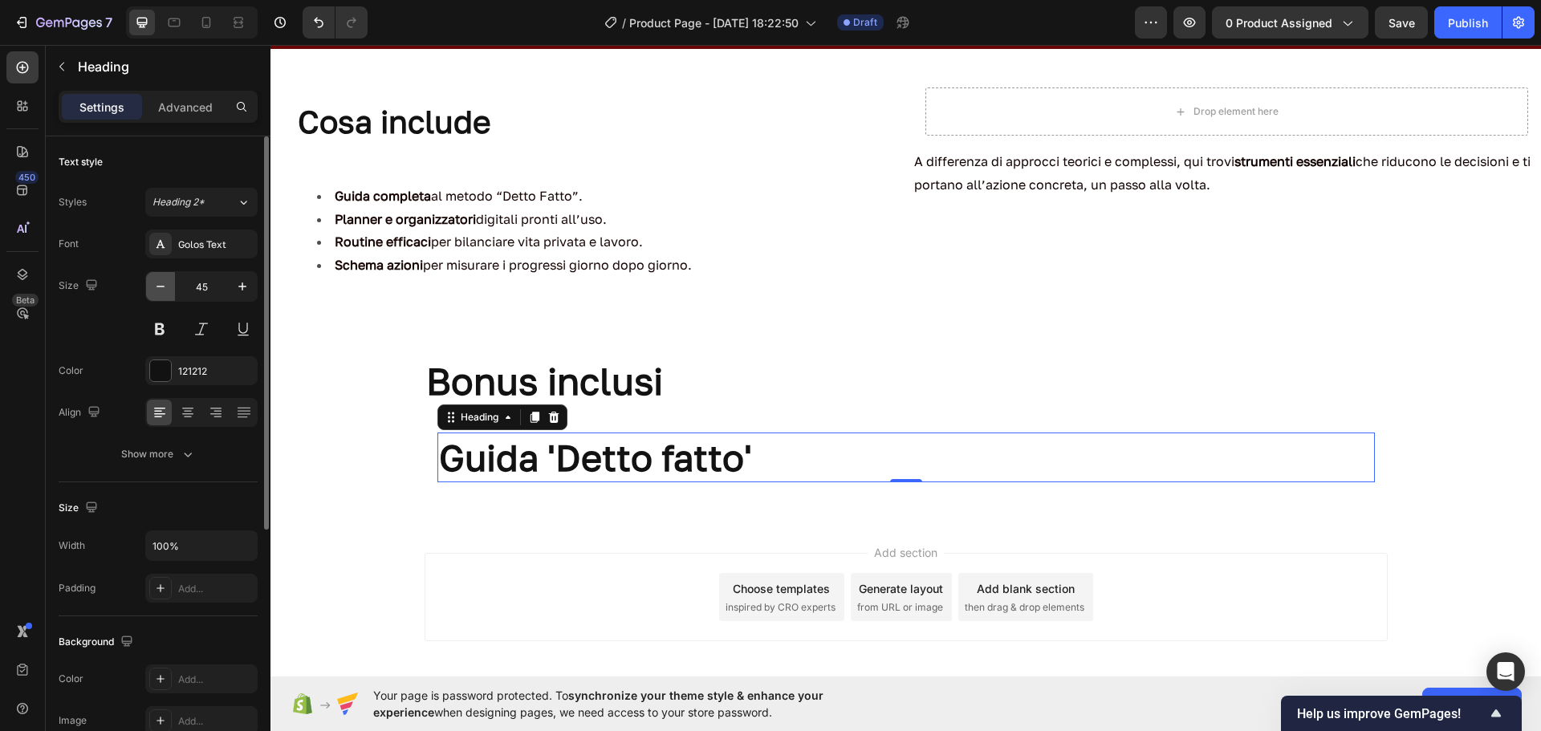
click at [161, 286] on icon "button" at bounding box center [161, 287] width 16 height 16
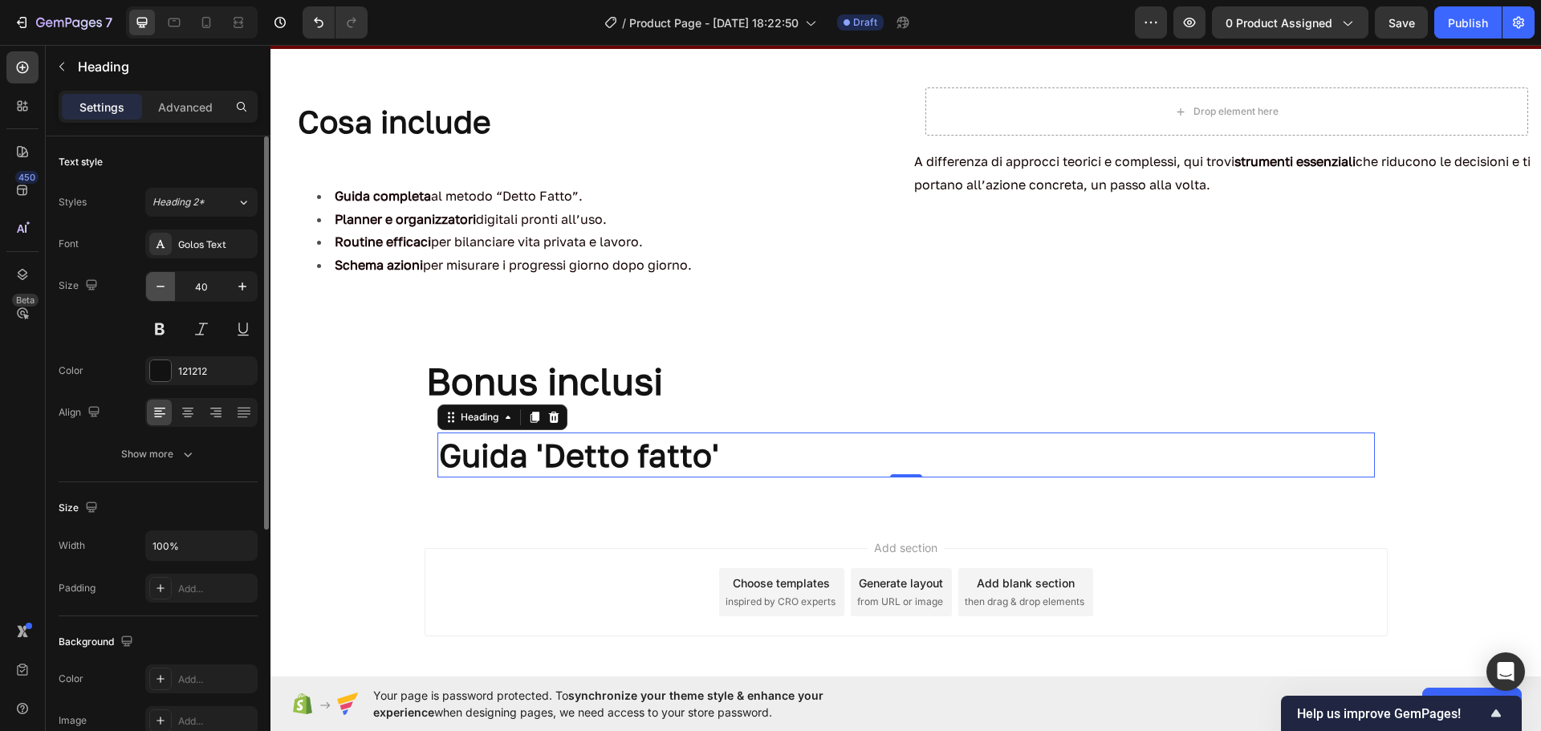
click at [161, 286] on icon "button" at bounding box center [161, 287] width 16 height 16
type input "35"
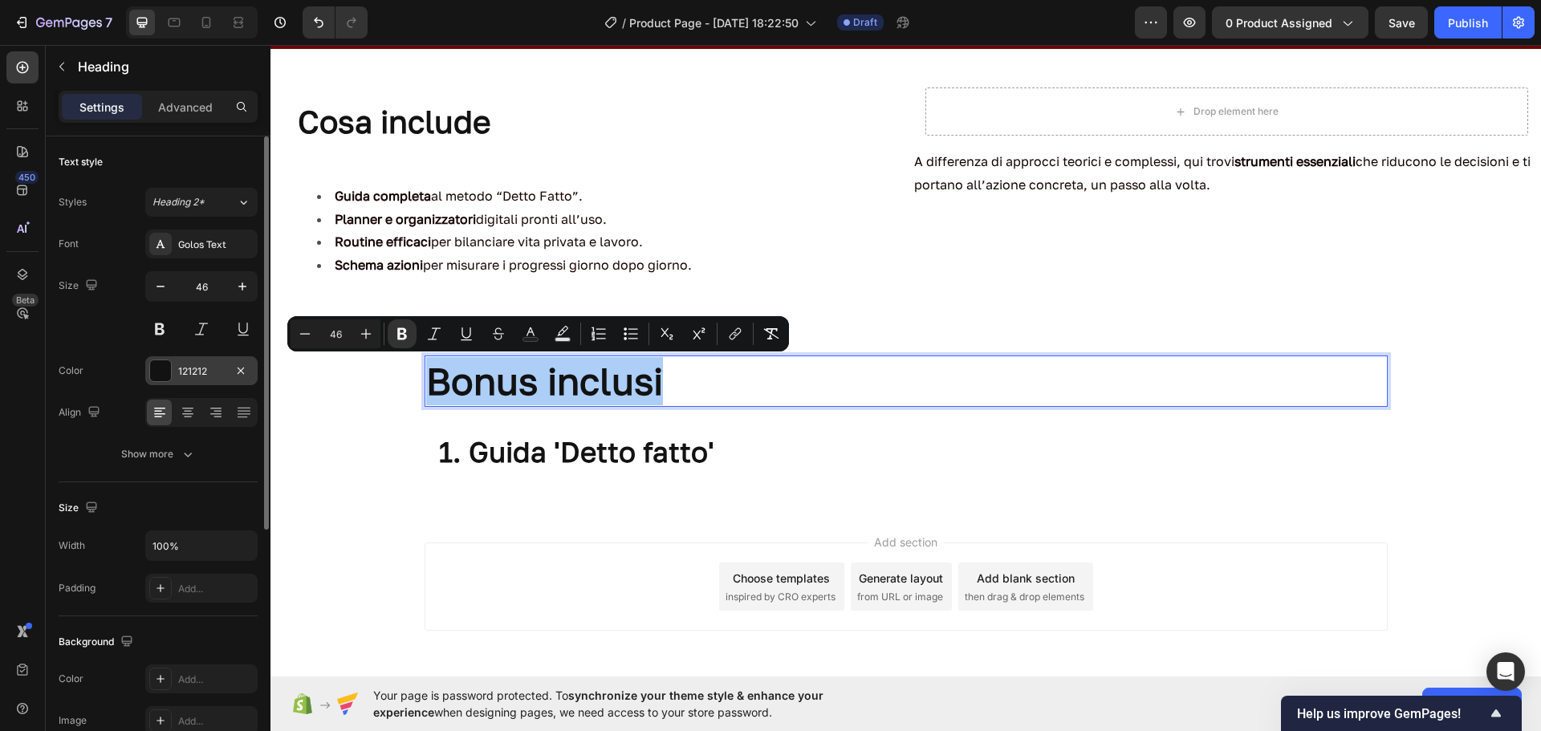
click at [180, 362] on div "121212" at bounding box center [201, 370] width 112 height 29
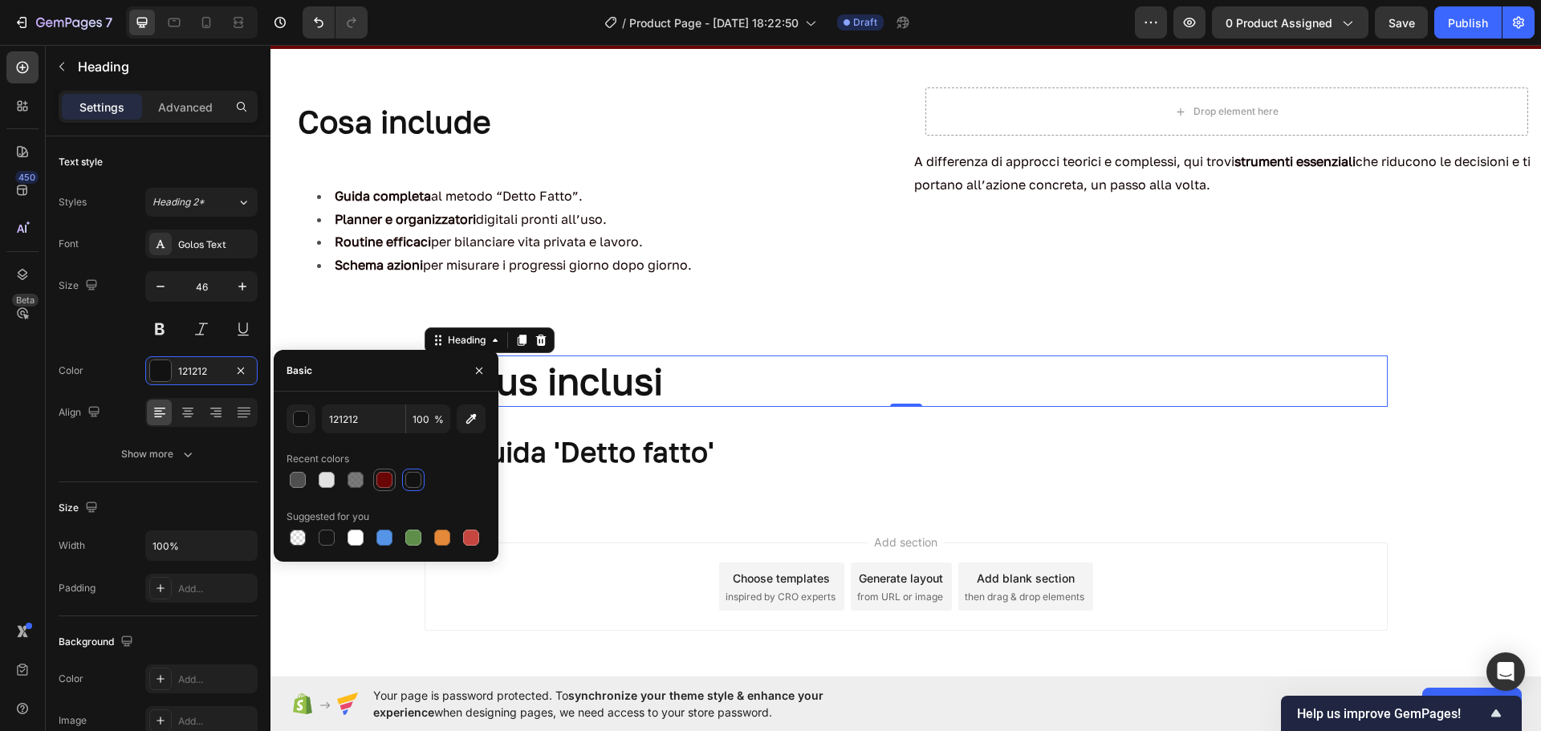
click at [378, 484] on div at bounding box center [385, 480] width 16 height 16
type input "690505"
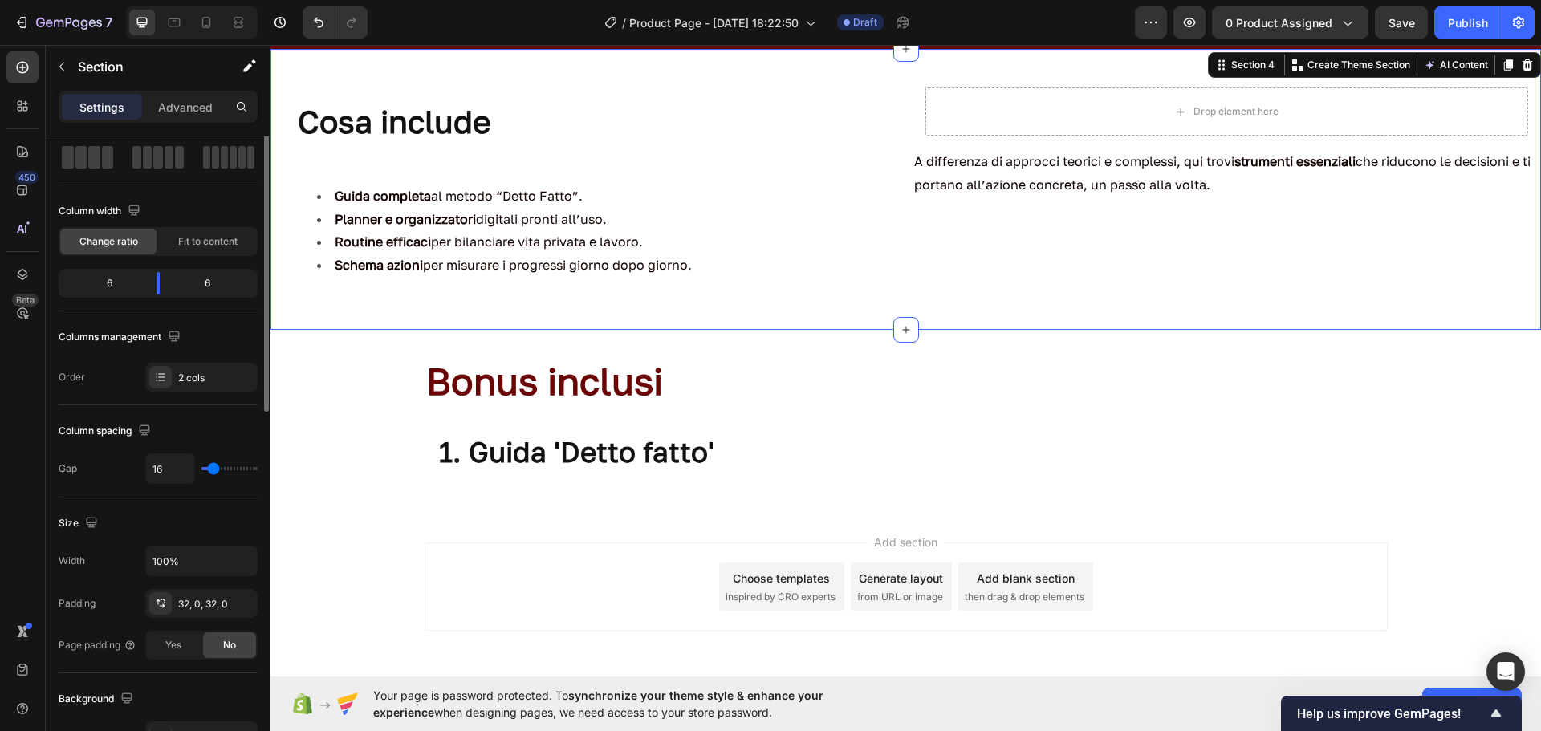
scroll to position [0, 0]
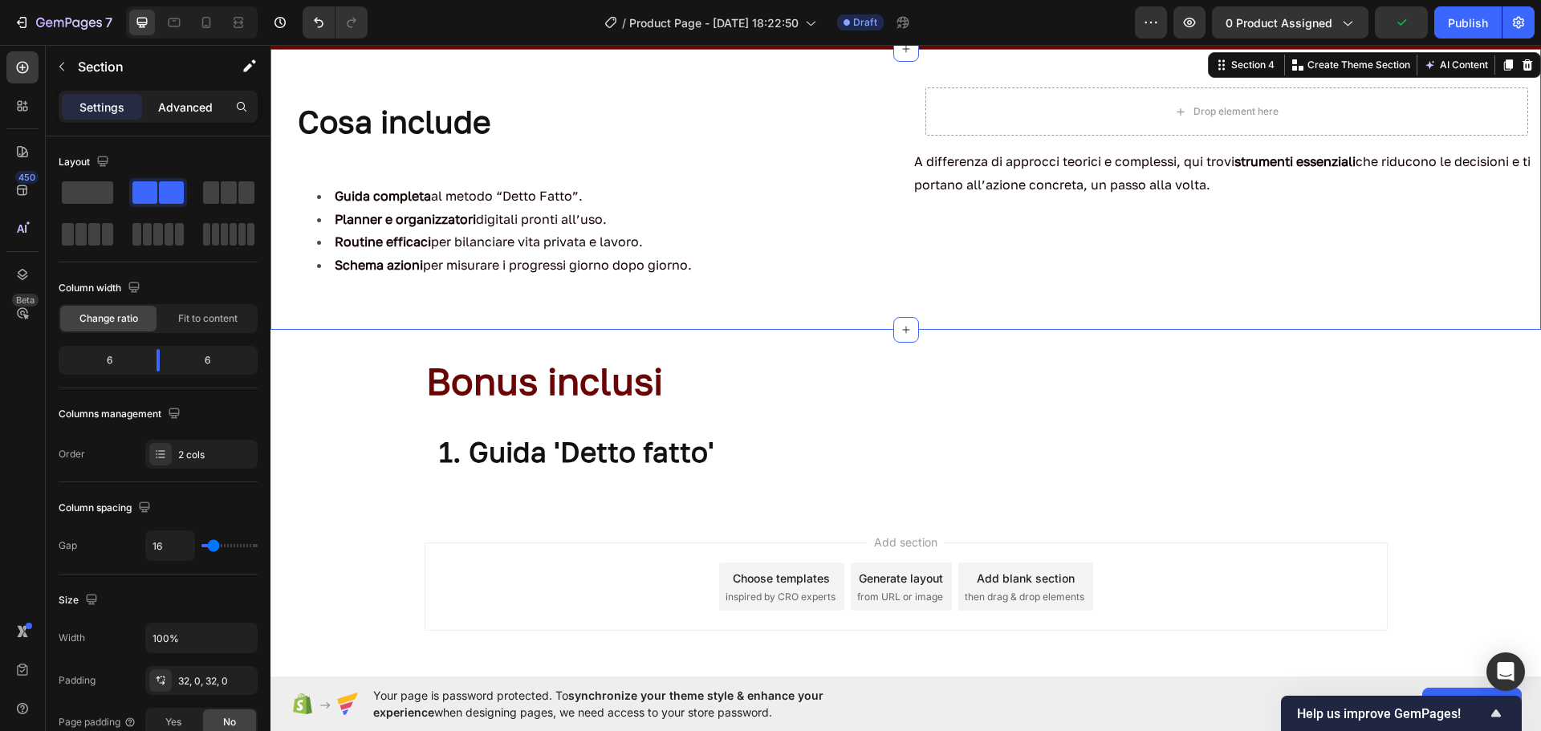
click at [201, 103] on p "Advanced" at bounding box center [185, 107] width 55 height 17
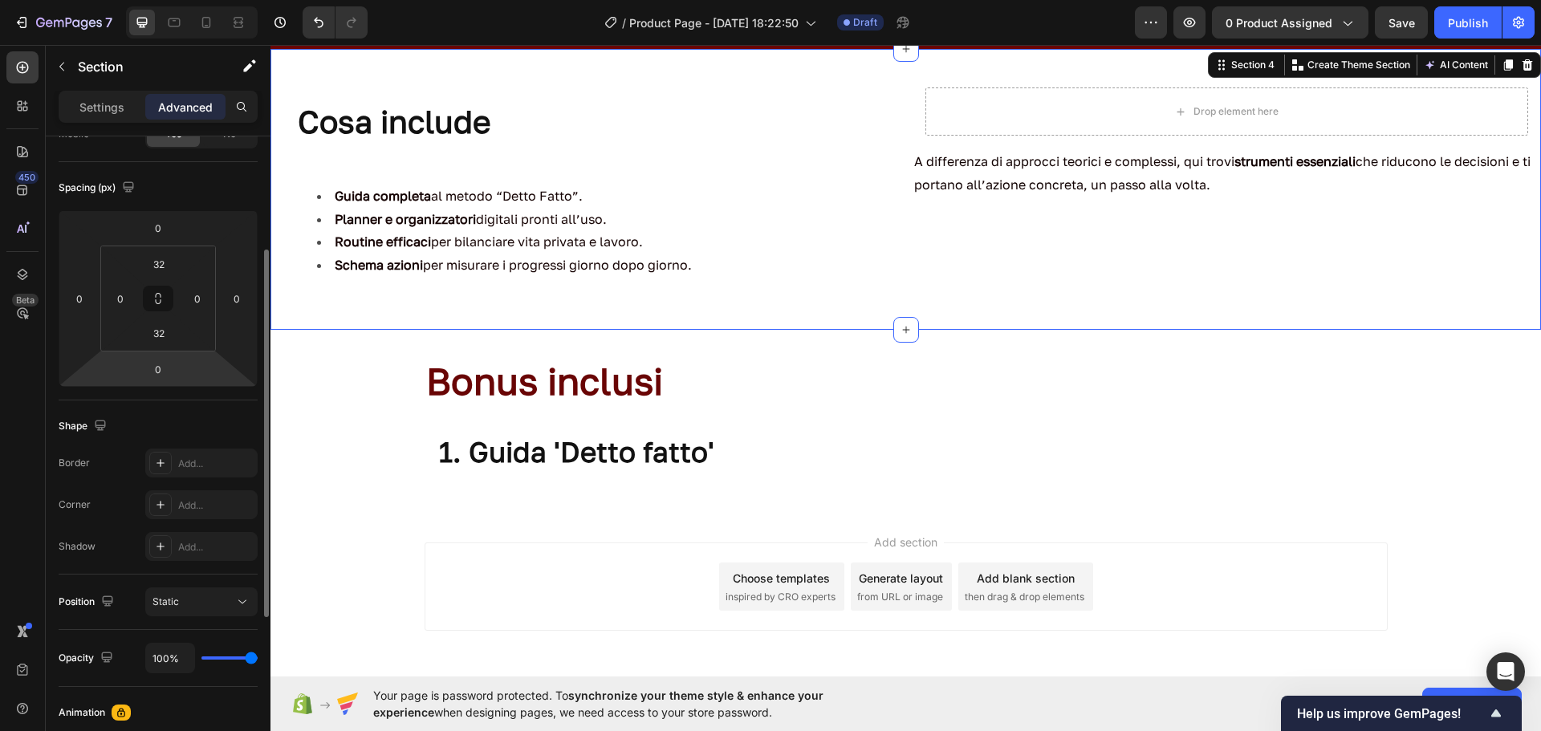
scroll to position [167, 0]
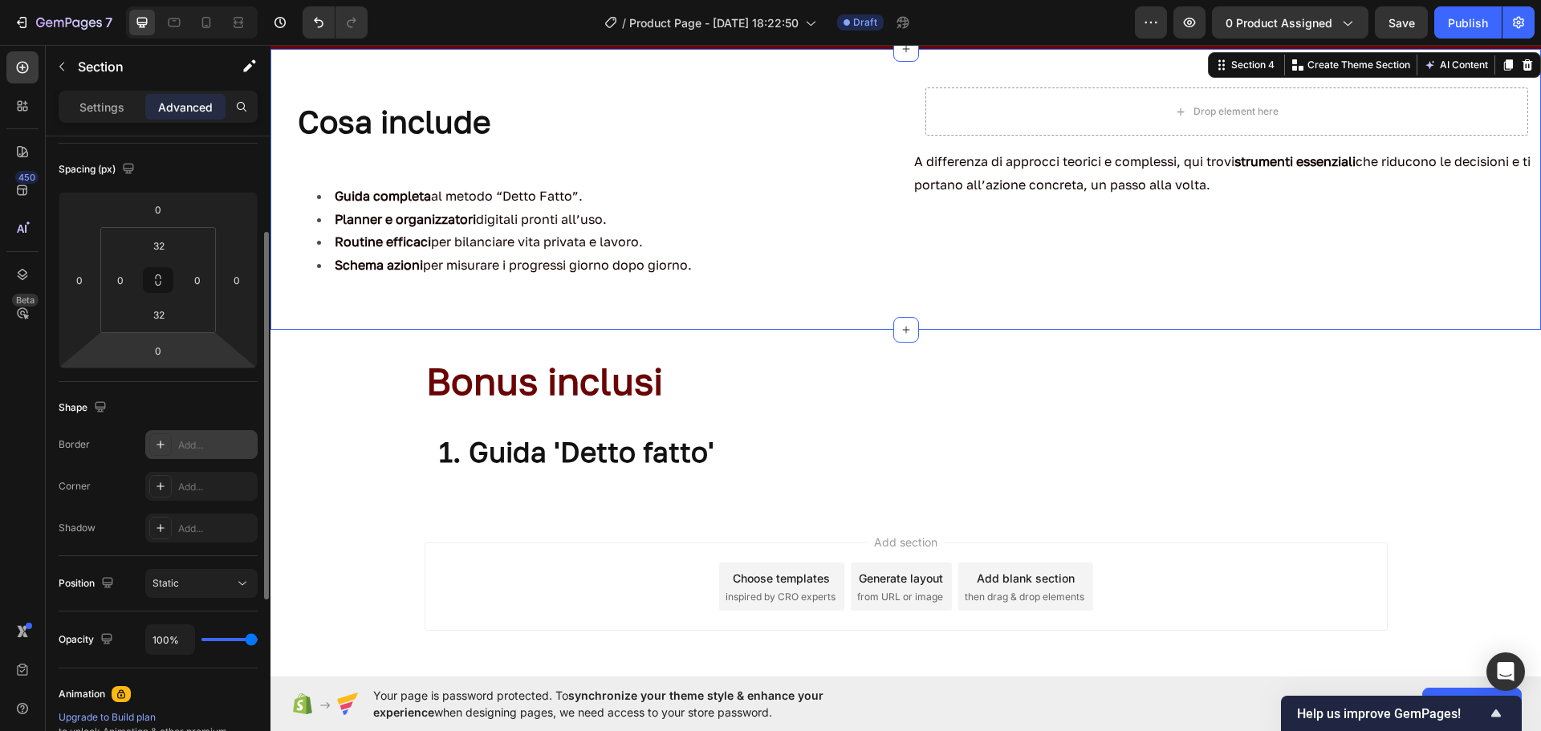
click at [161, 443] on icon at bounding box center [160, 444] width 13 height 13
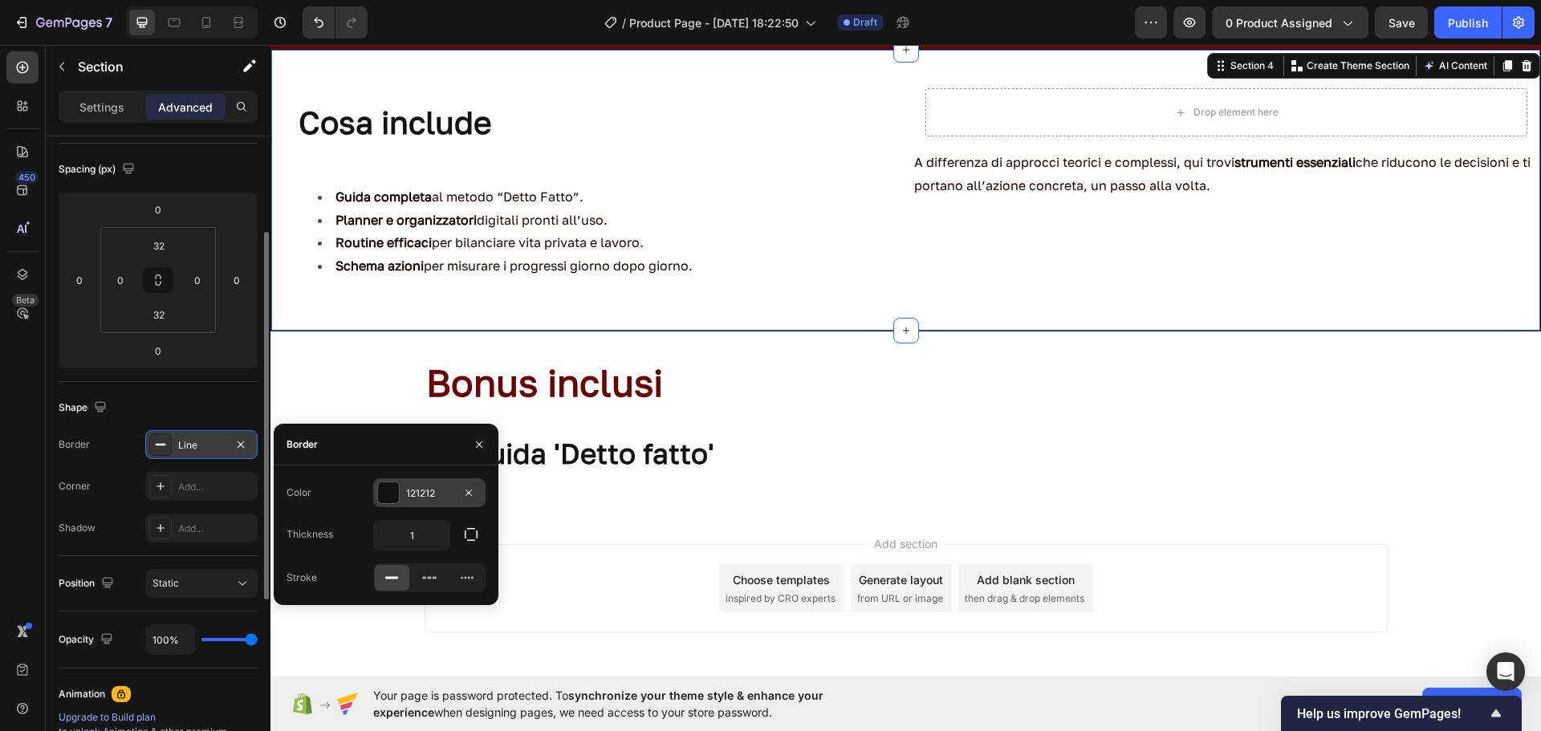
click at [385, 497] on div at bounding box center [388, 492] width 21 height 21
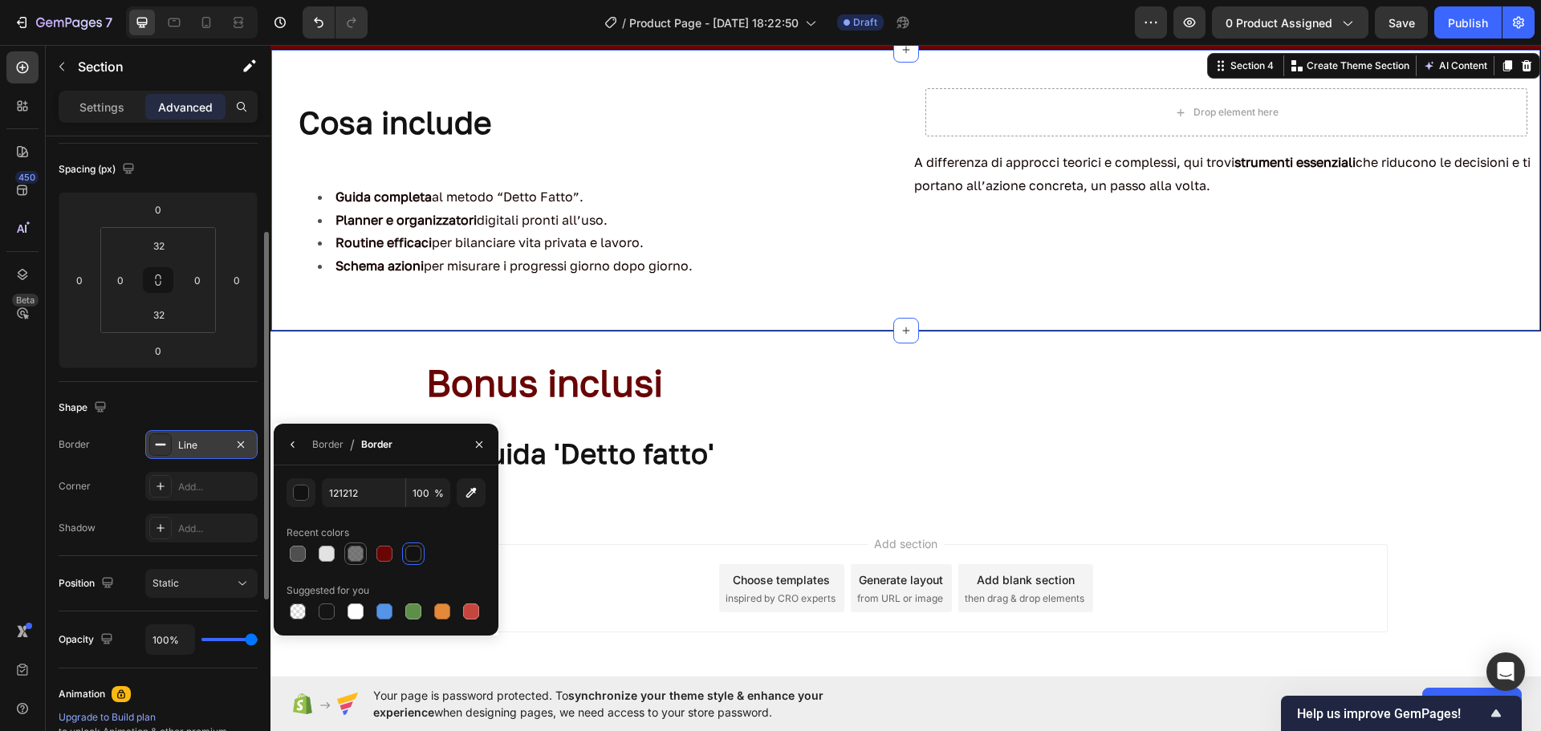
click at [356, 554] on div at bounding box center [356, 554] width 16 height 16
type input "4F4F4F"
type input "75"
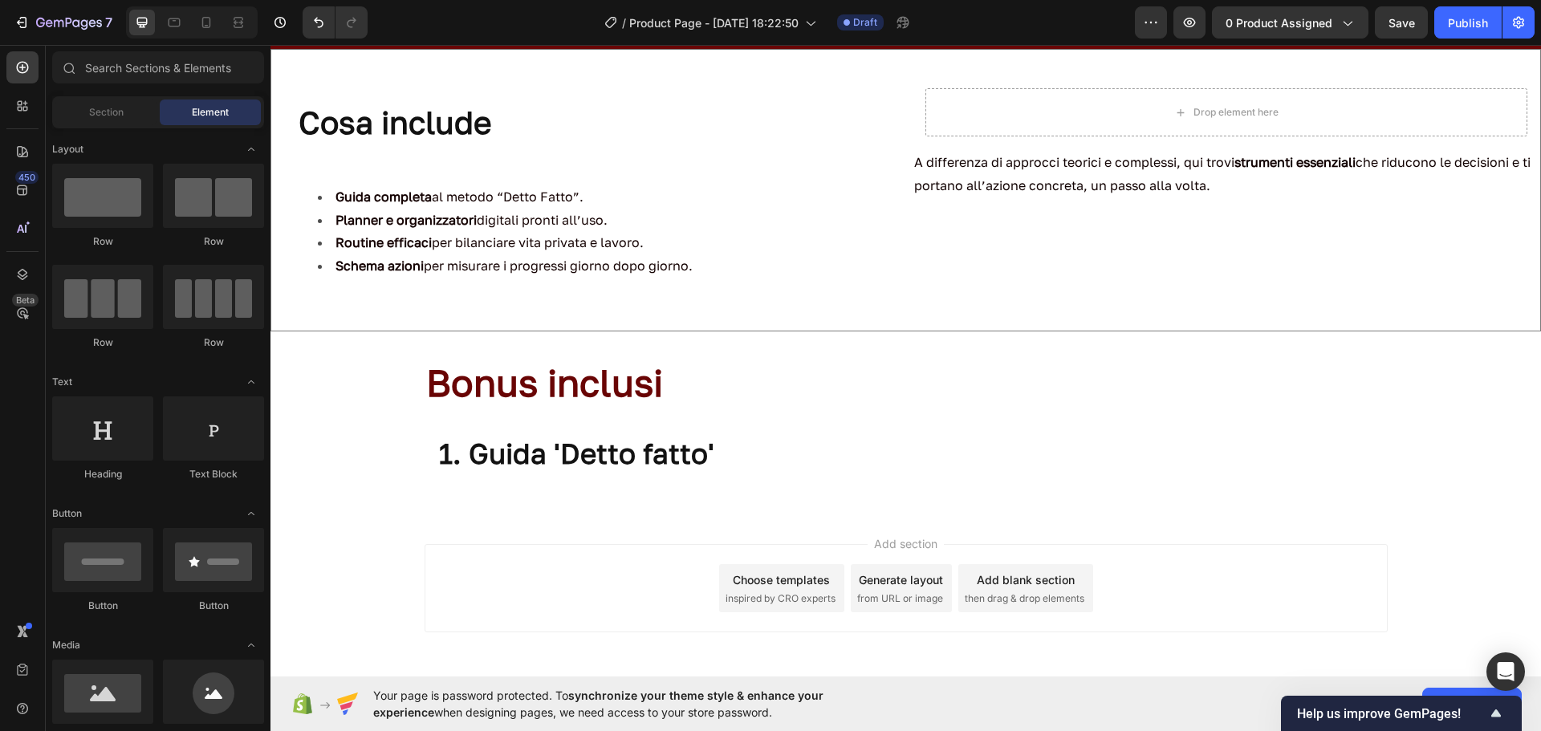
click at [607, 624] on div "Add section Choose templates inspired by CRO experts Generate layout from URL o…" at bounding box center [906, 588] width 963 height 88
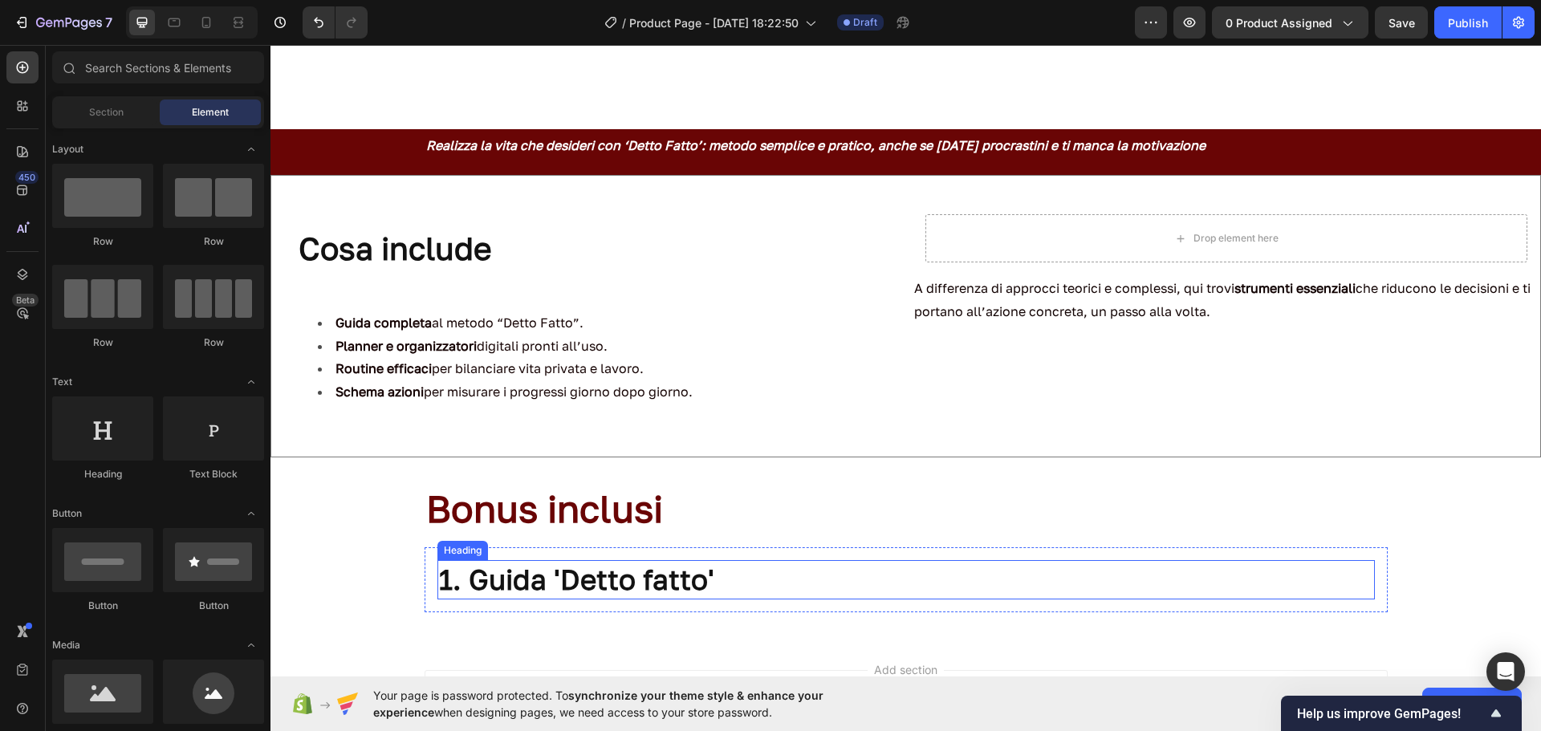
scroll to position [657, 0]
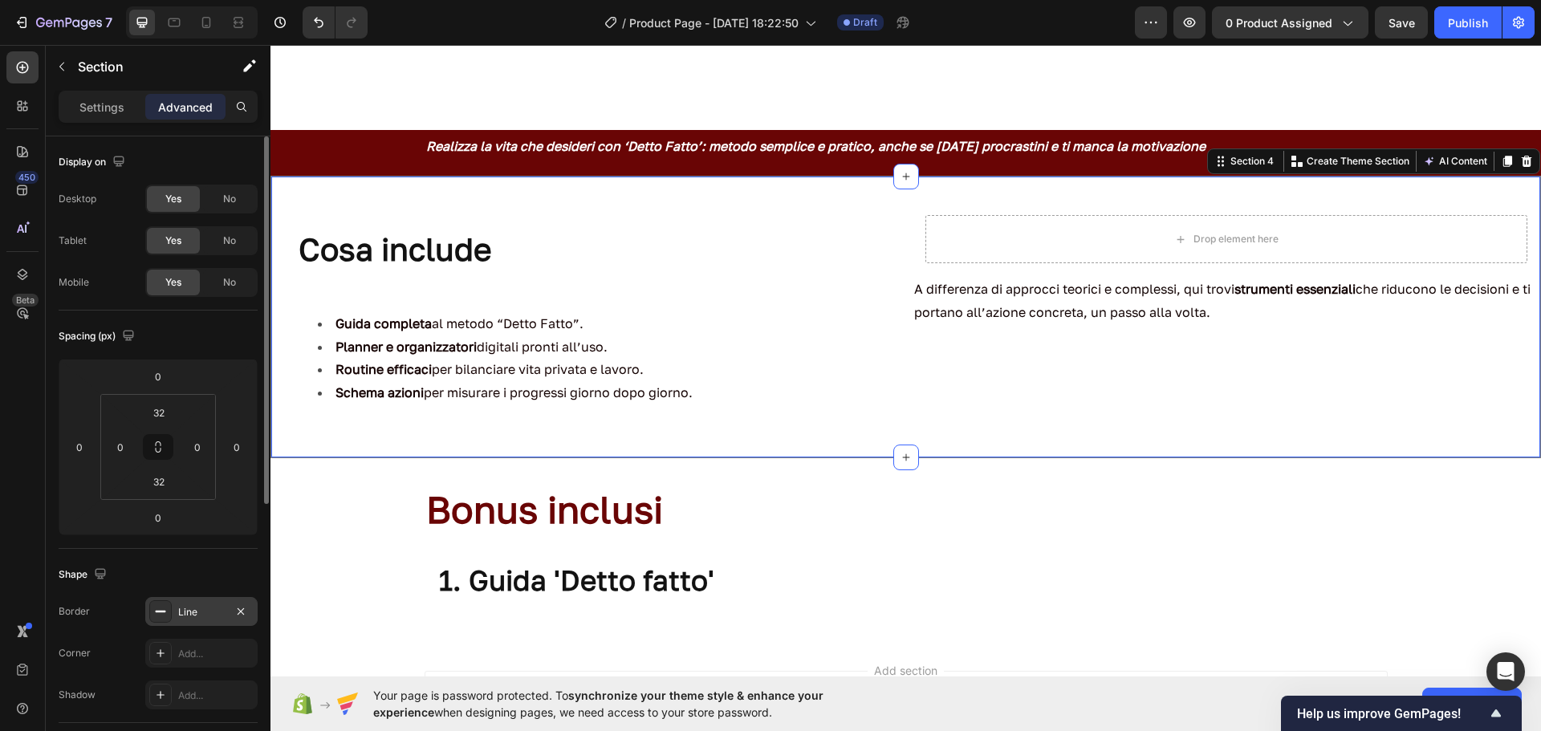
click at [207, 604] on div "Line" at bounding box center [201, 611] width 112 height 29
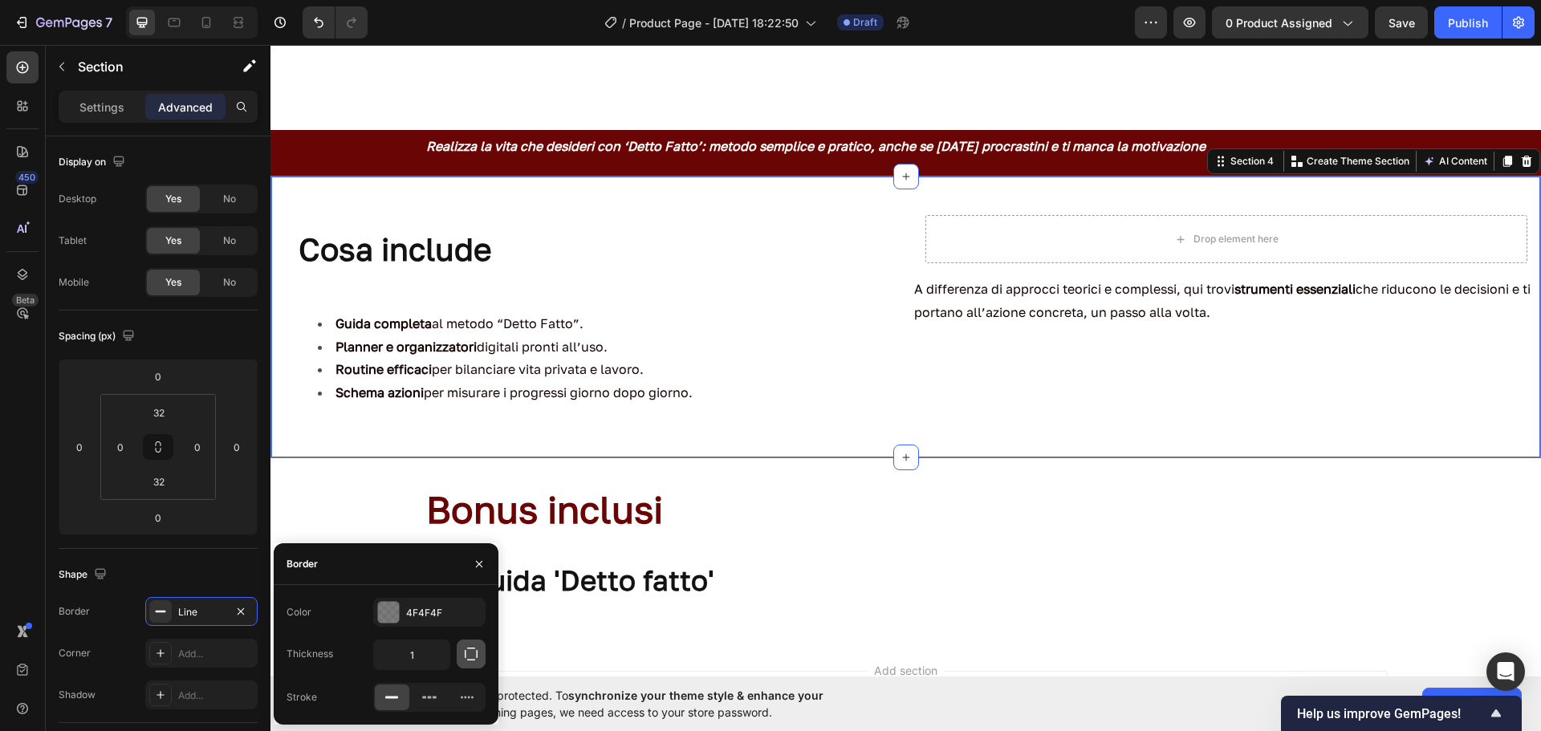
click at [474, 650] on icon "button" at bounding box center [471, 654] width 16 height 16
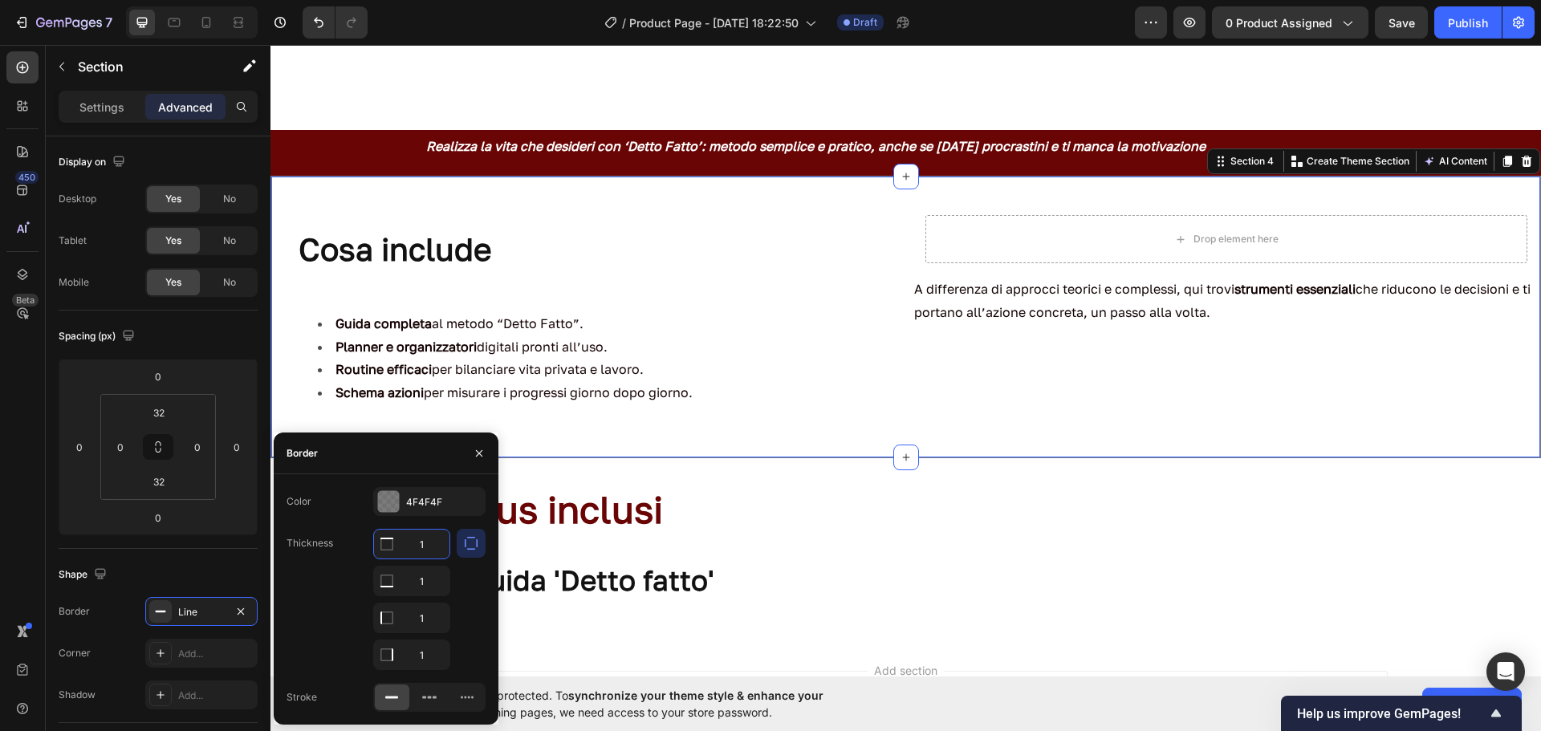
click at [419, 554] on input "1" at bounding box center [411, 544] width 75 height 29
click at [426, 592] on input "1" at bounding box center [411, 581] width 75 height 29
click at [452, 584] on div "1 1 1 1" at bounding box center [429, 599] width 112 height 141
click at [479, 461] on button "button" at bounding box center [479, 454] width 26 height 26
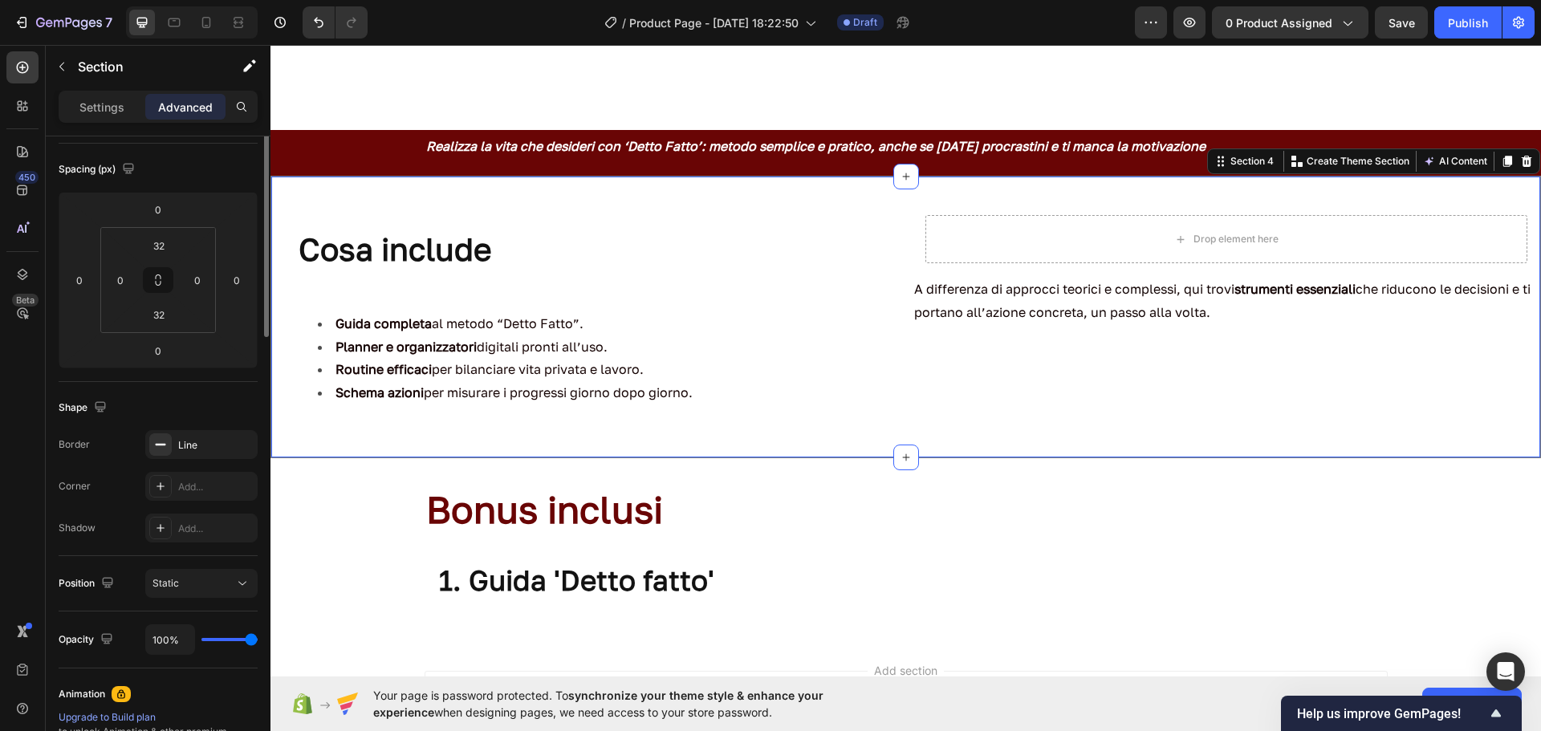
scroll to position [0, 0]
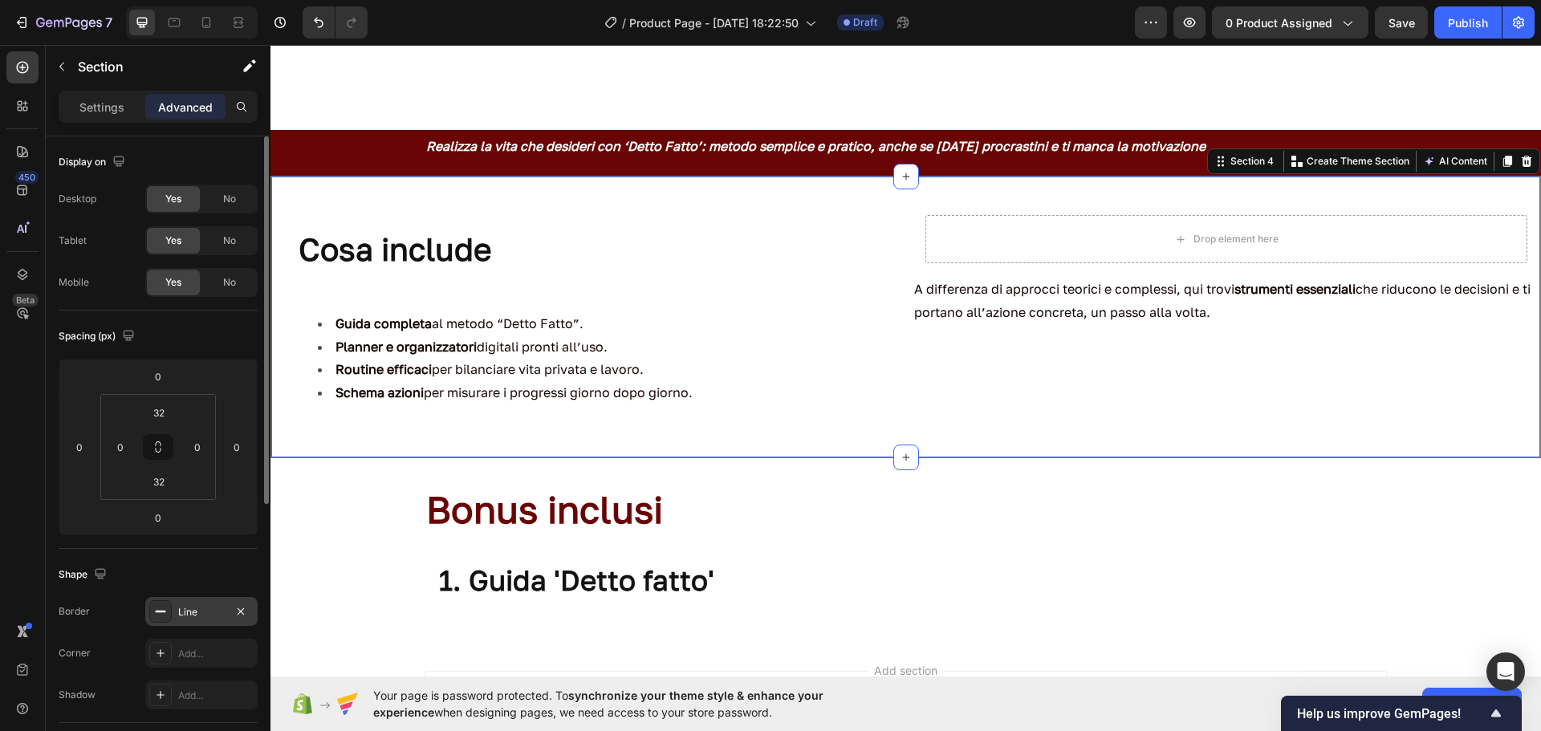
click at [185, 610] on div "Line" at bounding box center [201, 612] width 47 height 14
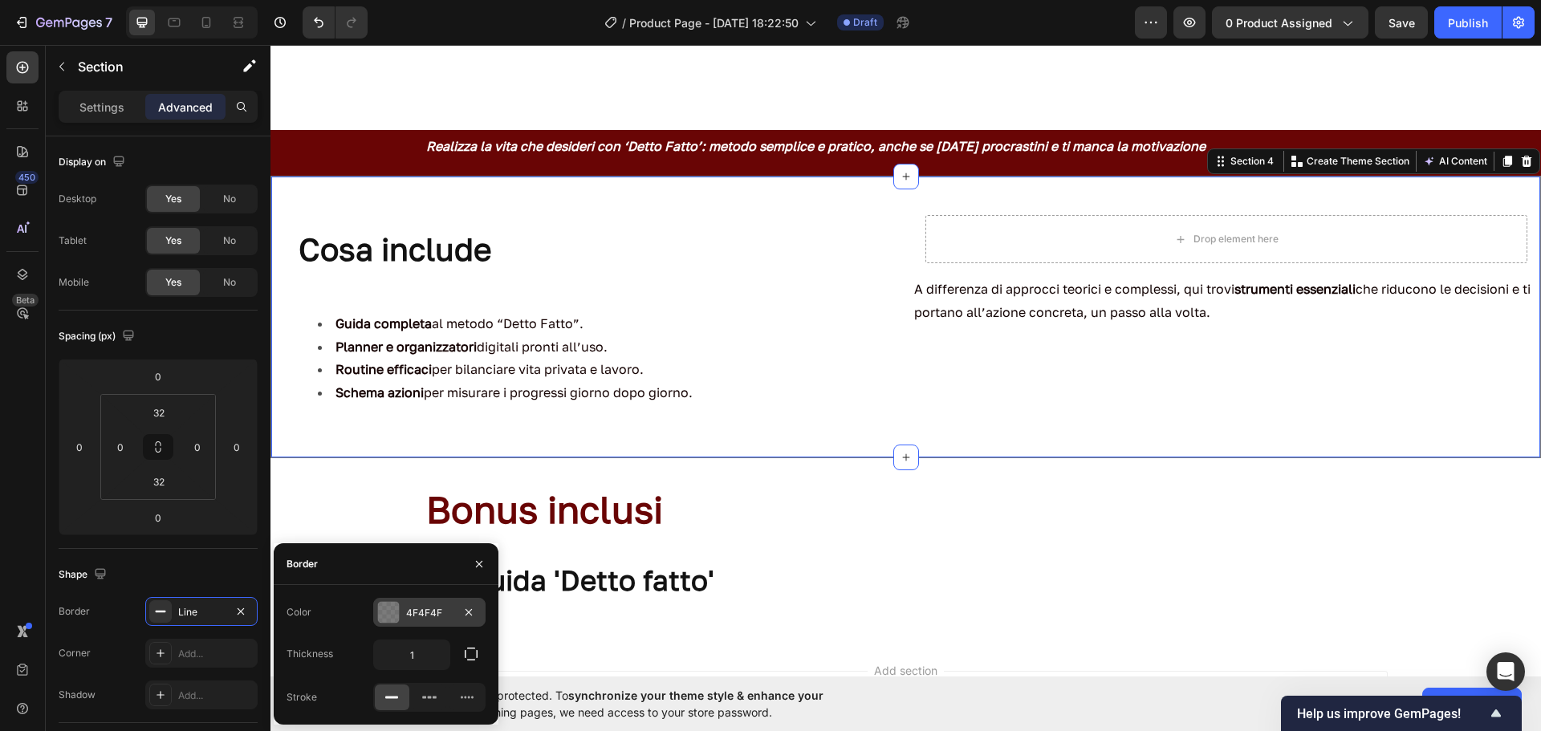
click at [380, 614] on div at bounding box center [388, 612] width 21 height 21
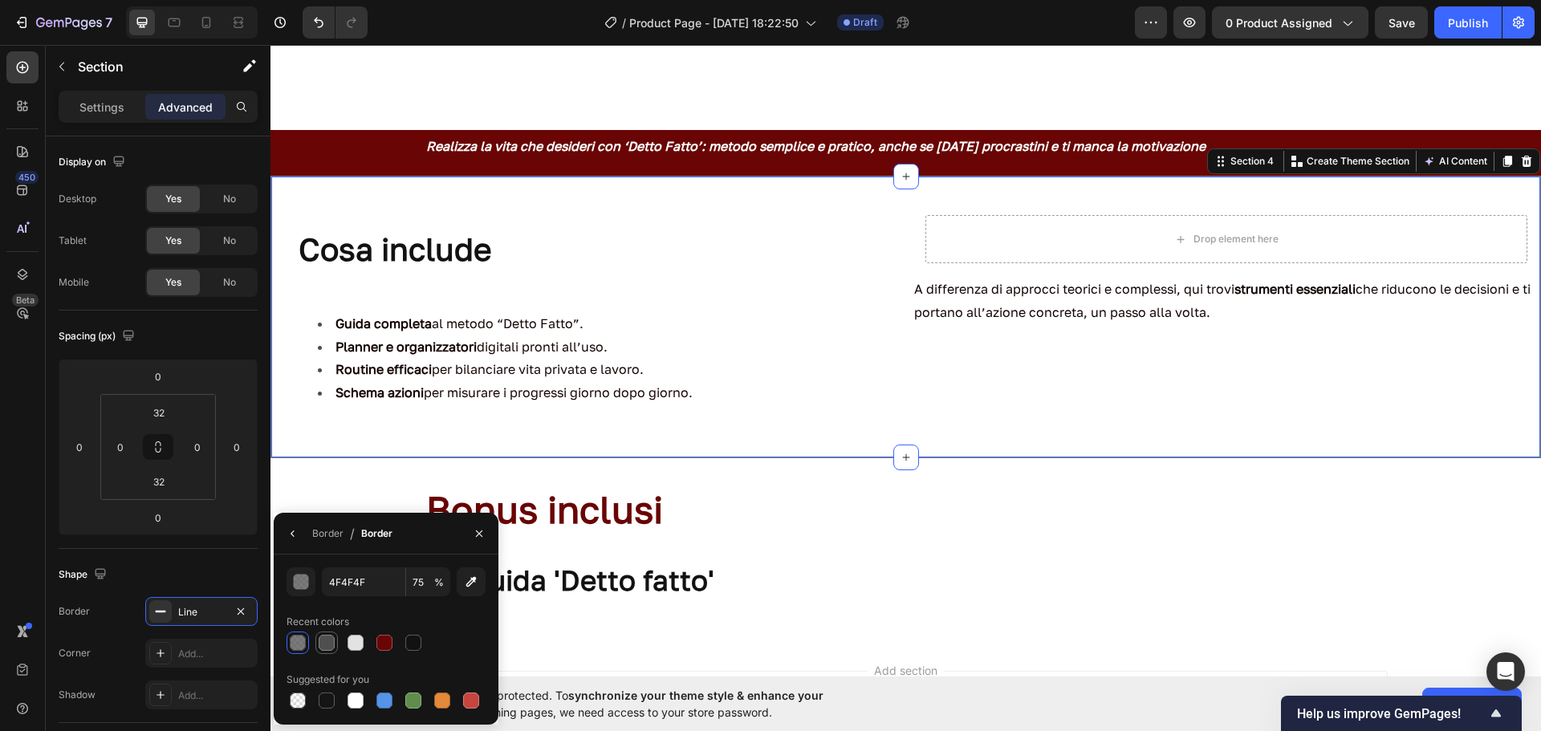
click at [328, 641] on div at bounding box center [327, 643] width 16 height 16
type input "100"
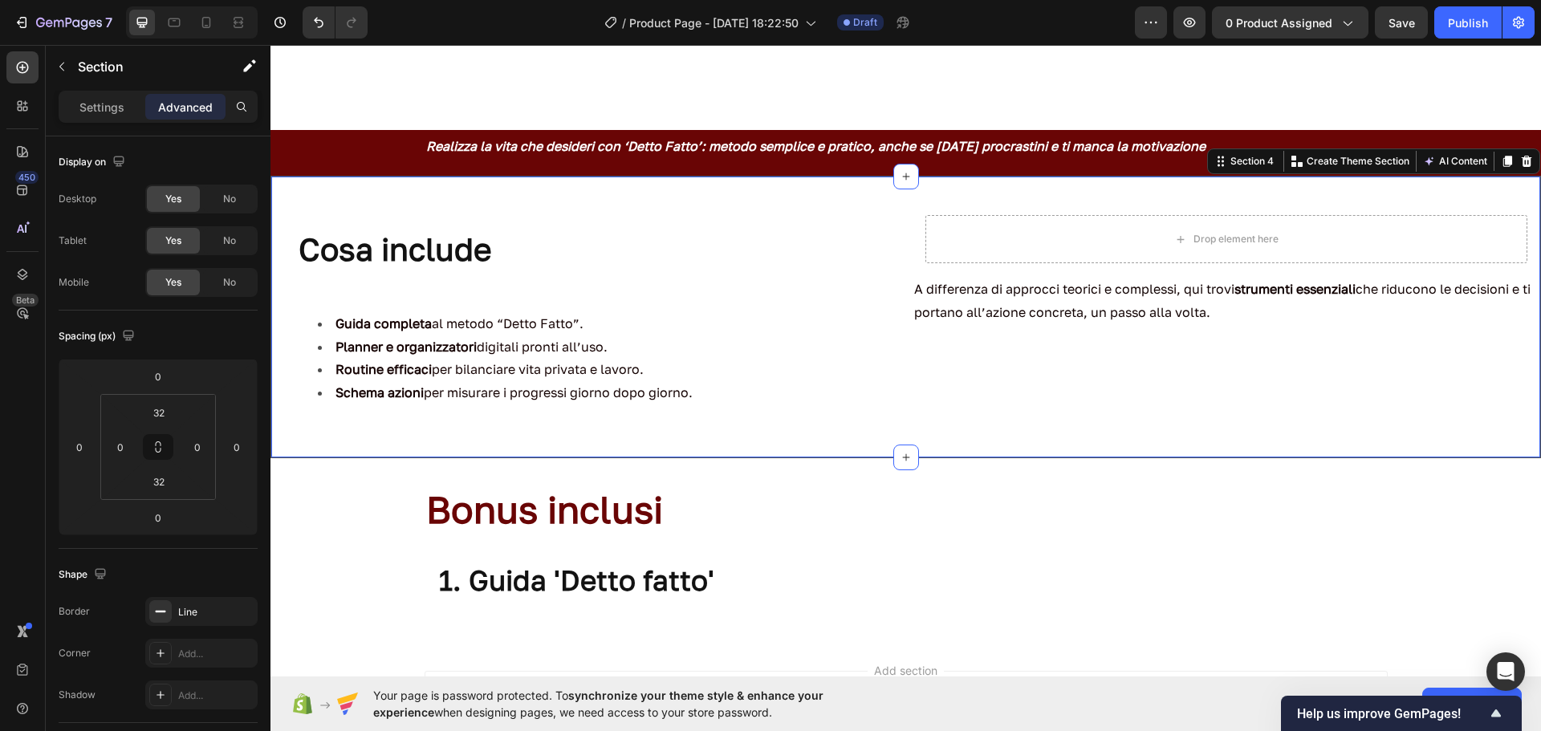
click at [655, 457] on div "⁠⁠⁠⁠⁠⁠⁠ Cosa include Heading Row Guida completa al metodo “Detto Fatto”. Planne…" at bounding box center [906, 317] width 1271 height 283
click at [157, 617] on icon at bounding box center [160, 611] width 13 height 13
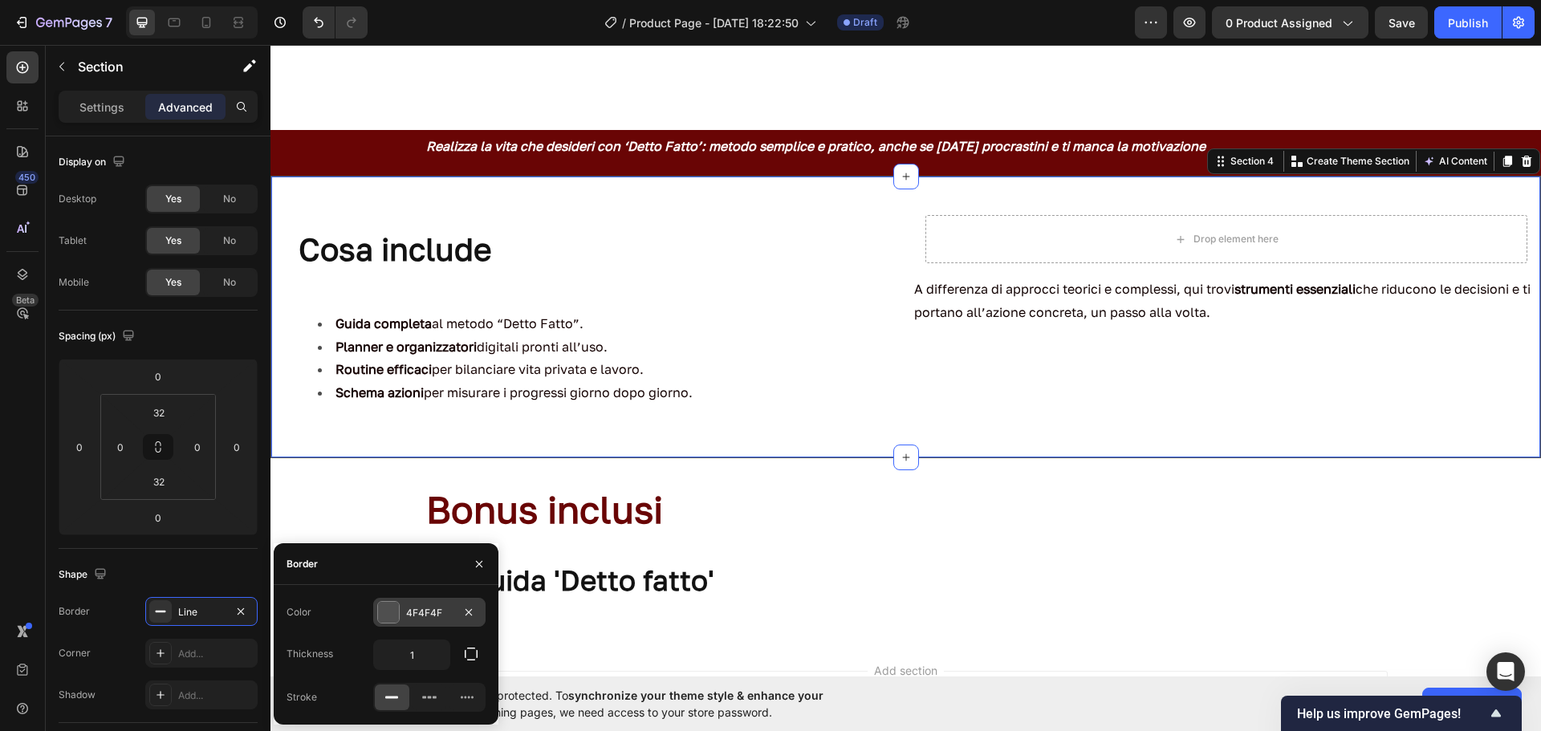
click at [387, 620] on div at bounding box center [388, 612] width 21 height 21
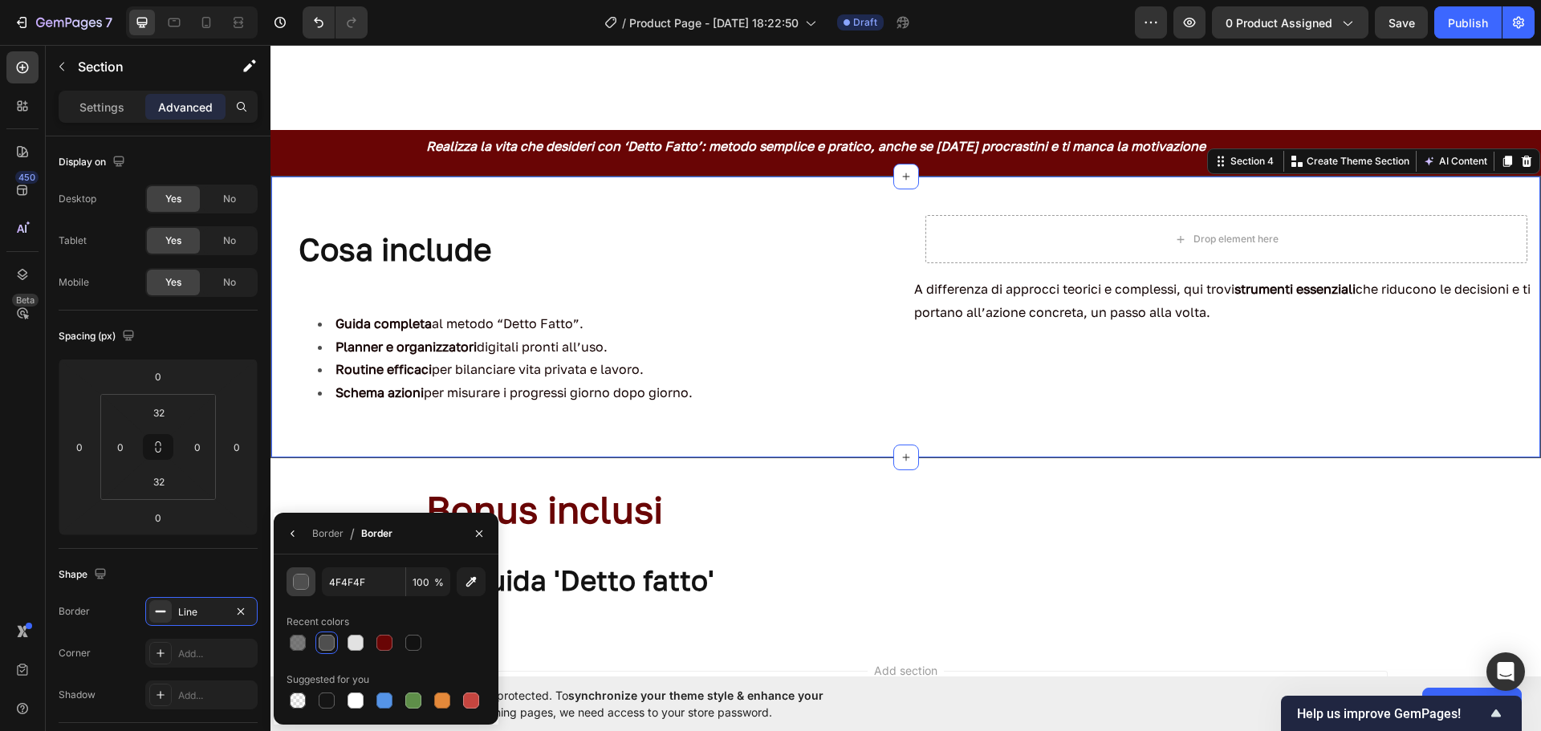
click at [295, 589] on div "button" at bounding box center [301, 582] width 16 height 16
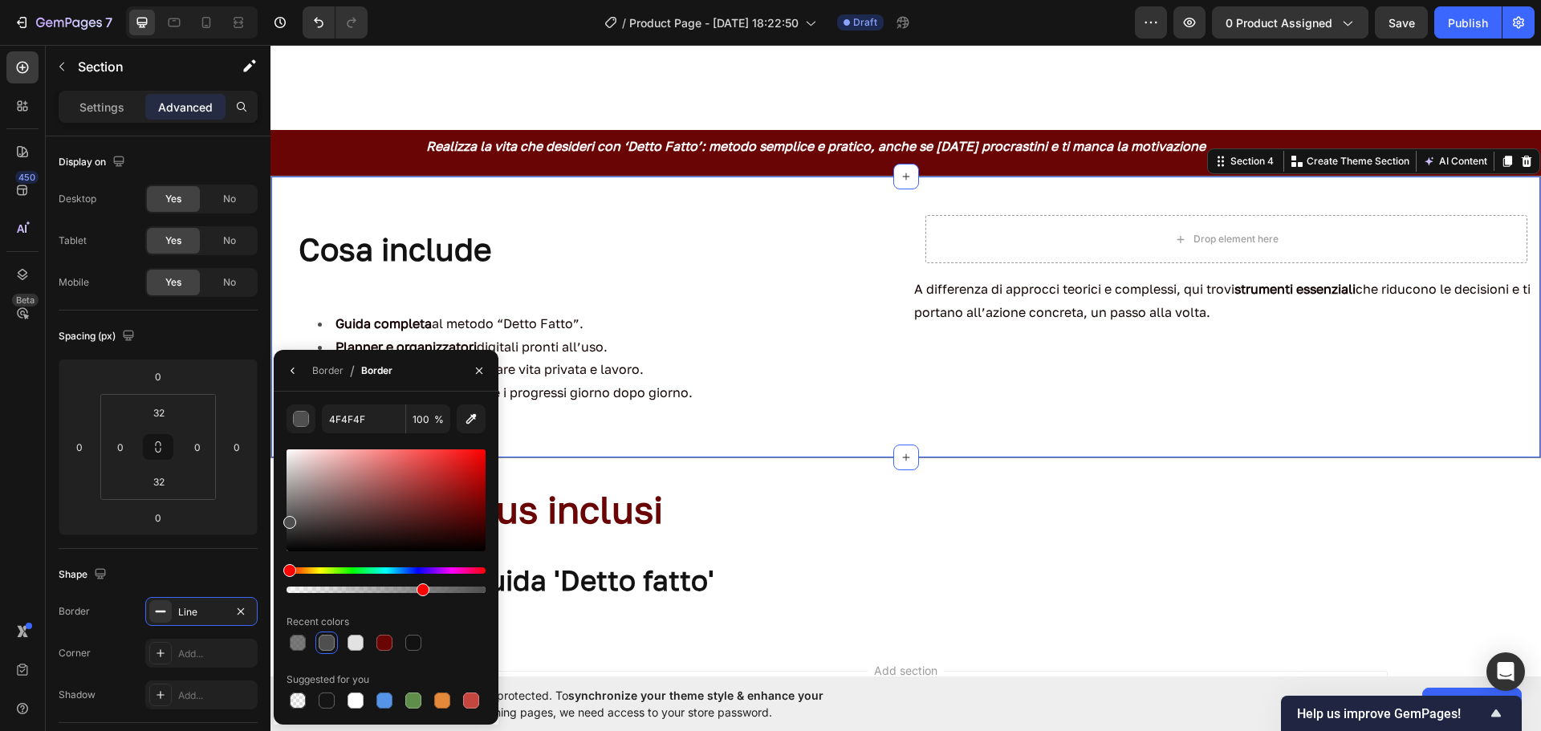
drag, startPoint x: 481, startPoint y: 589, endPoint x: 421, endPoint y: 617, distance: 66.4
click at [421, 617] on div "4F4F4F 100 % Recent colors Suggested for you" at bounding box center [386, 558] width 199 height 307
type input "67"
click at [478, 369] on icon "button" at bounding box center [479, 370] width 6 height 6
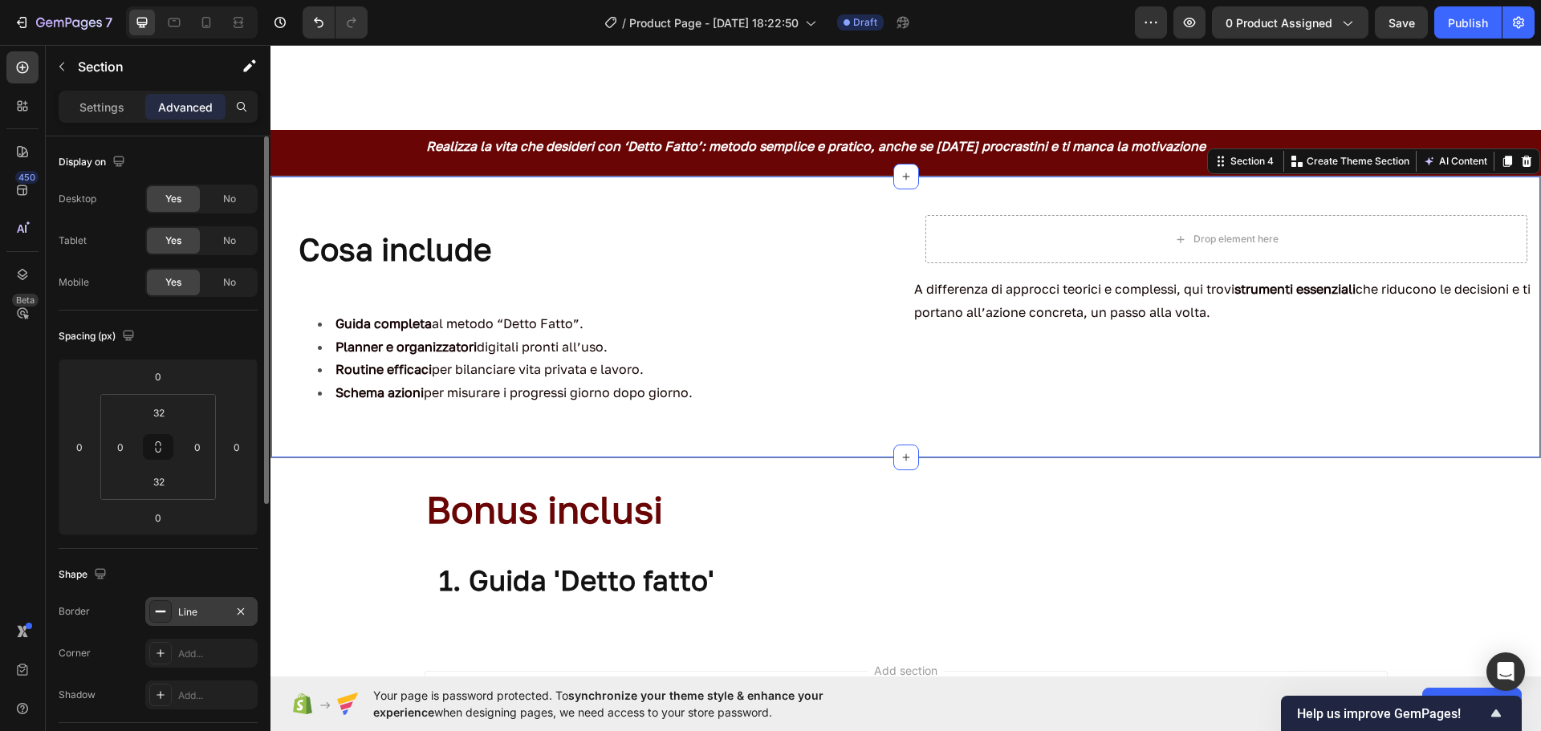
click at [225, 624] on div "Line" at bounding box center [201, 611] width 112 height 29
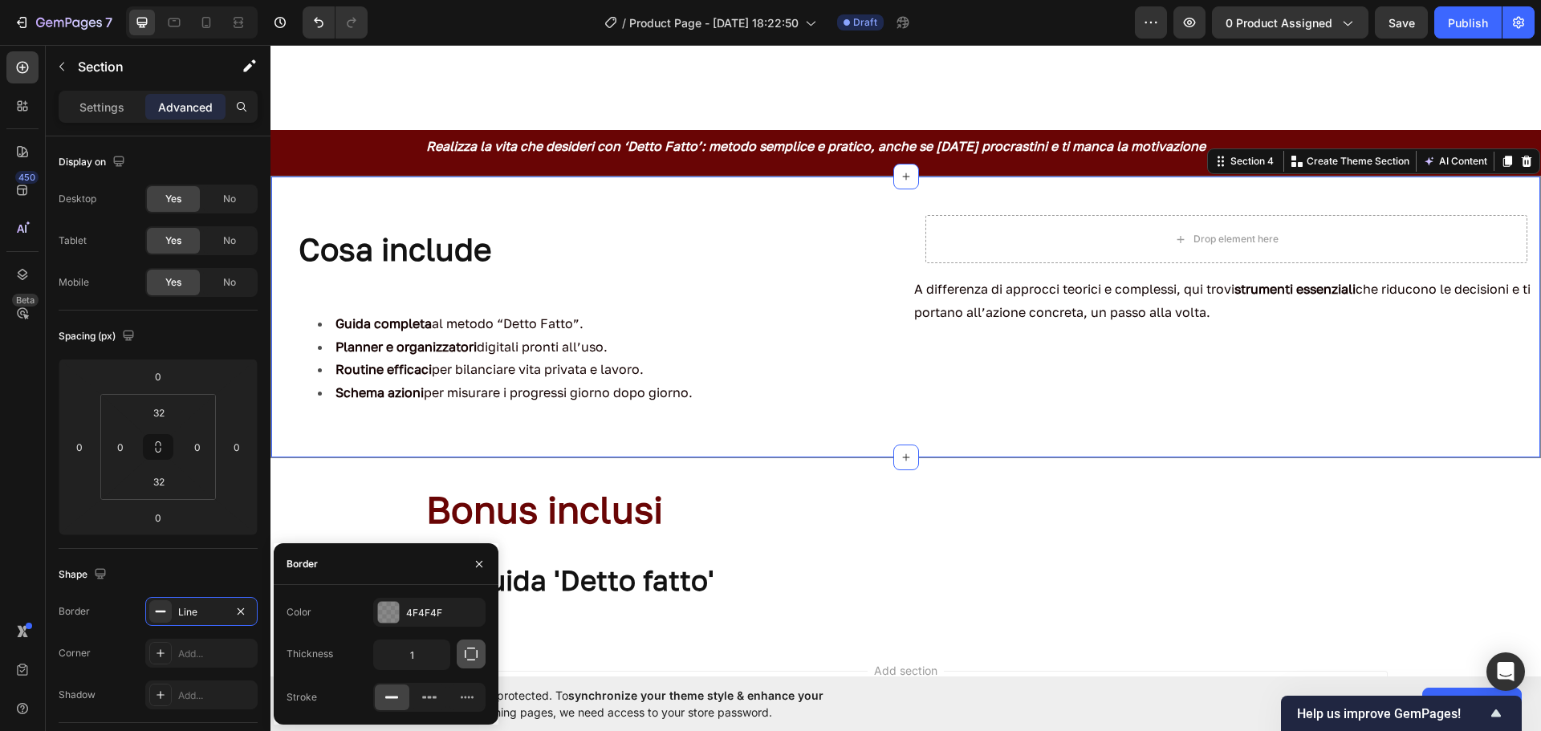
click at [477, 651] on icon "button" at bounding box center [471, 654] width 13 height 13
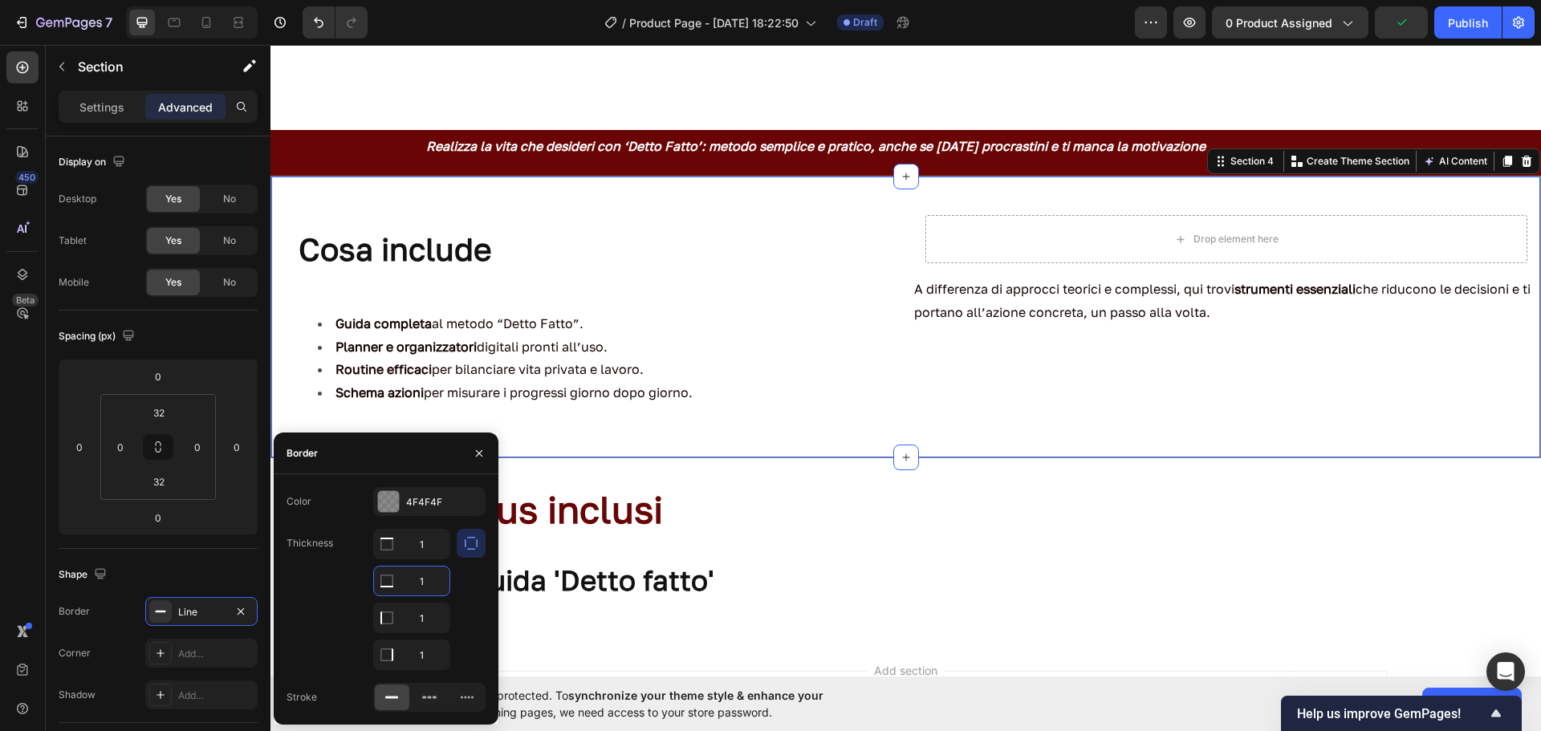
click at [417, 580] on input "1" at bounding box center [411, 581] width 75 height 29
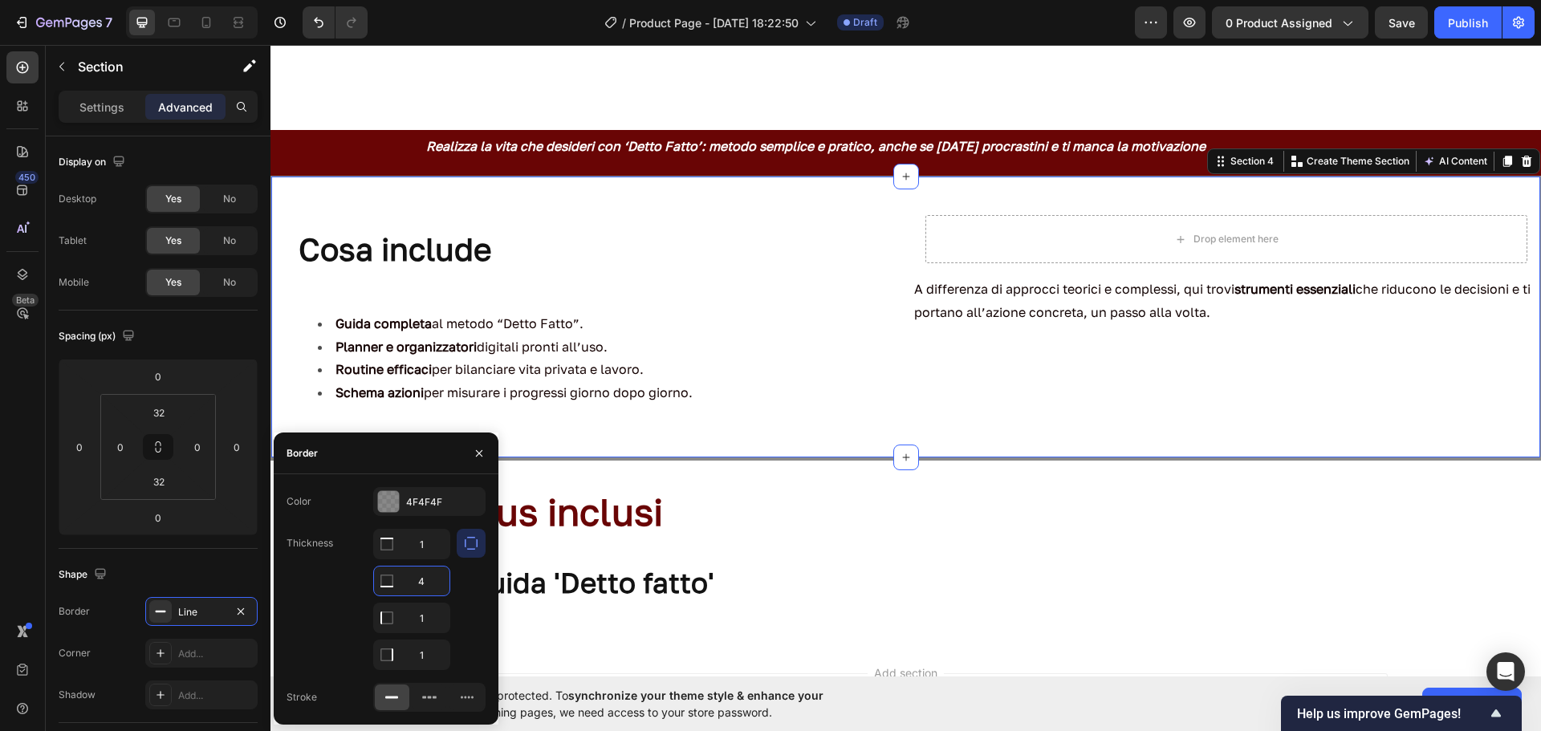
type input "4"
type input "2"
click at [401, 500] on div "4F4F4F" at bounding box center [429, 501] width 112 height 29
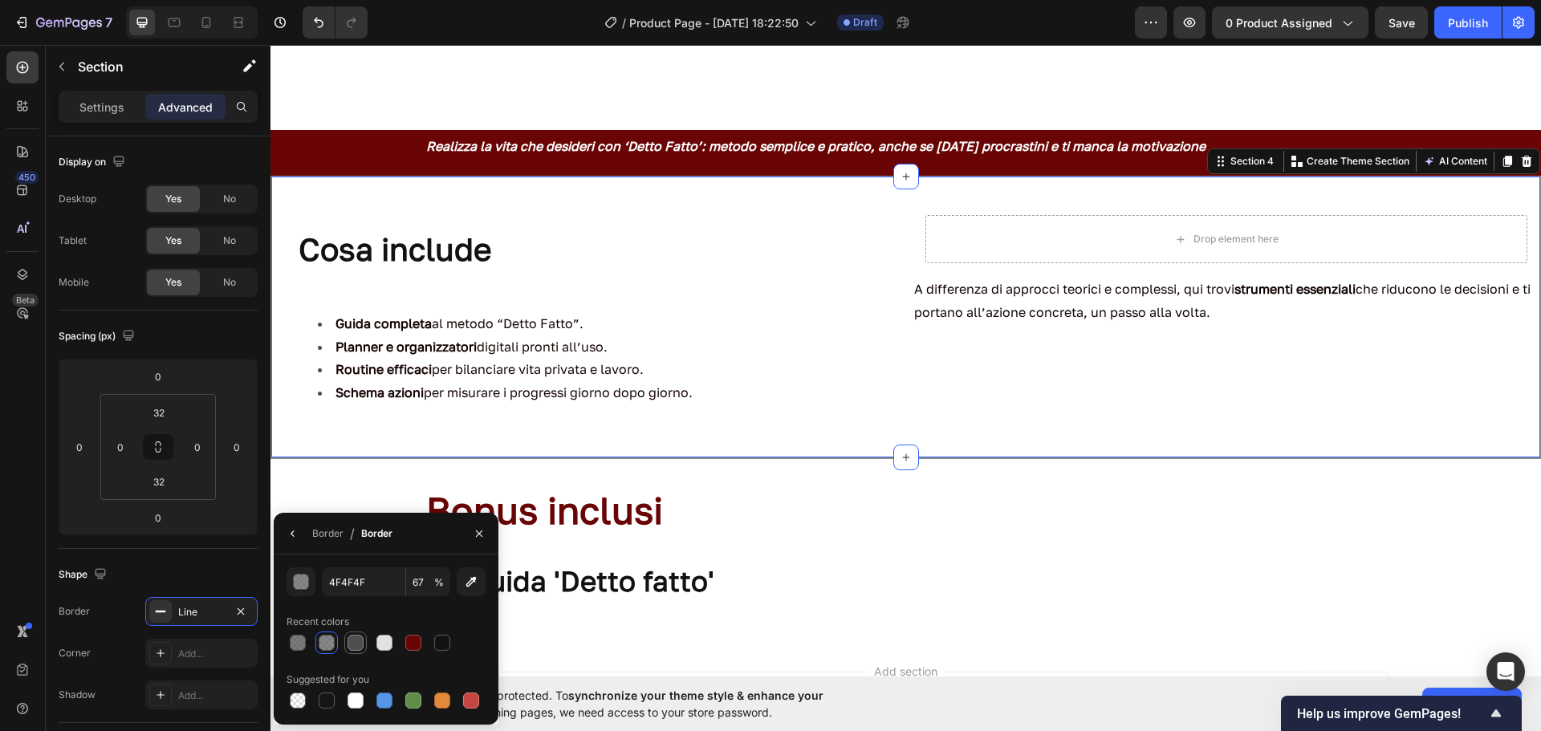
click at [354, 645] on div at bounding box center [356, 643] width 16 height 16
type input "100"
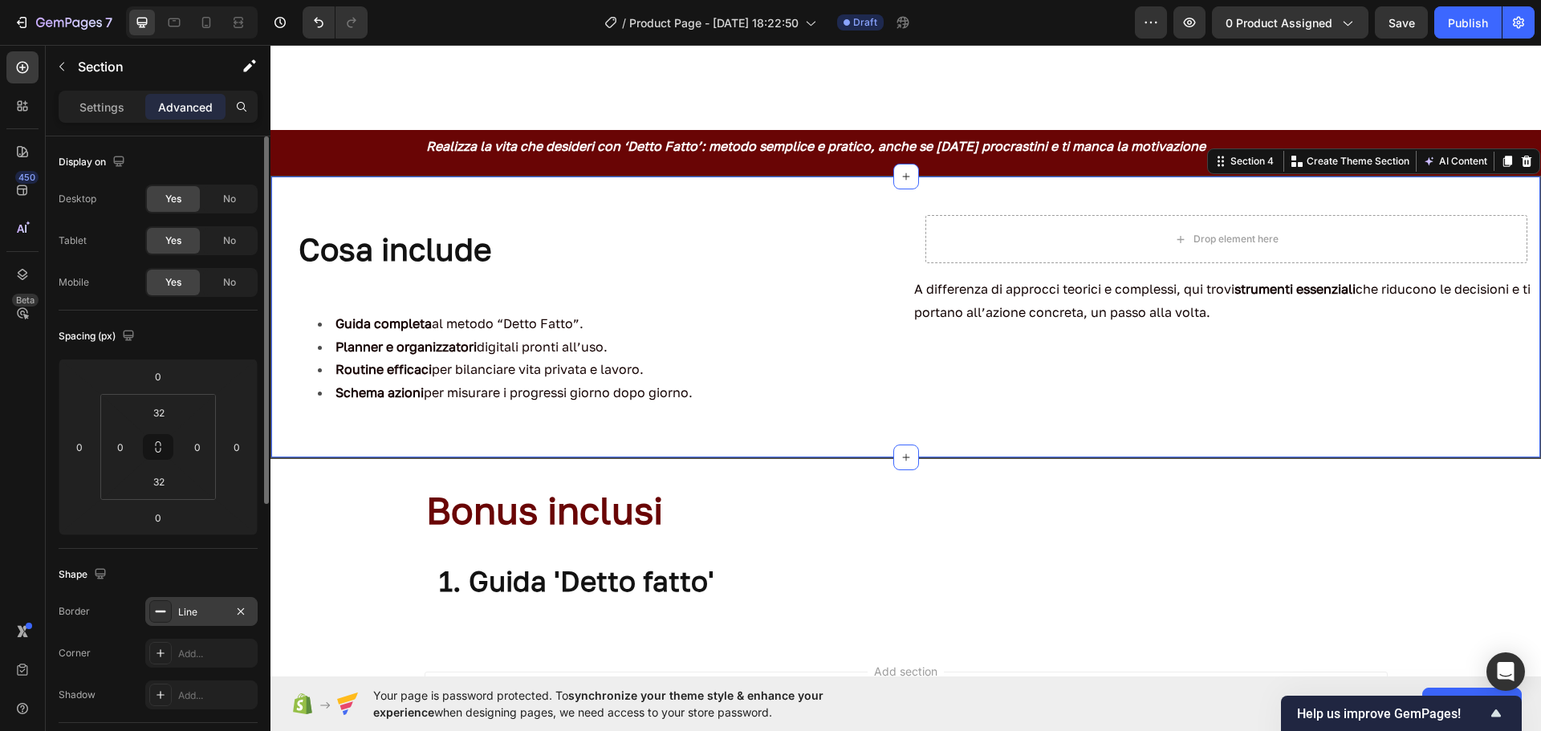
click at [222, 609] on div "Line" at bounding box center [201, 612] width 47 height 14
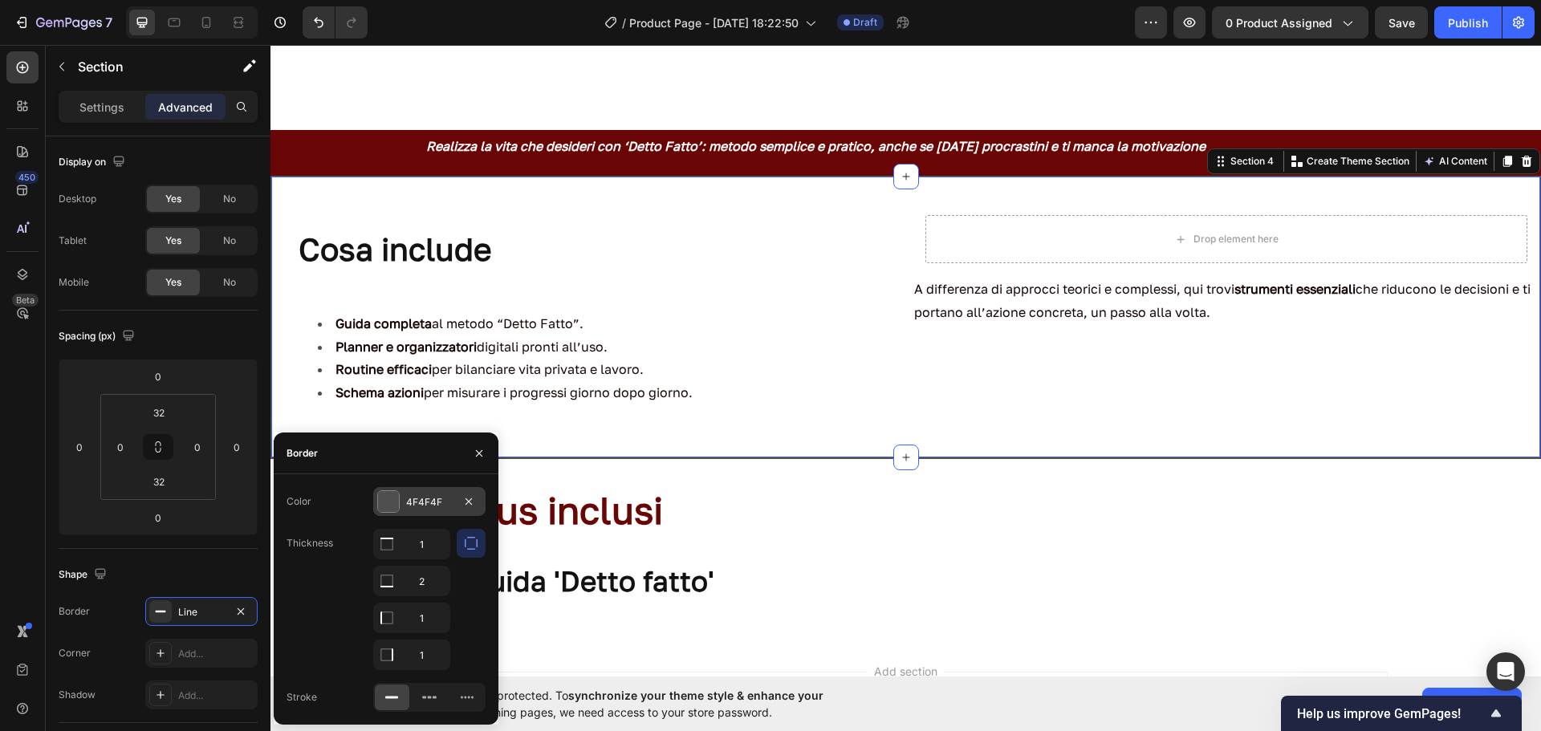
click at [402, 507] on div "4F4F4F" at bounding box center [429, 501] width 112 height 29
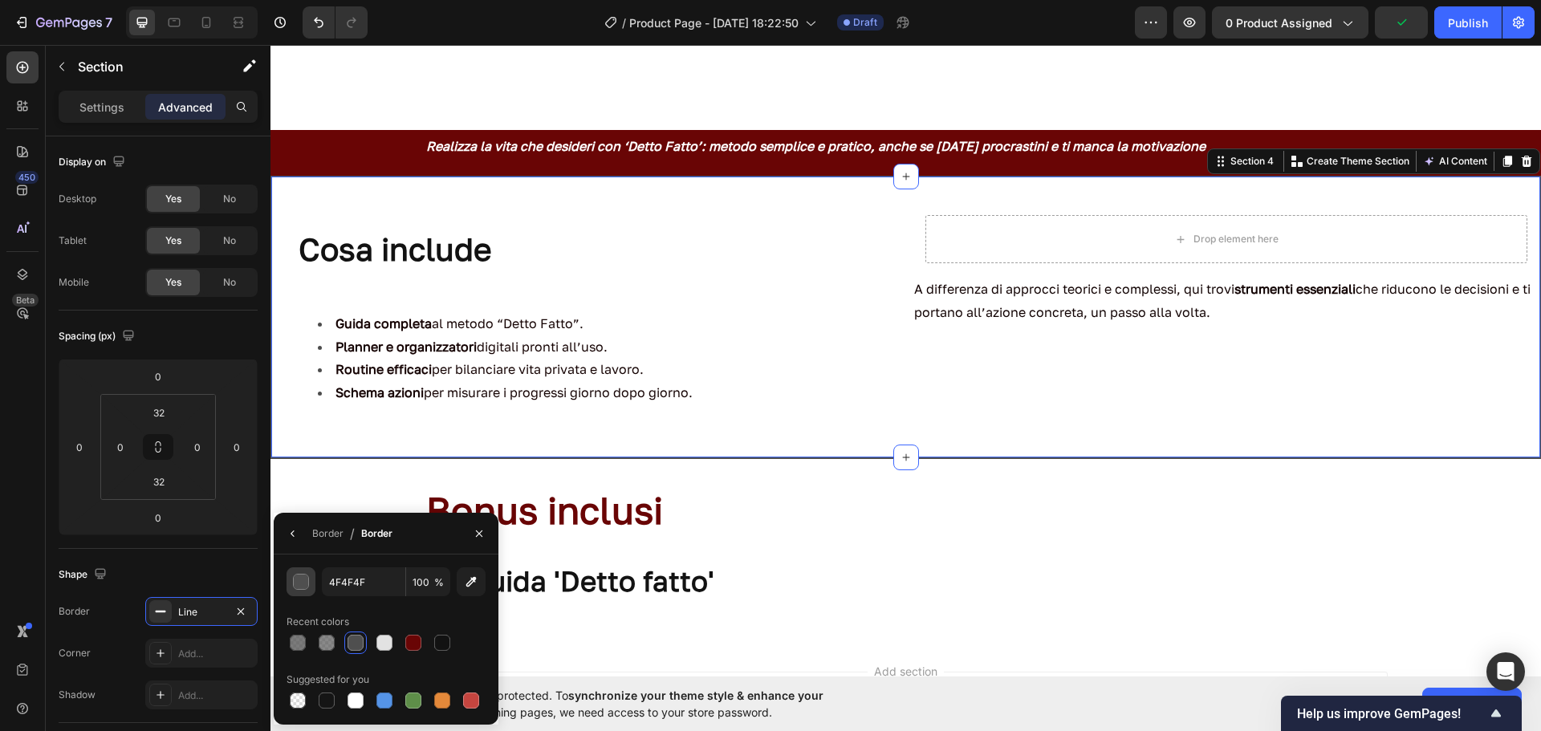
click at [303, 589] on div "button" at bounding box center [302, 583] width 16 height 16
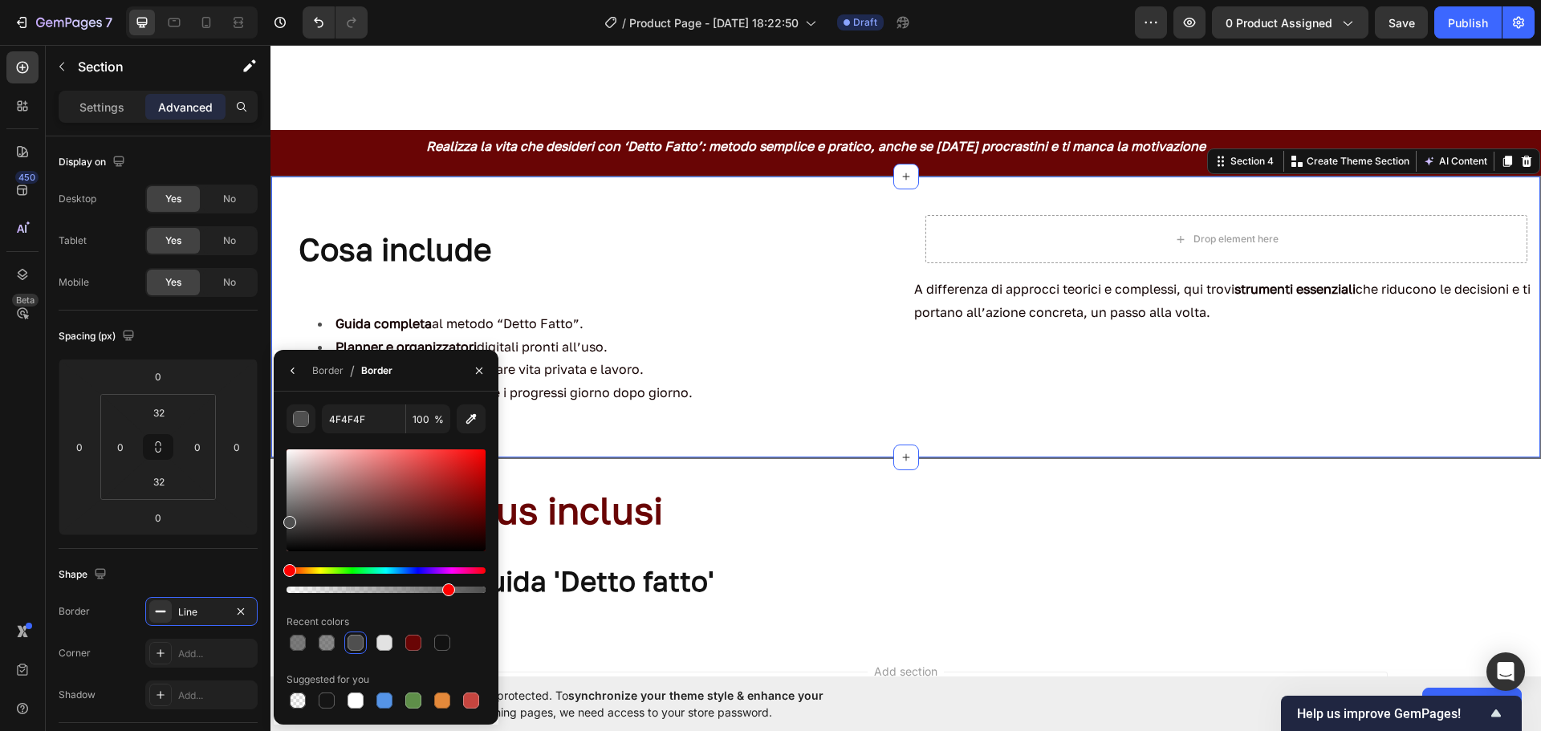
drag, startPoint x: 482, startPoint y: 584, endPoint x: 446, endPoint y: 585, distance: 36.1
click at [446, 585] on div at bounding box center [448, 590] width 13 height 13
type input "80"
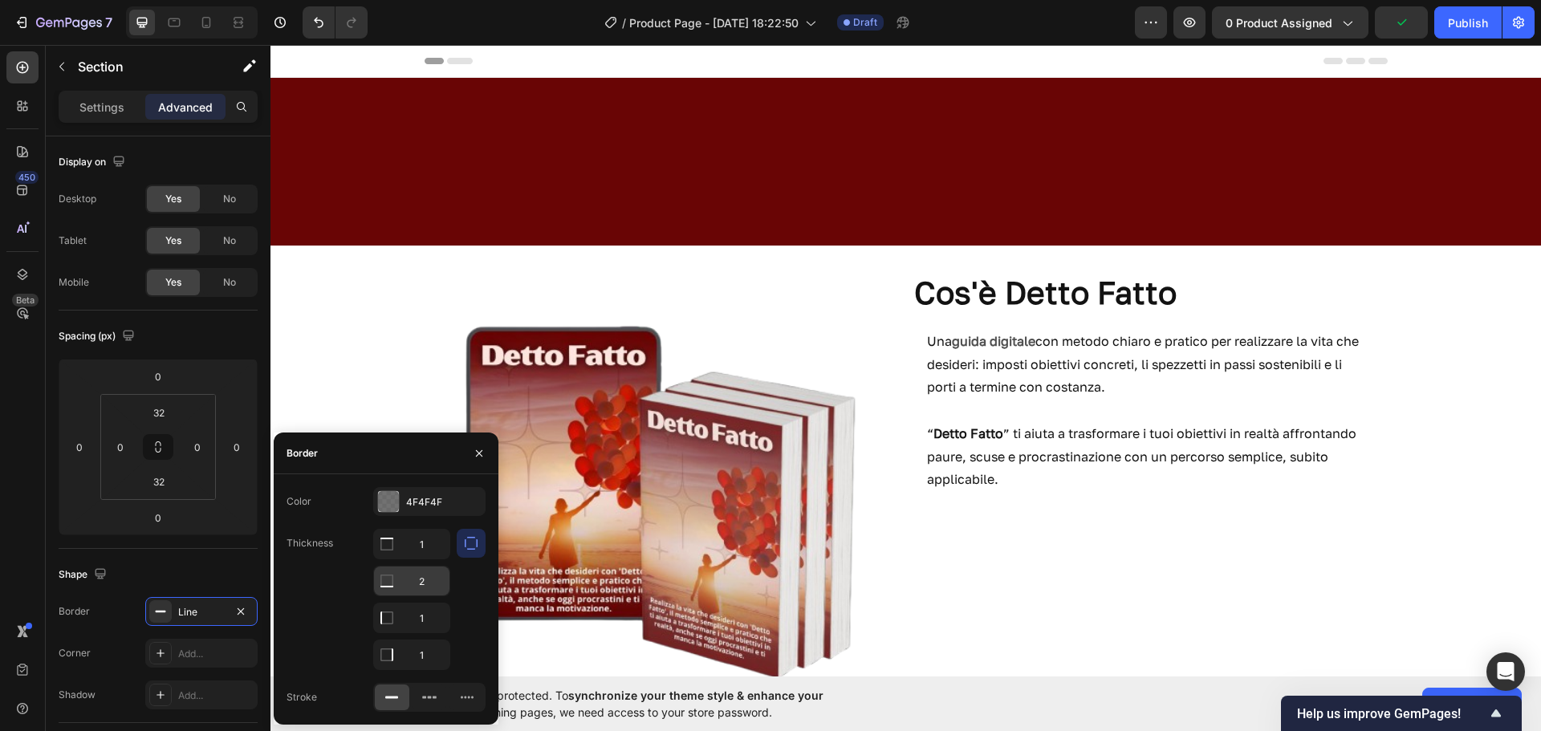
scroll to position [657, 0]
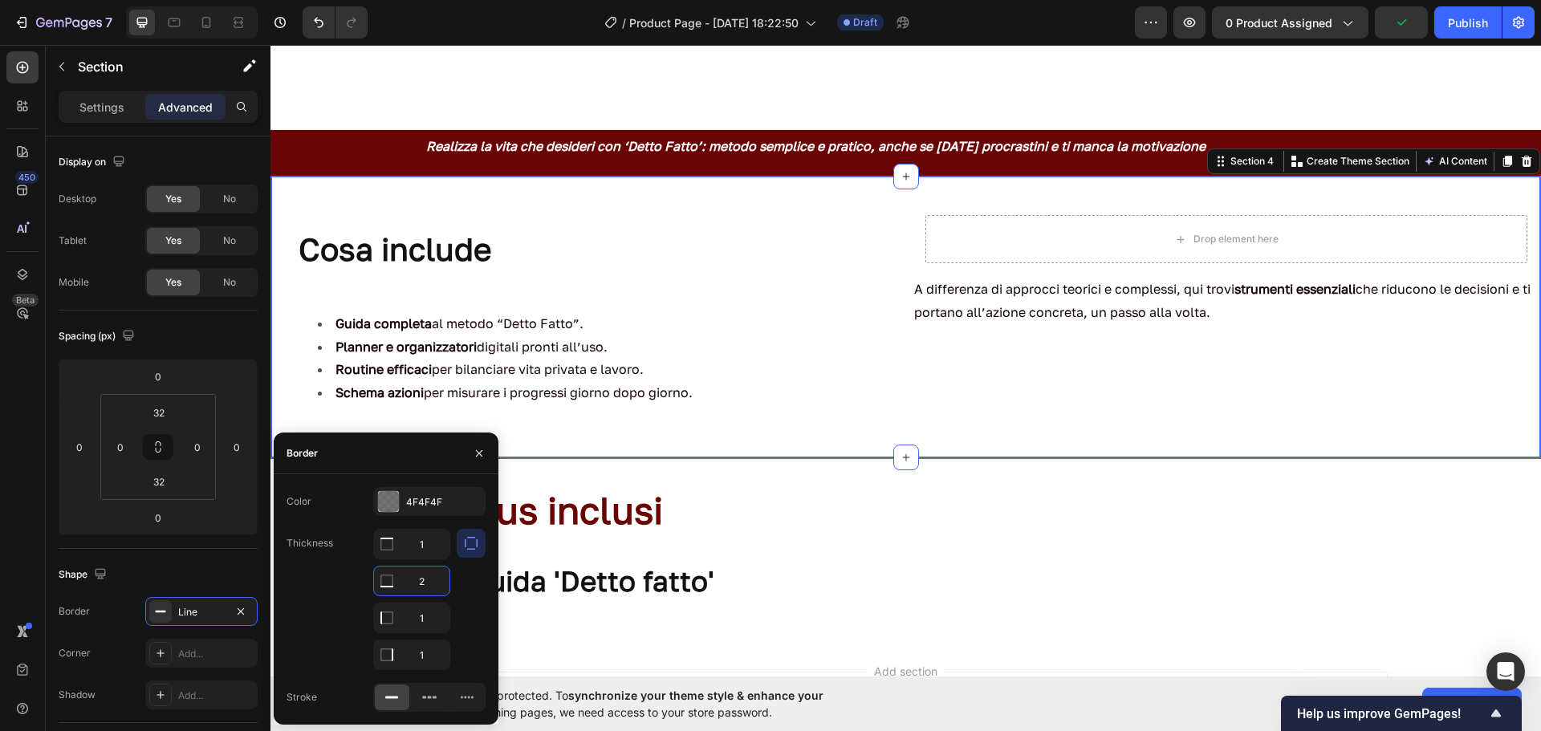
click at [421, 581] on input "2" at bounding box center [411, 581] width 75 height 29
type input "1"
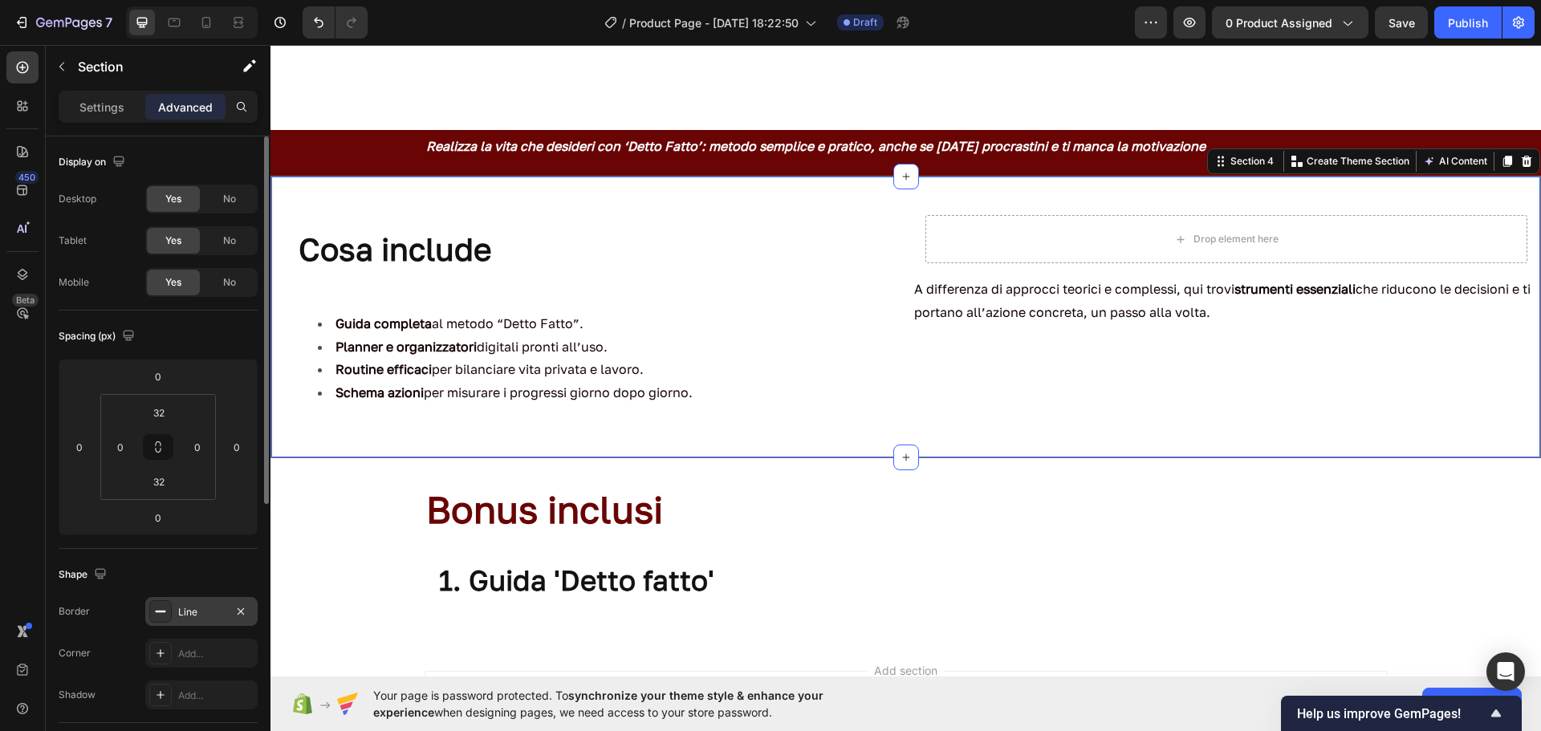
click at [187, 607] on div "Line" at bounding box center [201, 612] width 47 height 14
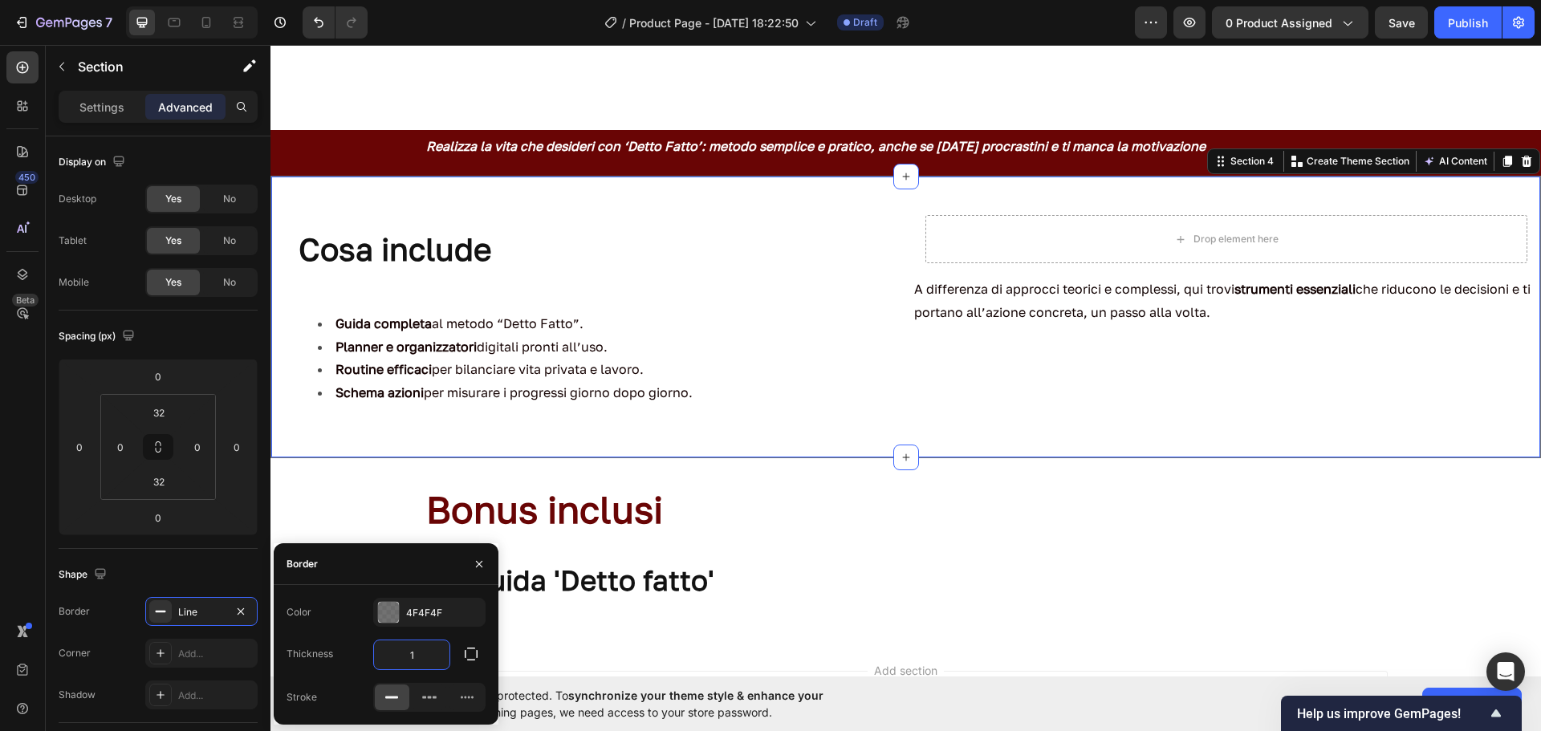
click at [425, 655] on input "1" at bounding box center [411, 655] width 75 height 29
type input "0,5"
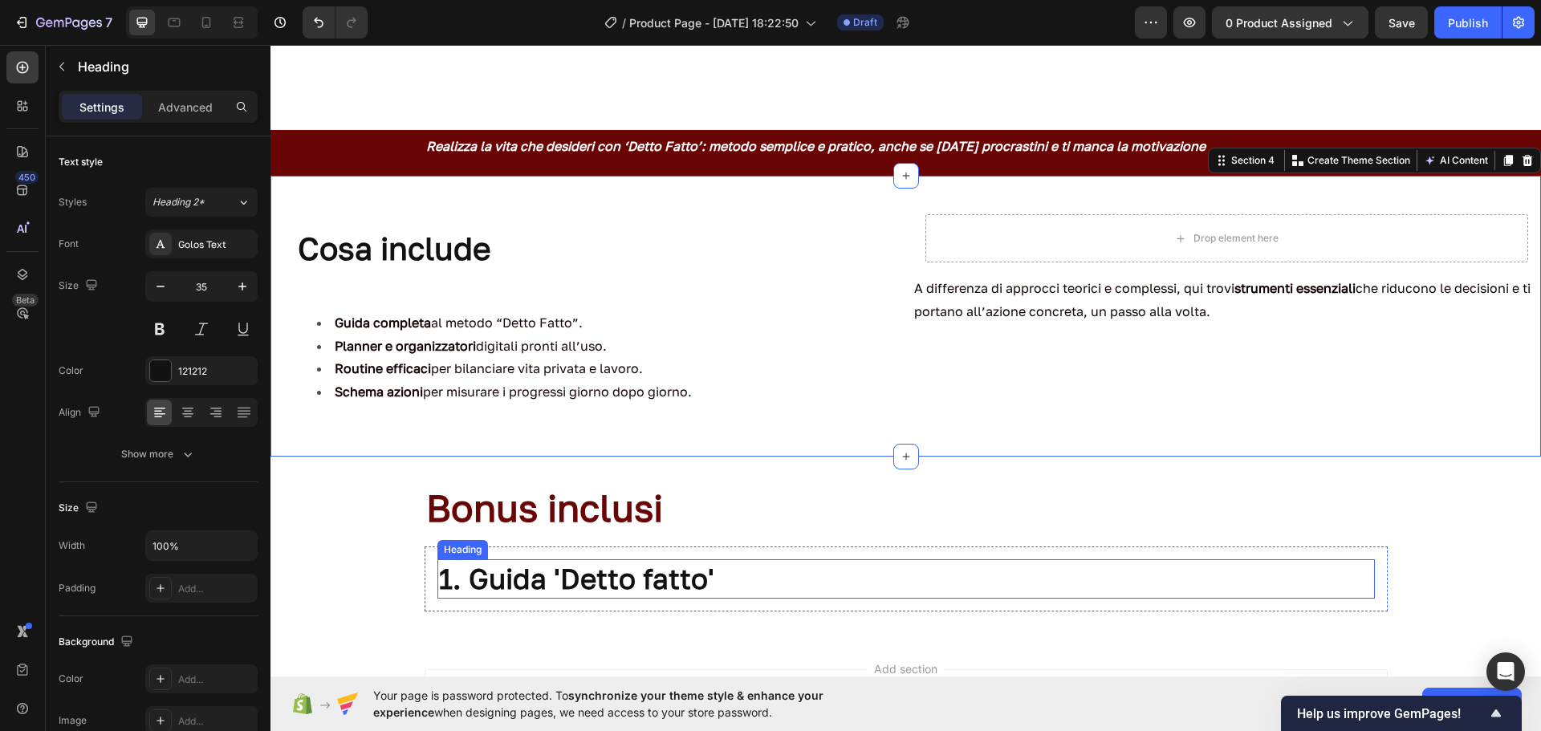
click at [900, 565] on p "⁠⁠⁠⁠⁠⁠⁠ 1. Guida 'Detto fatto'" at bounding box center [906, 579] width 934 height 37
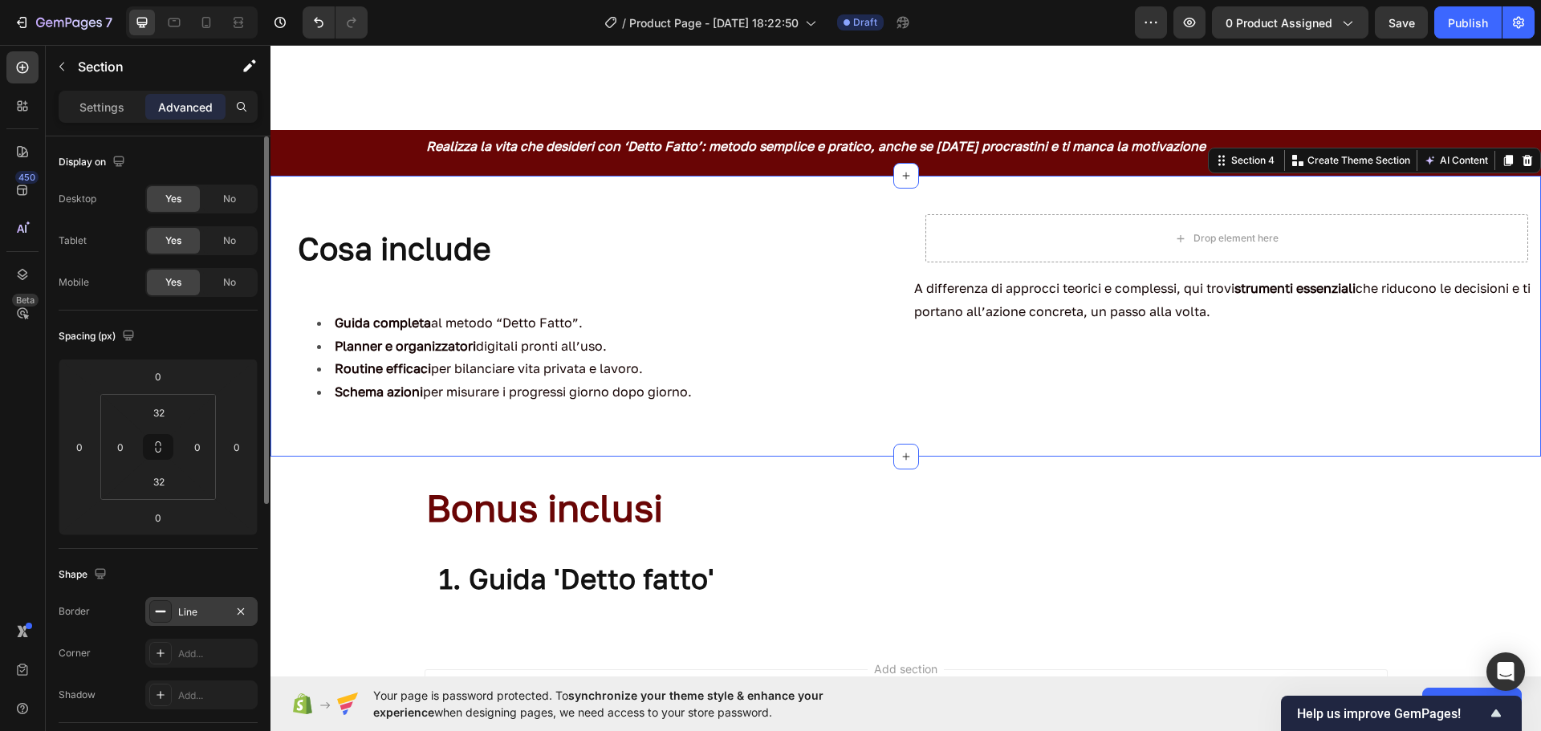
click at [217, 600] on div "Line" at bounding box center [201, 611] width 112 height 29
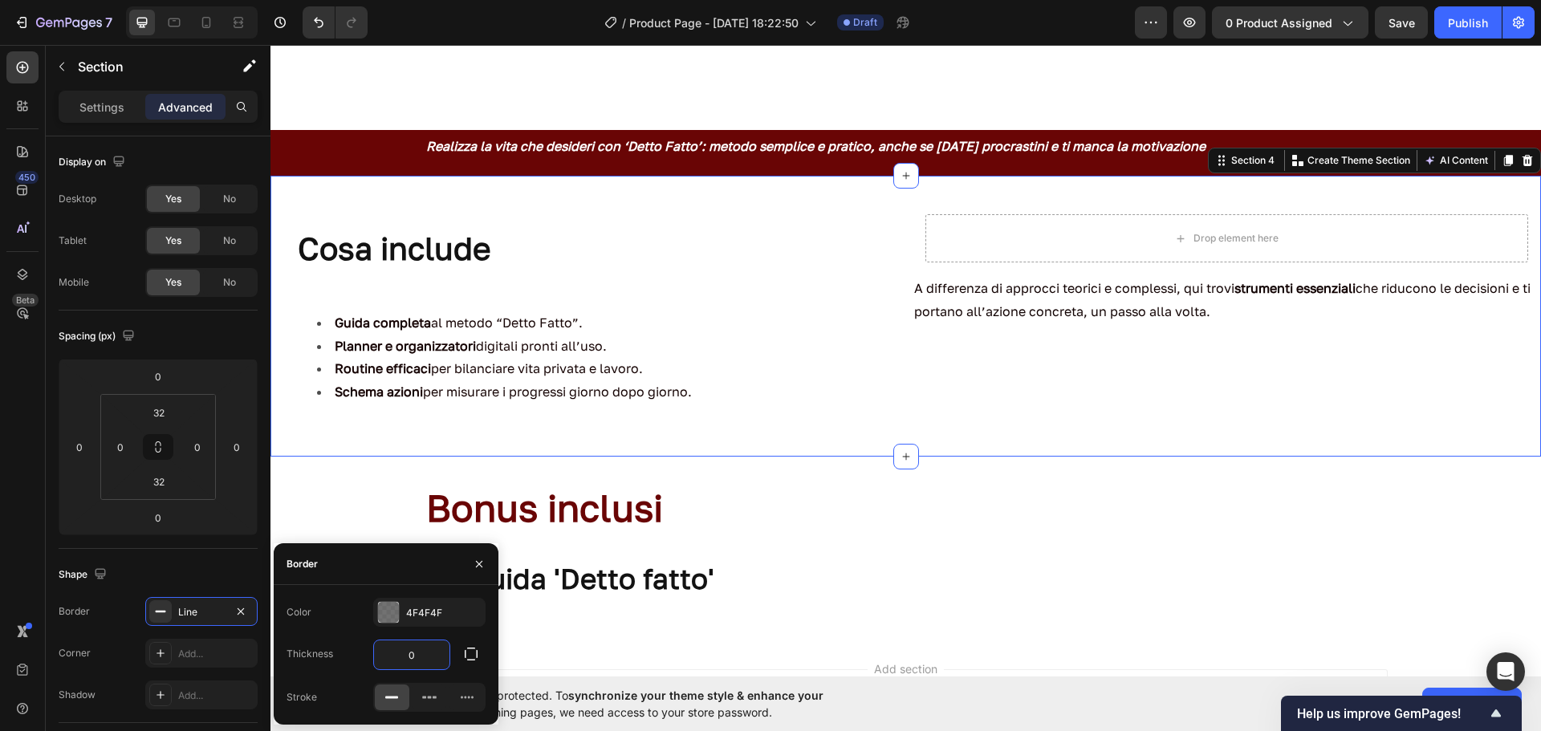
click at [442, 649] on input "0" at bounding box center [411, 655] width 75 height 29
type input "1"
